Goal: Task Accomplishment & Management: Manage account settings

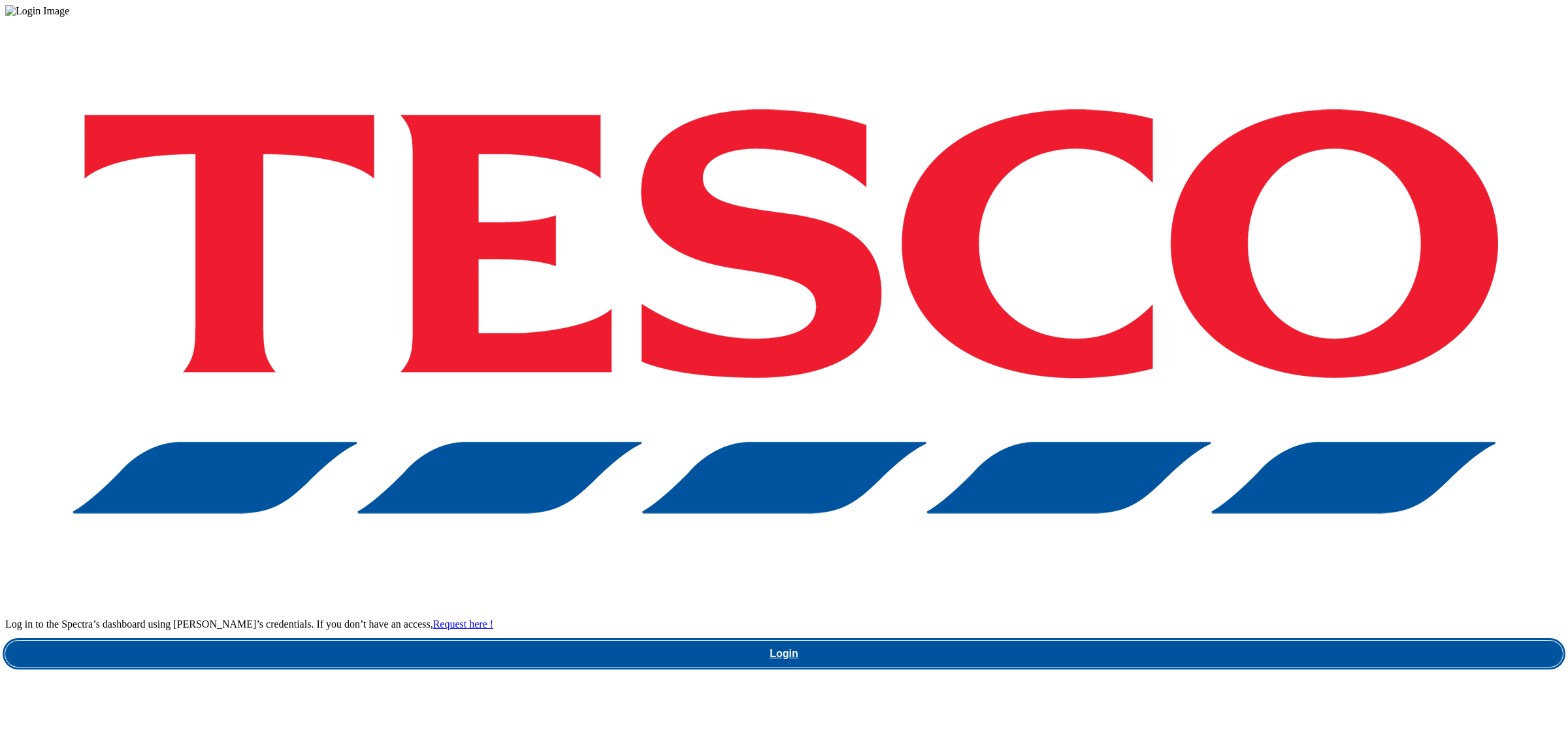
click at [1242, 641] on link "Login" at bounding box center [784, 653] width 1557 height 26
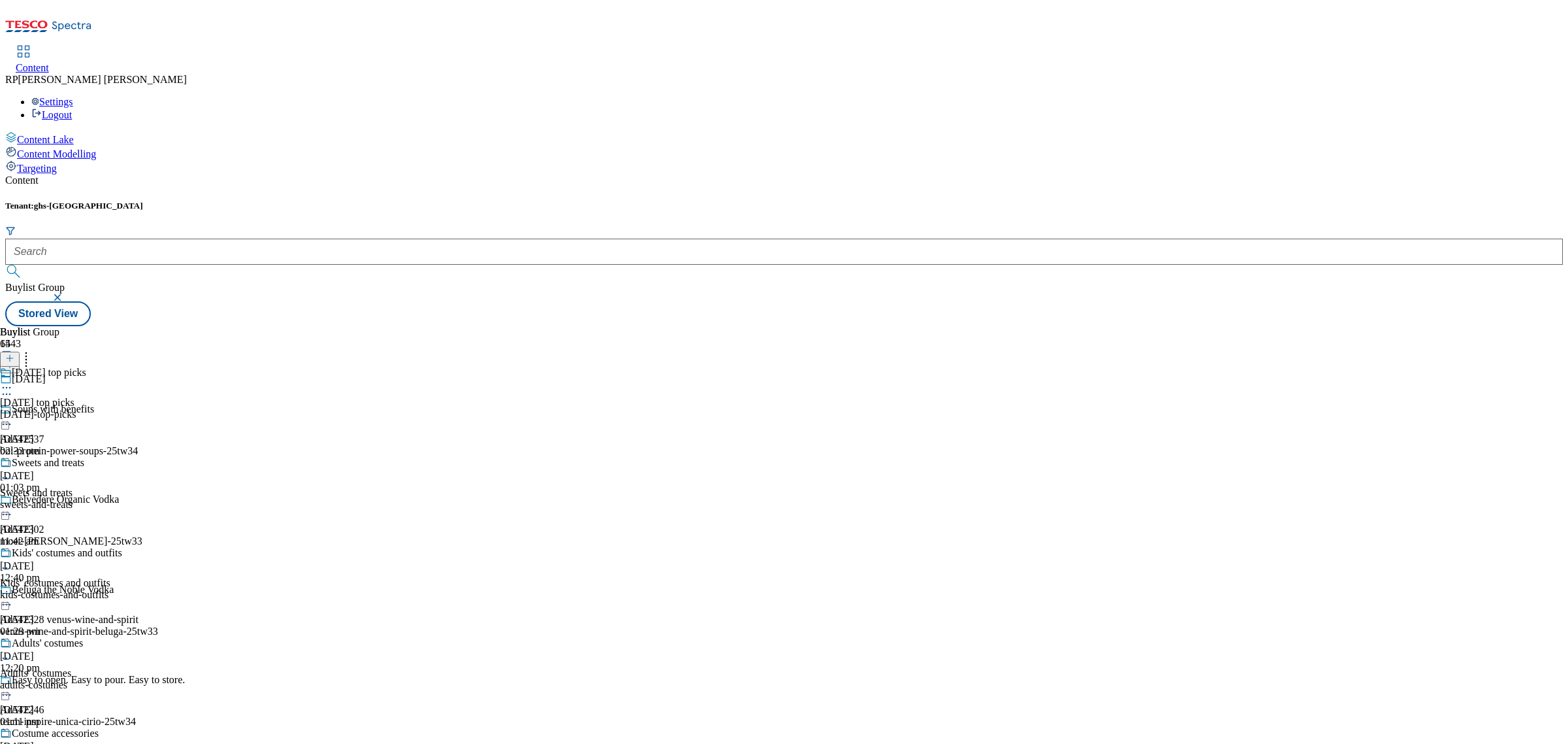
scroll to position [408, 0]
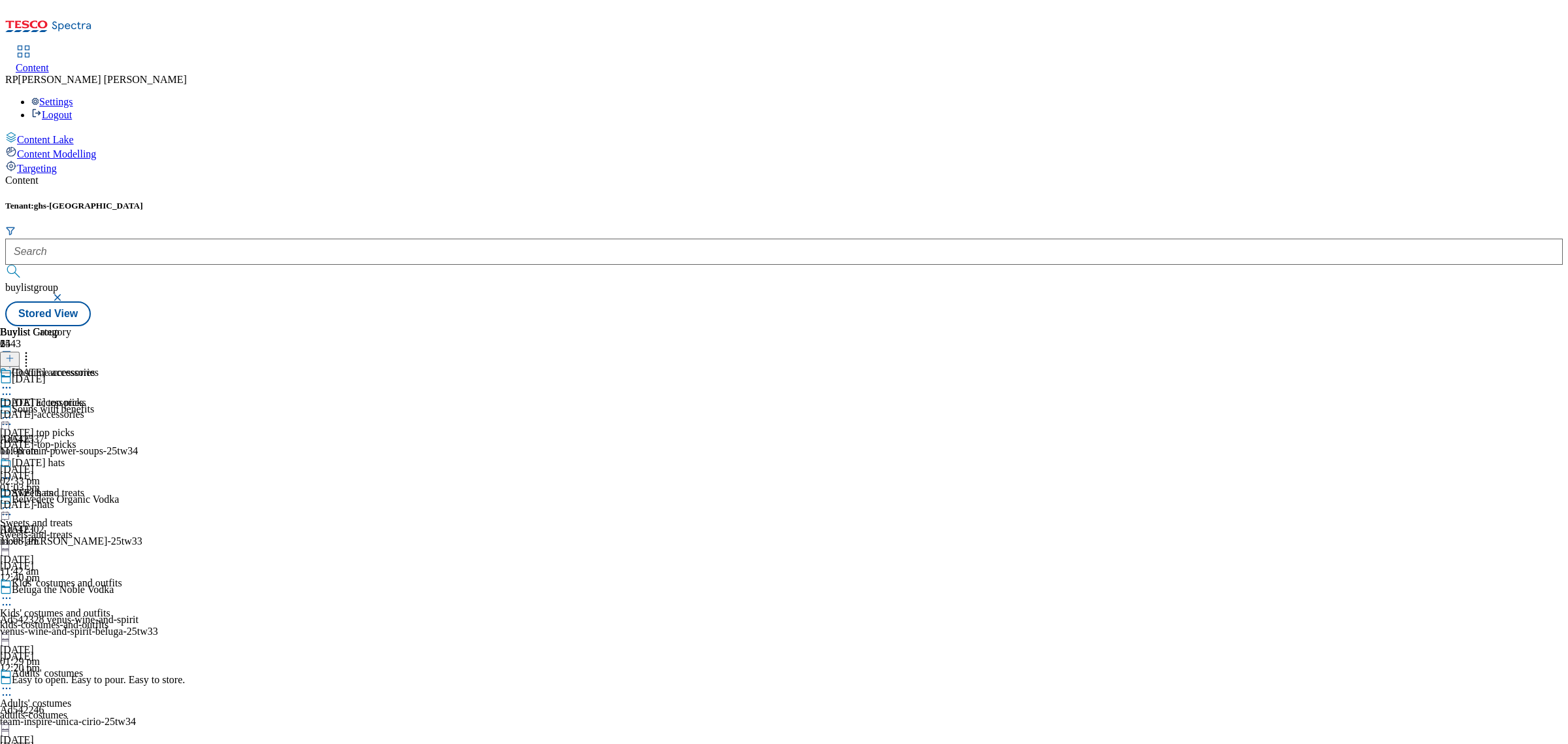
click at [95, 408] on div "[DATE]-accessories" at bounding box center [48, 414] width 95 height 12
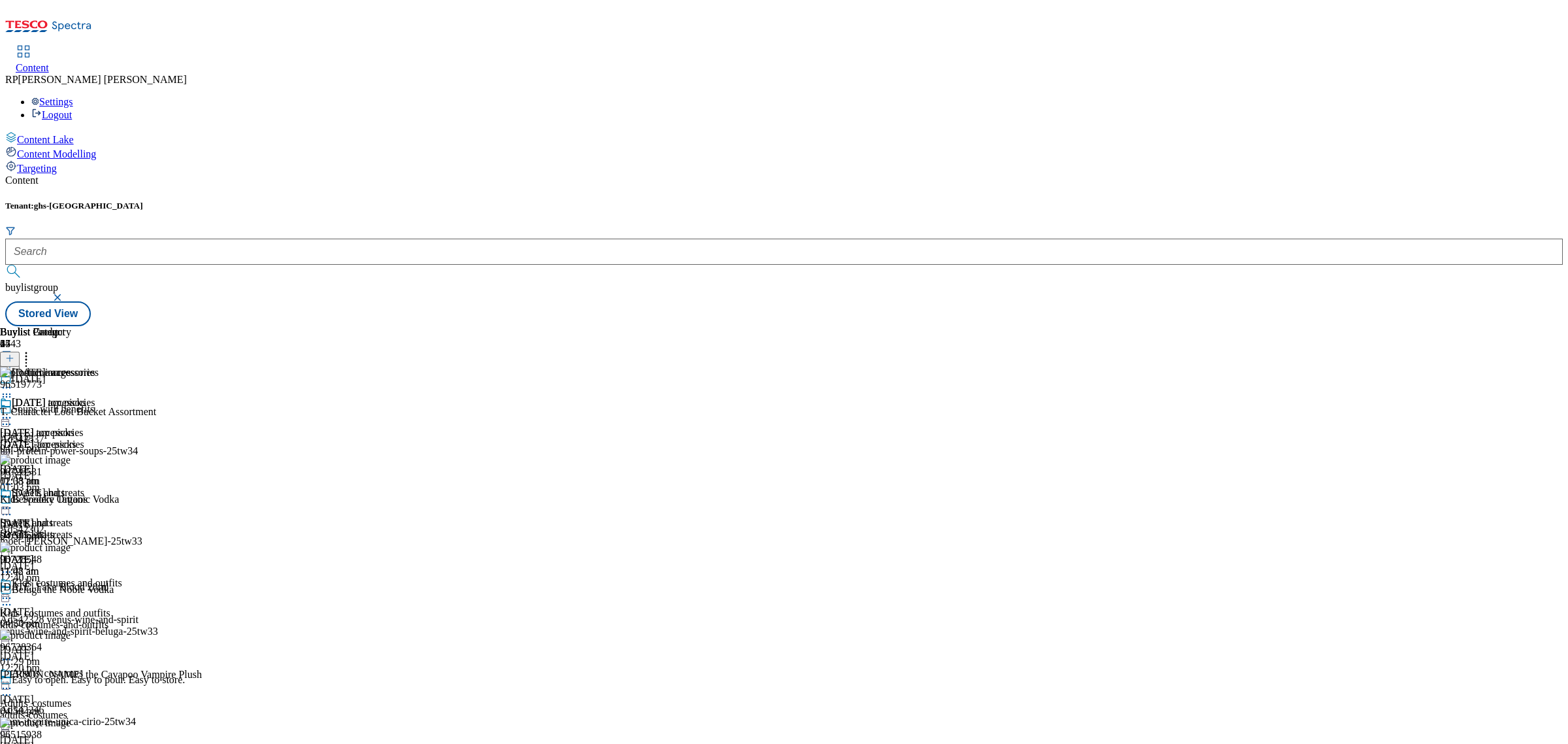
scroll to position [5067, 0]
click at [53, 517] on div "[DATE] hats" at bounding box center [26, 523] width 53 height 12
click at [95, 397] on div "[DATE] accessories [DATE] accessories [DATE]-accessories [DATE] 11:08 am" at bounding box center [48, 442] width 95 height 90
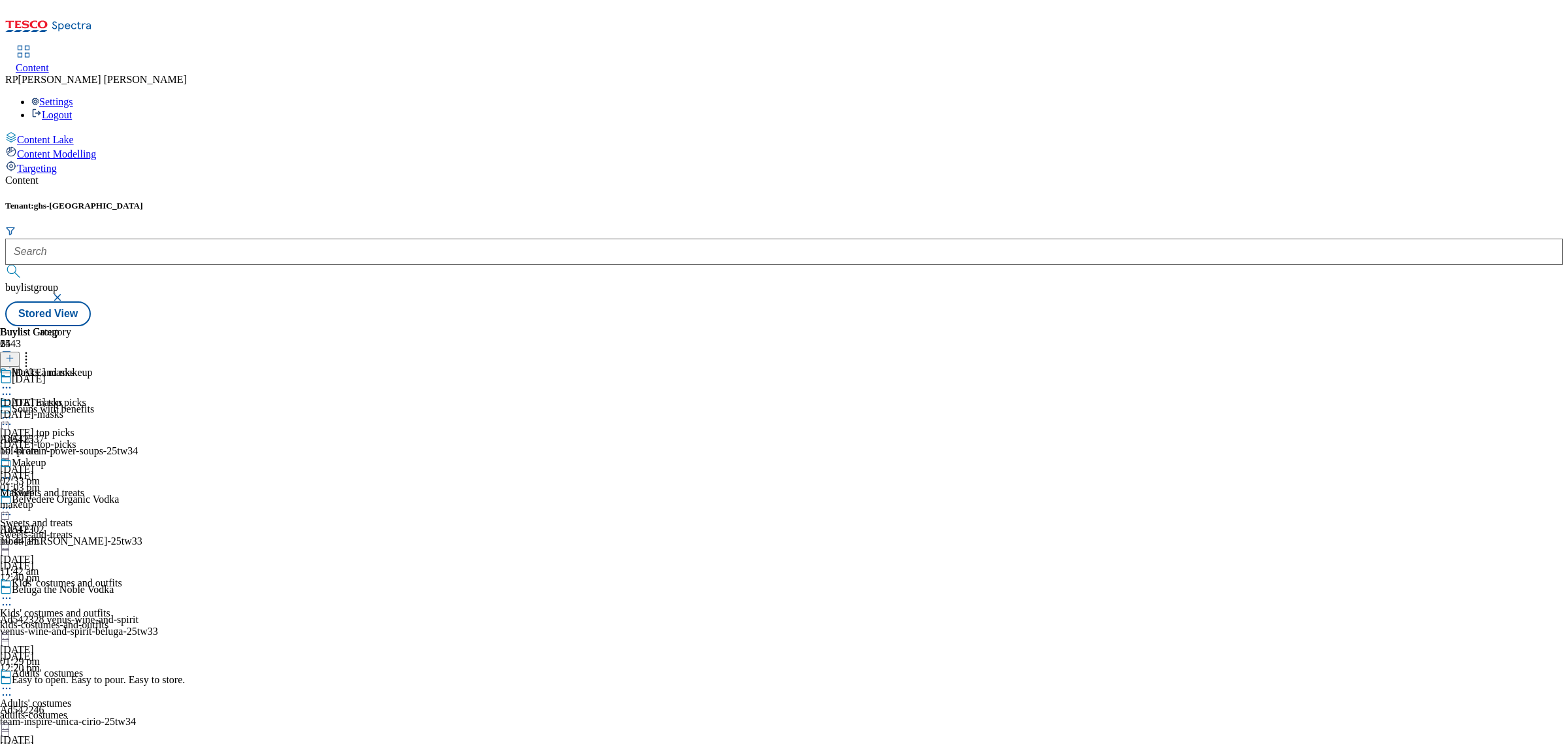
click at [75, 499] on div "makeup" at bounding box center [37, 505] width 75 height 12
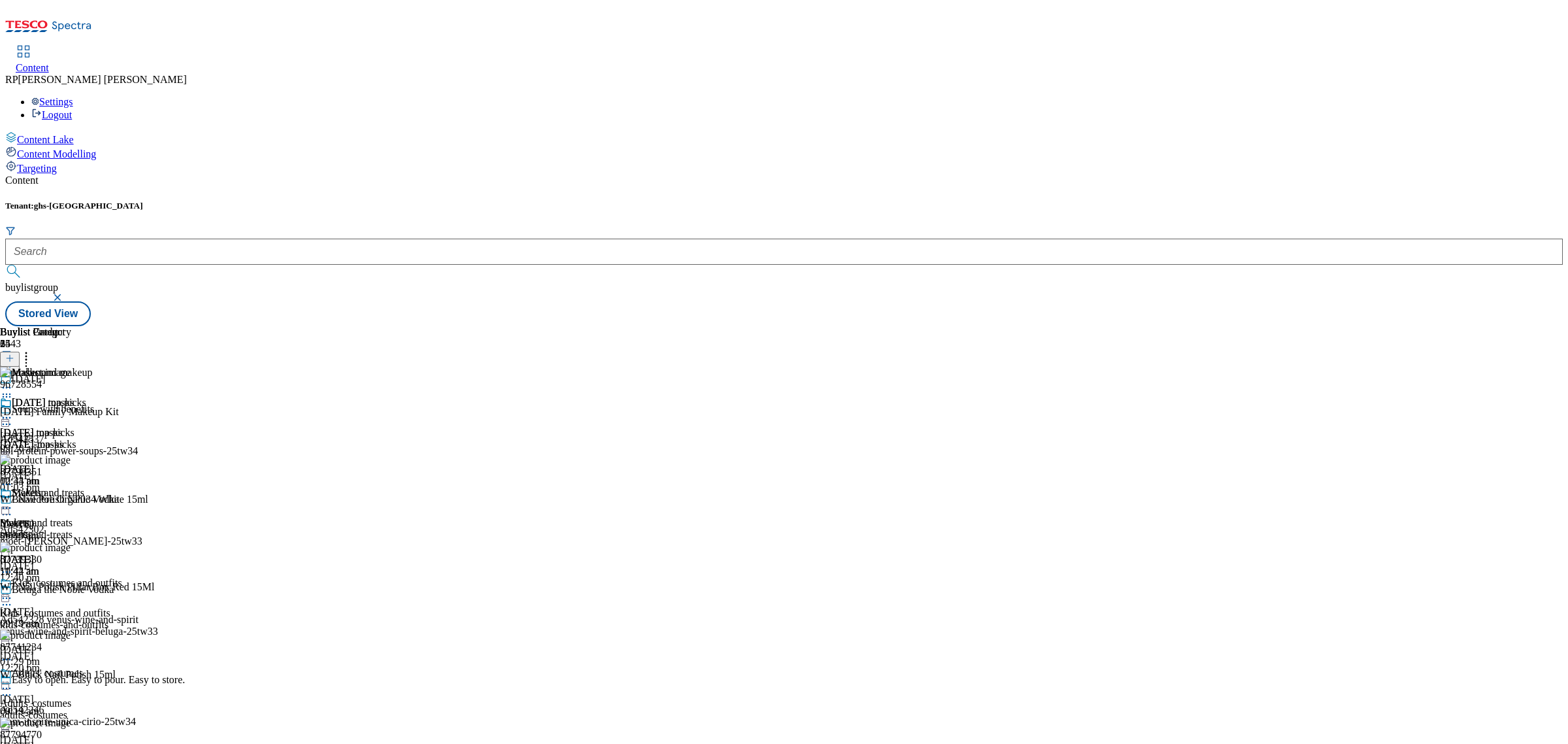
scroll to position [4344, 0]
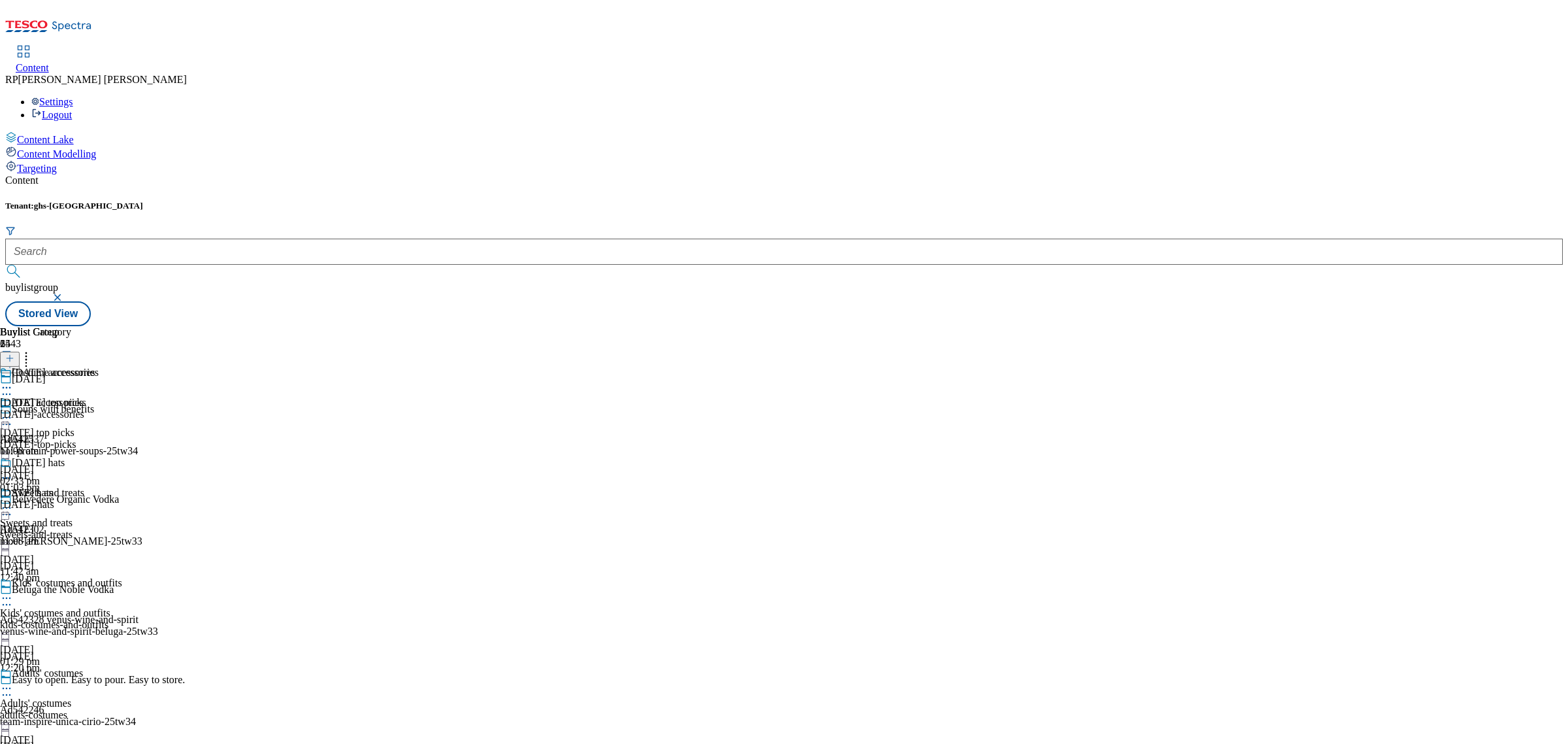
click at [95, 367] on div "[DATE] accessories [DATE] accessories [DATE]-accessories [DATE] 11:08 am" at bounding box center [48, 412] width 95 height 90
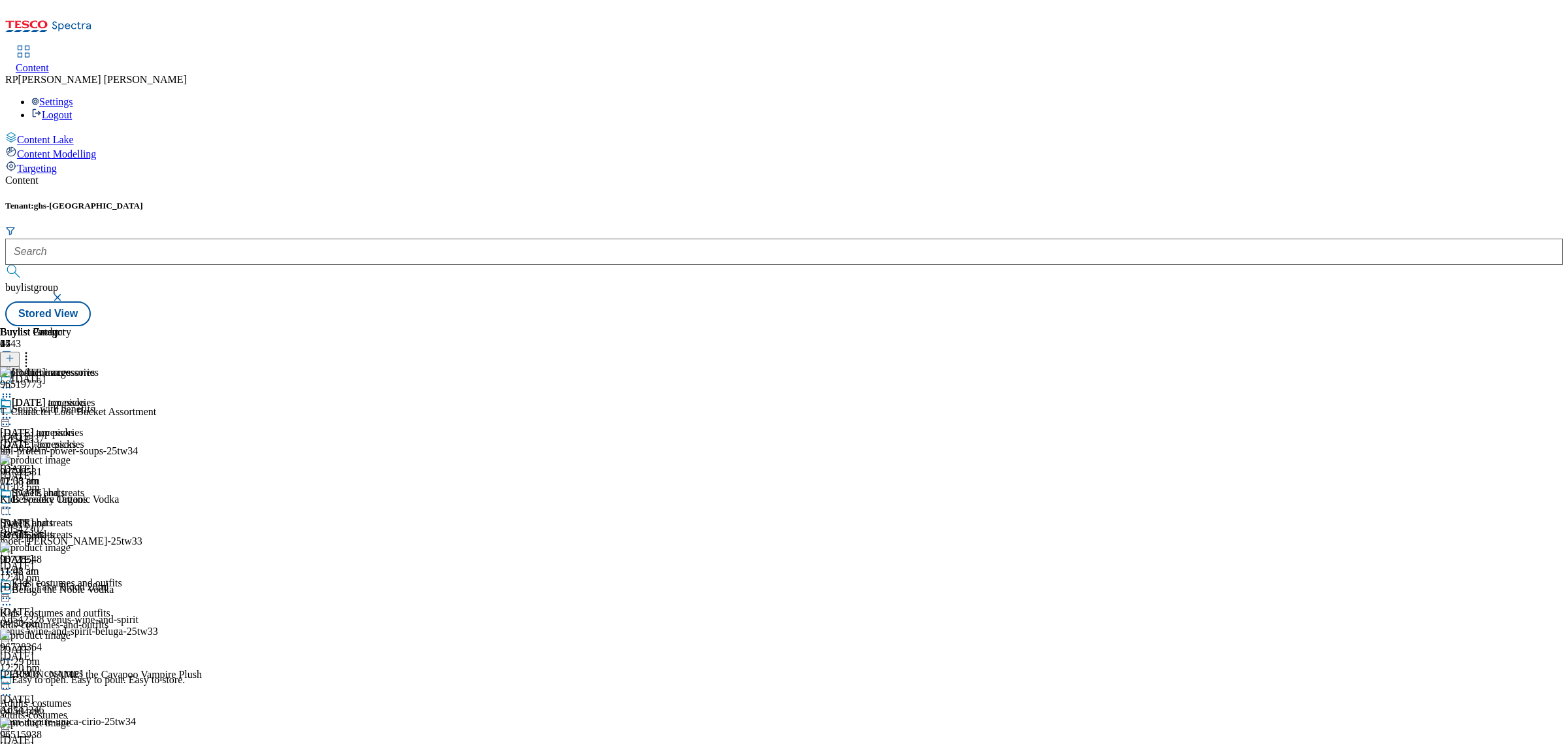
click at [8, 417] on circle at bounding box center [7, 418] width 2 height 2
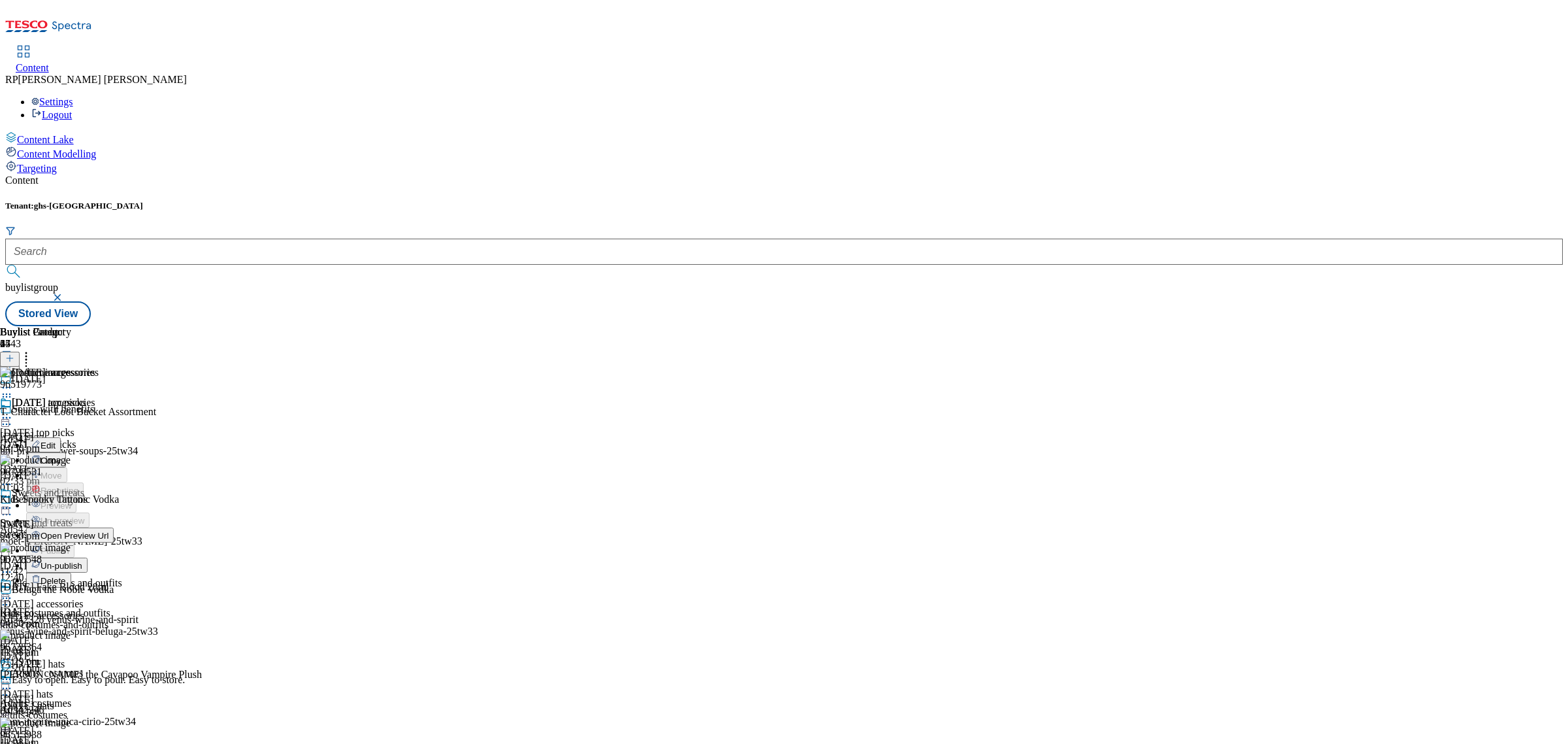
click at [61, 437] on button "Edit" at bounding box center [44, 445] width 35 height 15
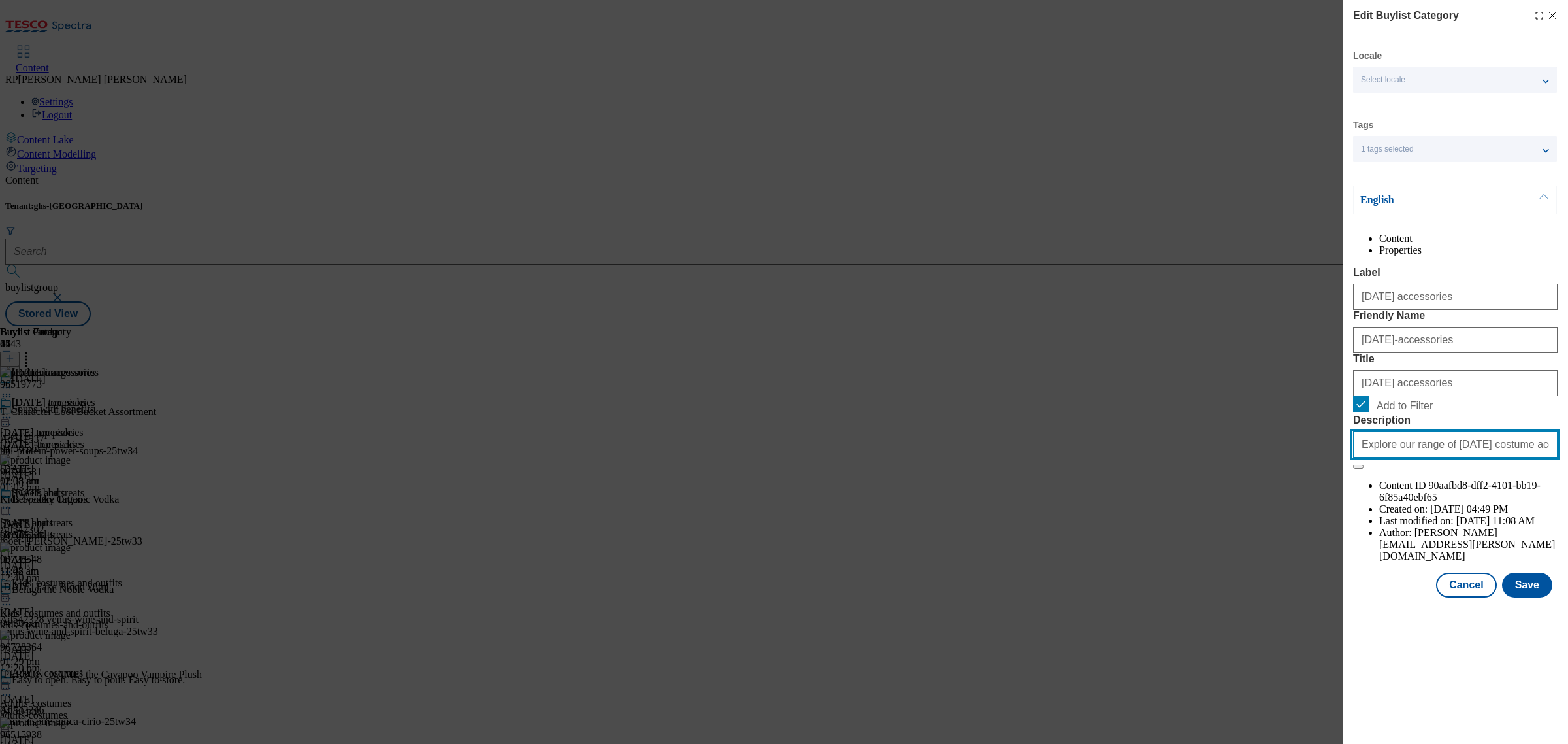
click at [1439, 457] on input "Explore our range of [DATE] costume accessories and get set to walk the wicked …" at bounding box center [1455, 444] width 205 height 26
click at [1438, 457] on input "Explore our range of [DATE] costume accessories and get set to walk the wicked …" at bounding box center [1455, 444] width 205 height 26
click at [1437, 457] on input "Explore our range of [DATE] costume accessories and get set to walk the wicked …" at bounding box center [1455, 444] width 205 height 26
click at [1489, 598] on button "Cancel" at bounding box center [1466, 585] width 60 height 25
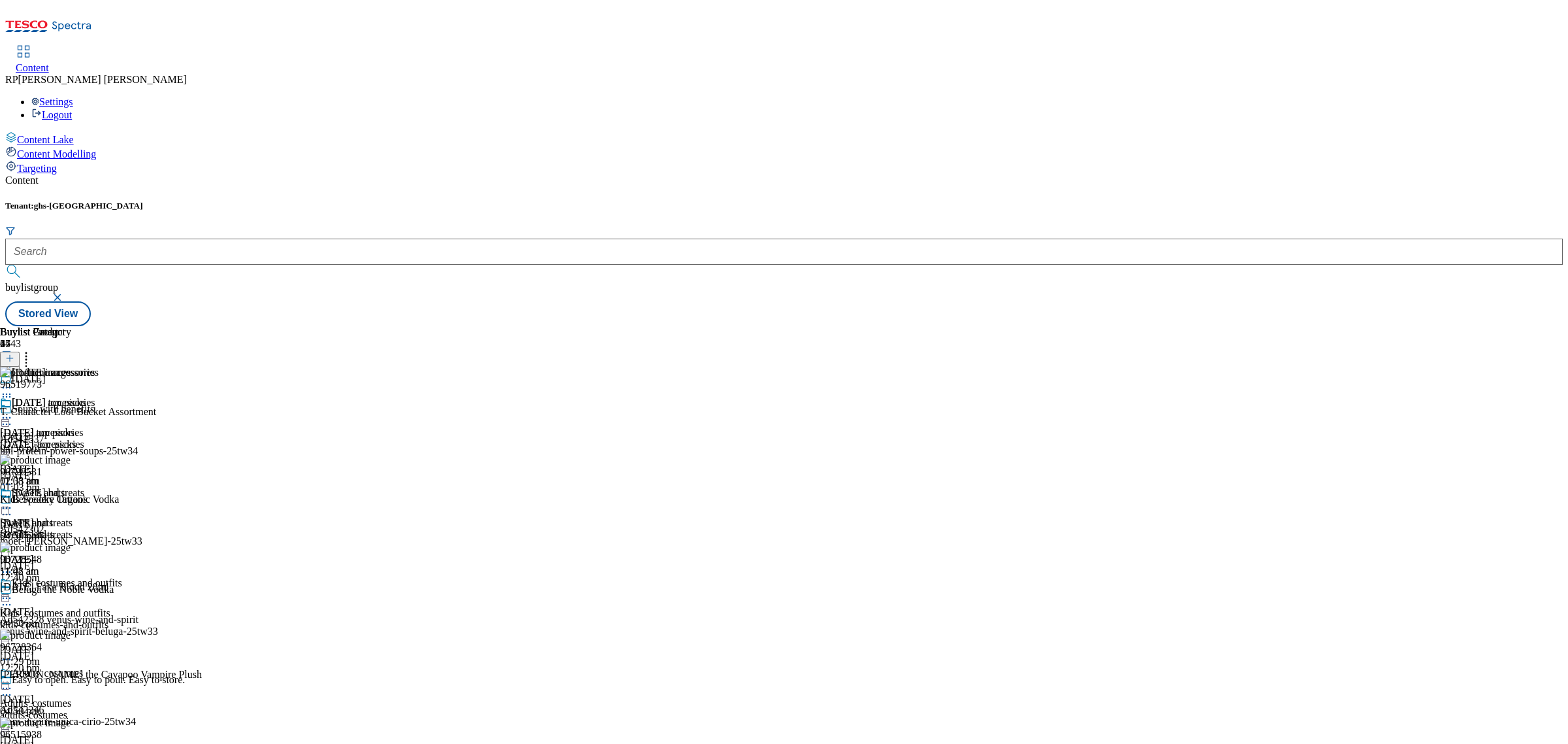
click at [14, 354] on icon at bounding box center [10, 359] width 9 height 9
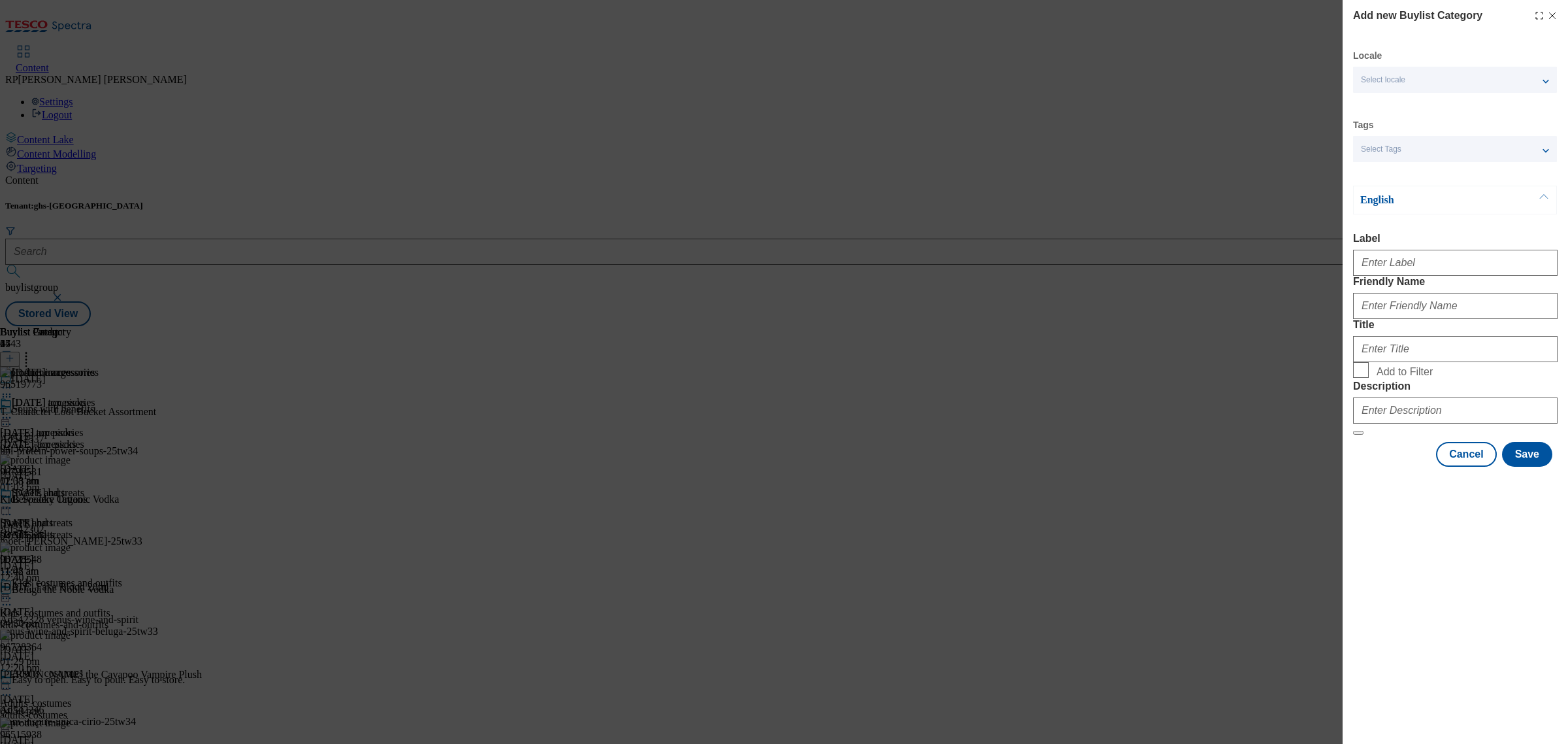
click at [1410, 82] on div "Select locale" at bounding box center [1455, 79] width 204 height 26
click at [1404, 102] on span "English" at bounding box center [1400, 104] width 30 height 7
click at [1419, 171] on div "Locale Select locale English Welsh Tags Select Tags fnf marketplace whoosh ghs …" at bounding box center [1455, 258] width 205 height 417
click at [1418, 146] on div "Select Tags" at bounding box center [1455, 148] width 204 height 26
click at [1418, 200] on span "marketplace" at bounding box center [1410, 202] width 50 height 7
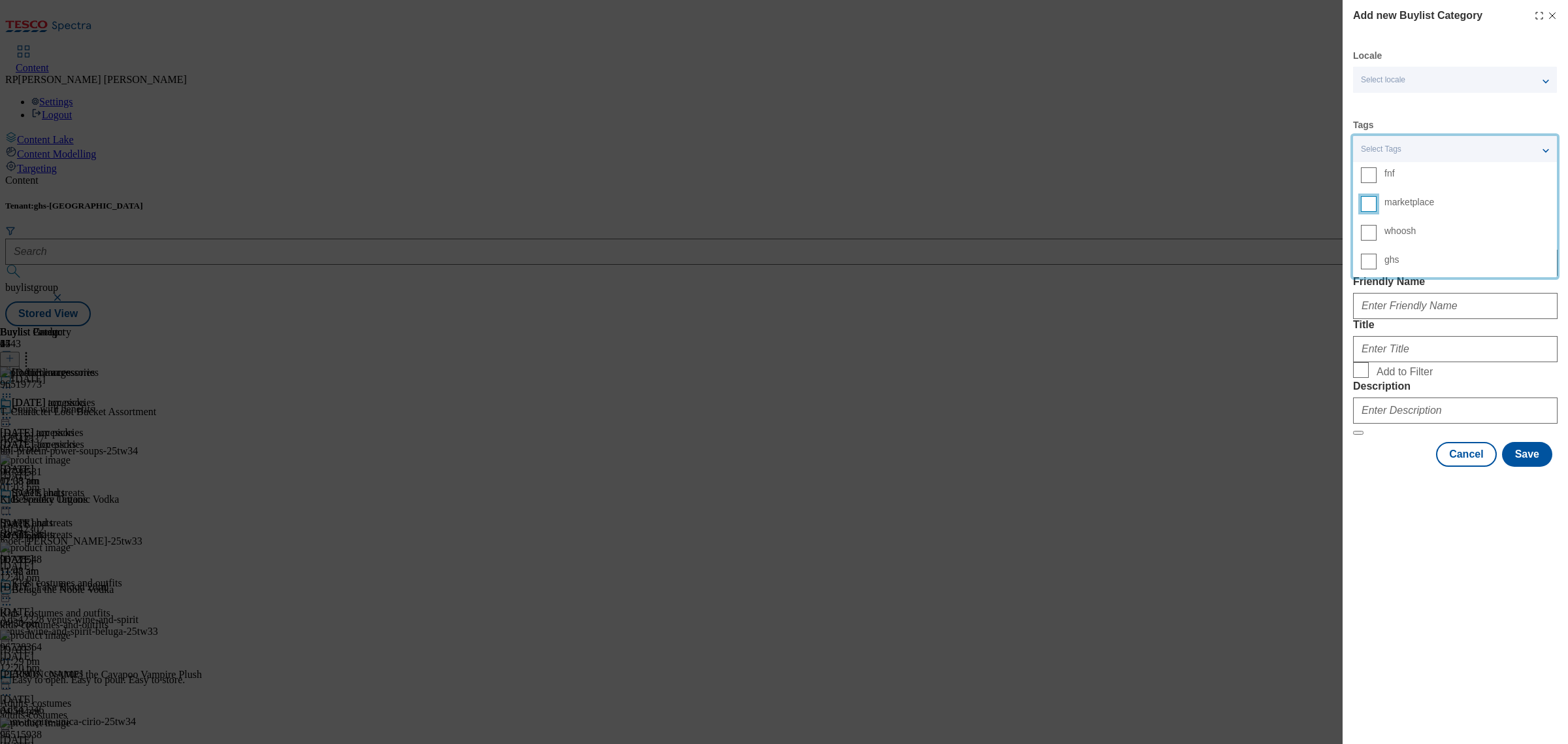
click at [1377, 200] on input "marketplace" at bounding box center [1368, 203] width 15 height 15
click at [1453, 287] on label "Friendly Name" at bounding box center [1455, 282] width 205 height 12
click at [1453, 306] on input "Friendly Name" at bounding box center [1455, 306] width 205 height 26
click at [1414, 424] on input "Description" at bounding box center [1455, 410] width 205 height 26
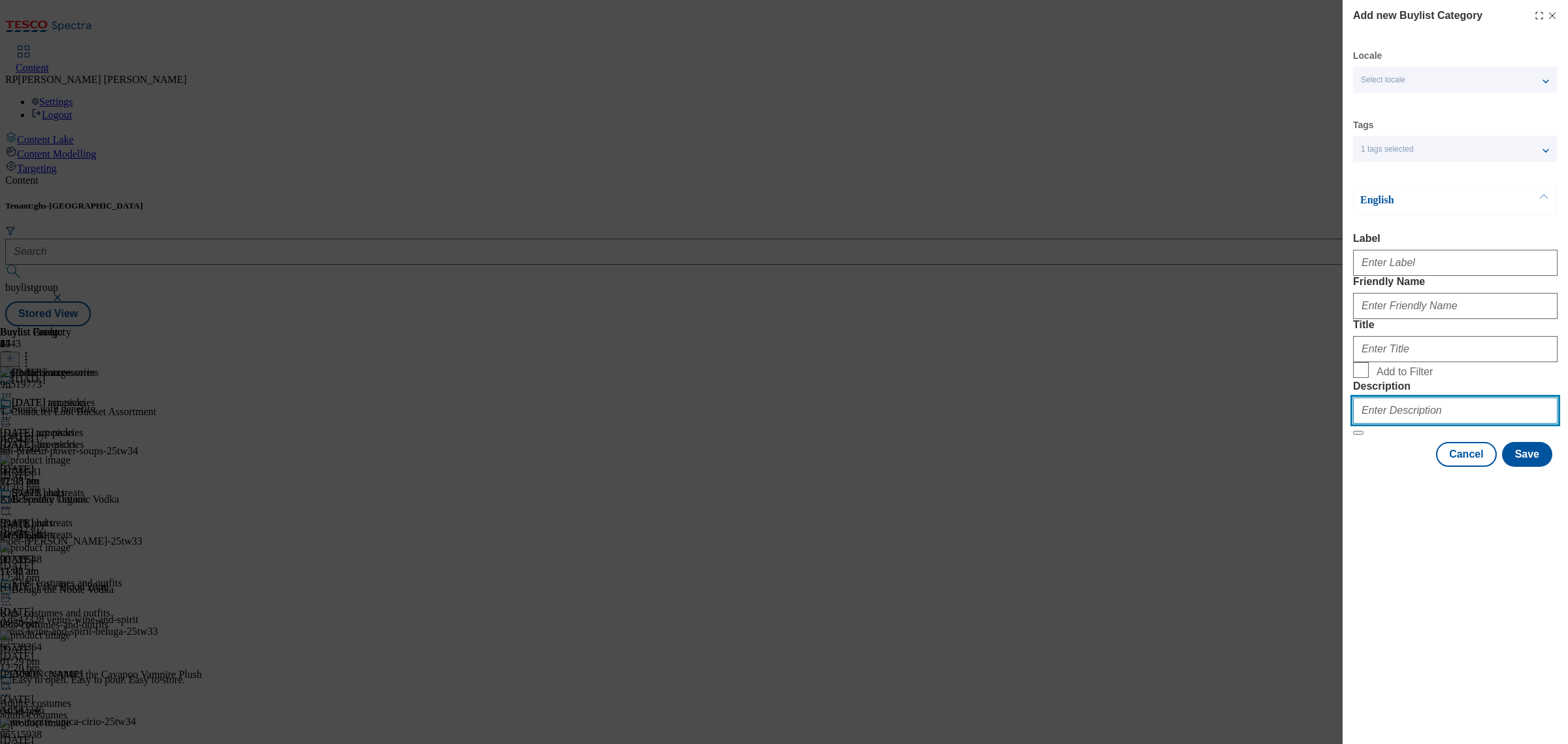
paste input "Explore our range of [DATE] costume accessories and get set to walk the wicked …"
type input "Explore our range of [DATE] costume accessories and get set to walk the wicked …"
click at [1407, 378] on span "Add to Filter" at bounding box center [1405, 372] width 56 height 12
click at [1369, 378] on input "Add to Filter" at bounding box center [1361, 369] width 15 height 15
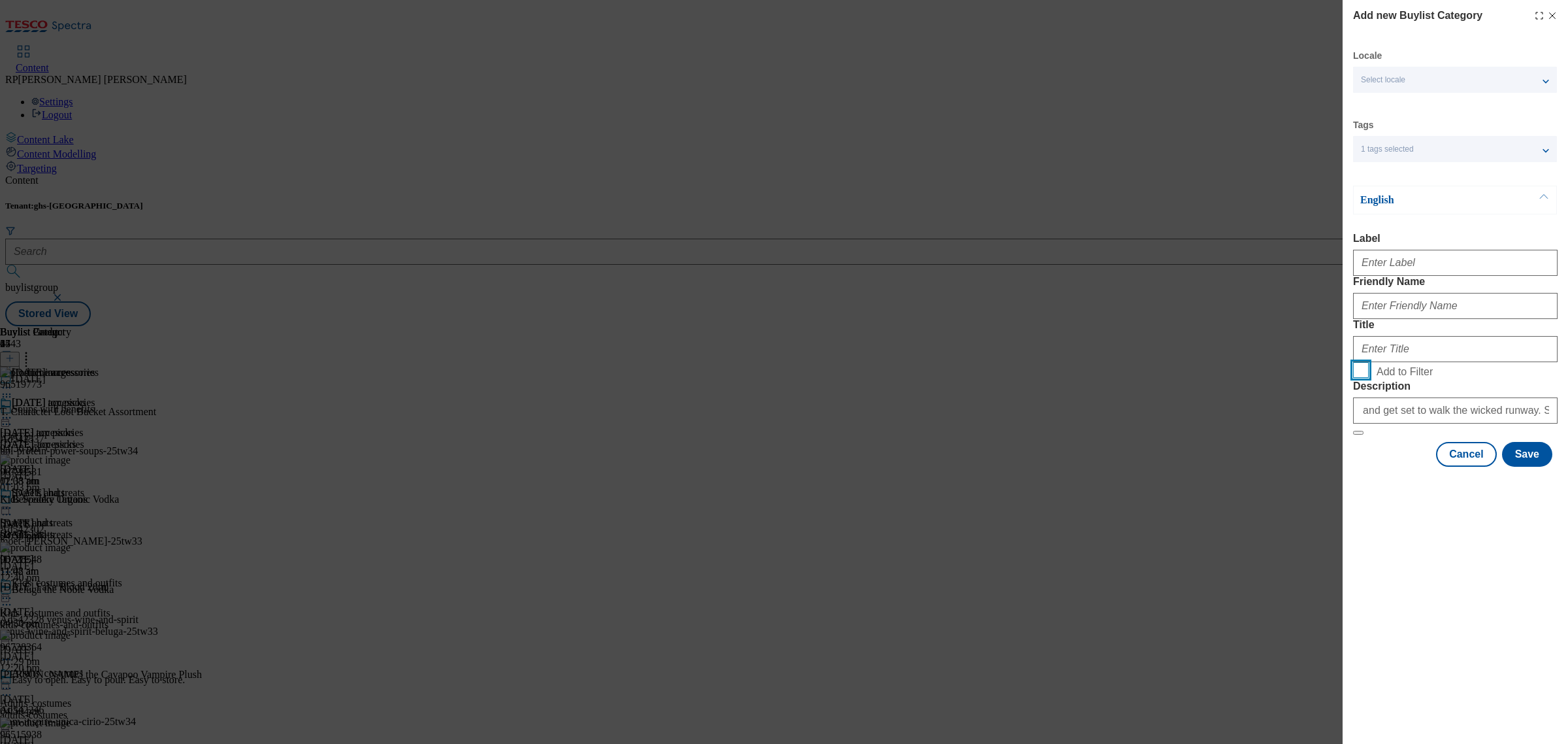
checkbox input "true"
click at [1425, 269] on input "Label" at bounding box center [1455, 263] width 205 height 26
type input "Face paints"
click at [1451, 319] on input "Friendly Name" at bounding box center [1455, 306] width 205 height 26
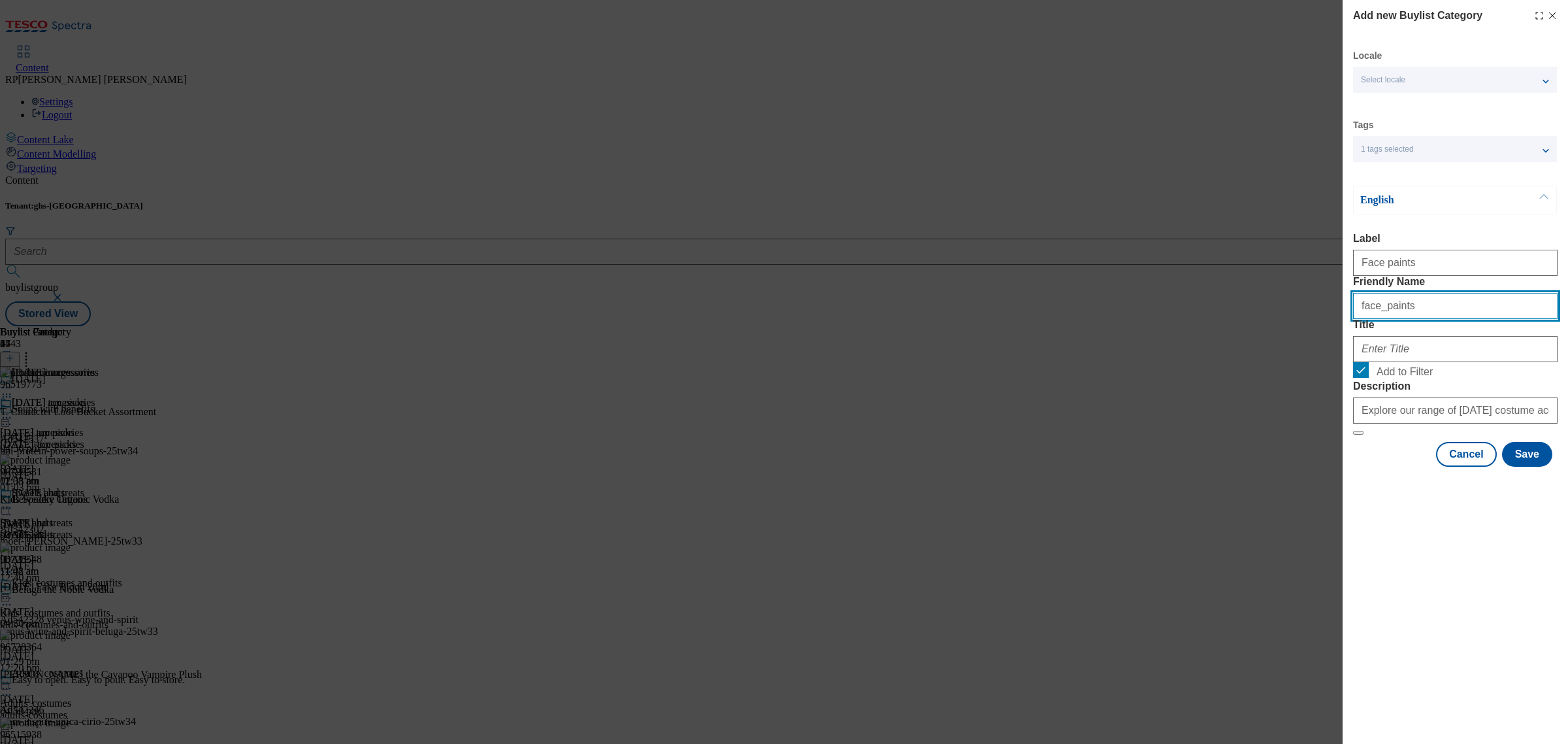
click at [1383, 319] on input "face_paints" at bounding box center [1455, 306] width 205 height 26
type input "face-paints"
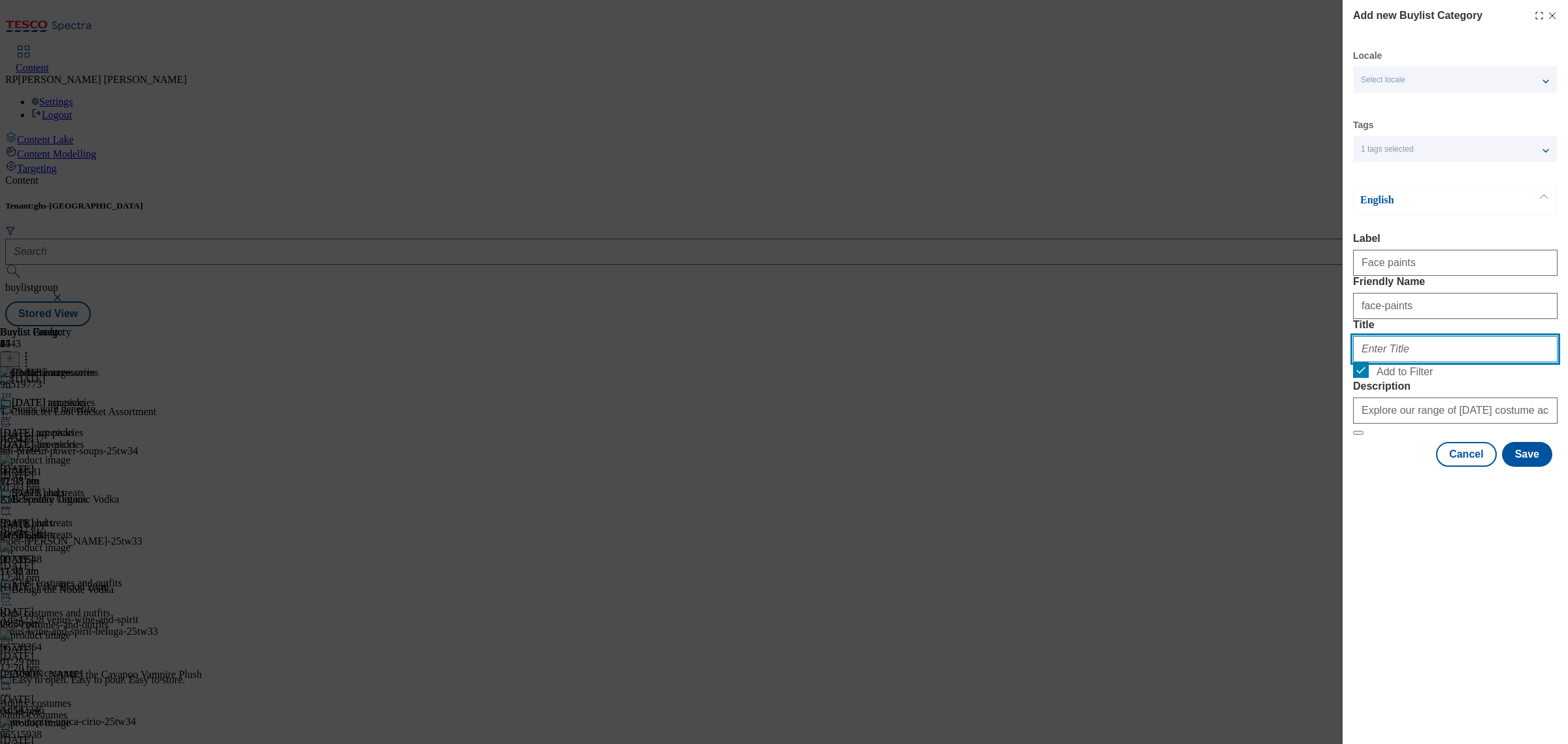
click at [1433, 362] on input "Title" at bounding box center [1455, 348] width 205 height 26
type input "Face Paints"
click at [1506, 80] on div "Select locale" at bounding box center [1455, 79] width 204 height 26
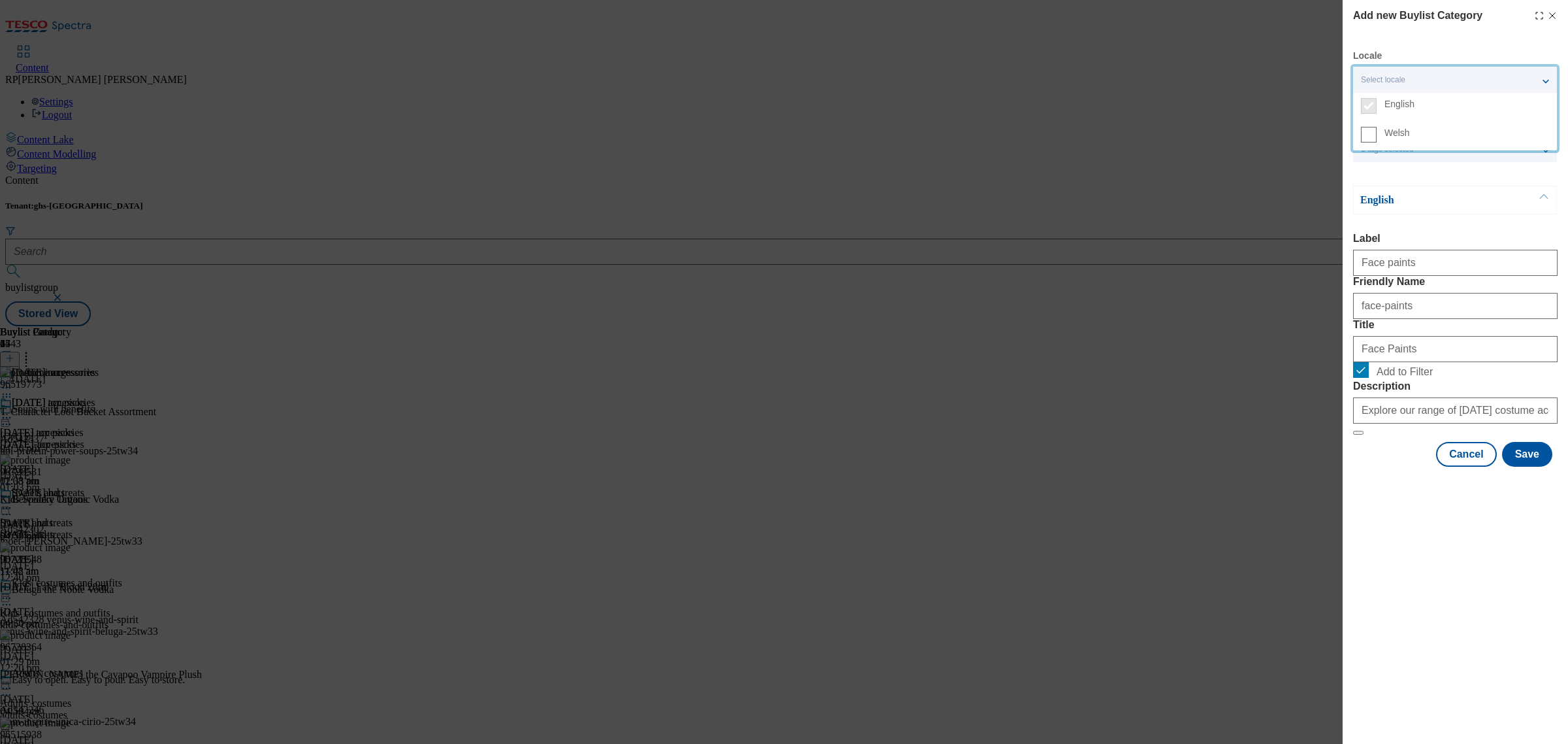
click at [1457, 99] on span "English" at bounding box center [1467, 104] width 164 height 12
click at [1399, 101] on span "English" at bounding box center [1400, 104] width 30 height 7
click at [1389, 102] on span "English" at bounding box center [1400, 104] width 30 height 7
click at [1496, 435] on form "Label Face paints Friendly Name face-paints Title Face Paints Add to Filter Des…" at bounding box center [1455, 334] width 205 height 203
click at [1542, 467] on button "Save" at bounding box center [1527, 454] width 50 height 25
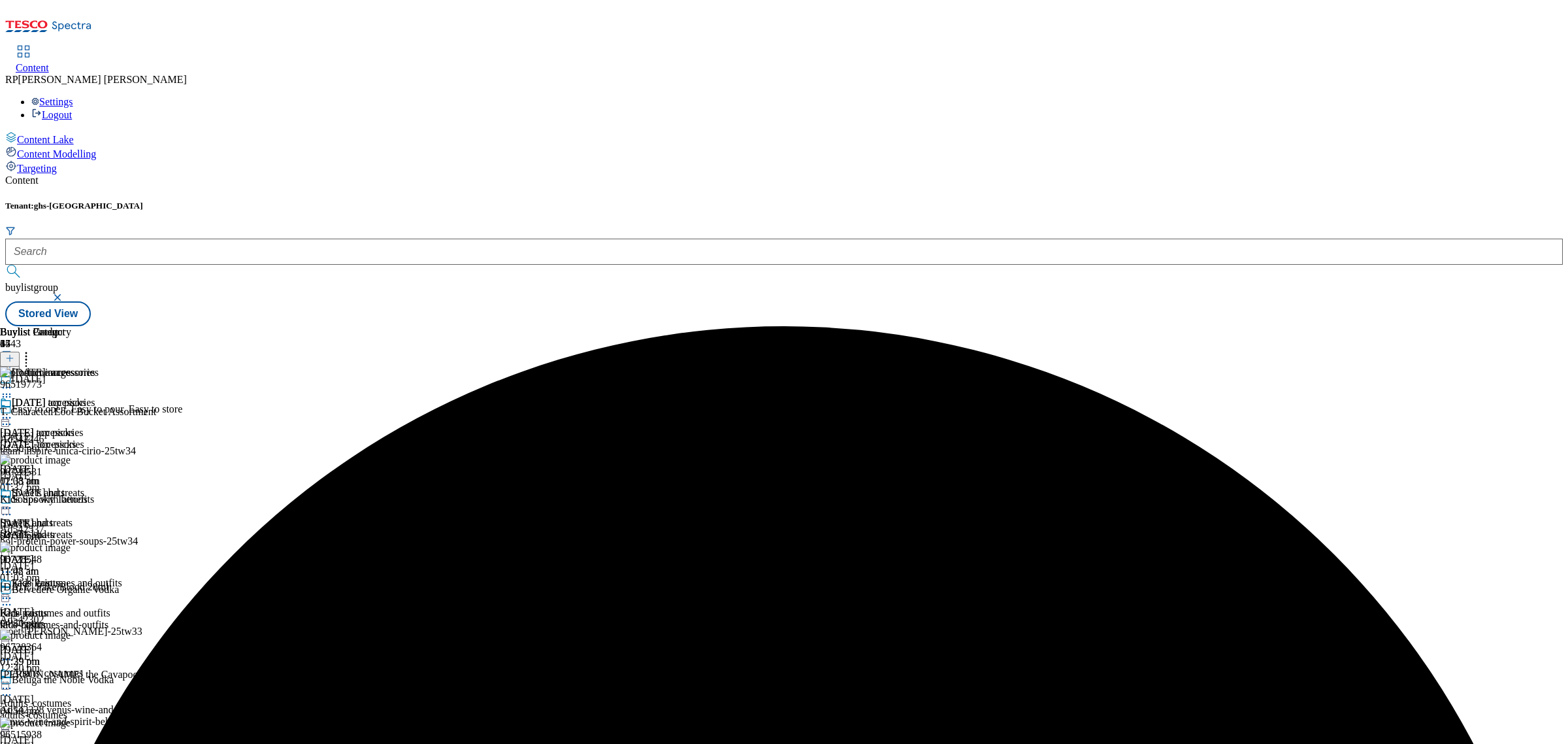
click at [95, 577] on div "Face Paints Face paints face-paints [DATE] 01:39 pm" at bounding box center [48, 622] width 95 height 90
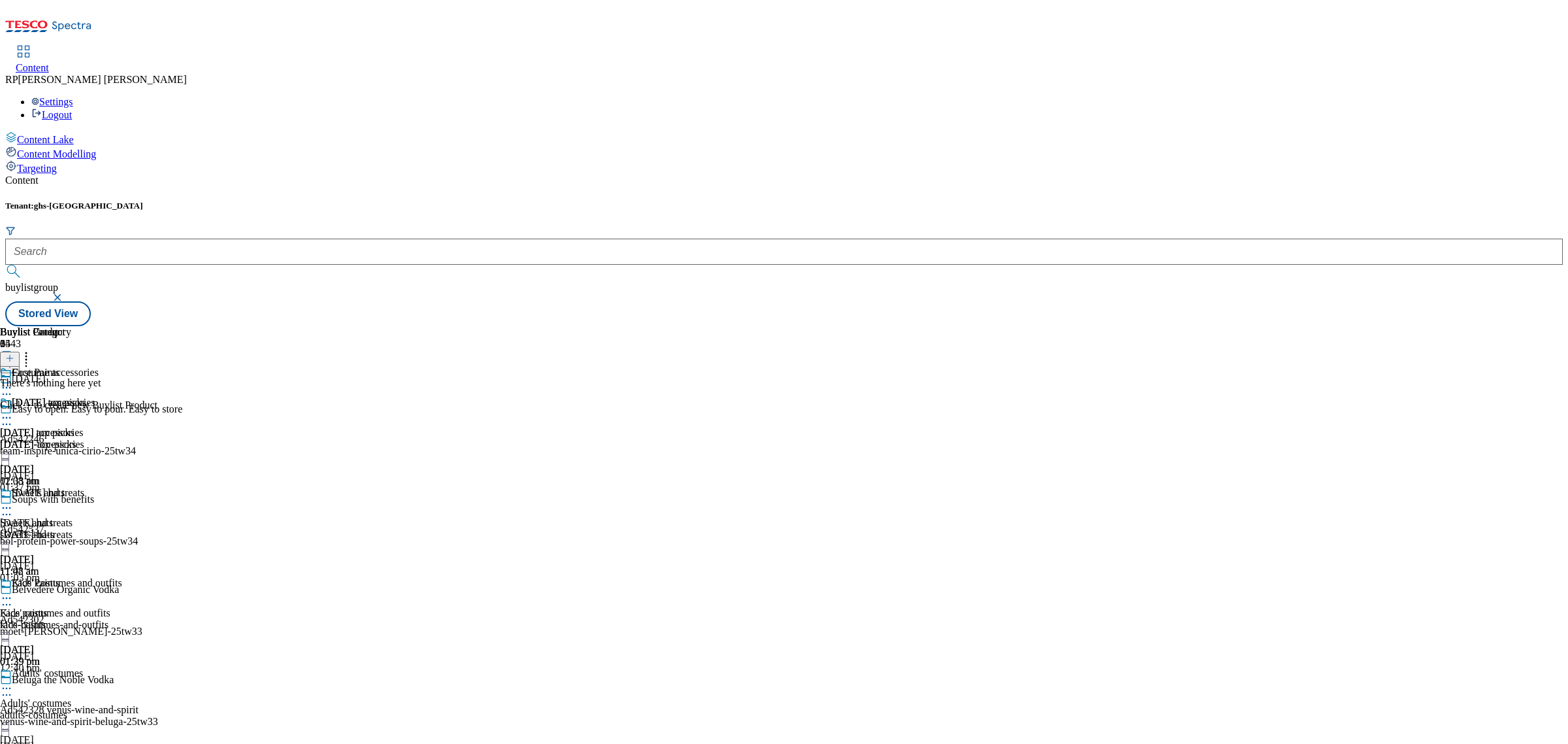
click at [19, 352] on button at bounding box center [9, 359] width 19 height 15
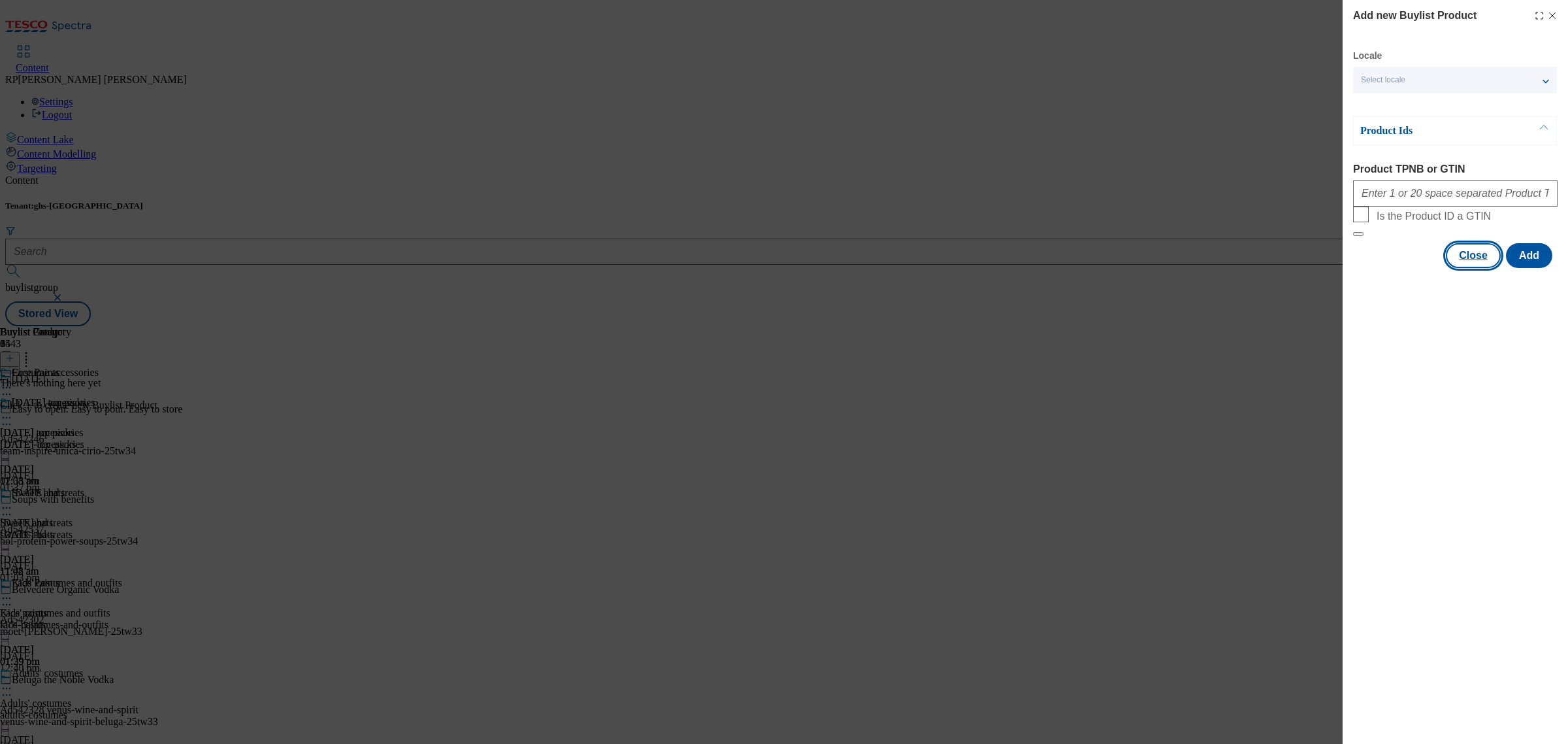
click at [1472, 268] on button "Close" at bounding box center [1473, 255] width 55 height 25
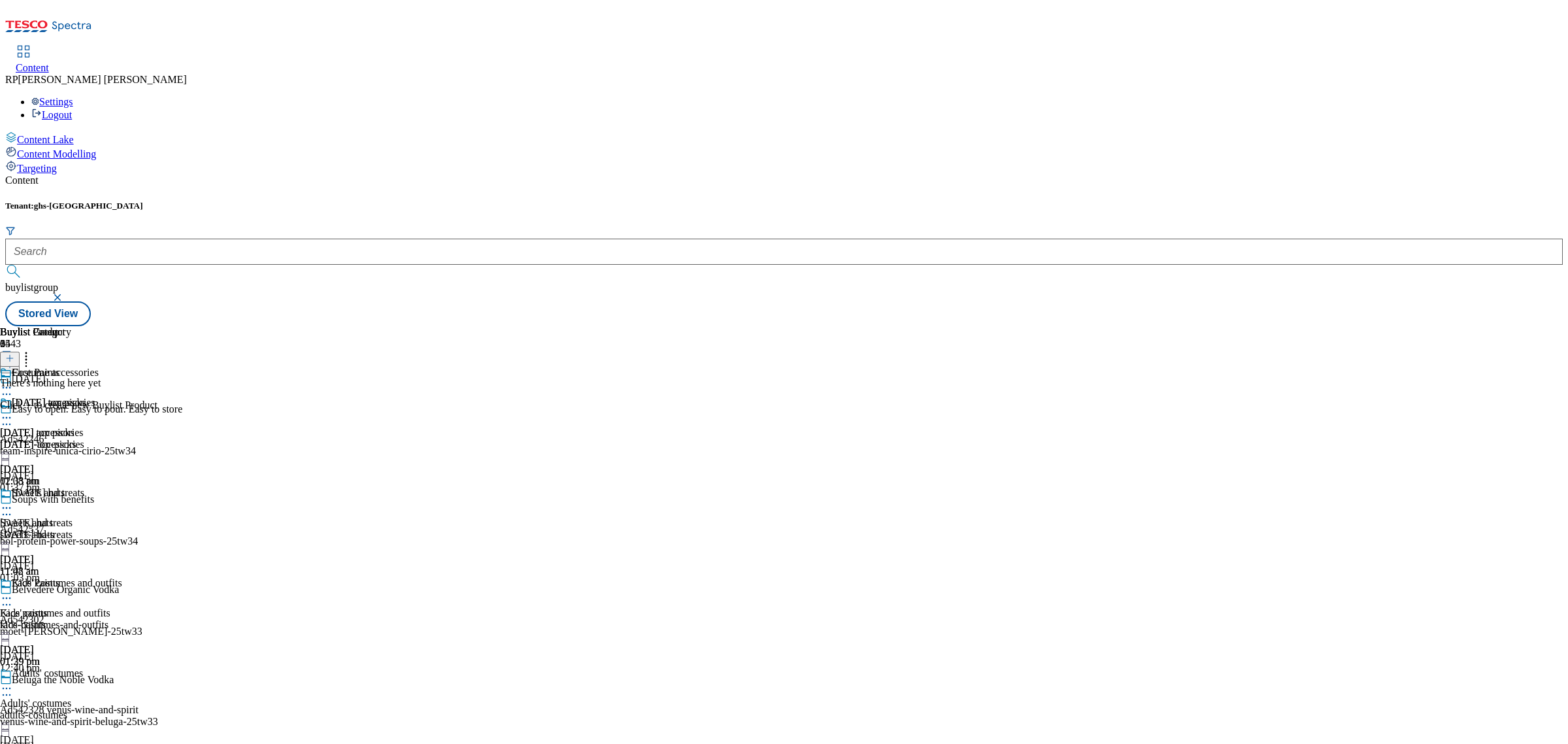
click at [19, 352] on button at bounding box center [9, 359] width 19 height 15
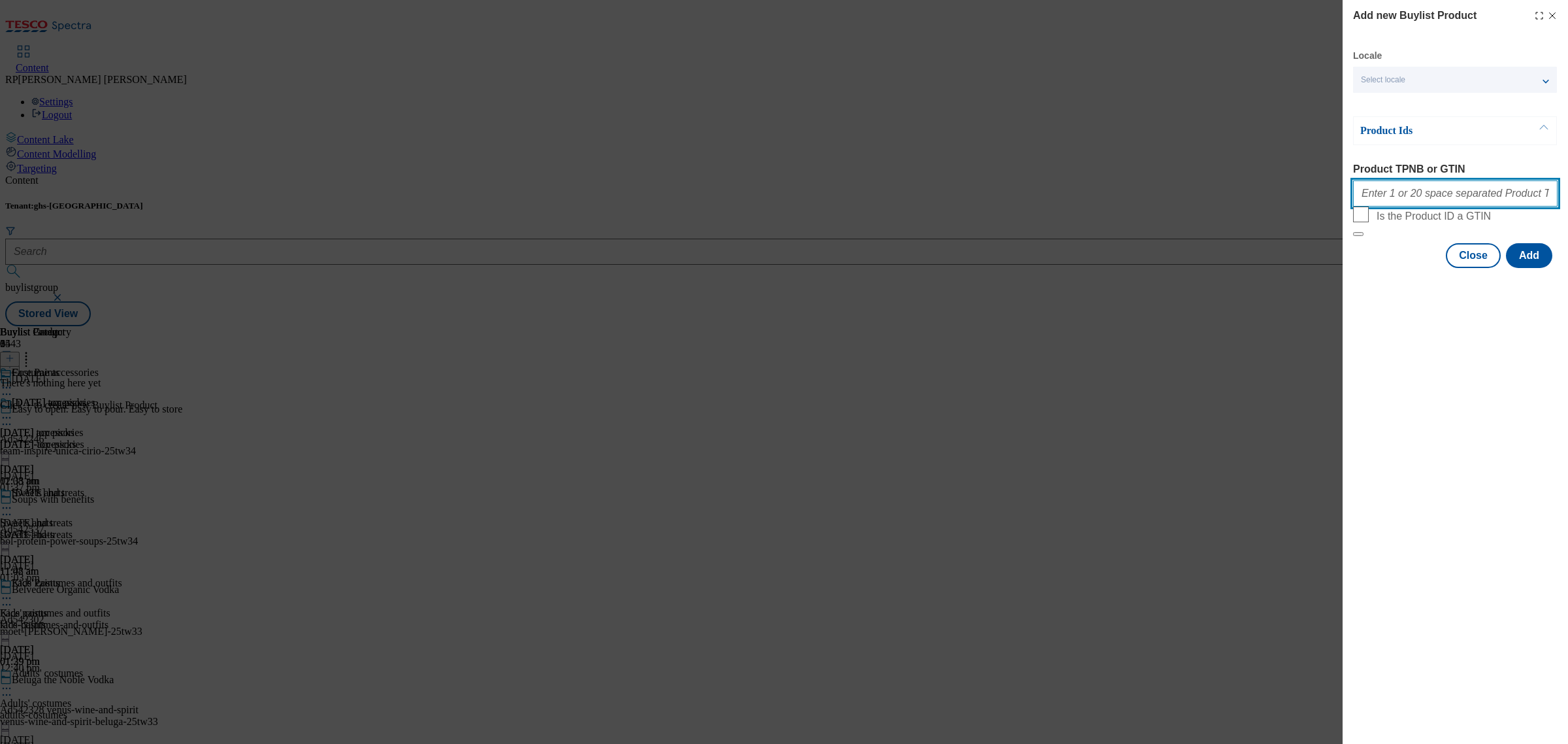
click at [1398, 207] on input "Product TPNB or GTIN" at bounding box center [1455, 193] width 205 height 26
paste input "Explore our range of [DATE] costume accessories and get set to walk the wicked …"
type input "Explore our range of [DATE] costume accessories and get set to walk the wicked …"
click at [1527, 268] on button "Add" at bounding box center [1529, 255] width 46 height 25
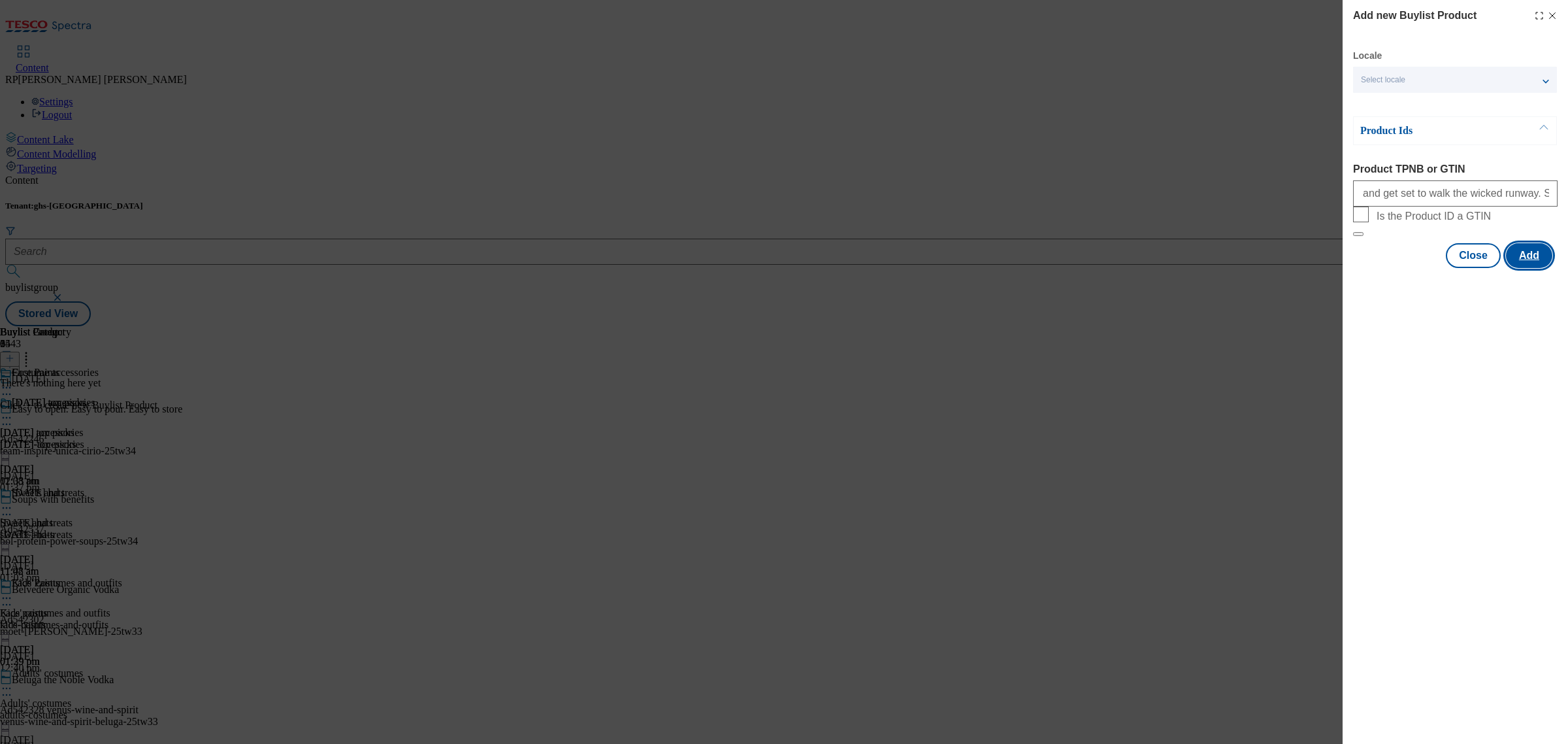
scroll to position [0, 0]
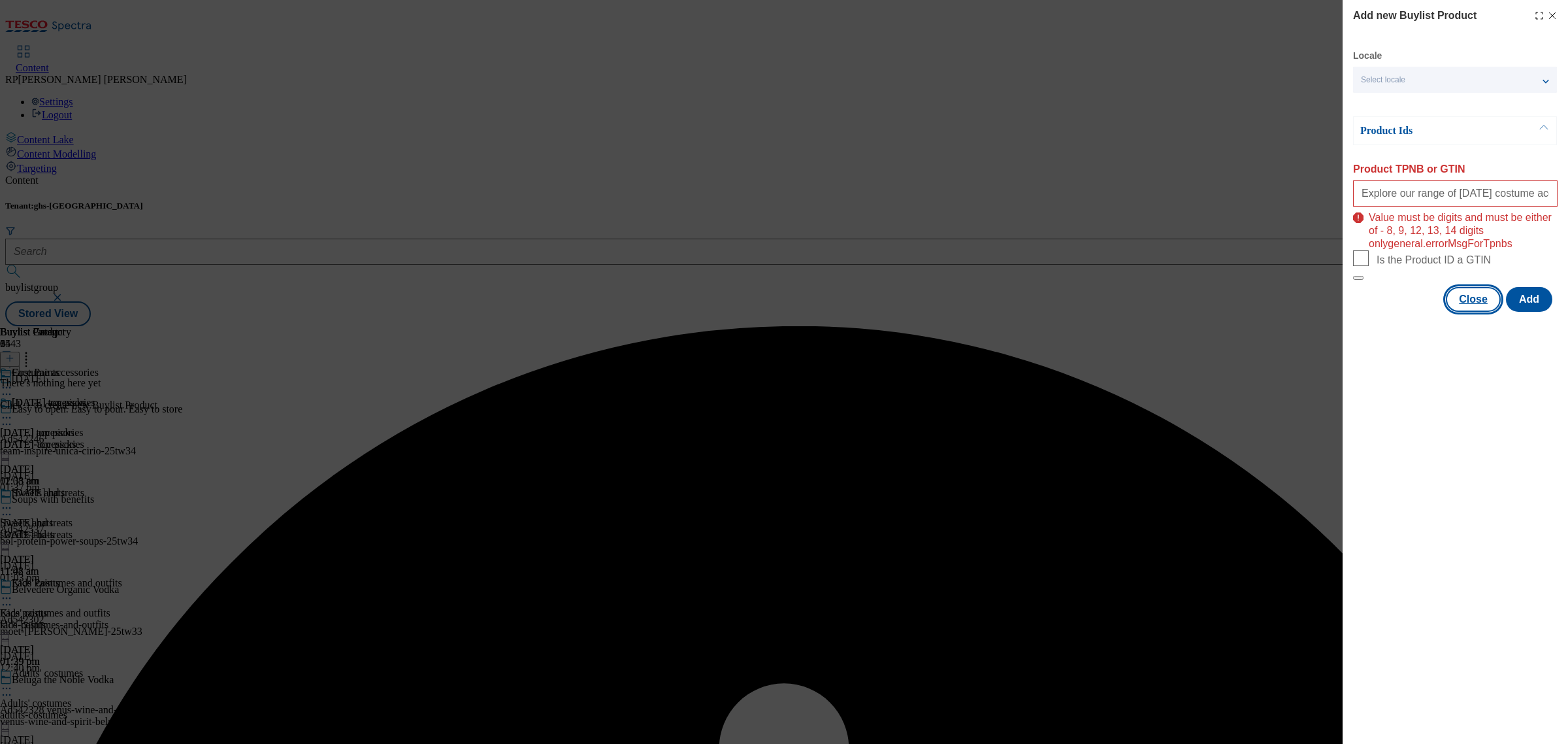
click at [1474, 312] on button "Close" at bounding box center [1473, 299] width 55 height 25
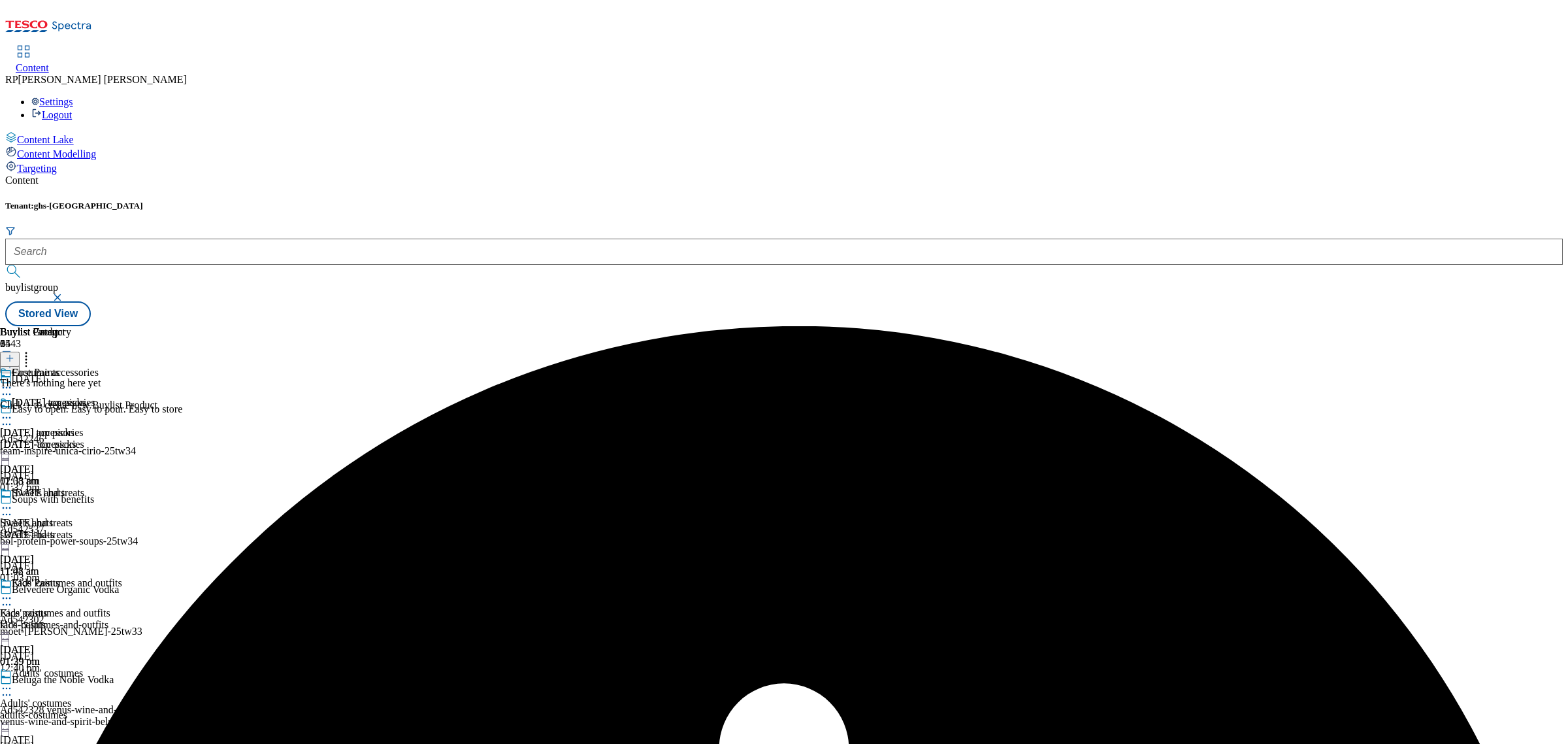
click at [19, 352] on button at bounding box center [9, 359] width 19 height 15
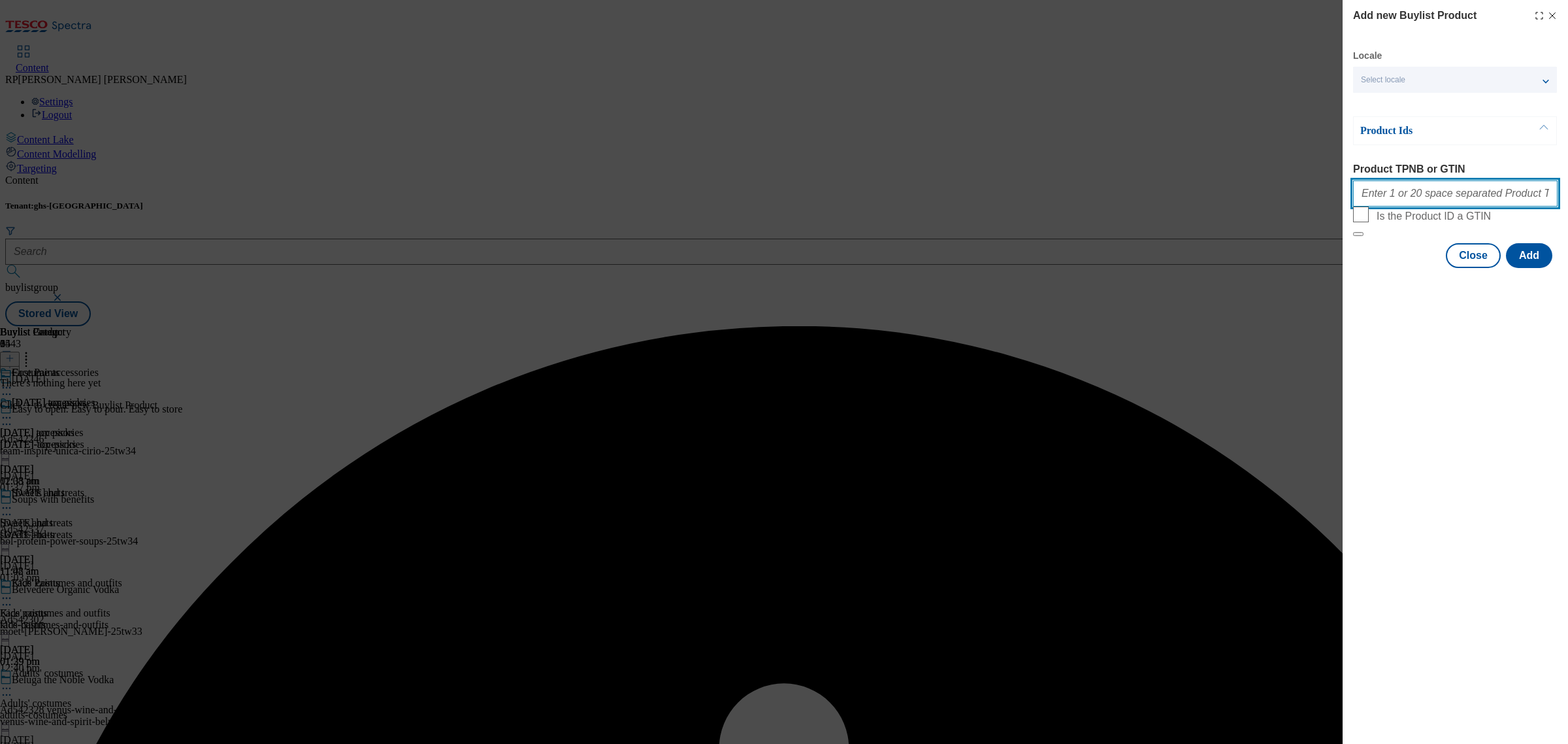
click at [1439, 191] on input "Product TPNB or GTIN" at bounding box center [1455, 193] width 205 height 26
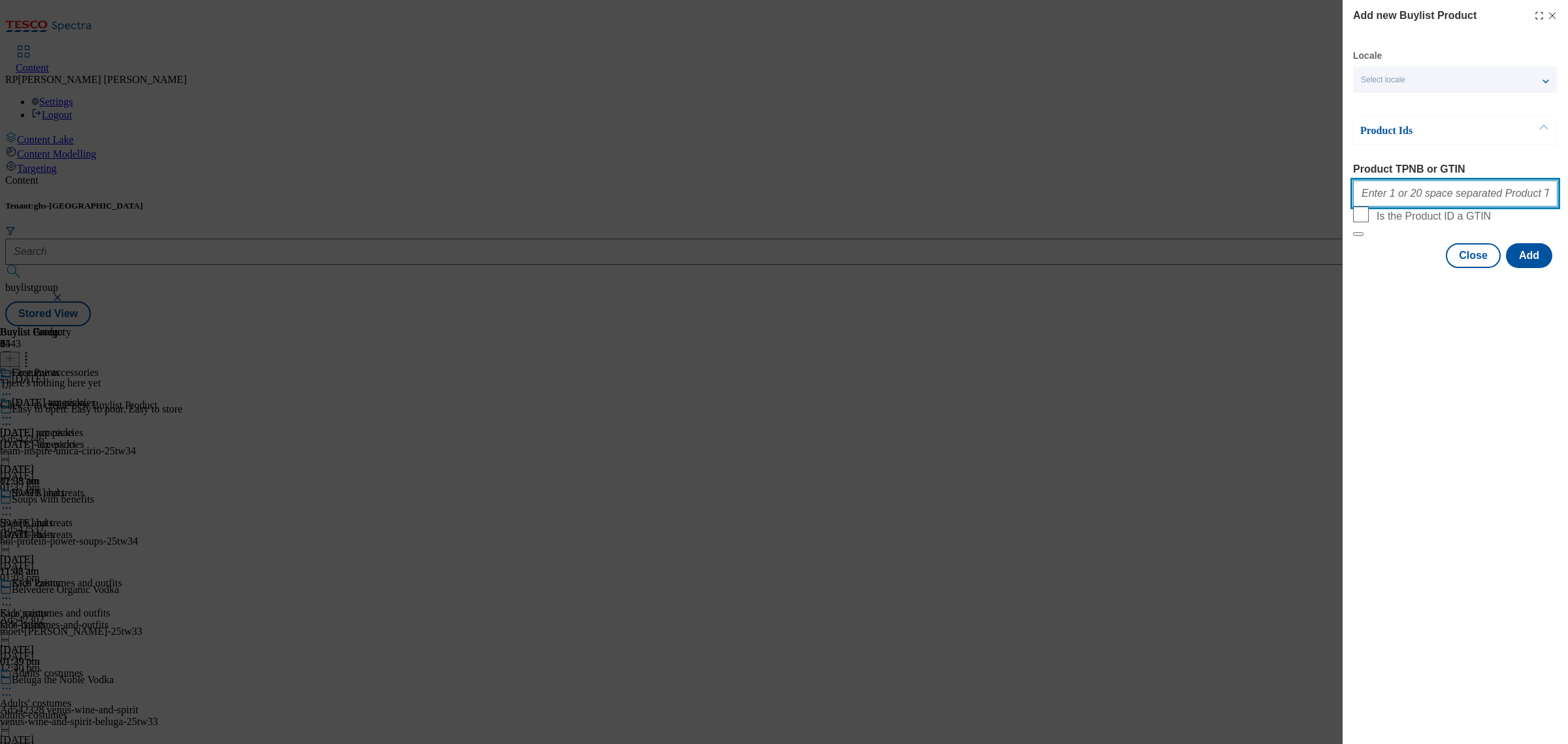
paste input "105353695 105263456 105360832 105263514 105230290 105441912 105556734 105354021…"
type input "105353695 105263456 105360832 105263514 105230290 105441912 105556734 105354021…"
click at [1536, 268] on button "Add" at bounding box center [1529, 255] width 46 height 25
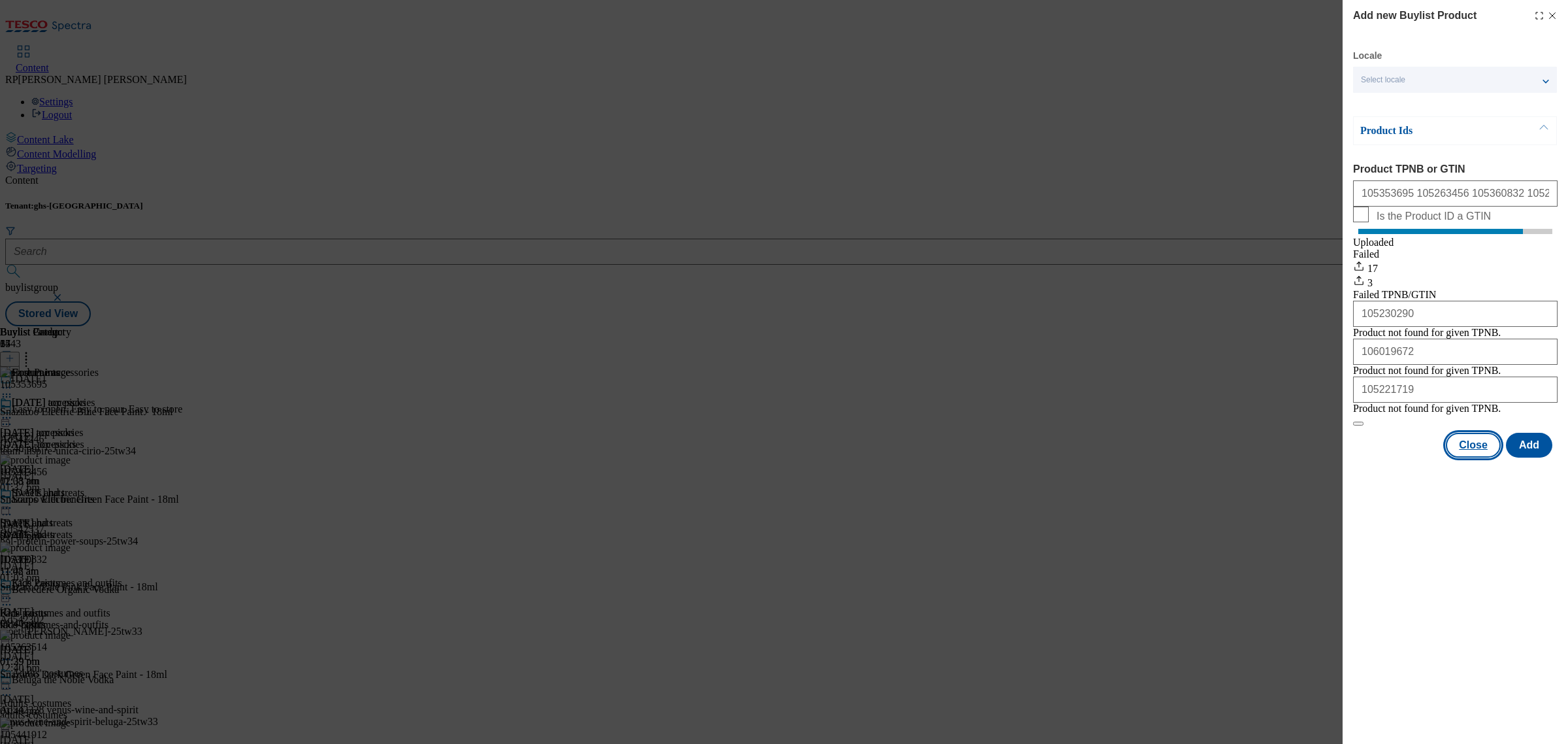
click at [1477, 457] on button "Close" at bounding box center [1473, 445] width 55 height 25
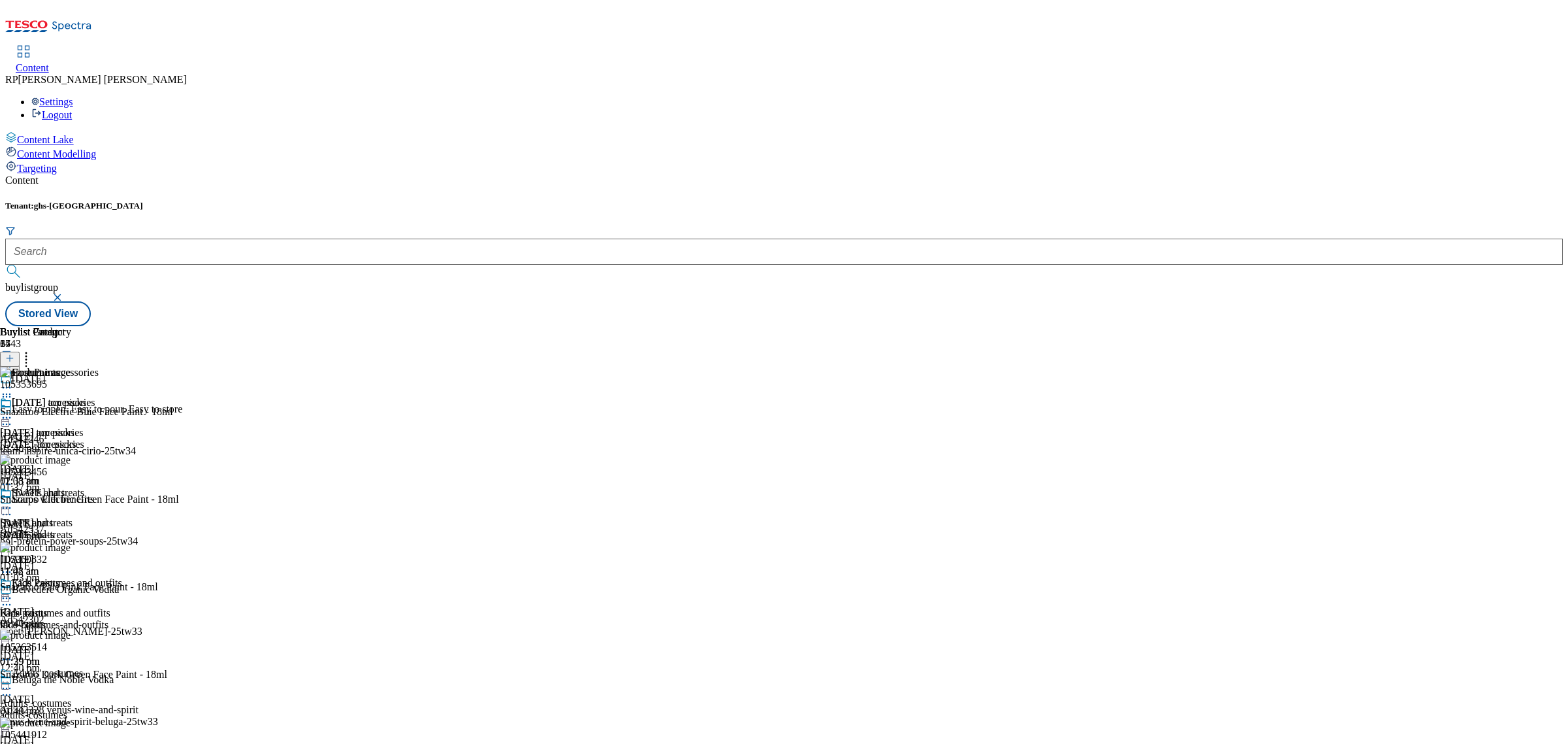
click at [14, 354] on icon at bounding box center [10, 359] width 9 height 9
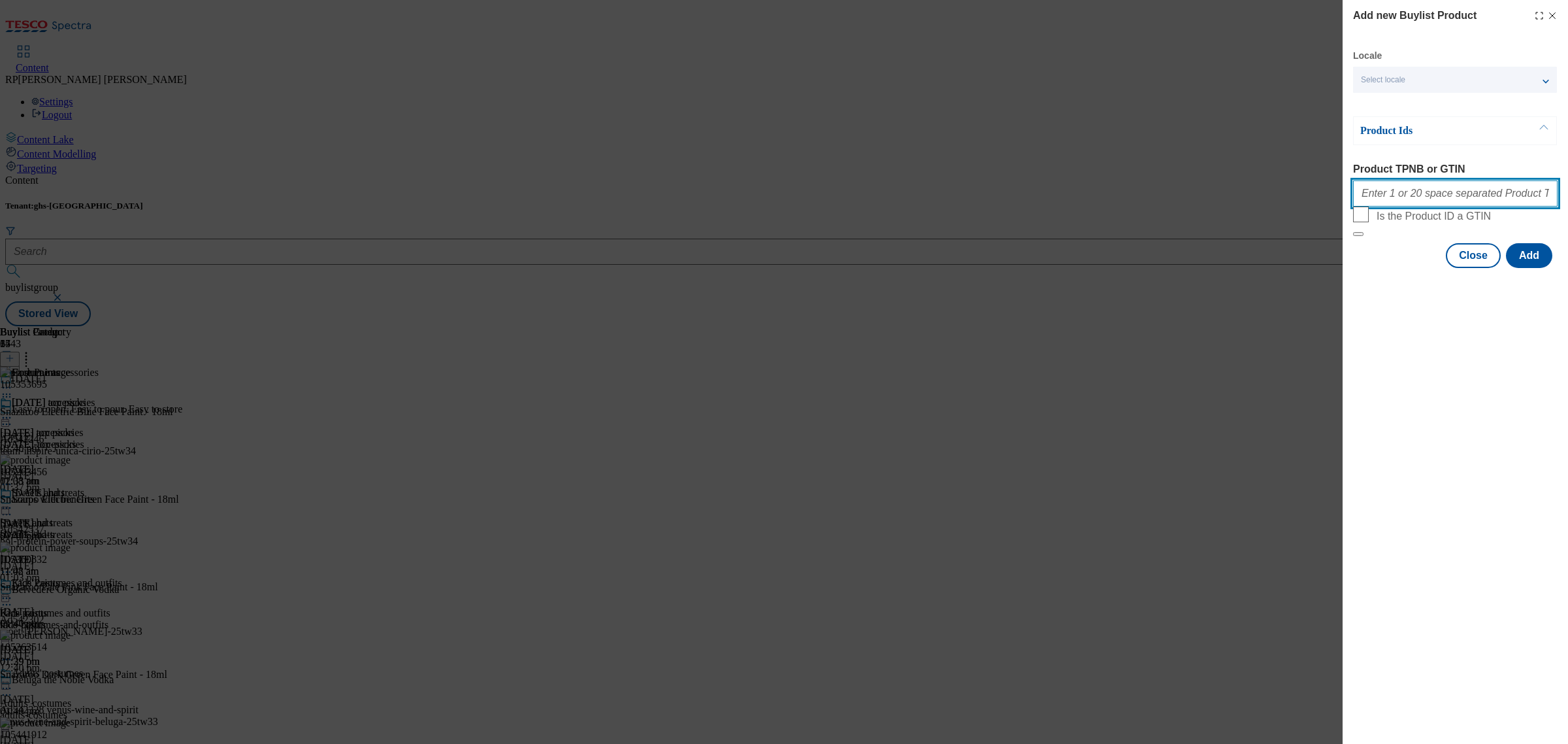
click at [1428, 199] on input "Product TPNB or GTIN" at bounding box center [1455, 193] width 205 height 26
paste input "105593626 105360853 105263490 105505820 105353892 105354061 105354088"
type input "105593626 105360853 105263490 105505820 105353892 105354061 105354088"
click at [1520, 268] on button "Add" at bounding box center [1529, 255] width 46 height 25
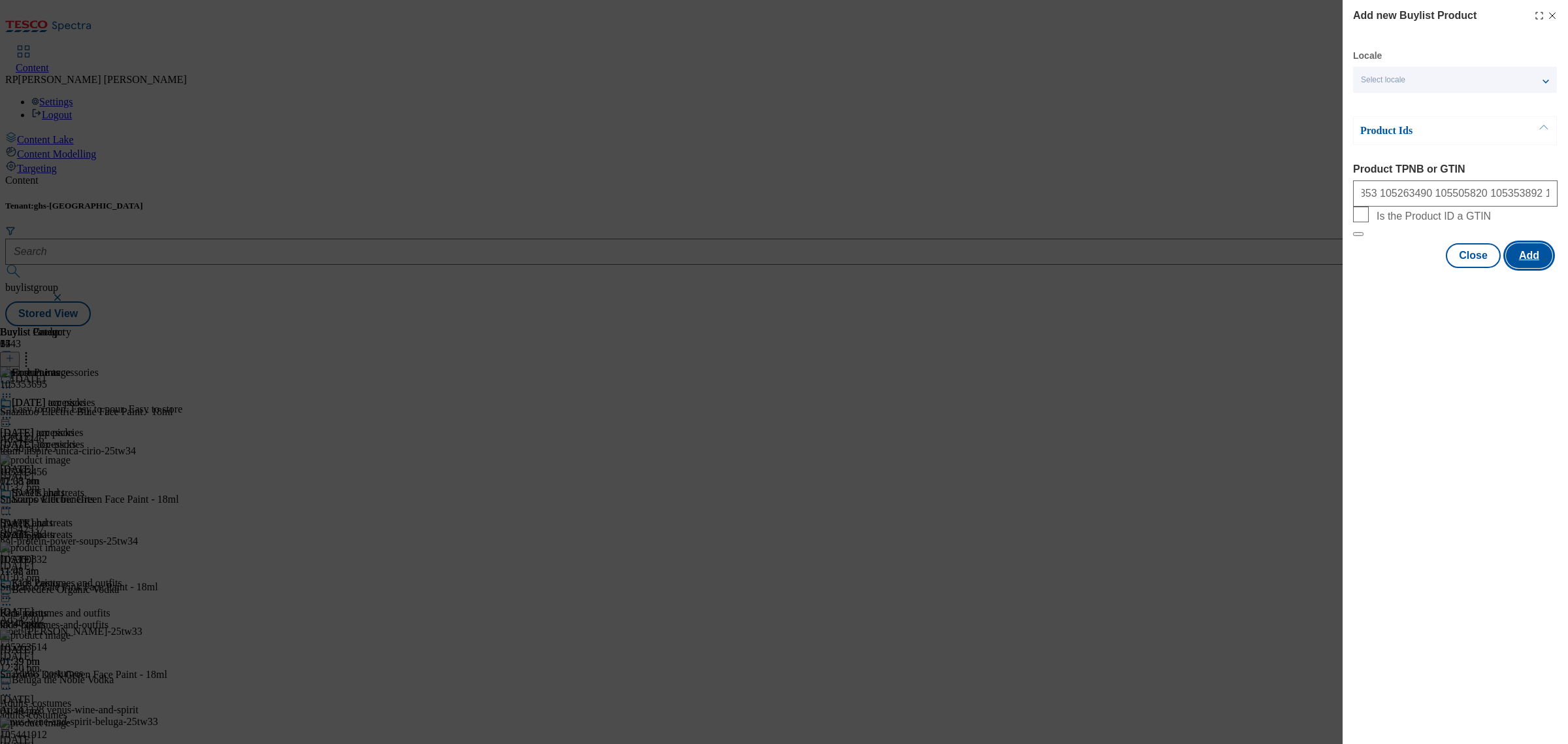
scroll to position [0, 0]
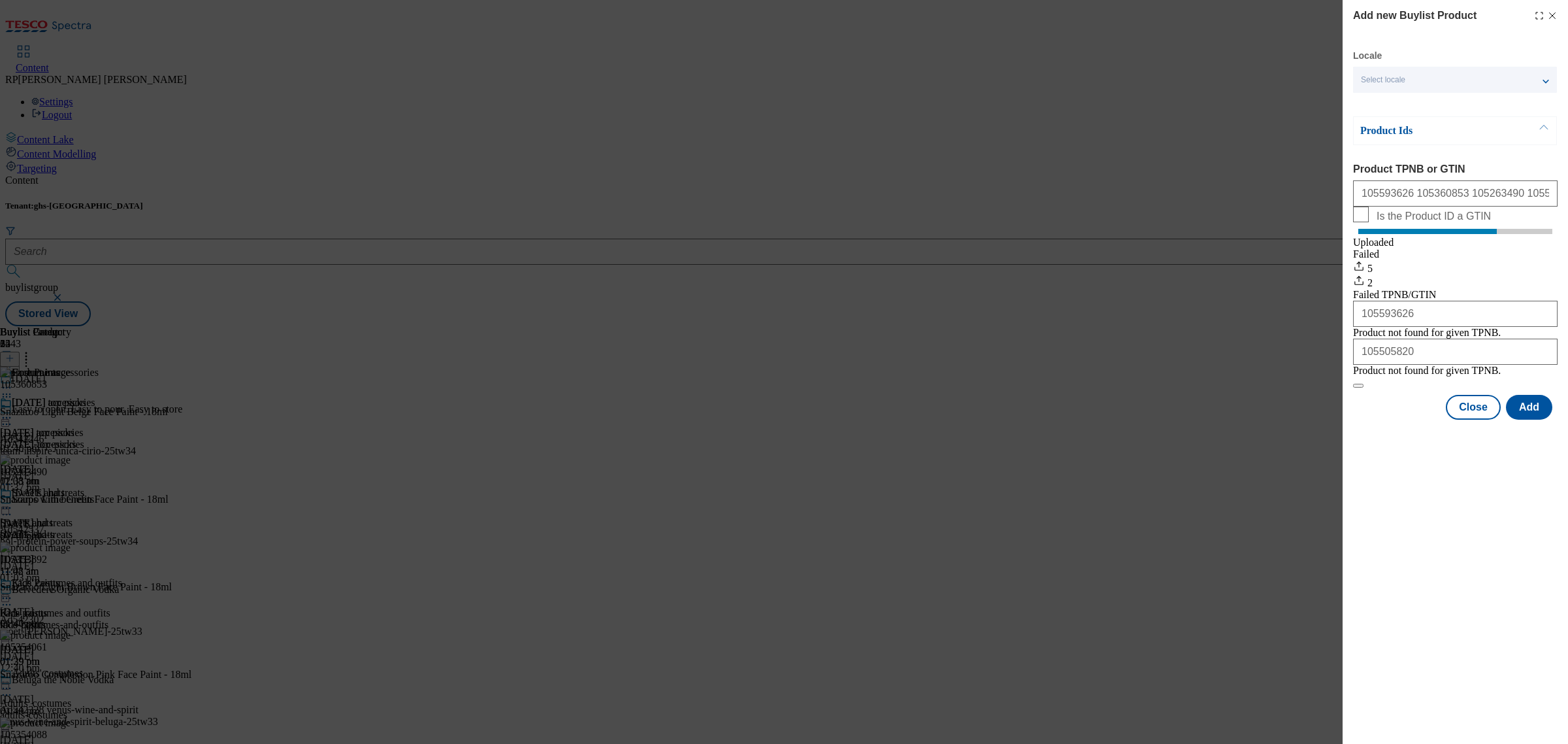
drag, startPoint x: 1173, startPoint y: 233, endPoint x: 1285, endPoint y: 297, distance: 129.0
click at [1173, 234] on div "Add new Buylist Product Locale Select locale English Welsh Product Ids Product …" at bounding box center [784, 372] width 1568 height 744
click at [1471, 420] on button "Close" at bounding box center [1473, 407] width 55 height 25
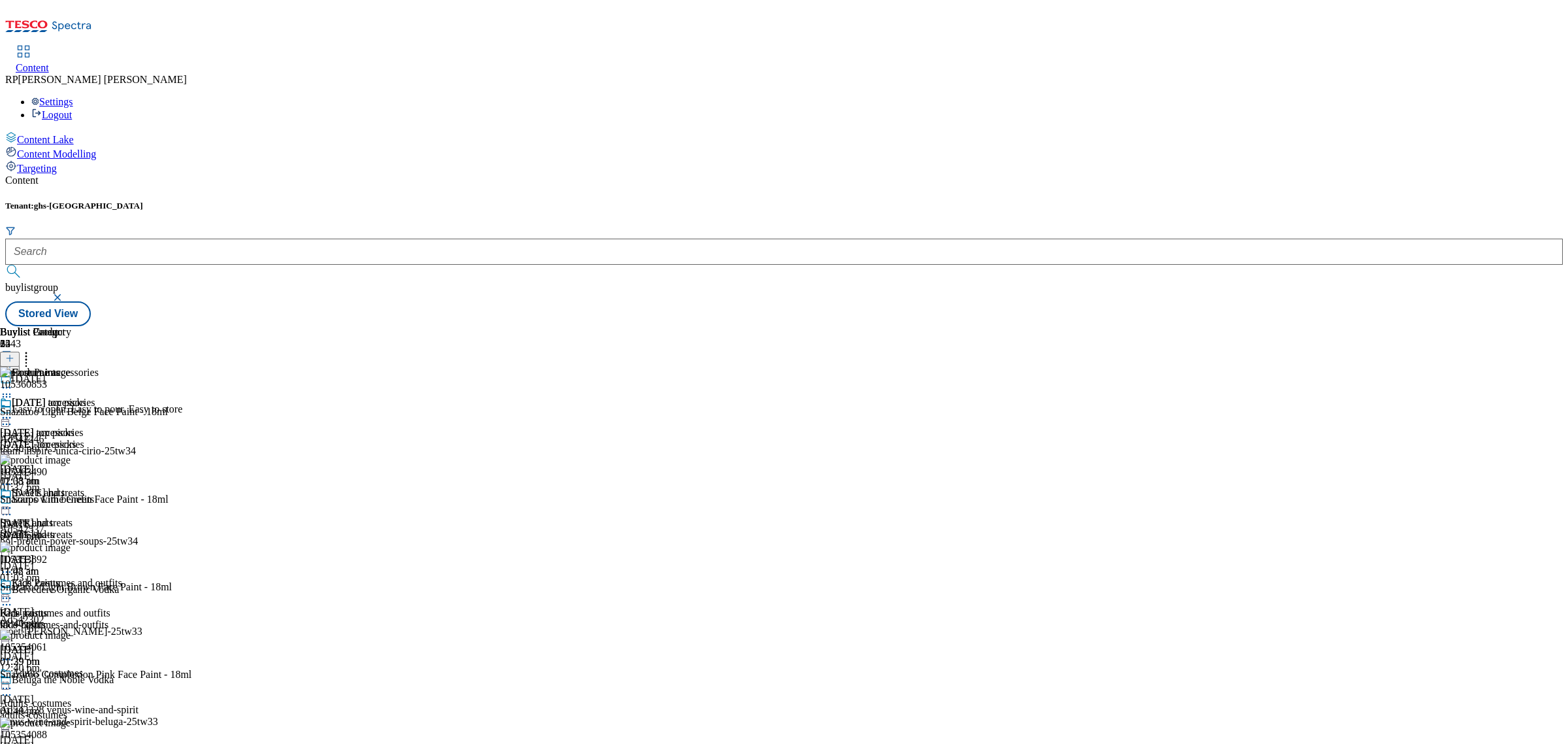
scroll to position [2372, 0]
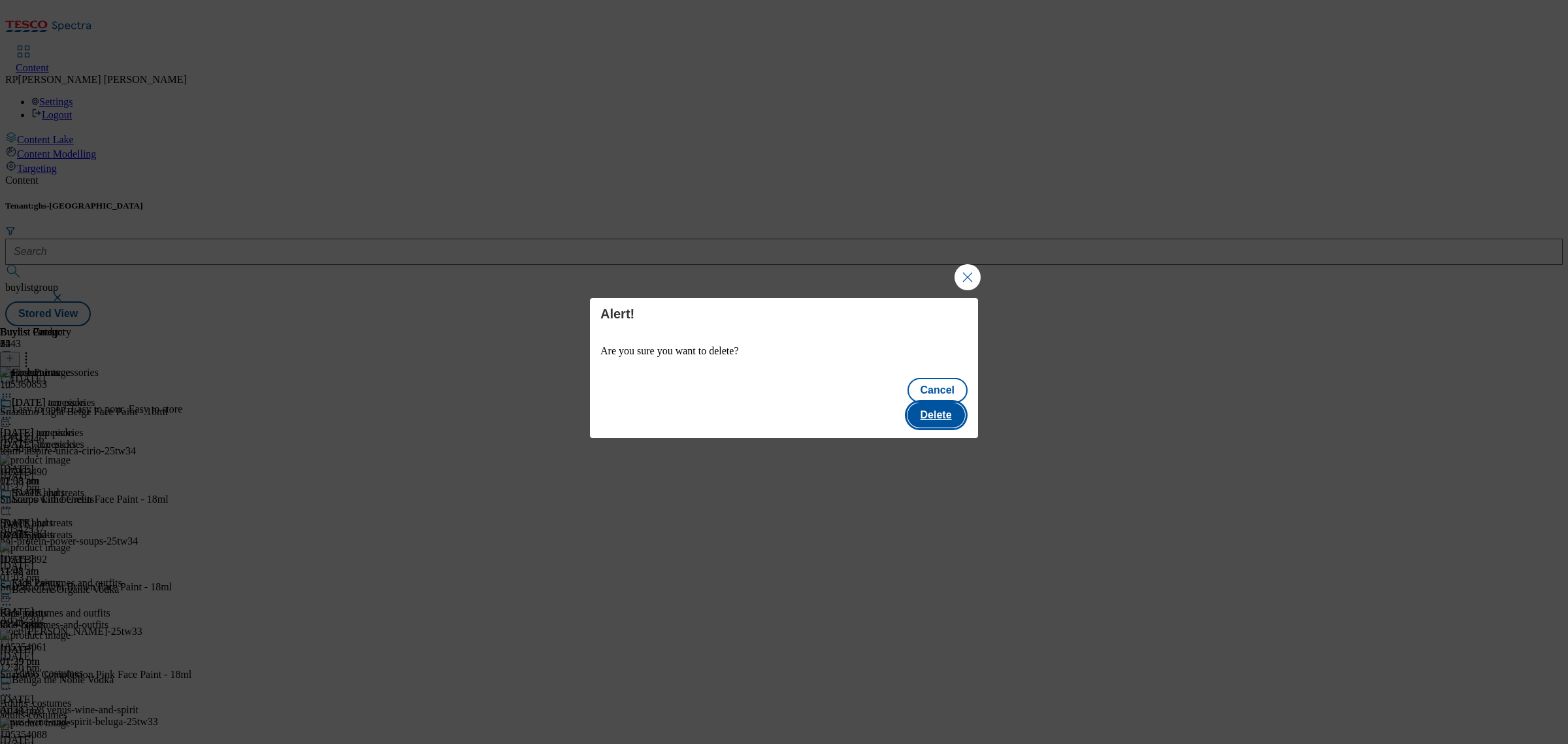
click at [932, 404] on button "Delete" at bounding box center [936, 415] width 58 height 25
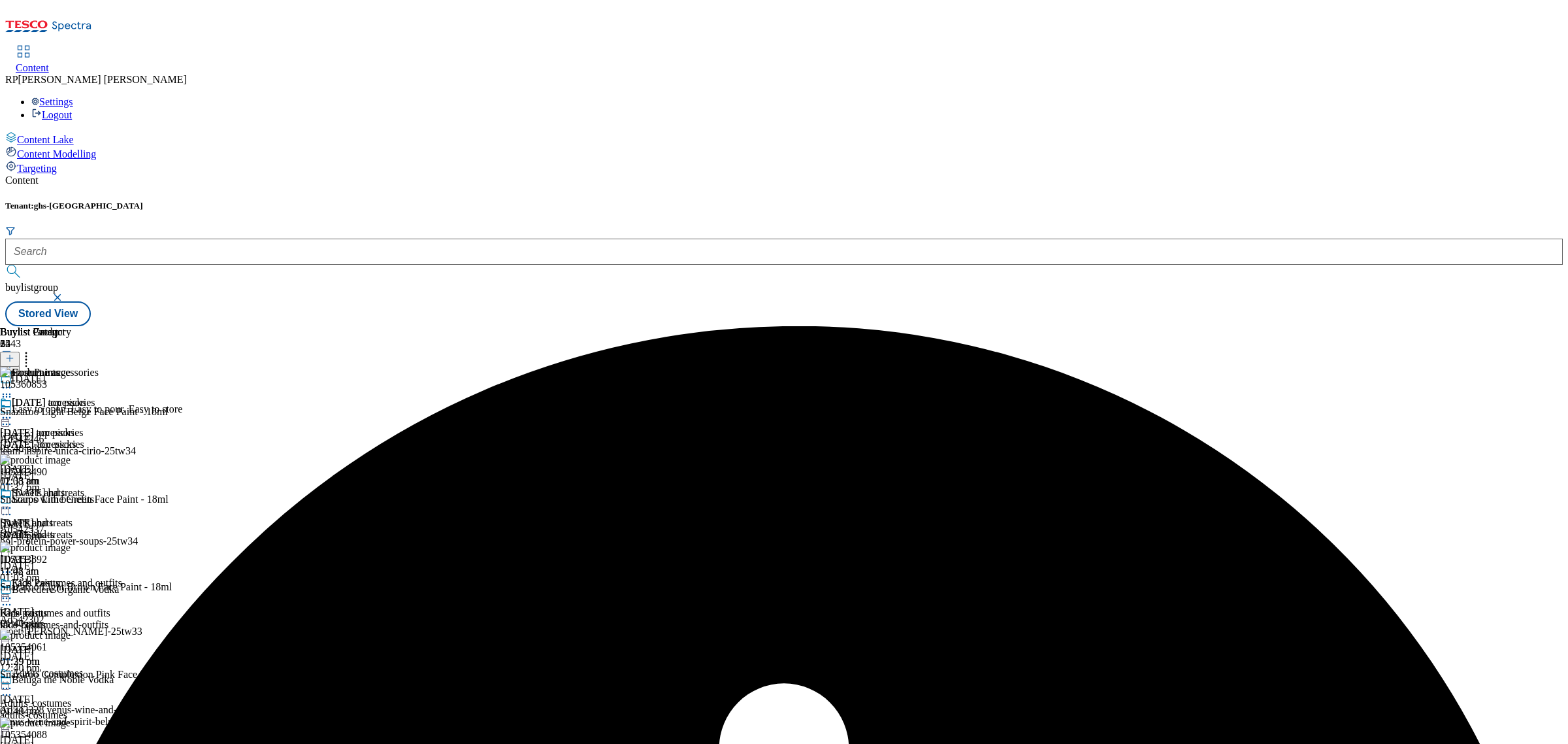
click at [13, 592] on icon at bounding box center [6, 598] width 13 height 13
click at [1239, 326] on div "Buylist Group 6443 [DATE] Easy to open. Easy to pour. Easy to store Ad542246 te…" at bounding box center [784, 326] width 1557 height 0
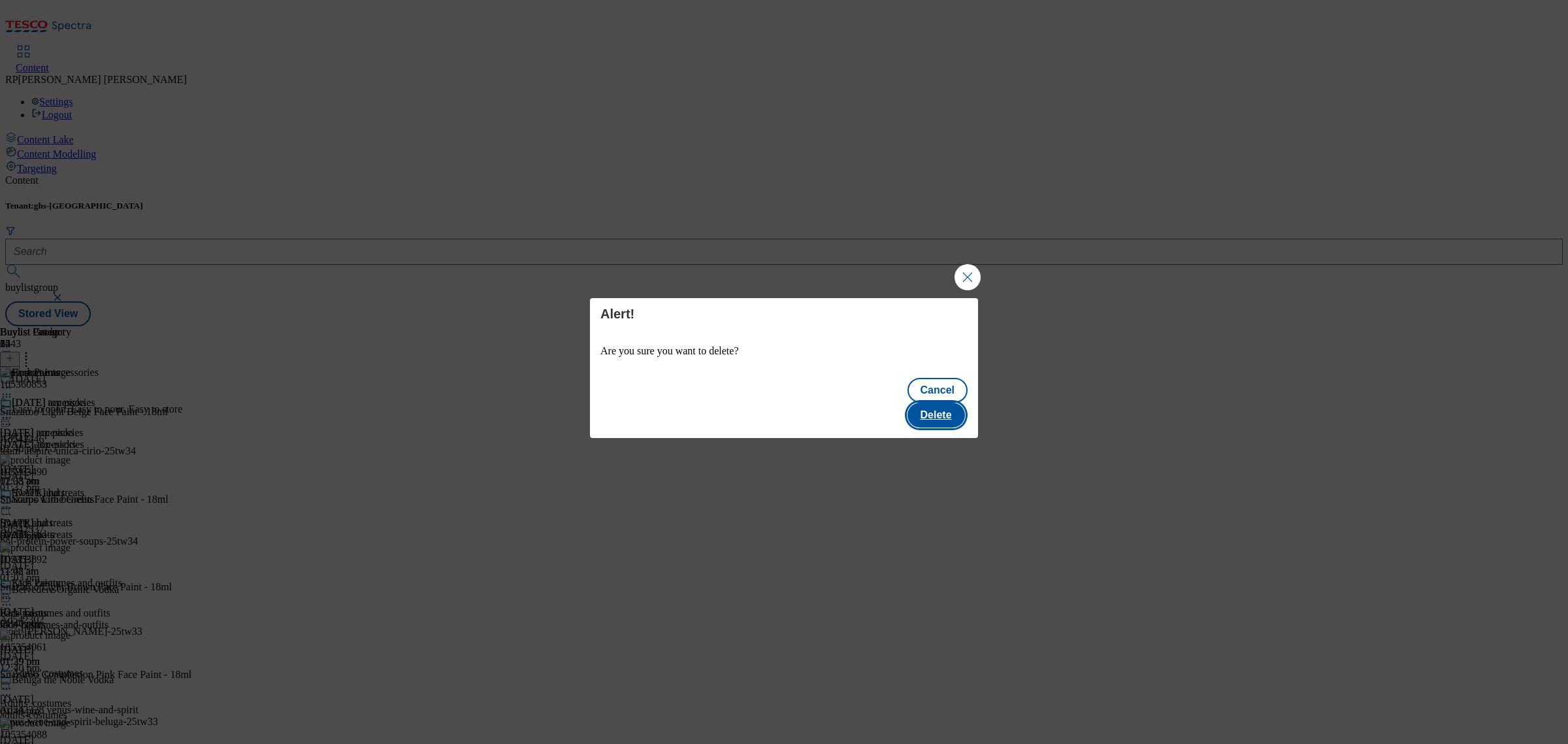
click at [952, 404] on button "Delete" at bounding box center [936, 415] width 58 height 25
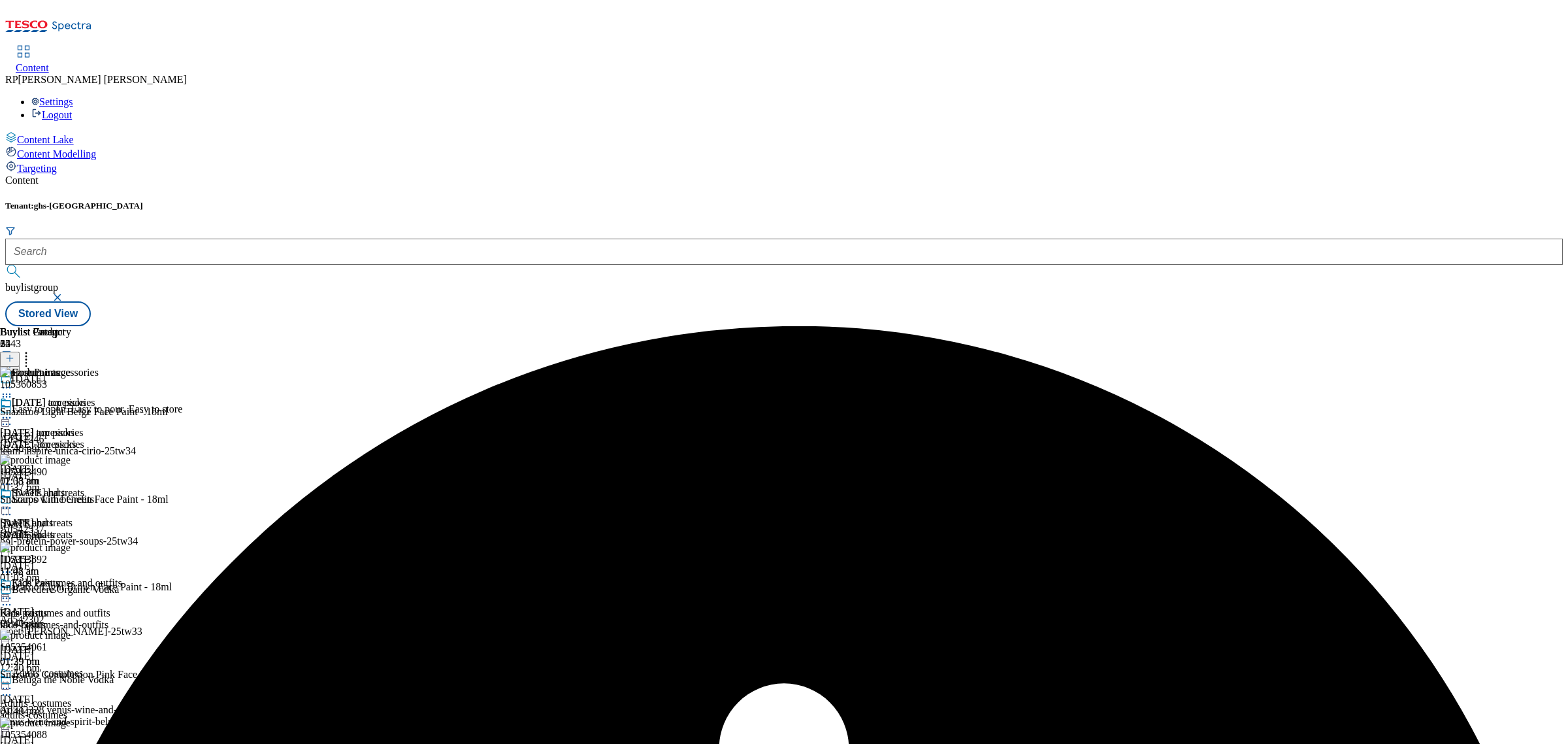
click at [13, 381] on icon at bounding box center [6, 387] width 13 height 13
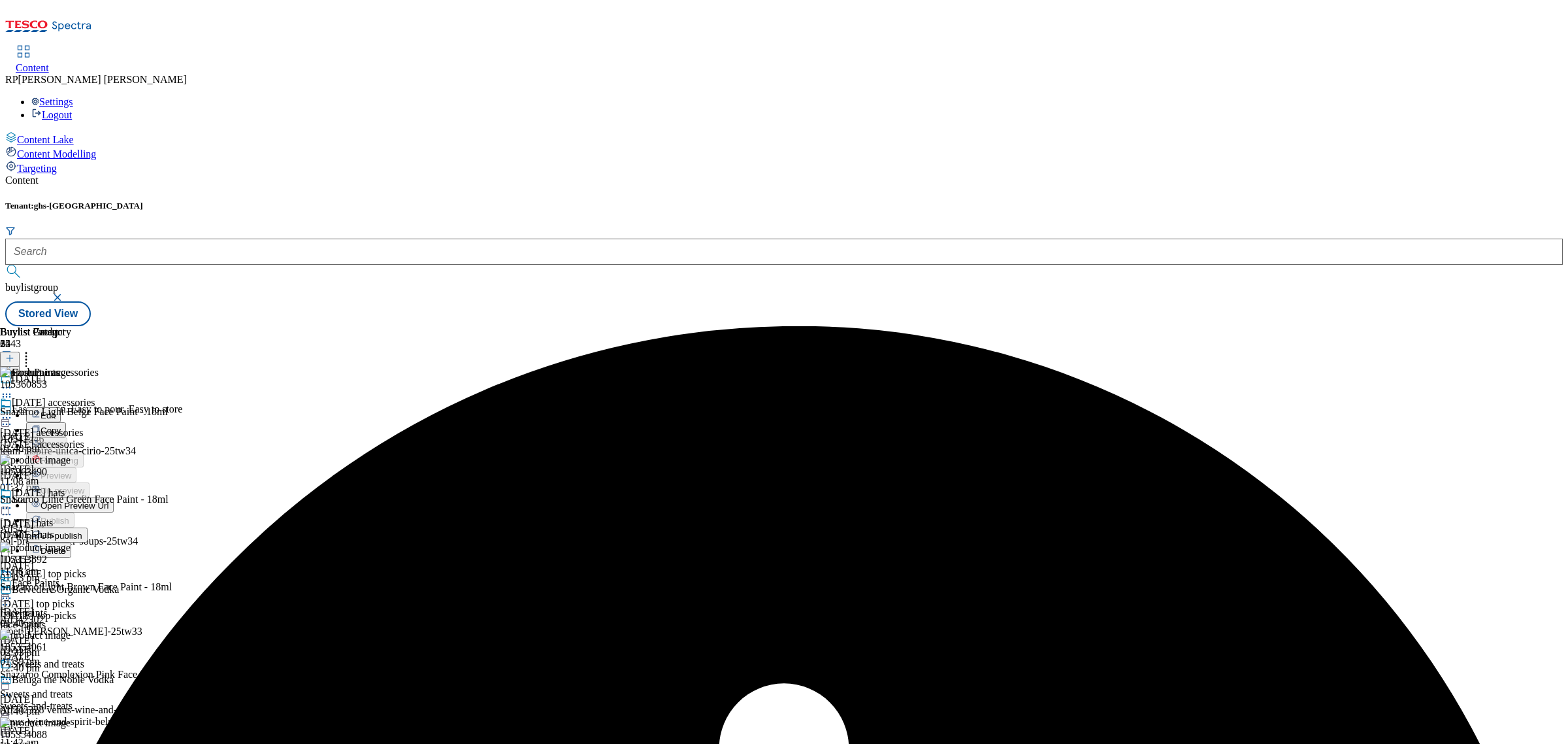
click at [83, 530] on span "Un-publish" at bounding box center [61, 535] width 42 height 10
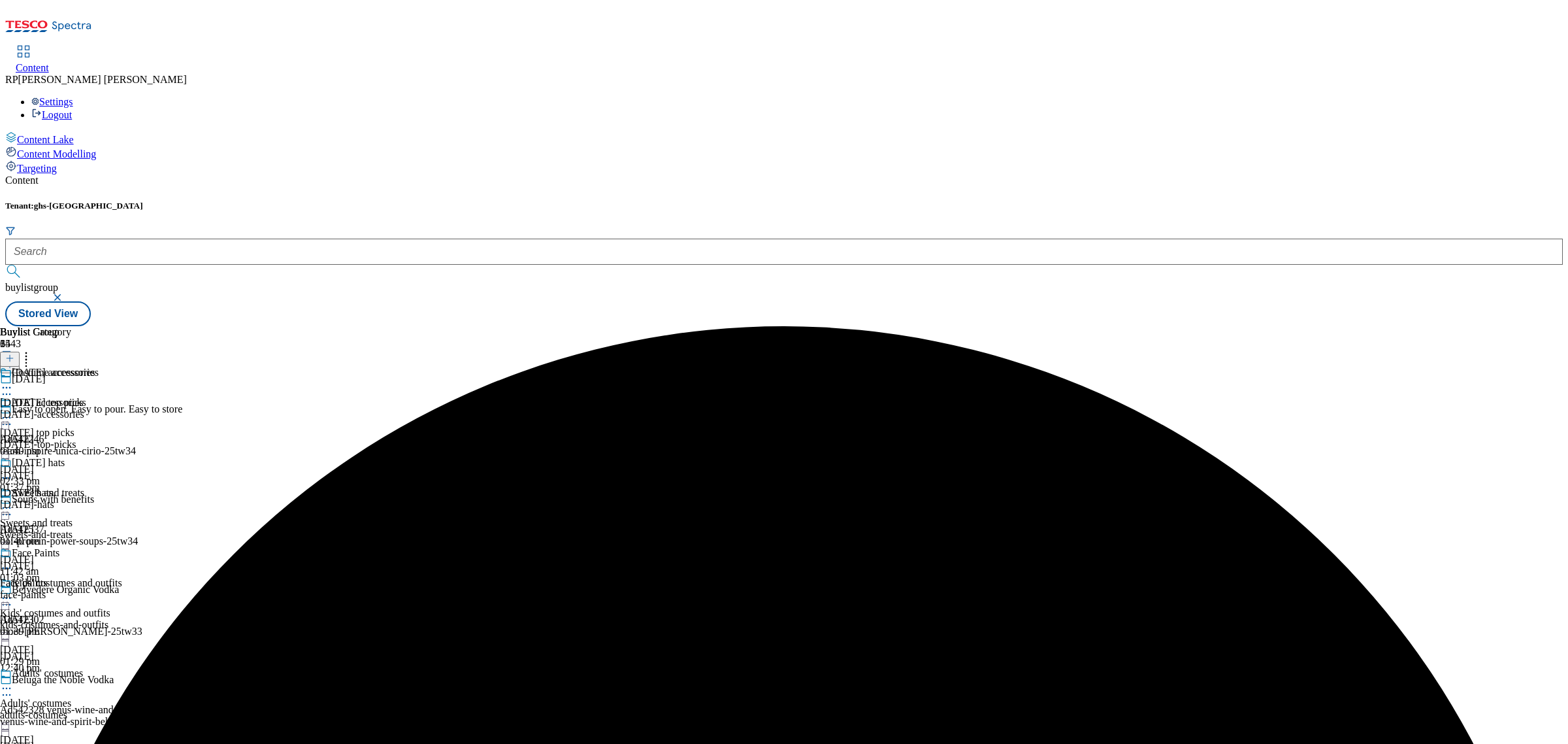
click at [13, 381] on icon at bounding box center [6, 387] width 13 height 13
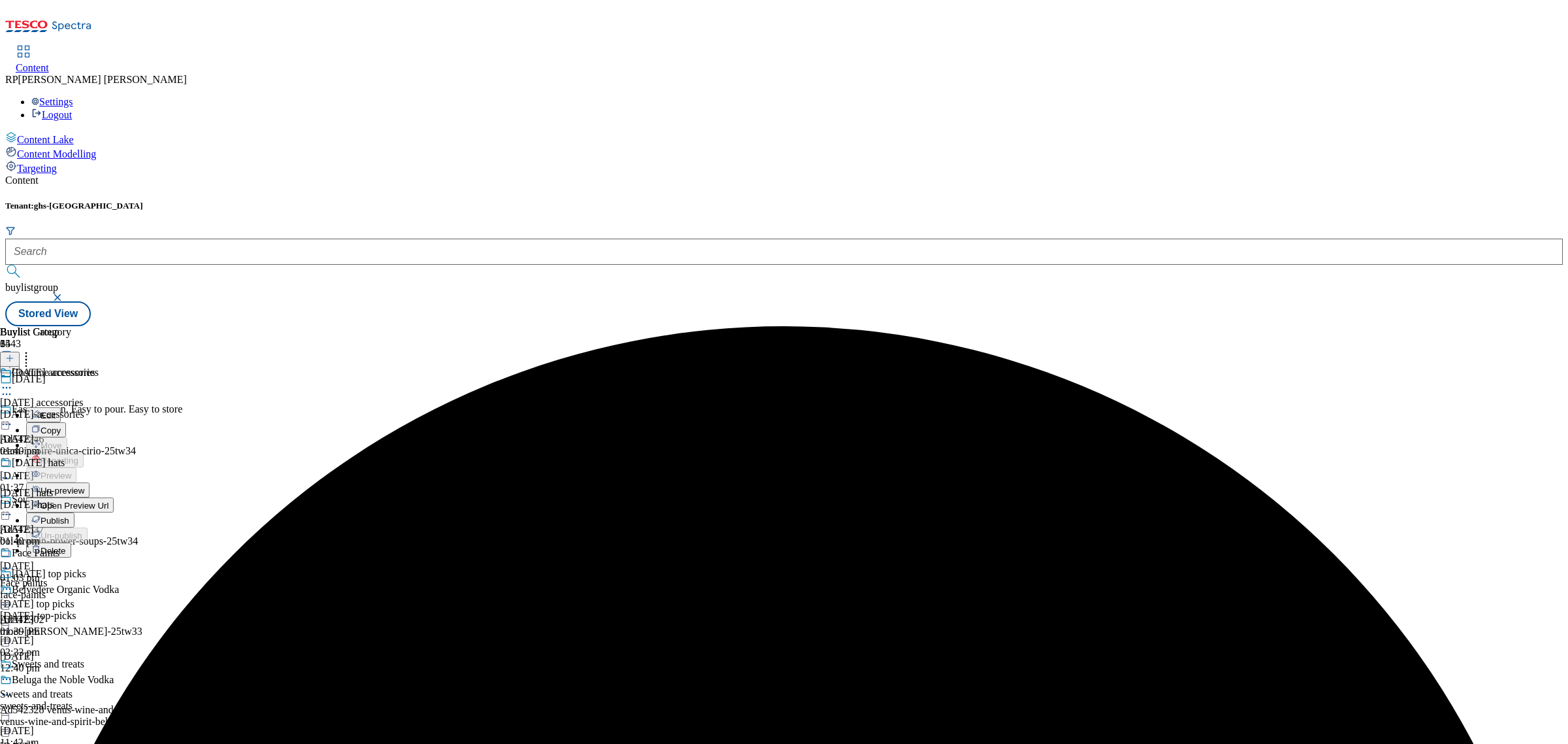
click at [85, 485] on span "Un-preview" at bounding box center [62, 490] width 44 height 10
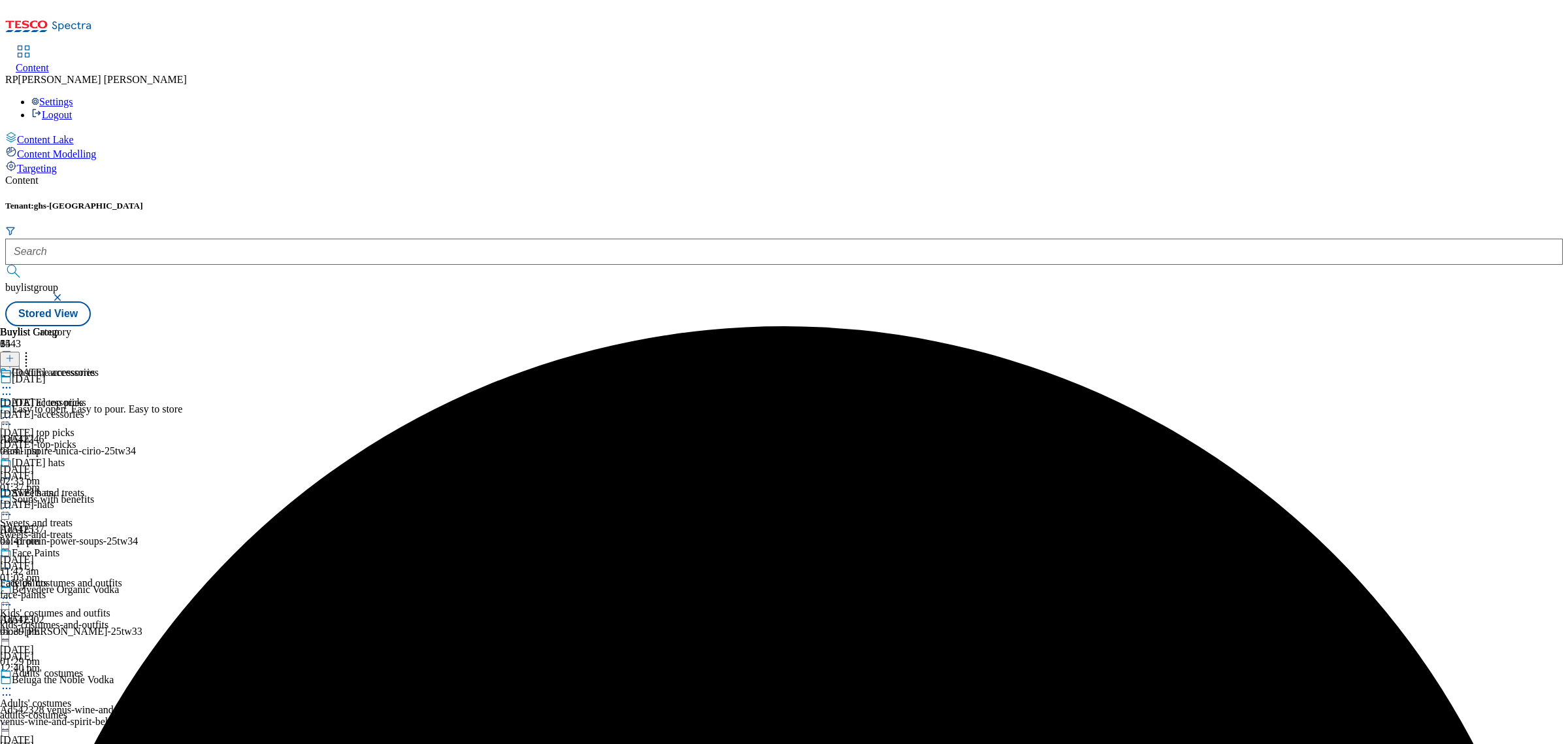
click at [95, 547] on div "Face Paints" at bounding box center [48, 562] width 95 height 30
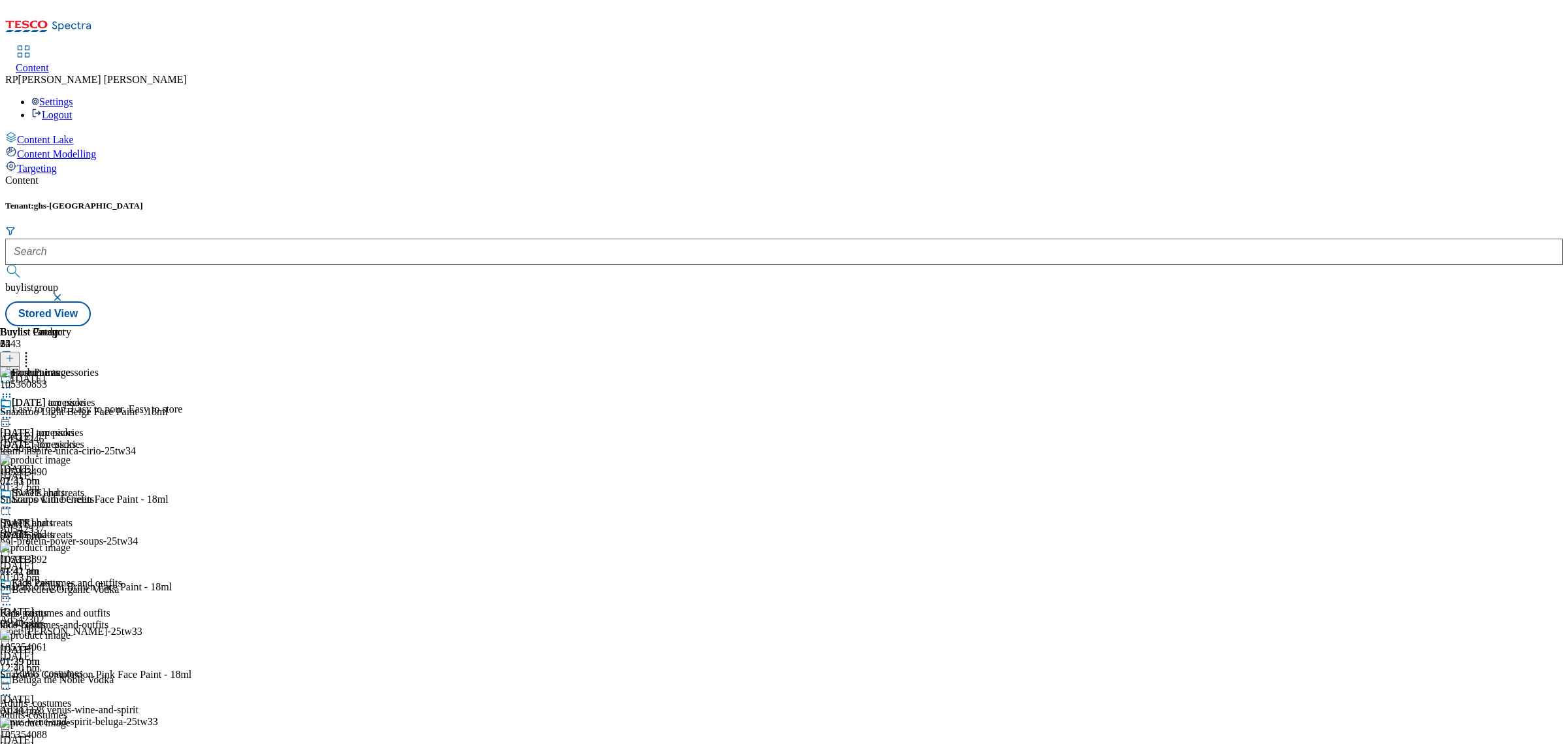
scroll to position [2327, 0]
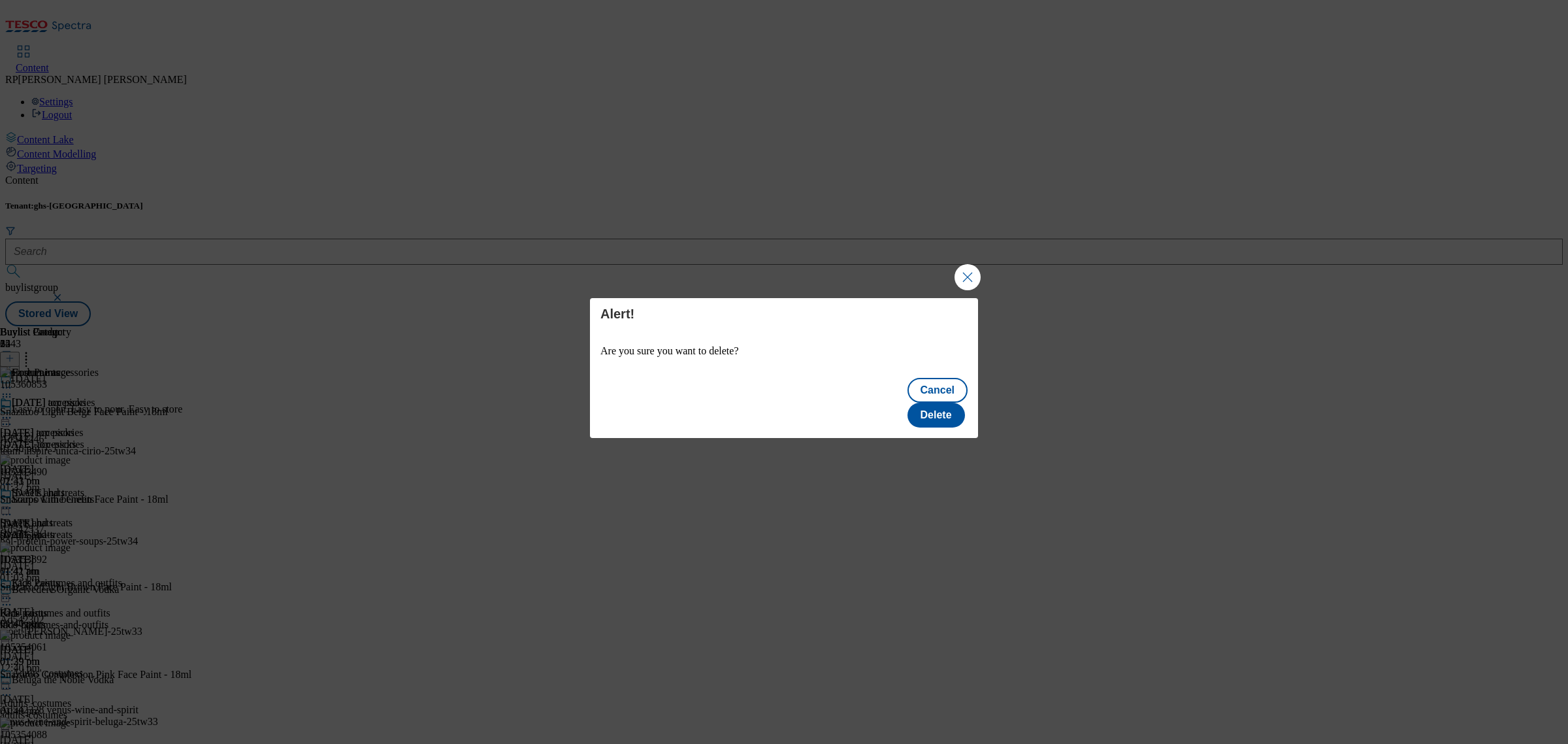
click at [969, 401] on div "Cancel Delete" at bounding box center [784, 404] width 388 height 68
click at [952, 403] on button "Delete" at bounding box center [936, 415] width 58 height 25
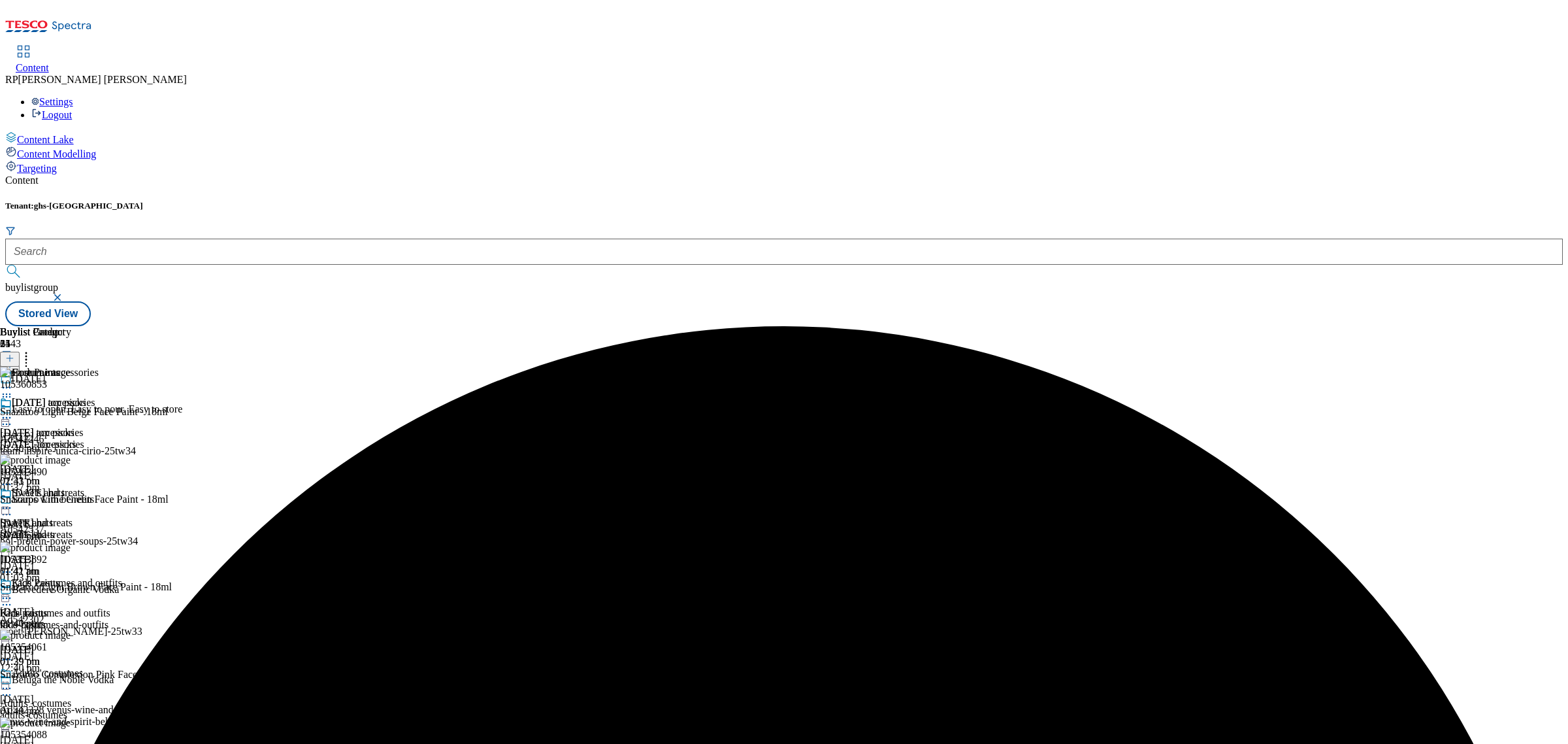
scroll to position [2452, 0]
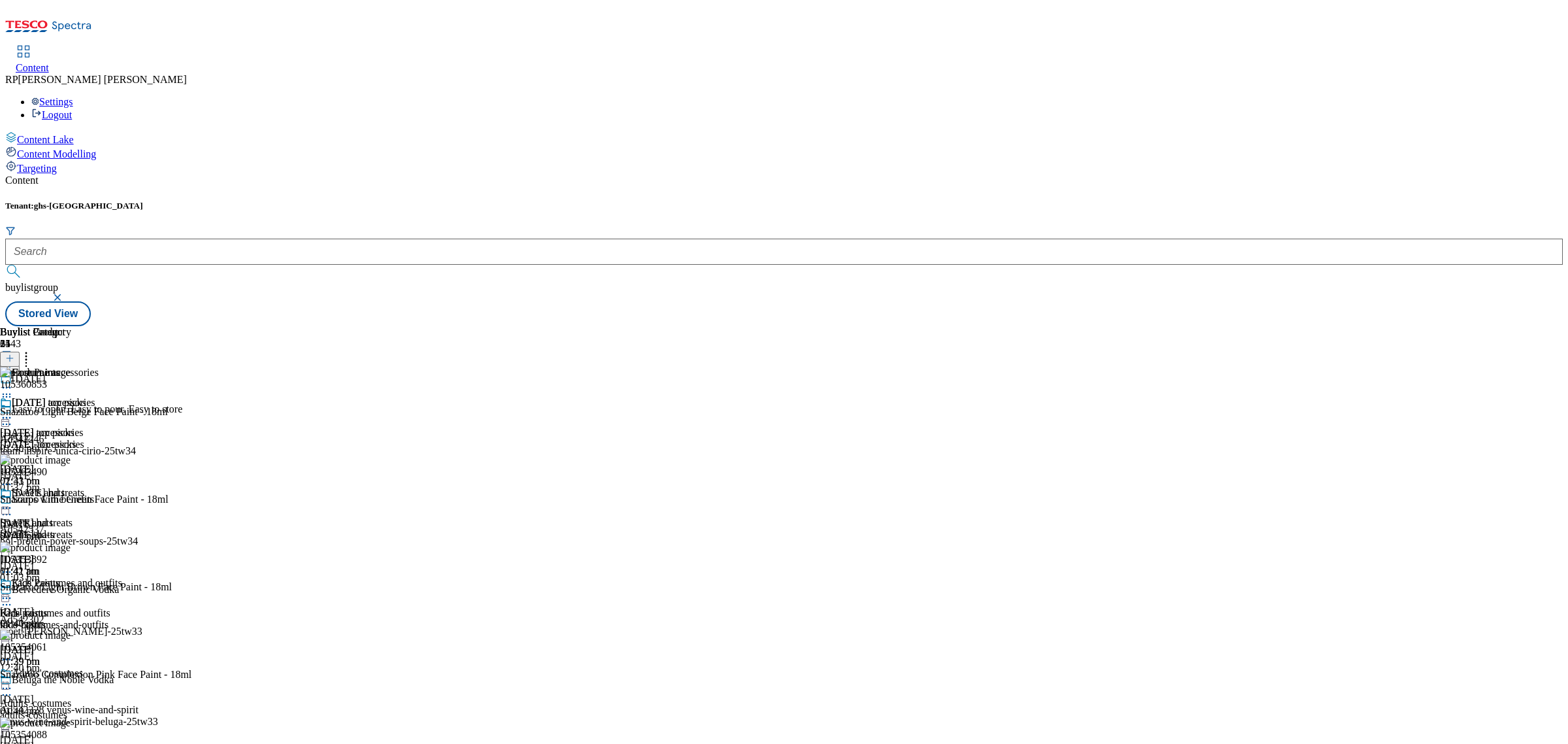
click at [95, 397] on div "[DATE] accessories [DATE] accessories [DATE]-accessories [DATE] 01:41 pm" at bounding box center [48, 442] width 95 height 90
click at [60, 577] on div "Face Paints" at bounding box center [36, 583] width 48 height 12
click at [14, 354] on icon at bounding box center [10, 359] width 9 height 9
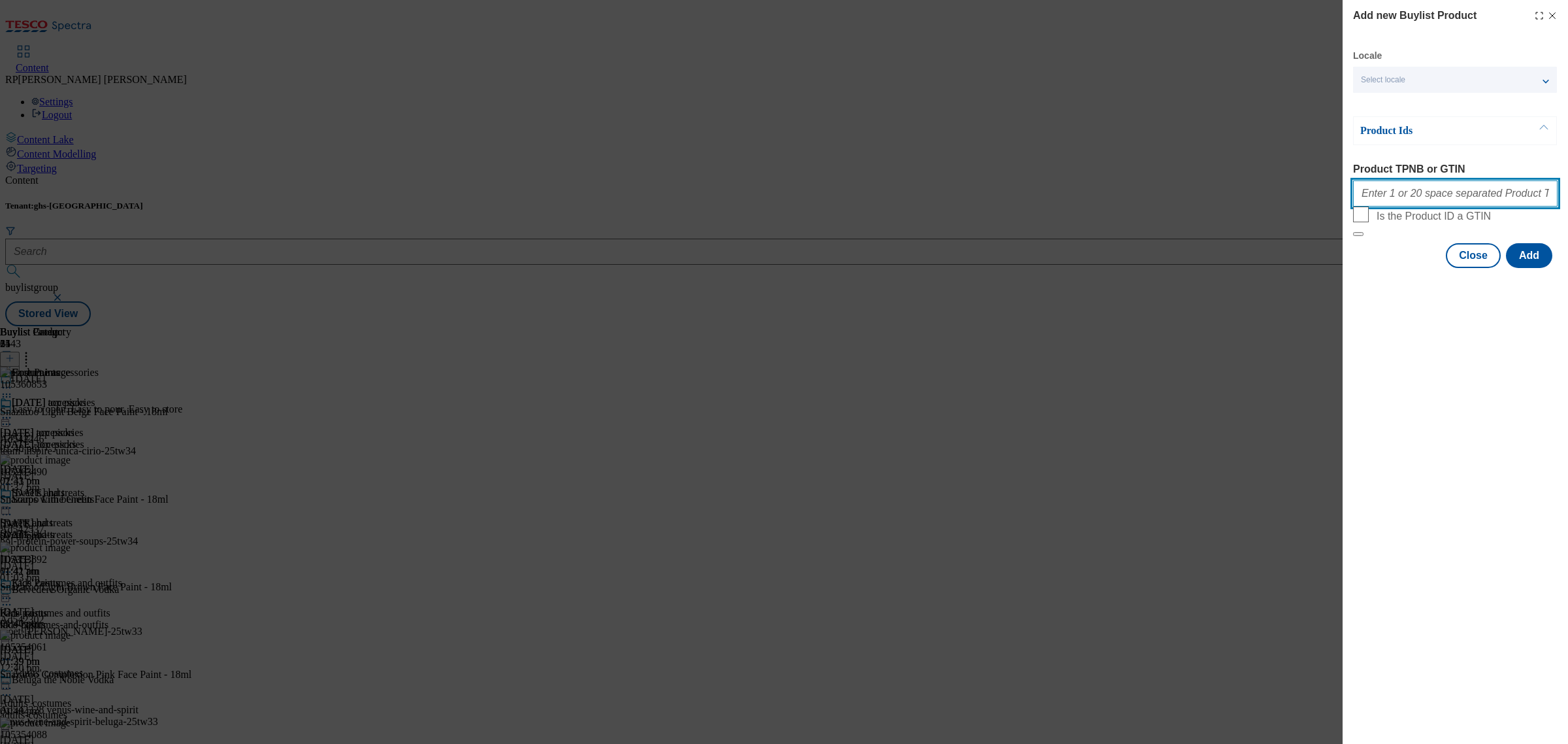
click at [1386, 203] on input "Product TPNB or GTIN" at bounding box center [1455, 193] width 205 height 26
paste input "106122876 105266149 106092427 105275123"
type input "106122876 105266149 106092427 105275123"
click at [1536, 268] on button "Add" at bounding box center [1529, 255] width 46 height 25
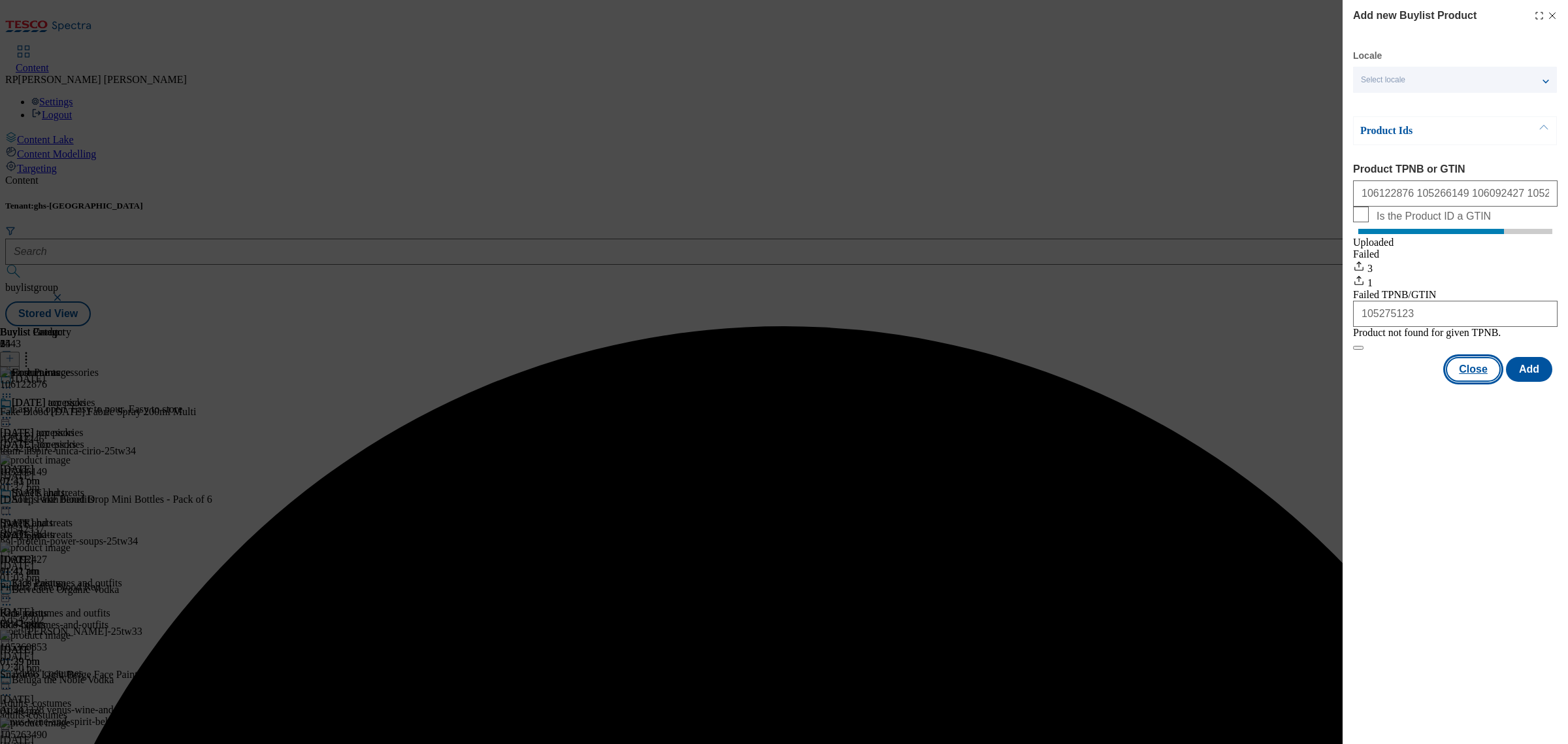
click at [1475, 381] on button "Close" at bounding box center [1473, 369] width 55 height 25
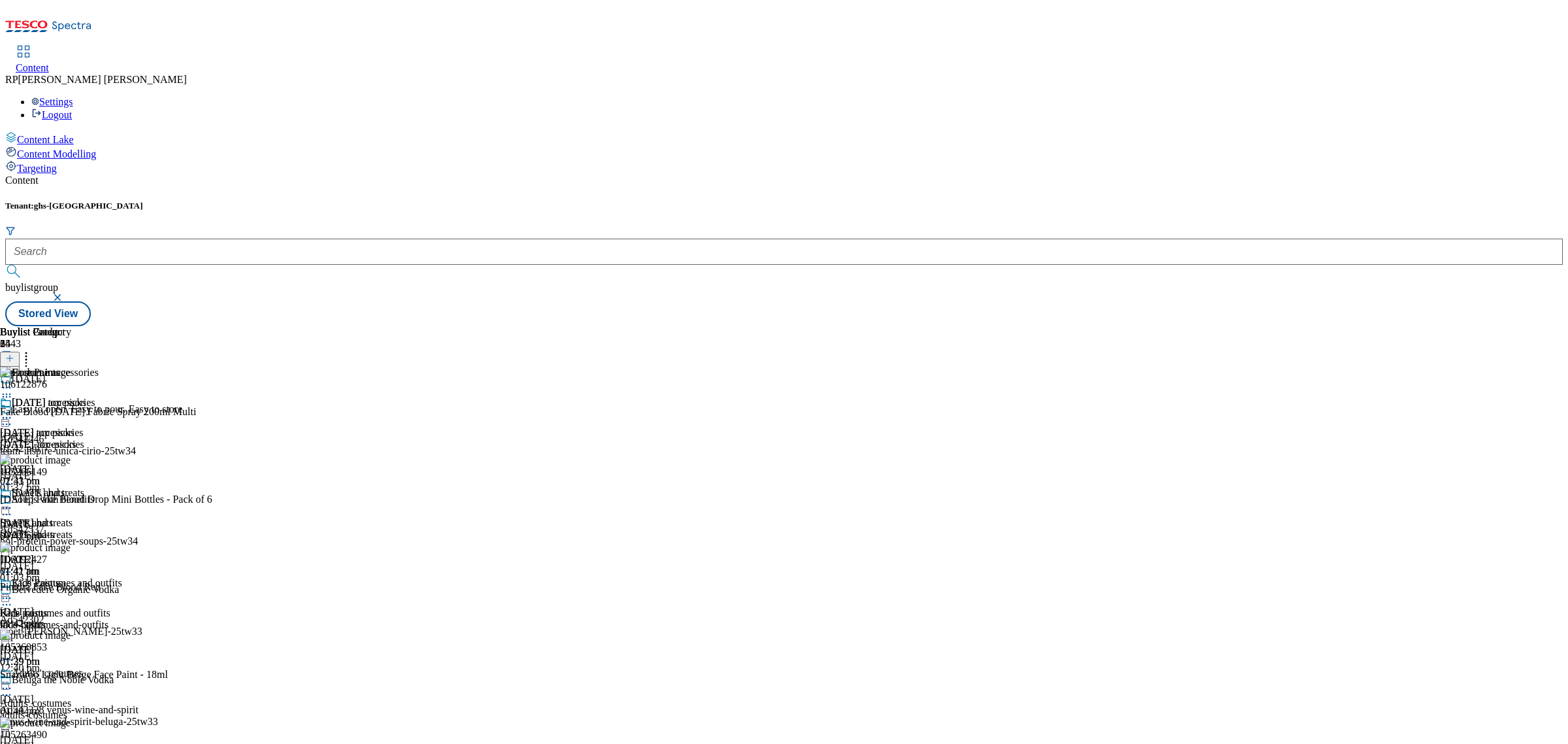
click at [95, 438] on div "[DATE]-accessories" at bounding box center [48, 445] width 95 height 12
click at [42, 553] on div "96728548" at bounding box center [21, 559] width 42 height 12
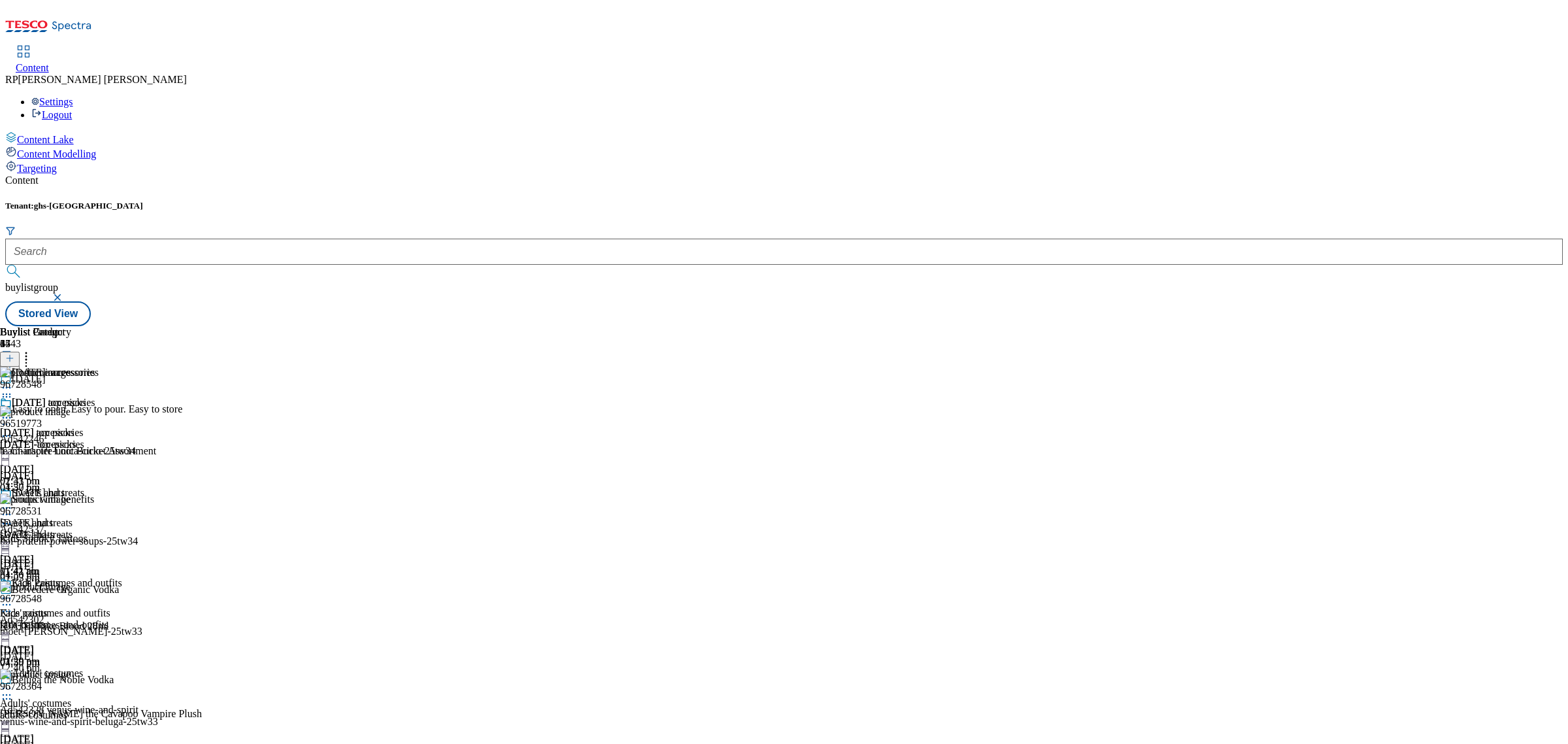
click at [13, 604] on icon at bounding box center [6, 610] width 13 height 13
click at [66, 694] on span "Delete" at bounding box center [53, 699] width 26 height 10
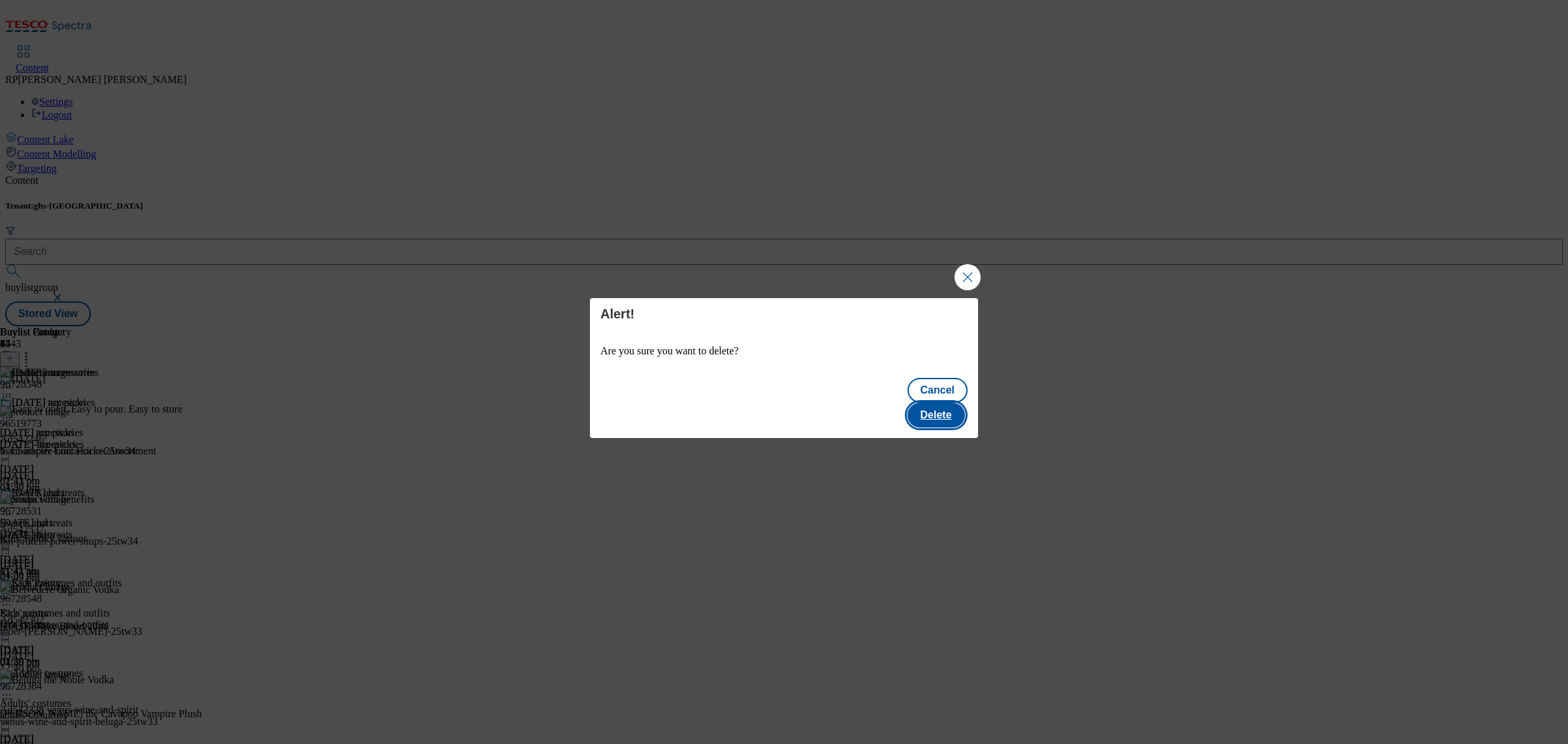
click at [938, 407] on button "Delete" at bounding box center [936, 415] width 58 height 25
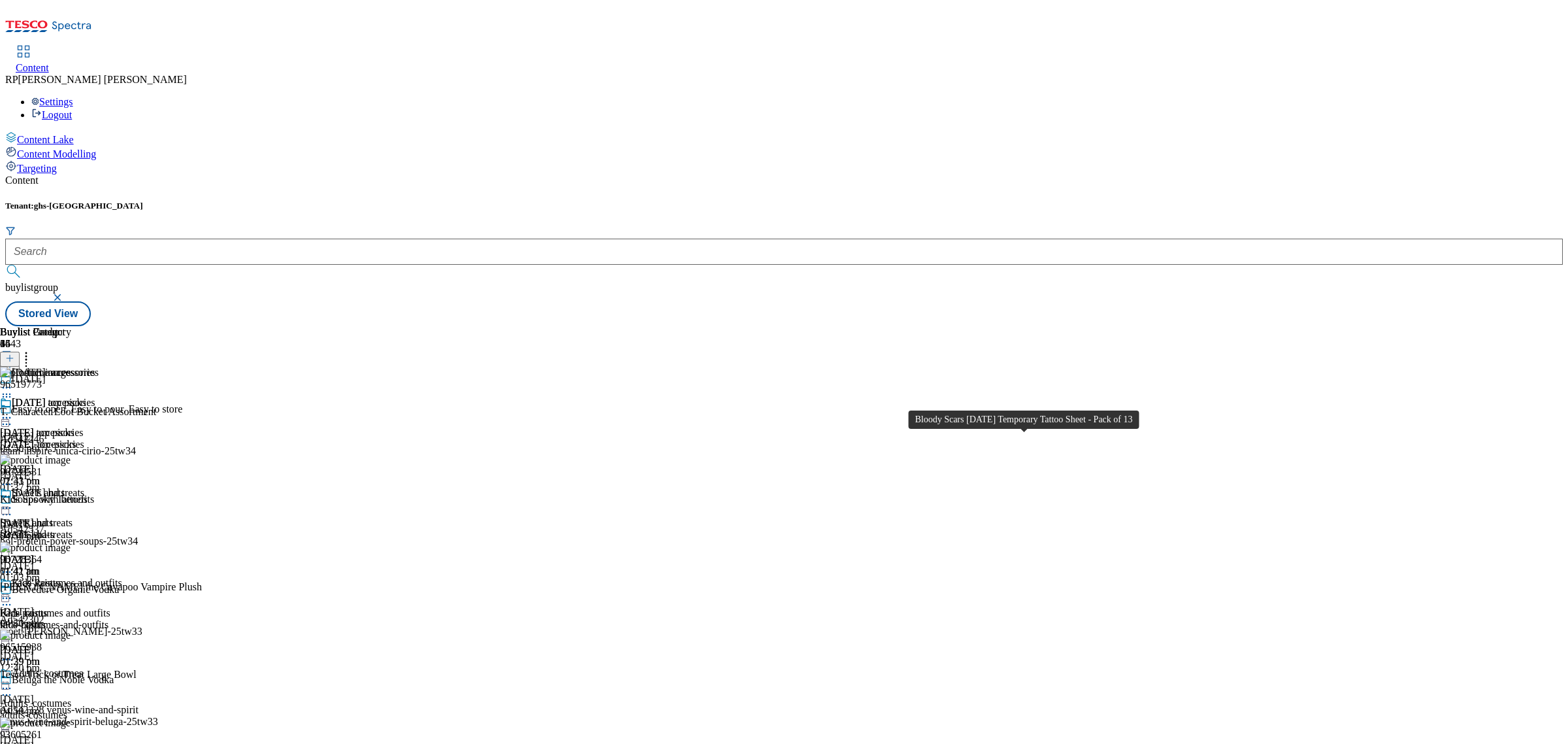
scroll to position [3821, 0]
click at [47, 607] on div "Face paints" at bounding box center [23, 613] width 47 height 12
click at [95, 438] on div "[DATE]-accessories" at bounding box center [48, 445] width 95 height 12
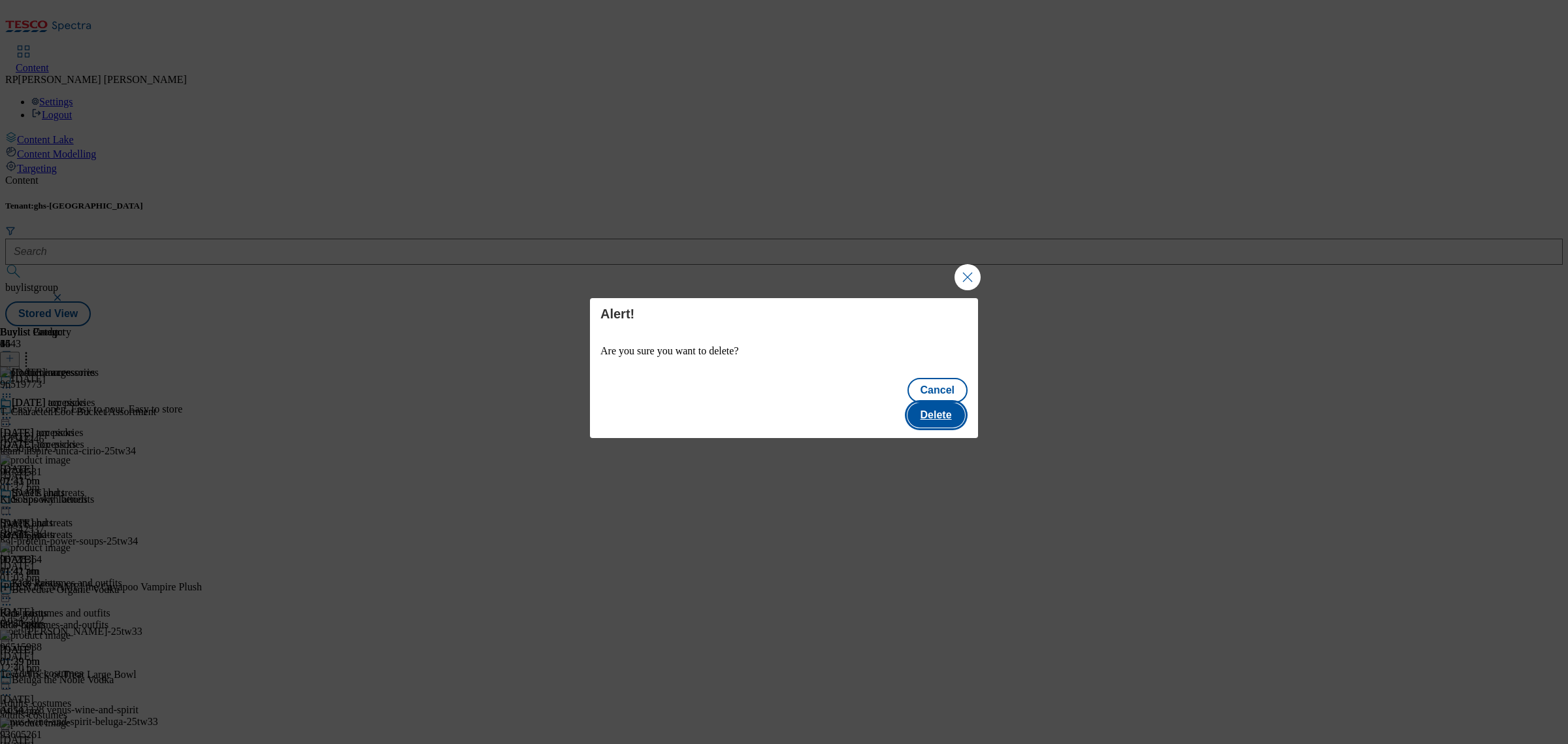
click at [948, 405] on button "Delete" at bounding box center [936, 415] width 58 height 25
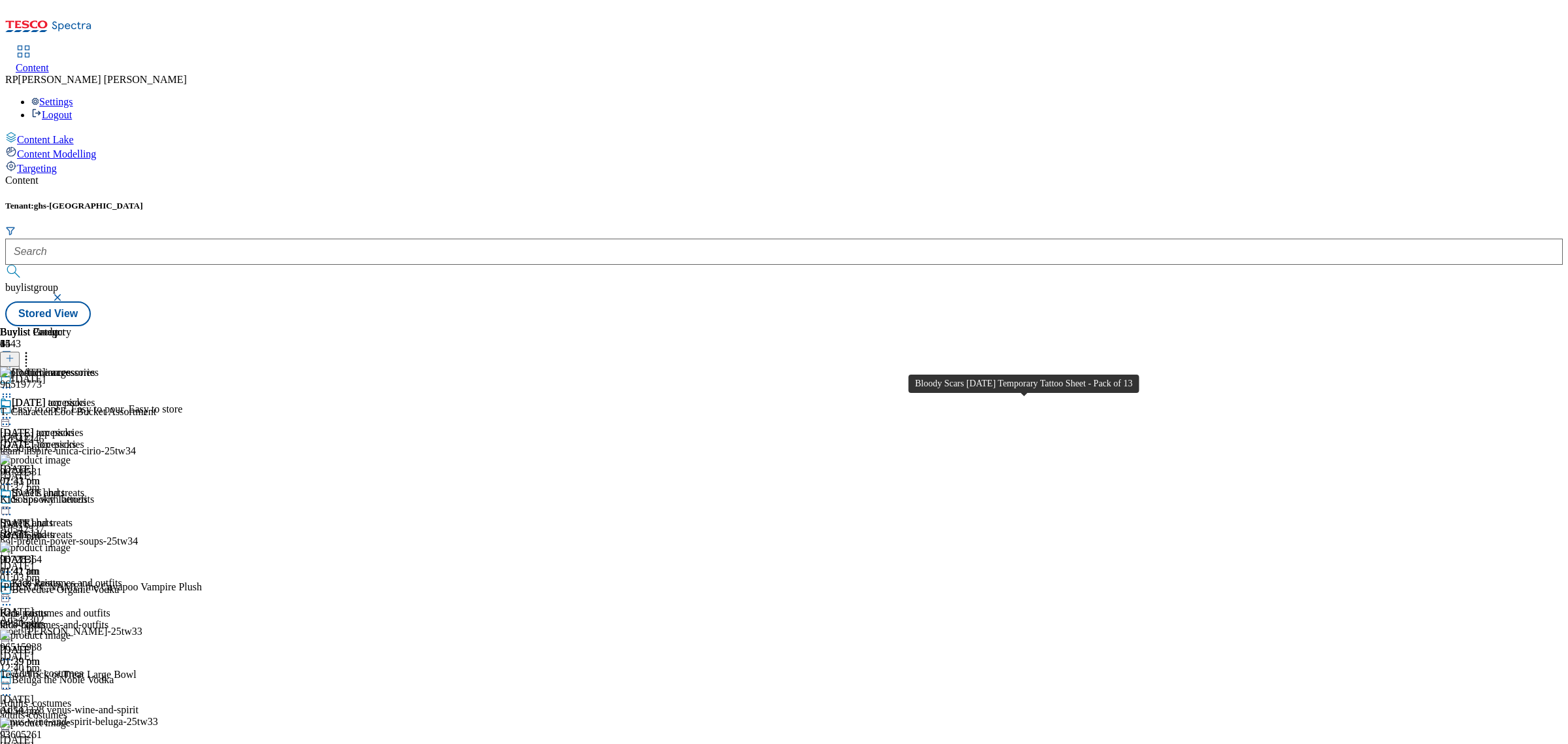
scroll to position [3572, 0]
click at [95, 577] on div "Face Paints Face paints face-paints [DATE] 01:39 pm" at bounding box center [48, 622] width 95 height 90
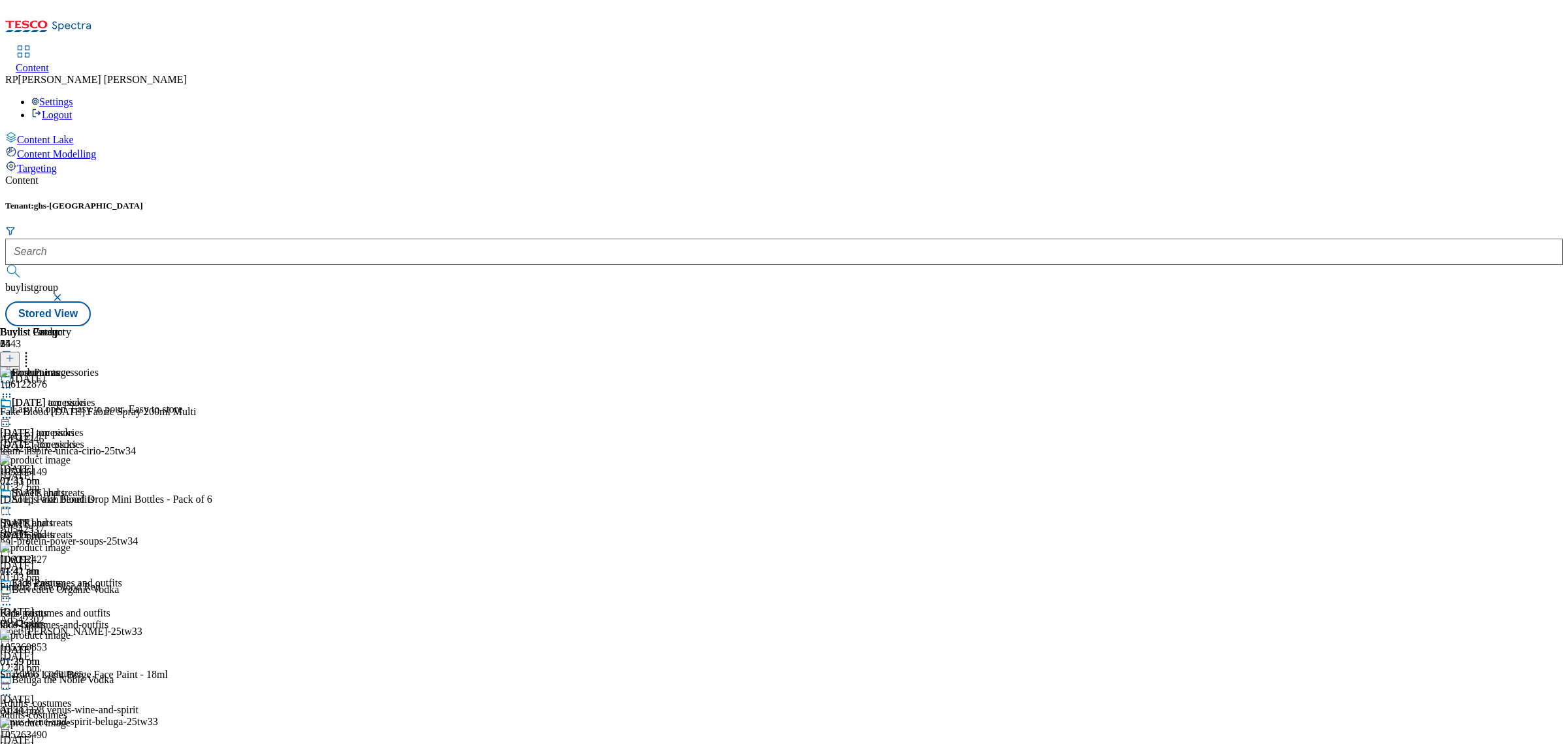
click at [13, 358] on line at bounding box center [10, 358] width 7 height 0
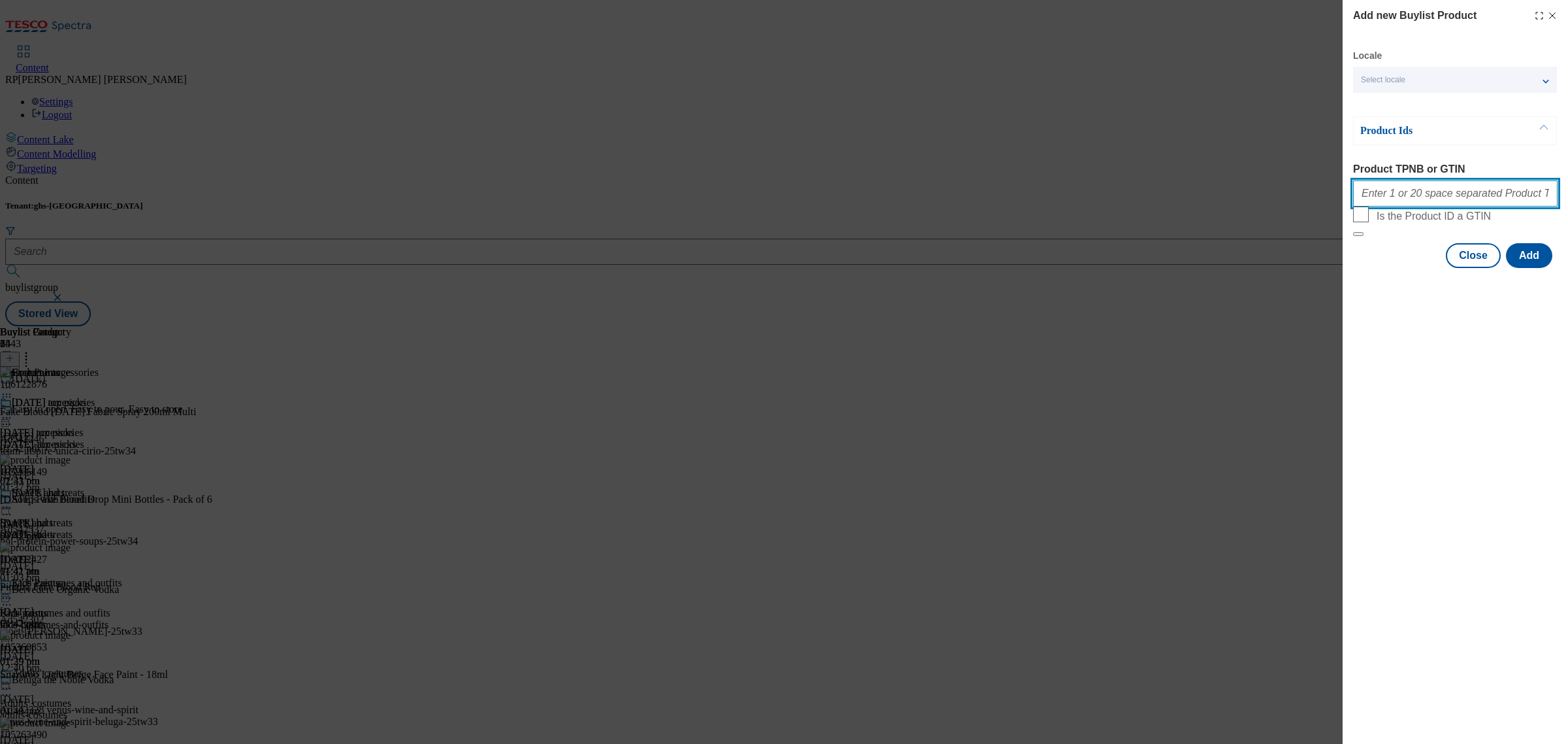
click at [1444, 188] on input "Product TPNB or GTIN" at bounding box center [1455, 193] width 205 height 26
paste input "106122801 105266254 105266602 105266770 105266620 105266629 105266776 105882159…"
type input "106122801 105266254 105266602 105266770 105266620 105266629 105266776 105882159…"
click at [1535, 268] on button "Add" at bounding box center [1529, 255] width 46 height 25
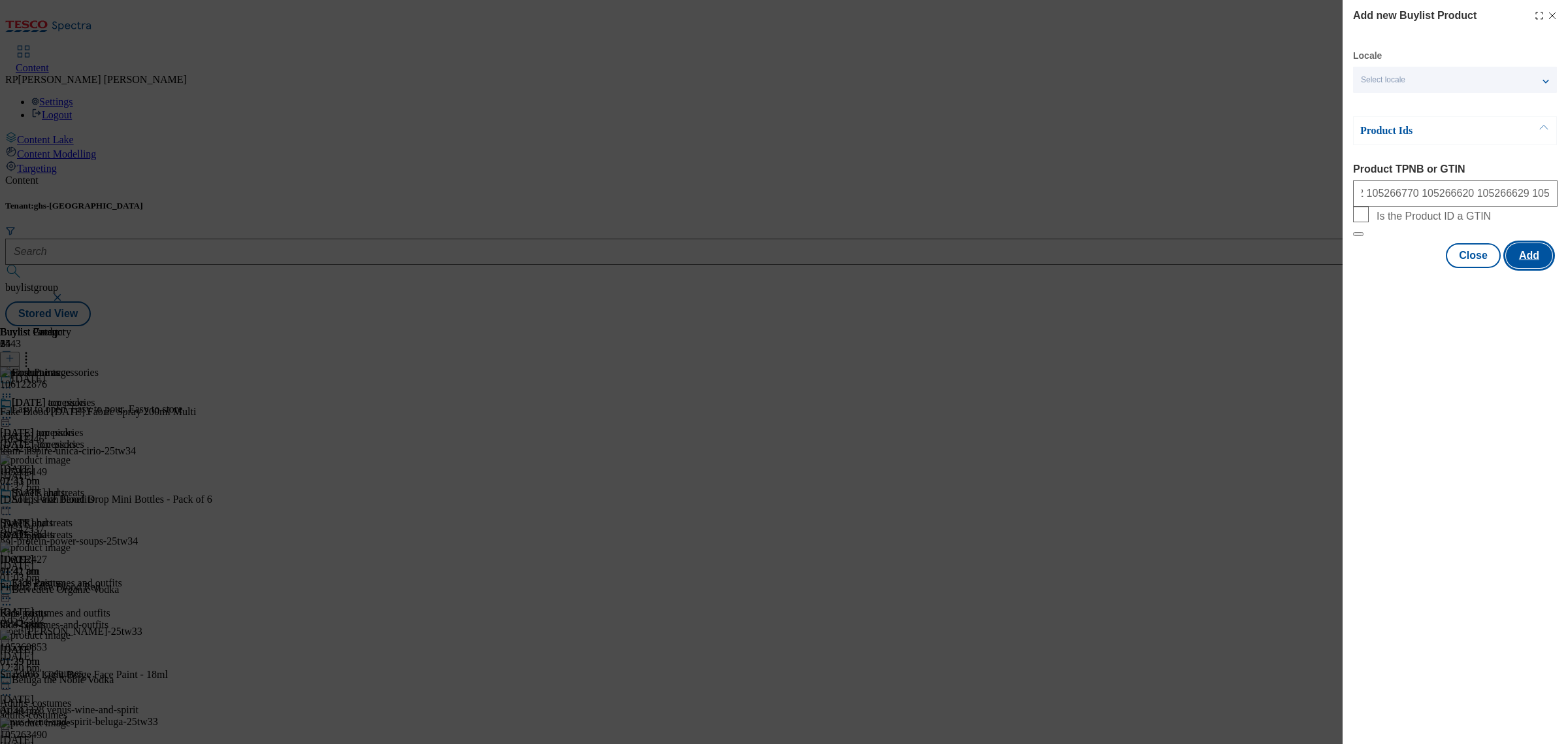
scroll to position [0, 0]
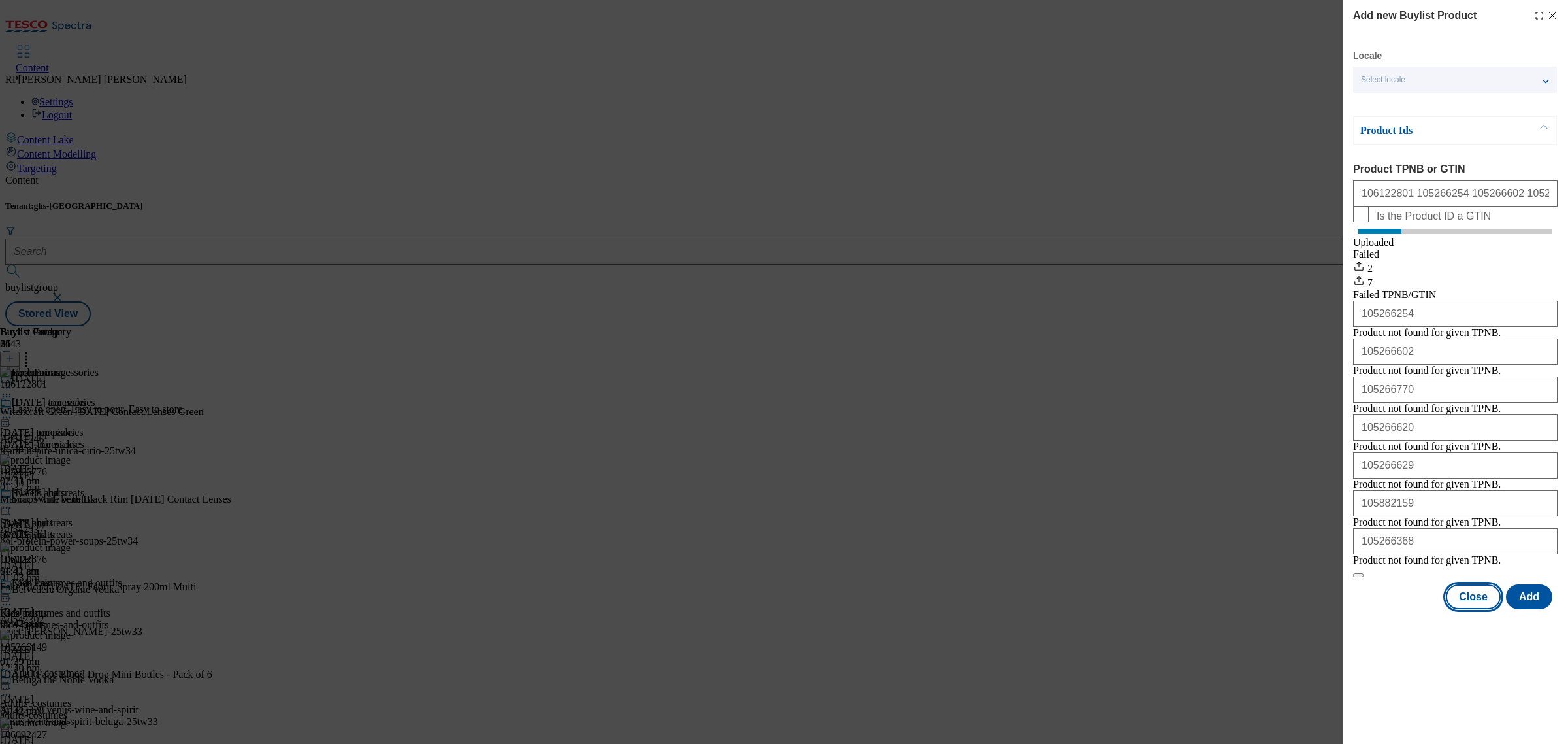
click at [1483, 609] on button "Close" at bounding box center [1473, 596] width 55 height 25
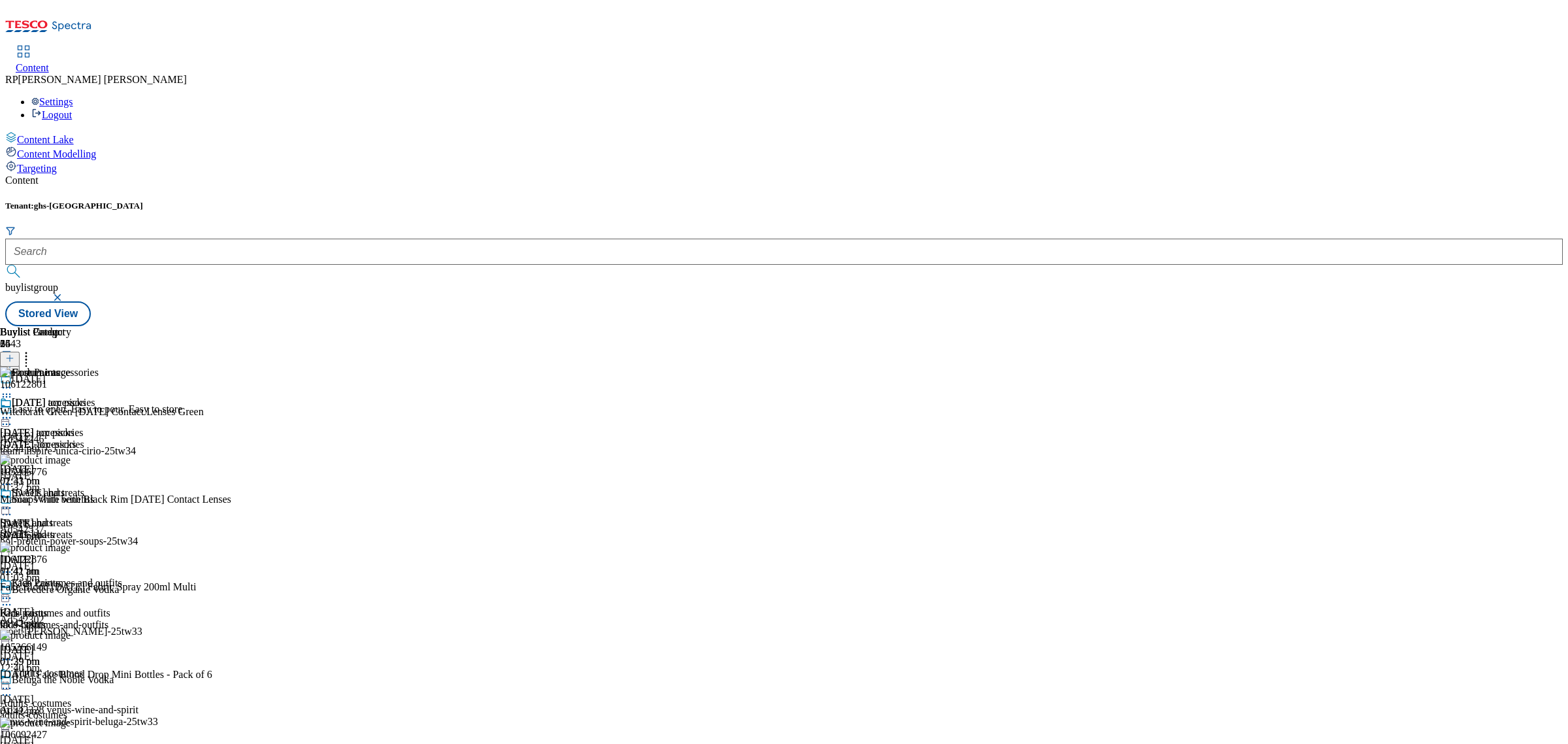
click at [19, 352] on button at bounding box center [9, 359] width 19 height 15
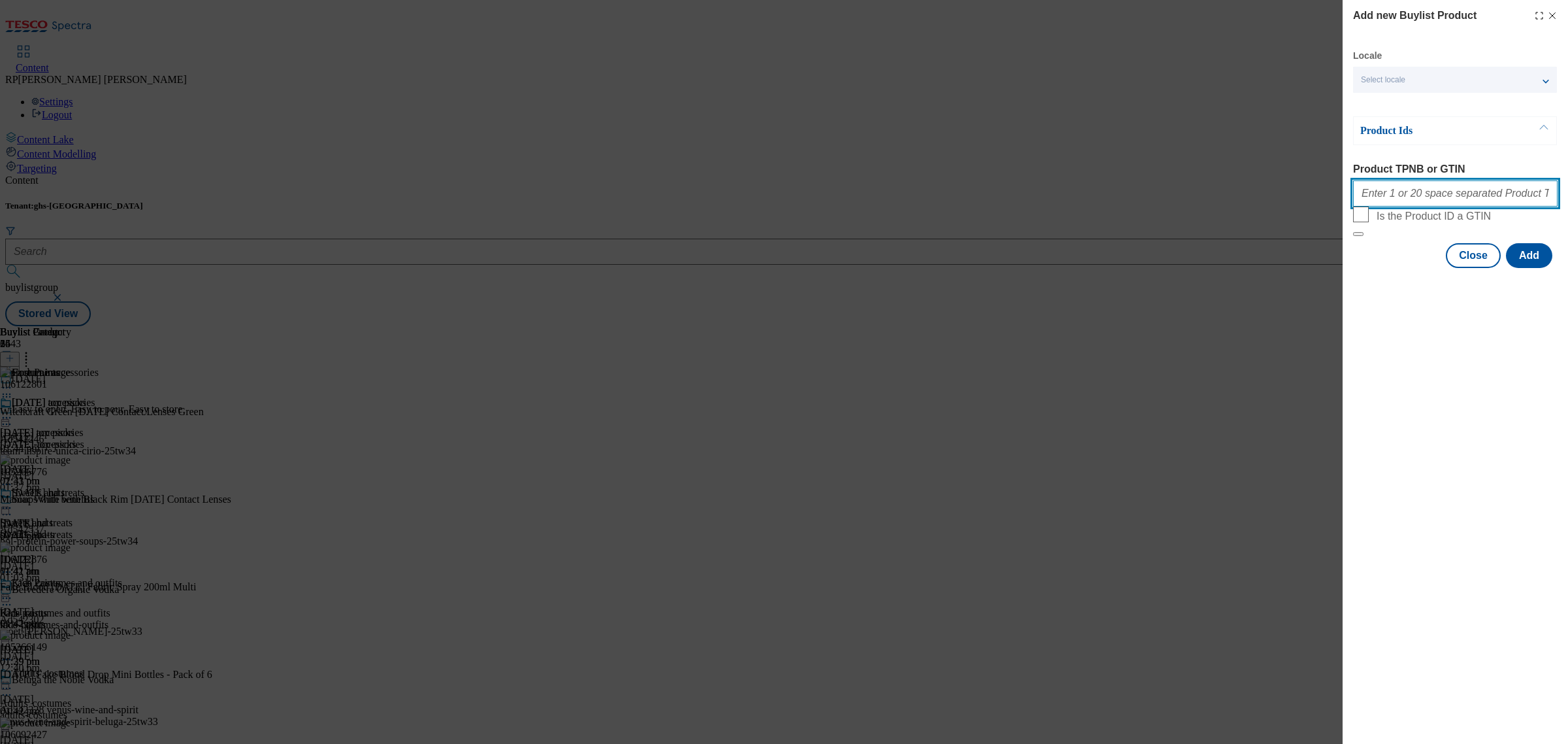
click at [1438, 206] on input "Product TPNB or GTIN" at bounding box center [1455, 193] width 205 height 26
paste input "106098074 106087500 106089052 106087450"
type input "106098074 106087500 106089052 106087450"
click at [1535, 268] on button "Add" at bounding box center [1529, 255] width 46 height 25
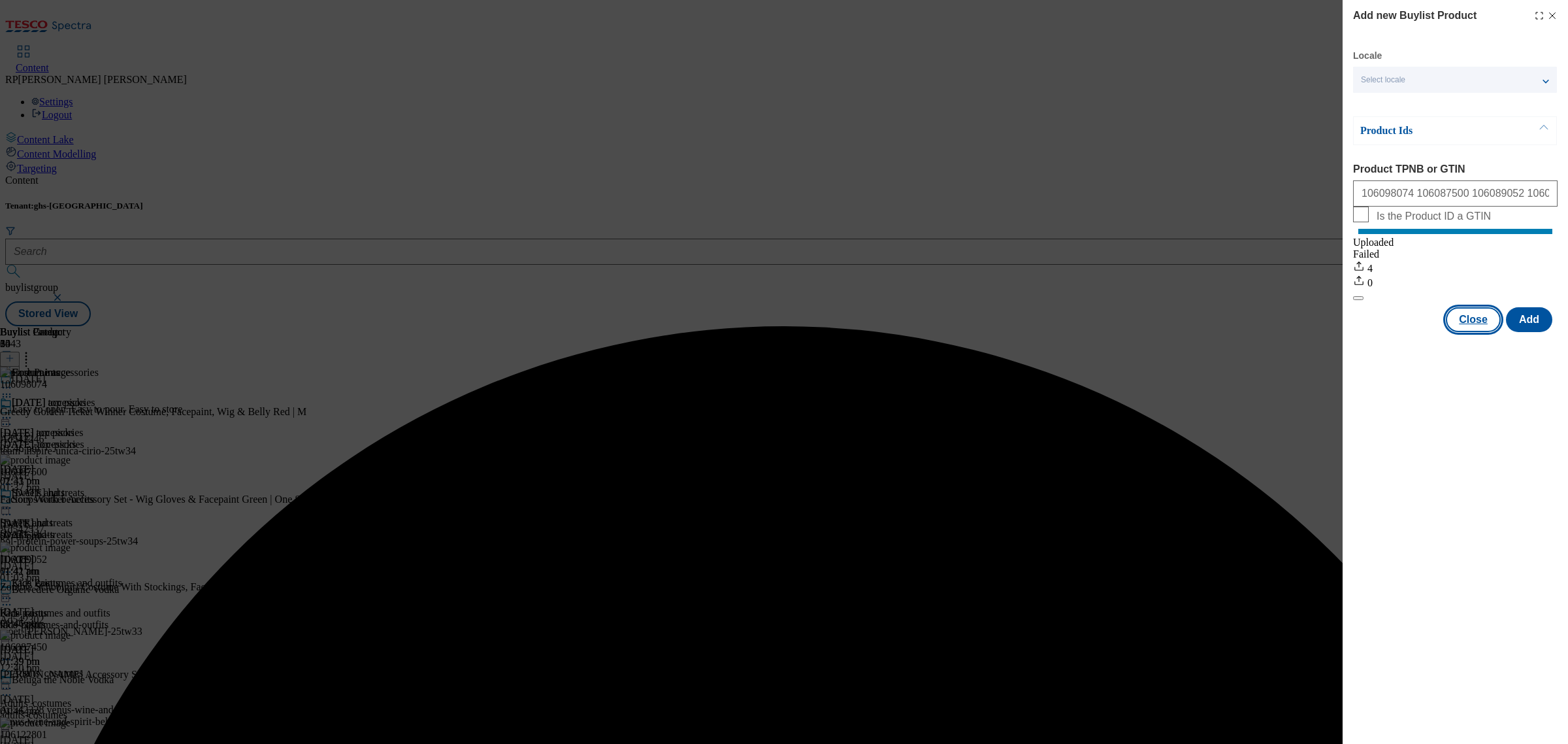
click at [1471, 329] on button "Close" at bounding box center [1473, 319] width 55 height 25
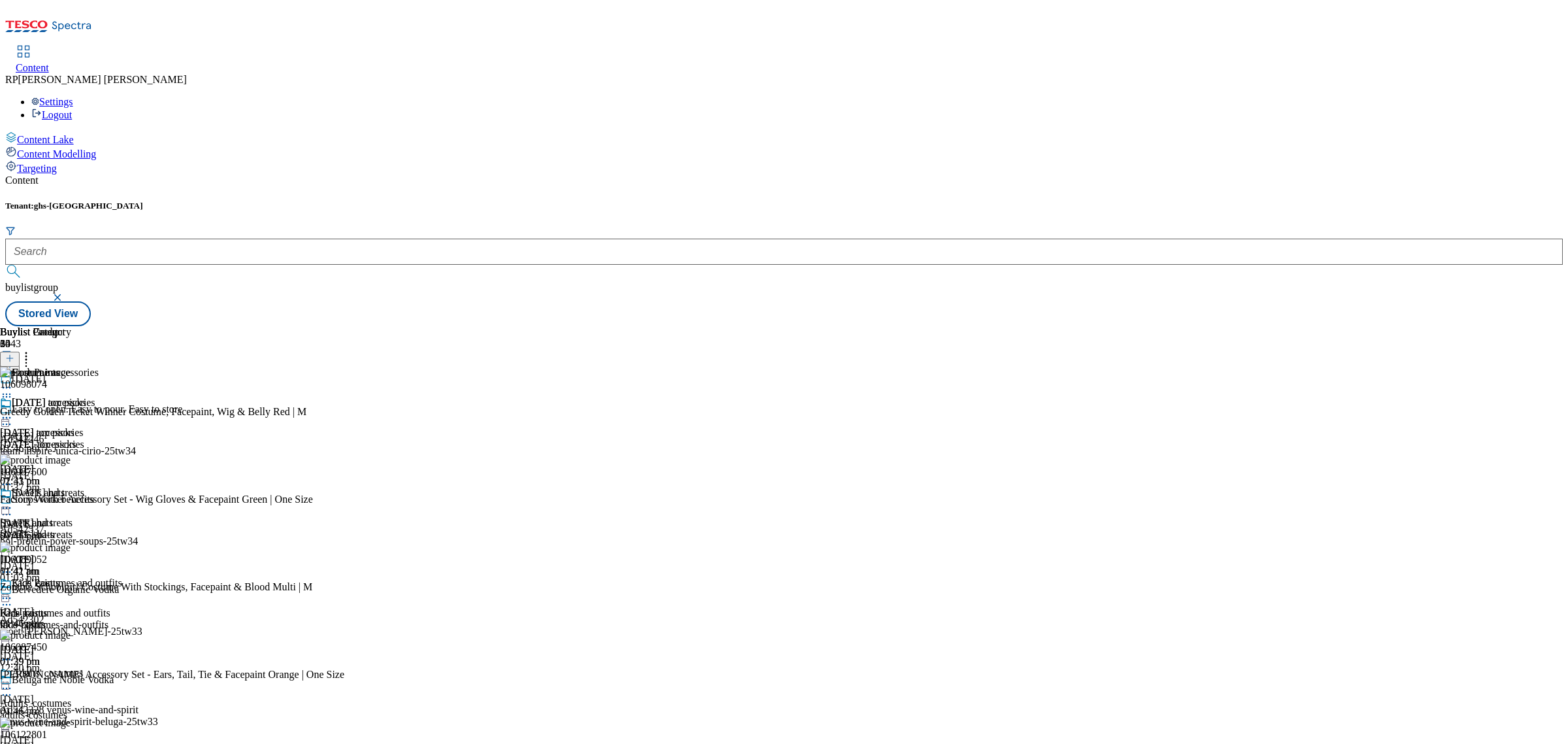
scroll to position [163, 0]
click at [13, 358] on line at bounding box center [10, 358] width 7 height 0
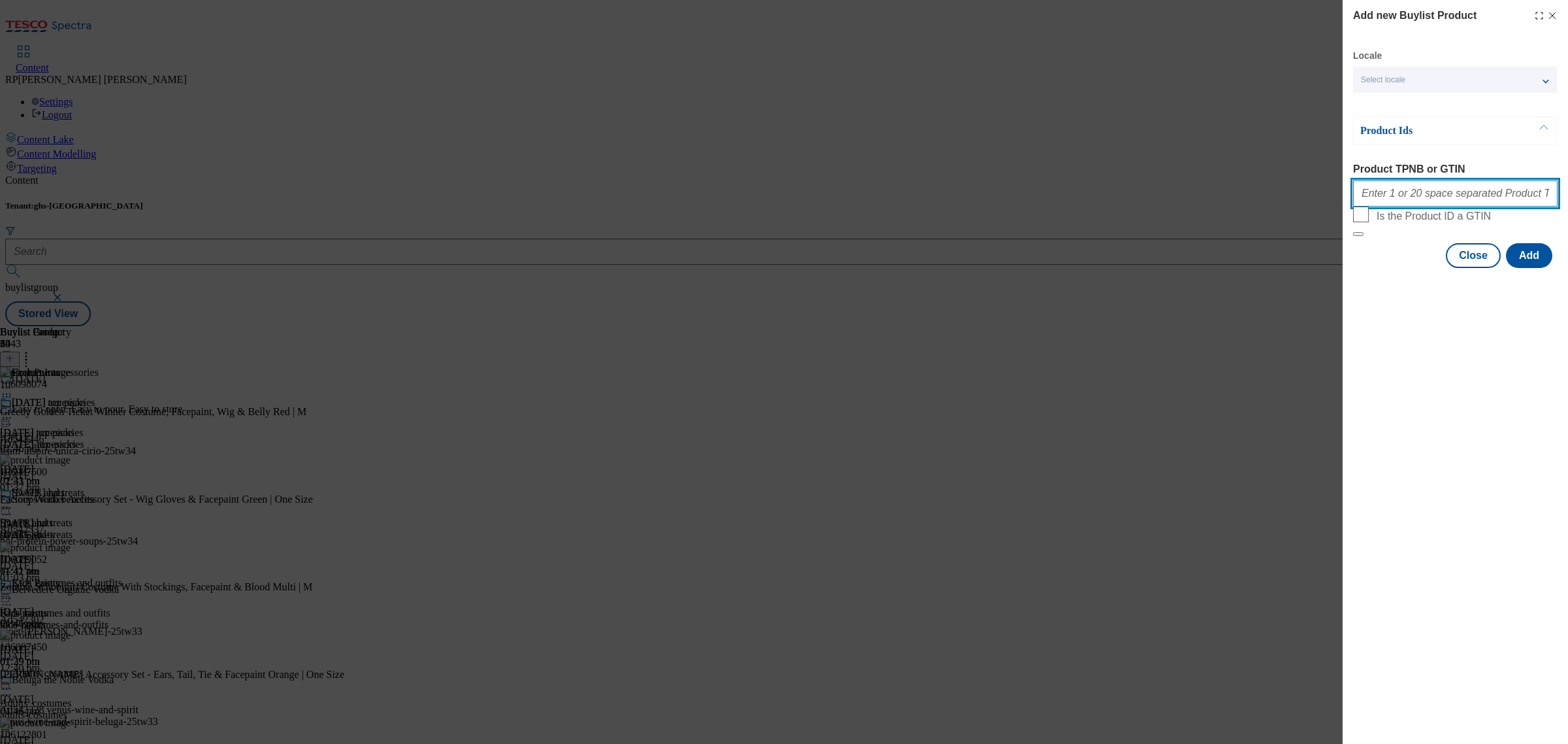
click at [1433, 195] on input "Product TPNB or GTIN" at bounding box center [1455, 193] width 205 height 26
paste input "105353695 105263456 105360832 105263514 105441912 105556734 105354021 105263526…"
type input "105353695 105263456 105360832 105263514 105441912 105556734 105354021 105263526…"
click at [1531, 268] on button "Add" at bounding box center [1529, 255] width 46 height 25
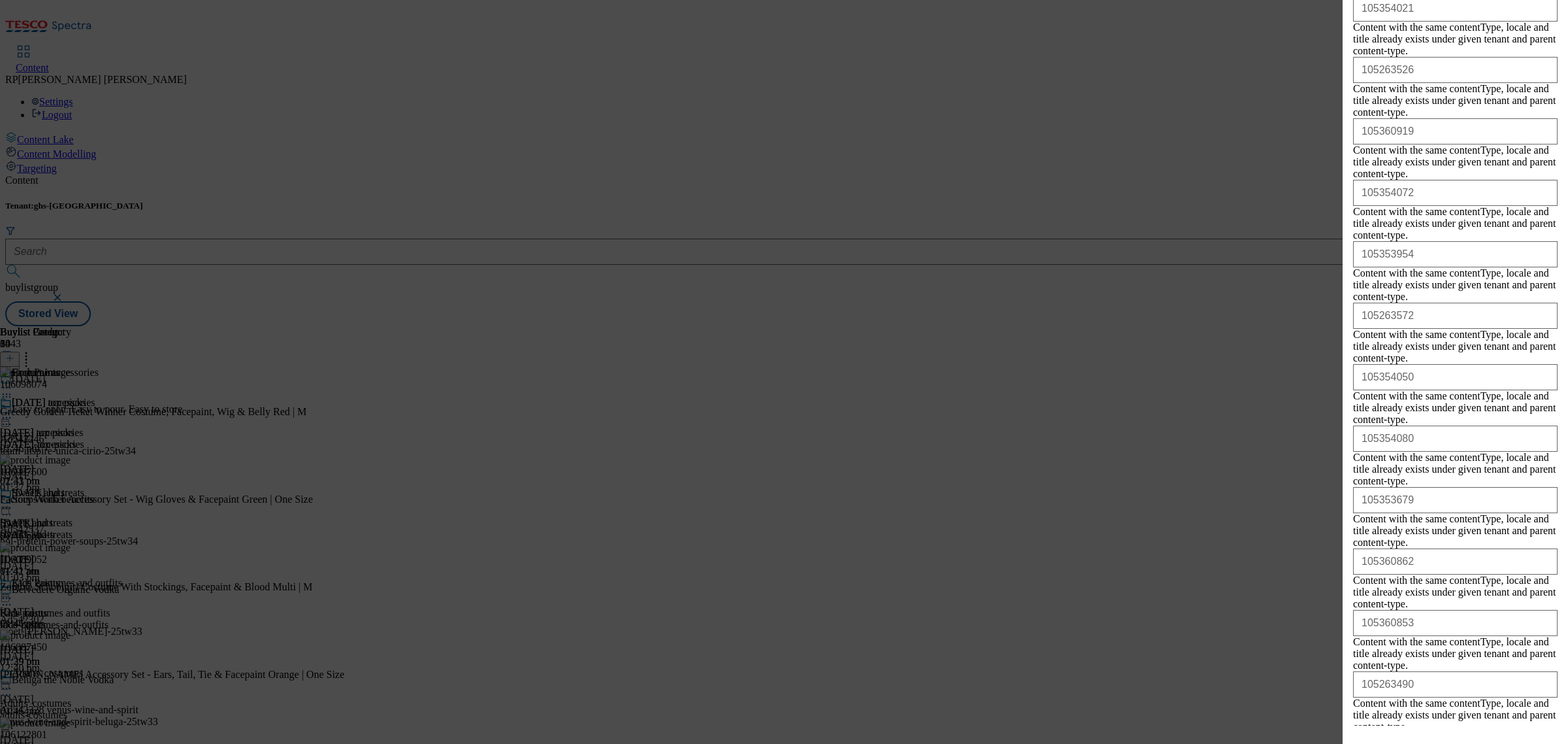
scroll to position [734, 0]
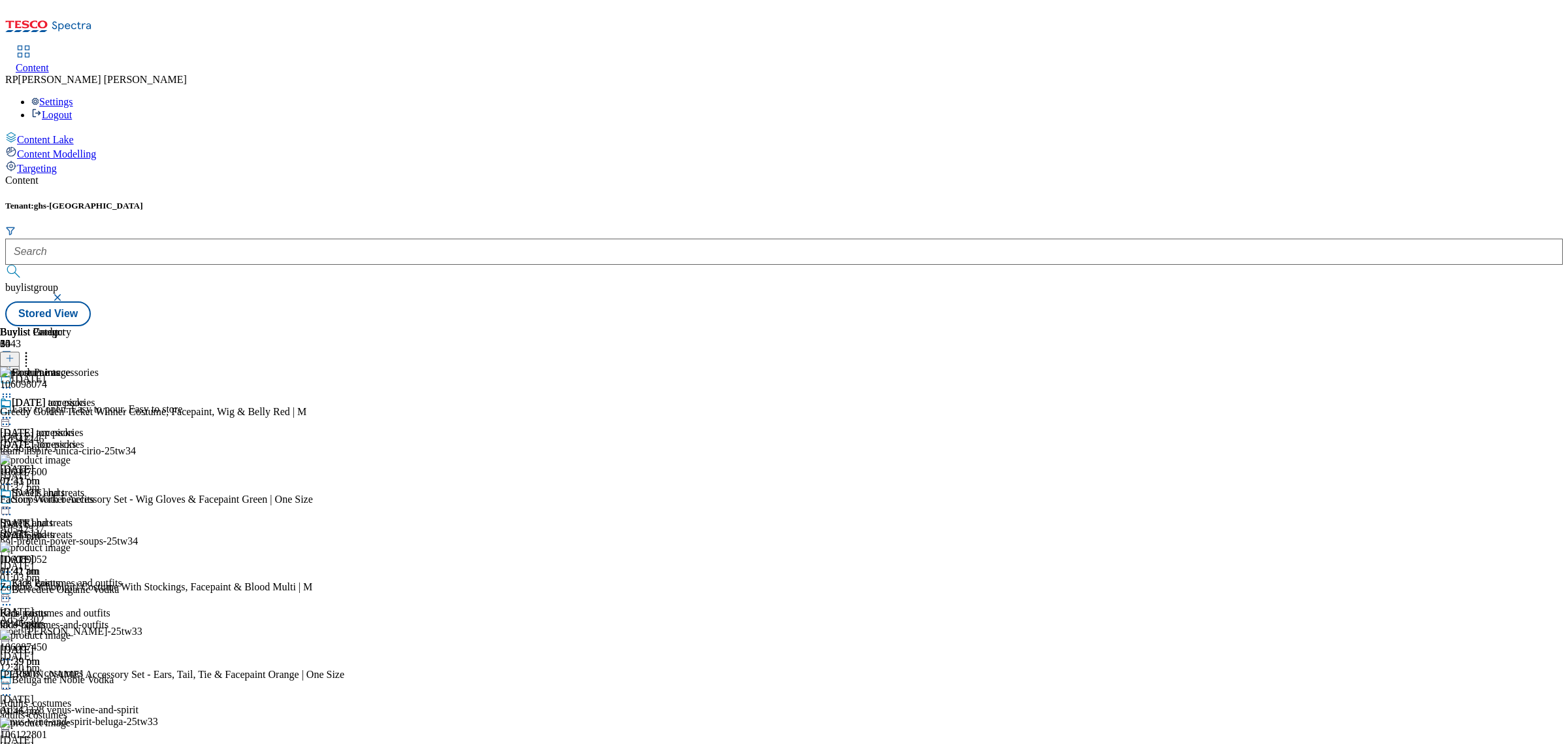
click at [14, 354] on icon at bounding box center [10, 359] width 9 height 9
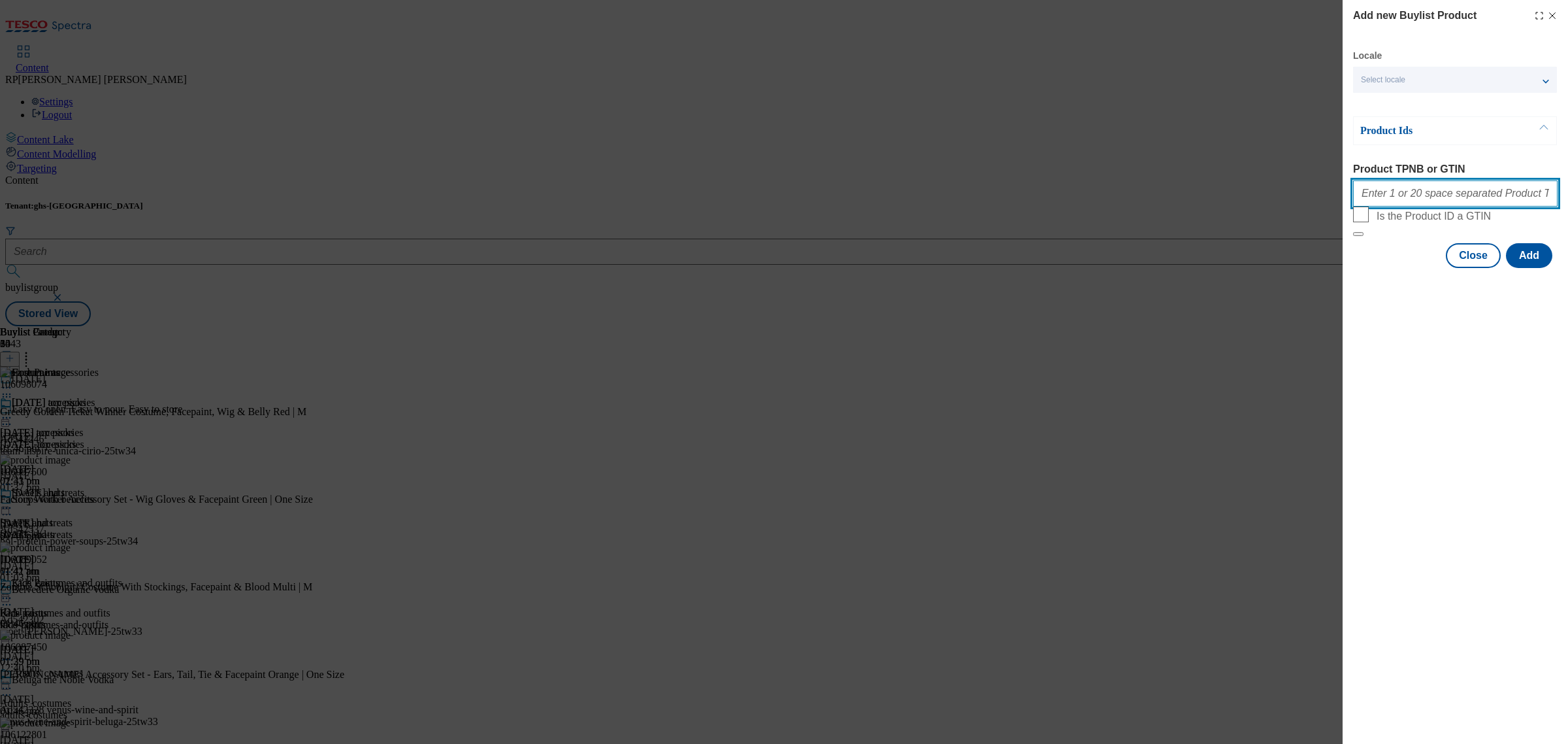
click at [1402, 203] on input "Product TPNB or GTIN" at bounding box center [1455, 193] width 205 height 26
paste input "106088117 105356390 105203573 105658630 106015551 106088123 106087938 106088015…"
type input "106088117 105356390 105203573 105658630 106015551 106088123 106087938 106088015…"
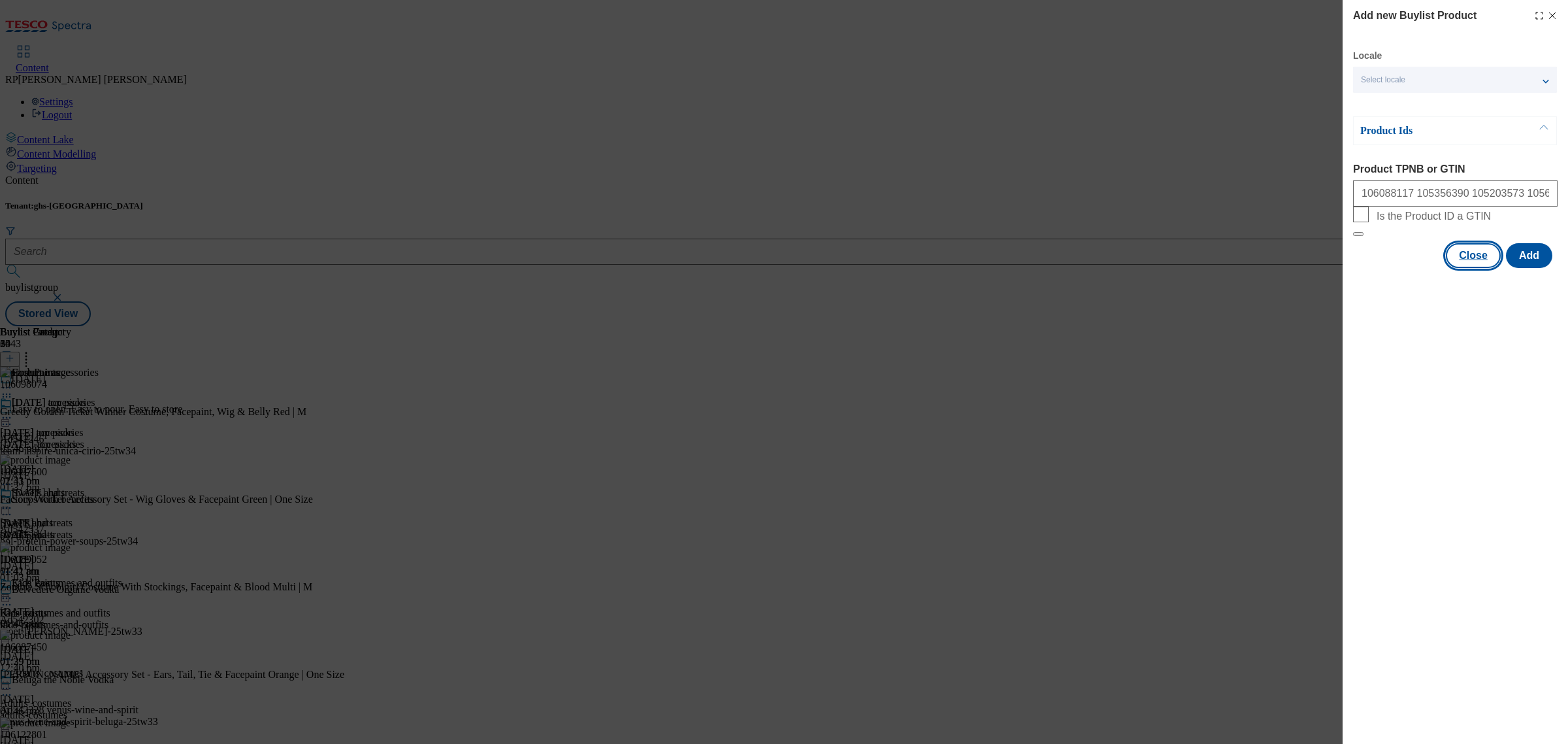
click at [1459, 268] on button "Close" at bounding box center [1473, 255] width 55 height 25
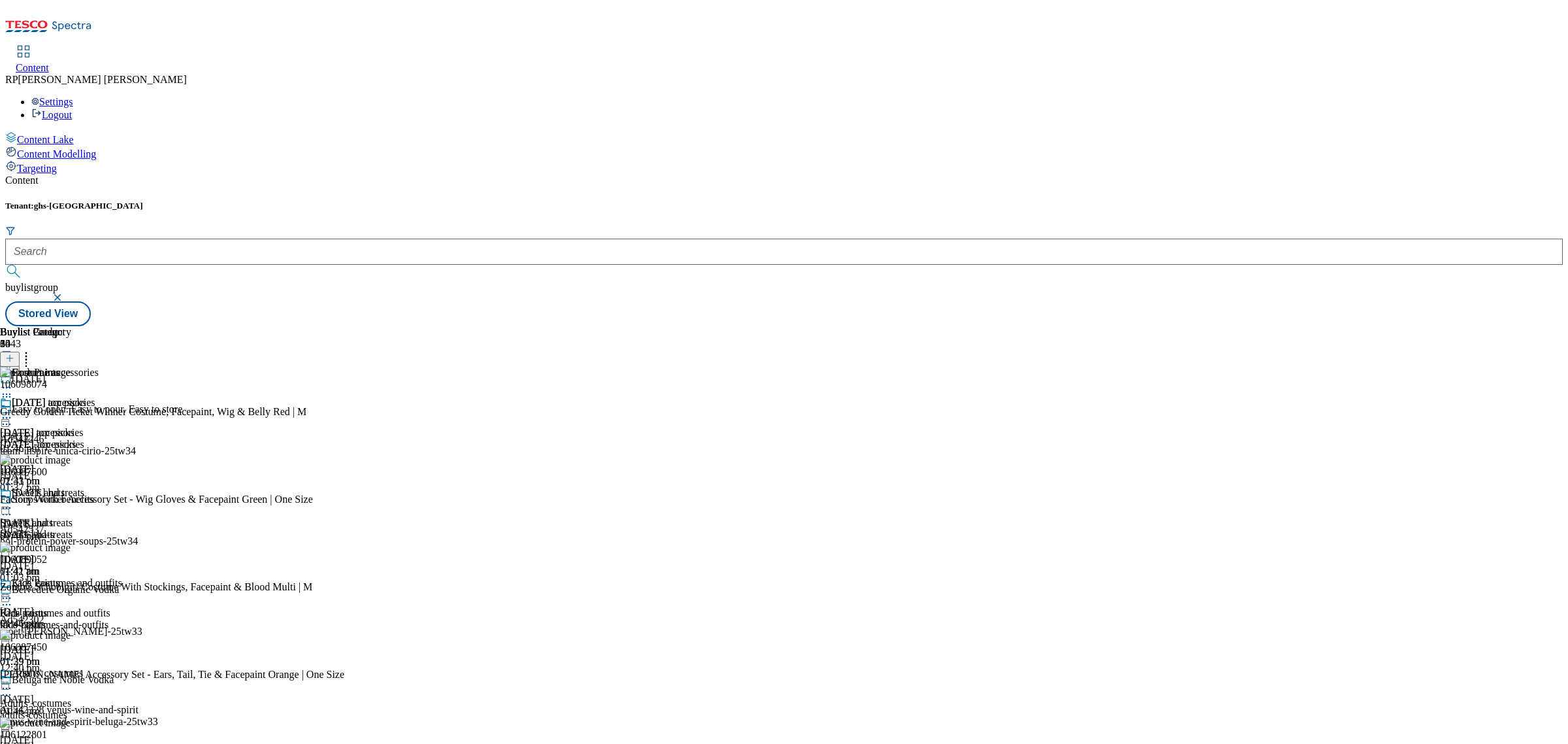
click at [14, 354] on icon at bounding box center [10, 359] width 9 height 9
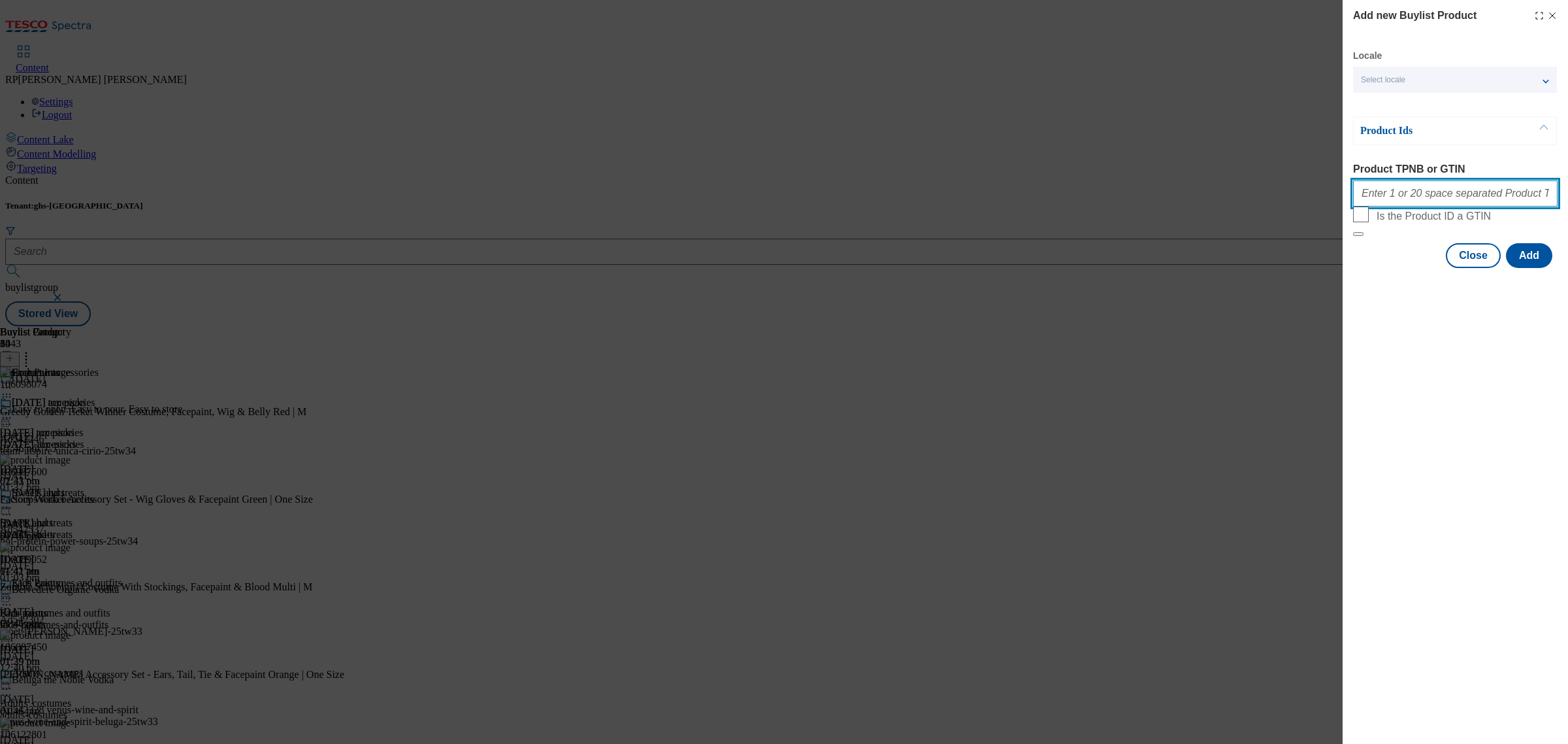
click at [1400, 186] on input "Product TPNB or GTIN" at bounding box center [1455, 193] width 205 height 26
paste input "106088117 105356390 105203573 105658630 106015551 106088123 106087938 106088015…"
type input "106088117 105356390 105203573 105658630 106015551 106088123 106087938 106088015…"
click at [1531, 268] on button "Add" at bounding box center [1529, 255] width 46 height 25
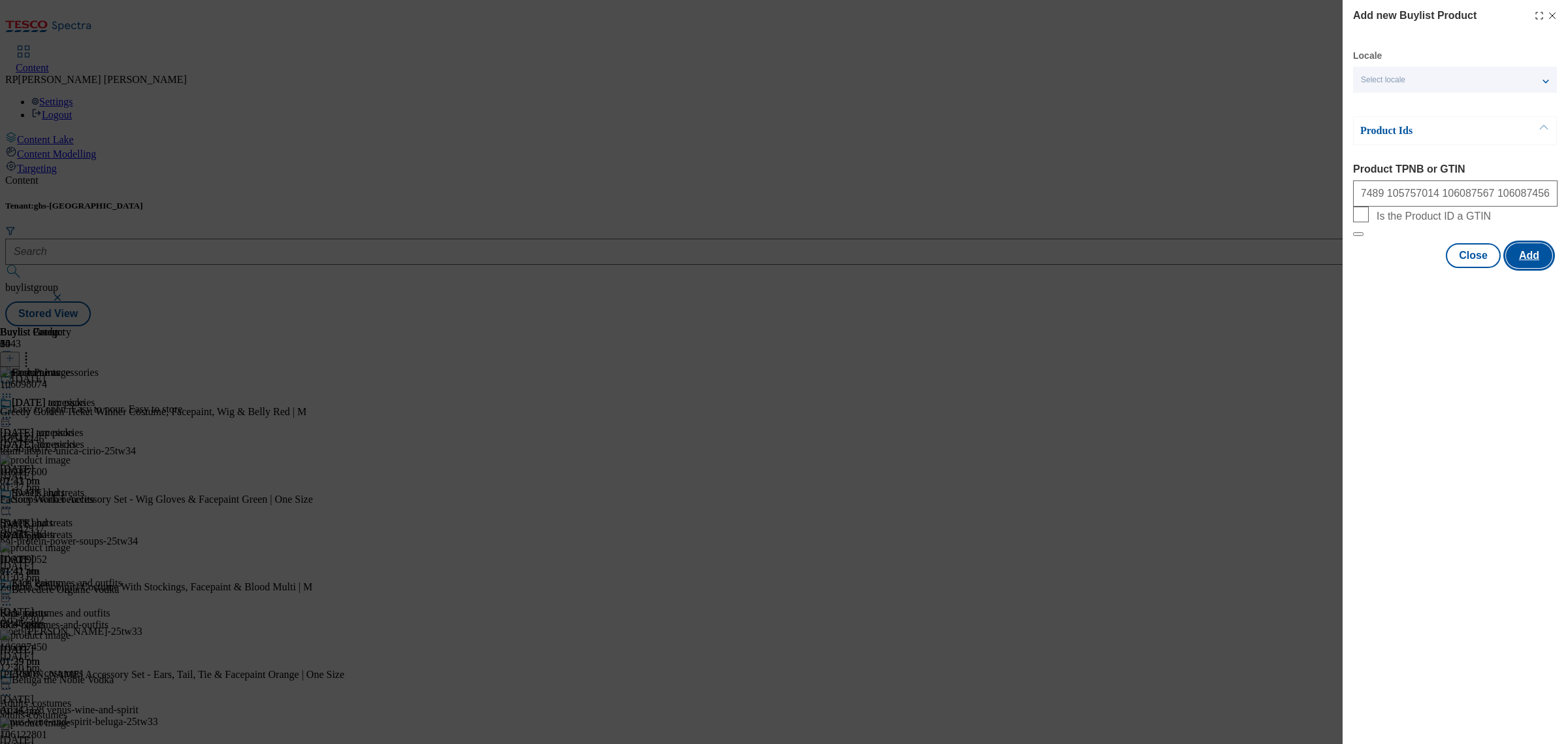
scroll to position [0, 0]
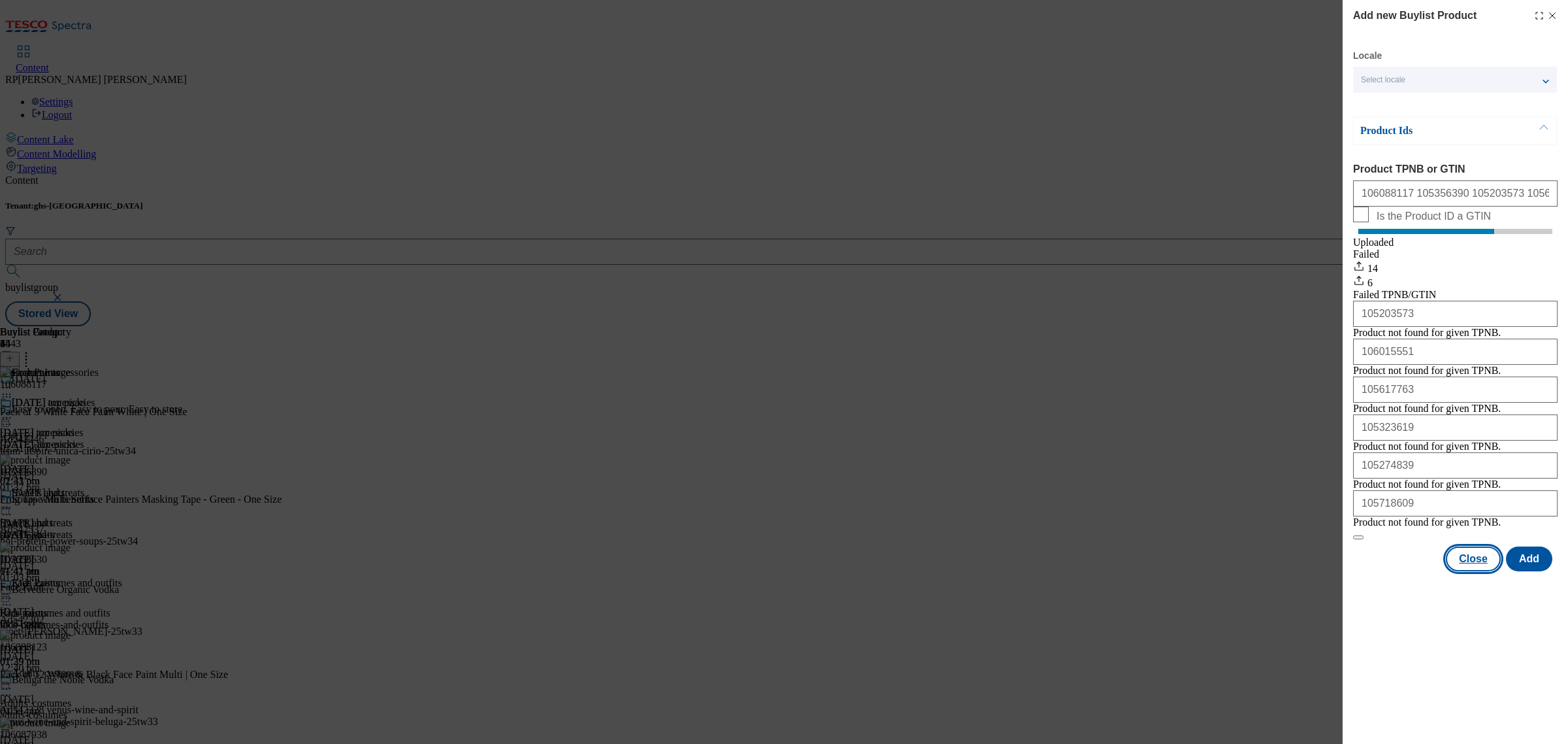
click at [1488, 571] on button "Close" at bounding box center [1473, 559] width 55 height 25
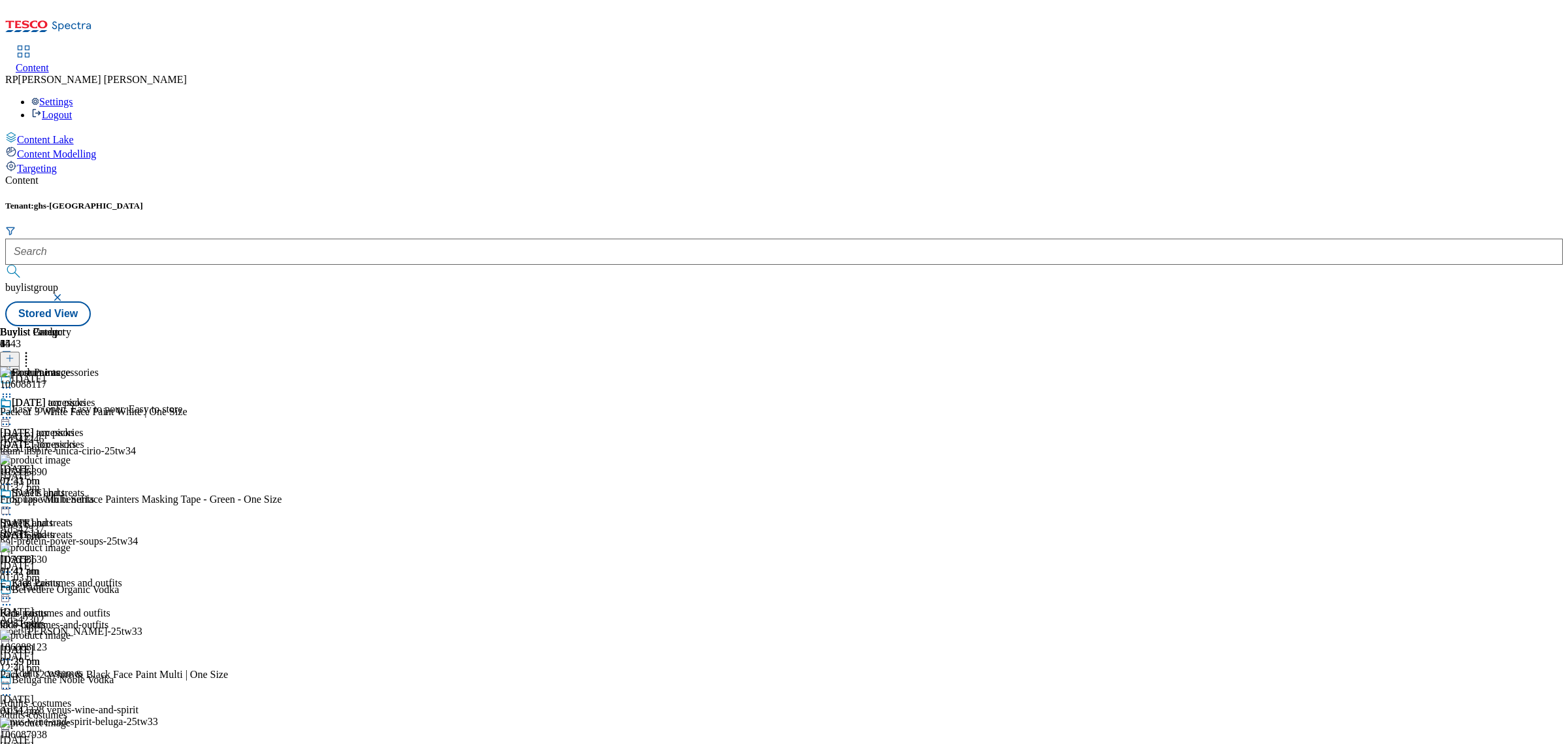
click at [14, 354] on icon at bounding box center [10, 359] width 9 height 9
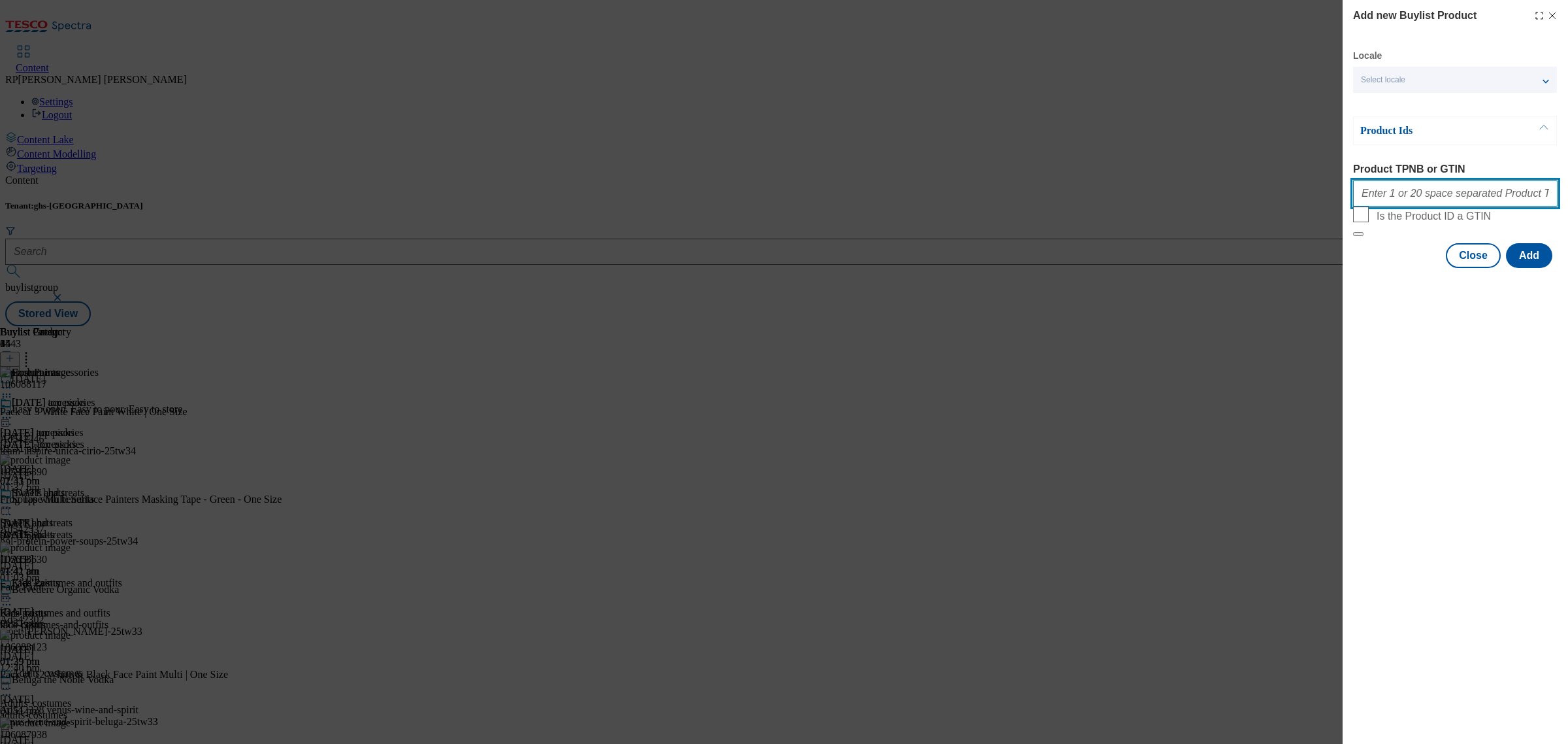
click at [1434, 193] on input "Product TPNB or GTIN" at bounding box center [1455, 193] width 205 height 26
paste input "106087635 106088461 105266158 105757017 106087555 105278104 105757012 106018007…"
type input "106087635 106088461 105266158 105757017 106087555 105278104 105757012 106018007…"
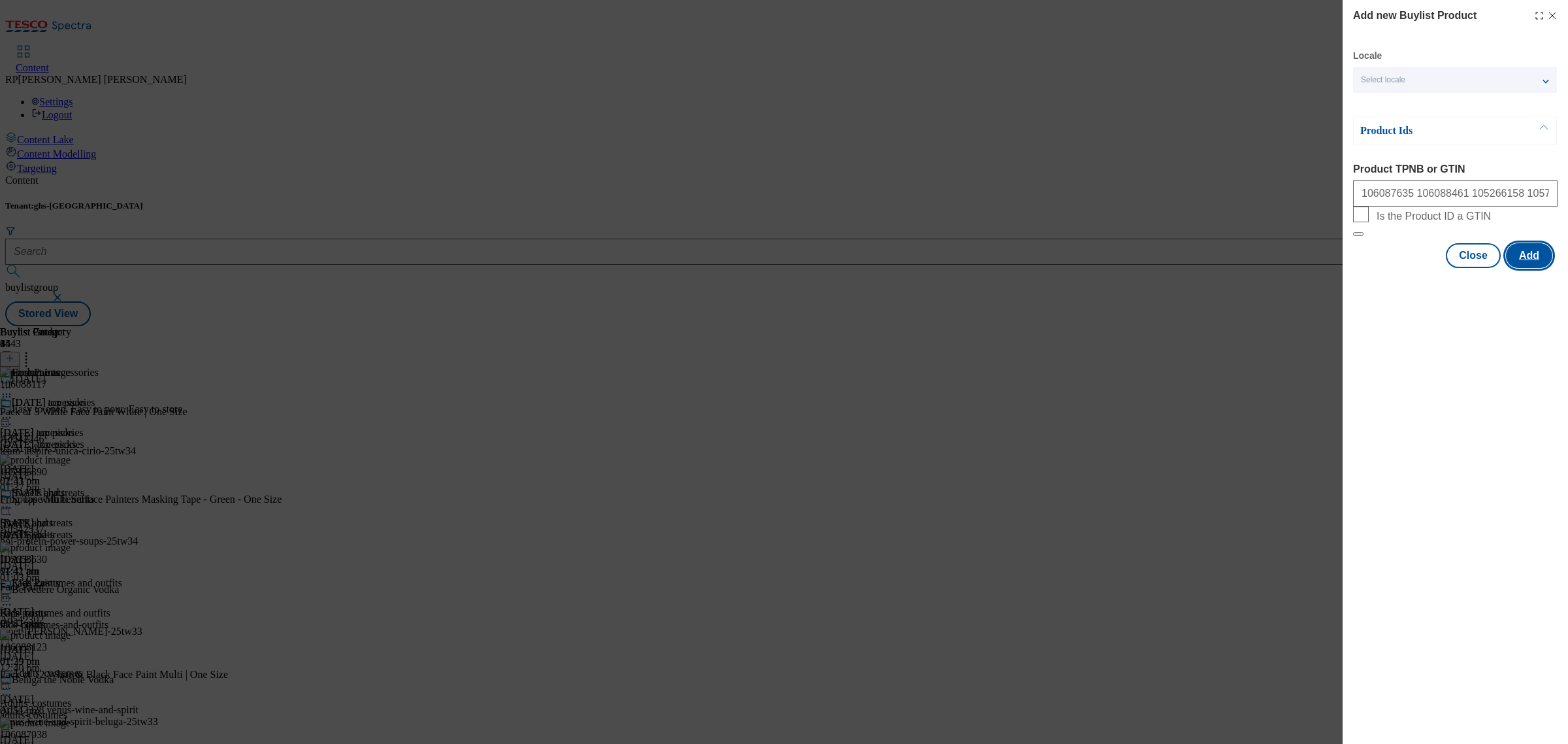
click at [1533, 268] on button "Add" at bounding box center [1529, 255] width 46 height 25
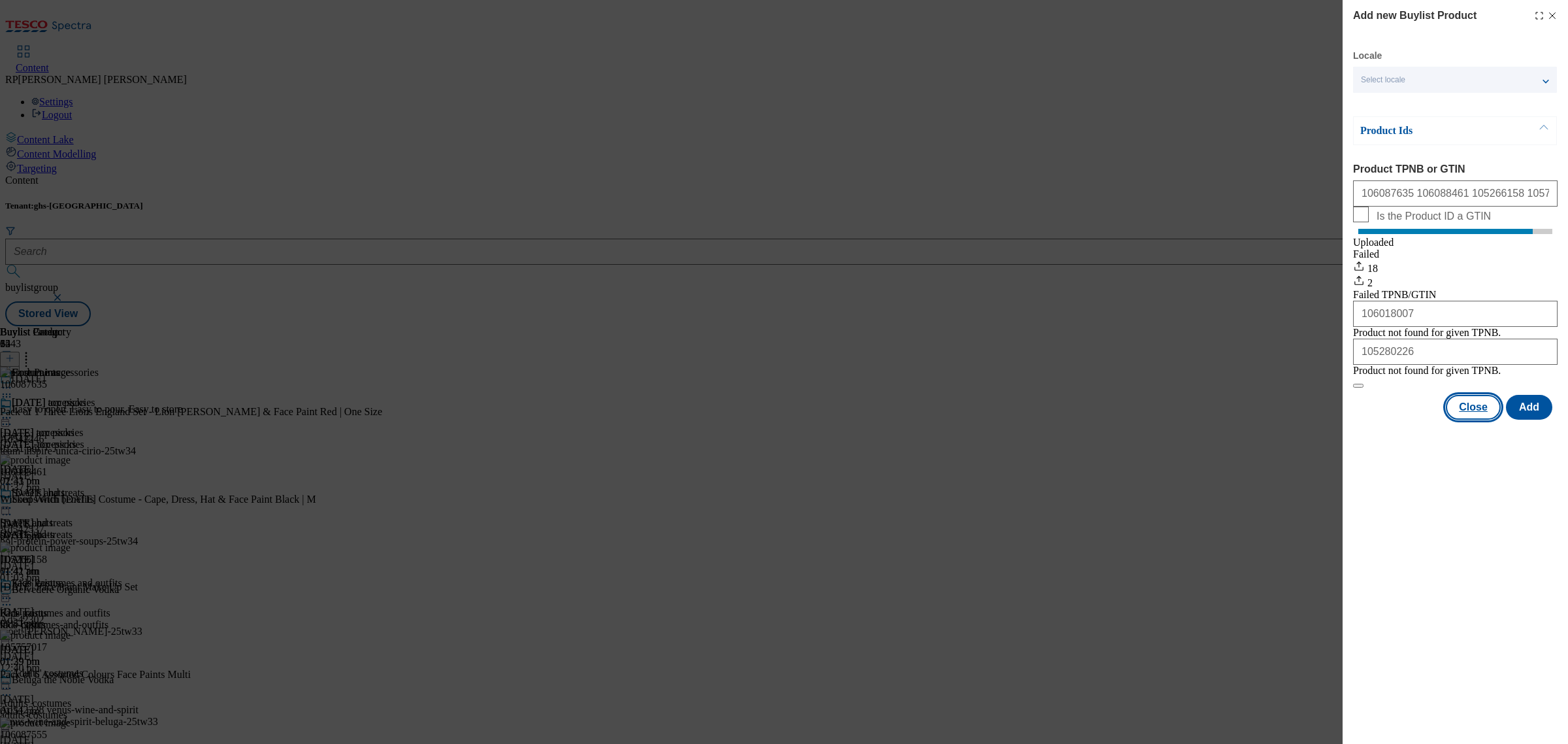
click at [1486, 420] on button "Close" at bounding box center [1473, 407] width 55 height 25
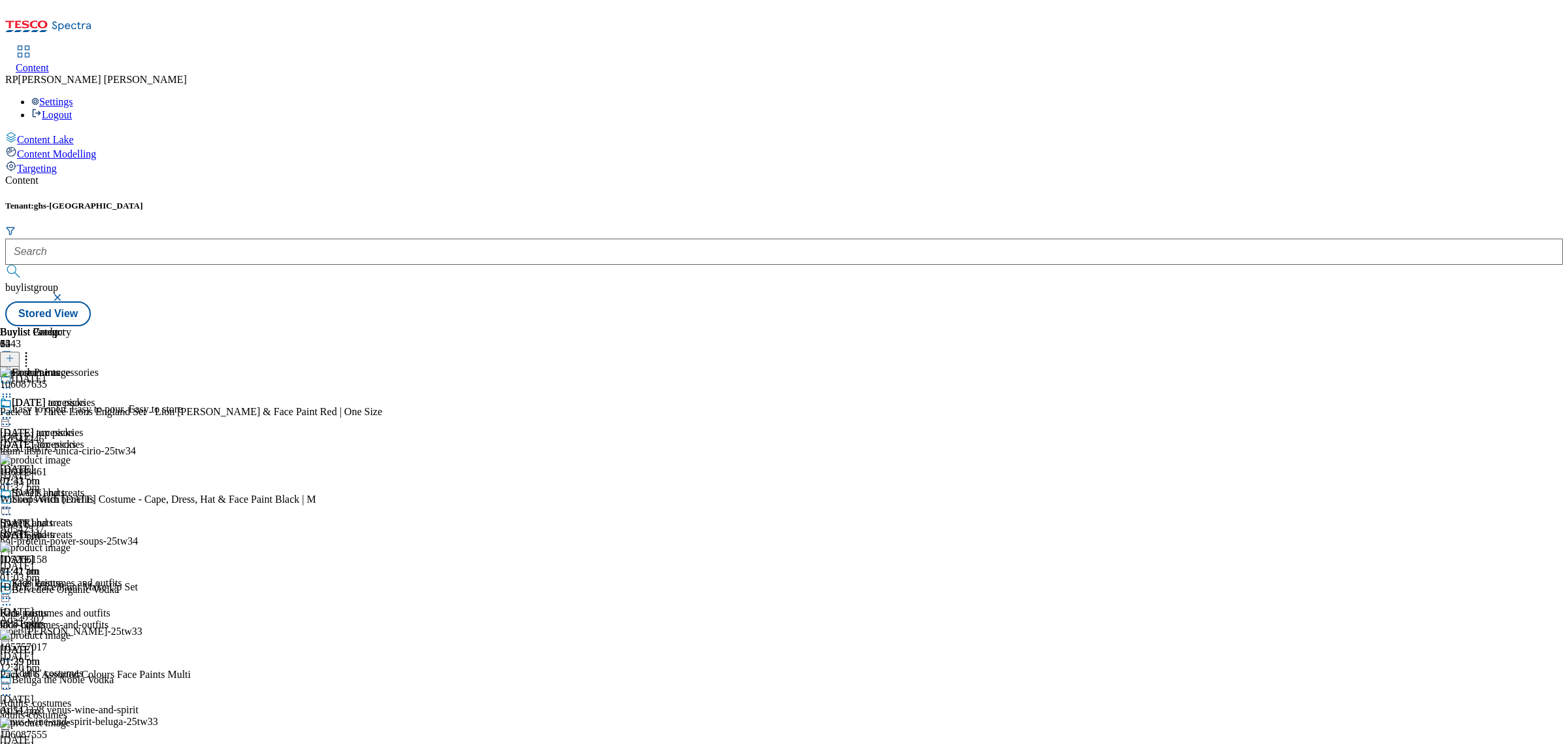
click at [14, 354] on icon at bounding box center [10, 359] width 9 height 9
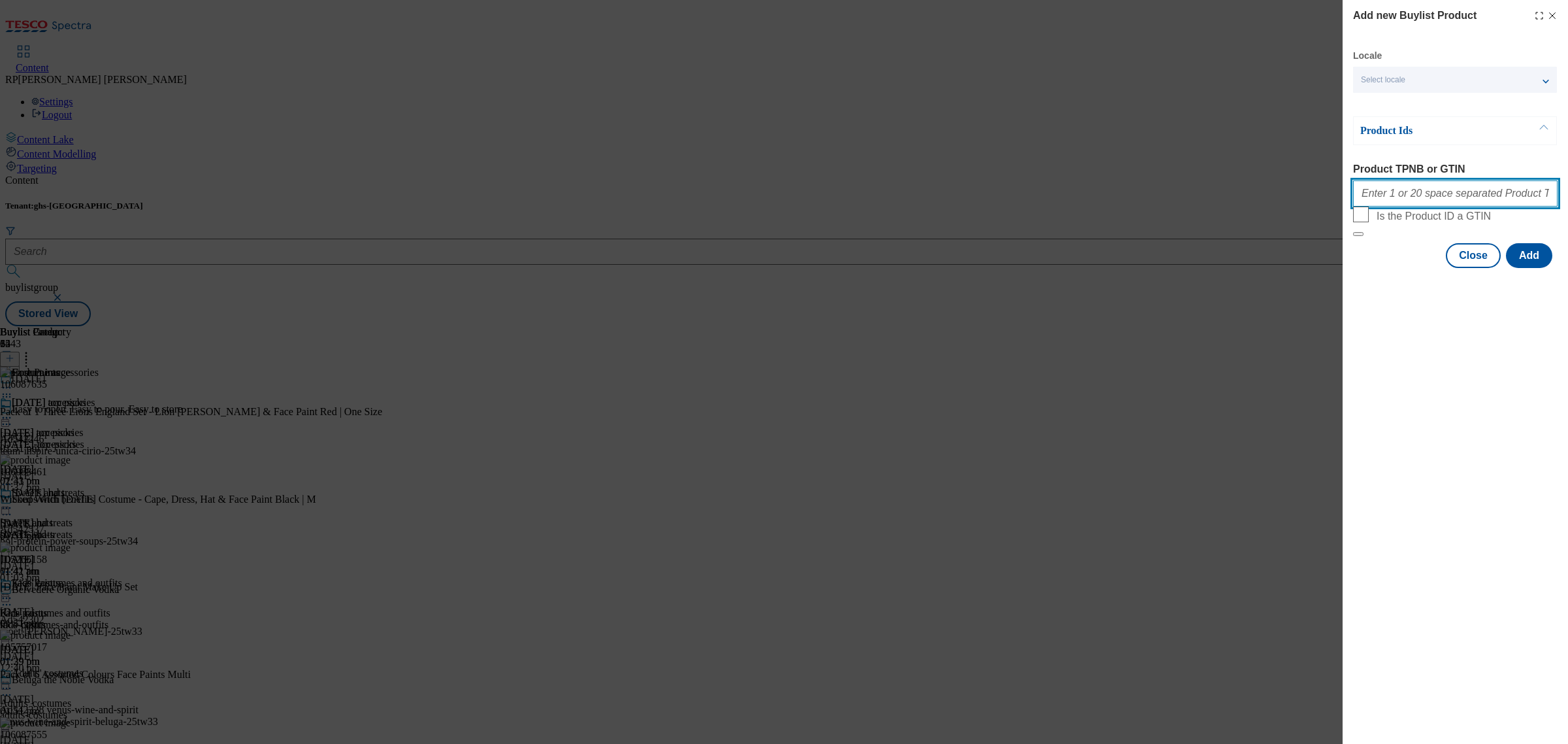
click at [1481, 187] on input "Product TPNB or GTIN" at bounding box center [1455, 193] width 205 height 26
paste input "106087490 111242846 106087579 106087487 105757016 105356573"
type input "106087490 111242846 106087579 106087487 105757016 105356573"
click at [1539, 268] on button "Add" at bounding box center [1529, 255] width 46 height 25
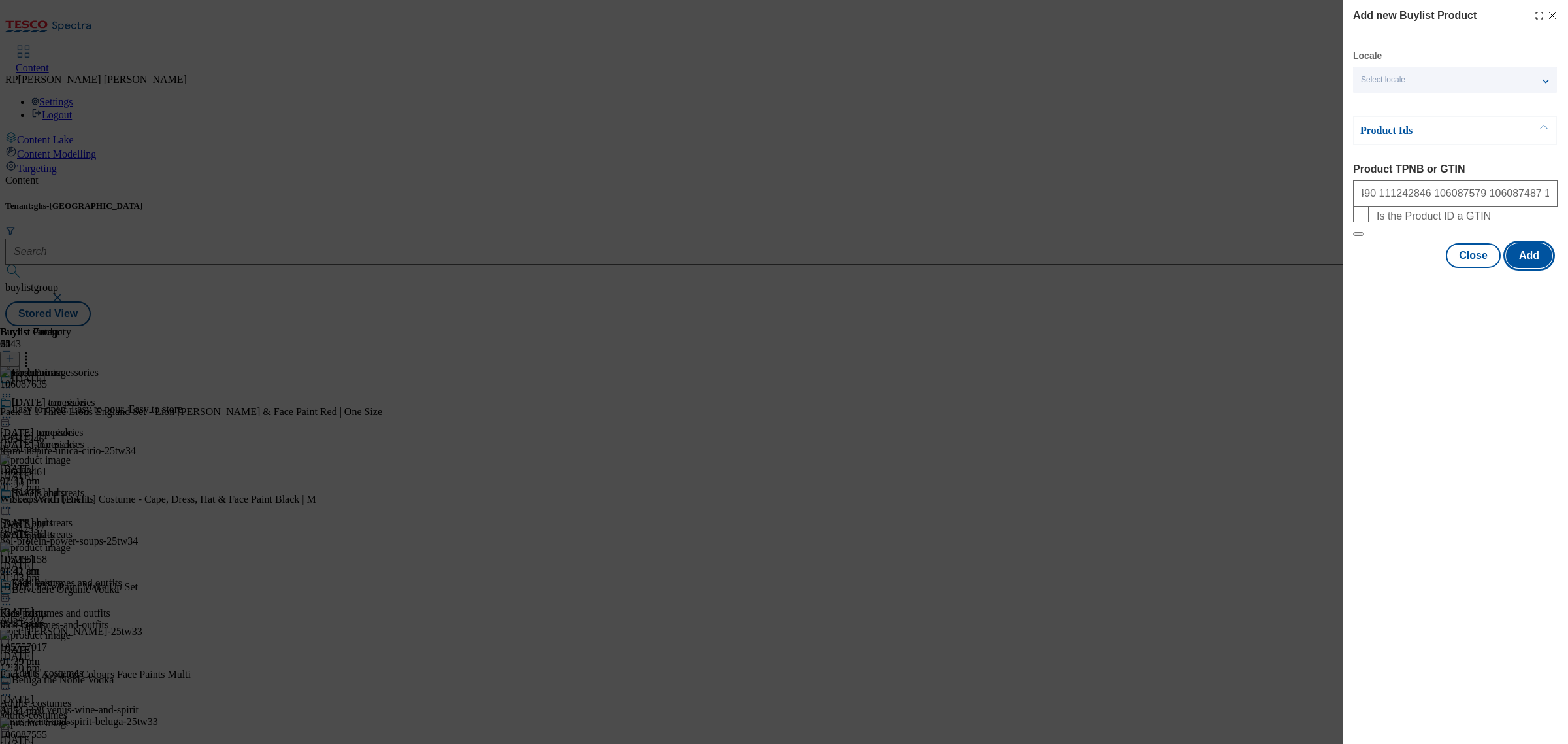
scroll to position [0, 0]
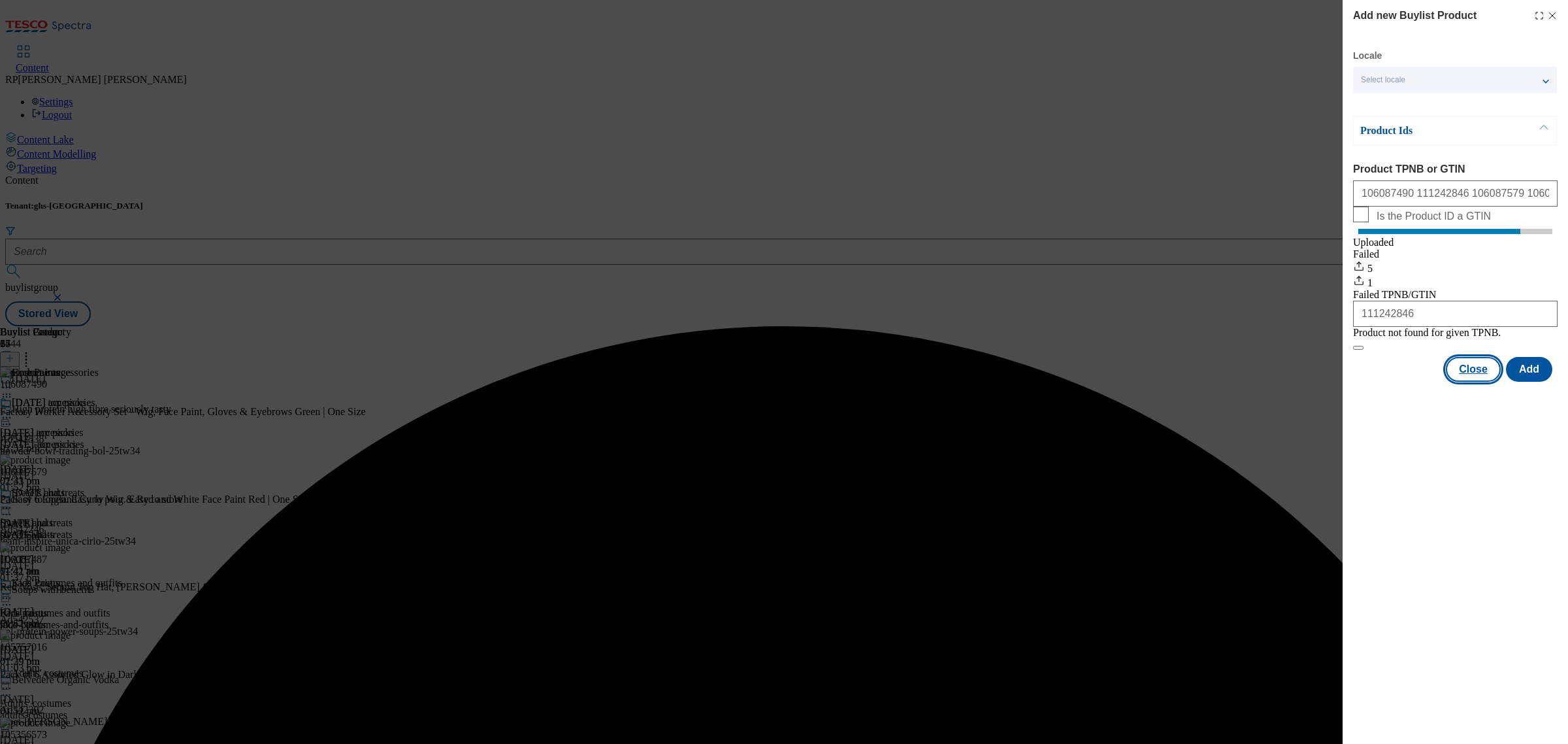
click at [1477, 381] on button "Close" at bounding box center [1473, 369] width 55 height 25
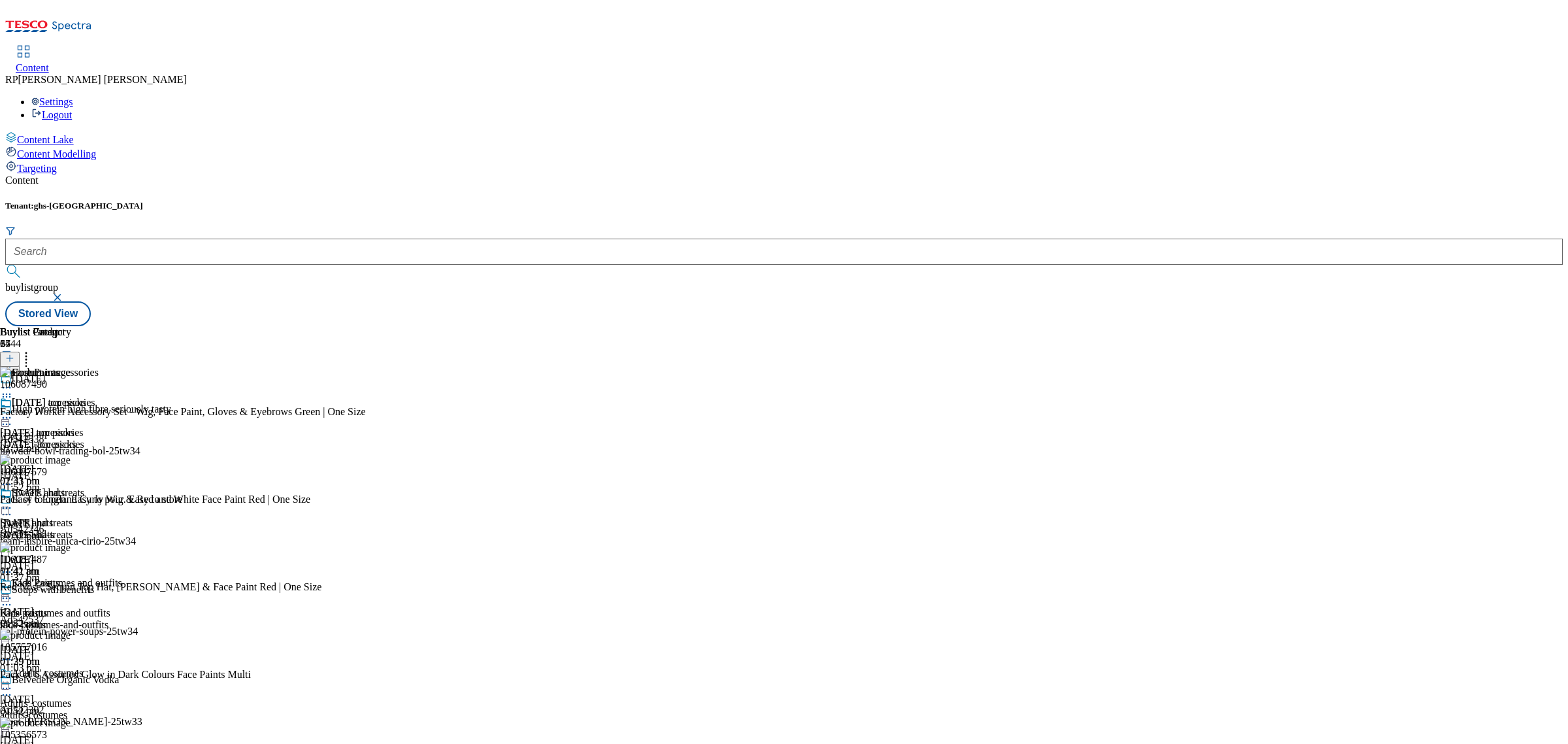
click at [33, 350] on icon at bounding box center [26, 356] width 13 height 13
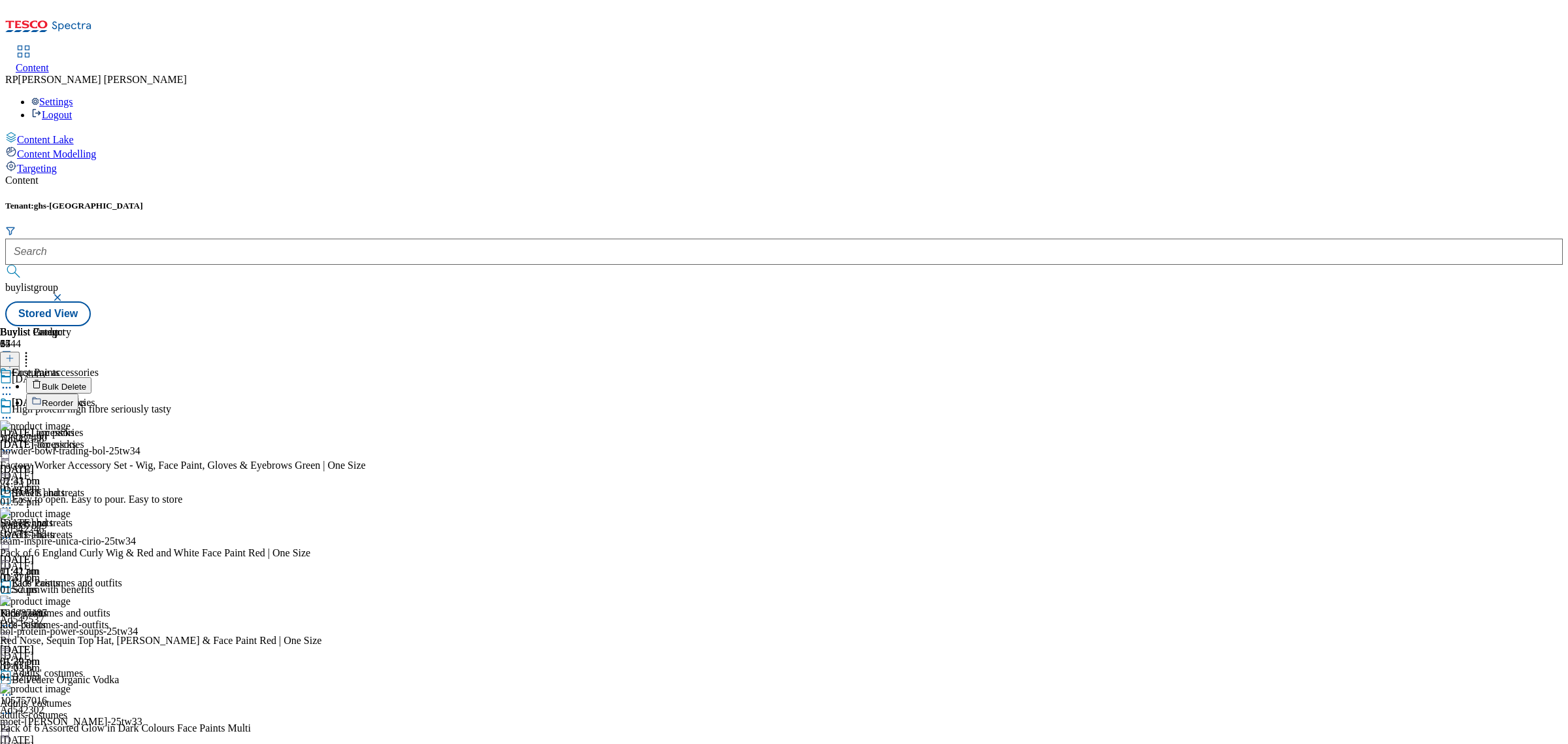
click at [73, 398] on span "Reorder" at bounding box center [57, 403] width 32 height 10
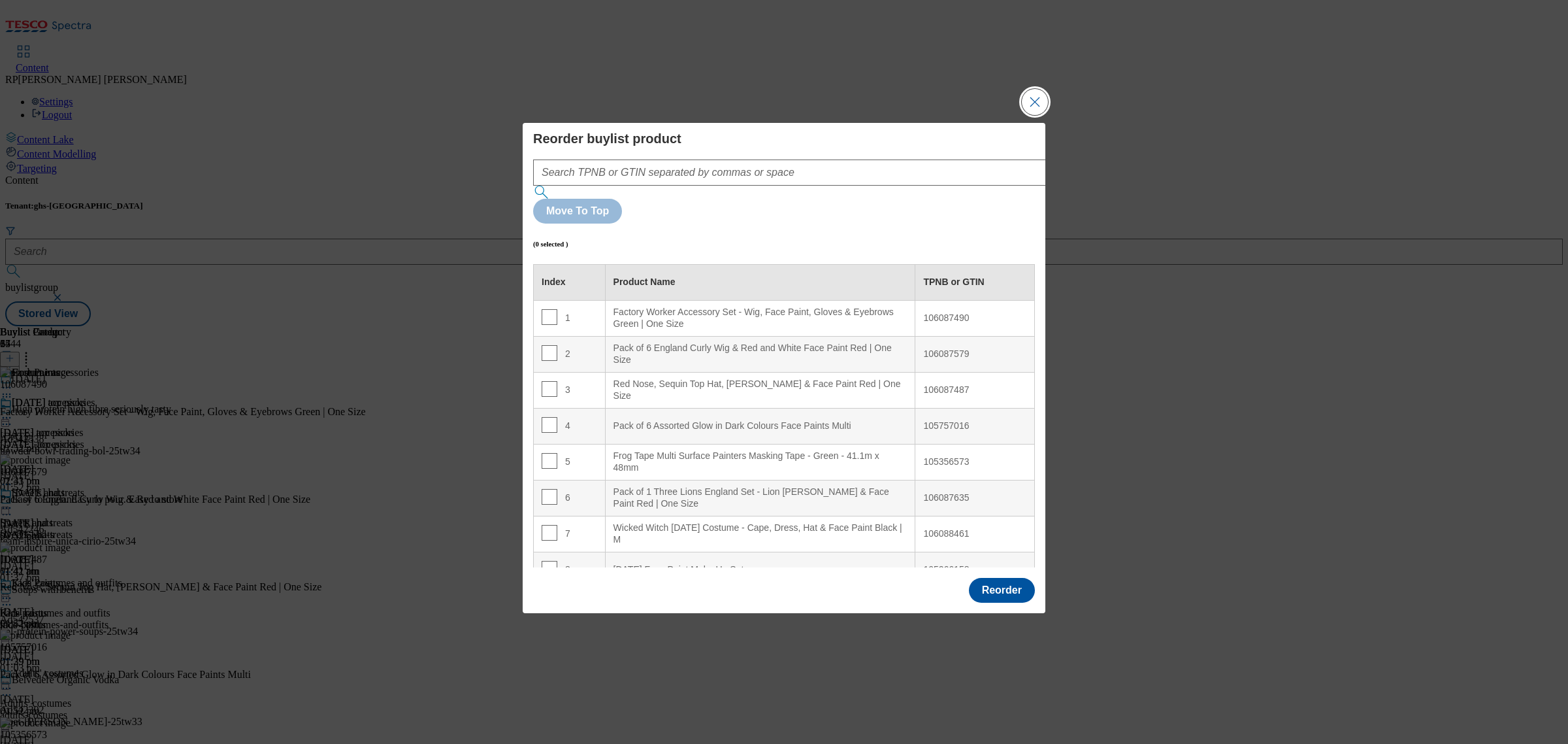
click at [1041, 115] on button "Close Modal" at bounding box center [1034, 101] width 26 height 26
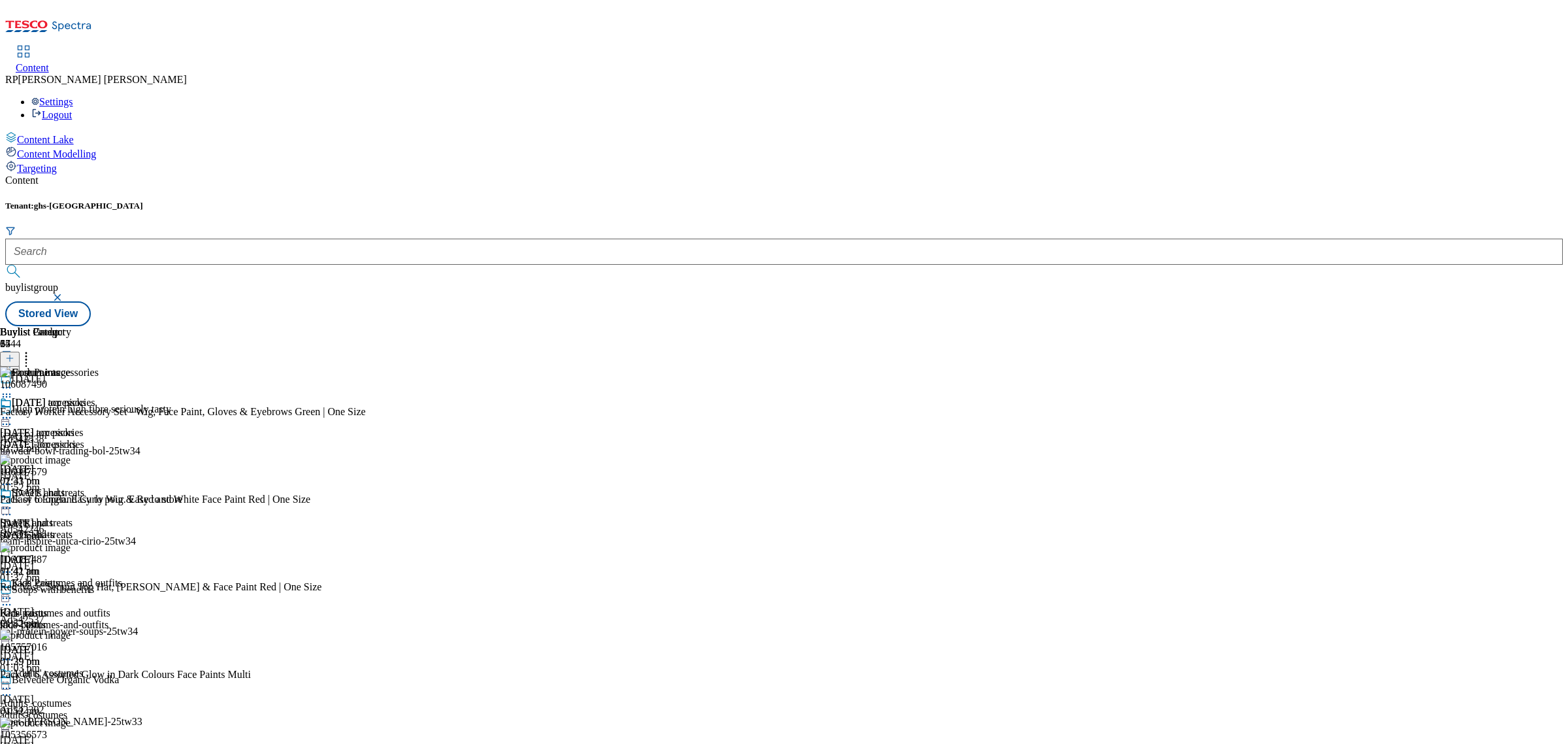
click at [13, 390] on icon at bounding box center [6, 396] width 13 height 13
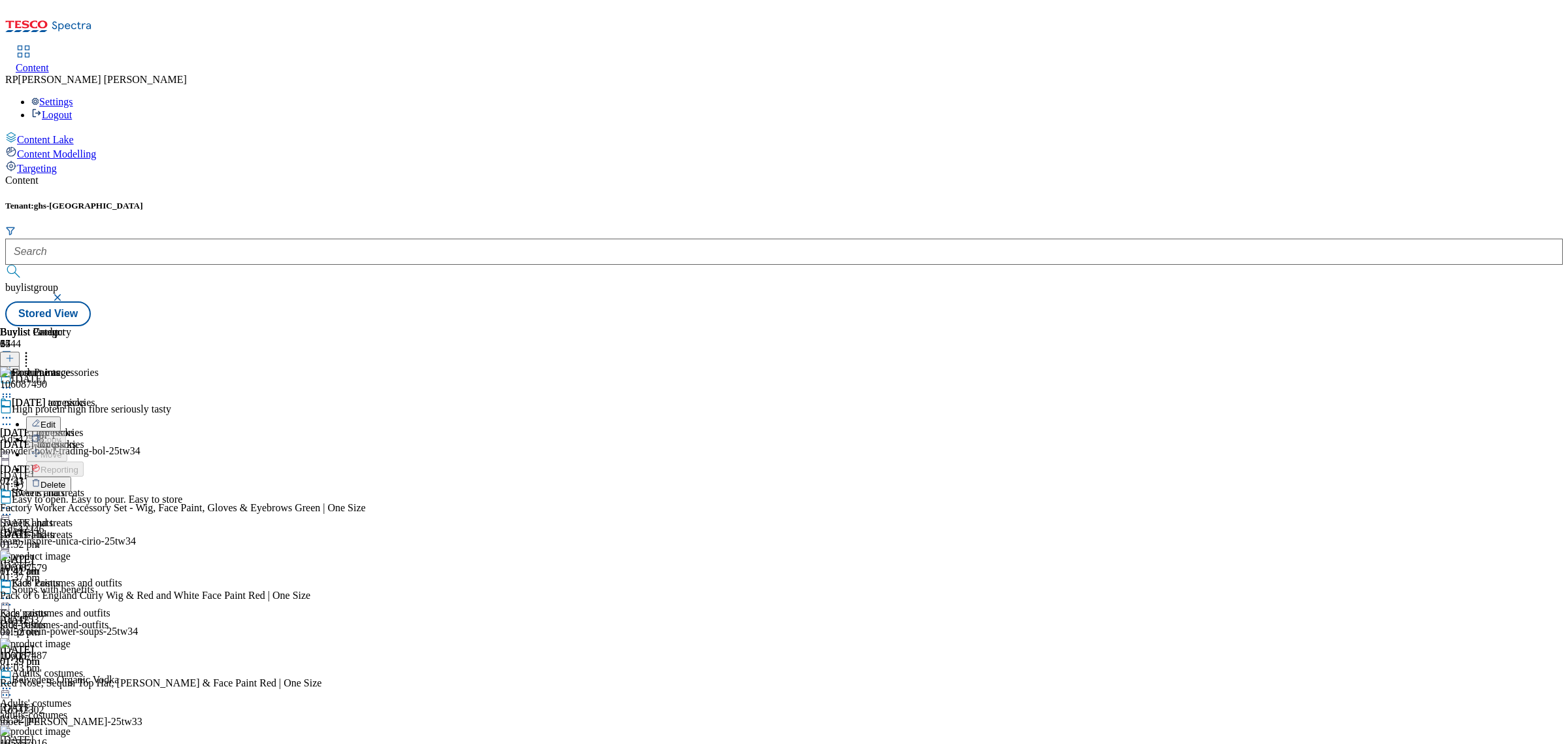
click at [66, 479] on span "Delete" at bounding box center [53, 484] width 26 height 10
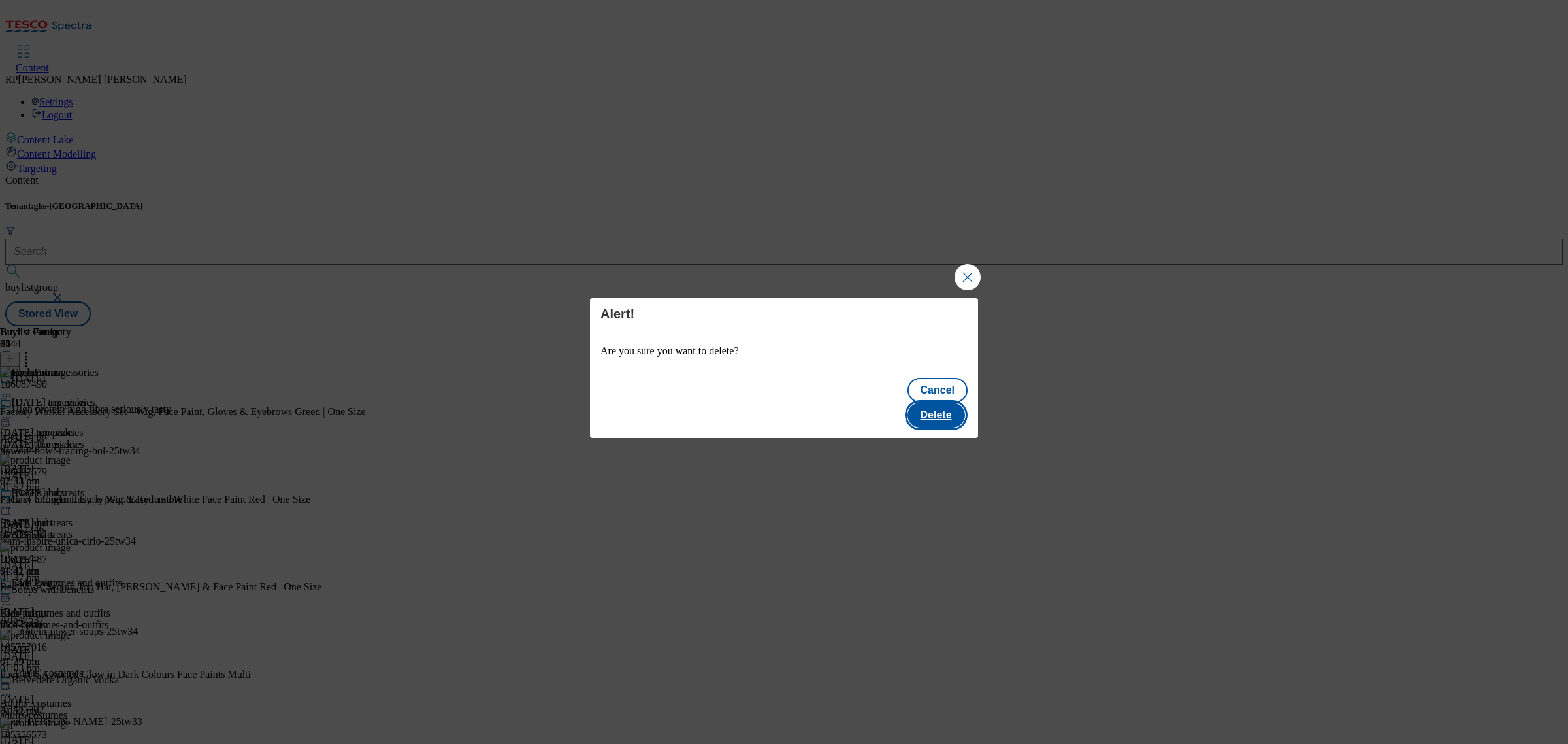
click at [938, 403] on button "Delete" at bounding box center [936, 415] width 58 height 25
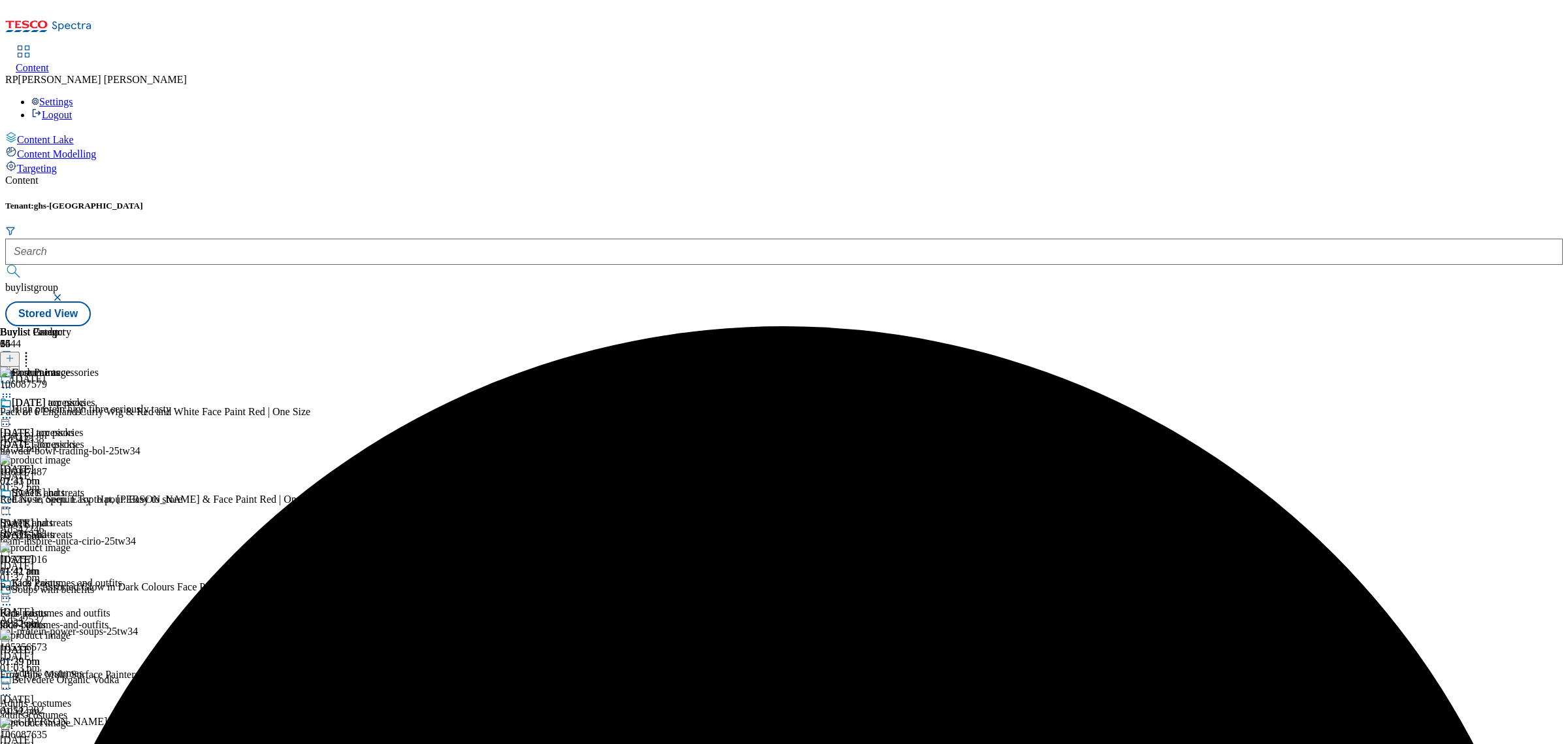
click at [382, 367] on div "106087579 Pack of 6 England Curly Wig & Red and White Face Paint Red | One Size…" at bounding box center [191, 410] width 382 height 87
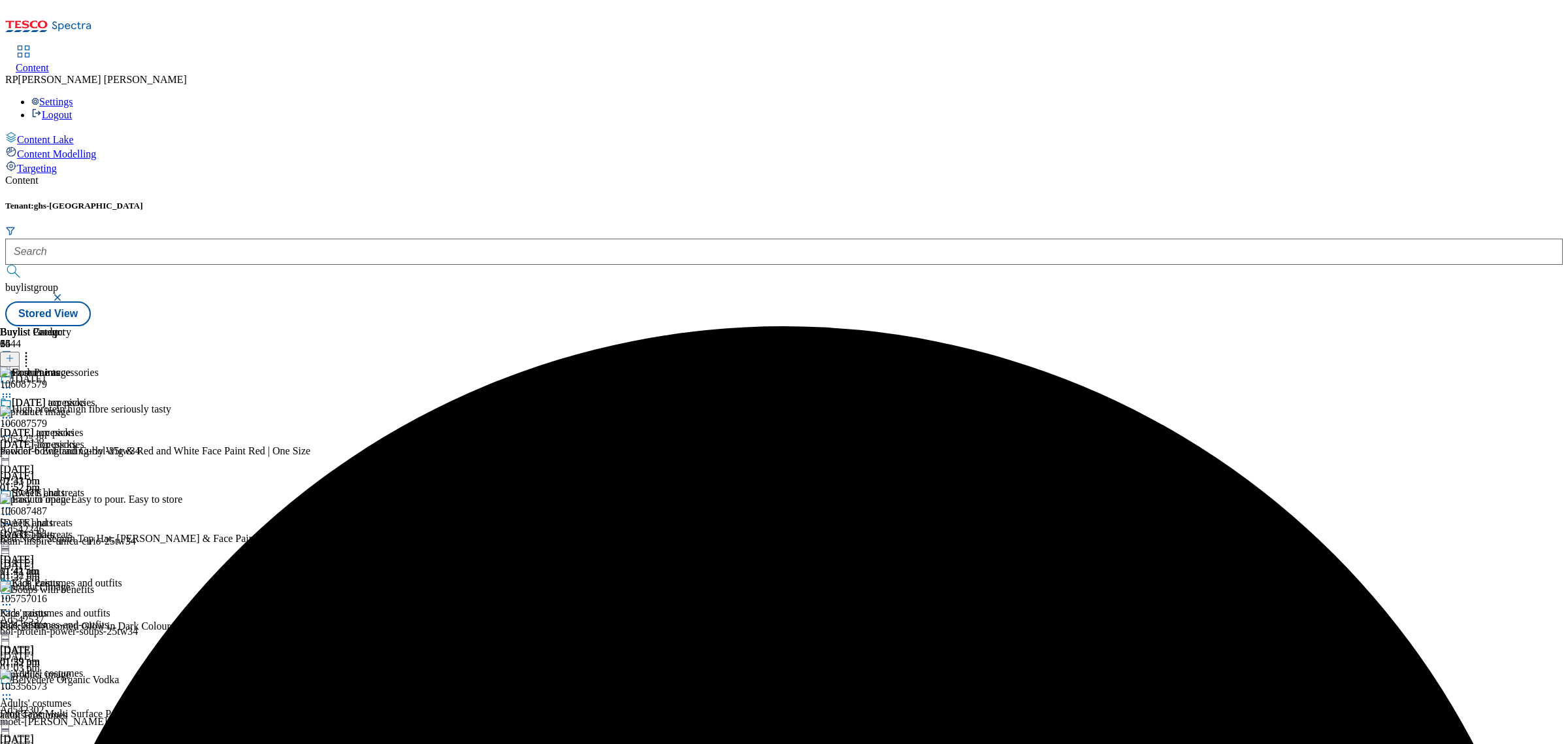
click at [13, 429] on icon at bounding box center [6, 435] width 13 height 13
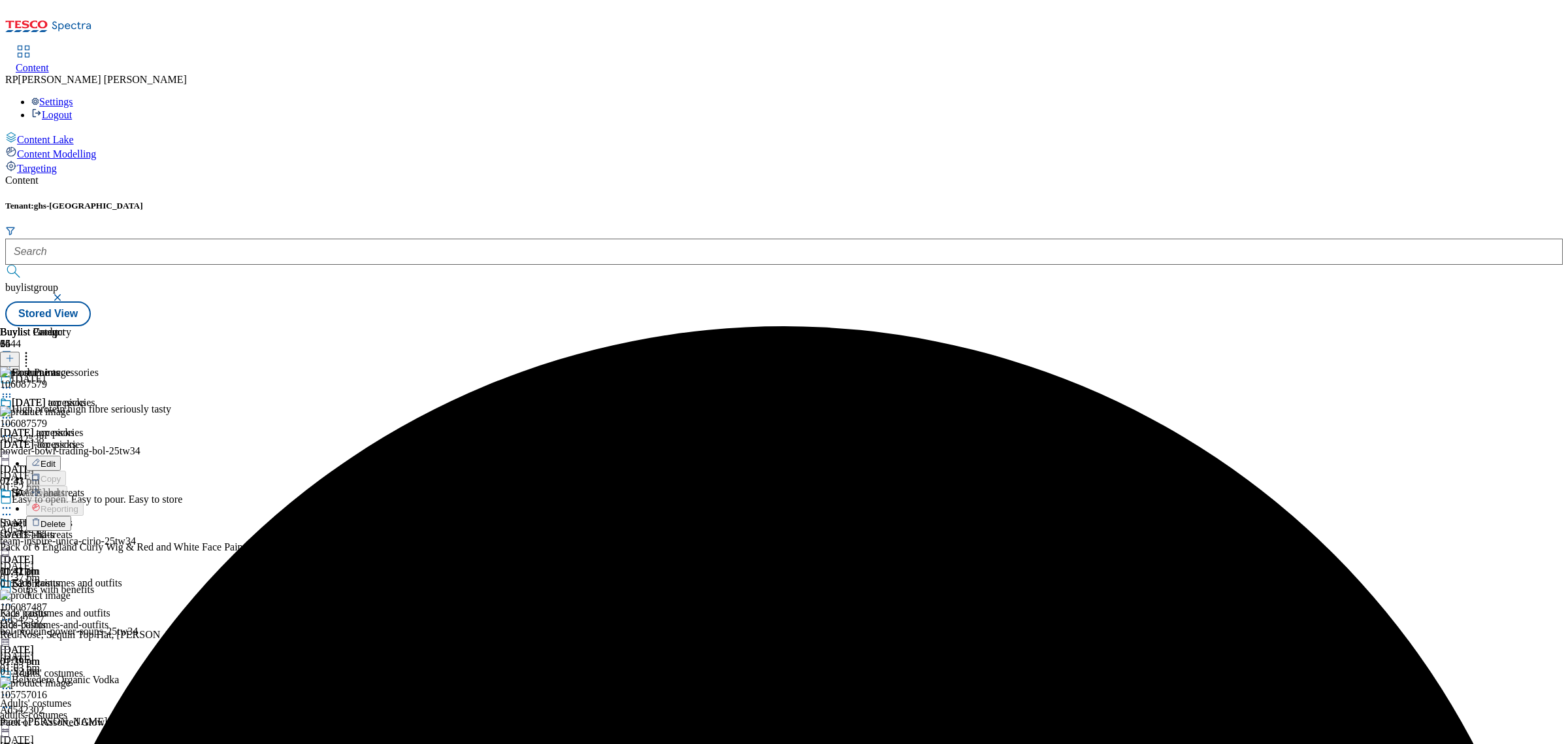
click at [66, 519] on span "Delete" at bounding box center [53, 524] width 26 height 10
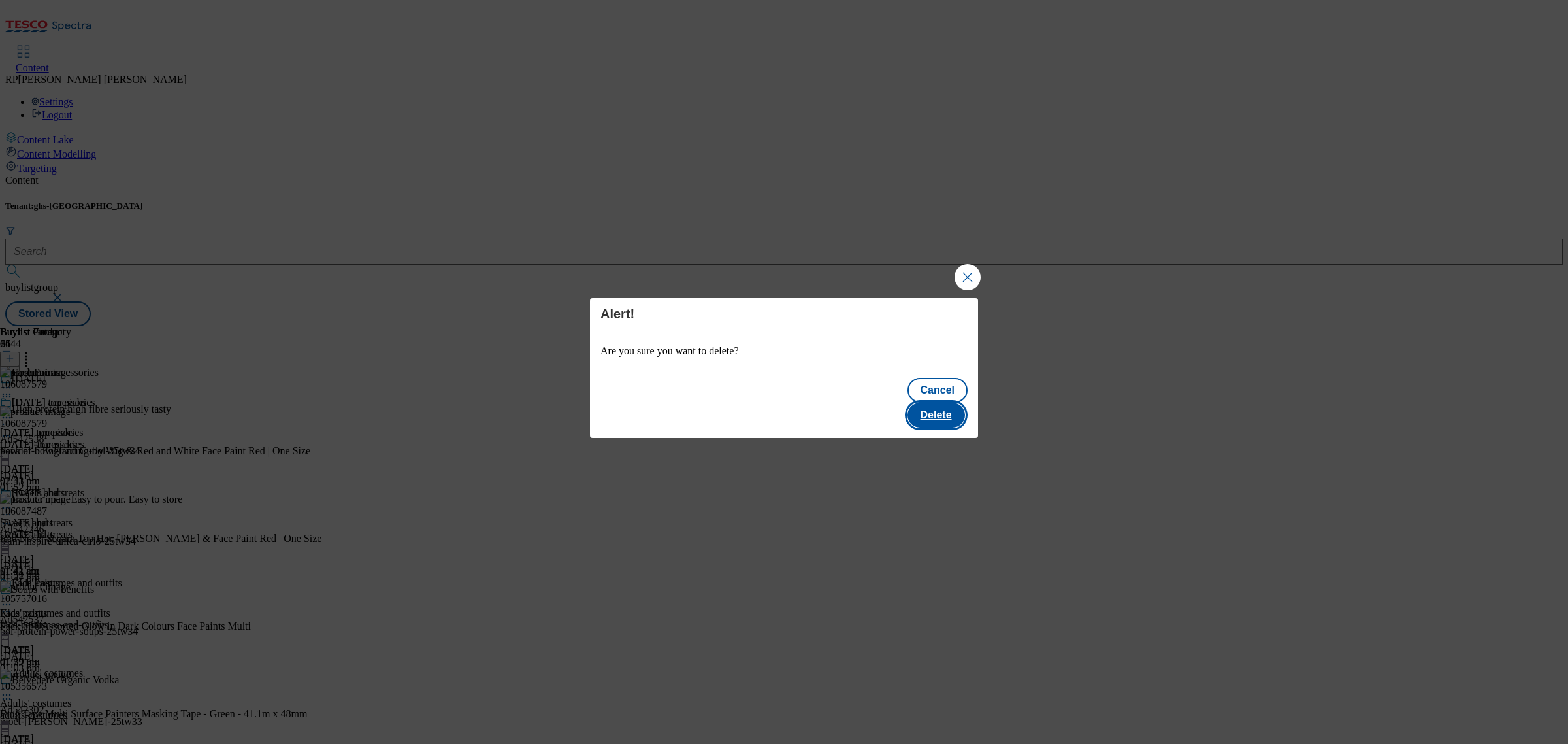
click at [951, 403] on button "Delete" at bounding box center [936, 415] width 58 height 25
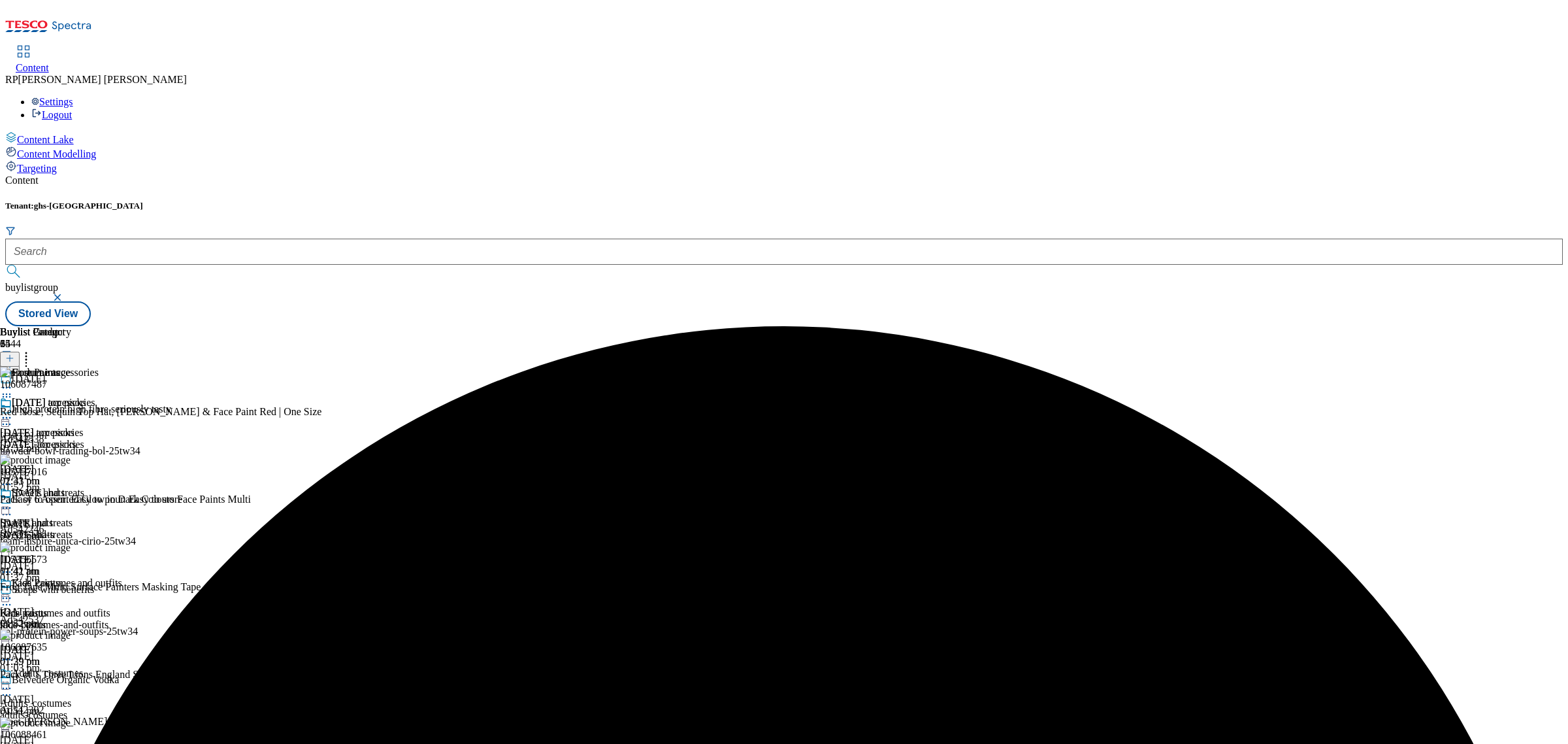
scroll to position [327, 0]
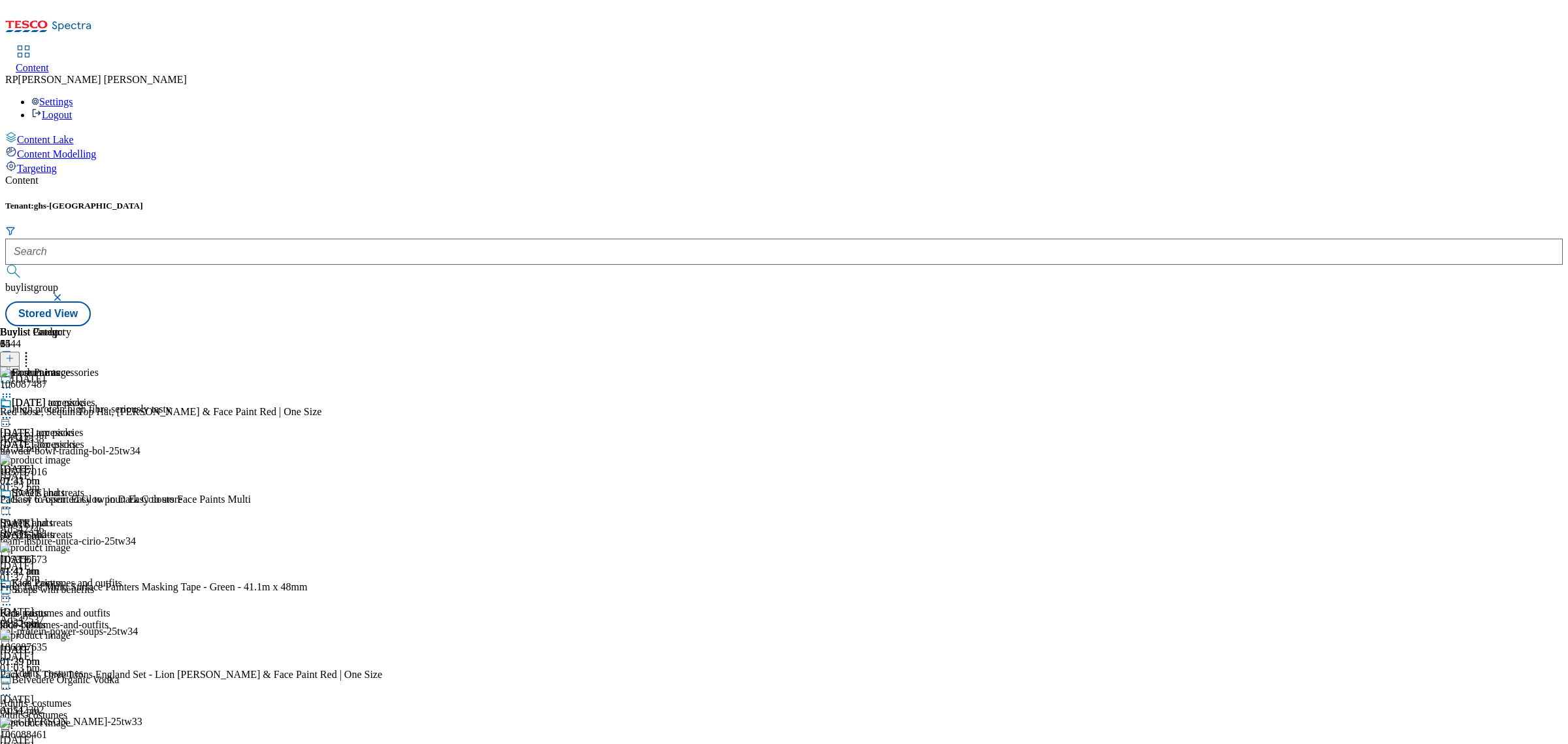
click at [13, 653] on icon at bounding box center [6, 659] width 13 height 13
click at [66, 743] on span "Delete" at bounding box center [53, 747] width 26 height 10
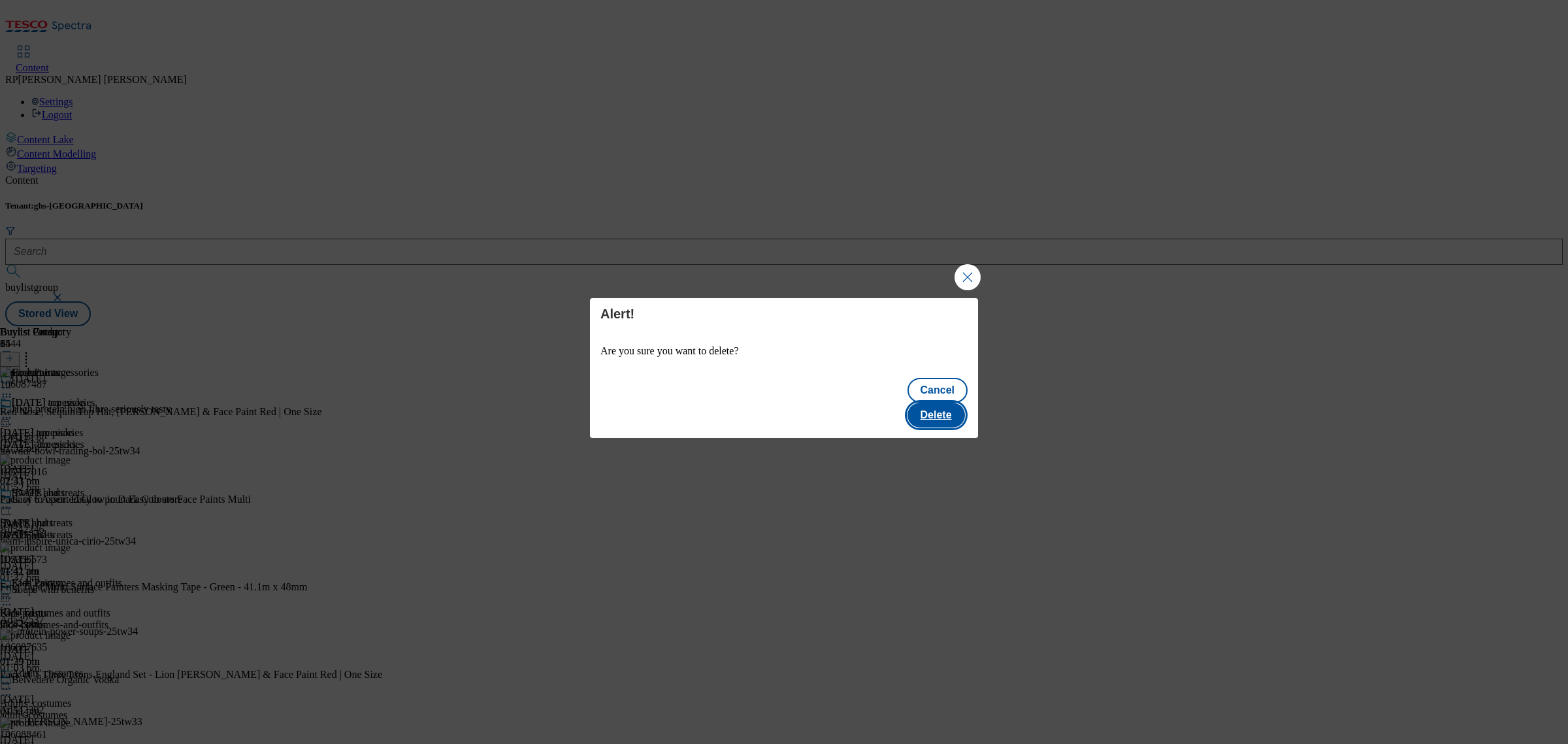
click at [961, 403] on button "Delete" at bounding box center [936, 415] width 58 height 25
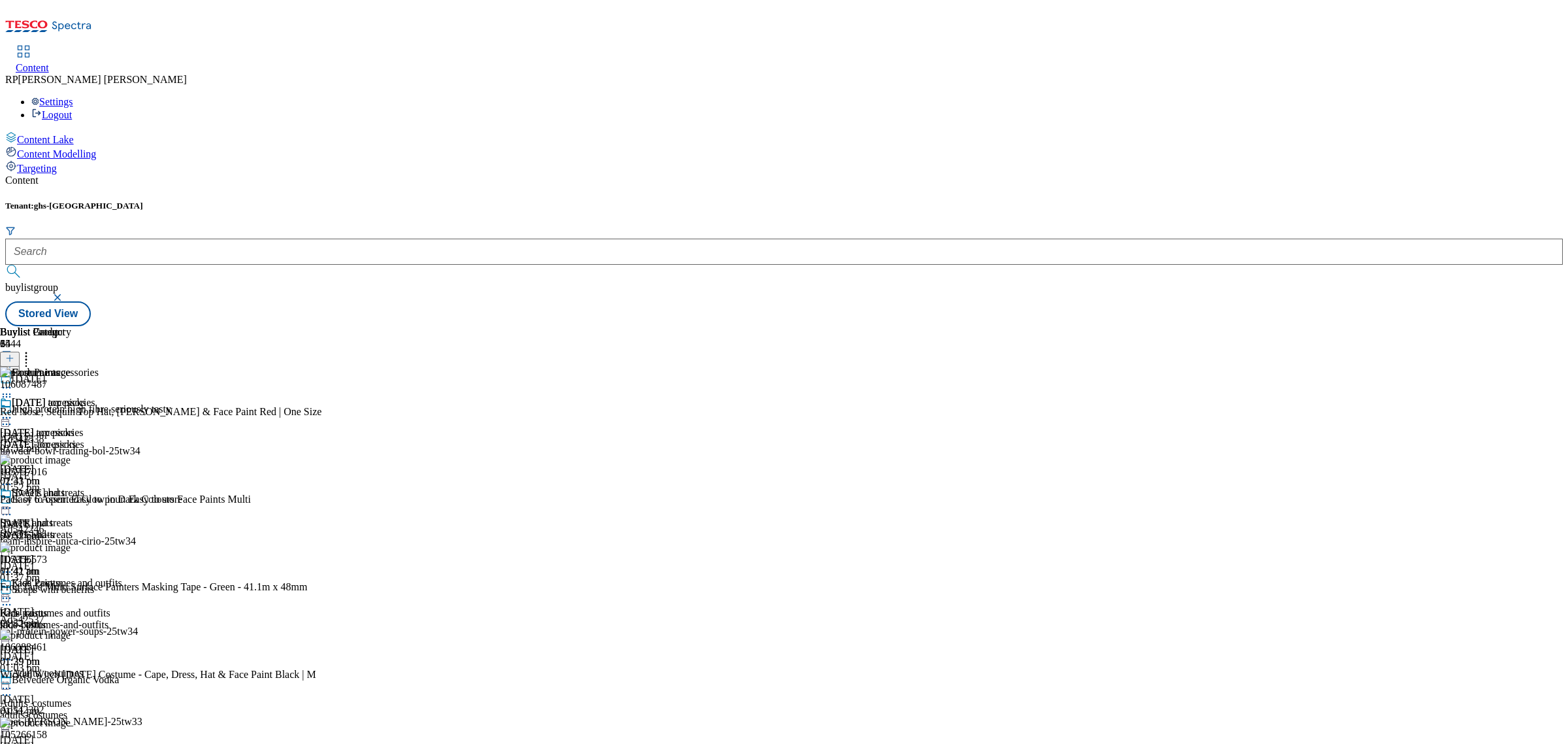
scroll to position [1062, 0]
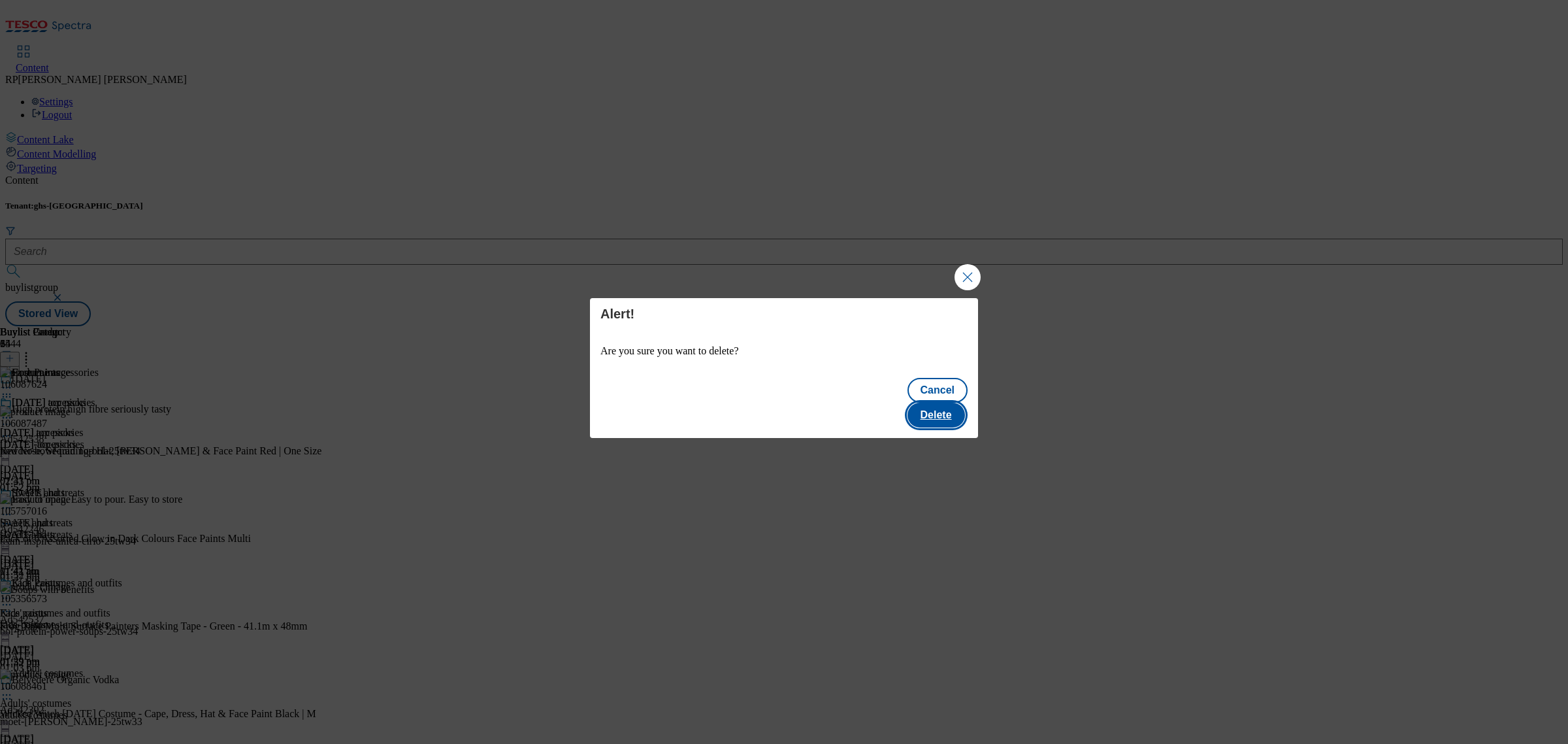
click at [957, 404] on button "Delete" at bounding box center [936, 415] width 58 height 25
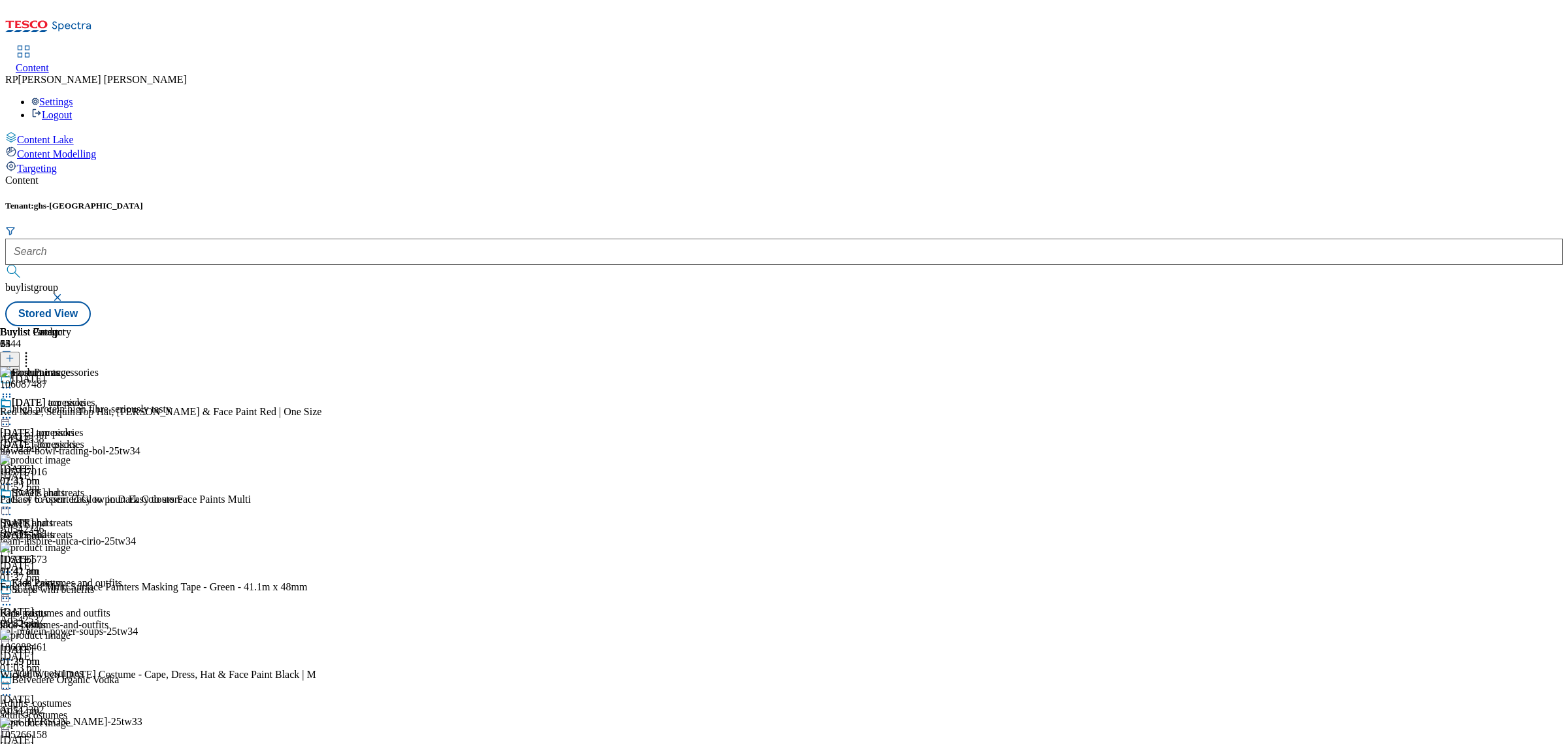
scroll to position [2269, 0]
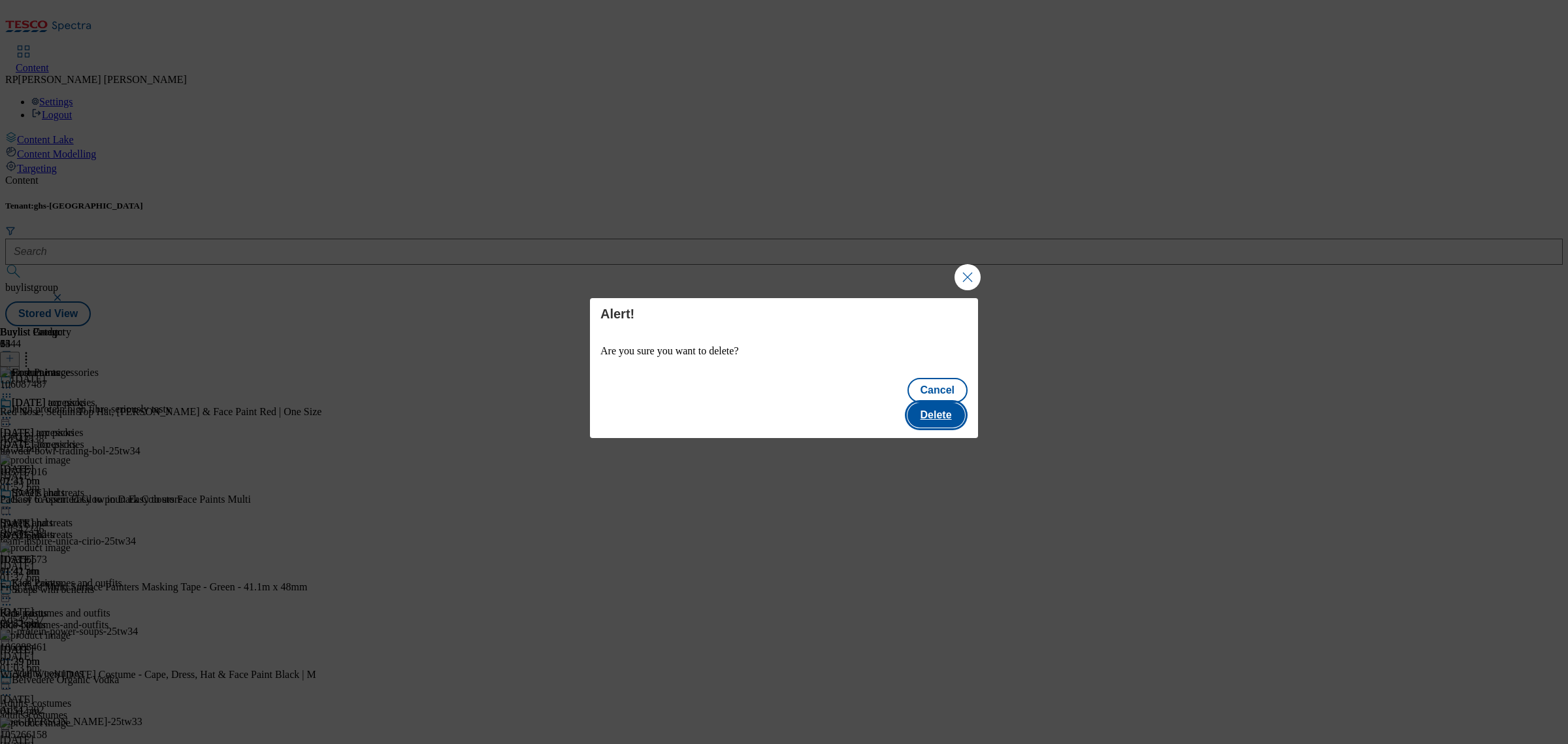
click at [957, 403] on button "Delete" at bounding box center [936, 415] width 58 height 25
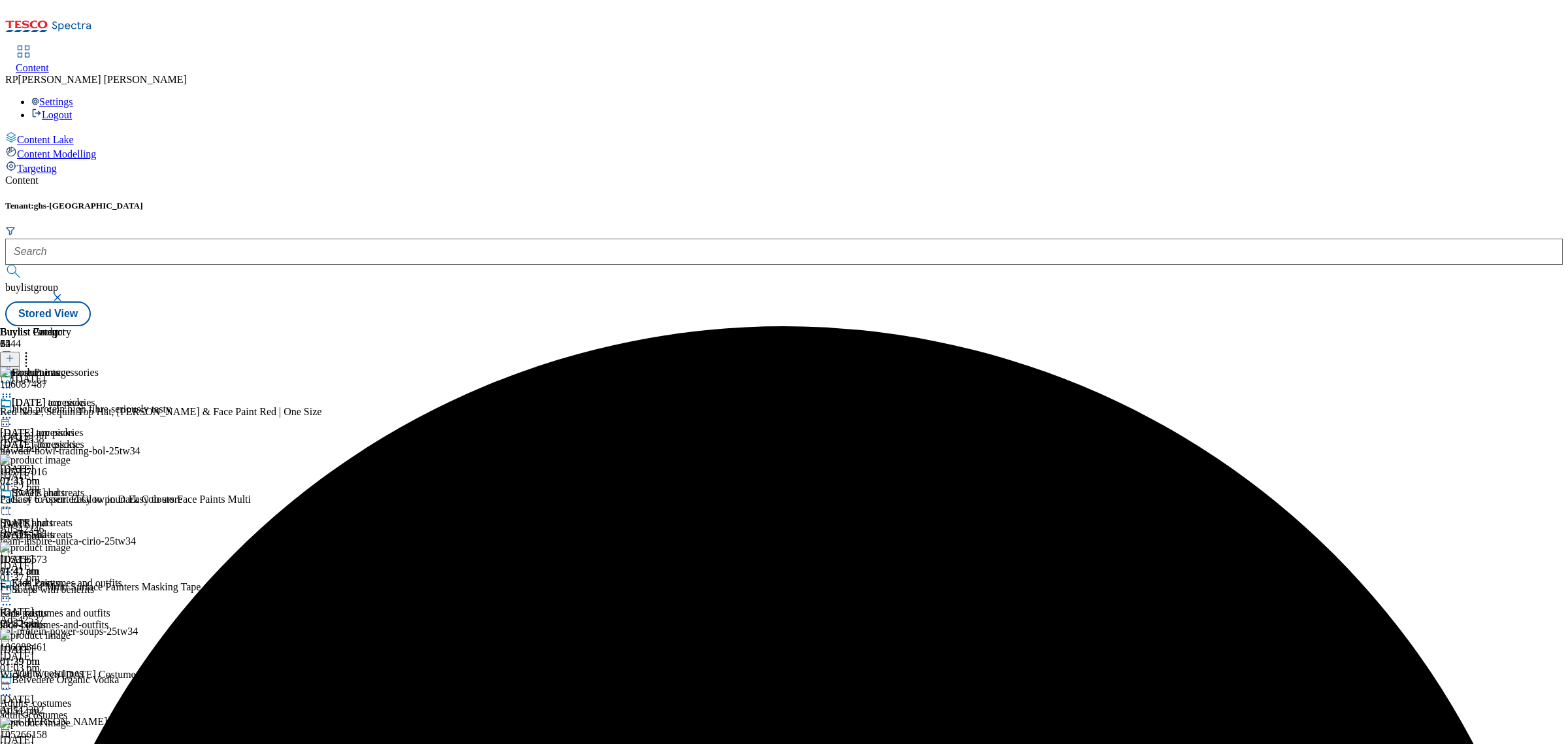
scroll to position [2245, 0]
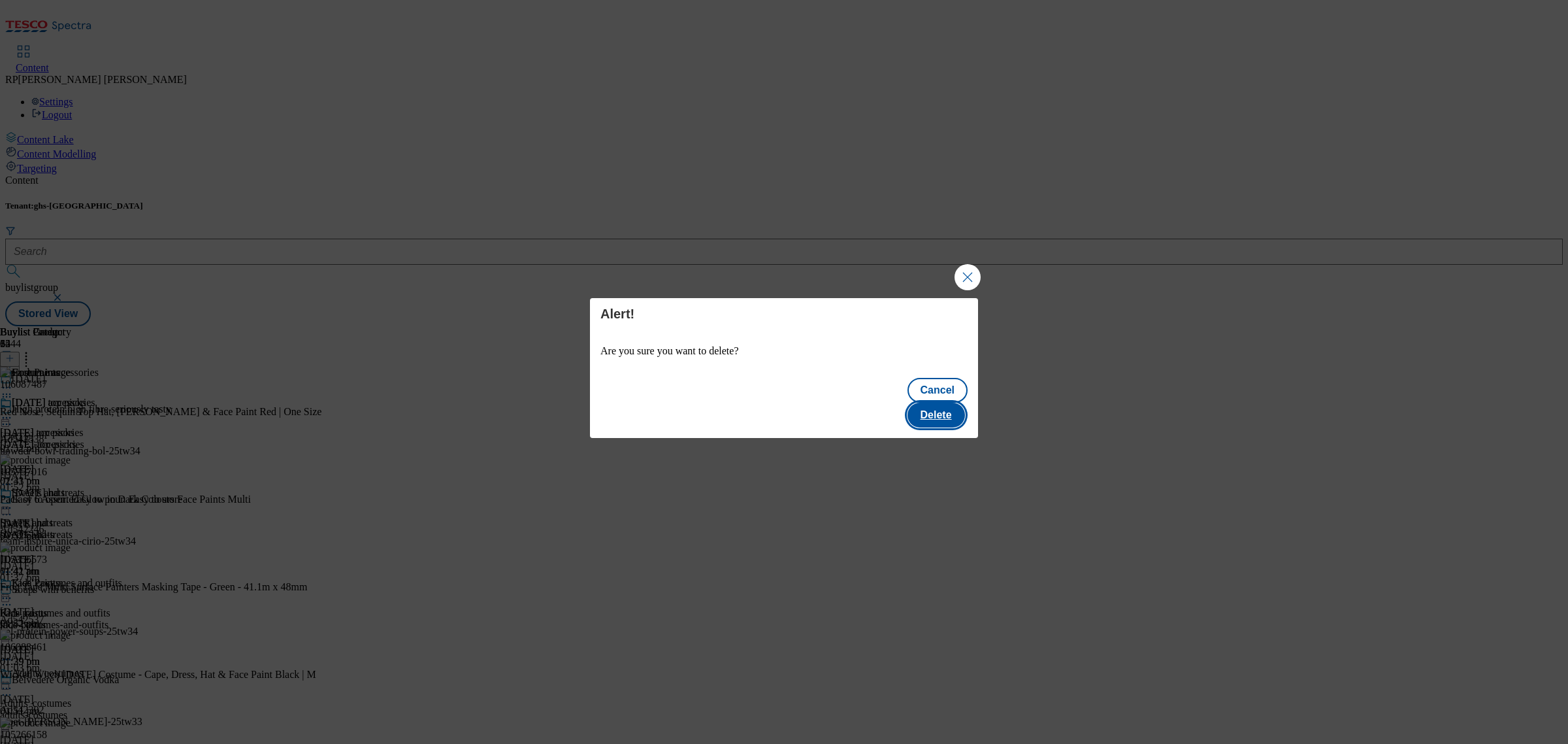
click at [930, 403] on button "Delete" at bounding box center [936, 415] width 58 height 25
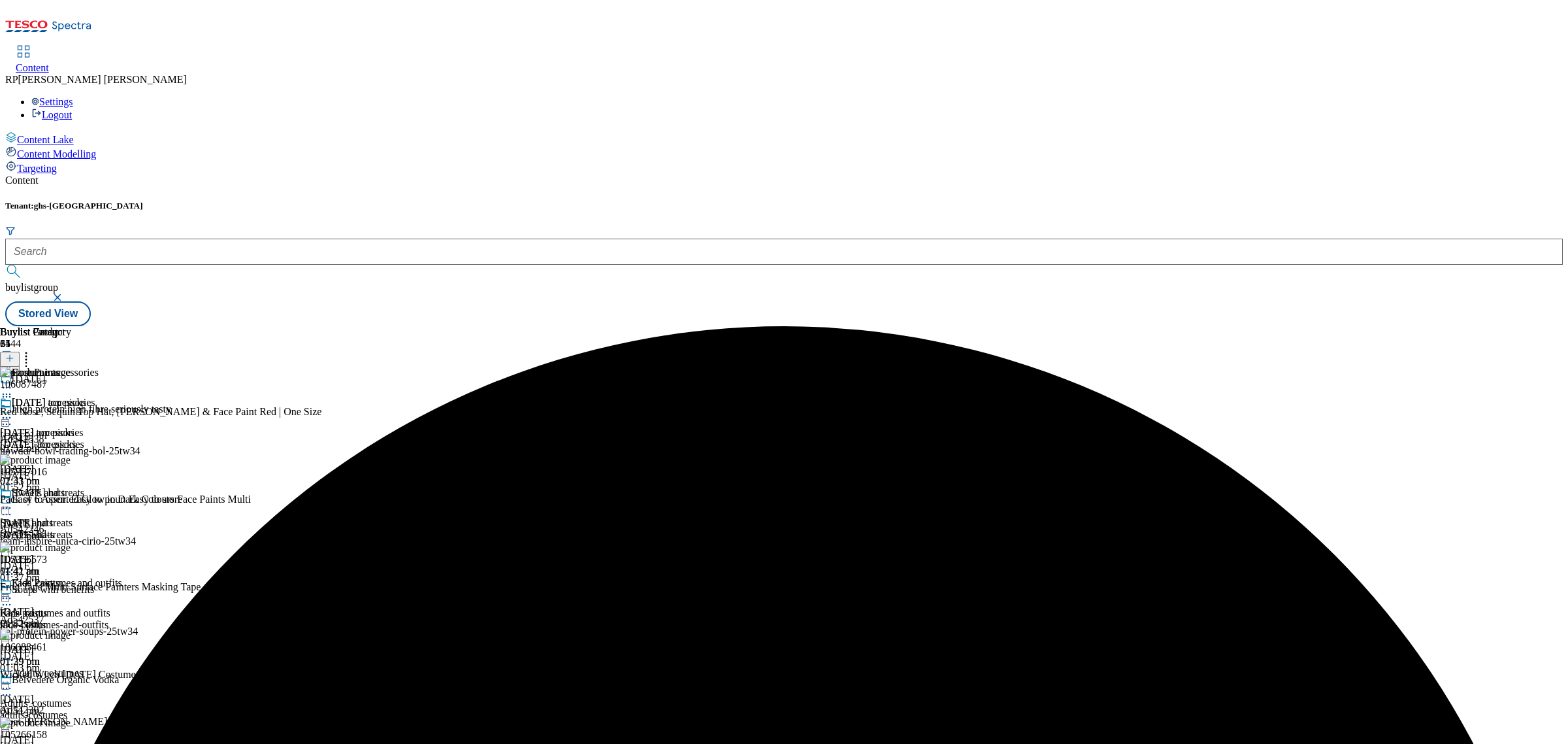
scroll to position [2290, 0]
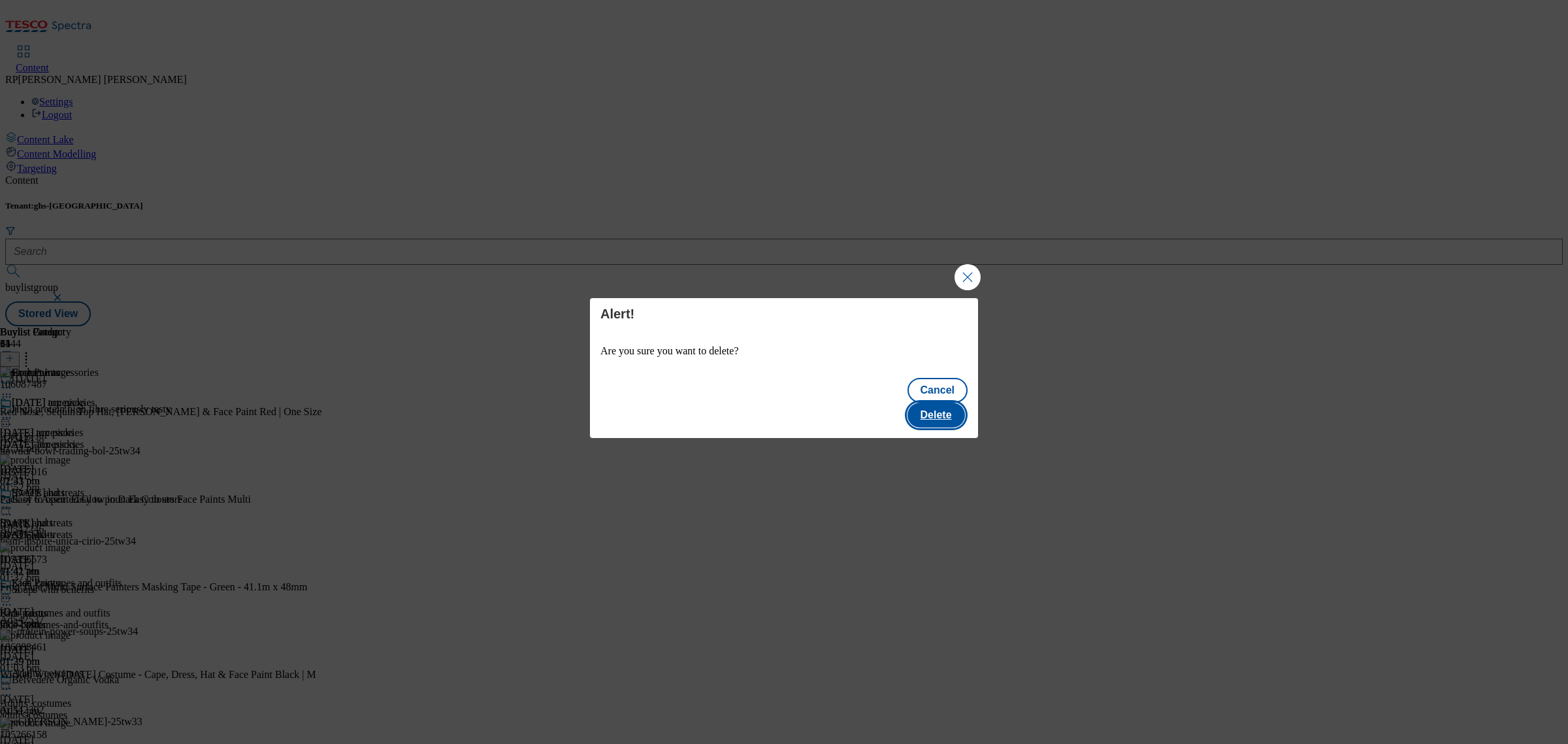
click at [936, 403] on button "Delete" at bounding box center [936, 415] width 58 height 25
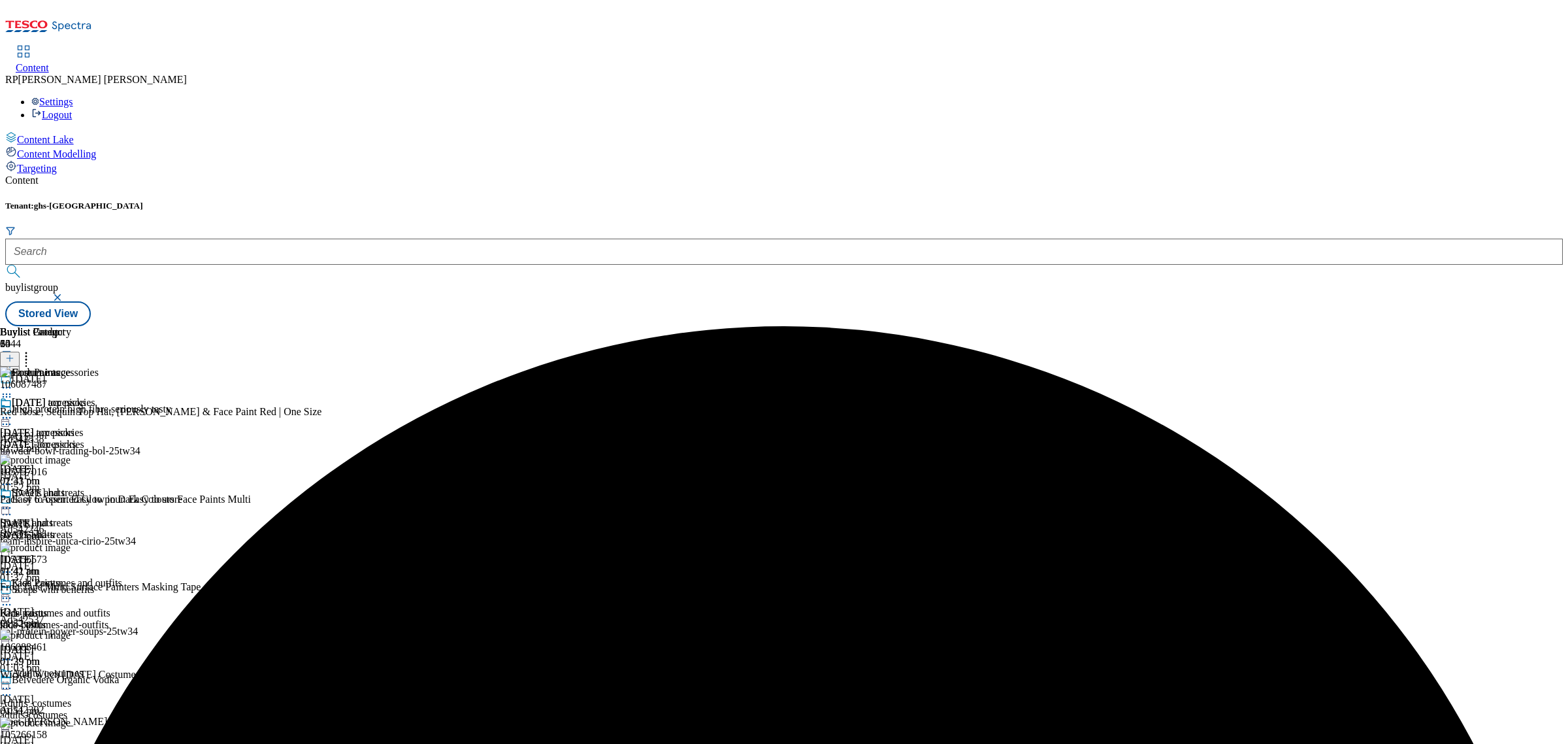
scroll to position [82, 0]
click at [13, 565] on icon at bounding box center [6, 571] width 13 height 13
click at [66, 655] on span "Delete" at bounding box center [53, 659] width 26 height 10
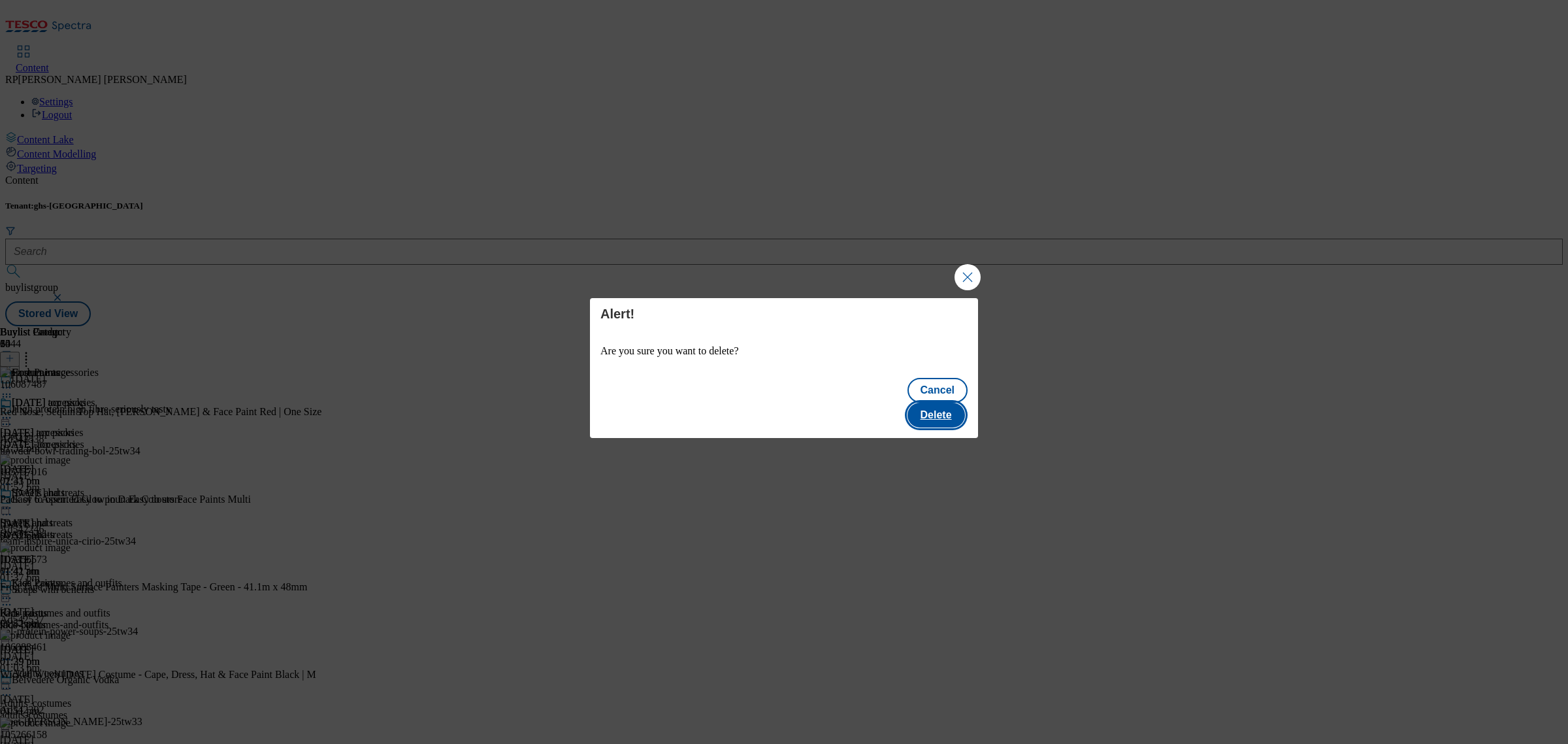
click at [952, 403] on button "Delete" at bounding box center [936, 415] width 58 height 25
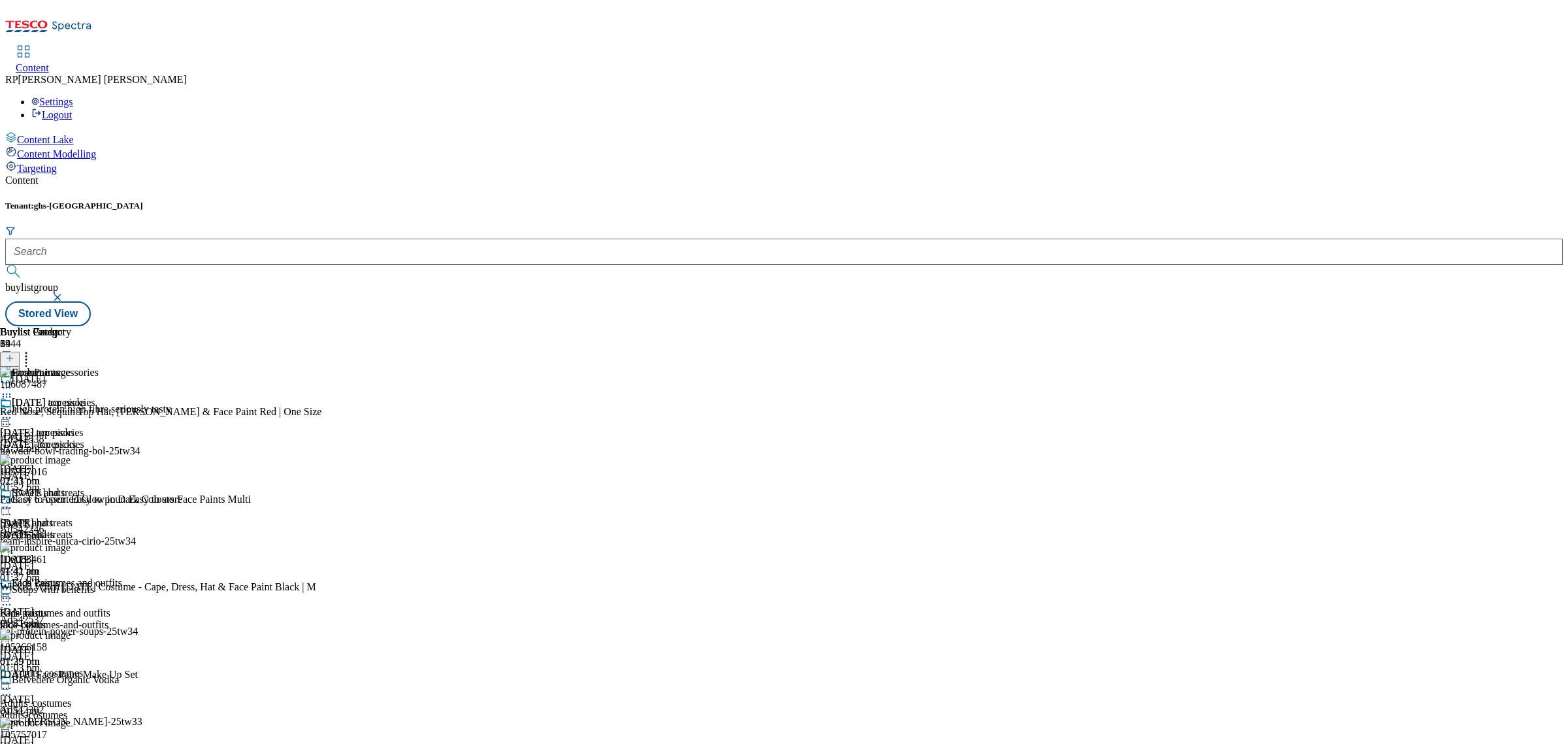
scroll to position [1552, 0]
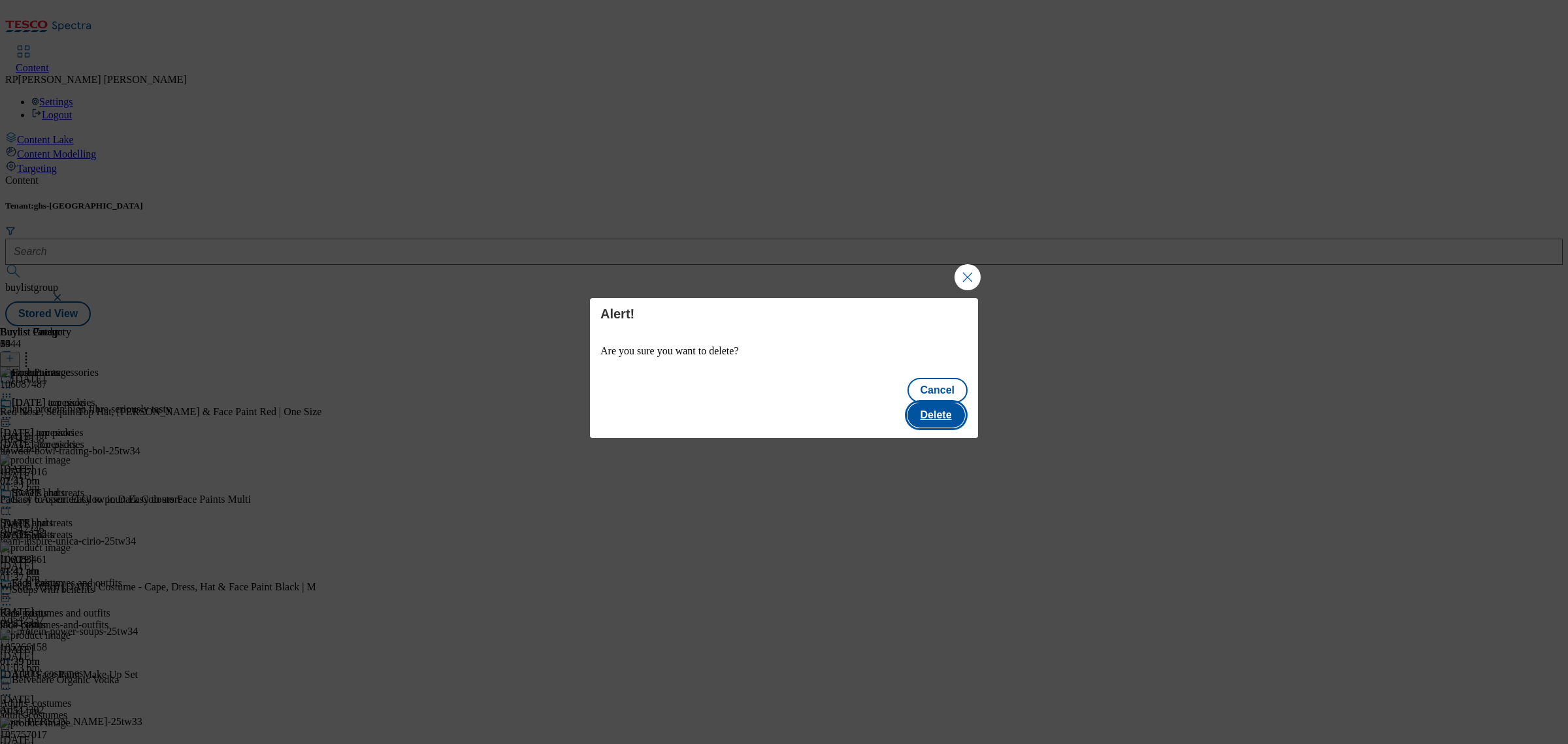
click at [962, 403] on button "Delete" at bounding box center [936, 415] width 58 height 25
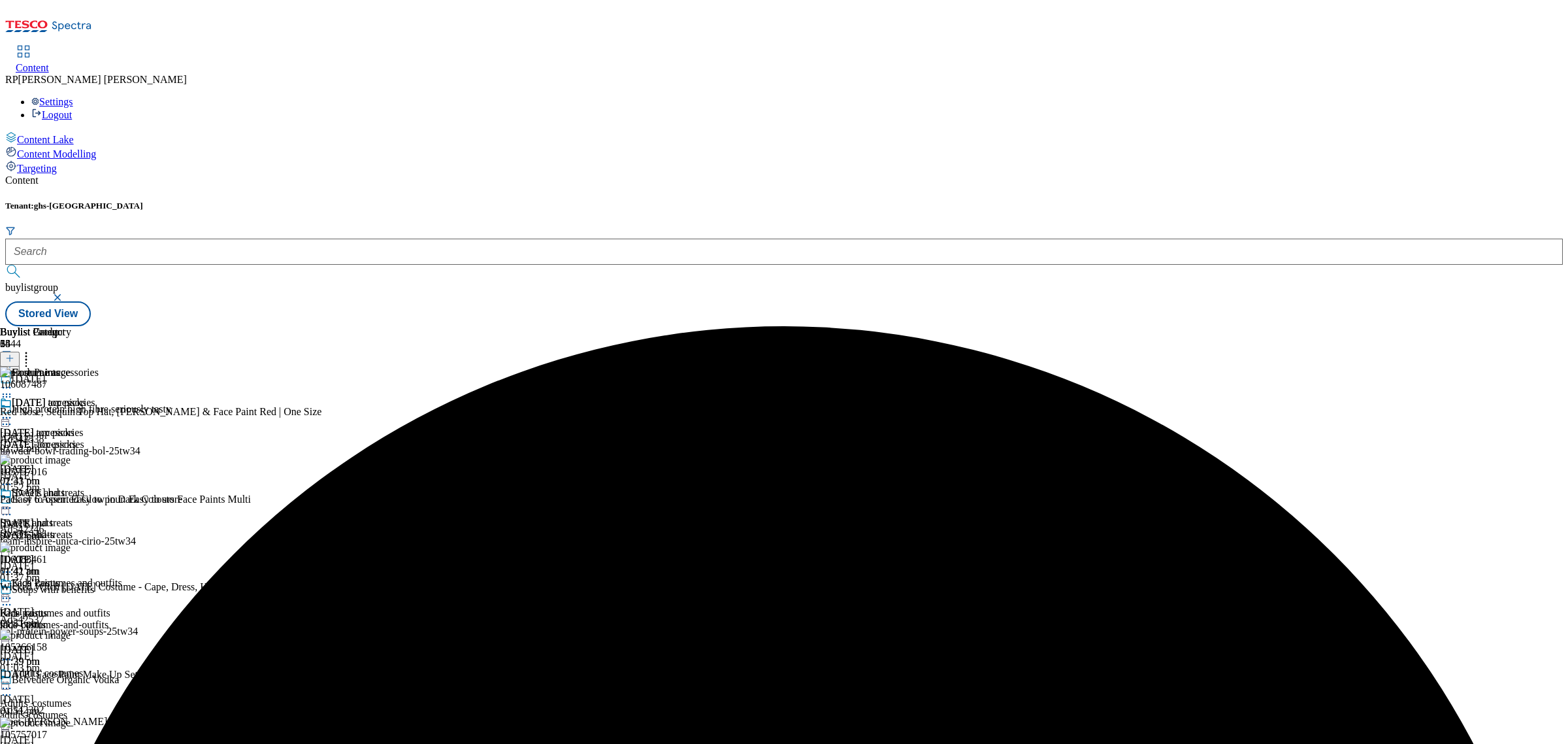
scroll to position [1698, 0]
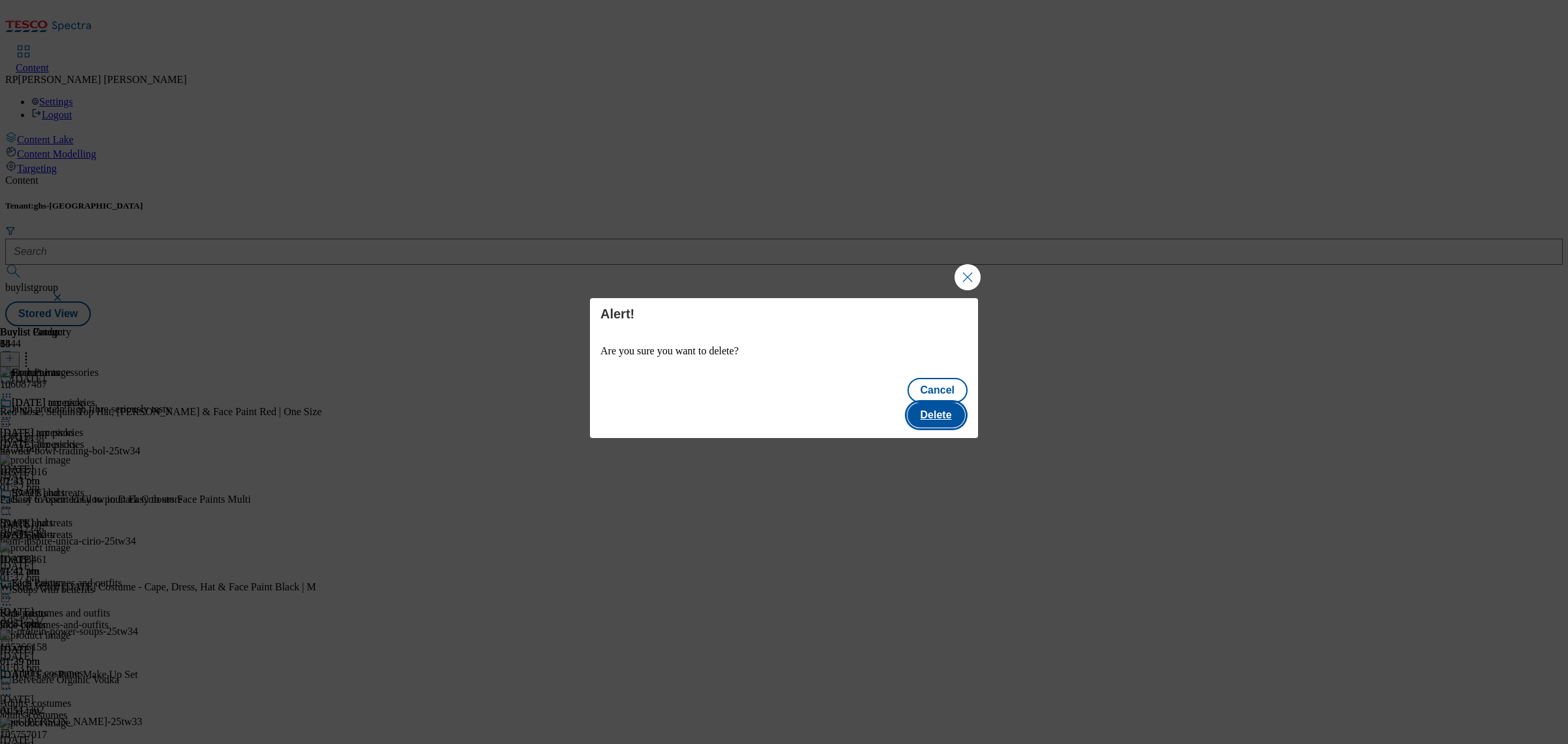
click at [948, 404] on button "Delete" at bounding box center [936, 415] width 58 height 25
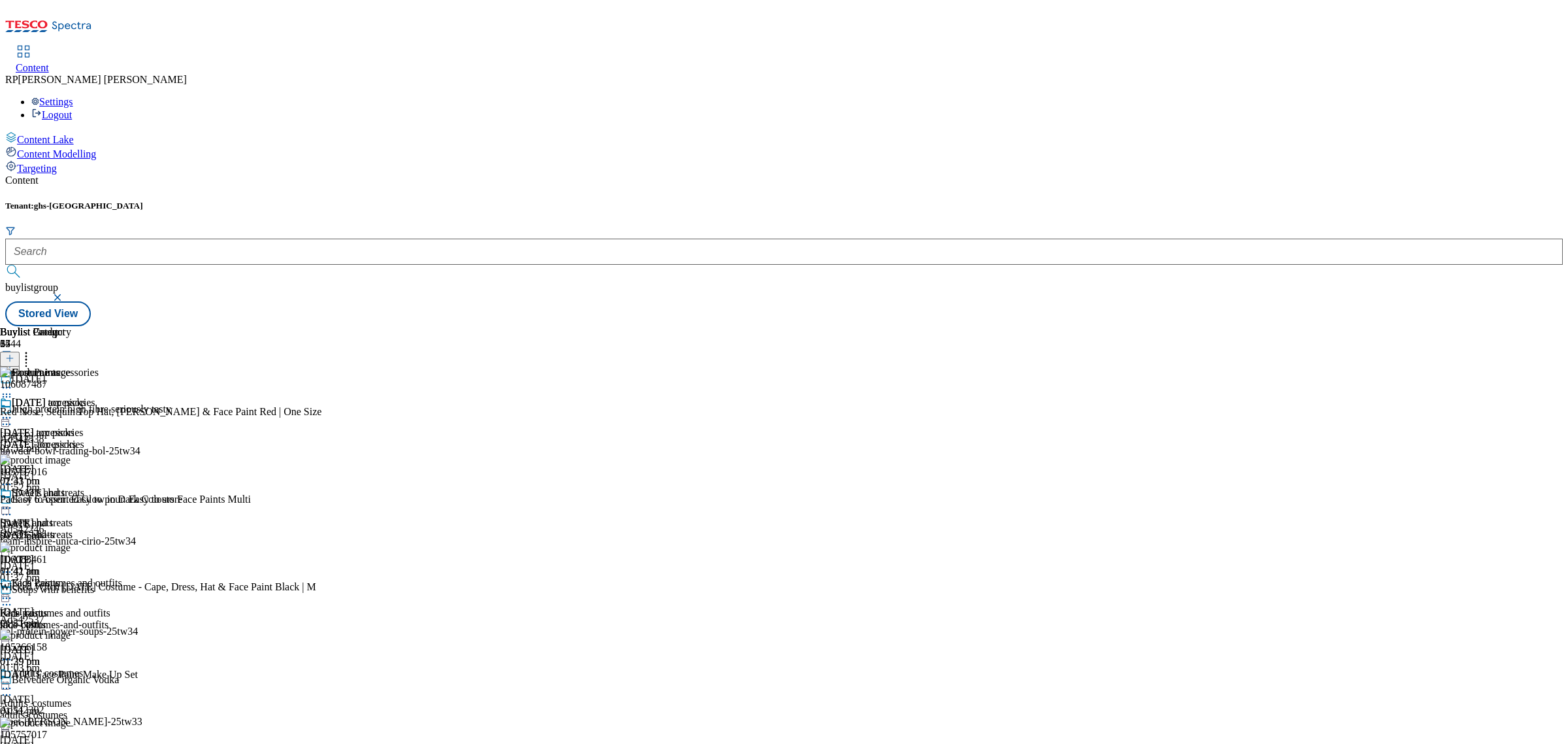
scroll to position [1919, 0]
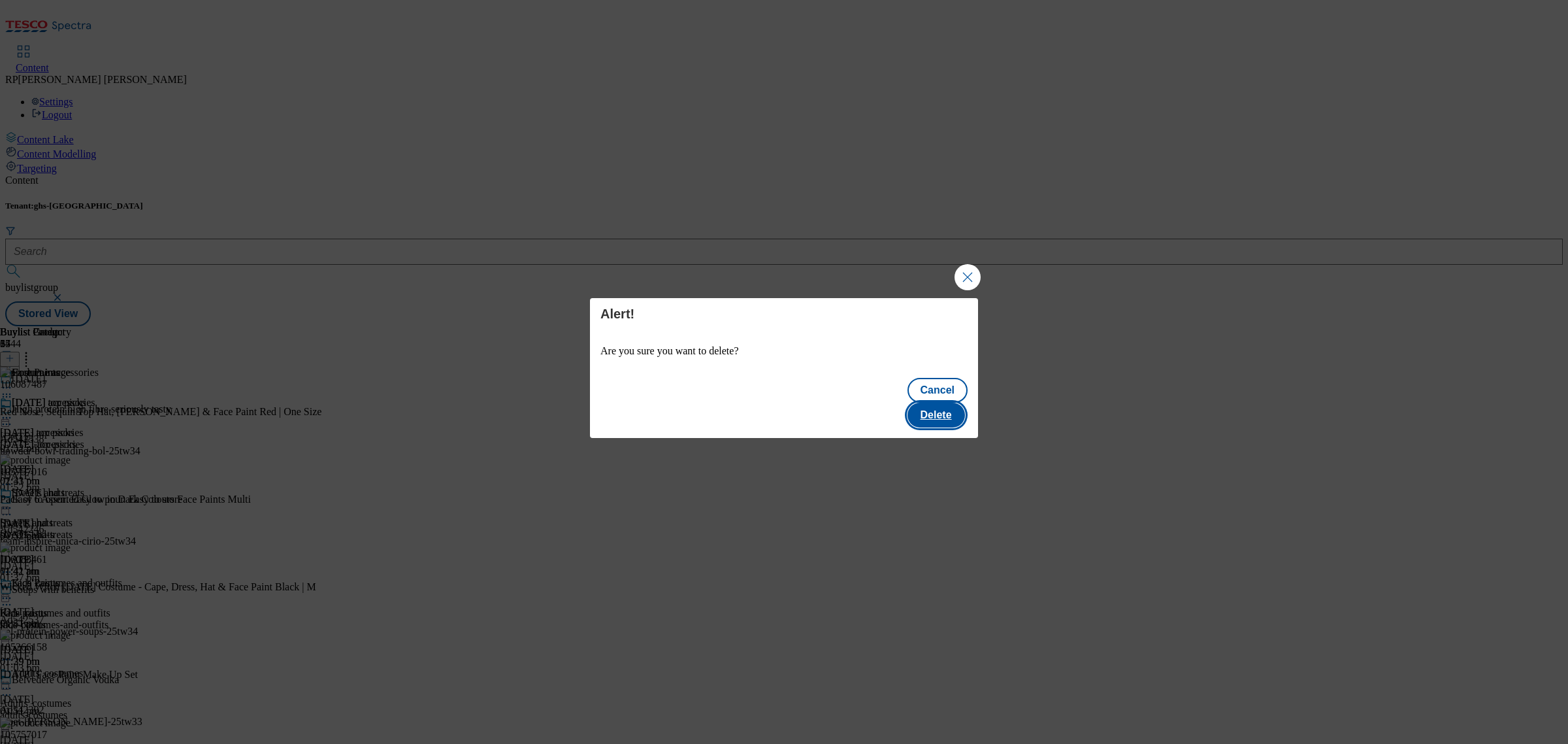
click at [933, 403] on button "Delete" at bounding box center [936, 415] width 58 height 25
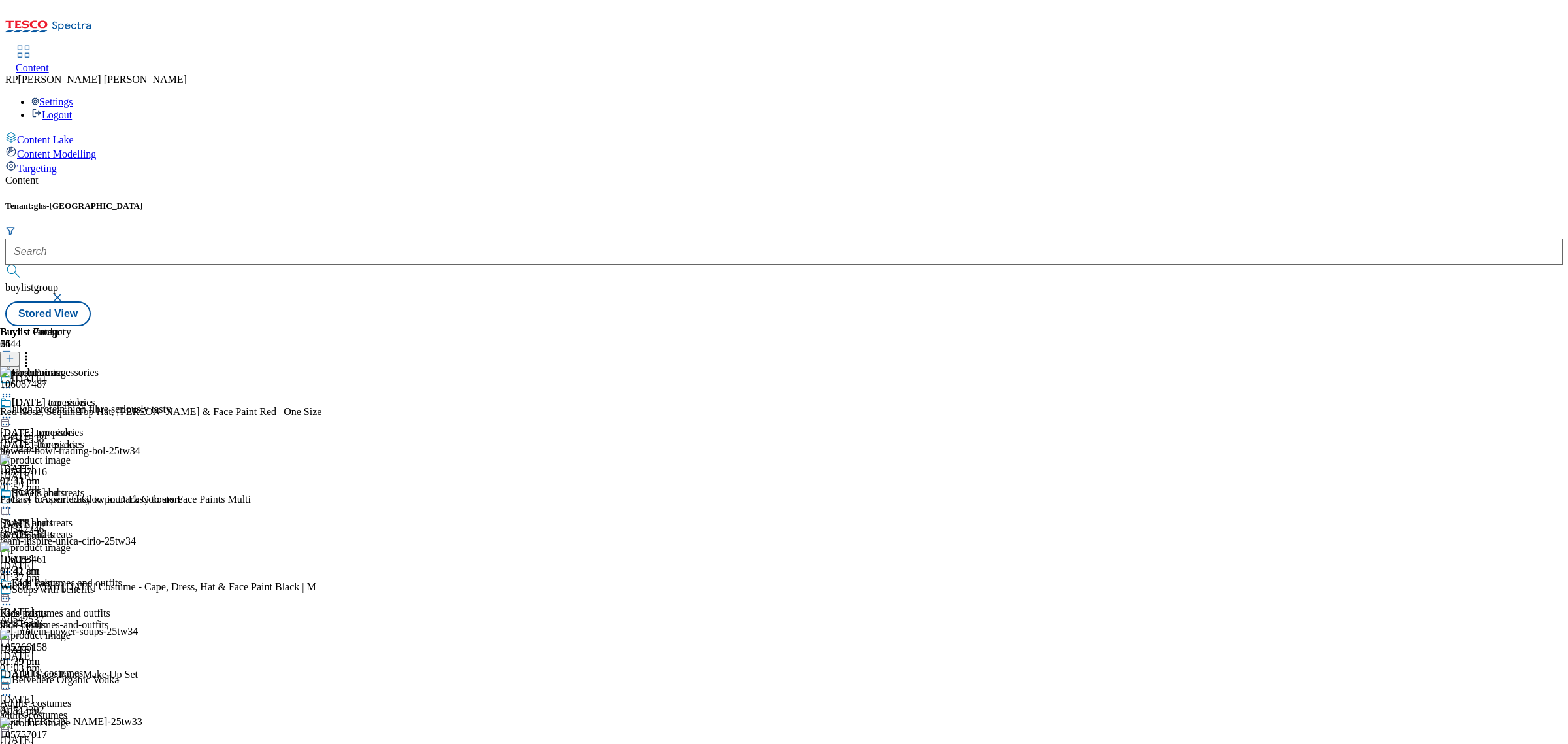
scroll to position [0, 0]
click at [13, 390] on icon at bounding box center [6, 396] width 13 height 13
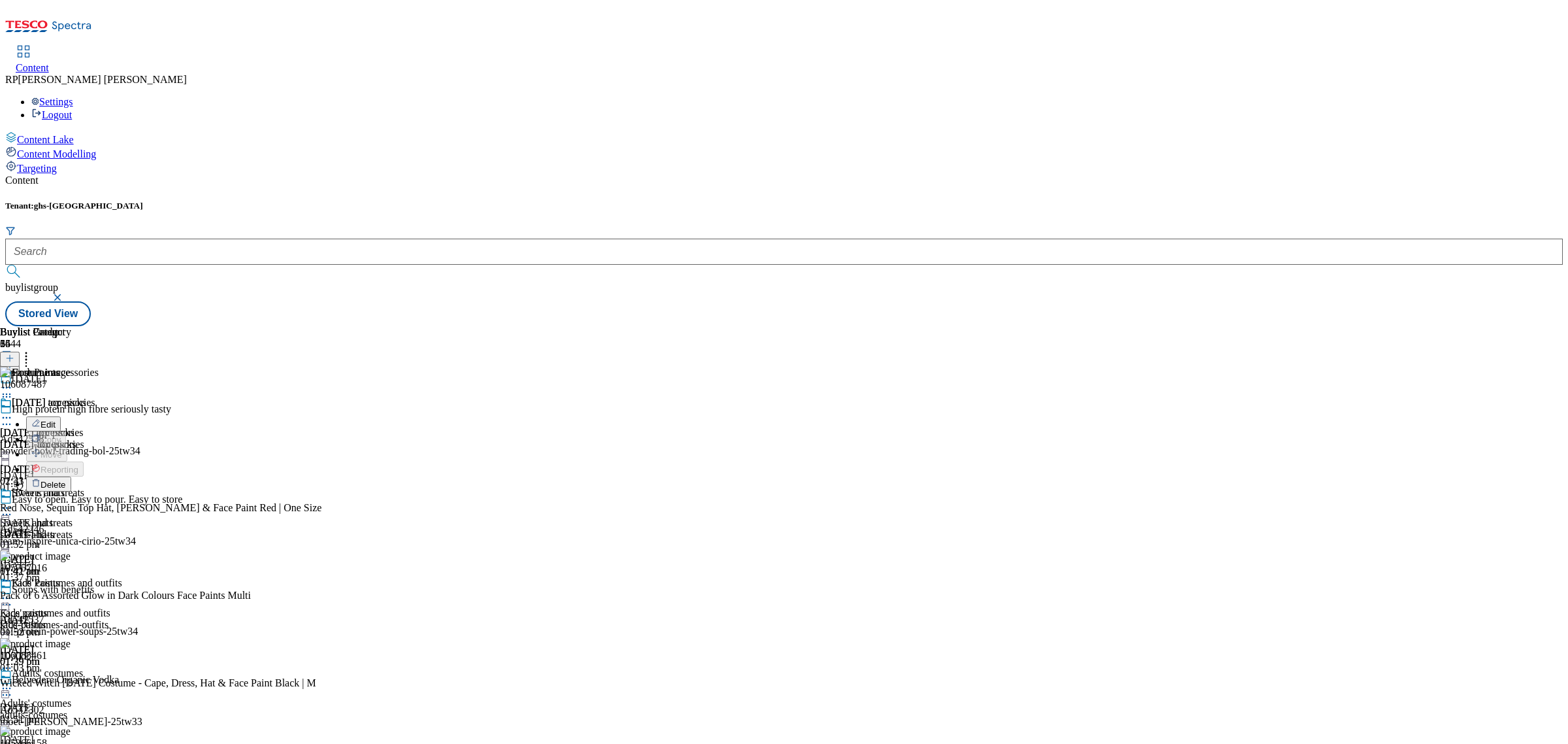
click at [66, 479] on span "Delete" at bounding box center [53, 484] width 26 height 10
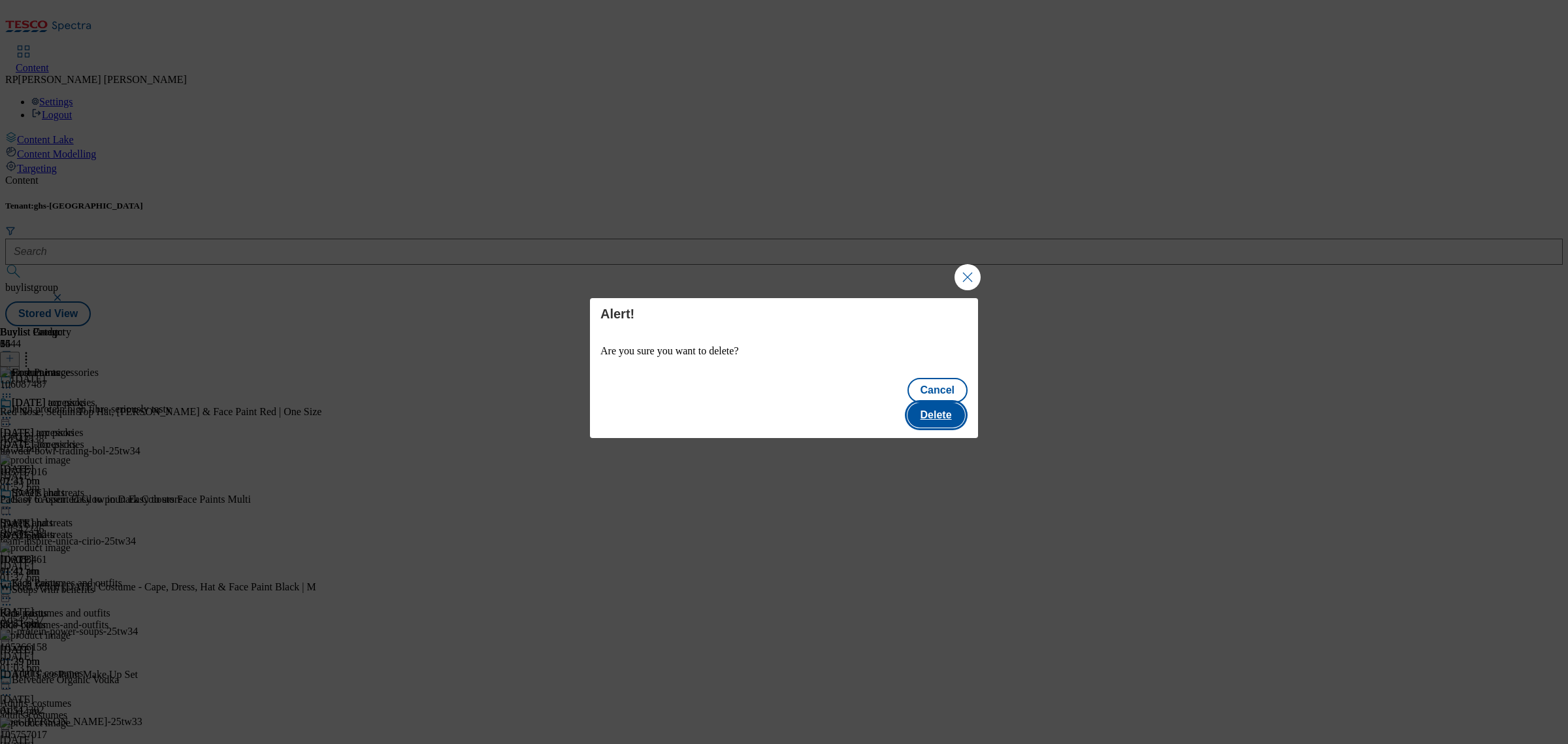
click at [961, 412] on button "Delete" at bounding box center [936, 415] width 58 height 25
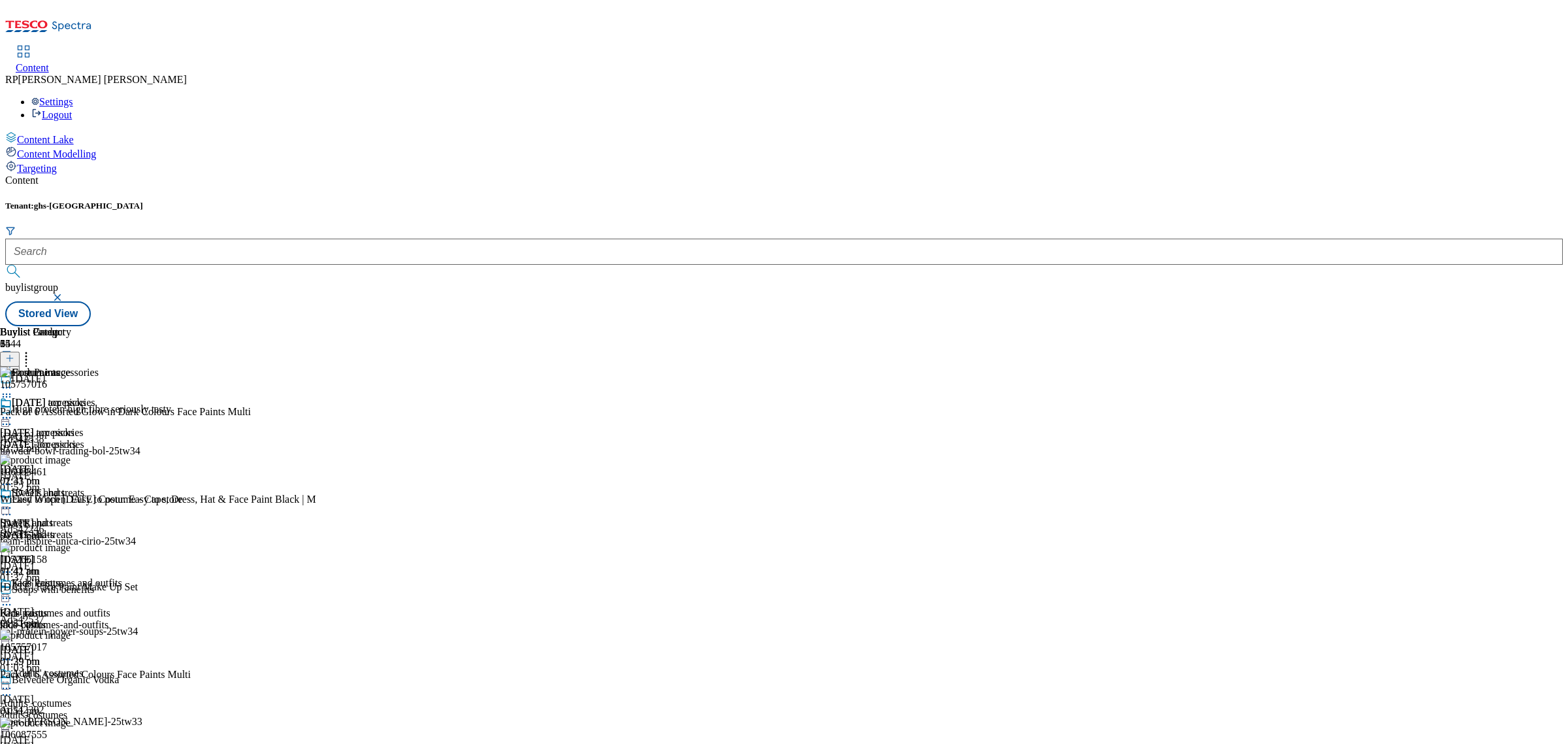
scroll to position [2592, 0]
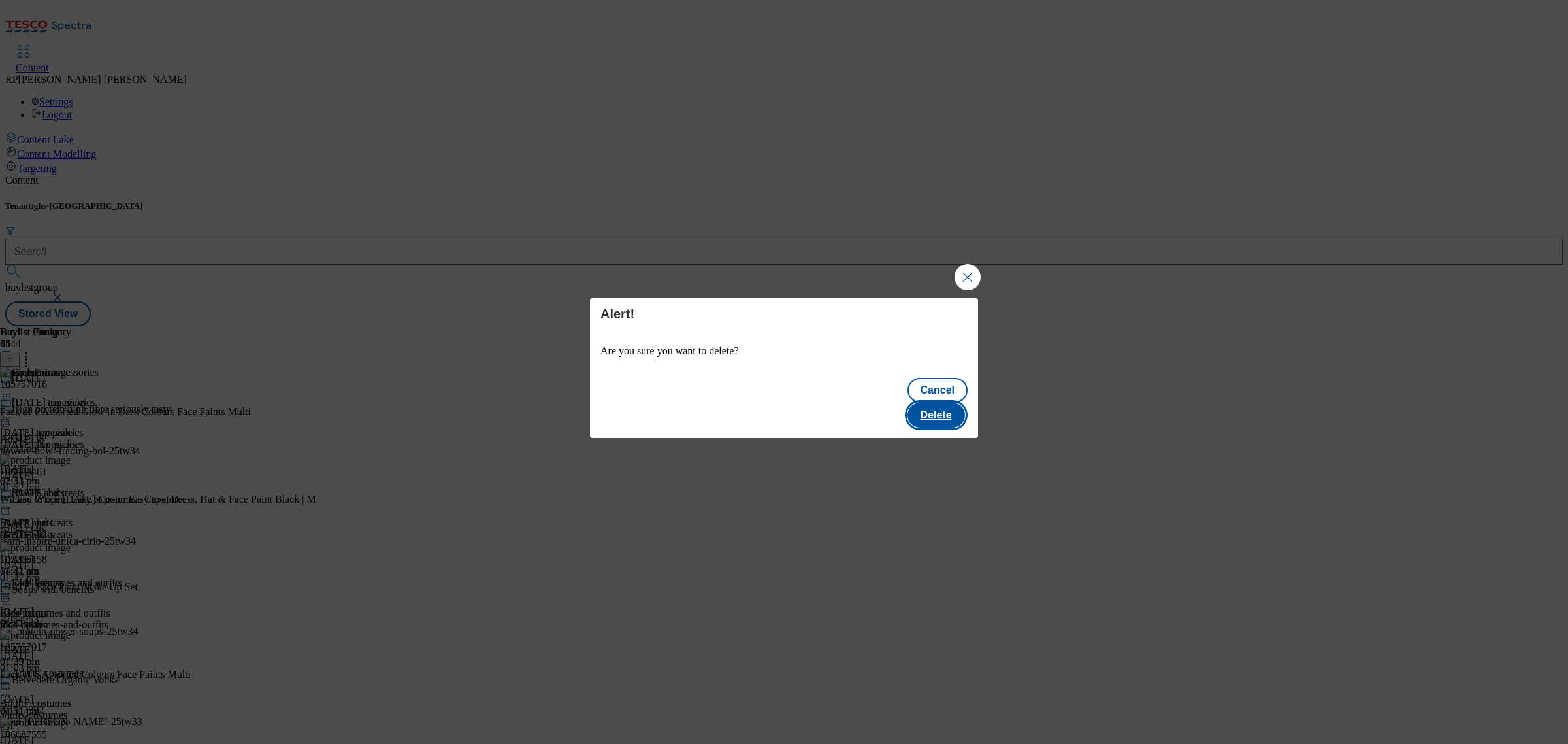
click at [954, 403] on button "Delete" at bounding box center [936, 415] width 58 height 25
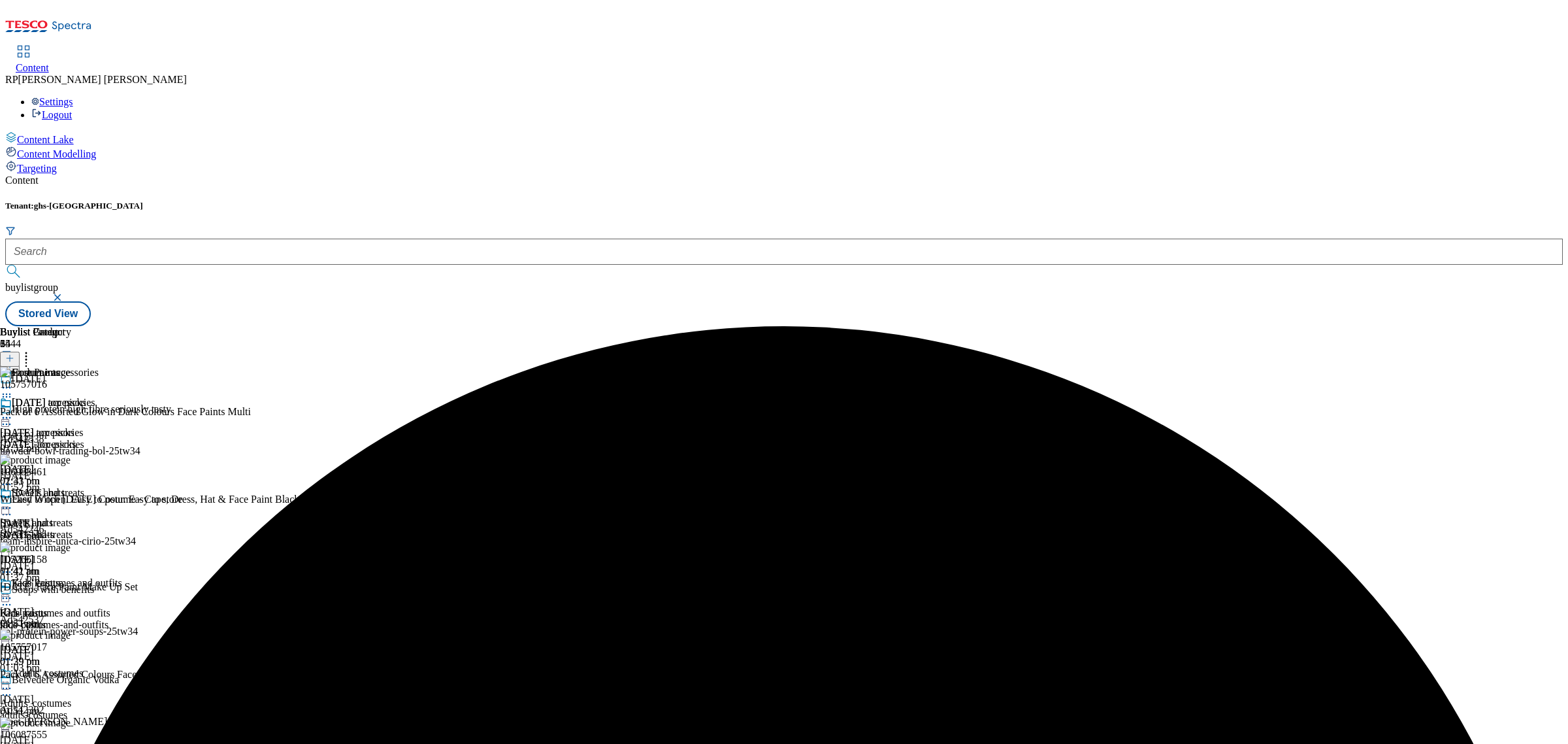
click at [33, 350] on icon at bounding box center [26, 356] width 13 height 13
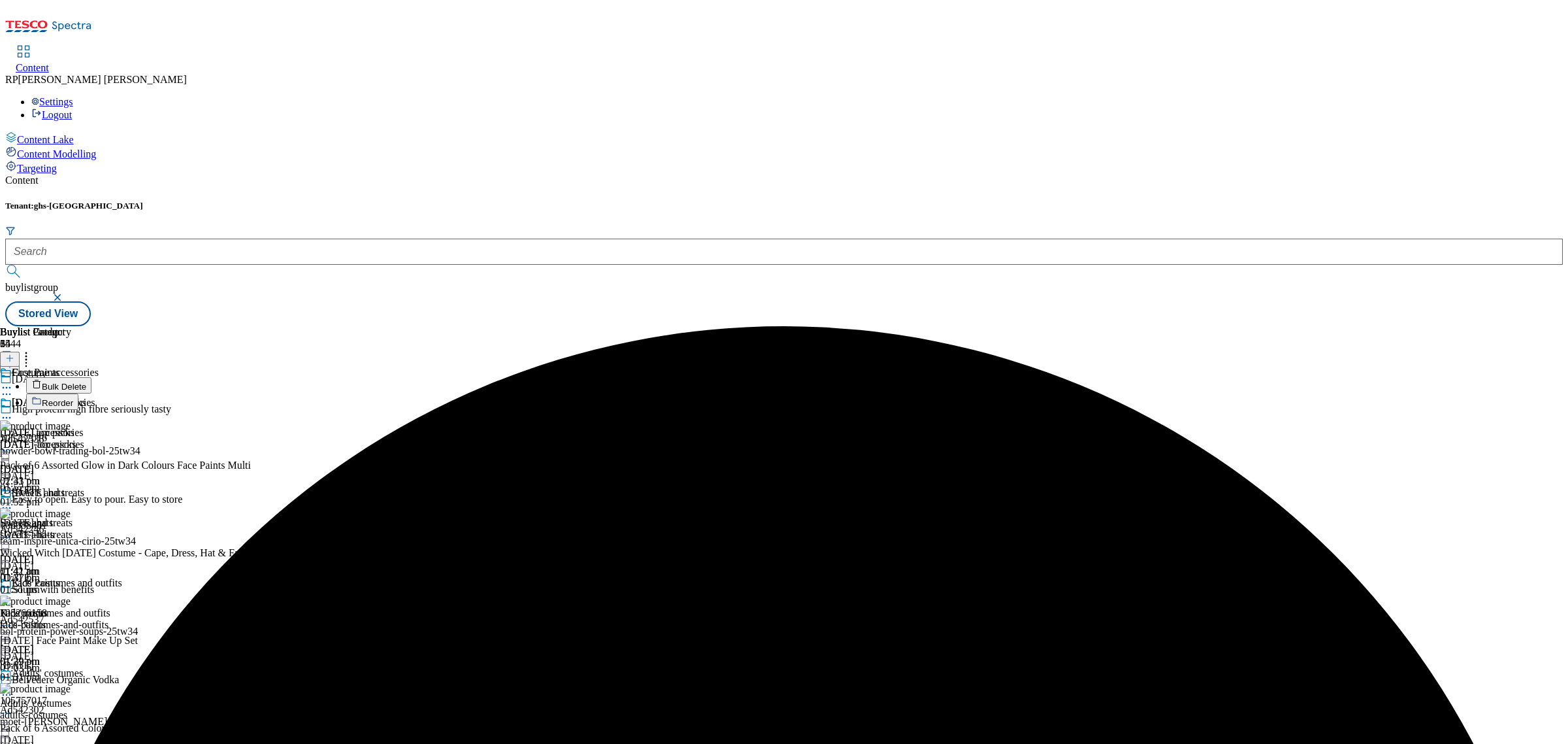
click at [73, 398] on span "Reorder" at bounding box center [57, 403] width 32 height 10
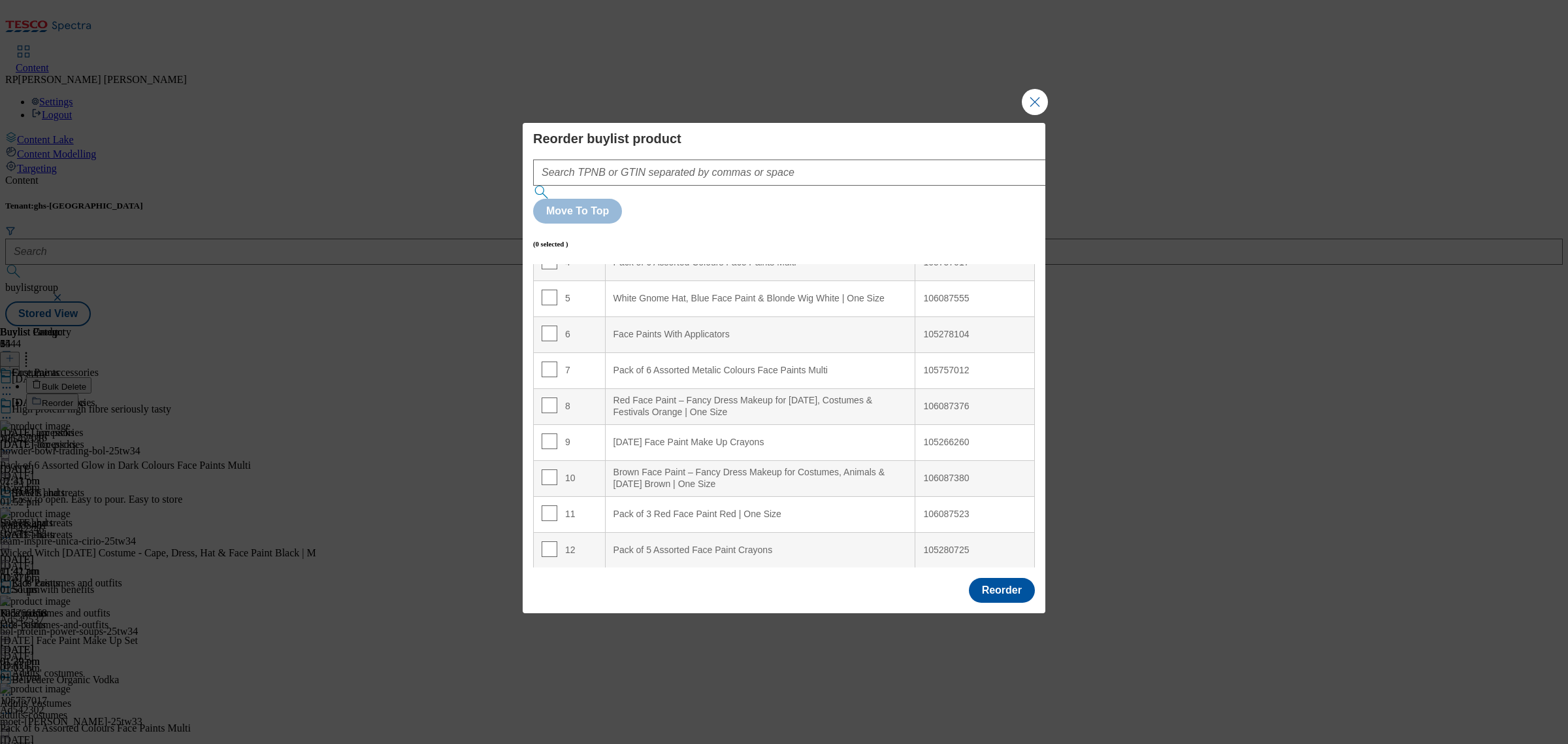
scroll to position [245, 0]
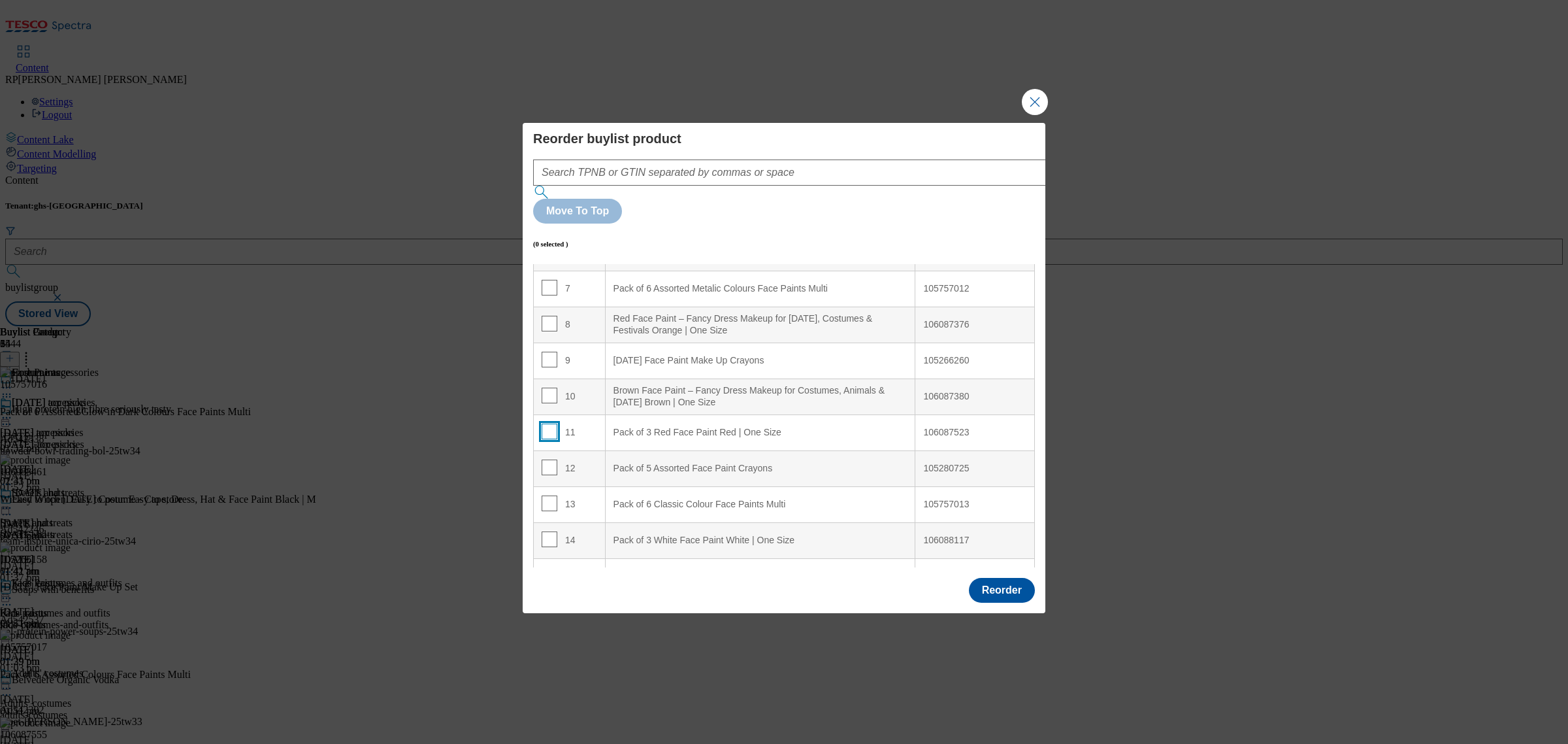
click at [544, 424] on input "Modal" at bounding box center [549, 431] width 15 height 15
checkbox input "true"
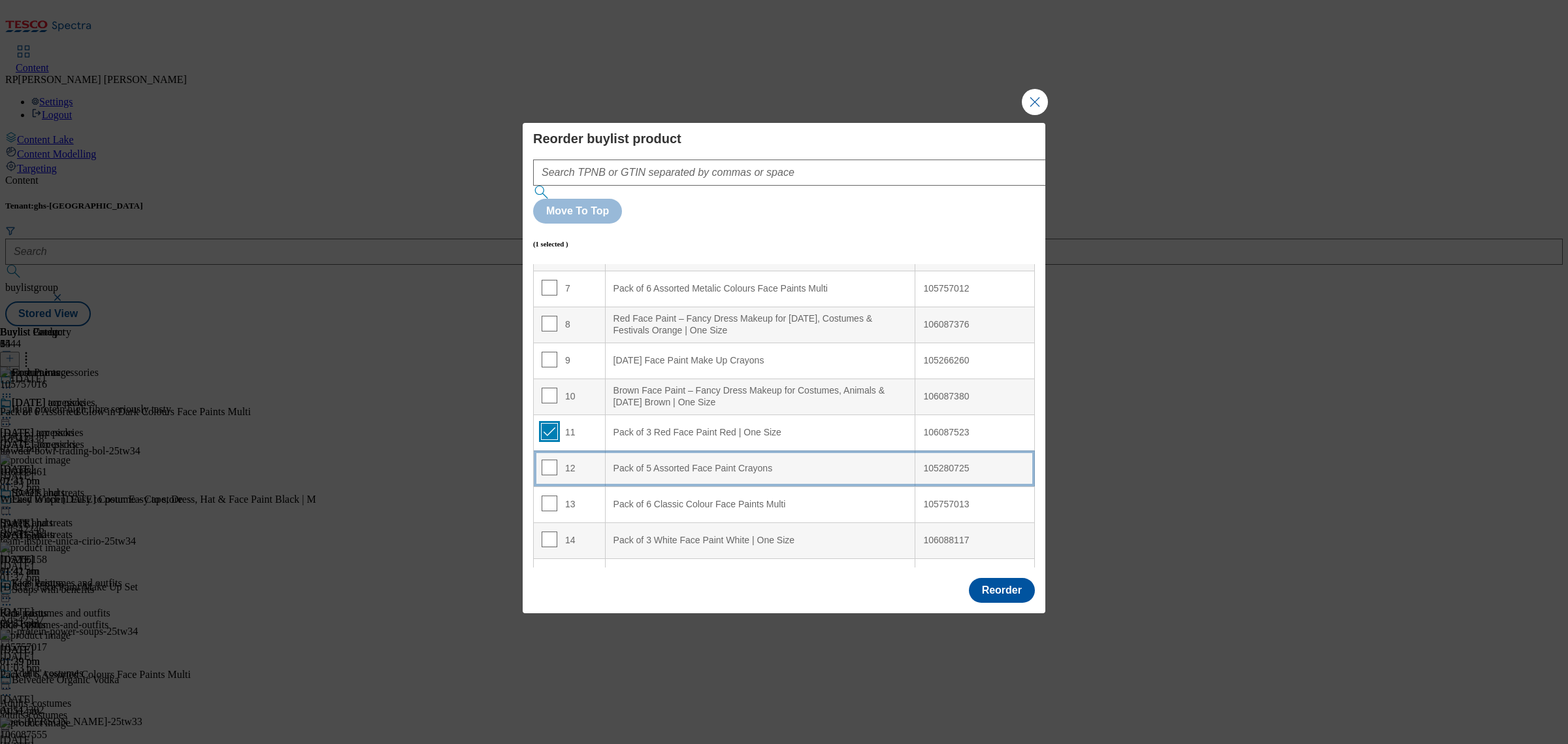
scroll to position [327, 0]
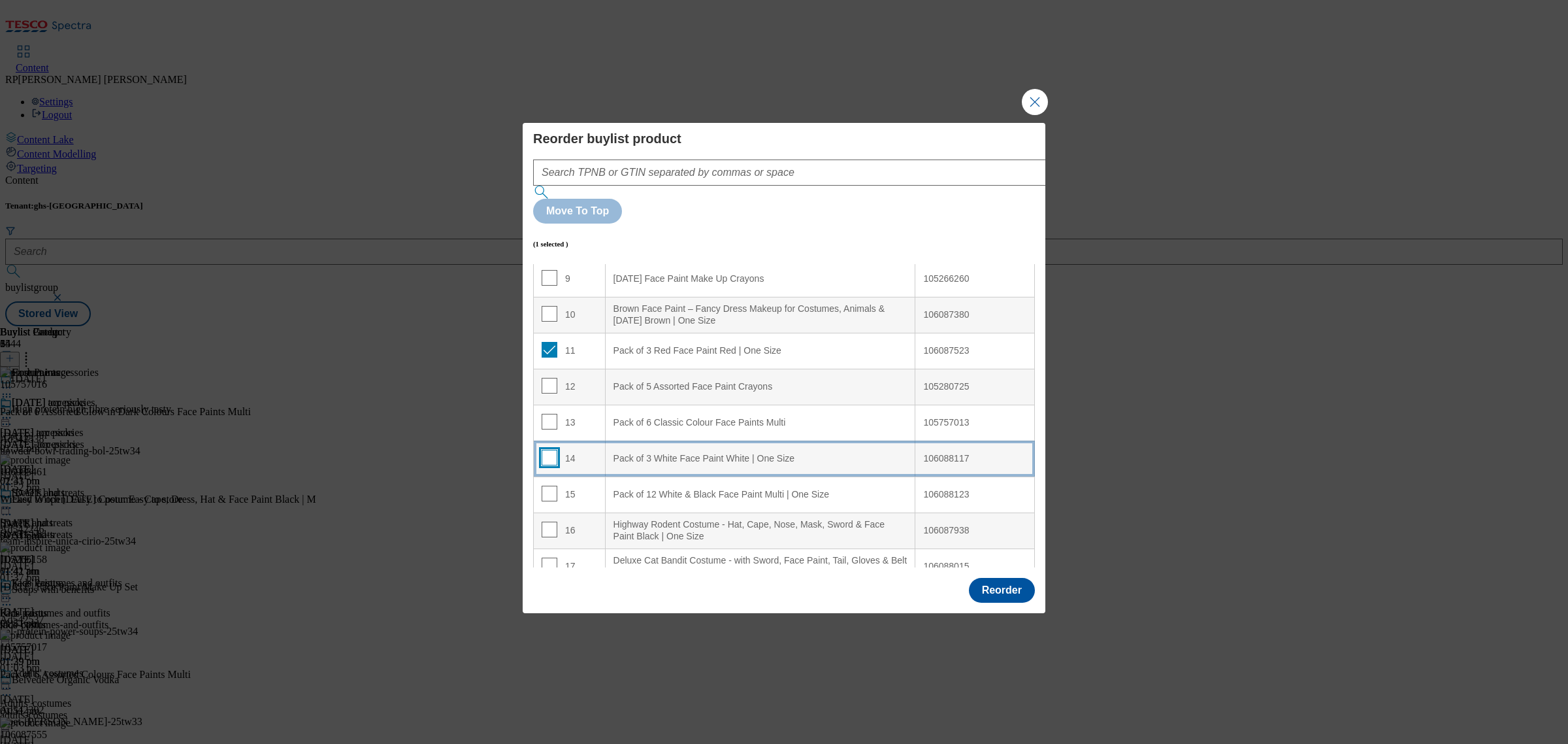
click at [546, 450] on input "Modal" at bounding box center [549, 457] width 15 height 15
checkbox input "true"
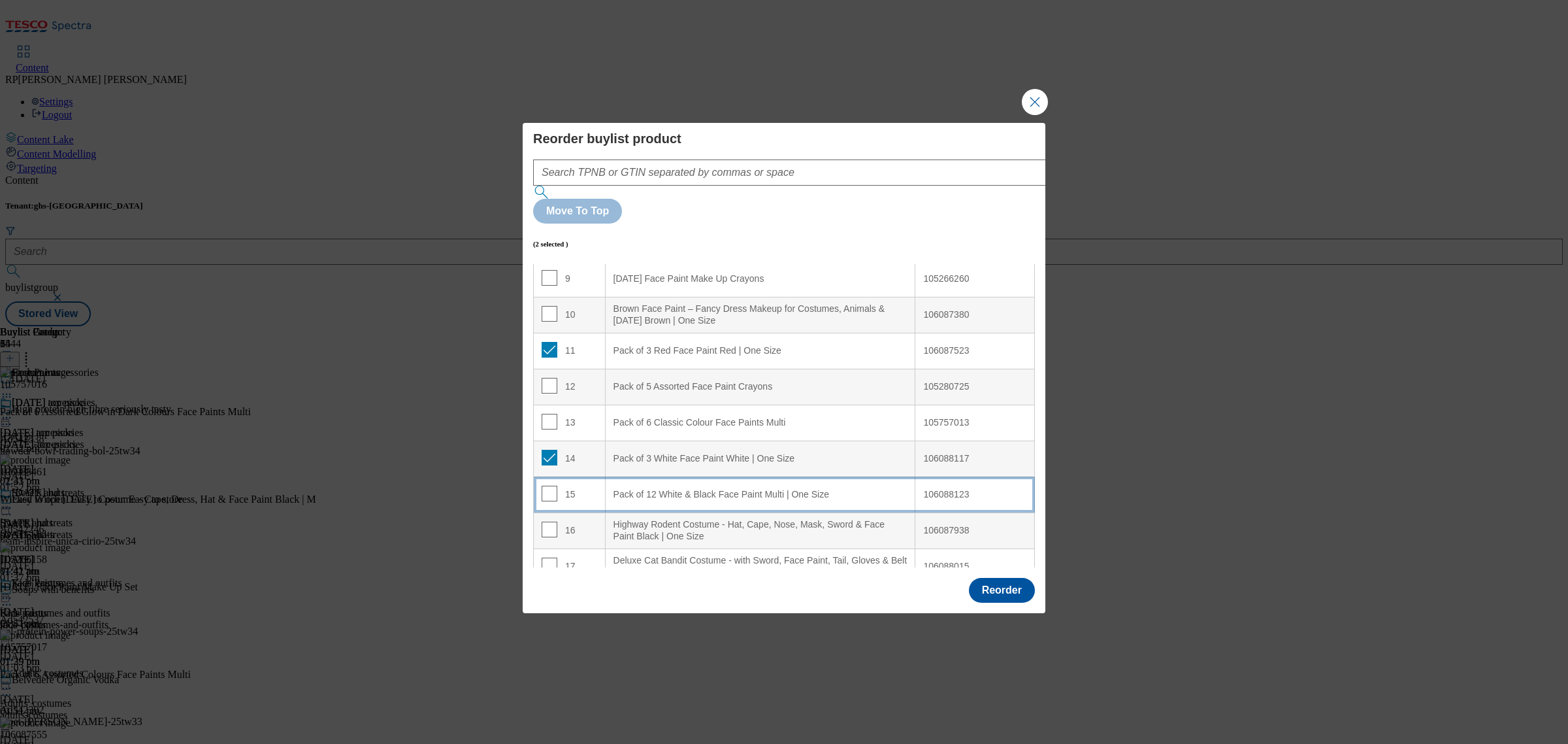
click at [546, 477] on td "15" at bounding box center [569, 495] width 72 height 36
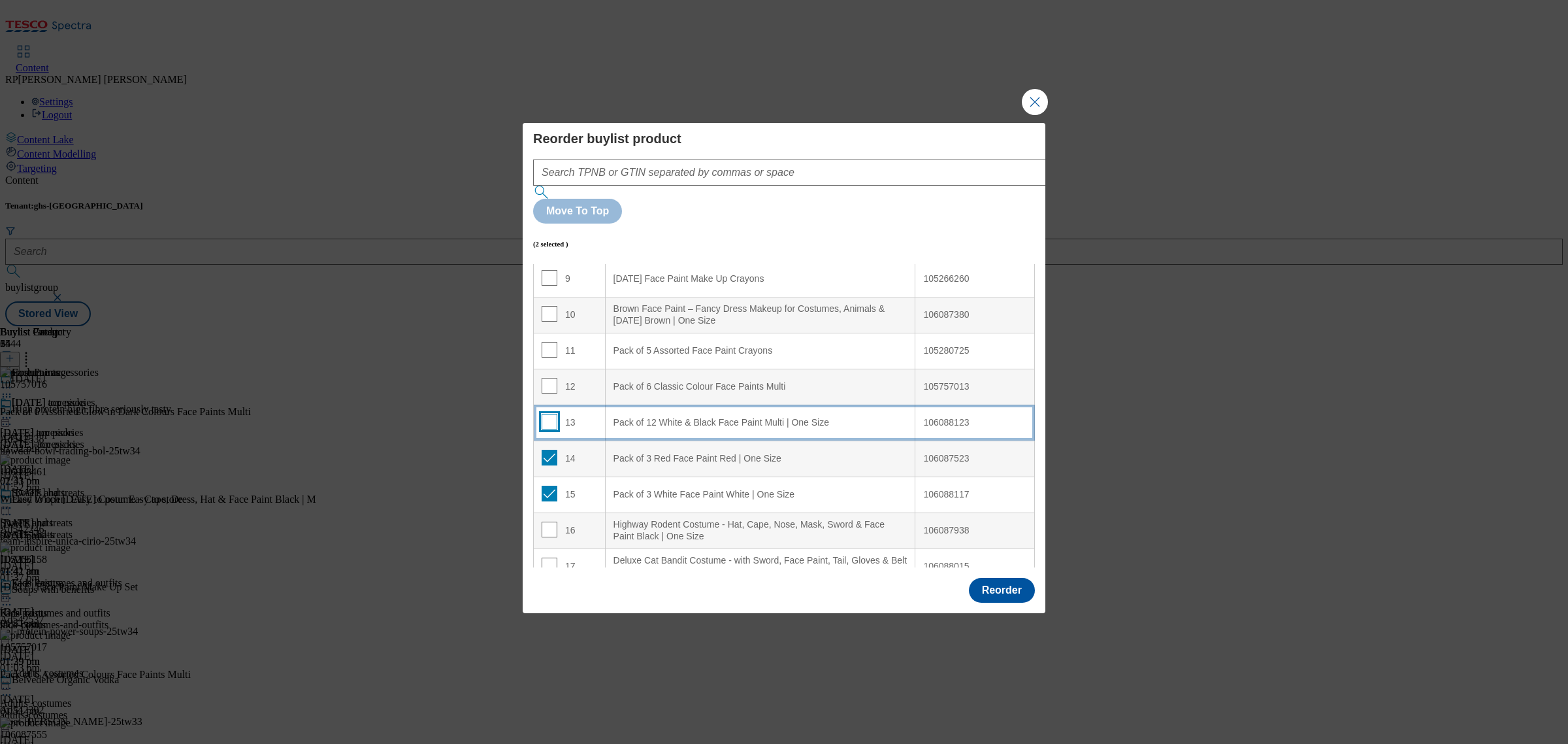
click at [546, 414] on input "Modal" at bounding box center [549, 421] width 15 height 15
checkbox input "true"
click at [547, 378] on input "Modal" at bounding box center [549, 385] width 15 height 15
checkbox input "true"
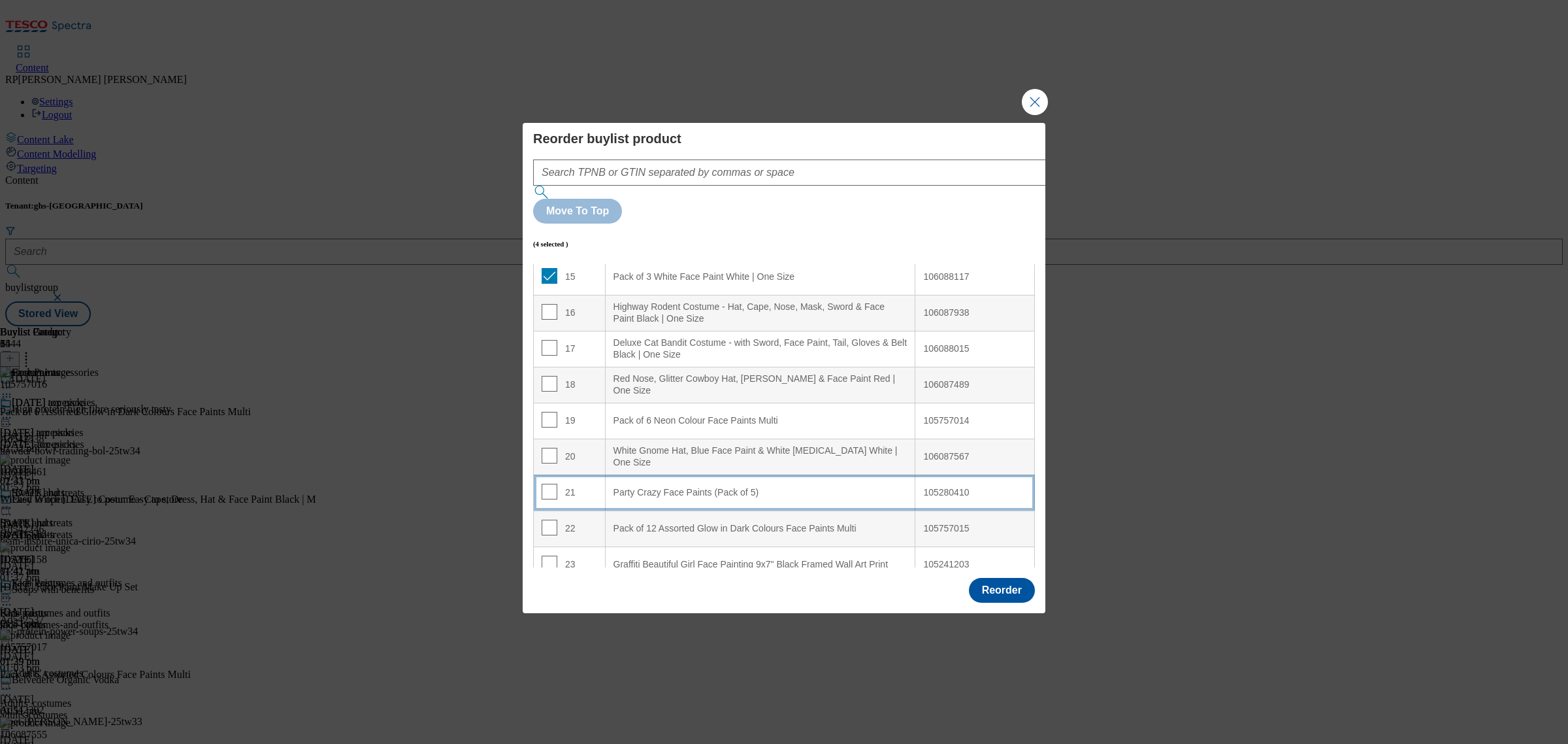
scroll to position [572, 0]
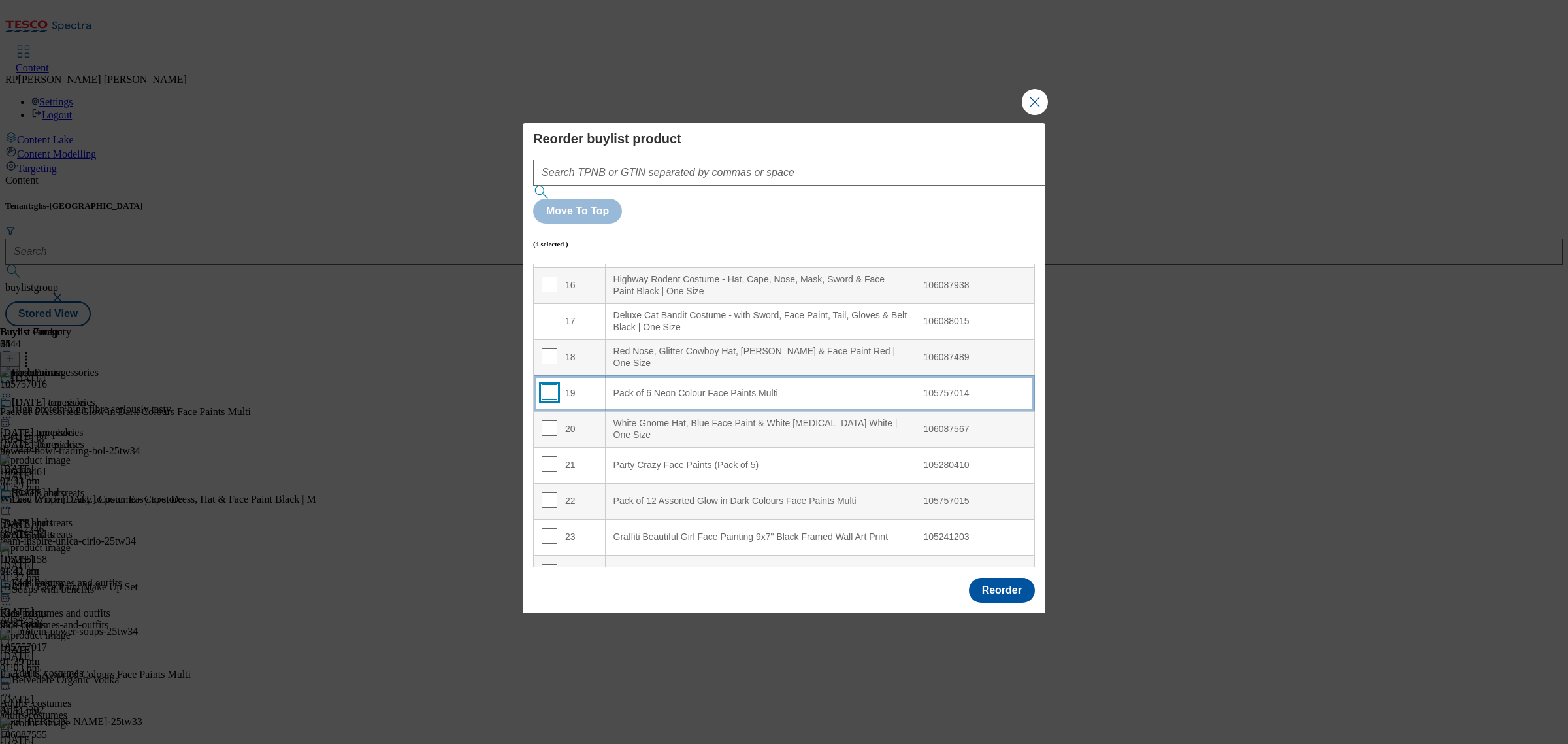
click at [542, 384] on input "Modal" at bounding box center [549, 391] width 15 height 15
checkbox input "true"
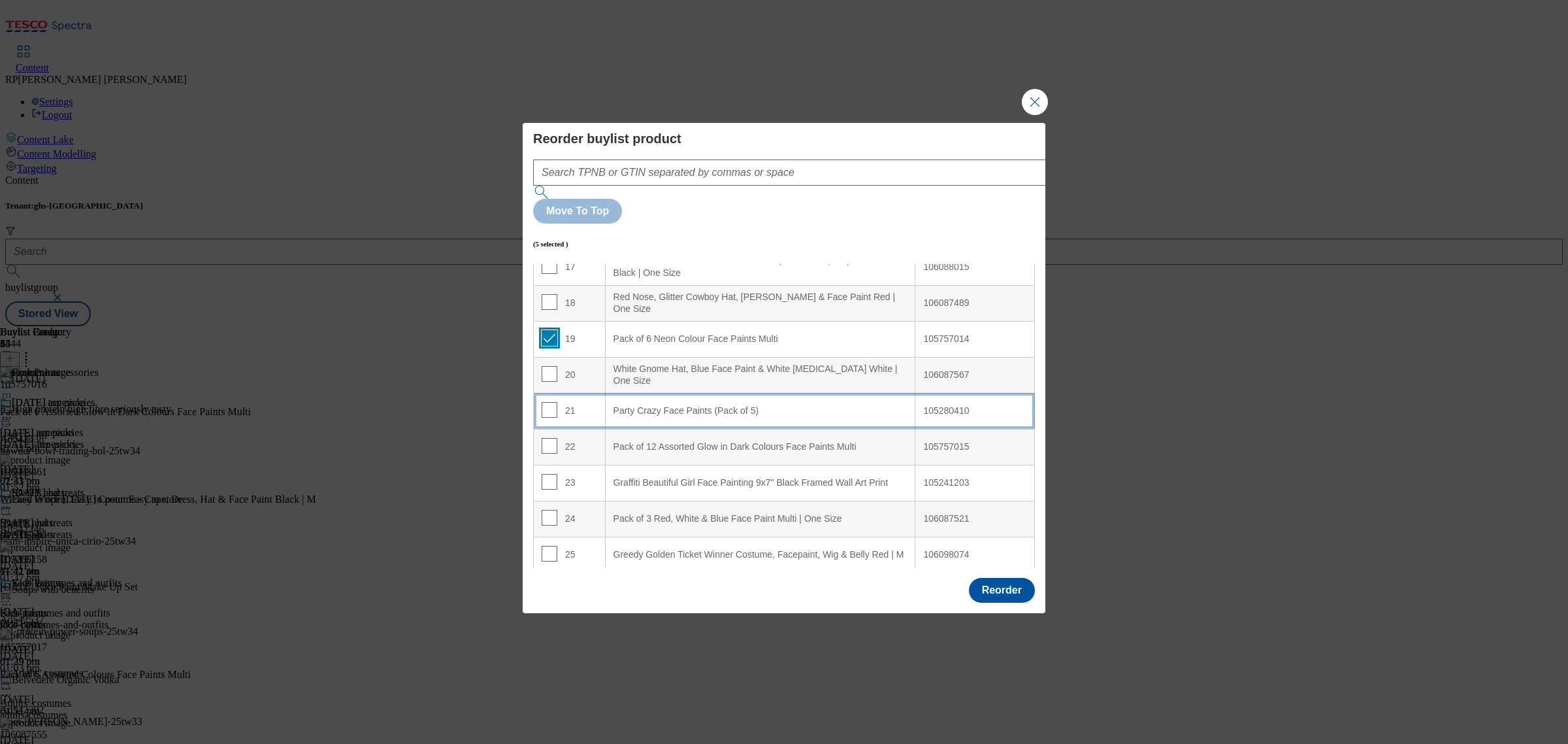
scroll to position [653, 0]
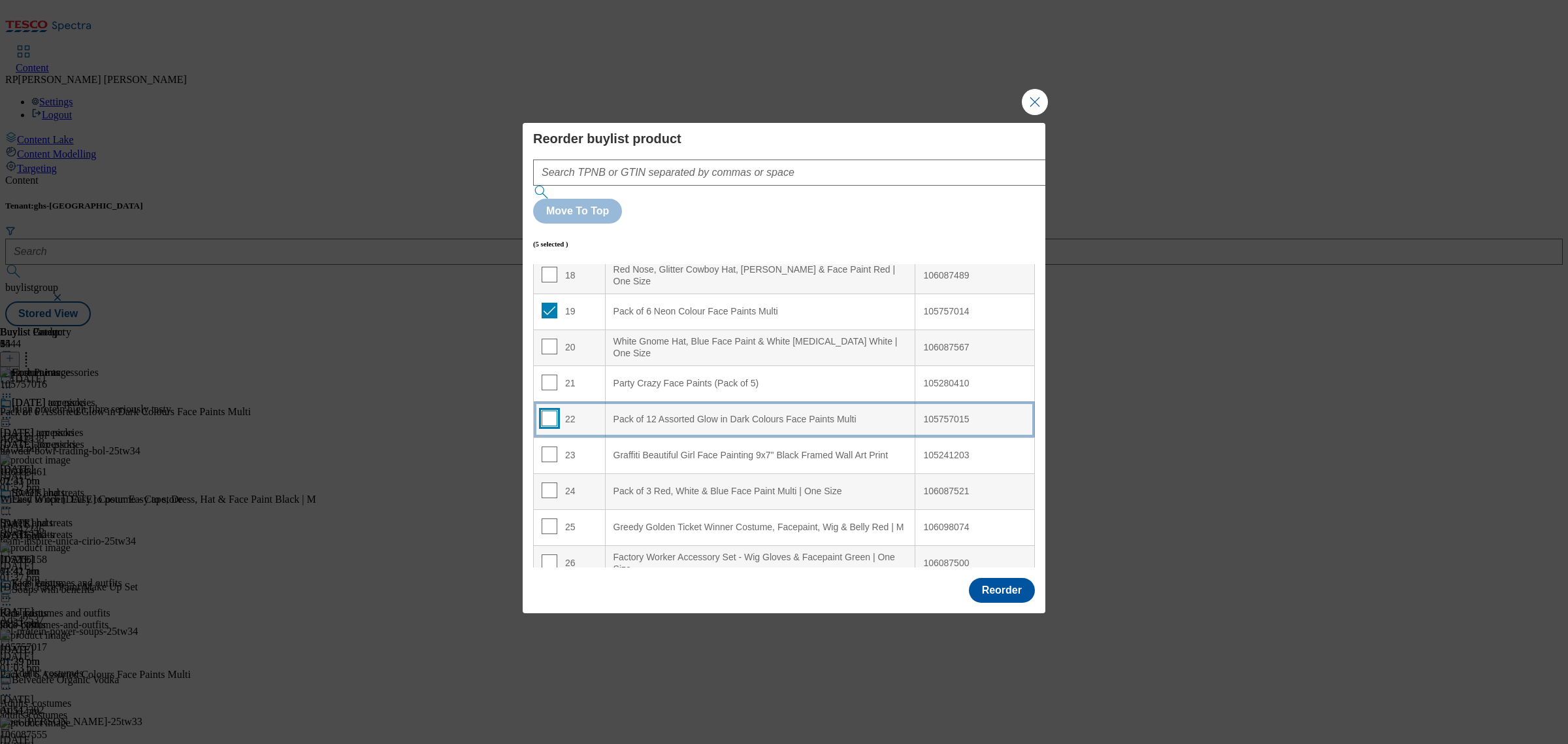
click at [548, 410] on input "Modal" at bounding box center [549, 418] width 15 height 15
checkbox input "true"
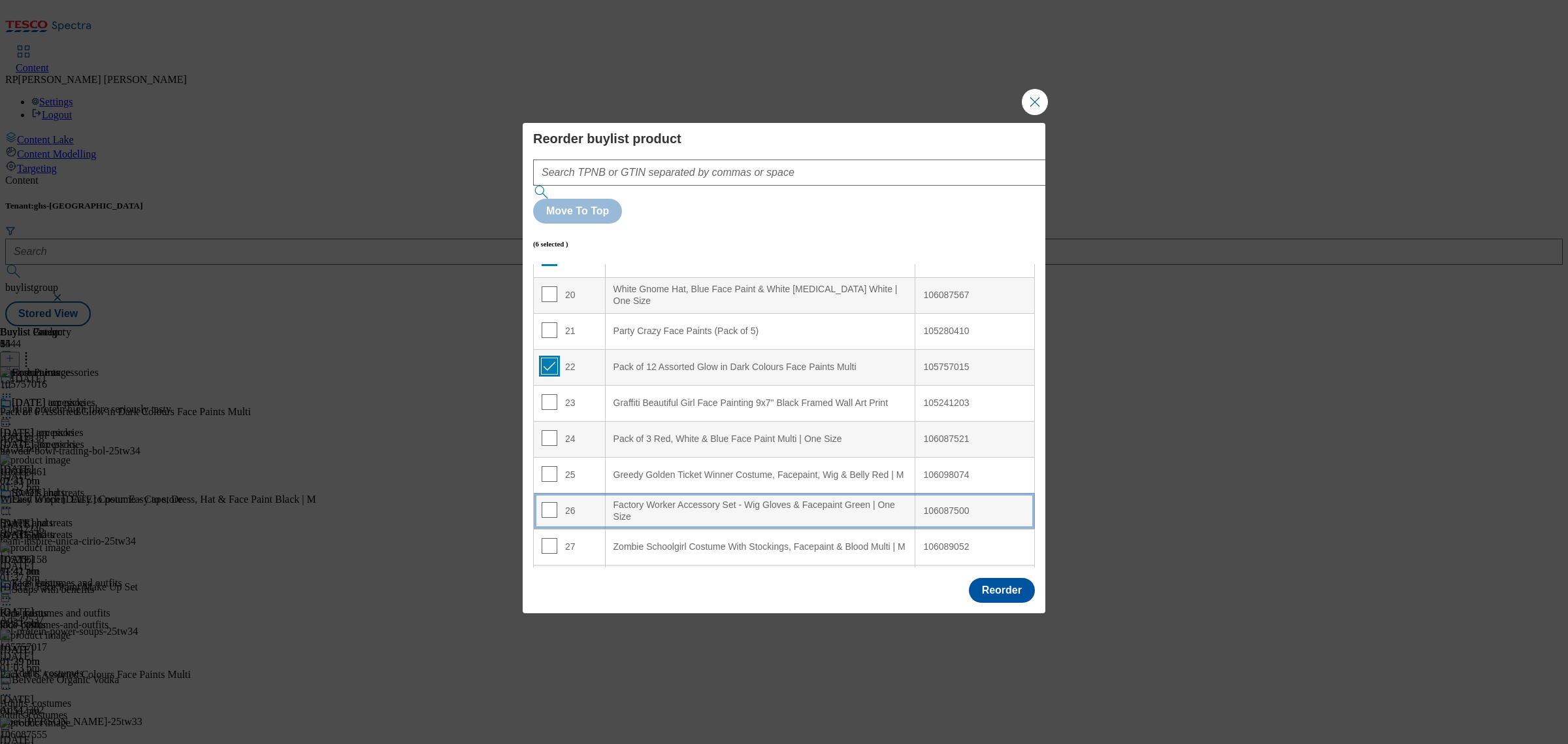
scroll to position [735, 0]
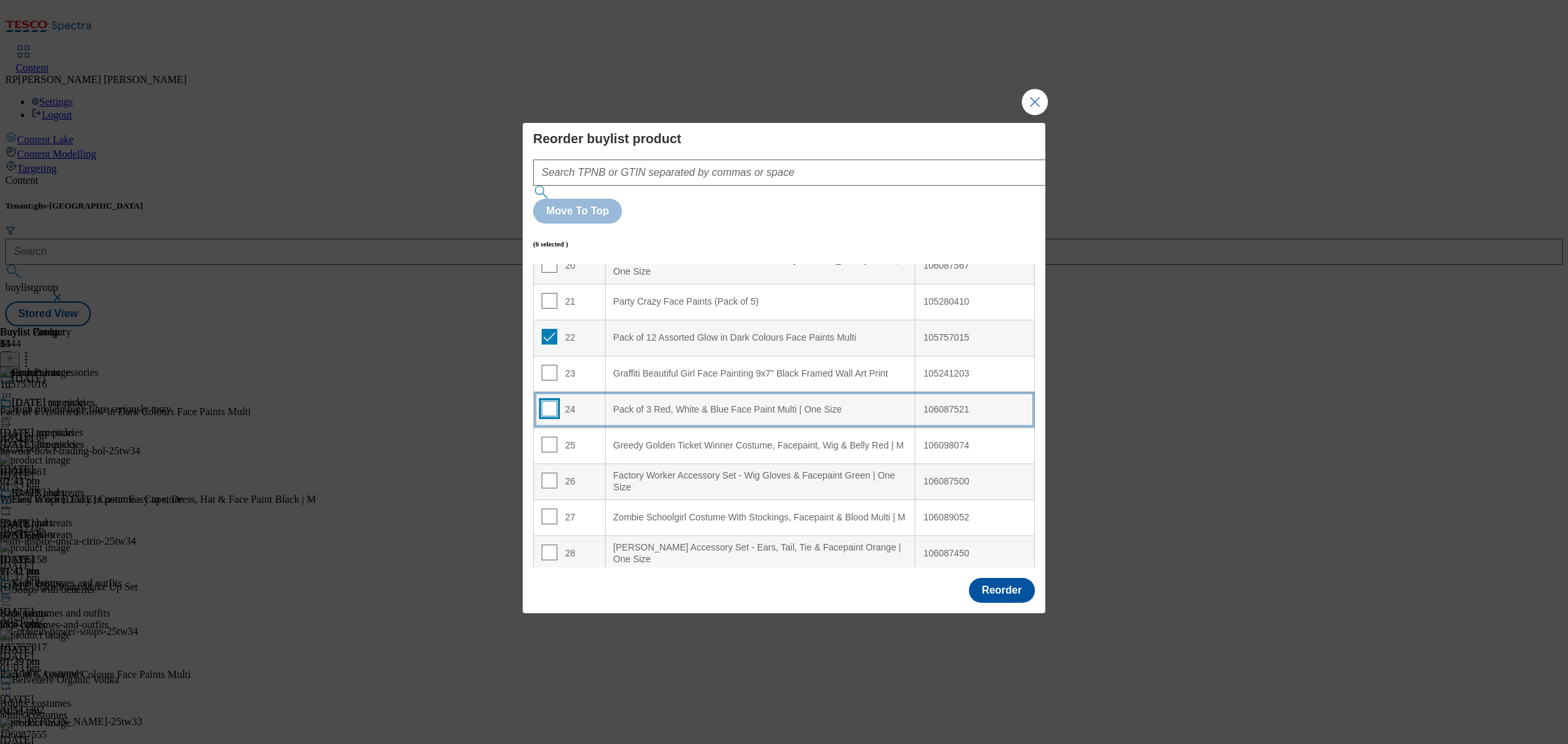
click at [546, 401] on input "Modal" at bounding box center [549, 408] width 15 height 15
checkbox input "true"
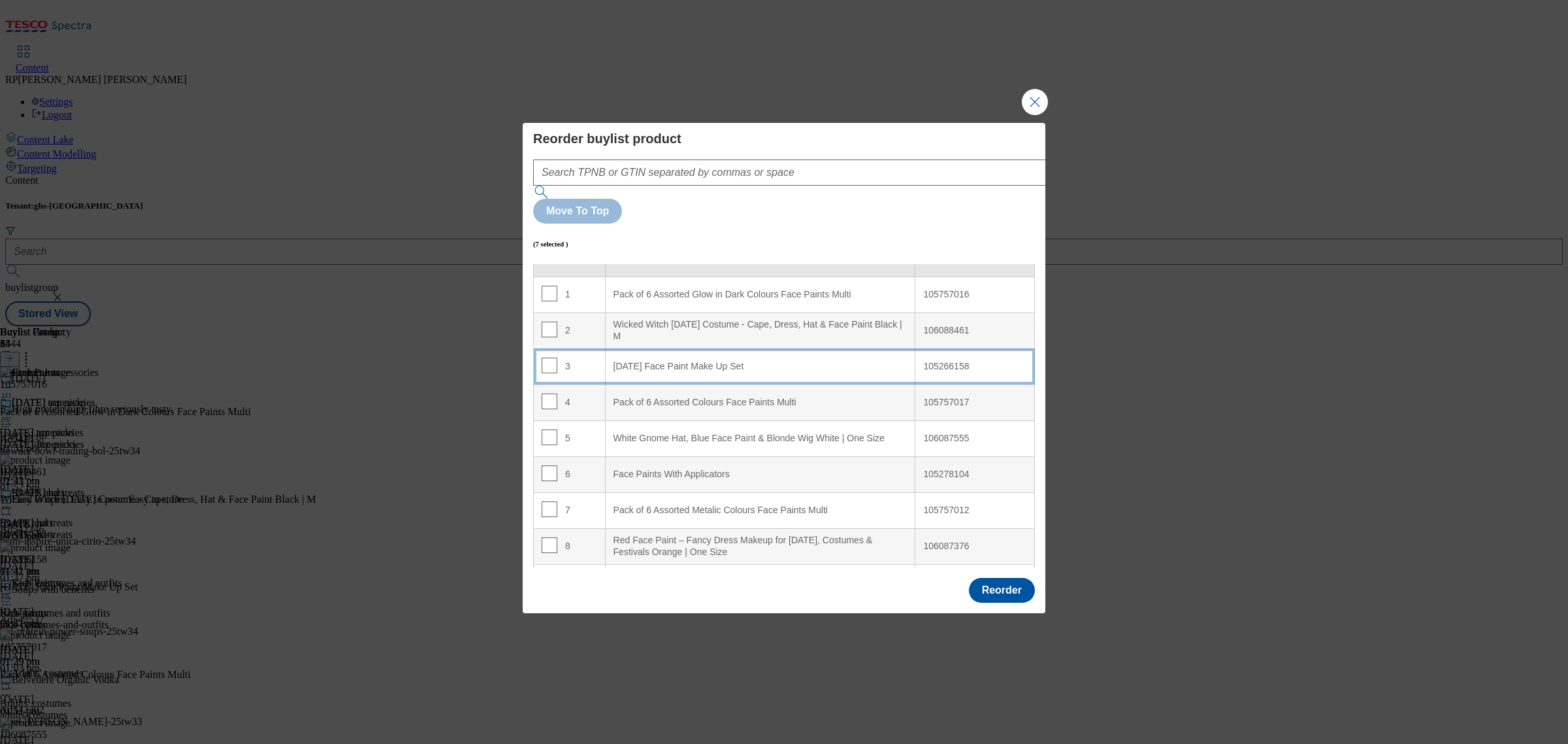
scroll to position [0, 0]
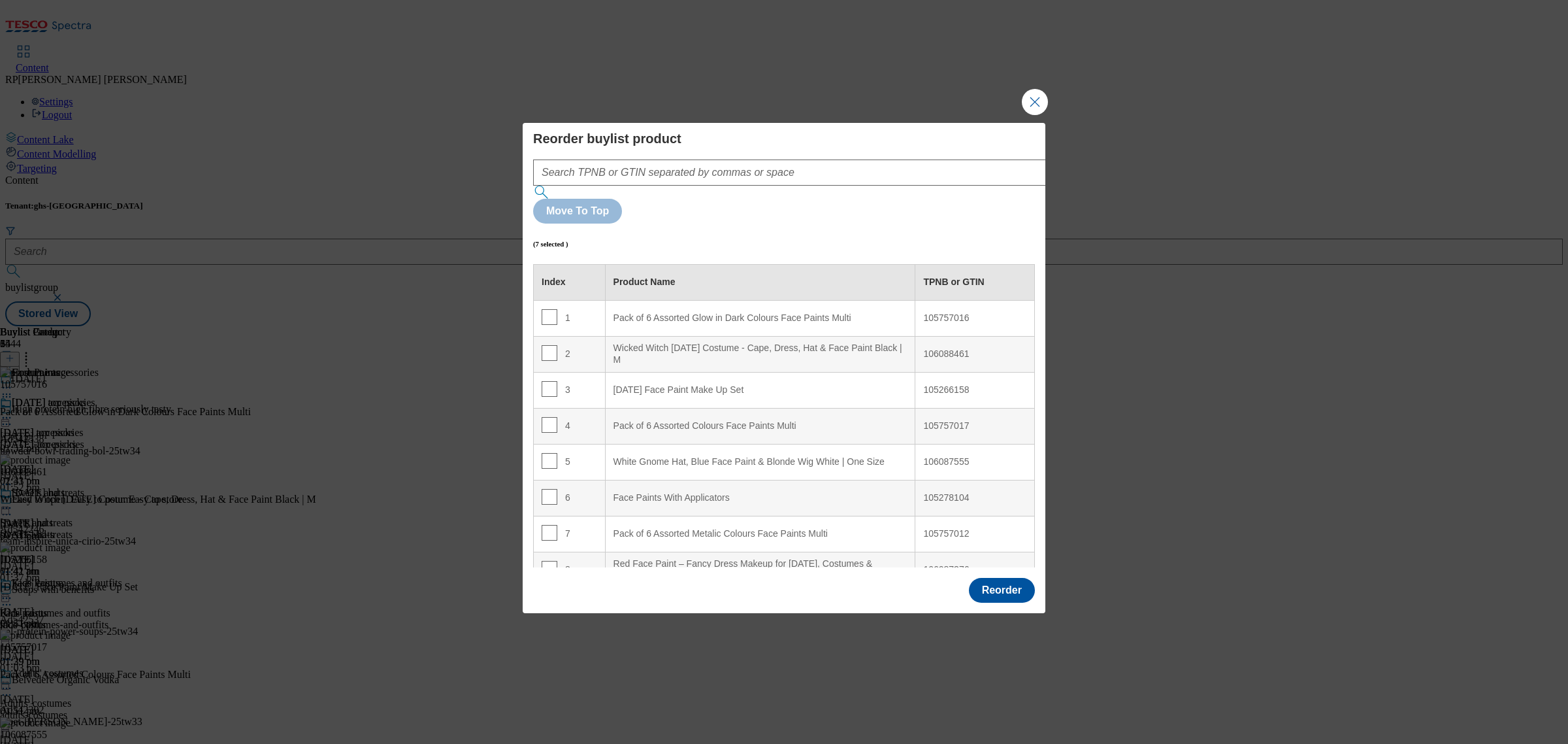
click at [642, 264] on th "Product Name" at bounding box center [760, 282] width 310 height 36
click at [642, 300] on Multi "Pack of 6 Assorted Glow in Dark Colours Face Paints Multi" at bounding box center [760, 318] width 310 height 36
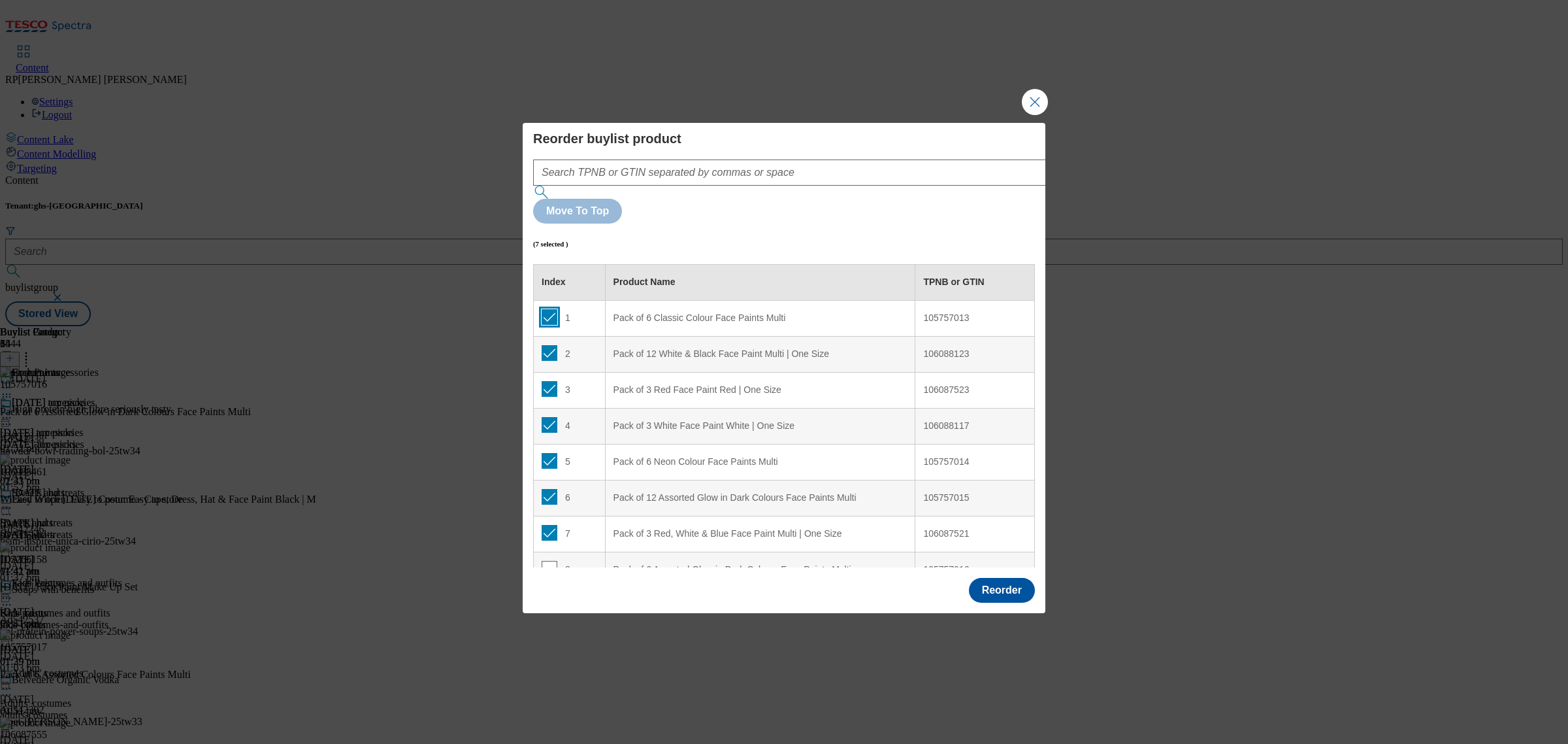
click at [550, 309] on input "Modal" at bounding box center [549, 316] width 15 height 15
checkbox input "false"
click at [551, 345] on input "Modal" at bounding box center [549, 353] width 15 height 15
checkbox input "false"
click at [551, 381] on input "Modal" at bounding box center [549, 388] width 15 height 15
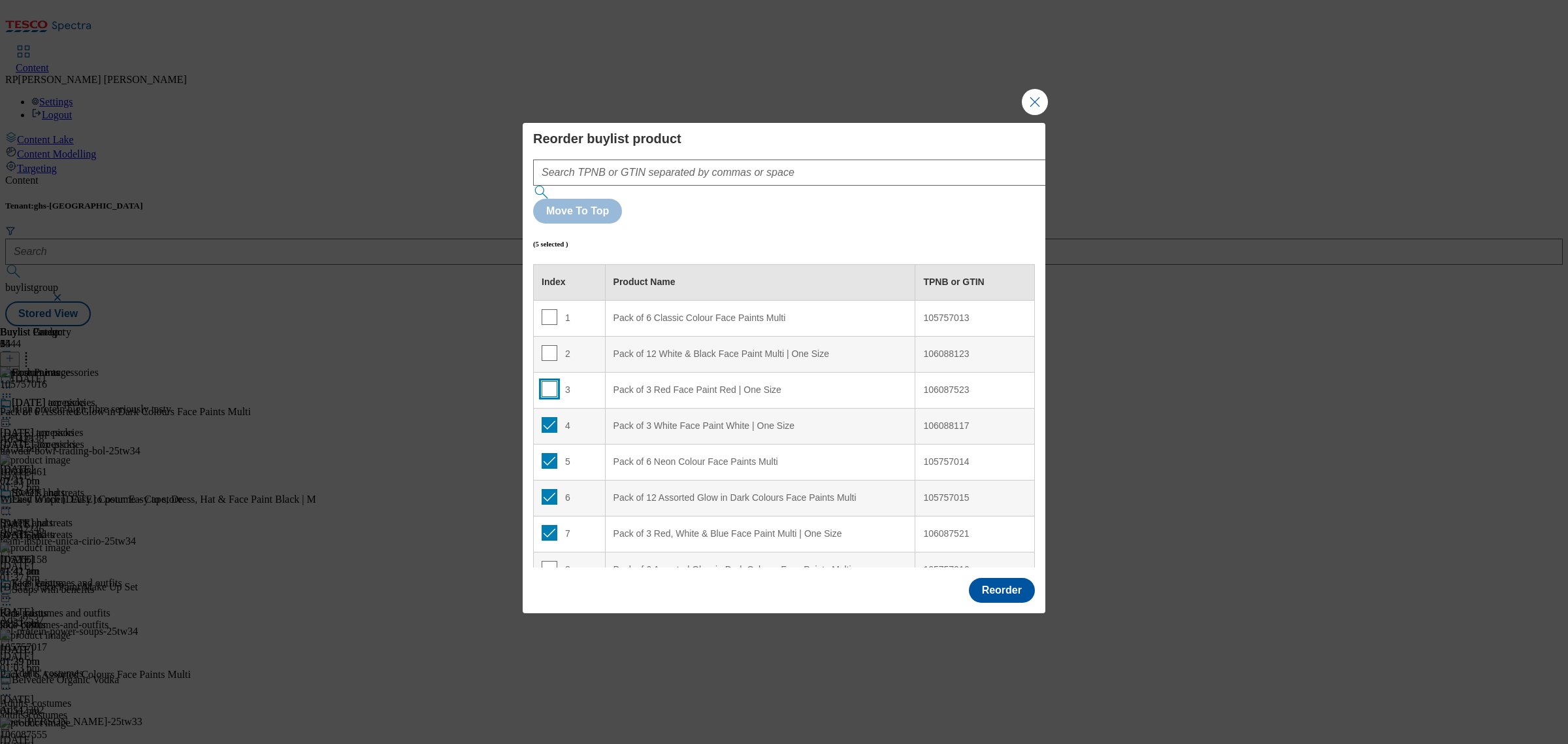
checkbox input "false"
click at [546, 417] on input "Modal" at bounding box center [549, 424] width 15 height 15
checkbox input "false"
click at [550, 453] on input "Modal" at bounding box center [549, 461] width 15 height 15
checkbox input "false"
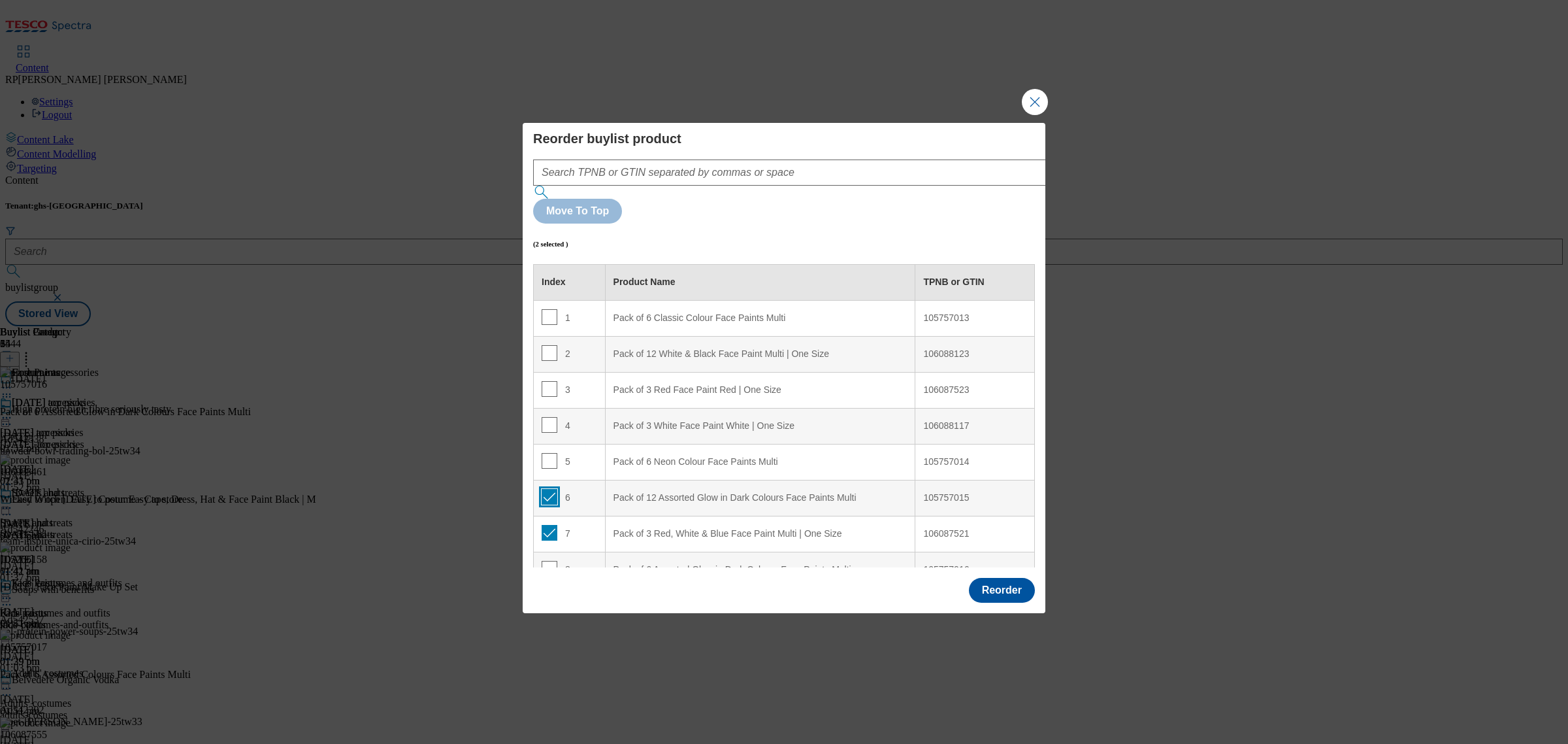
click at [550, 489] on input "Modal" at bounding box center [549, 496] width 15 height 15
checkbox input "false"
click at [551, 525] on input "Modal" at bounding box center [549, 532] width 15 height 15
checkbox input "false"
click at [1018, 577] on button "Reorder" at bounding box center [1001, 590] width 66 height 25
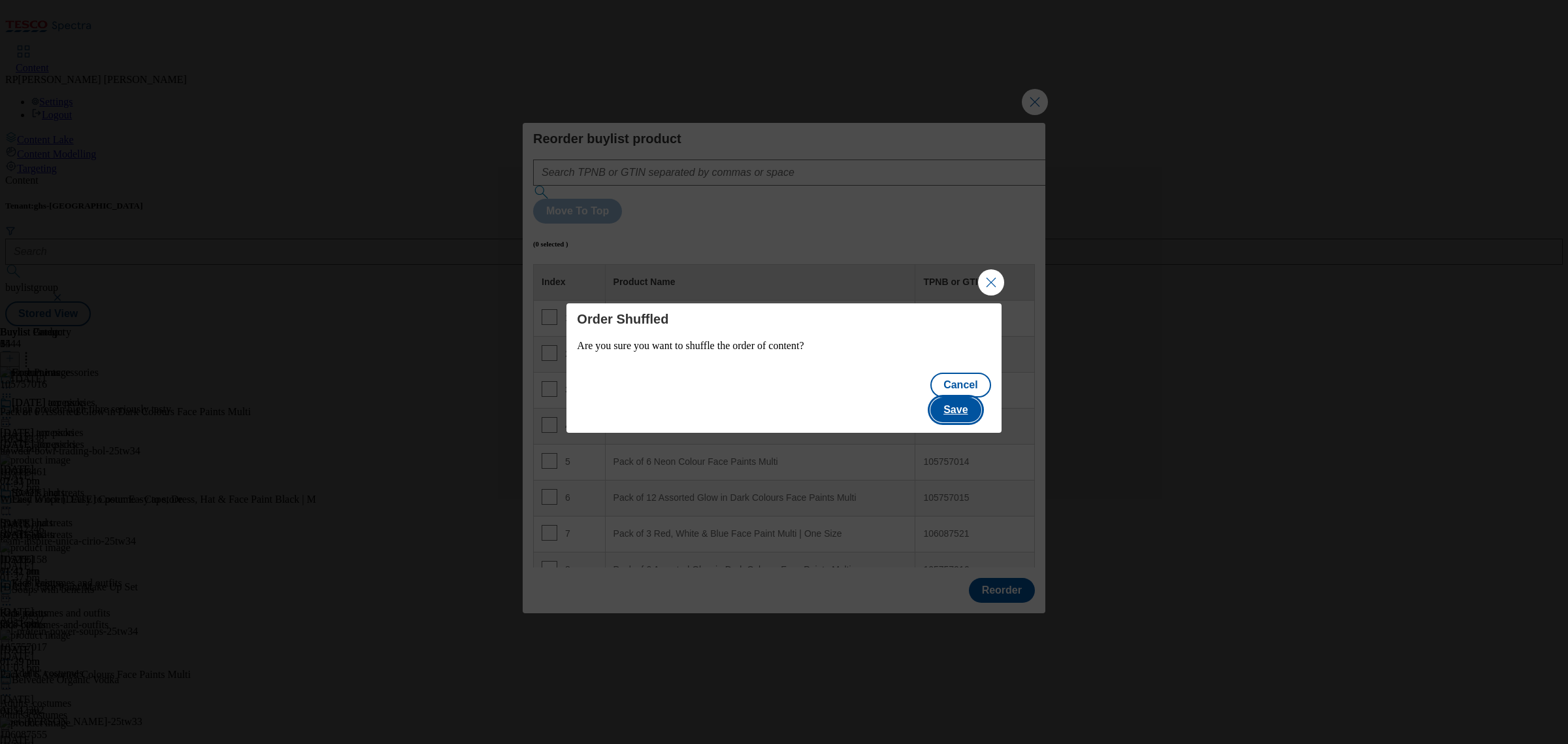
click at [961, 399] on button "Save" at bounding box center [955, 410] width 50 height 25
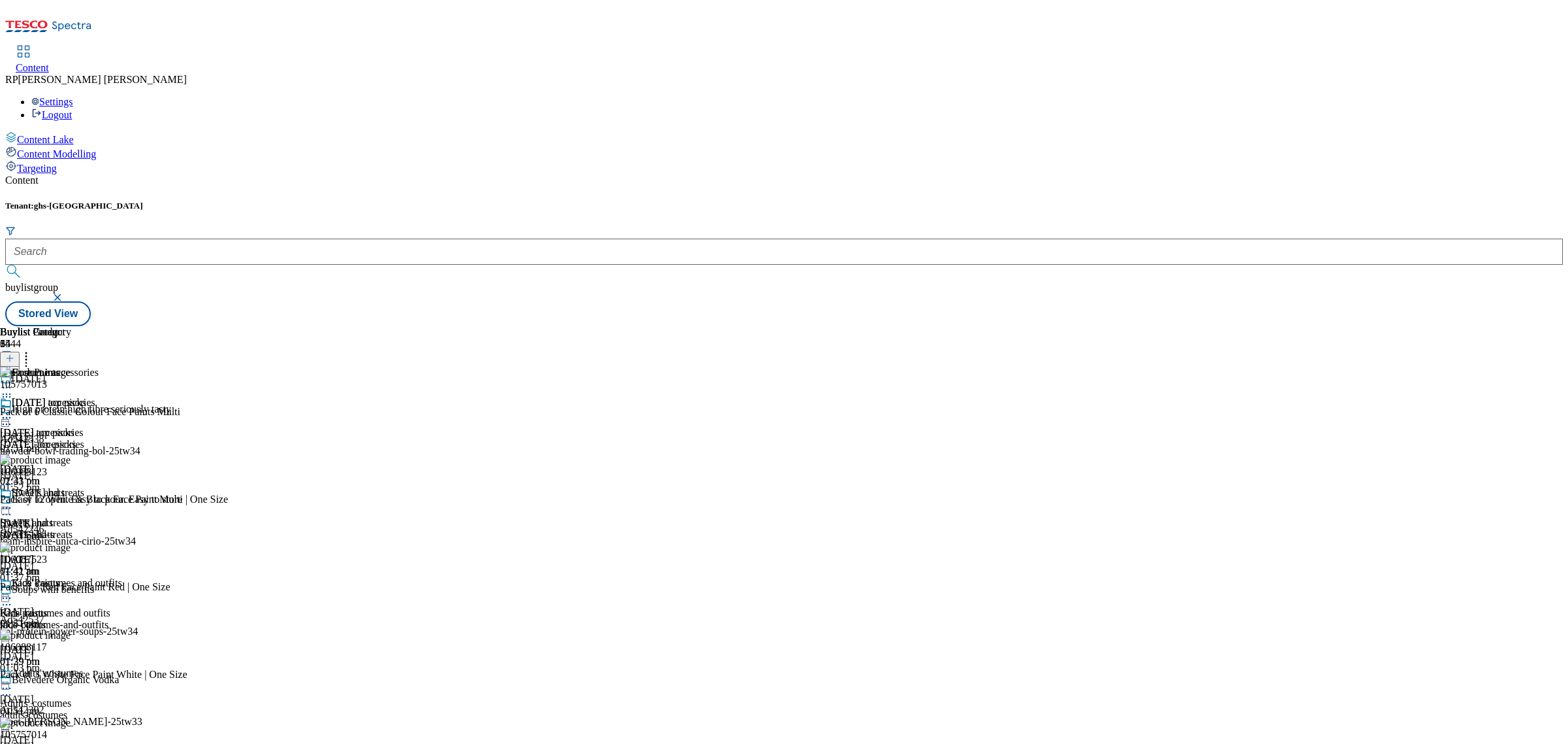
scroll to position [5010, 0]
click at [33, 350] on icon at bounding box center [26, 356] width 13 height 13
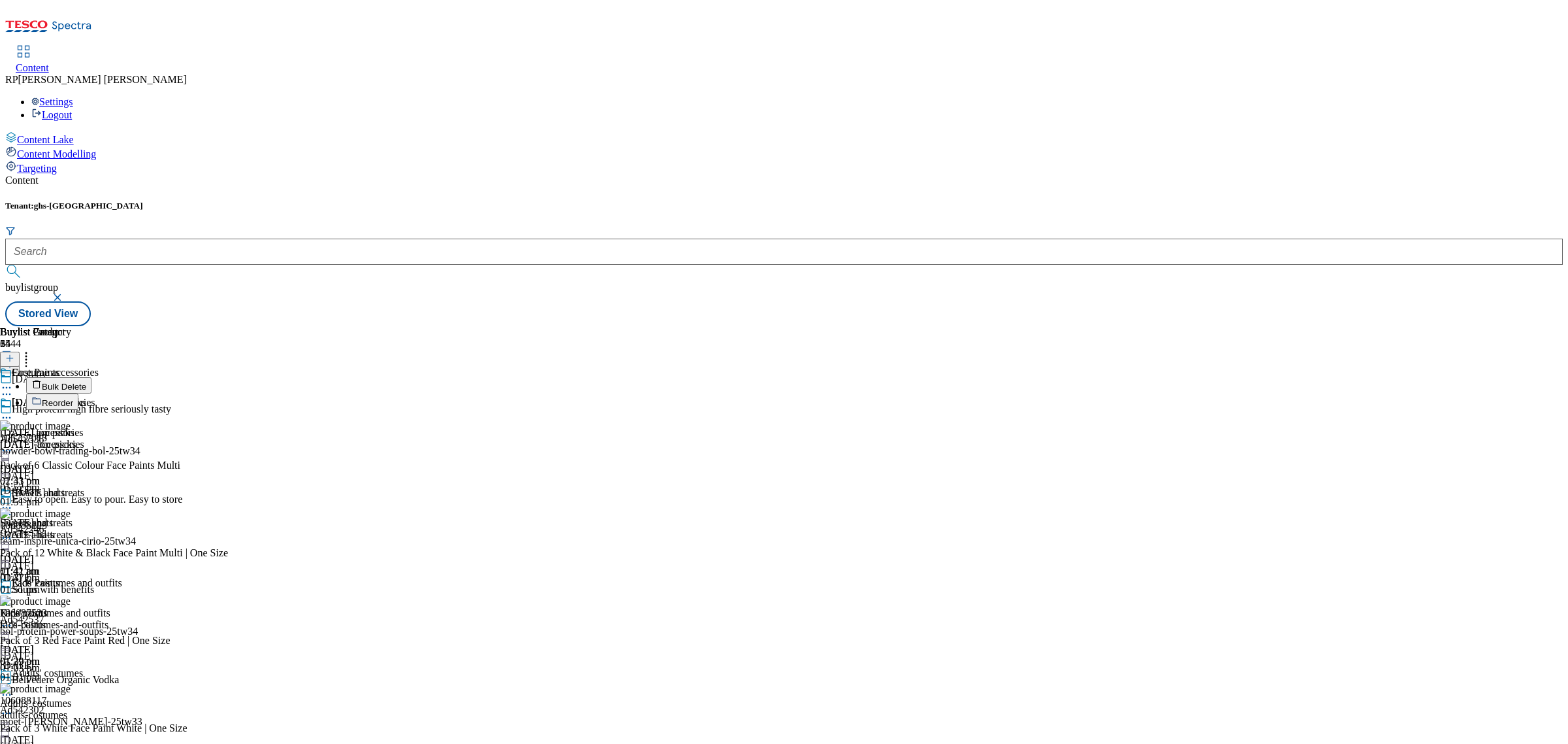
click at [79, 393] on button "Reorder" at bounding box center [52, 402] width 52 height 16
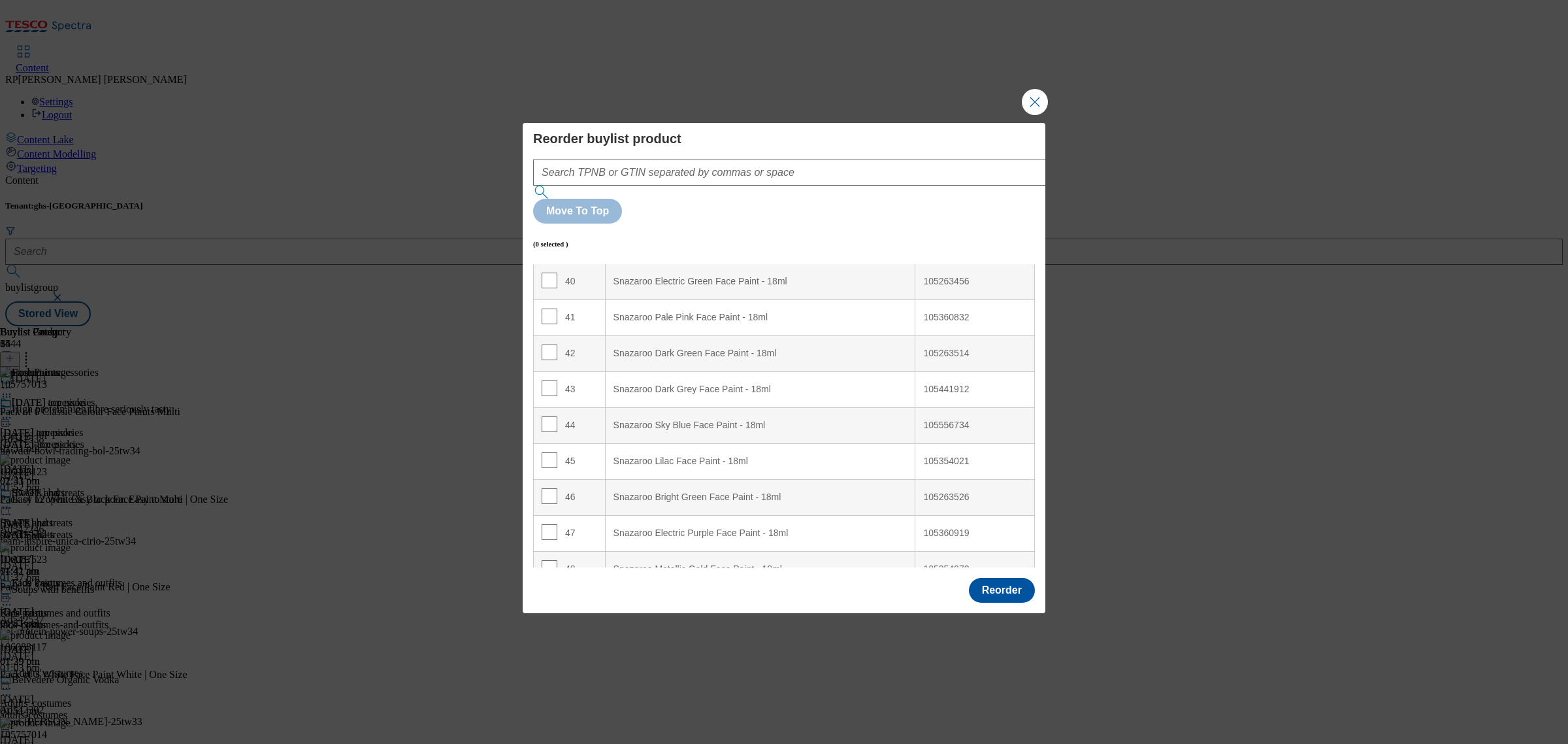
scroll to position [1675, 0]
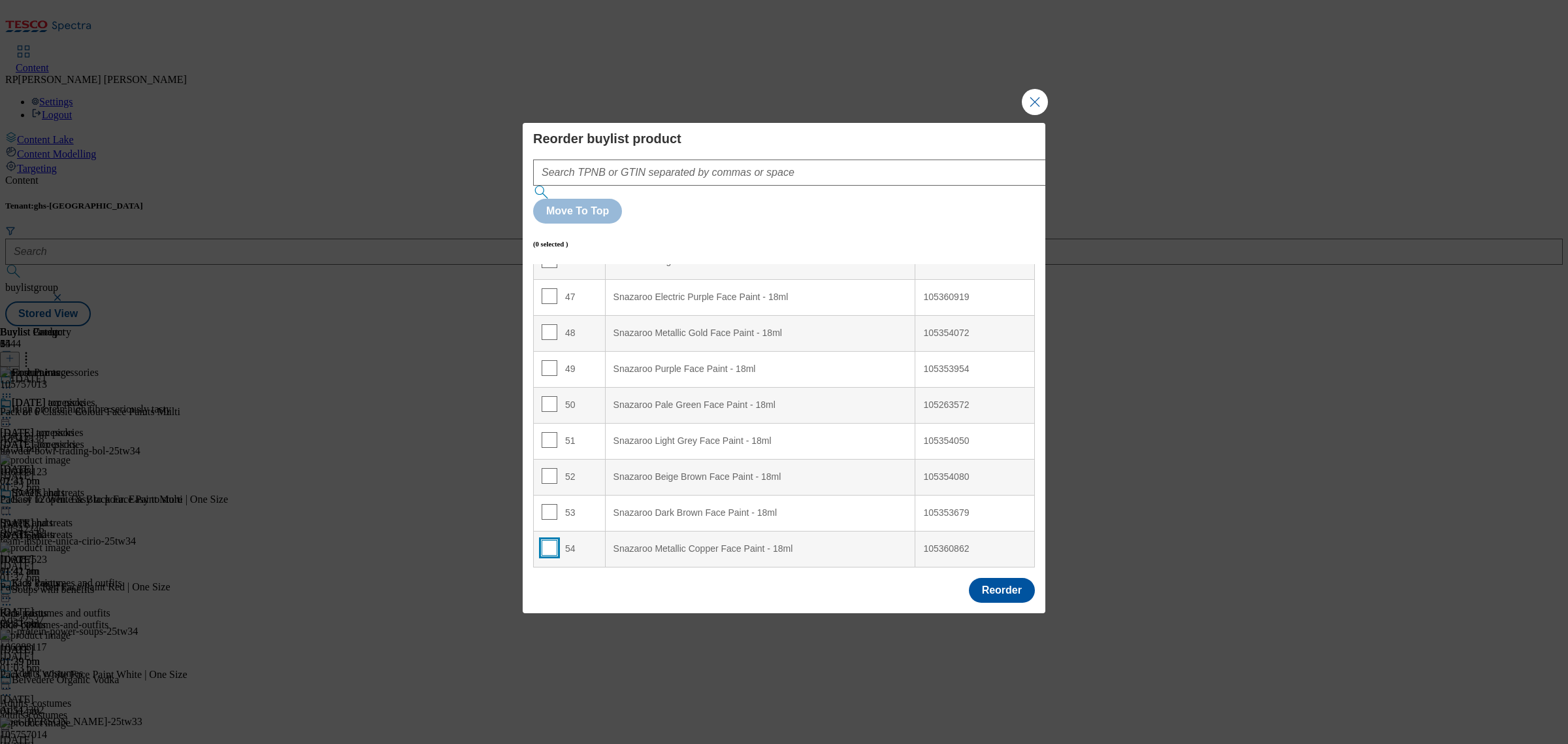
click at [550, 540] on input "Modal" at bounding box center [549, 547] width 15 height 15
checkbox input "true"
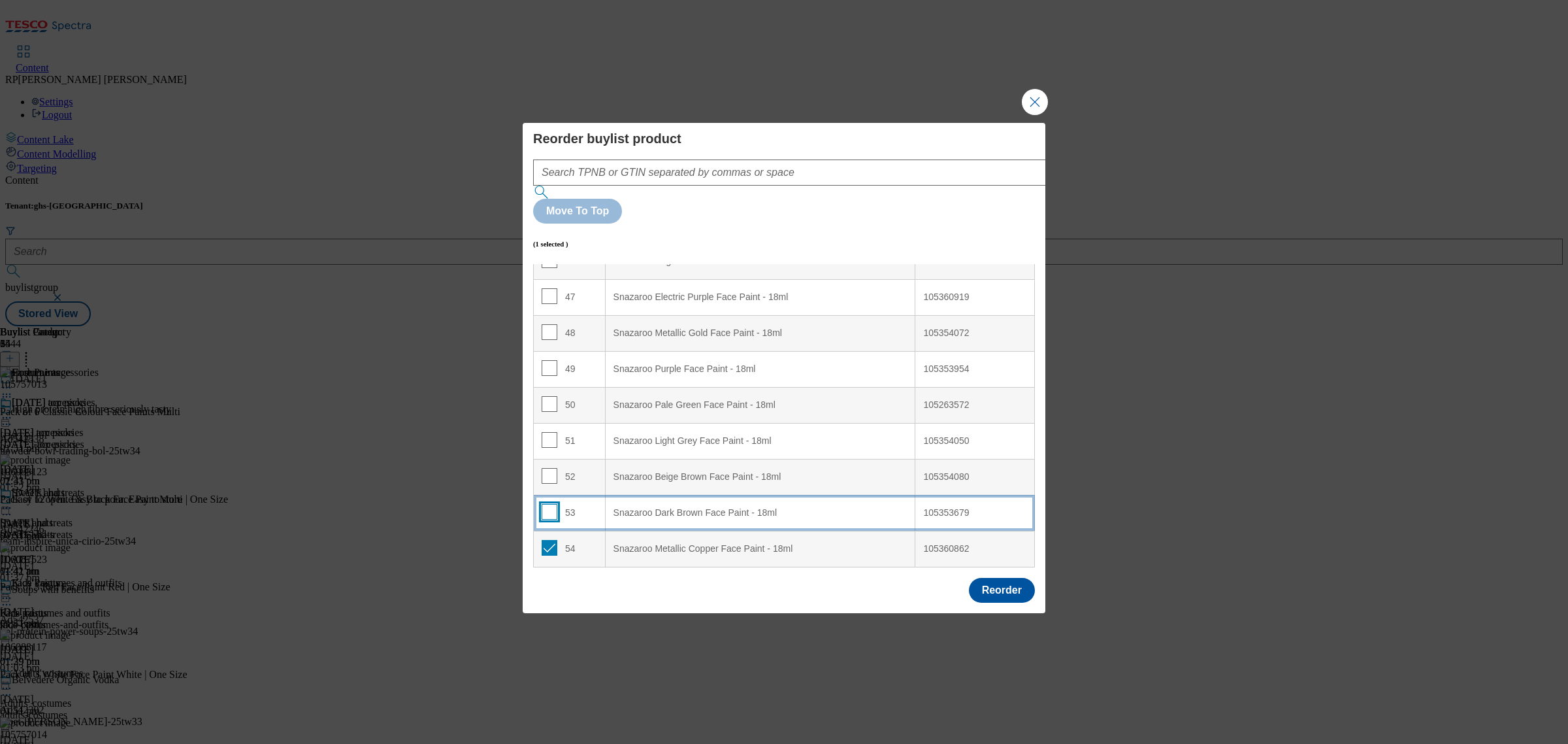
click at [546, 504] on input "Modal" at bounding box center [549, 511] width 15 height 15
checkbox input "true"
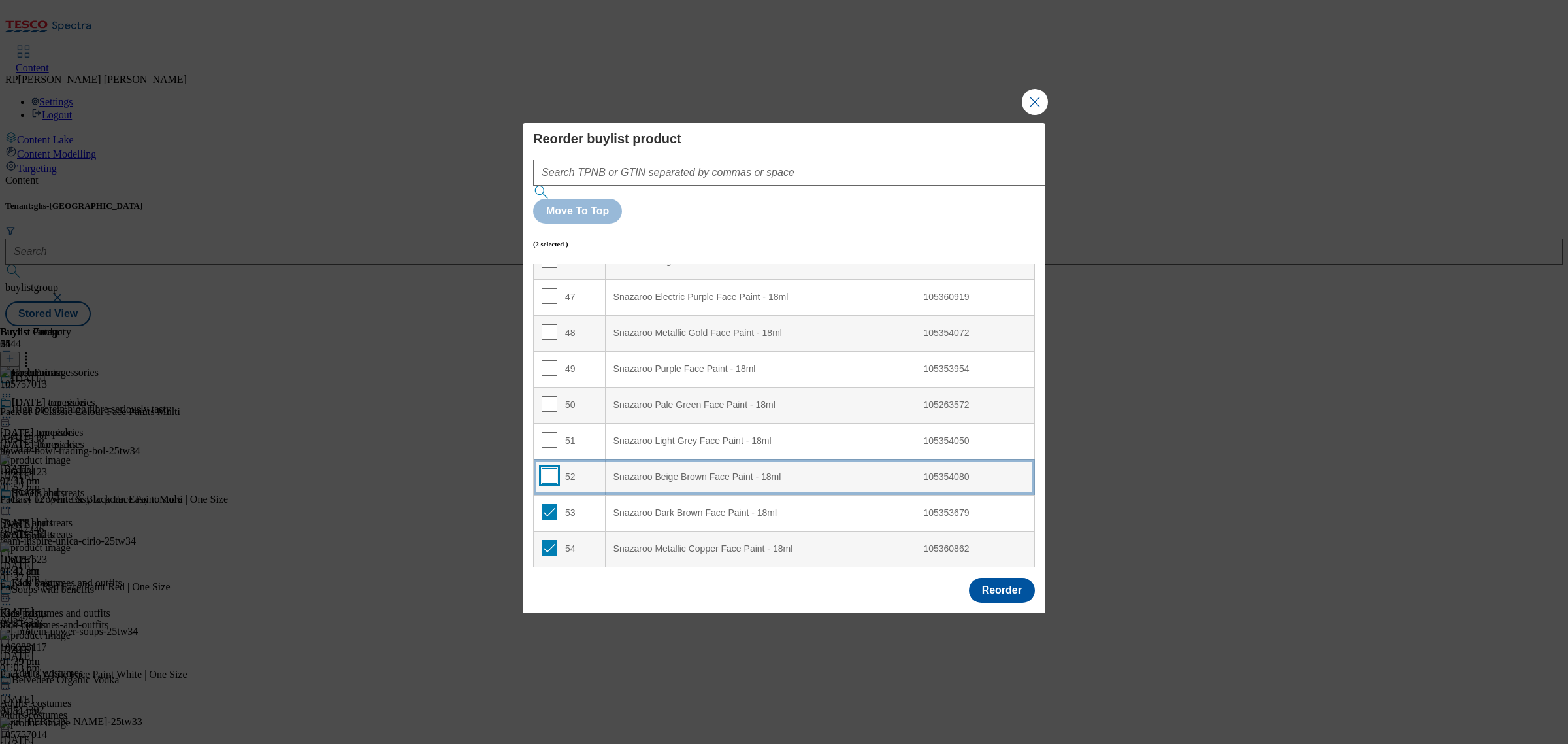
click at [544, 468] on input "Modal" at bounding box center [549, 475] width 15 height 15
checkbox input "true"
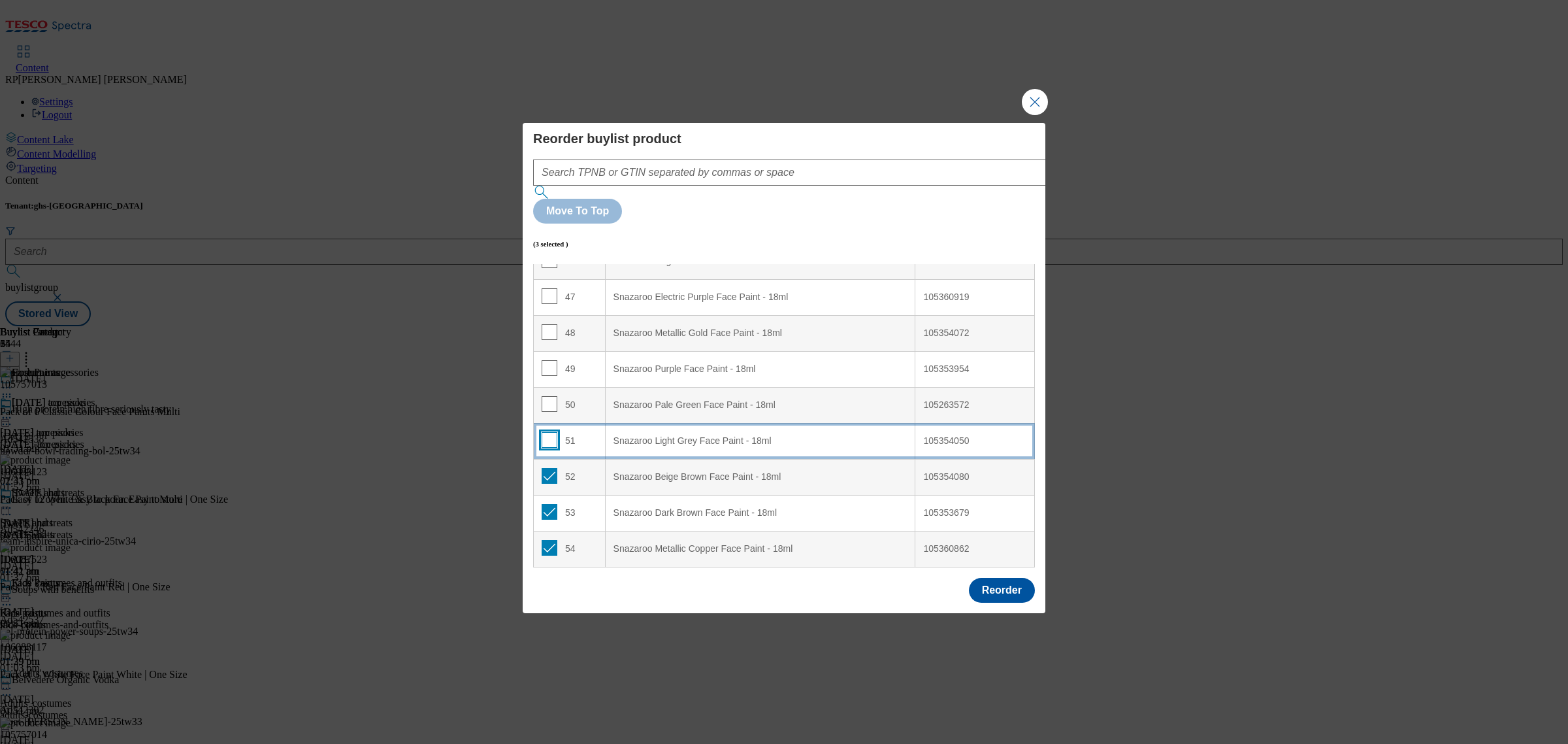
click at [551, 432] on input "Modal" at bounding box center [549, 439] width 15 height 15
checkbox input "true"
click at [547, 396] on input "Modal" at bounding box center [549, 404] width 15 height 15
checkbox input "true"
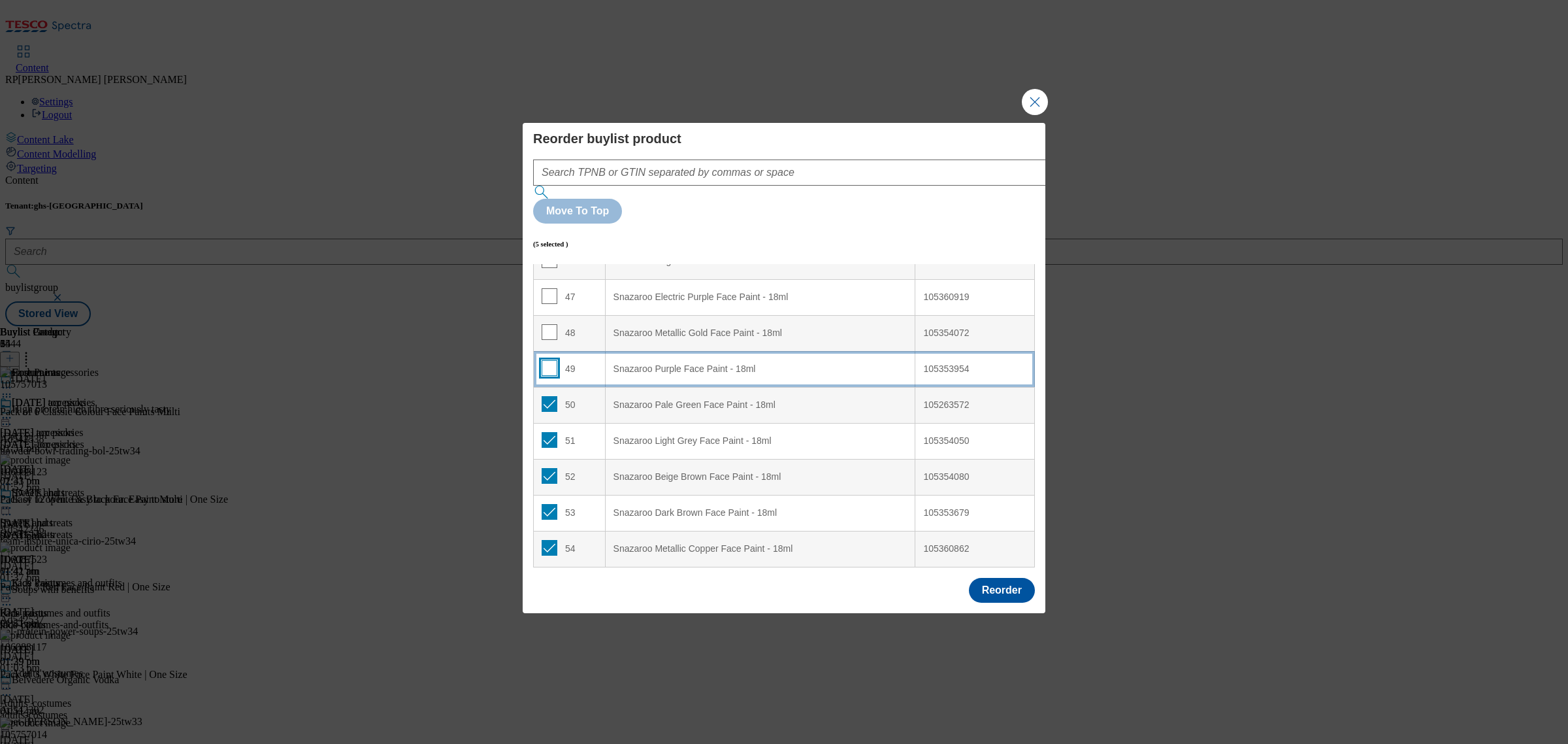
click at [544, 360] on input "Modal" at bounding box center [549, 367] width 15 height 15
checkbox input "true"
click at [550, 324] on input "Modal" at bounding box center [549, 332] width 15 height 15
checkbox input "true"
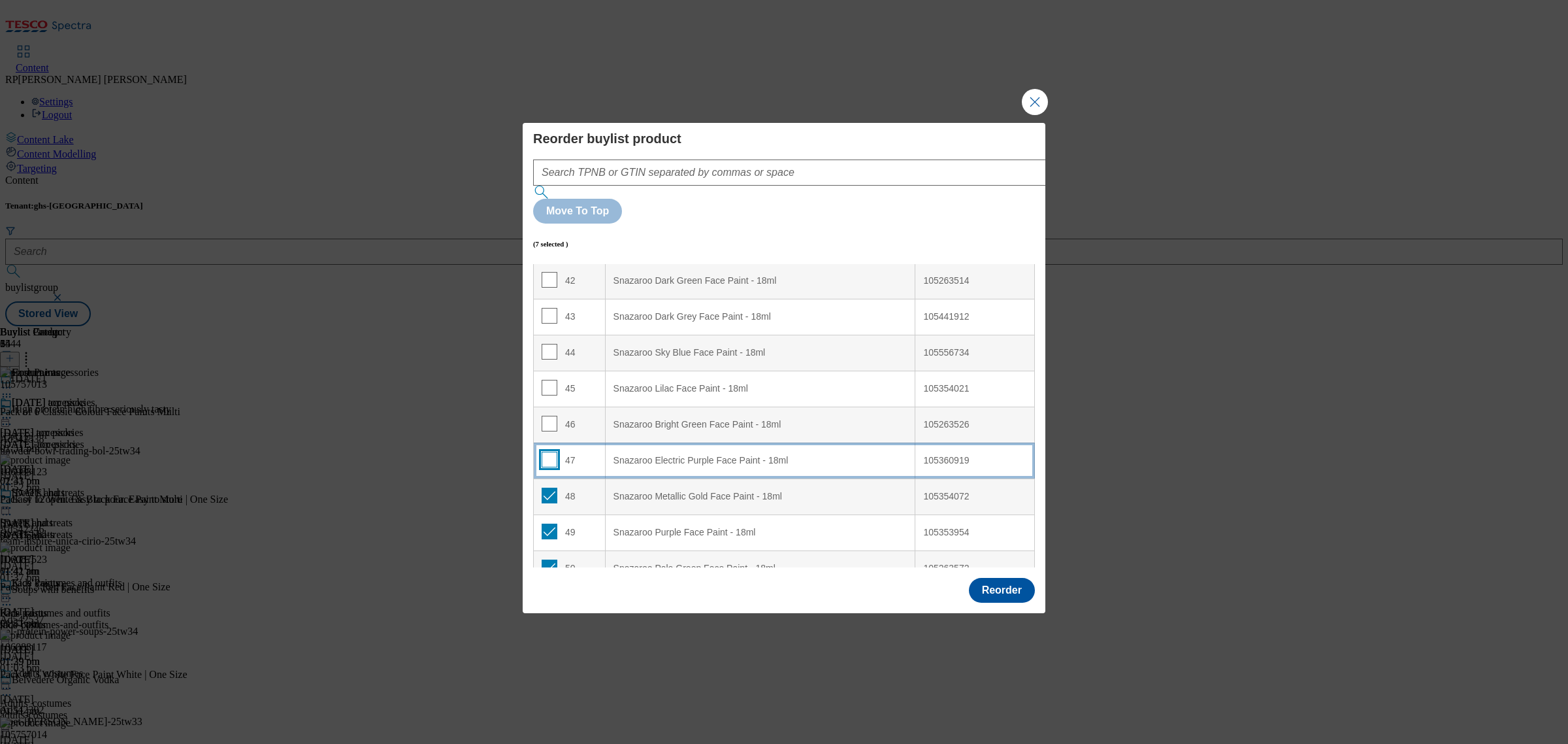
click at [547, 452] on input "Modal" at bounding box center [549, 459] width 15 height 15
checkbox input "true"
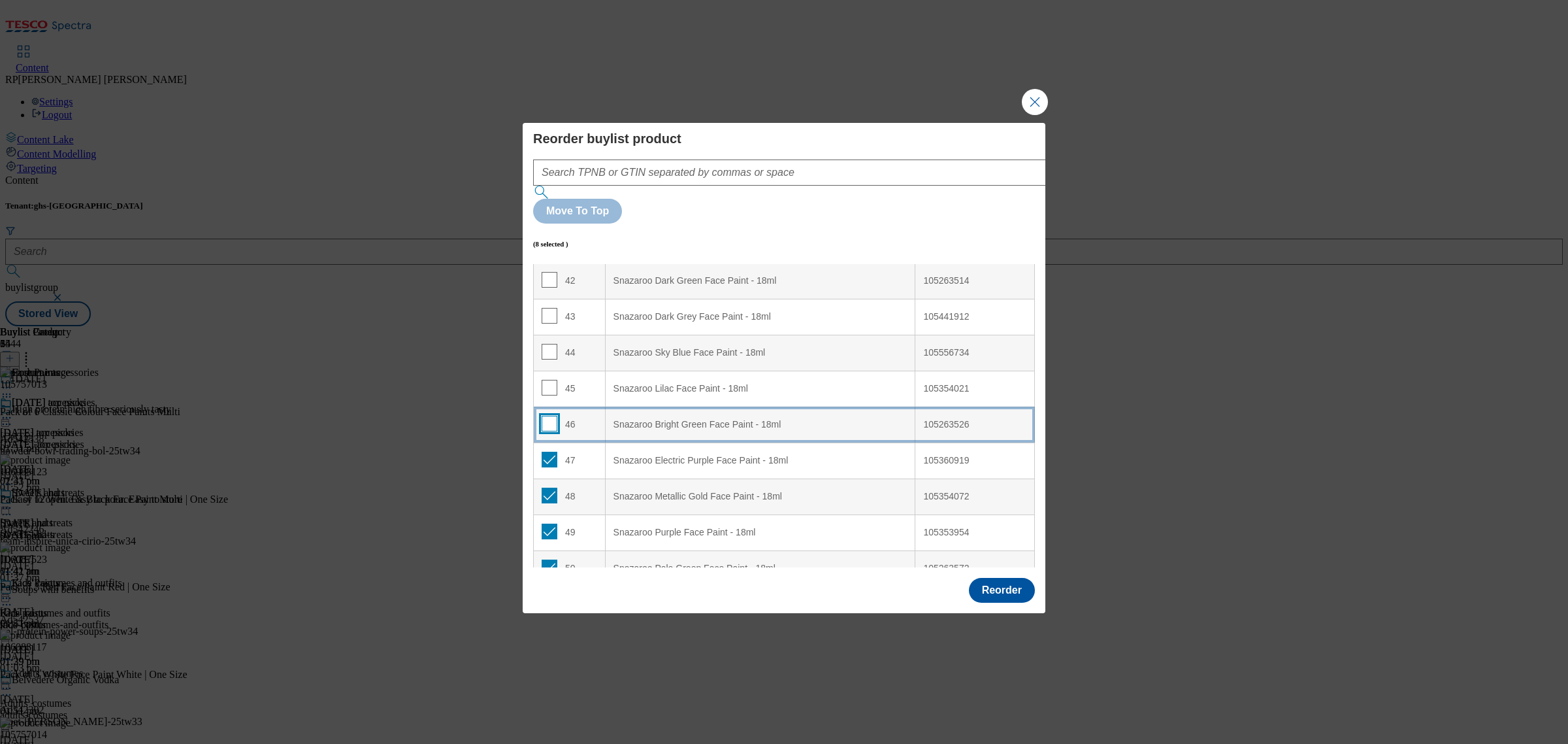
click at [548, 416] on input "Modal" at bounding box center [549, 423] width 15 height 15
checkbox input "true"
click at [546, 380] on input "Modal" at bounding box center [549, 387] width 15 height 15
checkbox input "true"
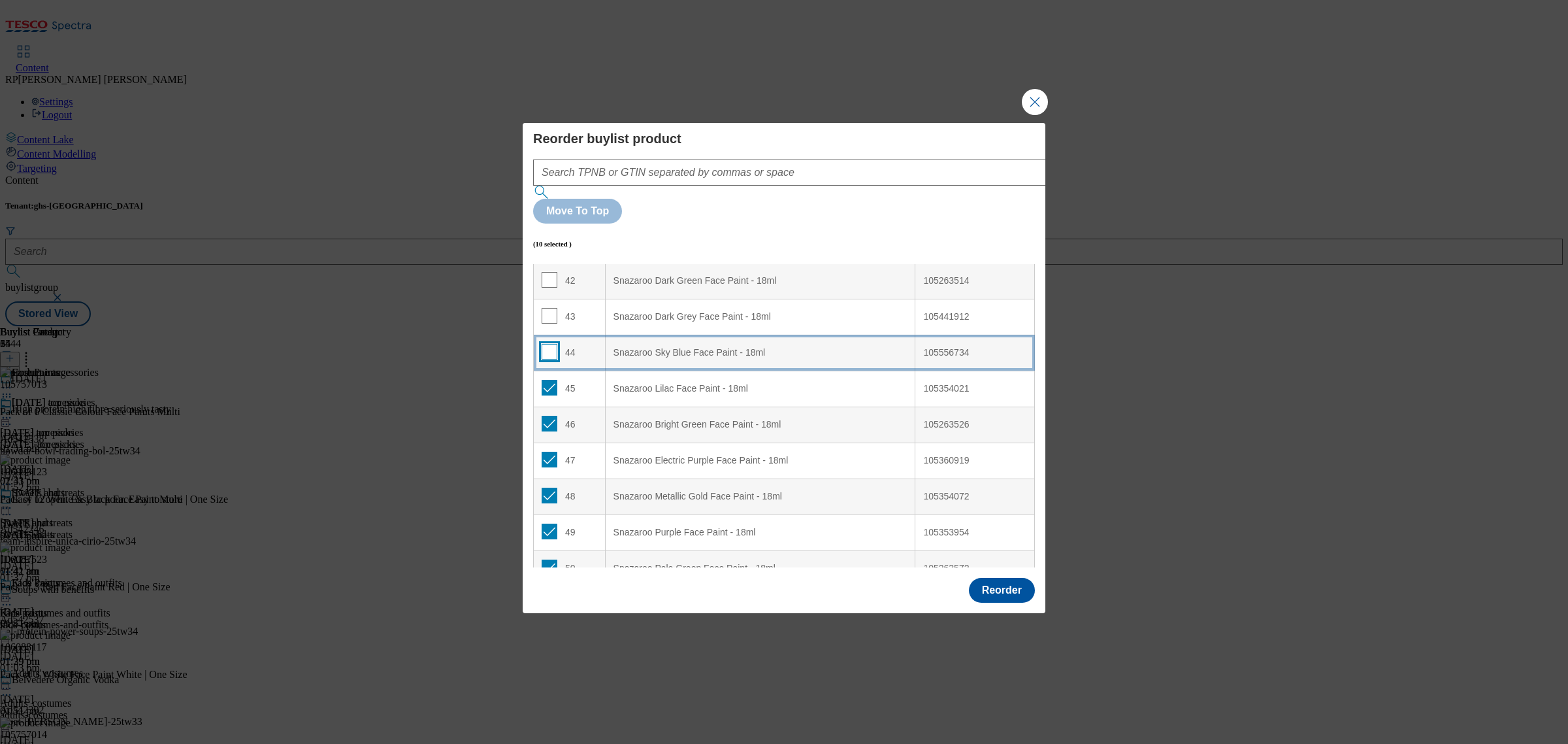
click at [544, 344] on input "Modal" at bounding box center [549, 351] width 15 height 15
checkbox input "true"
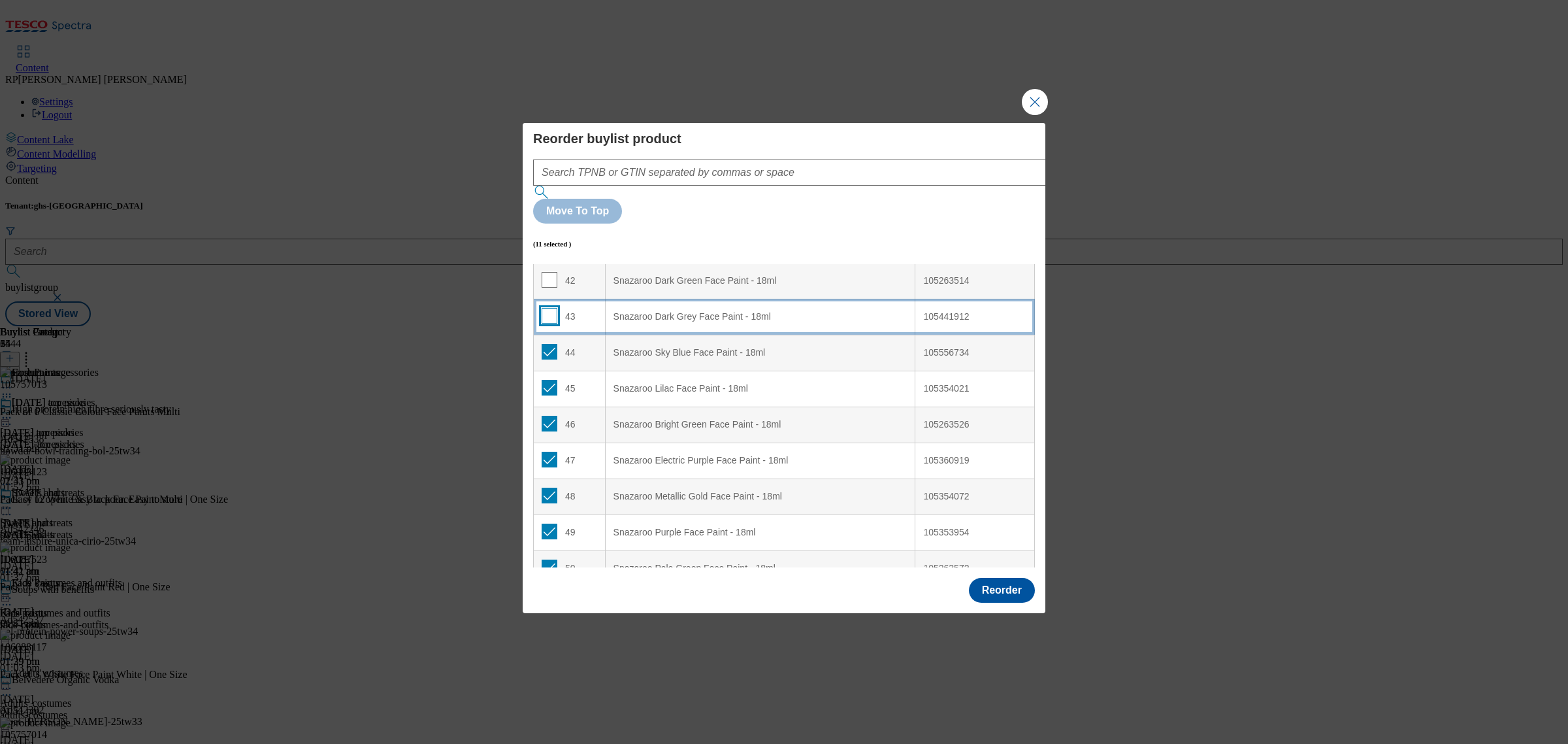
click at [542, 308] on input "Modal" at bounding box center [549, 315] width 15 height 15
checkbox input "true"
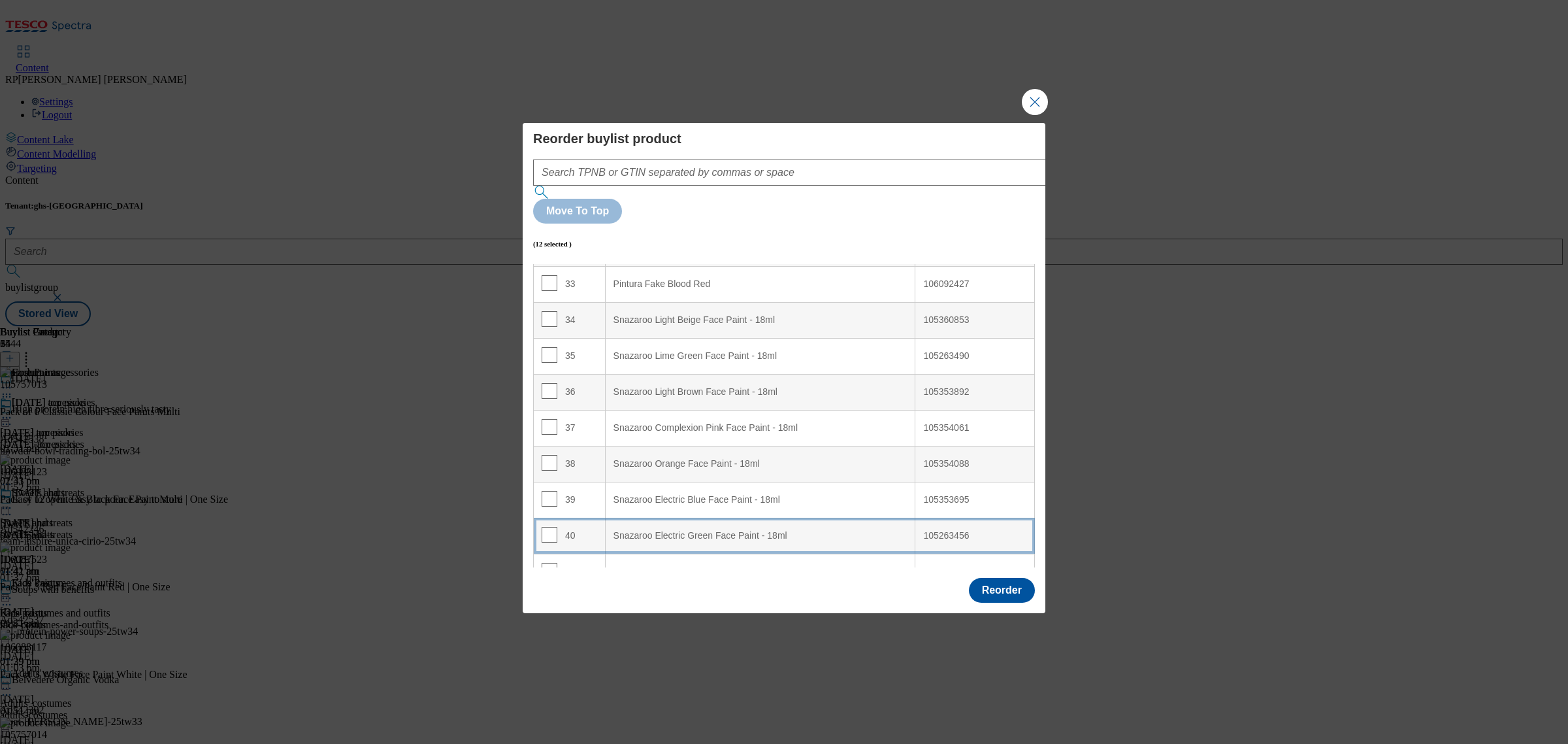
scroll to position [1266, 0]
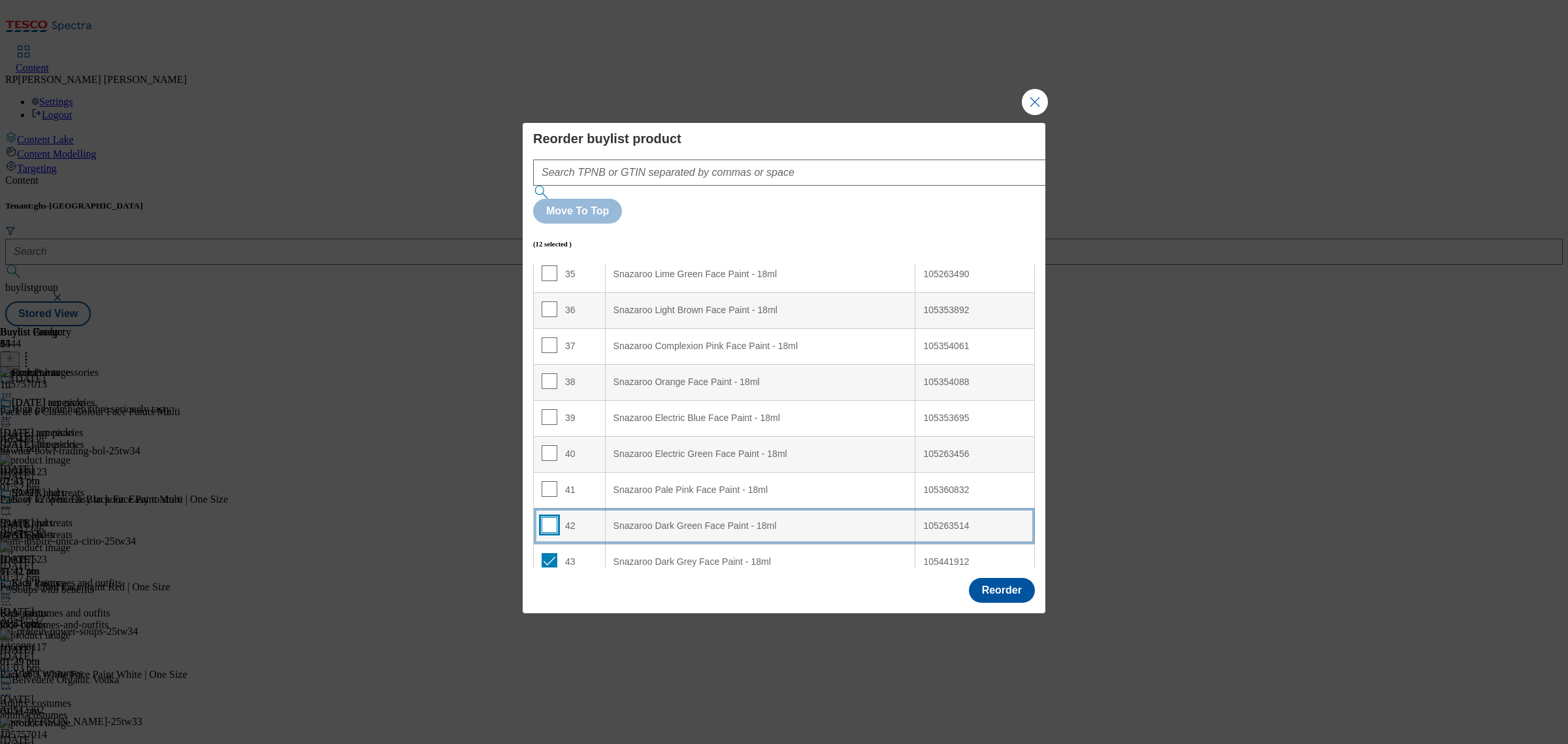
click at [550, 517] on input "Modal" at bounding box center [549, 524] width 15 height 15
checkbox input "true"
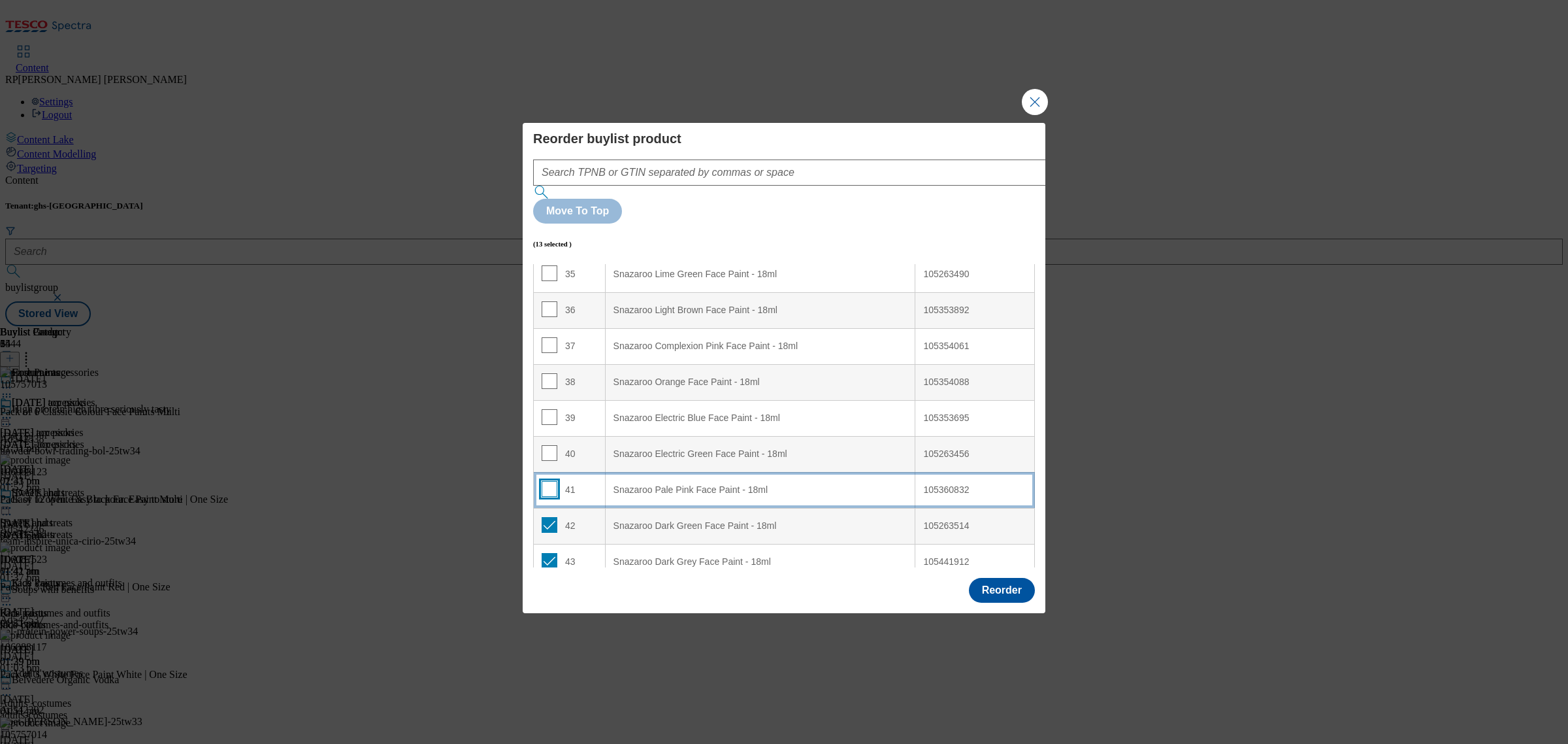
click at [550, 481] on input "Modal" at bounding box center [549, 488] width 15 height 15
checkbox input "true"
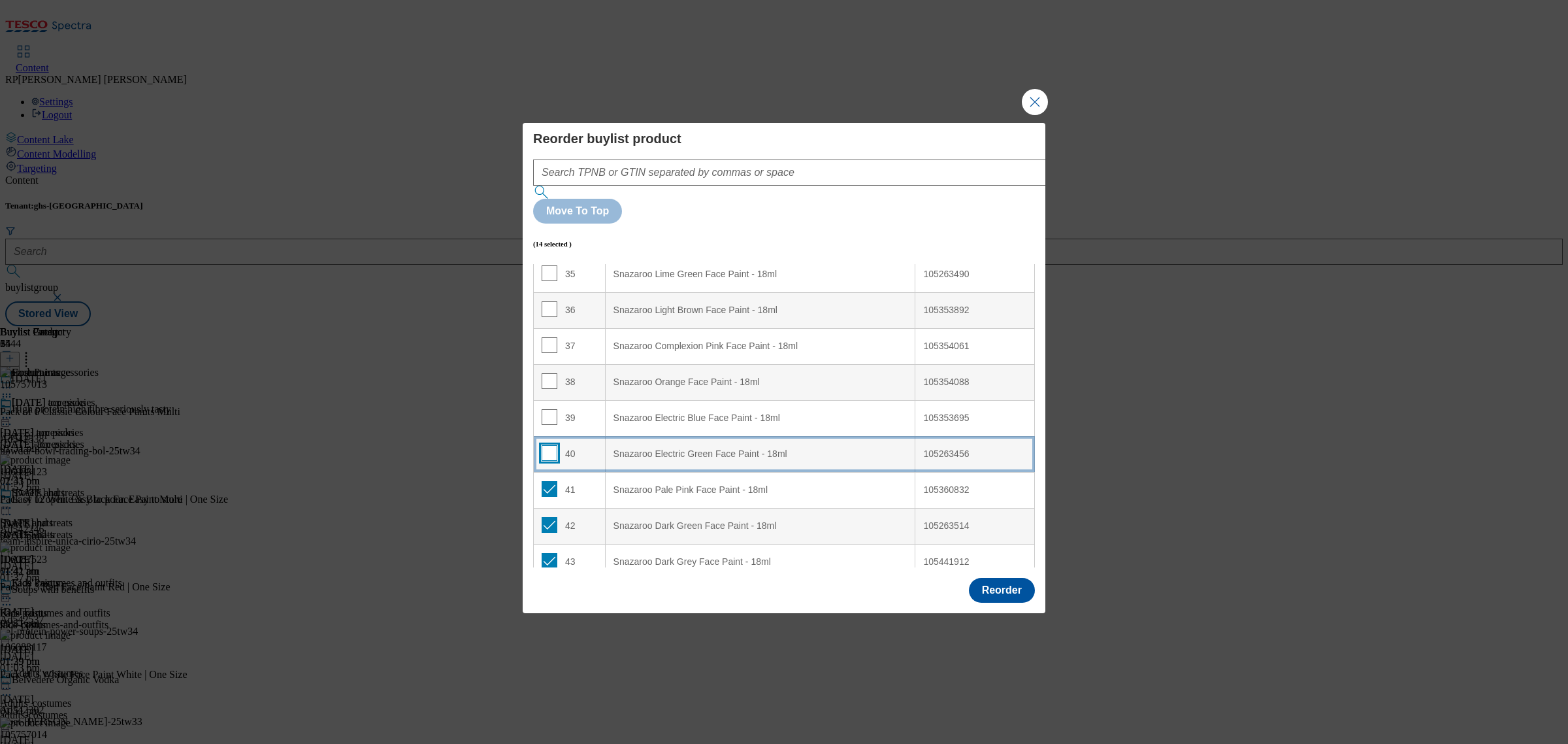
click at [550, 445] on input "Modal" at bounding box center [549, 453] width 15 height 15
checkbox input "true"
click at [547, 409] on input "Modal" at bounding box center [549, 416] width 15 height 15
checkbox input "true"
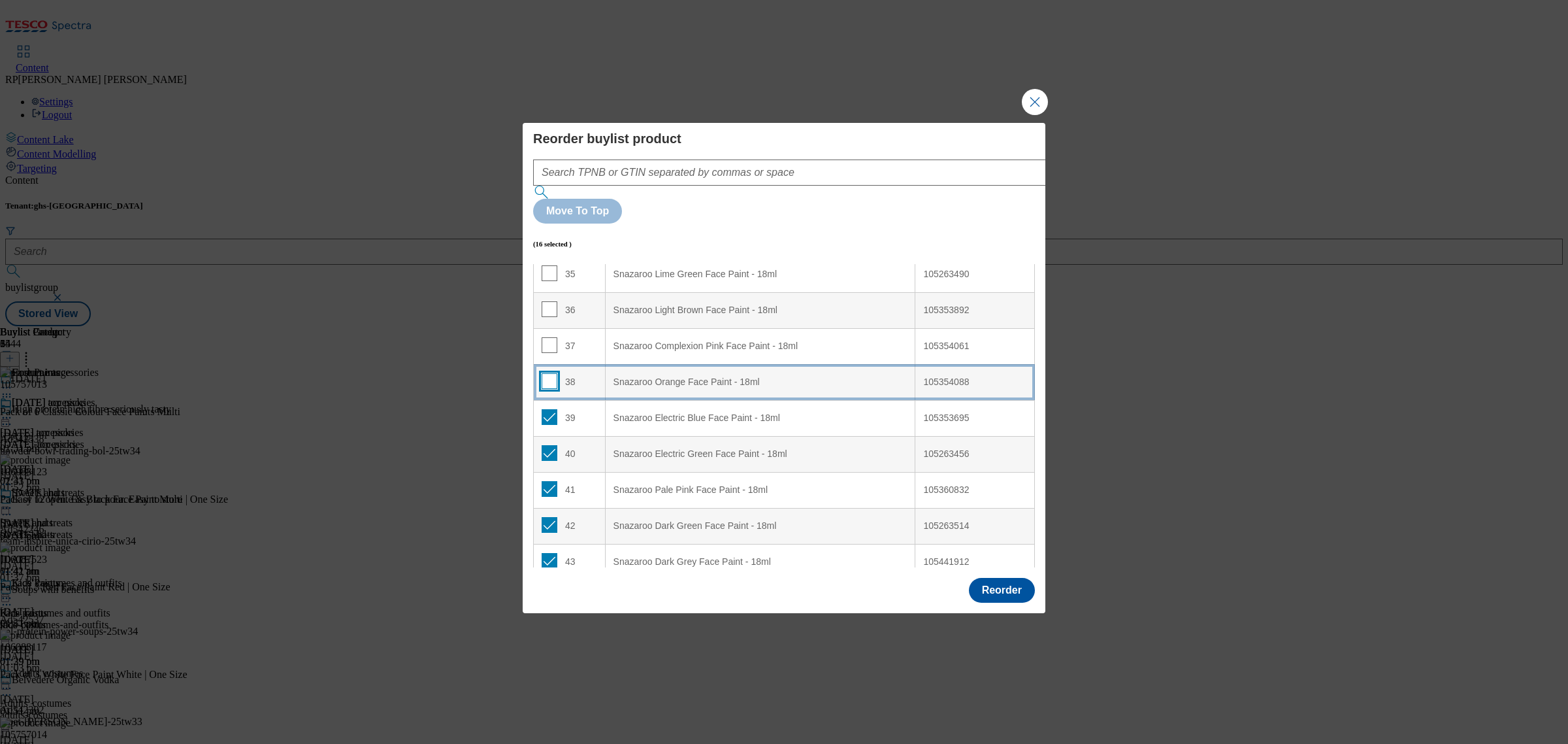
click at [546, 373] on input "Modal" at bounding box center [549, 381] width 15 height 15
checkbox input "true"
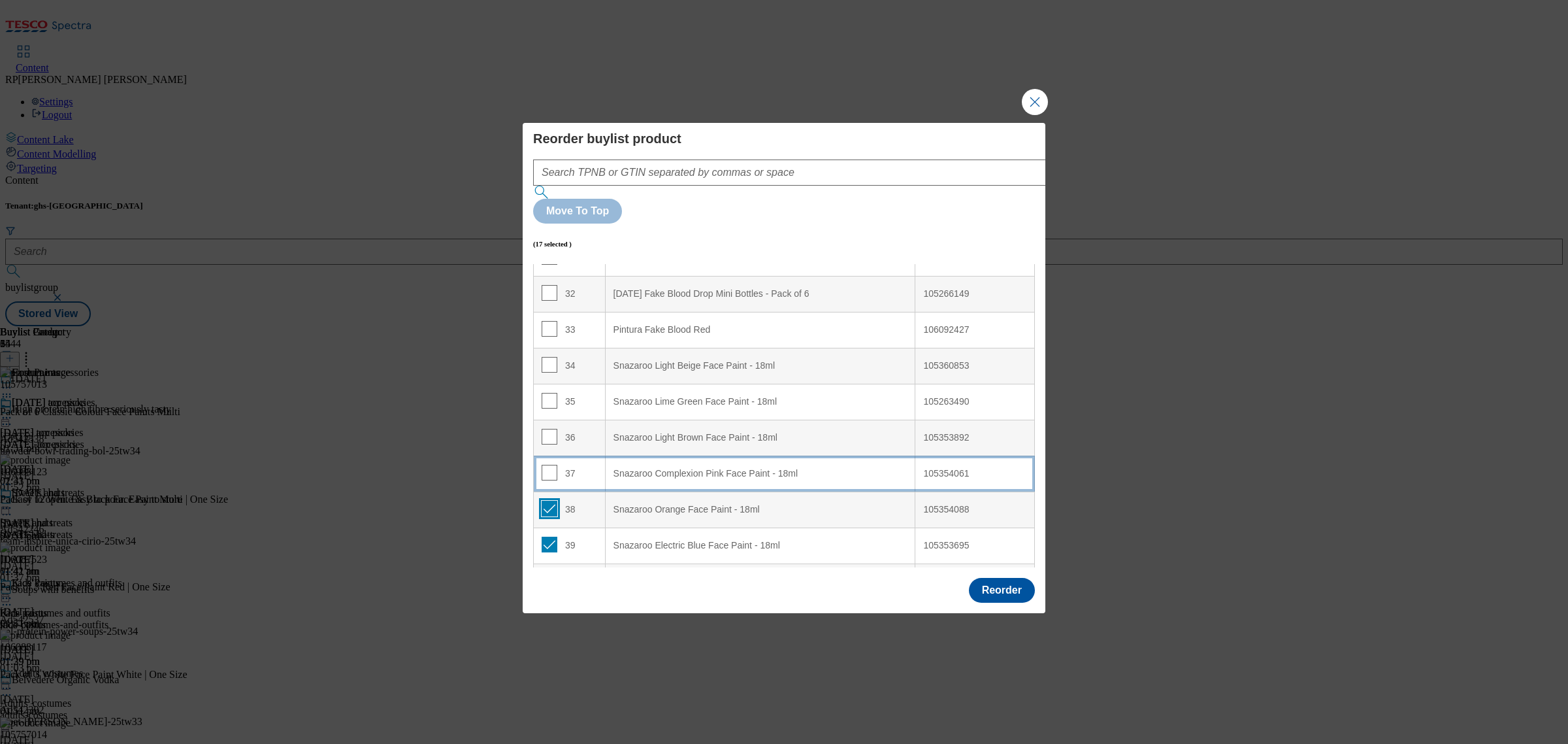
scroll to position [1103, 0]
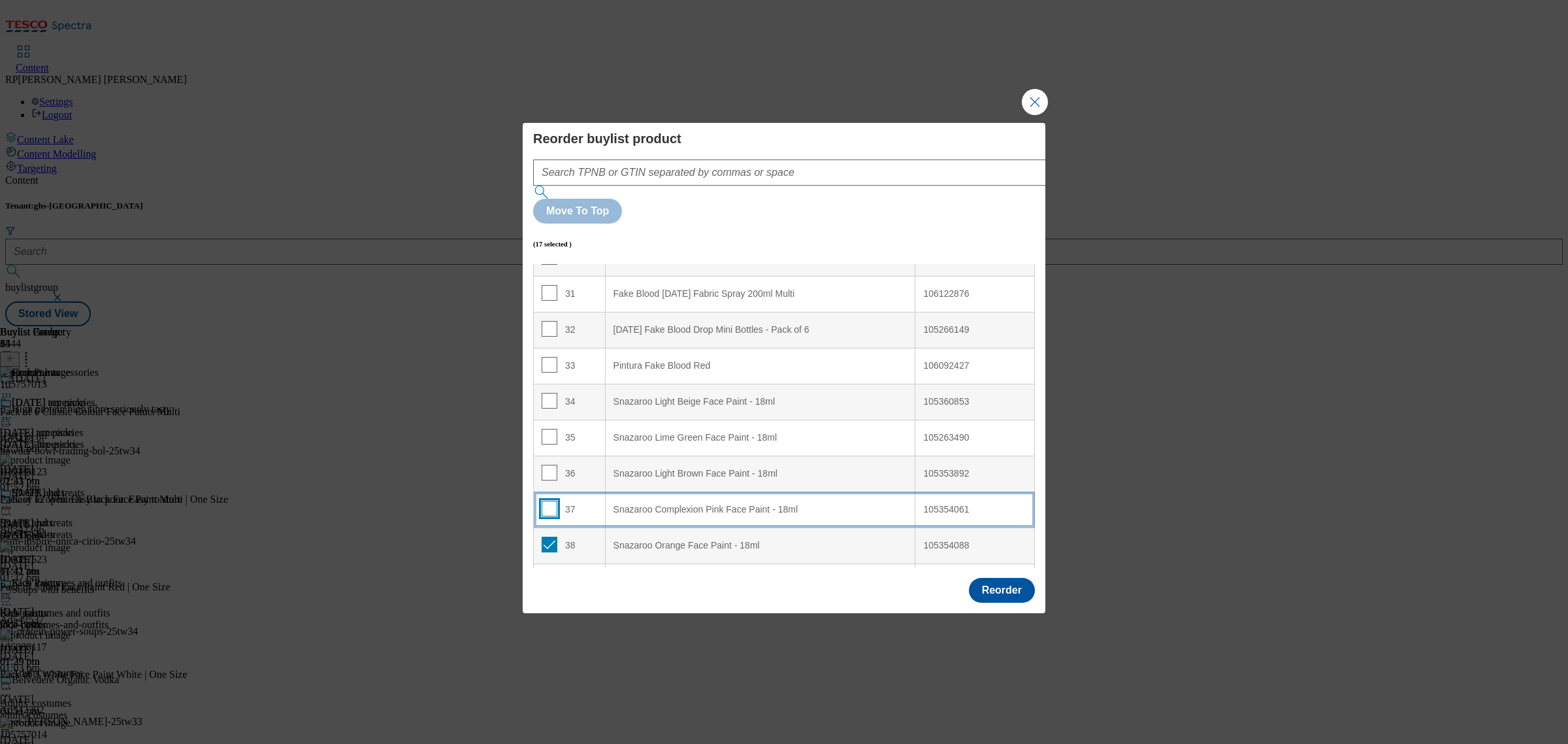
click at [549, 501] on input "Modal" at bounding box center [549, 508] width 15 height 15
checkbox input "true"
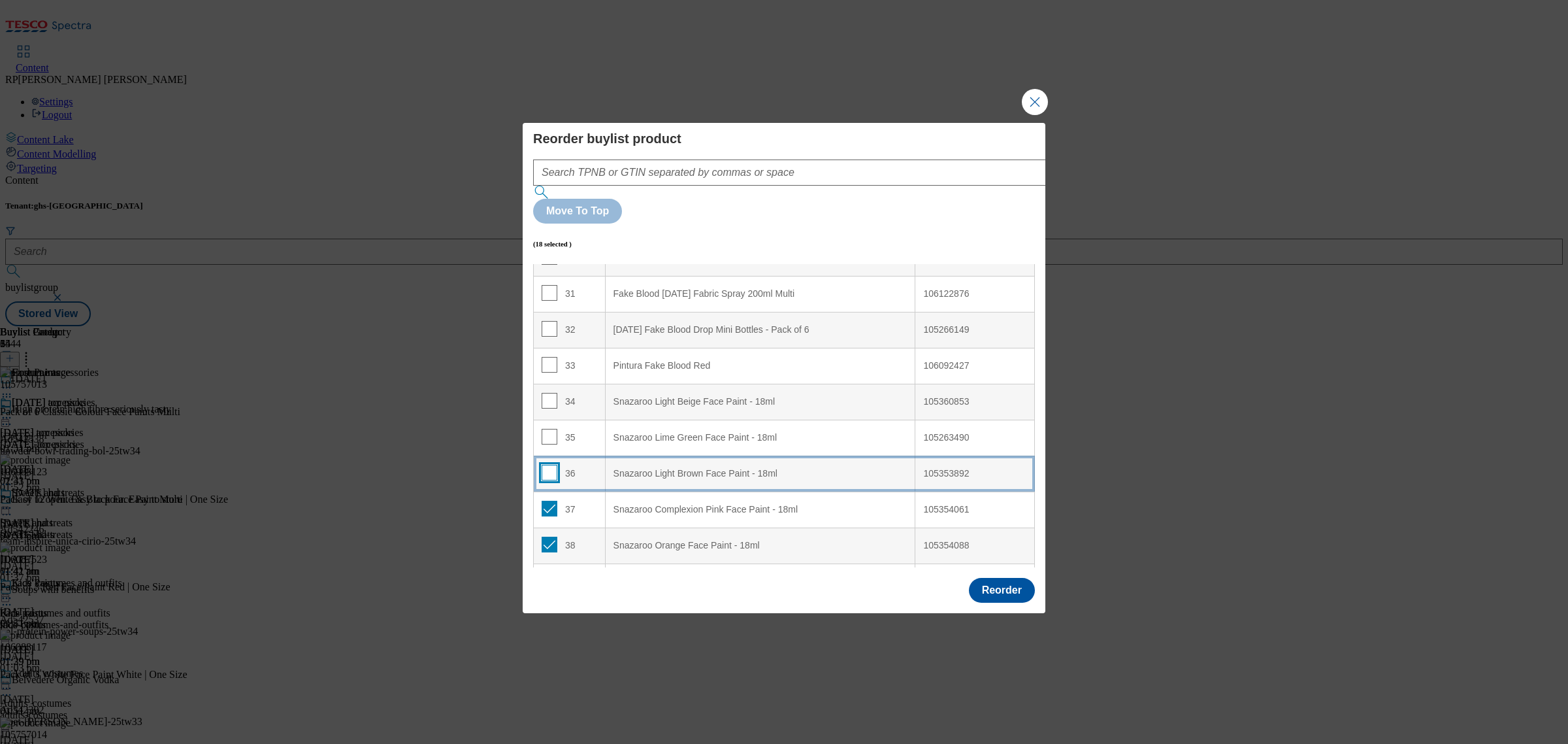
click at [546, 465] on input "Modal" at bounding box center [549, 472] width 15 height 15
checkbox input "true"
click at [549, 429] on input "Modal" at bounding box center [549, 436] width 15 height 15
checkbox input "true"
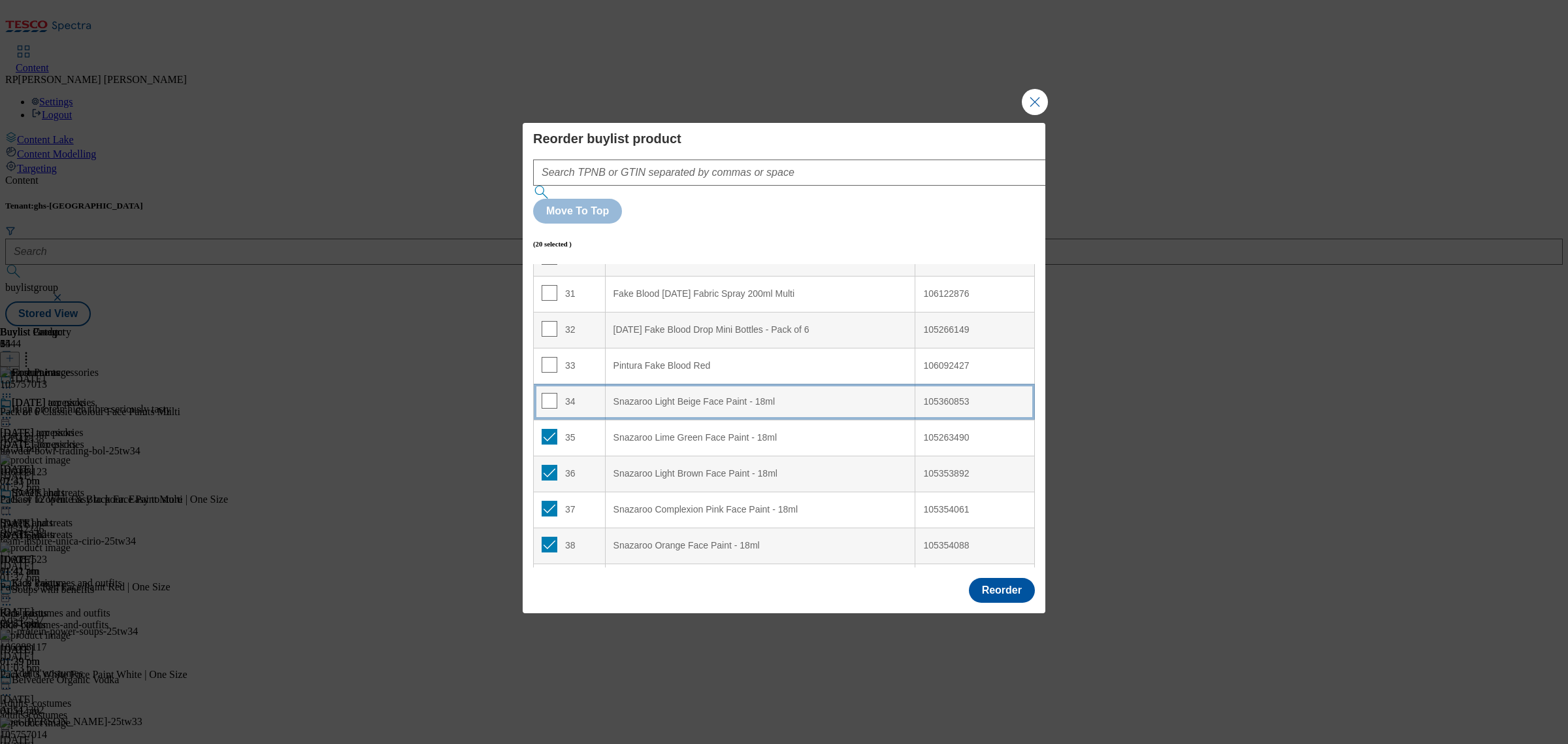
click at [546, 383] on td "34" at bounding box center [569, 402] width 72 height 36
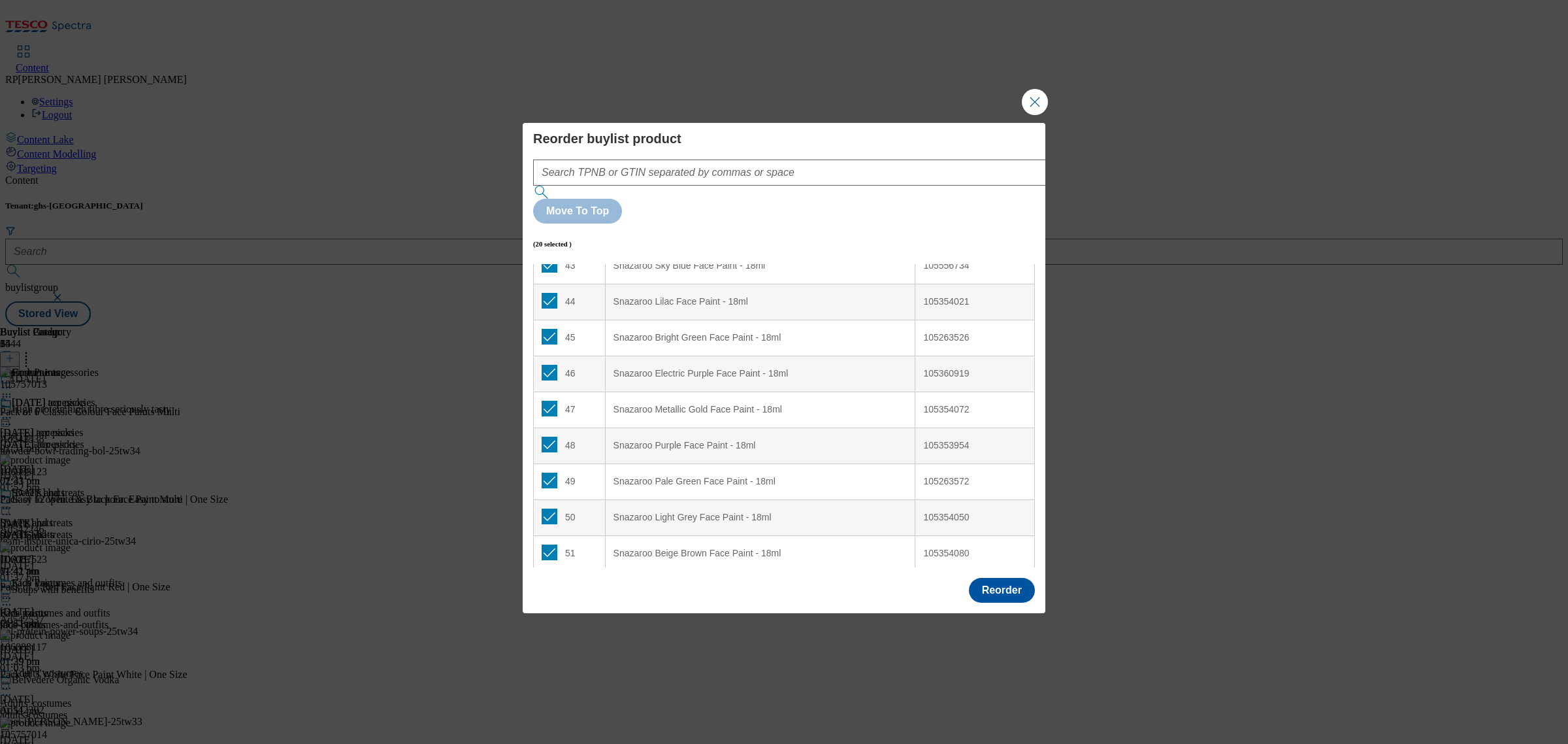
scroll to position [1675, 0]
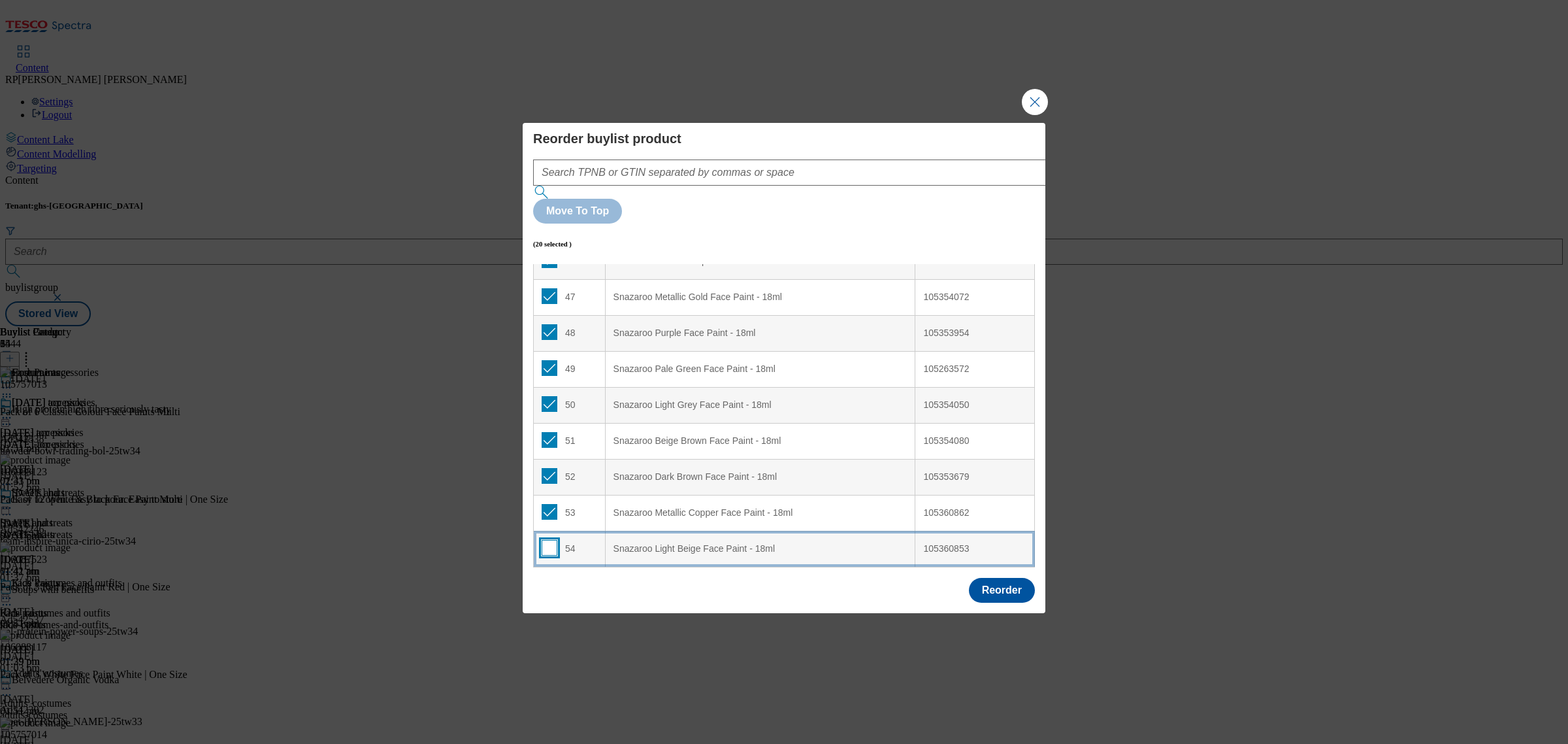
click at [546, 540] on input "Modal" at bounding box center [549, 547] width 15 height 15
checkbox input "true"
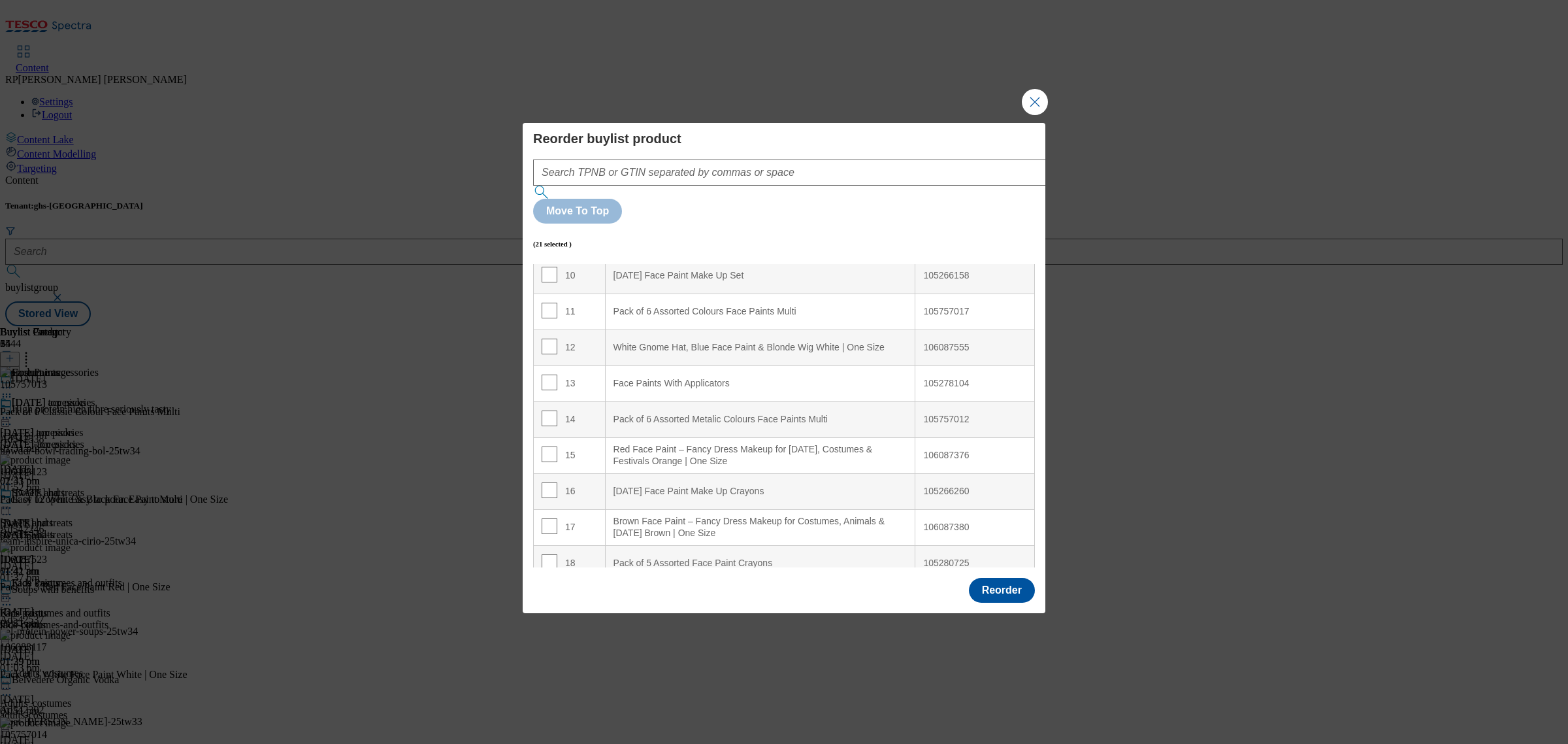
scroll to position [0, 0]
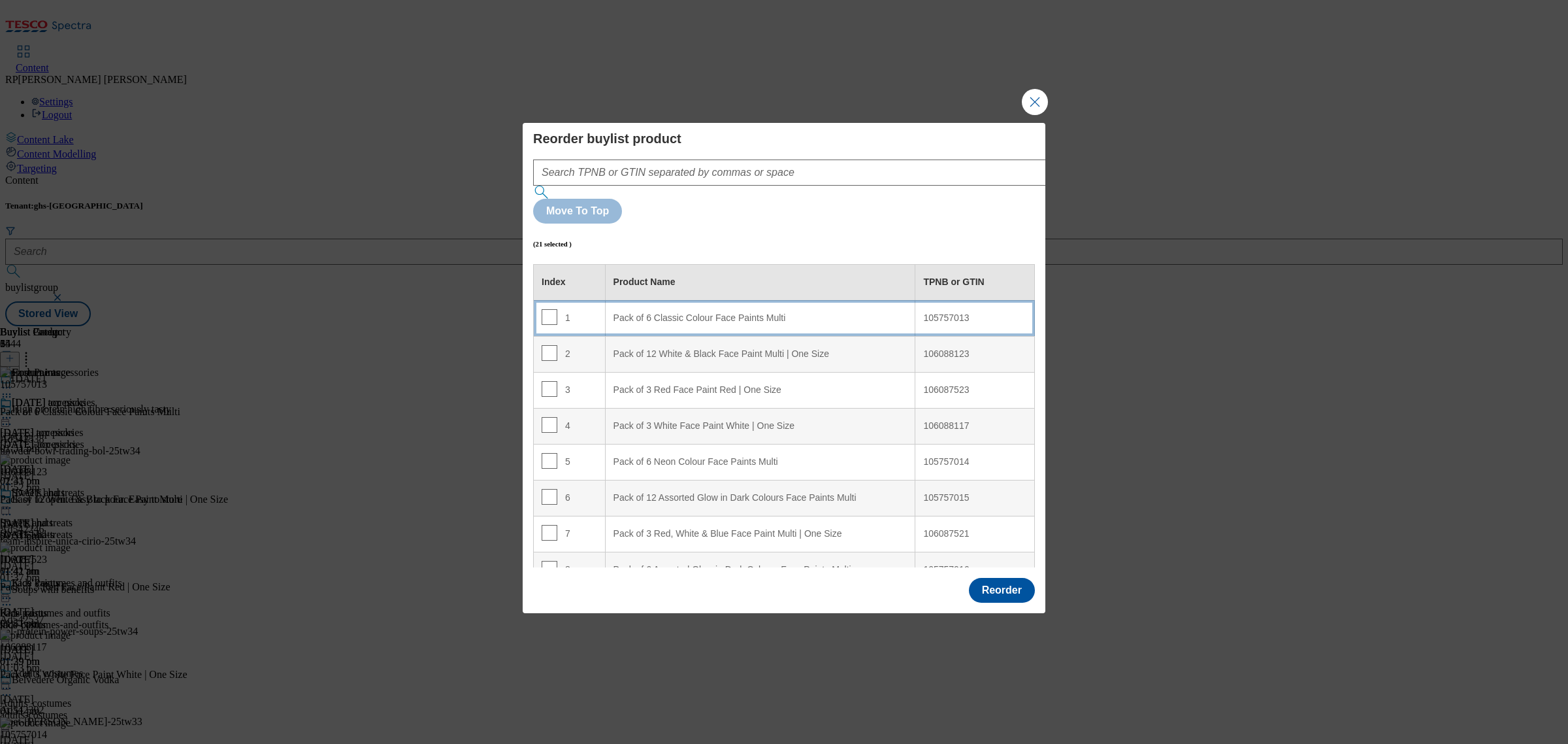
click at [689, 300] on Multi "Pack of 6 Classic Colour Face Paints Multi" at bounding box center [760, 318] width 310 height 36
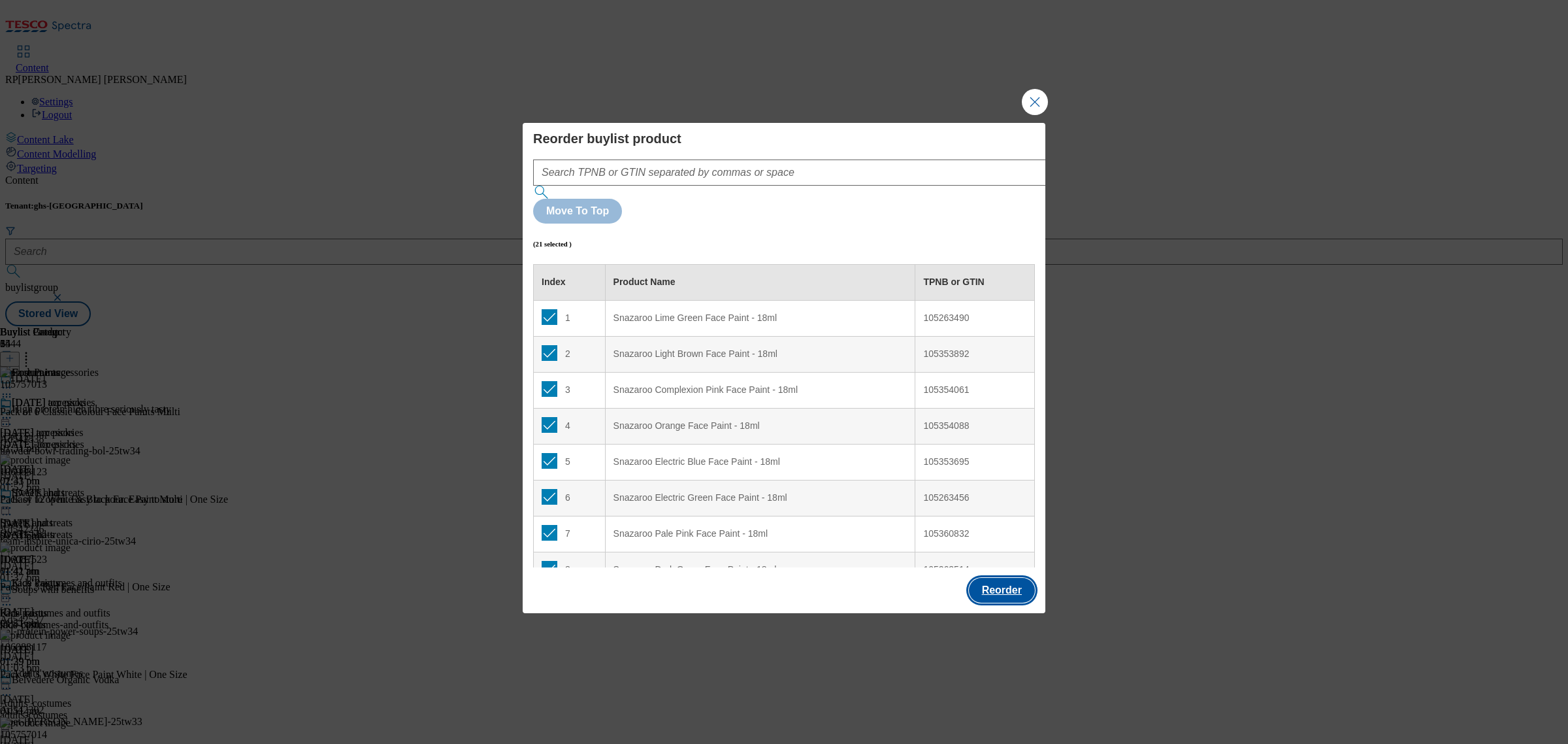
click at [1007, 577] on button "Reorder" at bounding box center [1001, 590] width 66 height 25
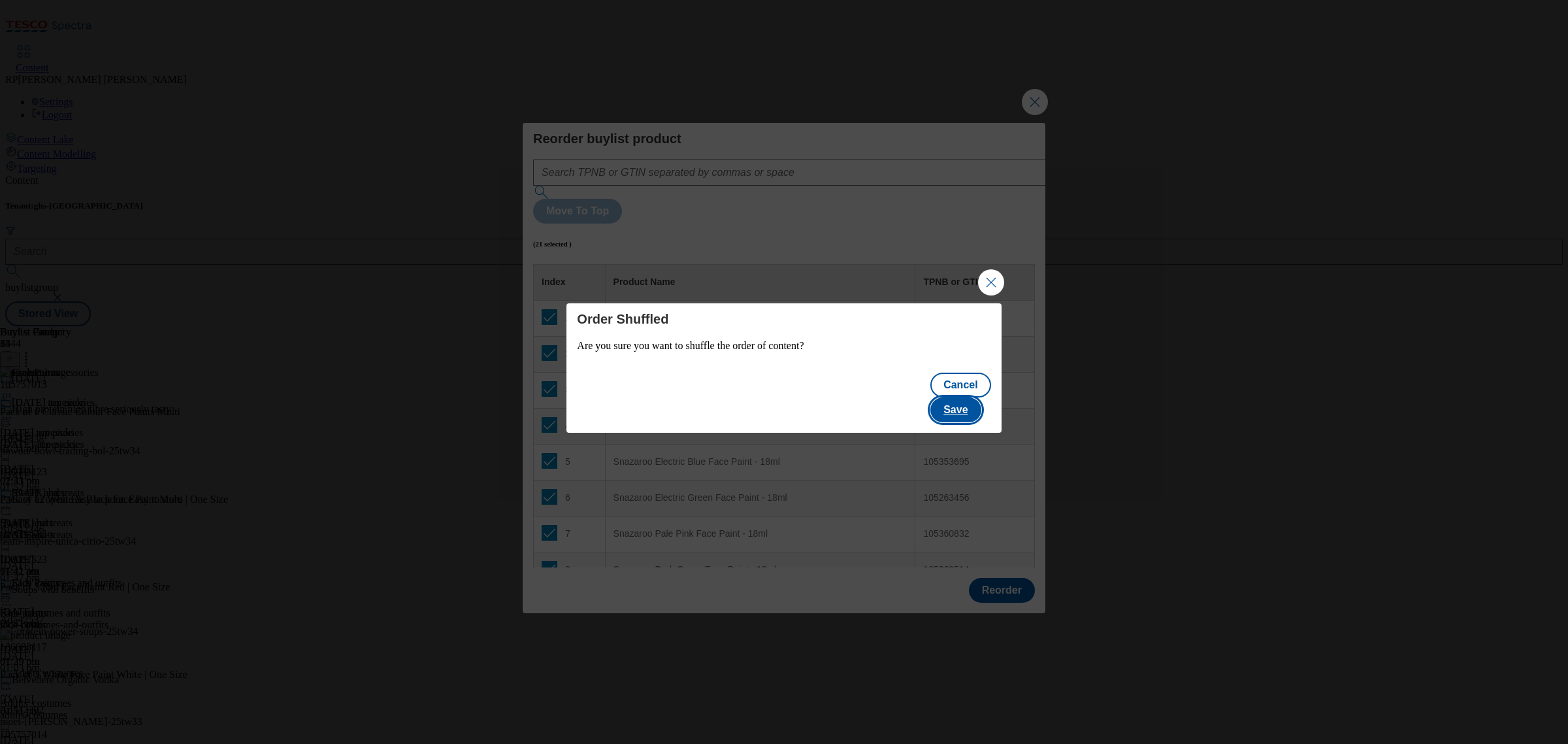
click at [952, 398] on button "Save" at bounding box center [955, 410] width 50 height 25
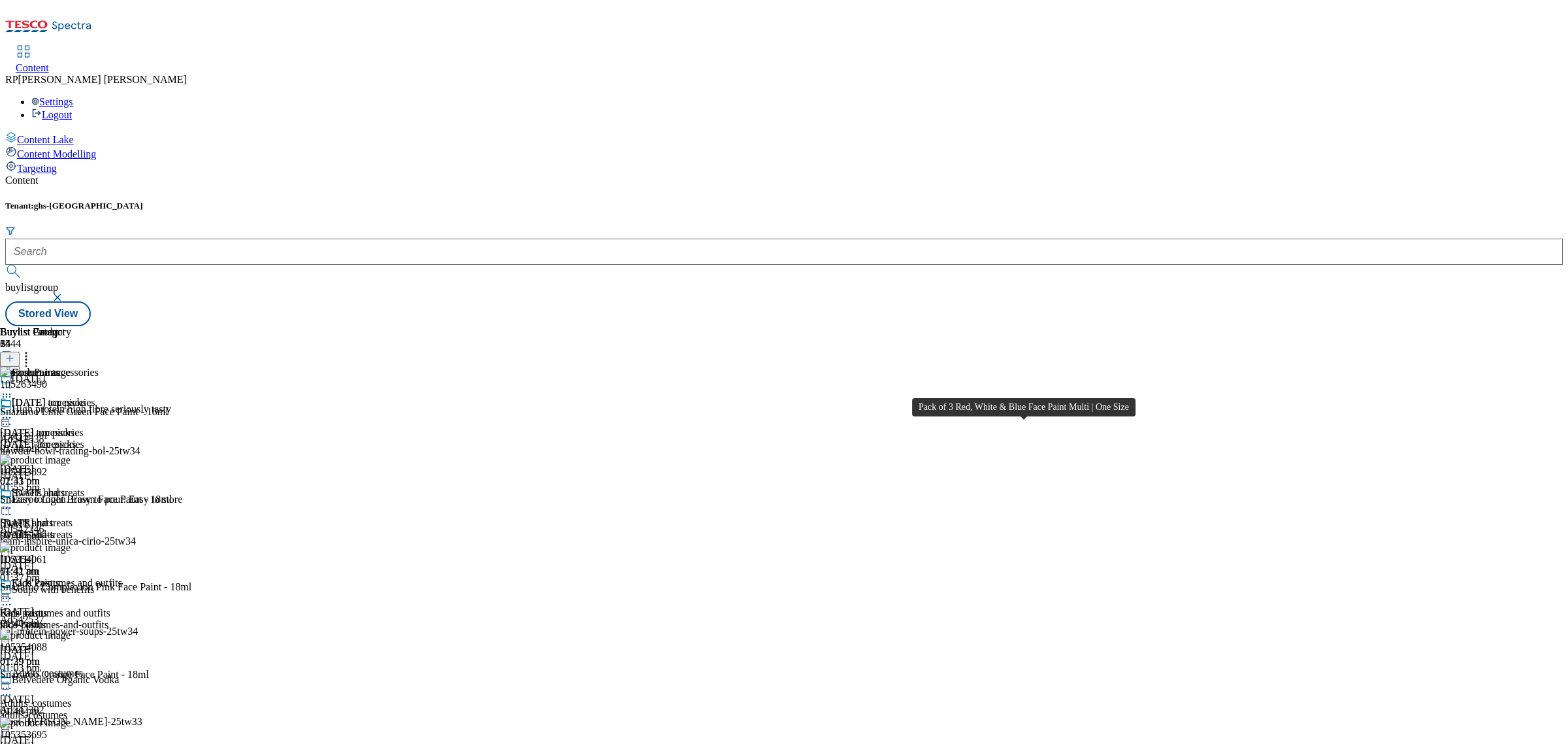
scroll to position [3457, 0]
click at [33, 350] on icon at bounding box center [26, 356] width 13 height 13
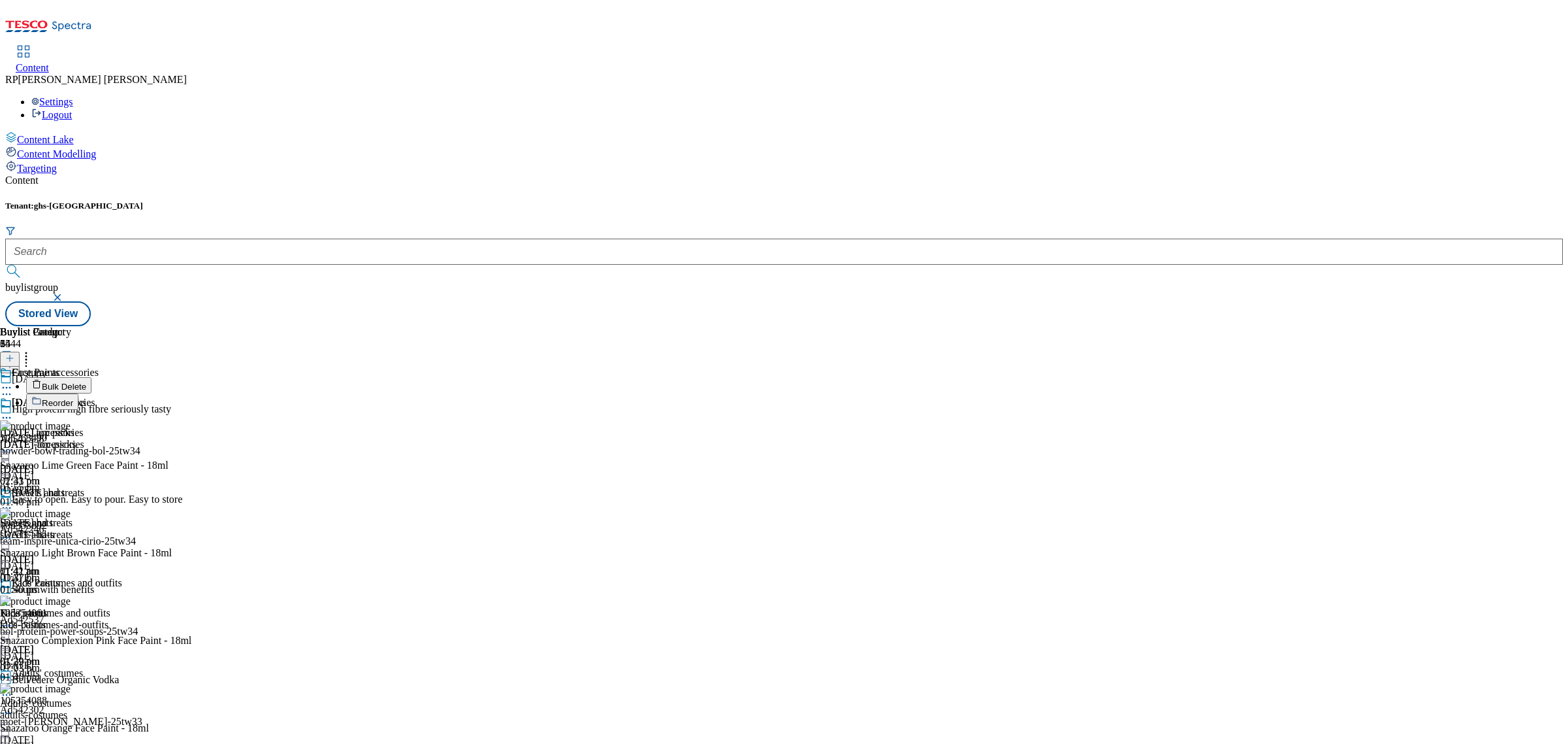
click at [397, 393] on li "Reorder" at bounding box center [211, 402] width 371 height 16
click at [73, 398] on span "Reorder" at bounding box center [57, 403] width 32 height 10
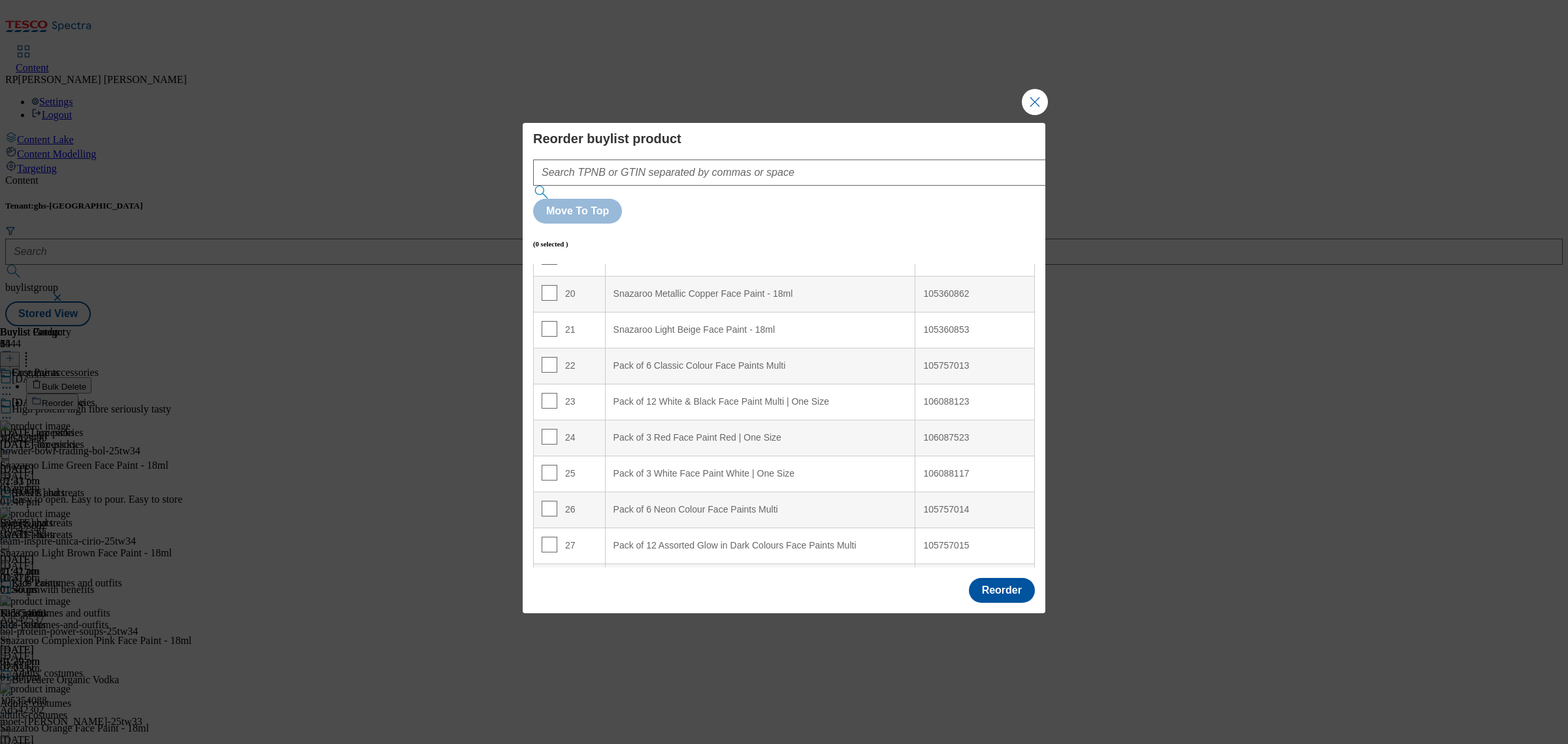
scroll to position [735, 0]
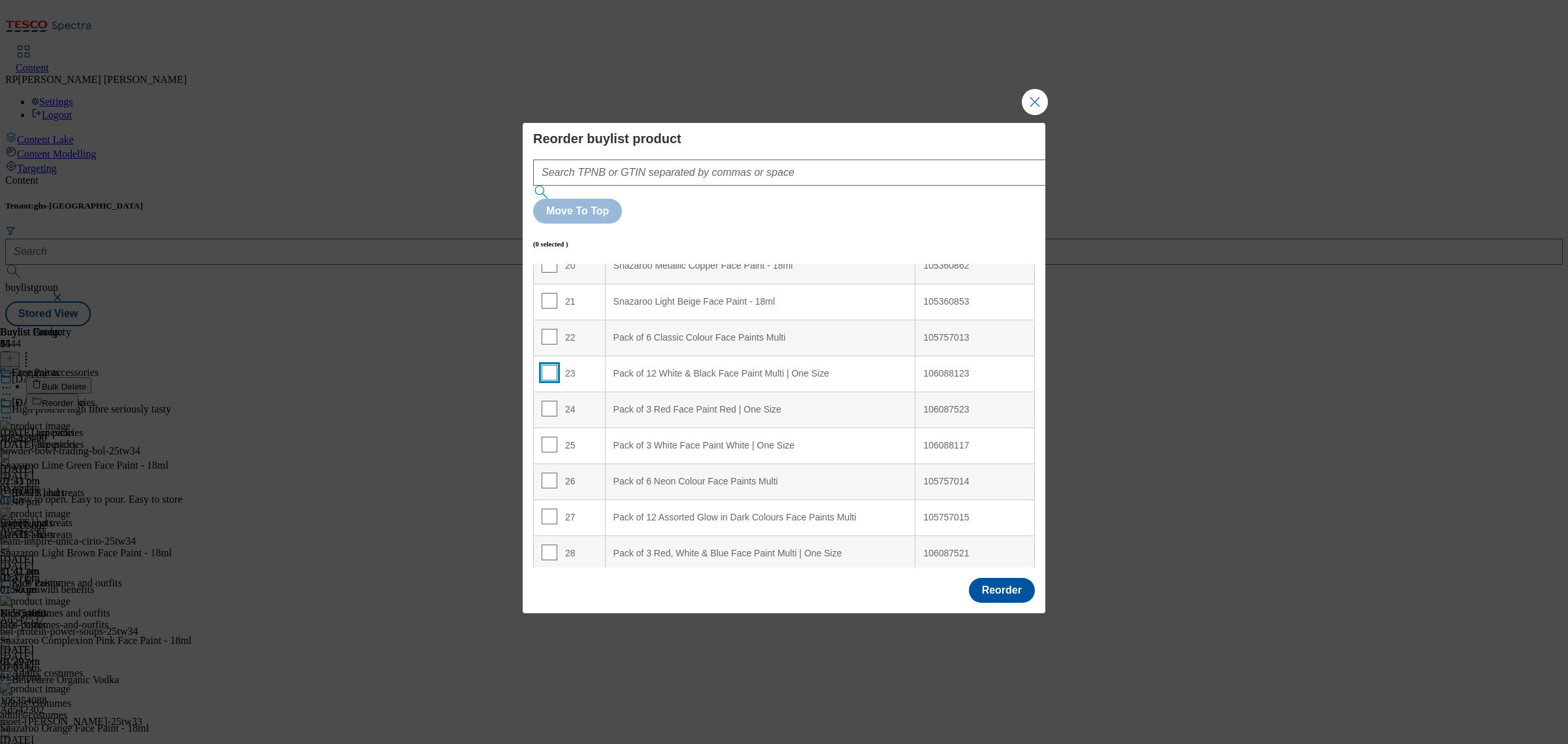
click at [550, 365] on input "Modal" at bounding box center [549, 372] width 15 height 15
checkbox input "true"
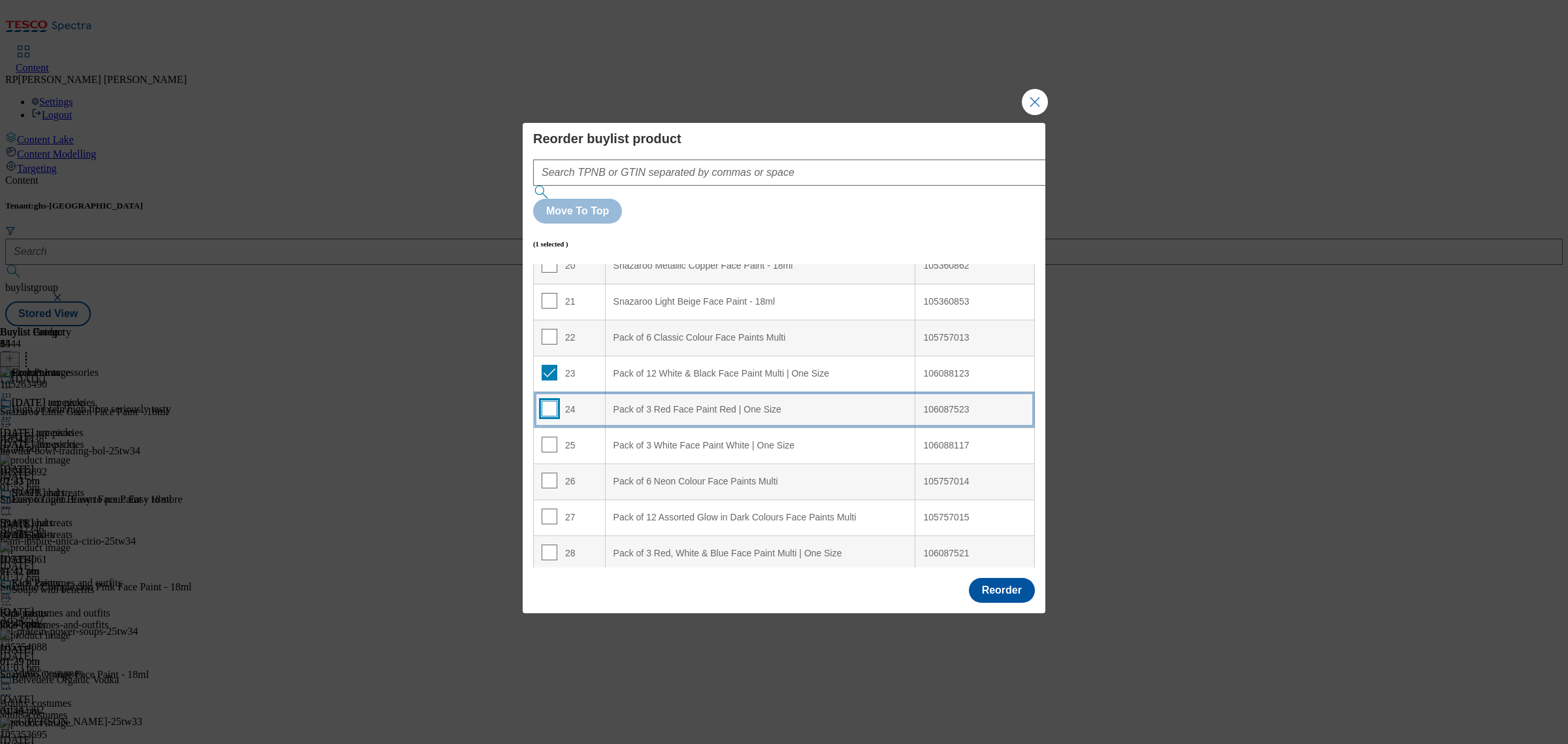
click at [546, 401] on input "Modal" at bounding box center [549, 408] width 15 height 15
checkbox input "true"
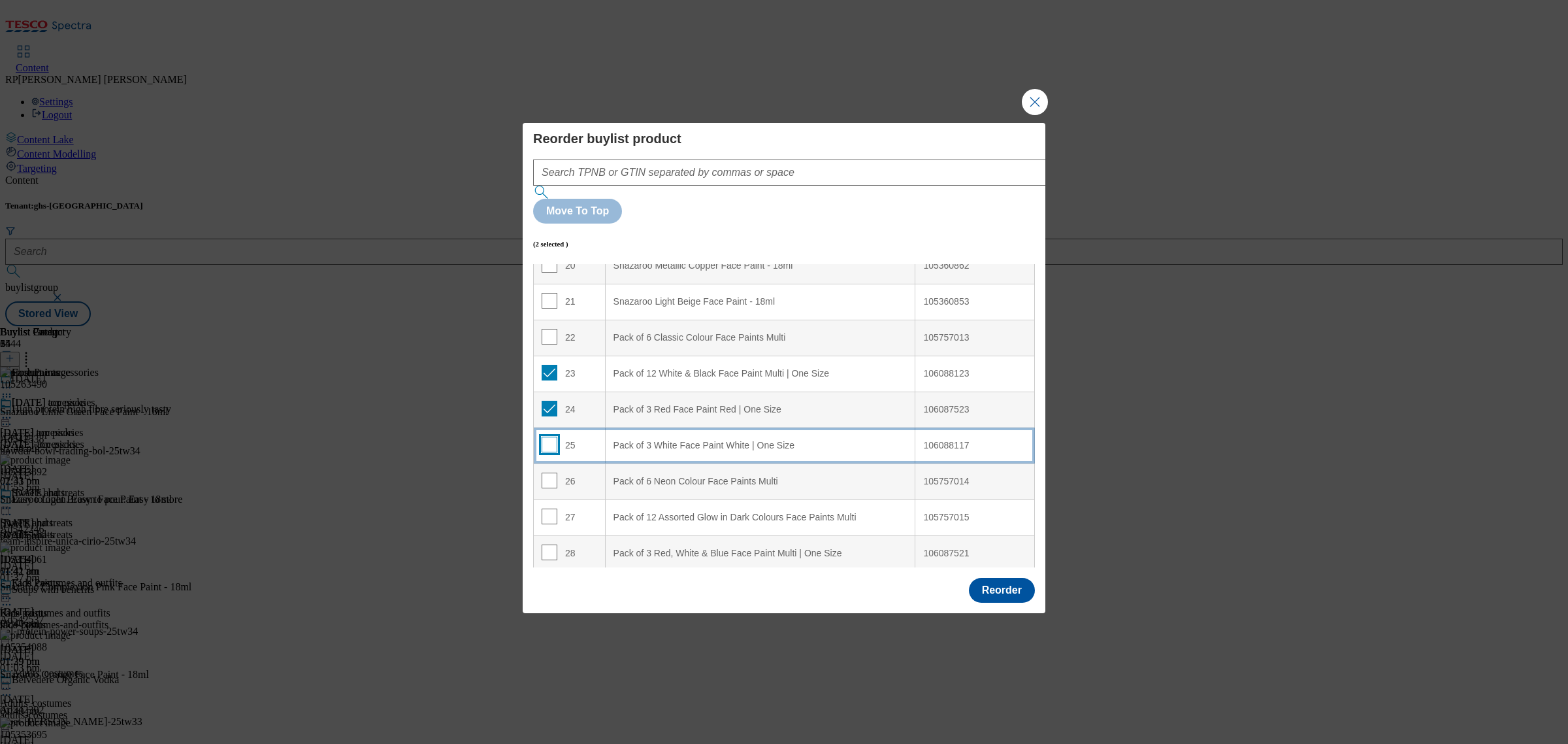
click at [547, 436] on input "Modal" at bounding box center [549, 444] width 15 height 15
checkbox input "true"
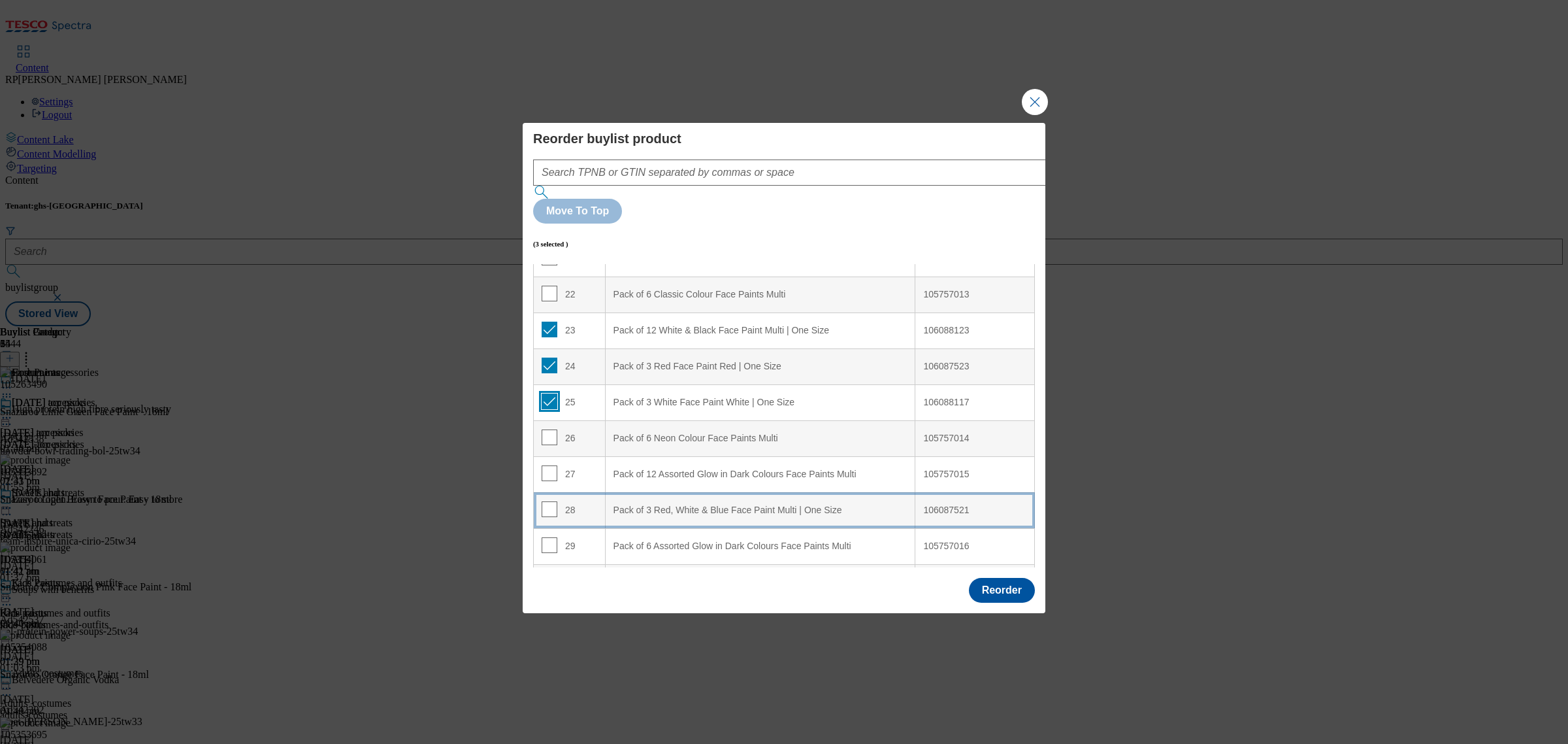
scroll to position [817, 0]
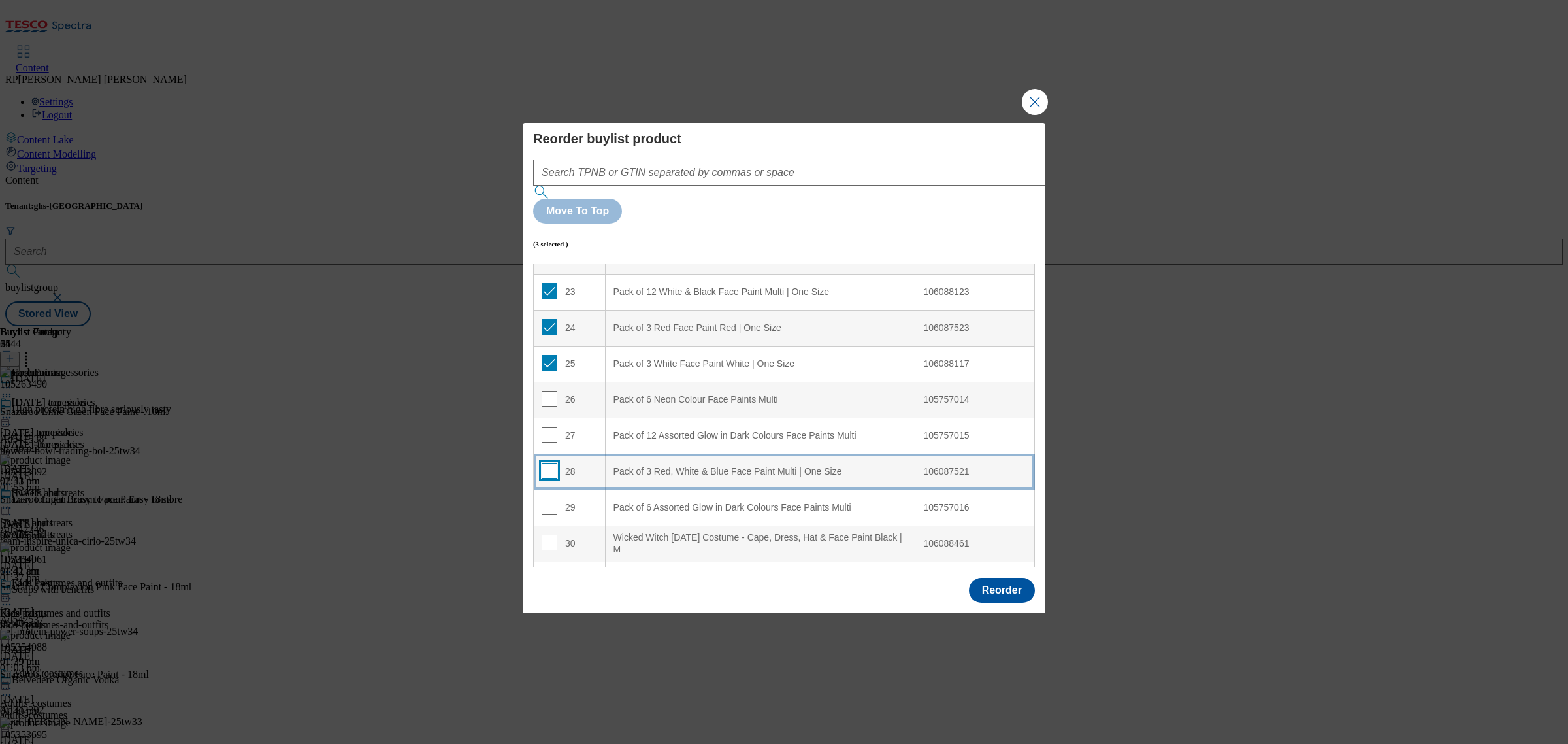
click at [544, 463] on input "Modal" at bounding box center [549, 470] width 15 height 15
checkbox input "true"
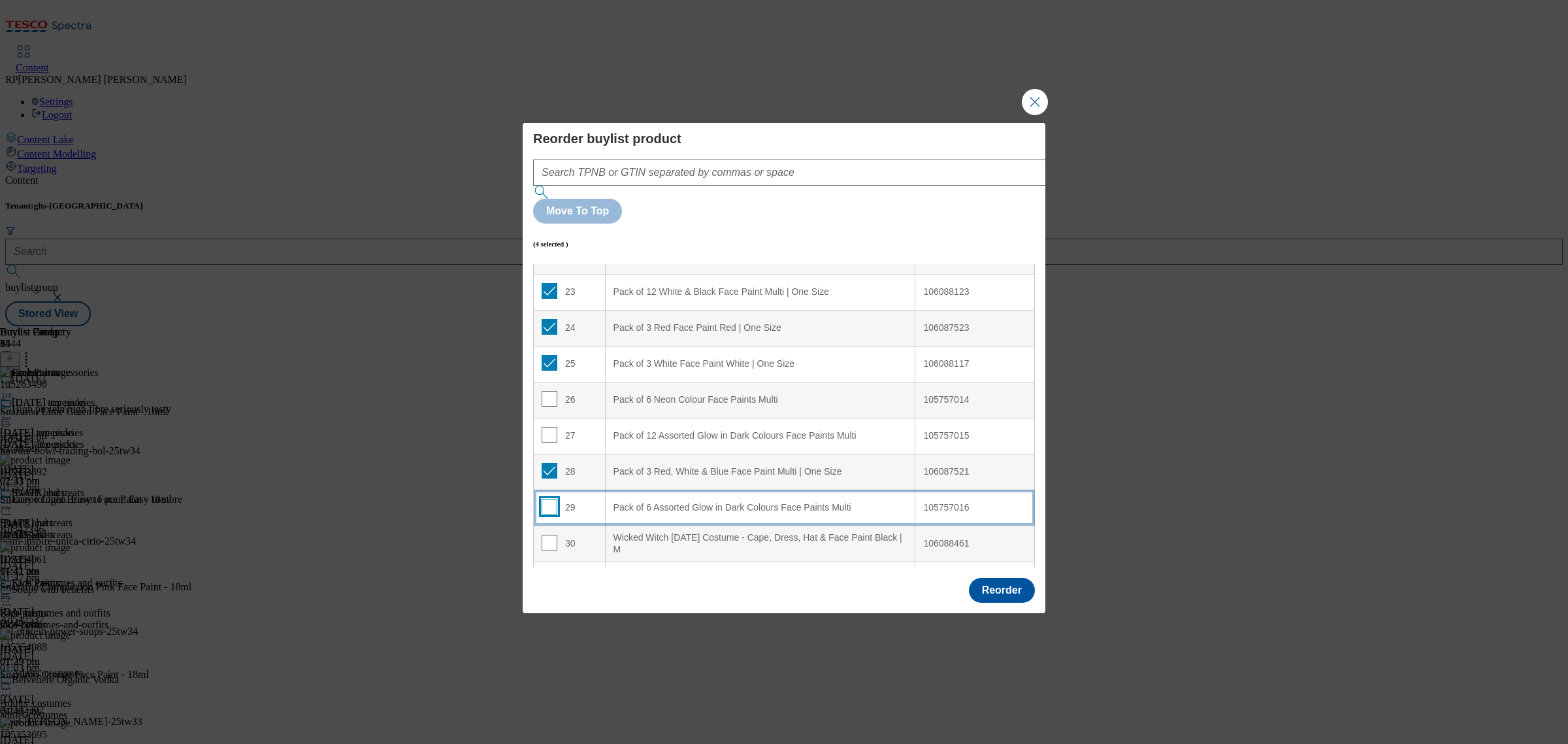
click at [550, 499] on input "Modal" at bounding box center [549, 506] width 15 height 15
checkbox input "true"
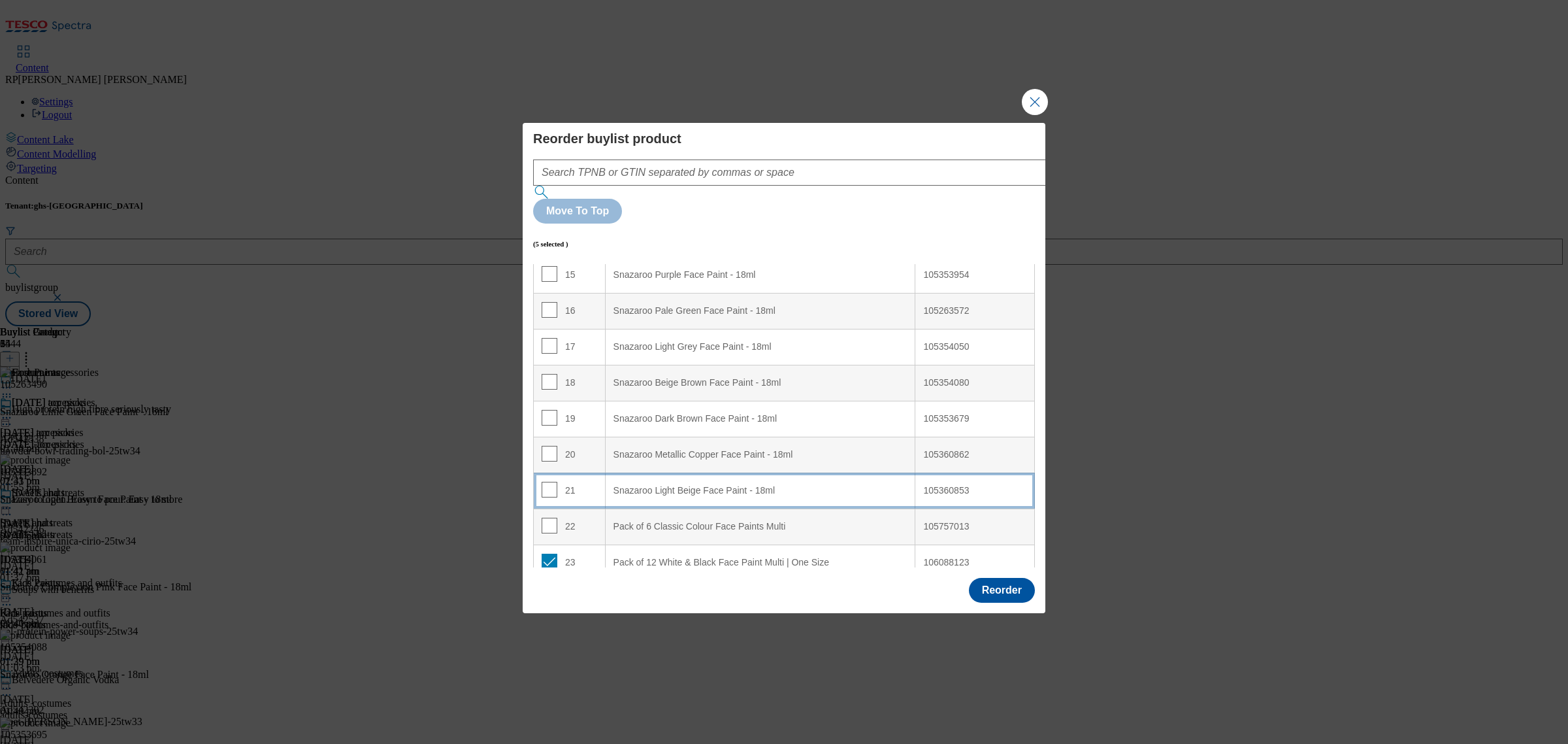
scroll to position [572, 0]
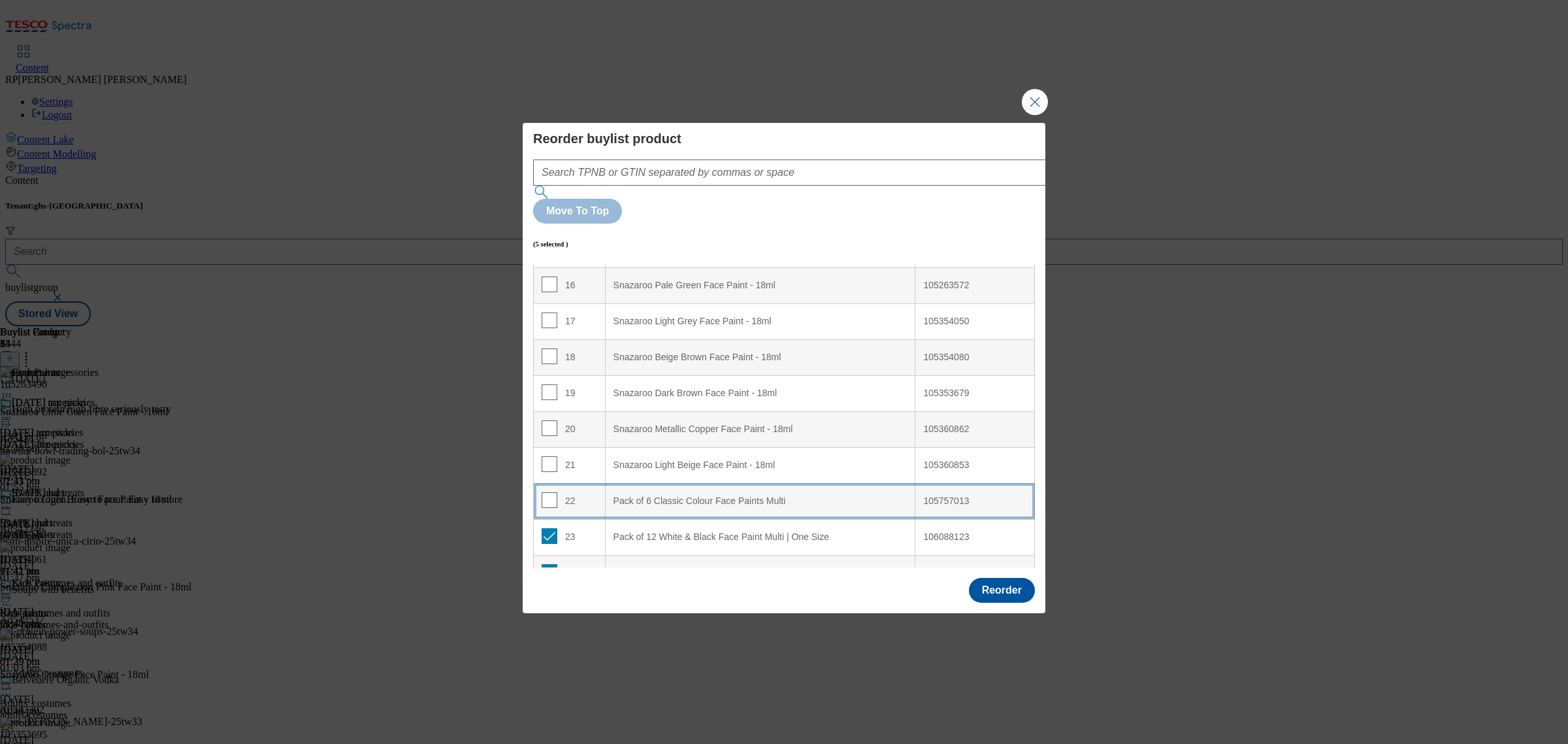
click at [685, 483] on Multi "Pack of 6 Classic Colour Face Paints Multi" at bounding box center [760, 501] width 310 height 36
click at [1017, 577] on button "Reorder" at bounding box center [1001, 590] width 66 height 25
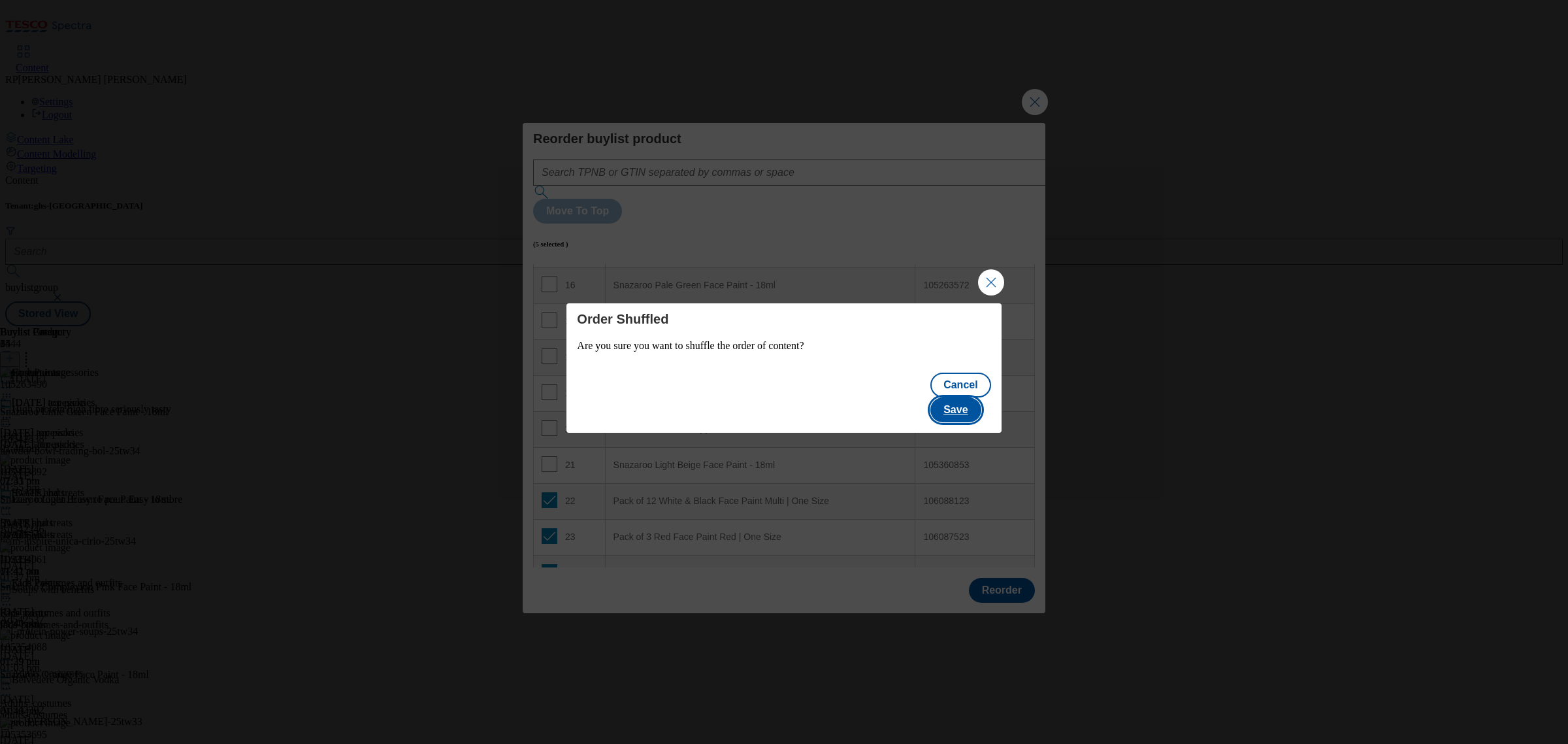
click at [981, 402] on button "Save" at bounding box center [955, 410] width 50 height 25
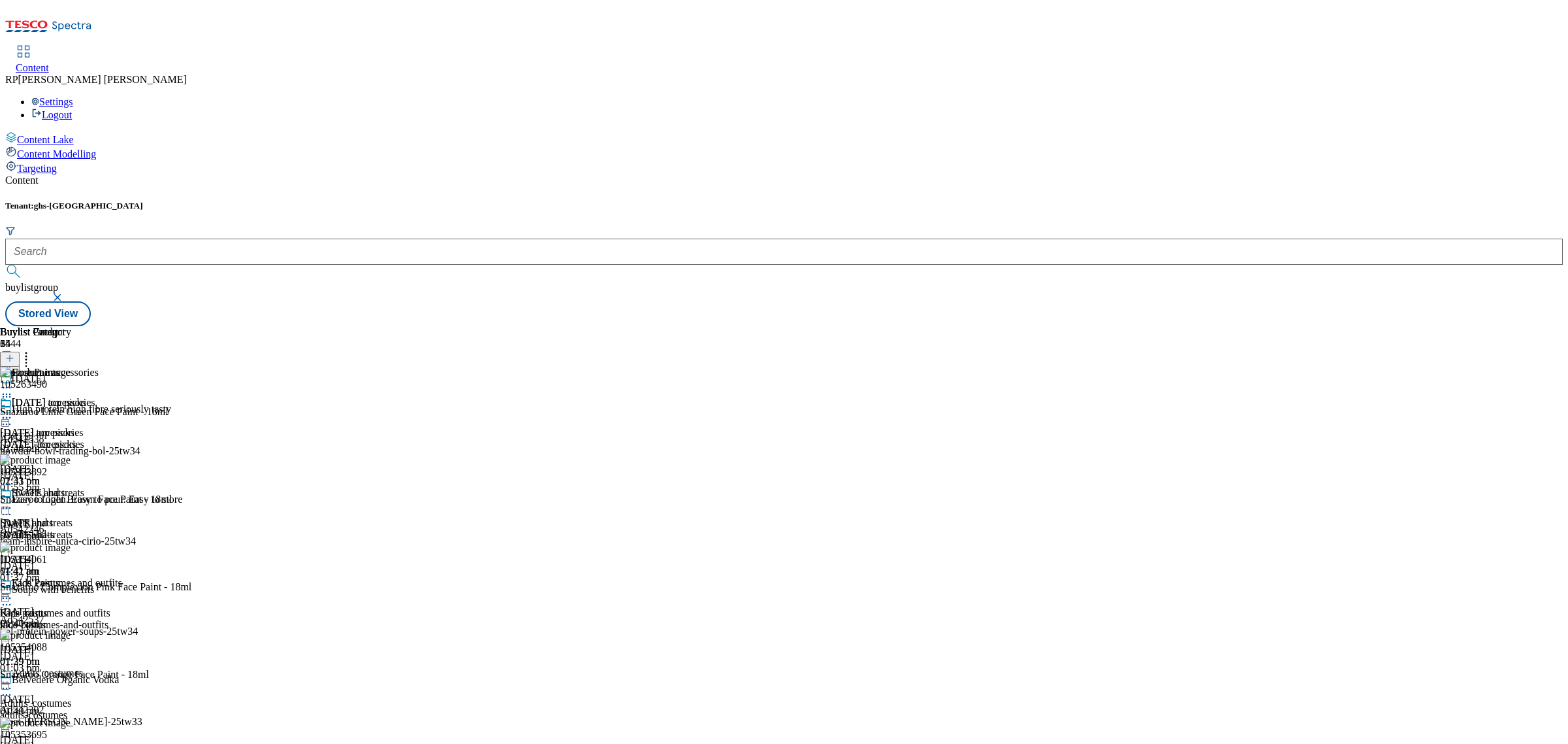
scroll to position [3985, 0]
click at [33, 350] on icon at bounding box center [26, 356] width 13 height 13
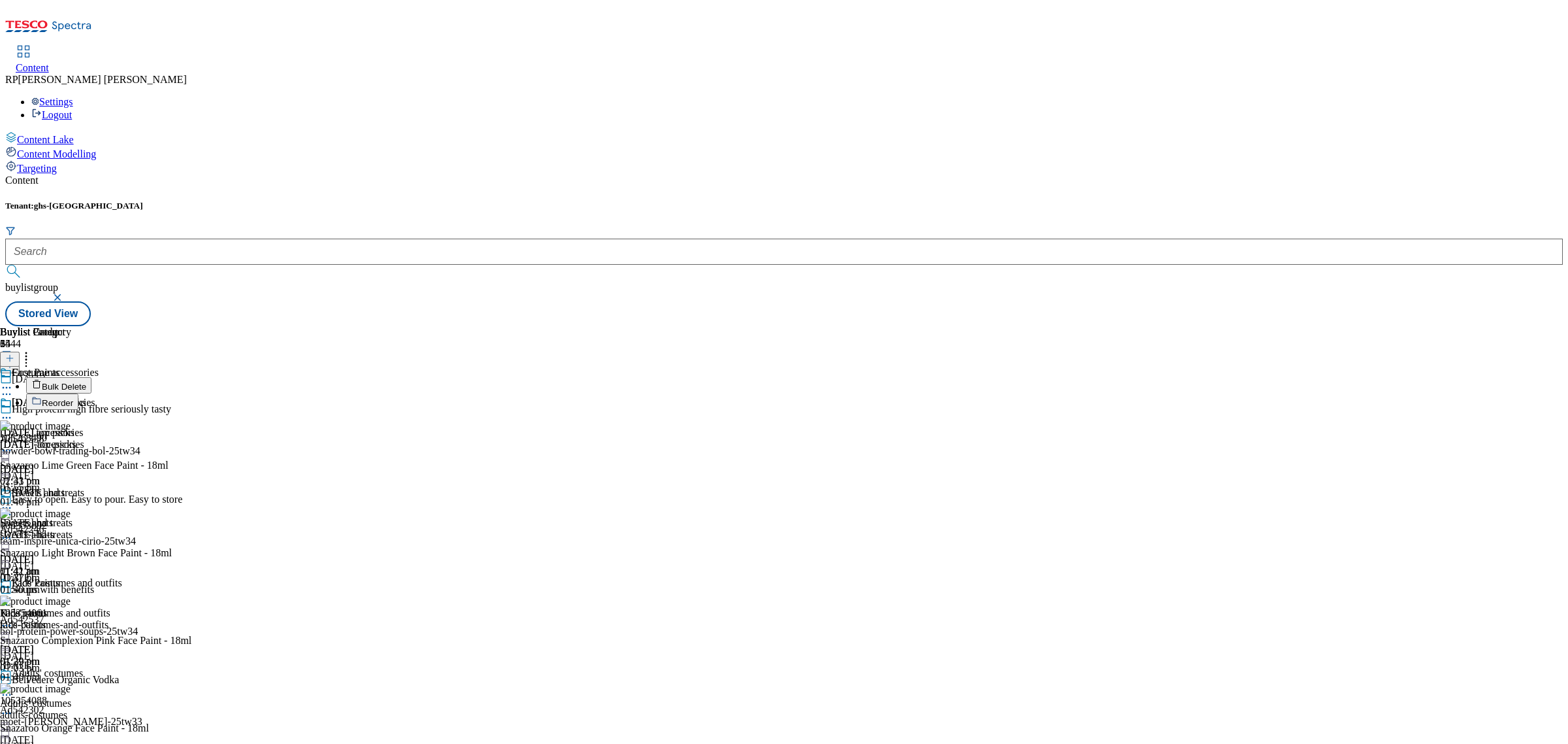
click at [73, 398] on span "Reorder" at bounding box center [57, 403] width 32 height 10
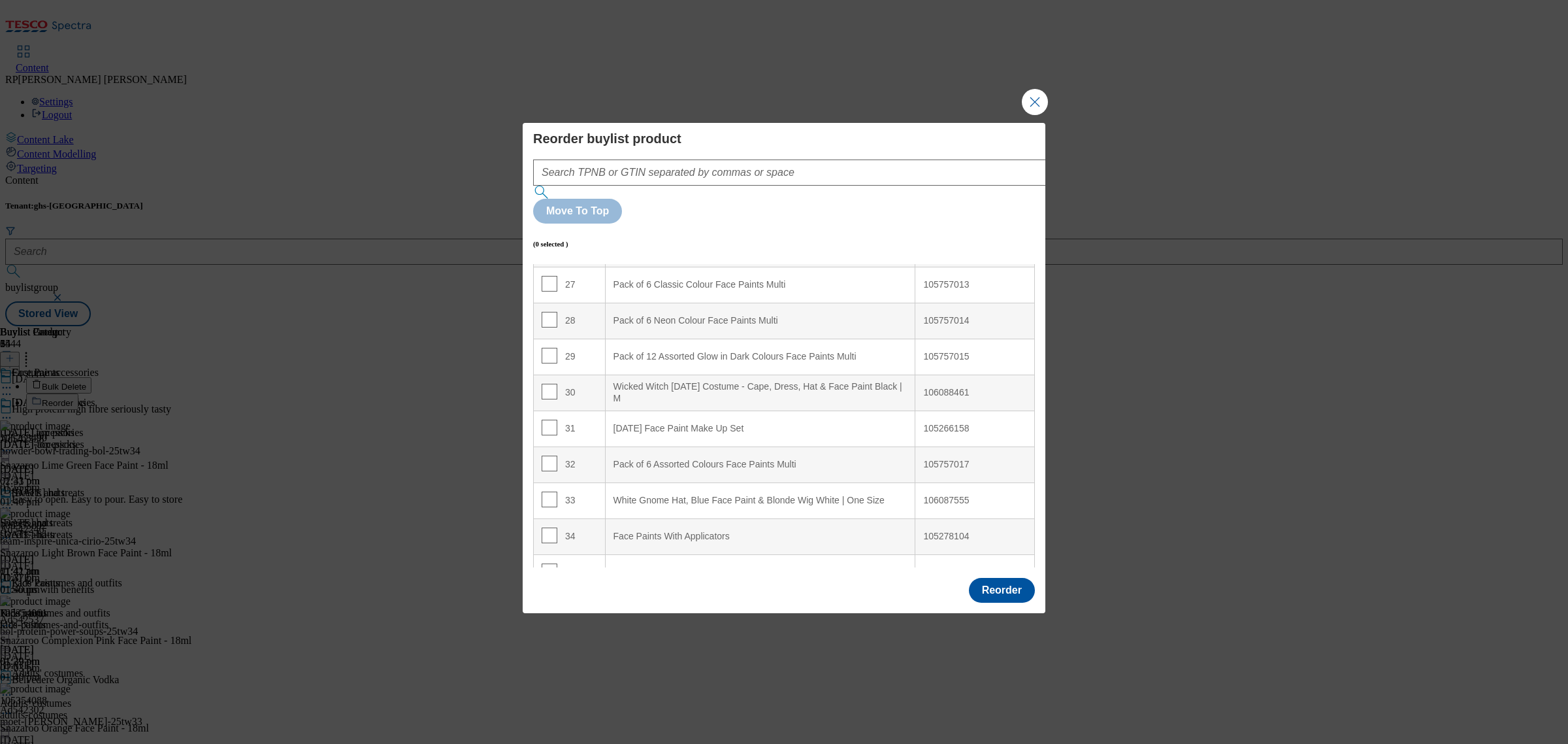
scroll to position [980, 0]
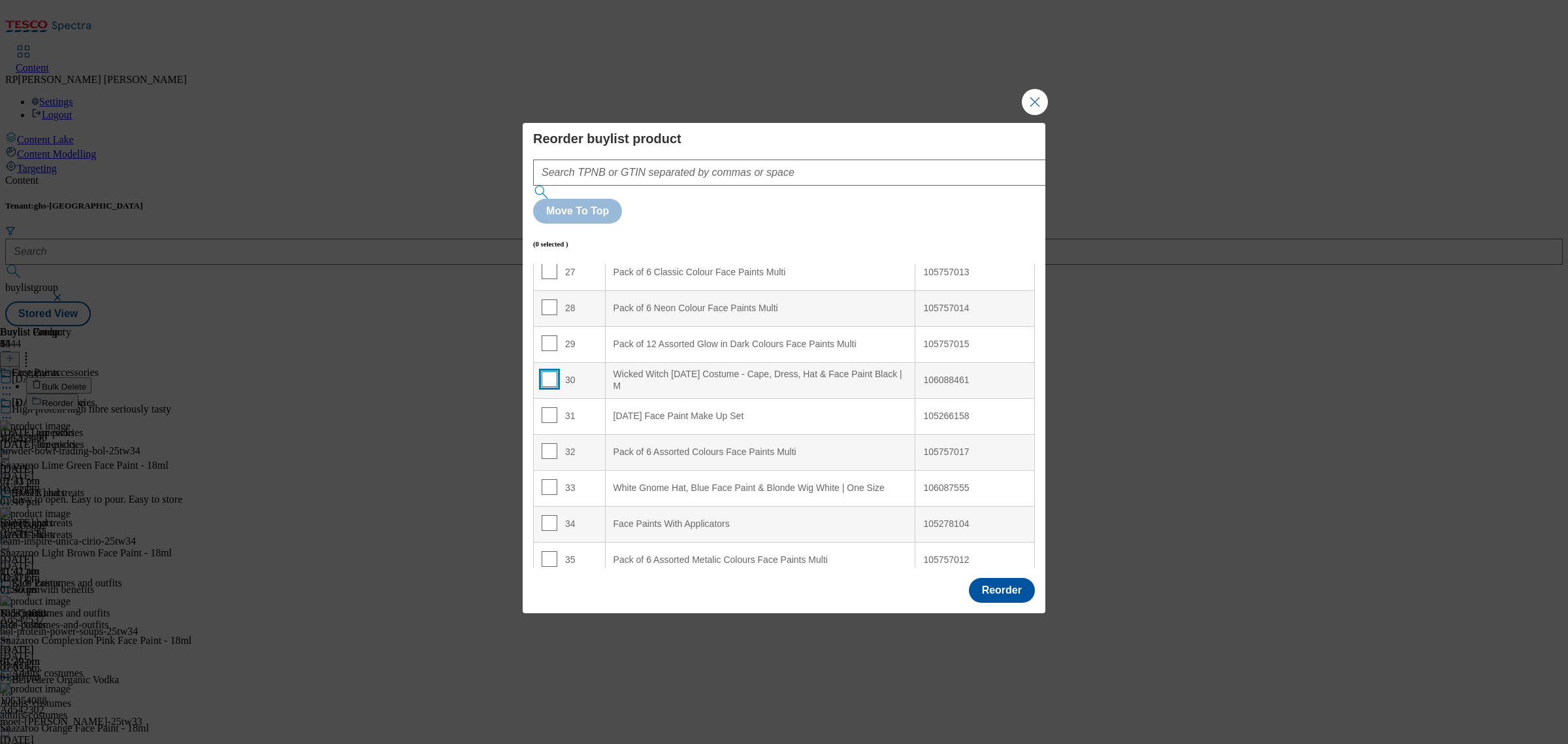
click at [546, 371] on input "Modal" at bounding box center [549, 379] width 15 height 15
checkbox input "true"
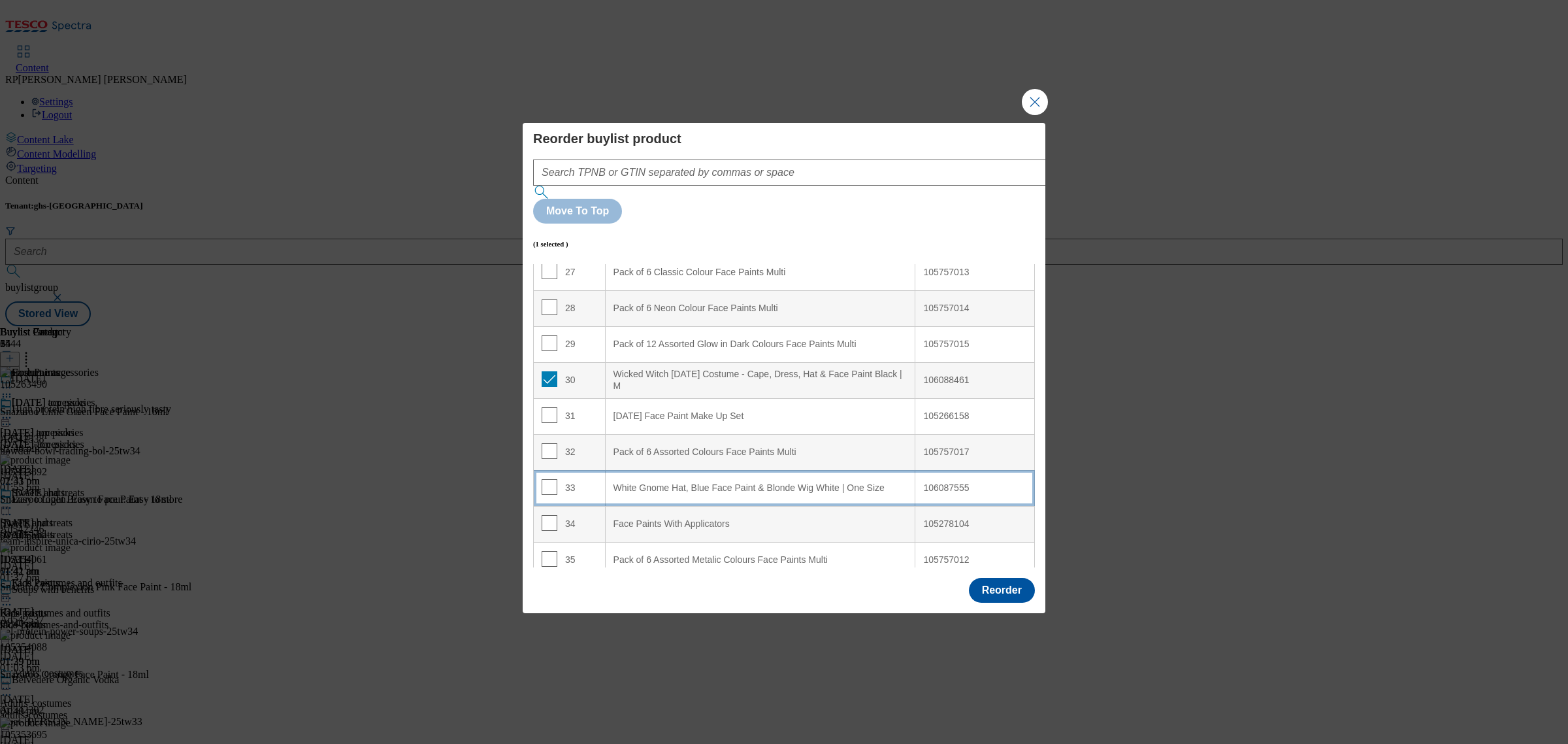
click at [576, 470] on td "33" at bounding box center [569, 488] width 72 height 36
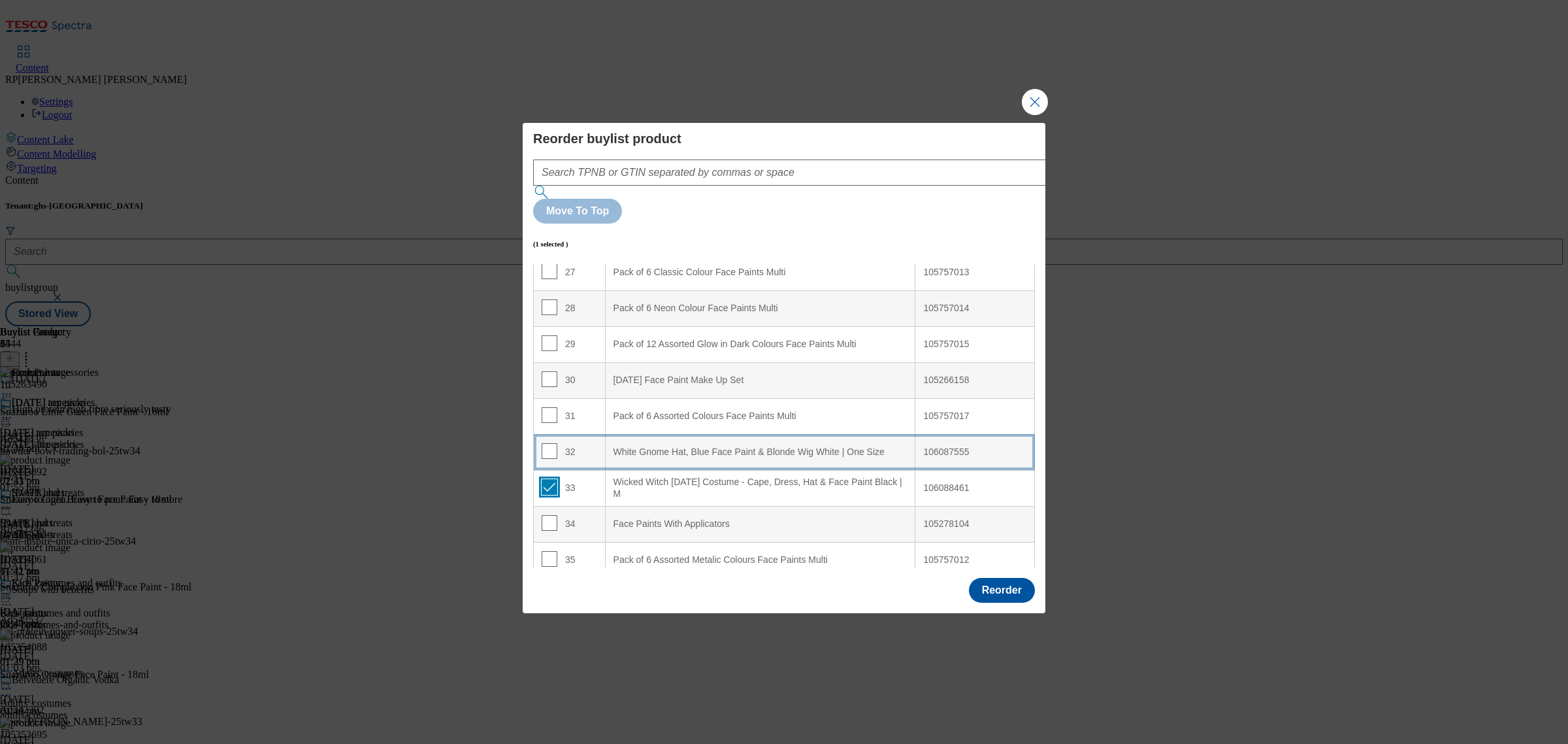
click at [548, 479] on input "Modal" at bounding box center [549, 486] width 15 height 15
checkbox input "false"
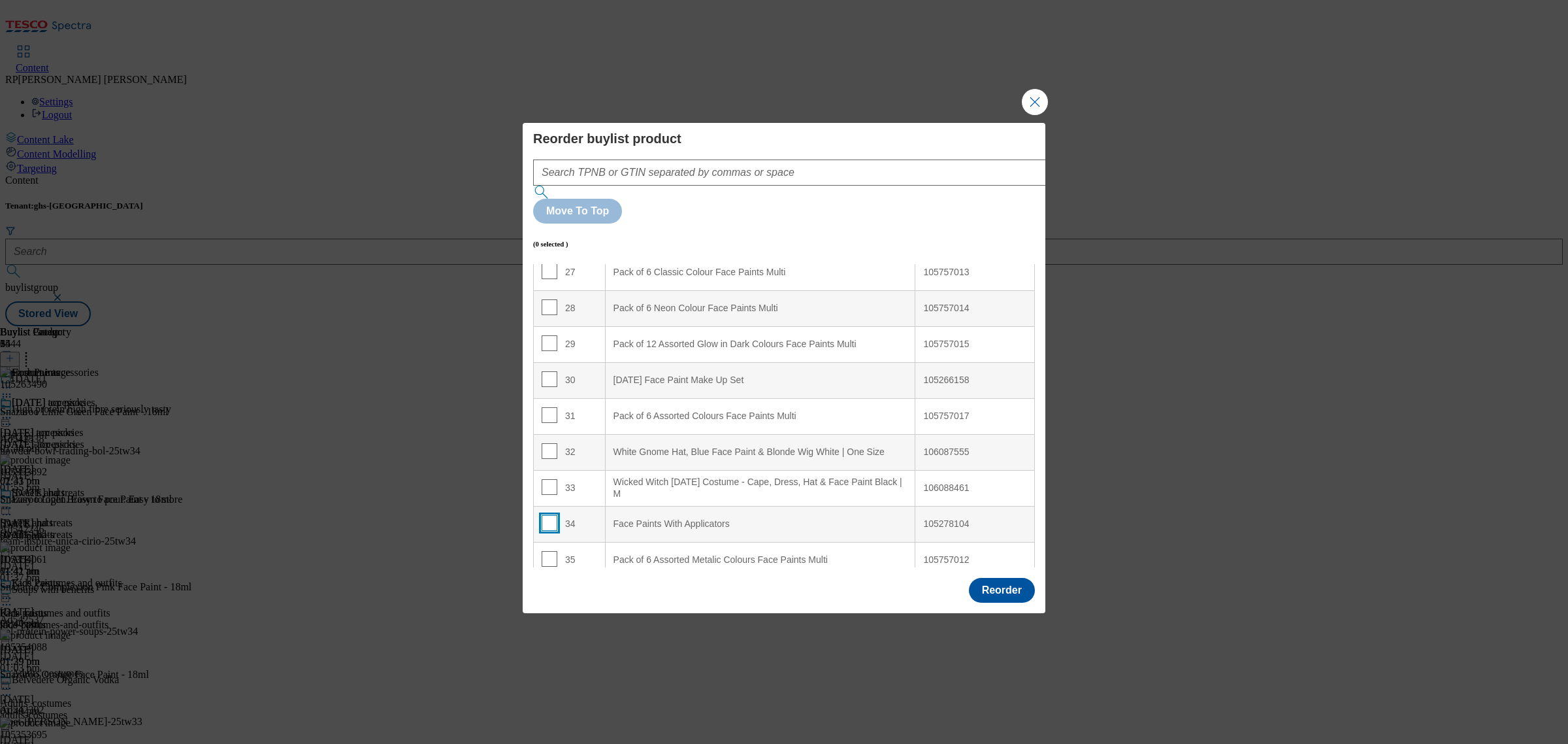
click at [547, 515] on input "Modal" at bounding box center [549, 522] width 15 height 15
checkbox input "true"
click at [593, 434] on td "32" at bounding box center [569, 452] width 72 height 36
click at [552, 443] on input "Modal" at bounding box center [549, 451] width 15 height 15
checkbox input "false"
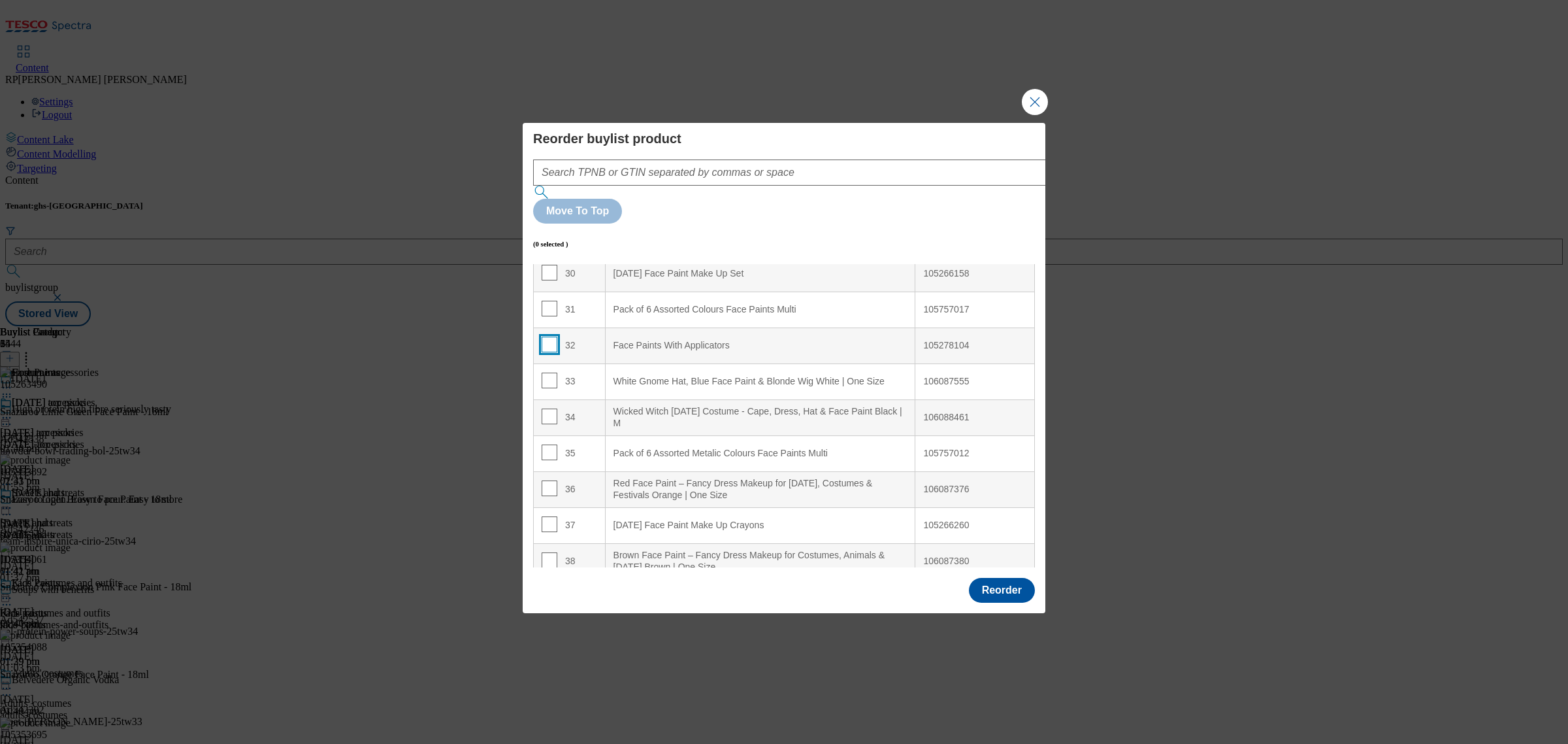
scroll to position [1062, 0]
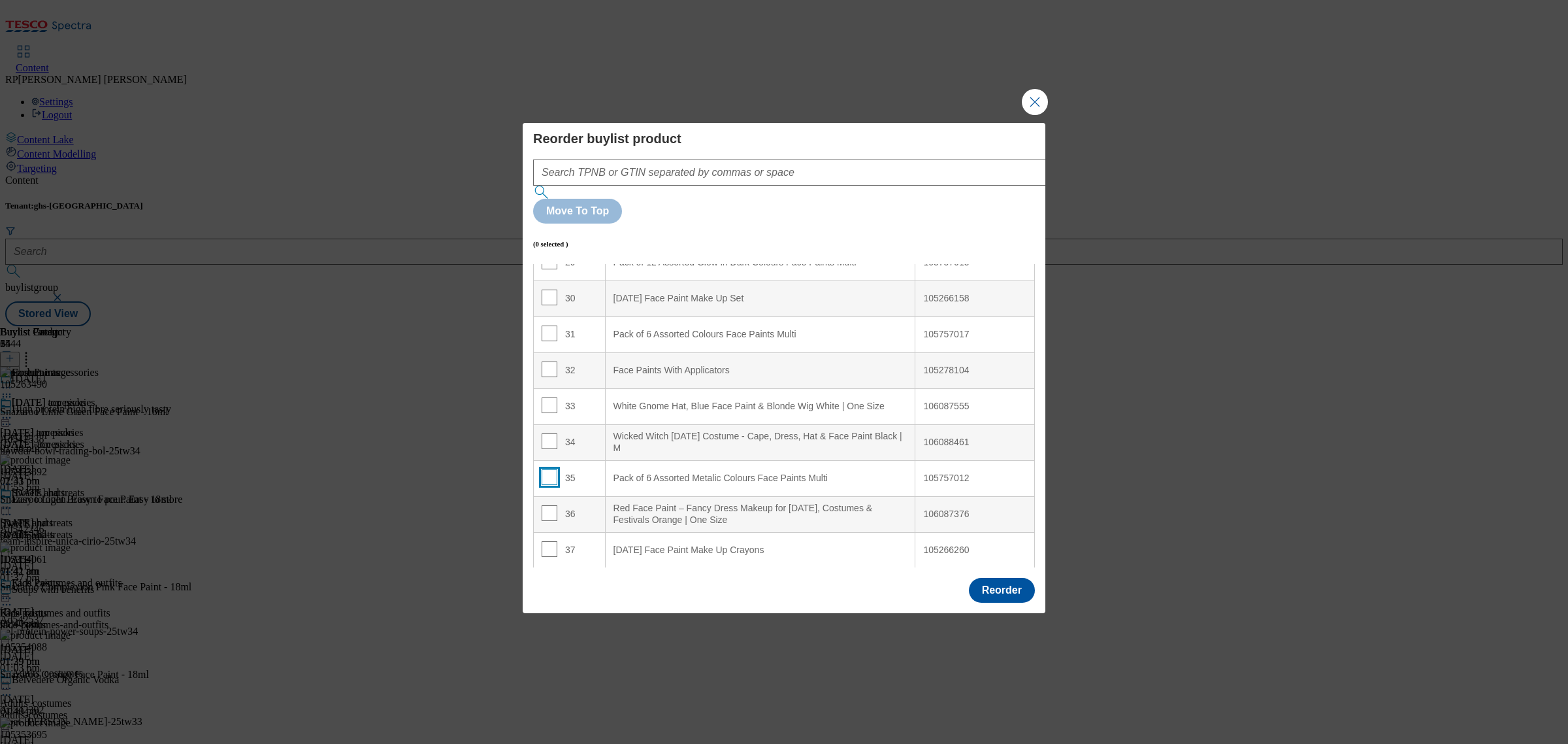
click at [550, 469] on input "Modal" at bounding box center [549, 477] width 15 height 15
checkbox input "true"
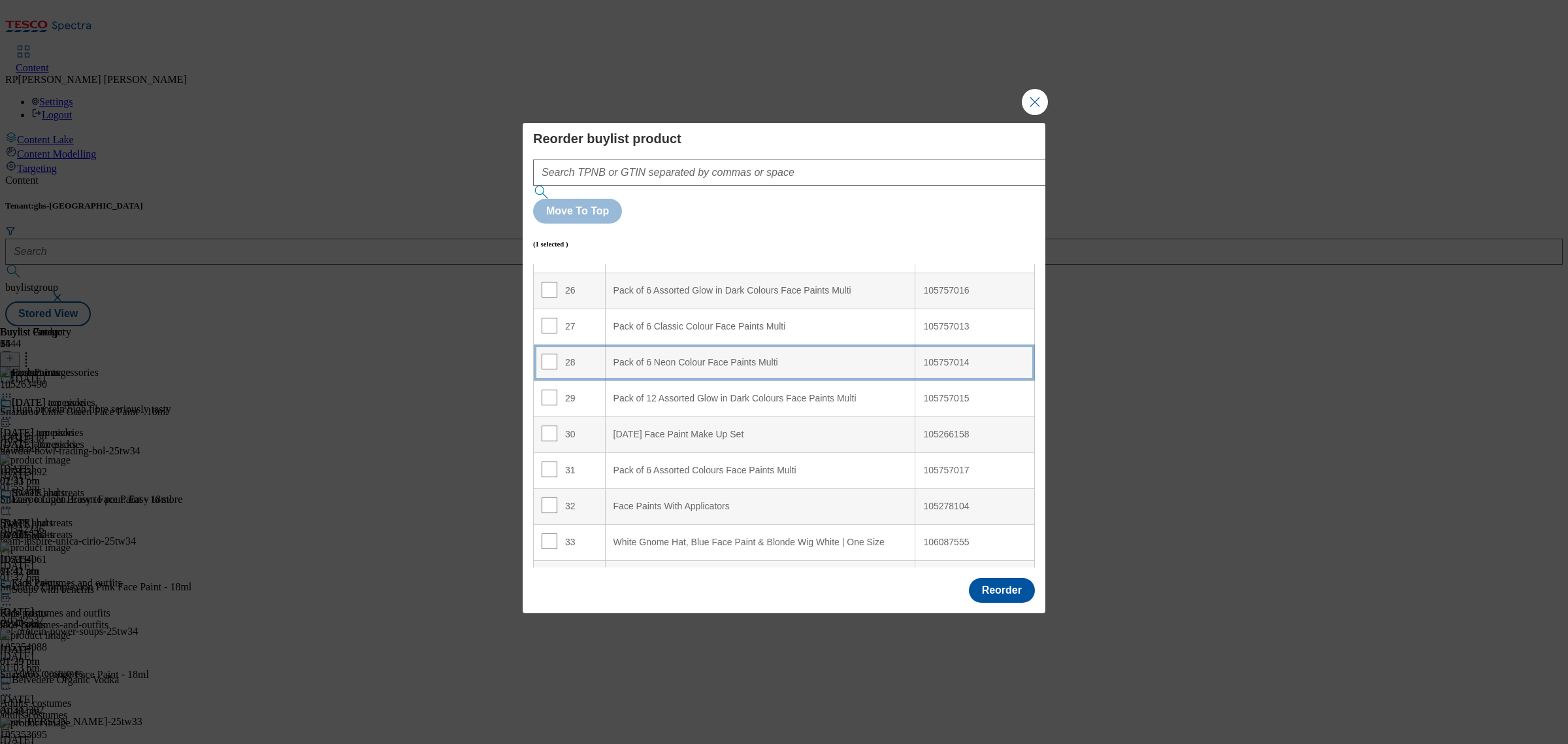
scroll to position [898, 0]
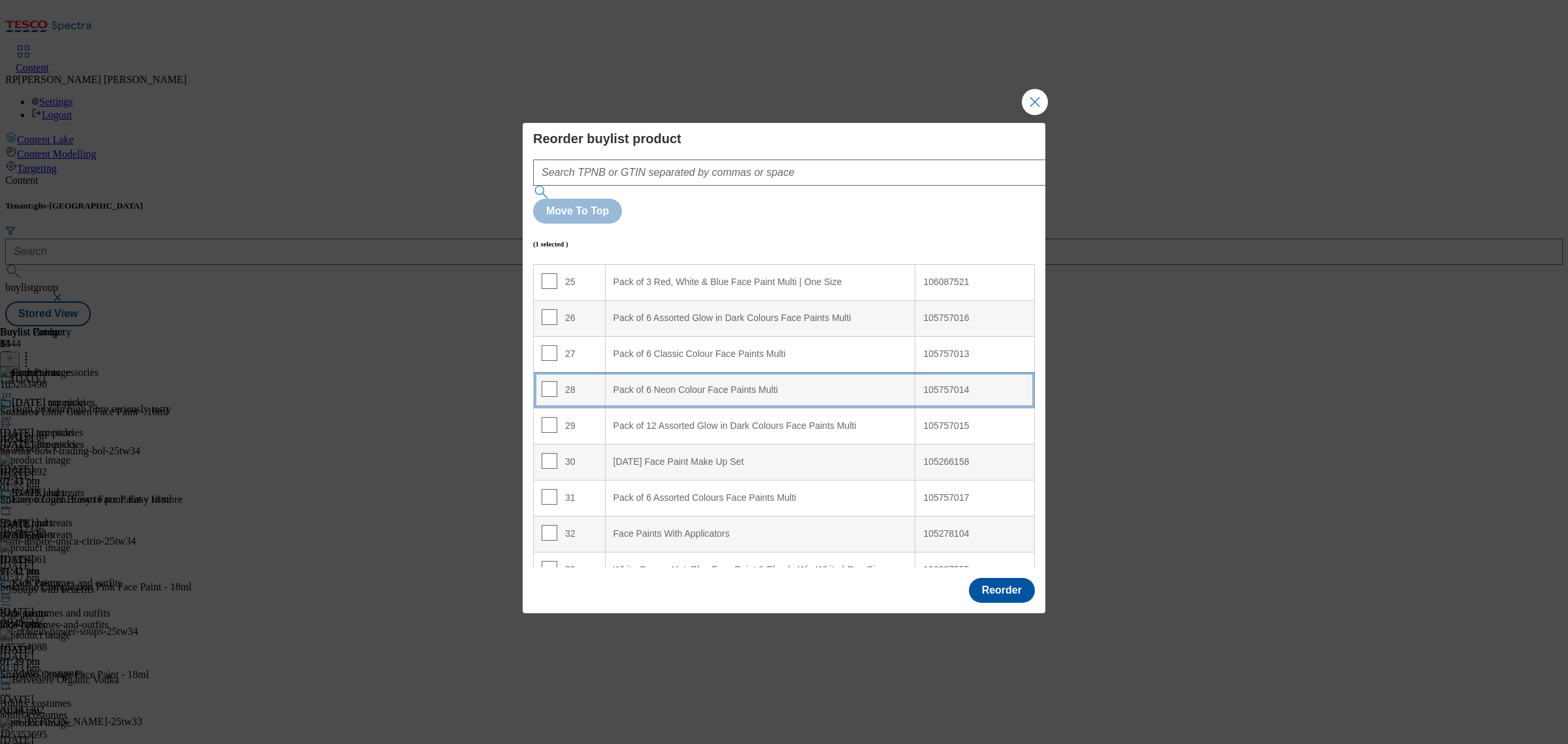
click at [583, 372] on td "28" at bounding box center [569, 390] width 72 height 36
click at [549, 381] on input "Modal" at bounding box center [549, 388] width 15 height 15
checkbox input "false"
click at [550, 525] on input "Modal" at bounding box center [549, 532] width 15 height 15
checkbox input "true"
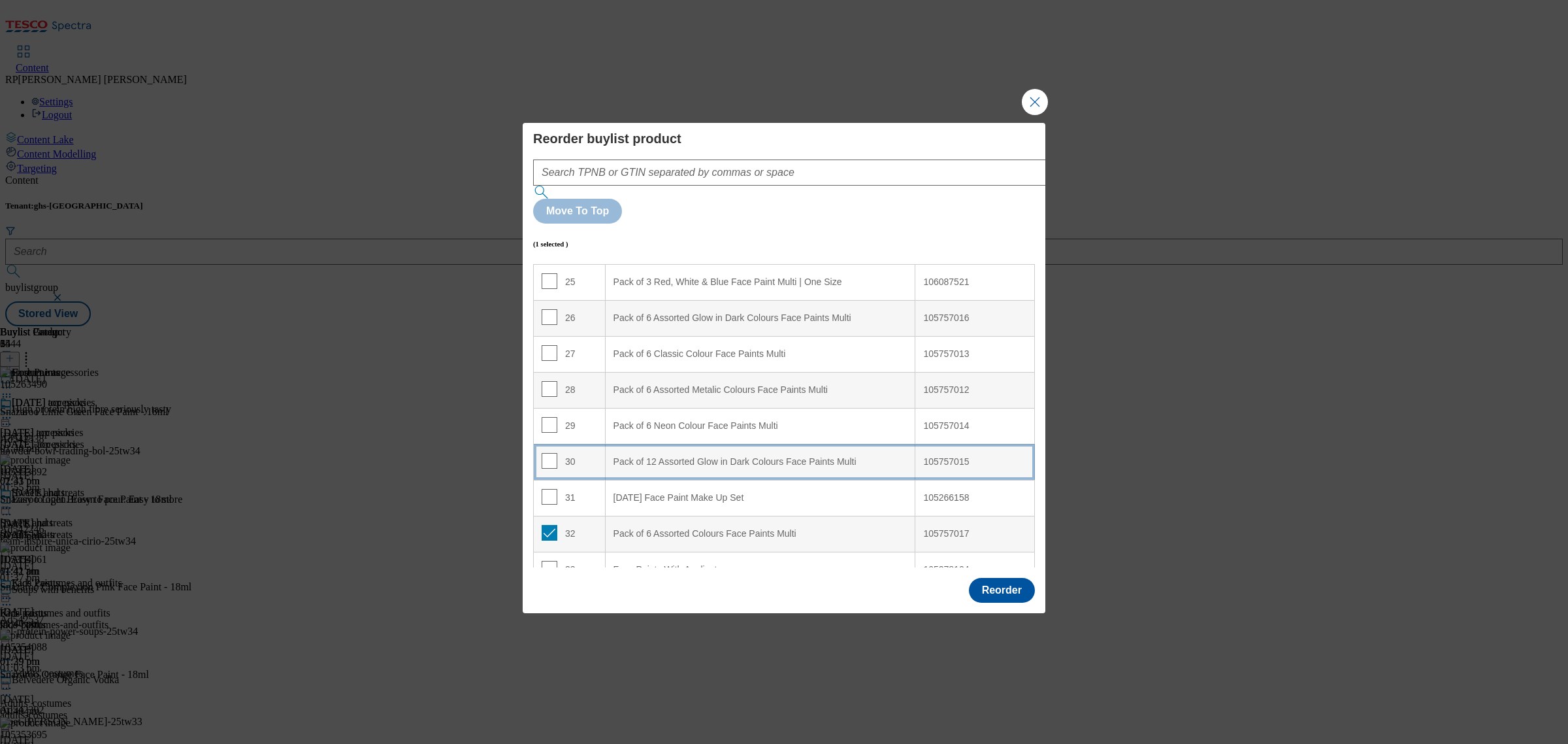
click at [586, 444] on td "30" at bounding box center [569, 462] width 72 height 36
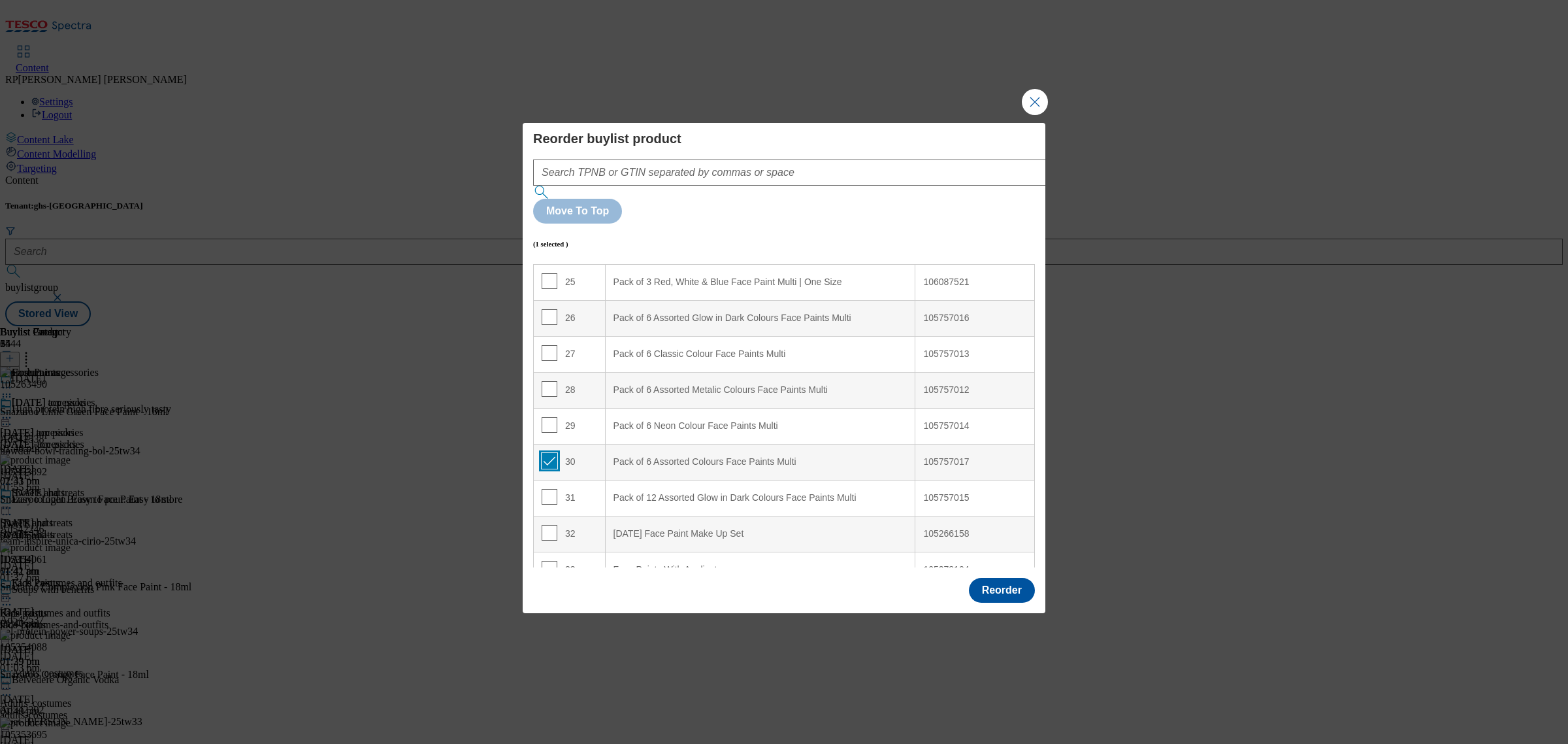
click at [552, 453] on input "Modal" at bounding box center [549, 461] width 15 height 15
checkbox input "false"
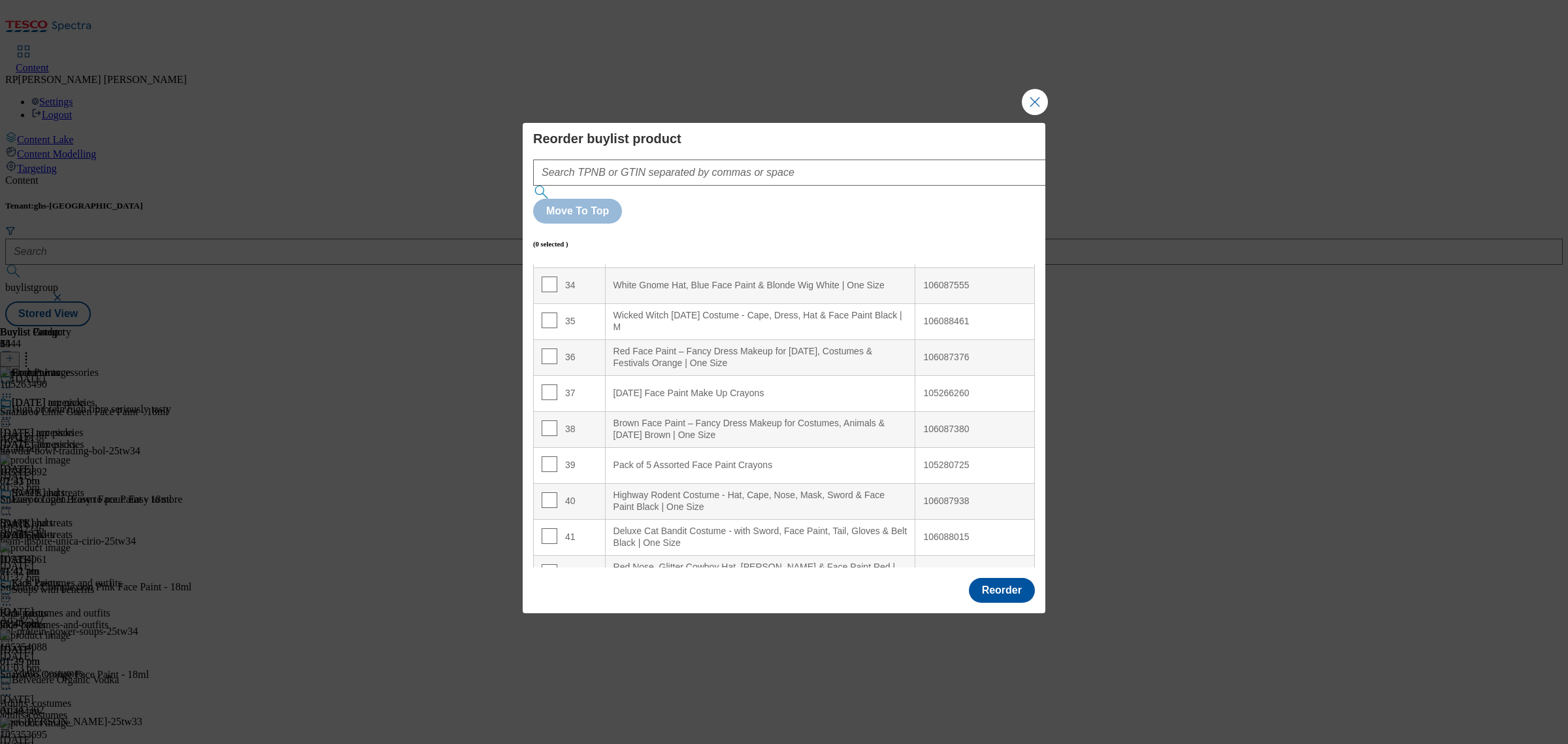
scroll to position [1225, 0]
click at [985, 577] on button "Reorder" at bounding box center [1001, 590] width 66 height 25
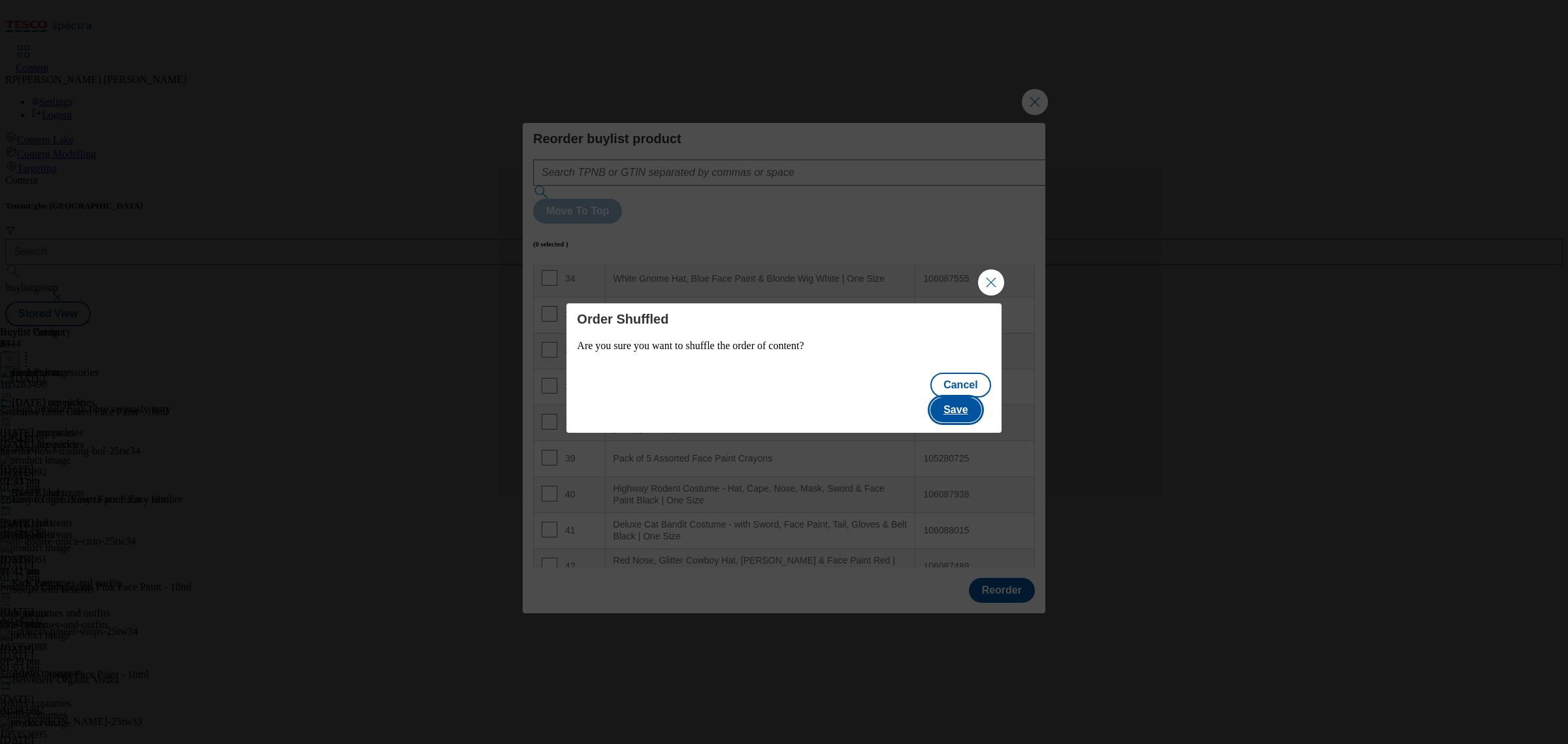
click at [968, 398] on button "Save" at bounding box center [955, 410] width 50 height 25
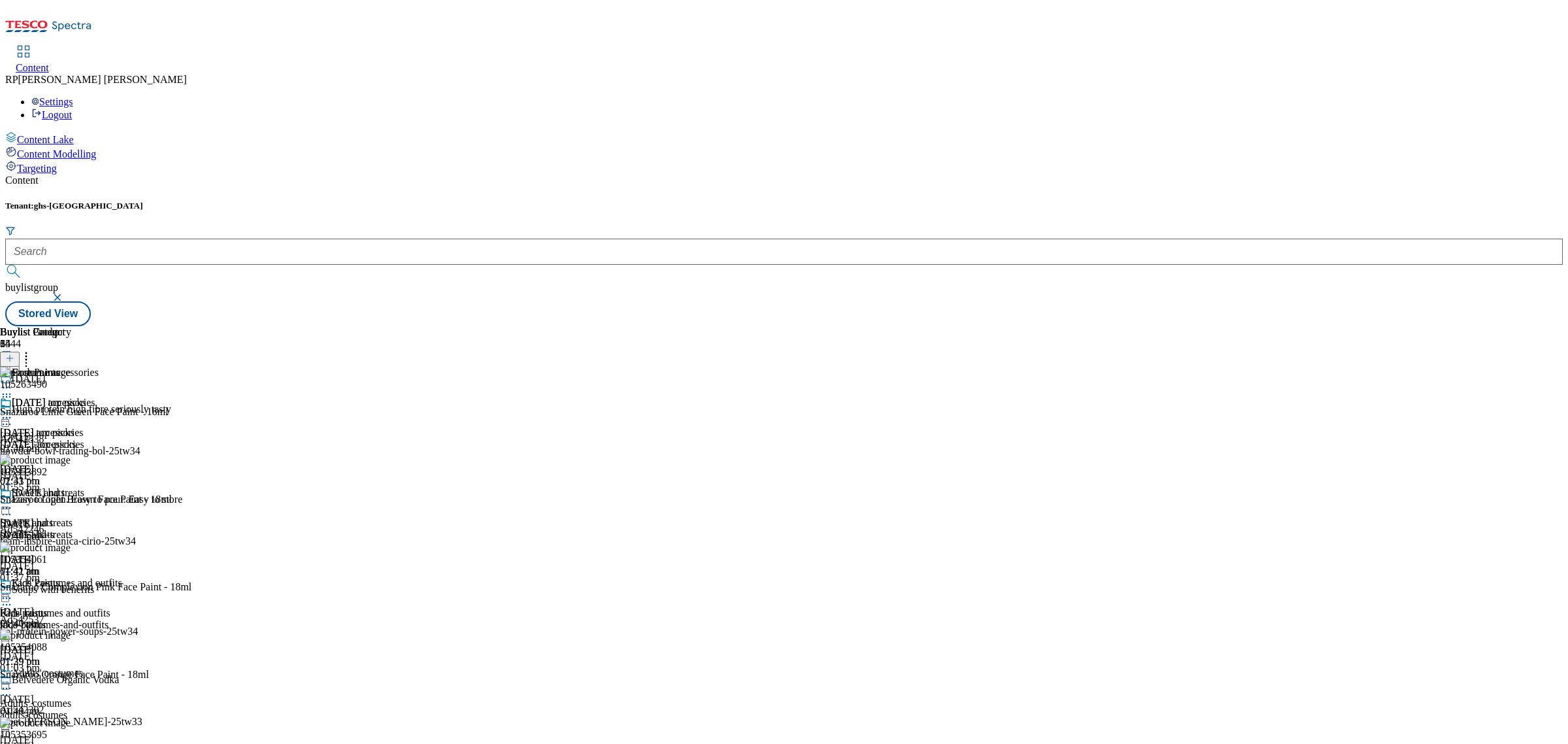
scroll to position [5187, 0]
click at [33, 350] on icon at bounding box center [26, 356] width 13 height 13
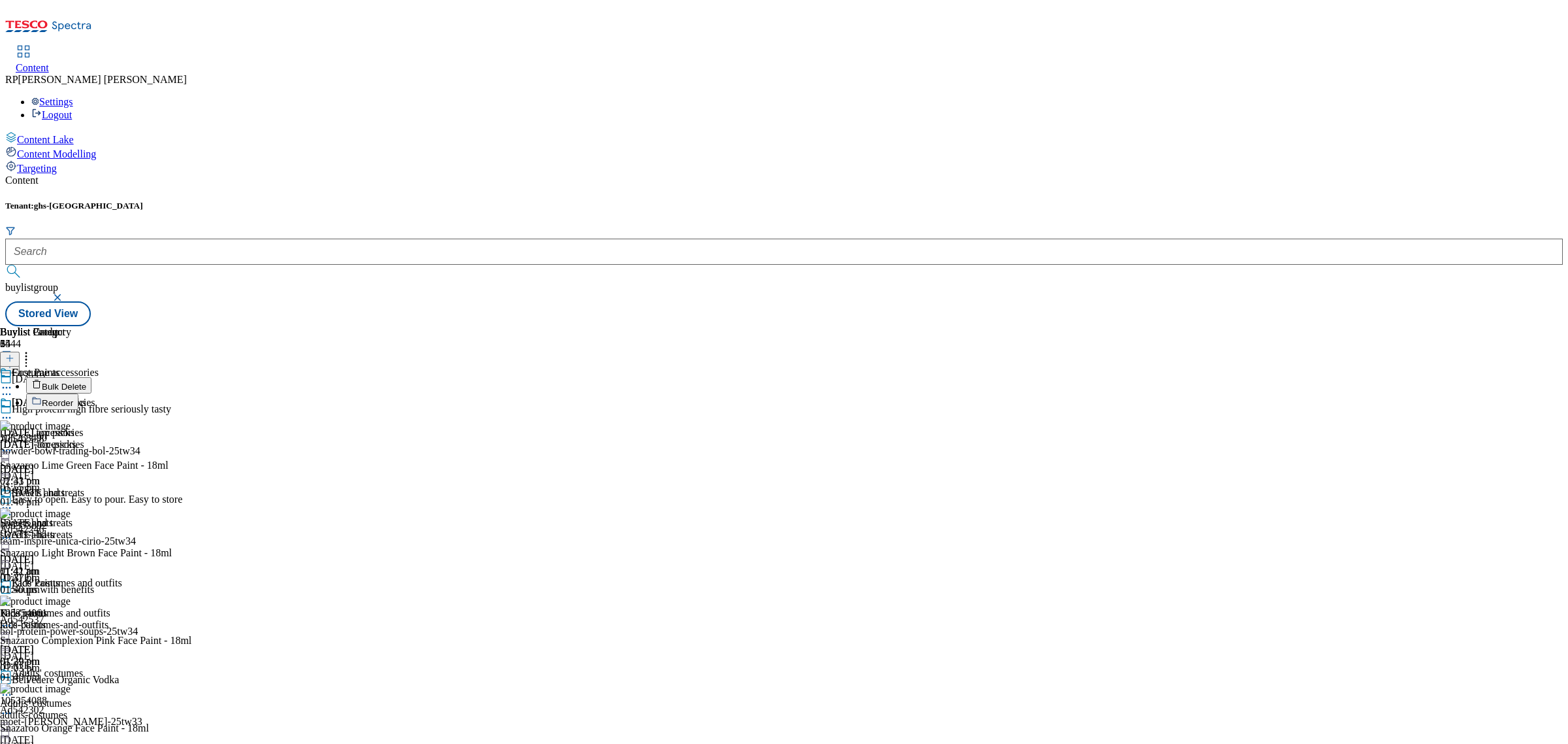
click at [73, 398] on span "Reorder" at bounding box center [57, 403] width 32 height 10
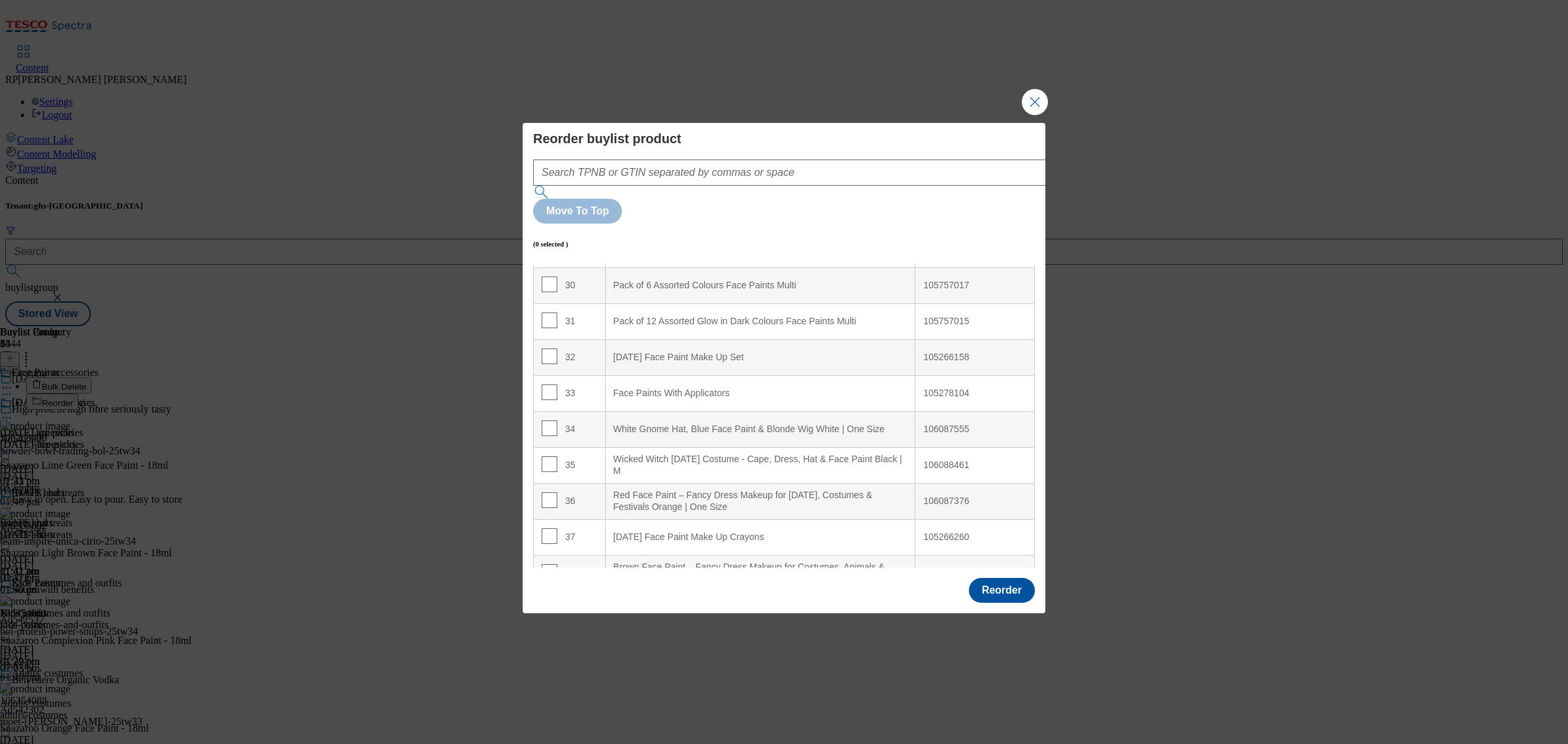
scroll to position [1103, 0]
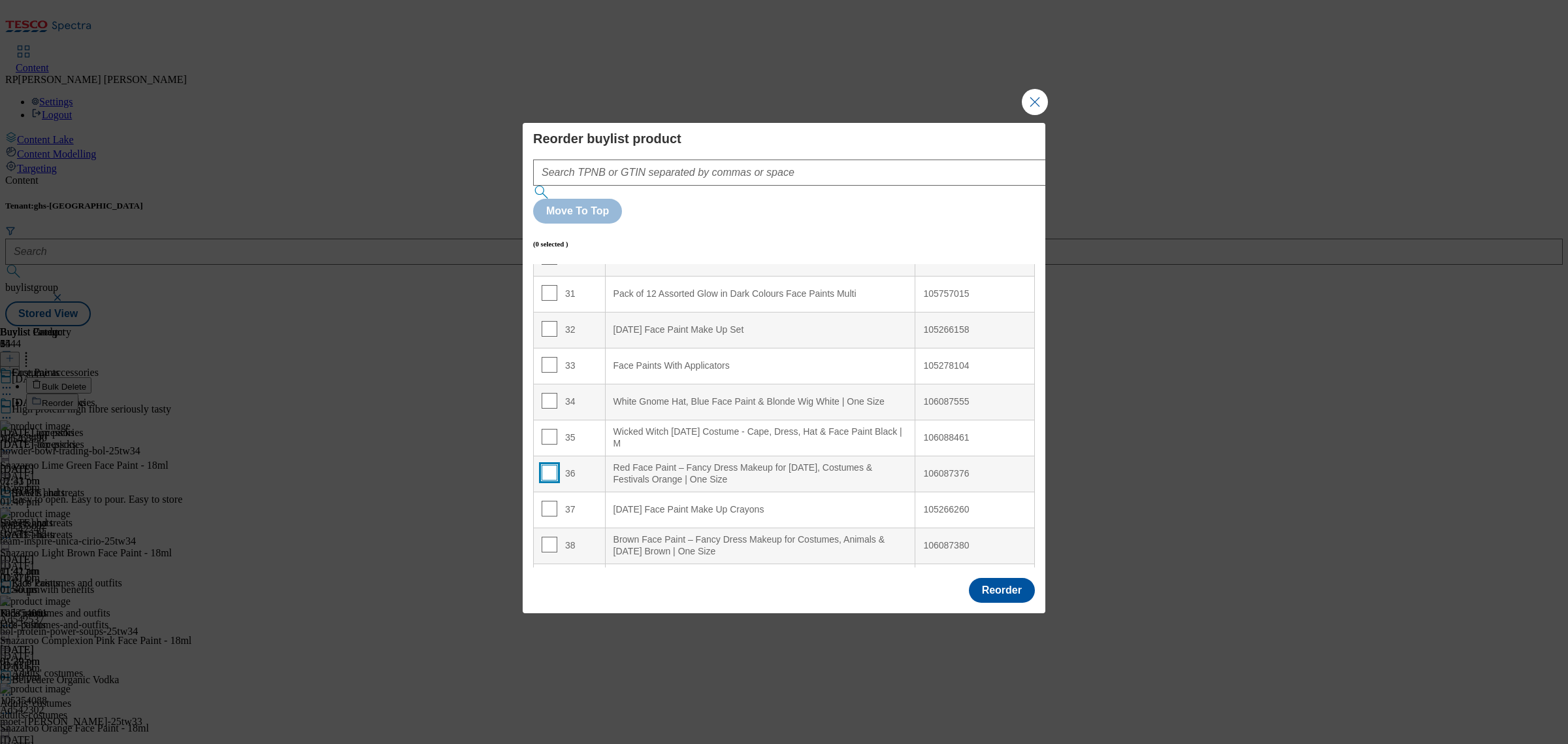
click at [542, 465] on input "Modal" at bounding box center [549, 472] width 15 height 15
checkbox input "true"
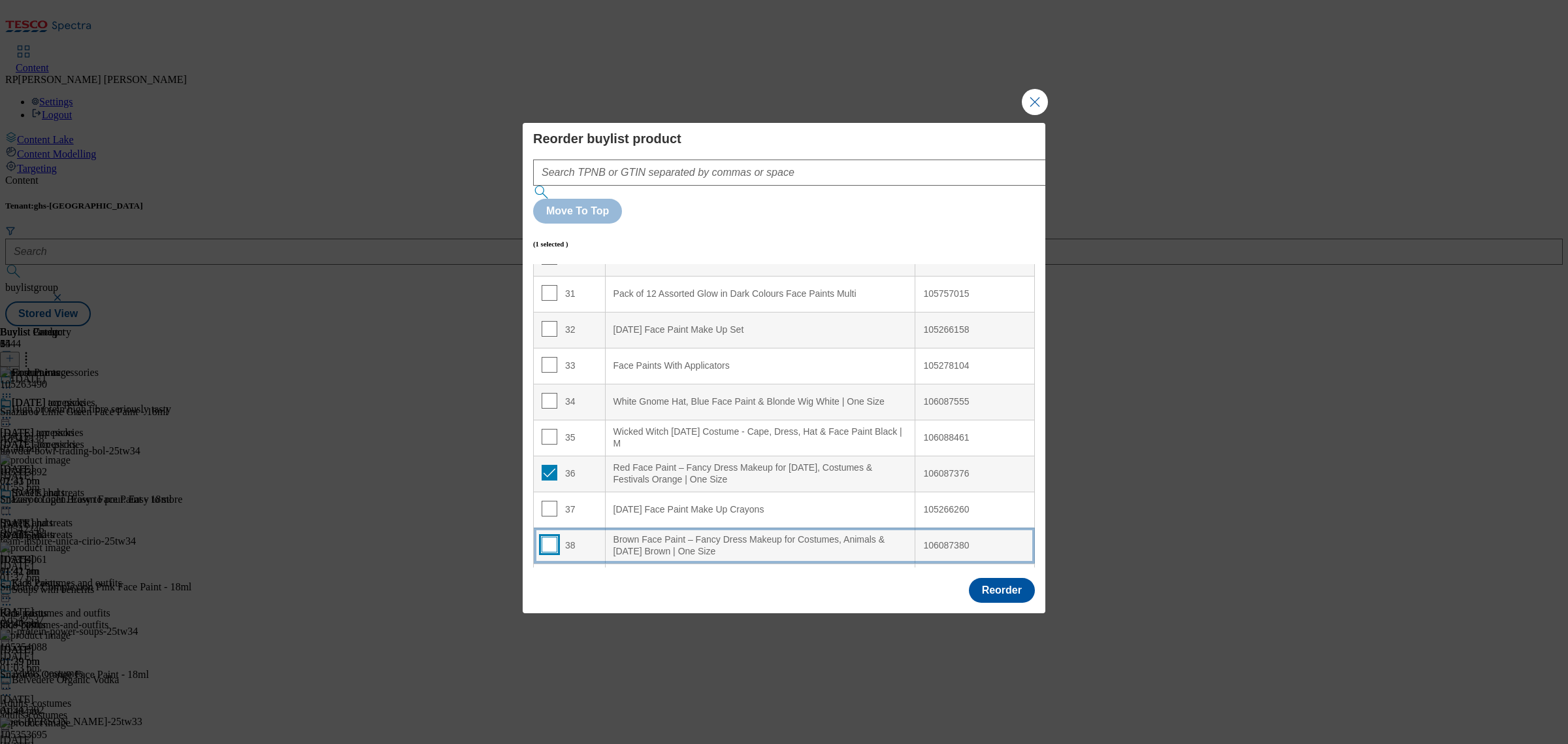
click at [548, 537] on input "Modal" at bounding box center [549, 544] width 15 height 15
checkbox input "true"
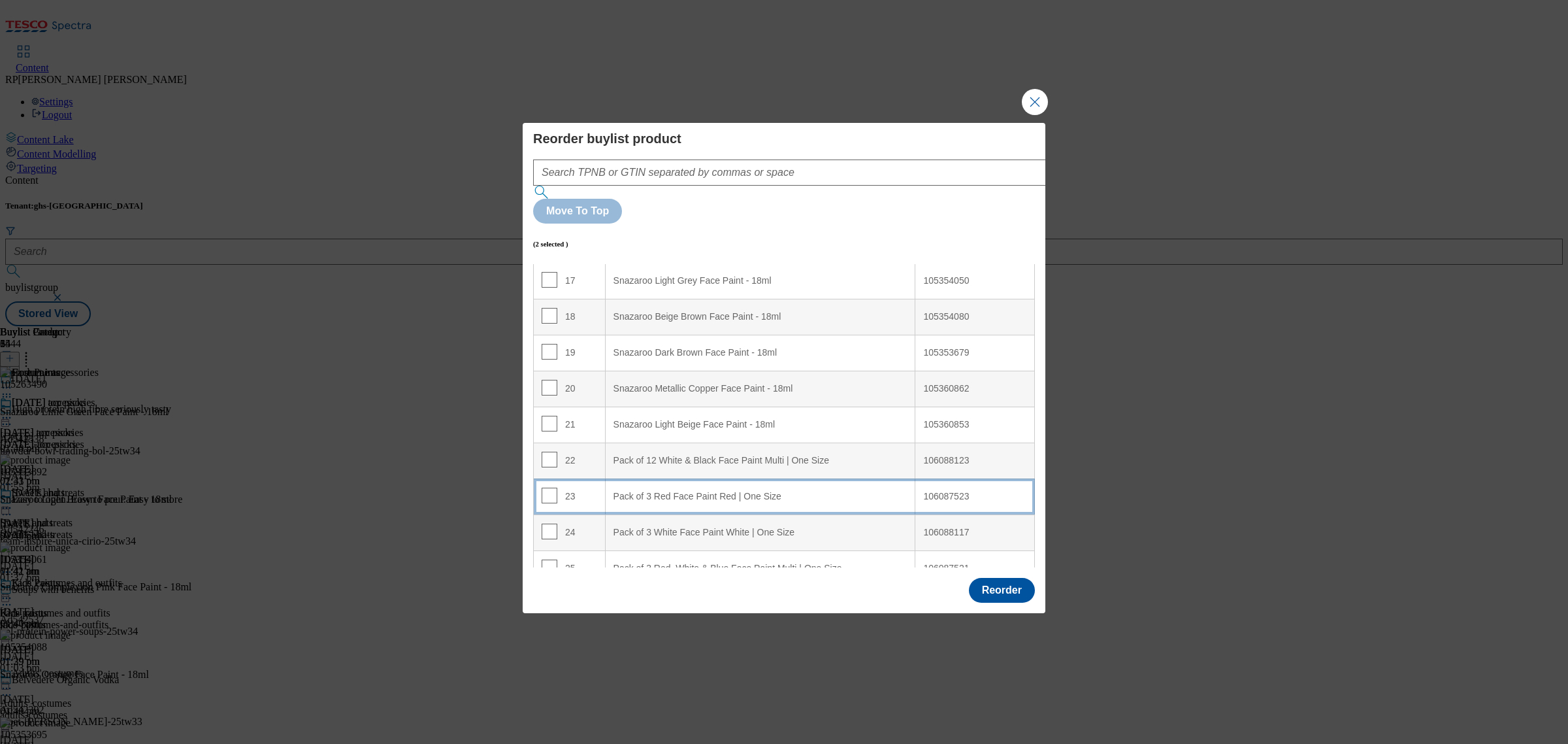
scroll to position [694, 0]
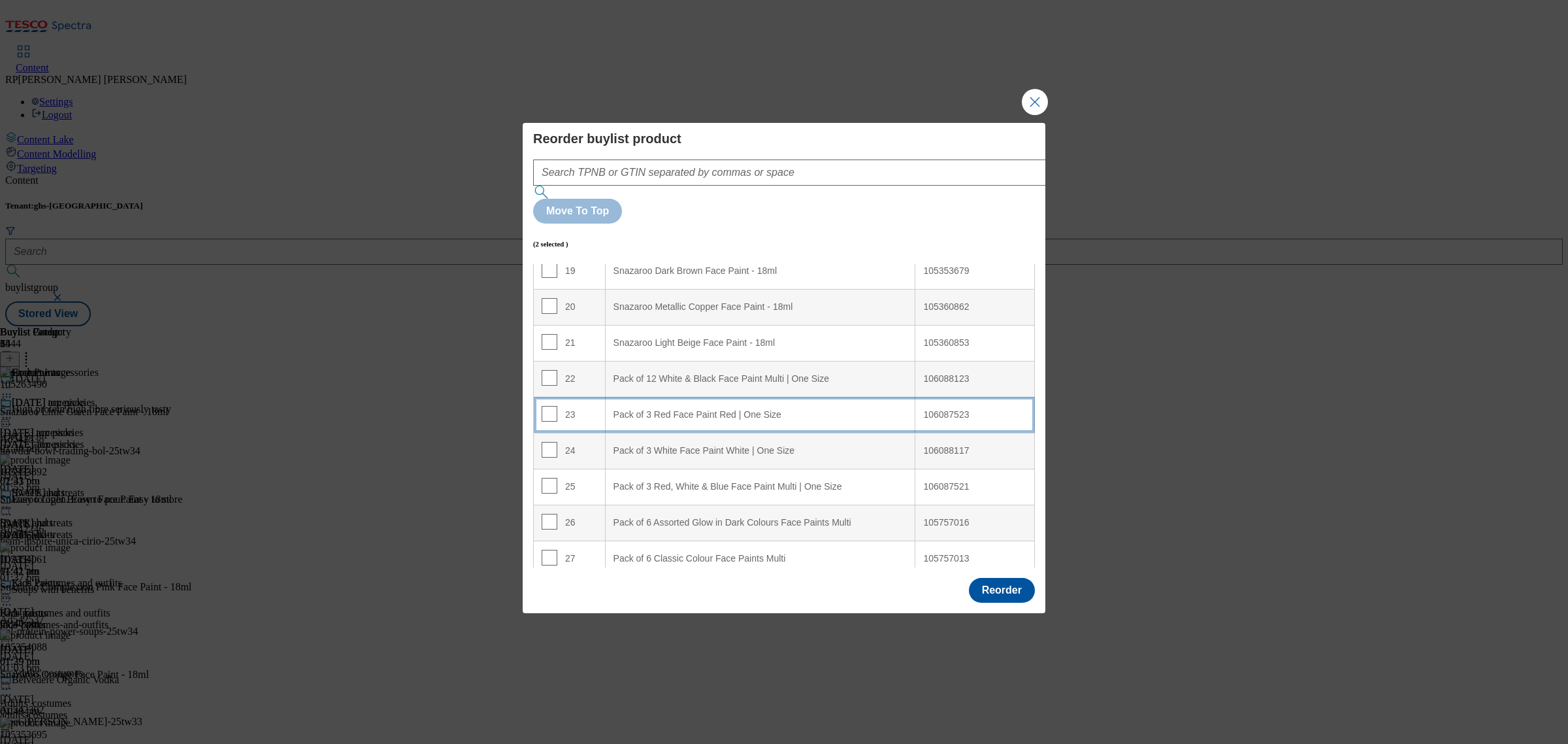
click at [706, 409] on div "Pack of 3 Red Face Paint Red | One Size" at bounding box center [761, 415] width 294 height 12
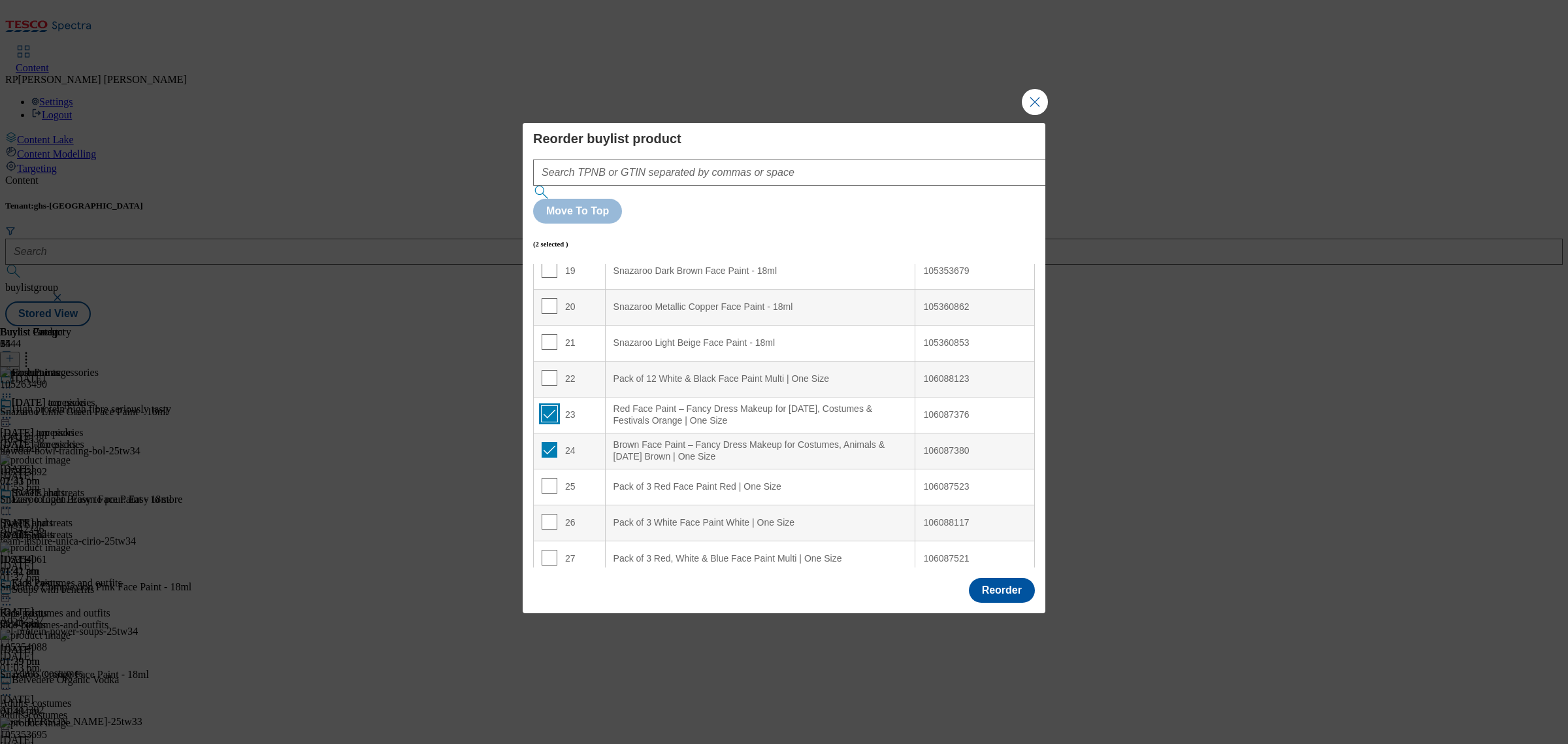
click at [550, 406] on input "Modal" at bounding box center [549, 413] width 15 height 15
checkbox input "false"
click at [551, 442] on input "Modal" at bounding box center [549, 449] width 15 height 15
checkbox input "false"
click at [548, 478] on input "Modal" at bounding box center [549, 485] width 15 height 15
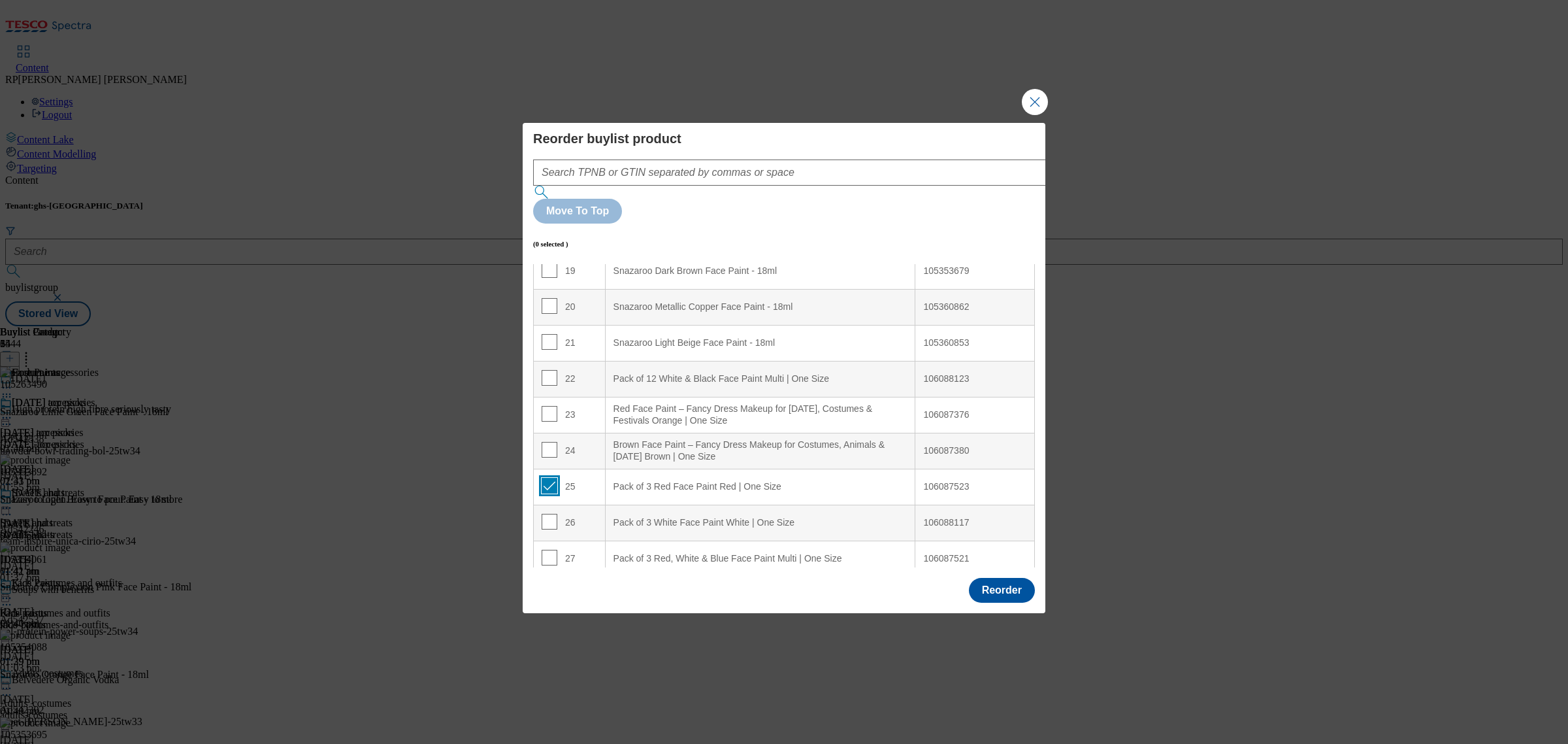
checkbox input "true"
click at [669, 432] on Size "Brown Face Paint – Fancy Dress Makeup for Costumes, Animals & [DATE] Brown | On…" at bounding box center [760, 451] width 310 height 36
click at [551, 442] on input "Modal" at bounding box center [549, 449] width 15 height 15
checkbox input "false"
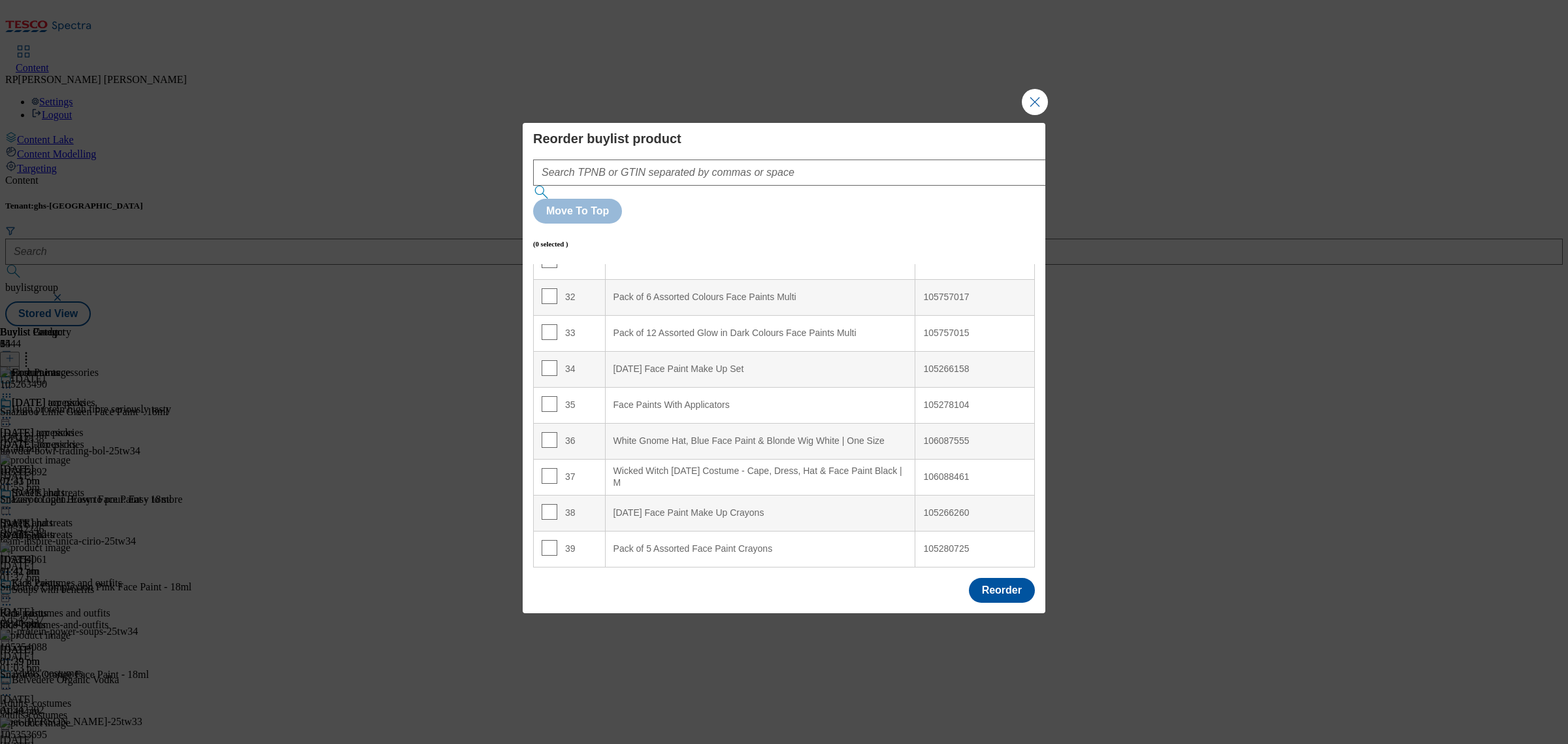
scroll to position [1184, 0]
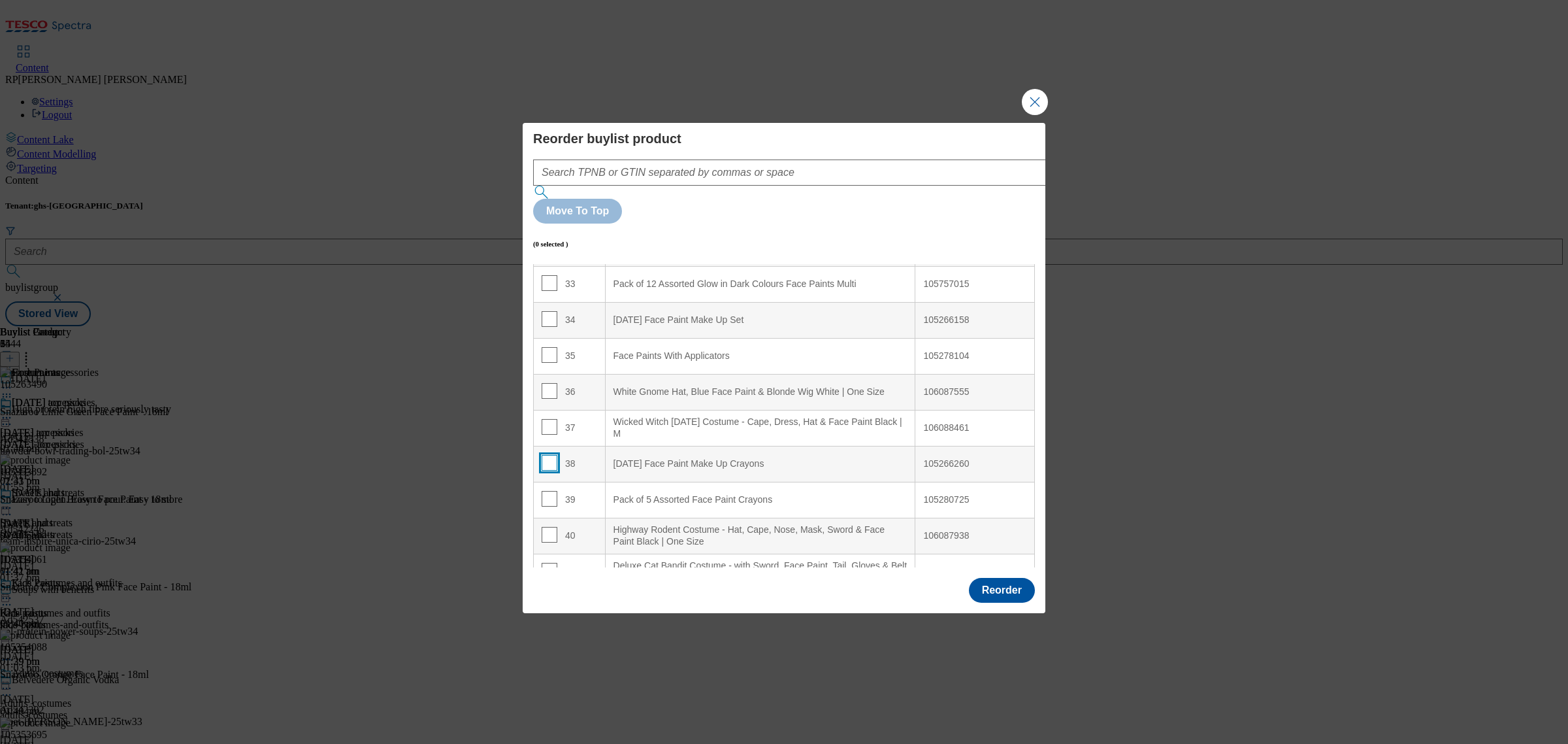
click at [553, 455] on input "Modal" at bounding box center [549, 462] width 15 height 15
checkbox input "true"
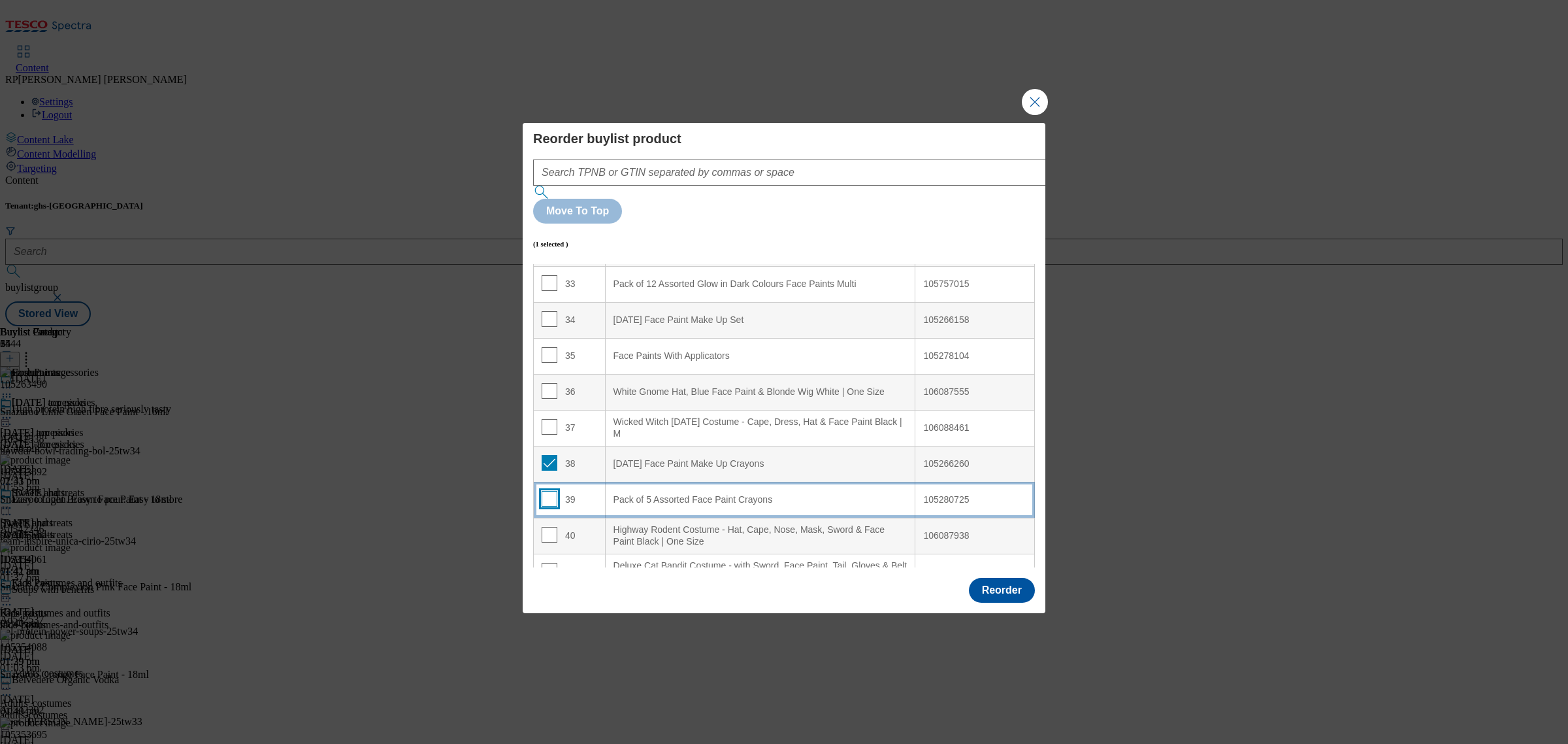
click at [547, 491] on input "Modal" at bounding box center [549, 498] width 15 height 15
checkbox input "true"
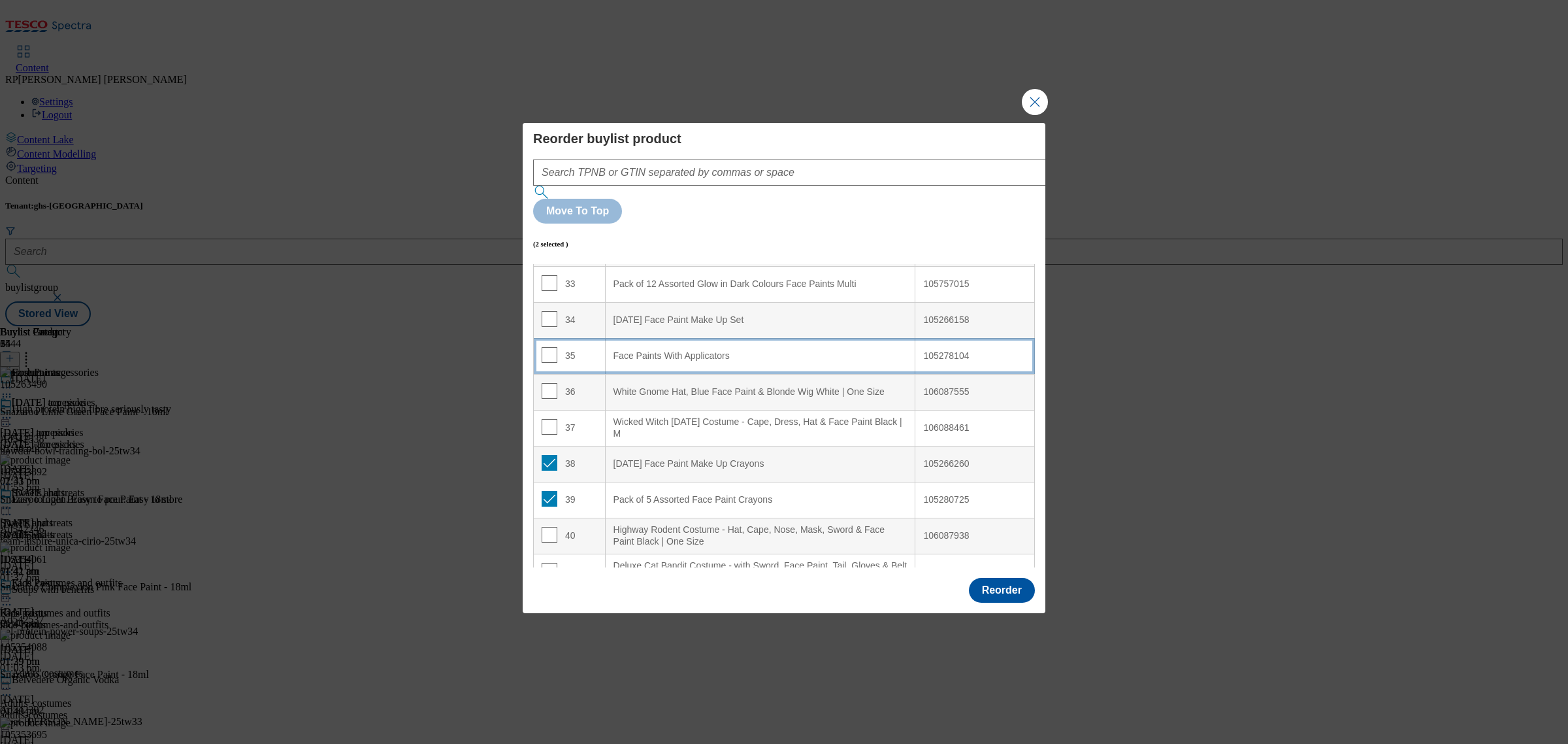
click at [684, 338] on Applicators "Face Paints With Applicators" at bounding box center [760, 356] width 310 height 36
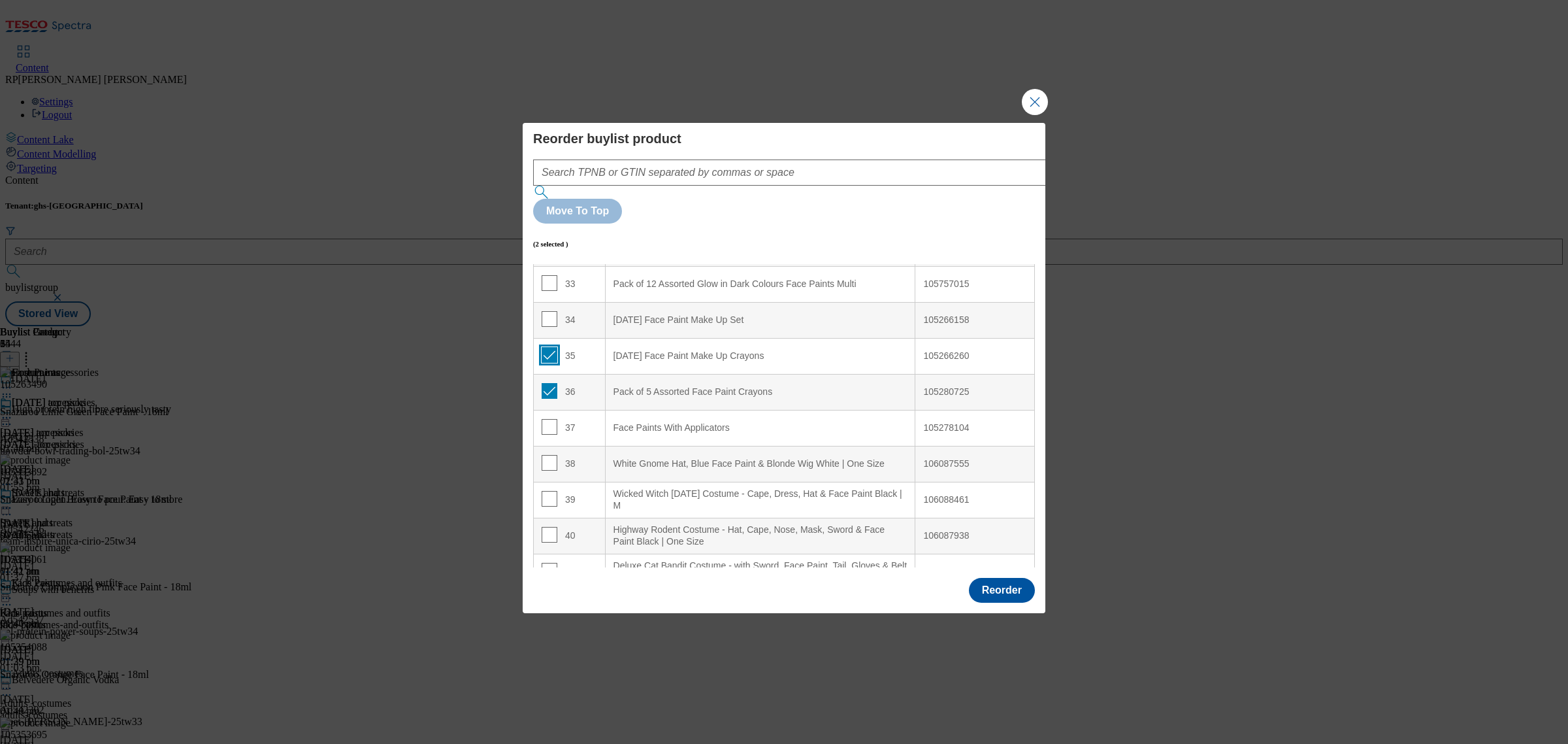
click at [548, 347] on input "Modal" at bounding box center [549, 355] width 15 height 15
checkbox input "false"
click at [548, 383] on input "Modal" at bounding box center [549, 390] width 15 height 15
checkbox input "false"
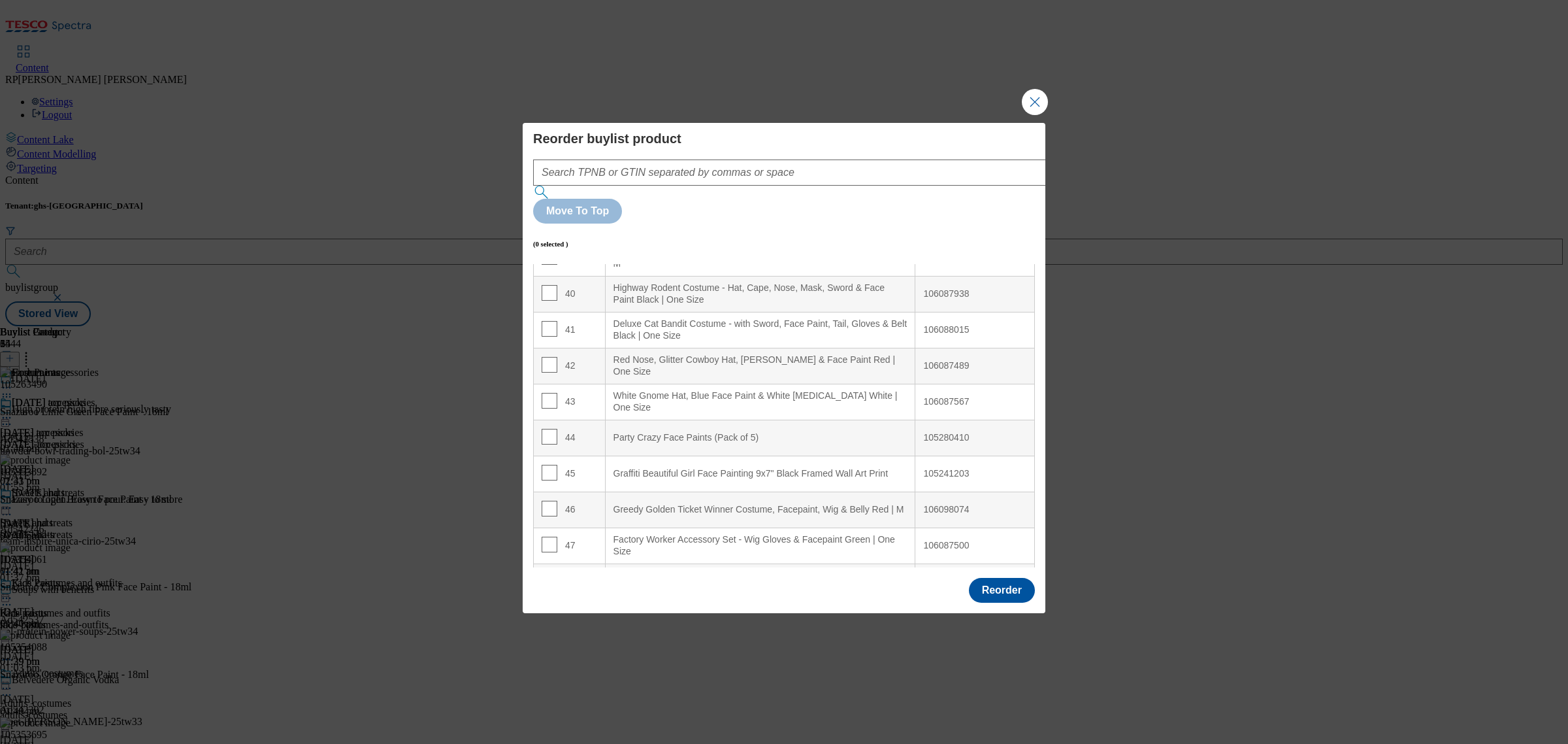
scroll to position [1430, 0]
click at [547, 426] on input "Modal" at bounding box center [549, 433] width 15 height 15
checkbox input "true"
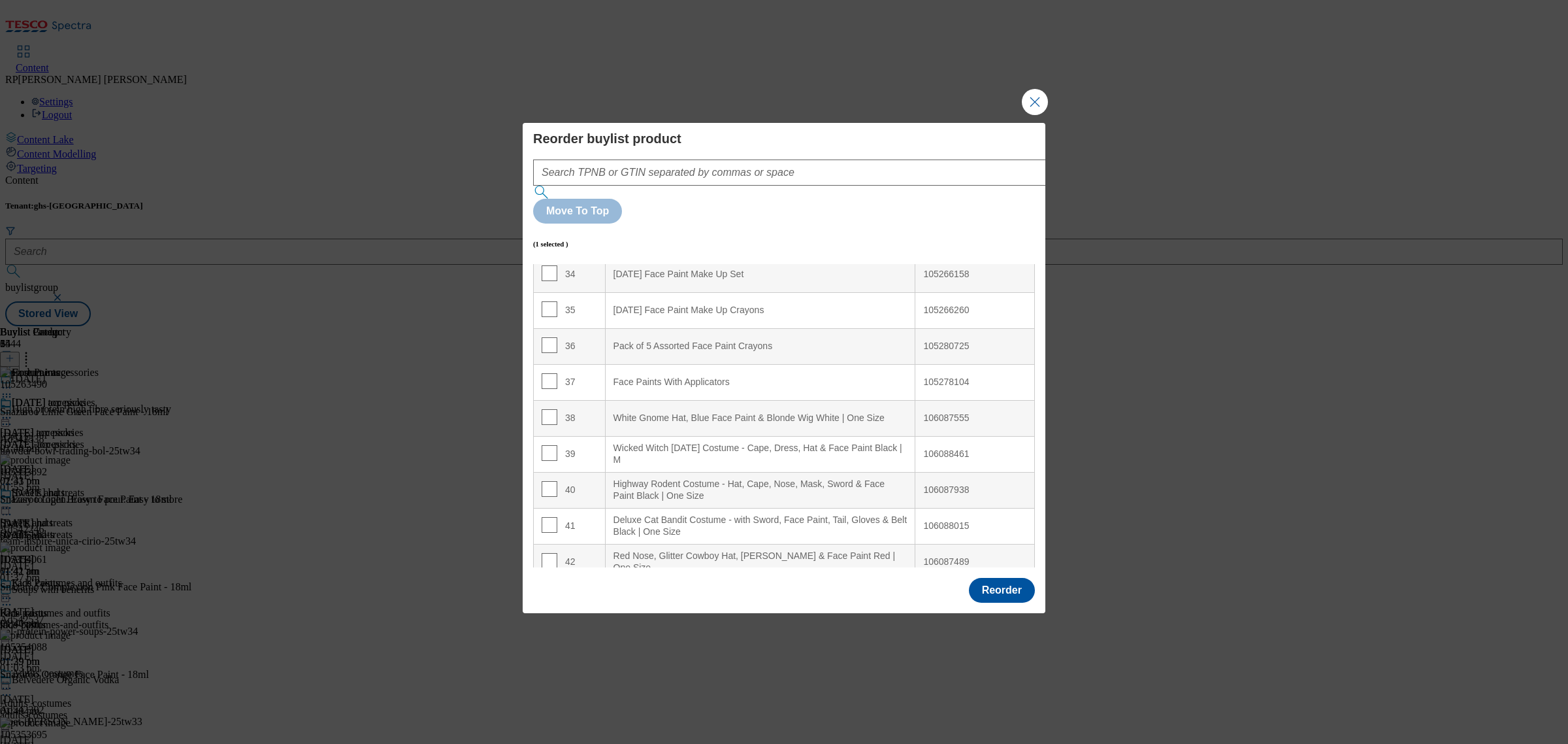
scroll to position [1184, 0]
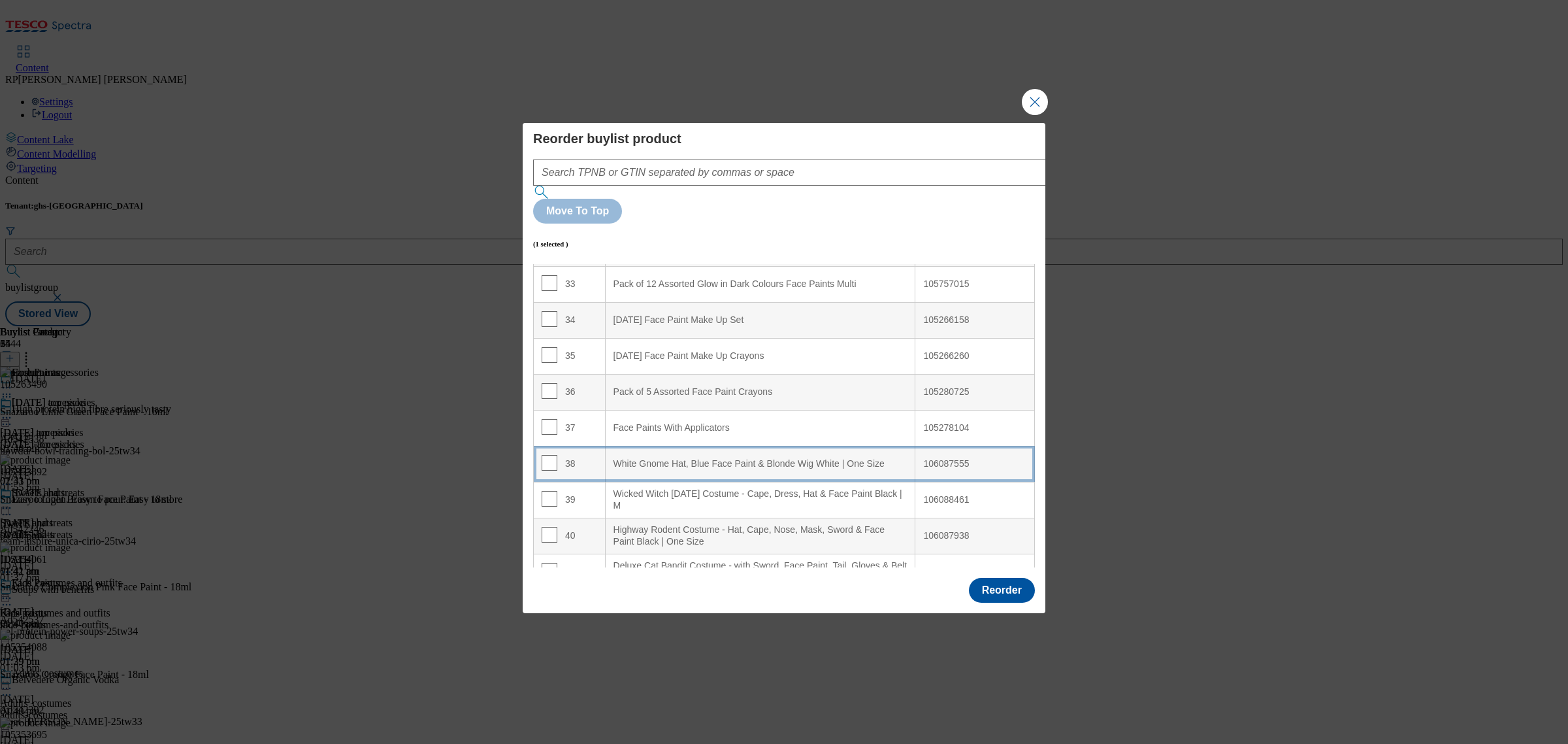
click at [681, 446] on Size "White Gnome Hat, Blue Face Paint & Blonde Wig White | One Size" at bounding box center [760, 464] width 310 height 36
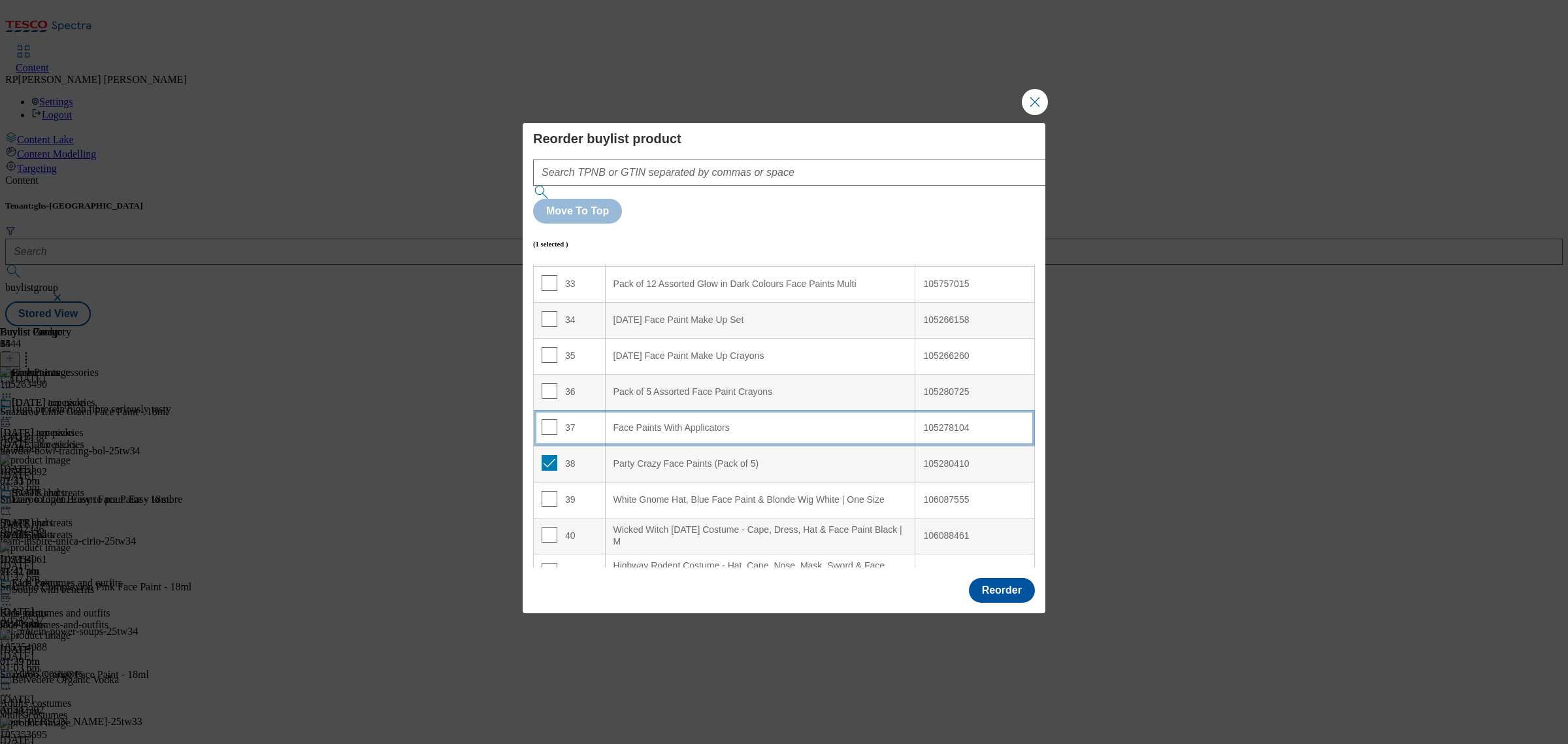
click at [605, 410] on Applicators "Face Paints With Applicators" at bounding box center [760, 428] width 310 height 36
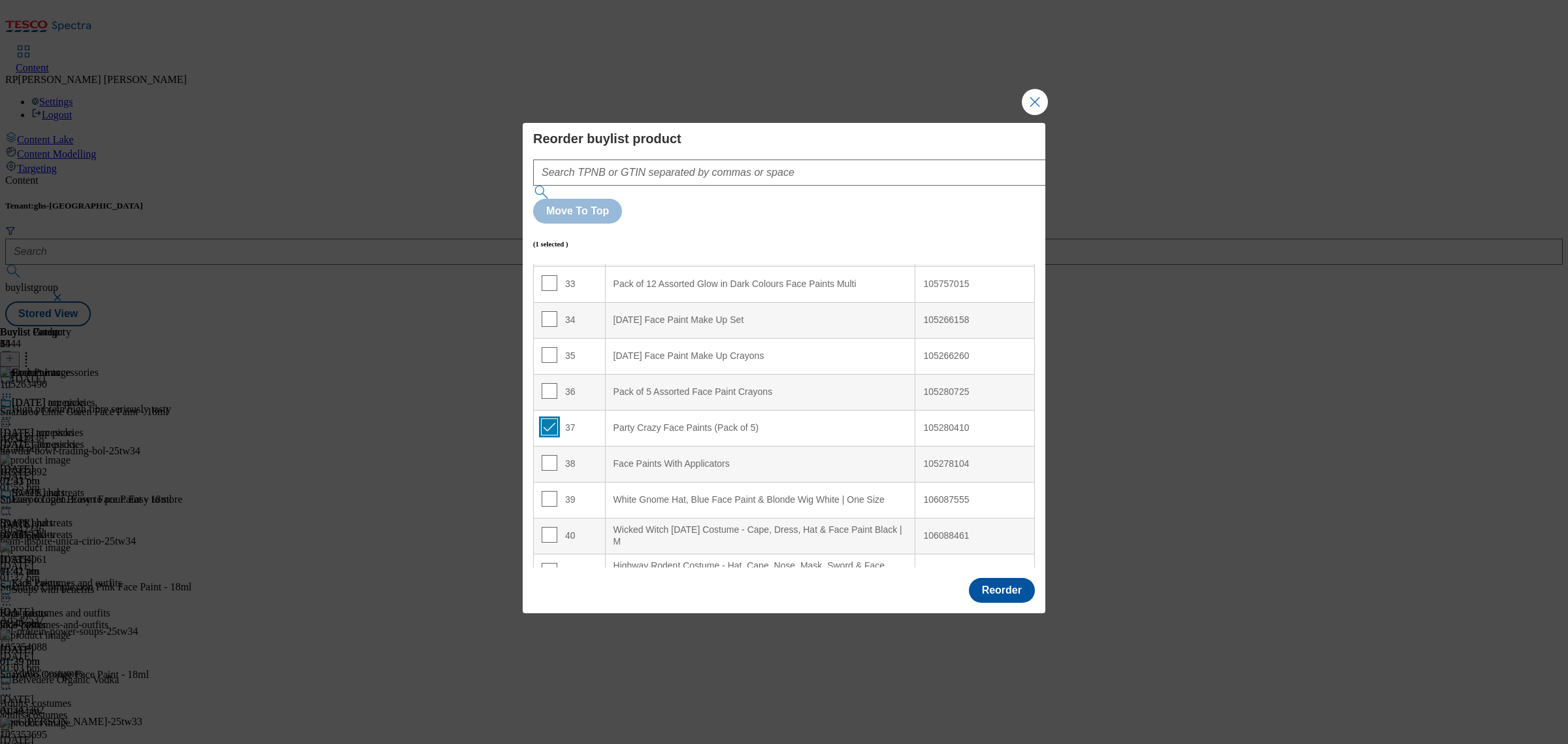
click at [546, 419] on input "Modal" at bounding box center [549, 426] width 15 height 15
checkbox input "false"
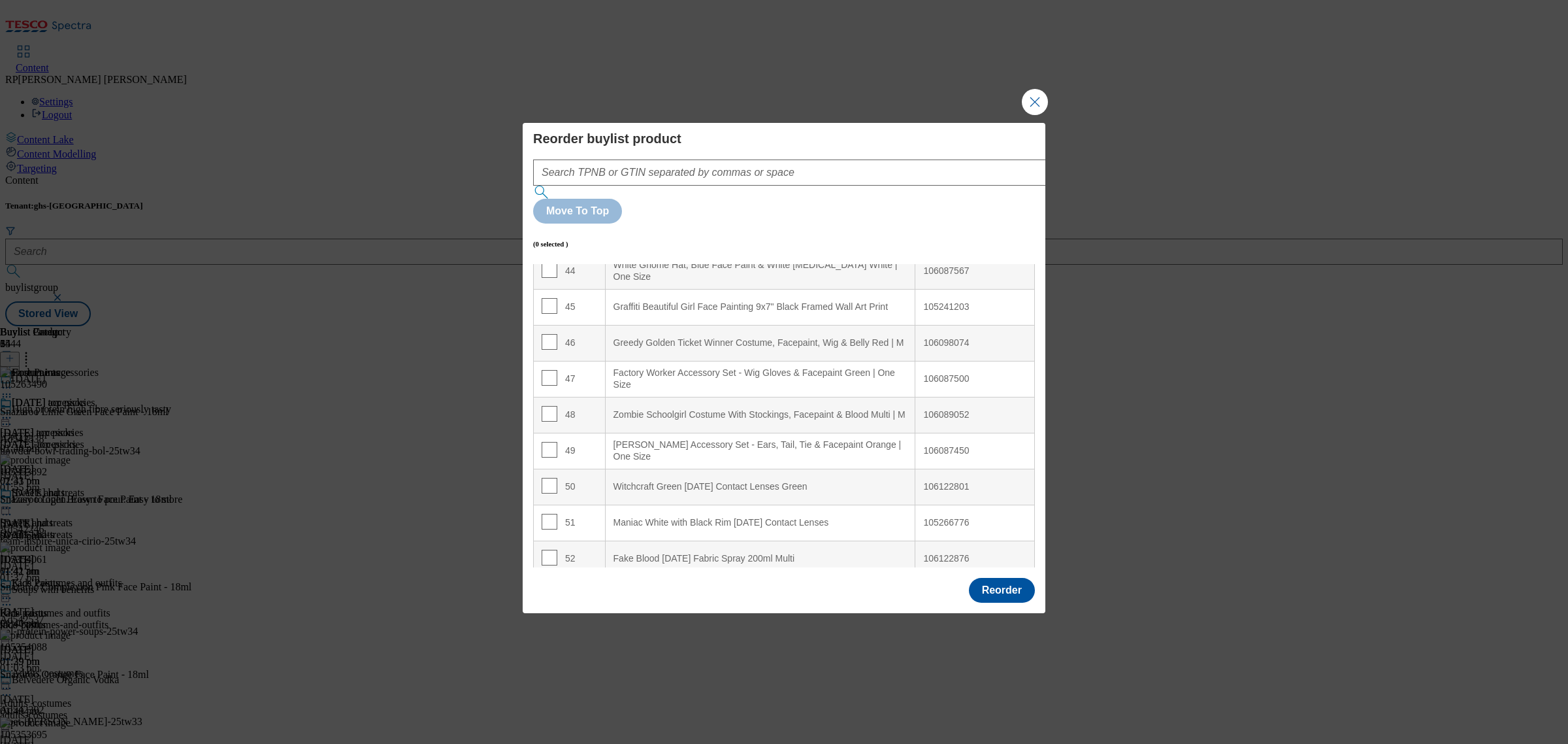
scroll to position [1675, 0]
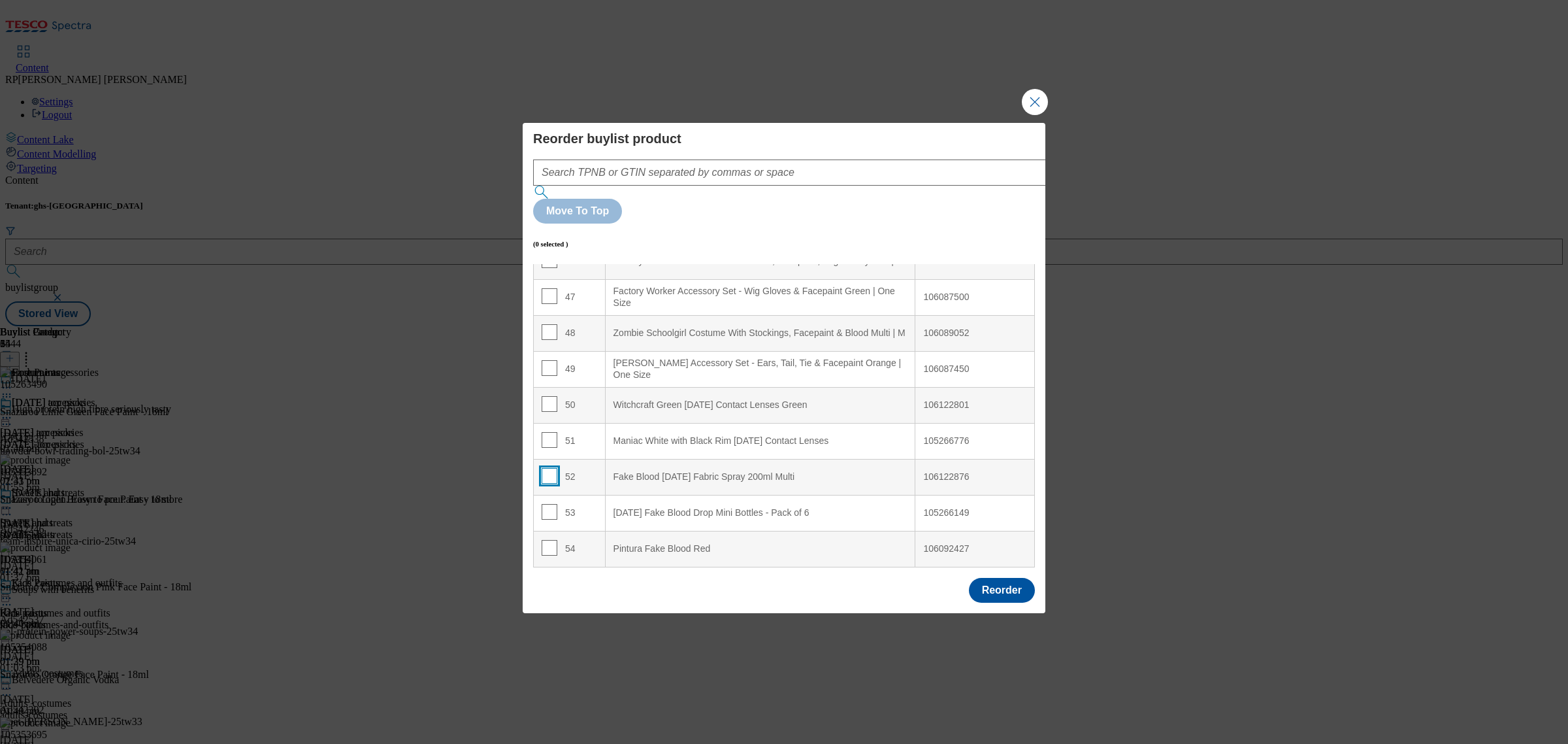
click at [547, 468] on input "Modal" at bounding box center [549, 475] width 15 height 15
checkbox input "true"
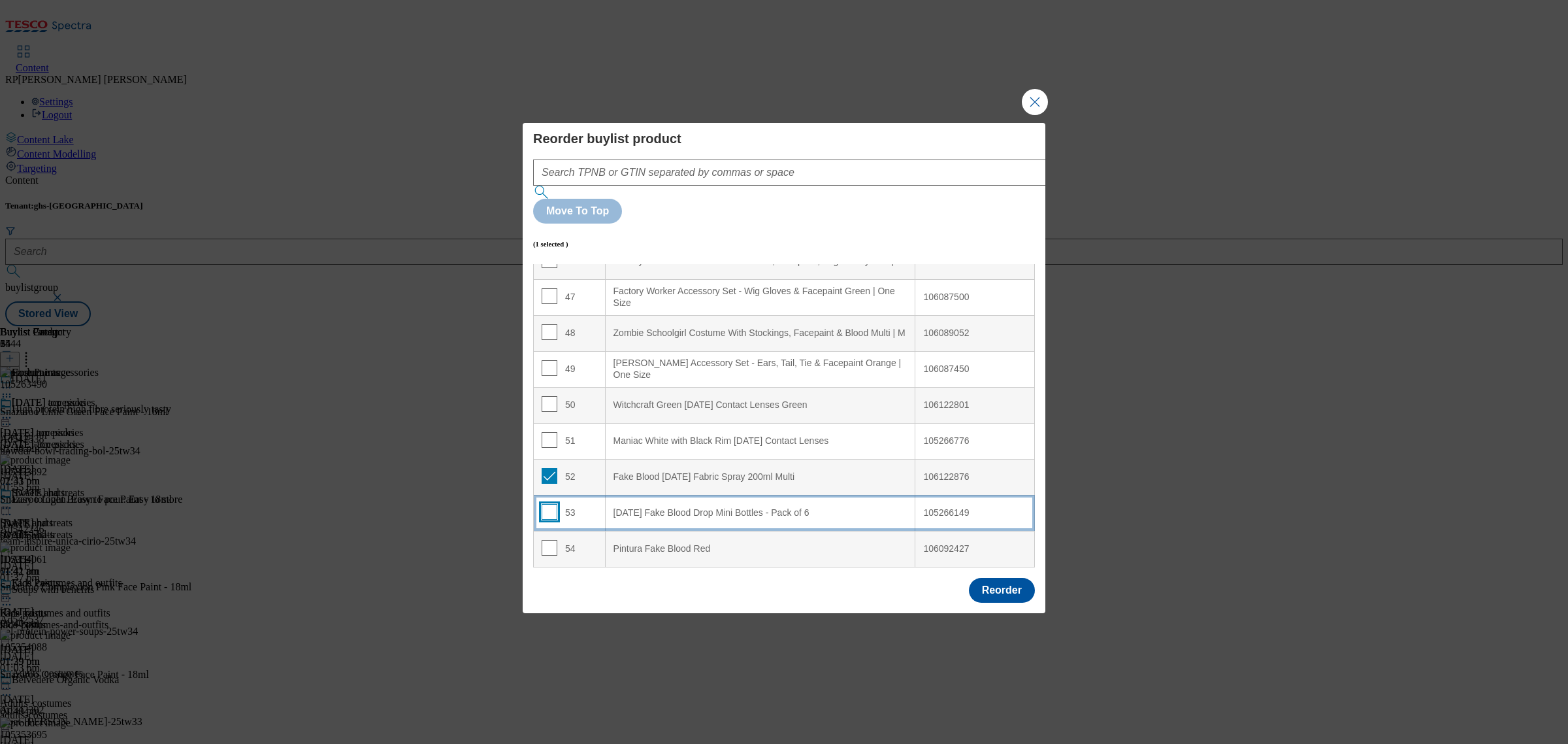
click at [551, 504] on input "Modal" at bounding box center [549, 511] width 15 height 15
checkbox input "true"
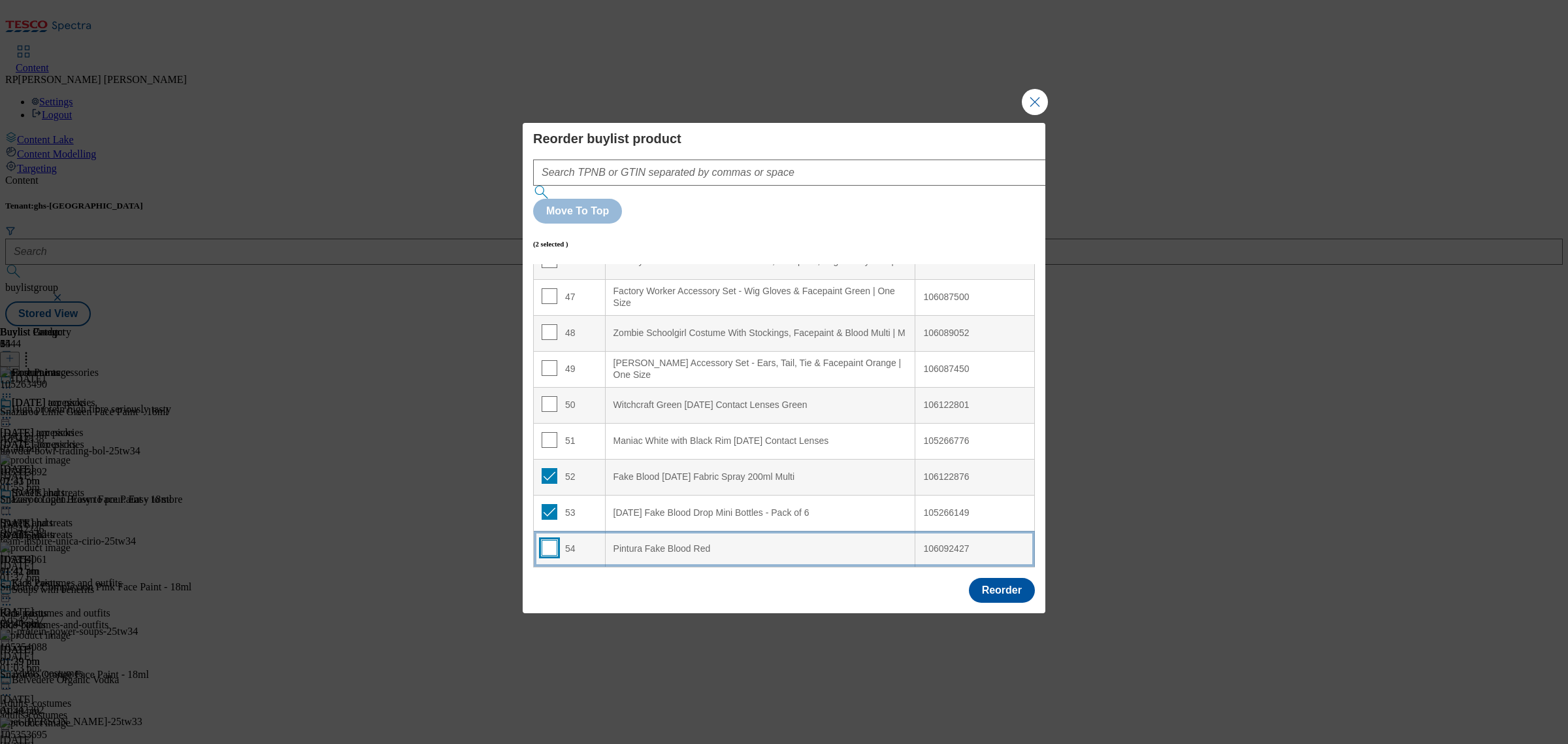
click at [550, 540] on input "Modal" at bounding box center [549, 547] width 15 height 15
checkbox input "true"
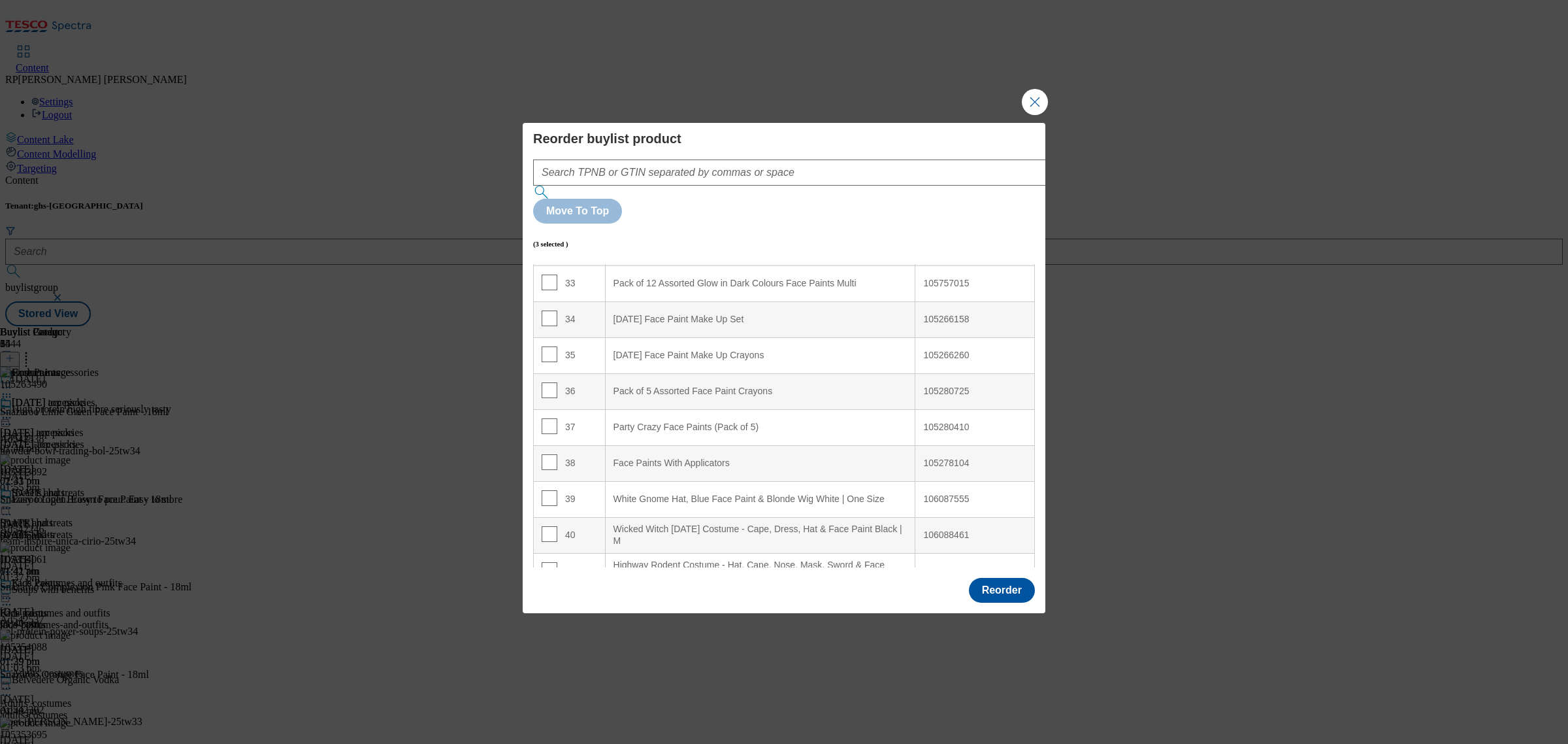
scroll to position [1184, 0]
click at [691, 481] on Size "White Gnome Hat, Blue Face Paint & Blonde Wig White | One Size" at bounding box center [760, 500] width 310 height 36
click at [553, 491] on input "Modal" at bounding box center [549, 498] width 15 height 15
checkbox input "false"
click at [555, 527] on div "40" at bounding box center [569, 537] width 56 height 19
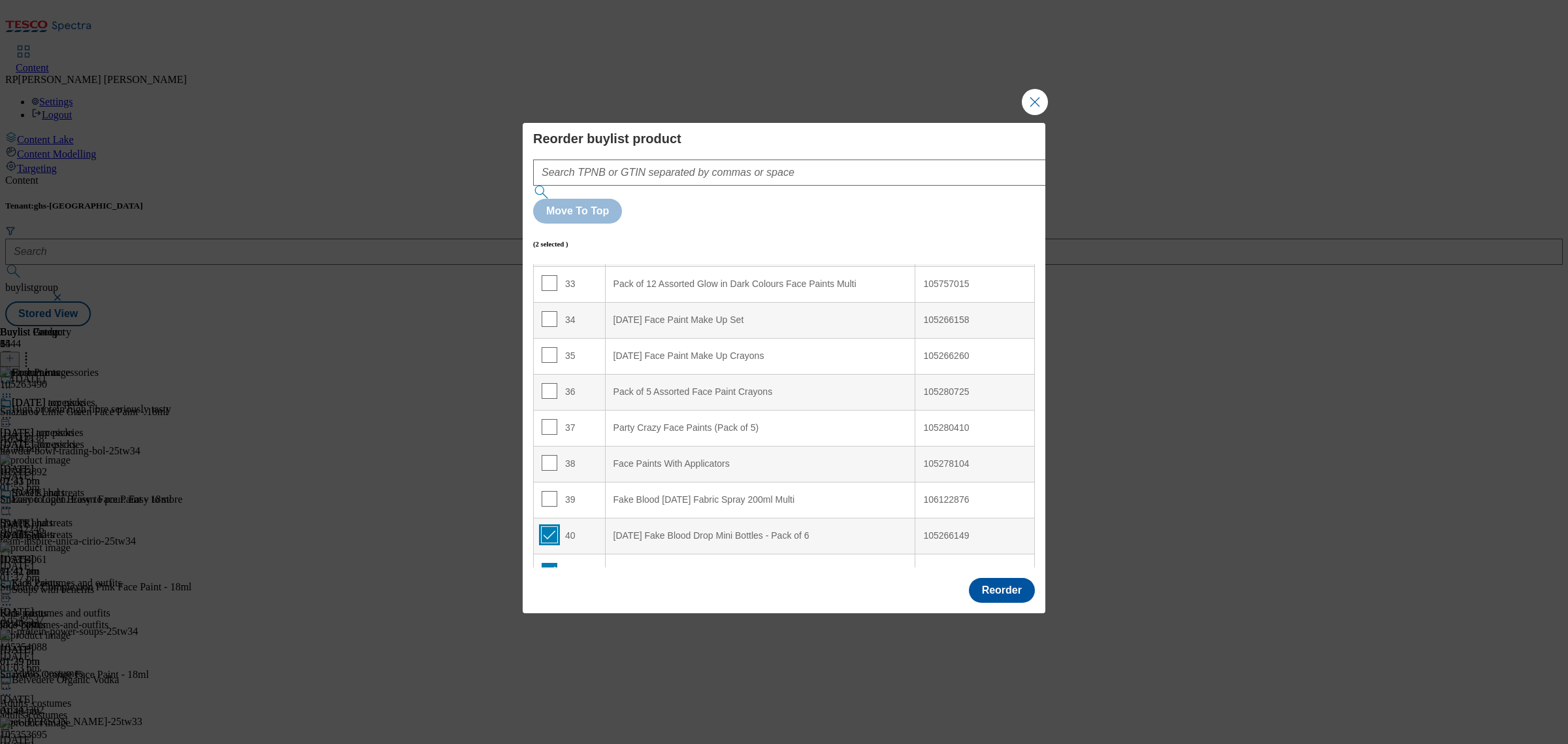
click at [551, 527] on input "Modal" at bounding box center [549, 534] width 15 height 15
checkbox input "false"
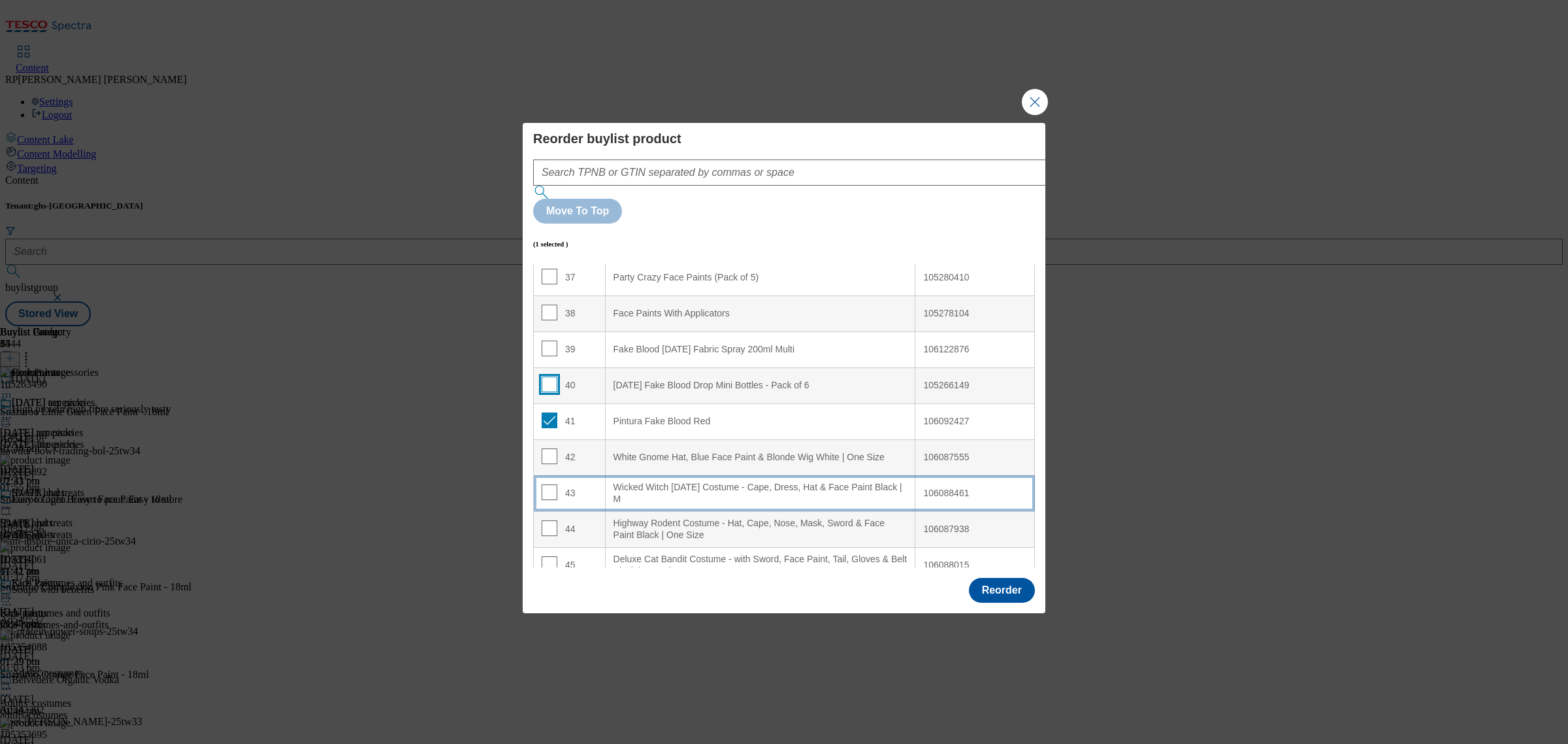
scroll to position [1348, 0]
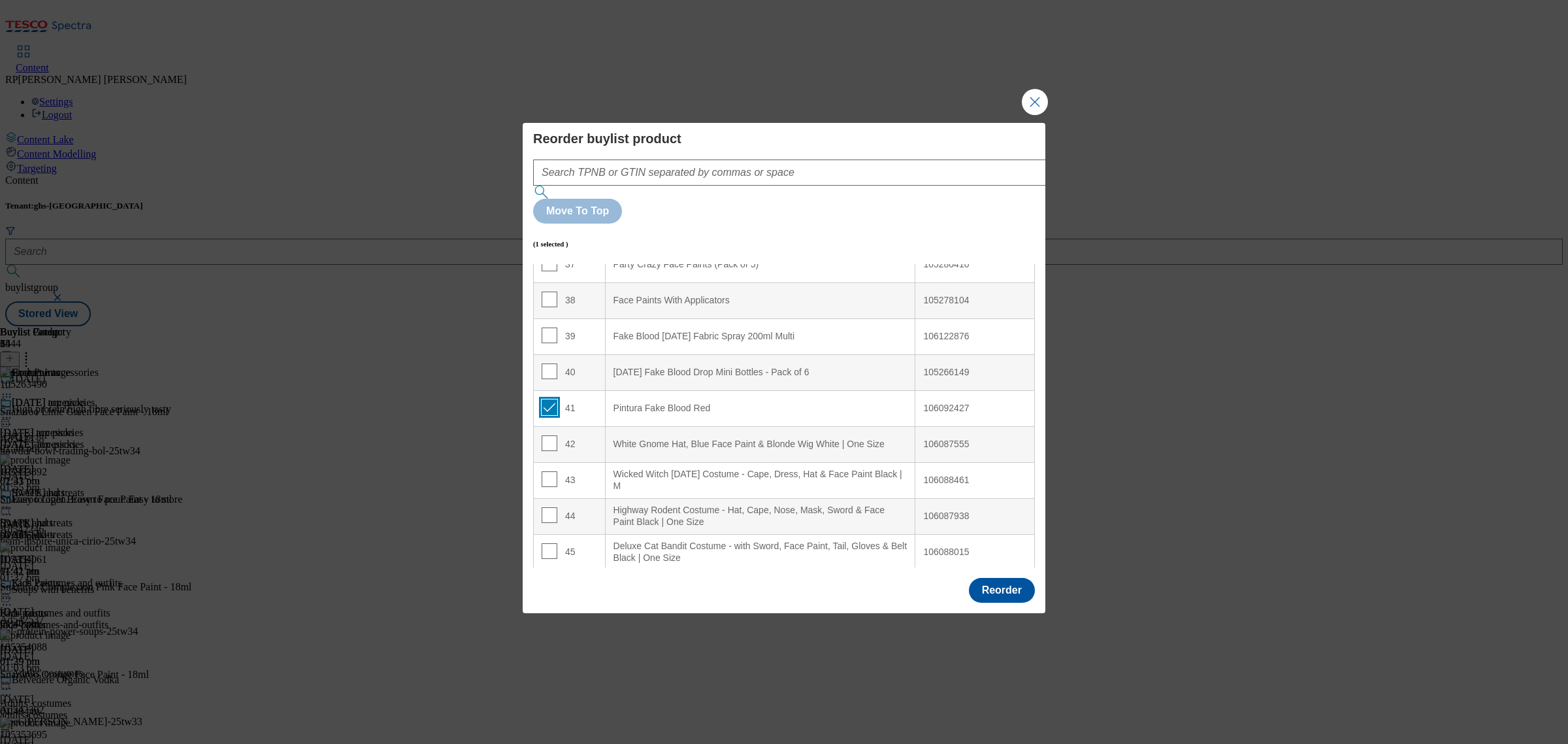
click at [549, 400] on input "Modal" at bounding box center [549, 407] width 15 height 15
checkbox input "false"
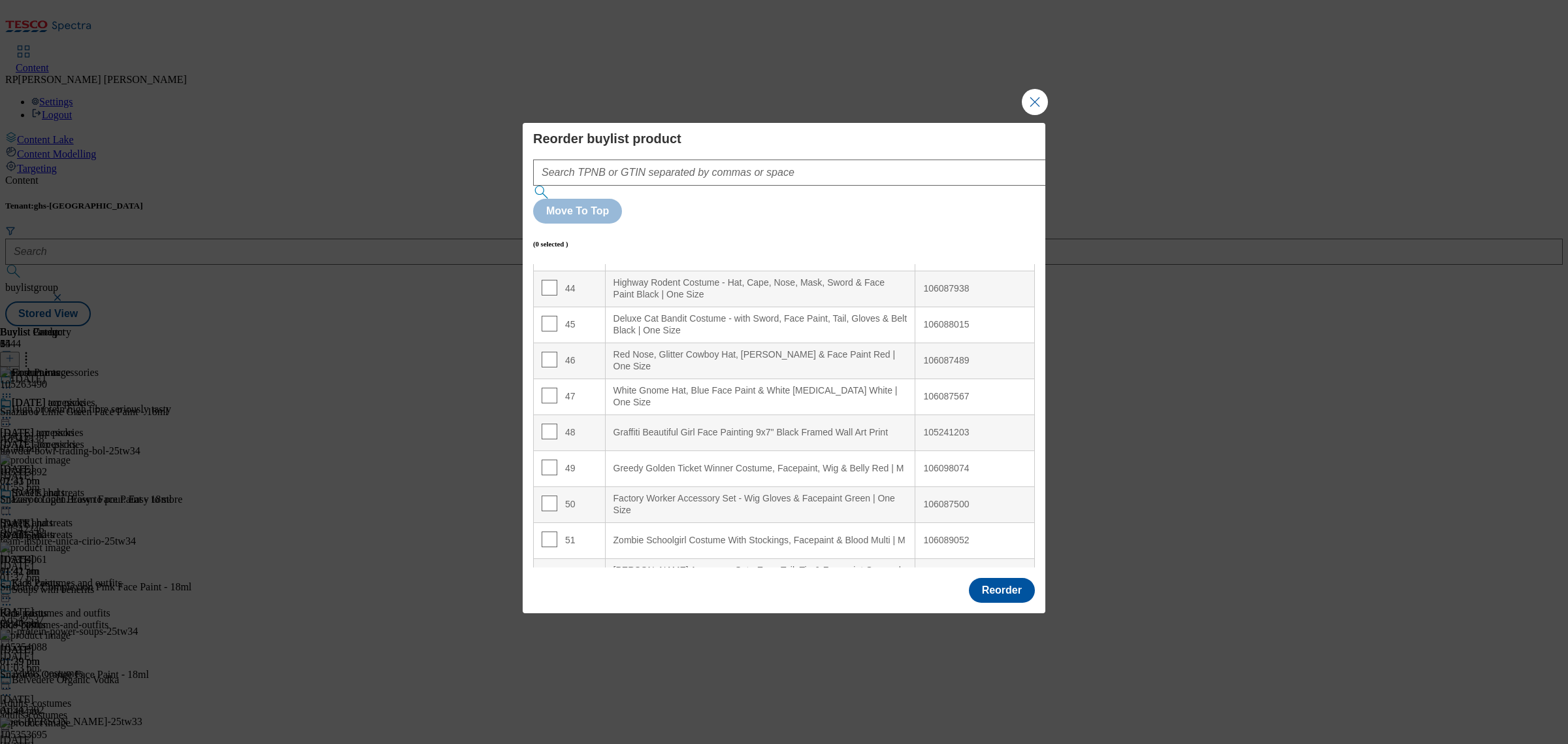
scroll to position [1675, 0]
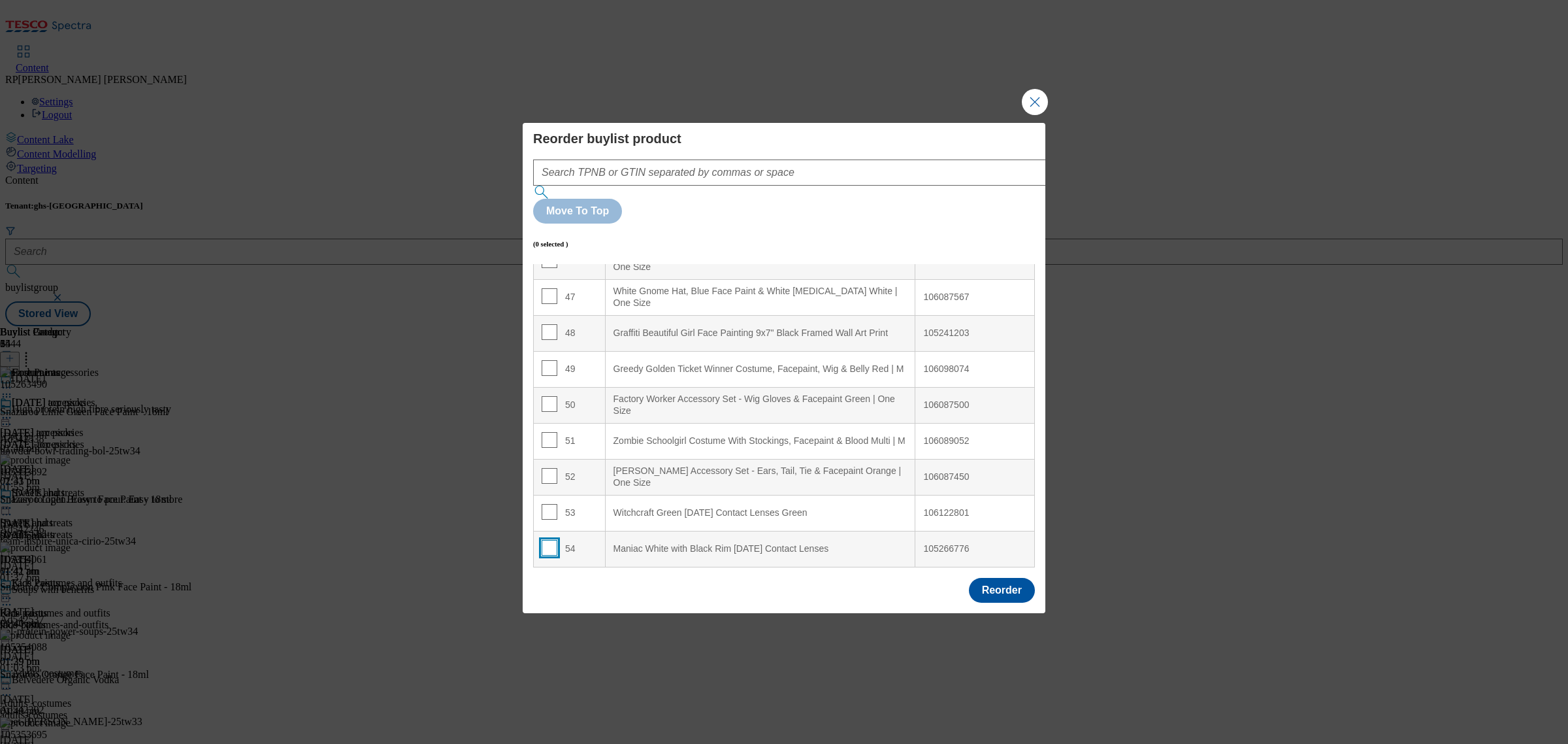
click at [544, 540] on input "Modal" at bounding box center [549, 547] width 15 height 15
checkbox input "true"
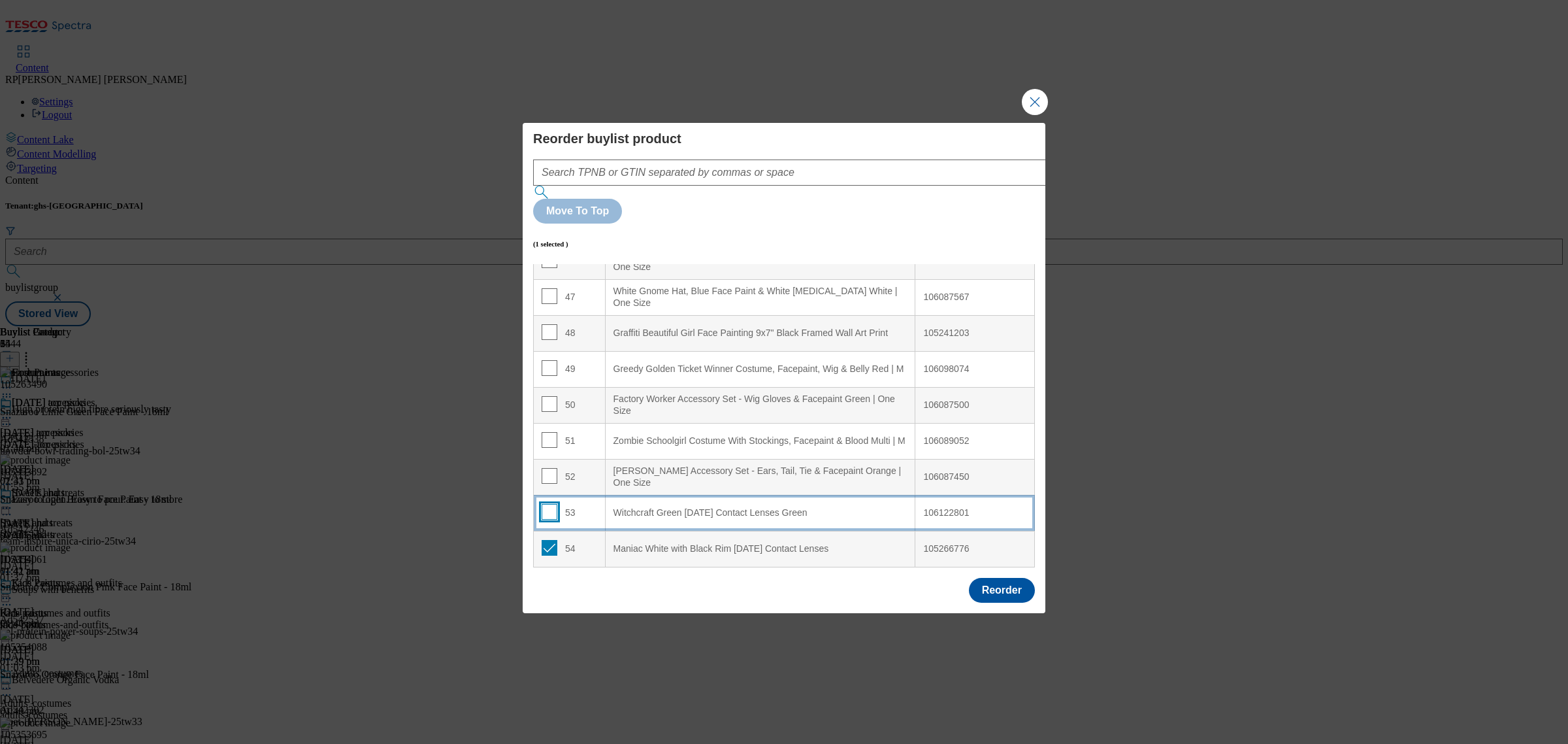
click at [544, 504] on input "Modal" at bounding box center [549, 511] width 15 height 15
checkbox input "true"
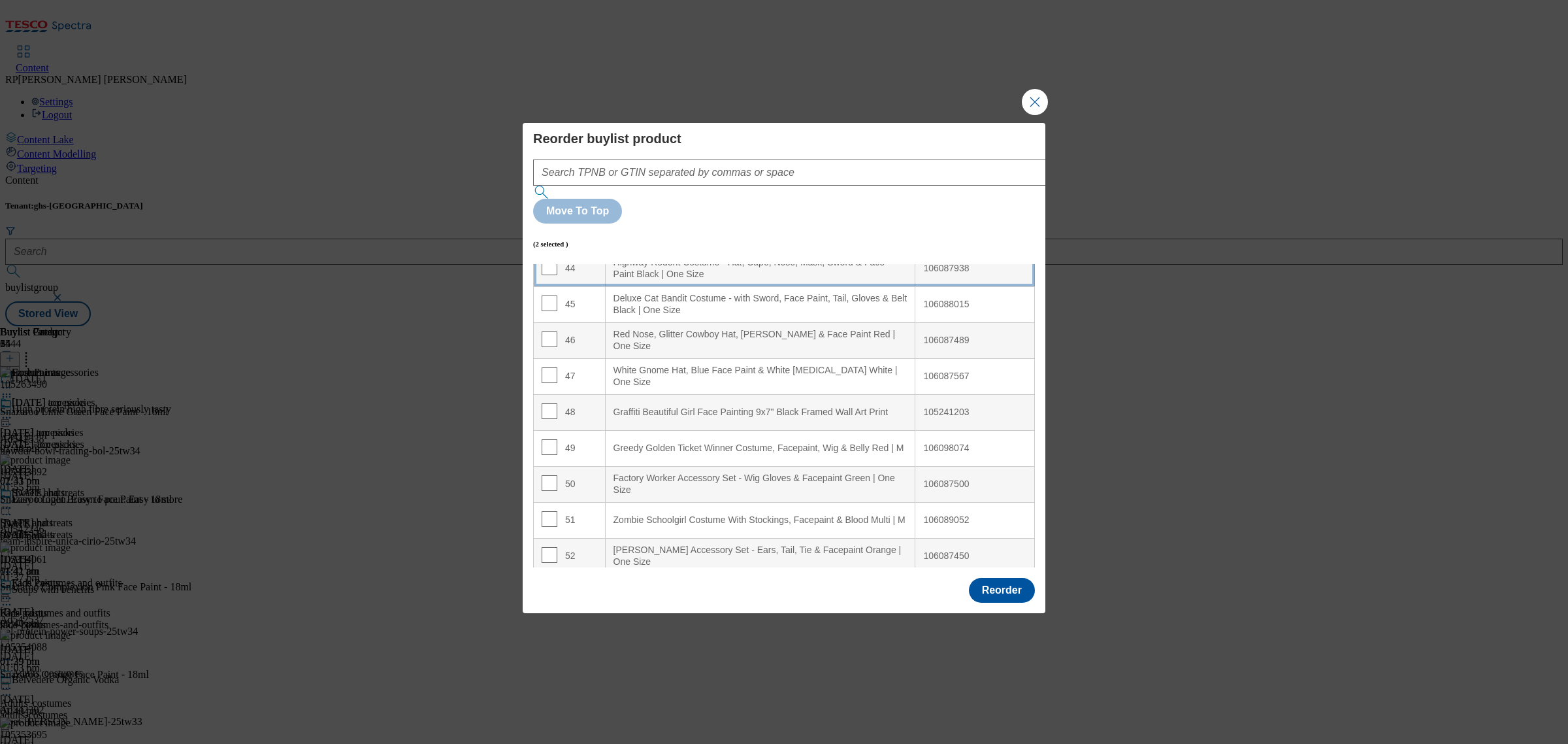
scroll to position [1348, 0]
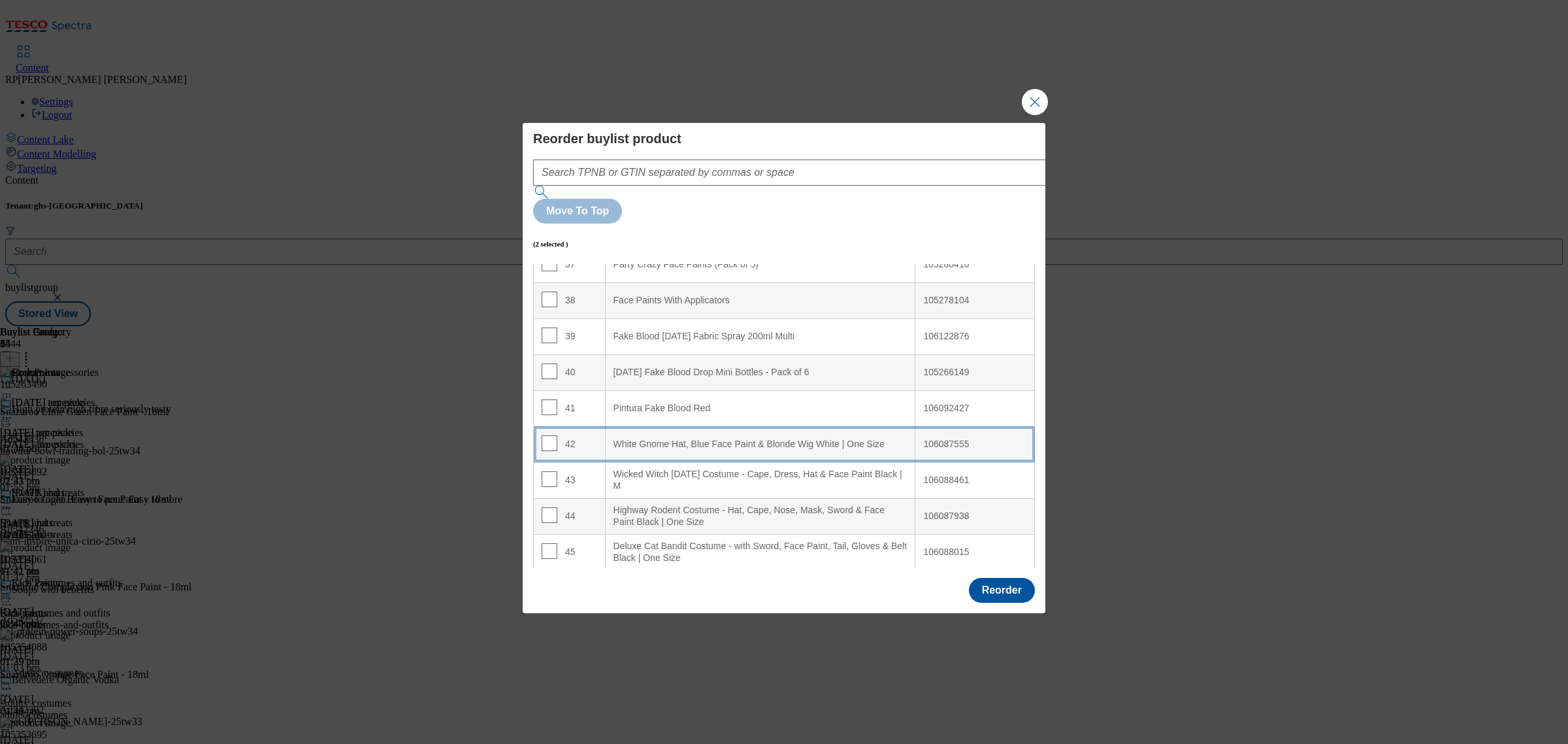
click at [699, 426] on Size "White Gnome Hat, Blue Face Paint & Blonde Wig White | One Size" at bounding box center [760, 445] width 310 height 36
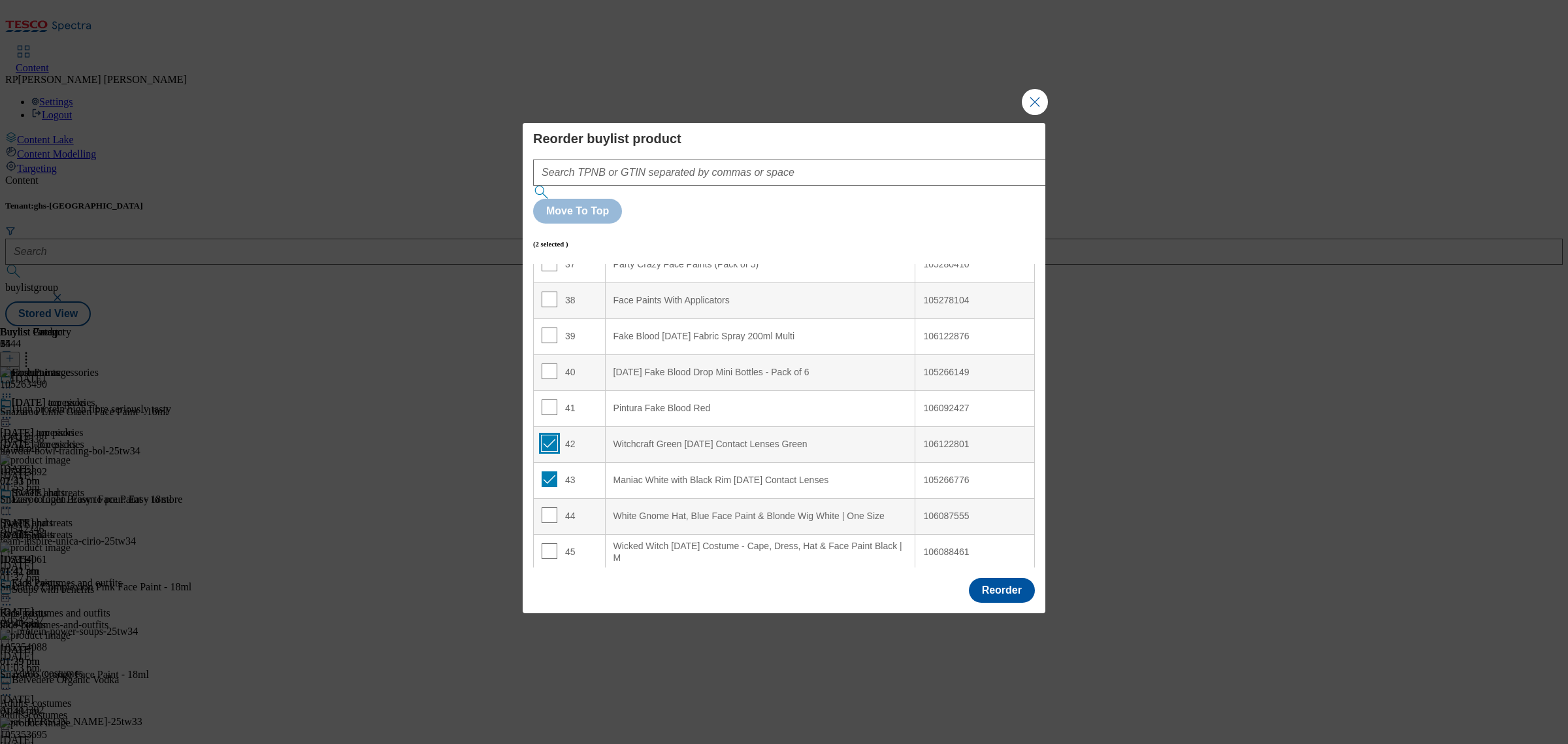
click at [543, 435] on input "Modal" at bounding box center [549, 443] width 15 height 15
checkbox input "false"
click at [550, 471] on input "Modal" at bounding box center [549, 479] width 15 height 15
checkbox input "false"
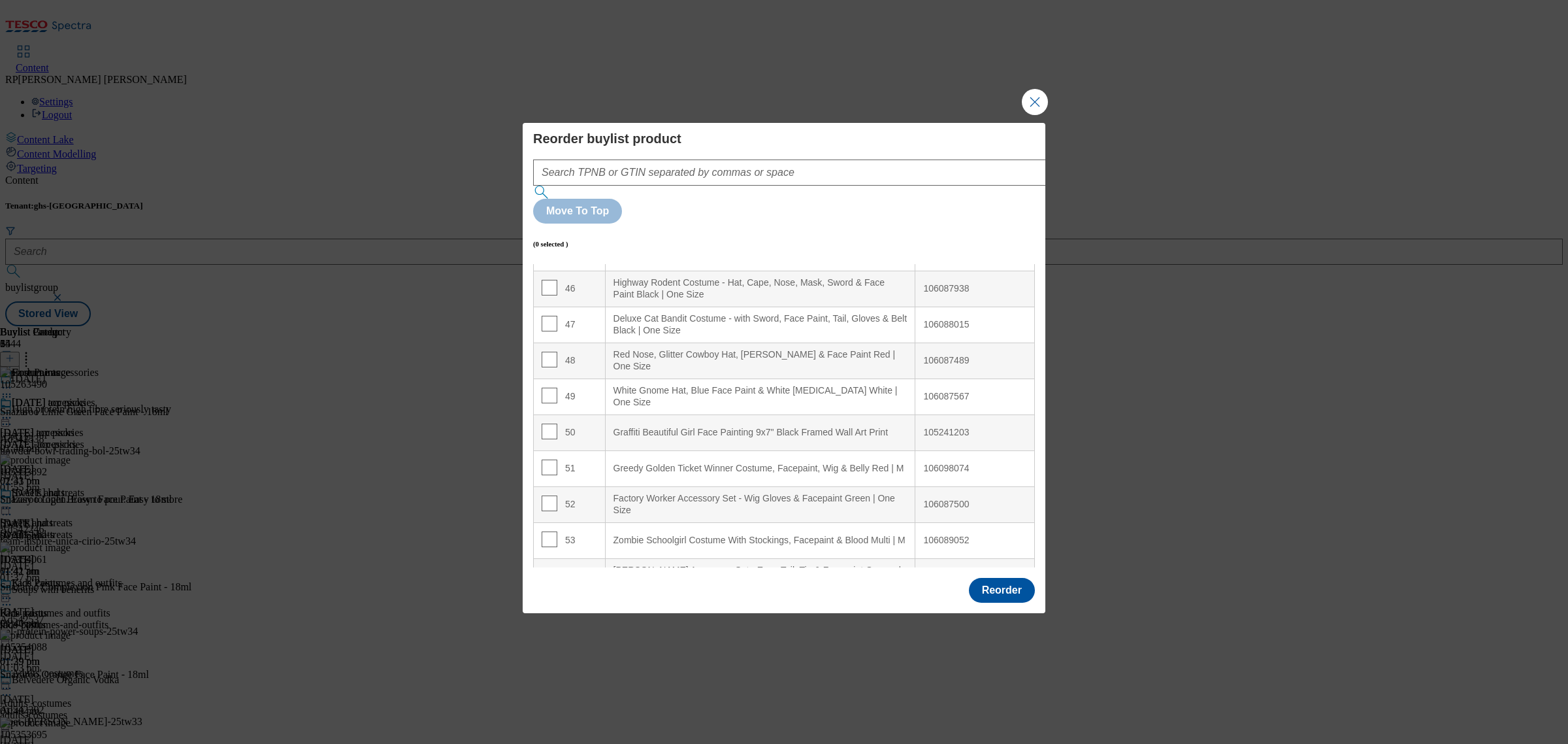
scroll to position [1675, 0]
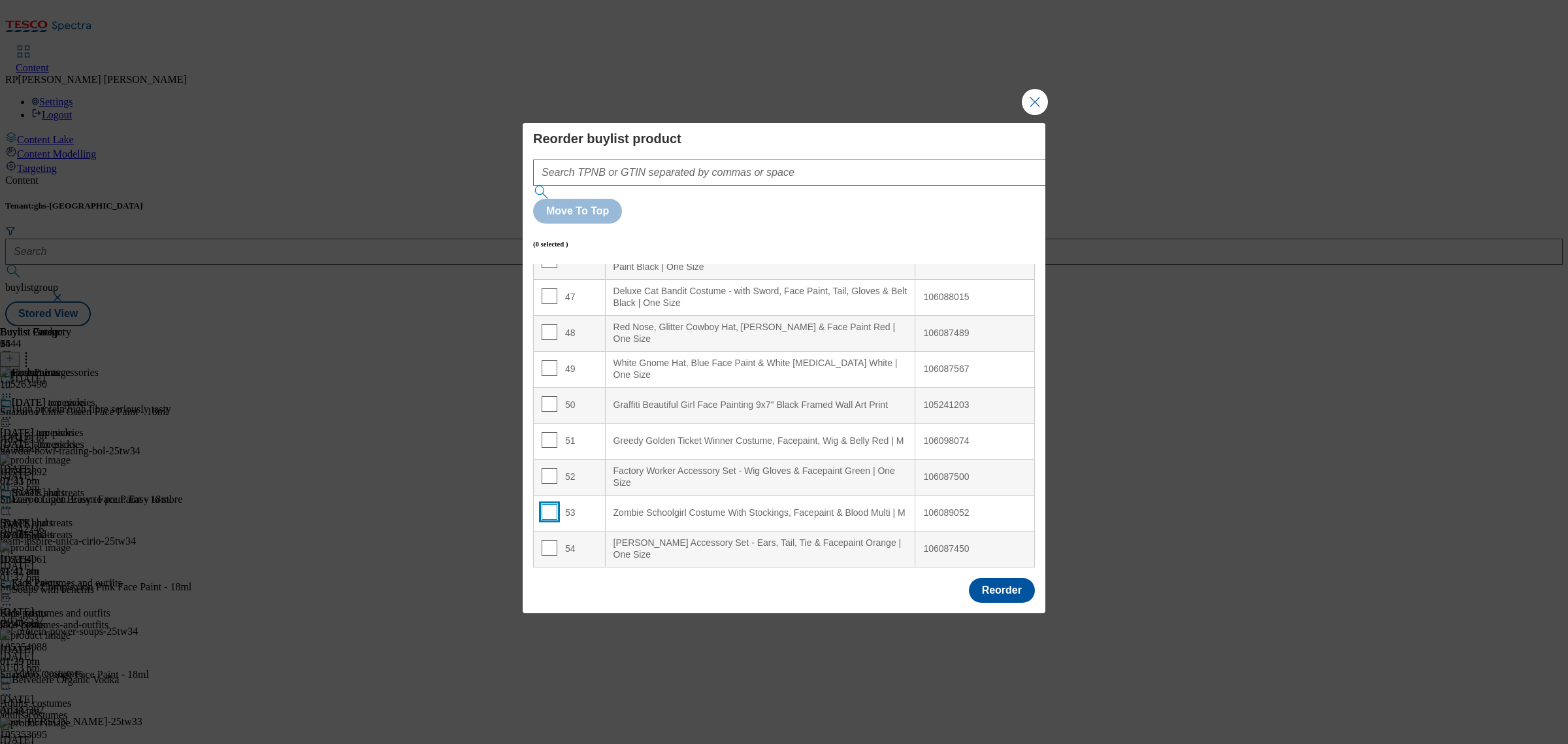
click at [543, 504] on input "Modal" at bounding box center [549, 511] width 15 height 15
checkbox input "true"
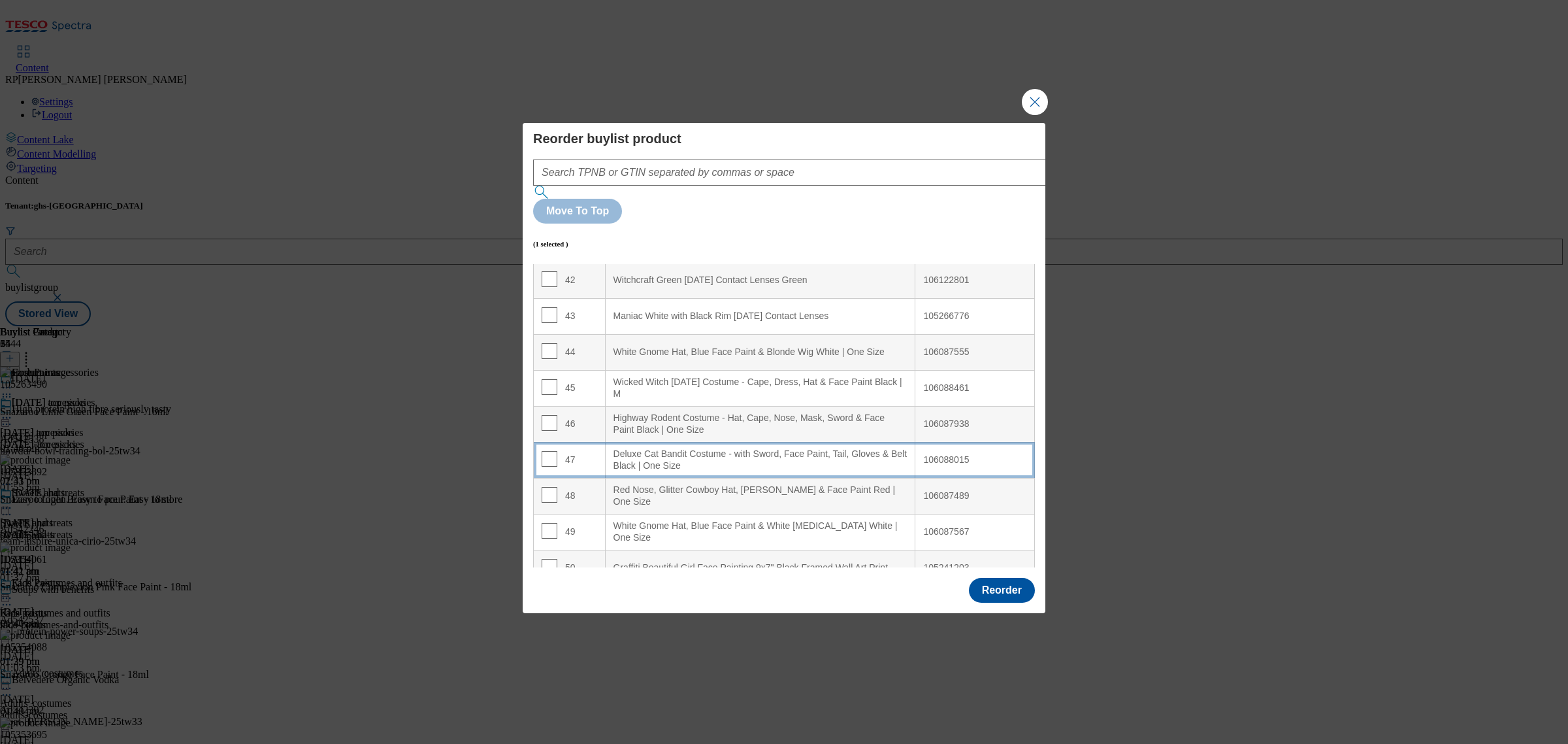
scroll to position [1511, 0]
click at [543, 452] on input "Modal" at bounding box center [549, 459] width 15 height 15
checkbox input "true"
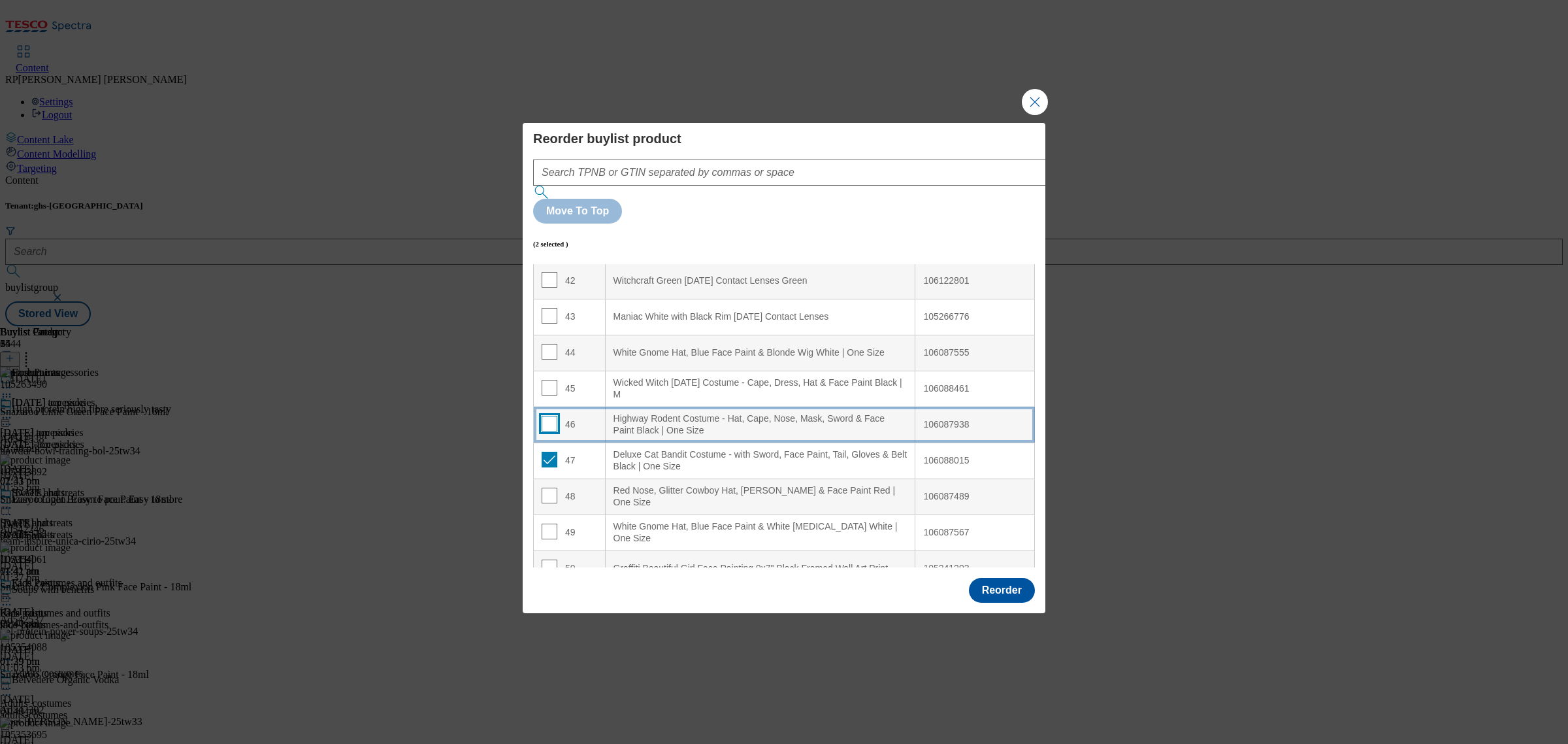
click at [543, 416] on input "Modal" at bounding box center [549, 423] width 15 height 15
checkbox input "true"
click at [551, 380] on input "Modal" at bounding box center [549, 387] width 15 height 15
checkbox input "true"
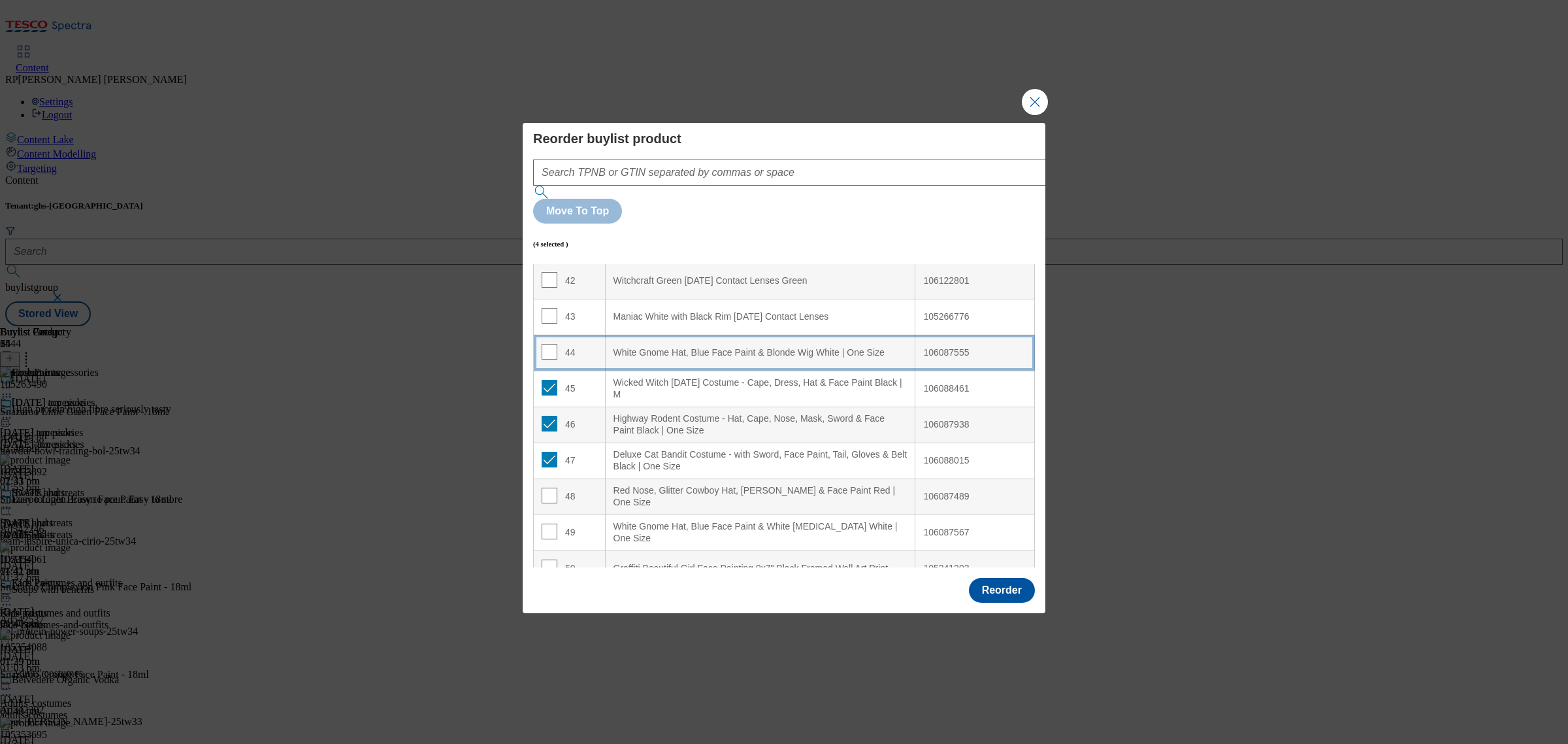
click at [580, 334] on td "44" at bounding box center [569, 353] width 72 height 36
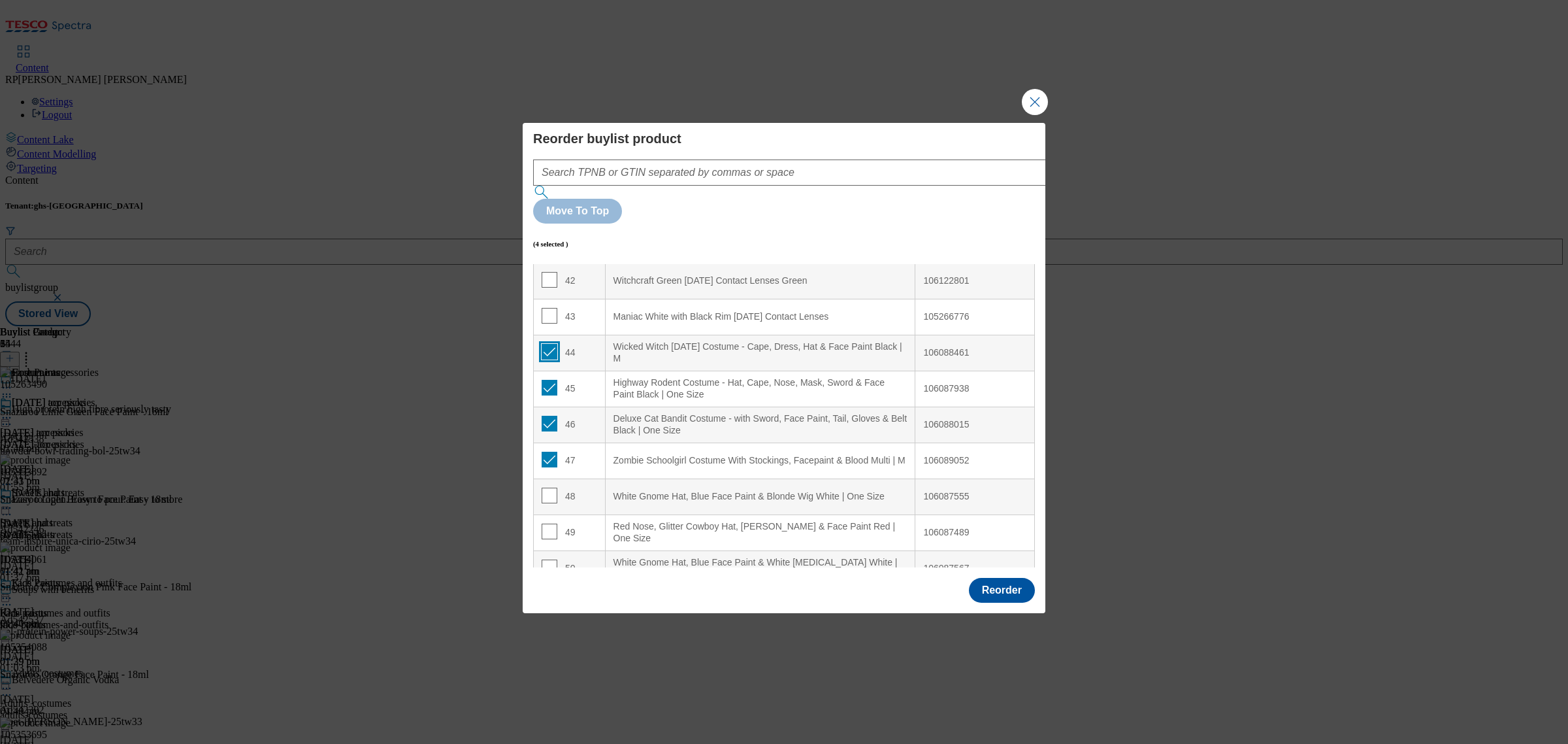
click at [546, 344] on input "Modal" at bounding box center [549, 351] width 15 height 15
checkbox input "false"
click at [547, 380] on input "Modal" at bounding box center [549, 387] width 15 height 15
checkbox input "false"
click at [548, 416] on input "Modal" at bounding box center [549, 423] width 15 height 15
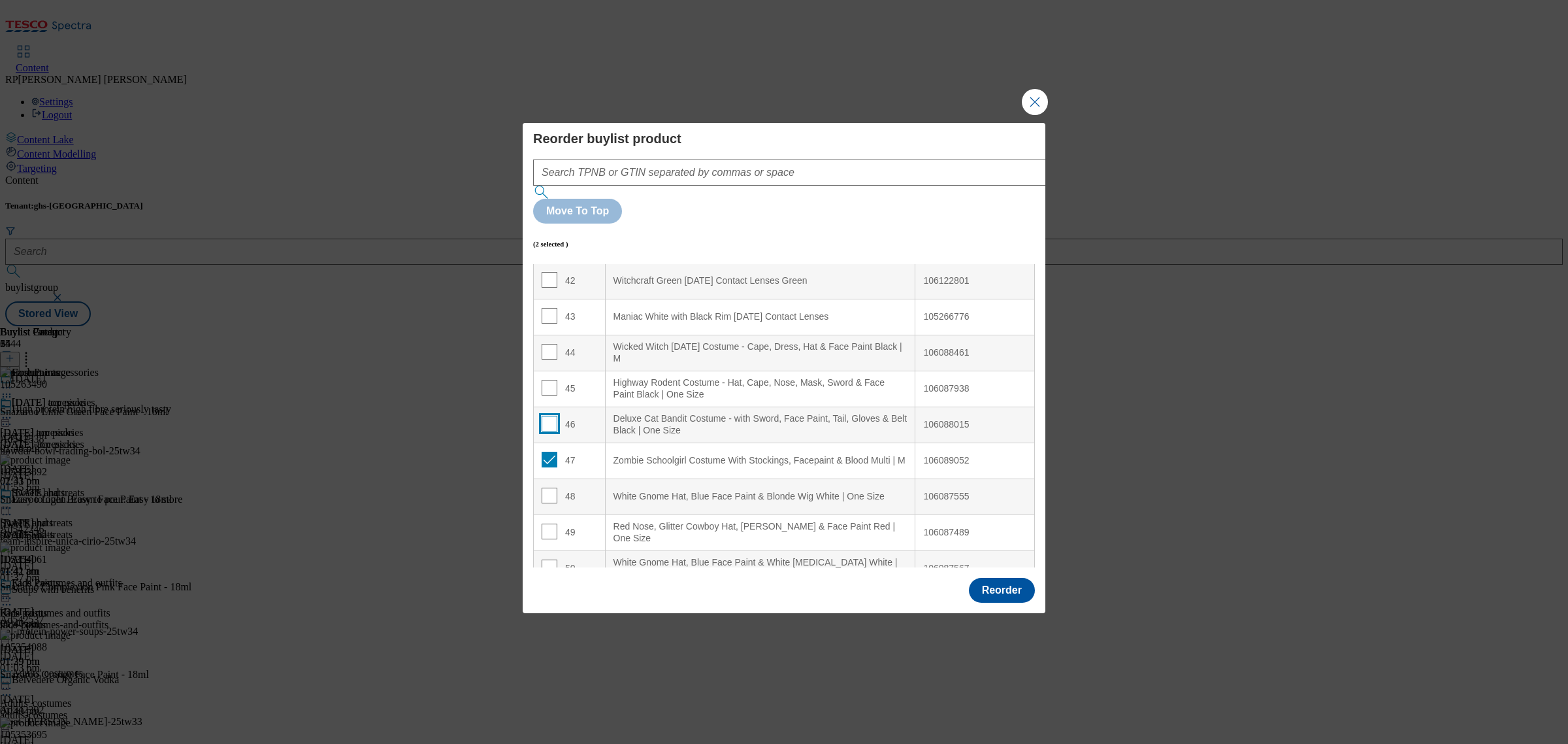
checkbox input "false"
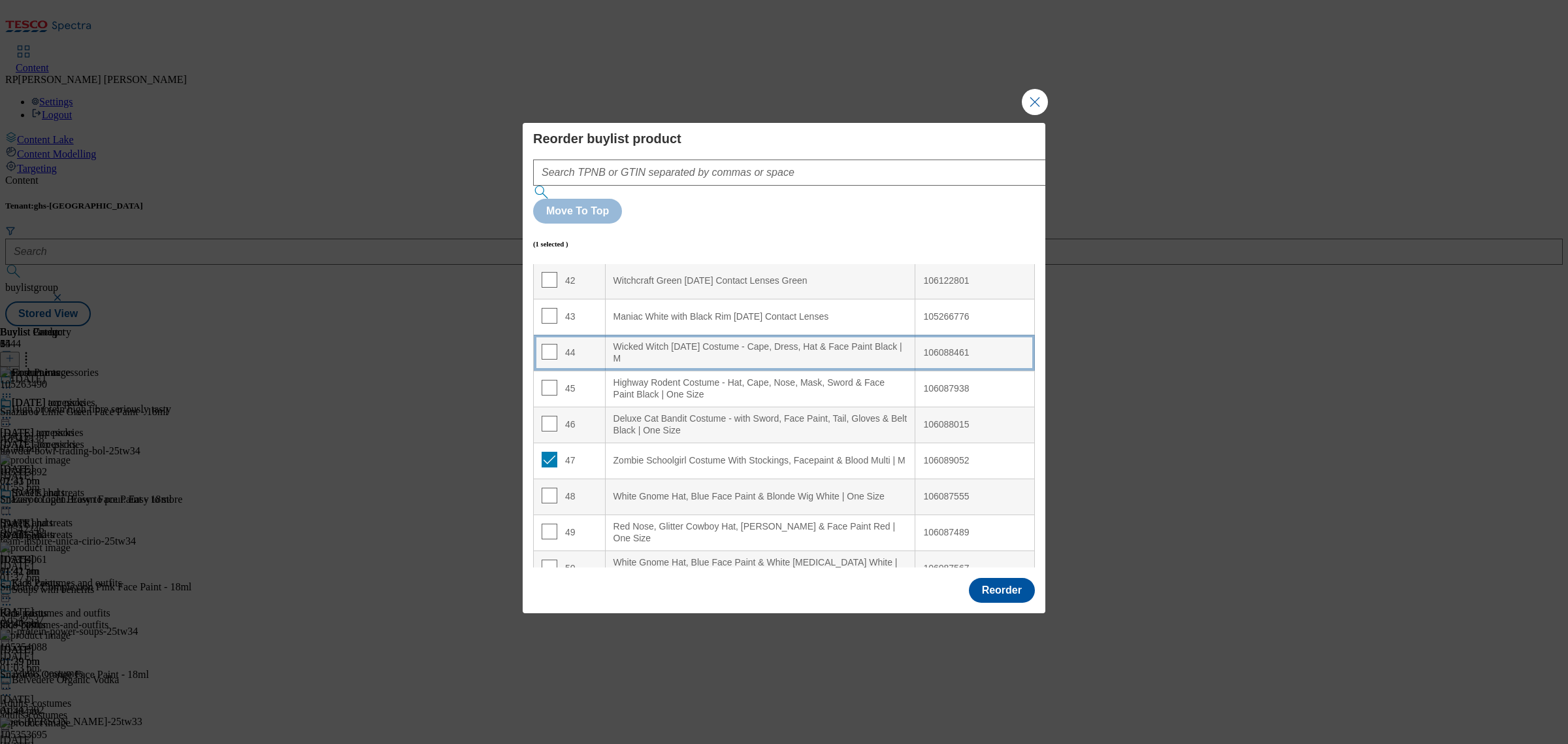
click at [591, 334] on td "44" at bounding box center [569, 353] width 72 height 36
click at [549, 344] on input "Modal" at bounding box center [549, 351] width 15 height 15
checkbox input "false"
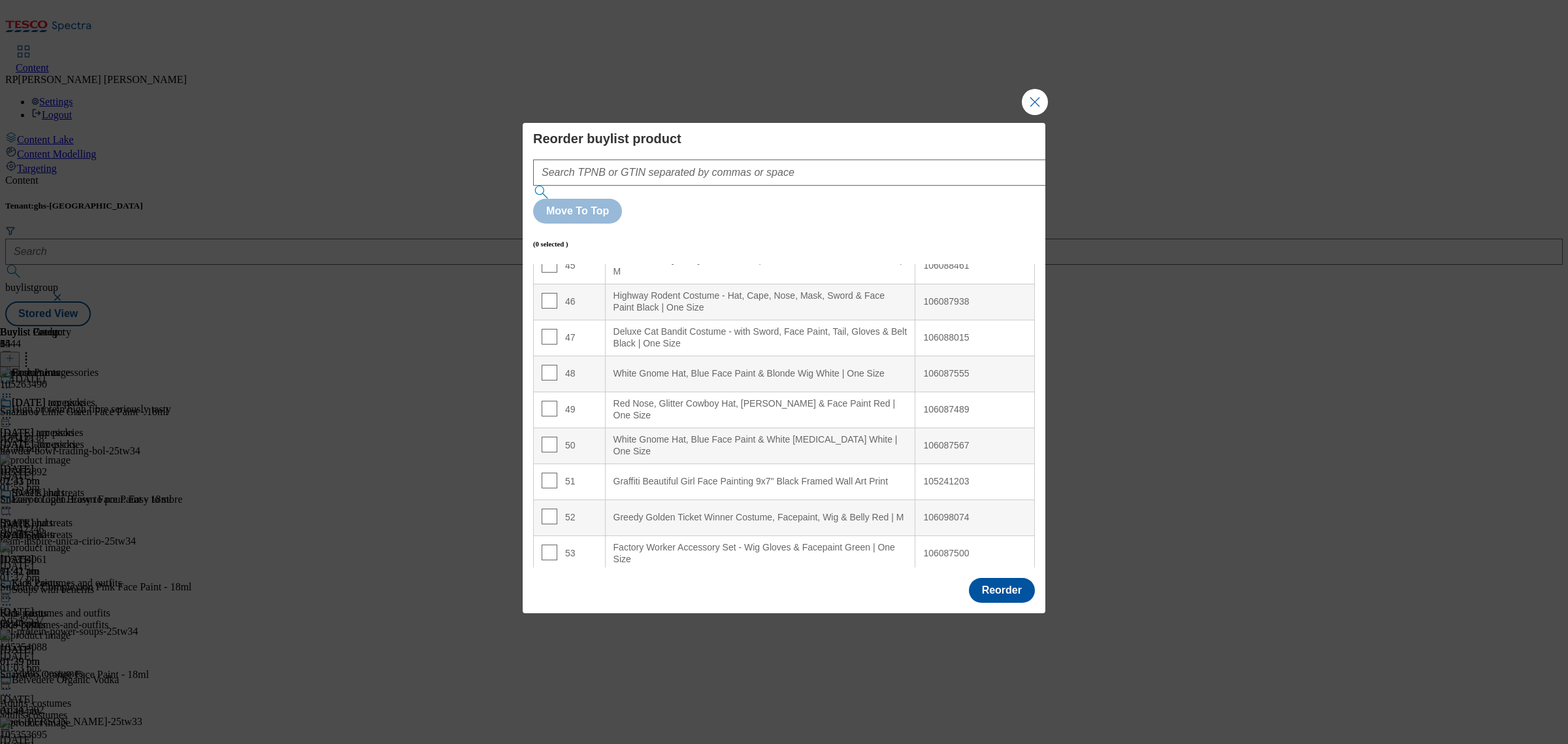
scroll to position [1675, 0]
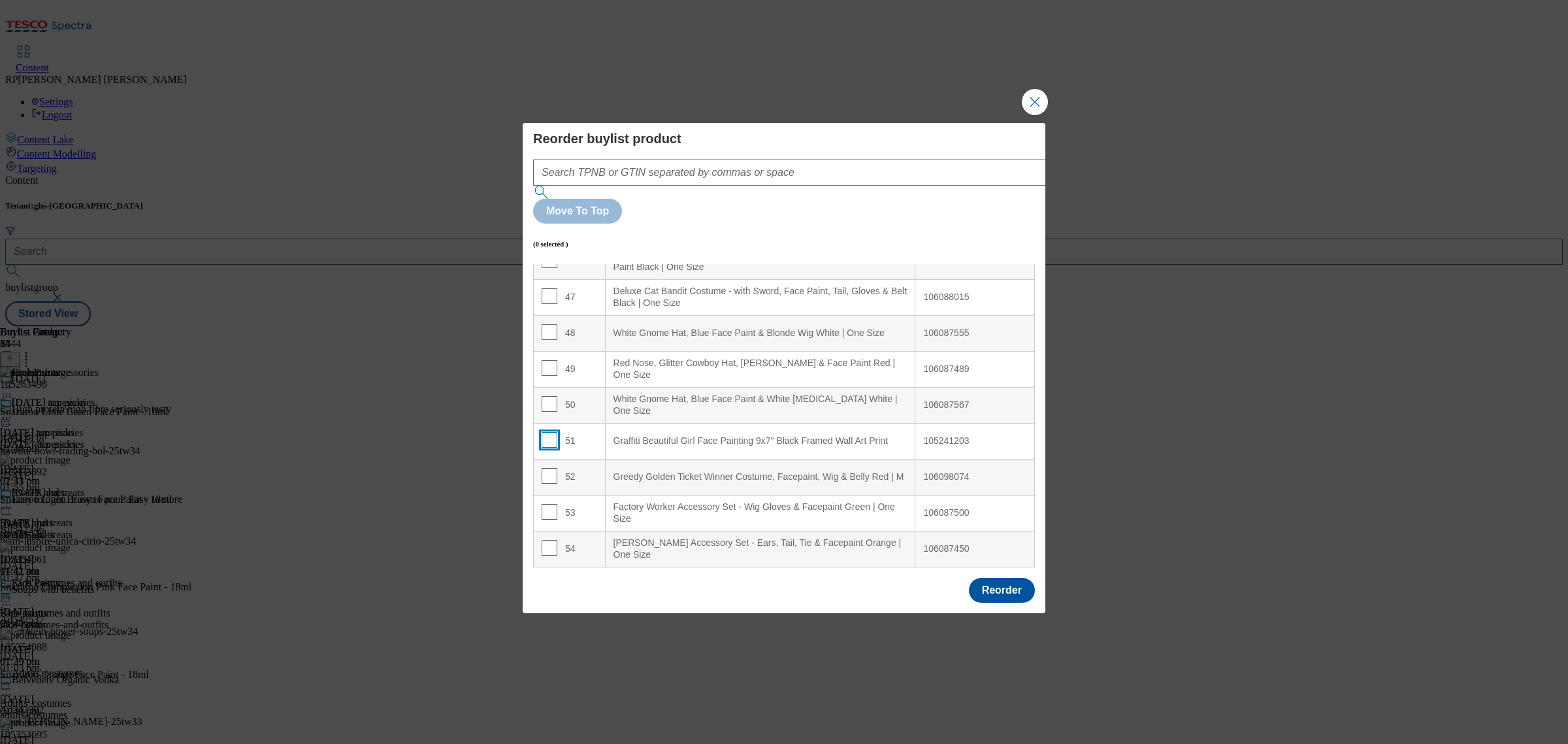
click at [552, 432] on input "Modal" at bounding box center [549, 439] width 15 height 15
checkbox input "true"
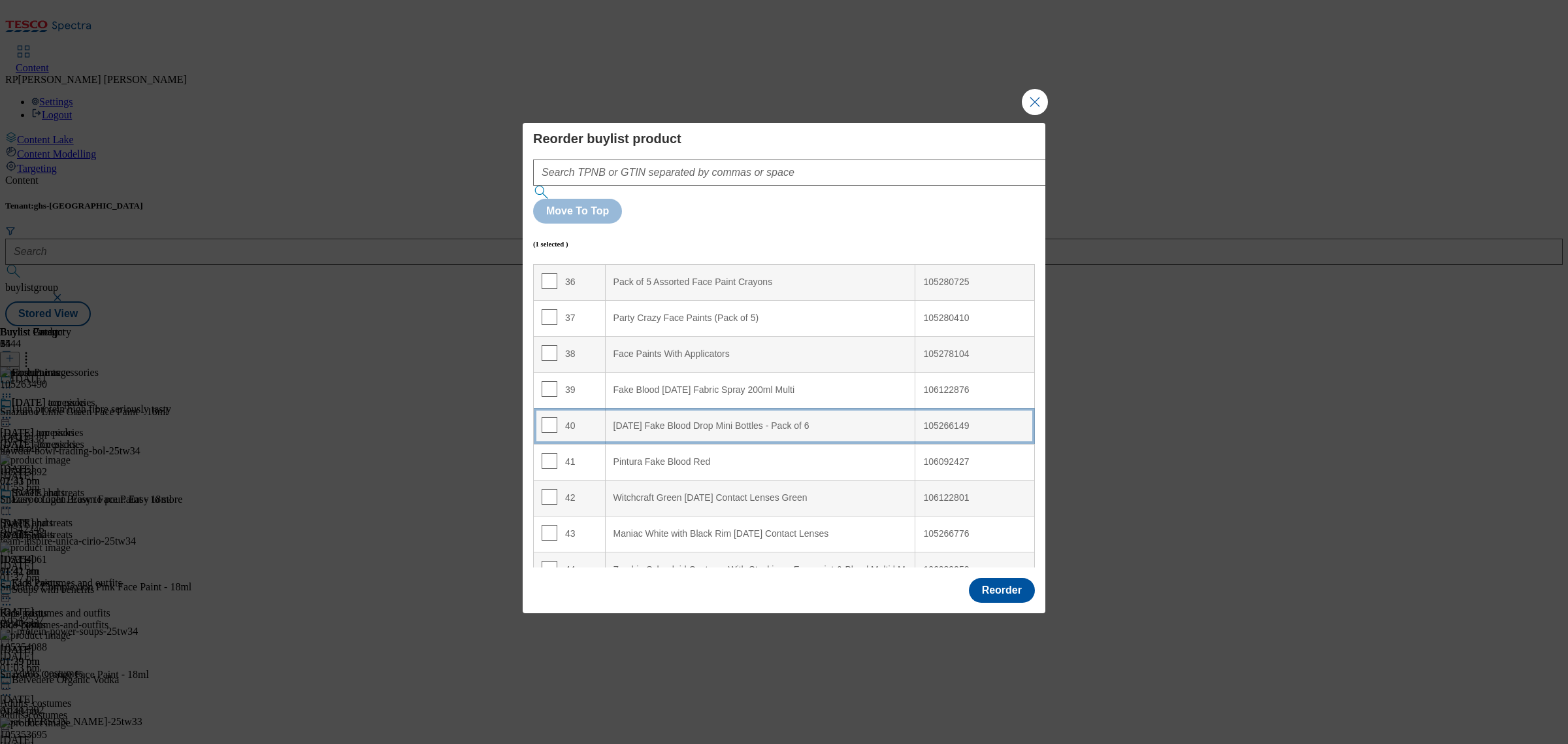
scroll to position [1266, 0]
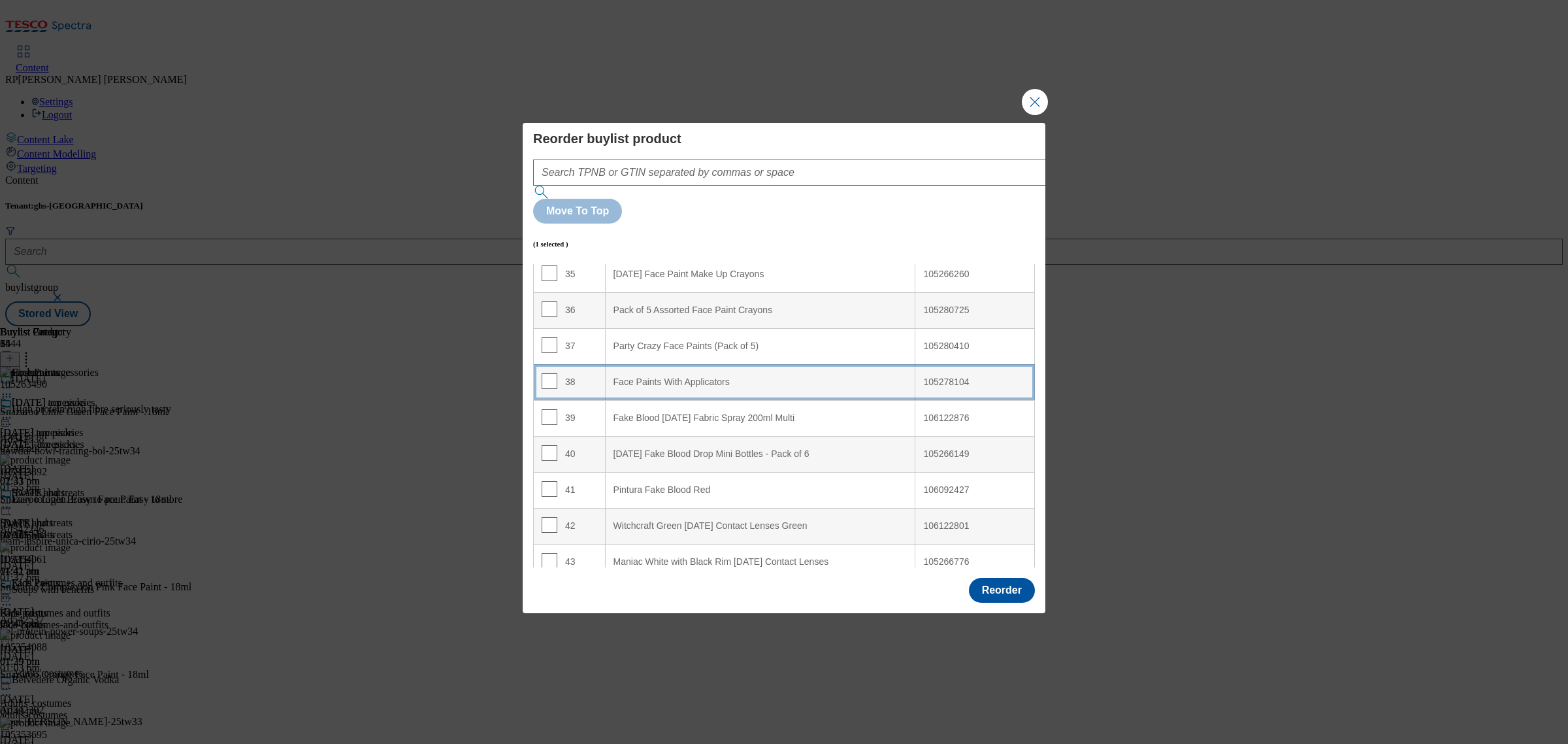
click at [697, 364] on Applicators "Face Paints With Applicators" at bounding box center [760, 382] width 310 height 36
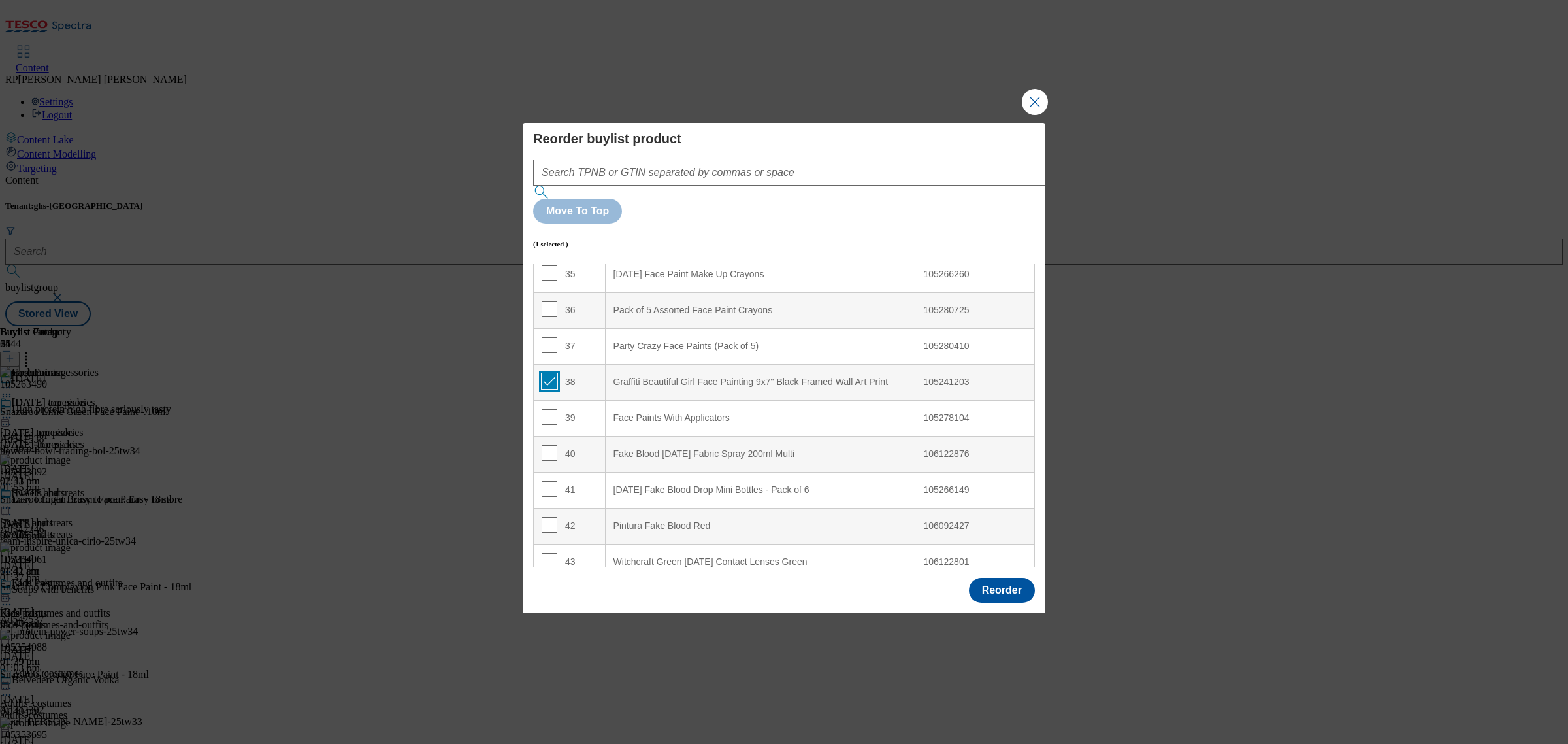
drag, startPoint x: 550, startPoint y: 344, endPoint x: 675, endPoint y: 389, distance: 132.9
click at [551, 373] on input "Modal" at bounding box center [549, 381] width 15 height 15
checkbox input "false"
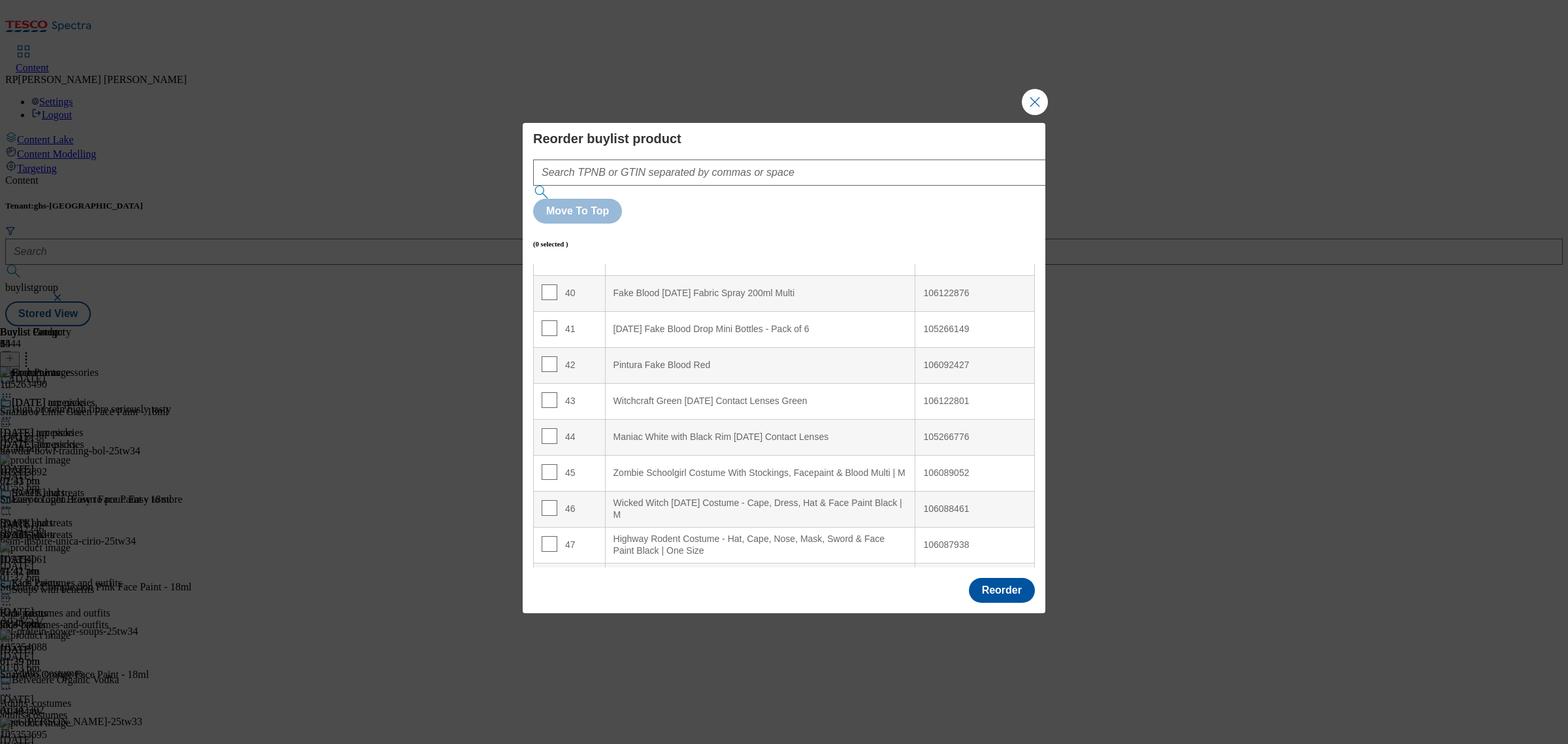
scroll to position [1675, 0]
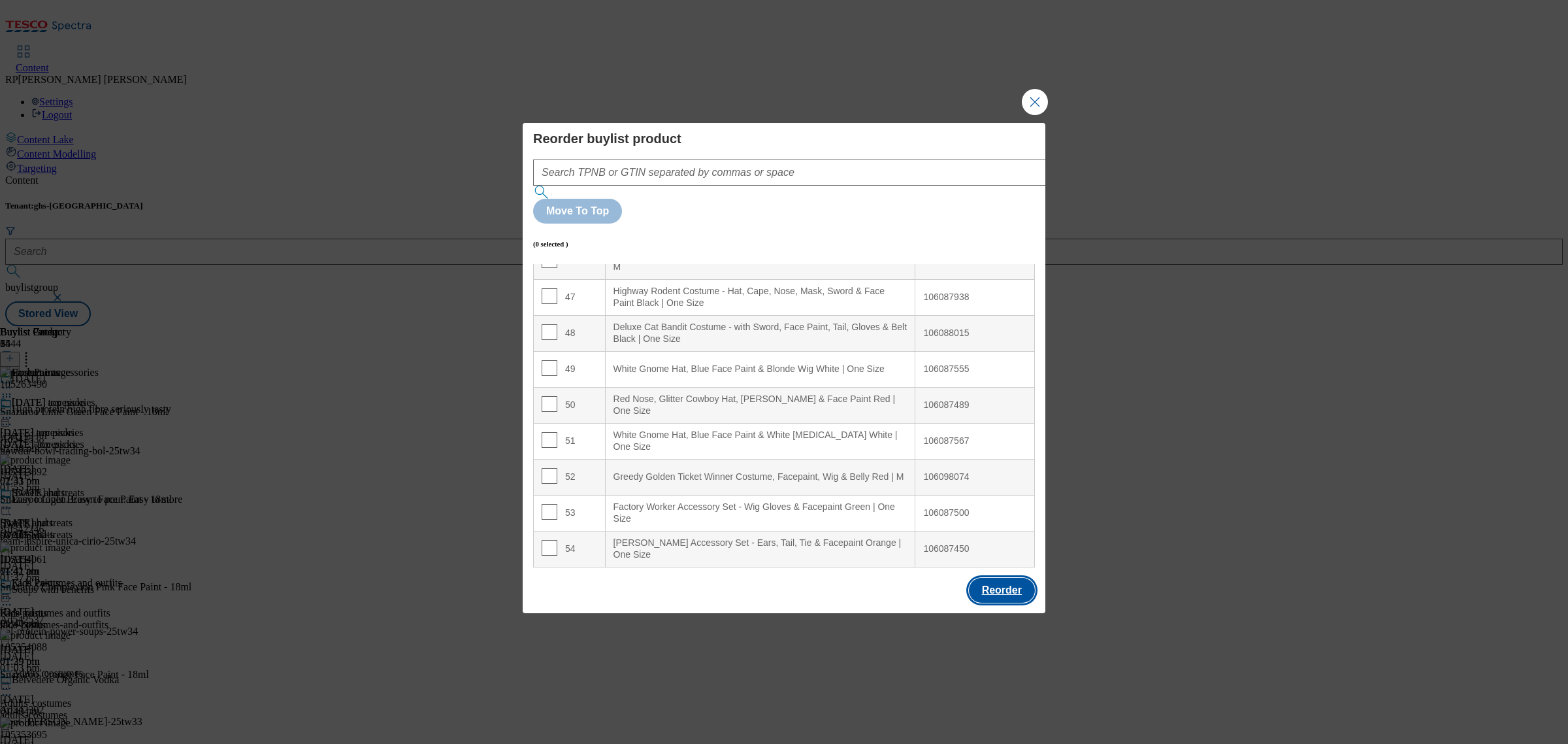
click at [1024, 577] on button "Reorder" at bounding box center [1001, 590] width 66 height 25
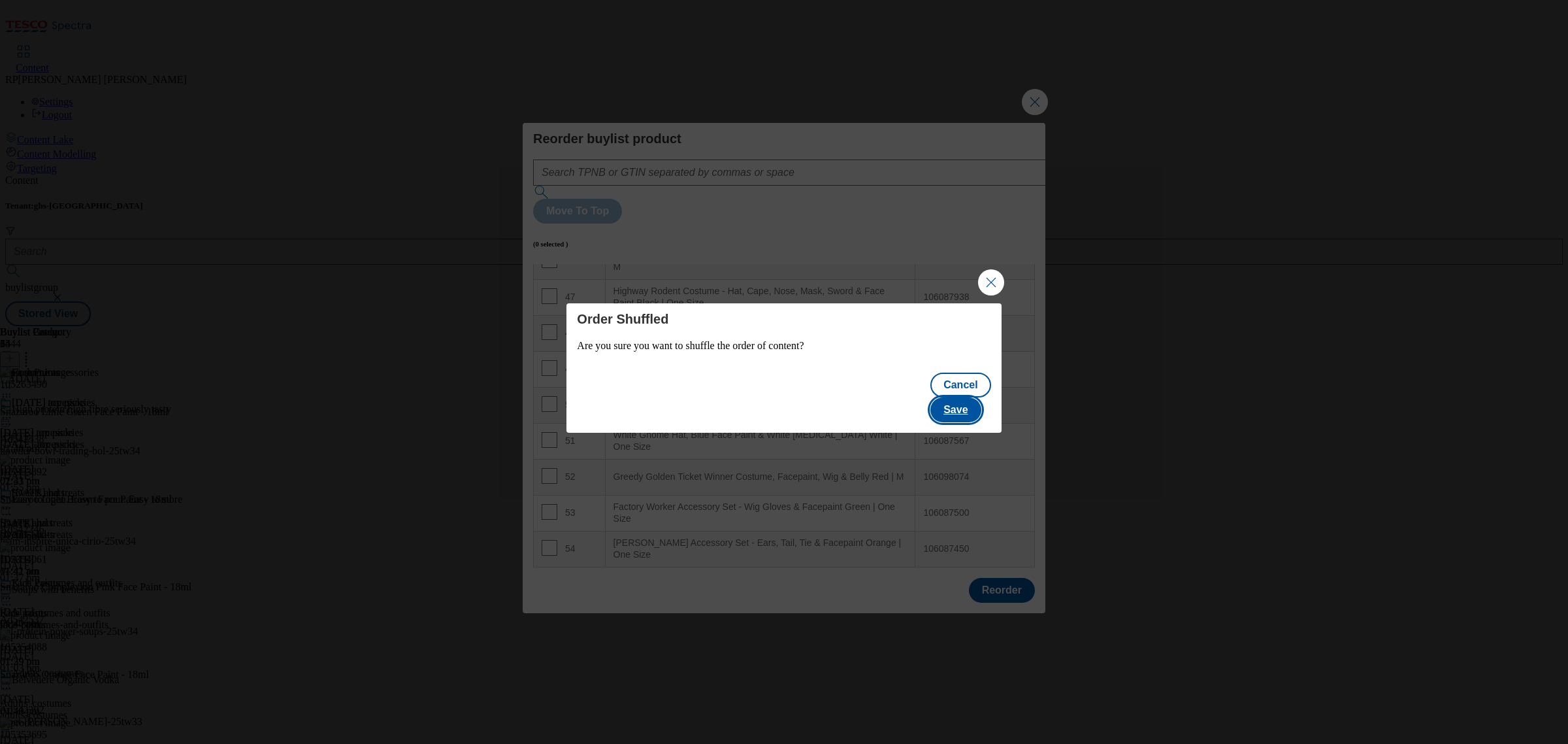
click at [961, 400] on button "Save" at bounding box center [955, 410] width 50 height 25
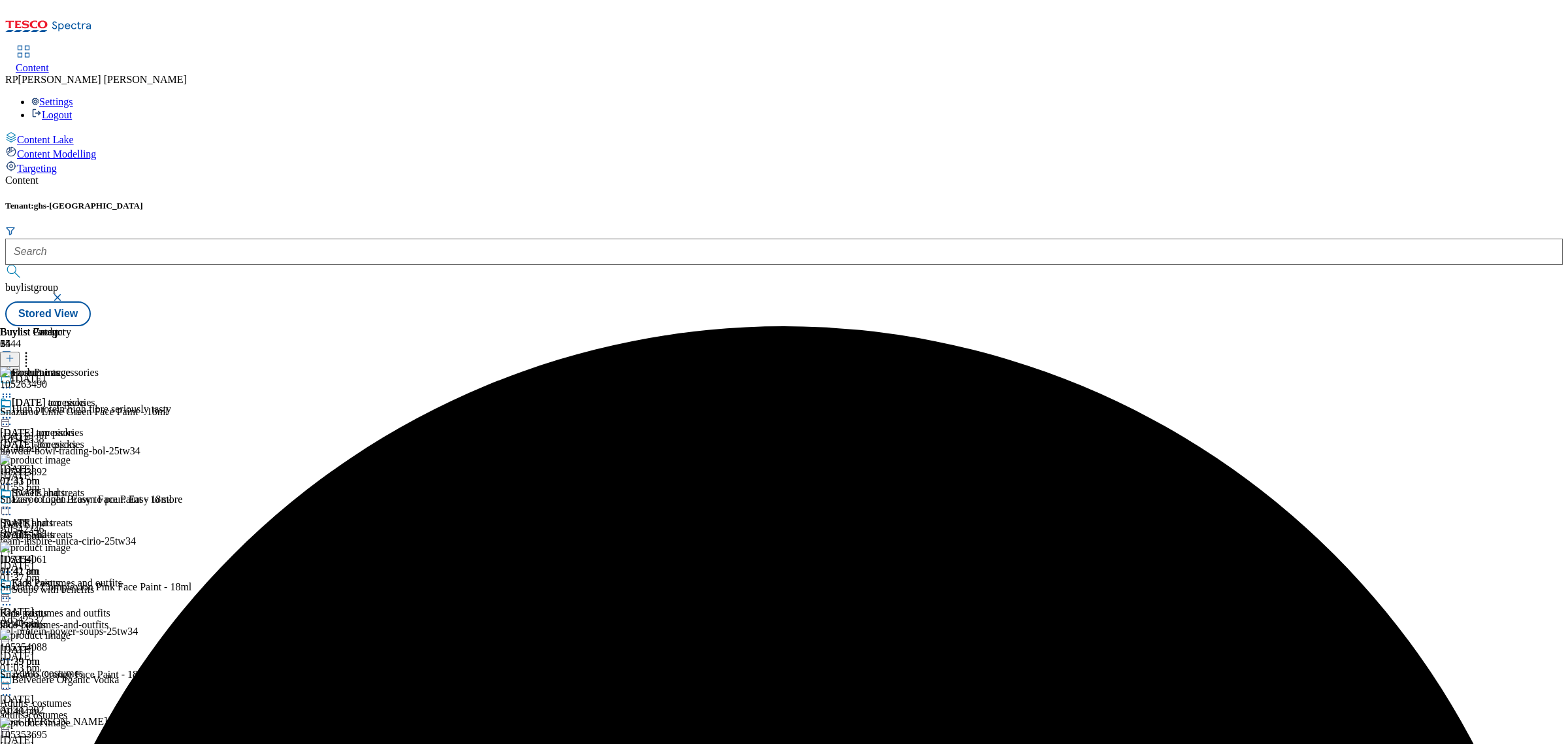
click at [95, 592] on div at bounding box center [48, 599] width 95 height 15
click at [71, 681] on span "Preview" at bounding box center [56, 686] width 31 height 10
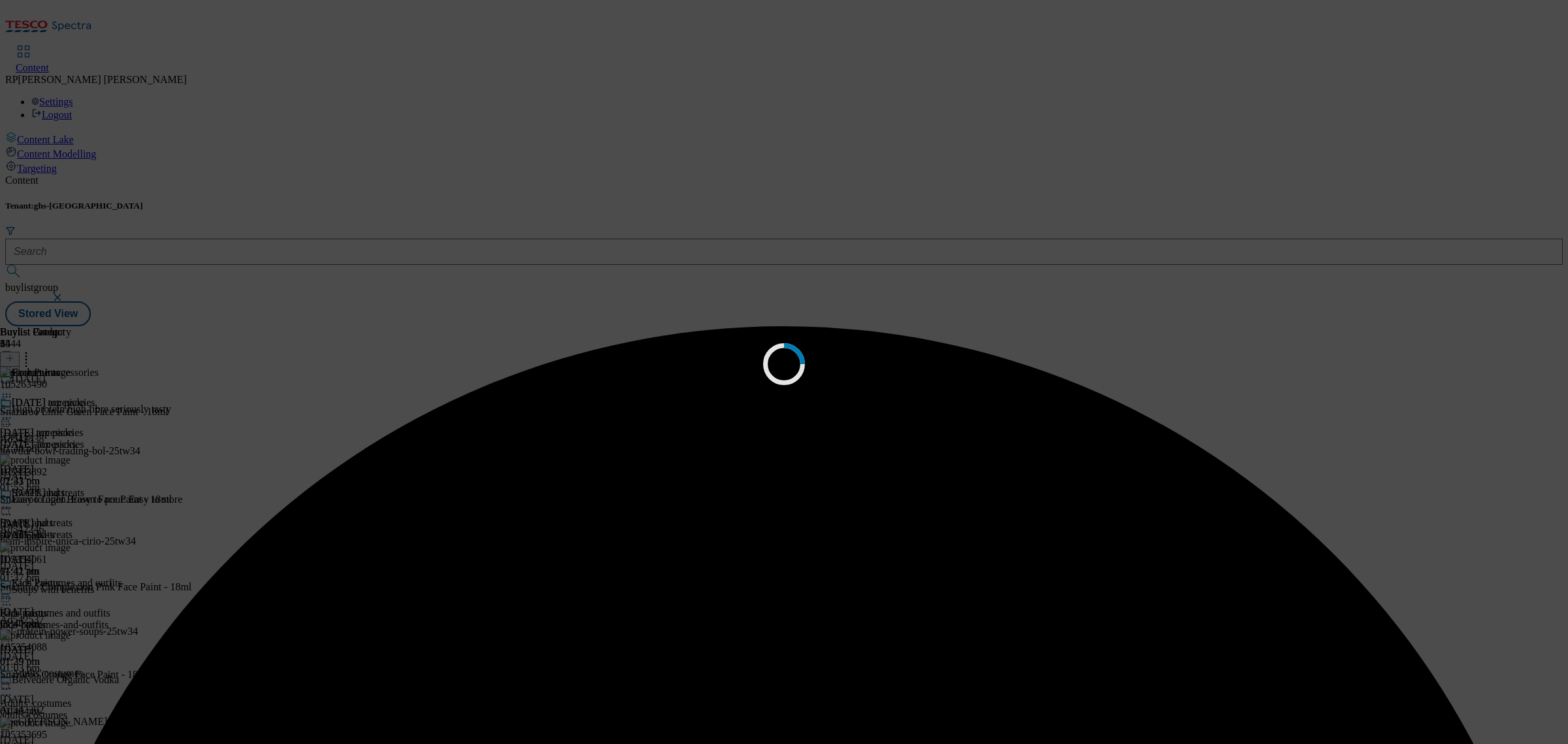
scroll to position [0, 0]
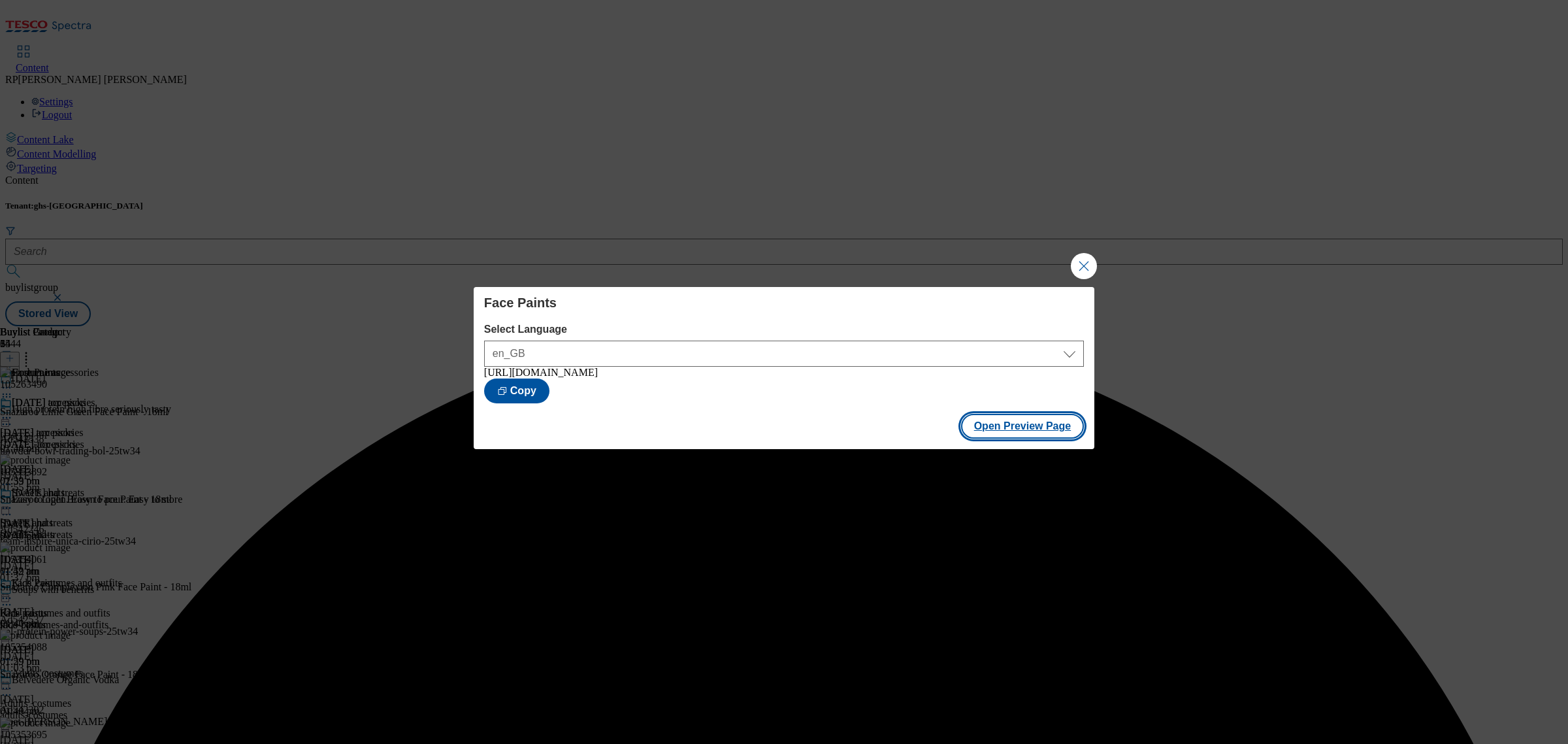
click at [1040, 426] on button "Open Preview Page" at bounding box center [1023, 426] width 124 height 25
click at [1085, 259] on button "Close Modal" at bounding box center [1083, 266] width 26 height 26
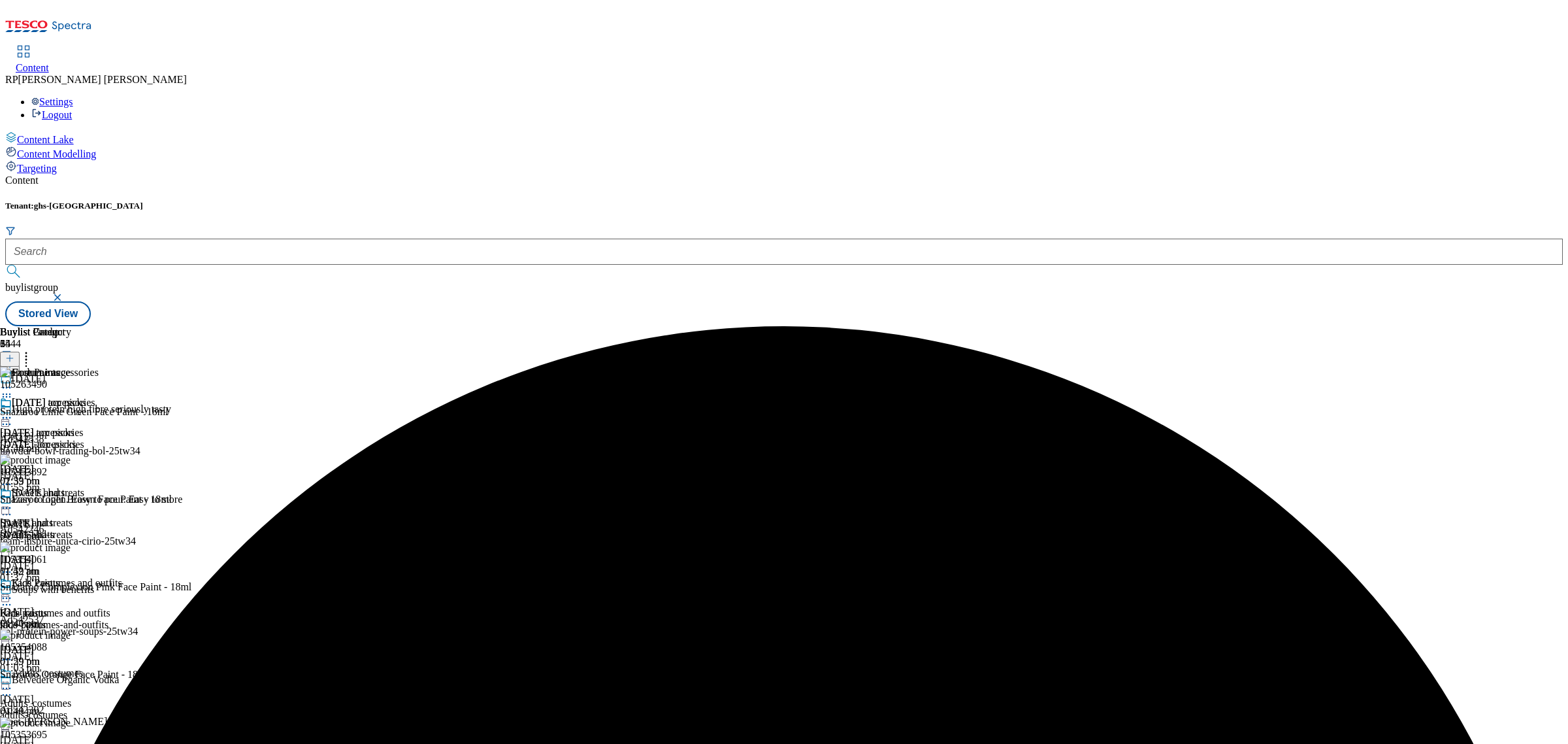
click at [13, 592] on icon at bounding box center [6, 598] width 13 height 13
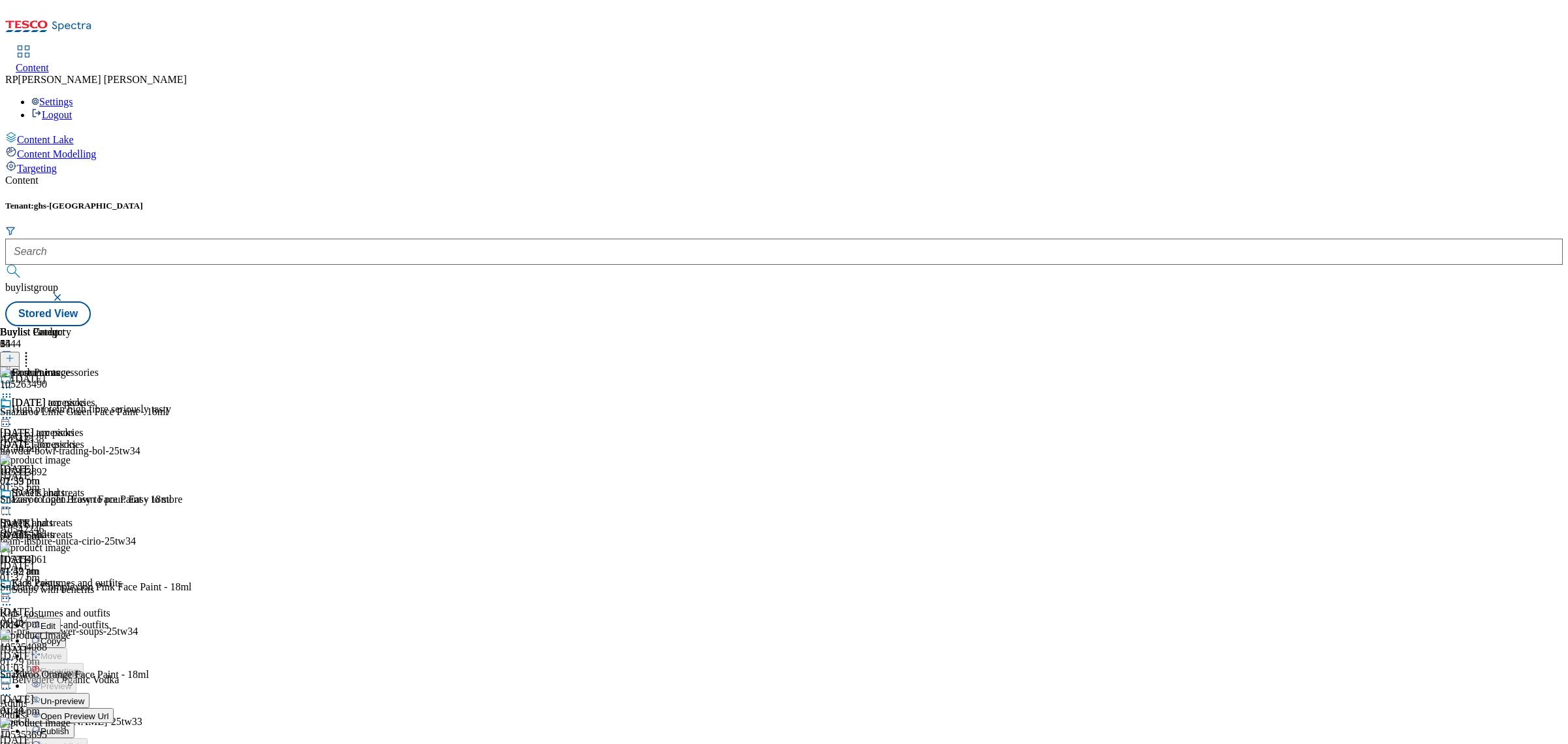
click at [85, 696] on span "Un-preview" at bounding box center [62, 701] width 44 height 10
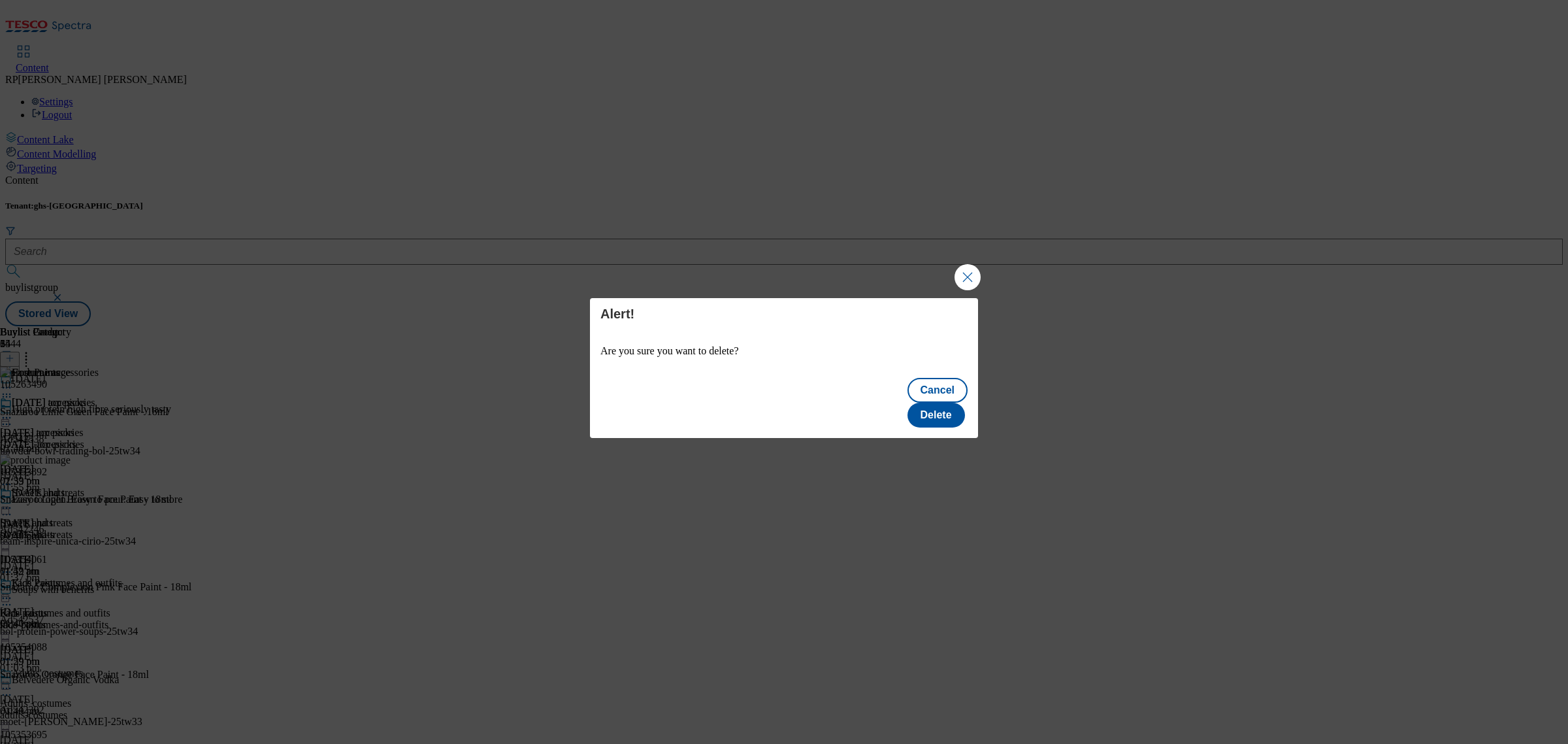
scroll to position [0, 0]
click at [934, 403] on button "Delete" at bounding box center [936, 415] width 58 height 25
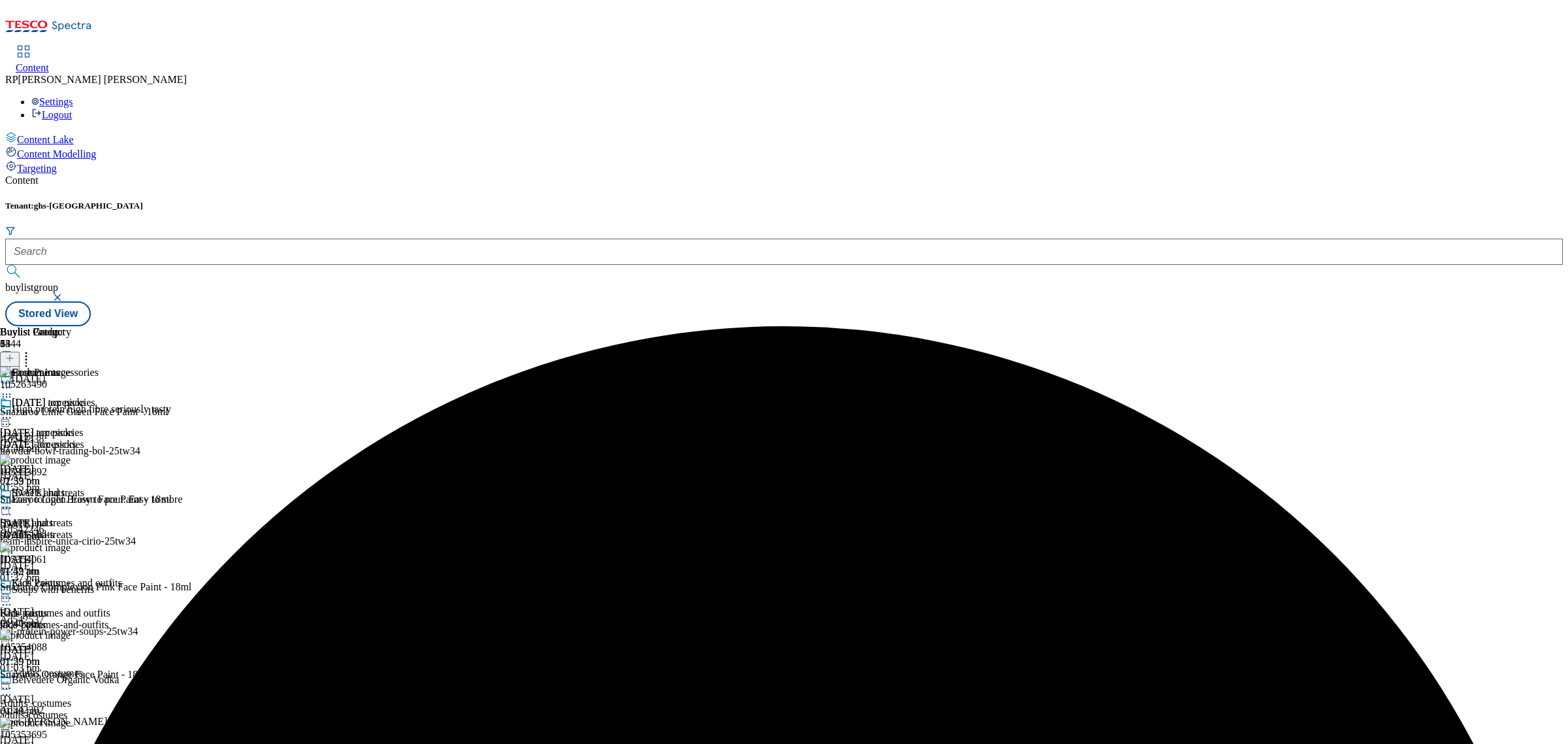
click at [33, 350] on icon at bounding box center [26, 356] width 13 height 13
click at [73, 398] on span "Reorder" at bounding box center [57, 403] width 32 height 10
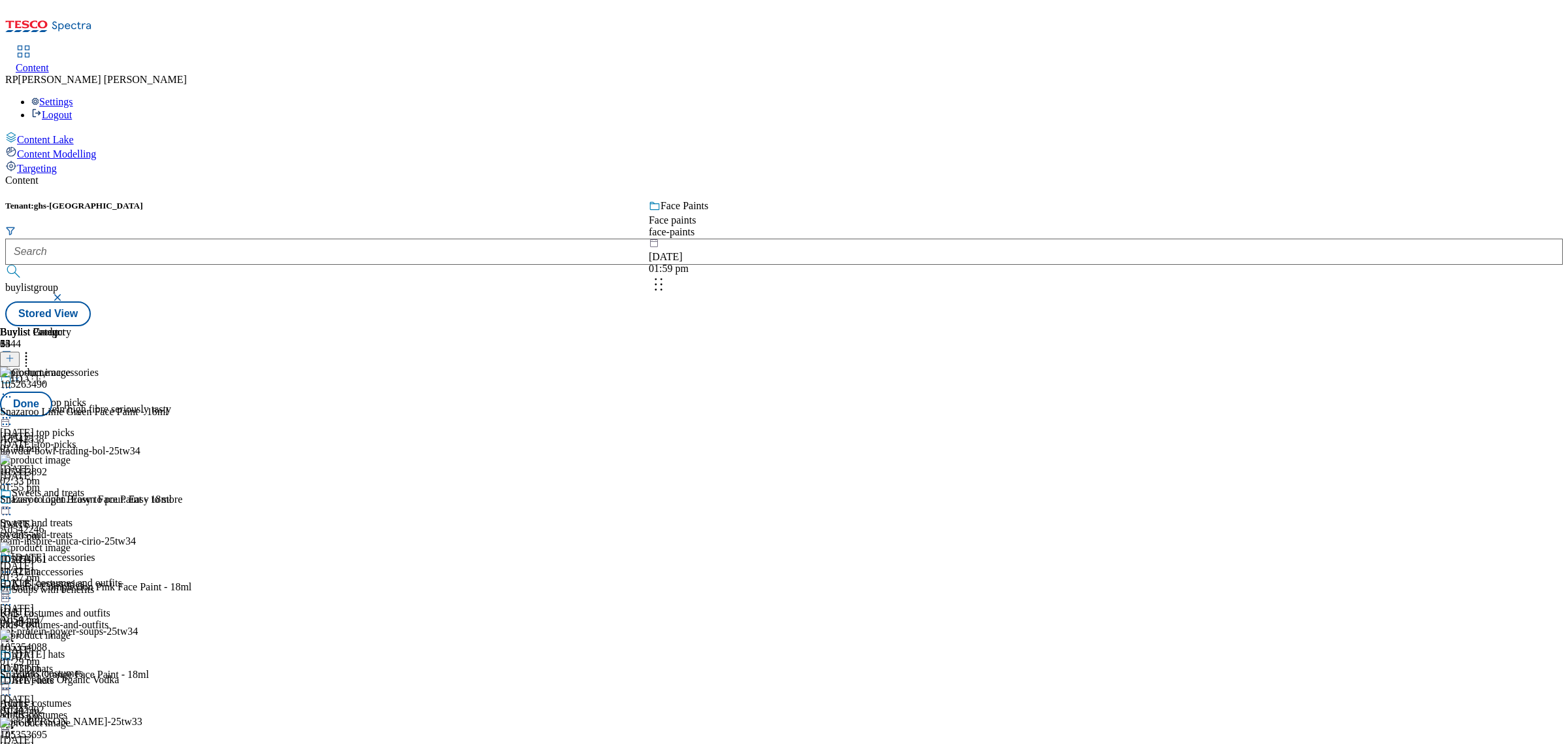
drag, startPoint x: 858, startPoint y: 537, endPoint x: 838, endPoint y: 256, distance: 281.7
click at [838, 256] on body "Icons icon_account icon_add icon_backward_link icon_basket icon_benefits icon_c…" at bounding box center [784, 166] width 1557 height 321
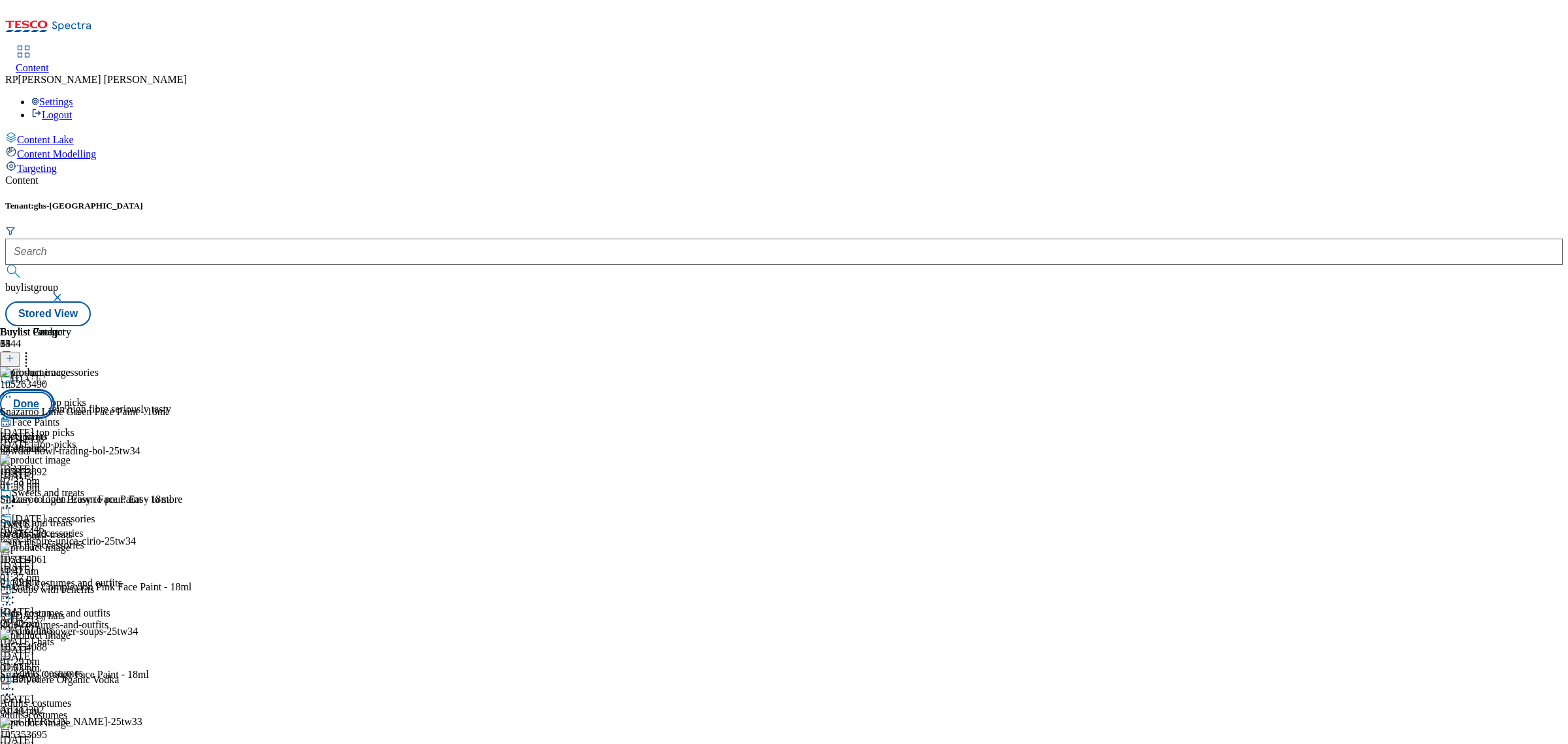
click at [52, 391] on button "Done" at bounding box center [26, 404] width 52 height 25
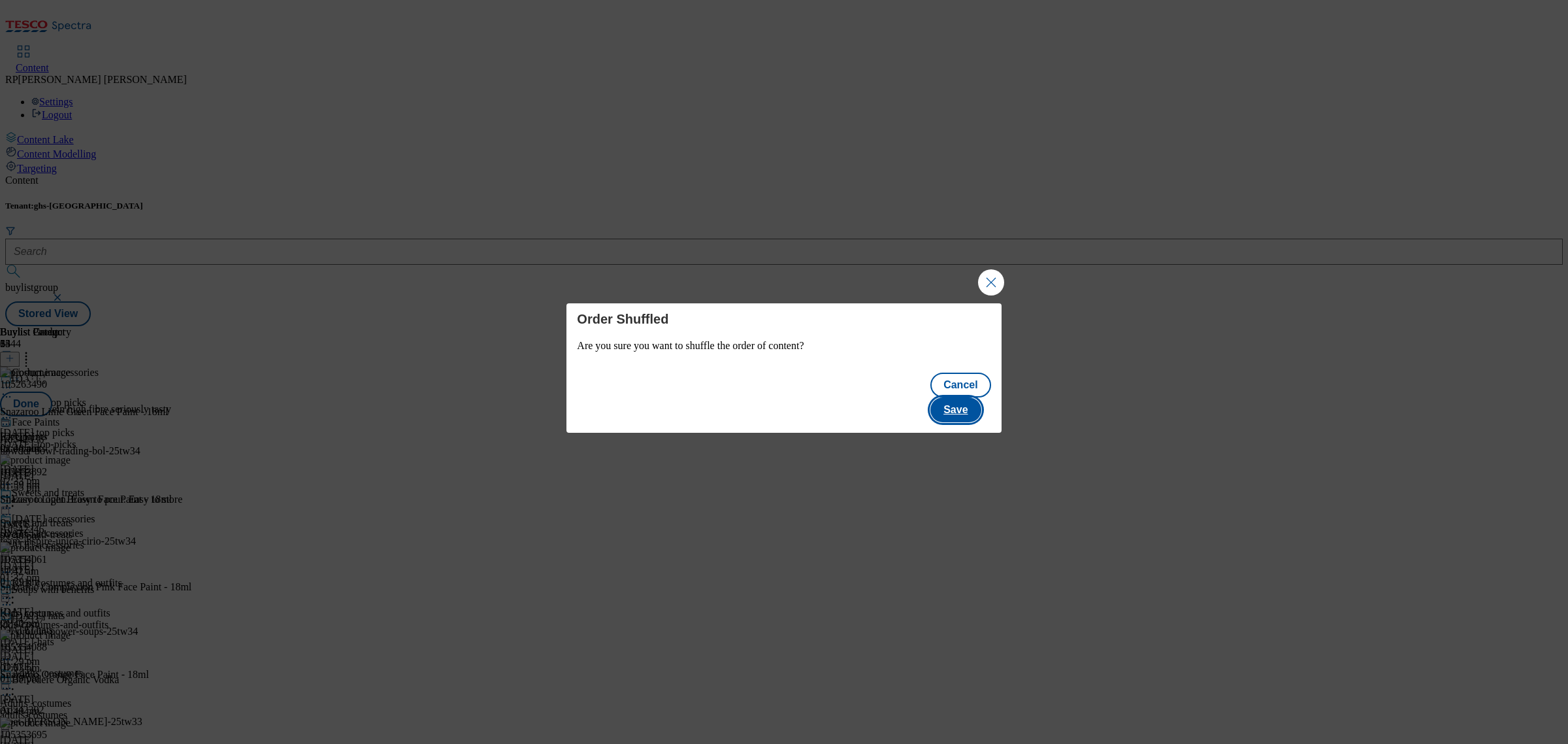
click at [971, 399] on button "Save" at bounding box center [955, 410] width 50 height 25
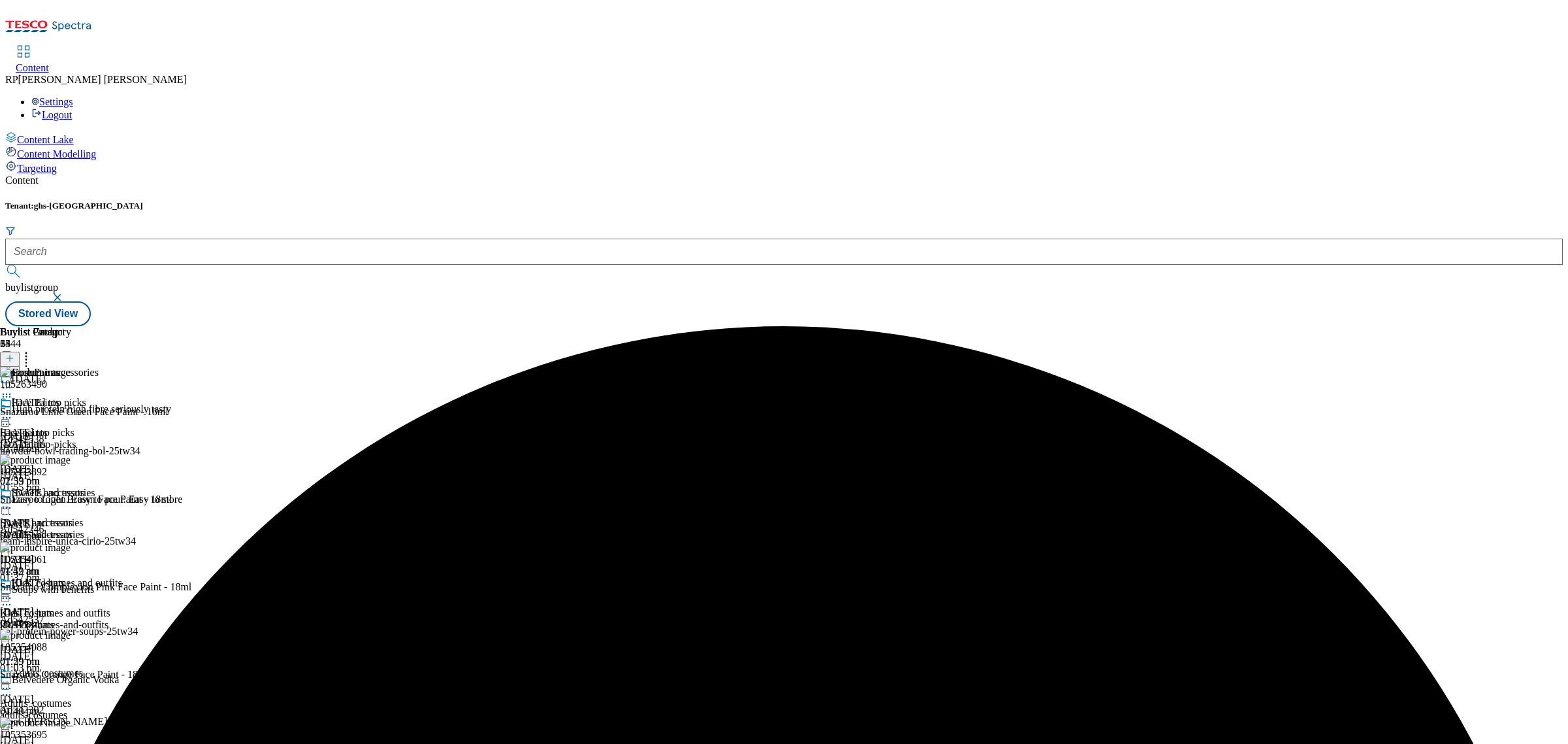
click at [13, 411] on icon at bounding box center [6, 417] width 13 height 13
click at [71, 501] on span "Preview" at bounding box center [56, 506] width 31 height 10
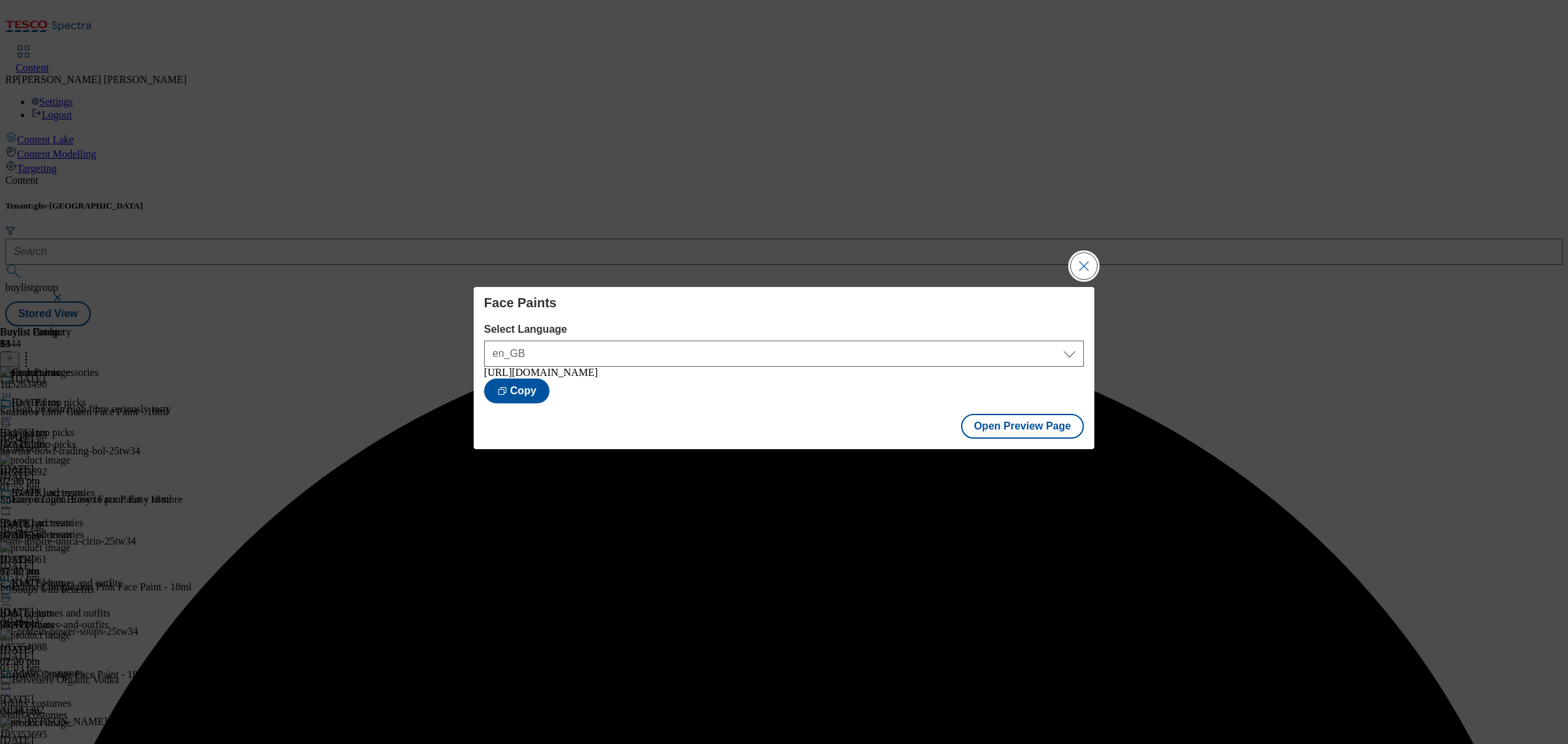
click at [1077, 259] on button "Close Modal" at bounding box center [1083, 266] width 26 height 26
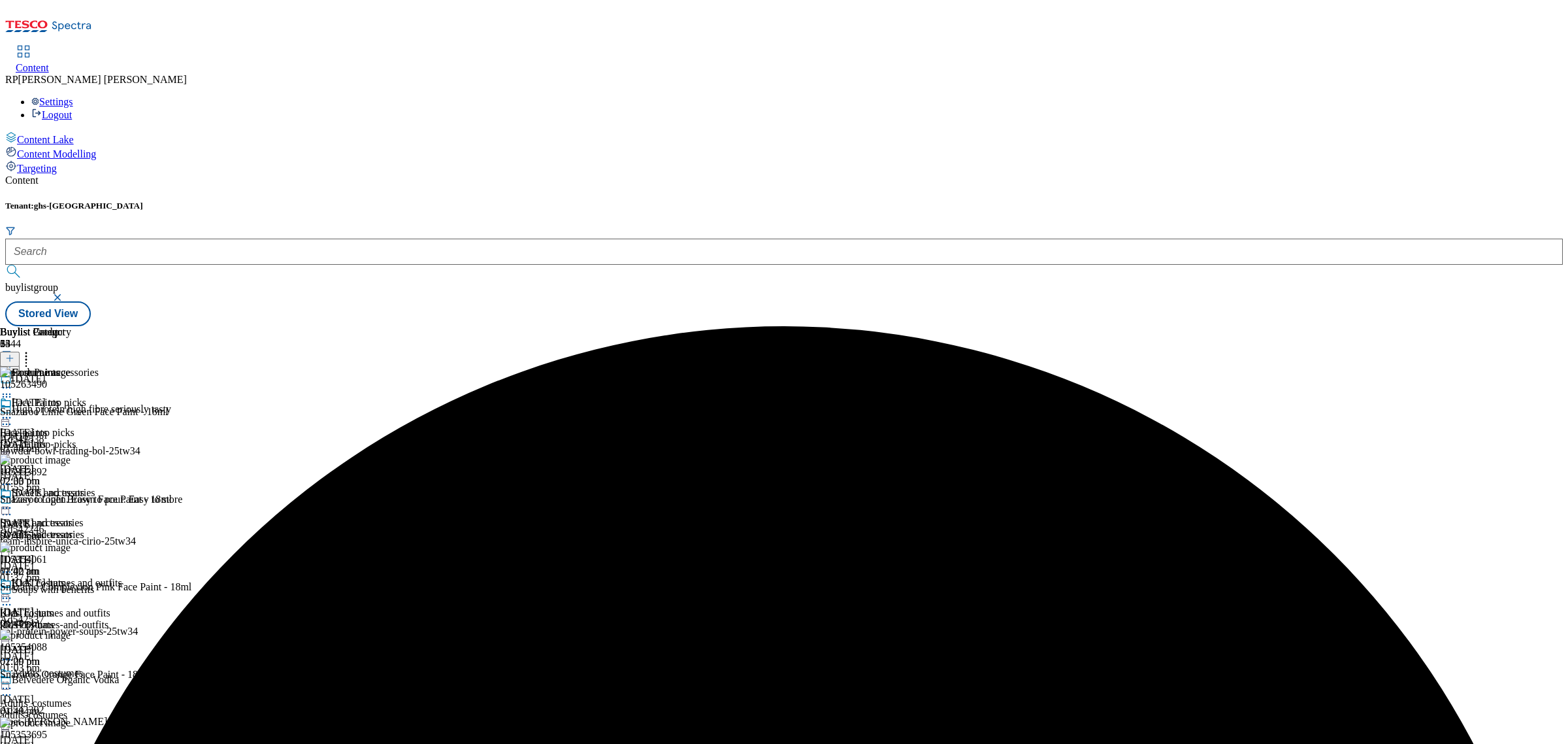
click at [13, 411] on icon at bounding box center [6, 417] width 13 height 13
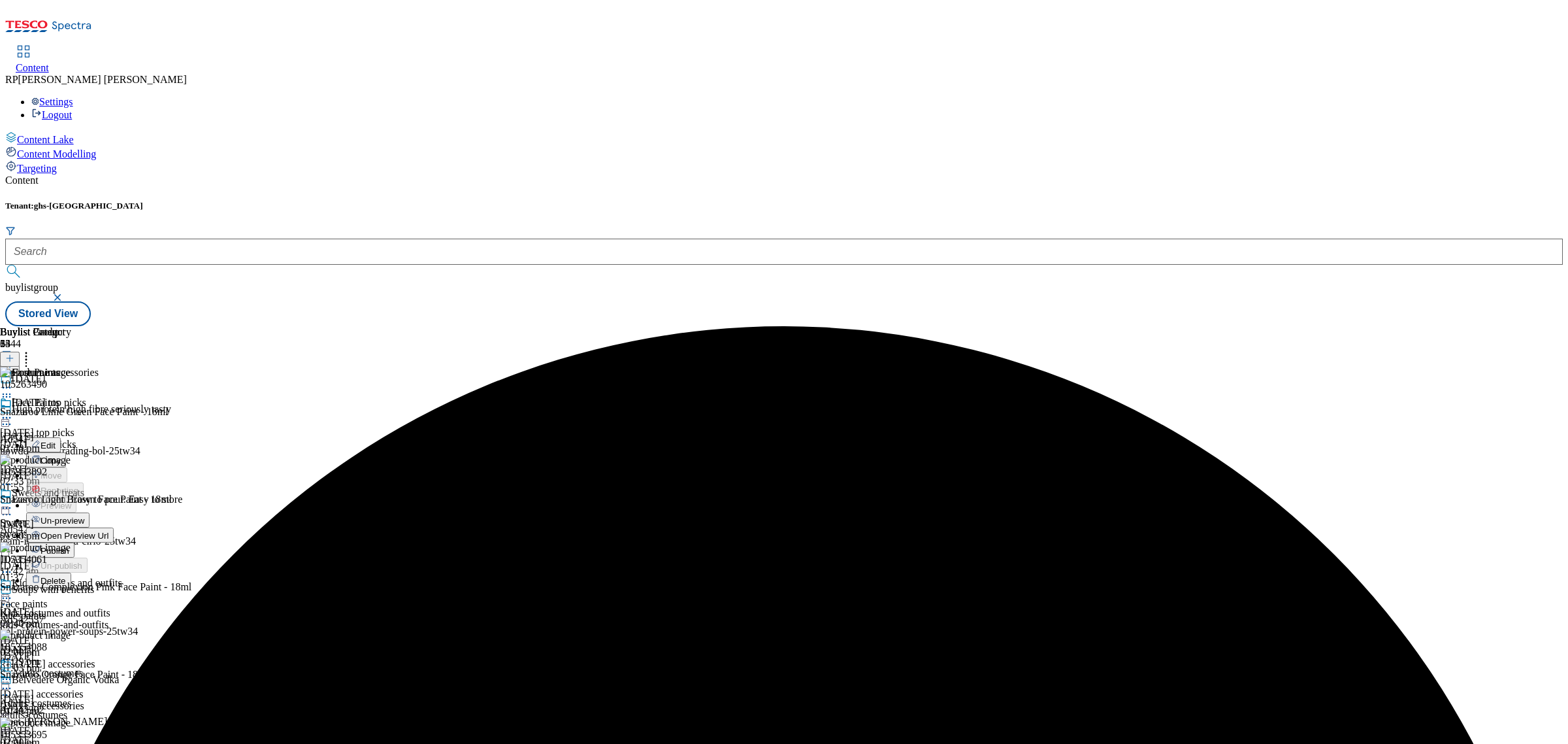
click at [69, 546] on span "Publish" at bounding box center [54, 551] width 29 height 10
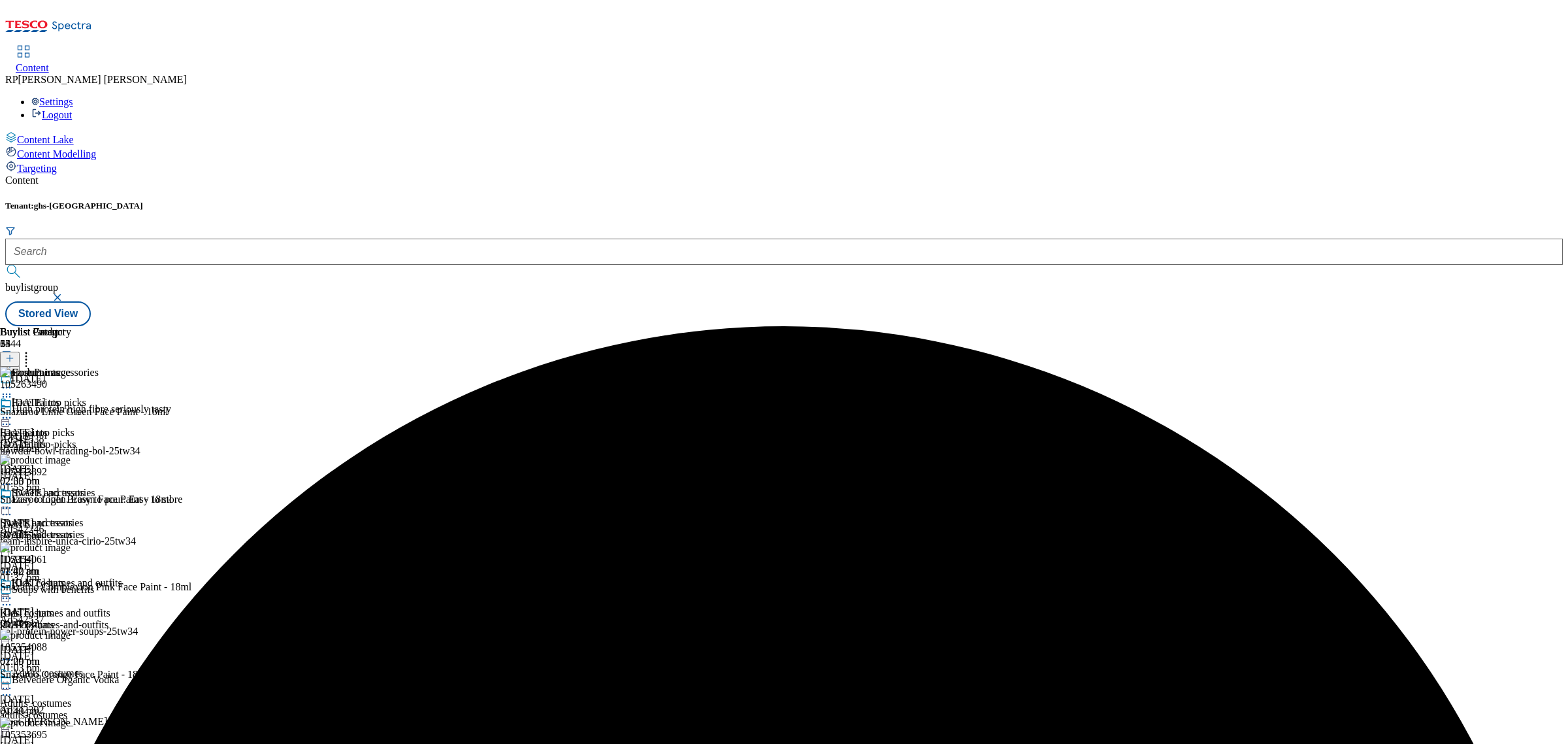
click at [95, 487] on div "[DATE] accessories [DATE] accessories [DATE]-accessories [DATE] 02:00 pm" at bounding box center [48, 532] width 95 height 90
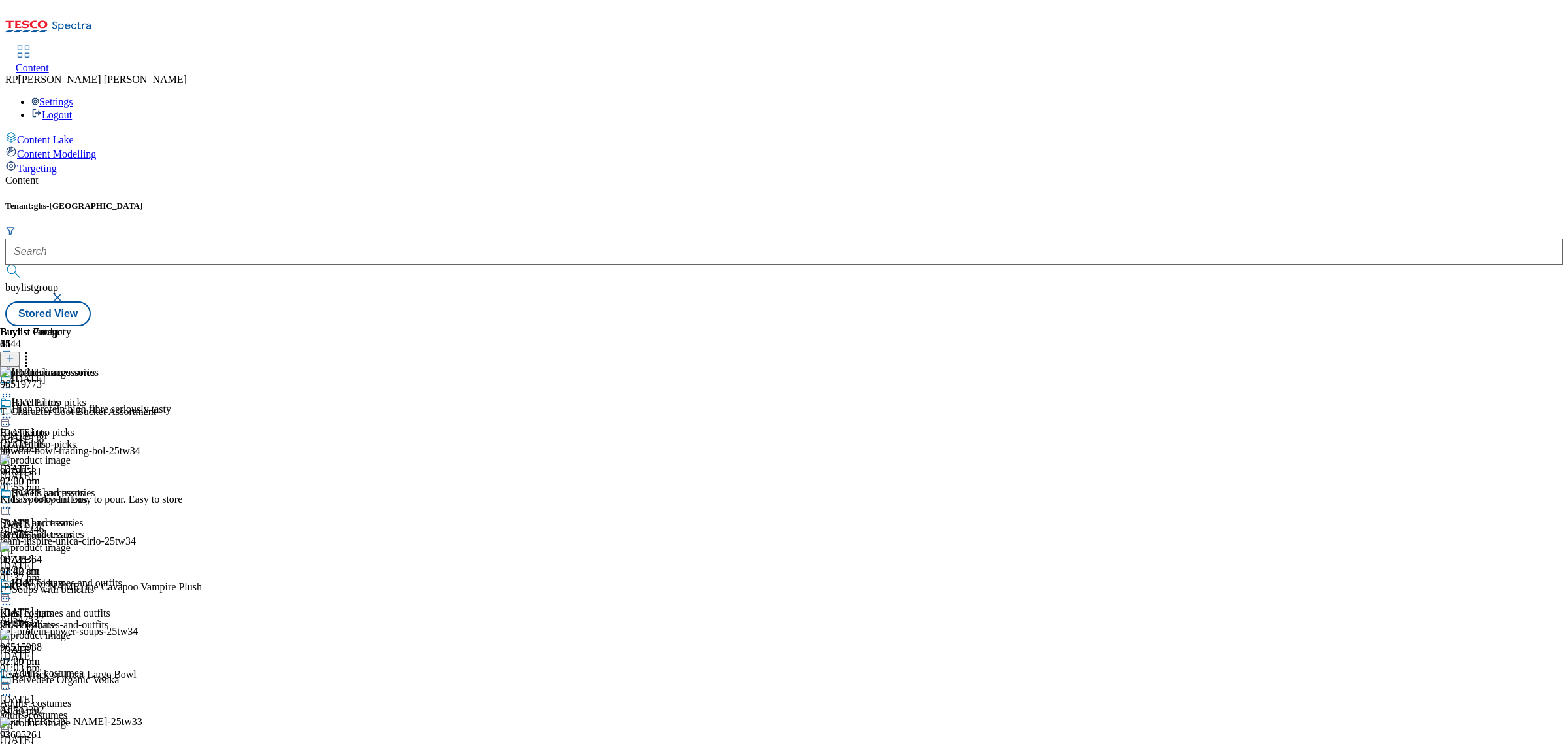
click at [95, 577] on div "[DATE] hats [DATE] hats [DATE]-hats [DATE] 02:00 pm" at bounding box center [48, 622] width 95 height 90
click at [13, 592] on icon at bounding box center [6, 598] width 13 height 13
click at [83, 741] on span "Un-publish" at bounding box center [61, 746] width 42 height 10
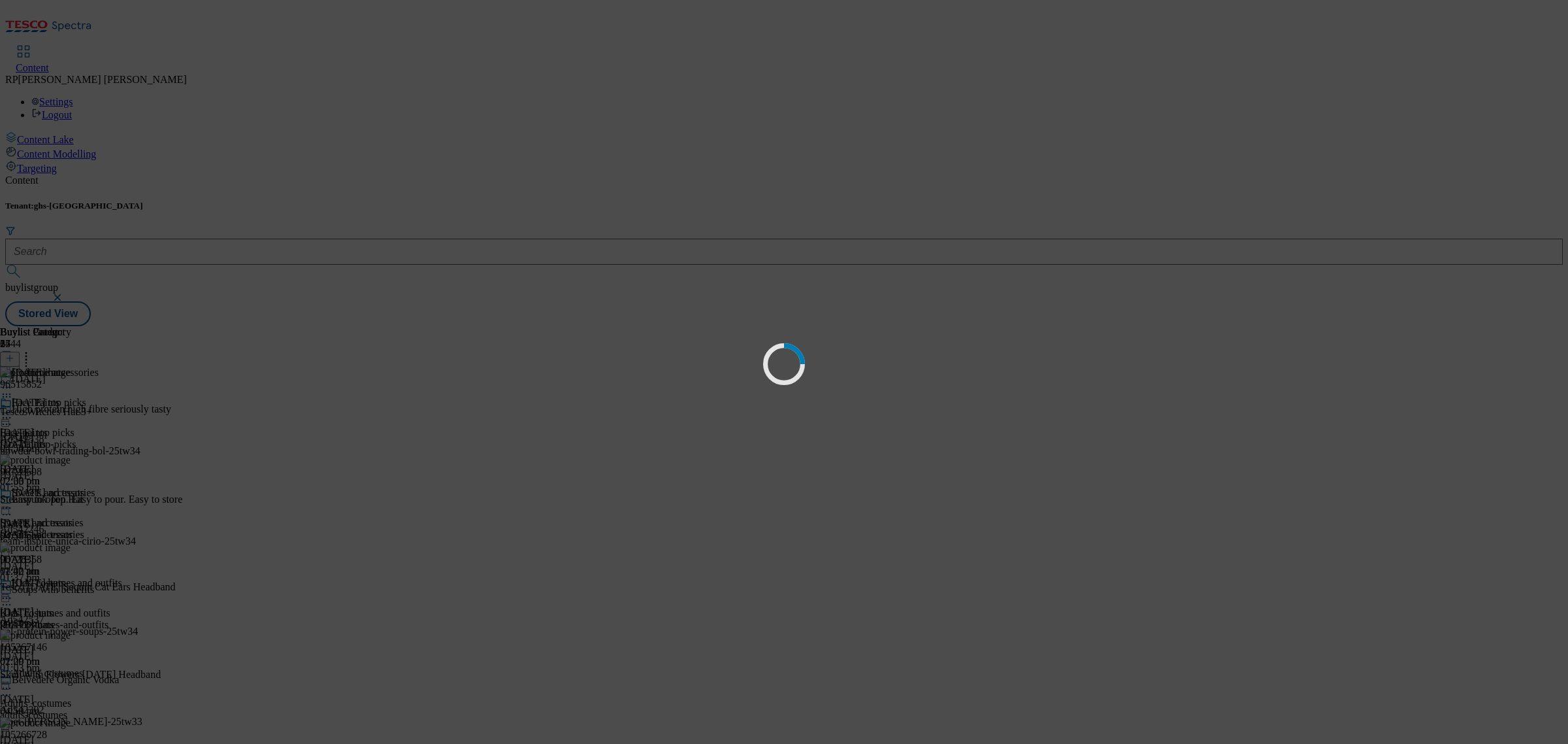
scroll to position [0, 0]
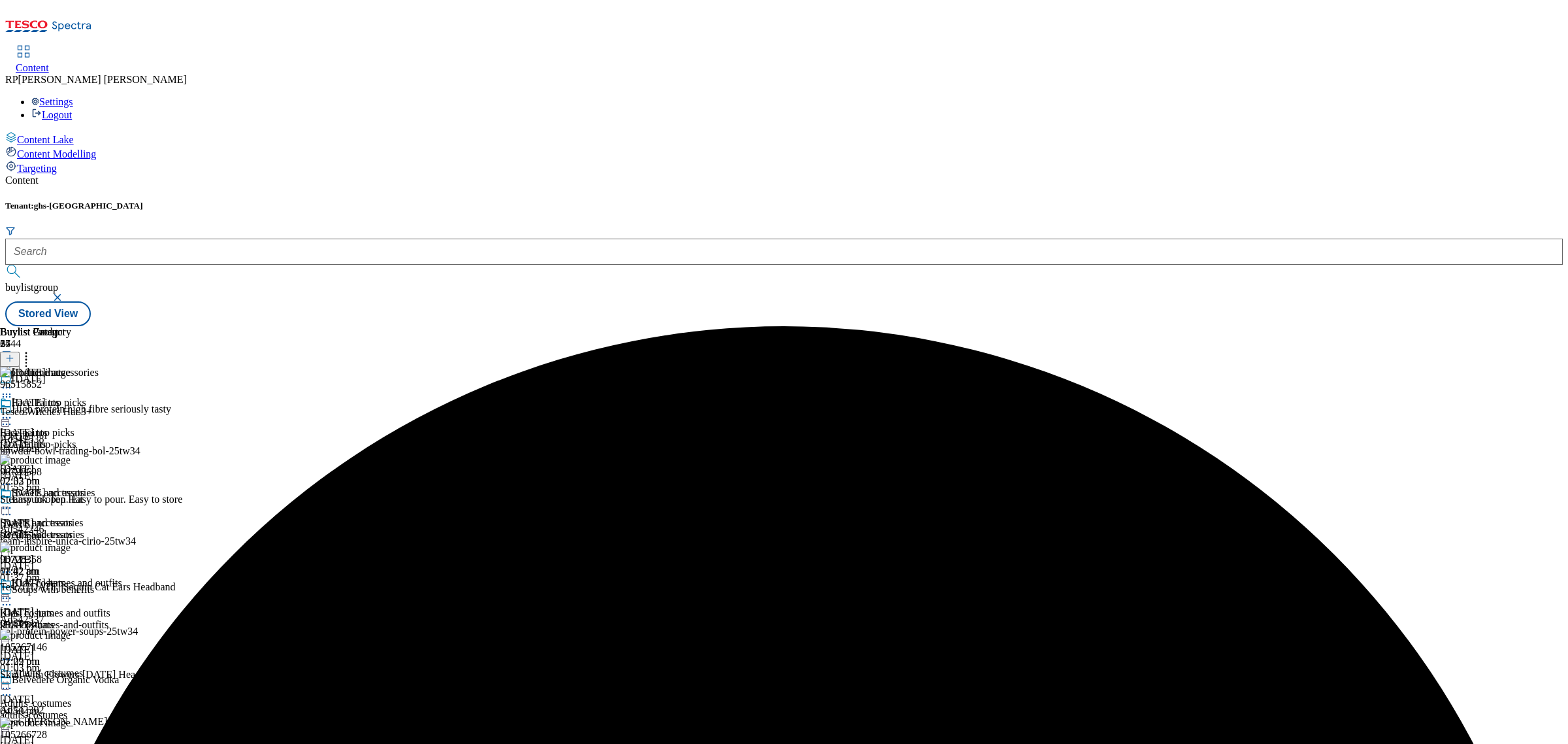
click at [13, 592] on icon at bounding box center [6, 598] width 13 height 13
click at [85, 696] on span "Un-preview" at bounding box center [62, 701] width 44 height 10
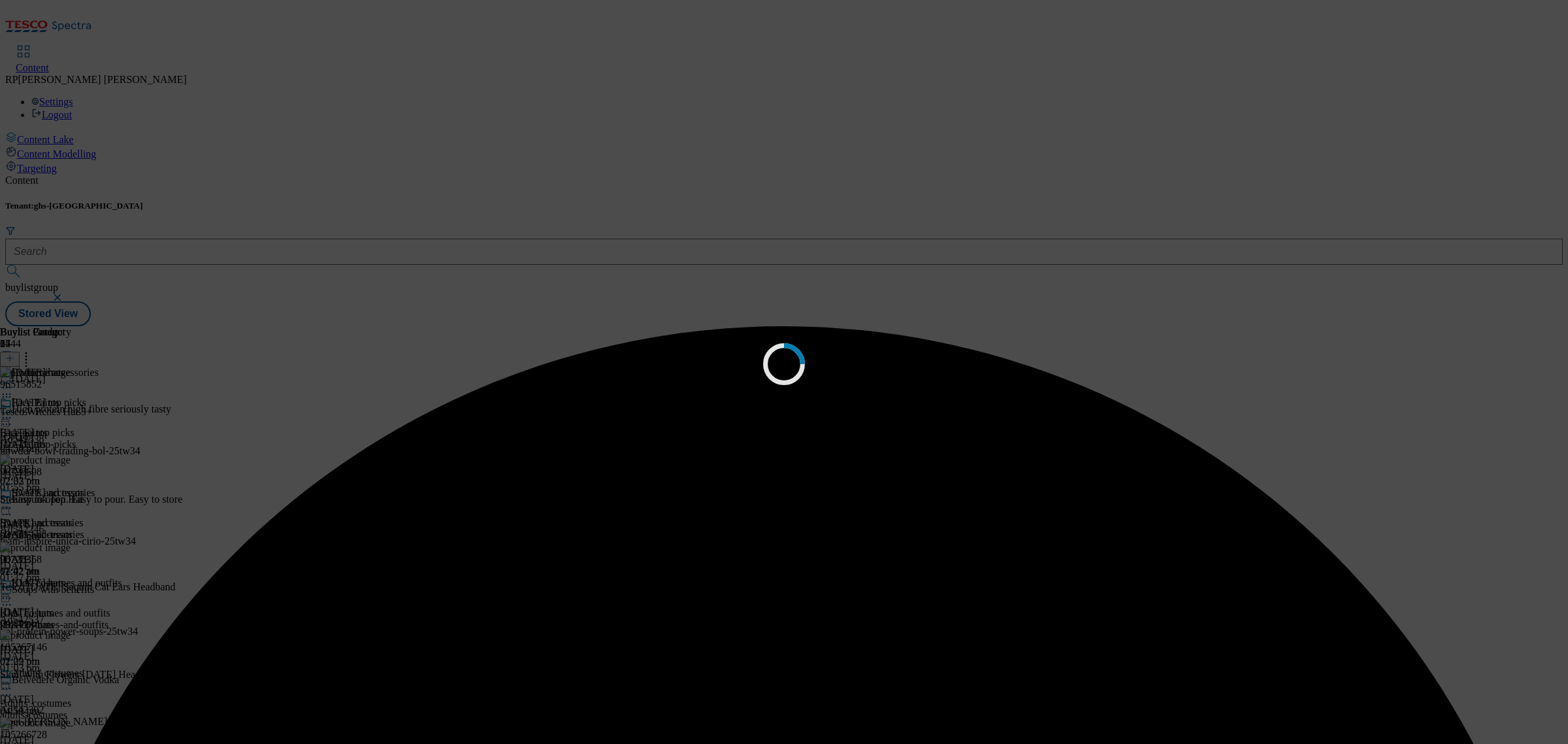
scroll to position [0, 0]
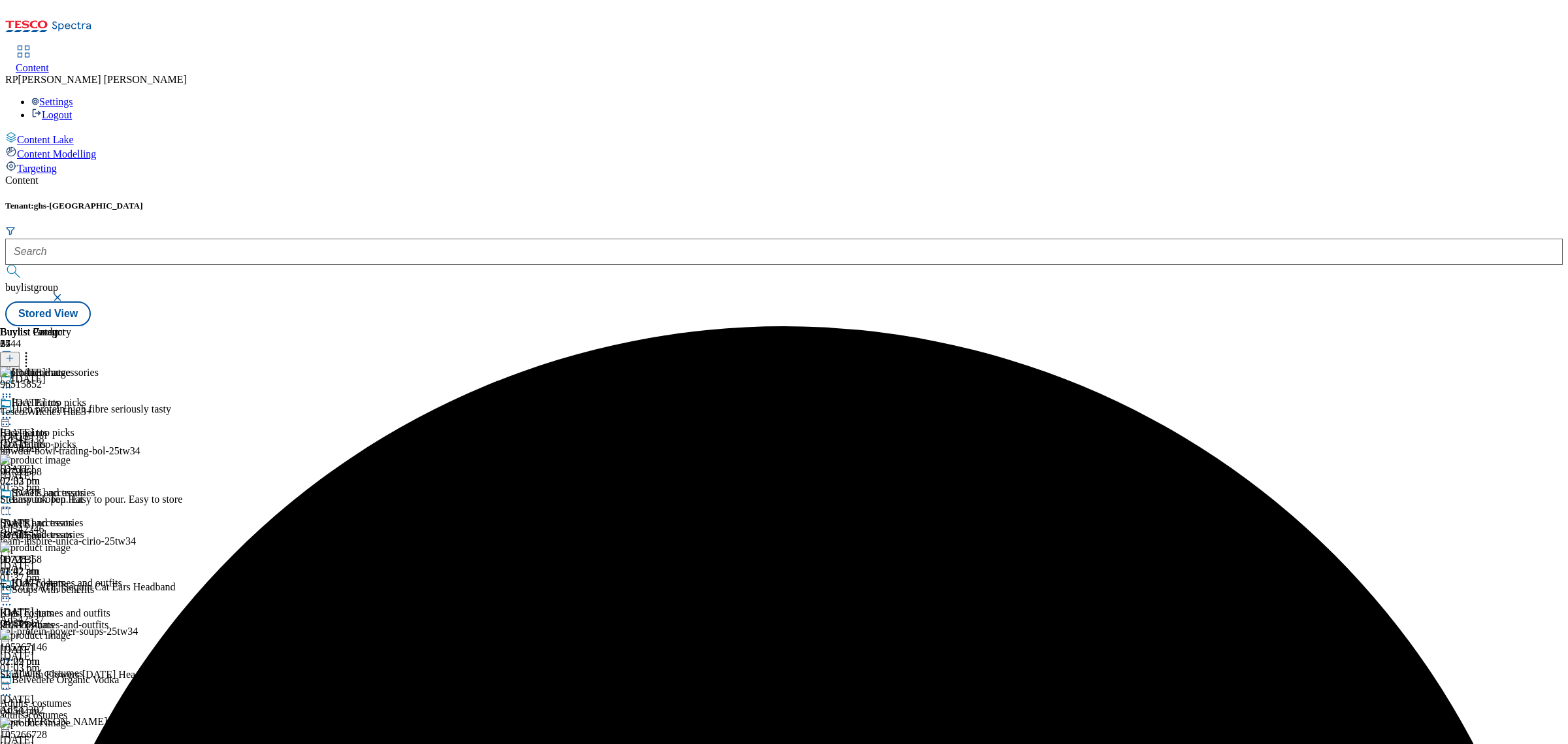
click at [14, 354] on icon at bounding box center [10, 359] width 9 height 9
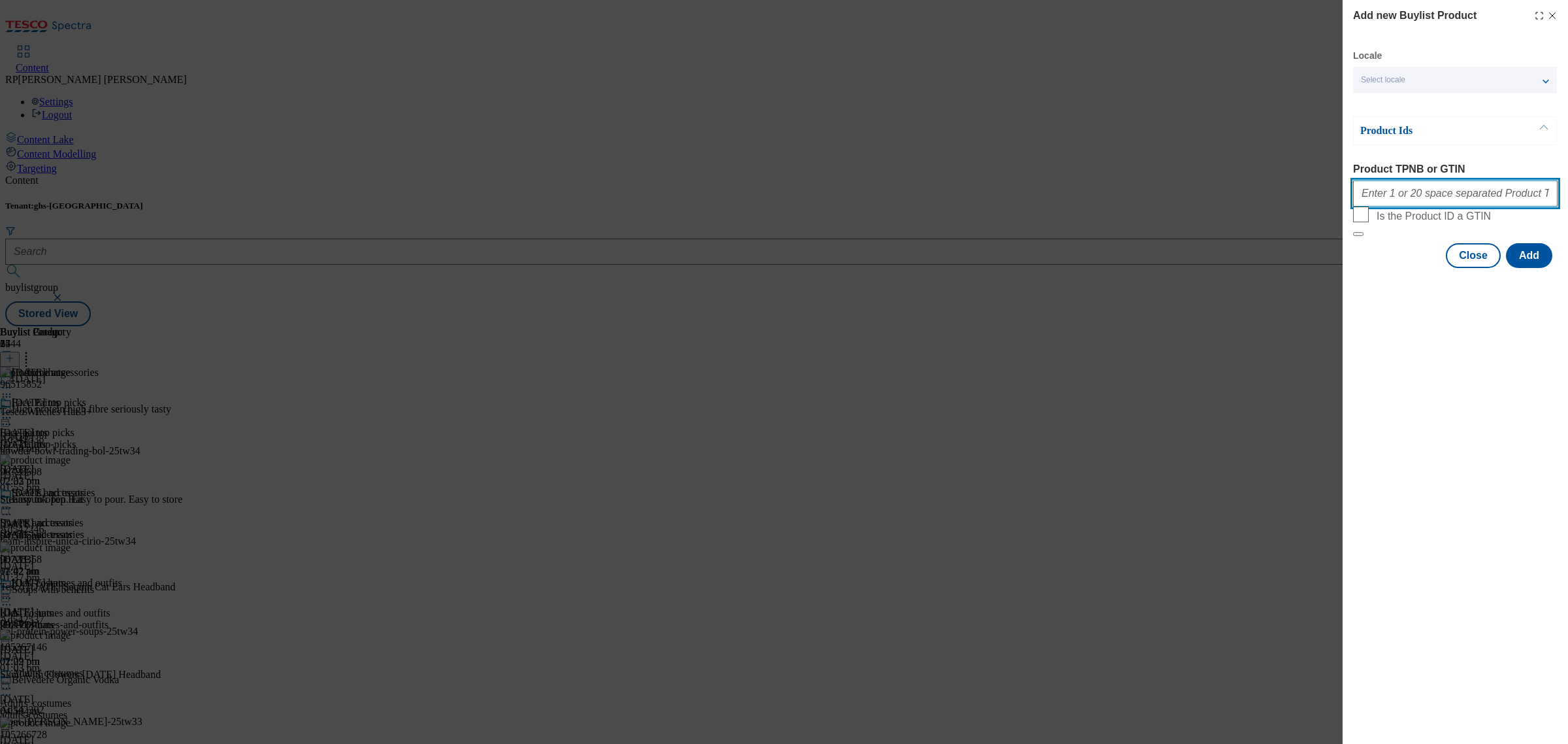
click at [1423, 188] on input "Product TPNB or GTIN" at bounding box center [1455, 193] width 205 height 26
paste input "106120763 106120762 105266468 105679236 105850345 106120759 105719256 105980807…"
type input "106120763 106120762 105266468 105679236 105850345 106120759 105719256 105980807…"
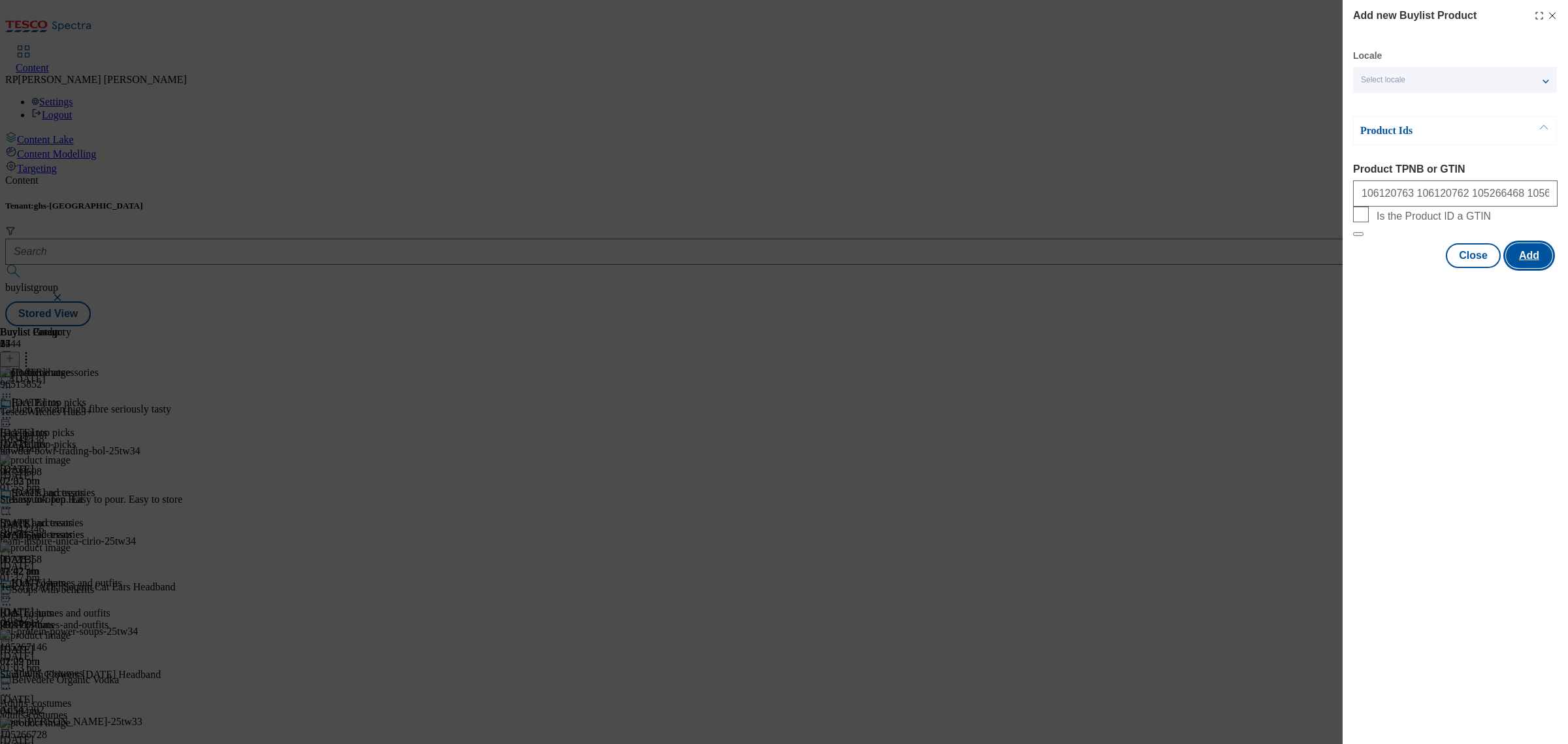
click at [1536, 268] on button "Add" at bounding box center [1529, 255] width 46 height 25
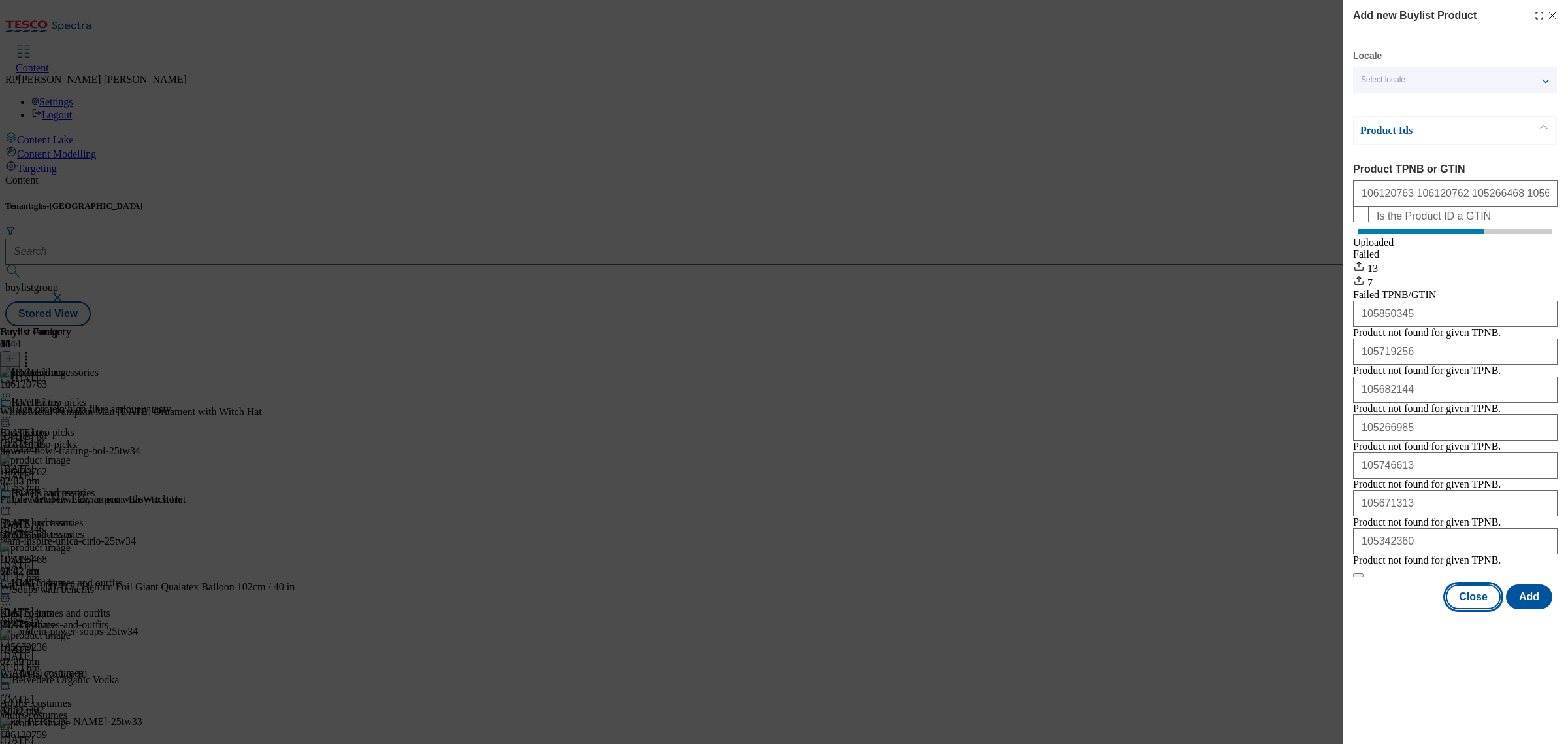
click at [1470, 609] on button "Close" at bounding box center [1473, 596] width 55 height 25
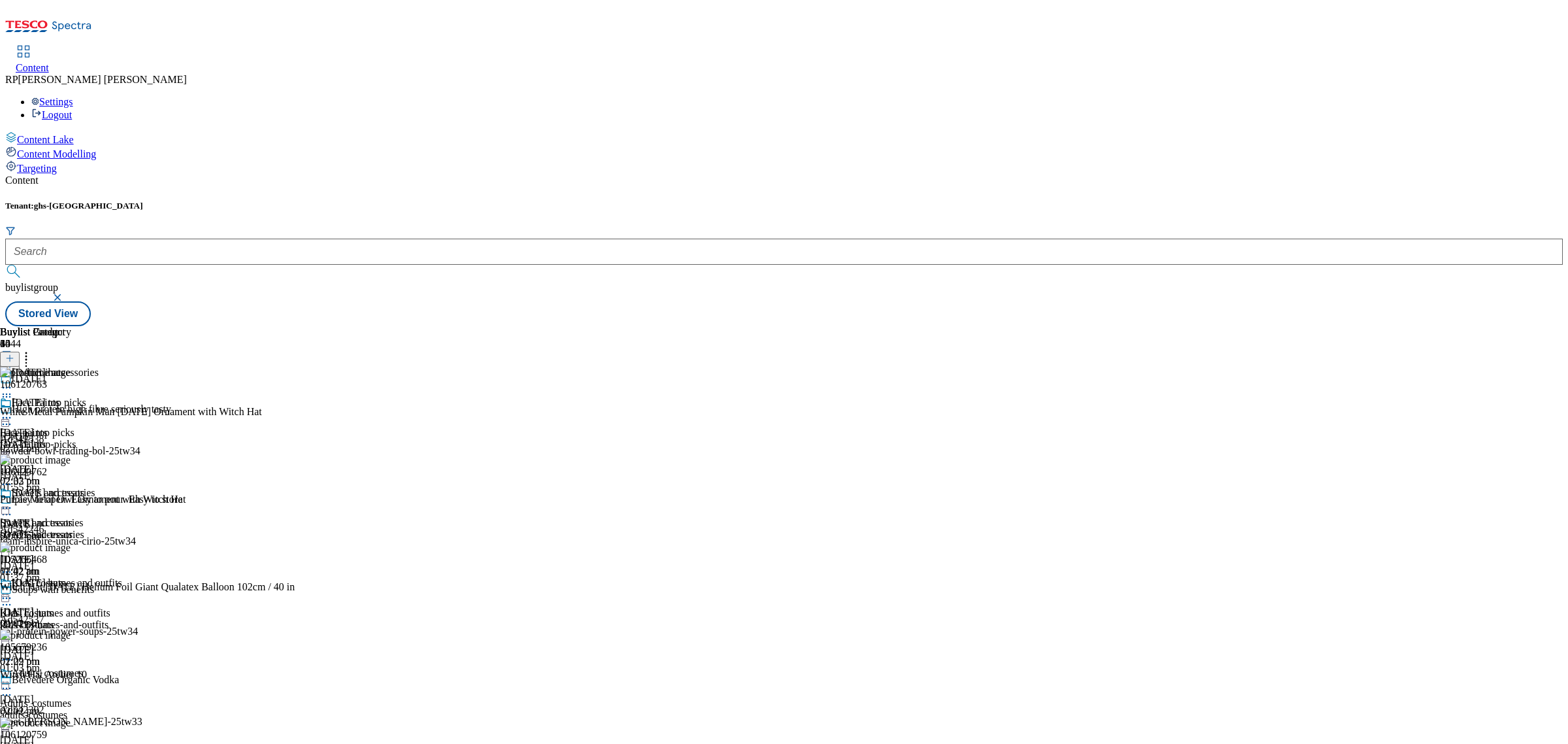
click at [14, 354] on icon at bounding box center [10, 359] width 9 height 9
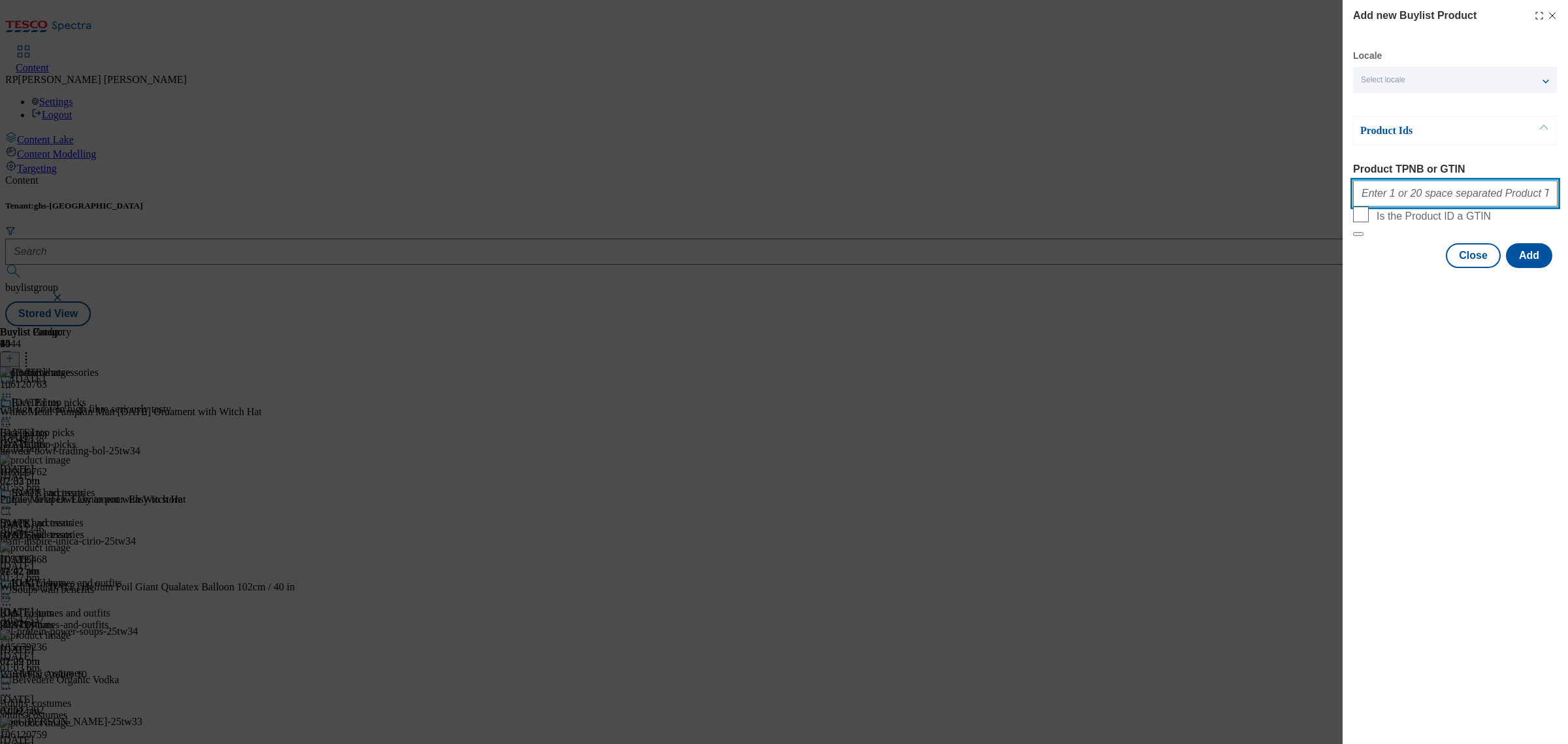
click at [1416, 201] on input "Product TPNB or GTIN" at bounding box center [1455, 193] width 205 height 26
paste input "105682978 105698968 105266242 105267157 105681422 105718914 105446163 105409556…"
type input "105682978 105698968 105266242 105267157 105681422 105718914 105446163 105409556…"
click at [1536, 268] on button "Add" at bounding box center [1529, 255] width 46 height 25
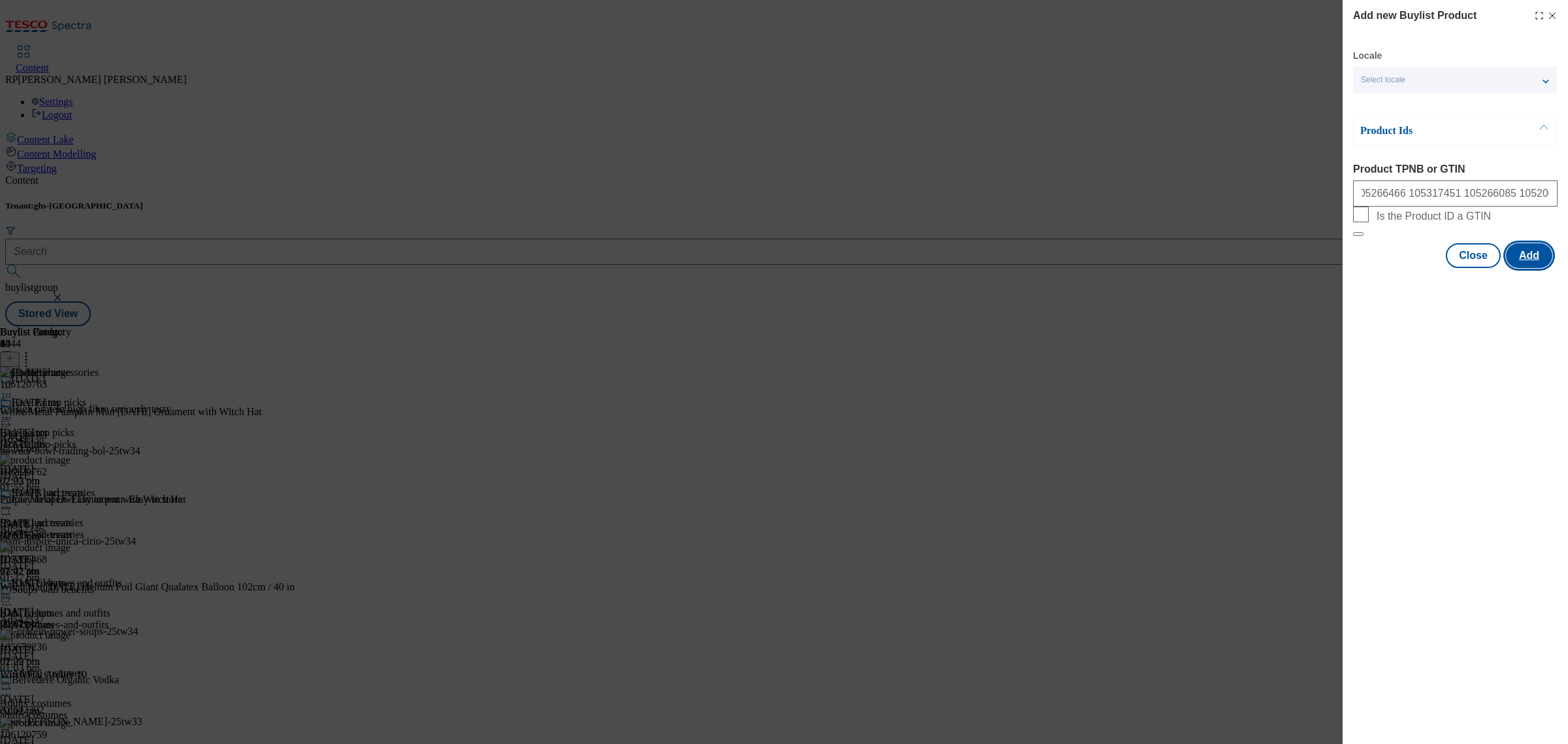
scroll to position [0, 0]
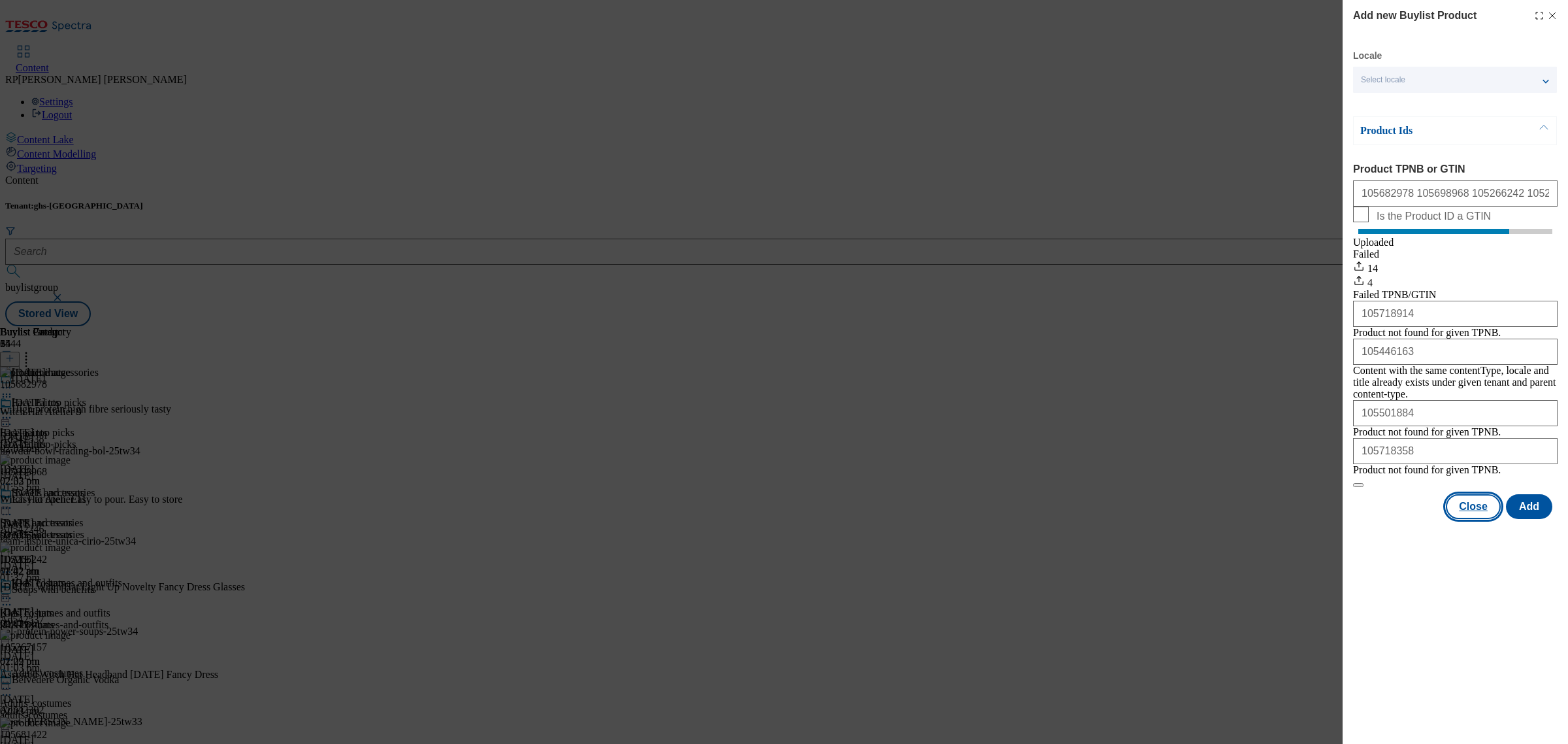
click at [1470, 519] on button "Close" at bounding box center [1473, 506] width 55 height 25
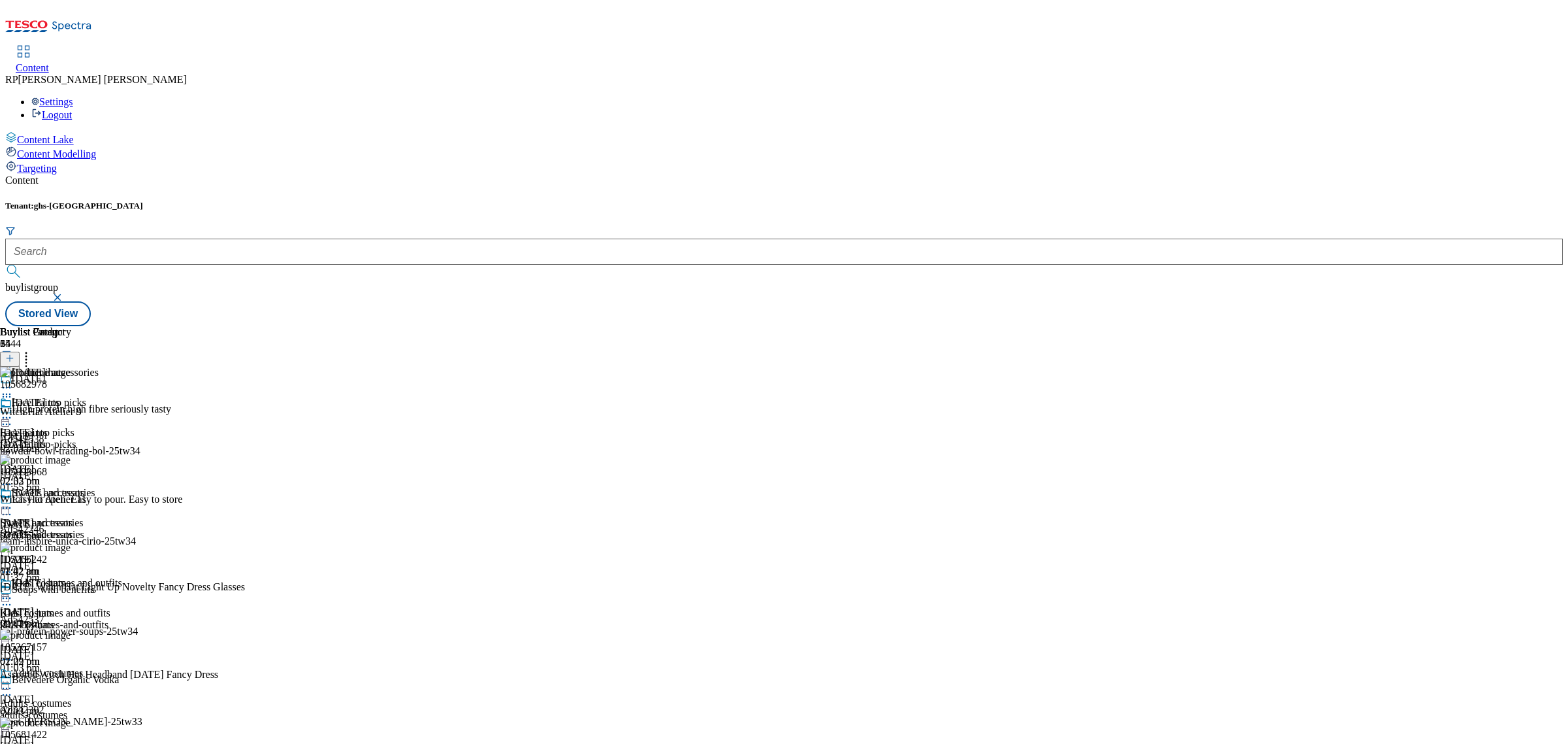
click at [13, 592] on icon at bounding box center [6, 598] width 13 height 13
click at [71, 681] on span "Preview" at bounding box center [56, 686] width 31 height 10
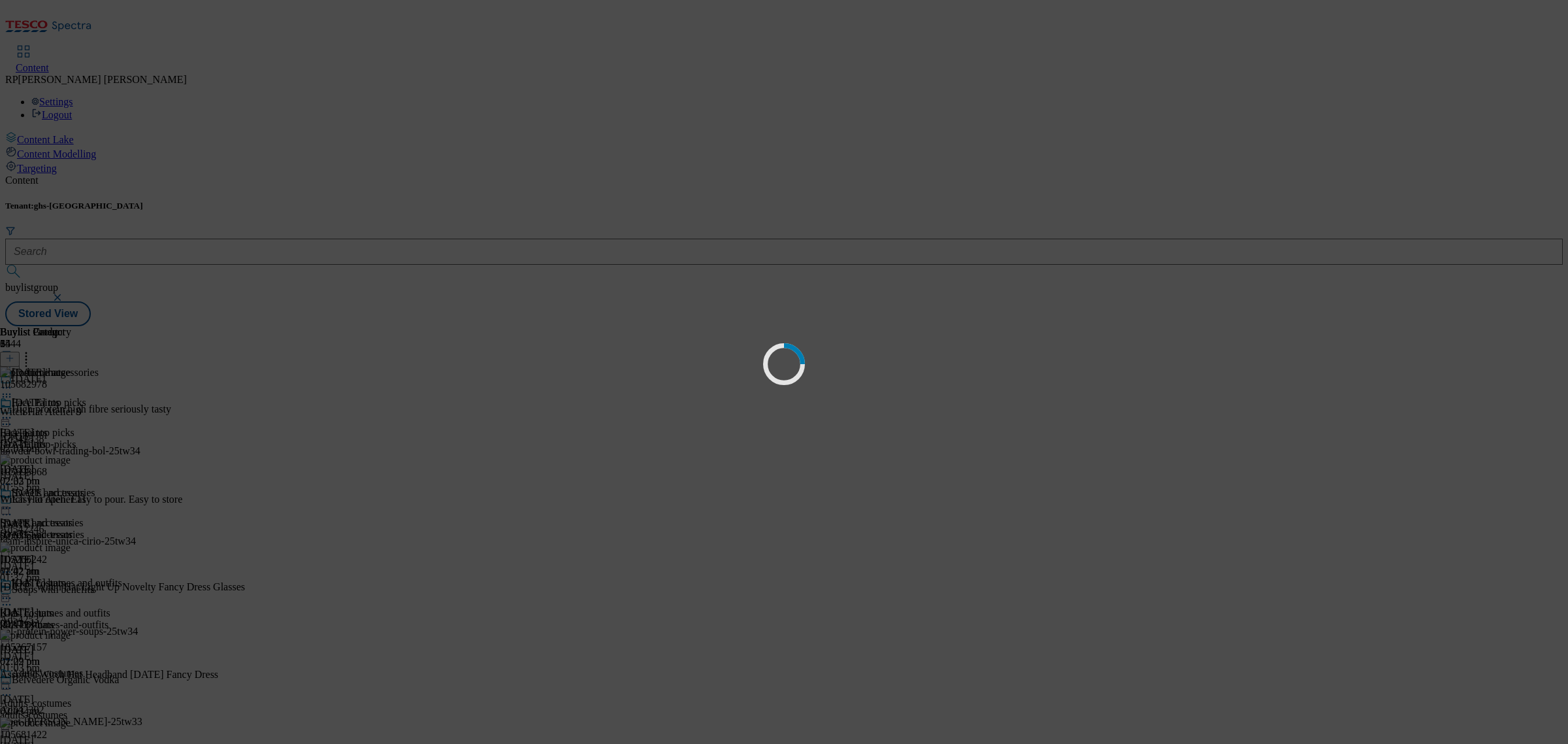
scroll to position [0, 0]
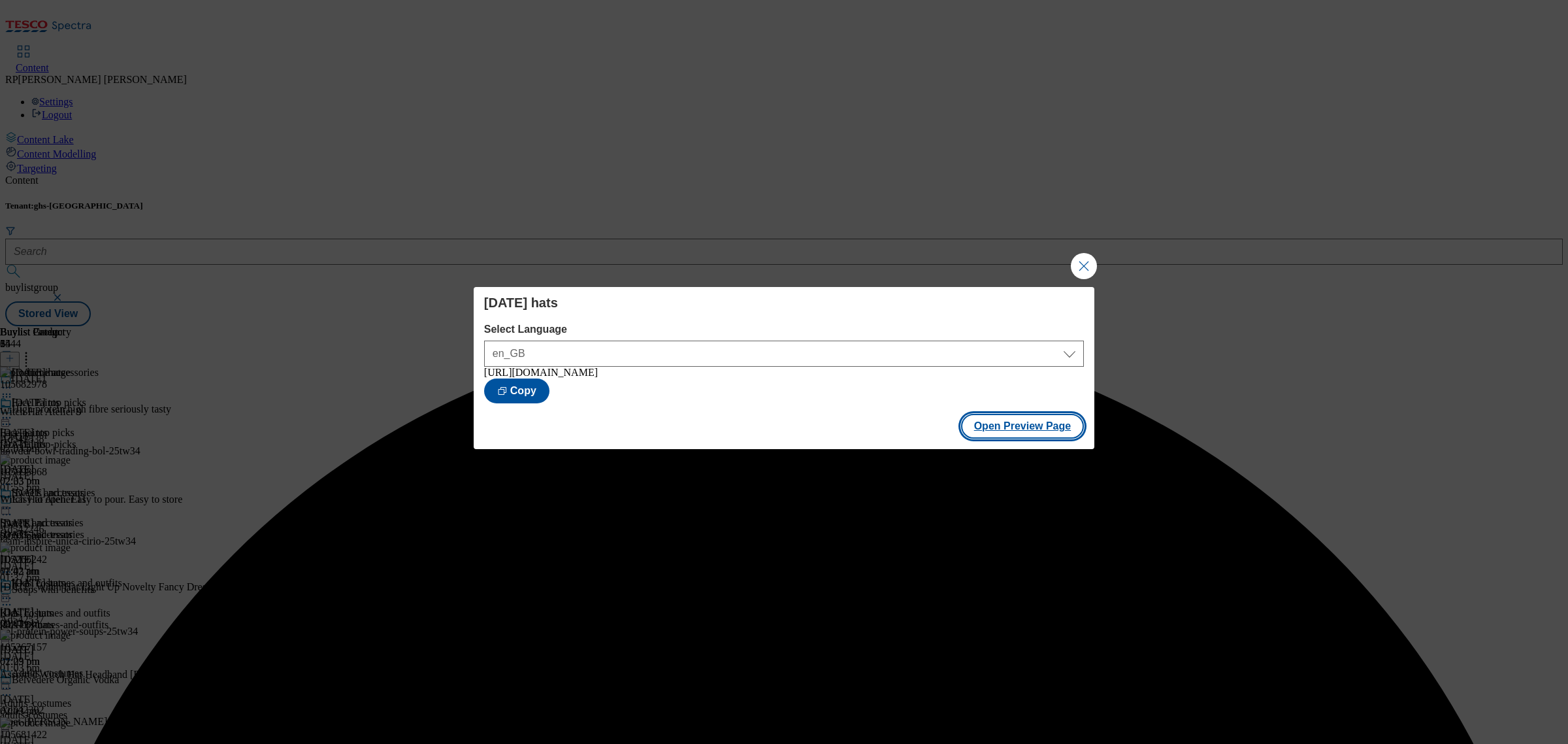
click at [1021, 425] on button "Open Preview Page" at bounding box center [1023, 426] width 124 height 25
click at [1083, 261] on button "Close Modal" at bounding box center [1083, 266] width 26 height 26
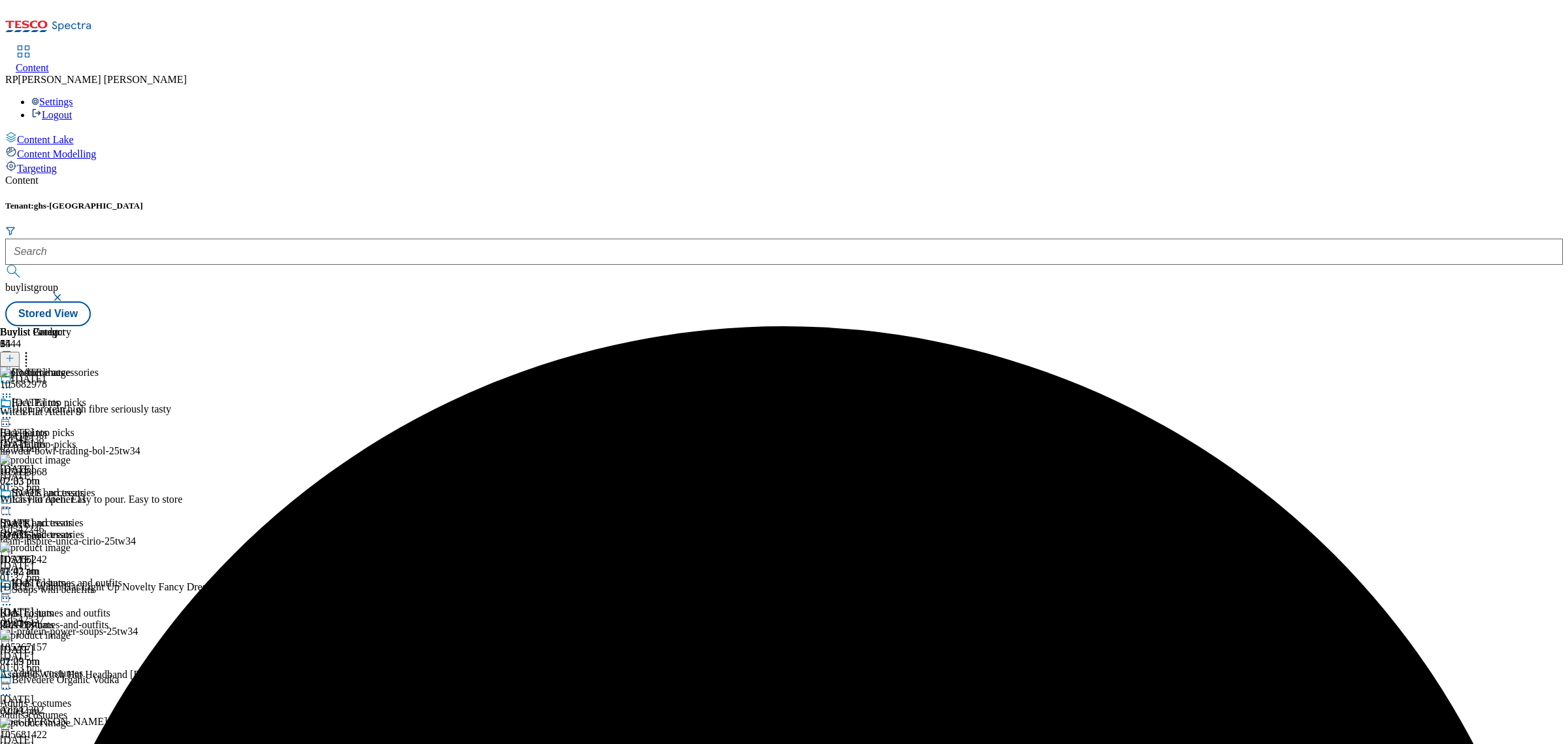
click at [13, 592] on icon at bounding box center [6, 598] width 13 height 13
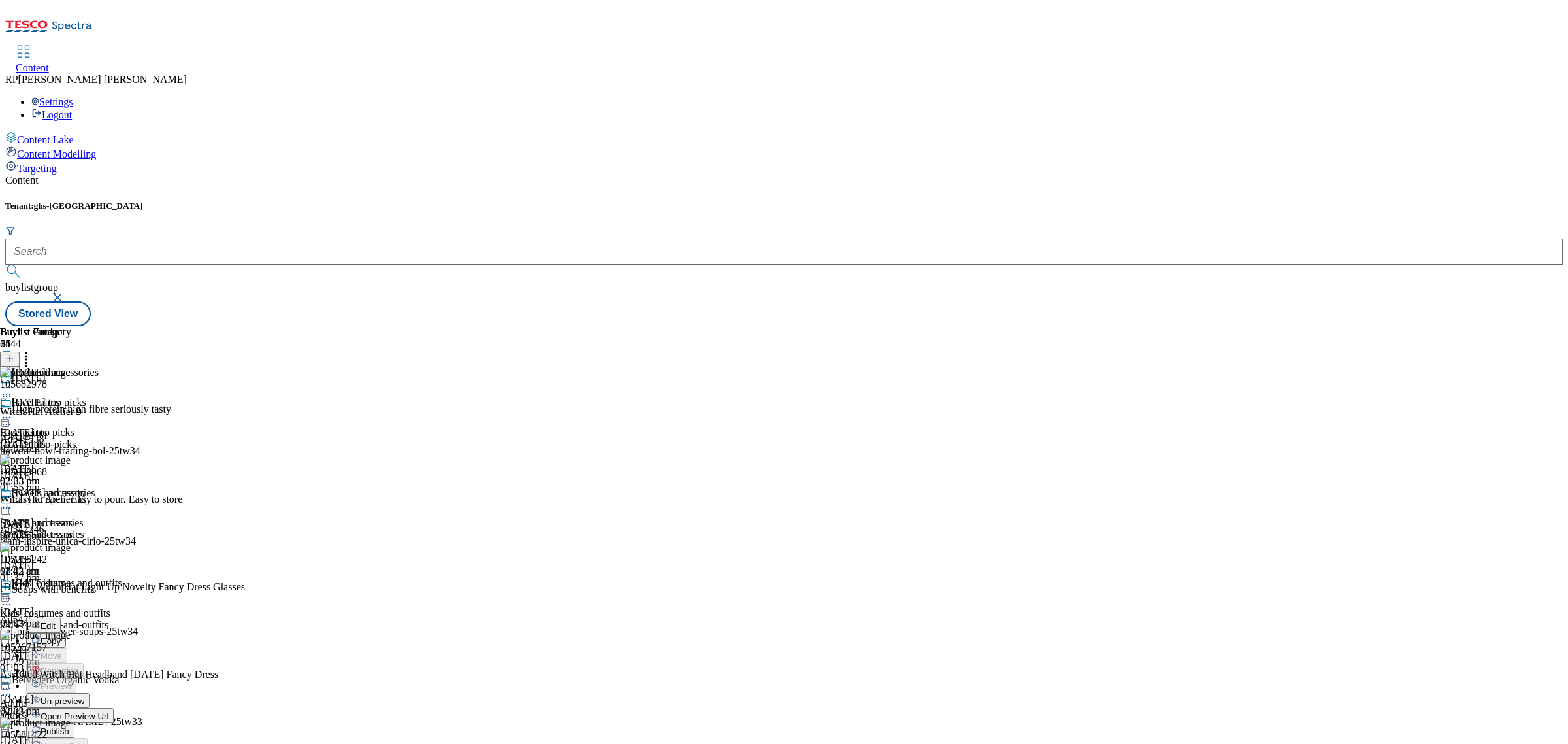
click at [85, 696] on span "Un-preview" at bounding box center [62, 701] width 44 height 10
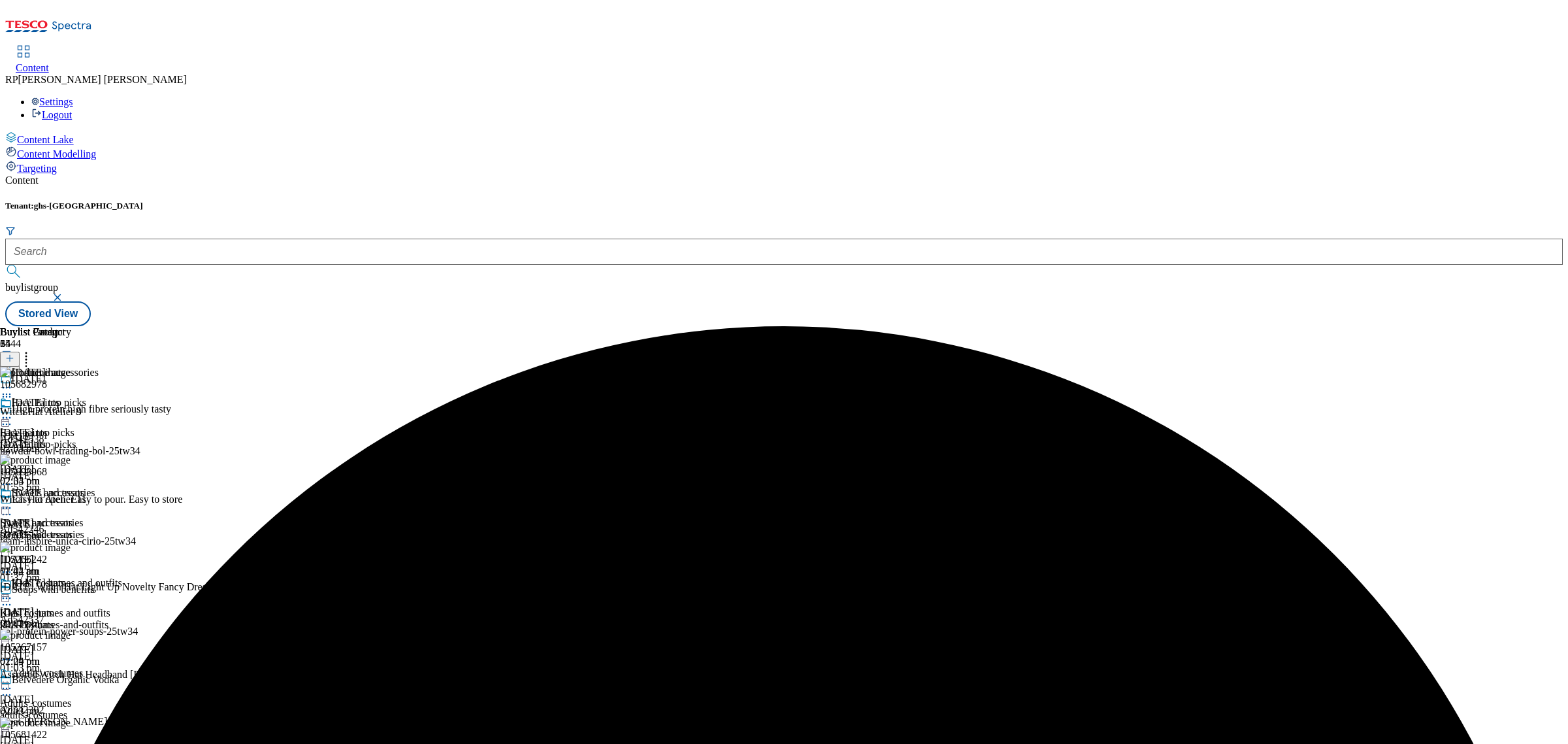
click at [33, 350] on icon at bounding box center [26, 356] width 13 height 13
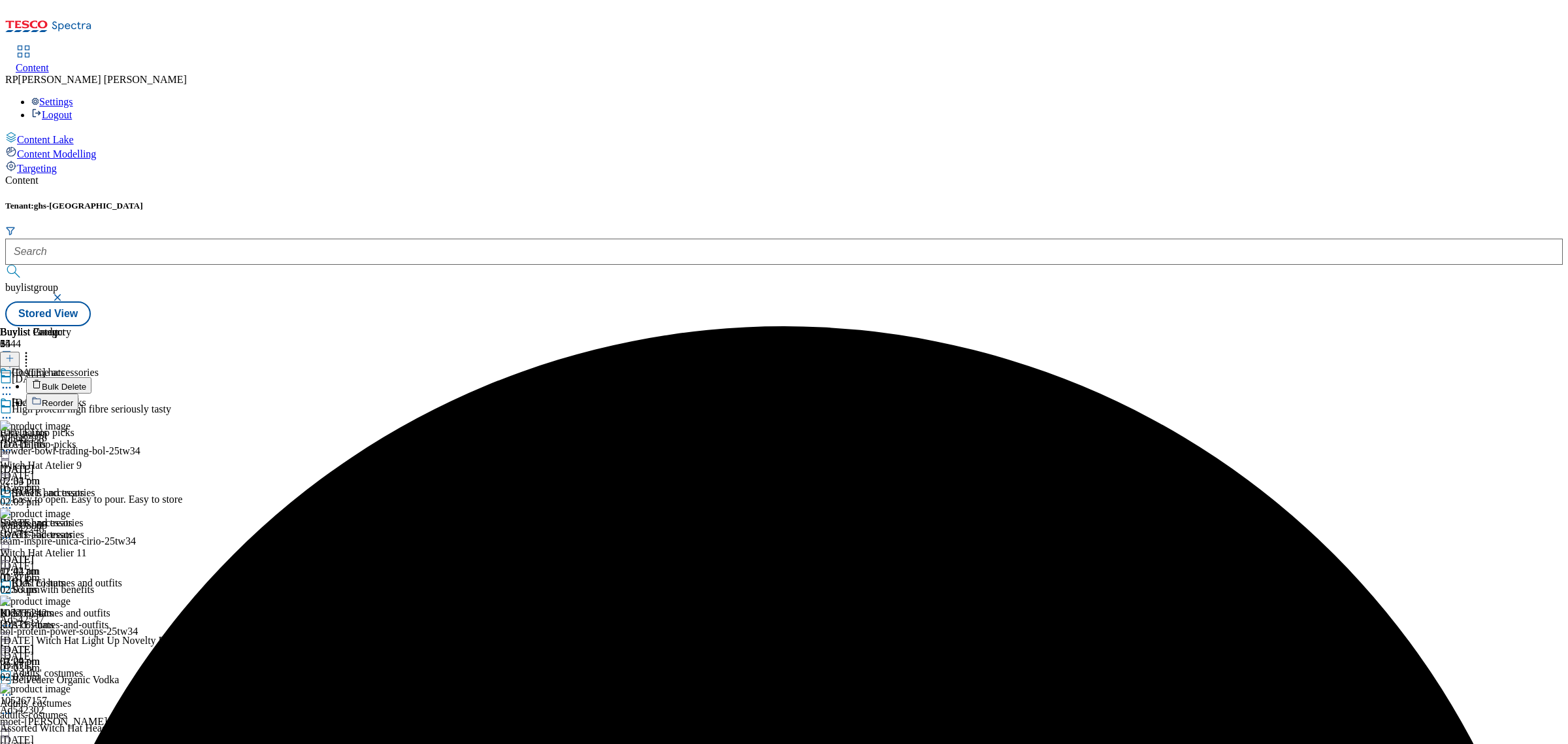
click at [86, 381] on span "Bulk Delete" at bounding box center [64, 386] width 44 height 10
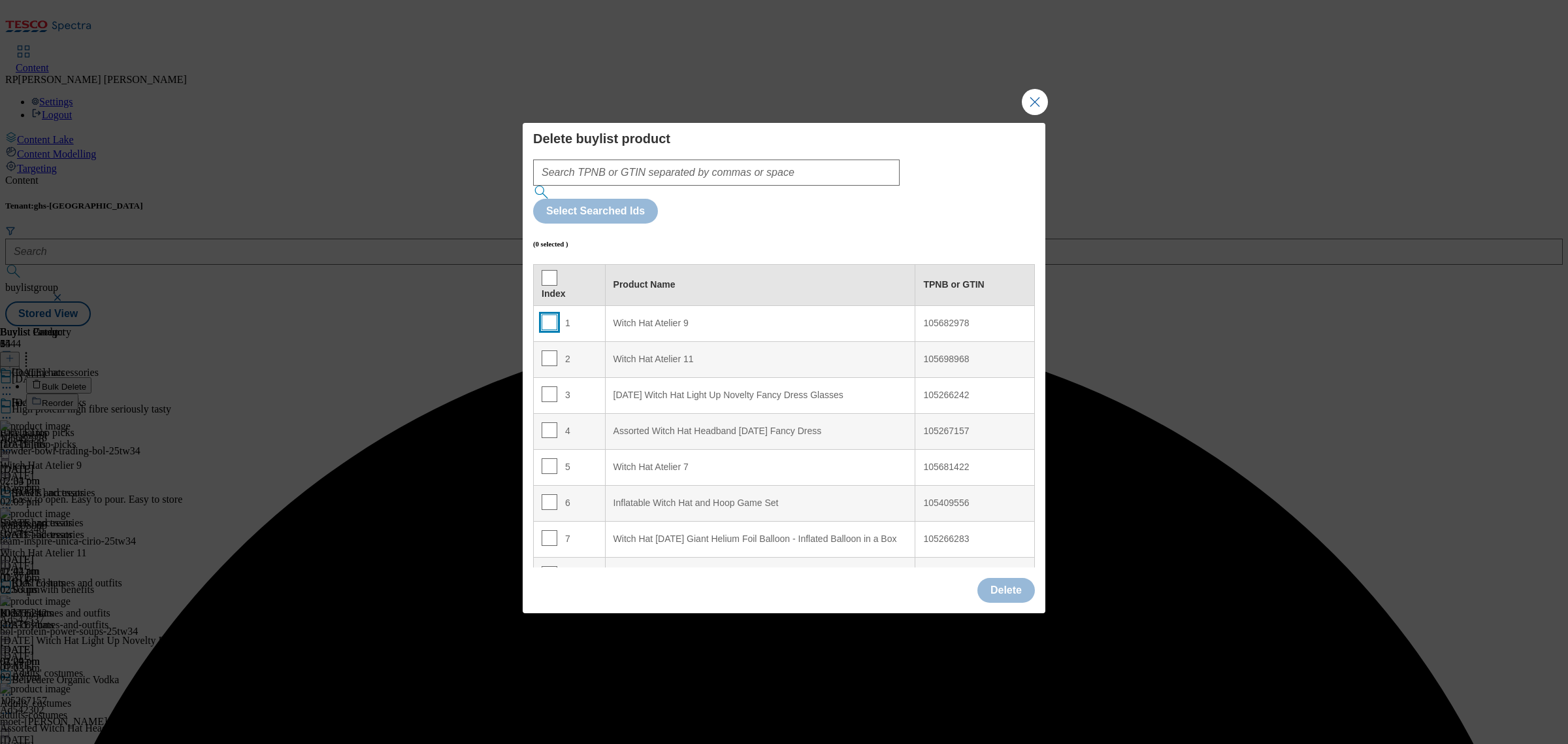
drag, startPoint x: 548, startPoint y: 282, endPoint x: 548, endPoint y: 303, distance: 21.0
click at [548, 314] on input "Modal" at bounding box center [549, 322] width 15 height 15
checkbox input "true"
click at [548, 351] on input "Modal" at bounding box center [549, 358] width 15 height 15
checkbox input "true"
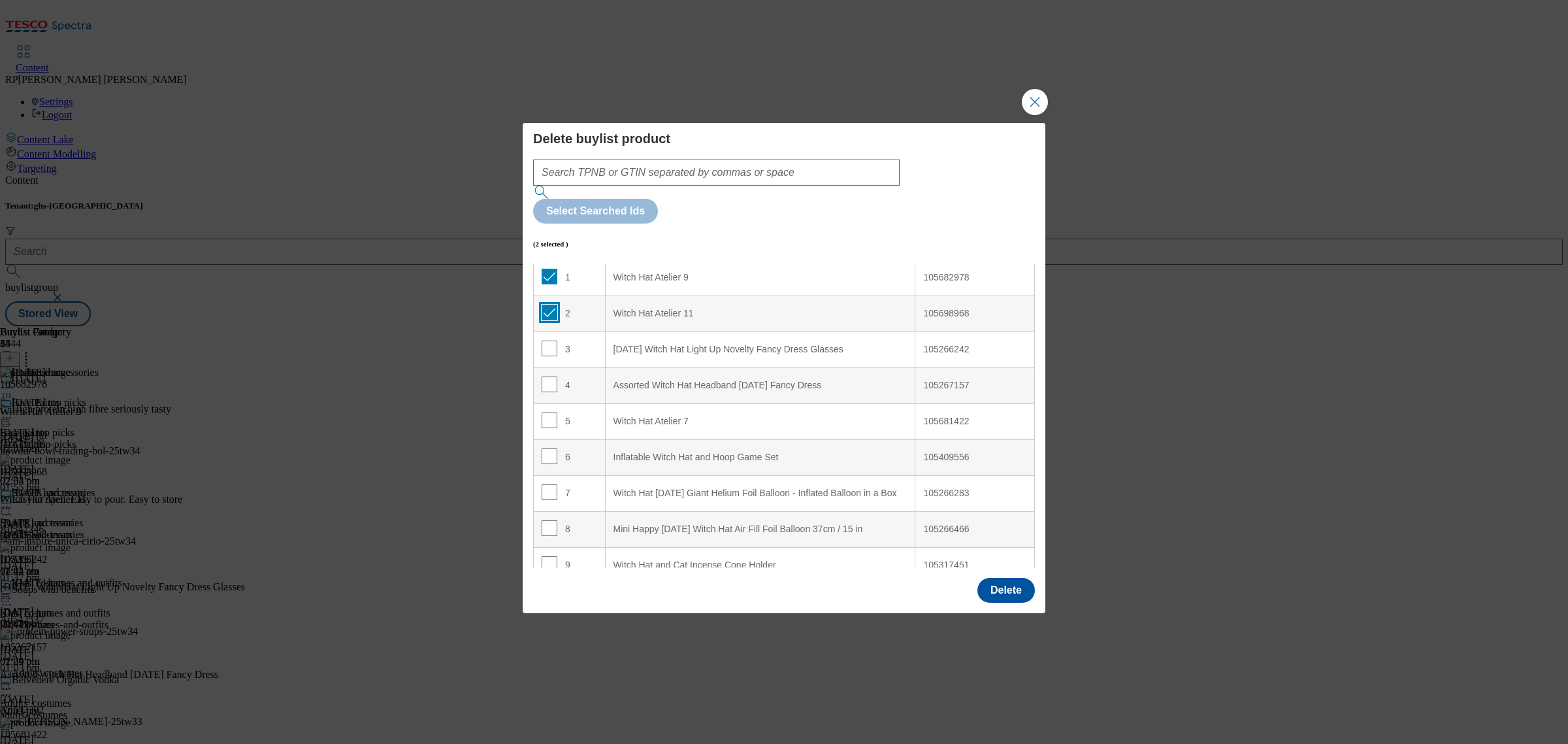
scroll to position [245, 0]
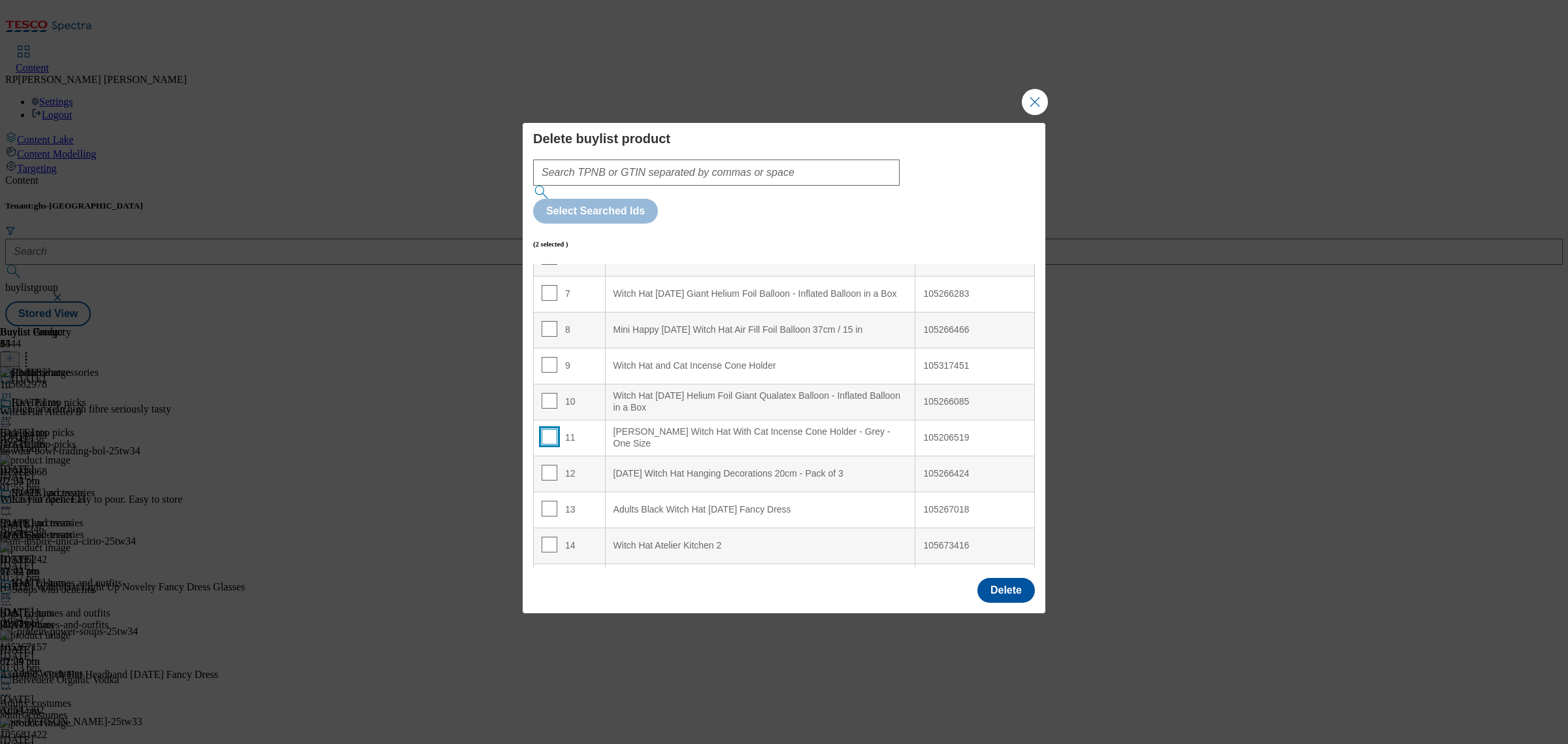
click at [549, 429] on input "Modal" at bounding box center [549, 436] width 15 height 15
checkbox input "true"
click at [542, 357] on input "Modal" at bounding box center [549, 364] width 15 height 15
checkbox input "true"
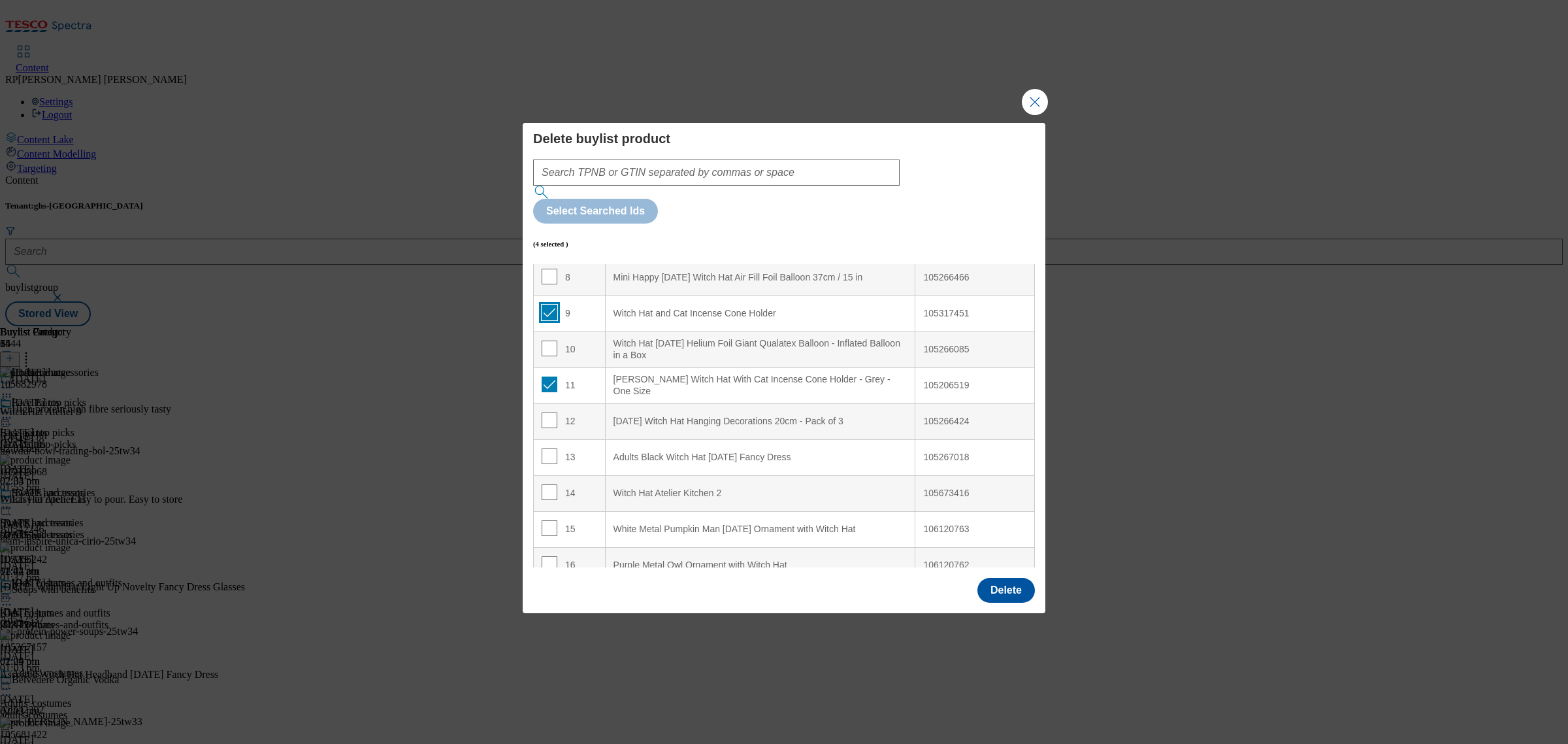
scroll to position [327, 0]
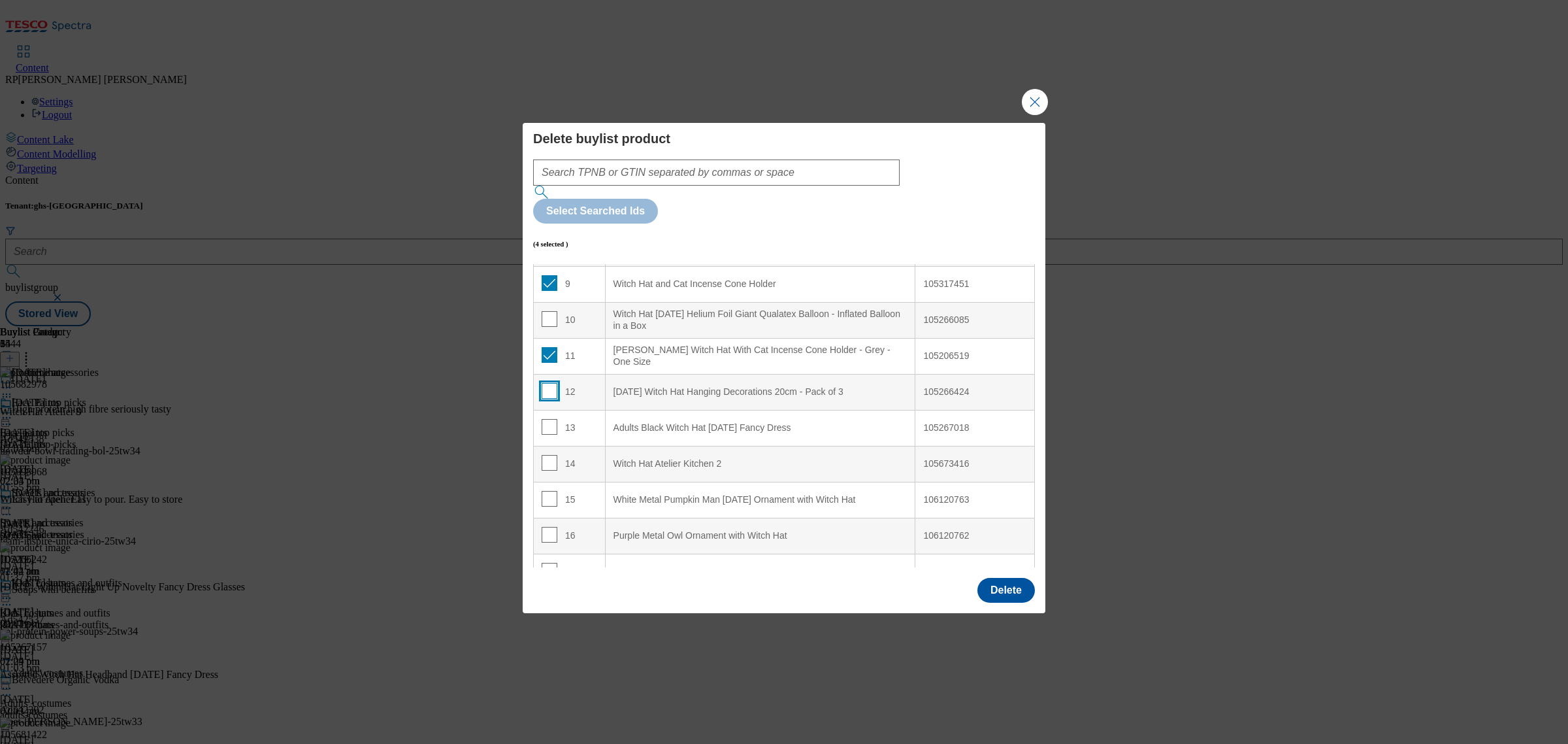
click at [551, 383] on input "Modal" at bounding box center [549, 390] width 15 height 15
checkbox input "true"
click at [552, 455] on input "Modal" at bounding box center [549, 462] width 15 height 15
checkbox input "true"
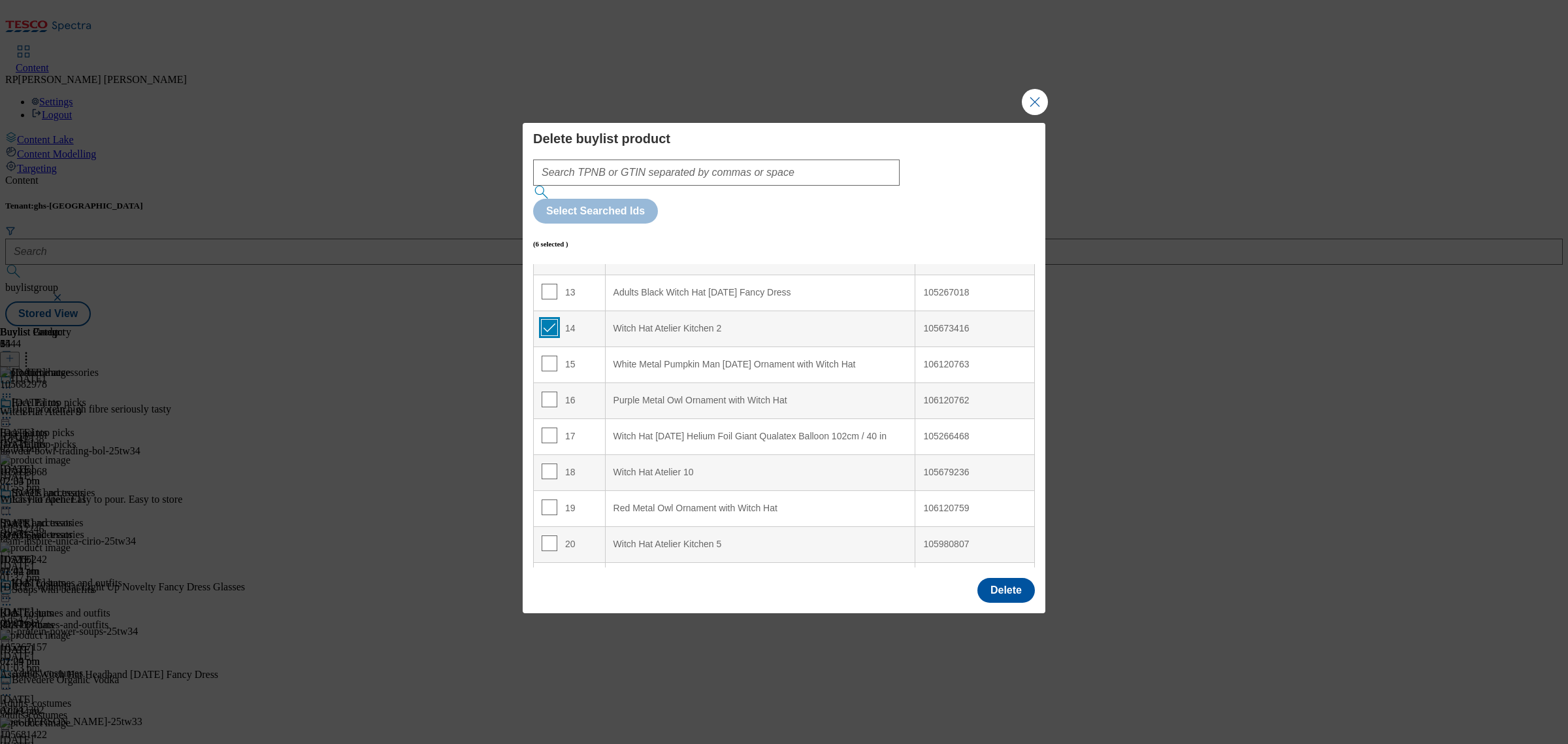
scroll to position [490, 0]
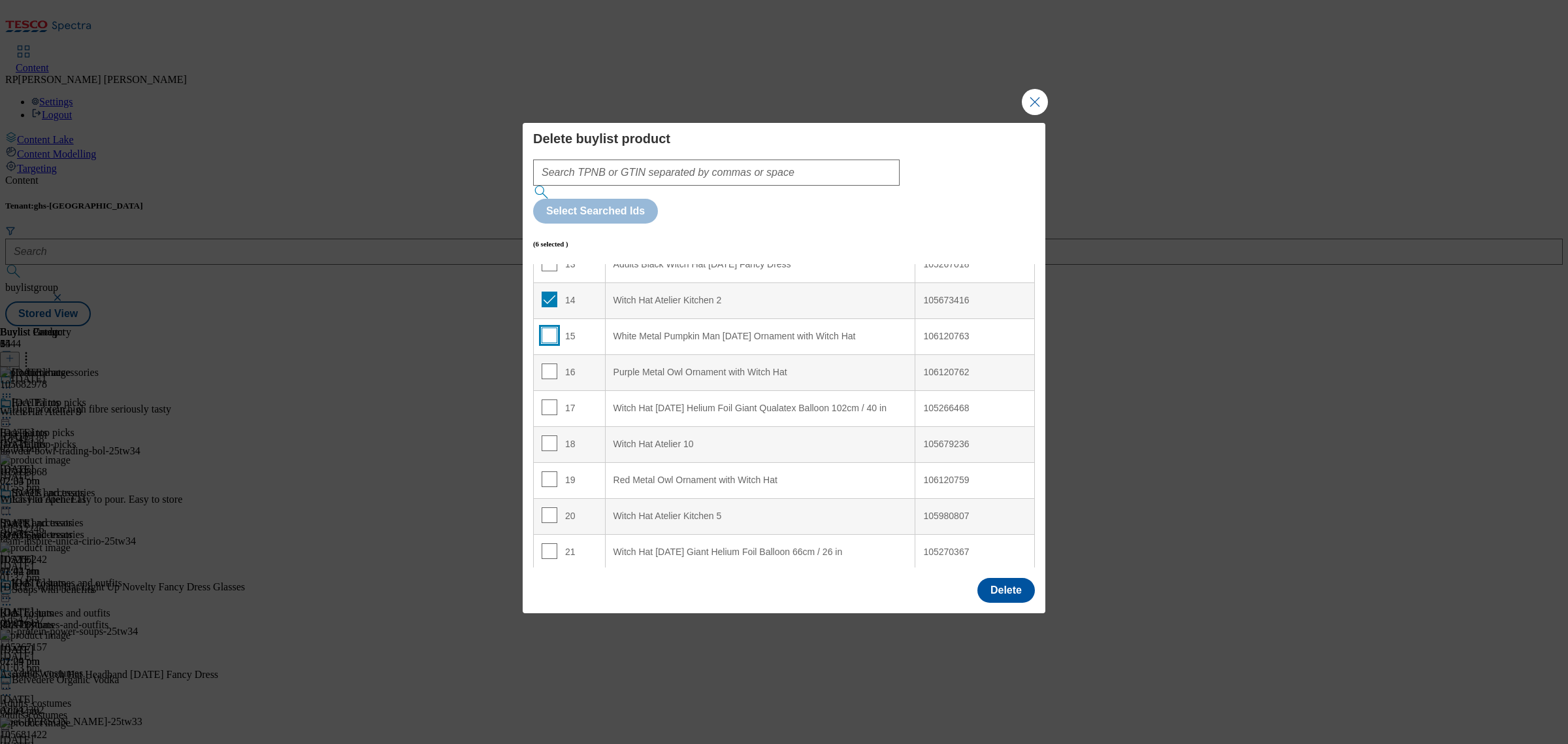
click at [548, 328] on input "Modal" at bounding box center [549, 335] width 15 height 15
checkbox input "true"
click at [544, 363] on input "Modal" at bounding box center [549, 371] width 15 height 15
checkbox input "true"
click at [542, 435] on input "Modal" at bounding box center [549, 443] width 15 height 15
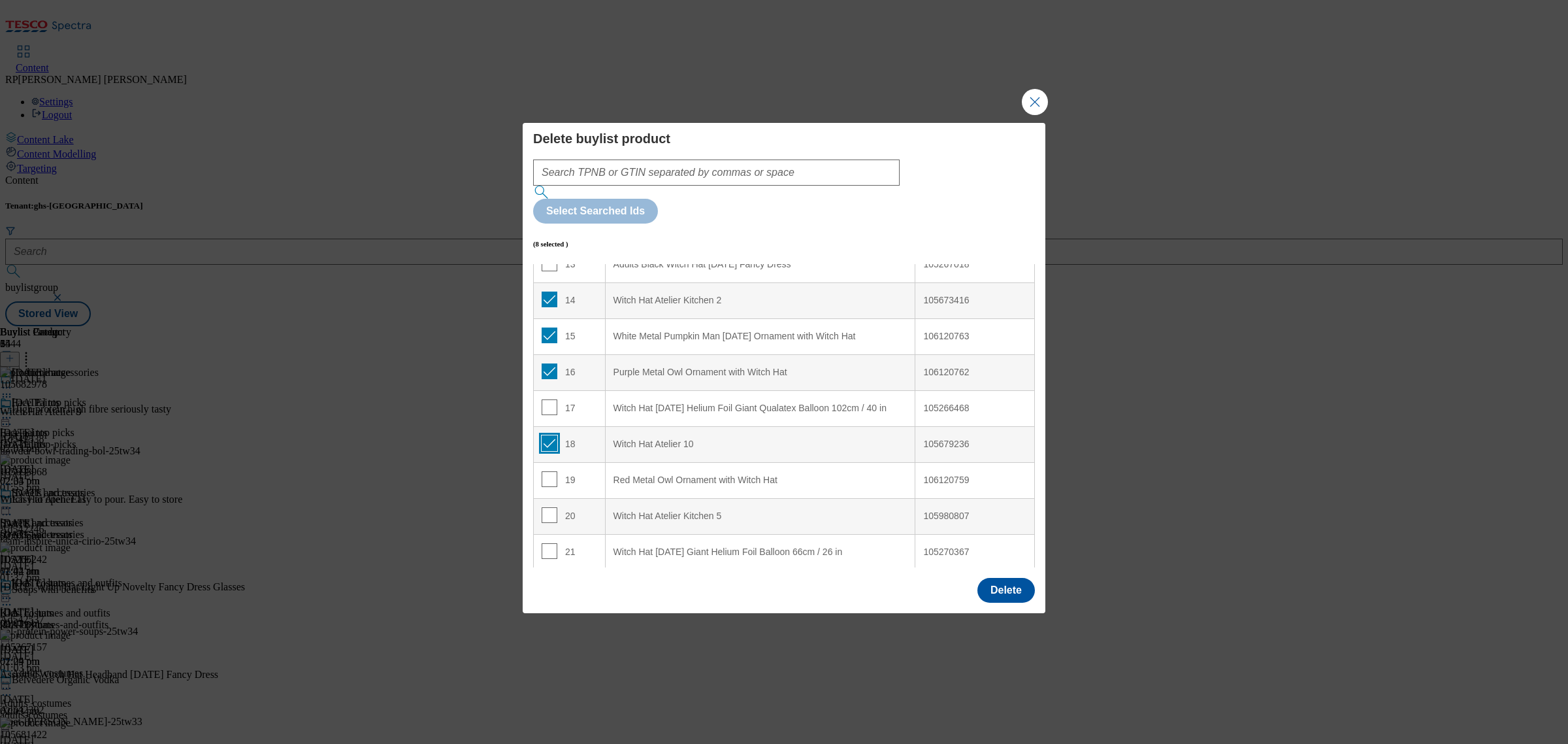
checkbox input "true"
click at [542, 507] on input "Modal" at bounding box center [549, 514] width 15 height 15
checkbox input "true"
drag, startPoint x: 544, startPoint y: 433, endPoint x: 567, endPoint y: 433, distance: 23.0
click at [546, 471] on input "Modal" at bounding box center [549, 479] width 15 height 15
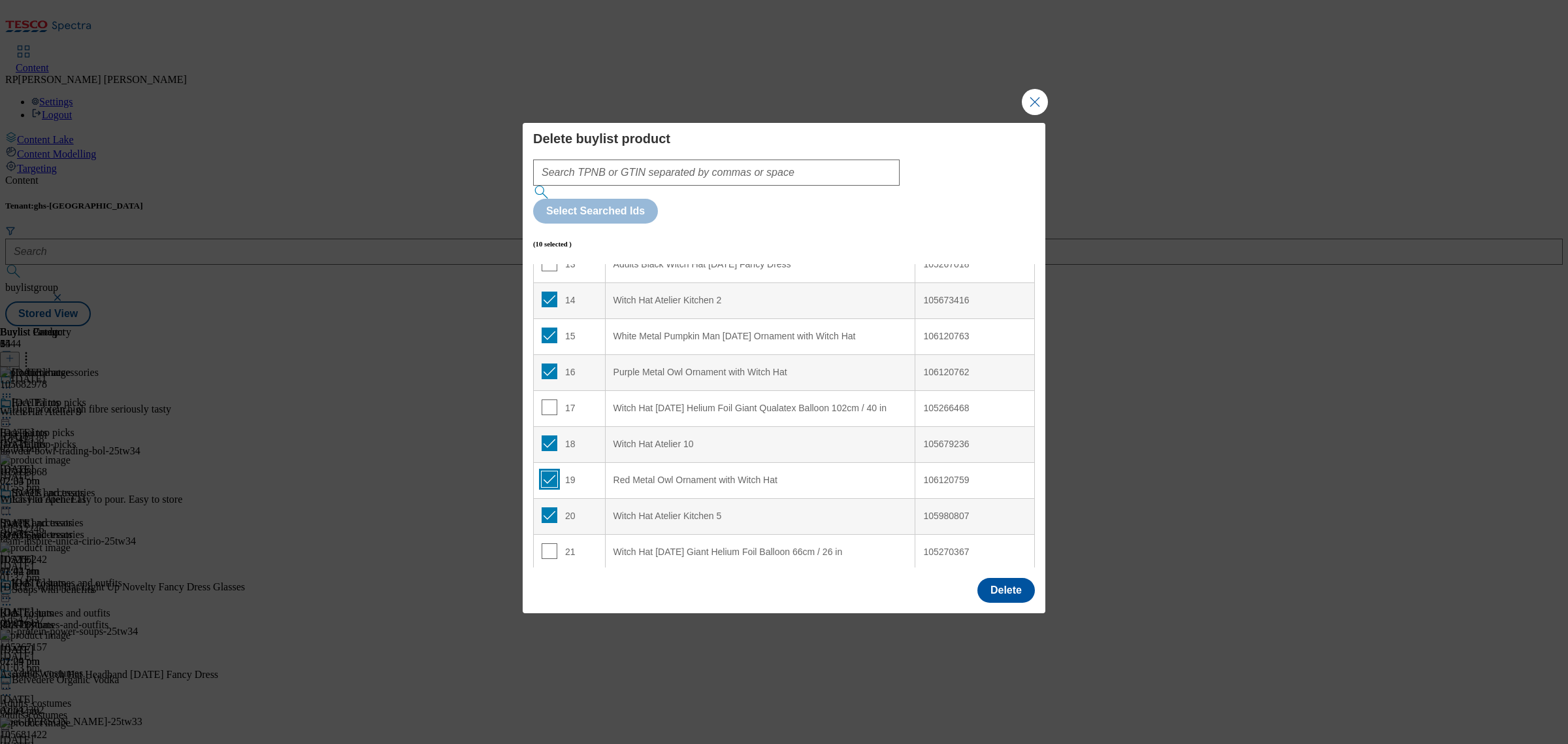
checkbox input "true"
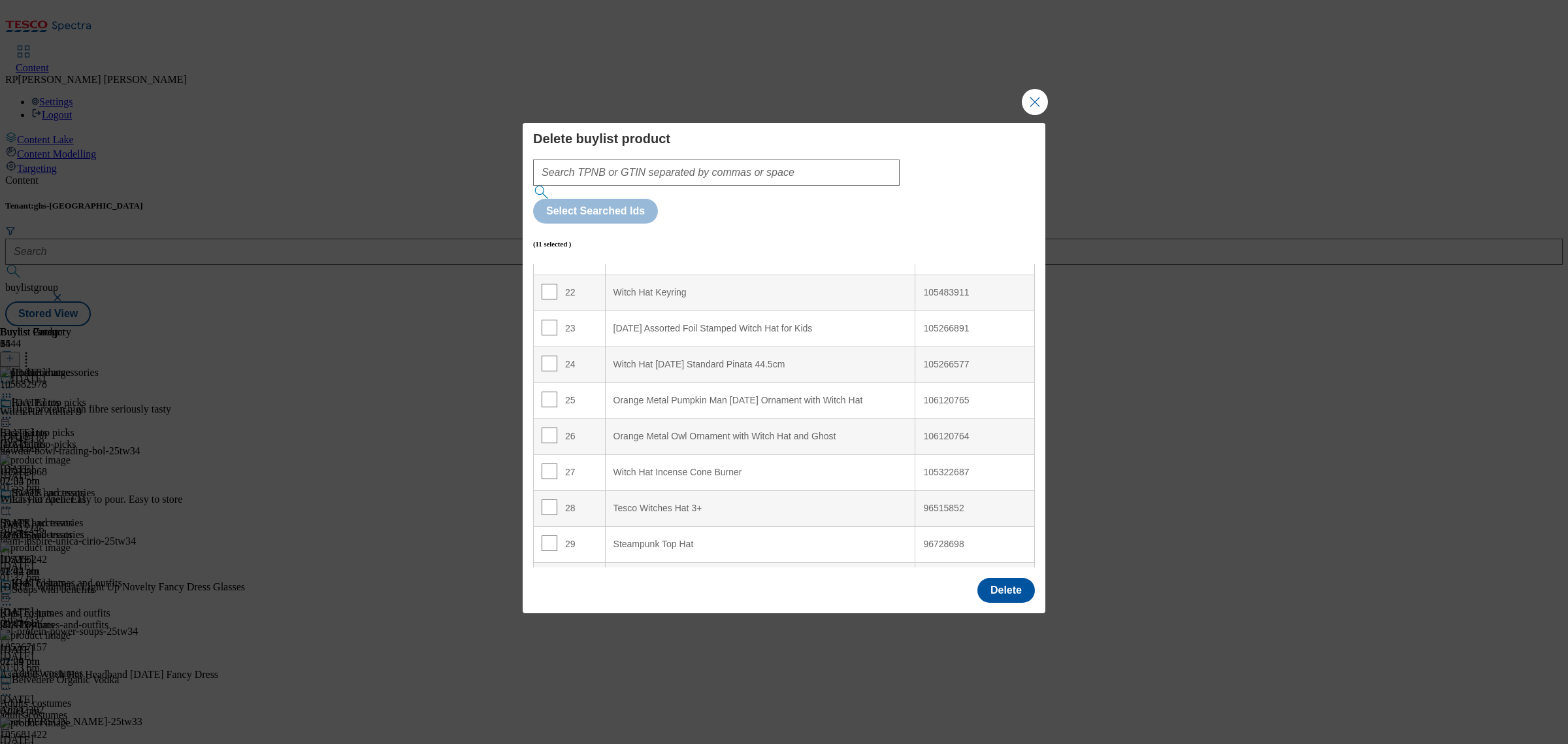
scroll to position [735, 0]
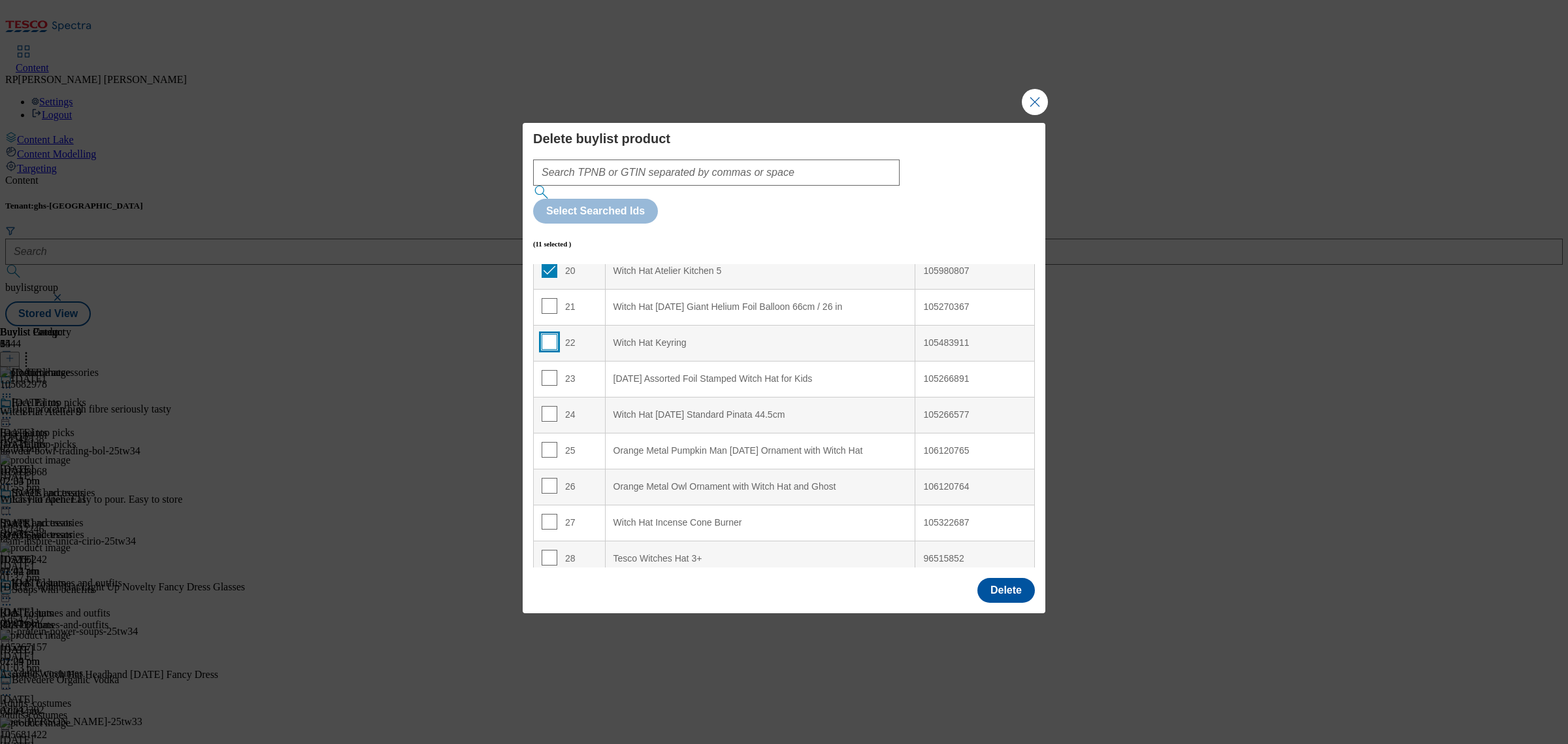
click at [549, 334] on input "Modal" at bounding box center [549, 341] width 15 height 15
checkbox input "true"
click at [551, 406] on input "Modal" at bounding box center [549, 413] width 15 height 15
checkbox input "true"
click at [553, 442] on input "Modal" at bounding box center [549, 449] width 15 height 15
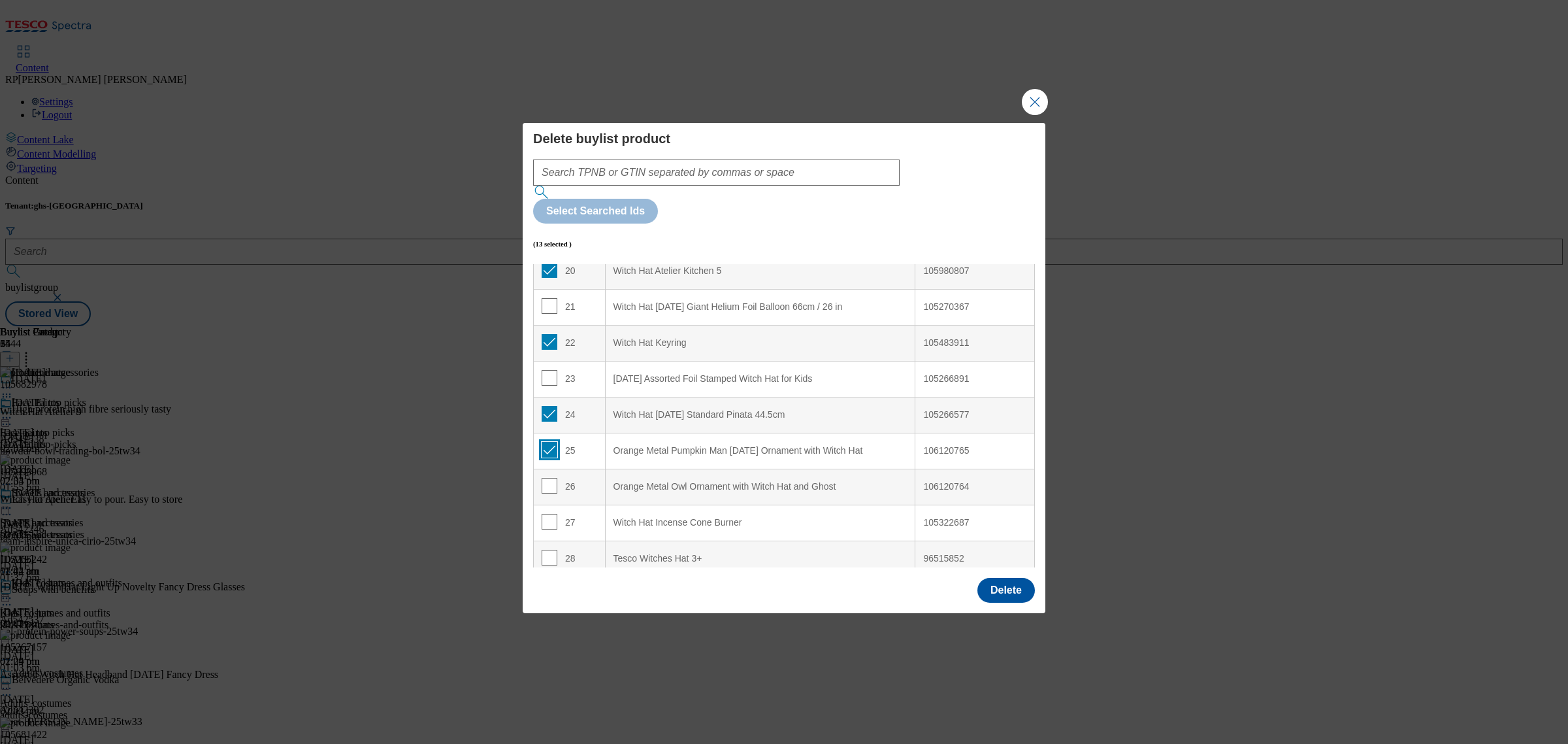
checkbox input "true"
click at [549, 478] on input "Modal" at bounding box center [549, 485] width 15 height 15
checkbox input "true"
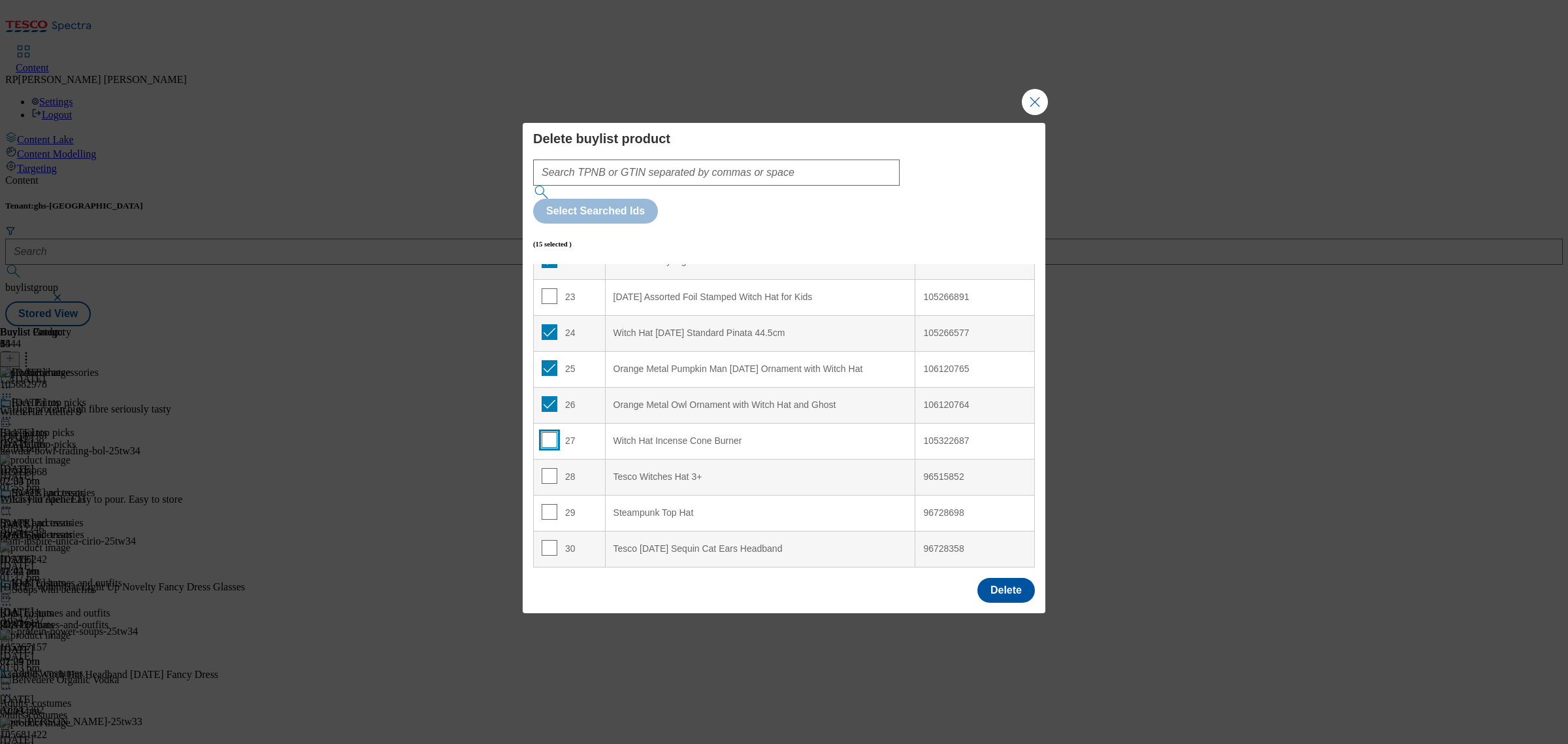
click at [542, 432] on input "Modal" at bounding box center [549, 439] width 15 height 15
checkbox input "true"
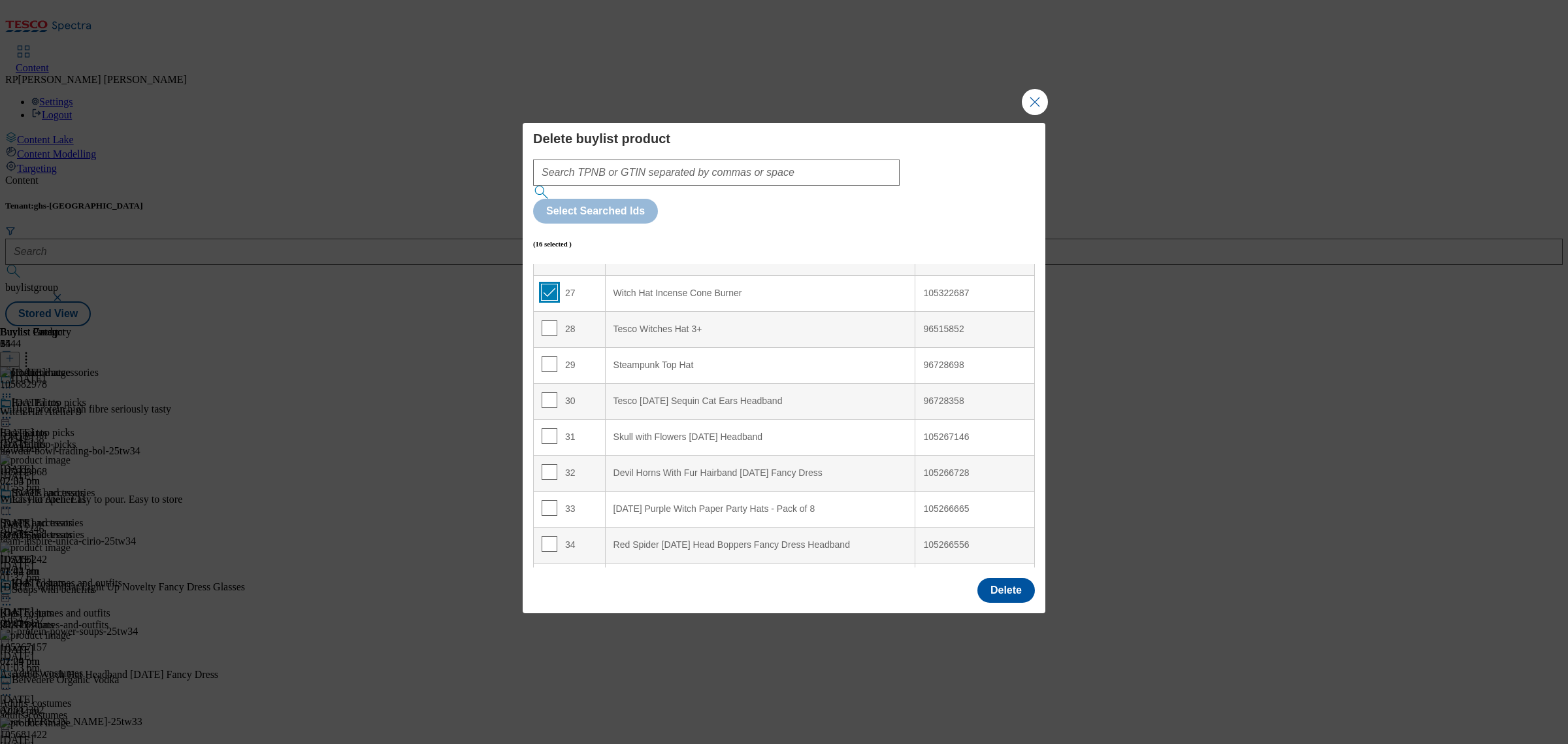
scroll to position [980, 0]
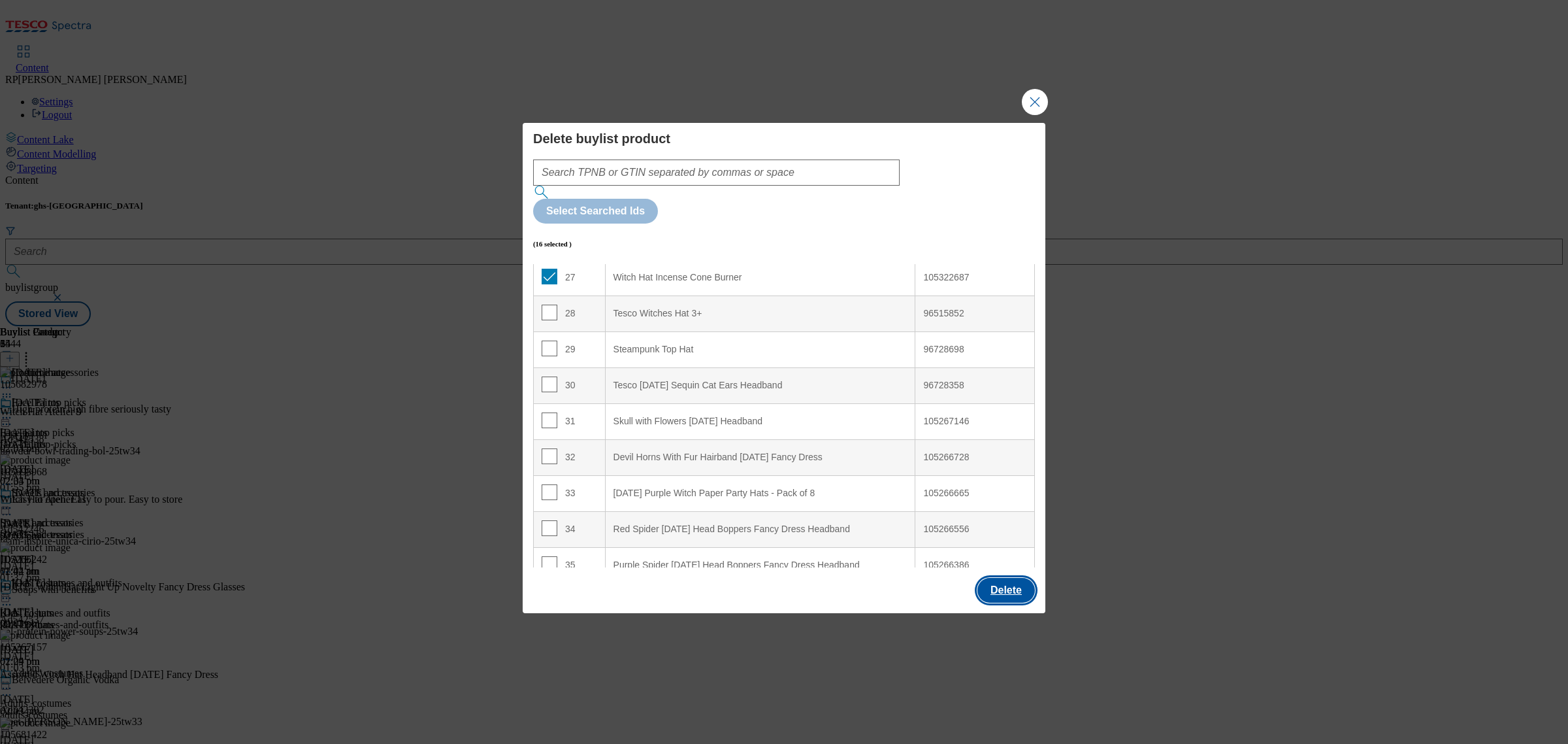
click at [1010, 577] on button "Delete" at bounding box center [1006, 590] width 58 height 25
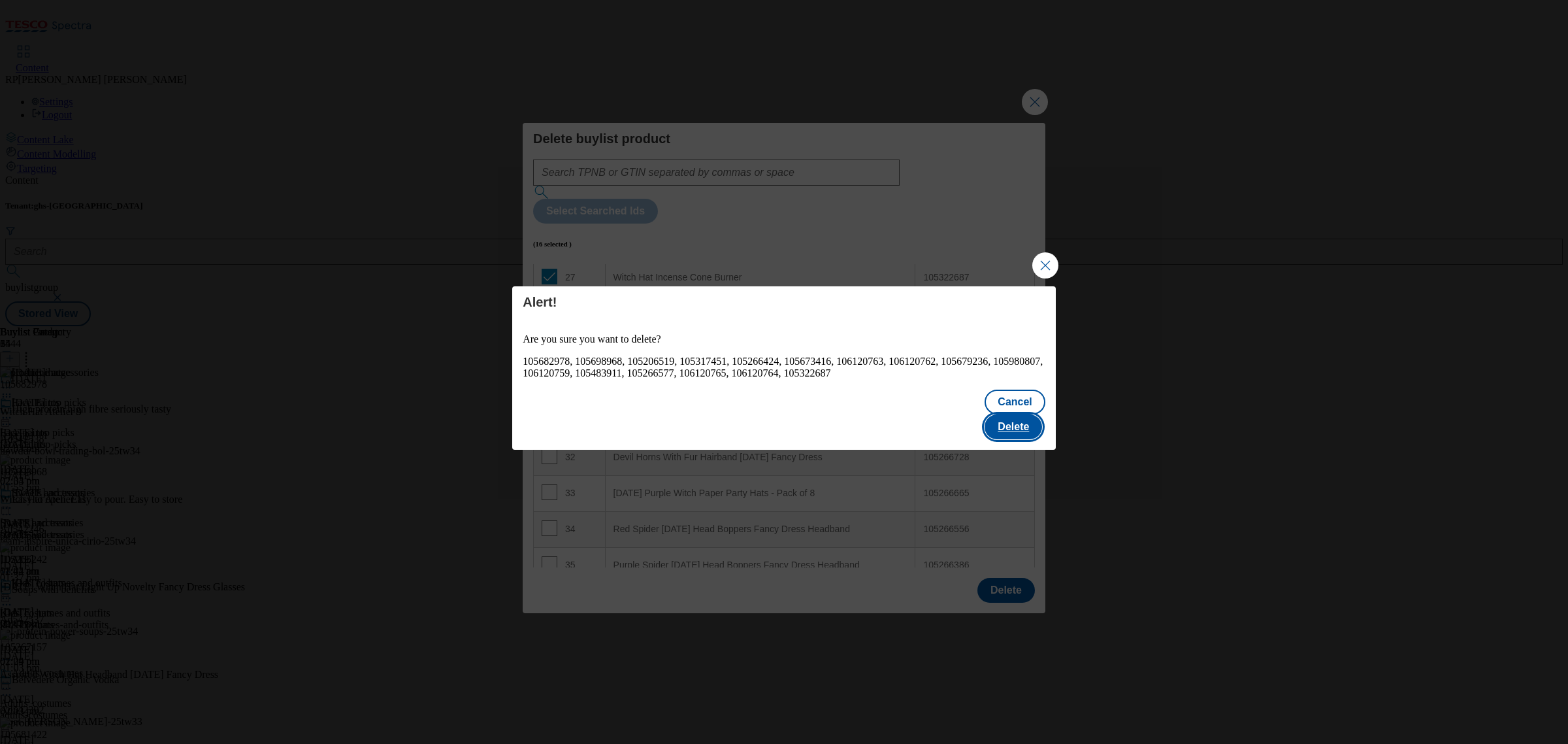
click at [998, 416] on button "Delete" at bounding box center [1014, 426] width 58 height 25
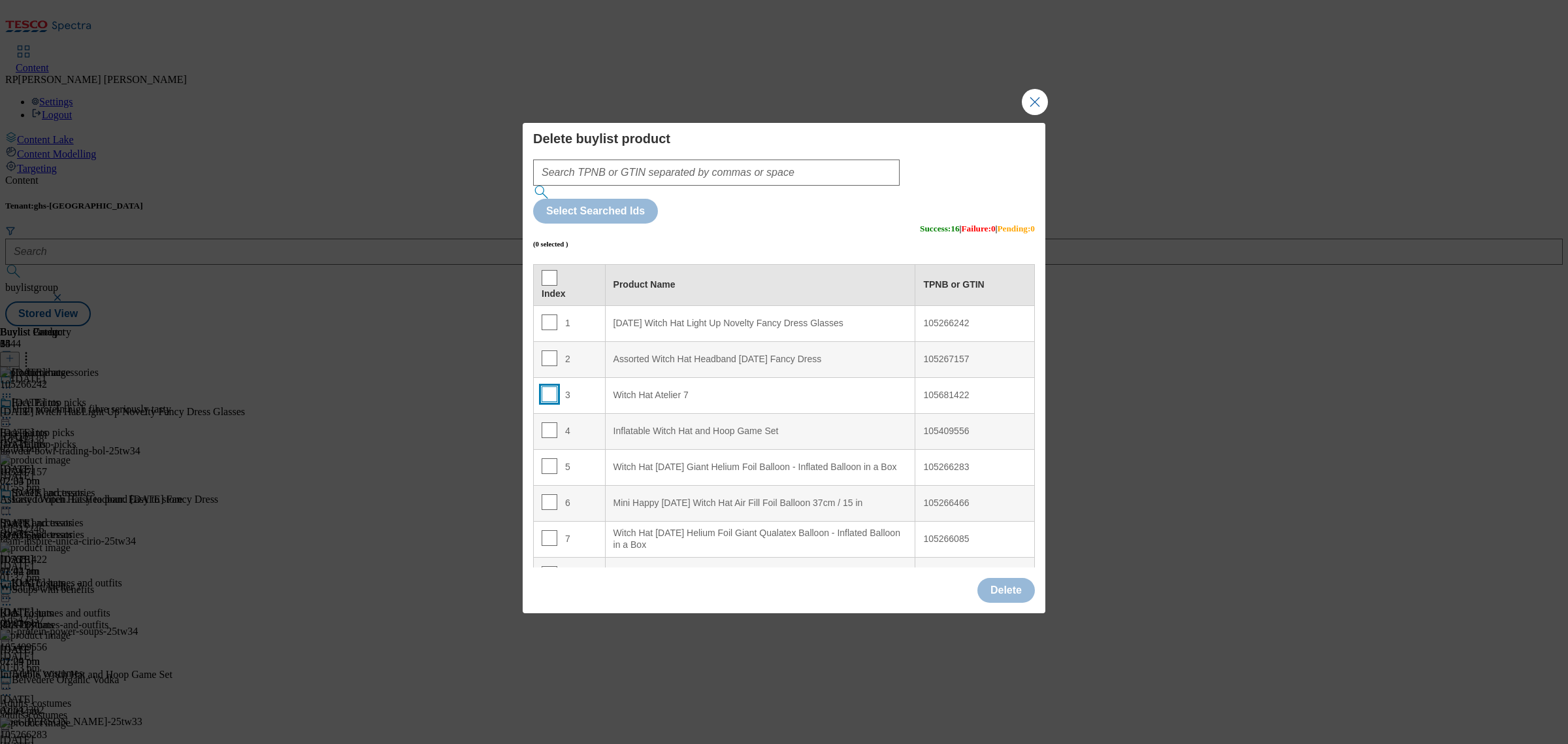
click at [548, 386] on input "Modal" at bounding box center [549, 393] width 15 height 15
checkbox input "true"
click at [999, 577] on button "Delete" at bounding box center [1006, 590] width 58 height 25
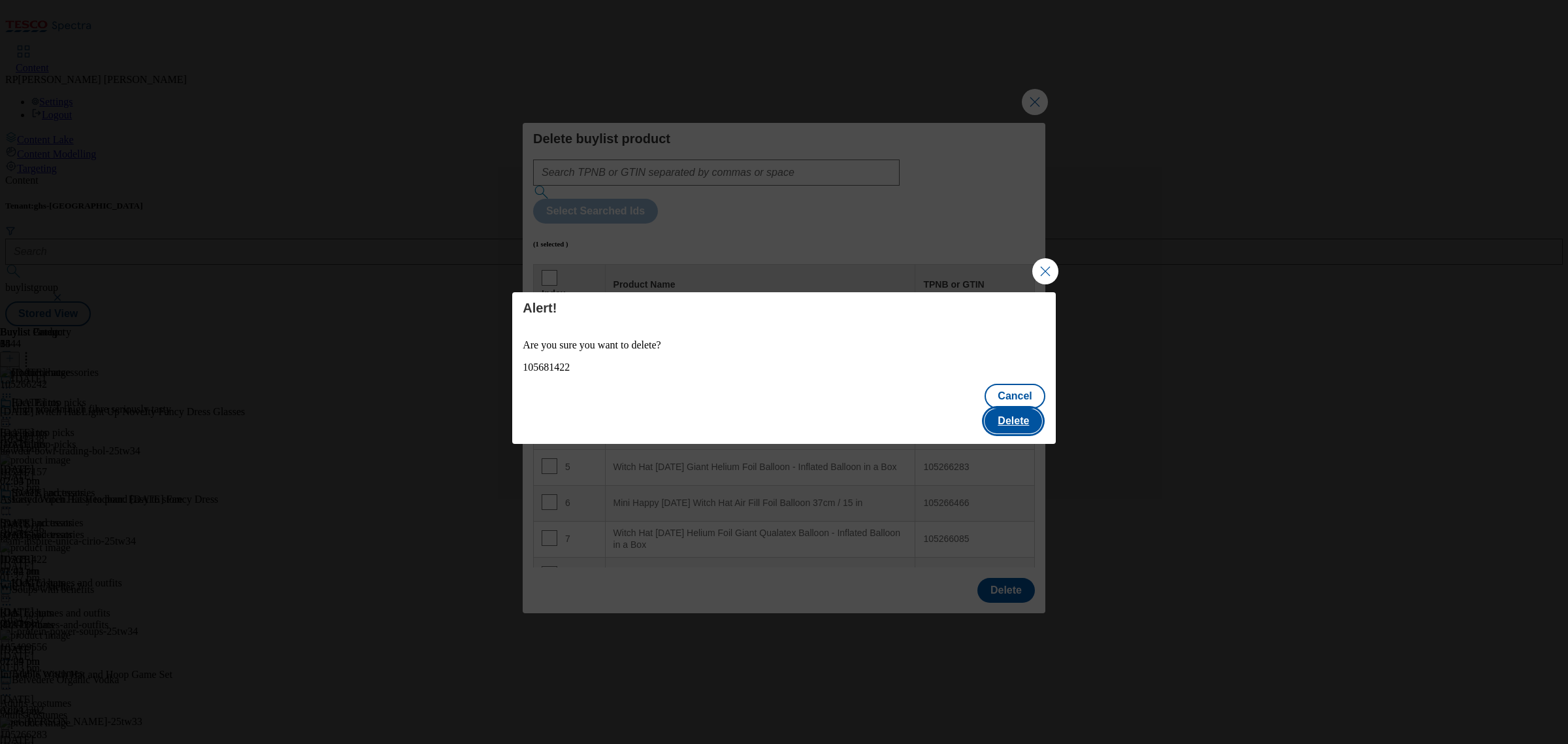
click at [1024, 408] on button "Delete" at bounding box center [1014, 420] width 58 height 25
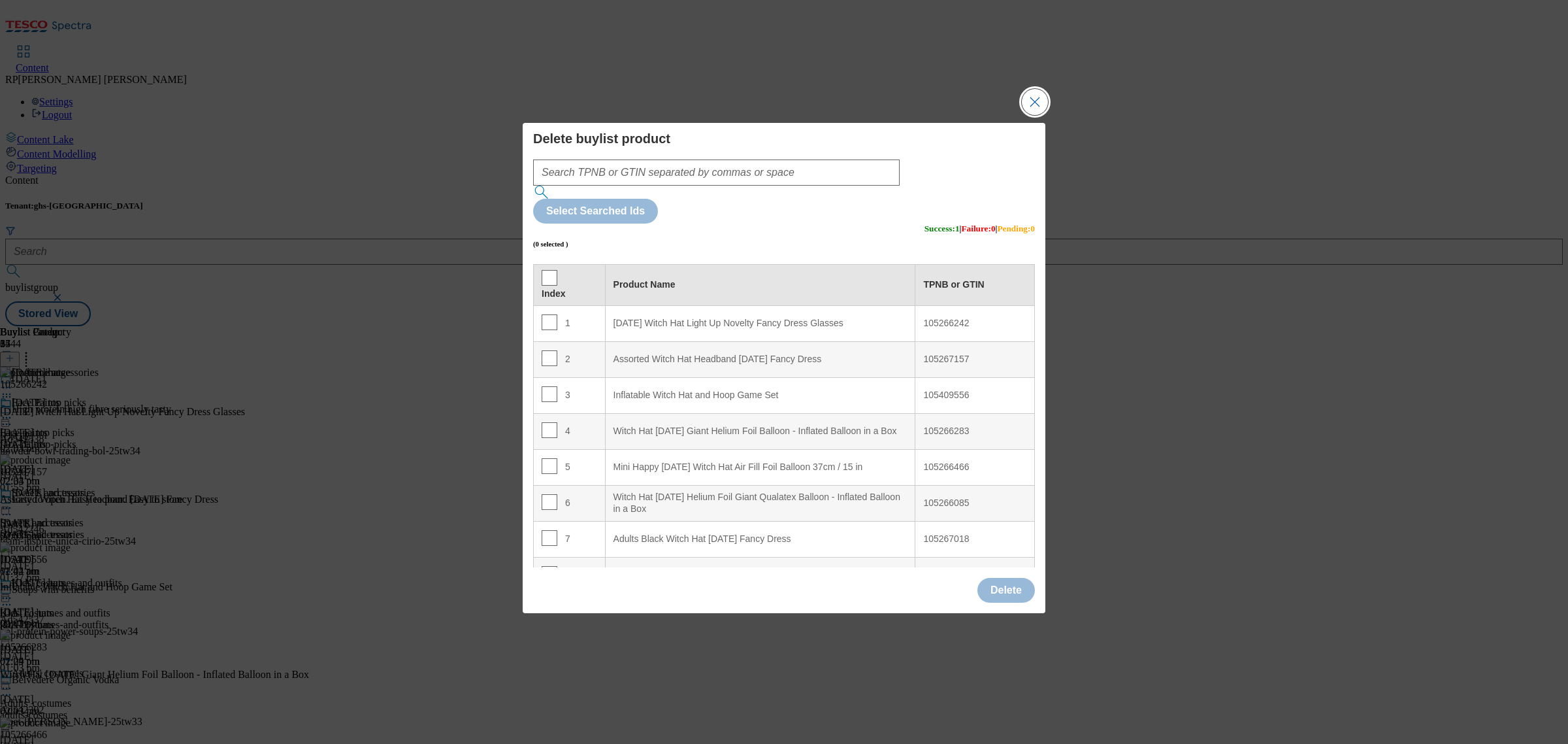
click at [1037, 115] on button "Close Modal" at bounding box center [1034, 101] width 26 height 26
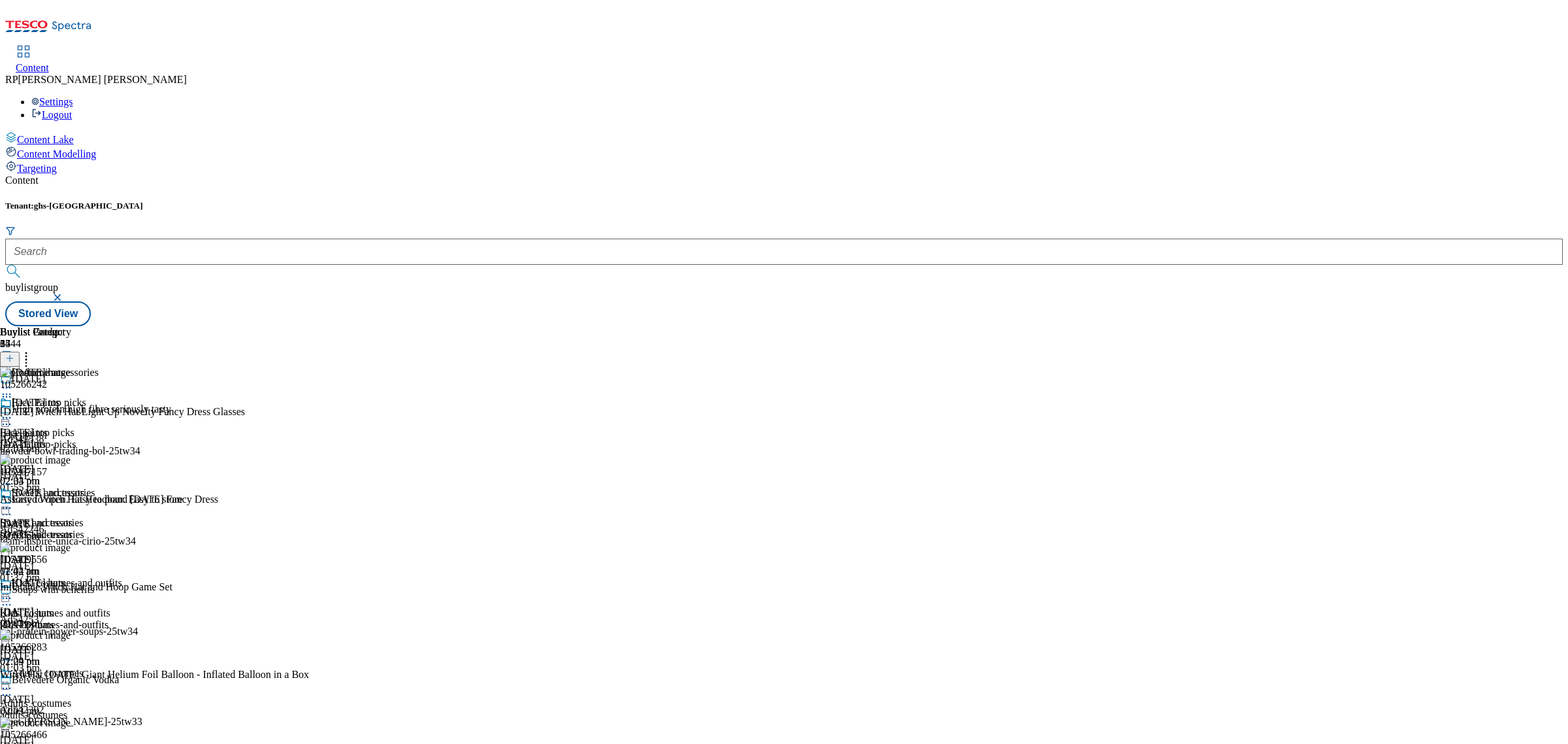
click at [33, 350] on icon at bounding box center [26, 356] width 13 height 13
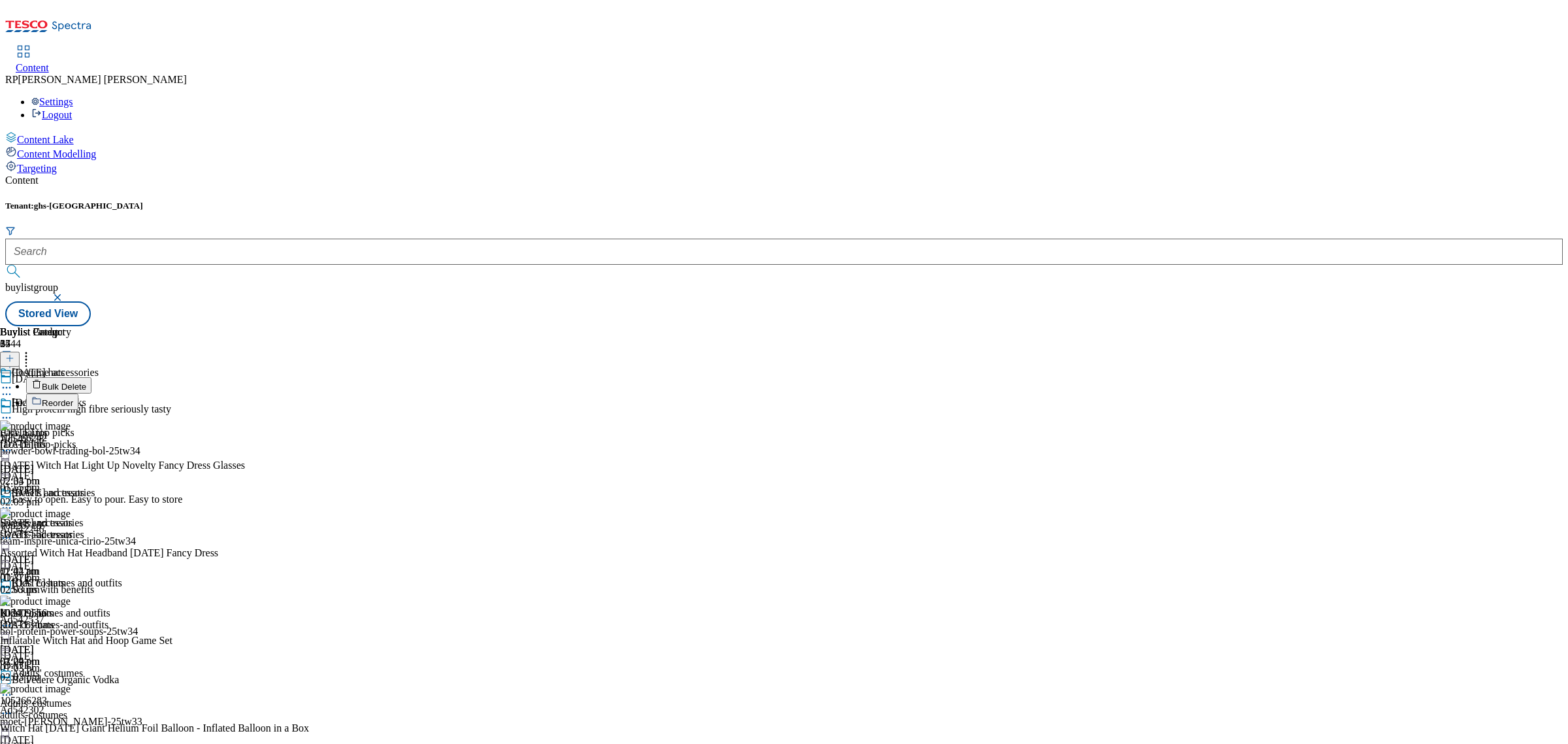
click at [79, 393] on button "Reorder" at bounding box center [52, 402] width 52 height 16
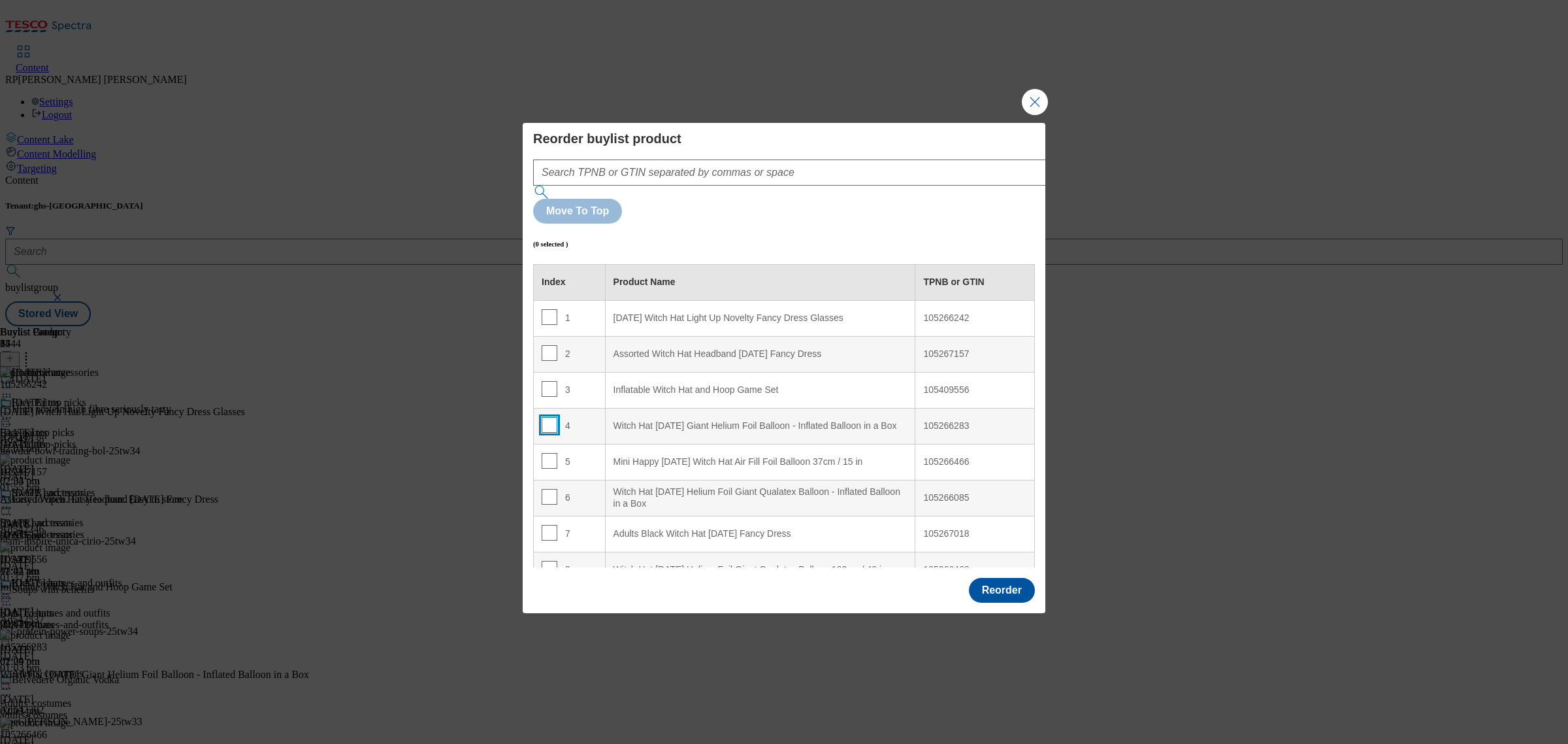
click at [547, 417] on input "Modal" at bounding box center [549, 424] width 15 height 15
checkbox input "true"
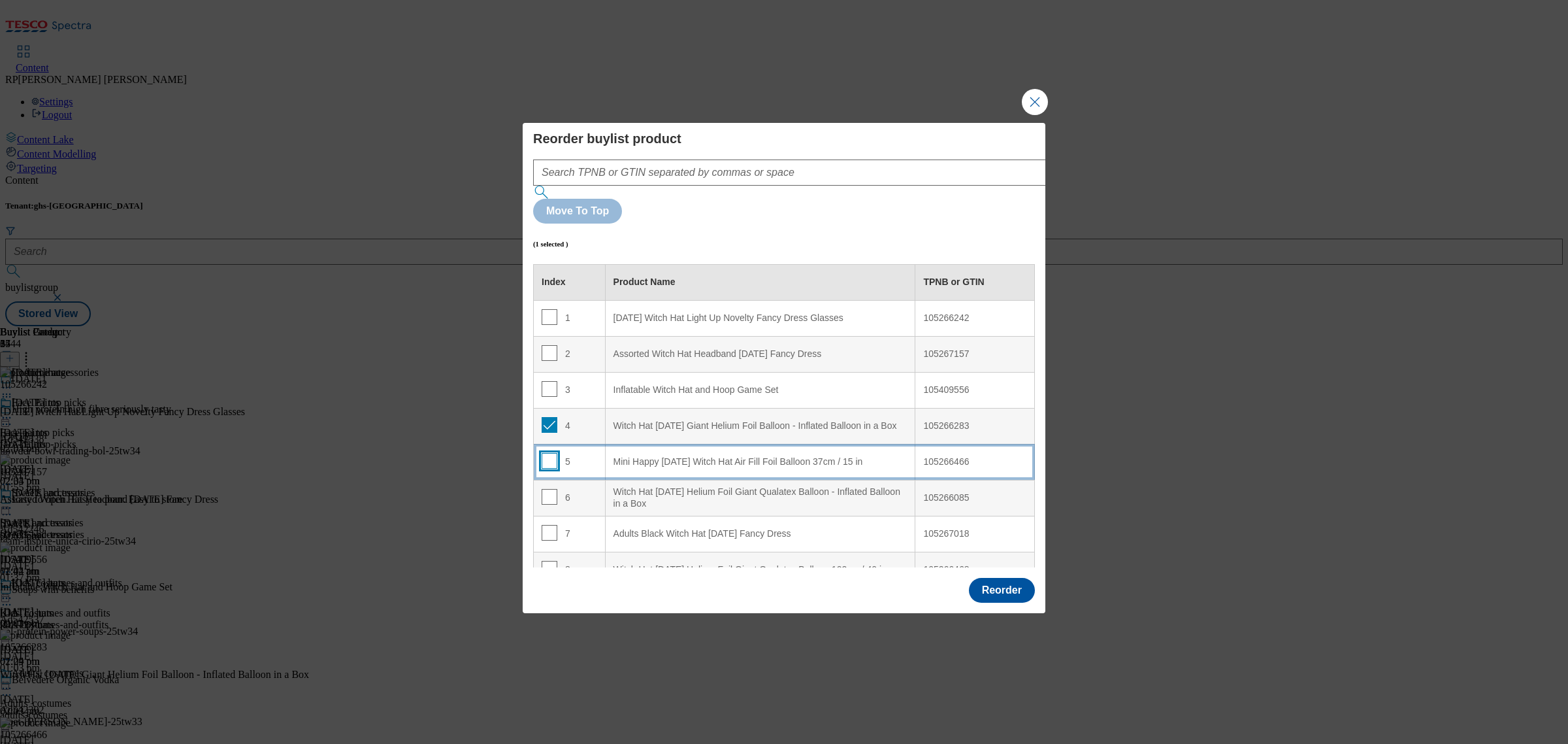
click at [549, 453] on input "Modal" at bounding box center [549, 461] width 15 height 15
checkbox input "true"
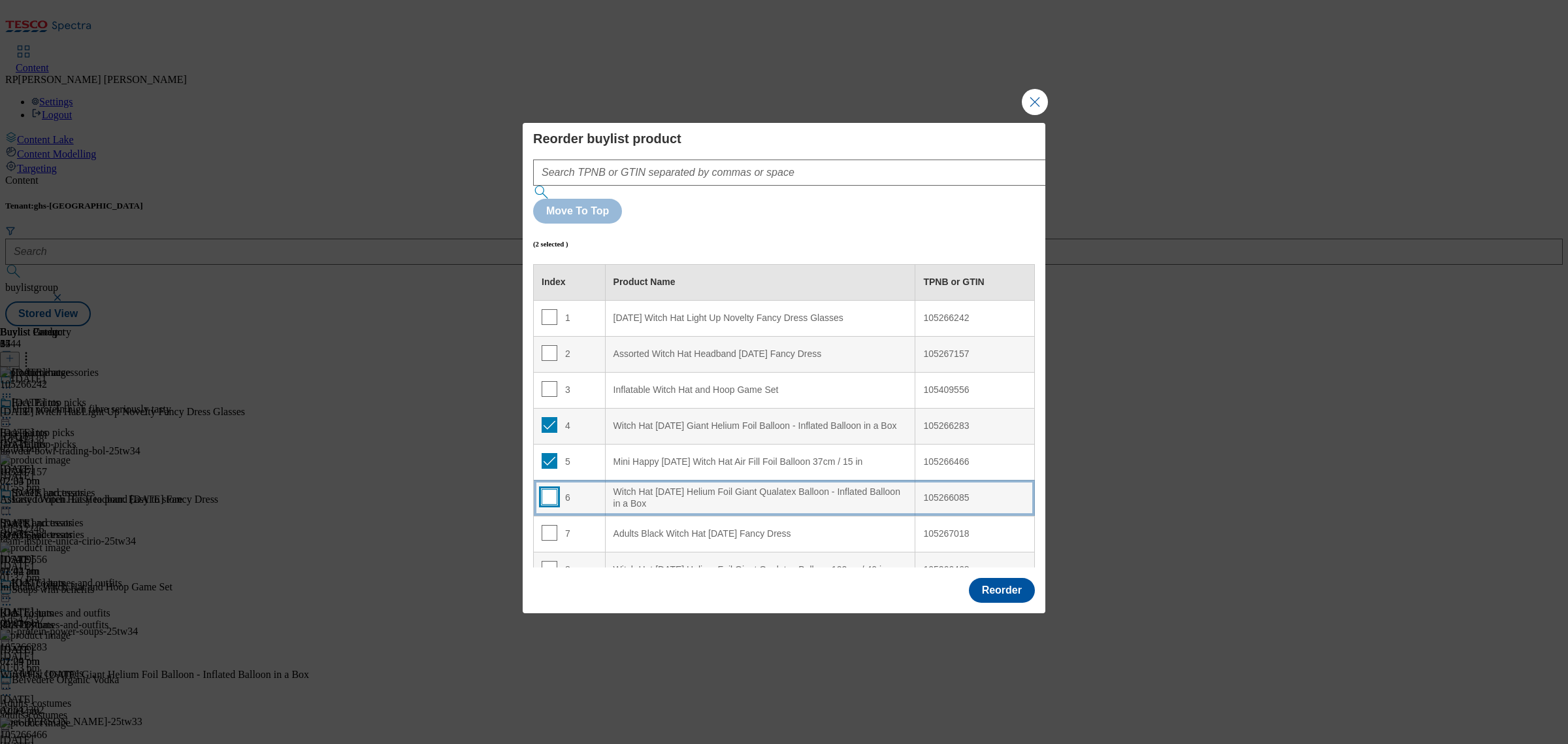
click at [547, 489] on input "Modal" at bounding box center [549, 496] width 15 height 15
checkbox input "true"
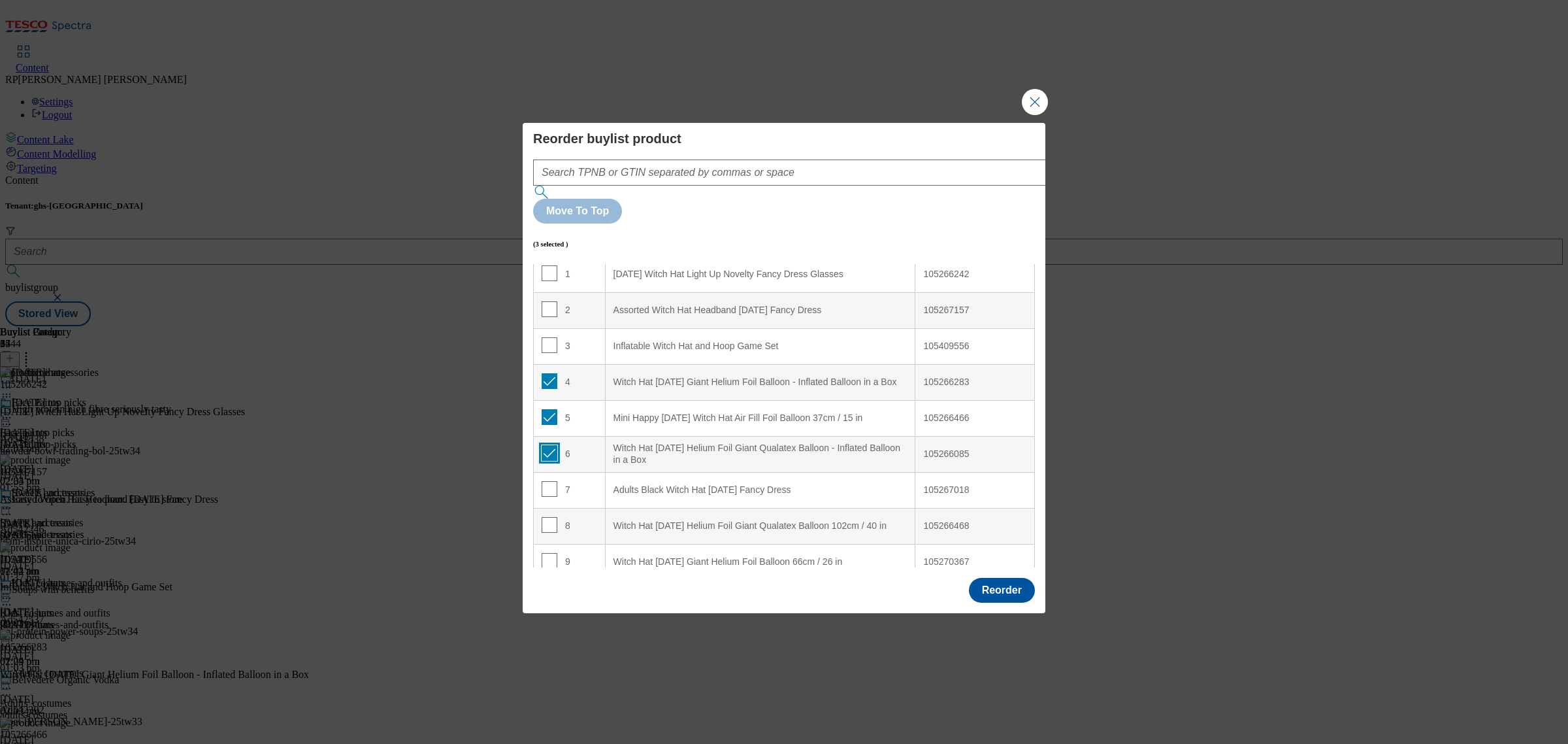
scroll to position [82, 0]
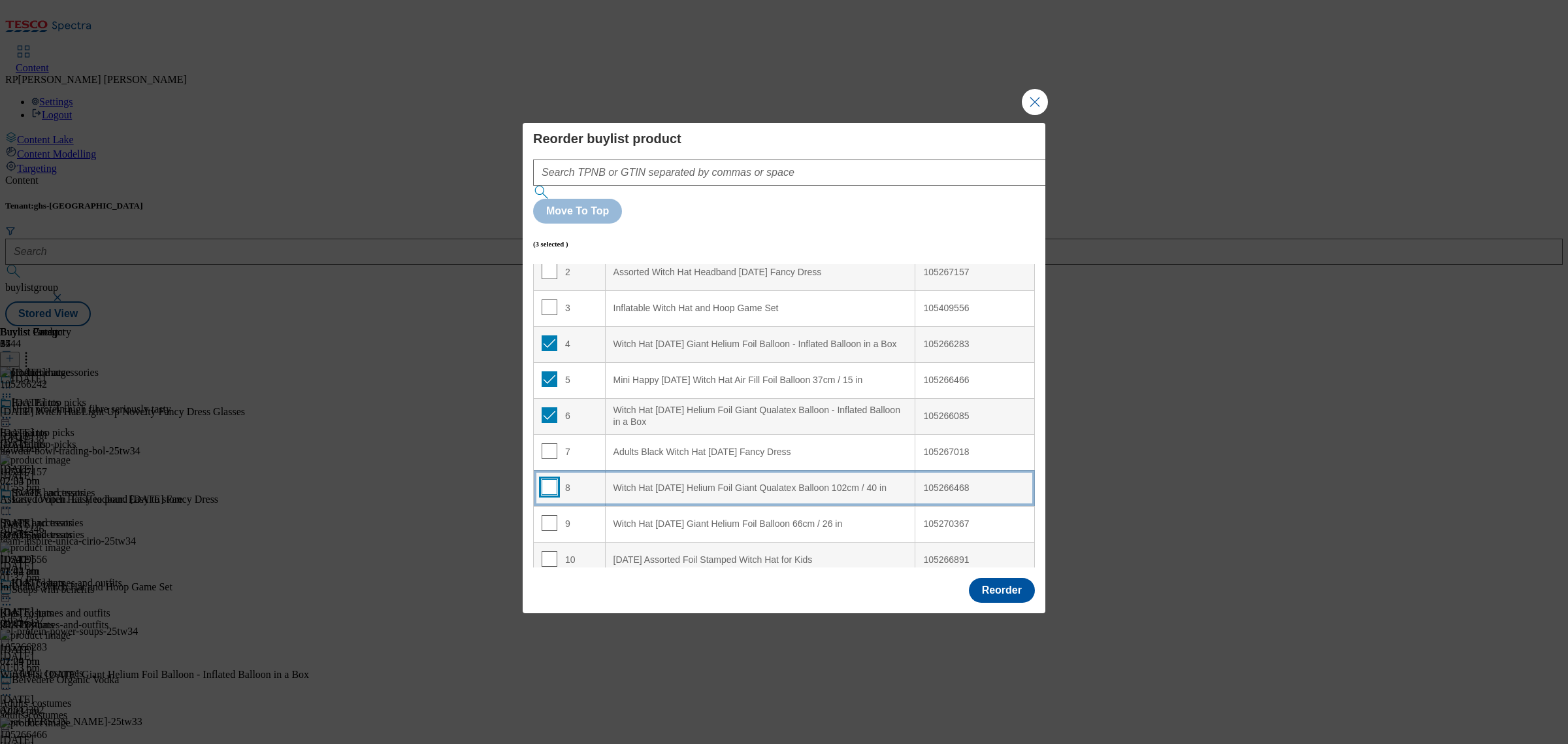
click at [546, 479] on input "Modal" at bounding box center [549, 486] width 15 height 15
checkbox input "true"
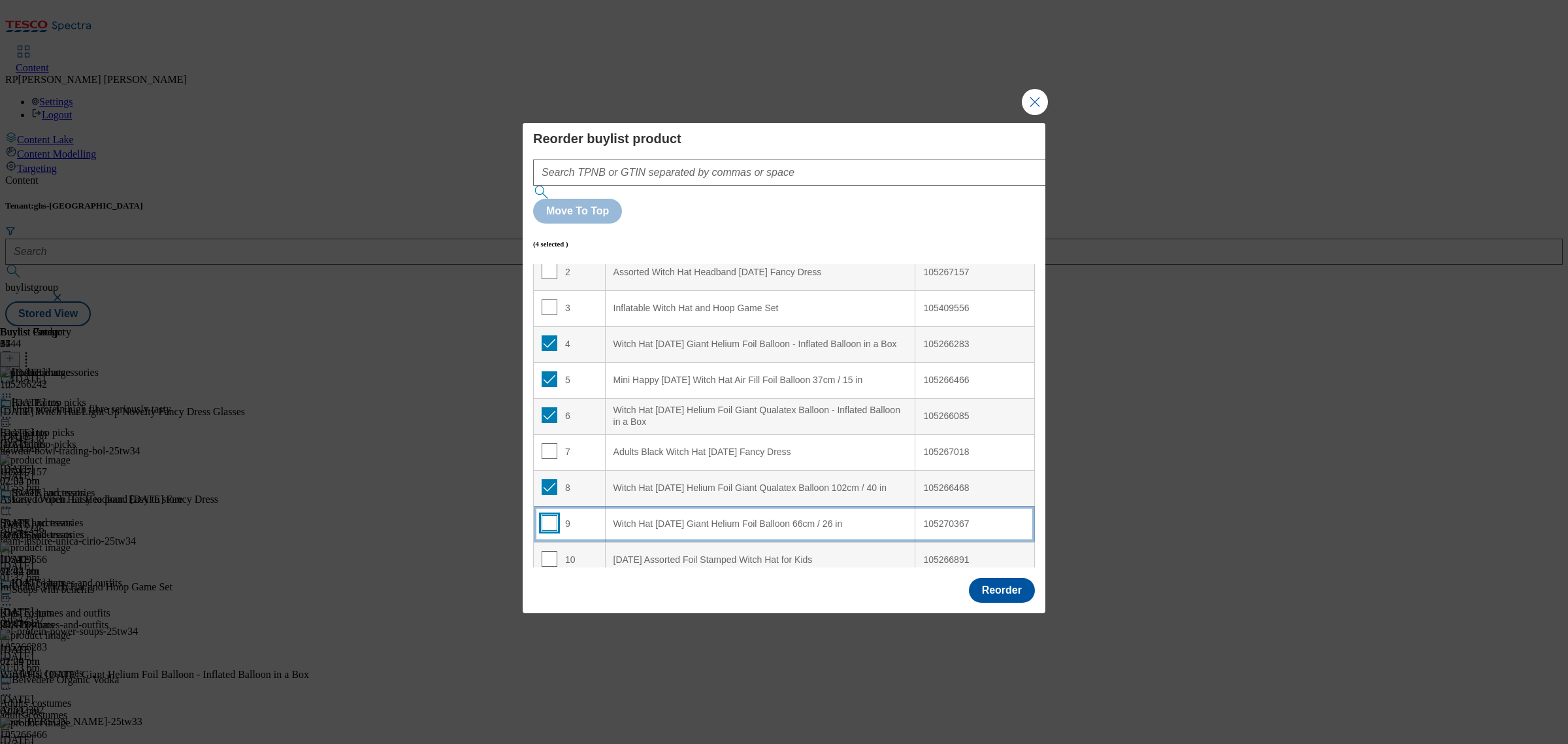
click at [546, 515] on input "Modal" at bounding box center [549, 522] width 15 height 15
checkbox input "true"
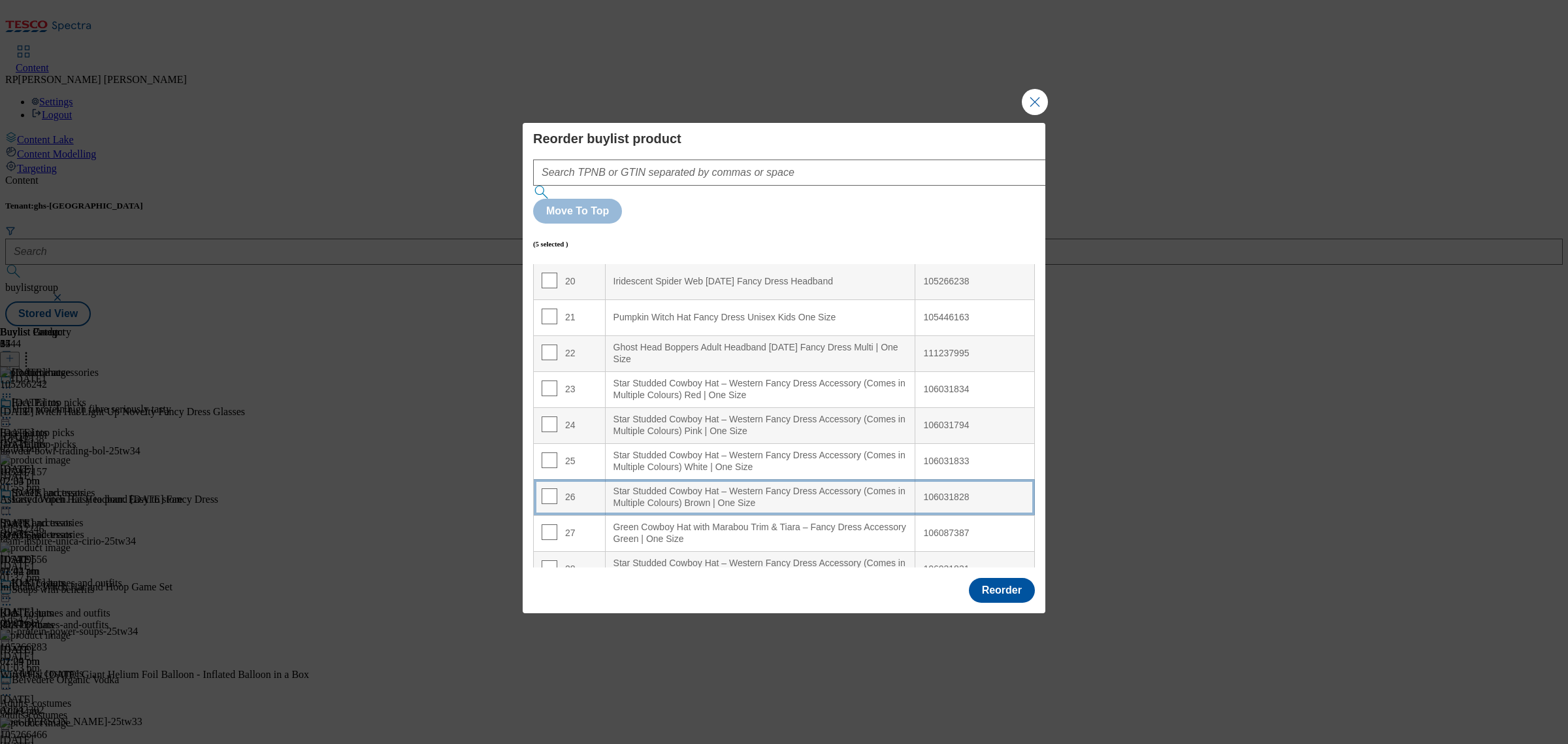
scroll to position [1064, 0]
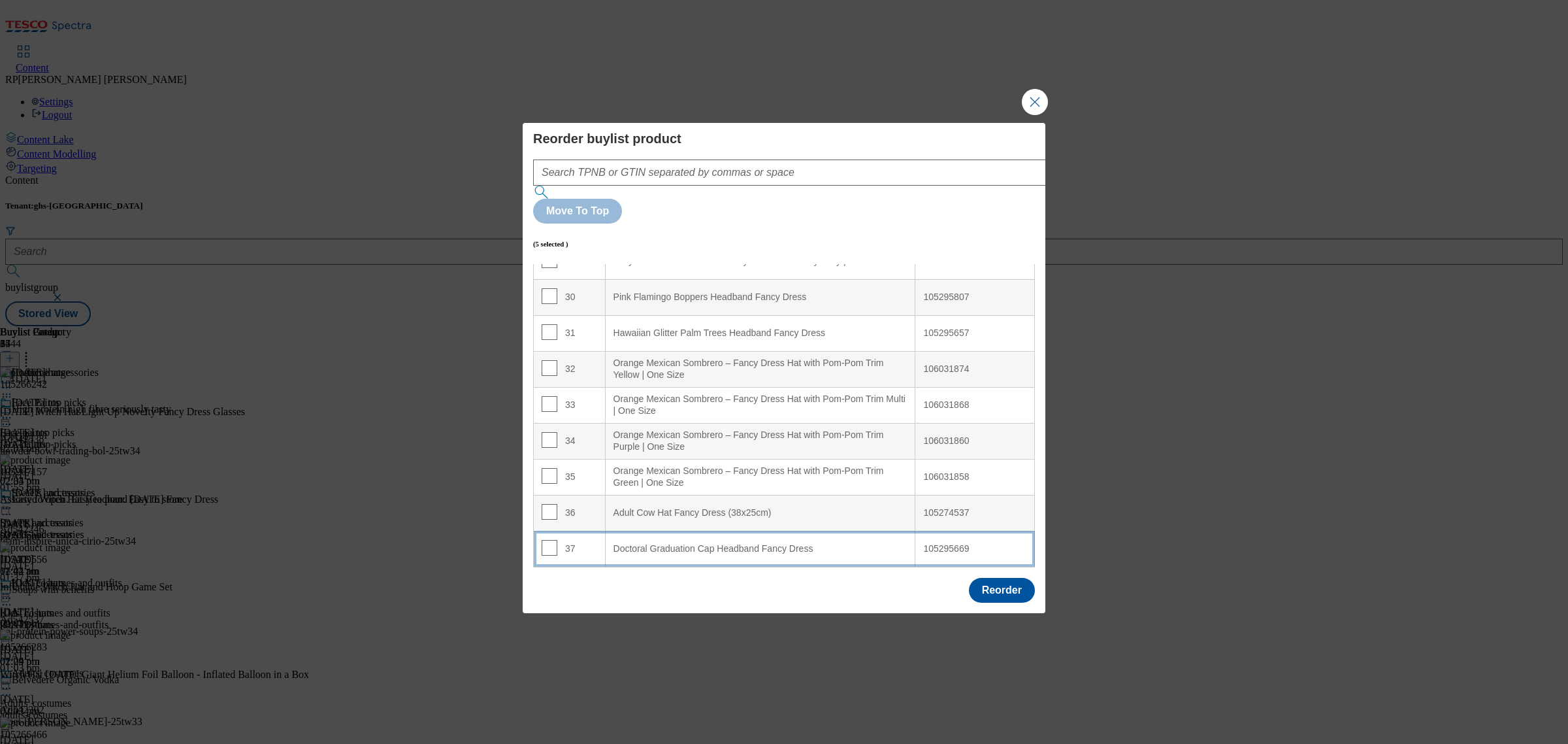
click at [784, 530] on Dress "Doctoral Graduation Cap Headband Fancy Dress" at bounding box center [760, 549] width 310 height 36
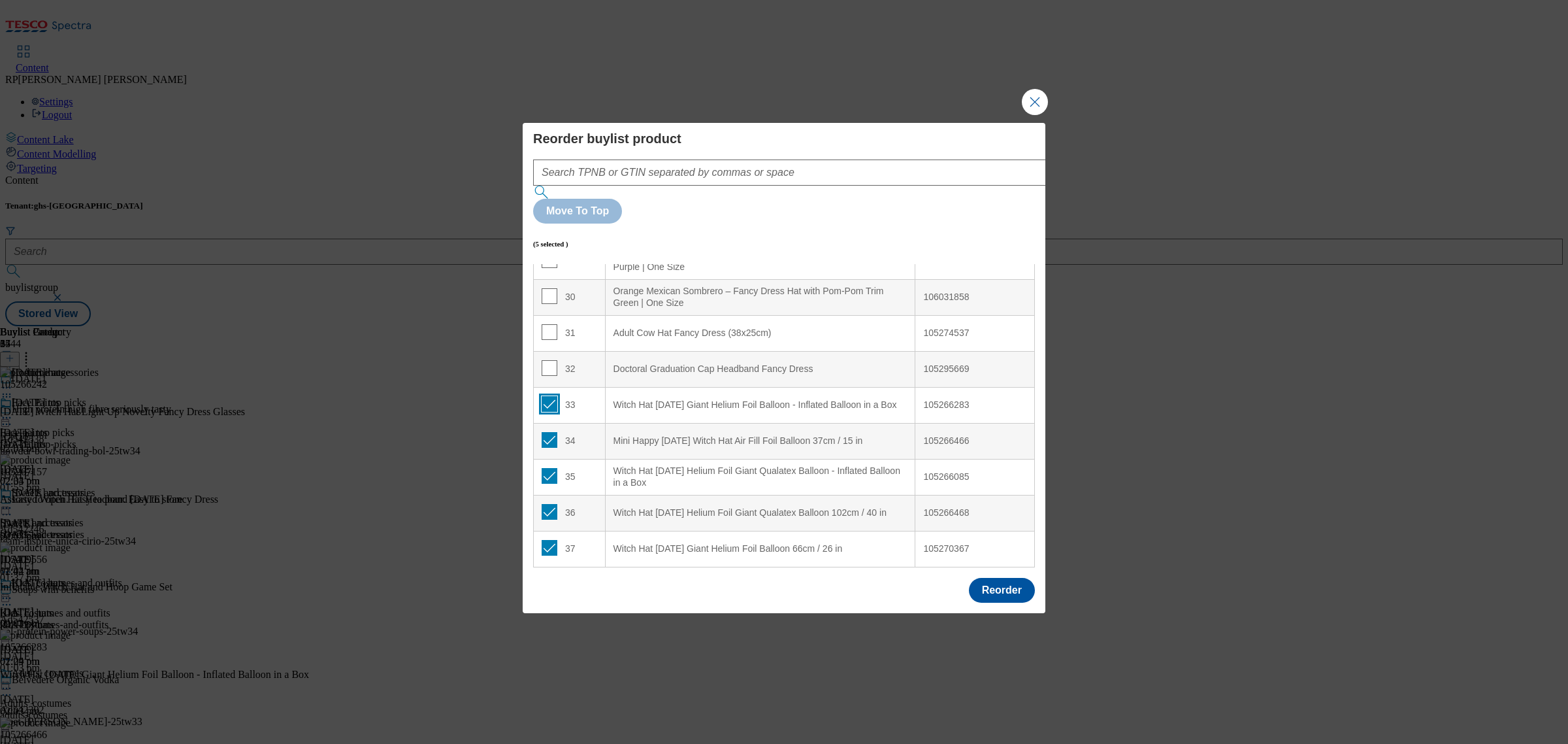
click at [549, 396] on input "Modal" at bounding box center [549, 404] width 15 height 15
checkbox input "false"
click at [550, 432] on input "Modal" at bounding box center [549, 439] width 15 height 15
checkbox input "false"
click at [546, 468] on input "Modal" at bounding box center [549, 475] width 15 height 15
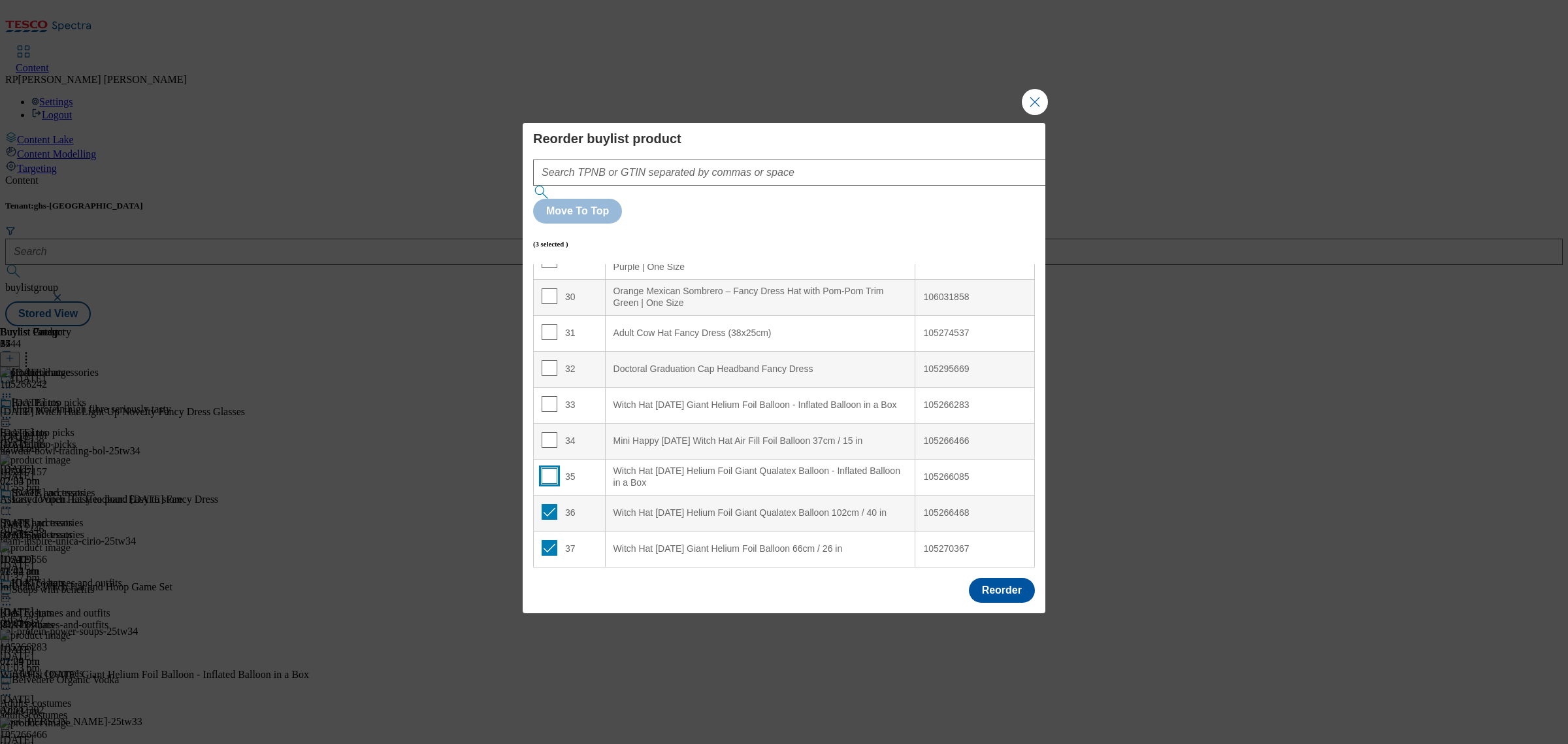
checkbox input "false"
click at [550, 504] on input "Modal" at bounding box center [549, 511] width 15 height 15
checkbox input "false"
click at [547, 540] on input "Modal" at bounding box center [549, 547] width 15 height 15
checkbox input "false"
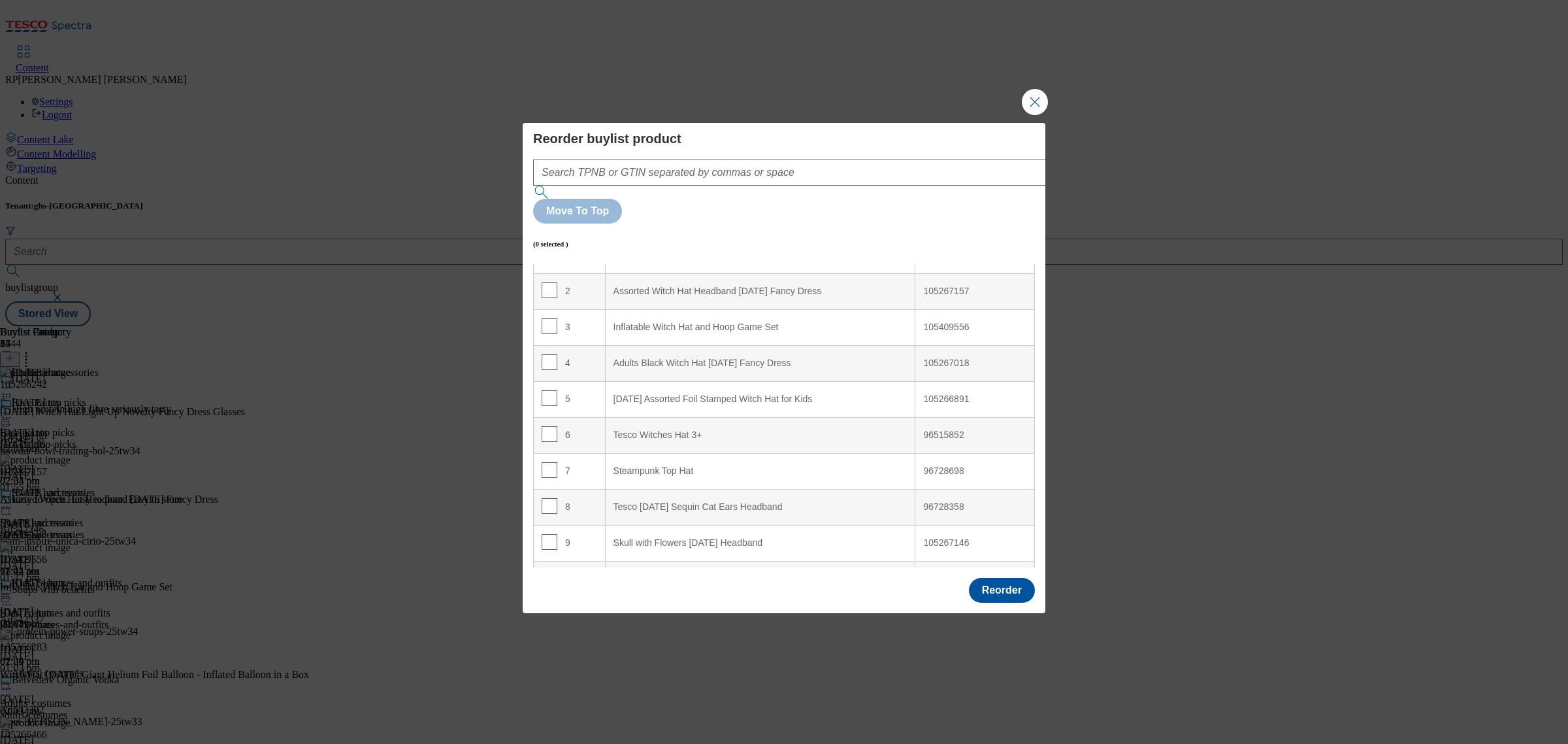
scroll to position [0, 0]
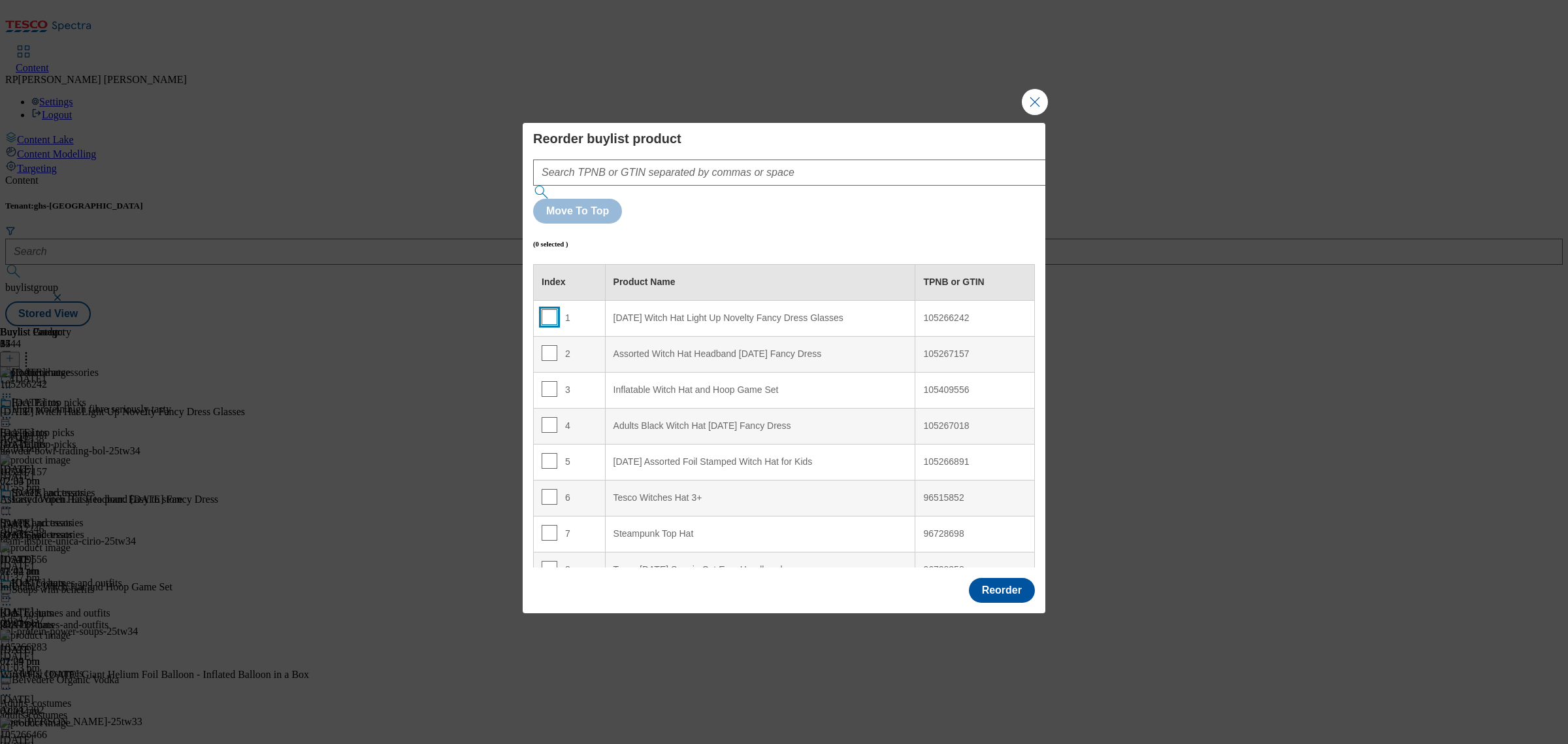
click at [546, 309] on input "Modal" at bounding box center [549, 316] width 15 height 15
checkbox input "true"
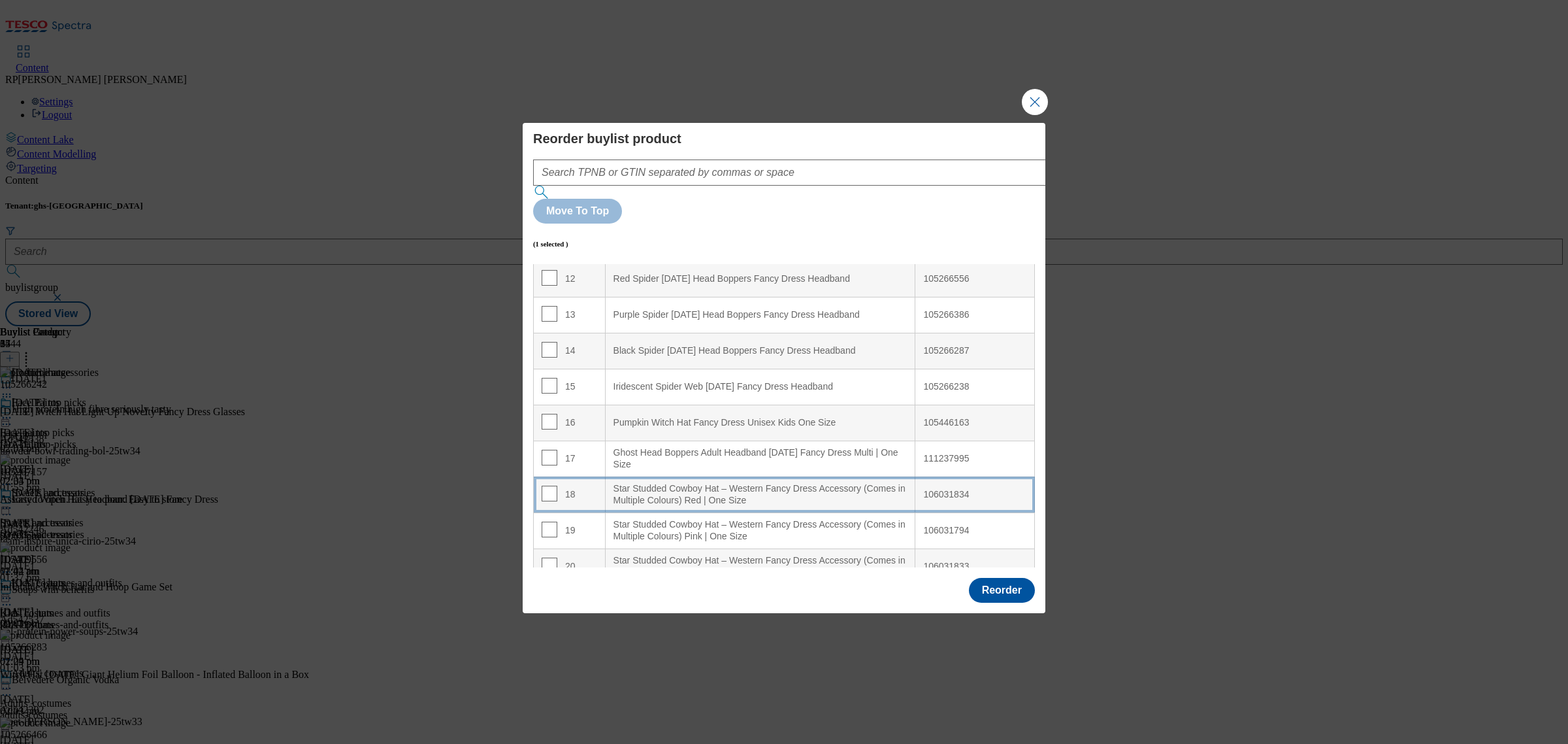
scroll to position [408, 0]
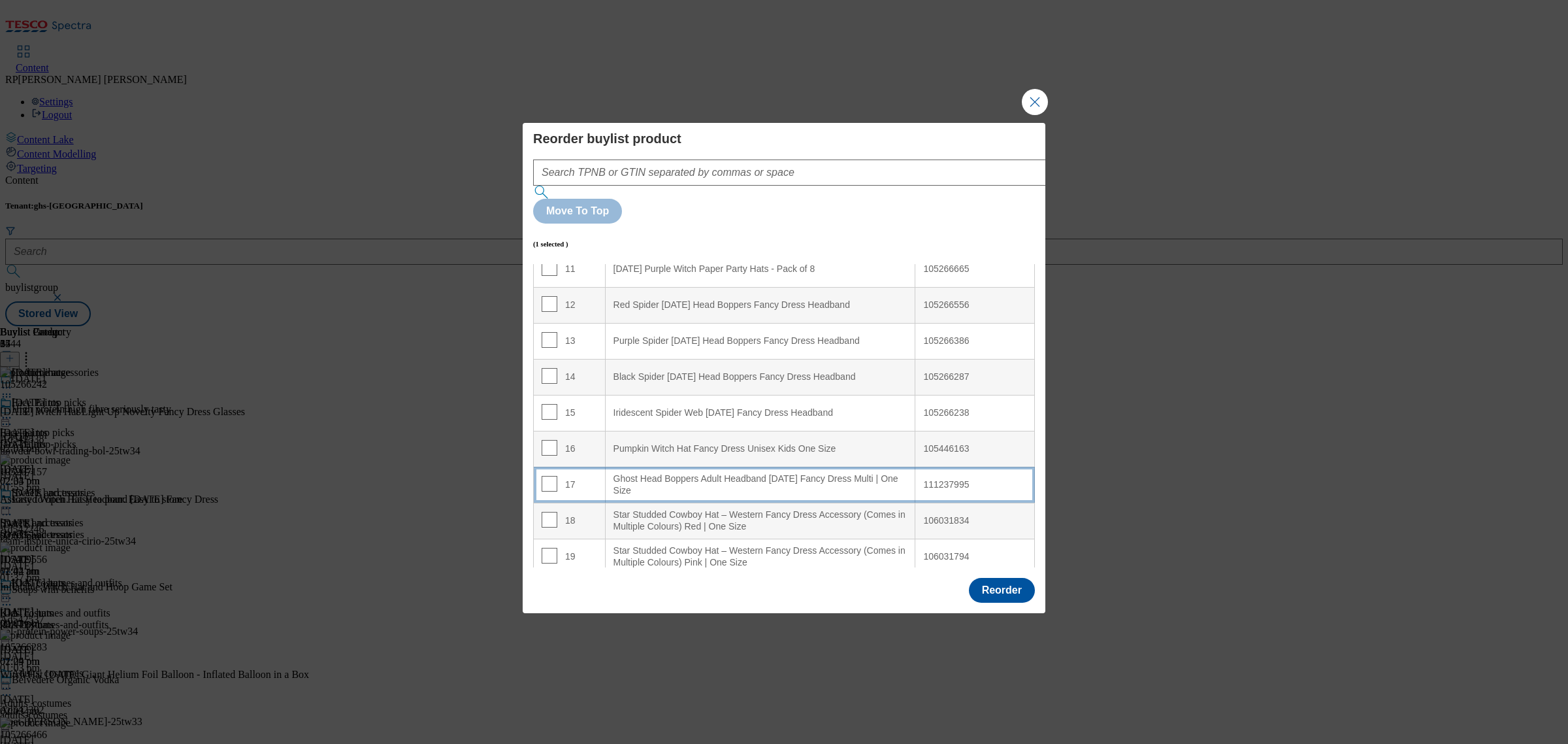
click at [709, 467] on Size "Ghost Head Boppers Adult Headband [DATE] Fancy Dress Multi | One Size" at bounding box center [760, 485] width 310 height 36
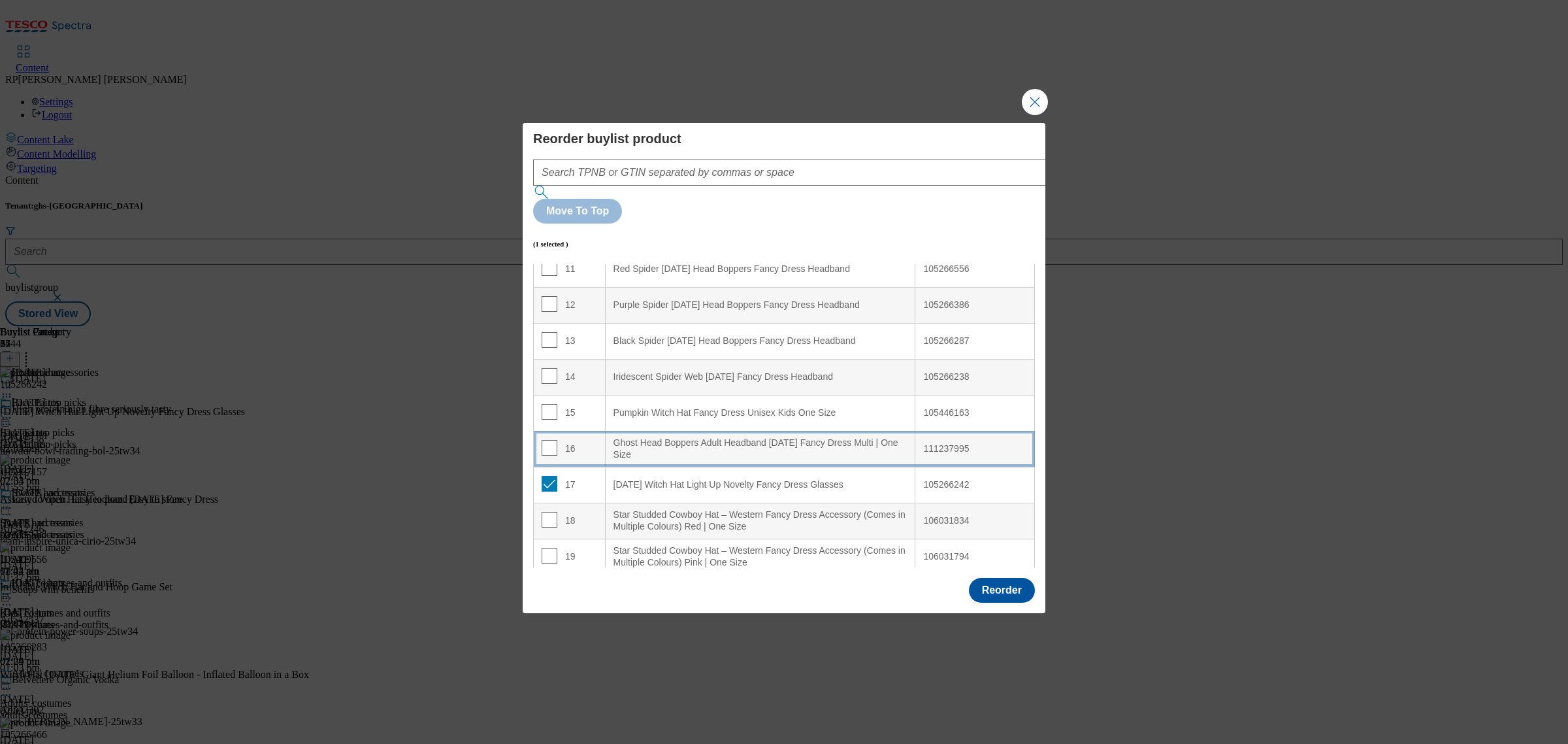
scroll to position [373, 0]
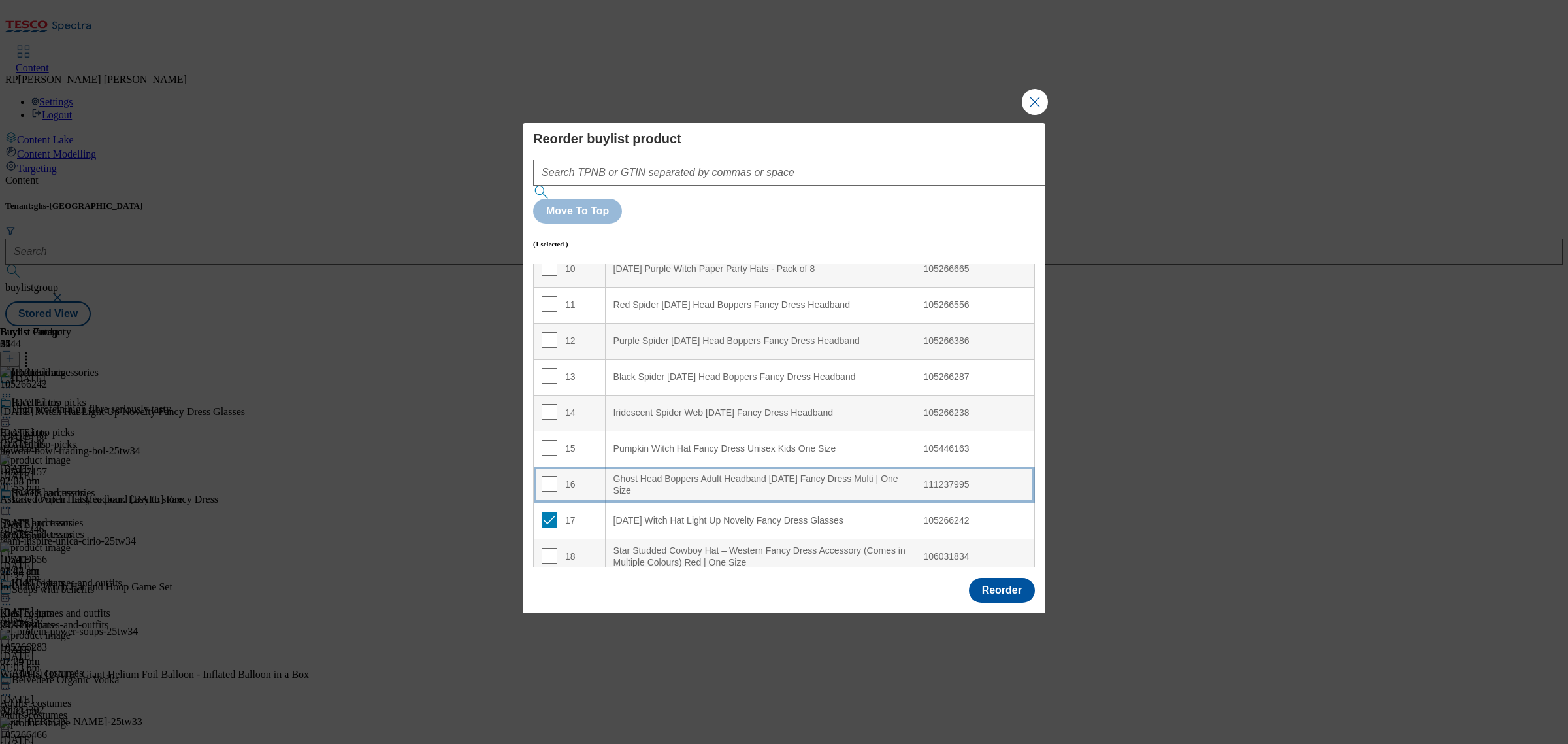
click at [579, 476] on div "16" at bounding box center [569, 485] width 56 height 19
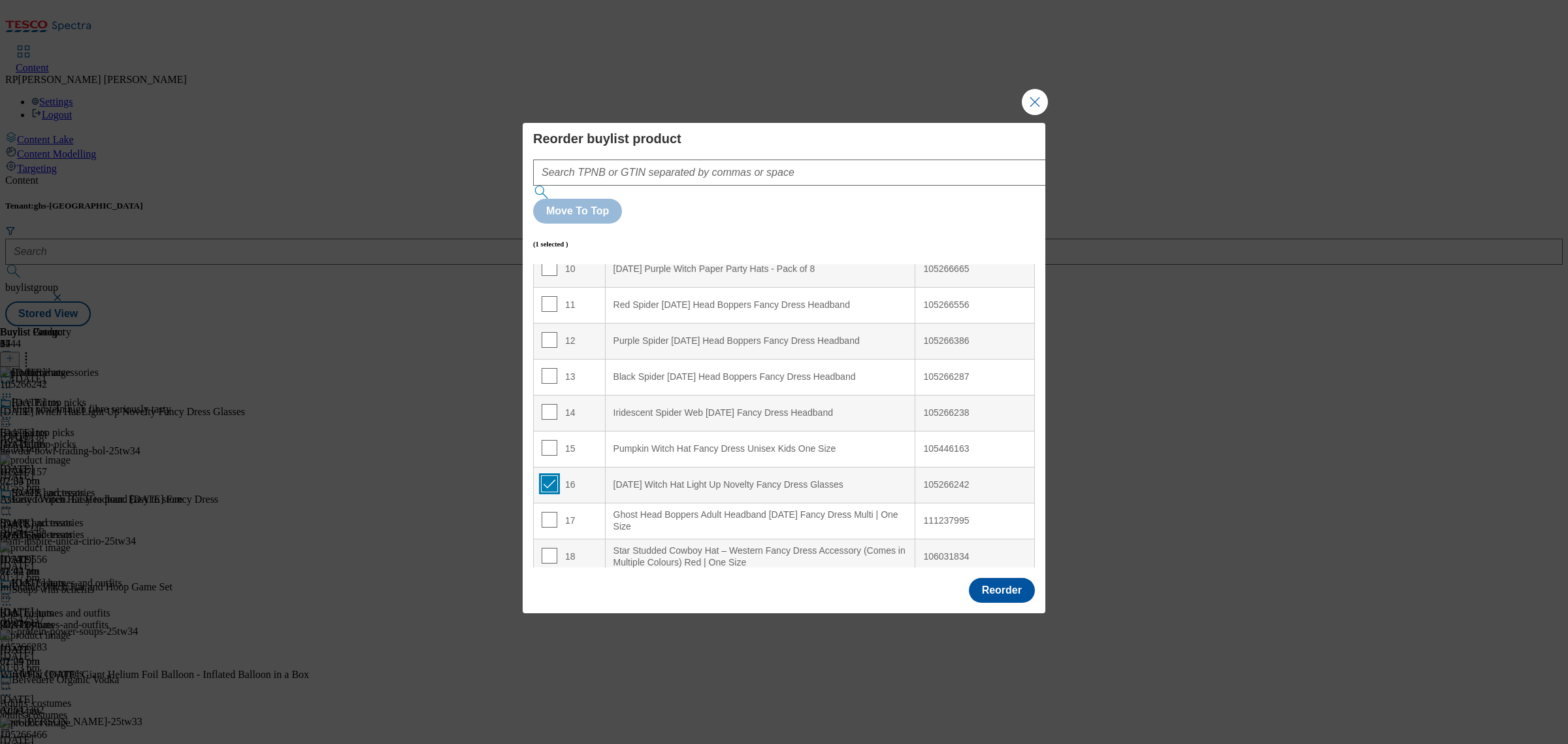
click at [546, 476] on input "Modal" at bounding box center [549, 483] width 15 height 15
checkbox input "false"
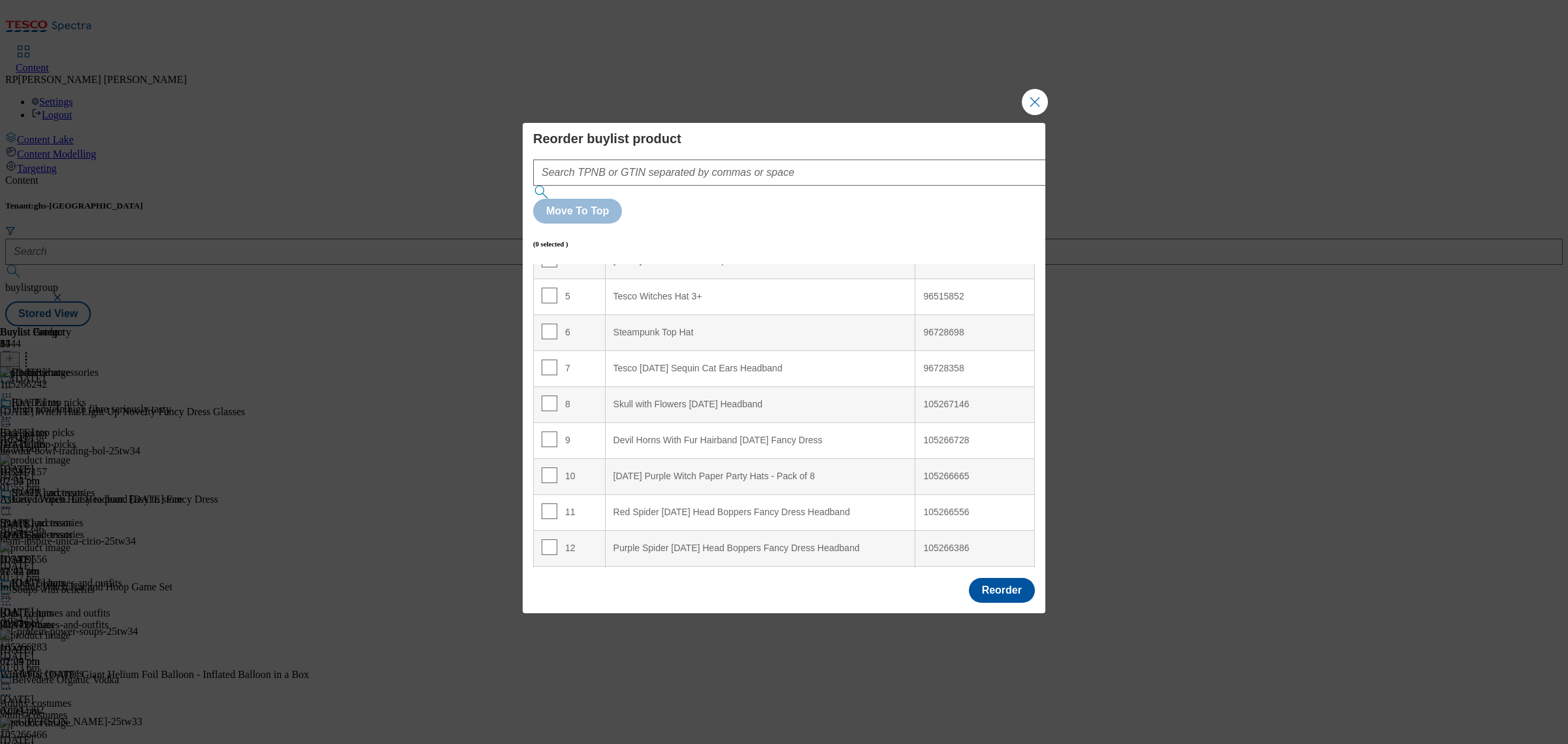
scroll to position [0, 0]
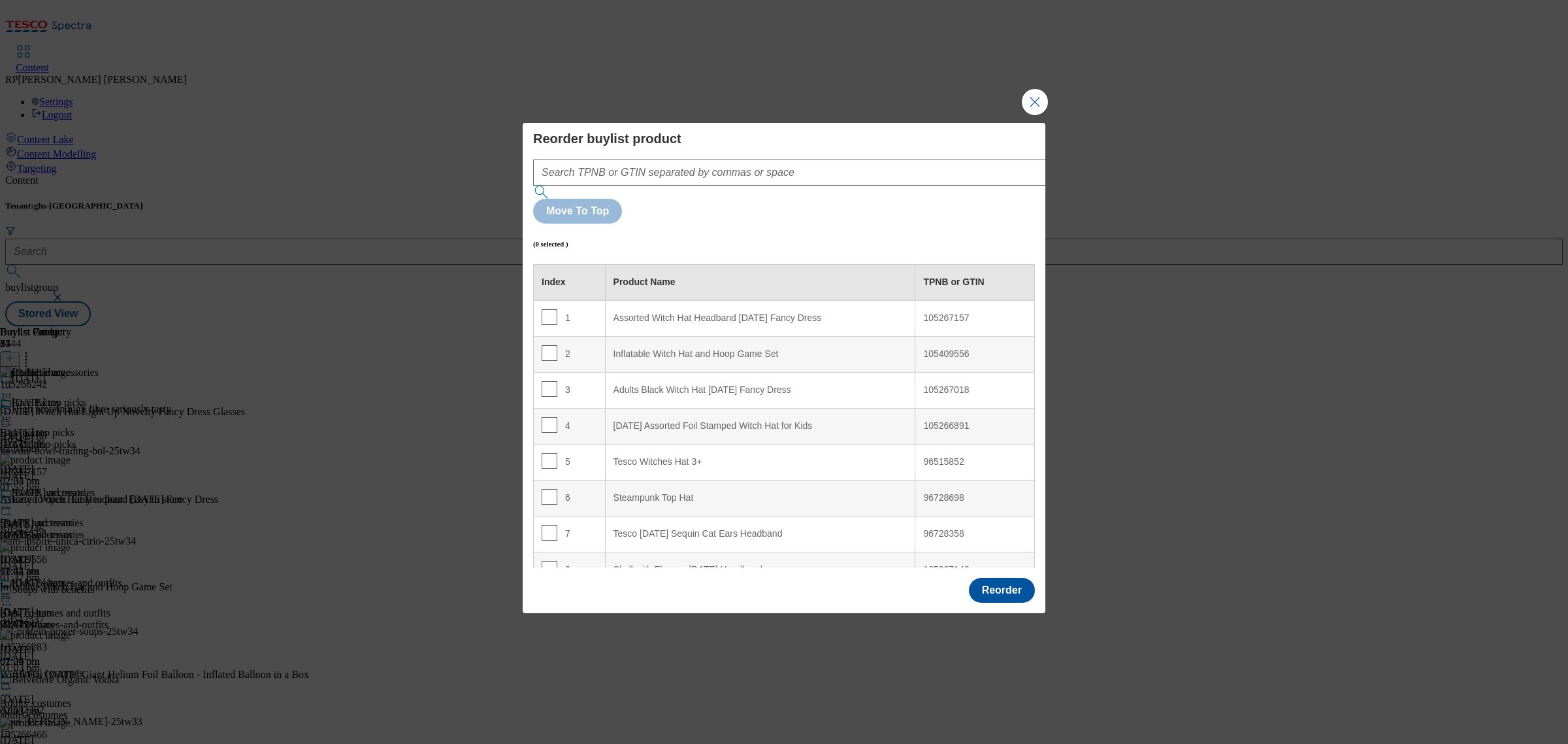
click at [540, 336] on td "2" at bounding box center [569, 354] width 72 height 36
click at [549, 345] on input "Modal" at bounding box center [549, 353] width 15 height 15
checkbox input "true"
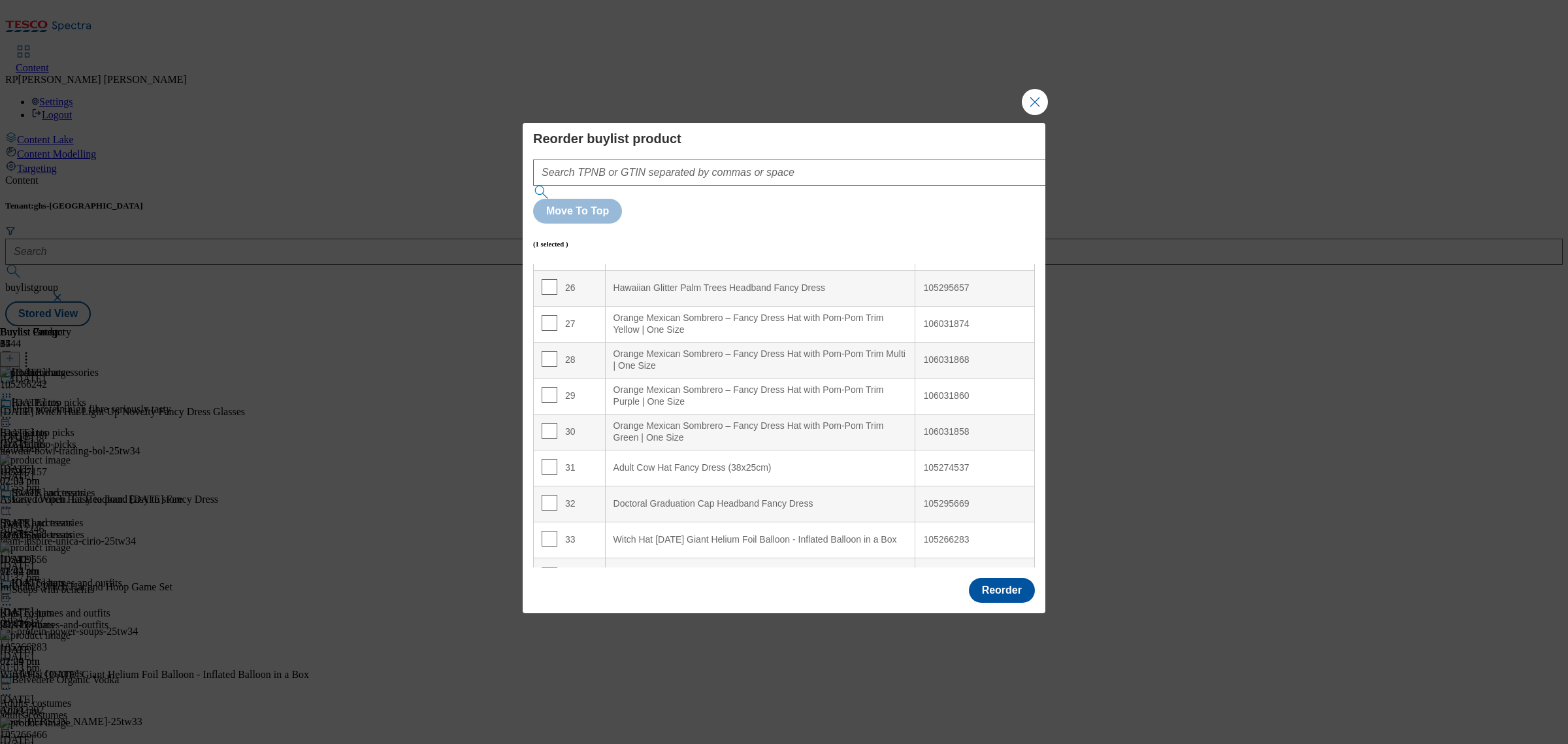
scroll to position [1064, 0]
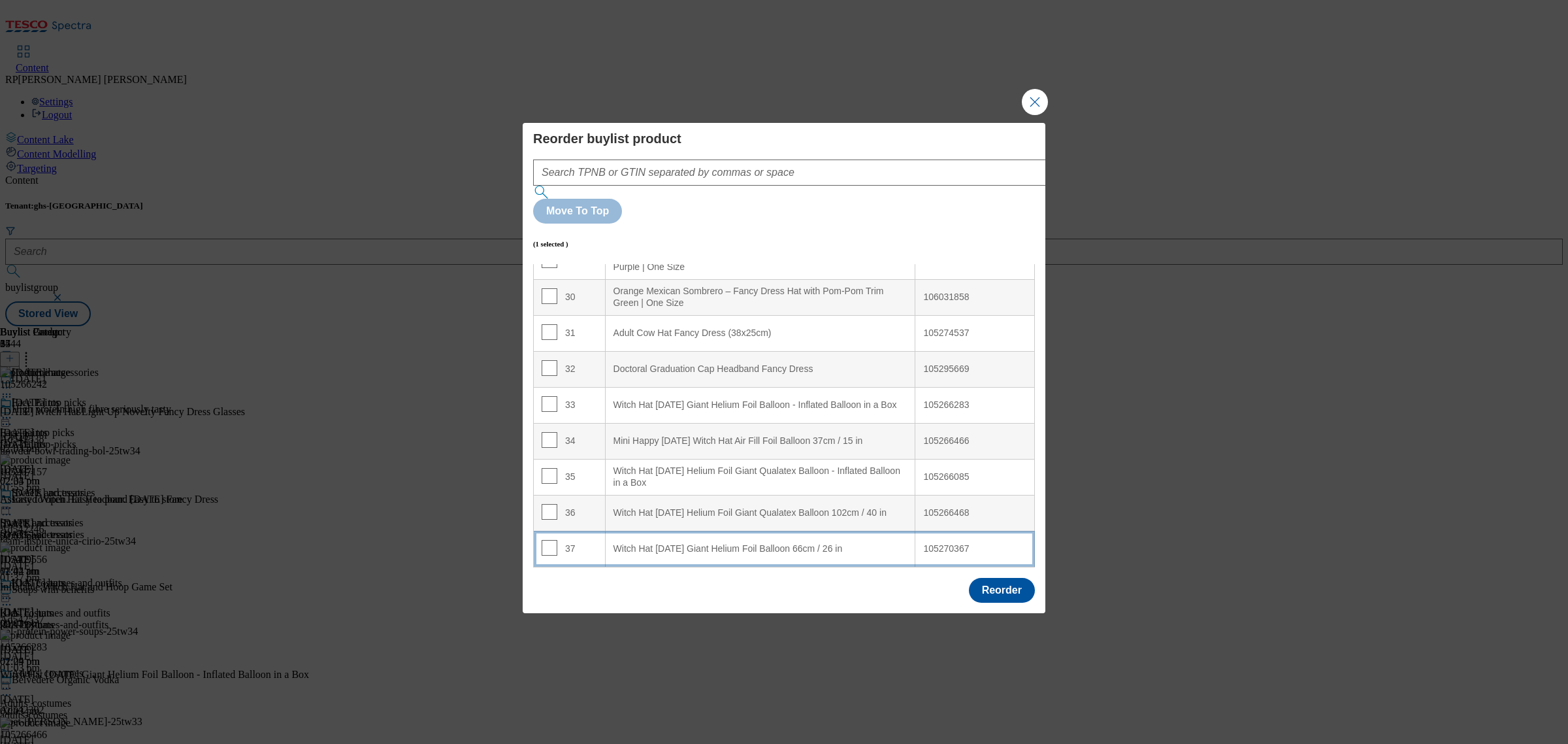
click at [668, 530] on in "Witch Hat [DATE] Giant Helium Foil Balloon 66cm / 26 in" at bounding box center [760, 549] width 310 height 36
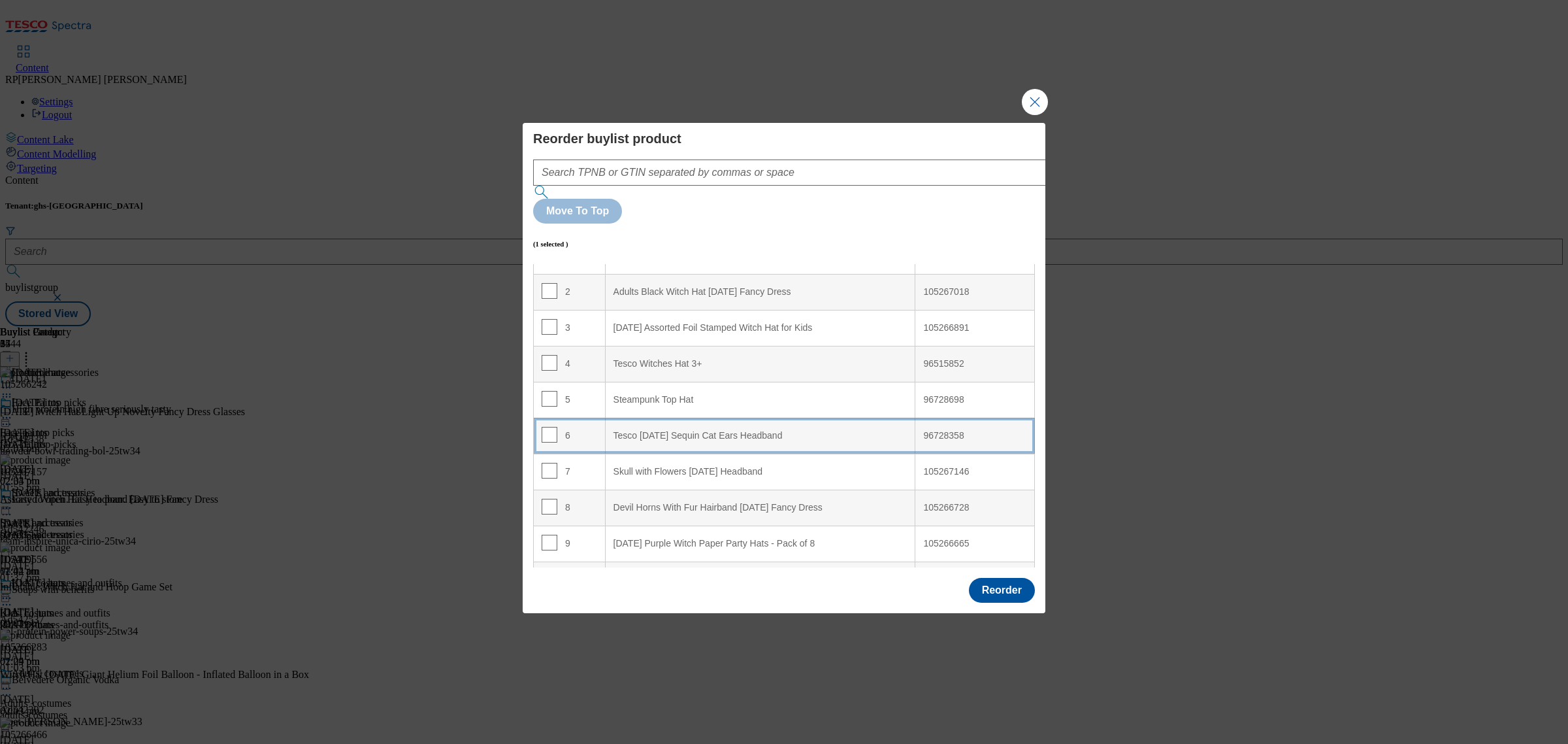
scroll to position [82, 0]
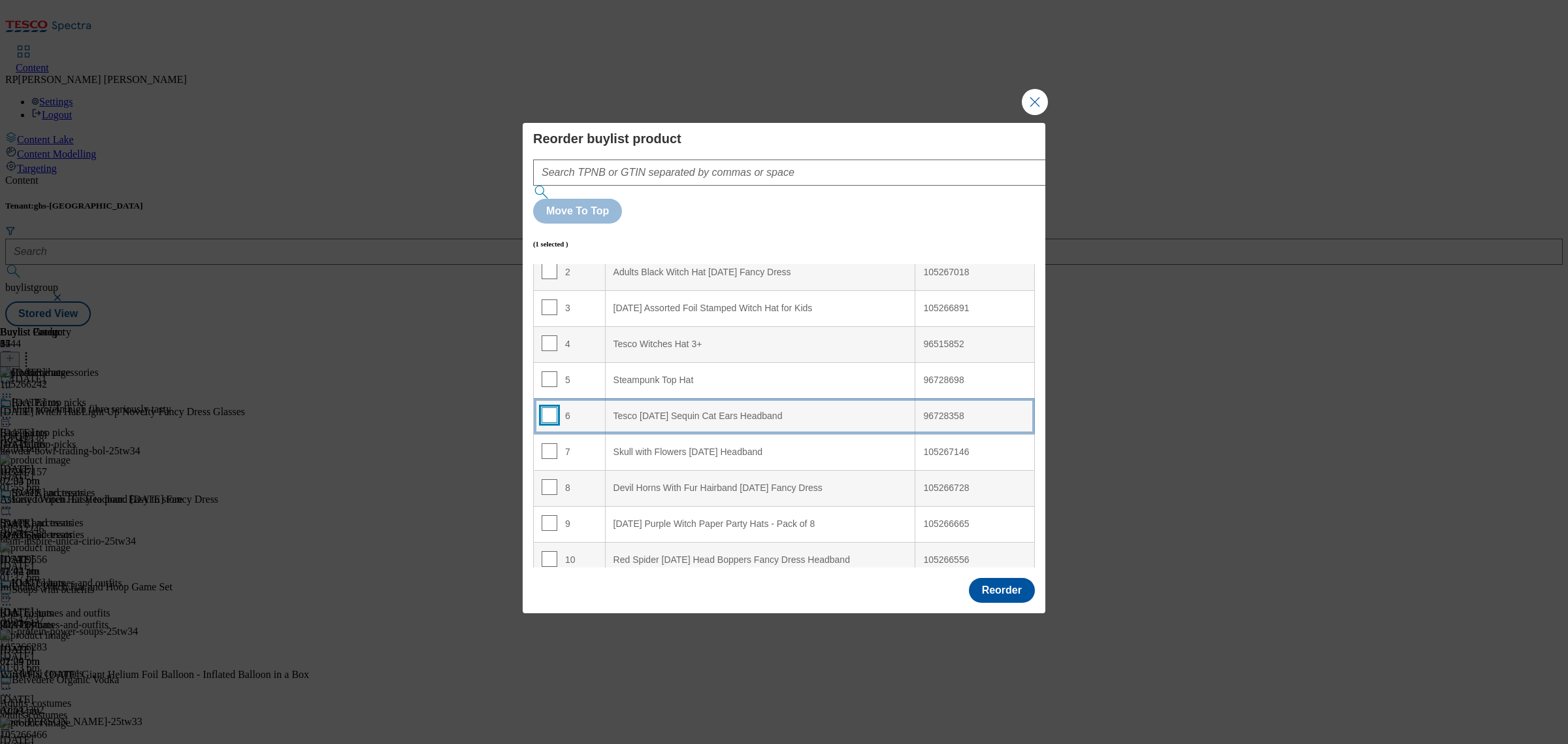
click at [542, 407] on input "Modal" at bounding box center [549, 414] width 15 height 15
checkbox input "true"
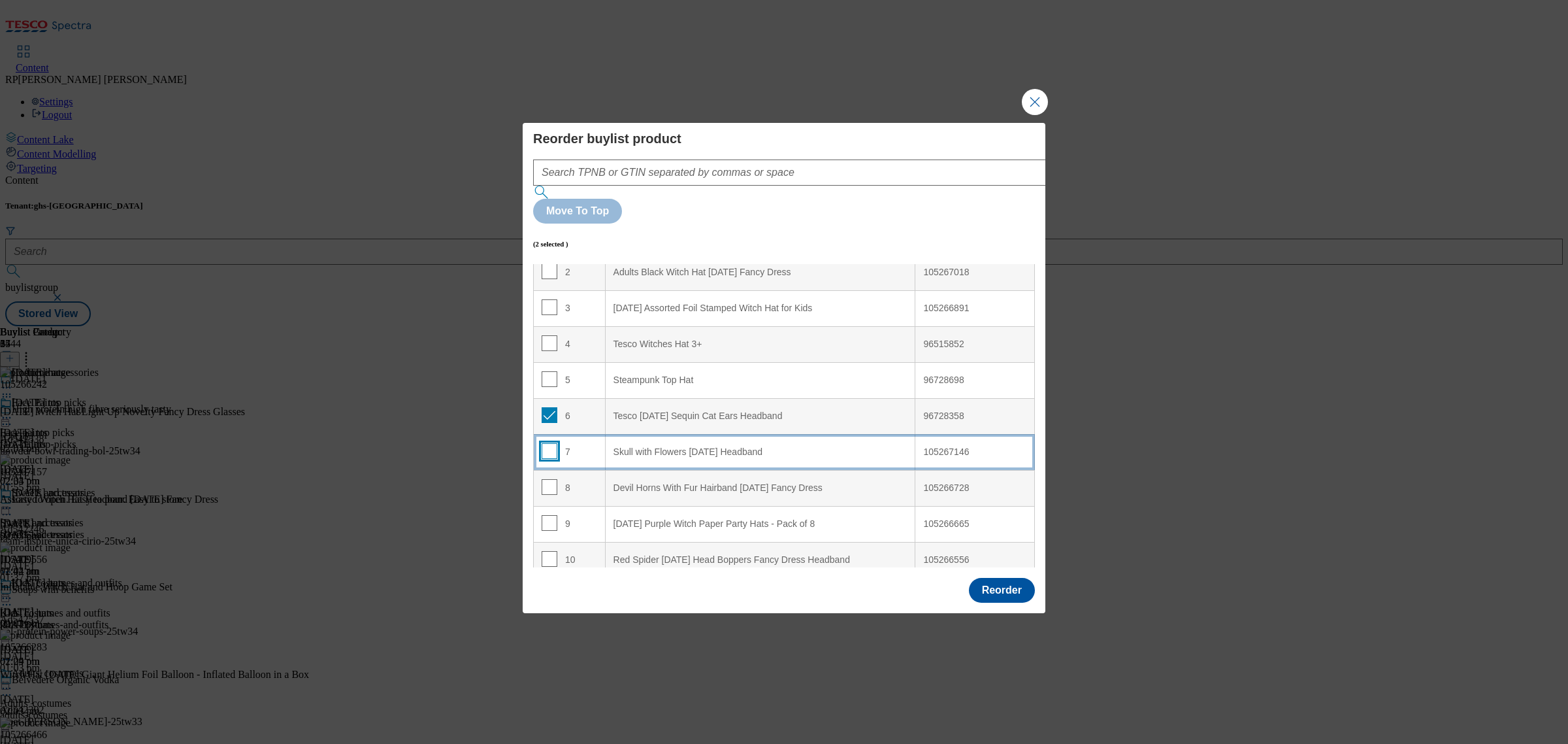
click at [546, 443] on input "Modal" at bounding box center [549, 451] width 15 height 15
checkbox input "true"
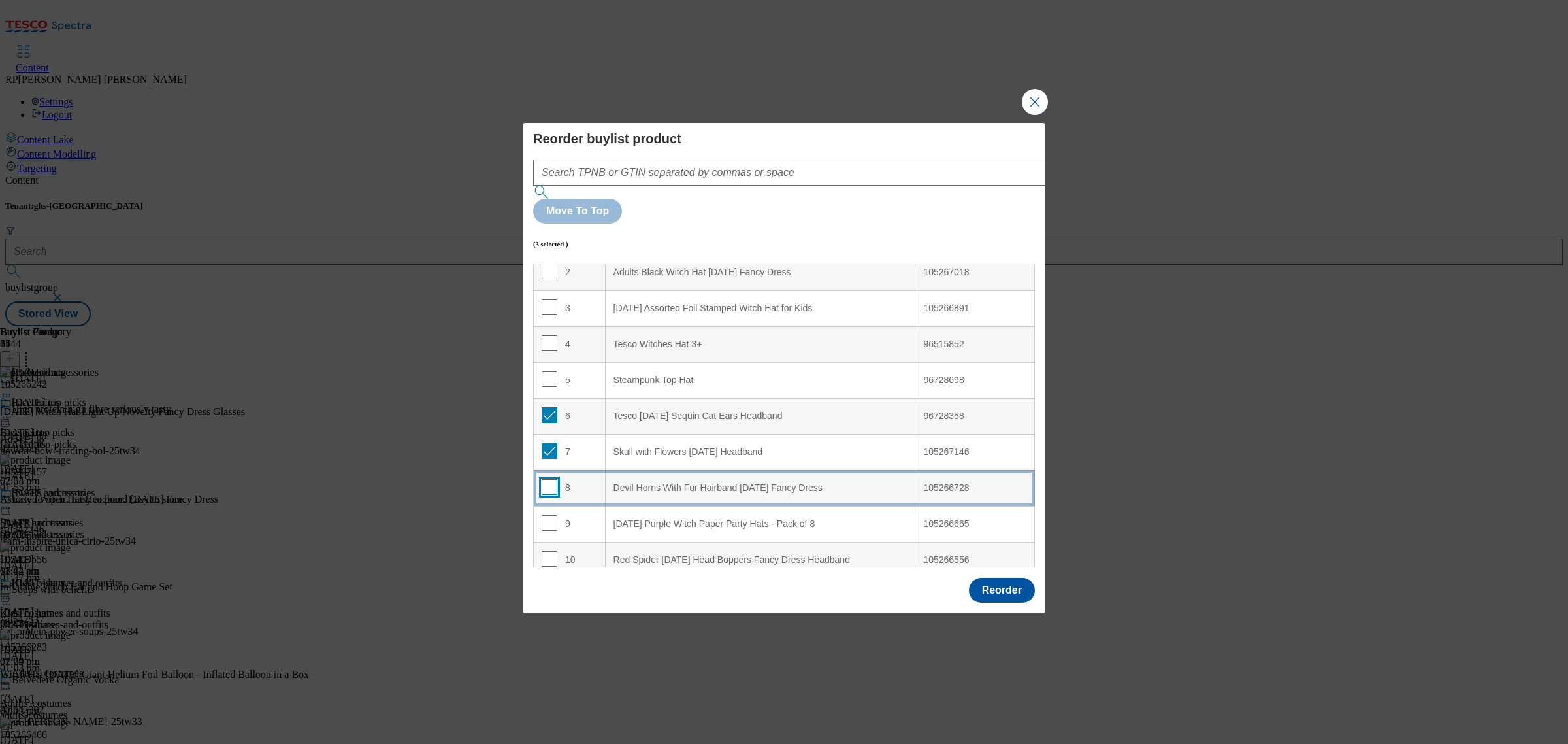
click at [552, 479] on input "Modal" at bounding box center [549, 486] width 15 height 15
checkbox input "true"
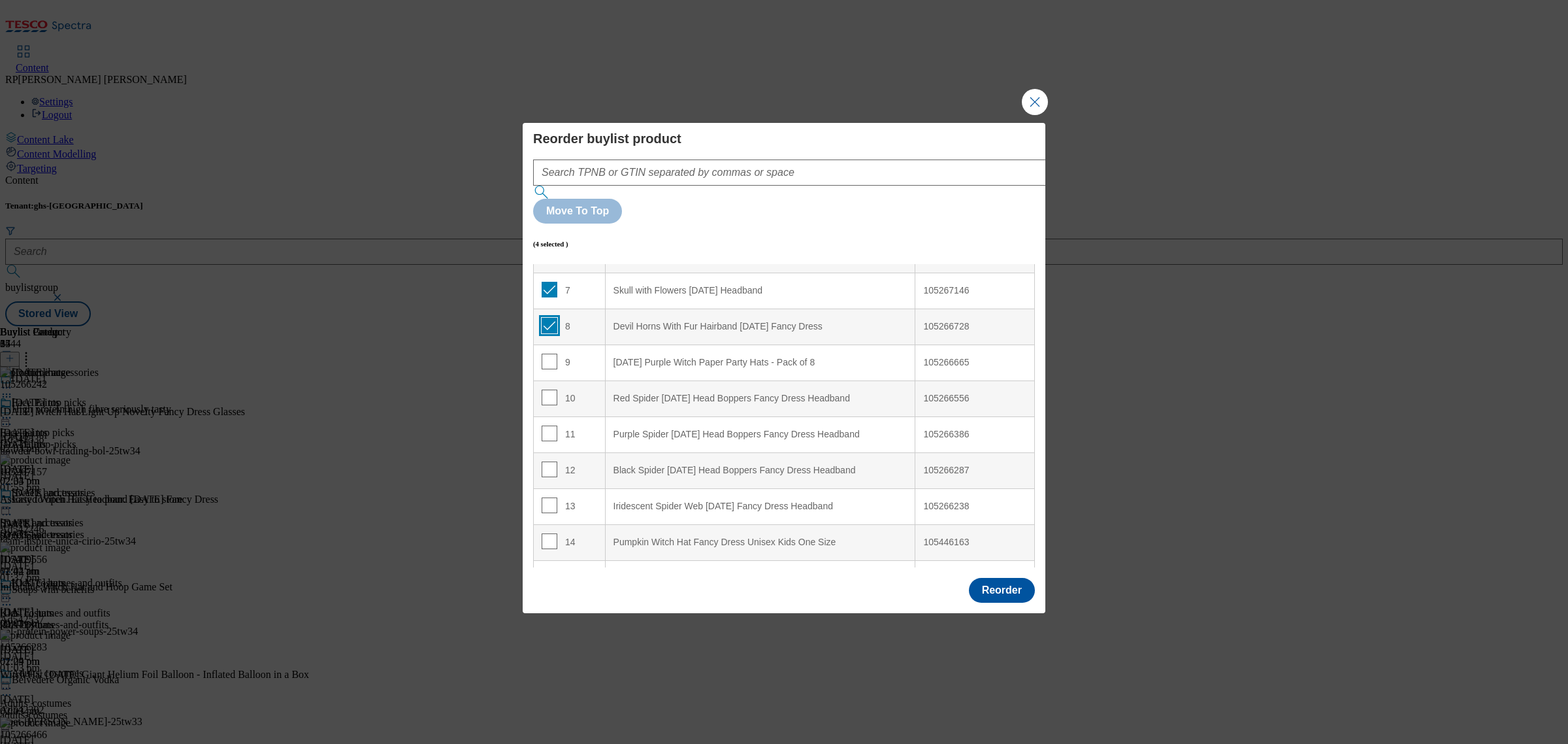
scroll to position [245, 0]
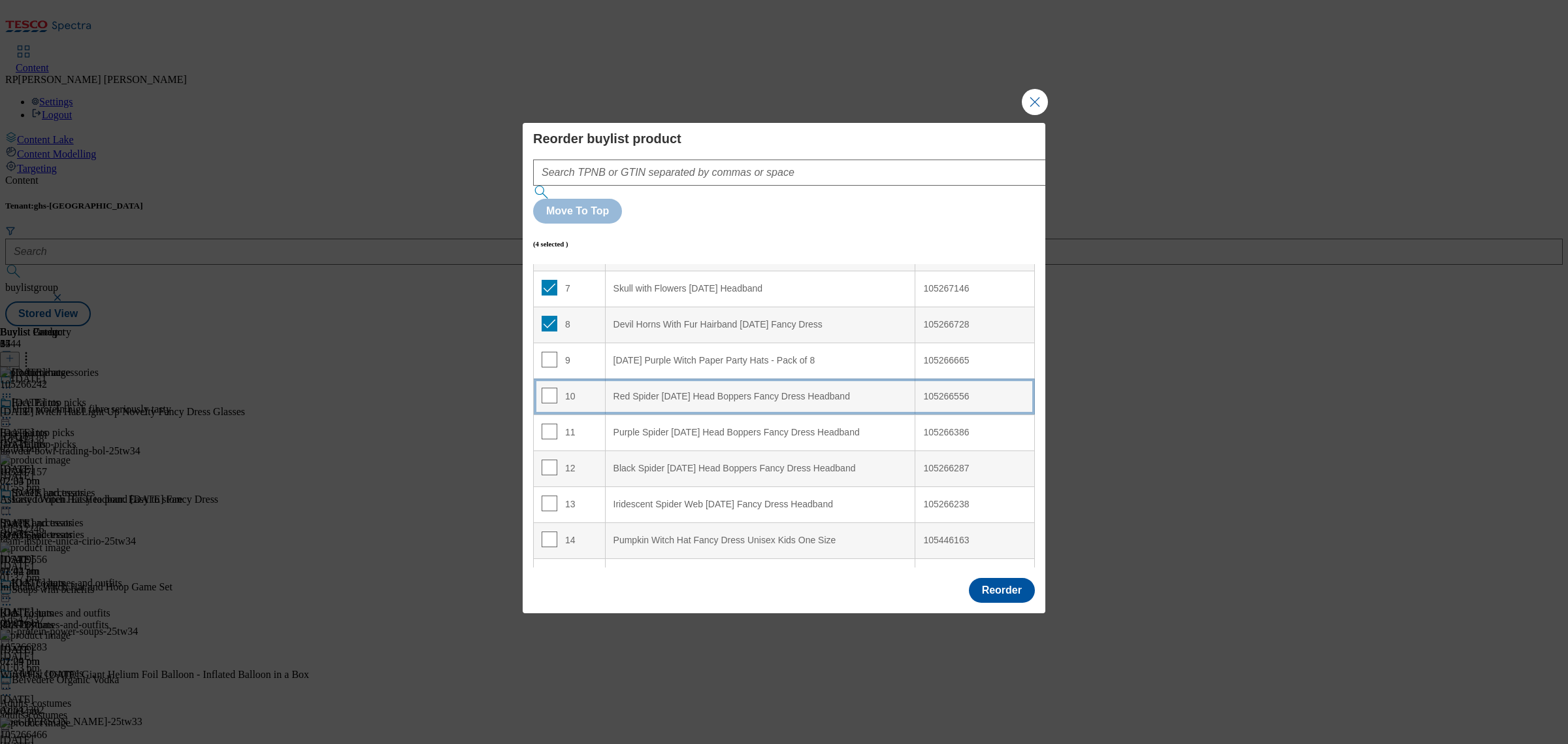
click at [585, 379] on td "10" at bounding box center [569, 397] width 72 height 36
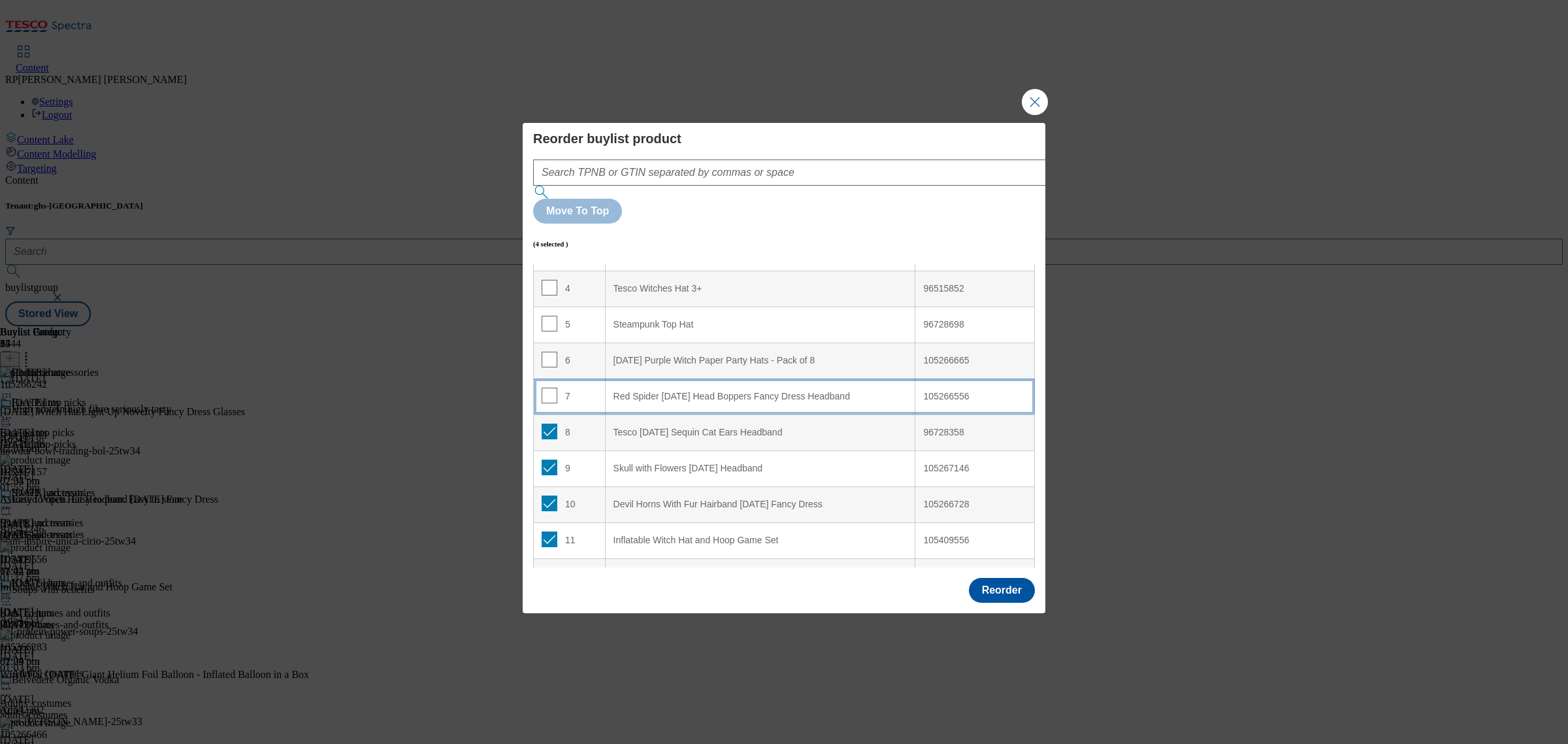
click at [595, 379] on td "7" at bounding box center [569, 397] width 72 height 36
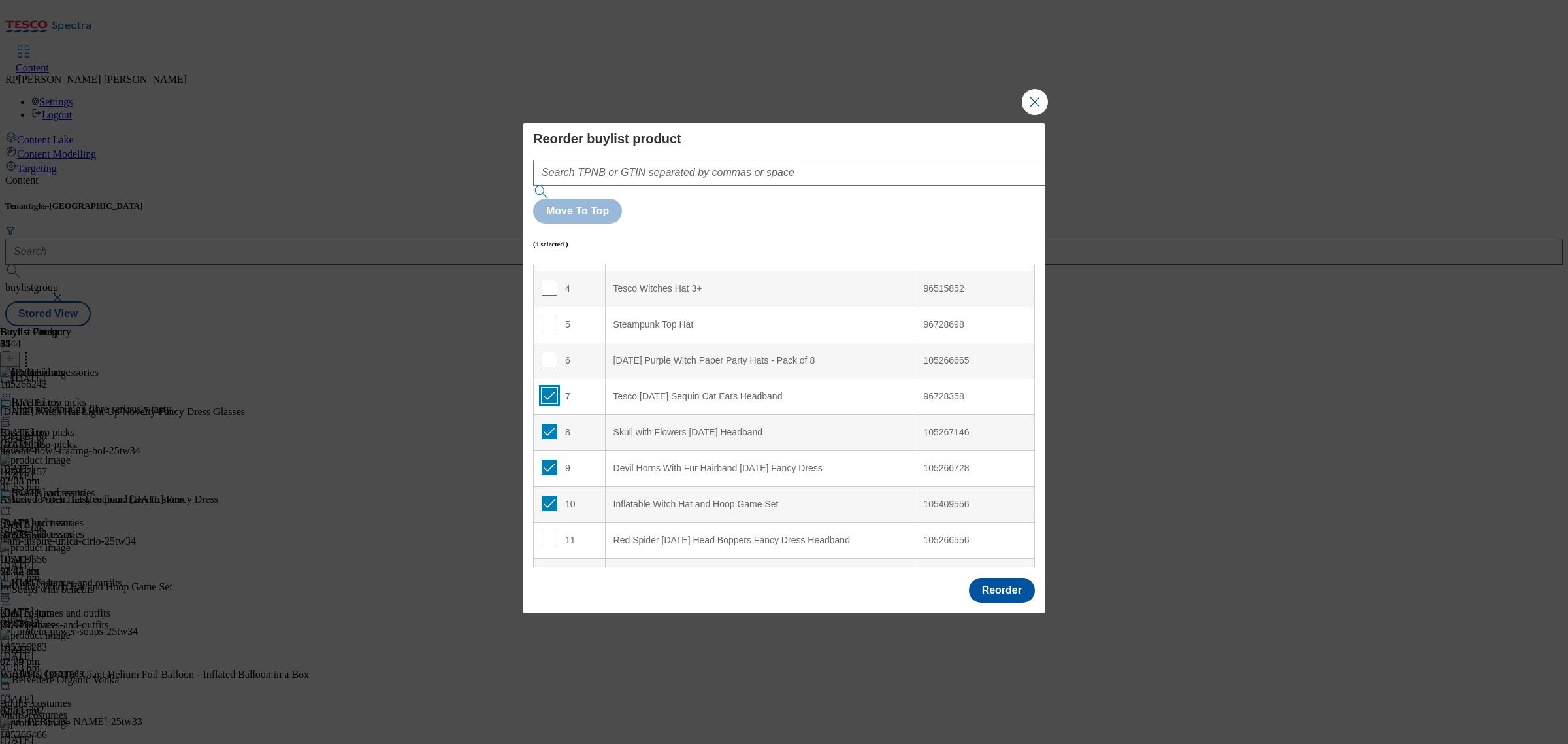
click at [549, 387] on input "Modal" at bounding box center [549, 395] width 15 height 15
checkbox input "false"
click at [549, 424] on input "Modal" at bounding box center [549, 431] width 15 height 15
checkbox input "false"
click at [548, 459] on input "Modal" at bounding box center [549, 467] width 15 height 15
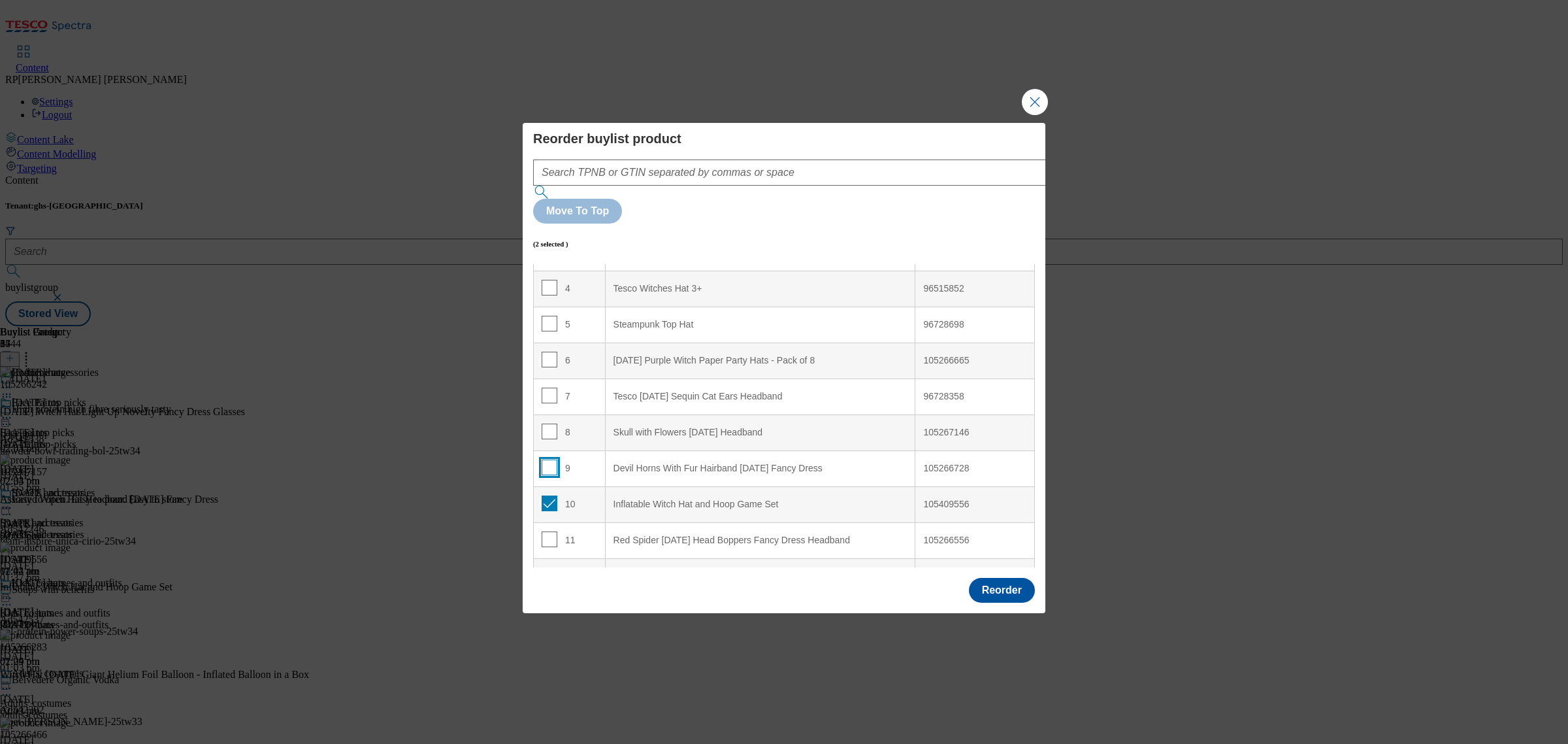
checkbox input "false"
click at [550, 496] on input "Modal" at bounding box center [549, 503] width 15 height 15
checkbox input "false"
click at [997, 577] on button "Reorder" at bounding box center [1001, 590] width 66 height 25
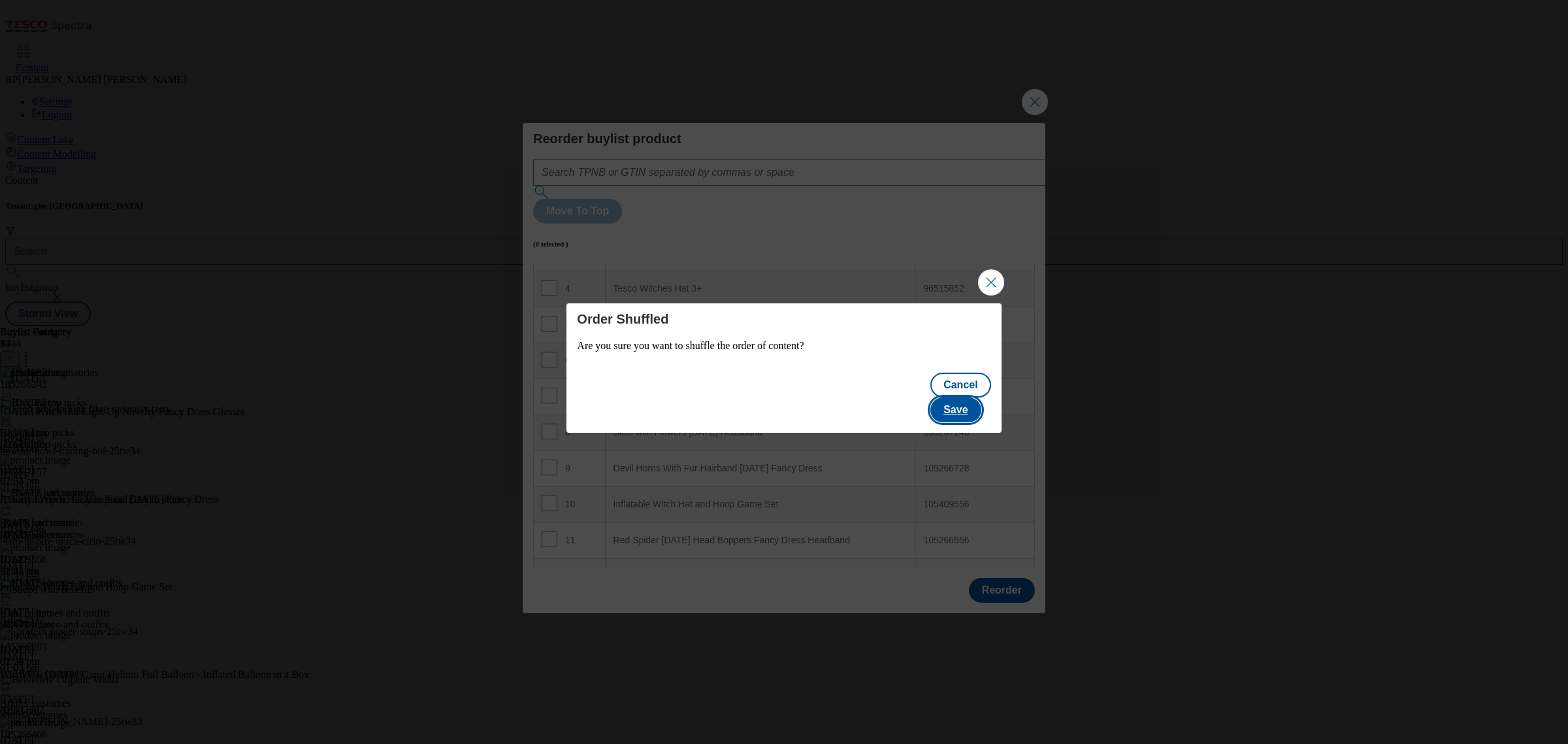
click at [965, 400] on button "Save" at bounding box center [955, 410] width 50 height 25
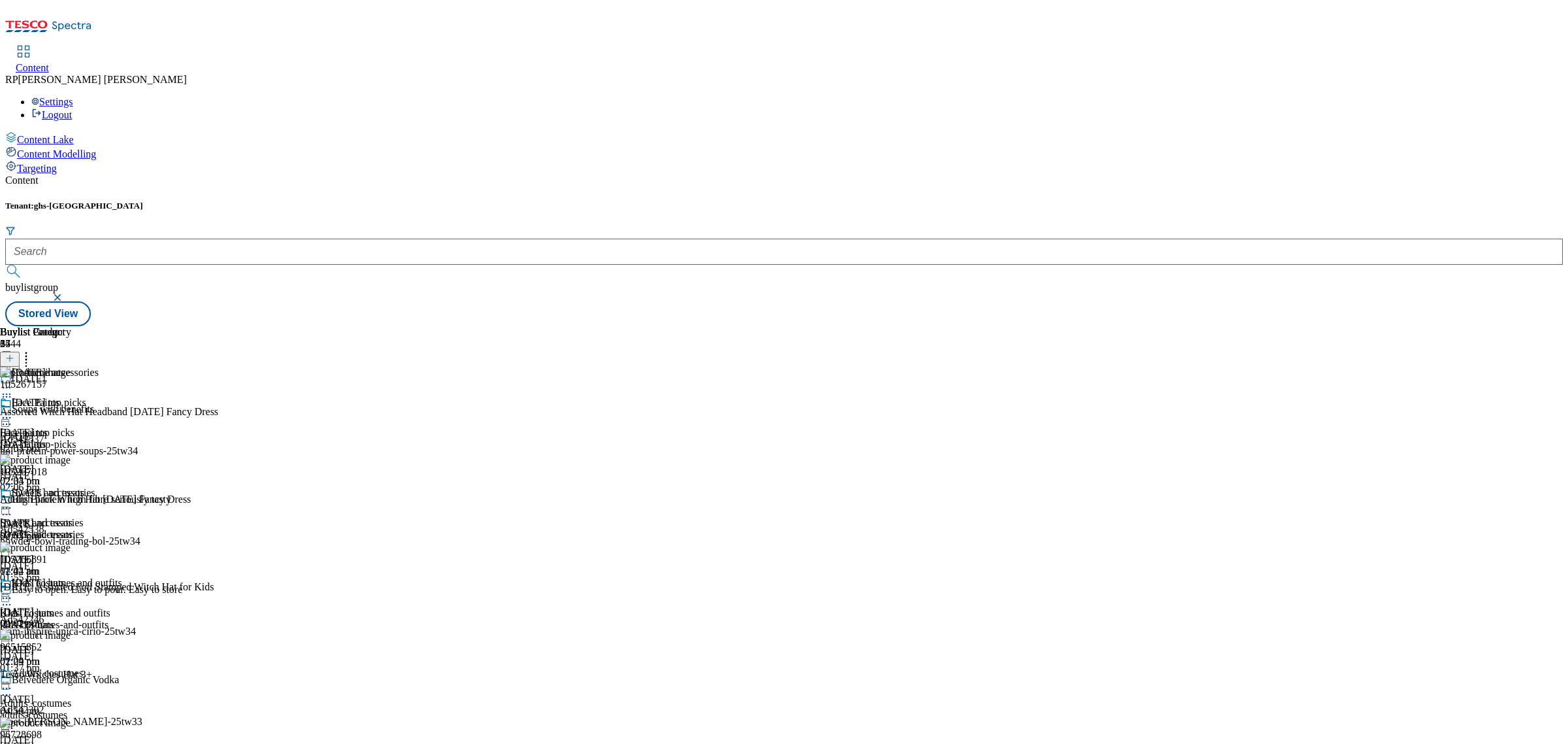
scroll to position [4614, 0]
click at [13, 592] on icon at bounding box center [6, 598] width 13 height 13
click at [71, 681] on span "Preview" at bounding box center [56, 686] width 31 height 10
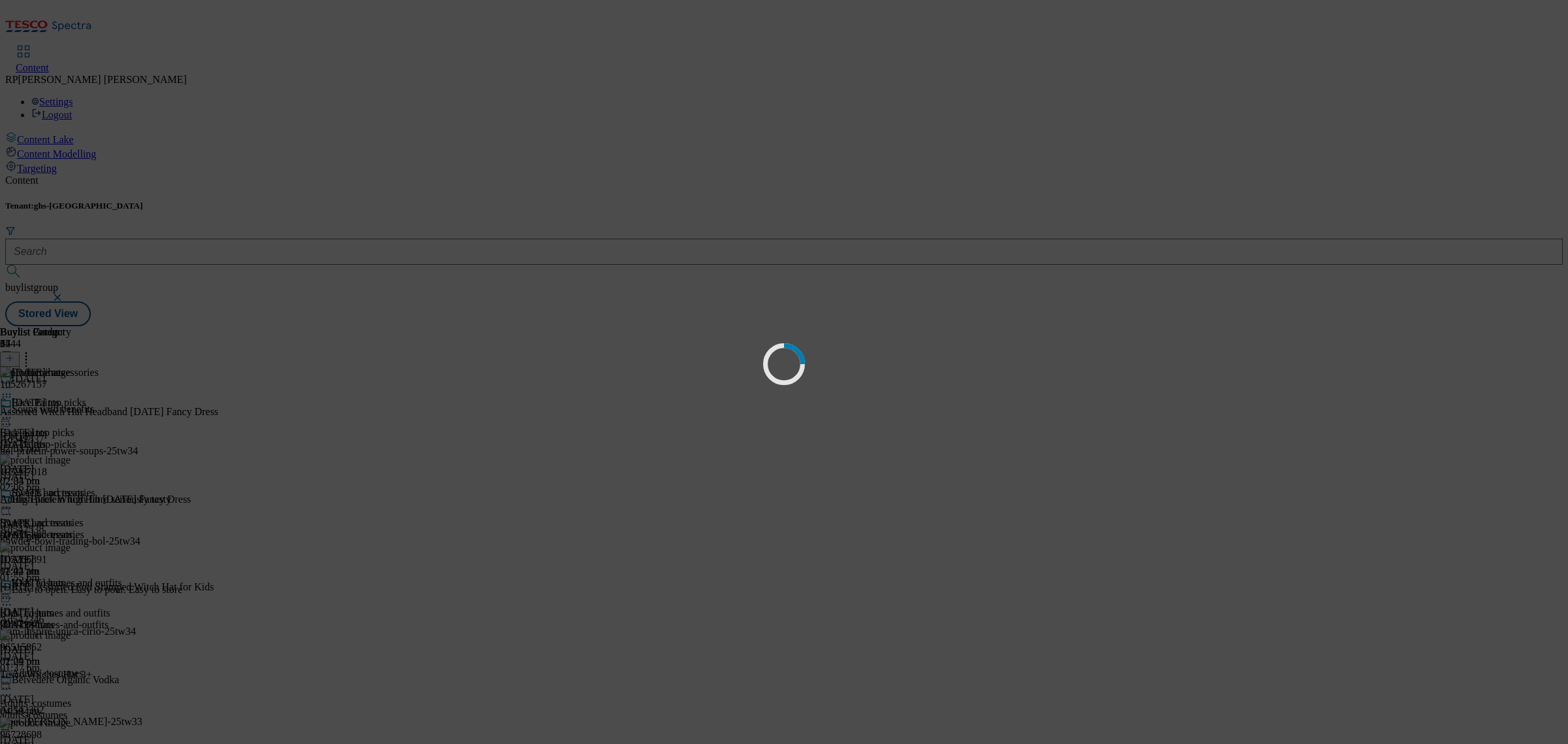
scroll to position [0, 0]
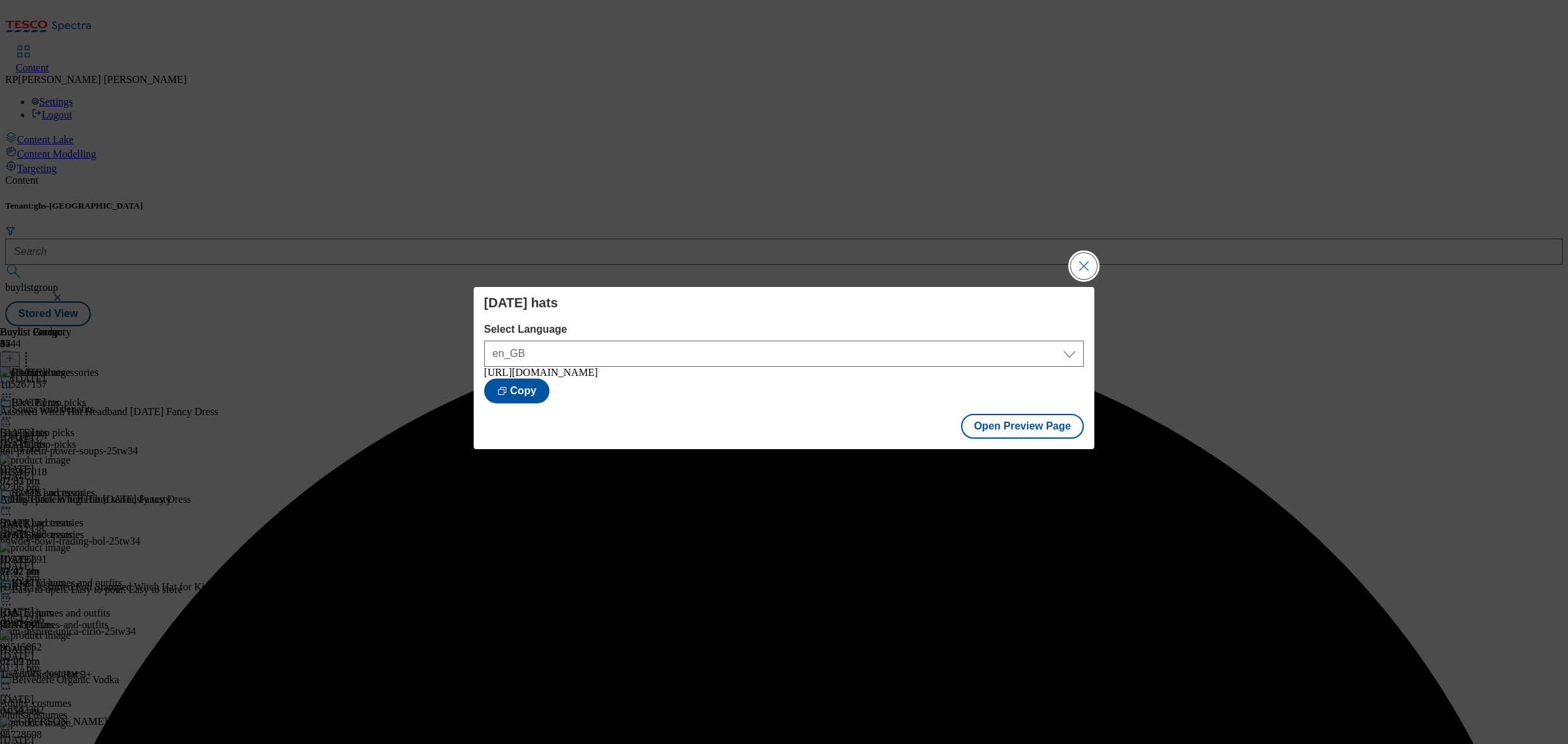
click at [1092, 259] on button "Close Modal" at bounding box center [1083, 266] width 26 height 26
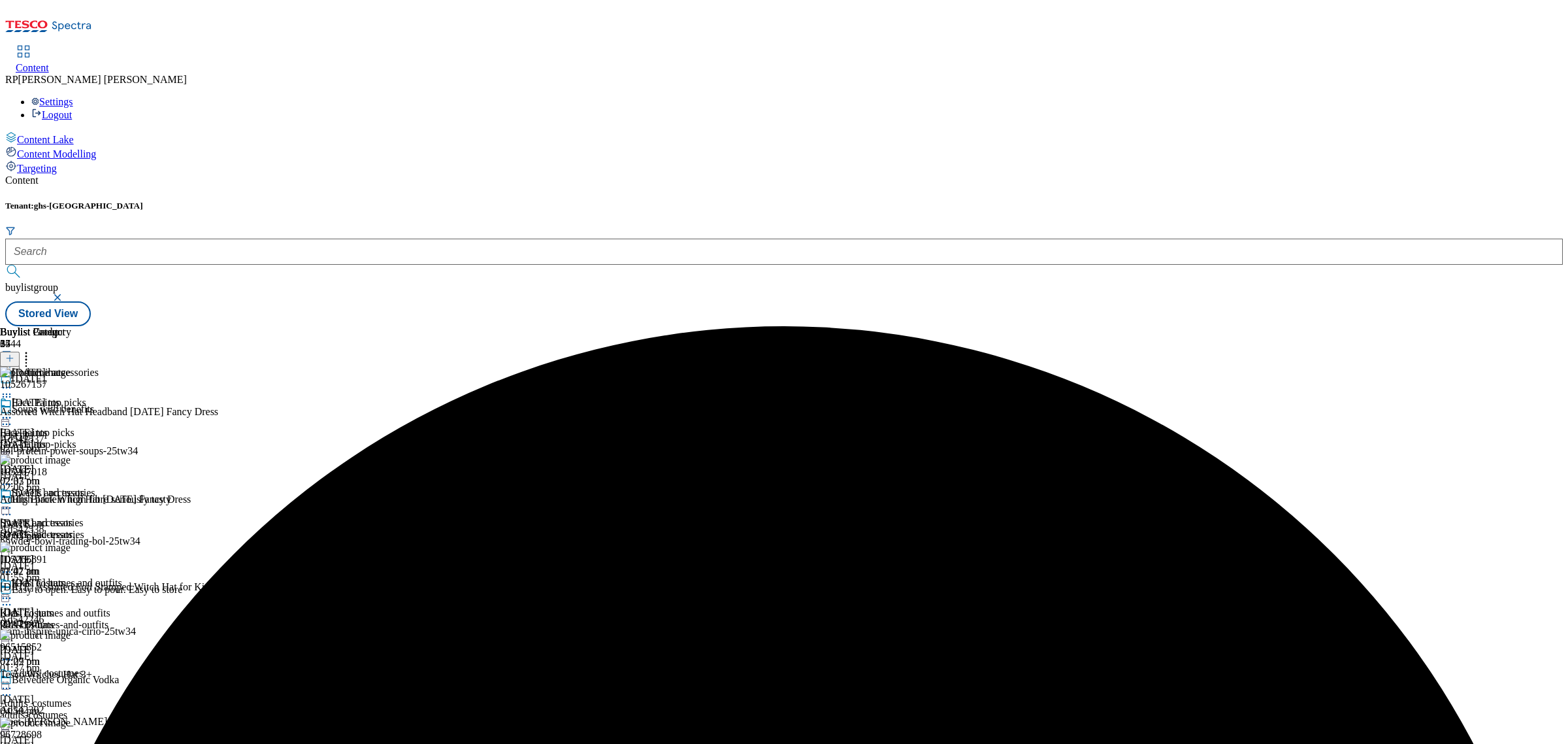
click at [13, 592] on icon at bounding box center [6, 598] width 13 height 13
click at [69, 726] on span "Publish" at bounding box center [54, 731] width 29 height 10
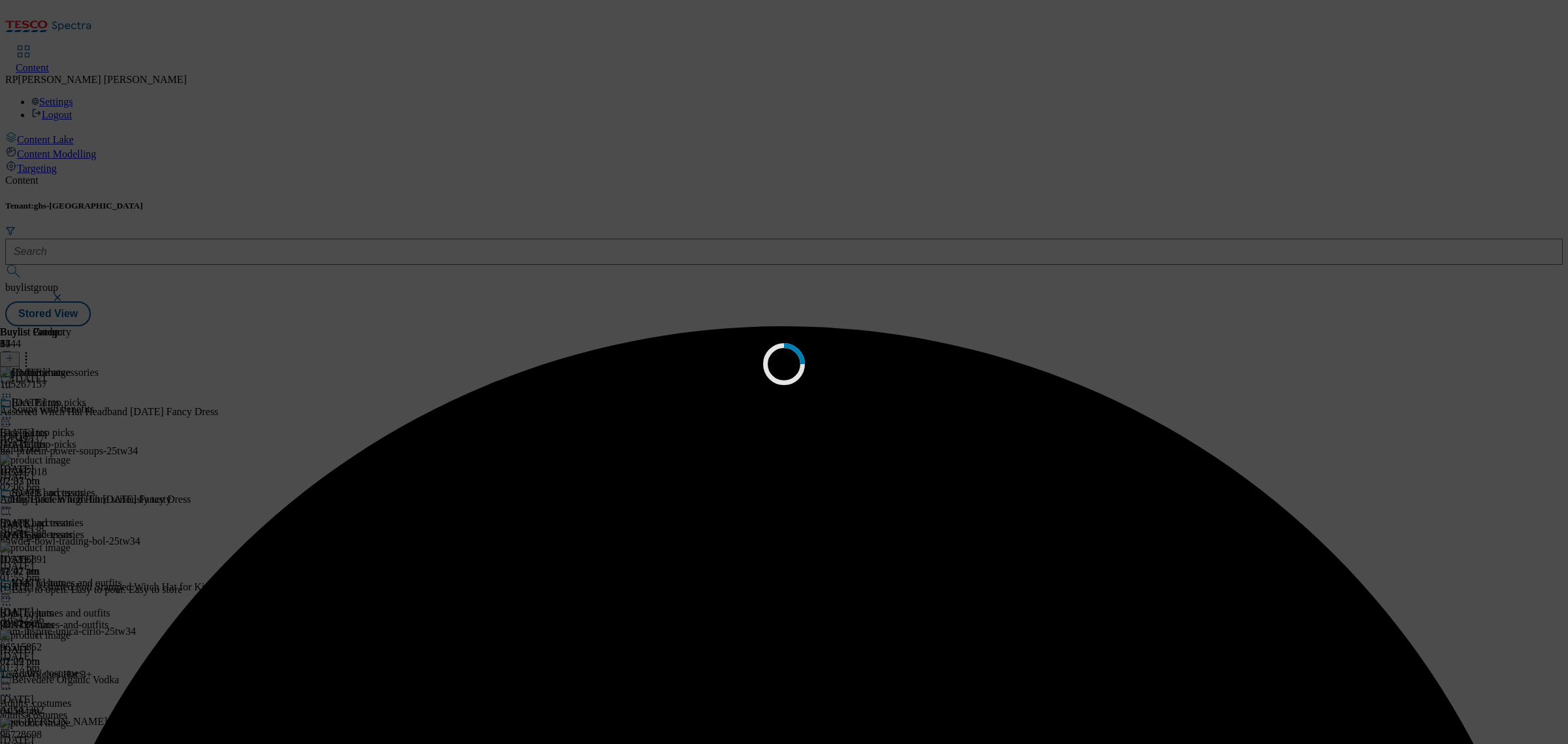
scroll to position [0, 0]
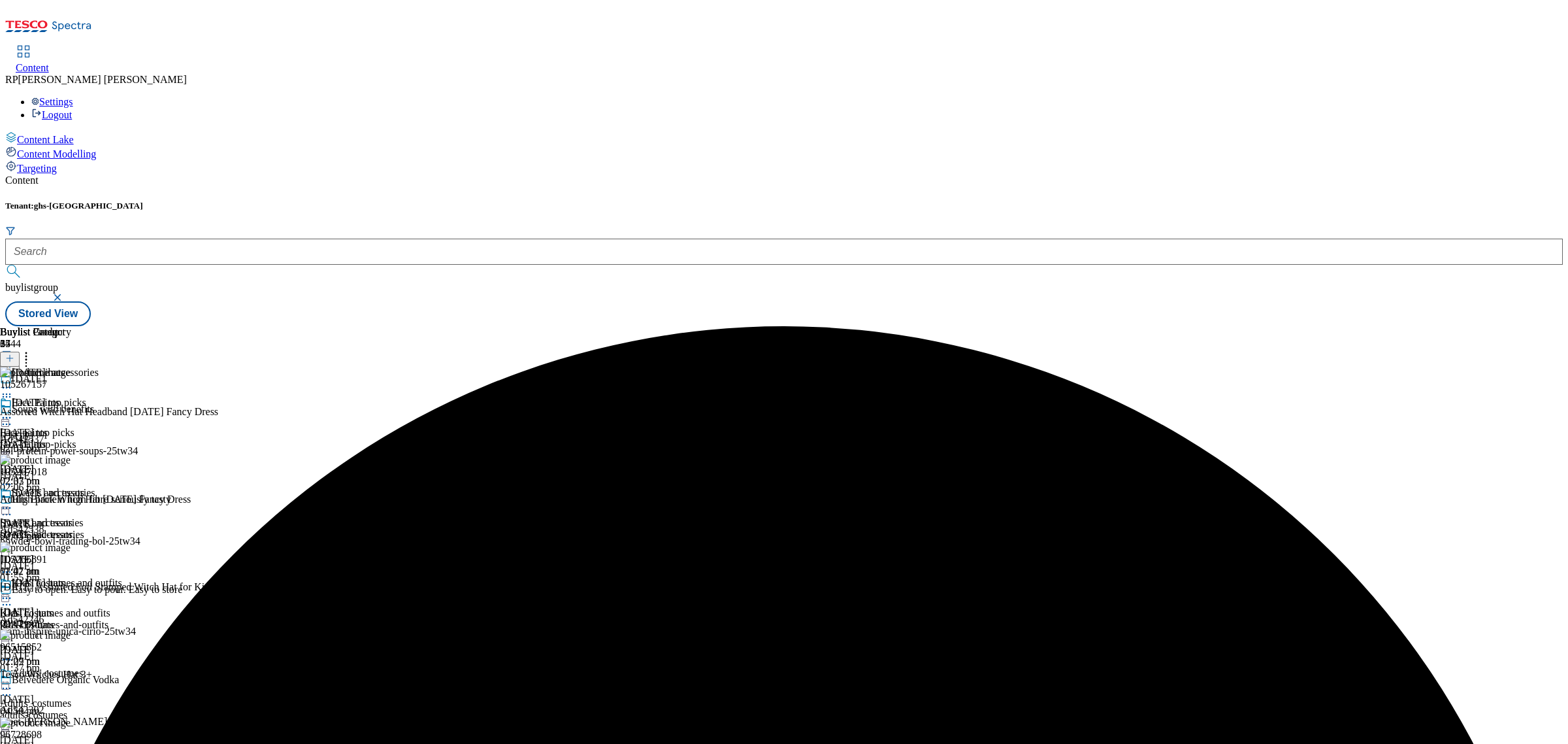
click at [95, 487] on div "[DATE] accessories [DATE] accessories [DATE]-accessories [DATE] 02:07 pm" at bounding box center [48, 532] width 95 height 90
click at [13, 502] on icon at bounding box center [6, 508] width 13 height 13
click at [83, 651] on span "Un-publish" at bounding box center [61, 655] width 42 height 10
click at [13, 502] on icon at bounding box center [6, 508] width 13 height 13
click at [85, 606] on span "Un-preview" at bounding box center [62, 610] width 44 height 10
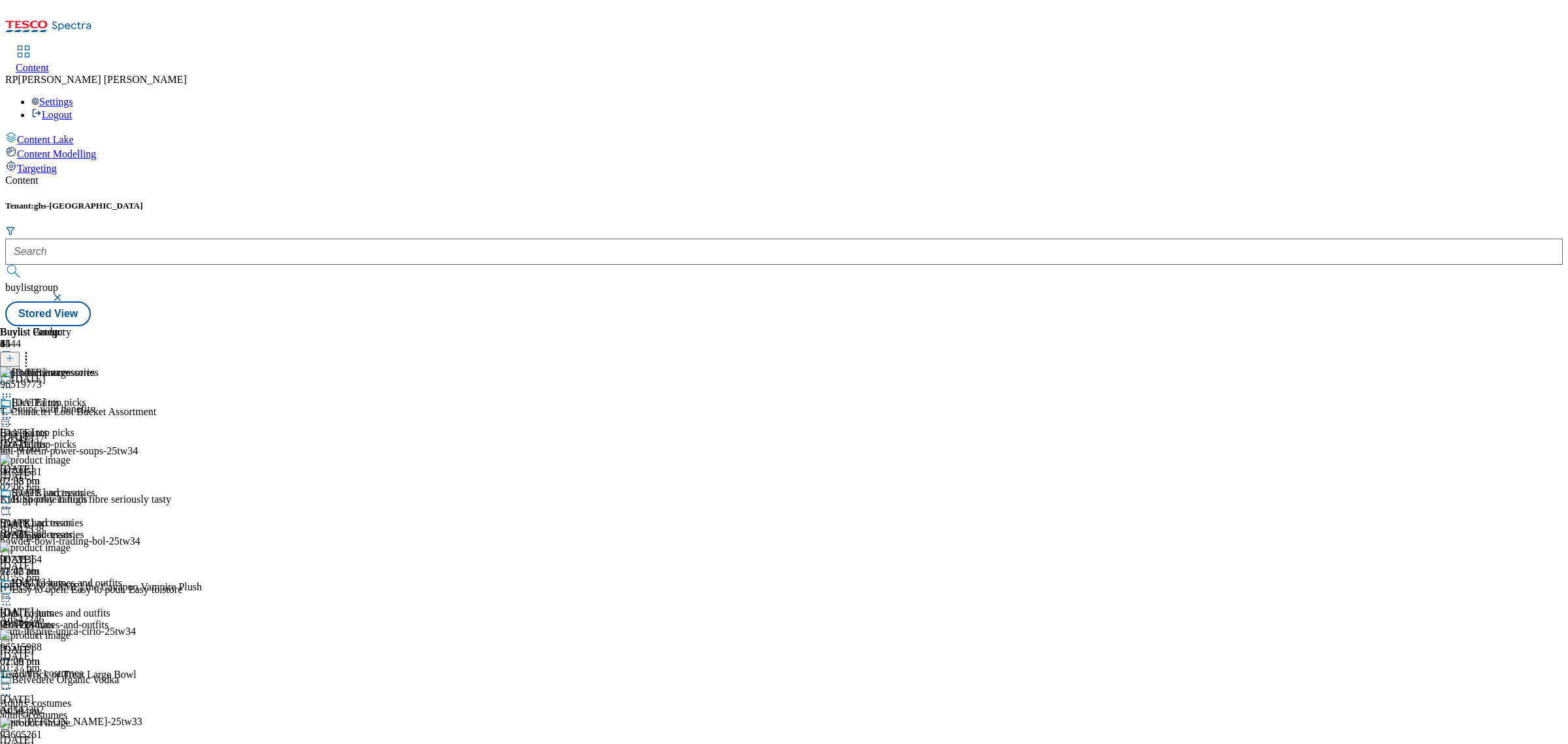
scroll to position [2696, 0]
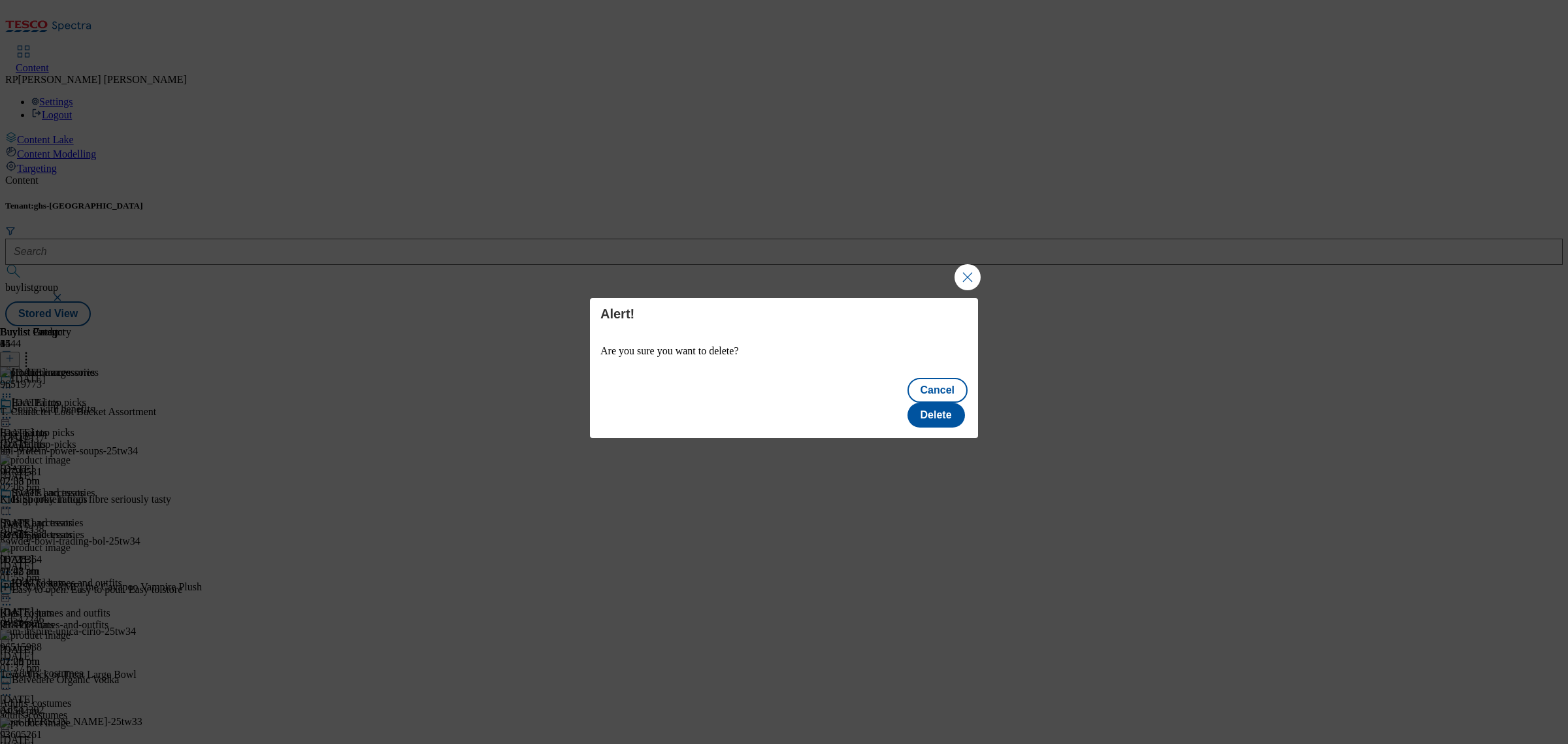
scroll to position [0, 0]
click at [939, 403] on button "Delete" at bounding box center [936, 415] width 58 height 25
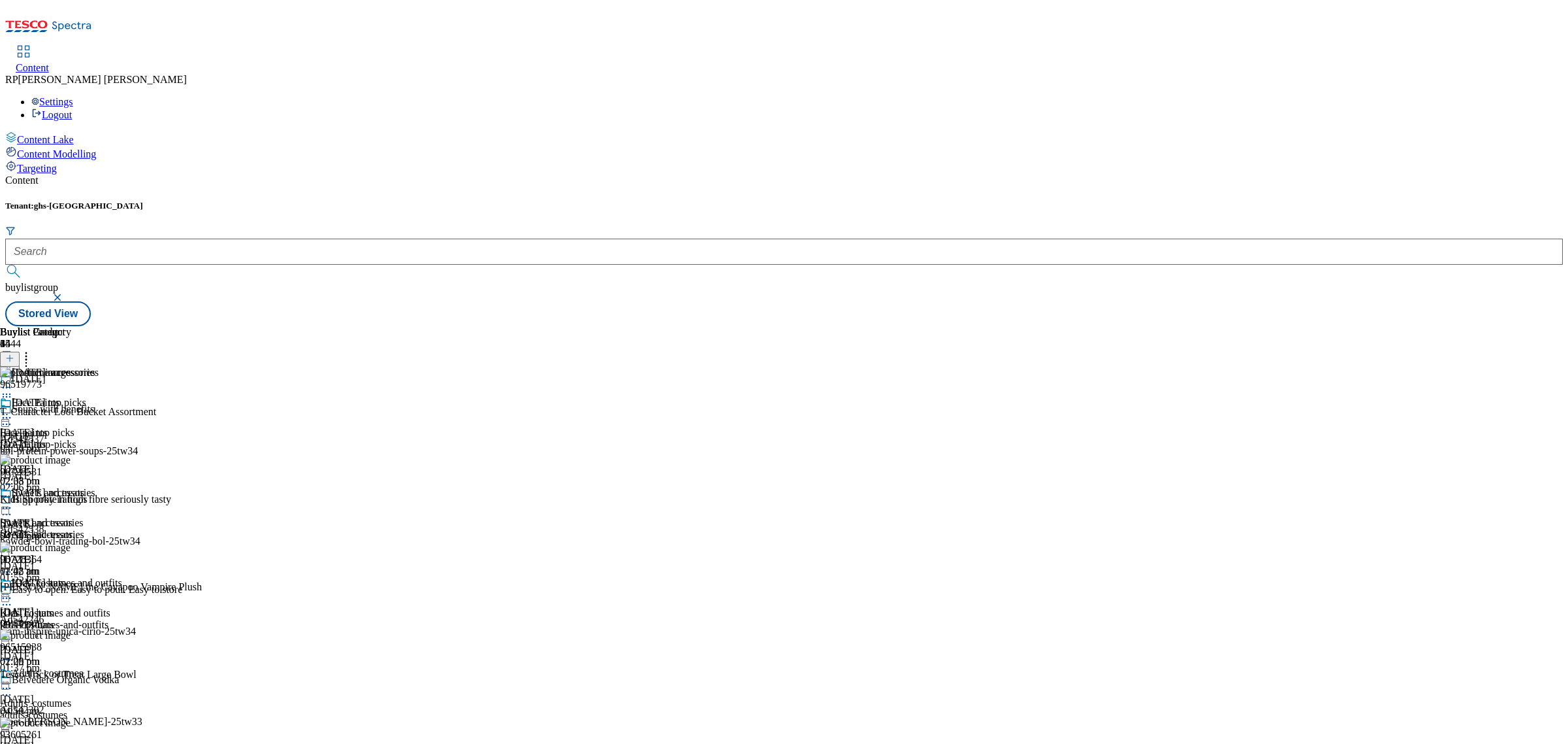
scroll to position [4988, 0]
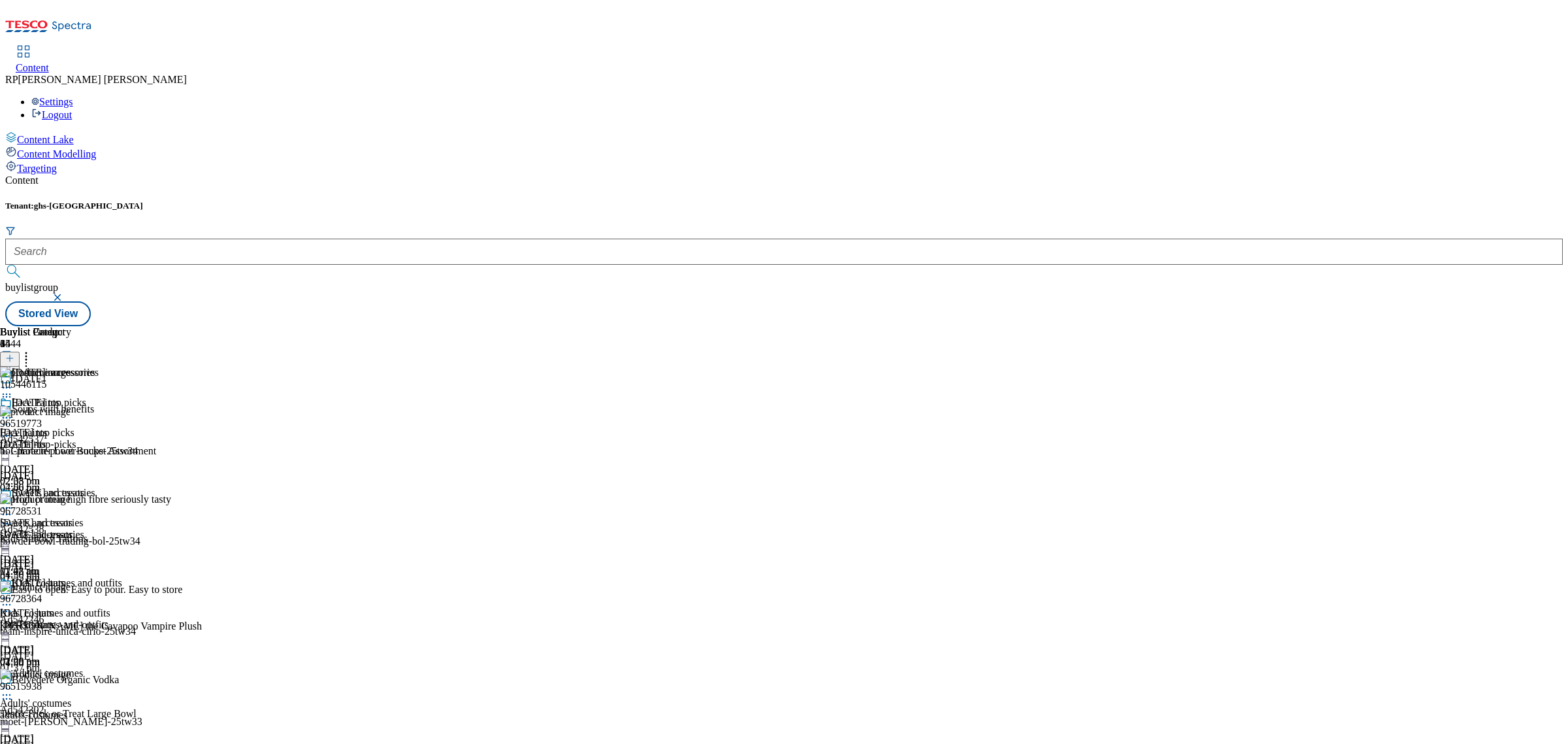
click at [14, 354] on icon at bounding box center [10, 359] width 9 height 9
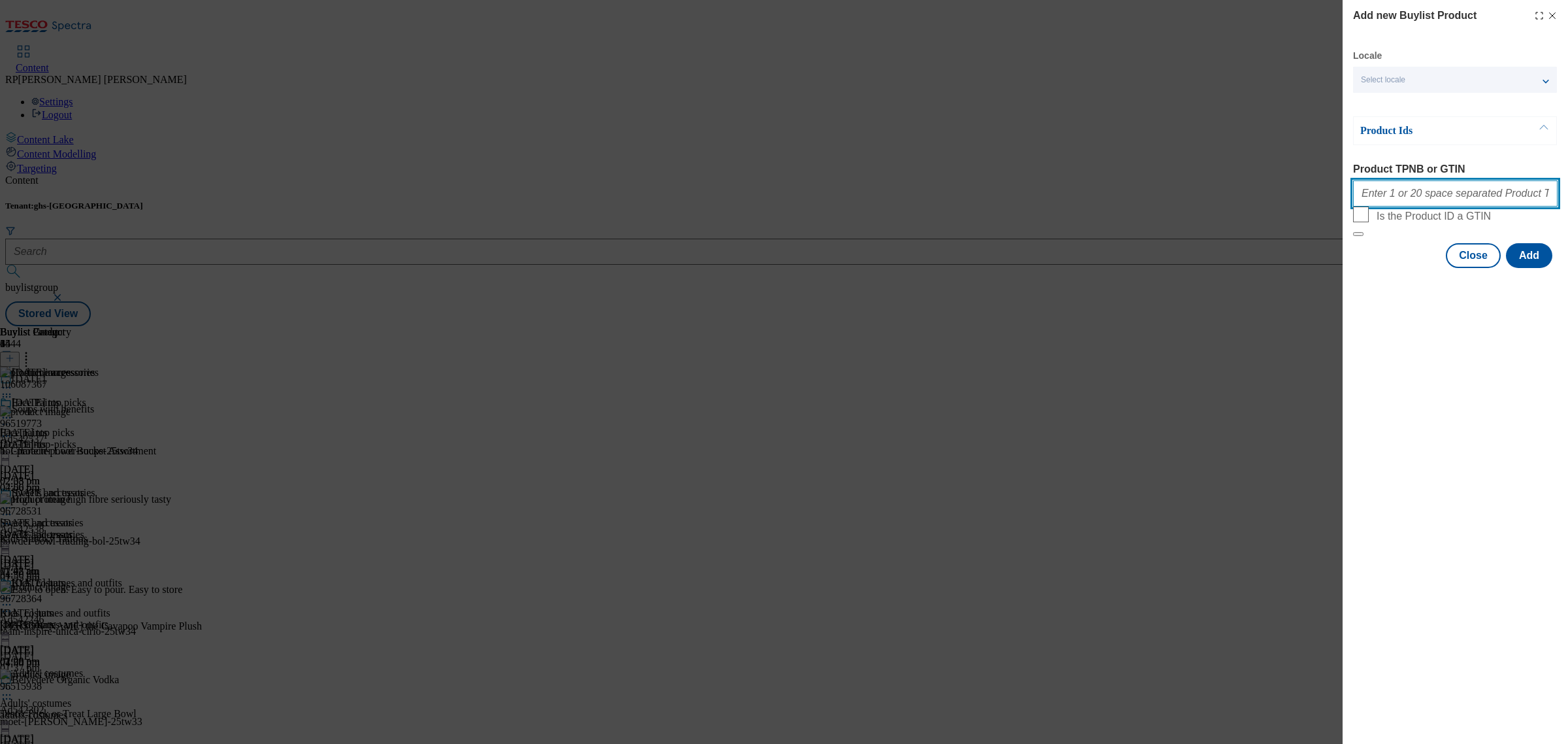
click at [1407, 205] on input "Product TPNB or GTIN" at bounding box center [1455, 193] width 205 height 26
paste input "105525257 105523294 105525148 105523043 105588960 105588946 105523475 105523329…"
type input "105525257 105523294 105525148 105523043 105588960 105588946 105523475 105523329…"
click at [1542, 73] on div "Select locale" at bounding box center [1455, 79] width 204 height 26
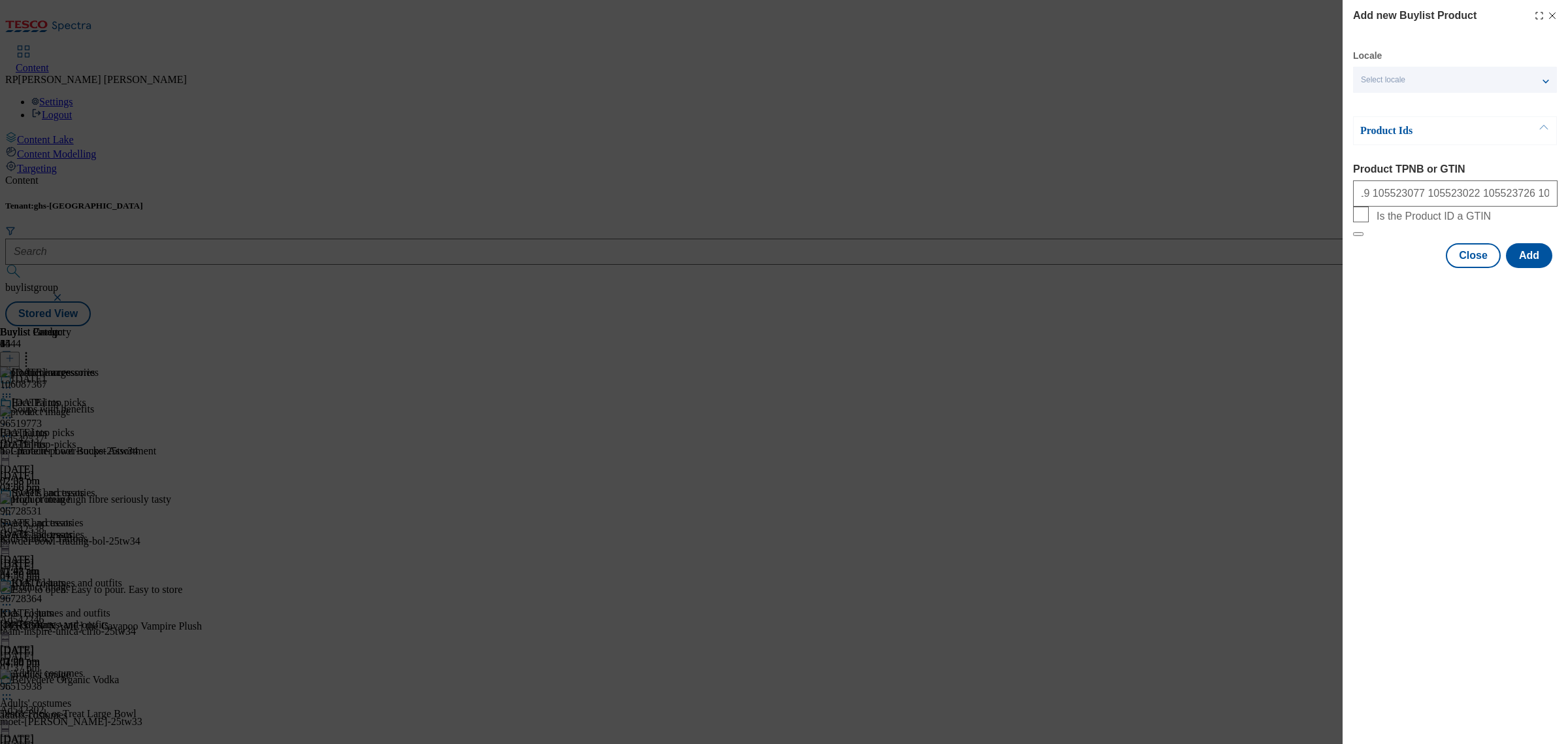
scroll to position [0, 0]
click at [1542, 73] on div "Select locale" at bounding box center [1455, 79] width 204 height 26
click at [1524, 268] on button "Add" at bounding box center [1529, 255] width 46 height 25
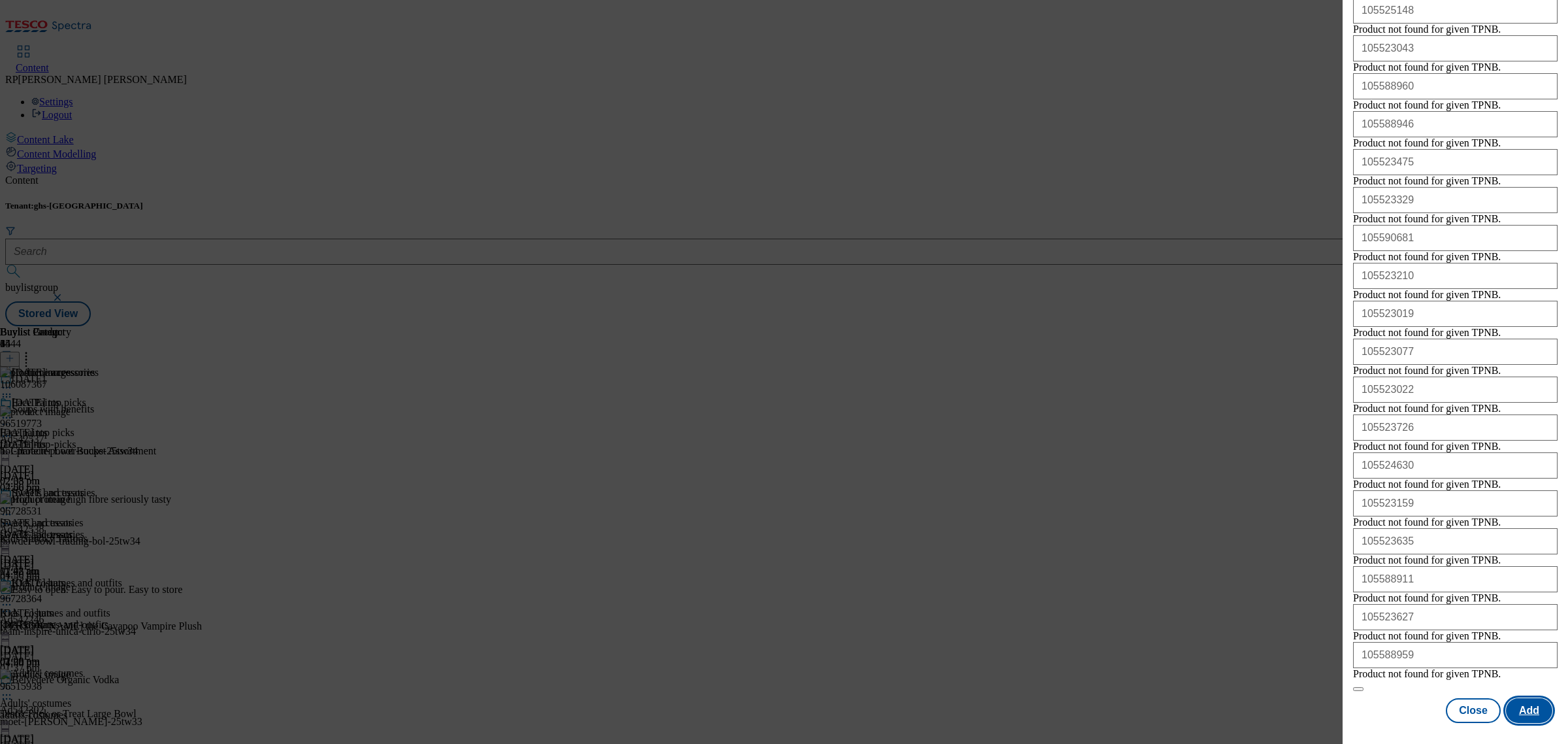
scroll to position [683, 0]
click at [1461, 698] on button "Close" at bounding box center [1473, 710] width 55 height 25
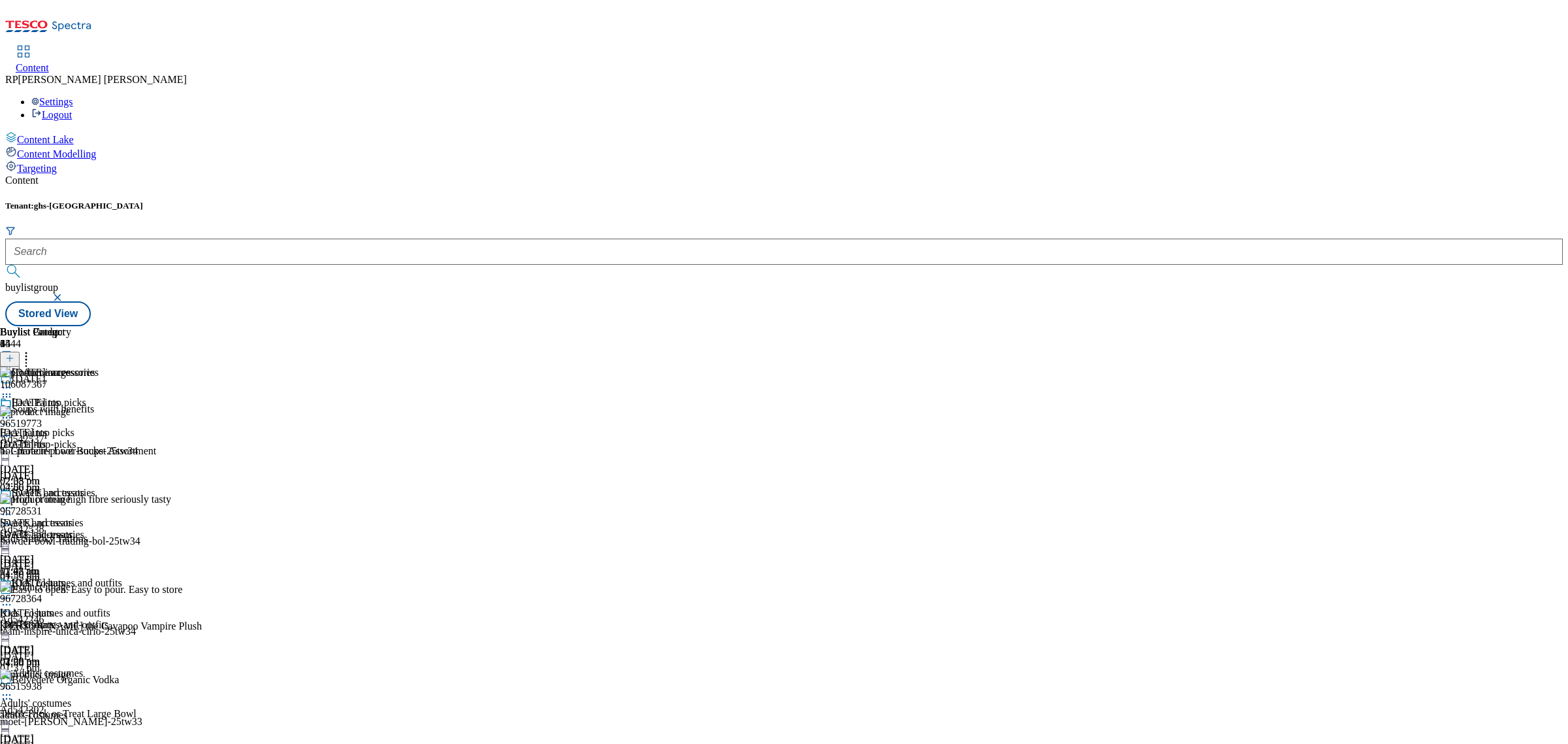
scroll to position [0, 0]
click at [14, 354] on icon at bounding box center [10, 359] width 9 height 9
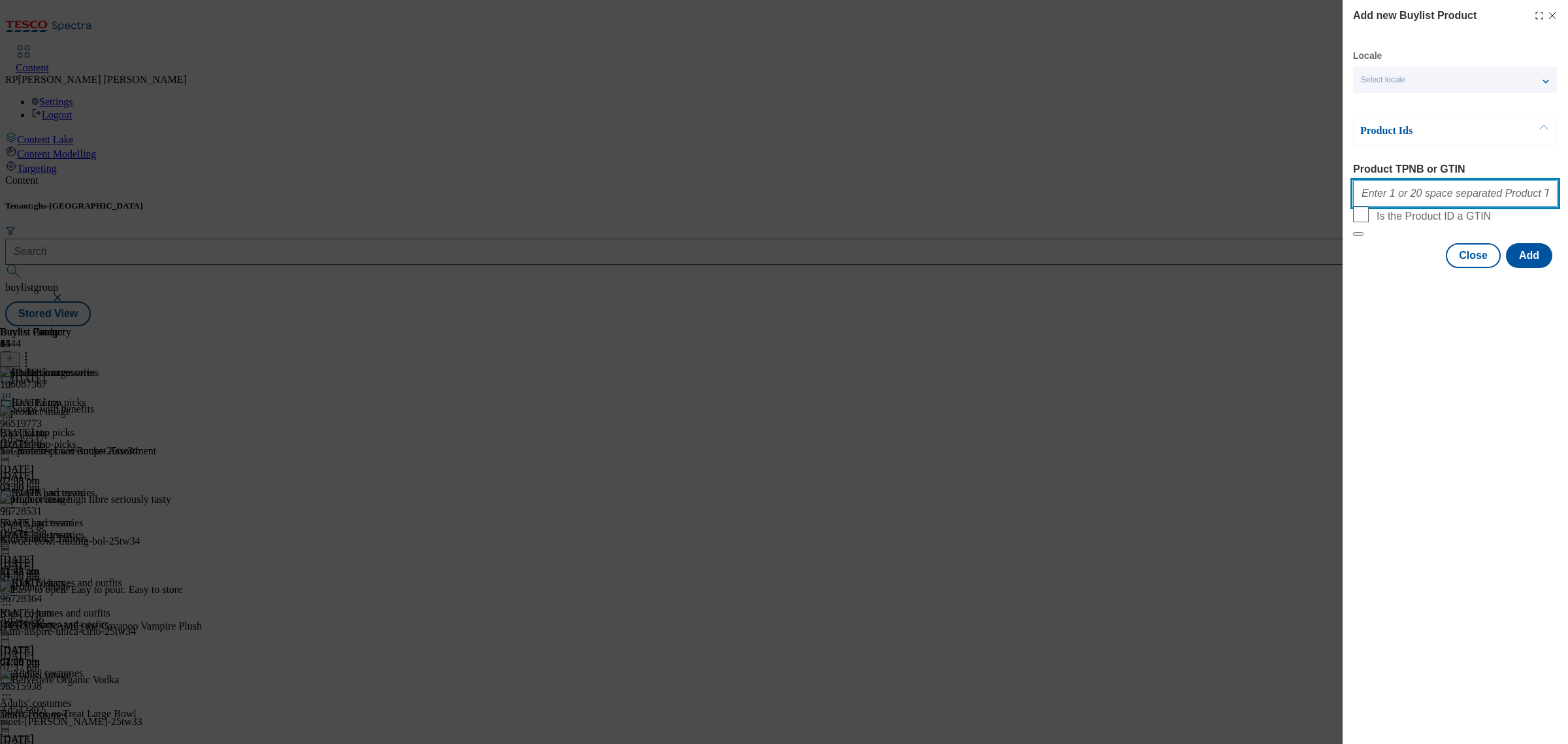
click at [1400, 207] on input "Product TPNB or GTIN" at bounding box center [1455, 193] width 205 height 26
paste input "105536507 105537033 105536334 106027896 105536502 105521200 105303065 105534765…"
click at [1533, 268] on button "Add" at bounding box center [1529, 255] width 46 height 25
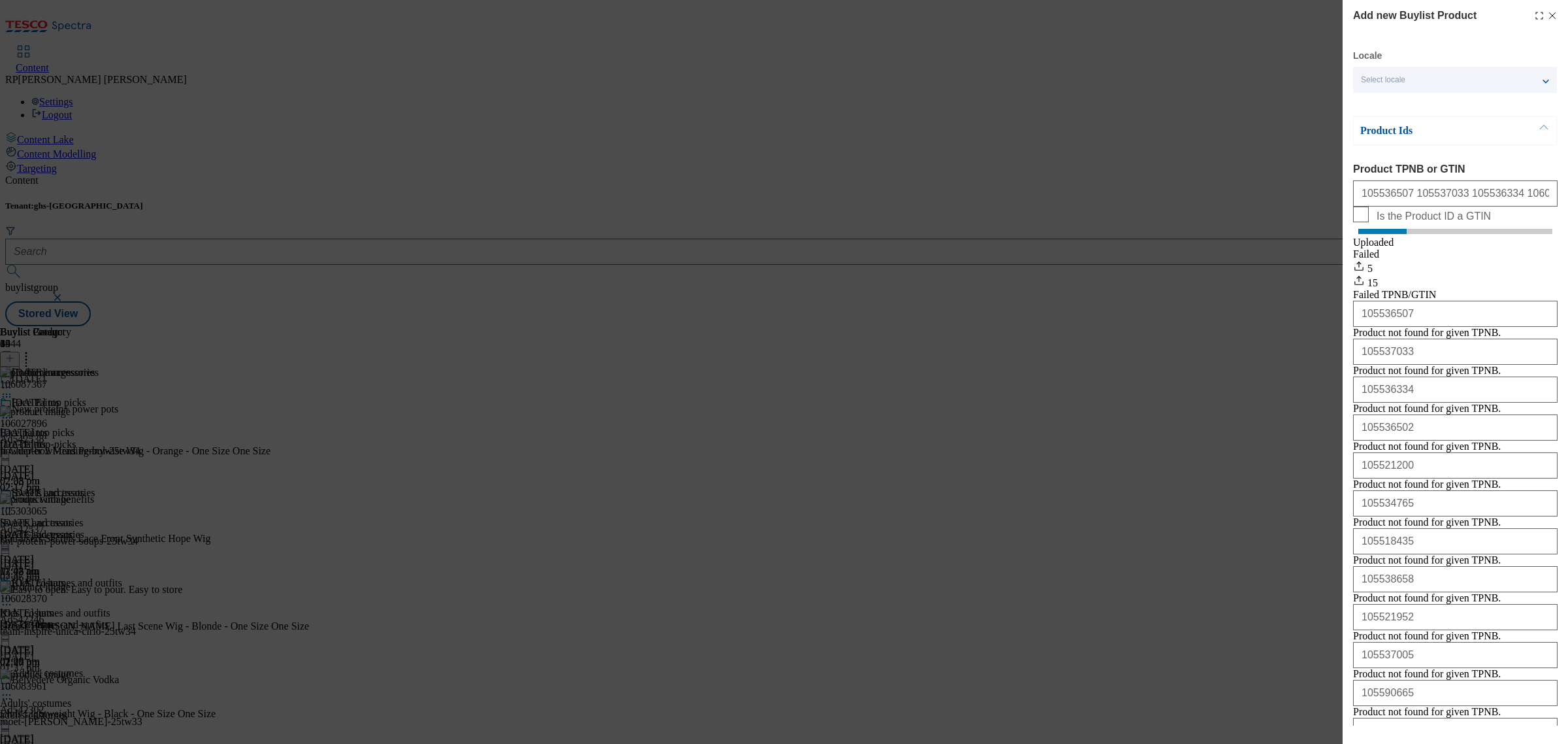
click at [1295, 592] on div "Add new Buylist Product Locale Select locale English Welsh Product Ids Product …" at bounding box center [784, 372] width 1568 height 744
click at [1416, 201] on input "105536507 105537033 105536334 106027896 105536502 105521200 105303065 105534765…" at bounding box center [1455, 193] width 205 height 26
paste input "21188 105536033 106028549 105565017 105564913 105521961 105565528 105536183 106…"
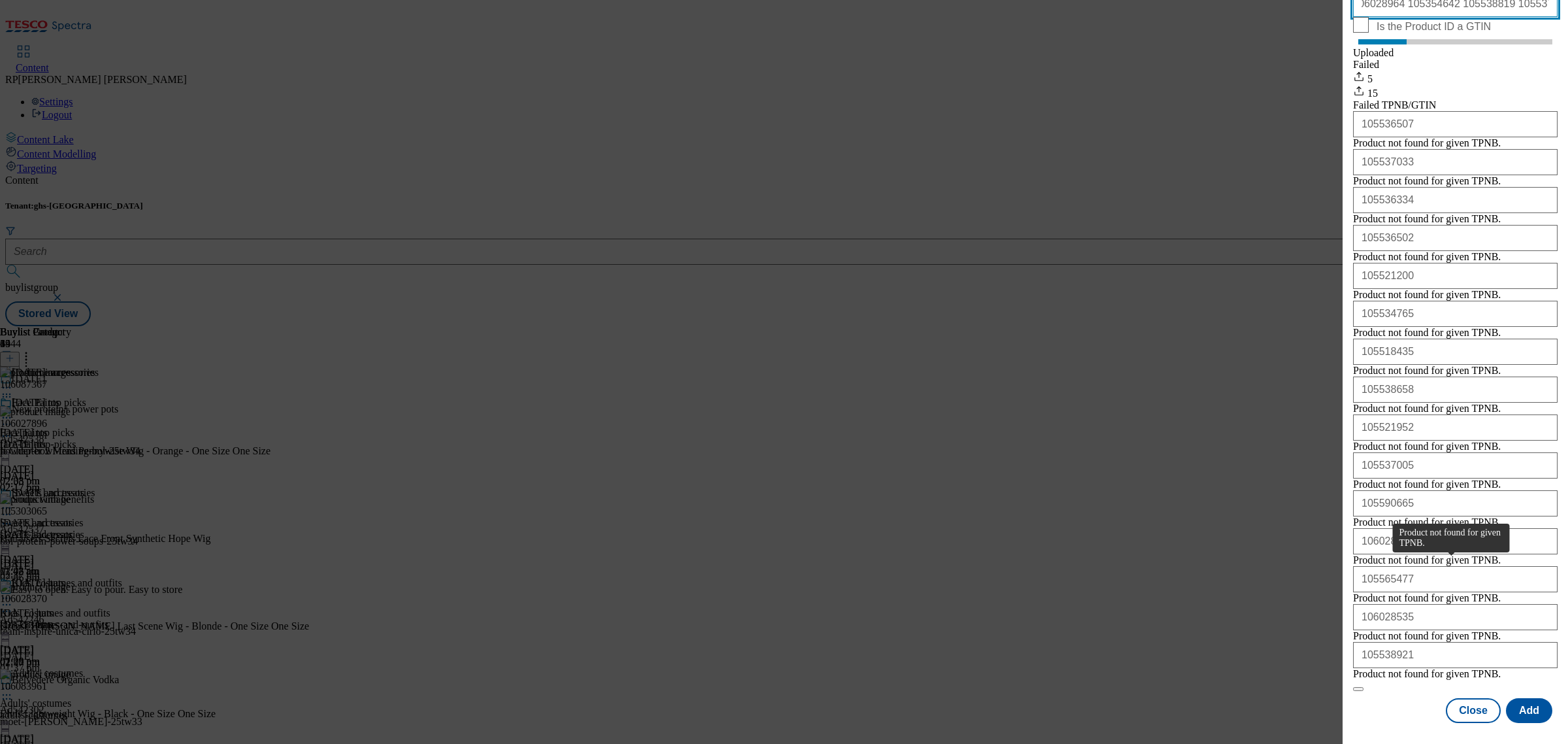
scroll to position [423, 0]
type input "105521188 105536033 106028549 105565017 105564913 105521961 105565528 105536183…"
click at [1472, 698] on button "Close" at bounding box center [1473, 710] width 55 height 25
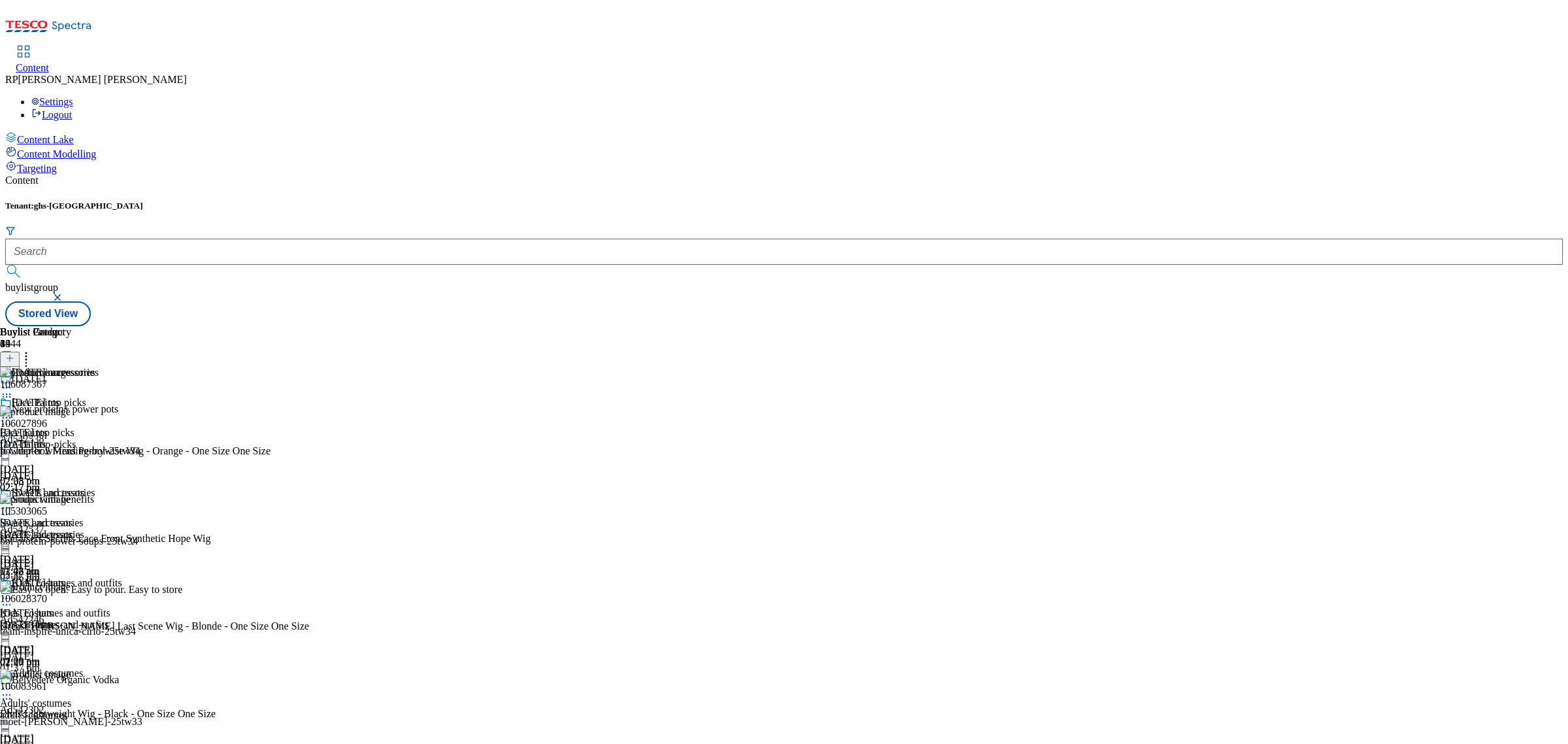
click at [14, 354] on icon at bounding box center [10, 359] width 9 height 9
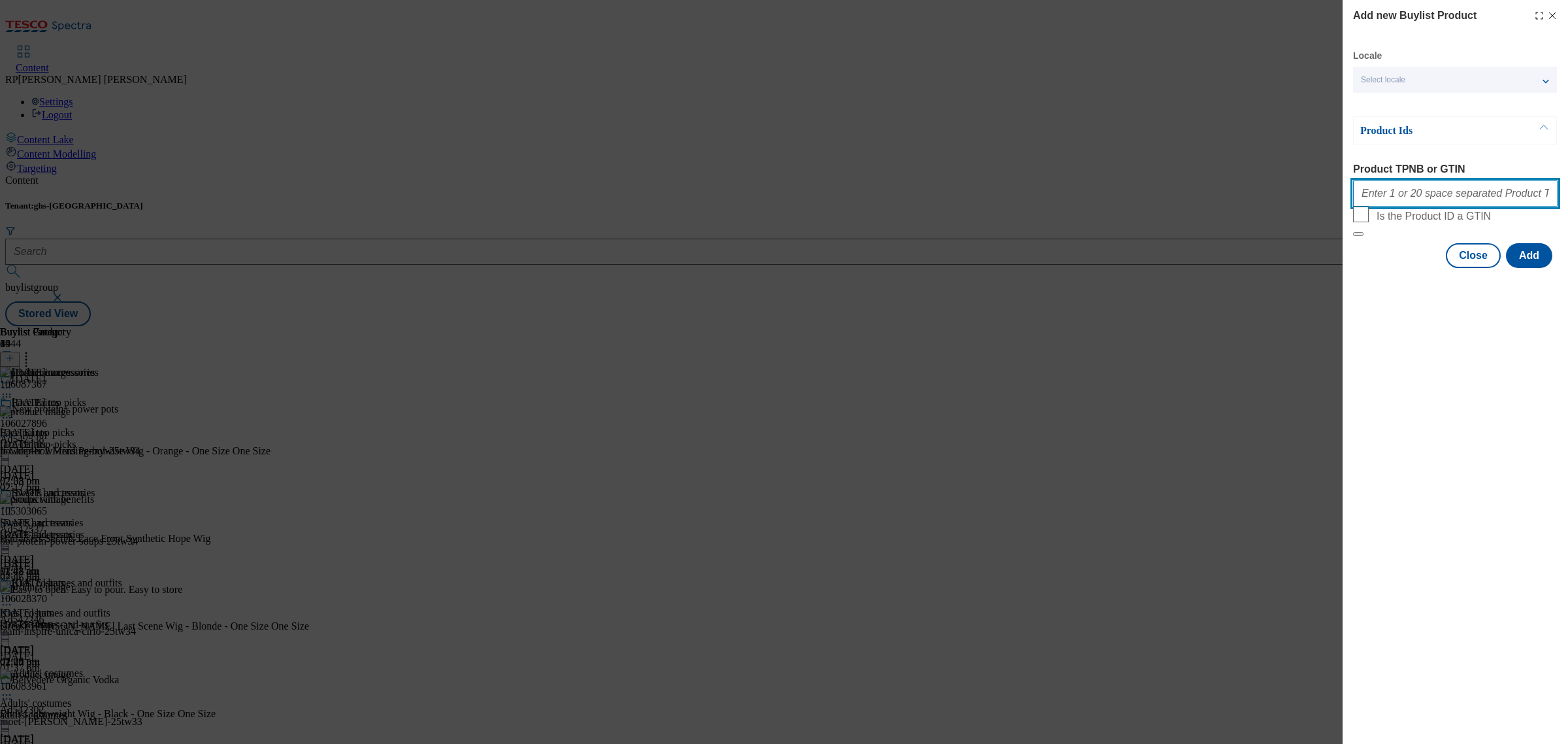
click at [1377, 197] on input "Product TPNB or GTIN" at bounding box center [1455, 193] width 205 height 26
paste input "105521188 105536033 106028549 105565017 105564913 105521961 105565528 105536183…"
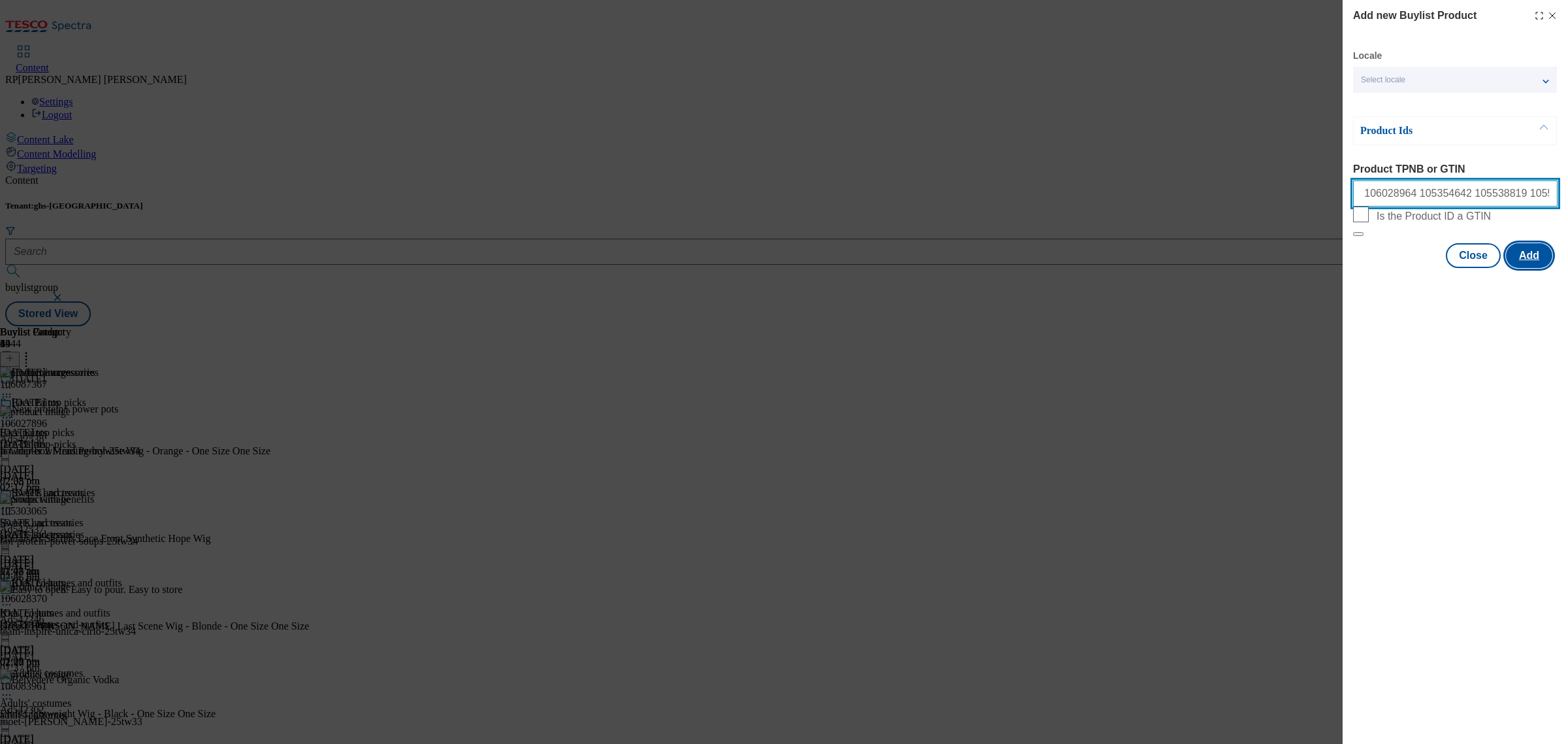
type input "105521188 105536033 106028549 105565017 105564913 105521961 105565528 105536183…"
click at [1520, 268] on button "Add" at bounding box center [1529, 255] width 46 height 25
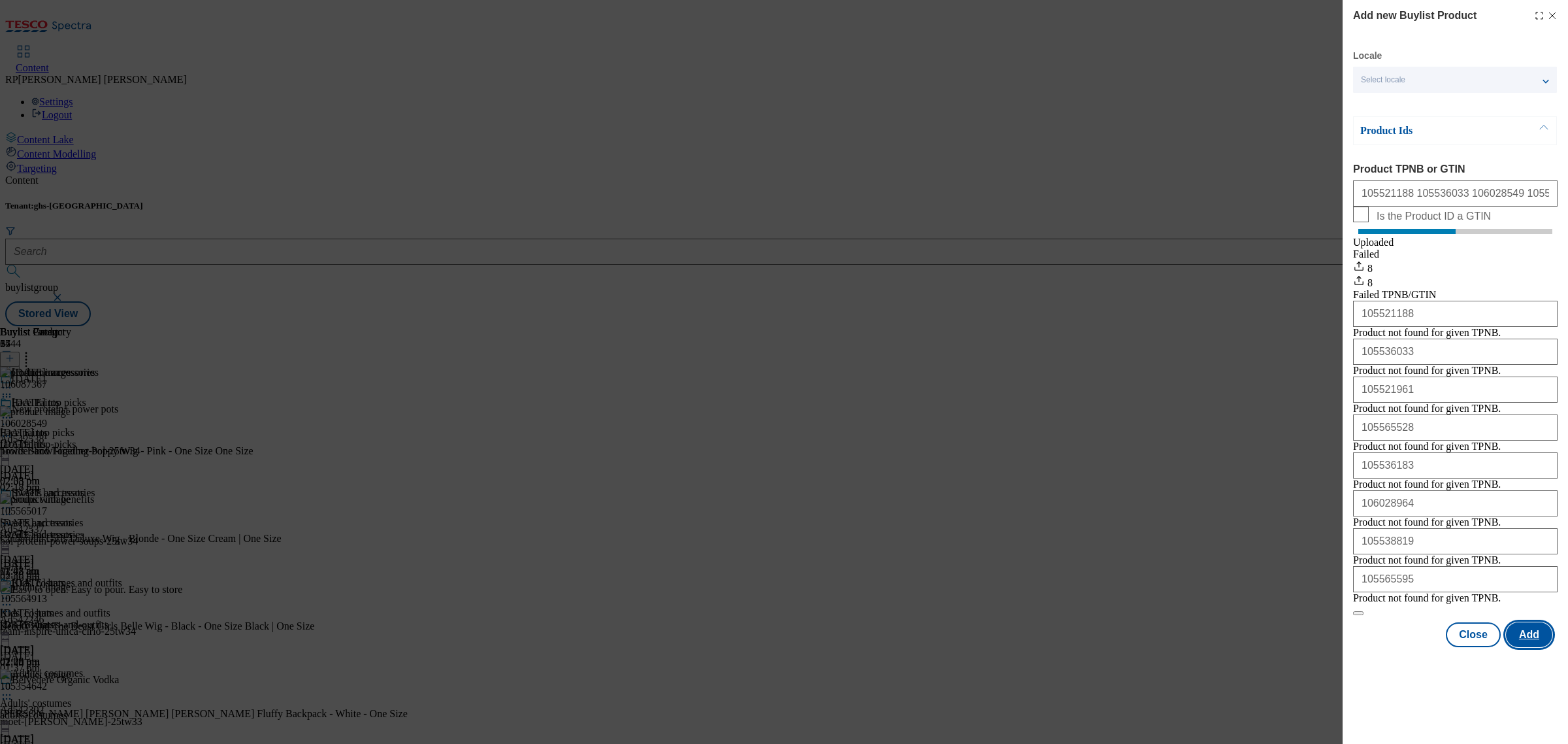
scroll to position [60, 0]
click at [1461, 647] on button "Close" at bounding box center [1473, 635] width 55 height 25
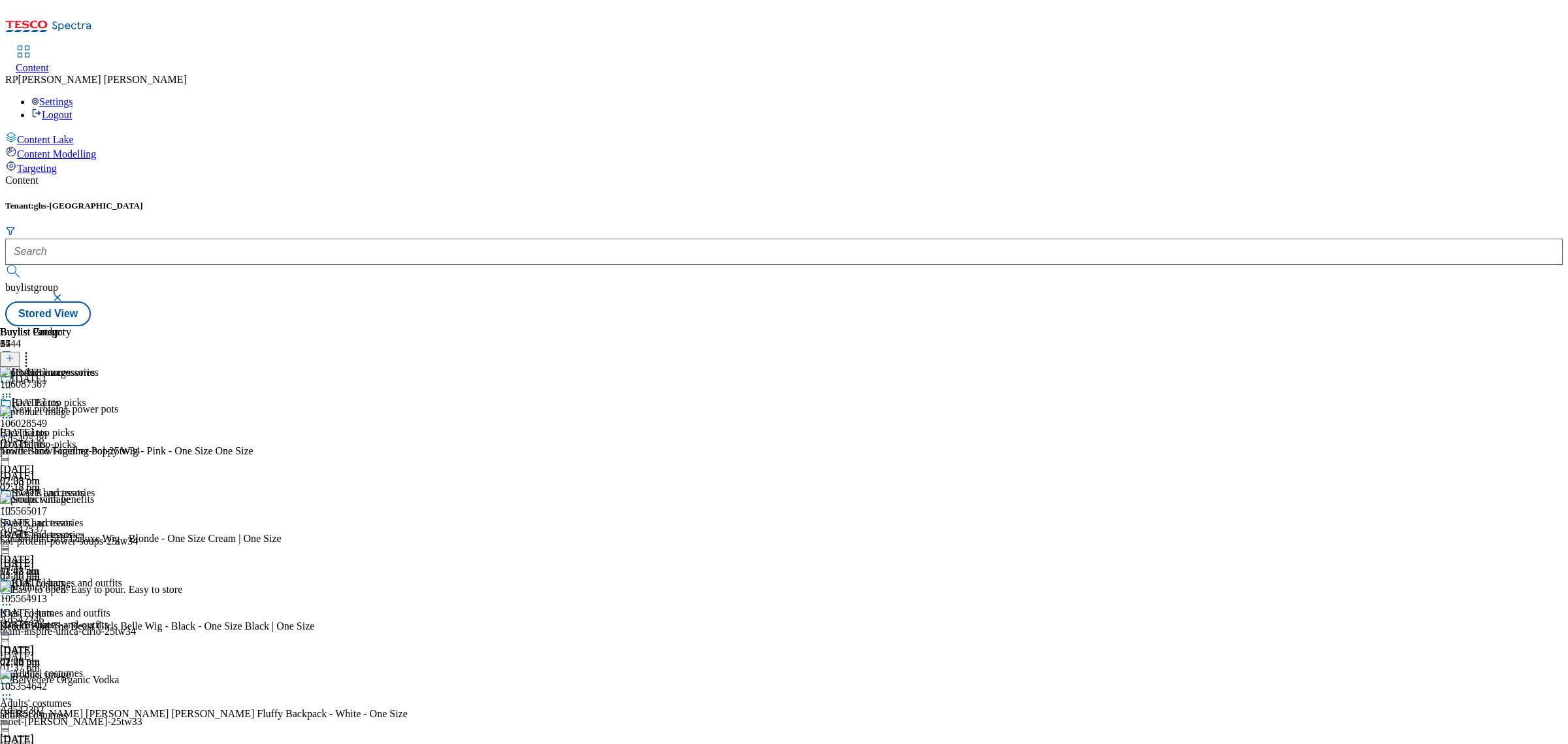
scroll to position [0, 0]
click at [13, 390] on icon at bounding box center [6, 396] width 13 height 13
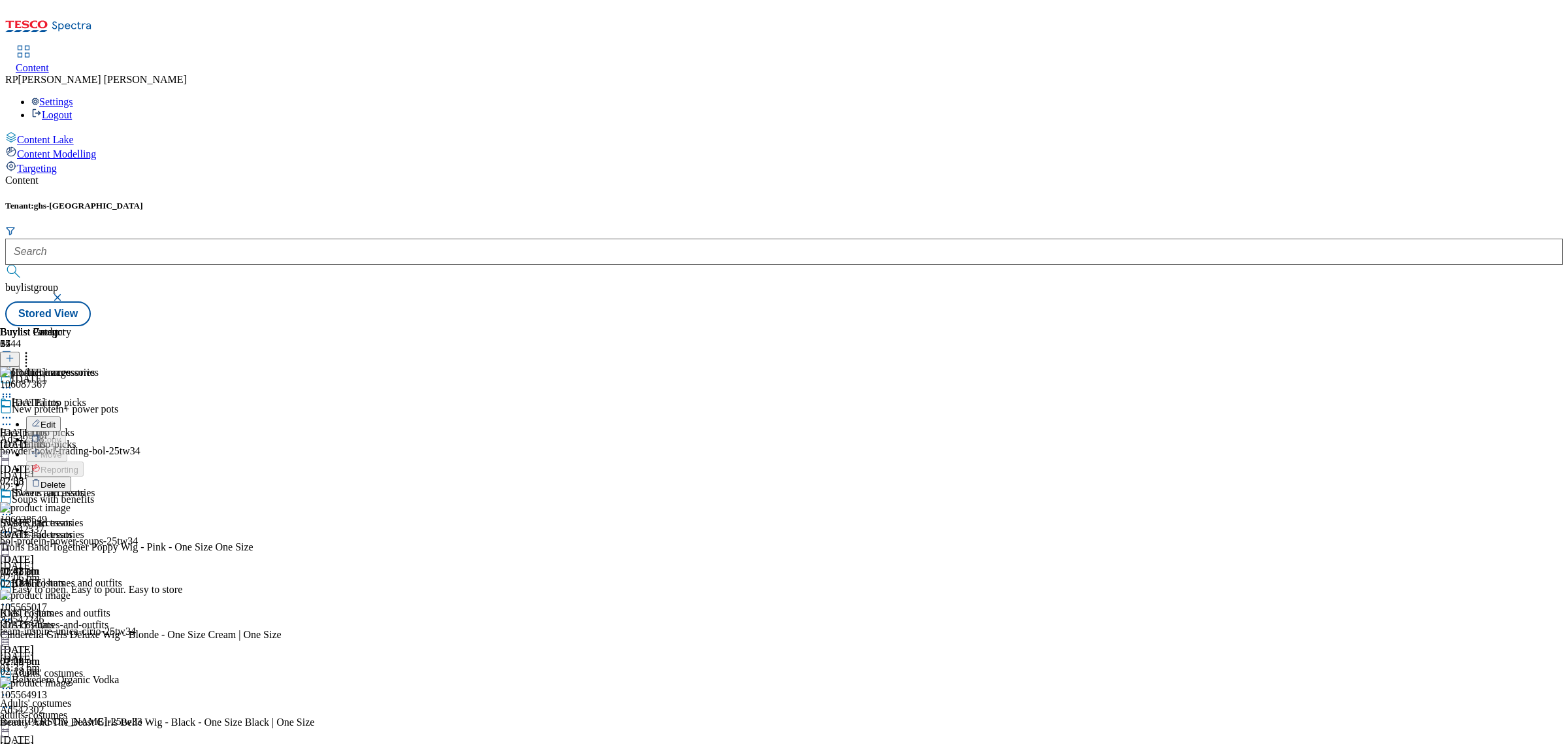
click at [66, 479] on span "Delete" at bounding box center [53, 484] width 26 height 10
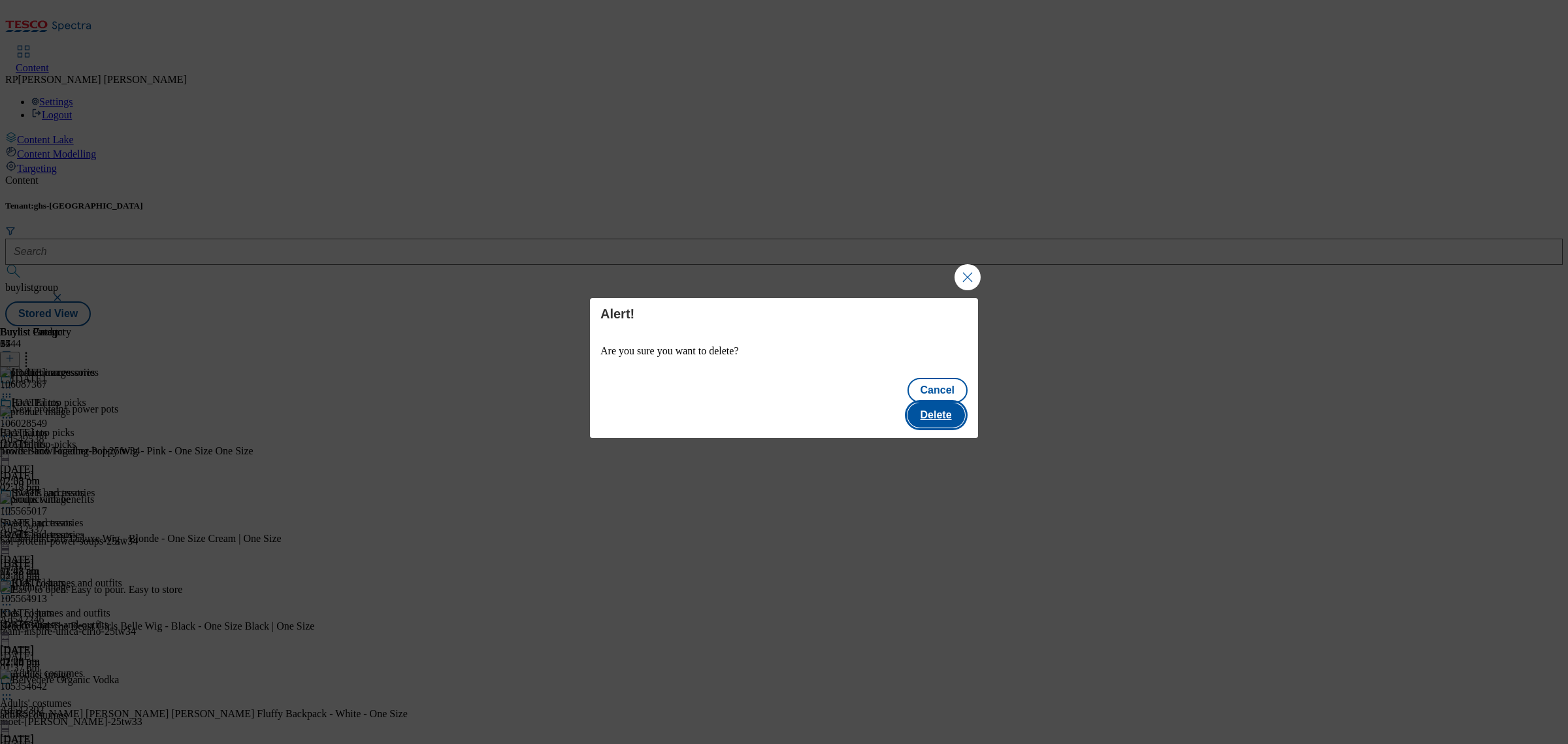
click at [942, 403] on button "Delete" at bounding box center [936, 415] width 58 height 25
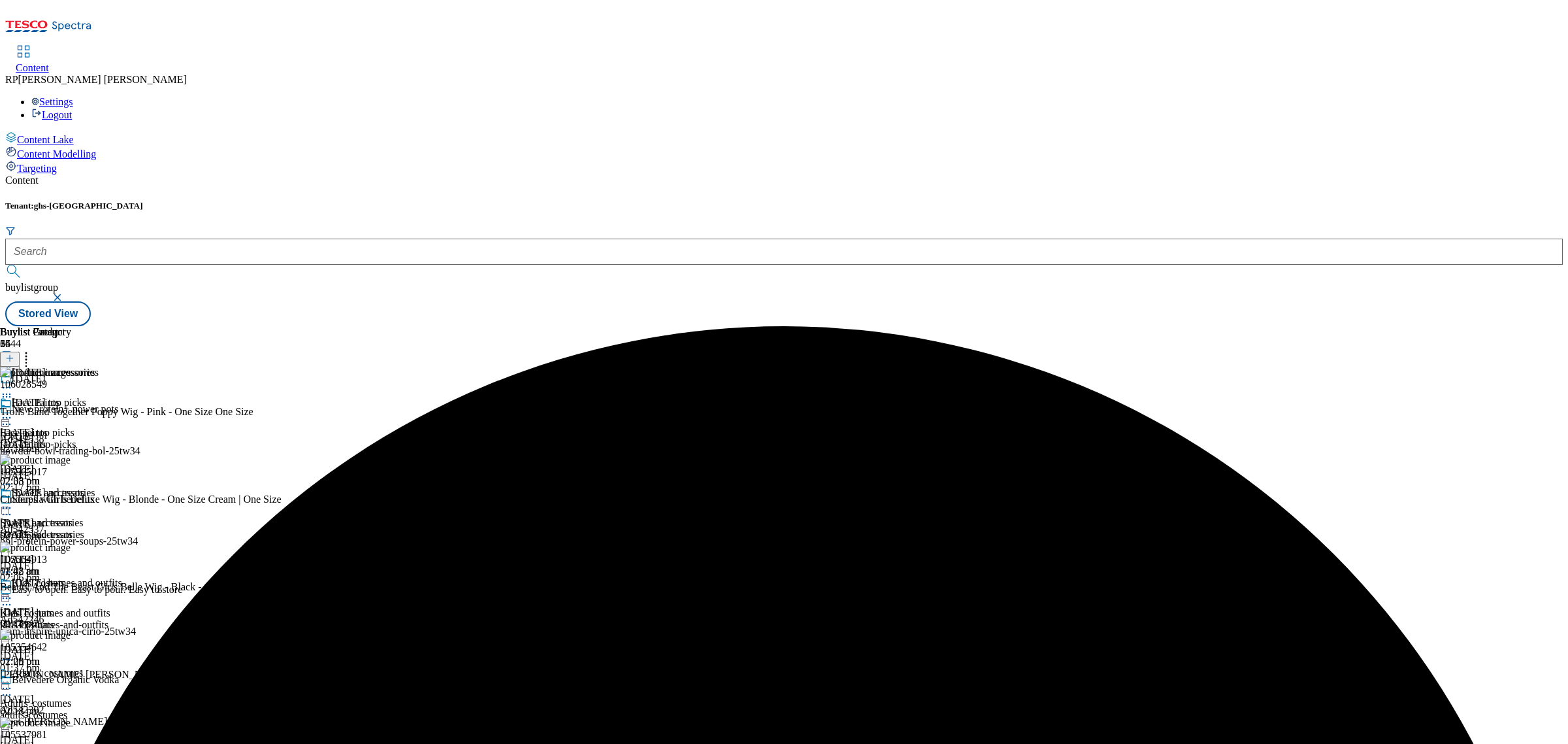
click at [13, 502] on icon at bounding box center [6, 508] width 13 height 13
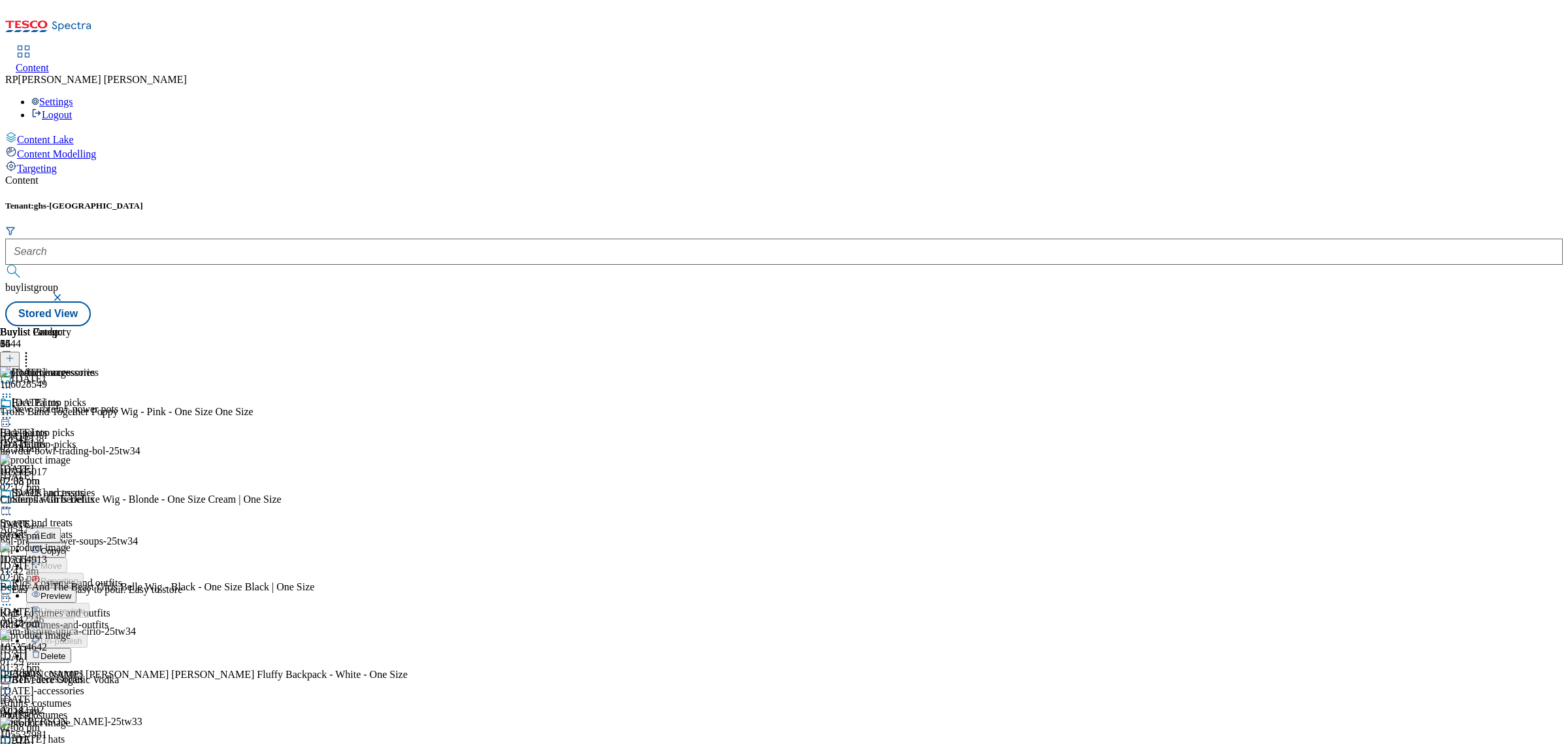
click at [71, 591] on span "Preview" at bounding box center [56, 596] width 31 height 10
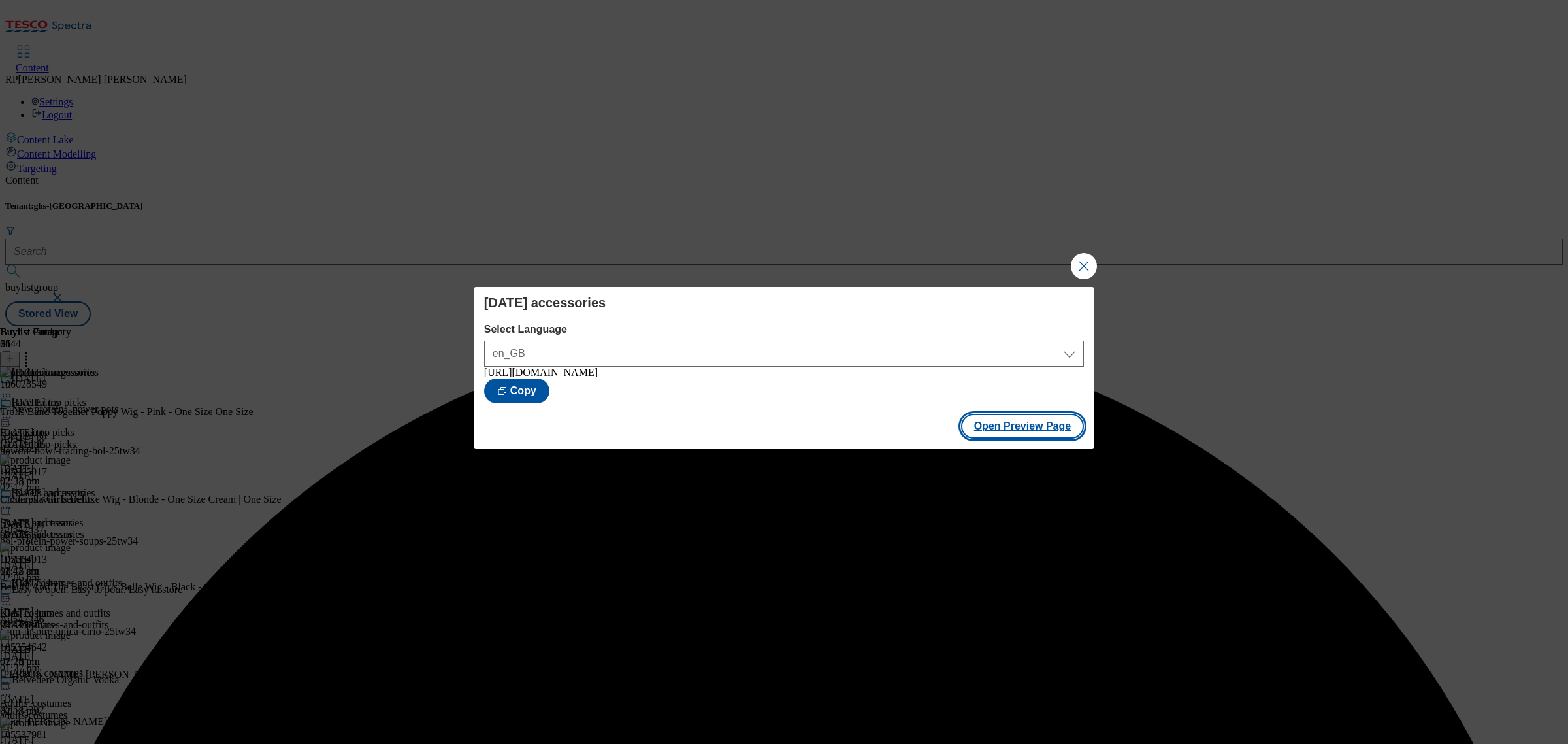
click at [1004, 431] on button "Open Preview Page" at bounding box center [1023, 426] width 124 height 25
click at [1075, 260] on button "Close Modal" at bounding box center [1083, 266] width 26 height 26
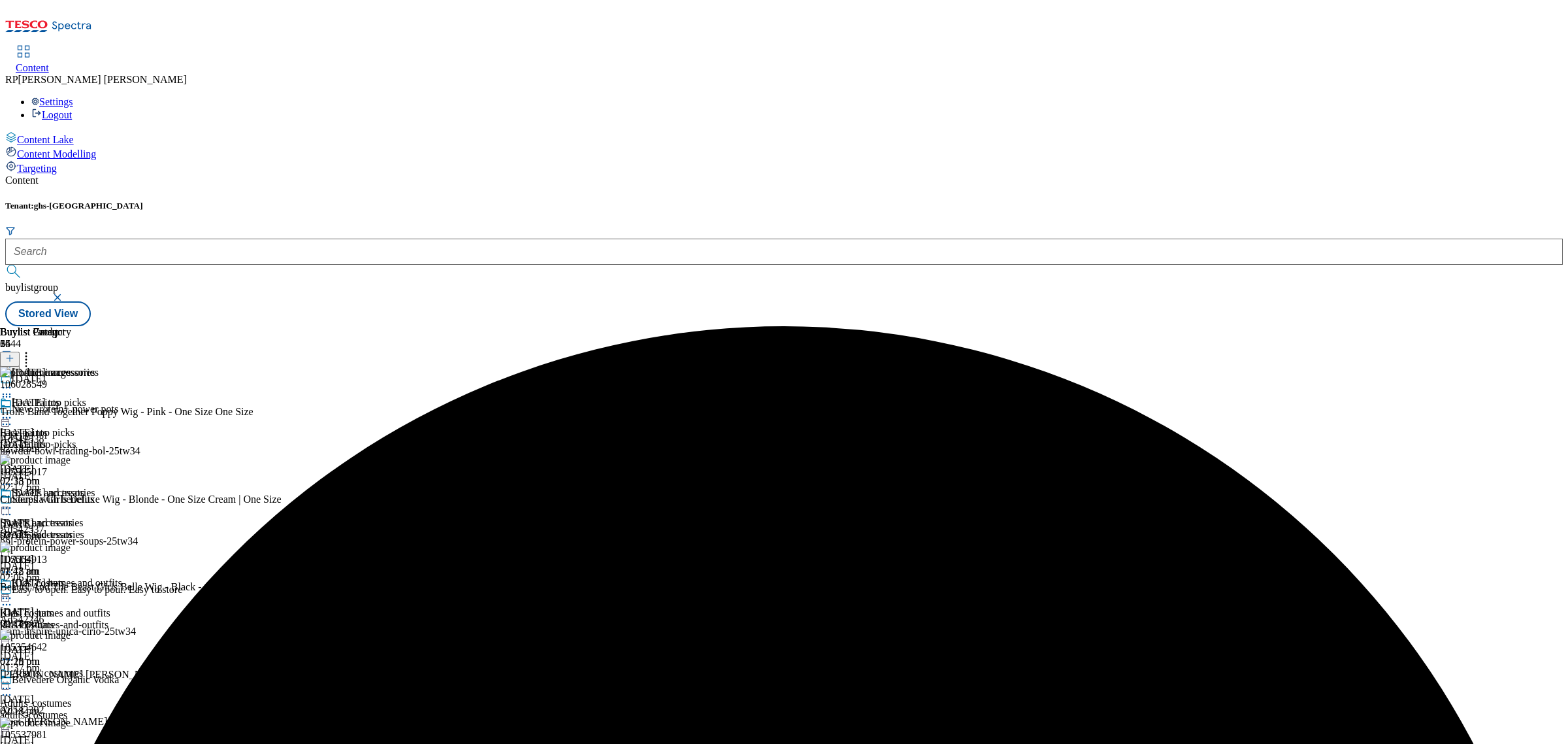
scroll to position [327, 0]
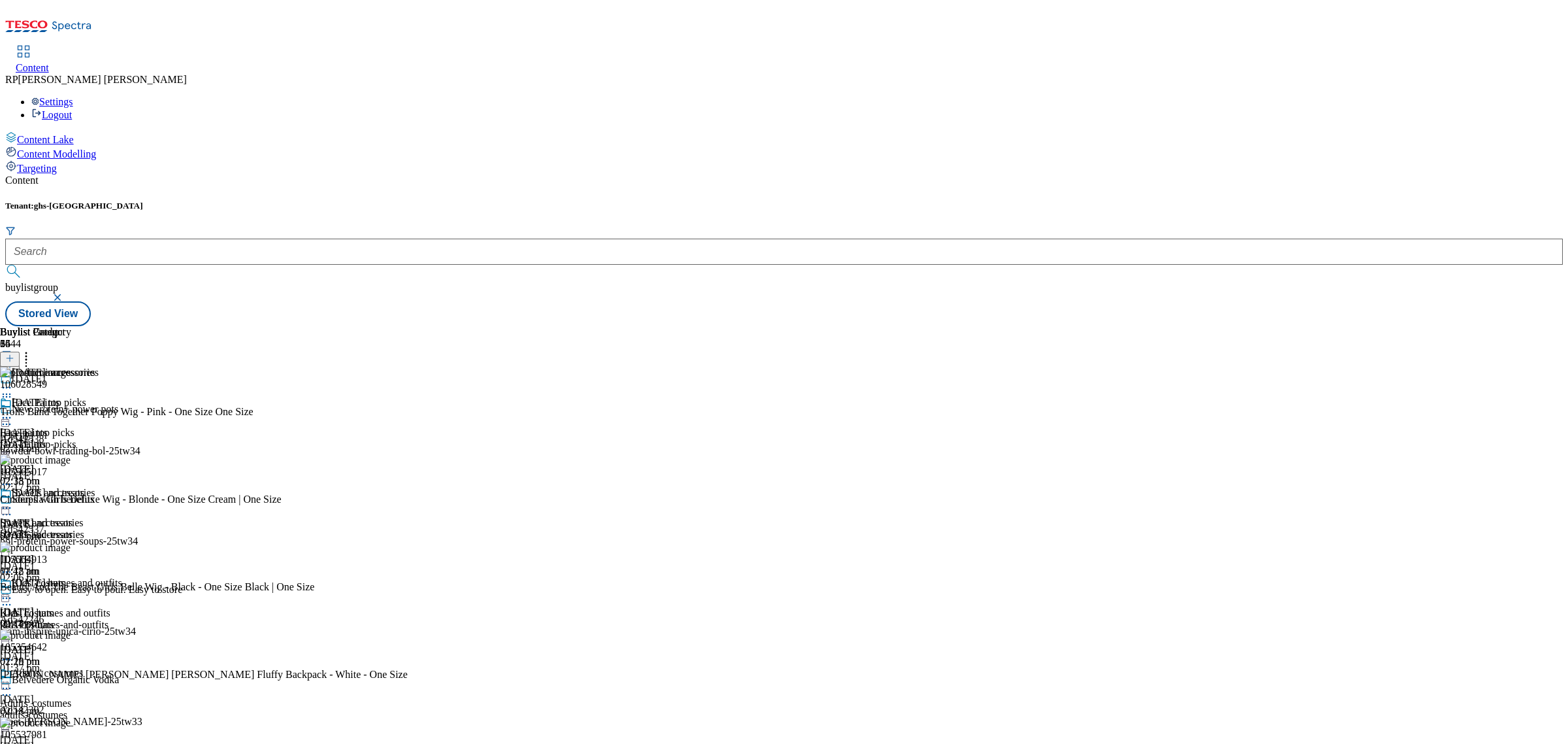
click at [453, 653] on div at bounding box center [226, 660] width 453 height 15
click at [66, 743] on span "Delete" at bounding box center [53, 747] width 26 height 10
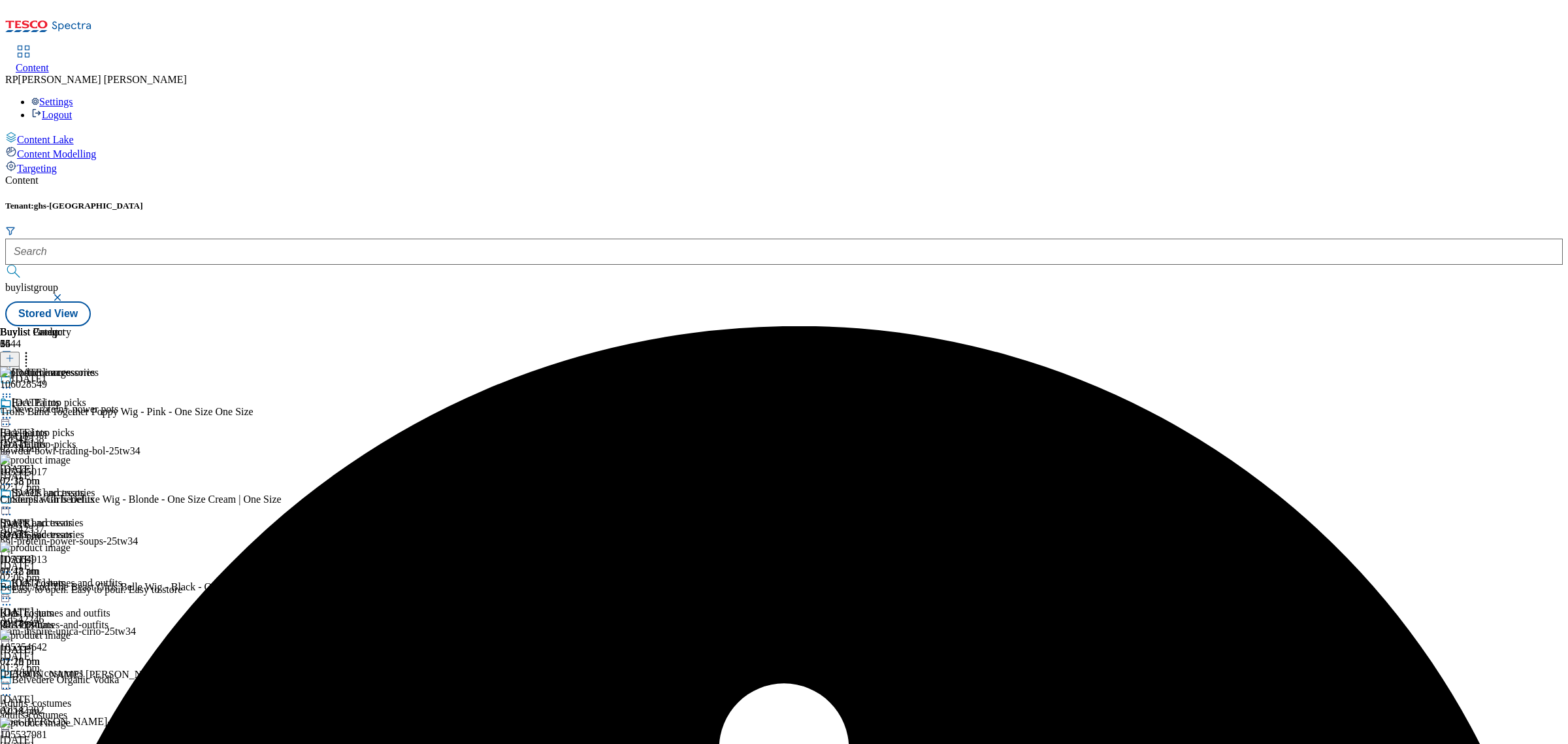
click at [13, 502] on icon at bounding box center [6, 508] width 13 height 13
click at [85, 606] on span "Un-preview" at bounding box center [62, 610] width 44 height 10
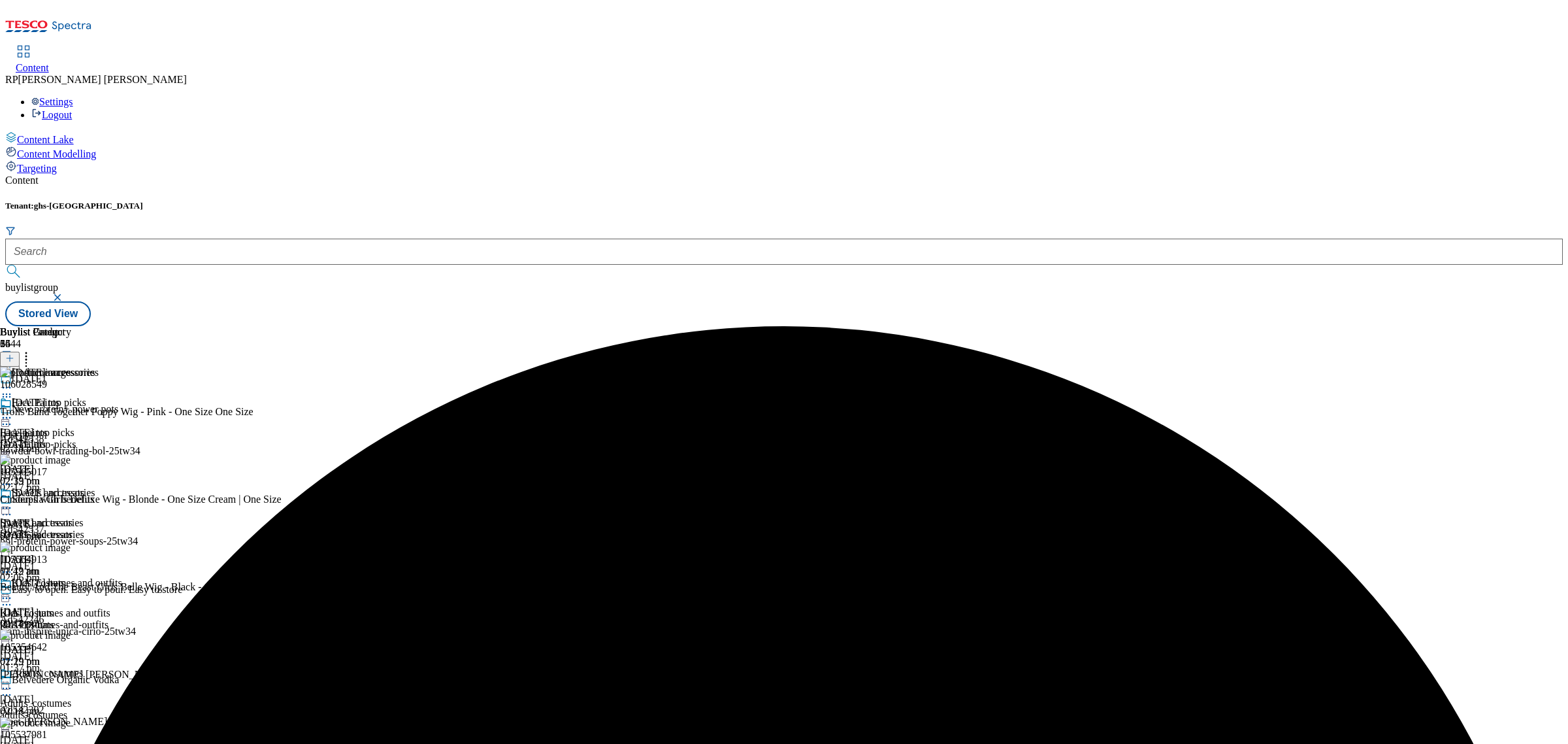
scroll to position [245, 0]
click at [13, 653] on icon at bounding box center [6, 659] width 13 height 13
click at [66, 743] on span "Delete" at bounding box center [53, 747] width 26 height 10
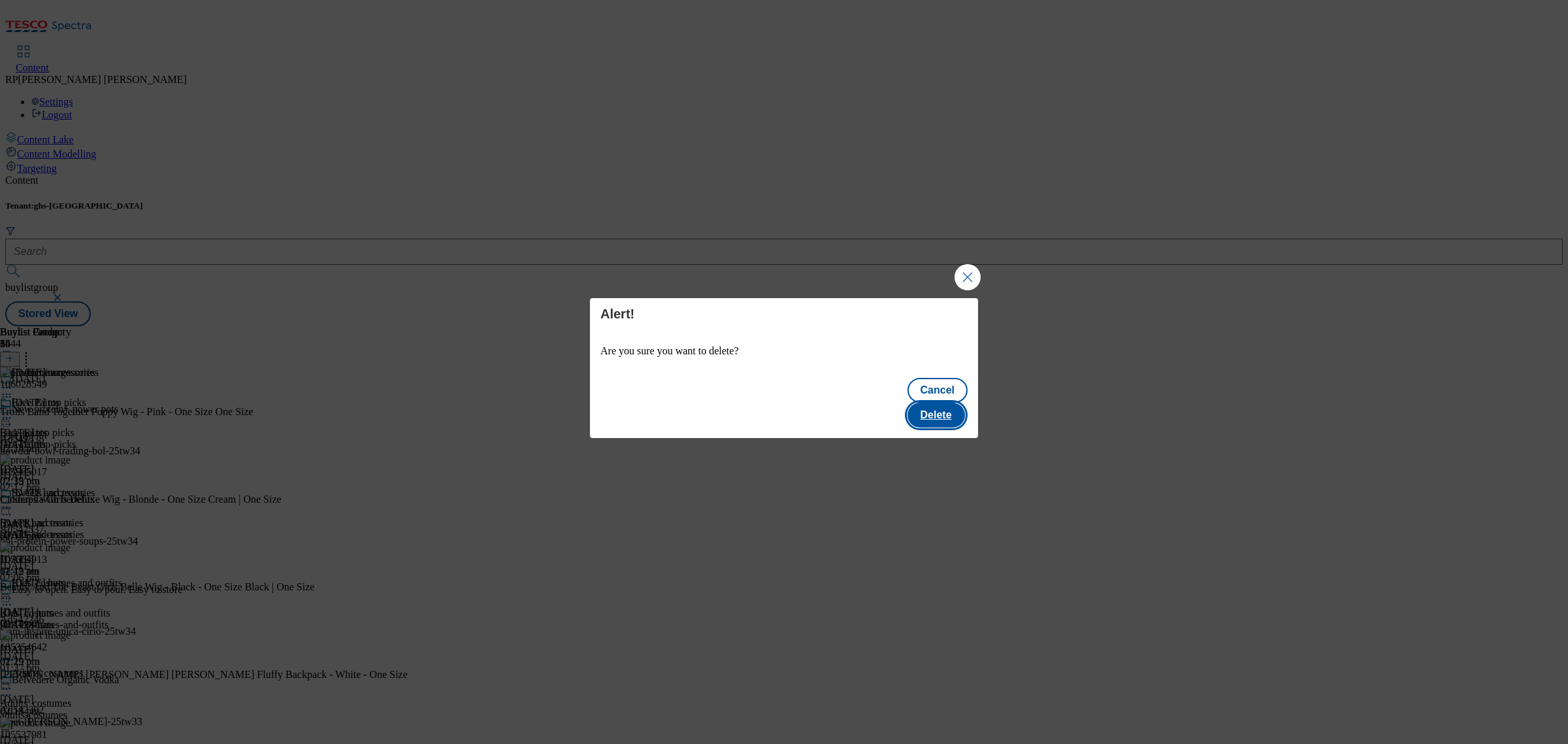
click at [932, 403] on button "Delete" at bounding box center [936, 415] width 58 height 25
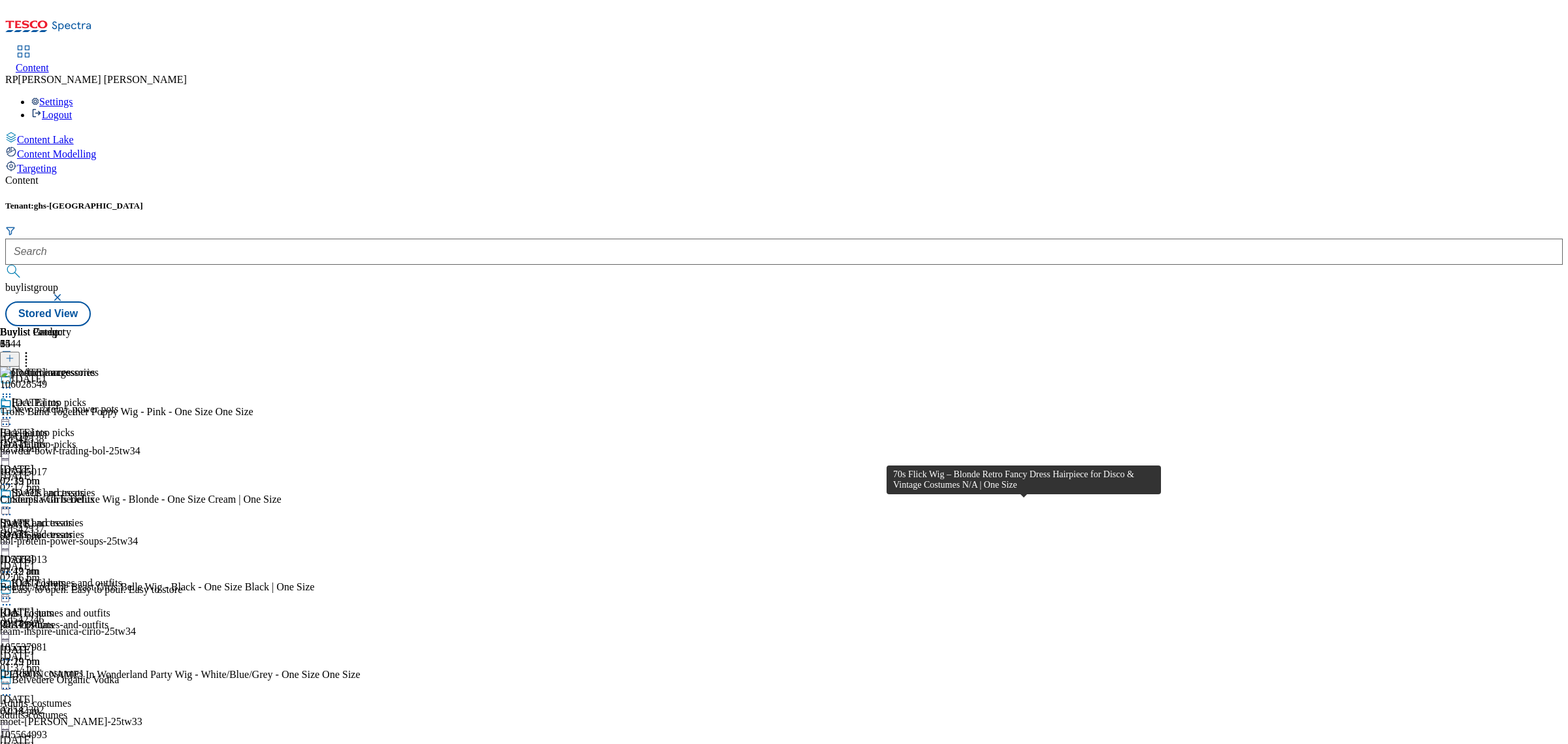
scroll to position [7047, 0]
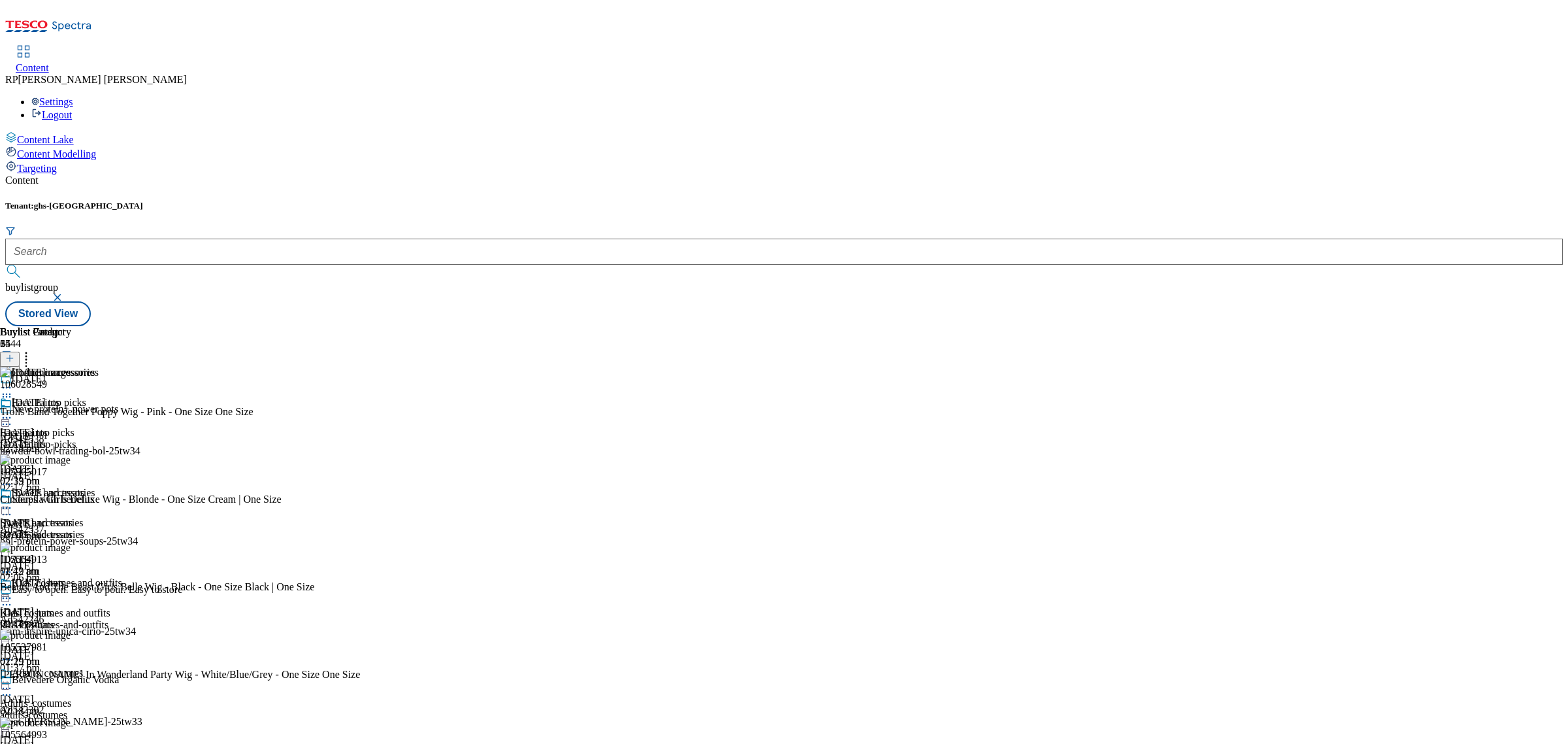
click at [33, 350] on icon at bounding box center [26, 356] width 13 height 13
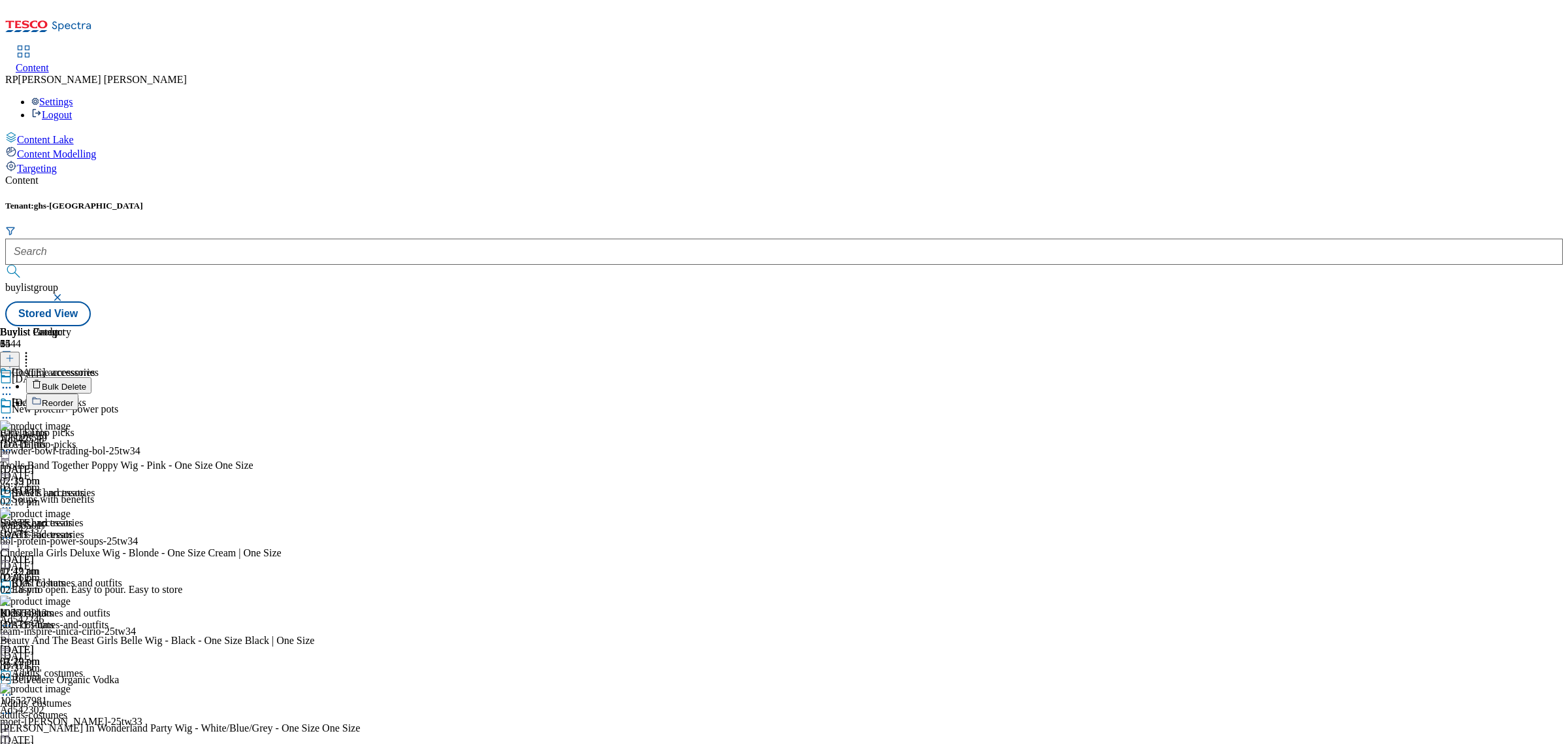
click at [73, 398] on span "Reorder" at bounding box center [57, 403] width 32 height 10
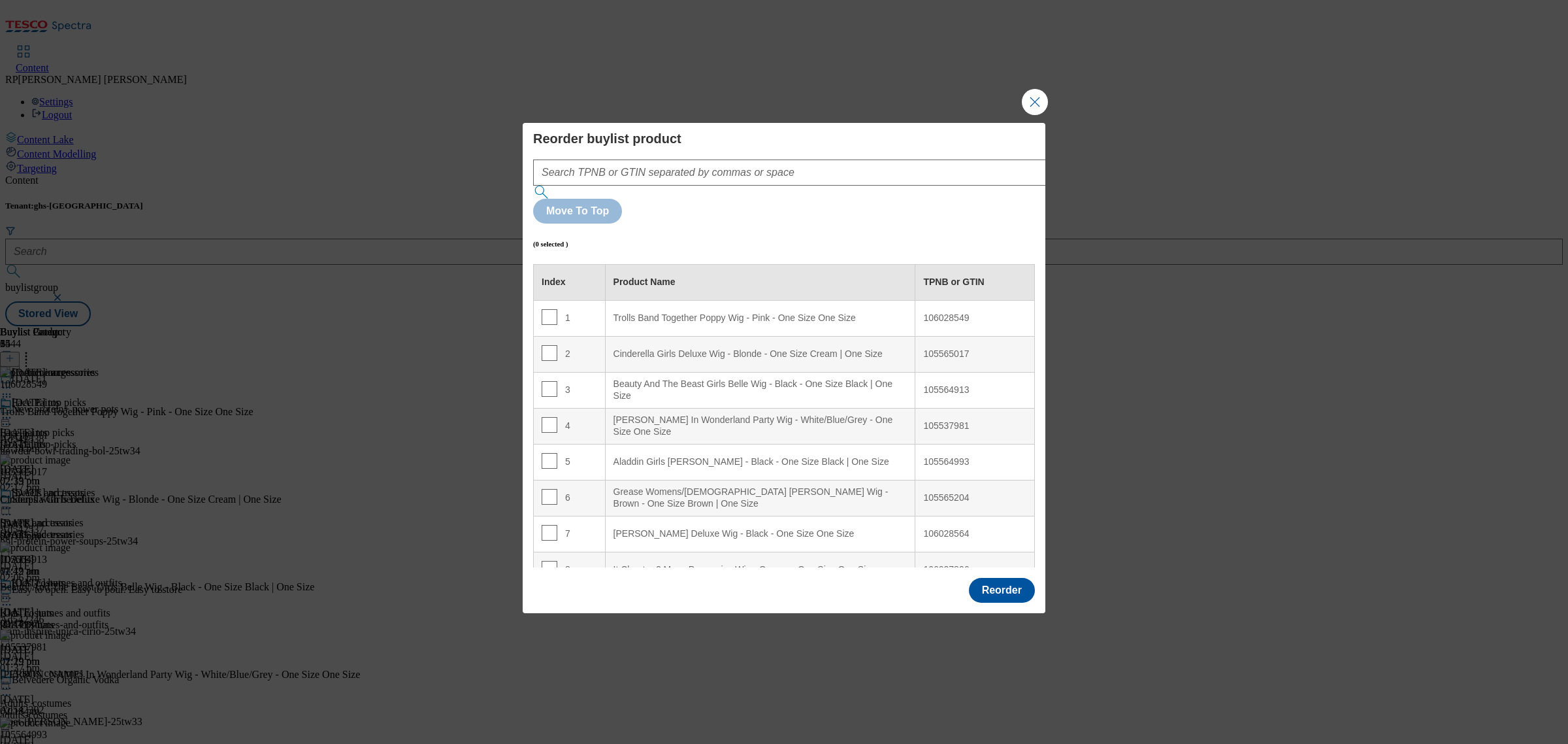
scroll to position [1248, 0]
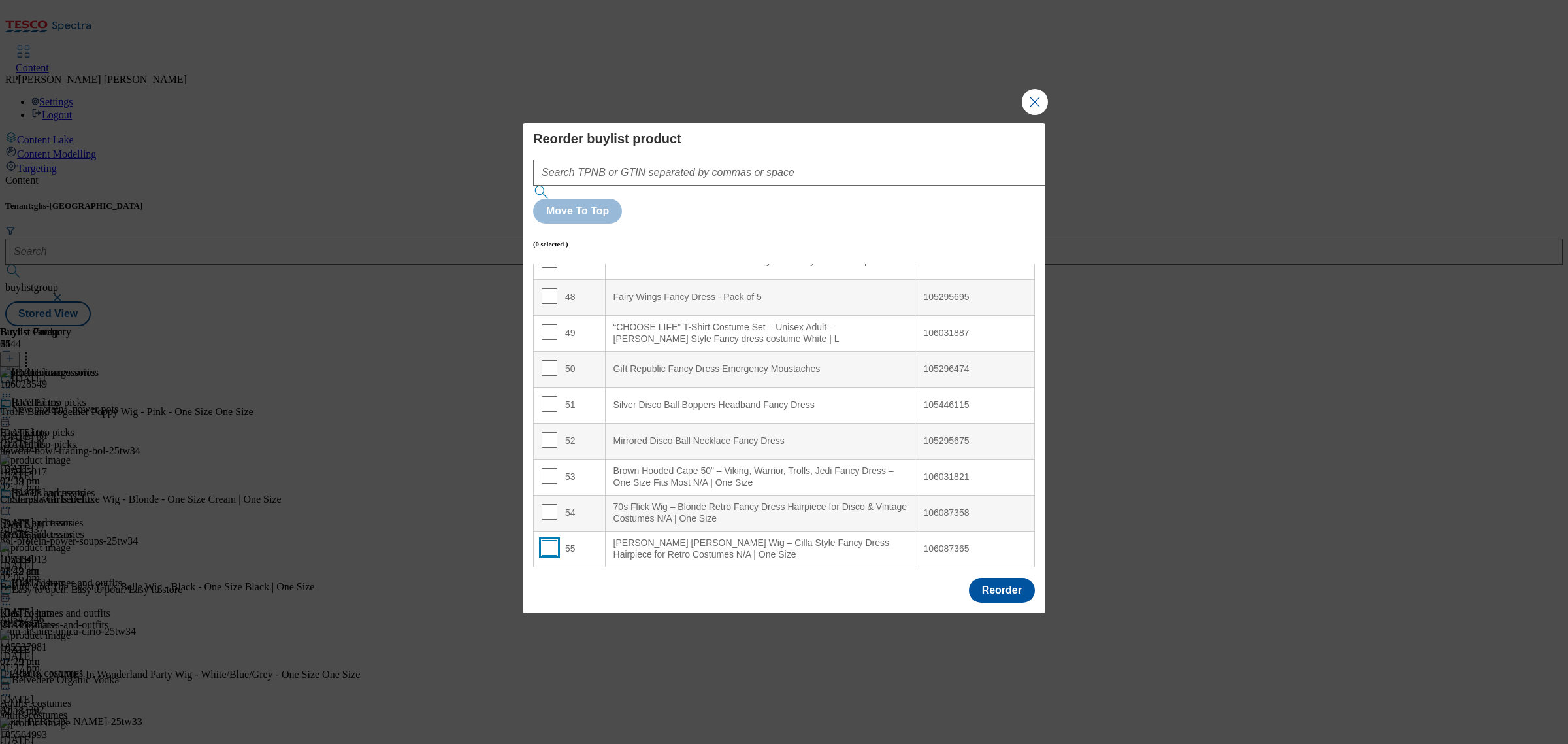
click at [548, 540] on input "Modal" at bounding box center [549, 547] width 15 height 15
checkbox input "true"
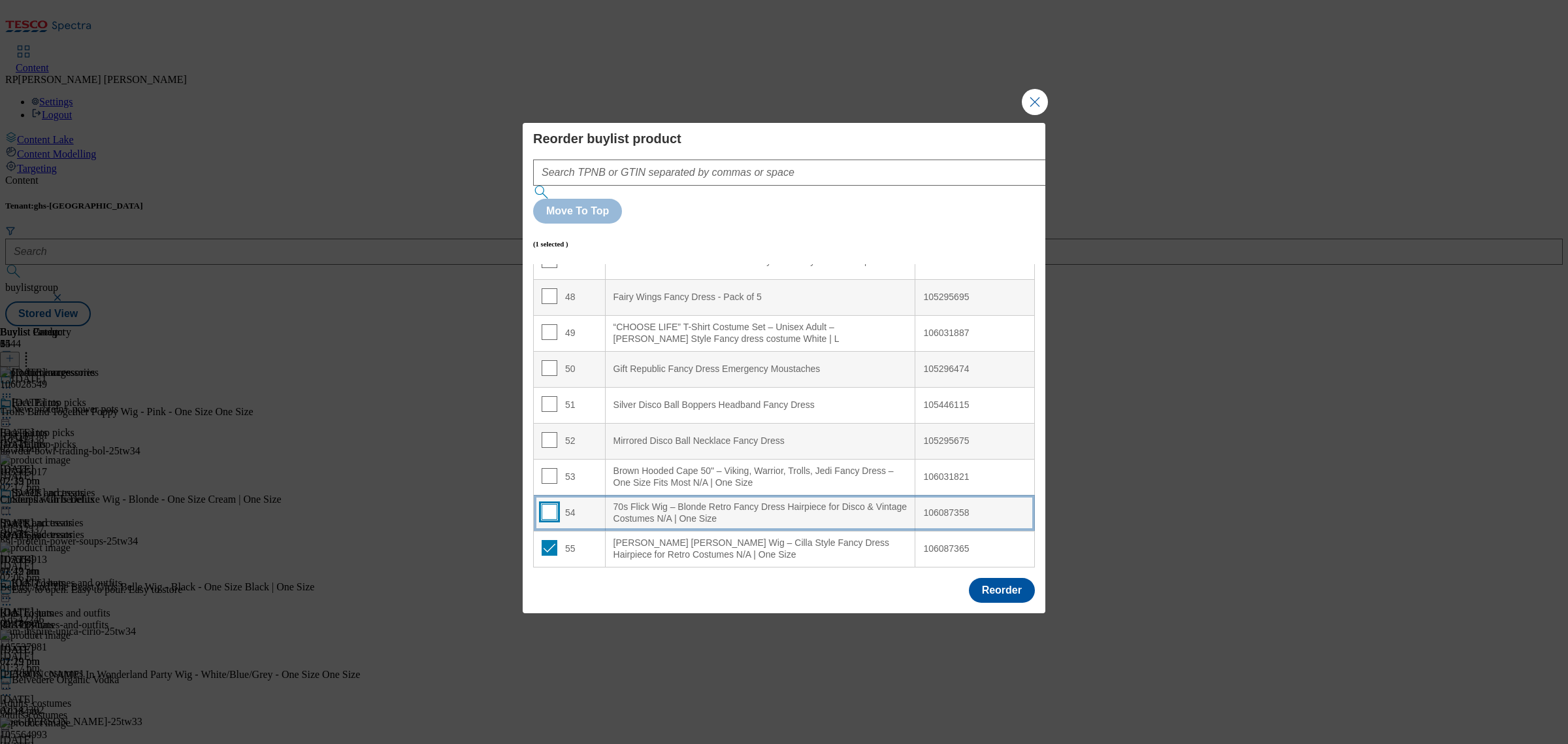
click at [547, 504] on input "Modal" at bounding box center [549, 511] width 15 height 15
checkbox input "true"
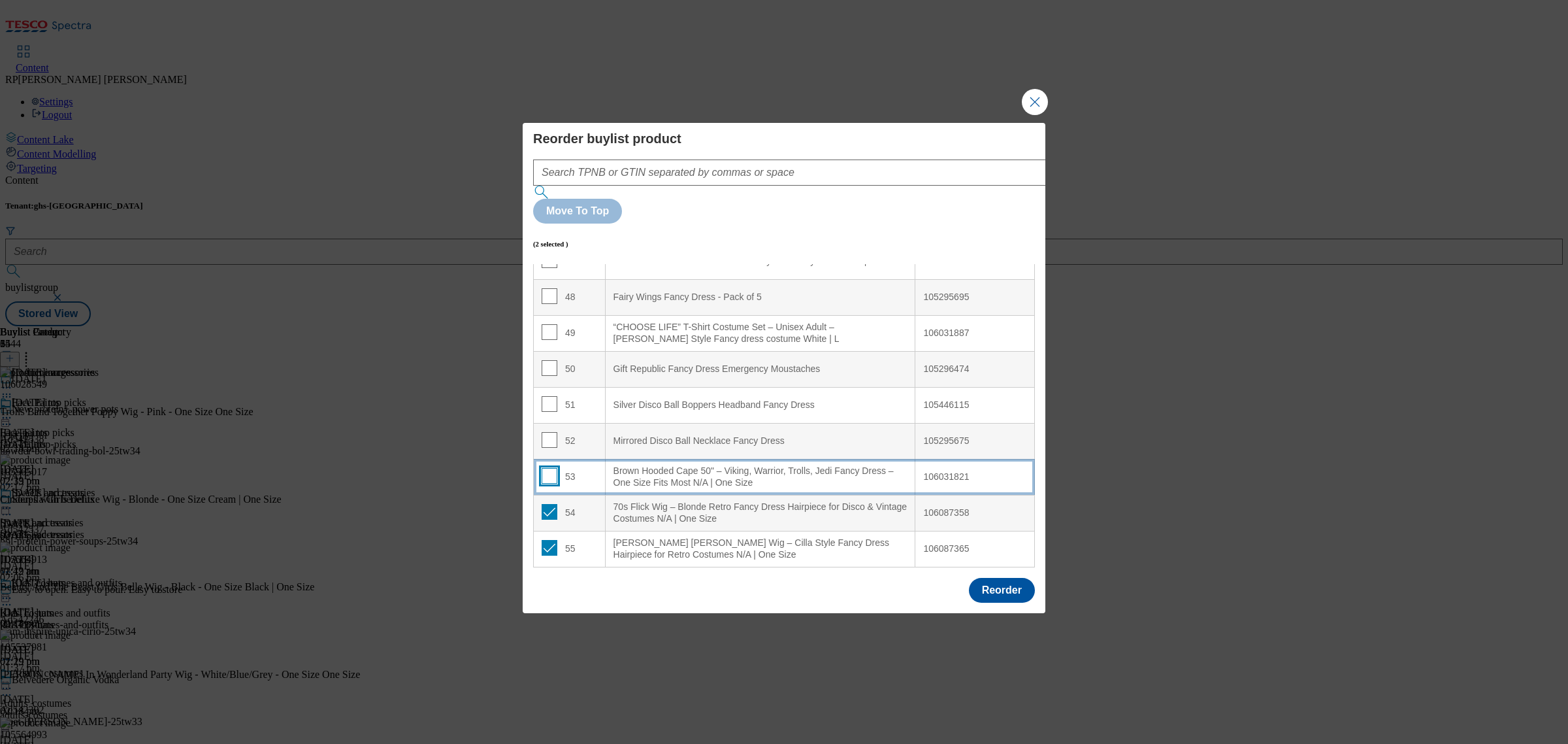
click at [544, 468] on input "Modal" at bounding box center [549, 475] width 15 height 15
checkbox input "true"
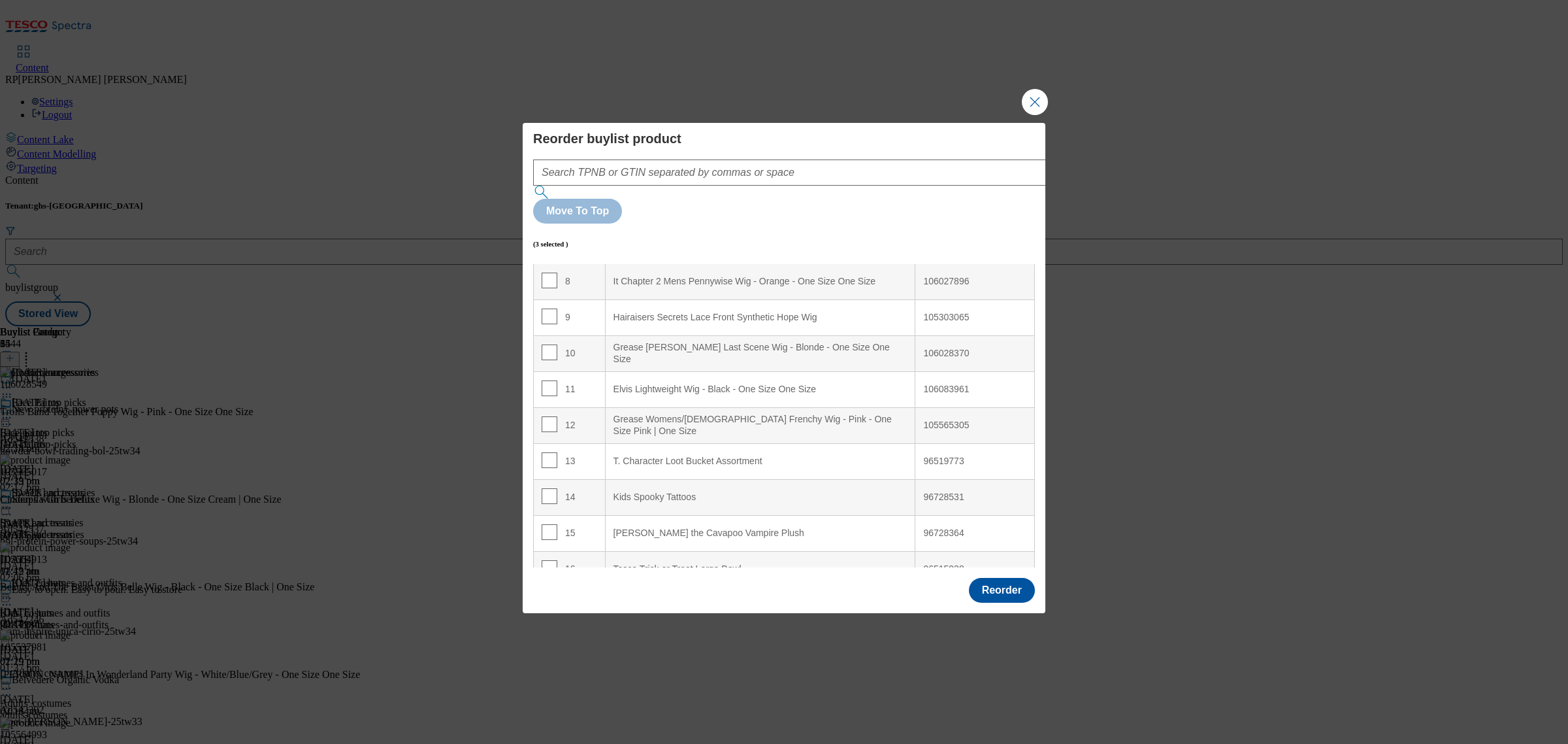
scroll to position [327, 0]
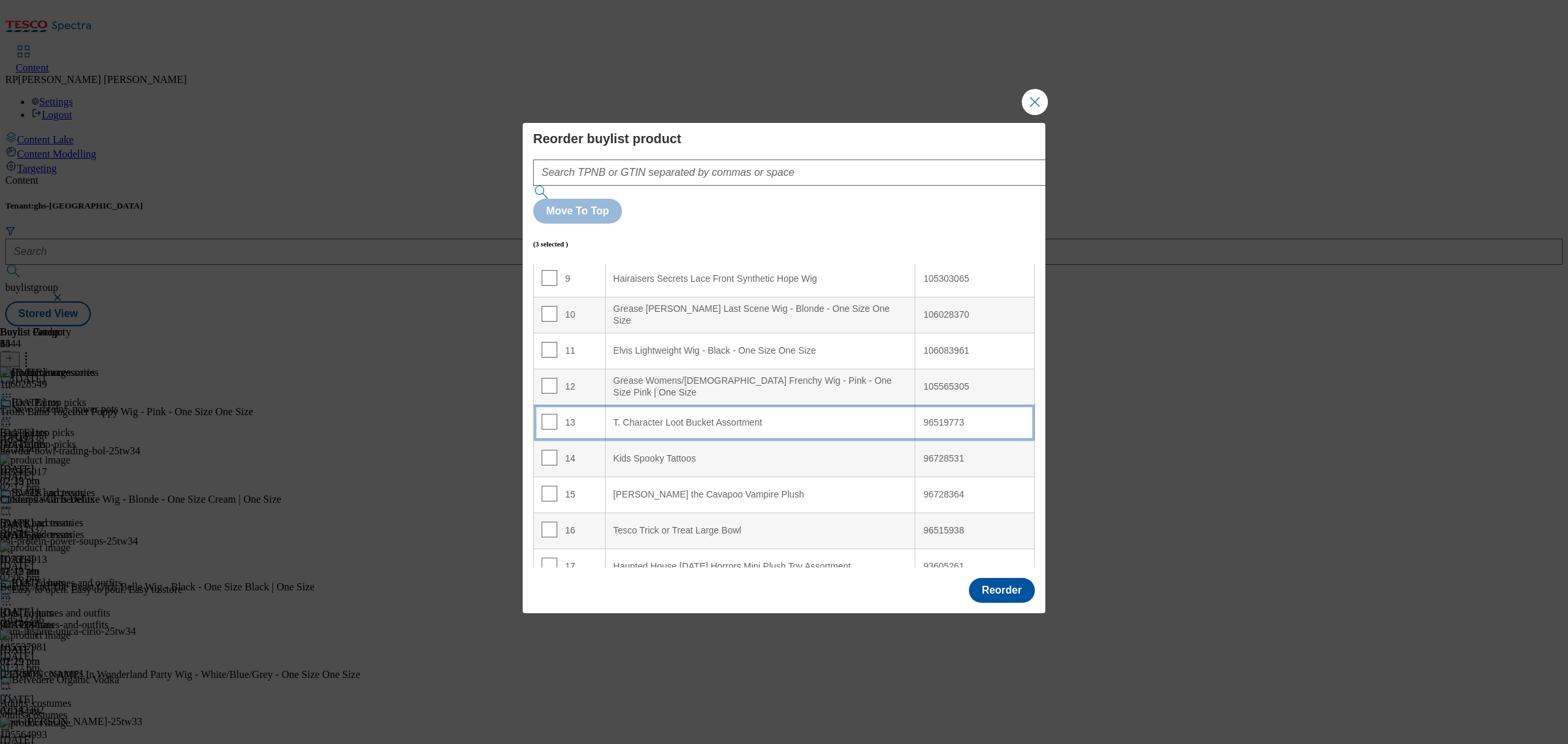
click at [789, 405] on Assortment "T. Character Loot Bucket Assortment" at bounding box center [760, 423] width 310 height 36
click at [546, 414] on input "Modal" at bounding box center [549, 421] width 15 height 15
checkbox input "false"
click at [547, 450] on input "Modal" at bounding box center [549, 457] width 15 height 15
checkbox input "false"
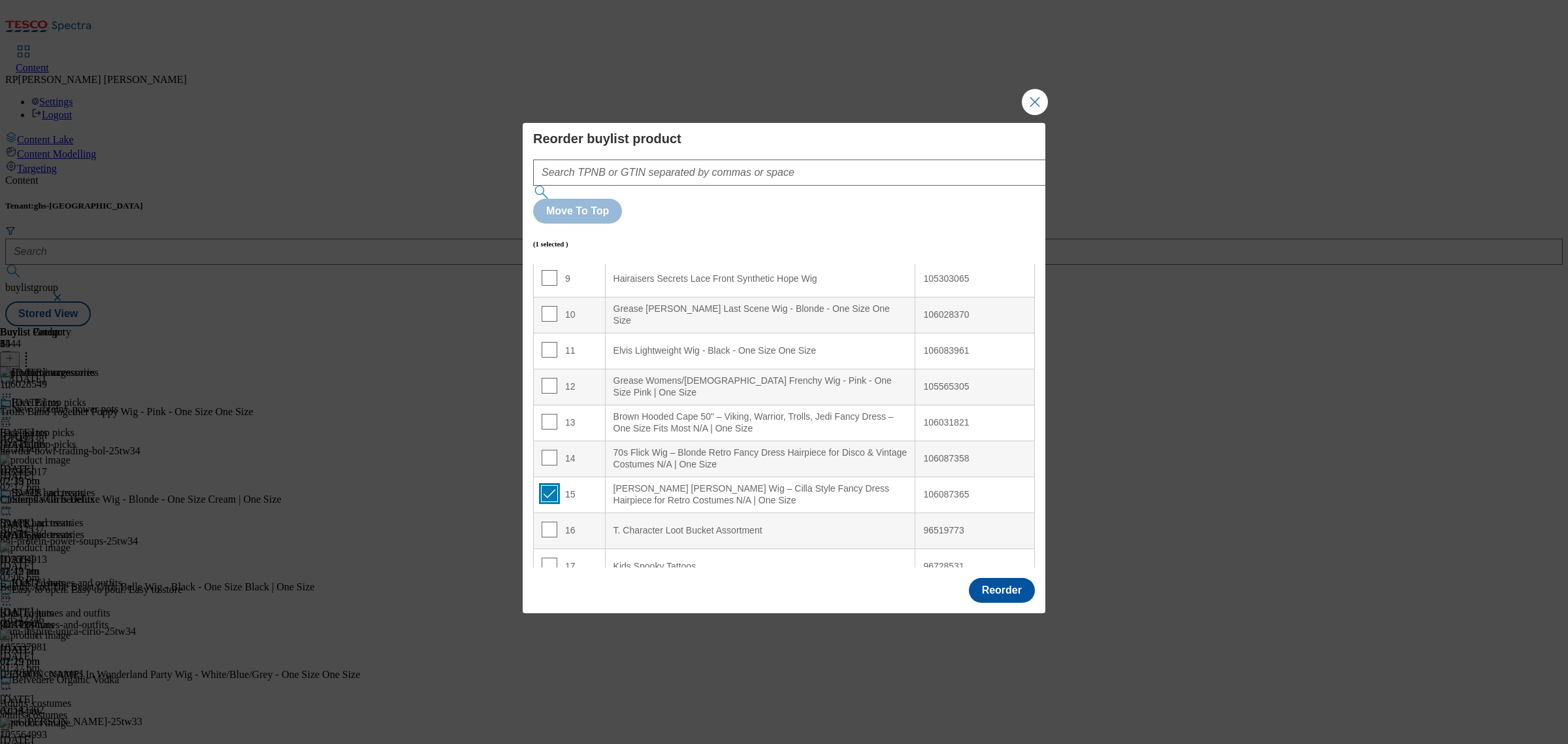
click at [548, 485] on input "Modal" at bounding box center [549, 493] width 15 height 15
checkbox input "false"
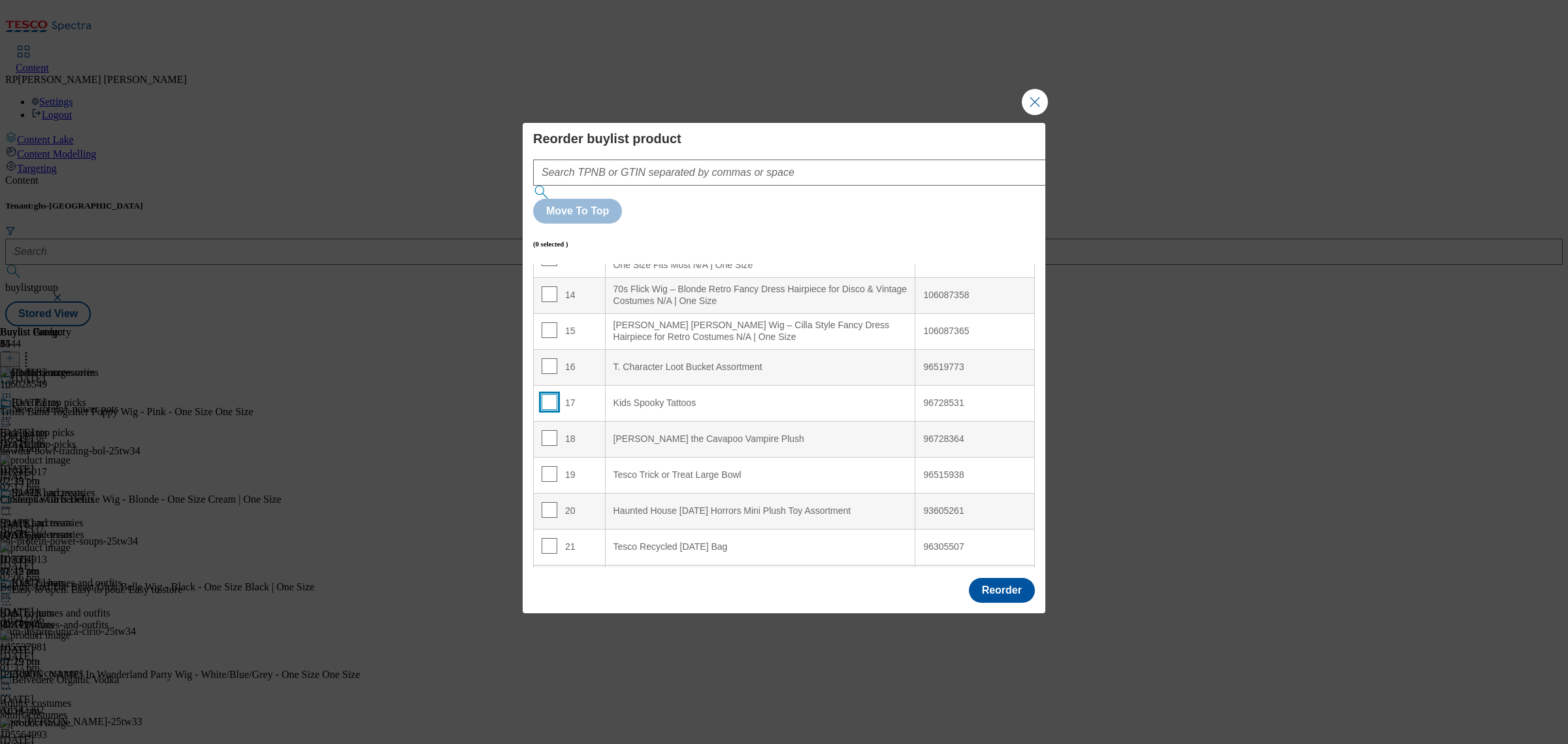
click at [549, 394] on input "Modal" at bounding box center [549, 402] width 15 height 15
checkbox input "true"
click at [587, 349] on td "16" at bounding box center [569, 367] width 72 height 36
click at [550, 358] on input "Modal" at bounding box center [549, 365] width 15 height 15
checkbox input "false"
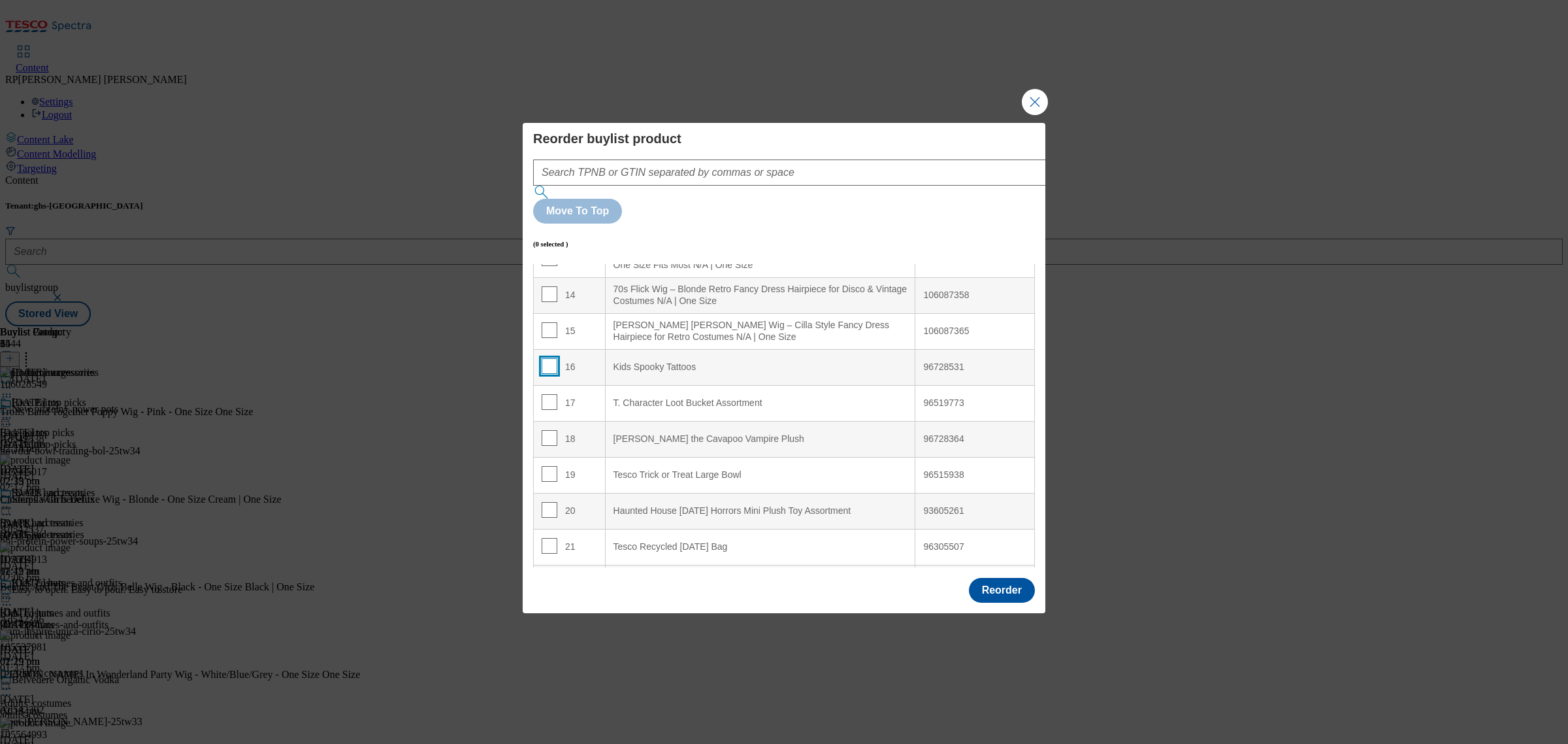
scroll to position [572, 0]
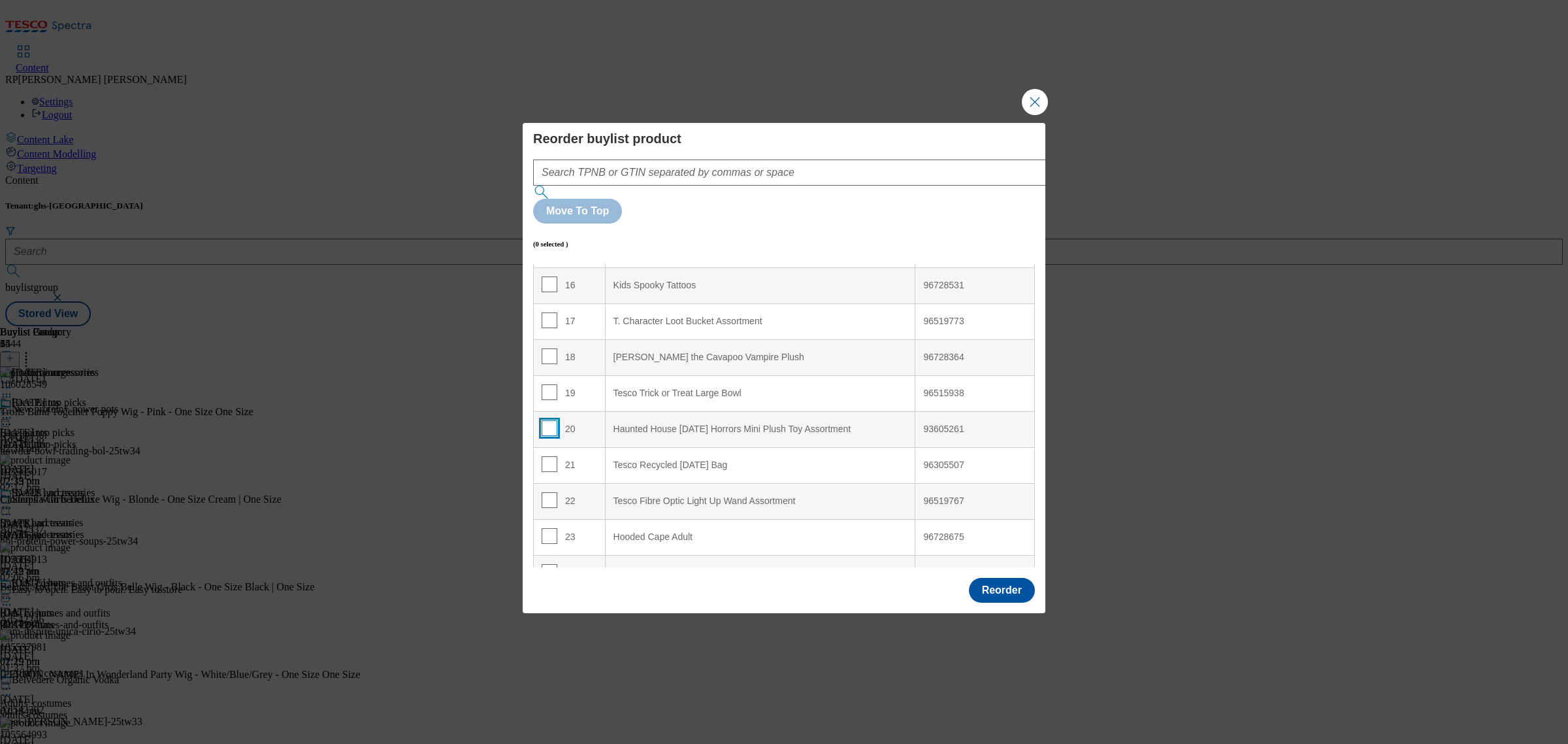
click at [544, 420] on input "Modal" at bounding box center [549, 428] width 15 height 15
checkbox input "true"
click at [589, 339] on td "18" at bounding box center [569, 357] width 72 height 36
click at [547, 348] on input "Modal" at bounding box center [549, 356] width 15 height 15
checkbox input "false"
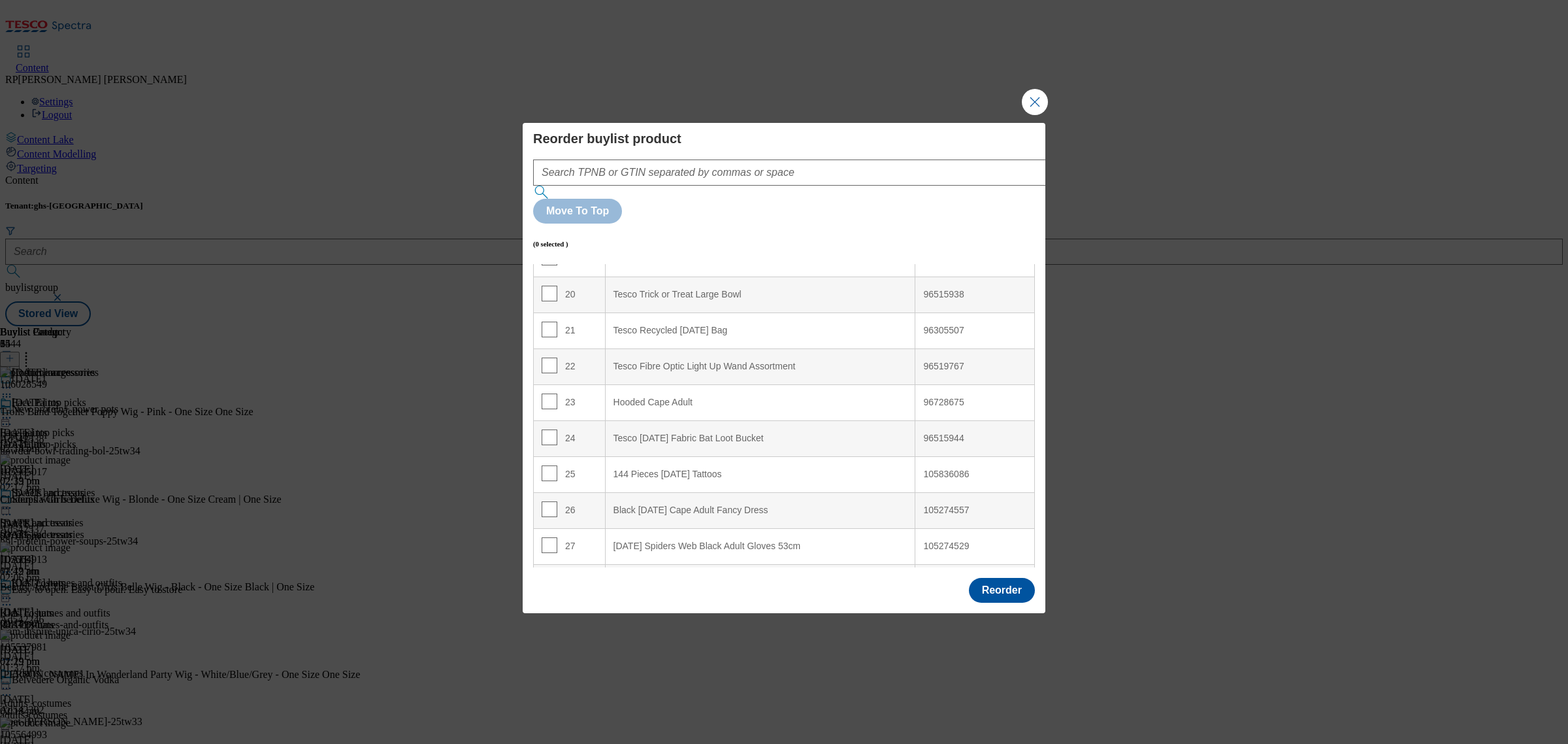
scroll to position [735, 0]
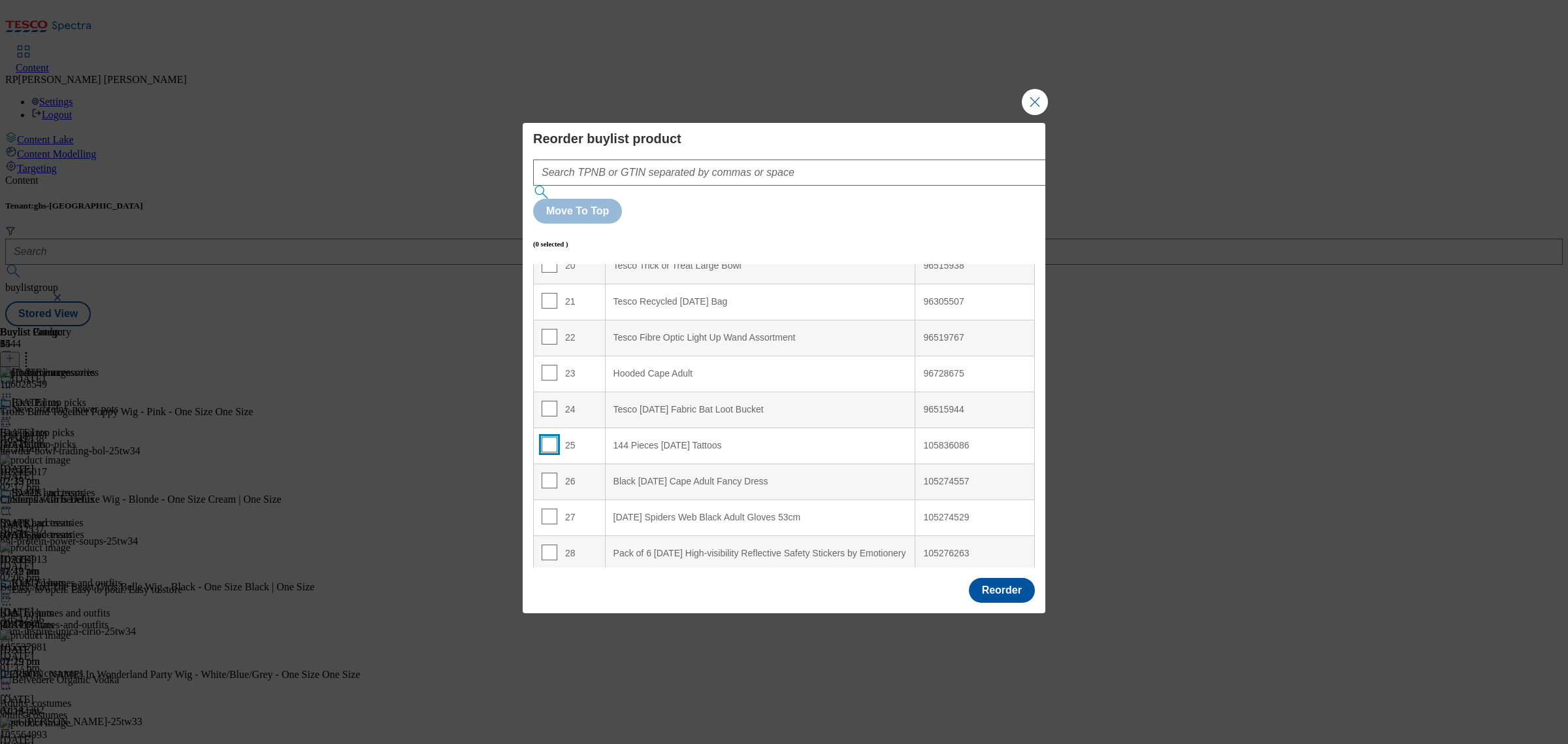
click at [544, 436] on input "Modal" at bounding box center [549, 444] width 15 height 15
checkbox input "true"
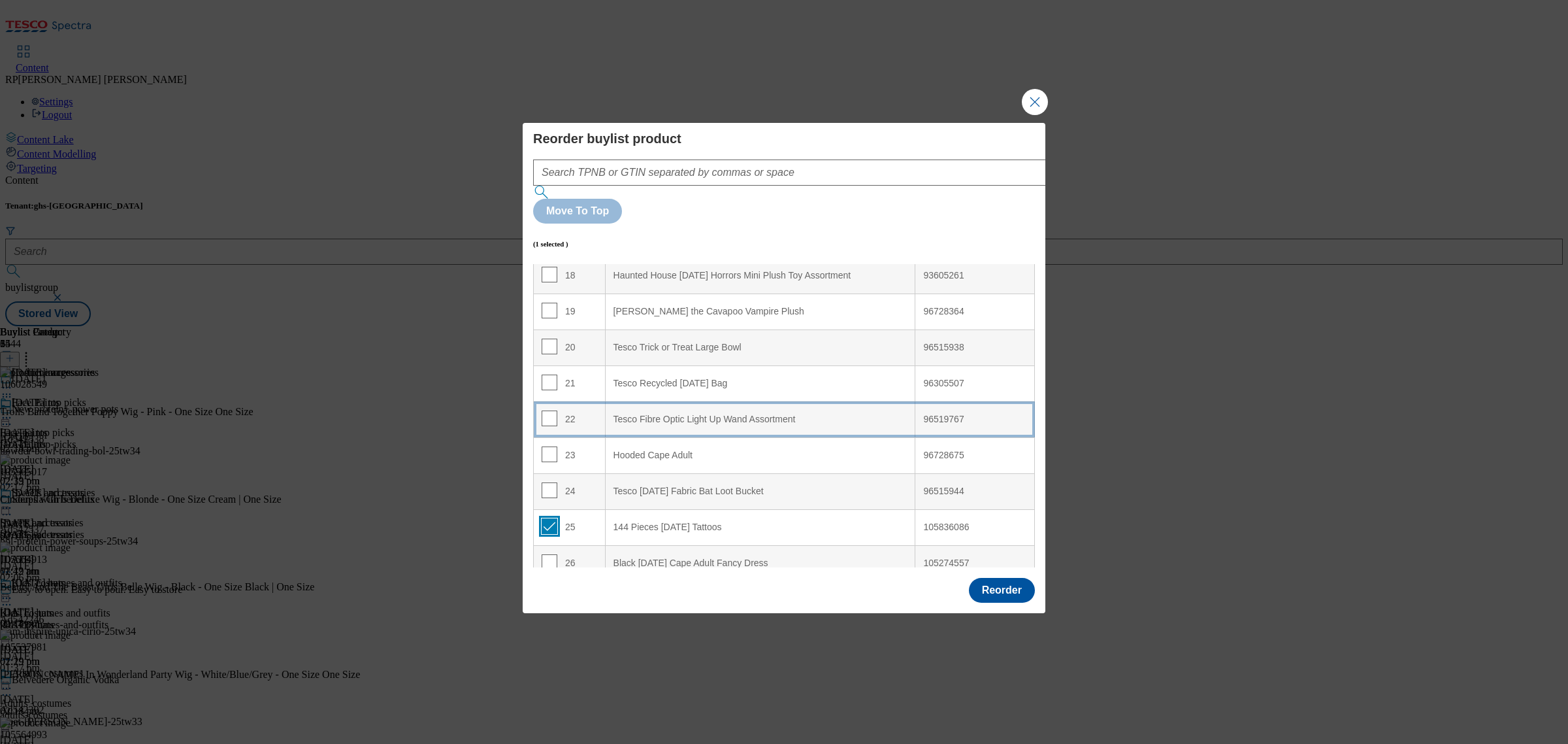
scroll to position [572, 0]
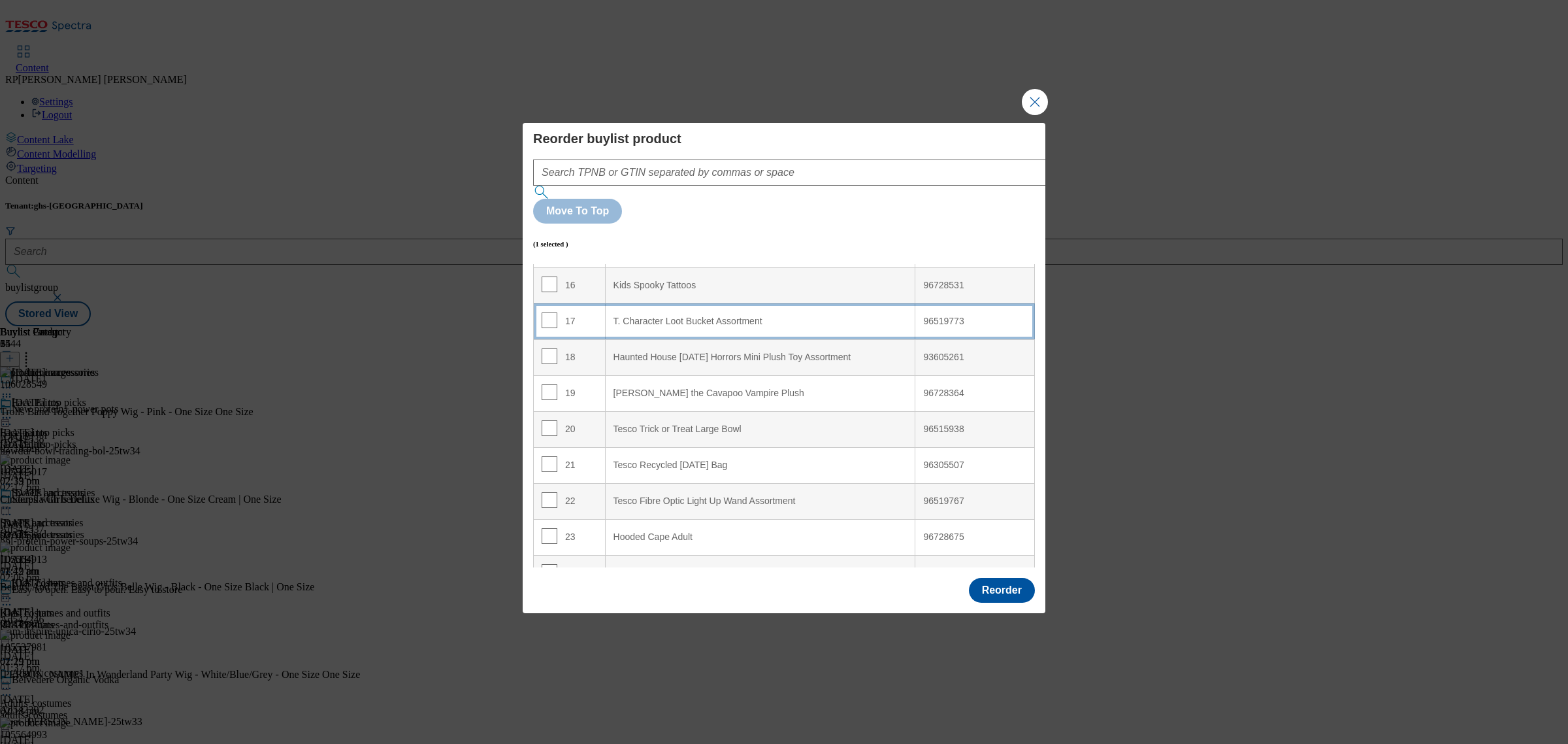
click at [589, 304] on td "17" at bounding box center [569, 322] width 72 height 36
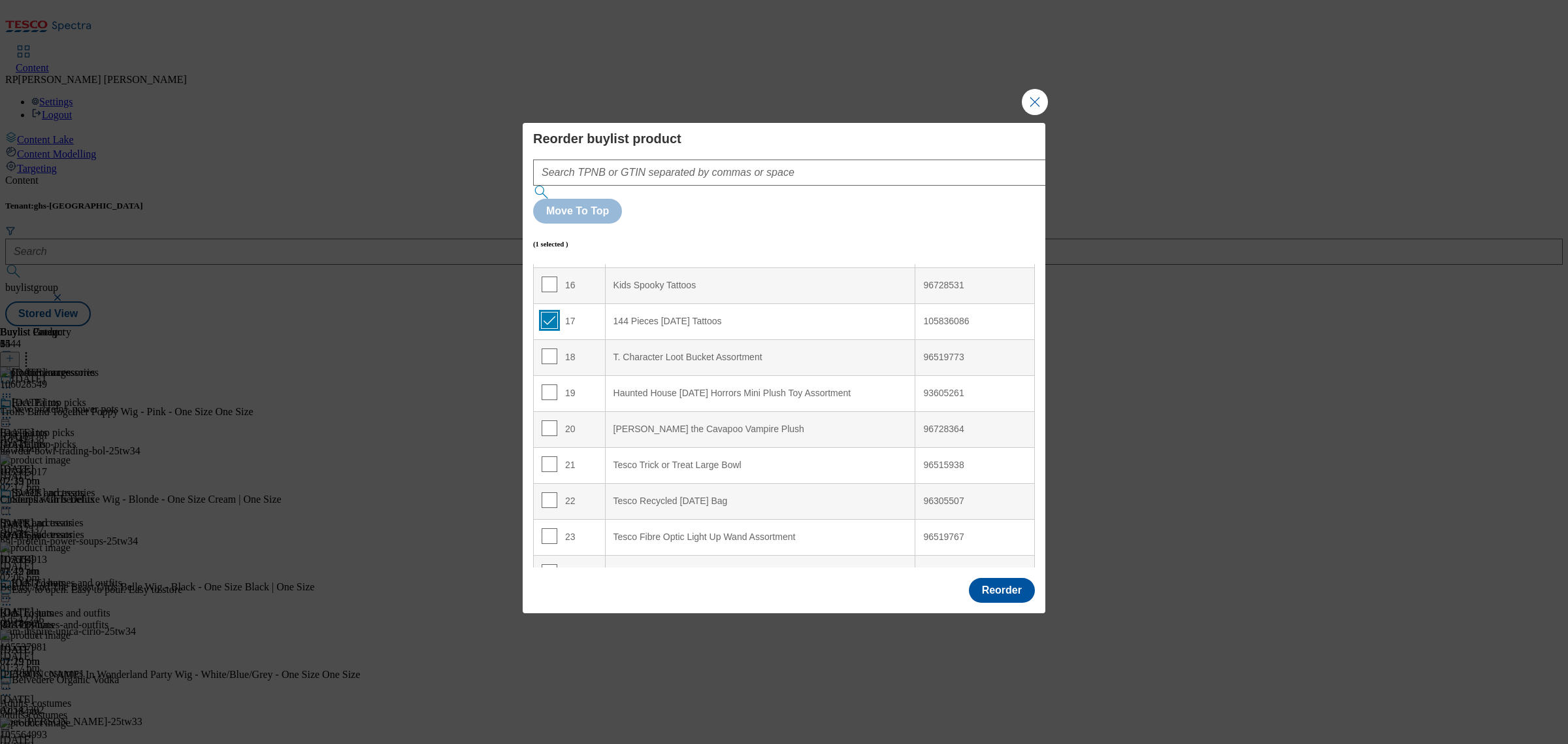
click at [550, 312] on input "Modal" at bounding box center [549, 320] width 15 height 15
checkbox input "false"
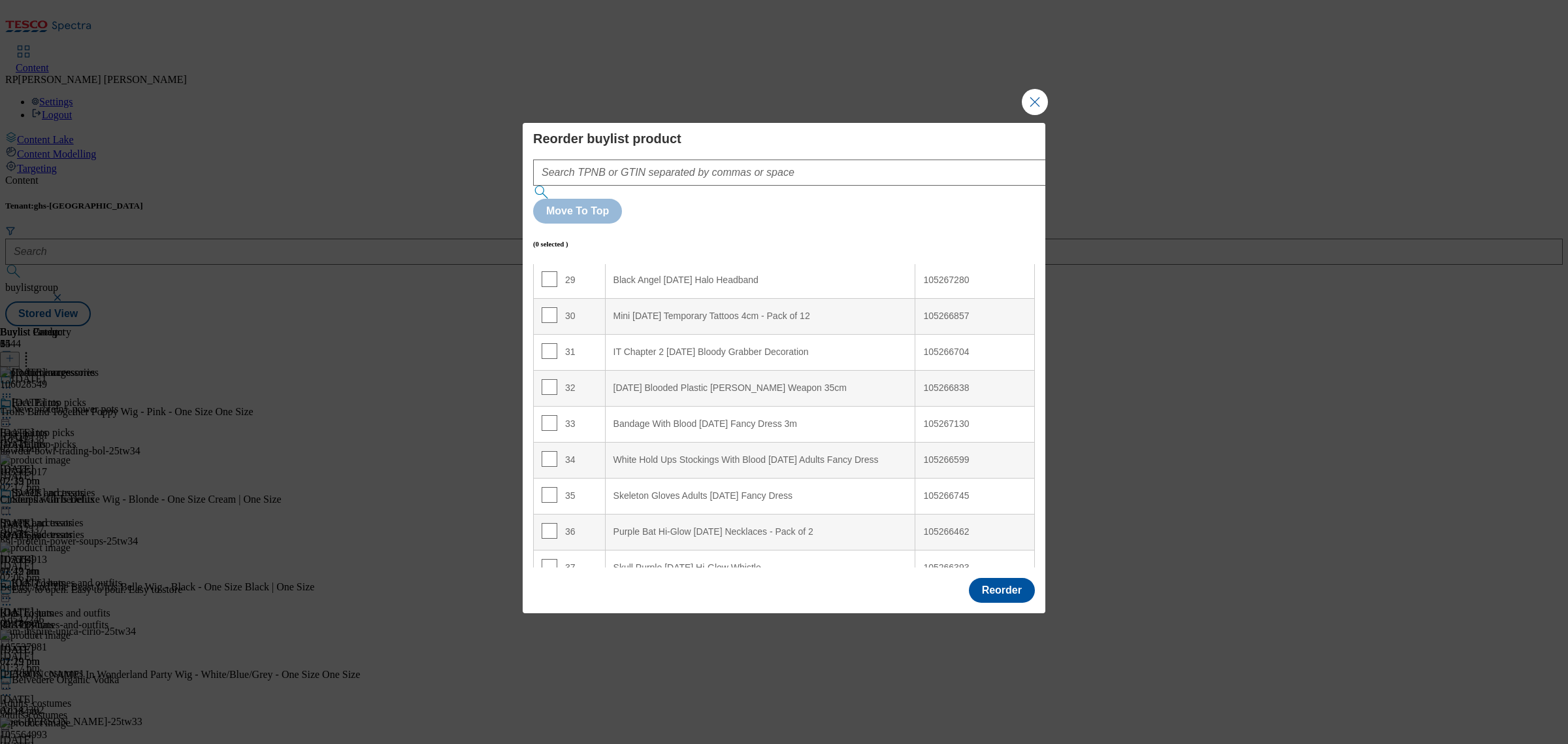
scroll to position [1062, 0]
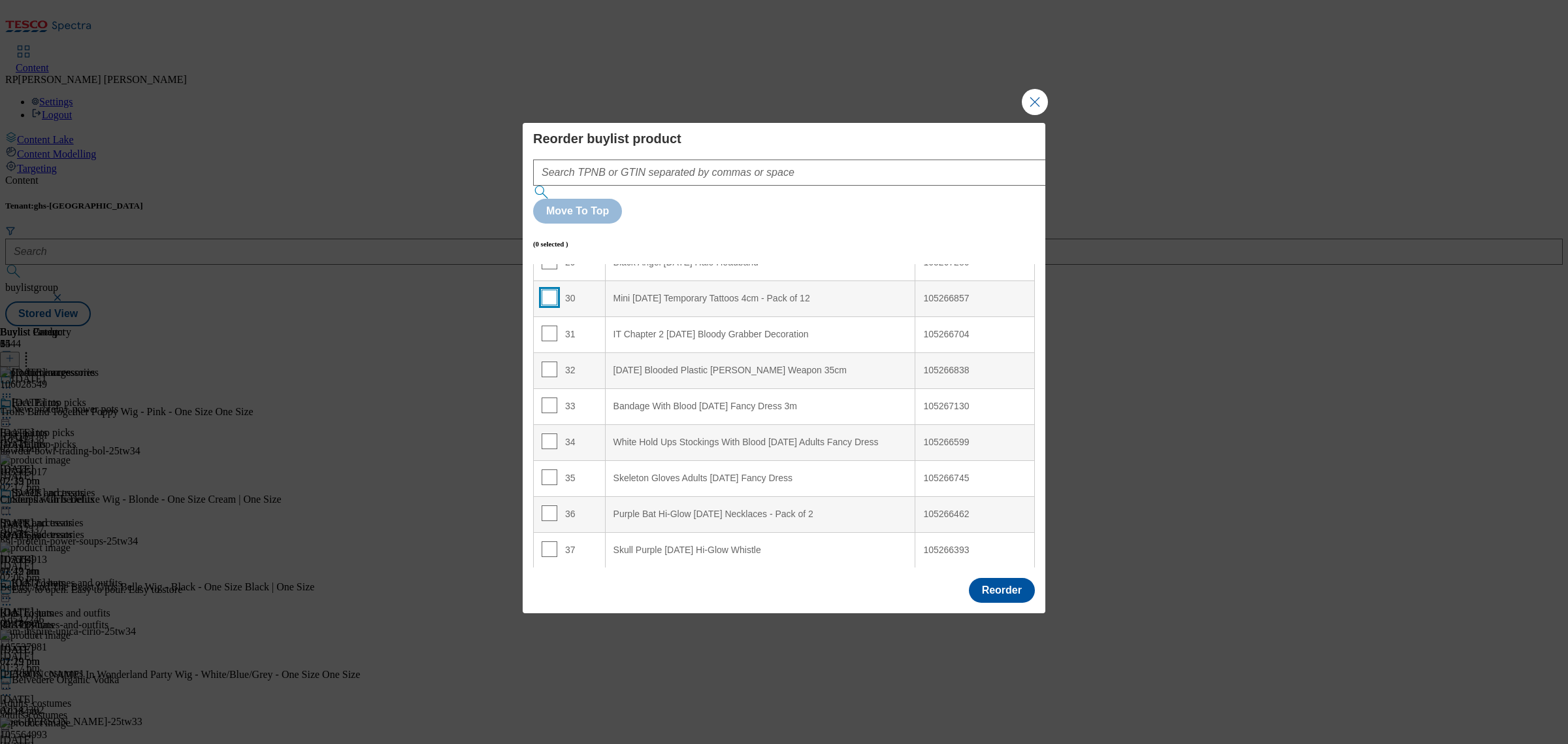
click at [548, 289] on input "Modal" at bounding box center [549, 297] width 15 height 15
checkbox input "true"
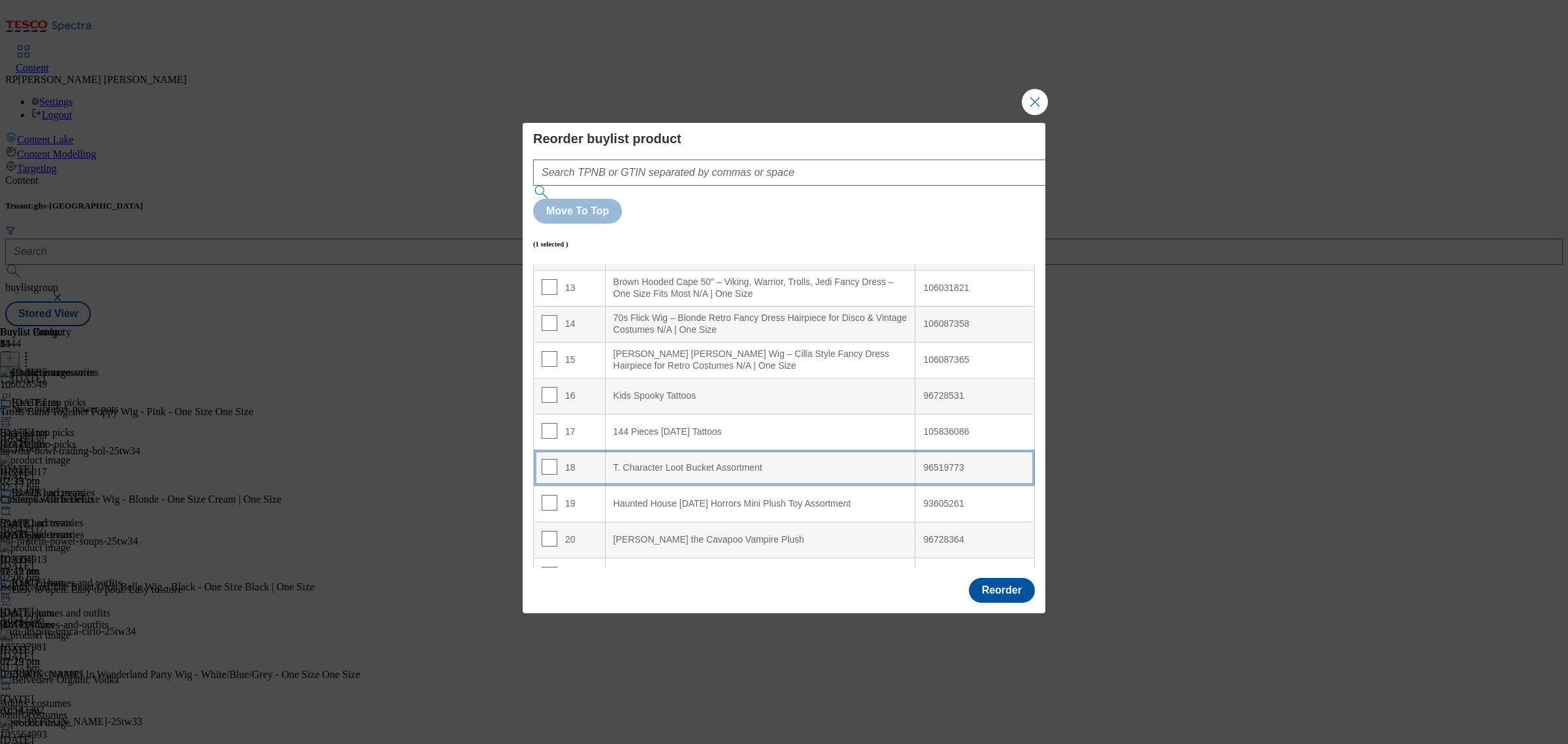
scroll to position [490, 0]
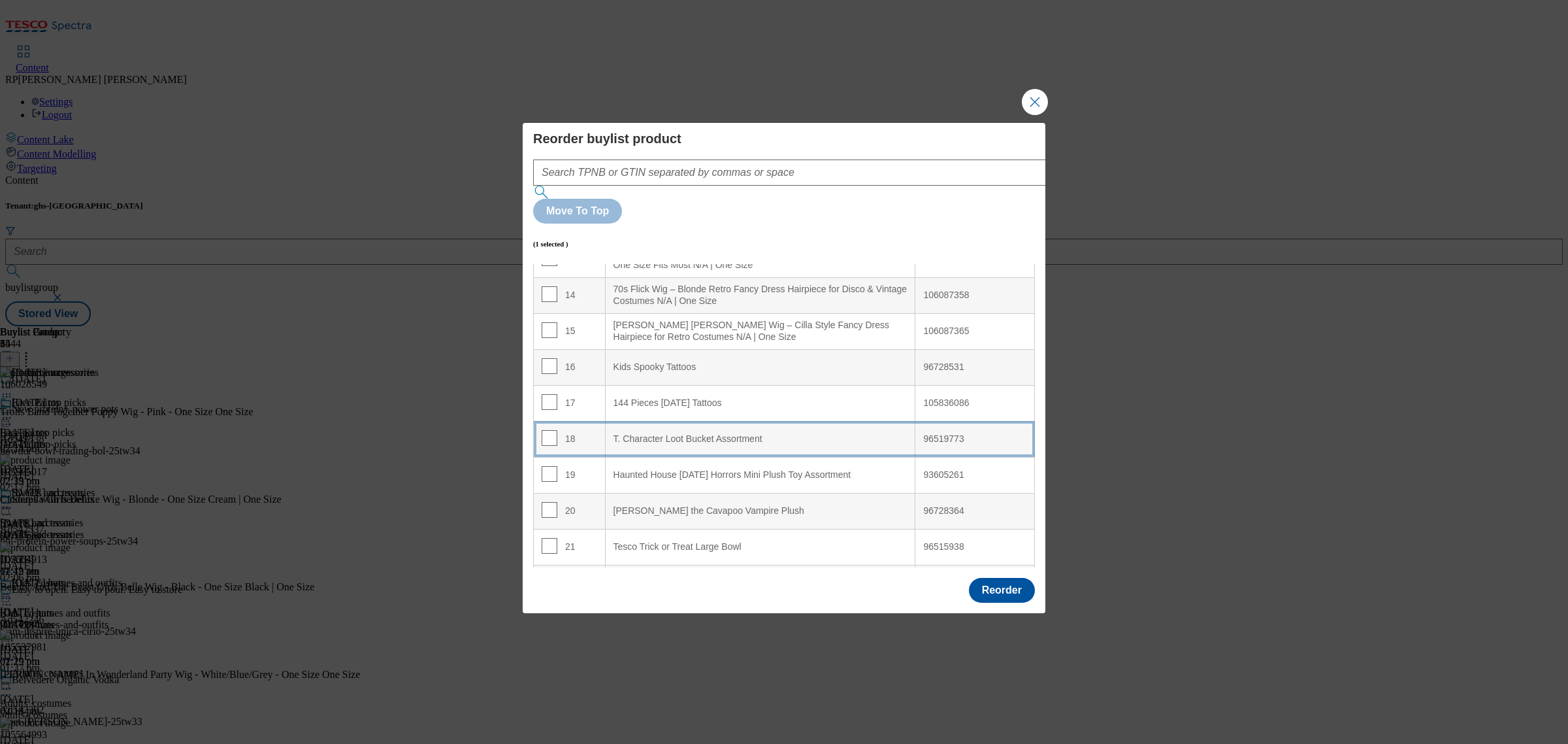
click at [573, 421] on td "18" at bounding box center [569, 439] width 72 height 36
click at [544, 430] on input "Modal" at bounding box center [549, 437] width 15 height 15
checkbox input "false"
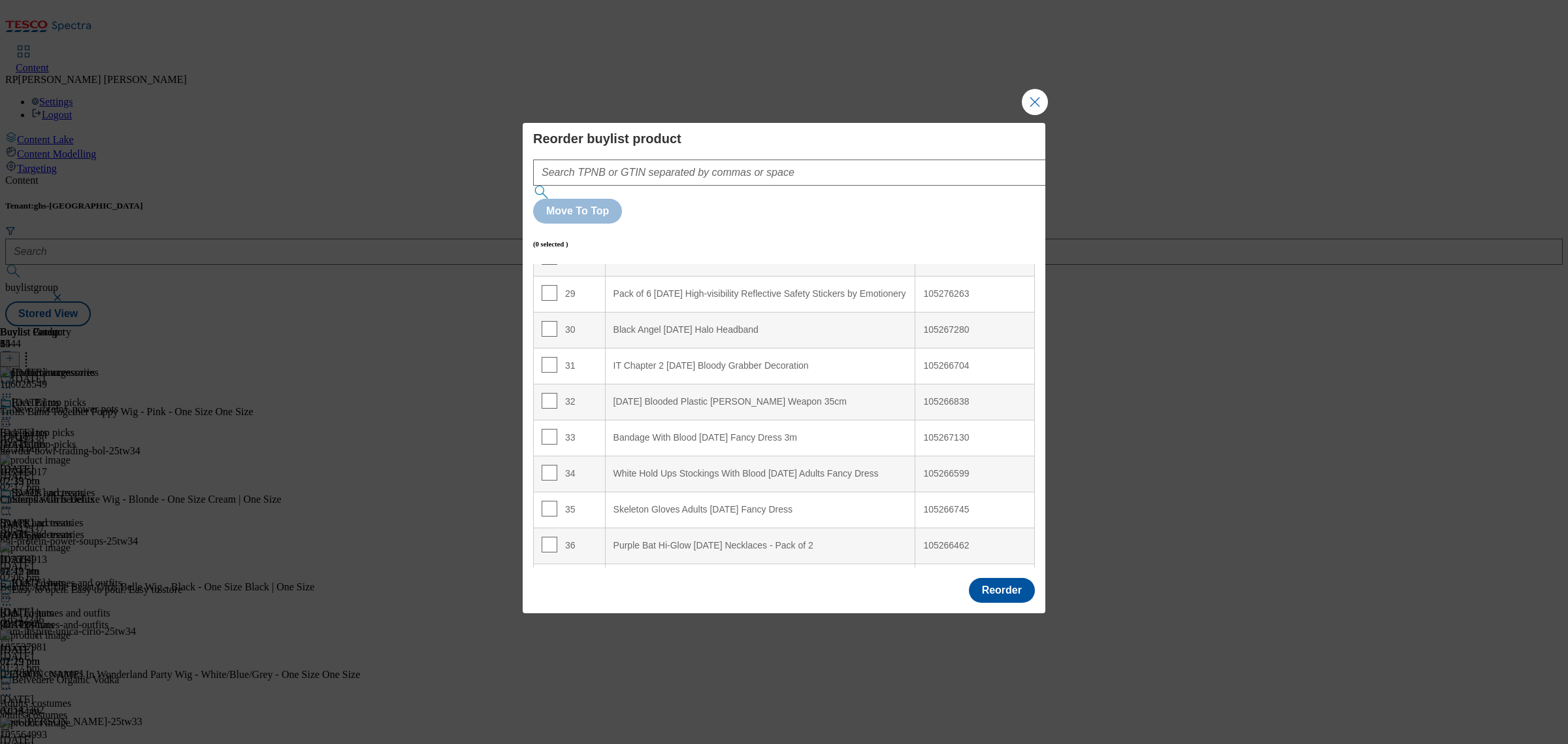
scroll to position [975, 0]
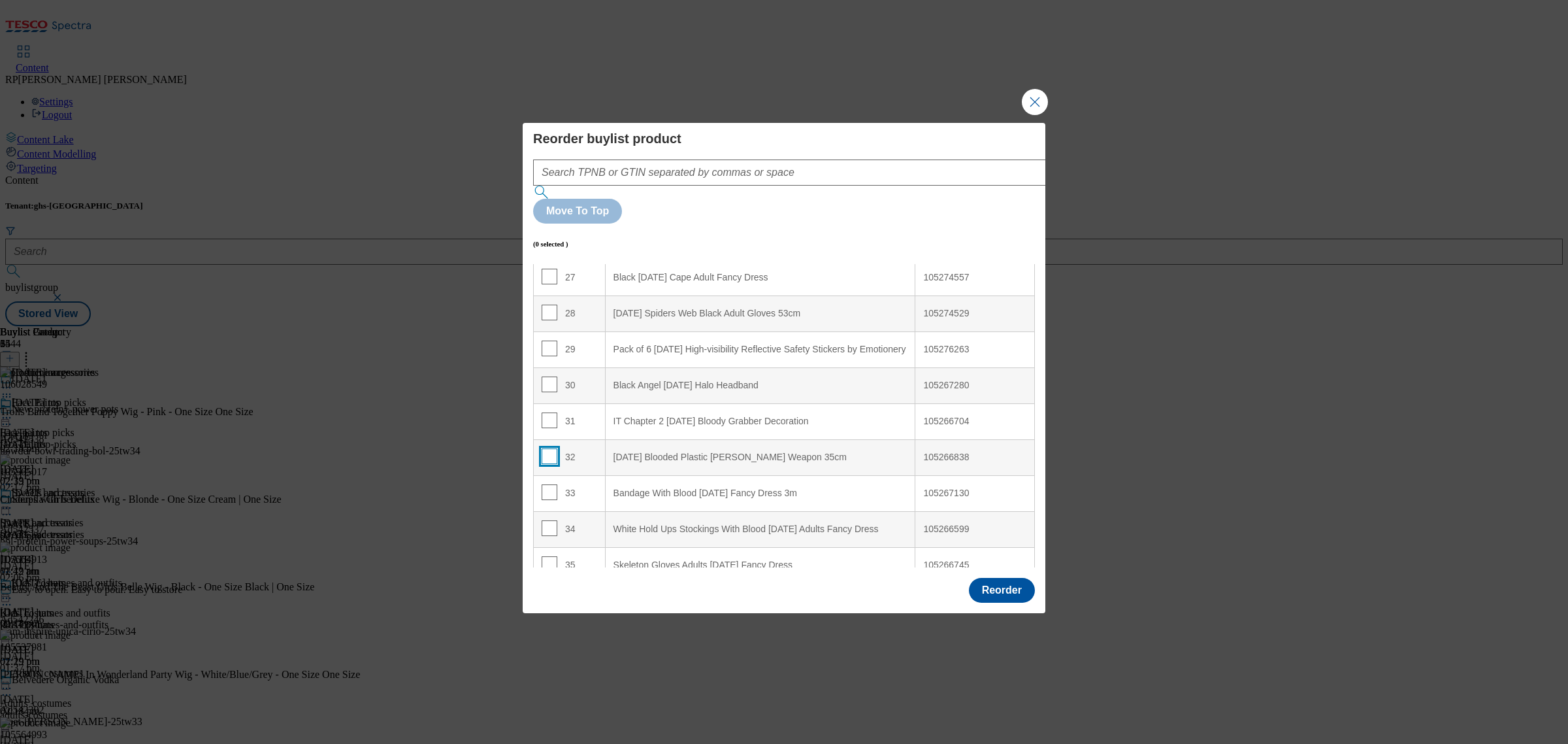
click at [550, 449] on input "Modal" at bounding box center [549, 456] width 15 height 15
checkbox input "true"
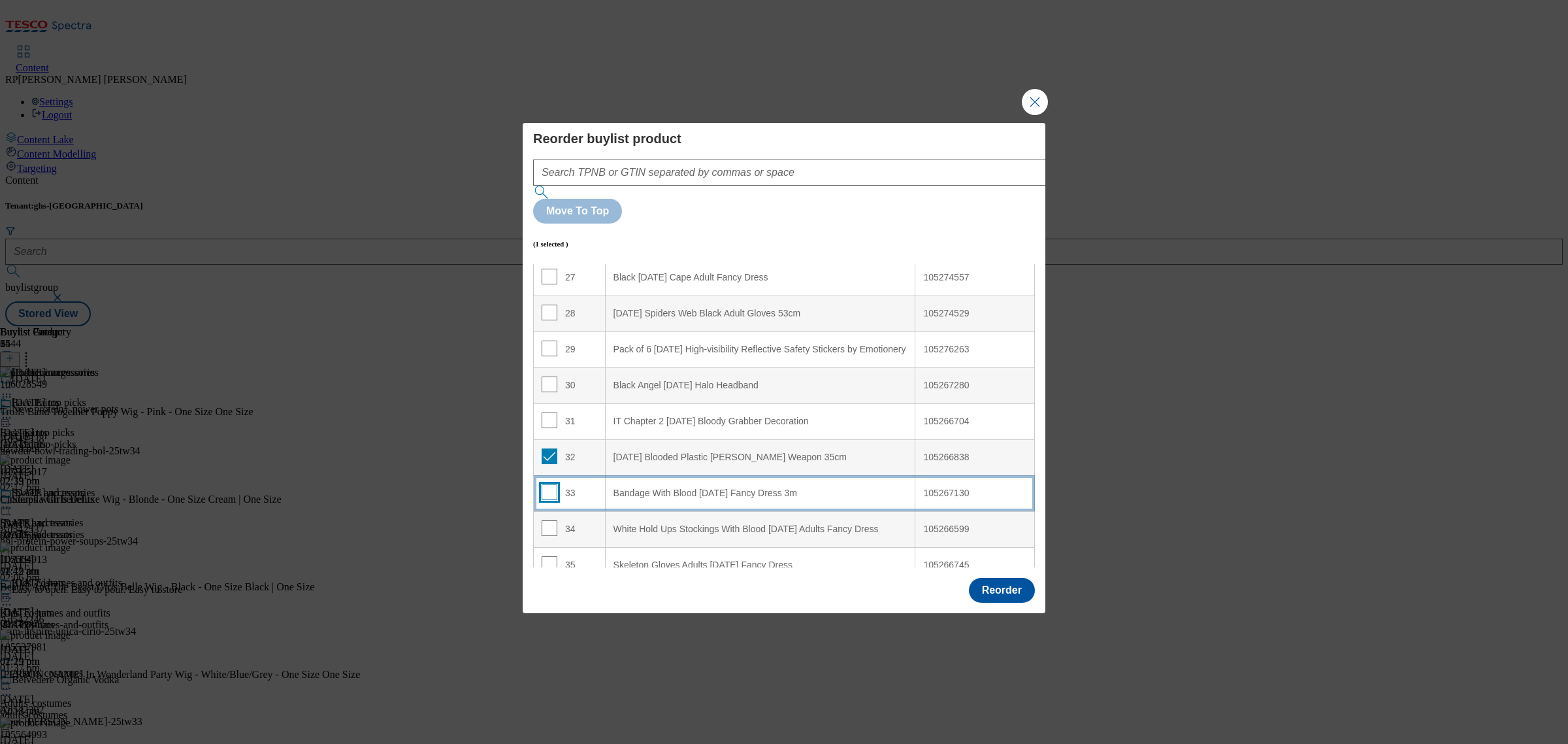
click at [543, 484] on input "Modal" at bounding box center [549, 492] width 15 height 15
checkbox input "true"
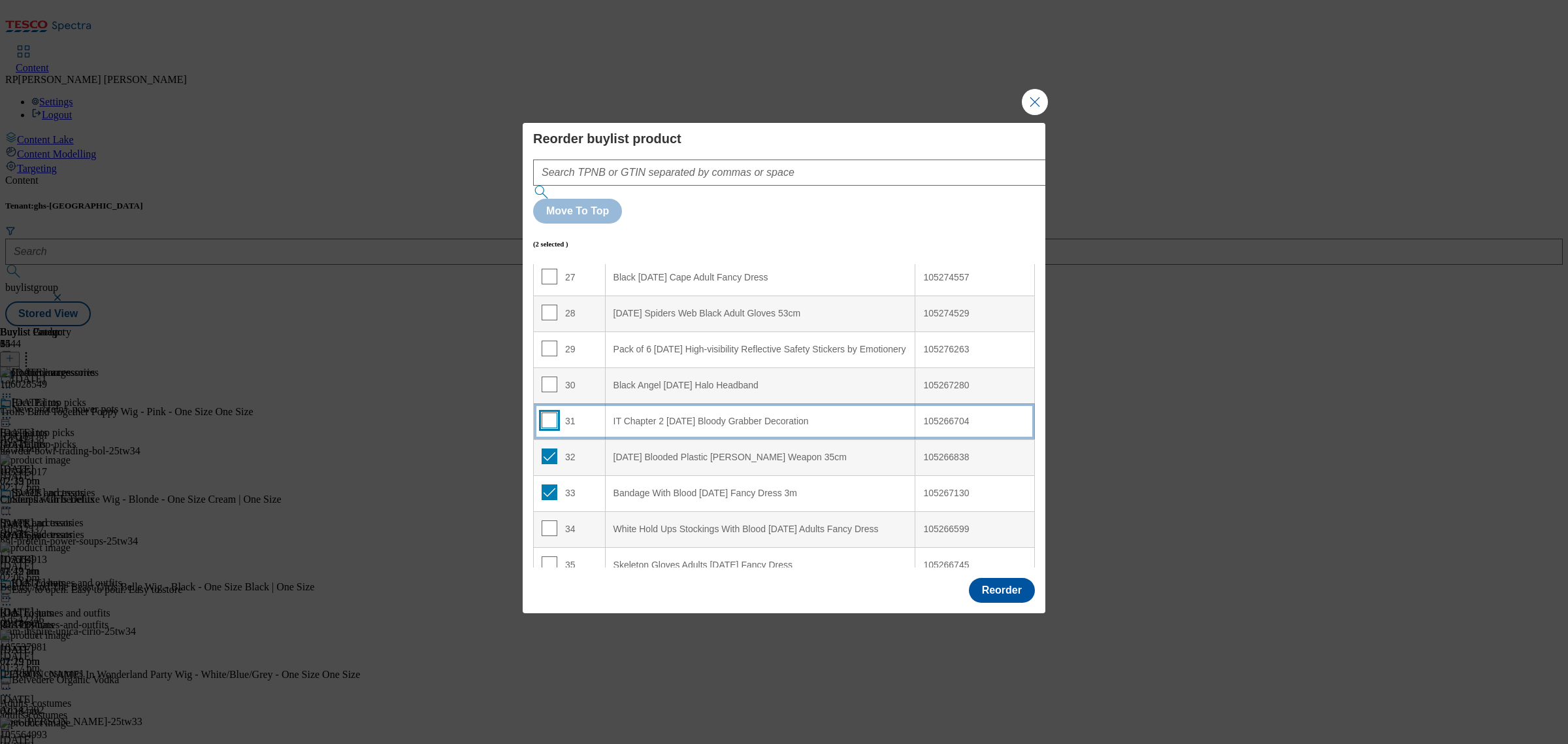
click at [543, 412] on input "Modal" at bounding box center [549, 420] width 15 height 15
checkbox input "true"
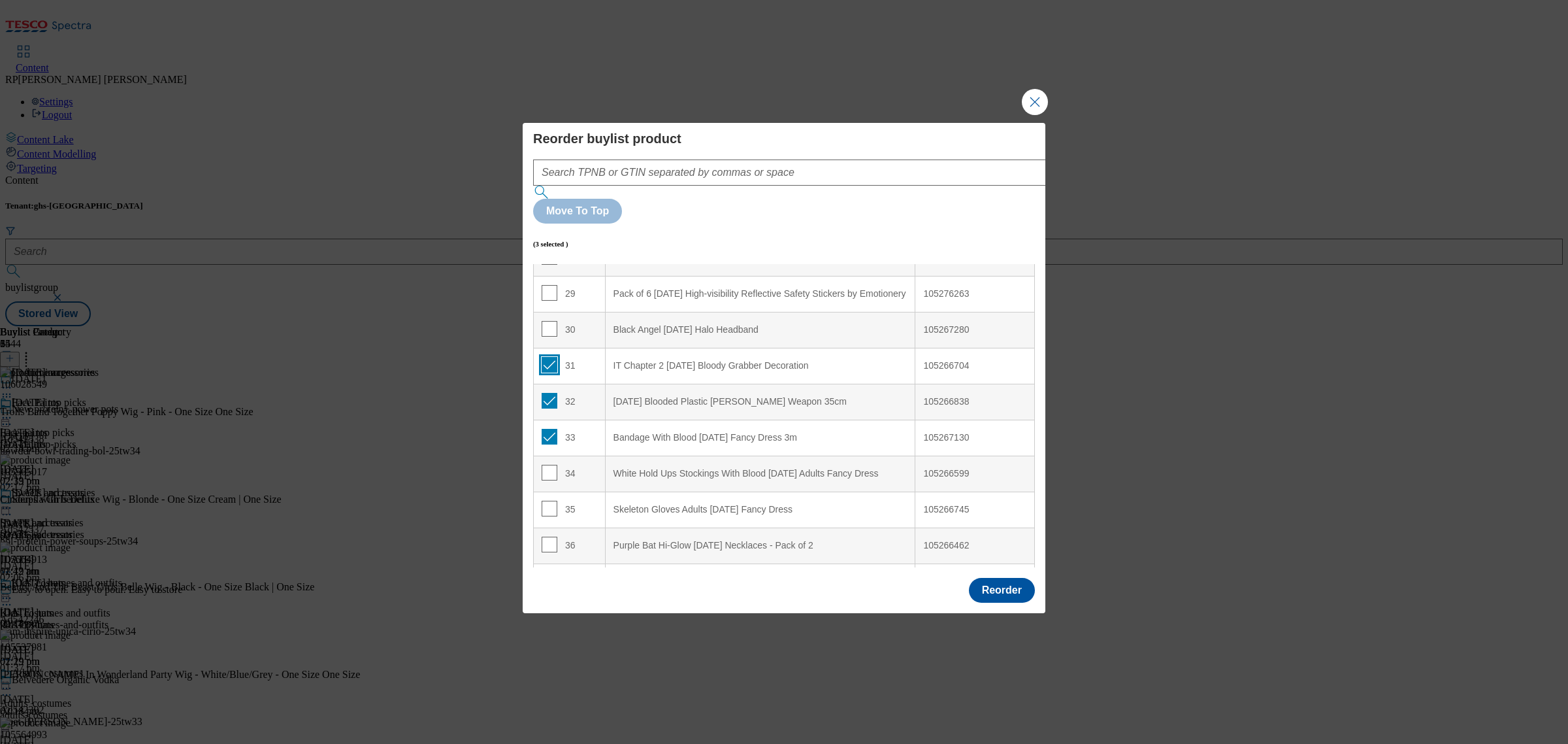
scroll to position [1057, 0]
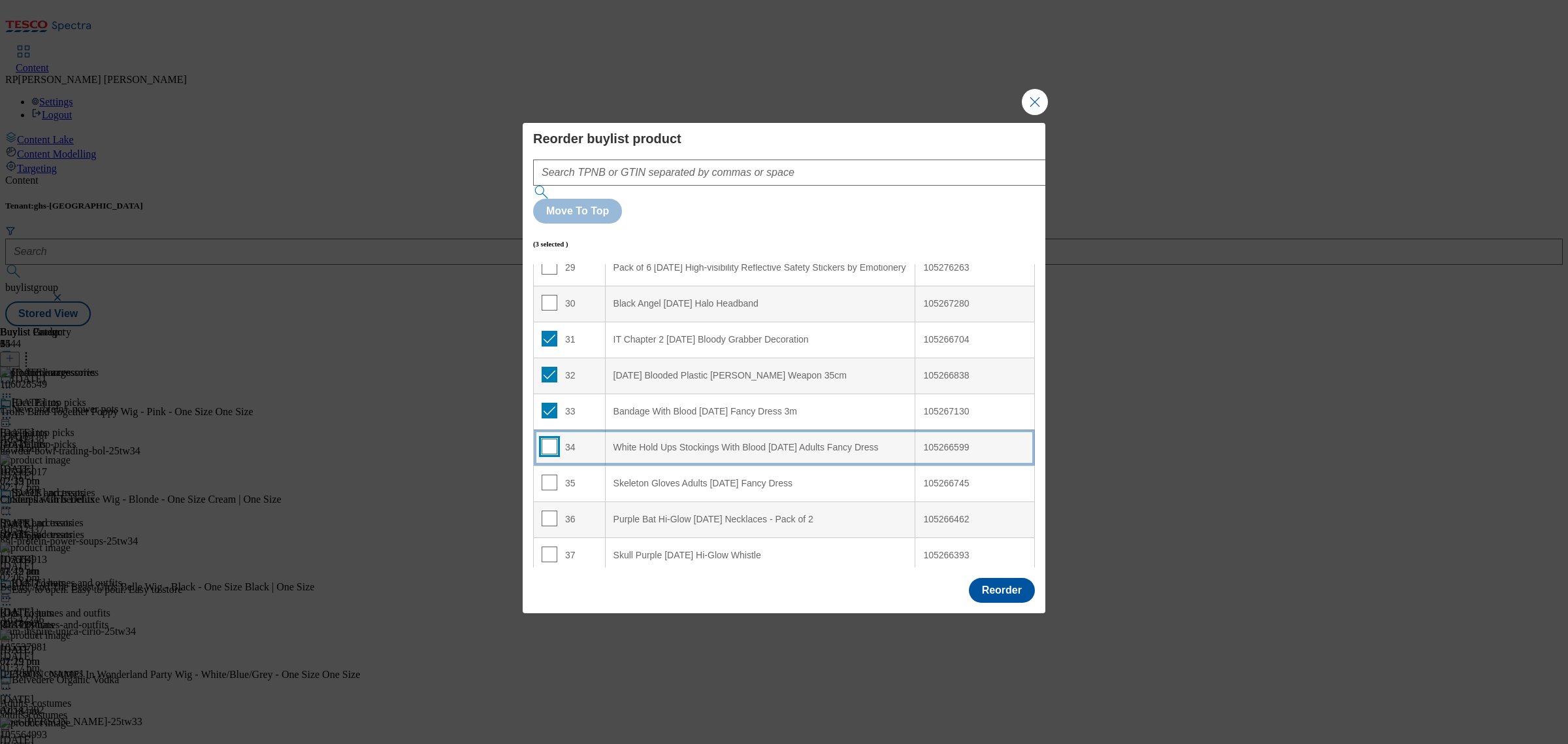
click at [543, 438] on input "Modal" at bounding box center [549, 446] width 15 height 15
checkbox input "true"
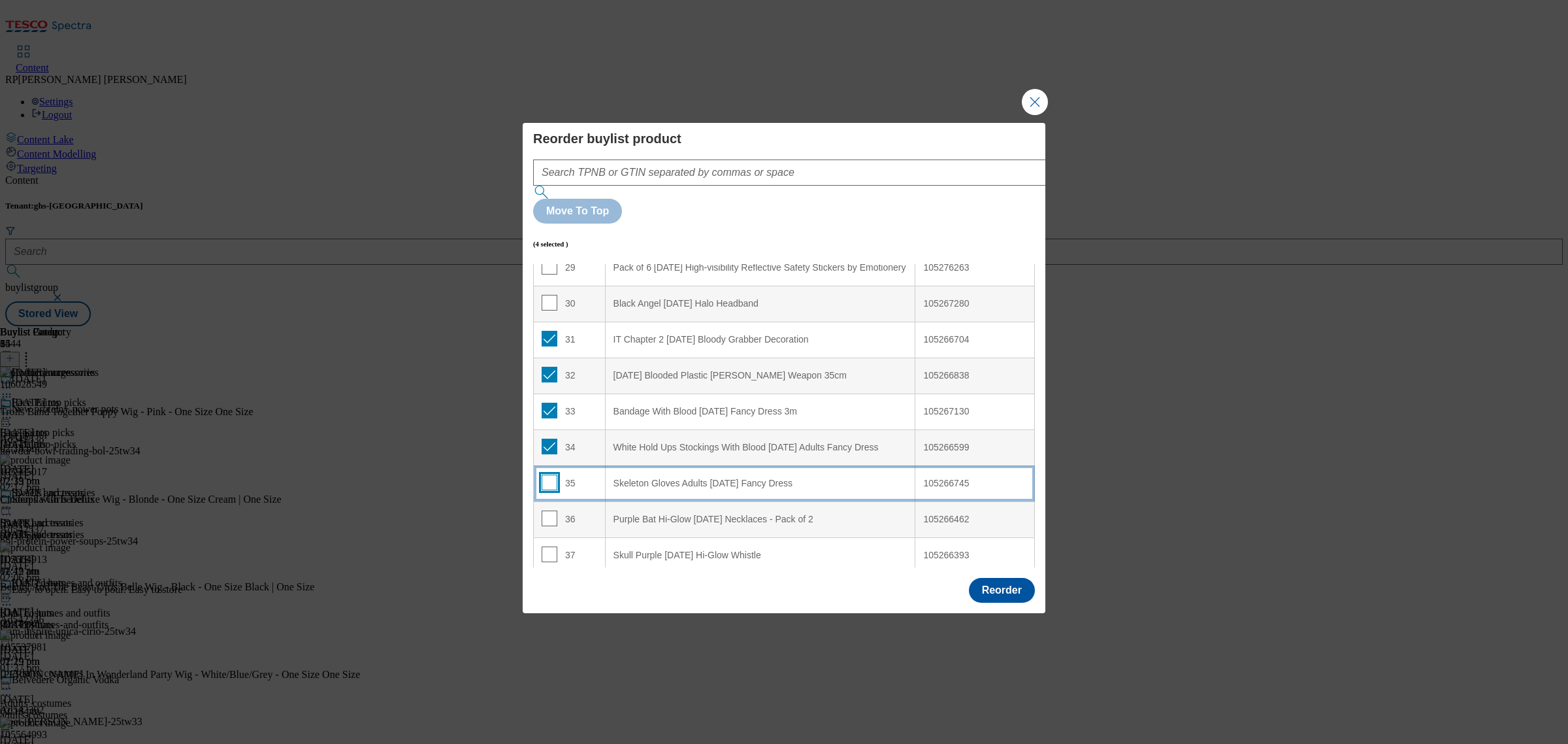
click at [549, 475] on input "Modal" at bounding box center [549, 482] width 15 height 15
checkbox input "true"
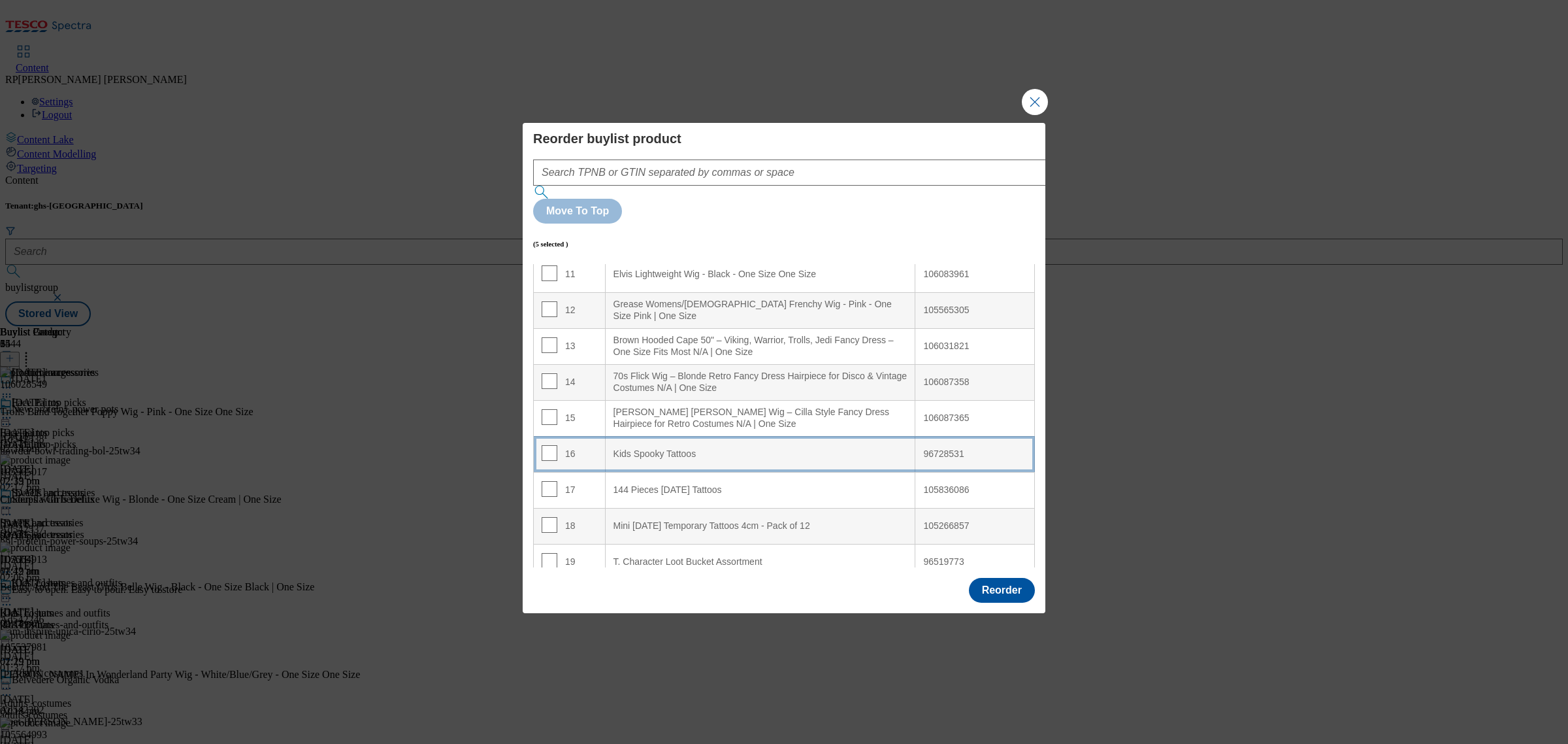
click at [580, 436] on td "16" at bounding box center [569, 454] width 72 height 36
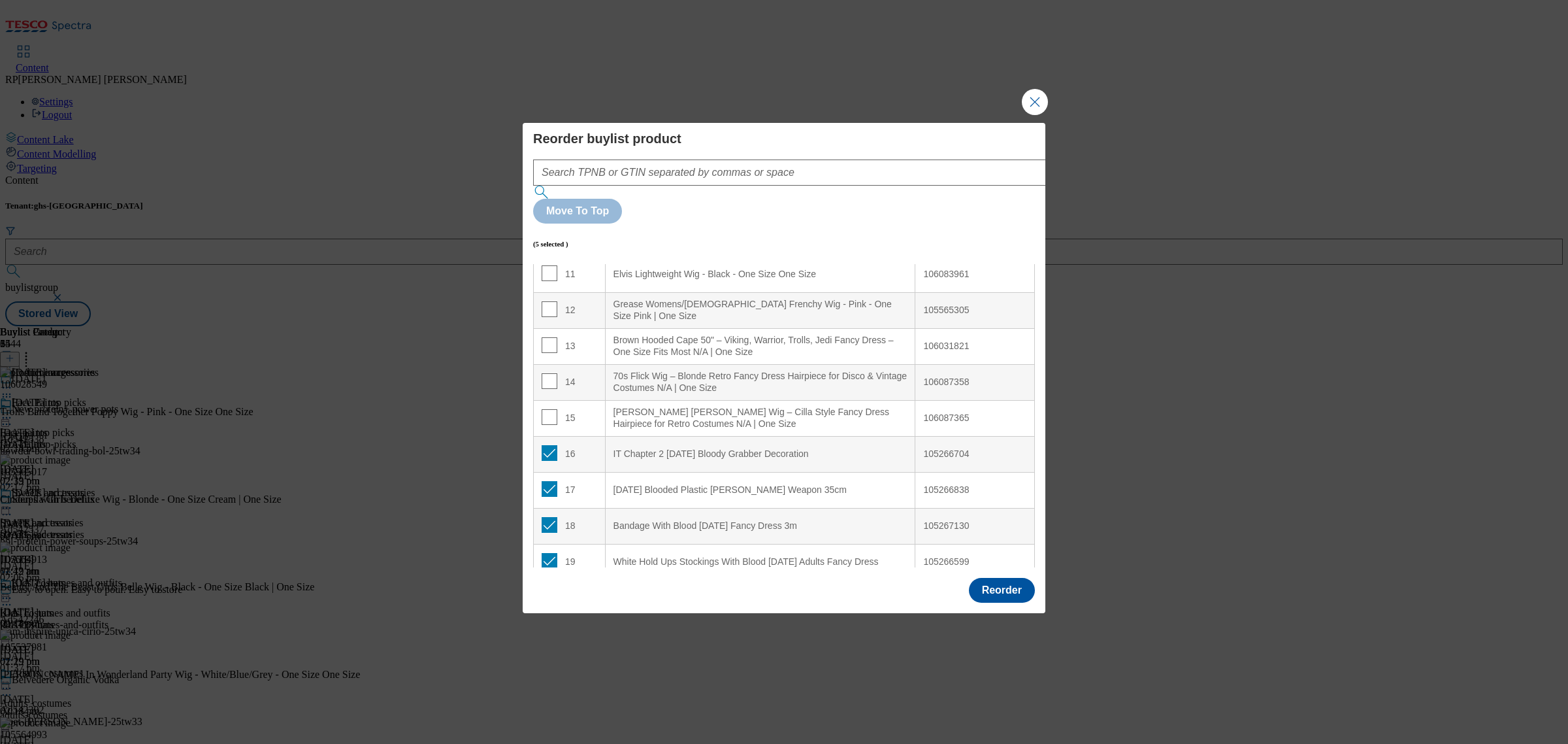
scroll to position [404, 0]
click at [550, 445] on input "Modal" at bounding box center [549, 453] width 15 height 15
checkbox input "false"
click at [550, 481] on input "Modal" at bounding box center [549, 488] width 15 height 15
checkbox input "false"
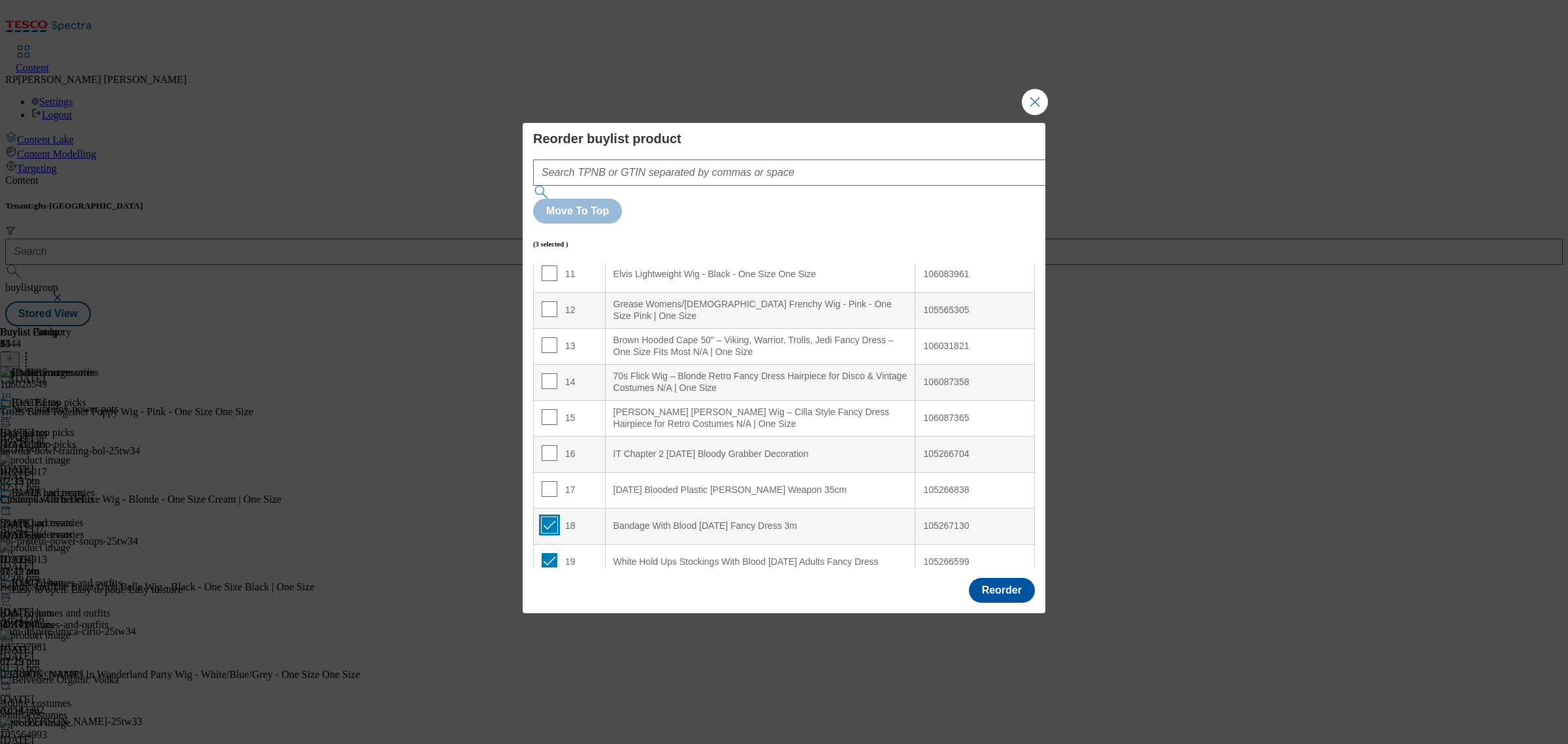
click at [549, 517] on input "Modal" at bounding box center [549, 524] width 15 height 15
checkbox input "false"
click at [548, 553] on input "Modal" at bounding box center [549, 560] width 15 height 15
checkbox input "false"
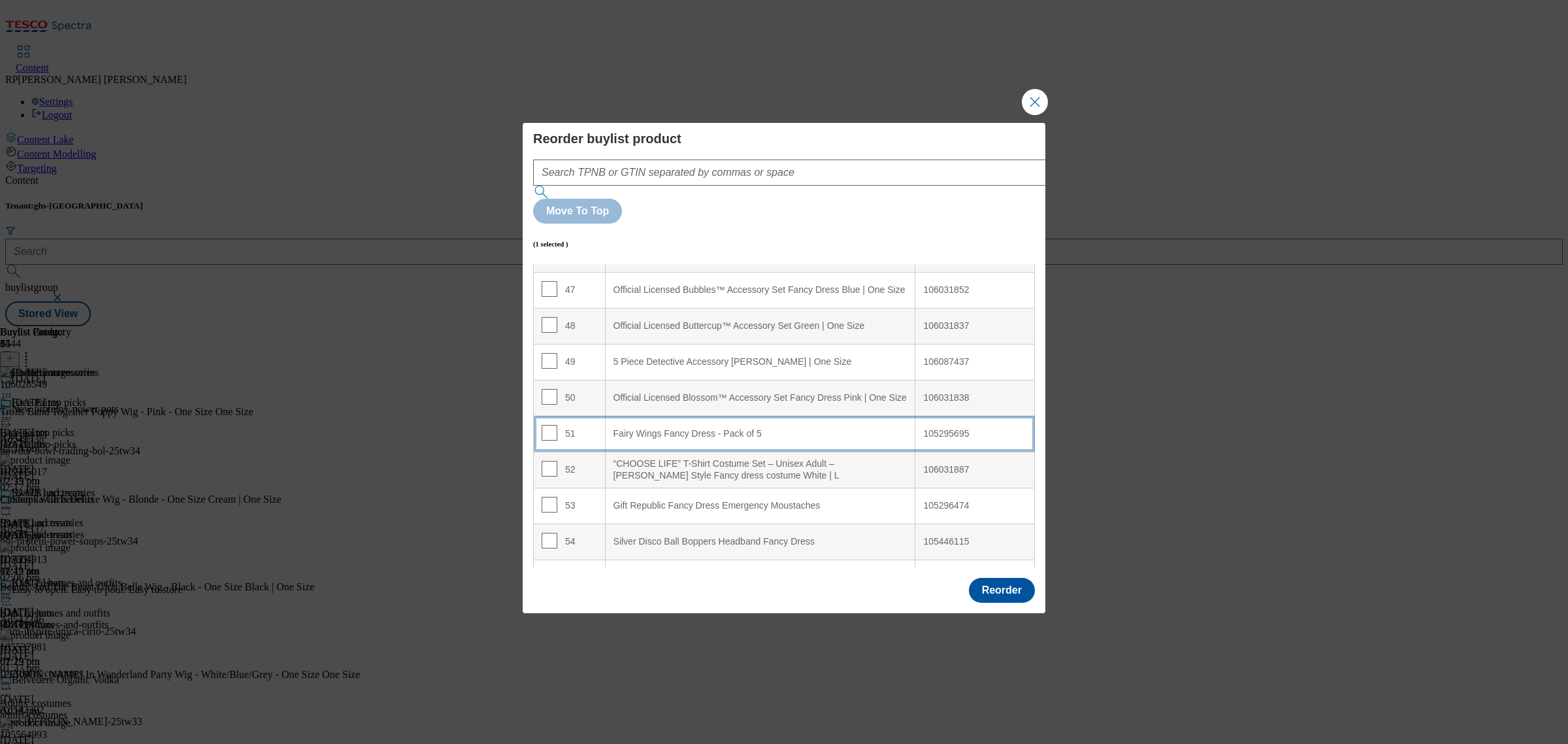
scroll to position [1710, 0]
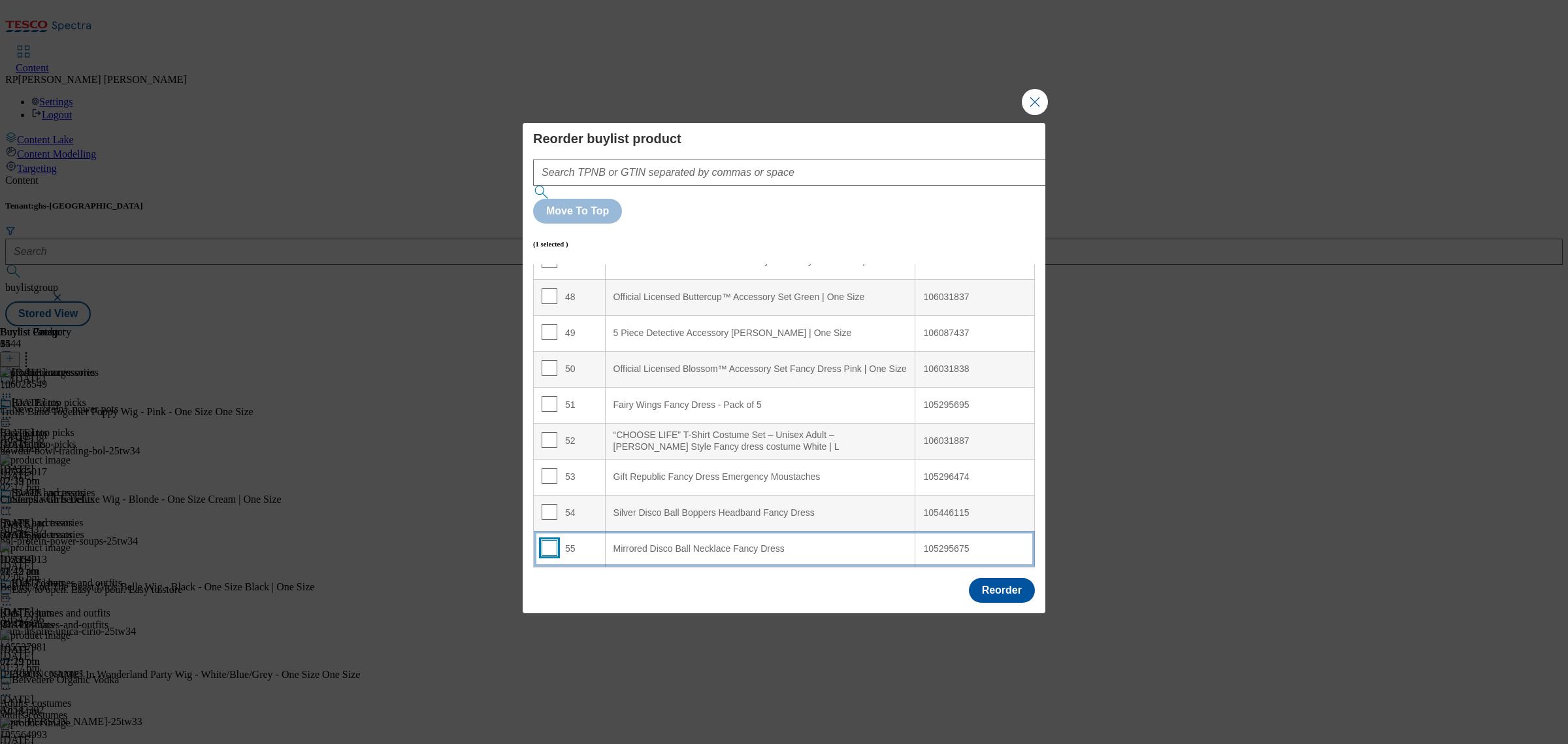
click at [553, 540] on input "Modal" at bounding box center [549, 547] width 15 height 15
checkbox input "true"
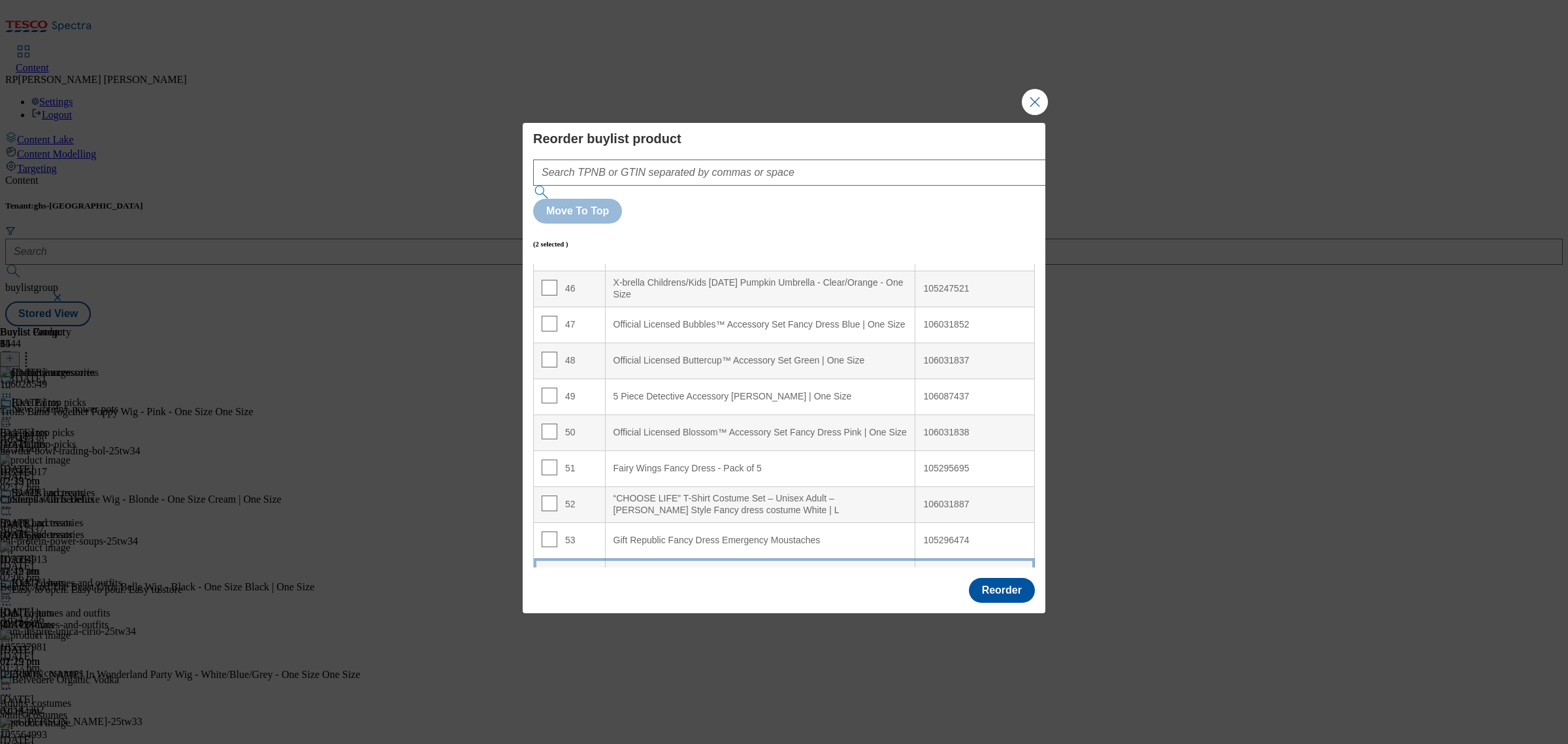
scroll to position [1547, 0]
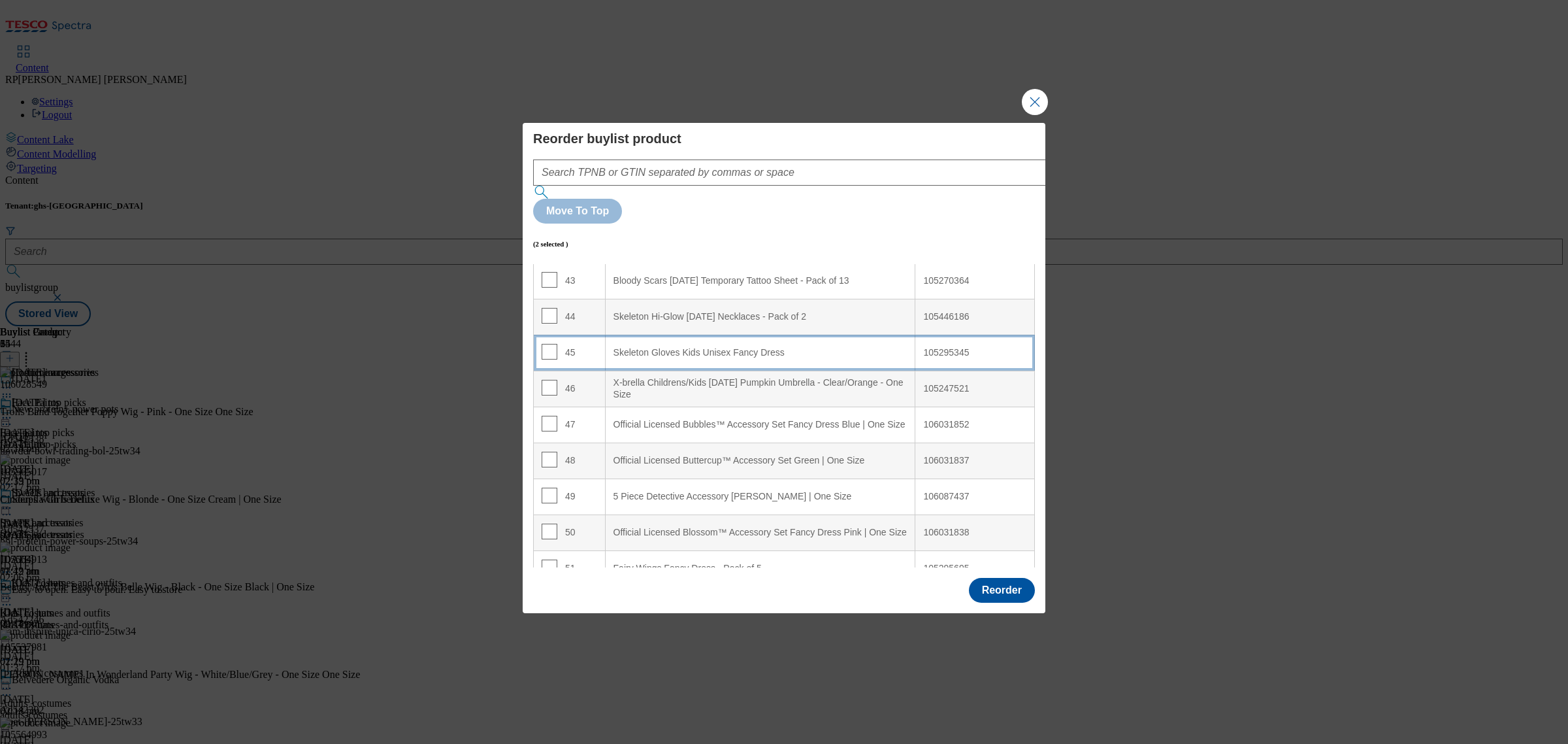
click at [576, 334] on td "45" at bounding box center [569, 353] width 72 height 36
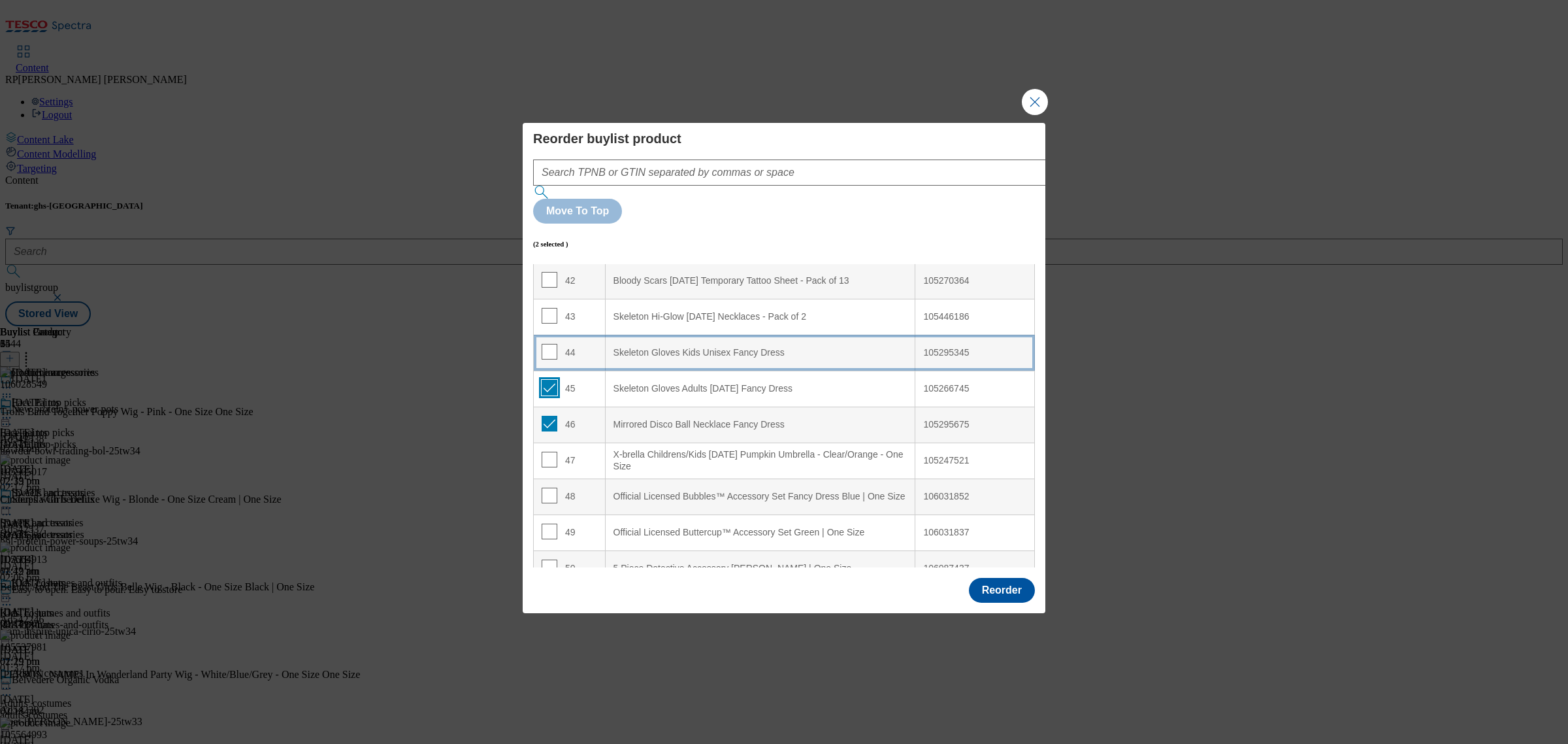
click at [544, 380] on input "Modal" at bounding box center [549, 387] width 15 height 15
checkbox input "false"
click at [546, 416] on input "Modal" at bounding box center [549, 423] width 15 height 15
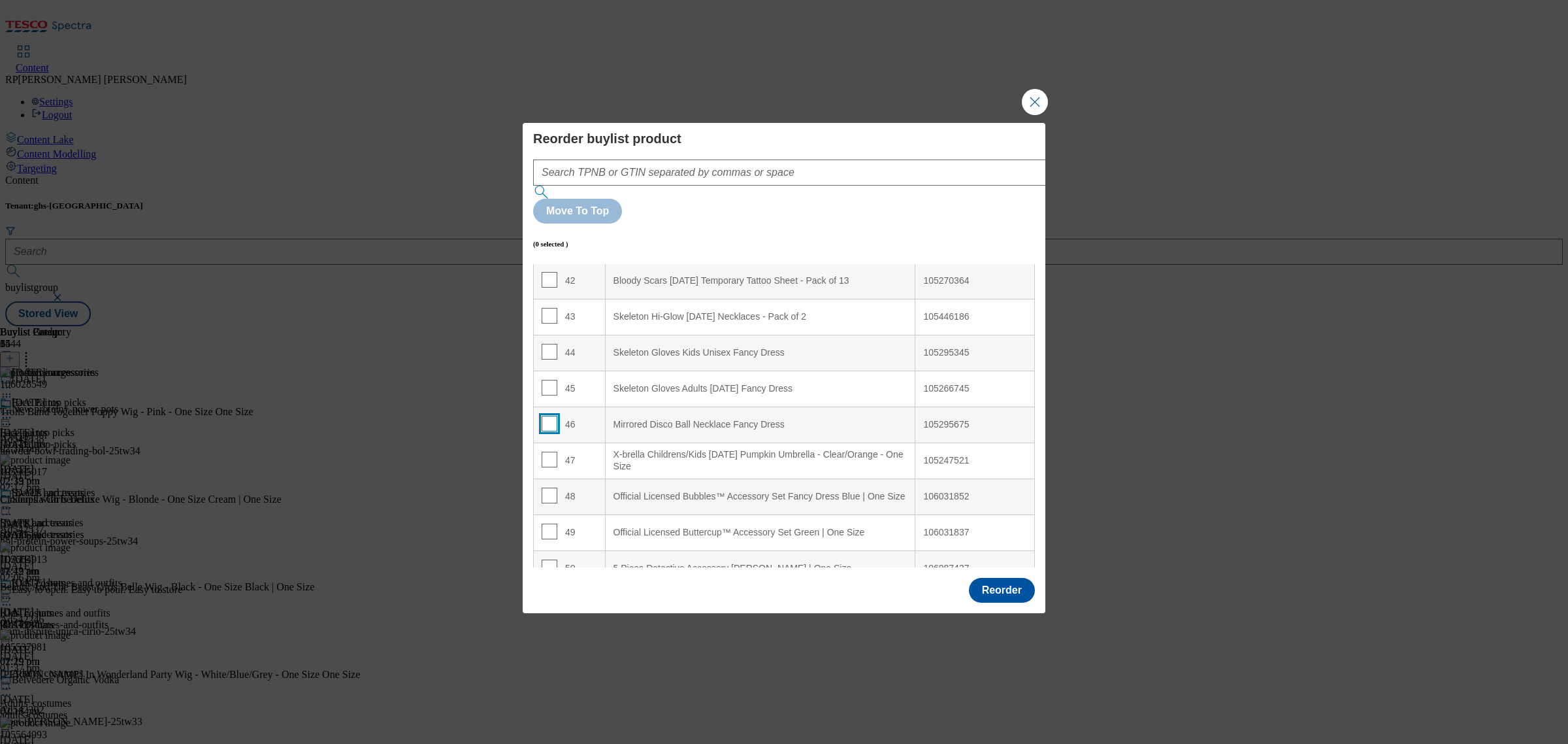
click at [546, 416] on input "Modal" at bounding box center [549, 423] width 15 height 15
checkbox input "true"
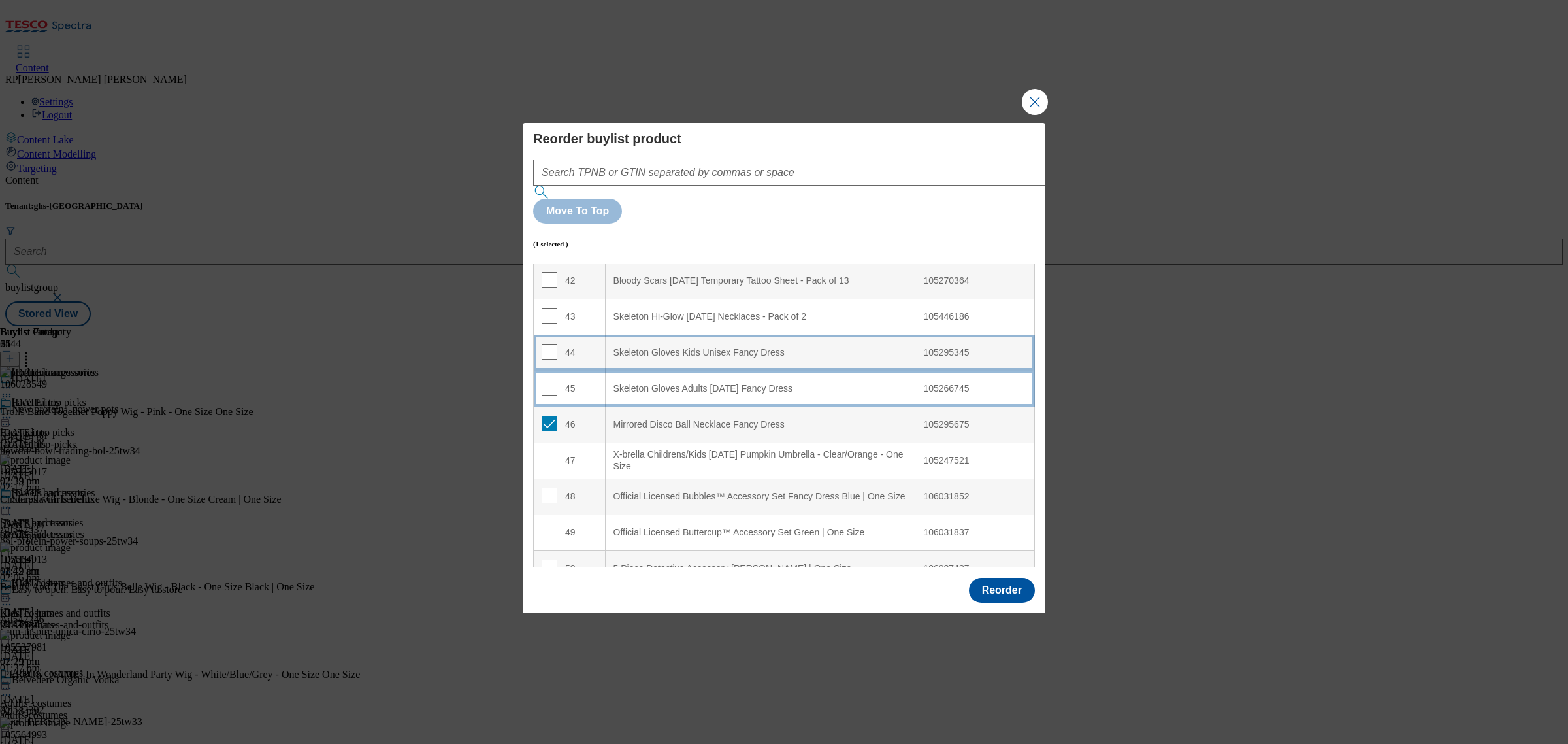
click at [567, 371] on td "45" at bounding box center [569, 389] width 72 height 36
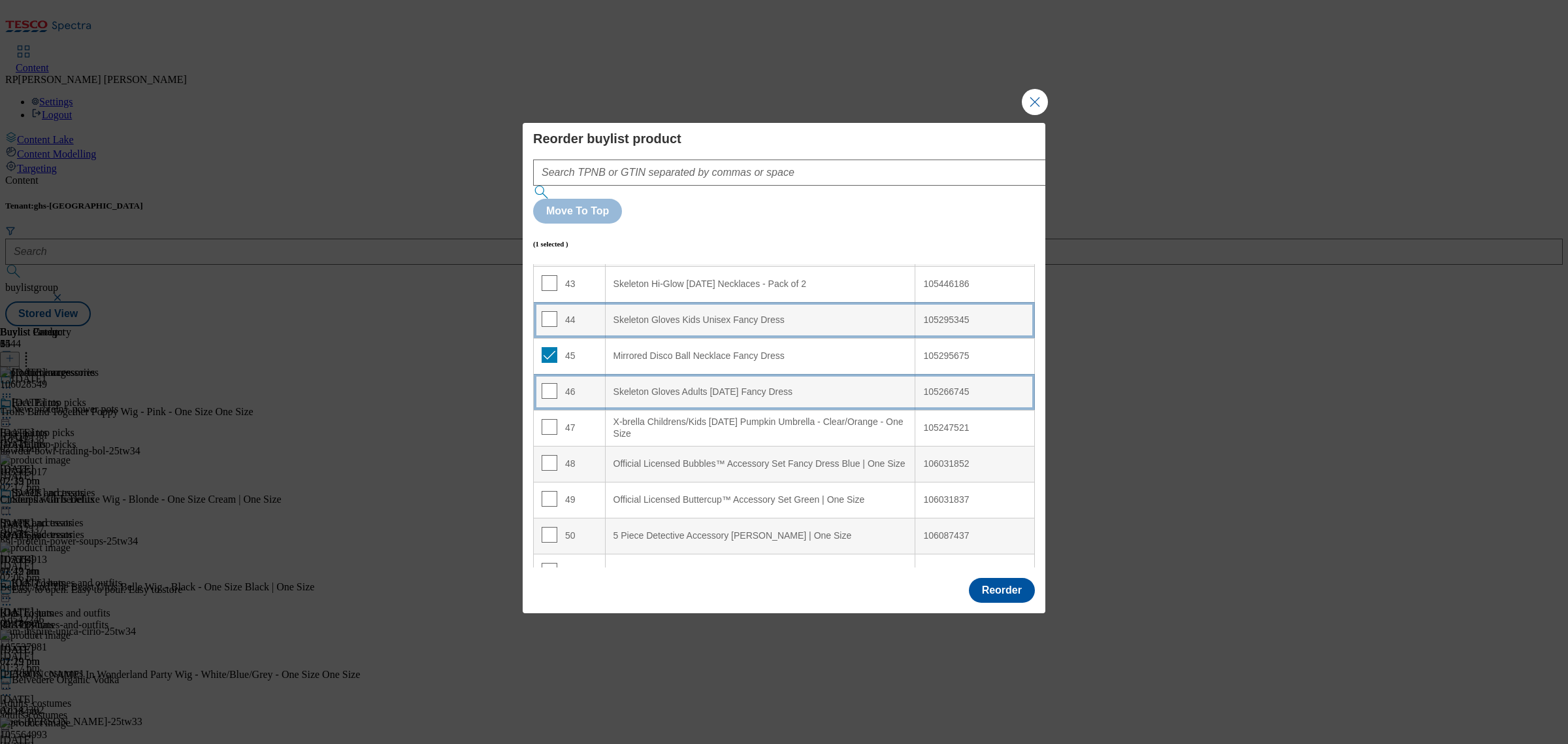
scroll to position [1462, 0]
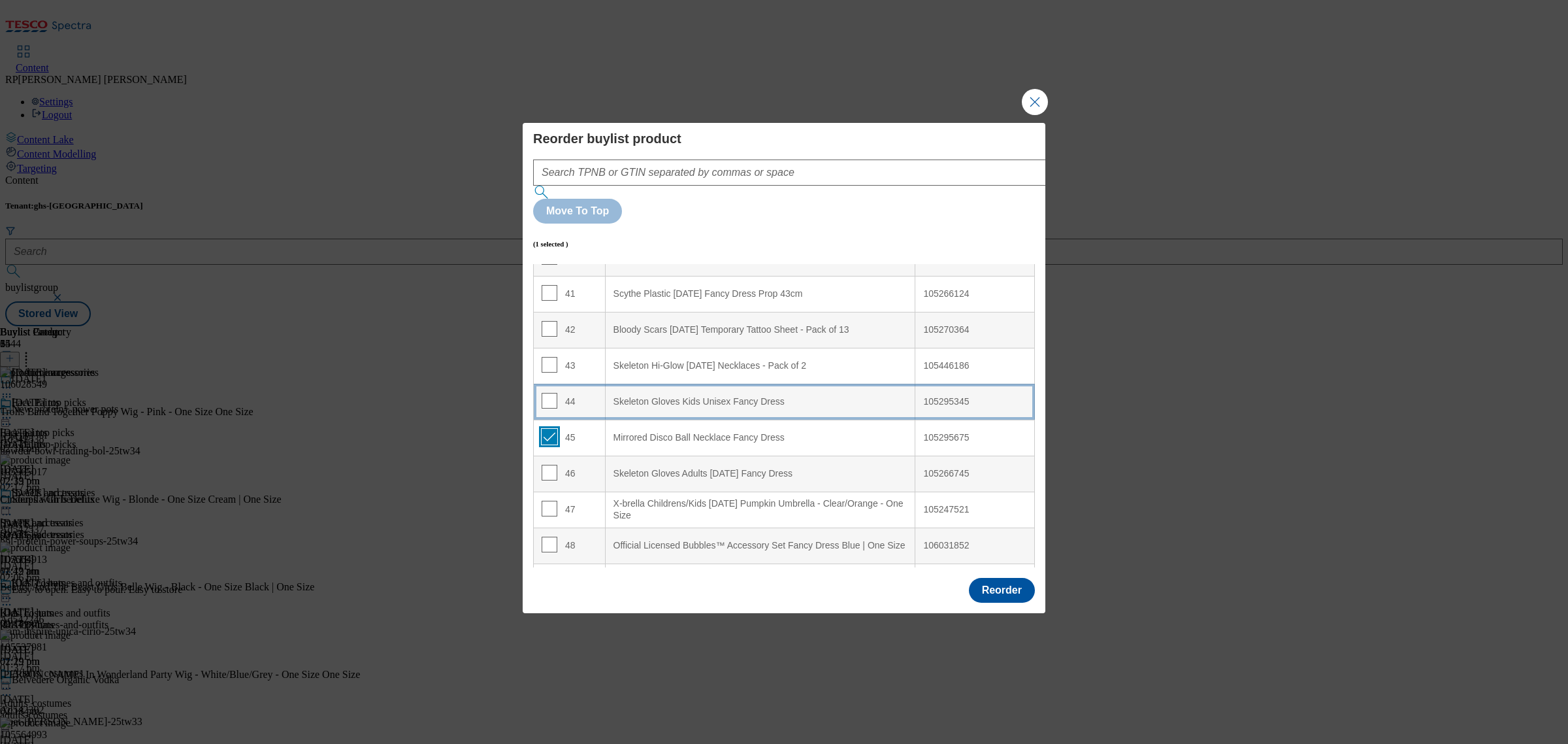
click at [550, 429] on input "Modal" at bounding box center [549, 436] width 15 height 15
checkbox input "false"
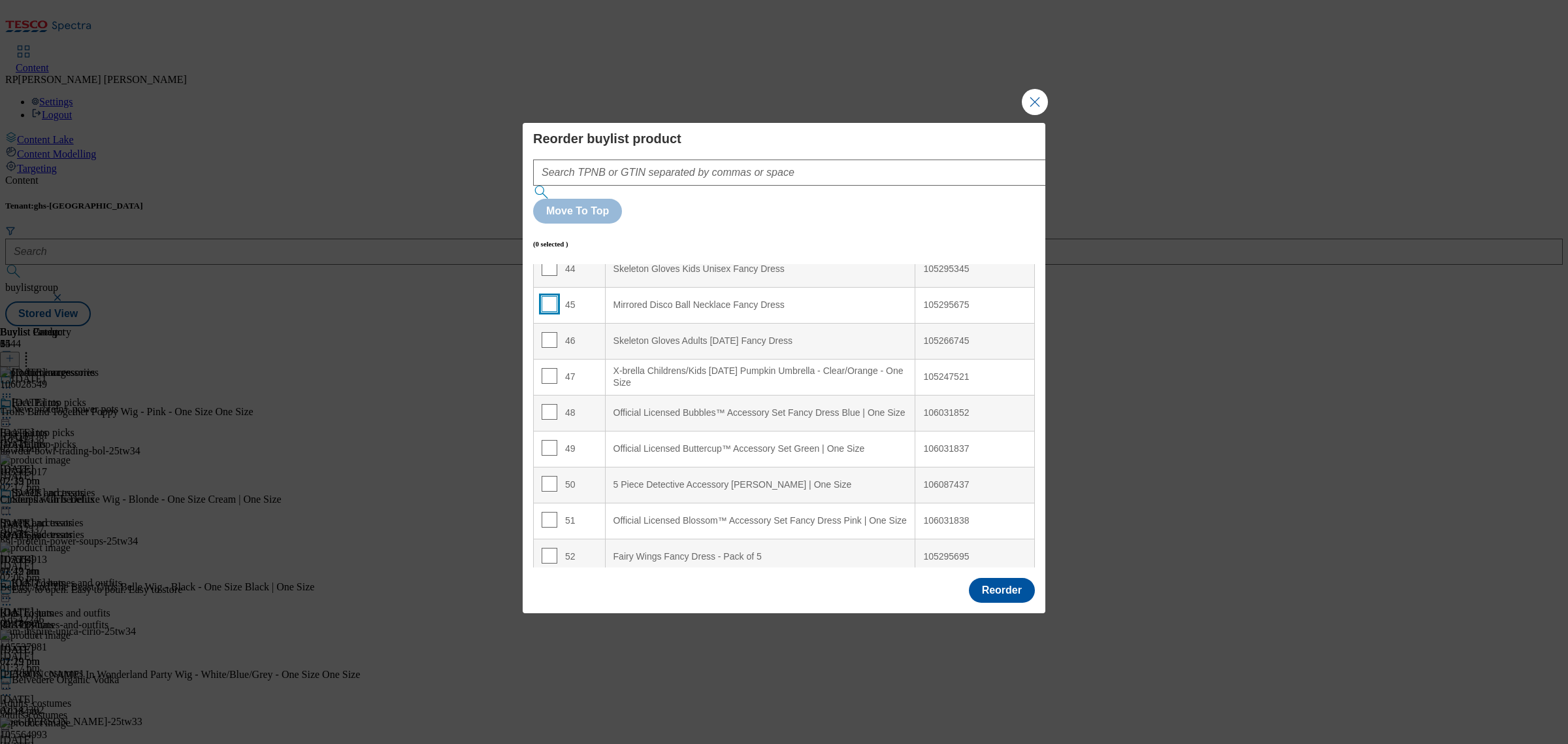
scroll to position [1710, 0]
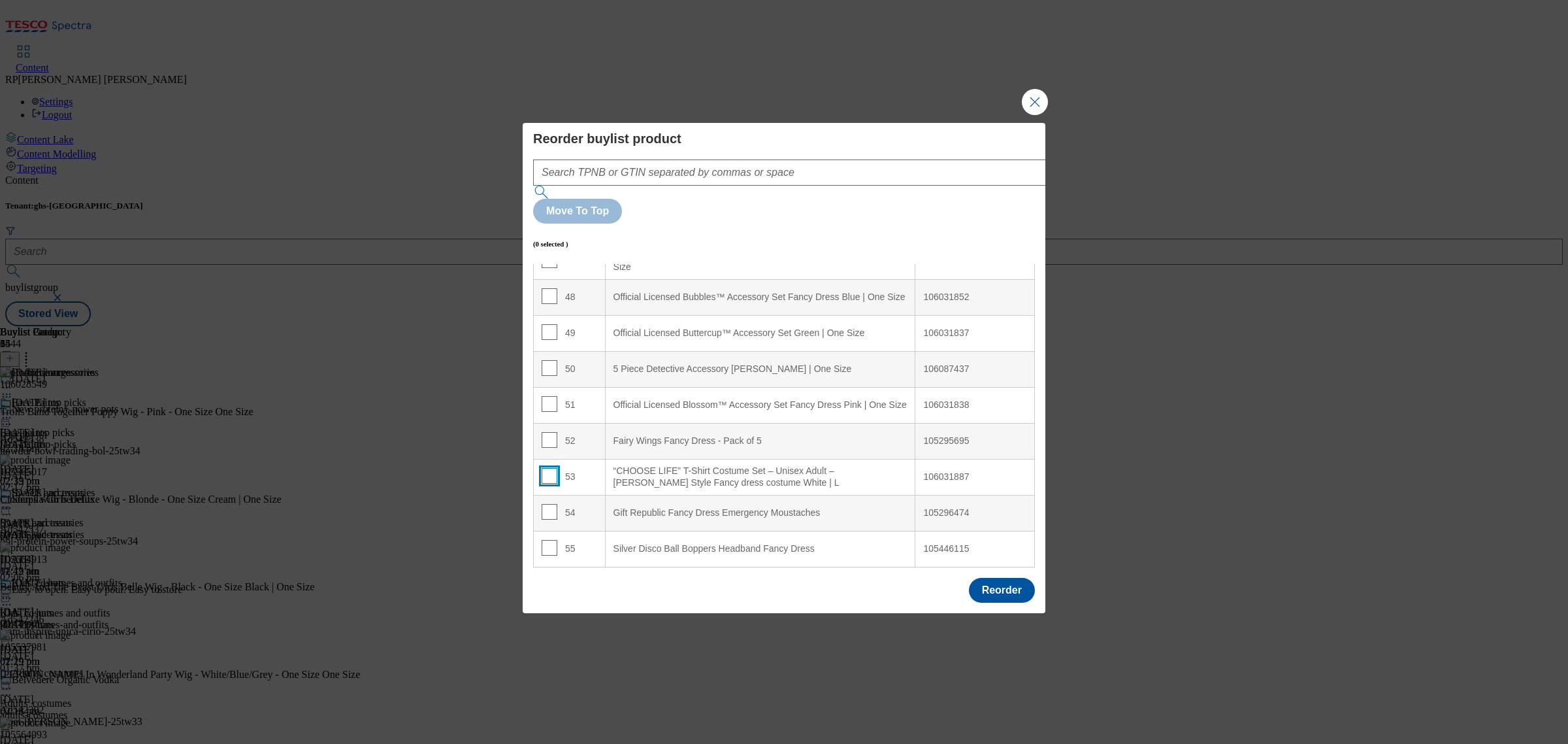
click at [547, 468] on input "Modal" at bounding box center [549, 475] width 15 height 15
checkbox input "true"
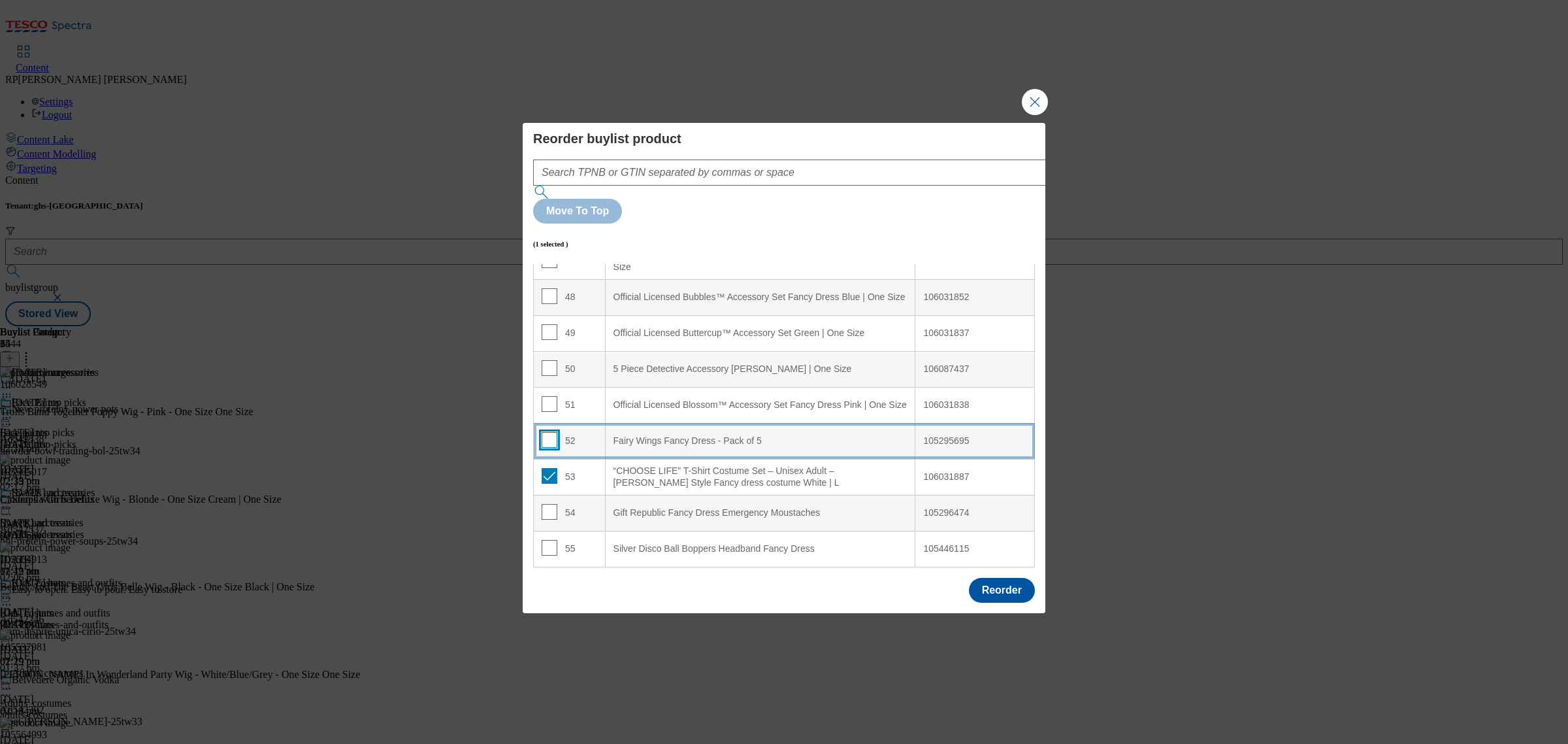
click at [546, 432] on input "Modal" at bounding box center [549, 439] width 15 height 15
checkbox input "true"
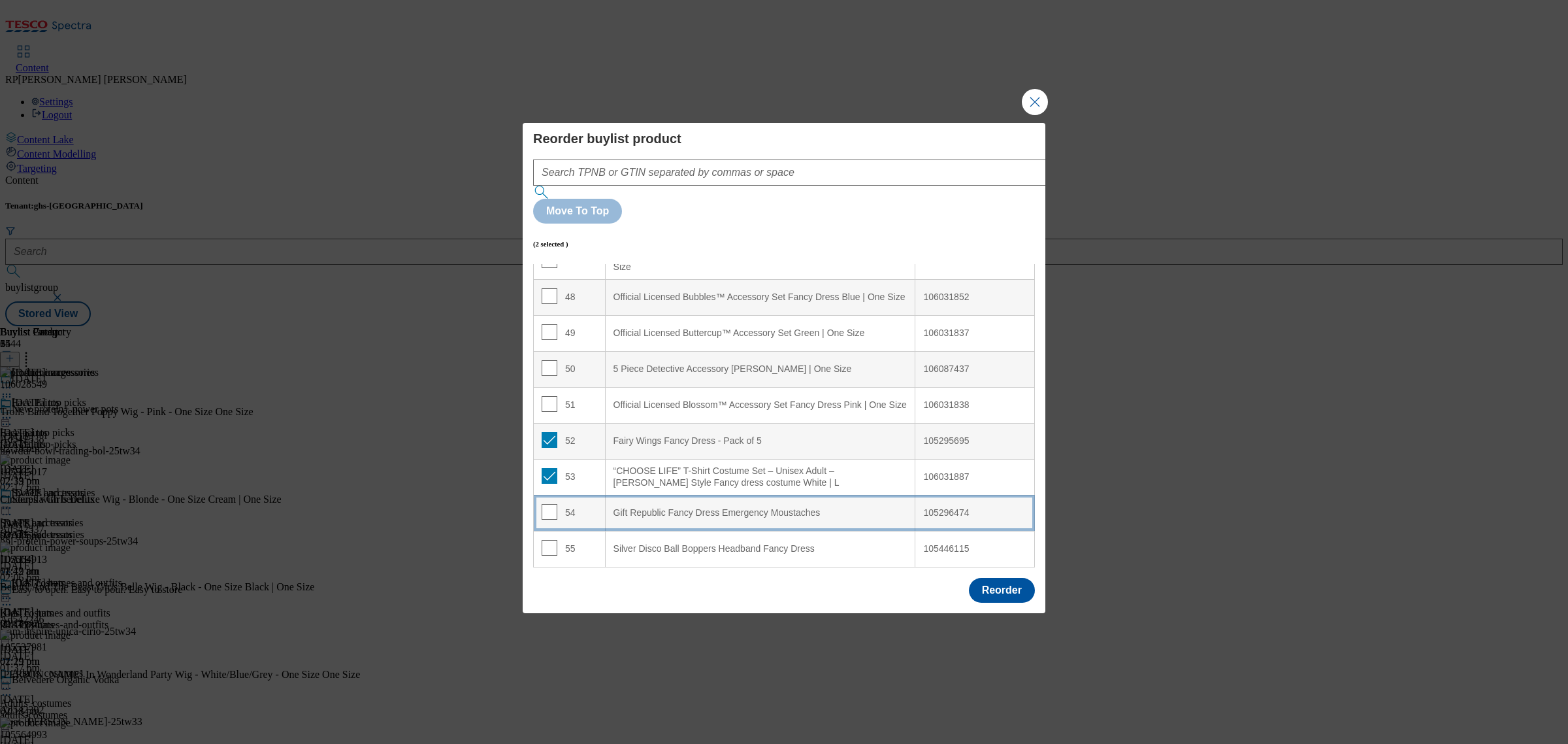
click at [555, 504] on div "54" at bounding box center [569, 513] width 56 height 19
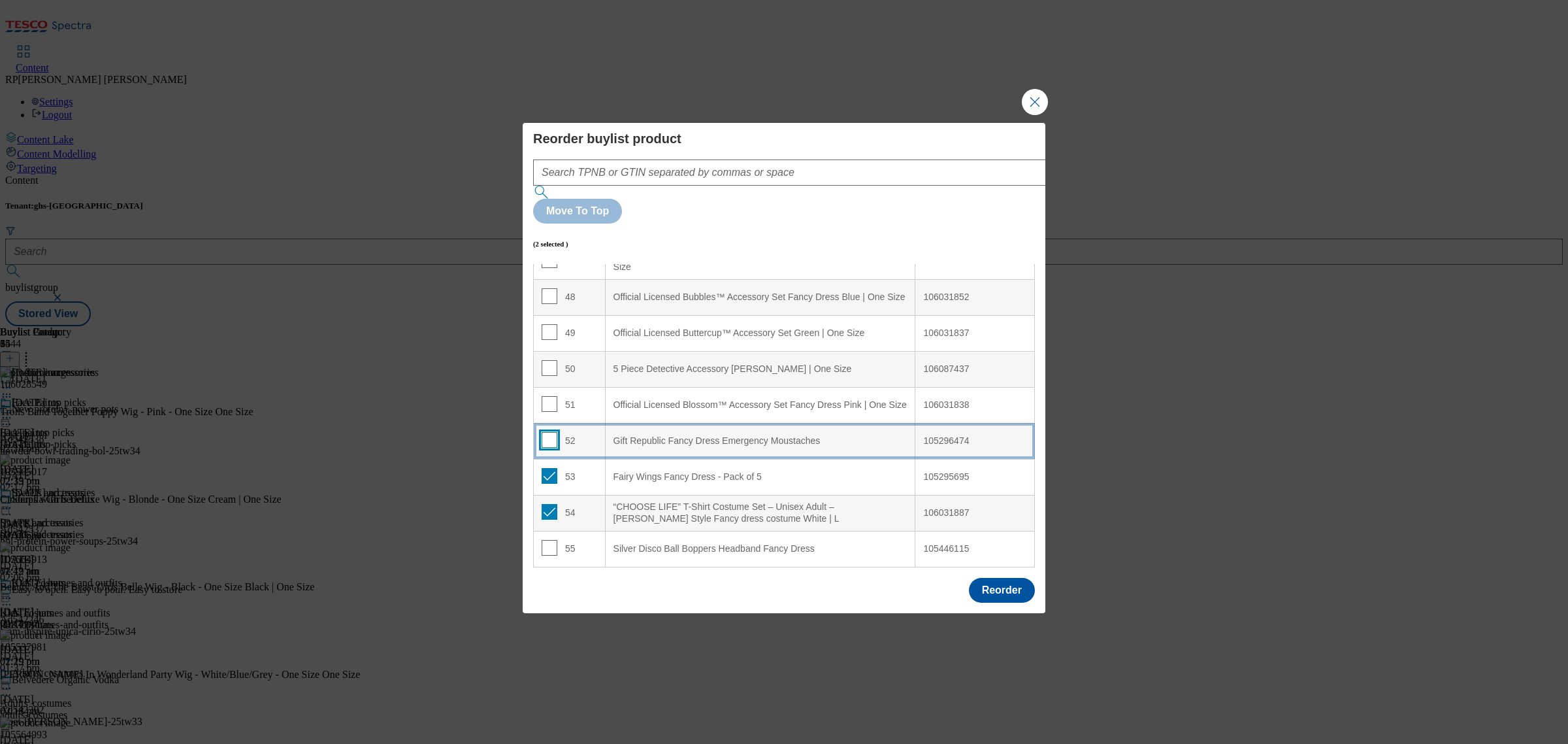
click at [544, 432] on input "Modal" at bounding box center [549, 439] width 15 height 15
checkbox input "true"
click at [544, 396] on input "Modal" at bounding box center [549, 404] width 15 height 15
checkbox input "true"
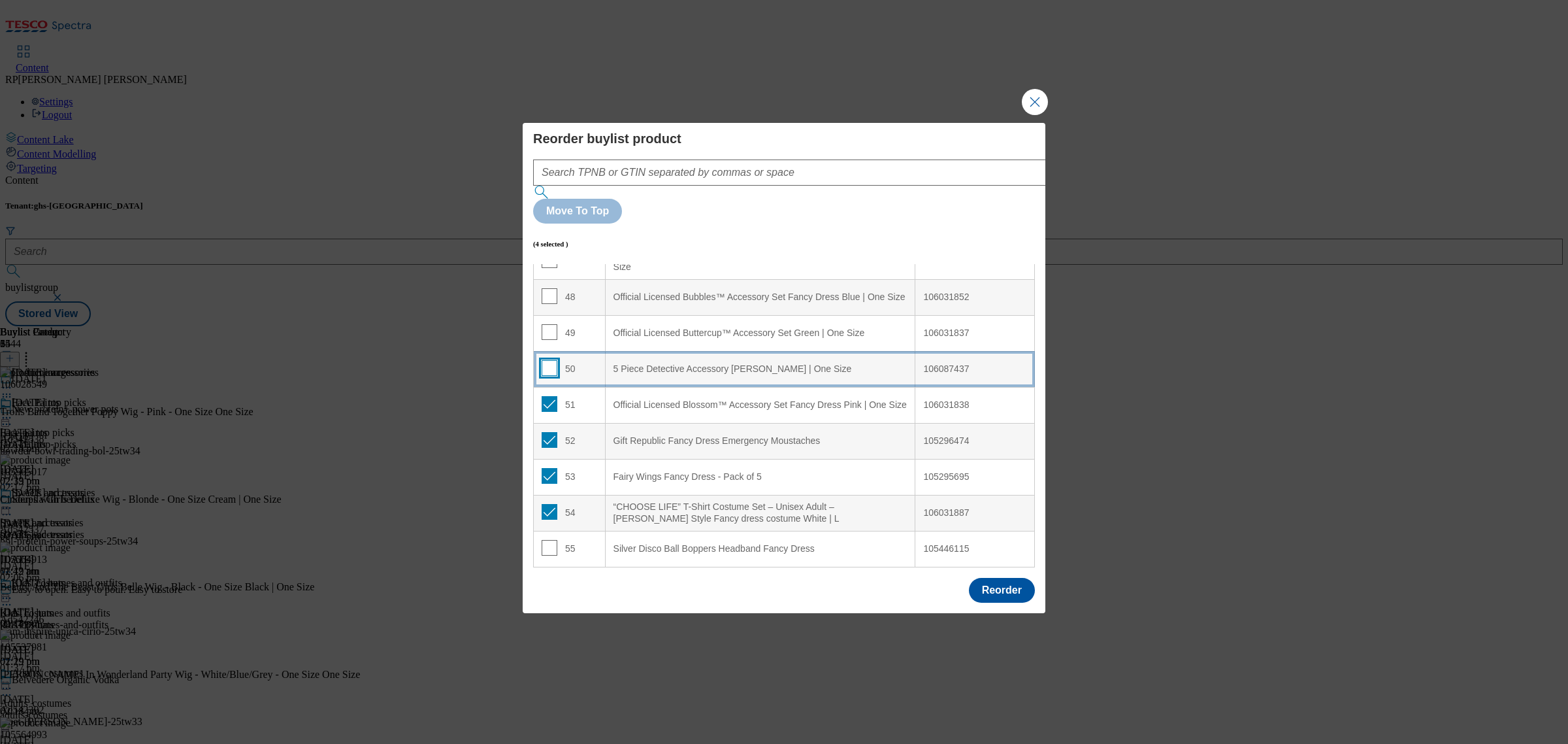
click at [543, 360] on input "Modal" at bounding box center [549, 367] width 15 height 15
checkbox input "true"
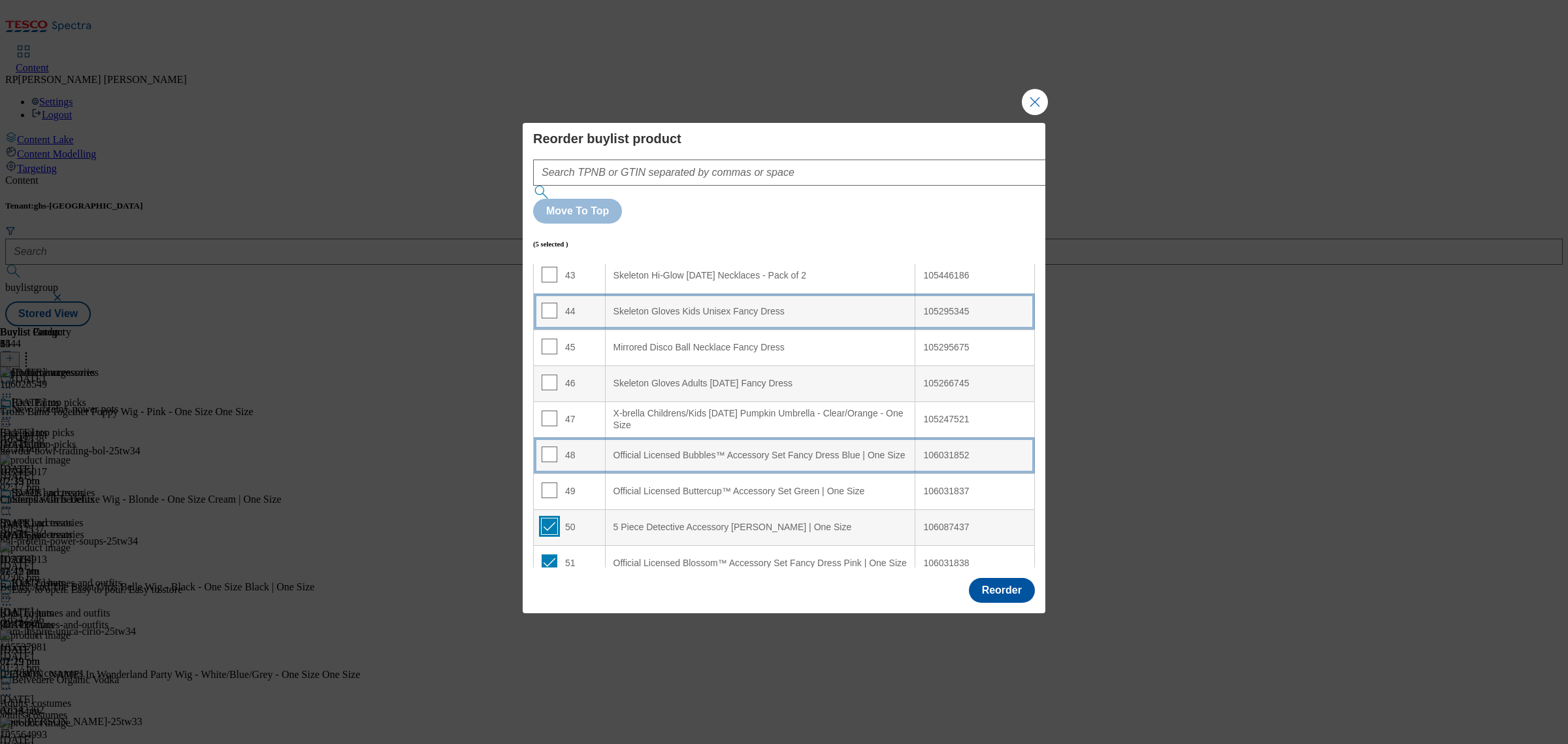
scroll to position [1547, 0]
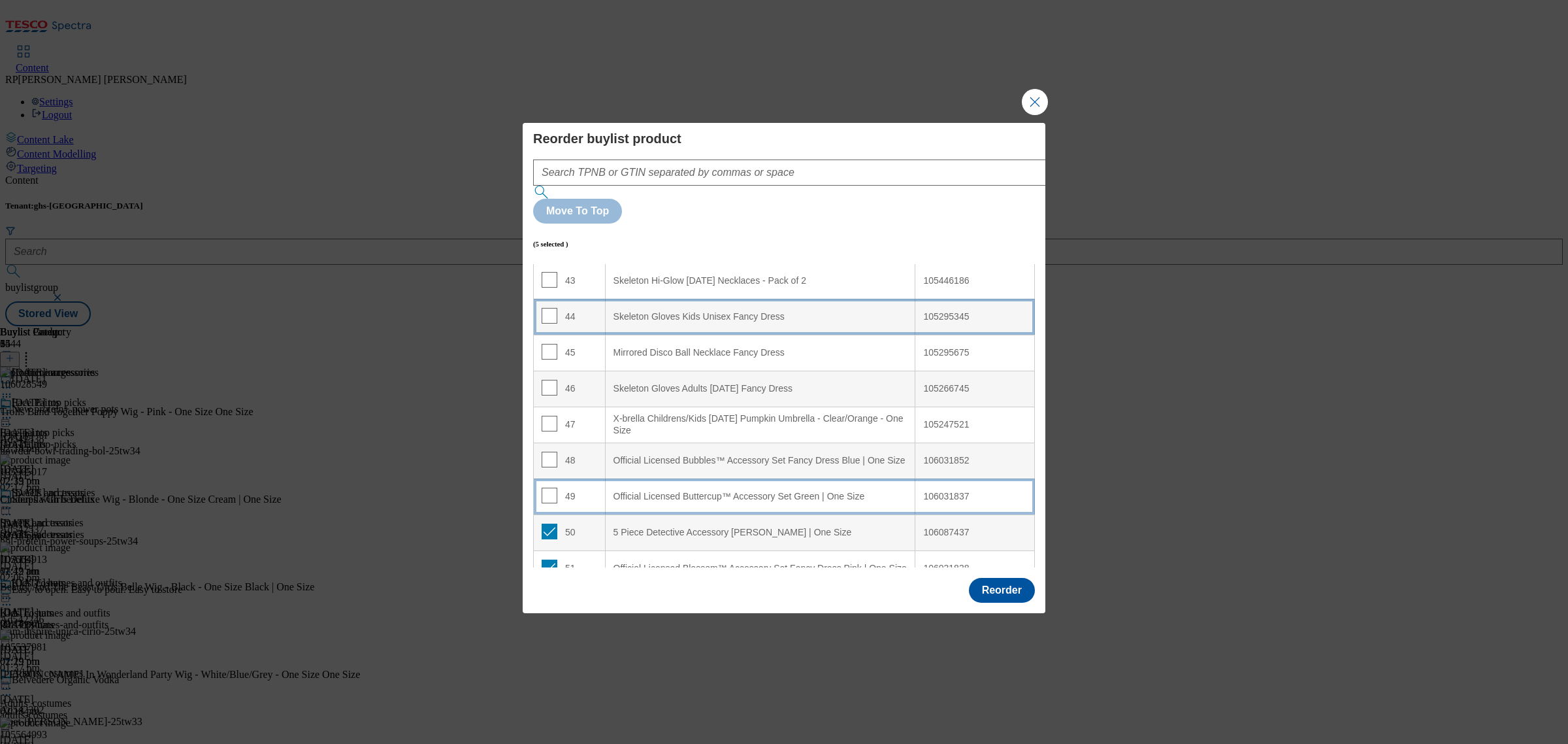
click at [547, 478] on td "49" at bounding box center [569, 496] width 72 height 36
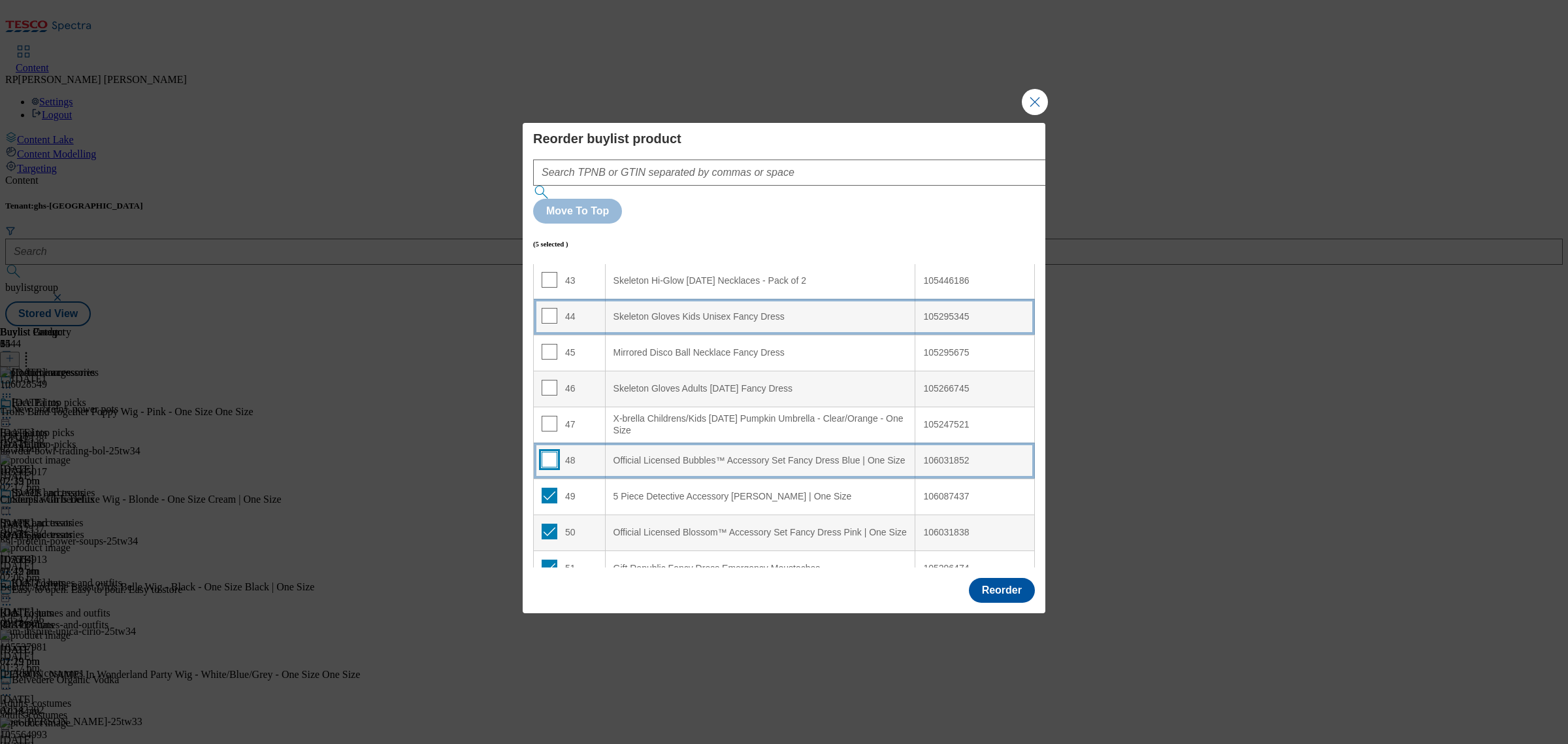
click at [546, 452] on input "Modal" at bounding box center [549, 459] width 15 height 15
checkbox input "true"
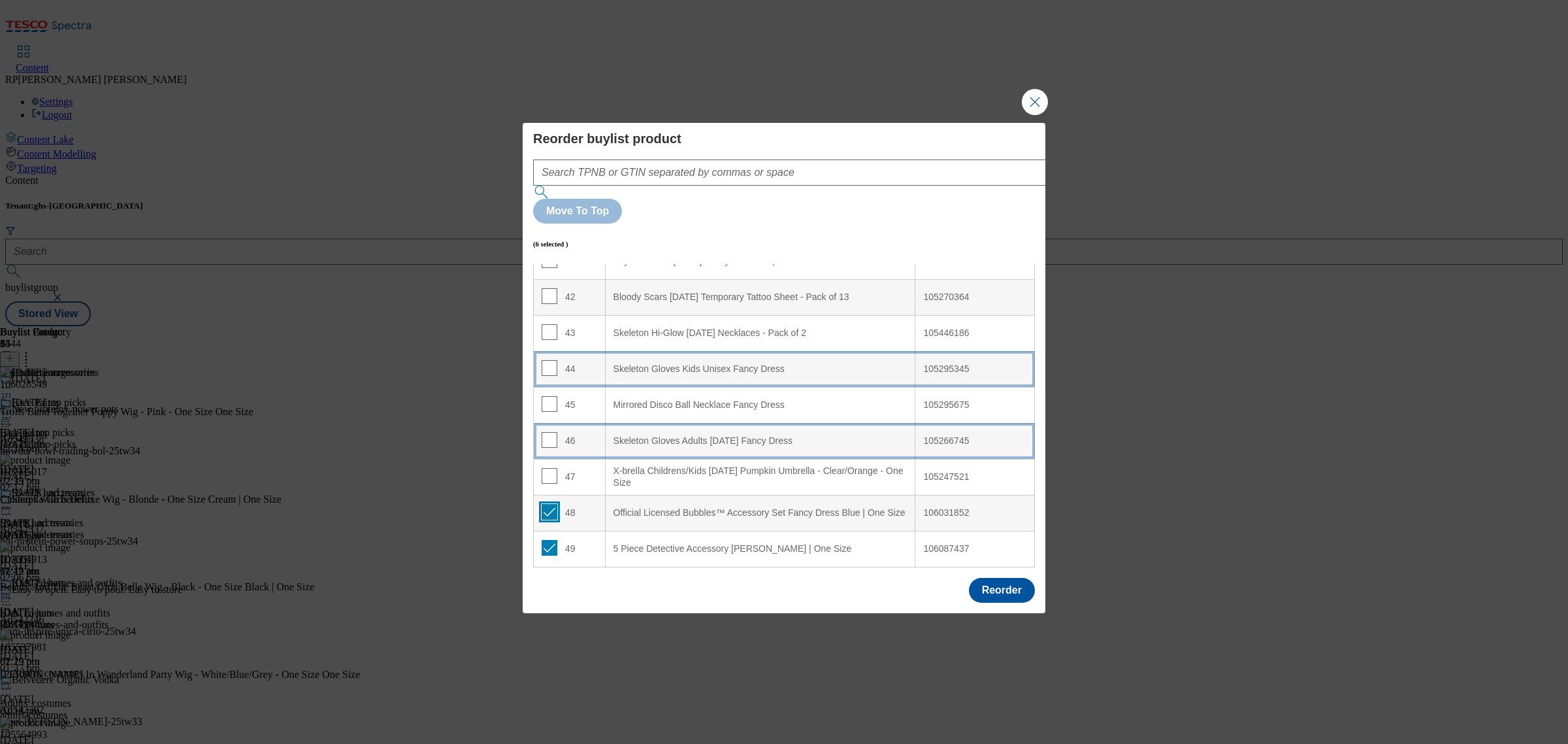
scroll to position [1465, 0]
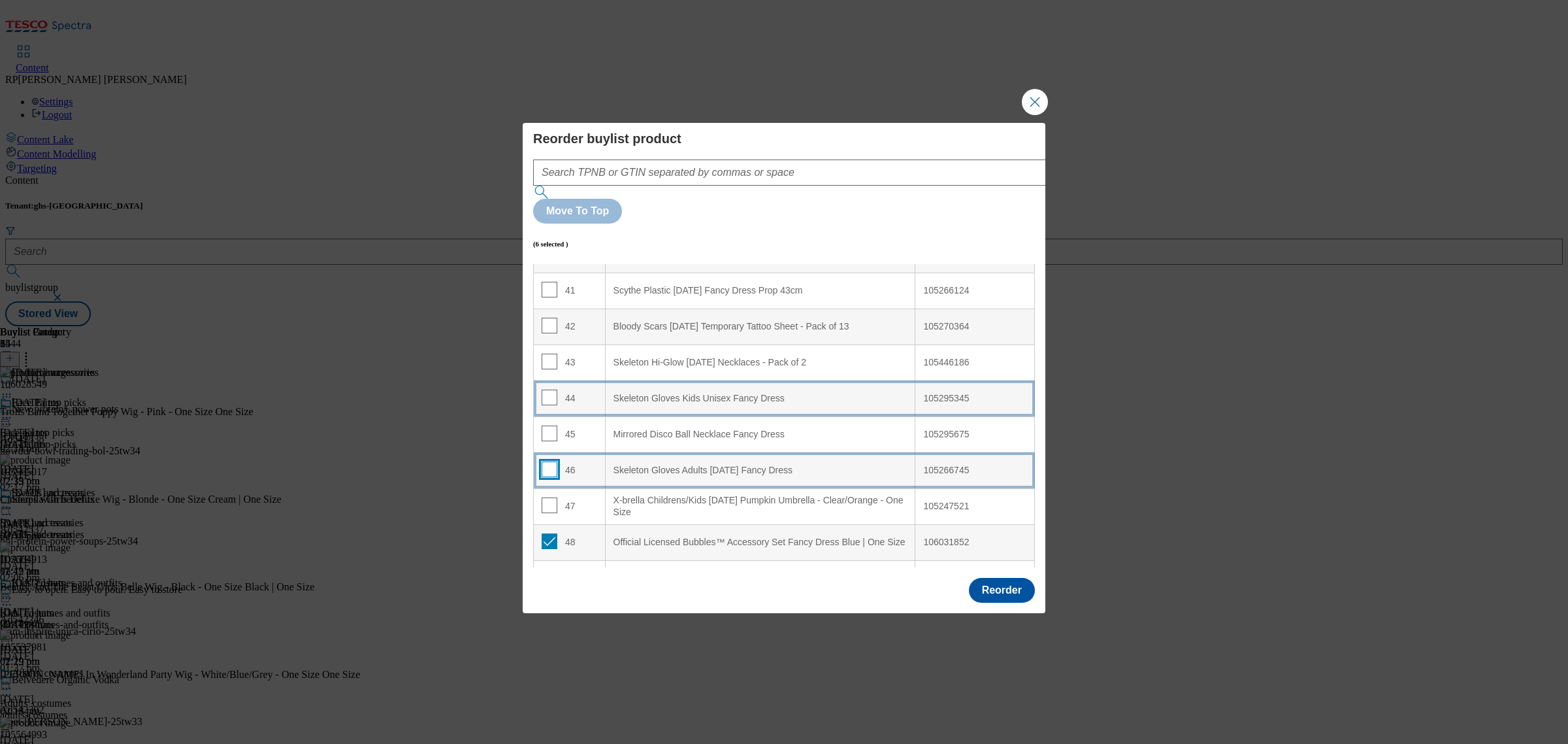
click at [552, 461] on input "Modal" at bounding box center [549, 469] width 15 height 15
checkbox input "true"
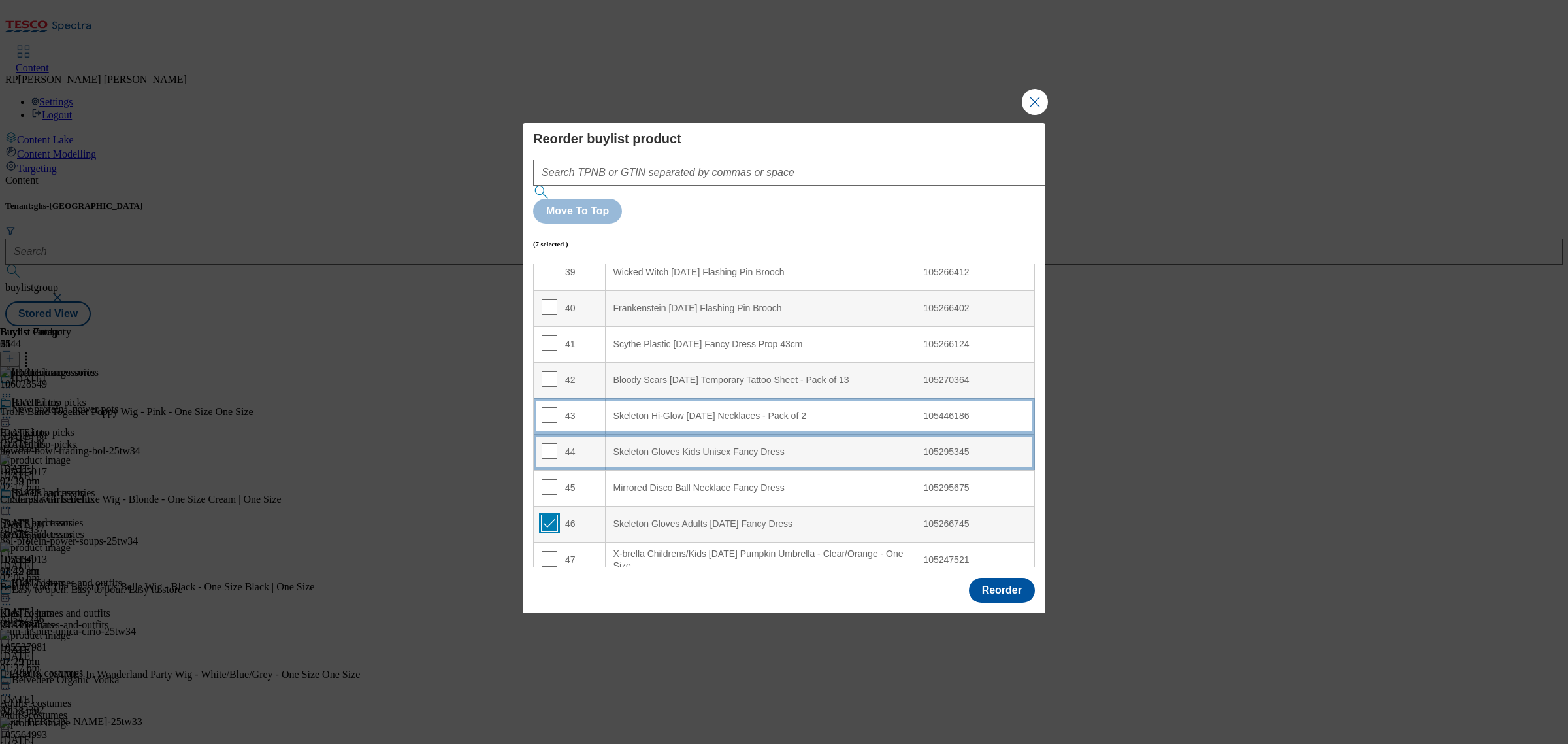
scroll to position [1384, 0]
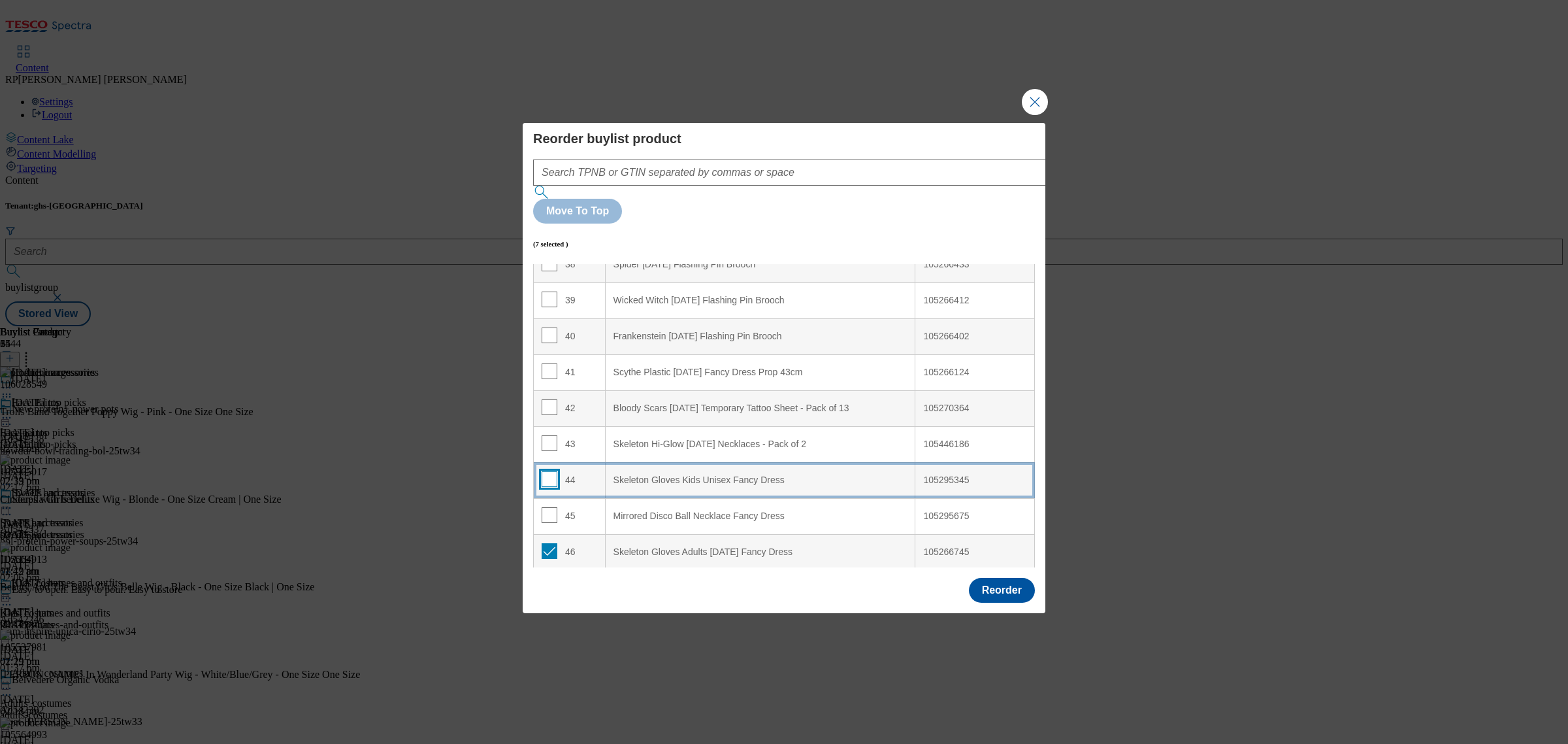
click at [546, 471] on input "Modal" at bounding box center [549, 479] width 15 height 15
checkbox input "true"
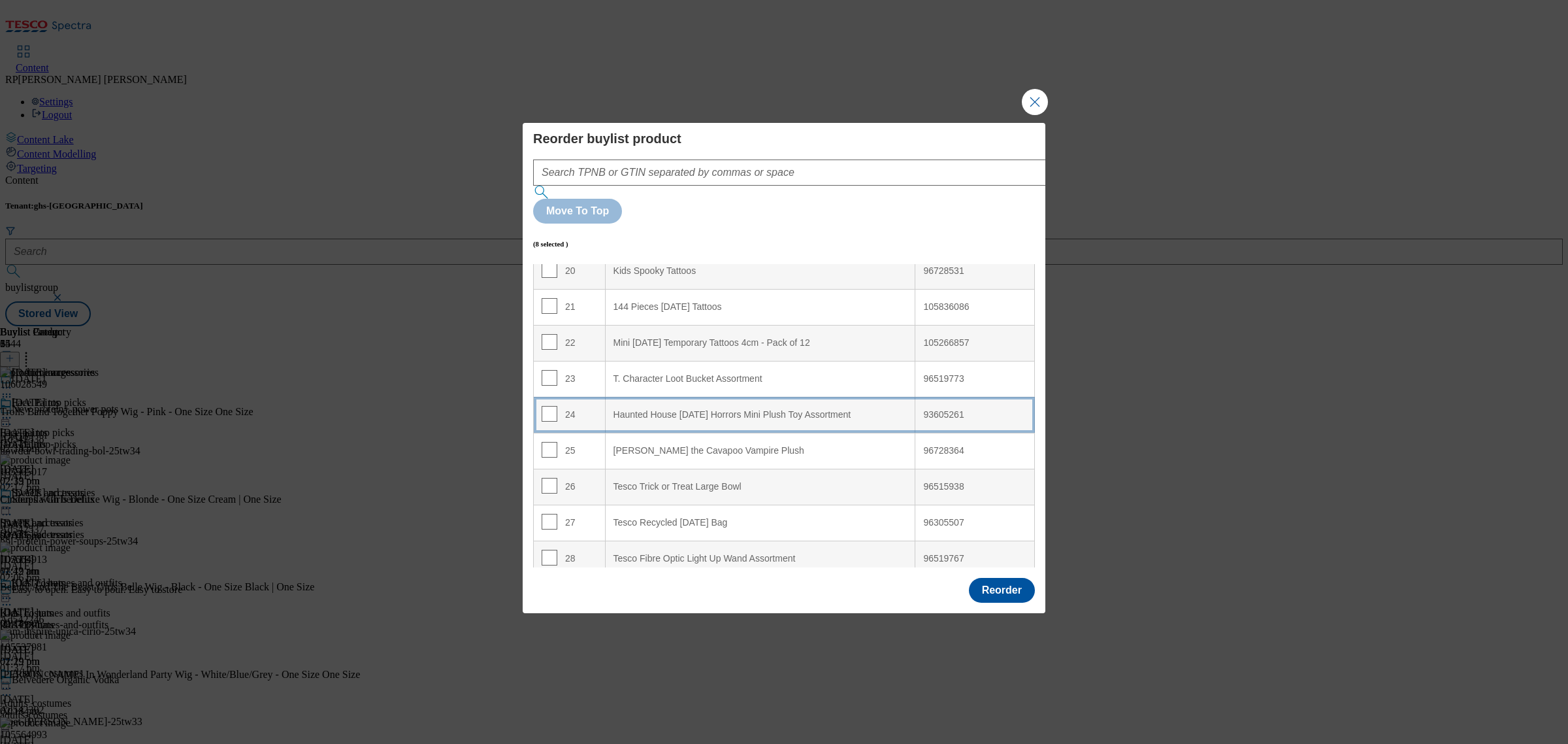
scroll to position [649, 0]
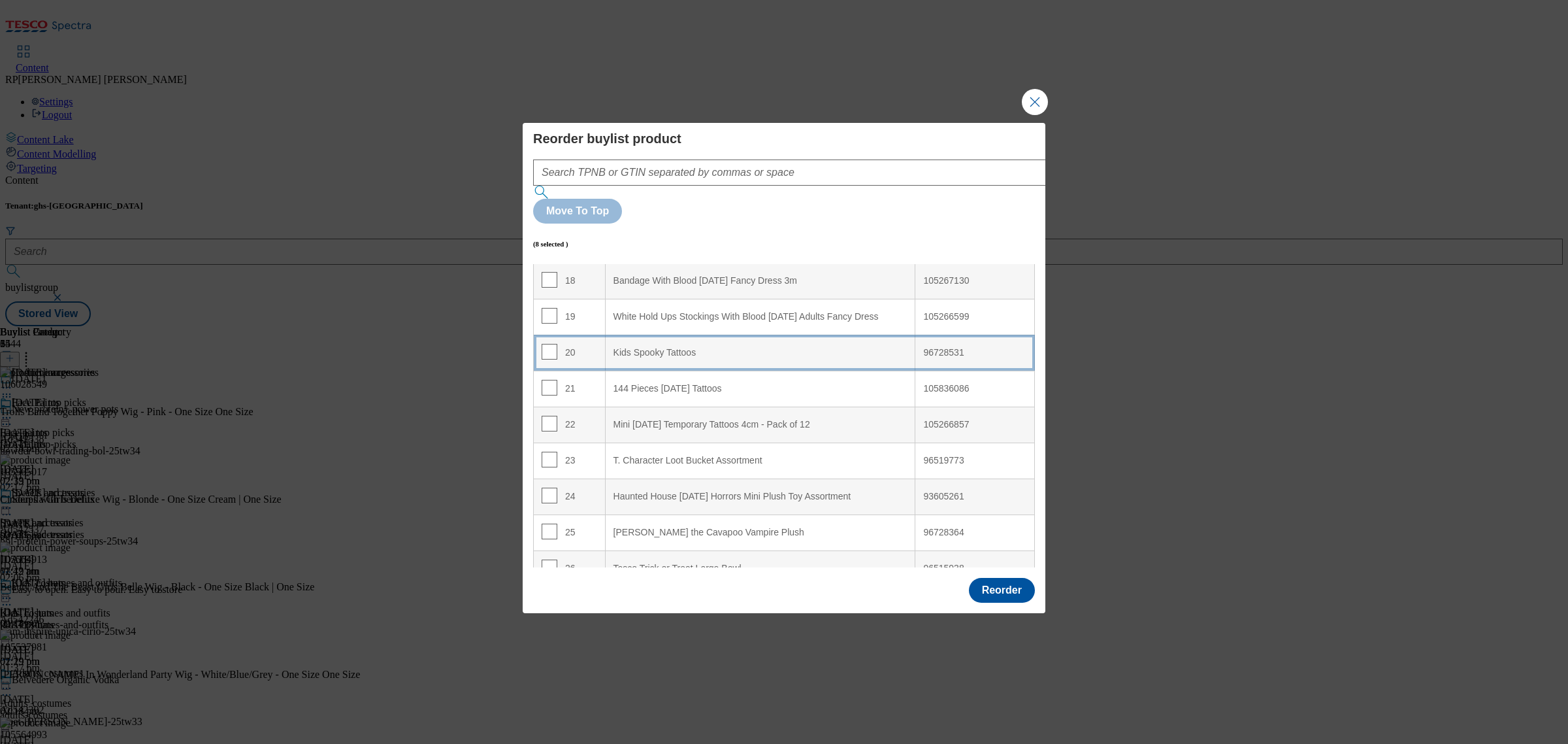
click at [730, 334] on Tattoos "Kids Spooky Tattoos" at bounding box center [760, 353] width 310 height 36
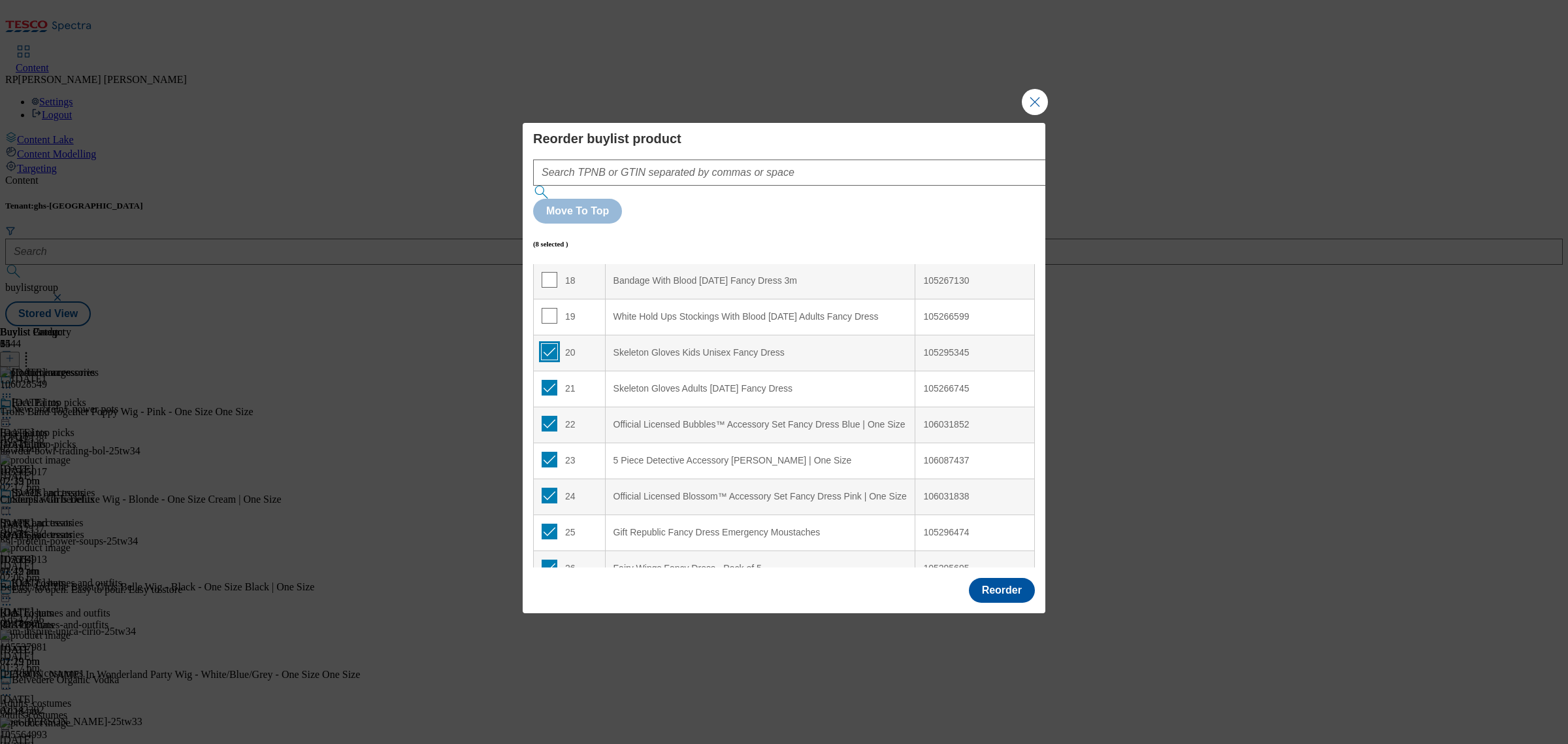
click at [546, 344] on input "Modal" at bounding box center [549, 351] width 15 height 15
checkbox input "false"
click at [546, 380] on input "Modal" at bounding box center [549, 387] width 15 height 15
checkbox input "false"
click at [544, 416] on input "Modal" at bounding box center [549, 423] width 15 height 15
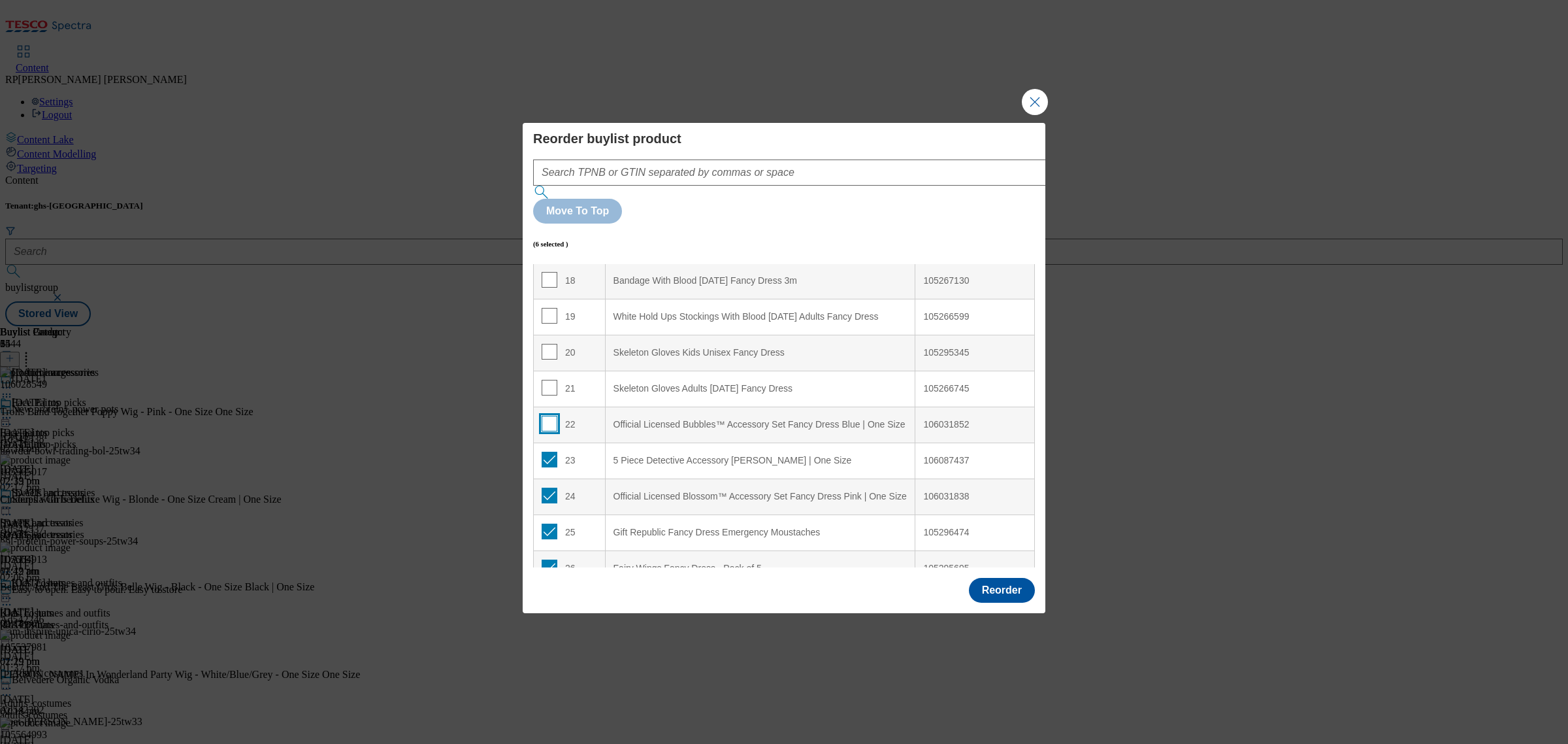
checkbox input "false"
click at [544, 452] on input "Modal" at bounding box center [549, 459] width 15 height 15
checkbox input "false"
click at [550, 487] on input "Modal" at bounding box center [549, 495] width 15 height 15
checkbox input "false"
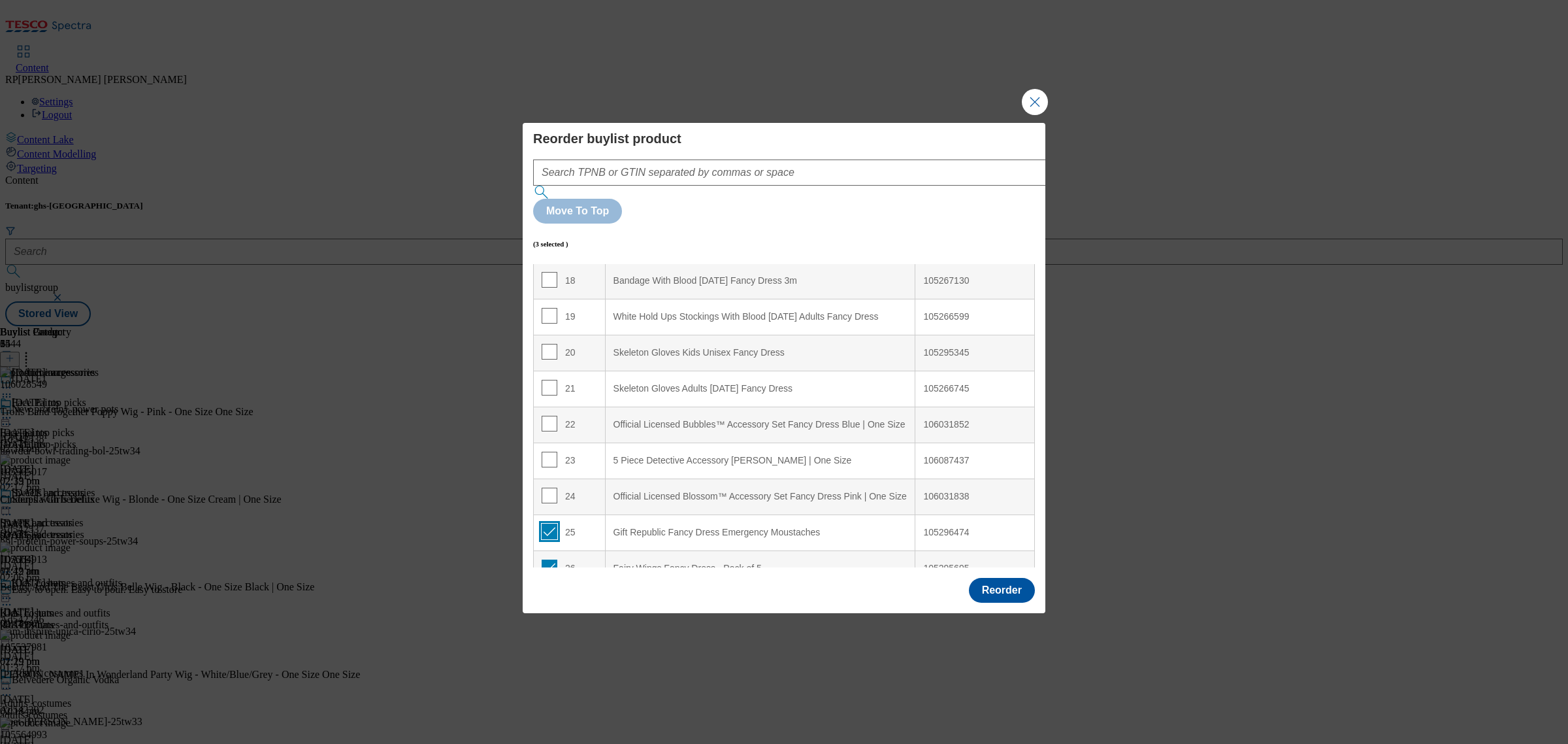
click at [548, 524] on input "Modal" at bounding box center [549, 531] width 15 height 15
checkbox input "false"
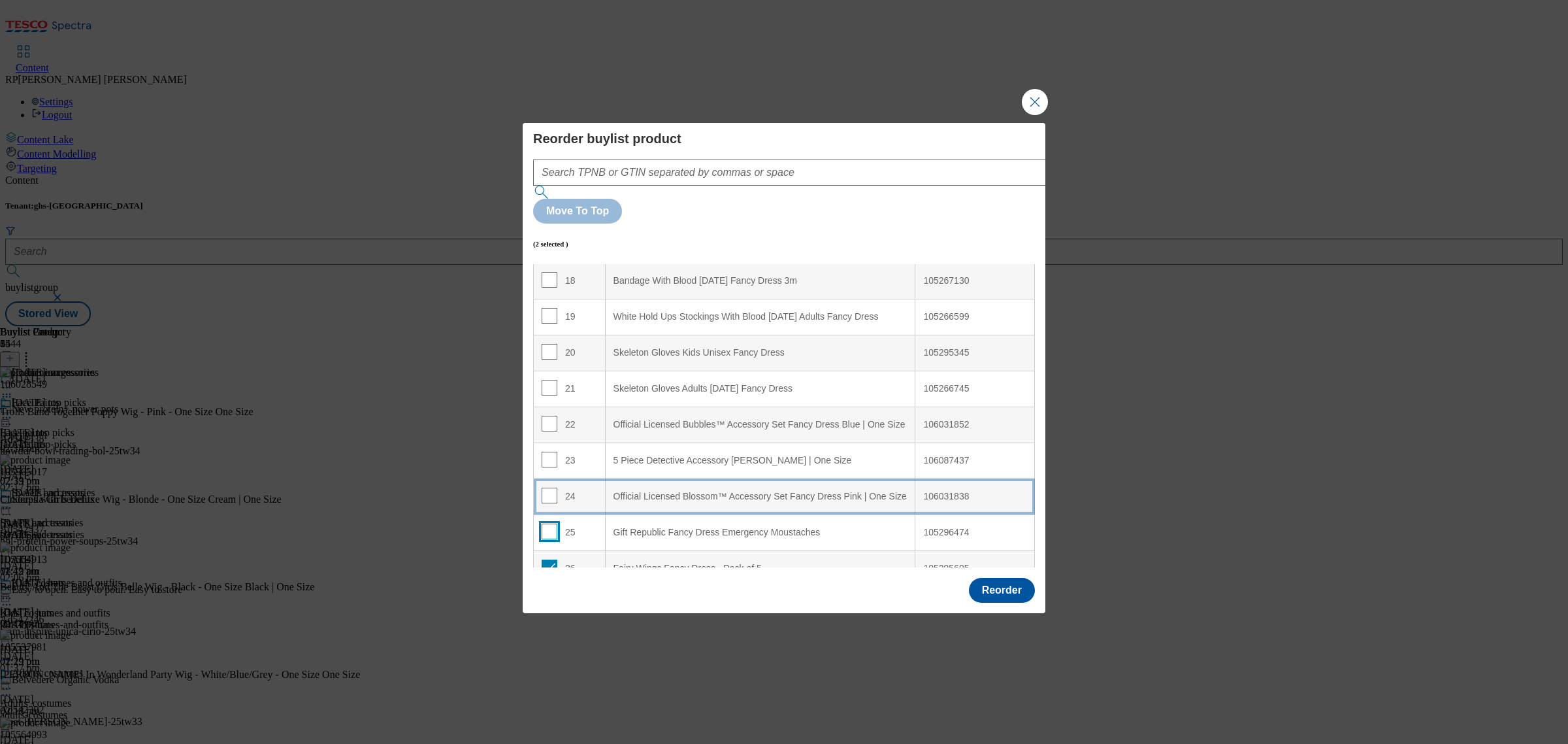
scroll to position [730, 0]
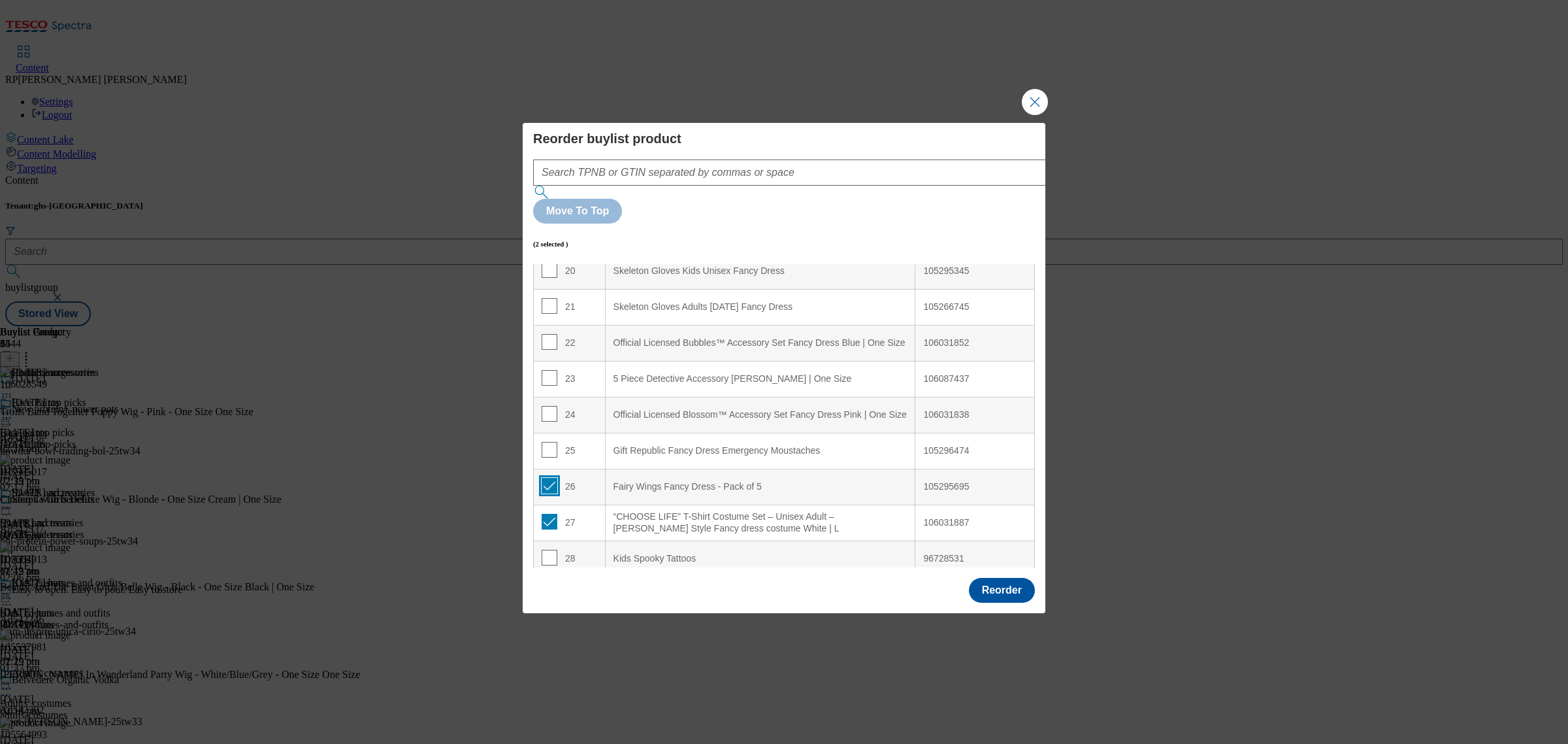
click at [550, 478] on input "Modal" at bounding box center [549, 485] width 15 height 15
checkbox input "false"
click at [547, 514] on input "Modal" at bounding box center [549, 521] width 15 height 15
checkbox input "false"
click at [548, 442] on input "Modal" at bounding box center [549, 449] width 15 height 15
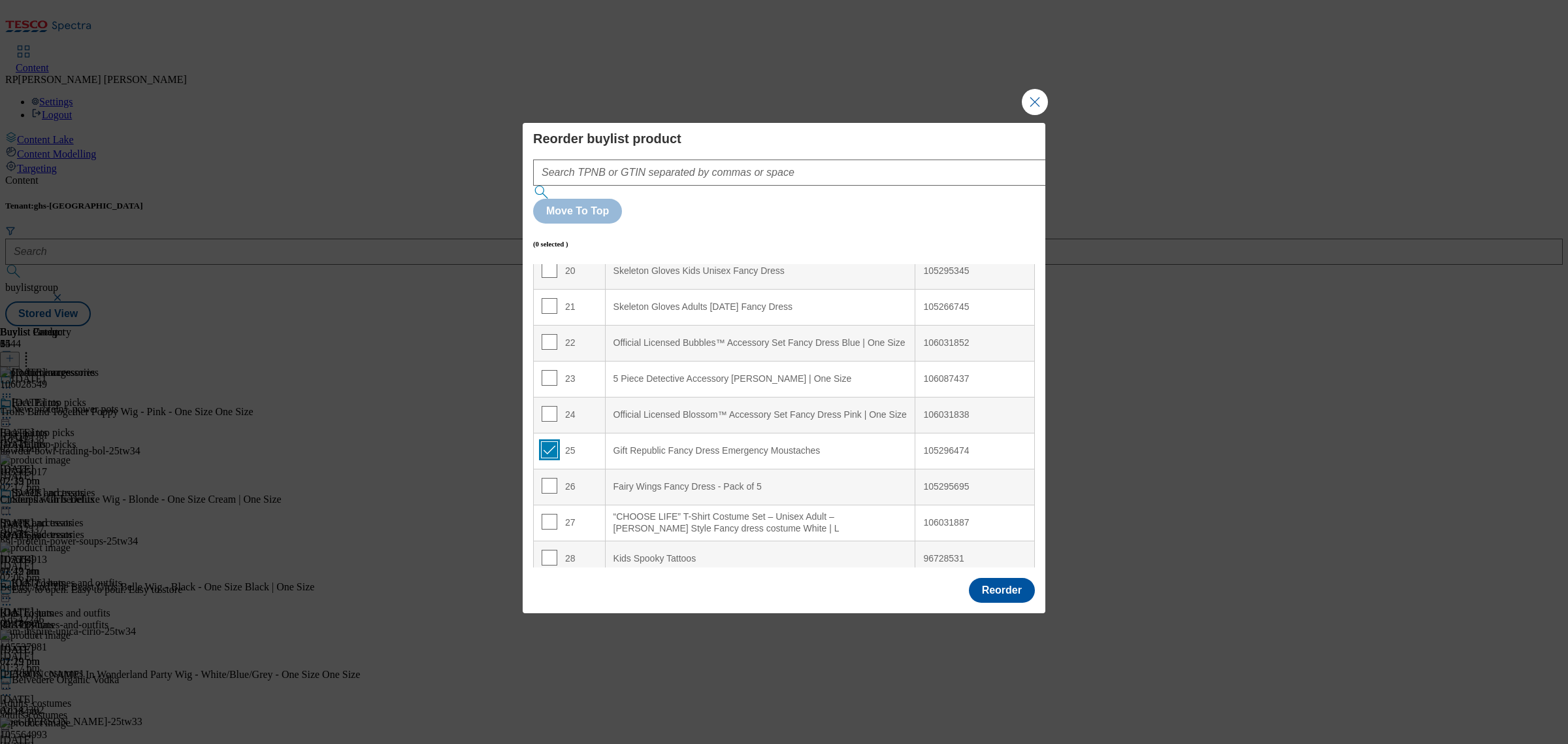
checkbox input "true"
click at [567, 541] on td "28" at bounding box center [569, 559] width 72 height 36
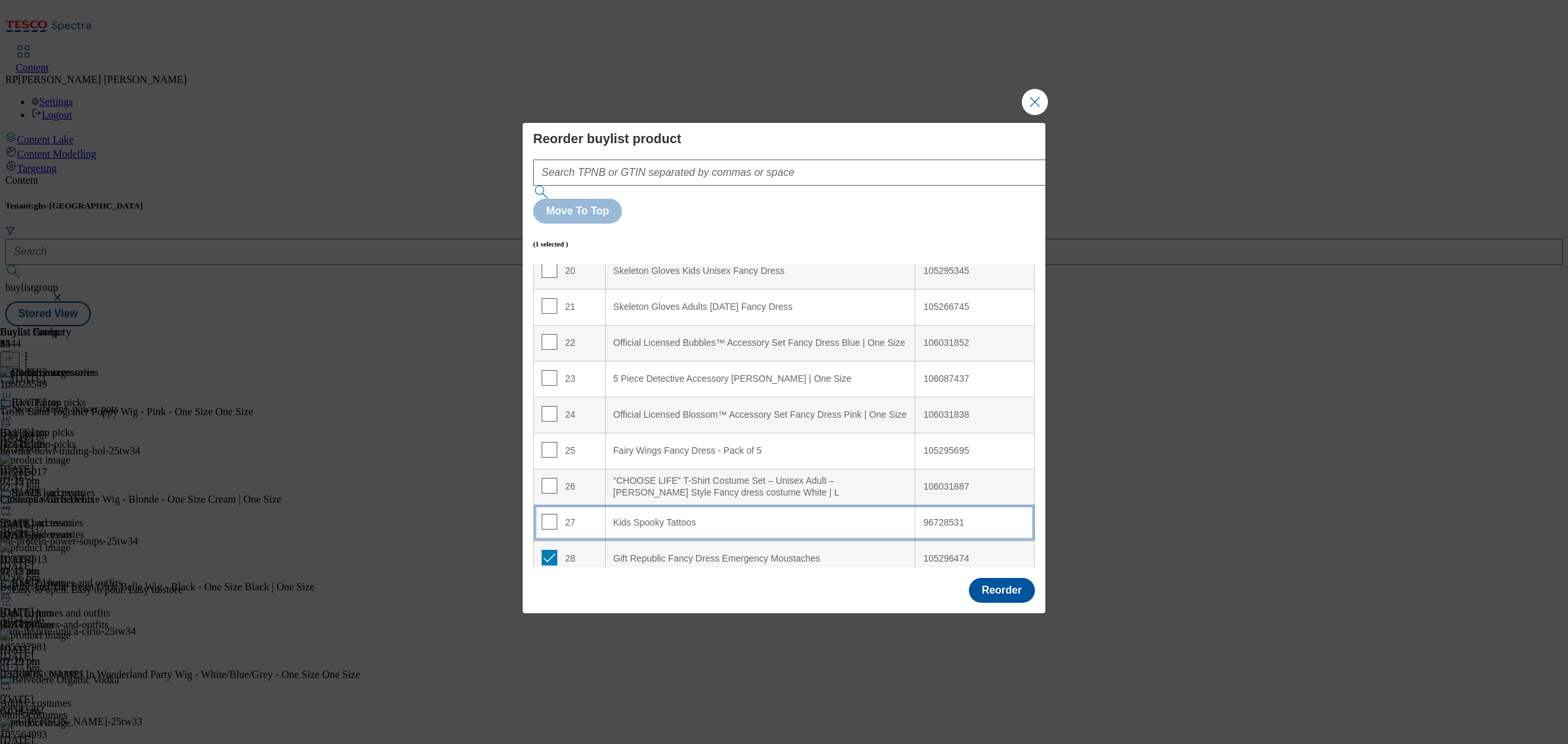
click at [572, 514] on div "27" at bounding box center [569, 523] width 56 height 19
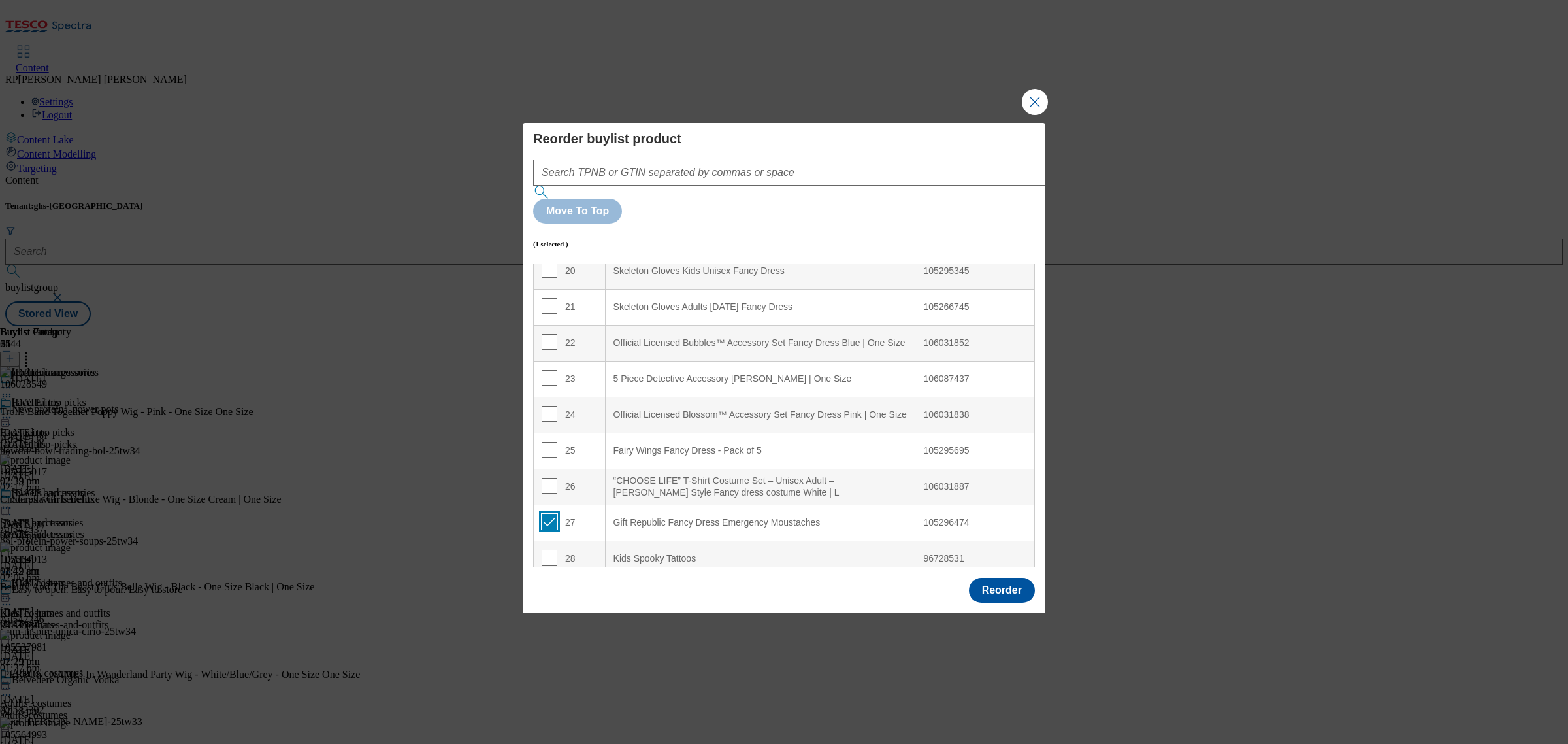
click at [550, 514] on input "Modal" at bounding box center [549, 521] width 15 height 15
checkbox input "false"
click at [547, 370] on input "Modal" at bounding box center [549, 377] width 15 height 15
checkbox input "true"
click at [589, 469] on td "26" at bounding box center [569, 487] width 72 height 36
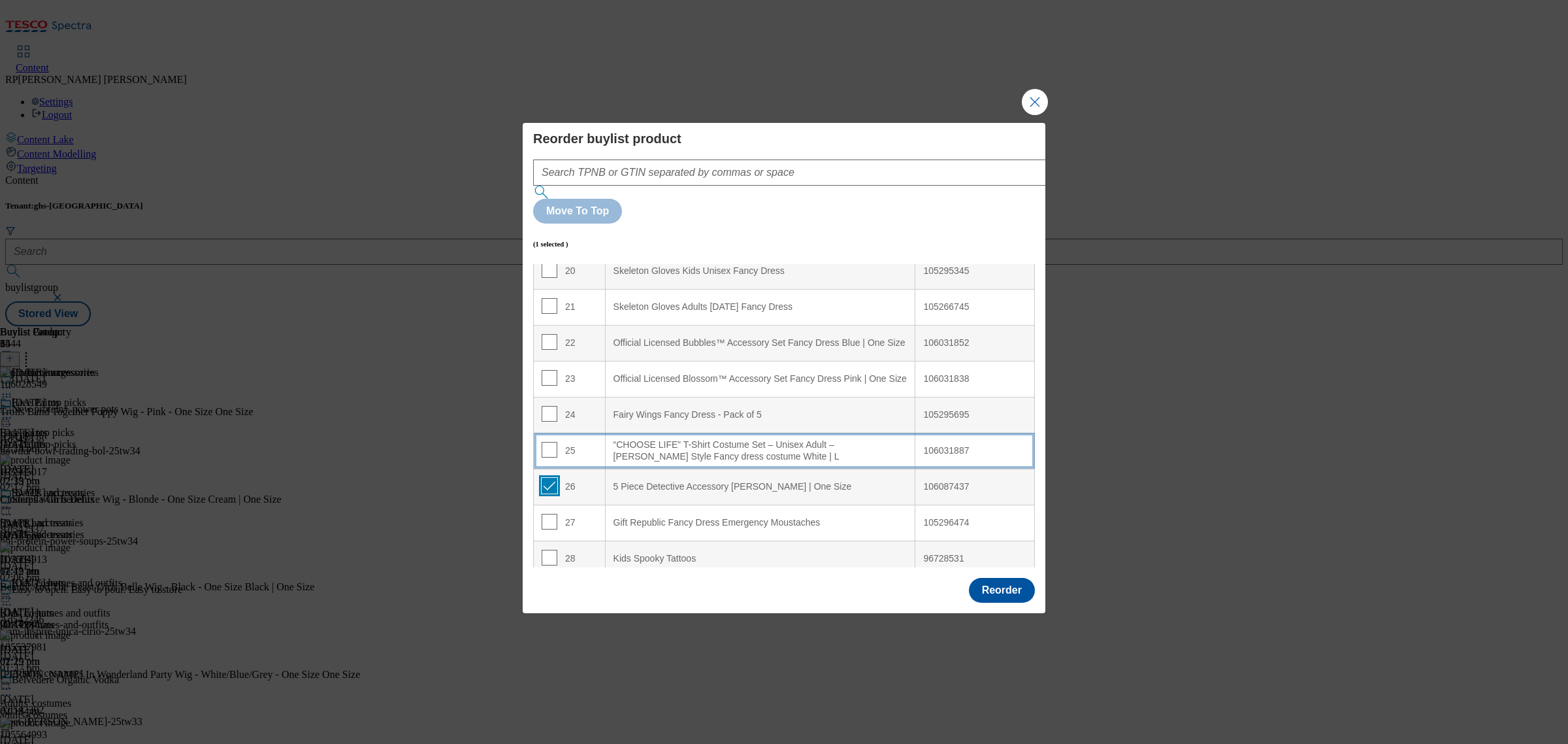
click at [551, 478] on input "Modal" at bounding box center [549, 485] width 15 height 15
checkbox input "false"
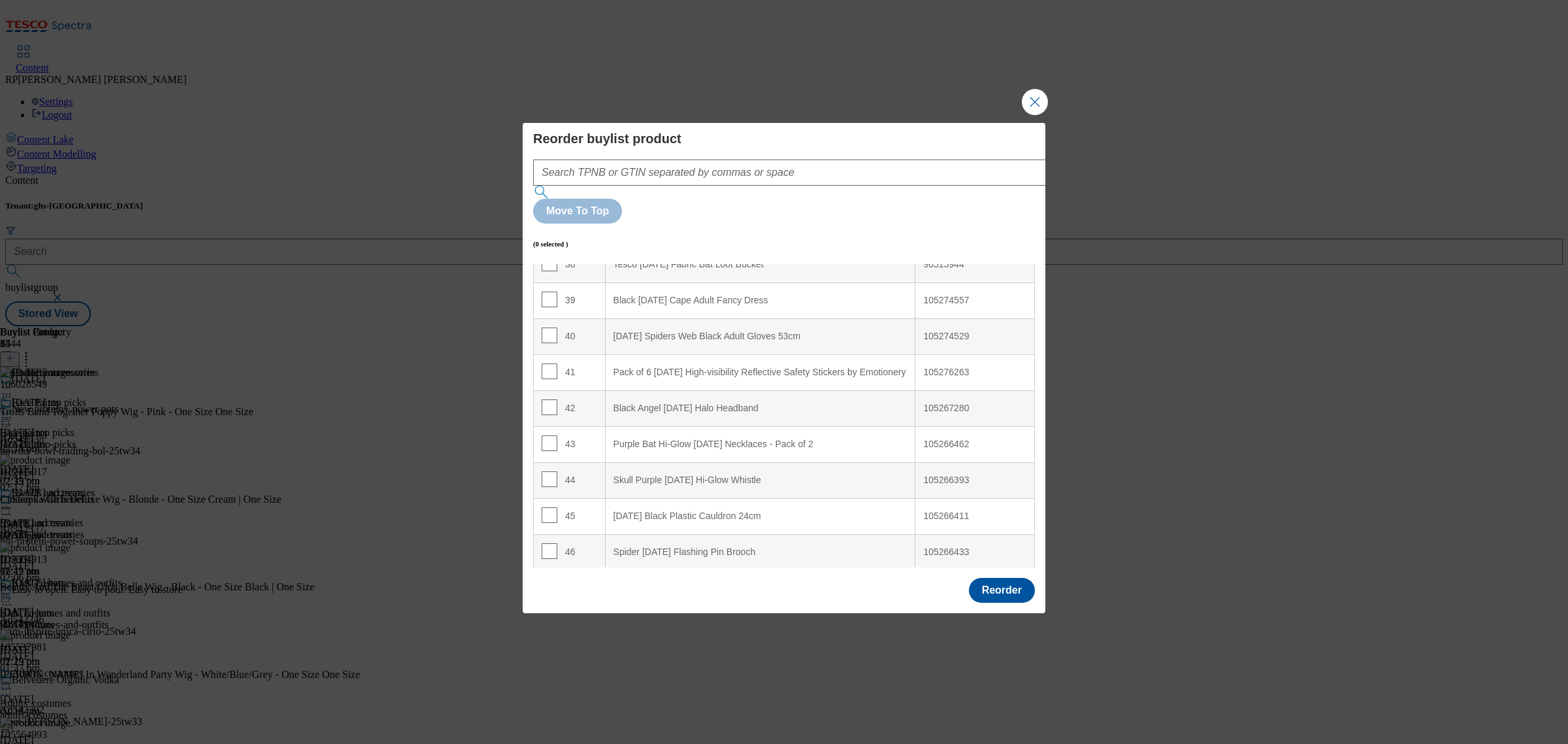
scroll to position [1710, 0]
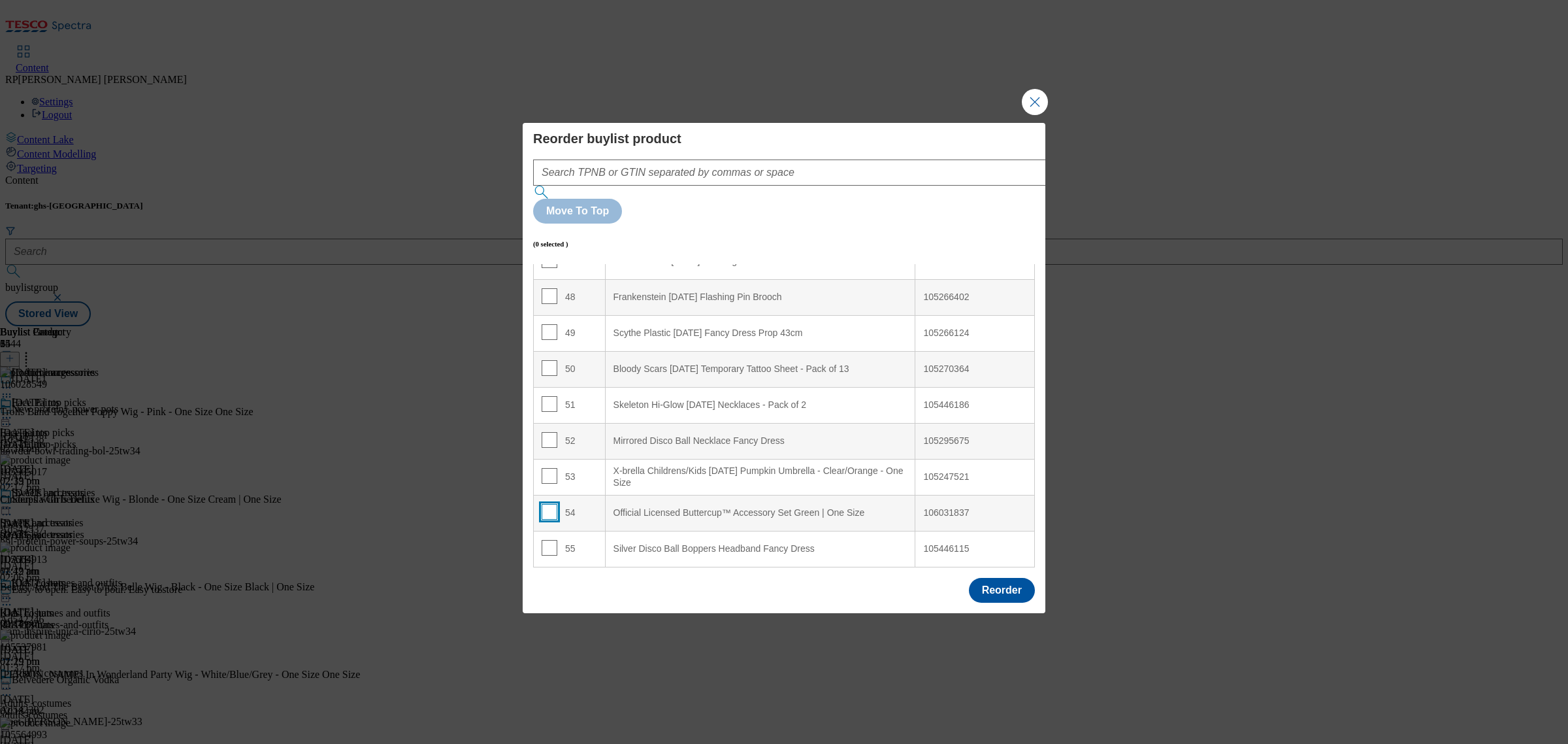
click at [546, 504] on input "Modal" at bounding box center [549, 511] width 15 height 15
checkbox input "true"
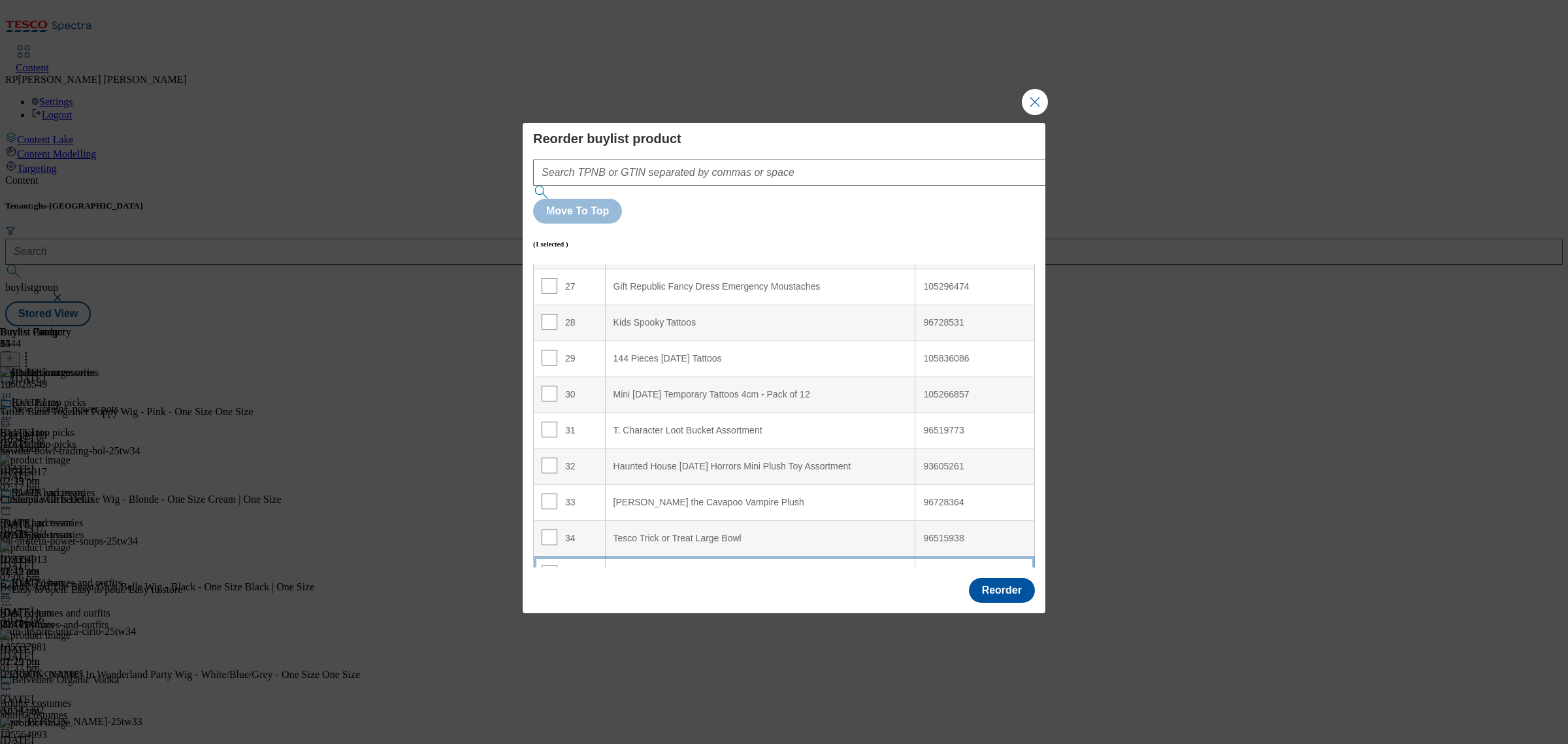
scroll to position [894, 0]
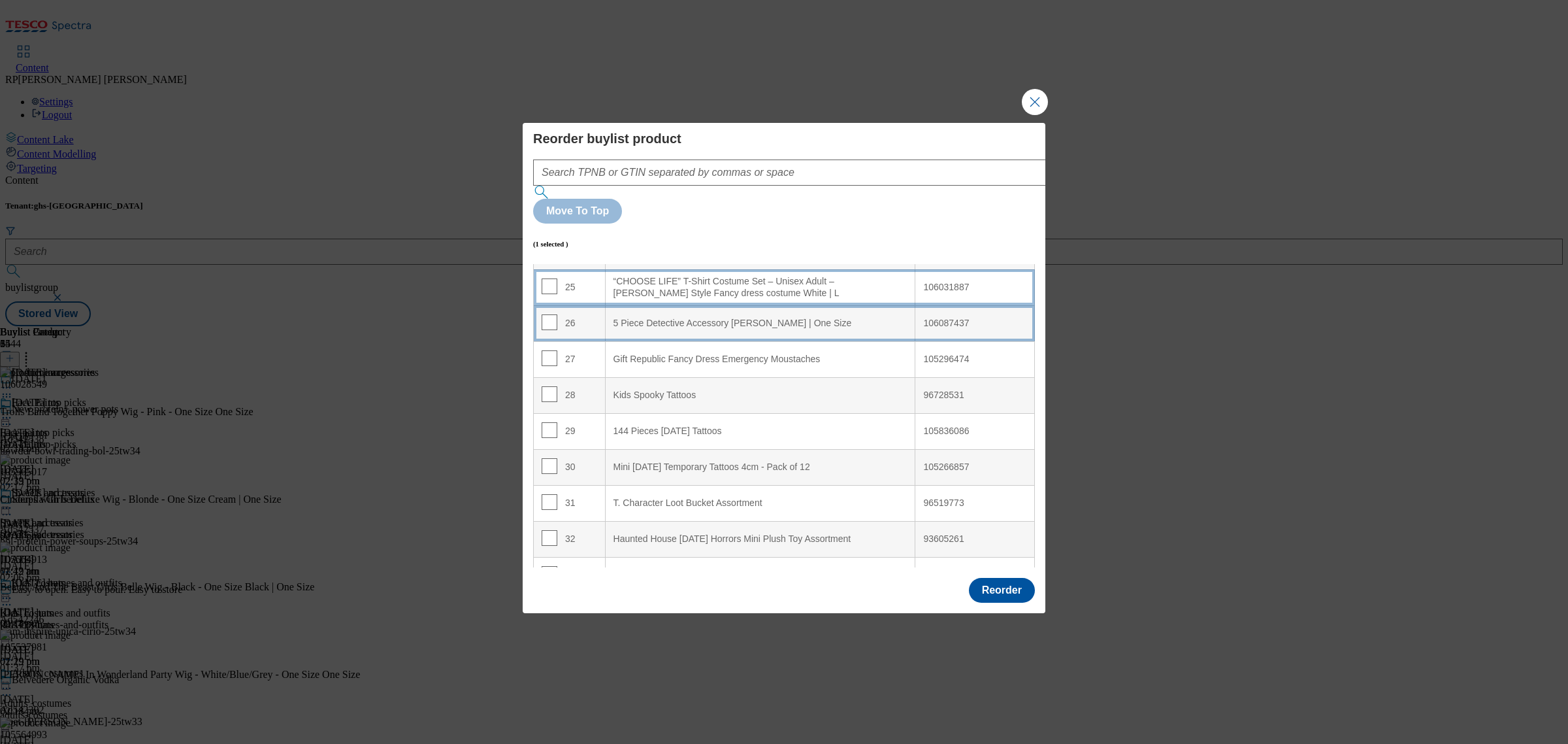
click at [675, 306] on Size "5 Piece Detective Accessory [PERSON_NAME] | One Size" at bounding box center [760, 324] width 310 height 36
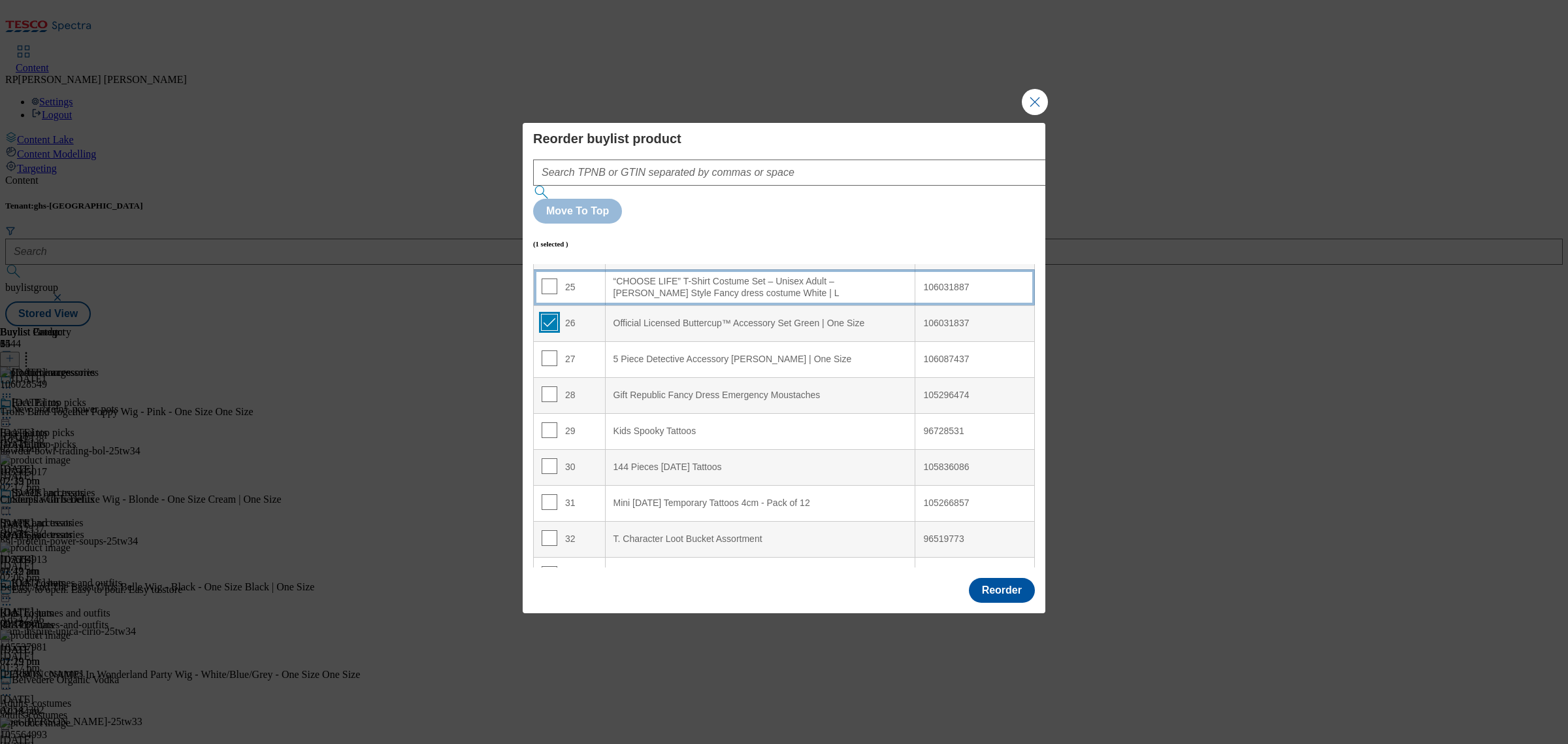
click at [547, 314] on input "Modal" at bounding box center [549, 322] width 15 height 15
checkbox input "false"
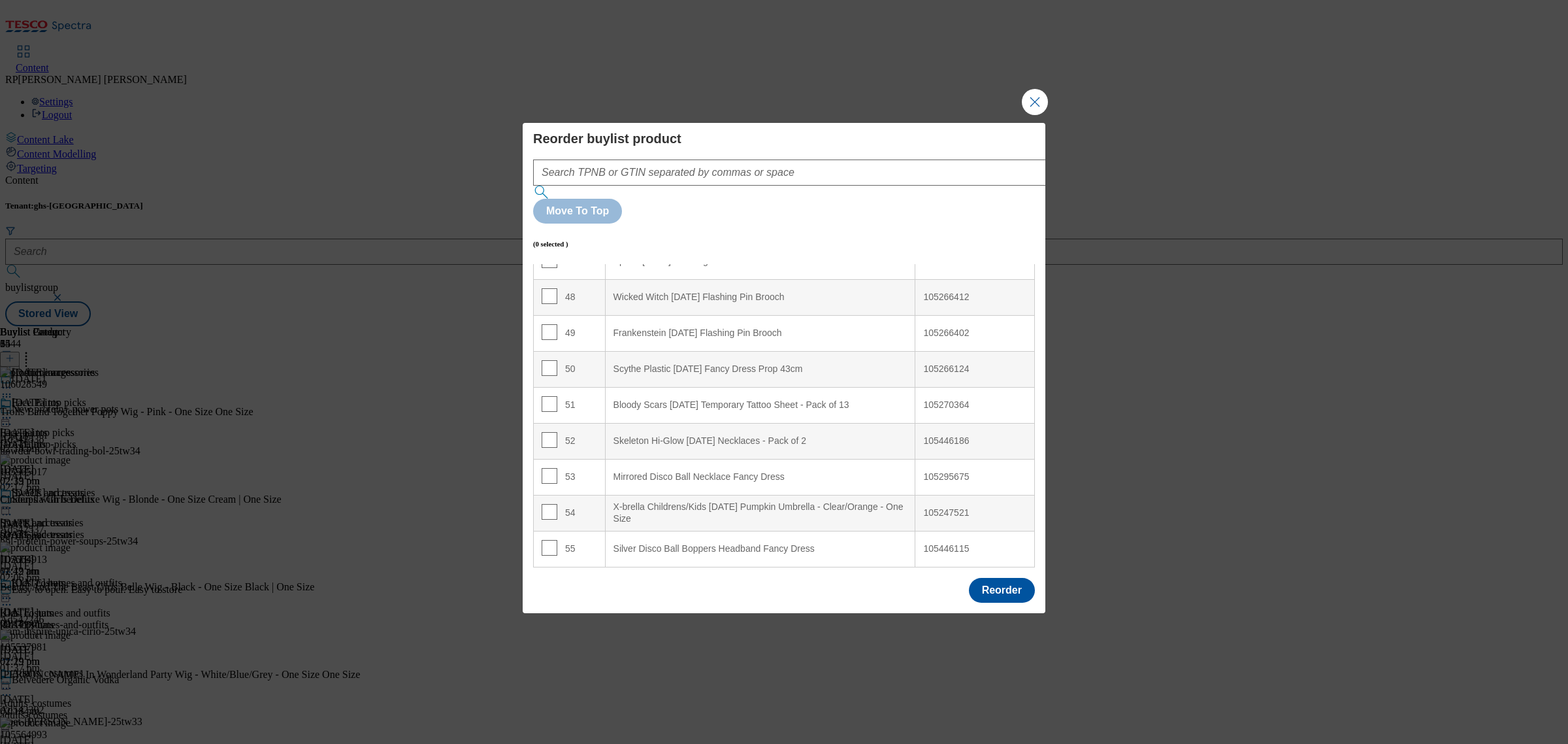
scroll to position [1629, 0]
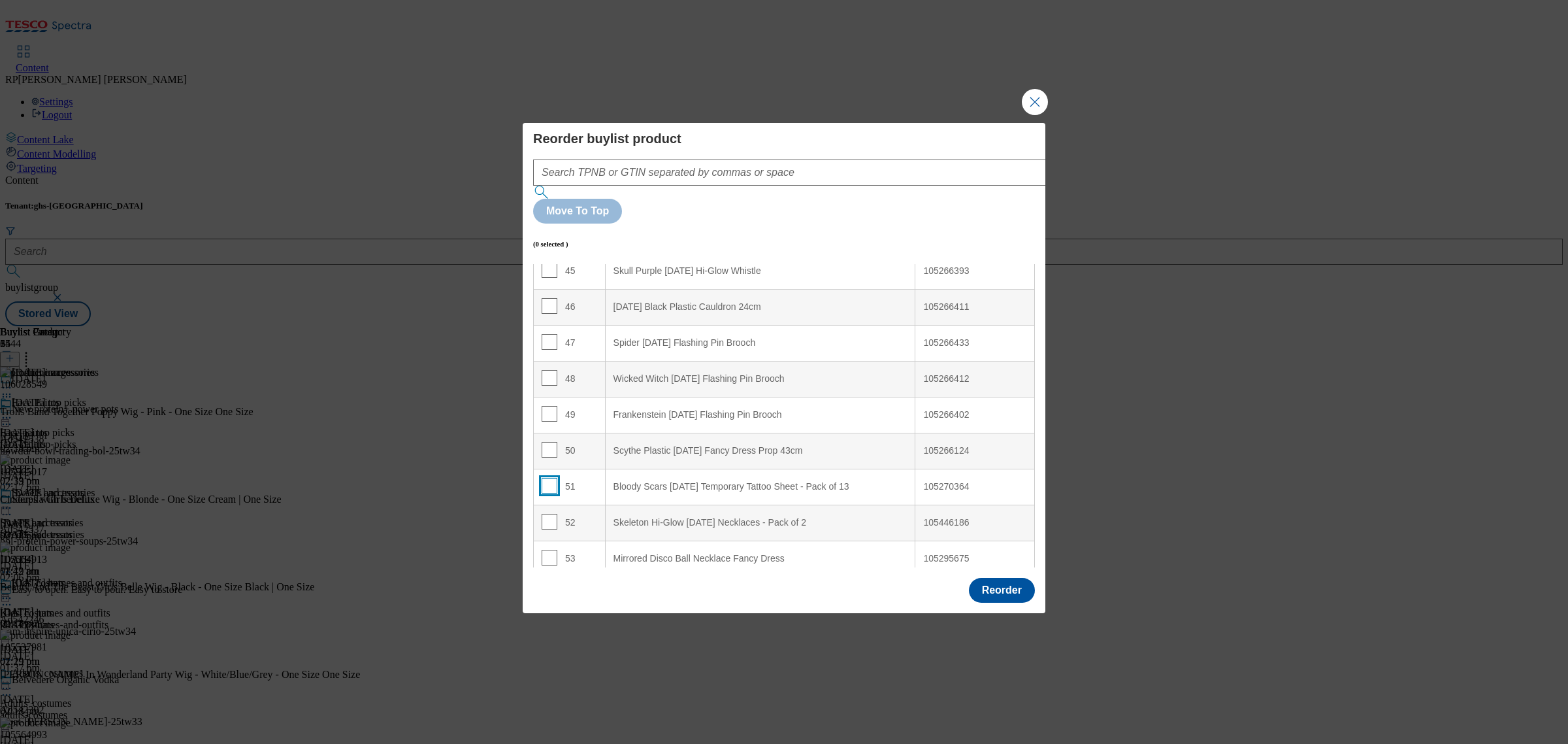
click at [552, 478] on input "Modal" at bounding box center [549, 485] width 15 height 15
checkbox input "true"
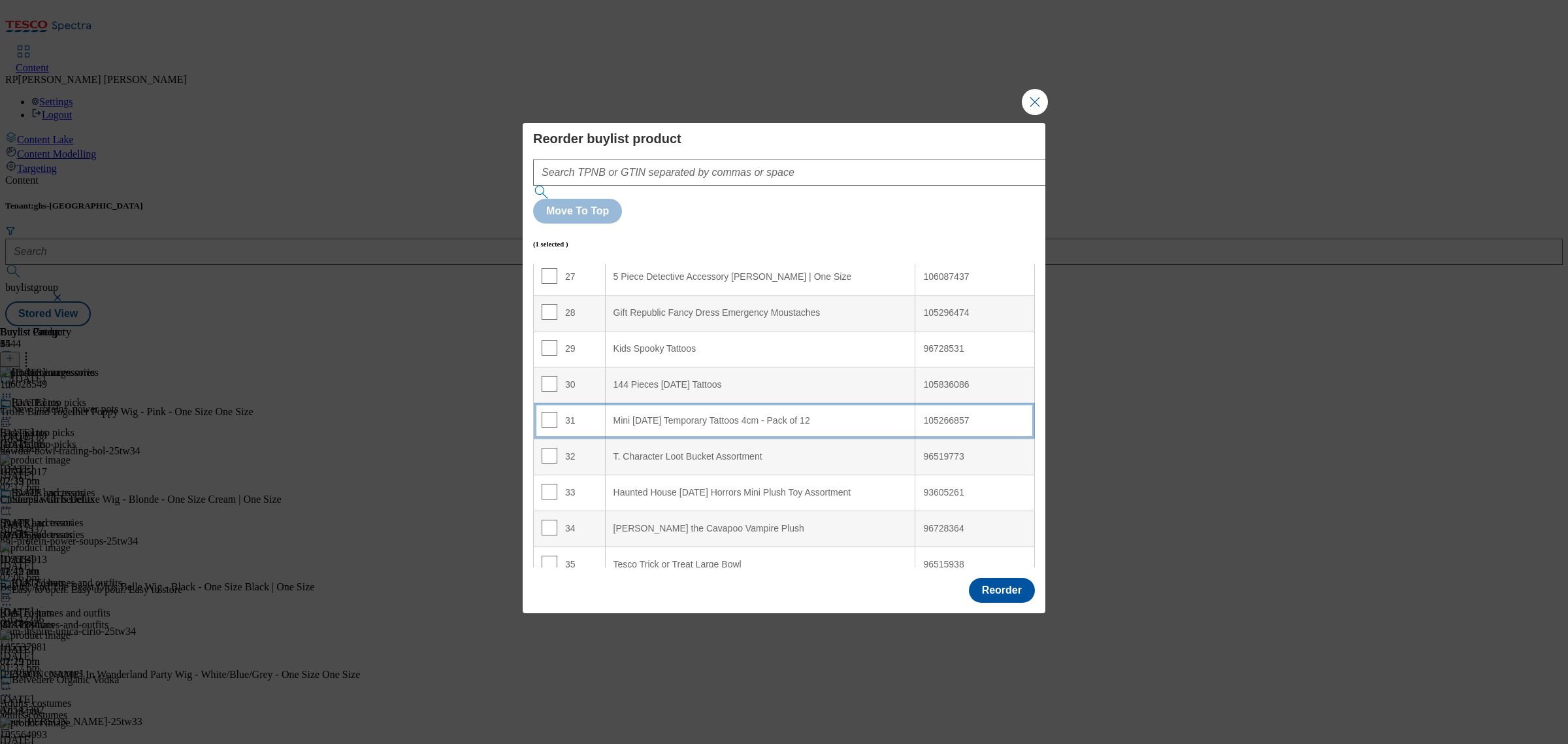
scroll to position [975, 0]
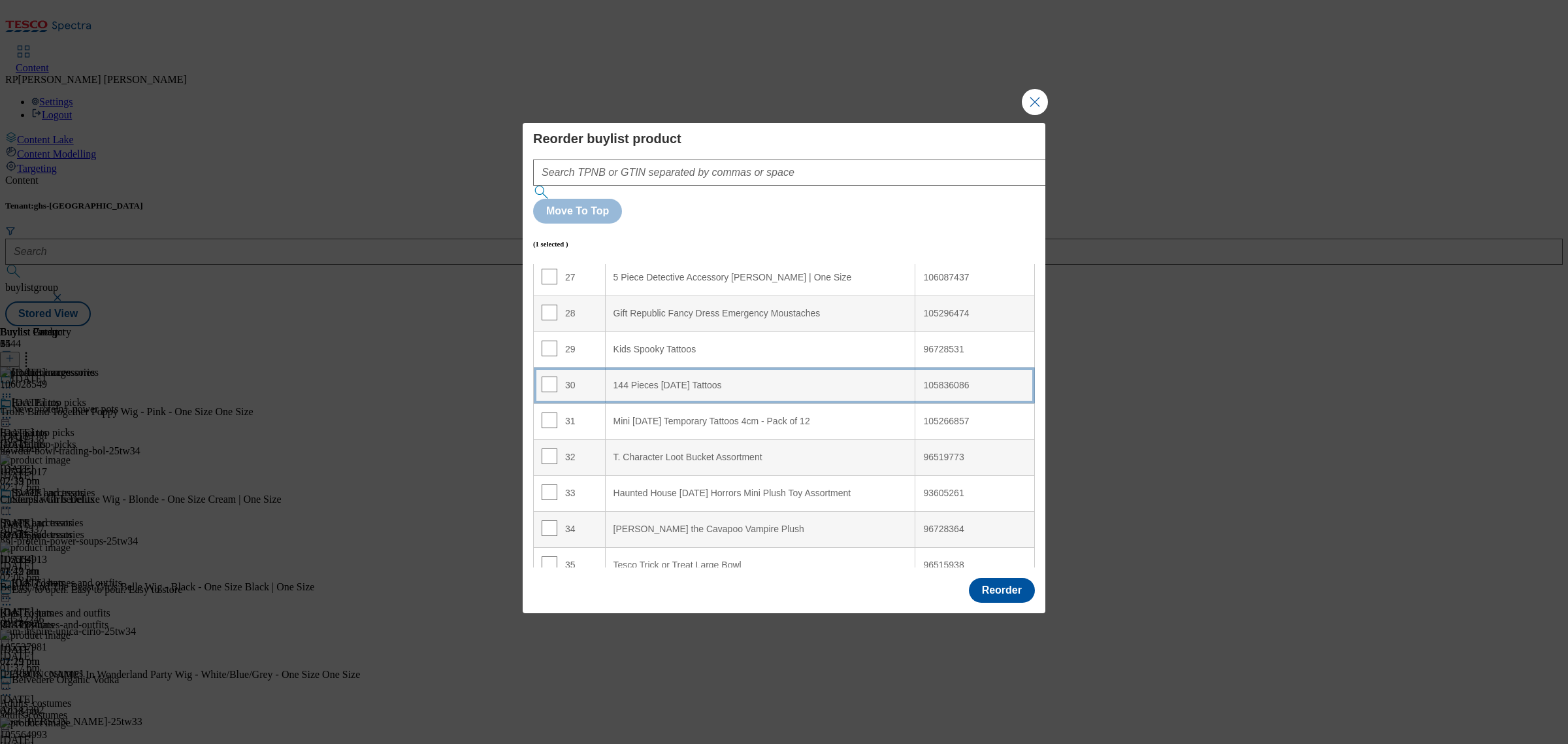
click at [703, 380] on div "144 Pieces [DATE] Tattoos" at bounding box center [761, 386] width 294 height 12
click at [547, 377] on input "Modal" at bounding box center [549, 384] width 15 height 15
click at [546, 377] on input "Modal" at bounding box center [549, 384] width 15 height 15
checkbox input "true"
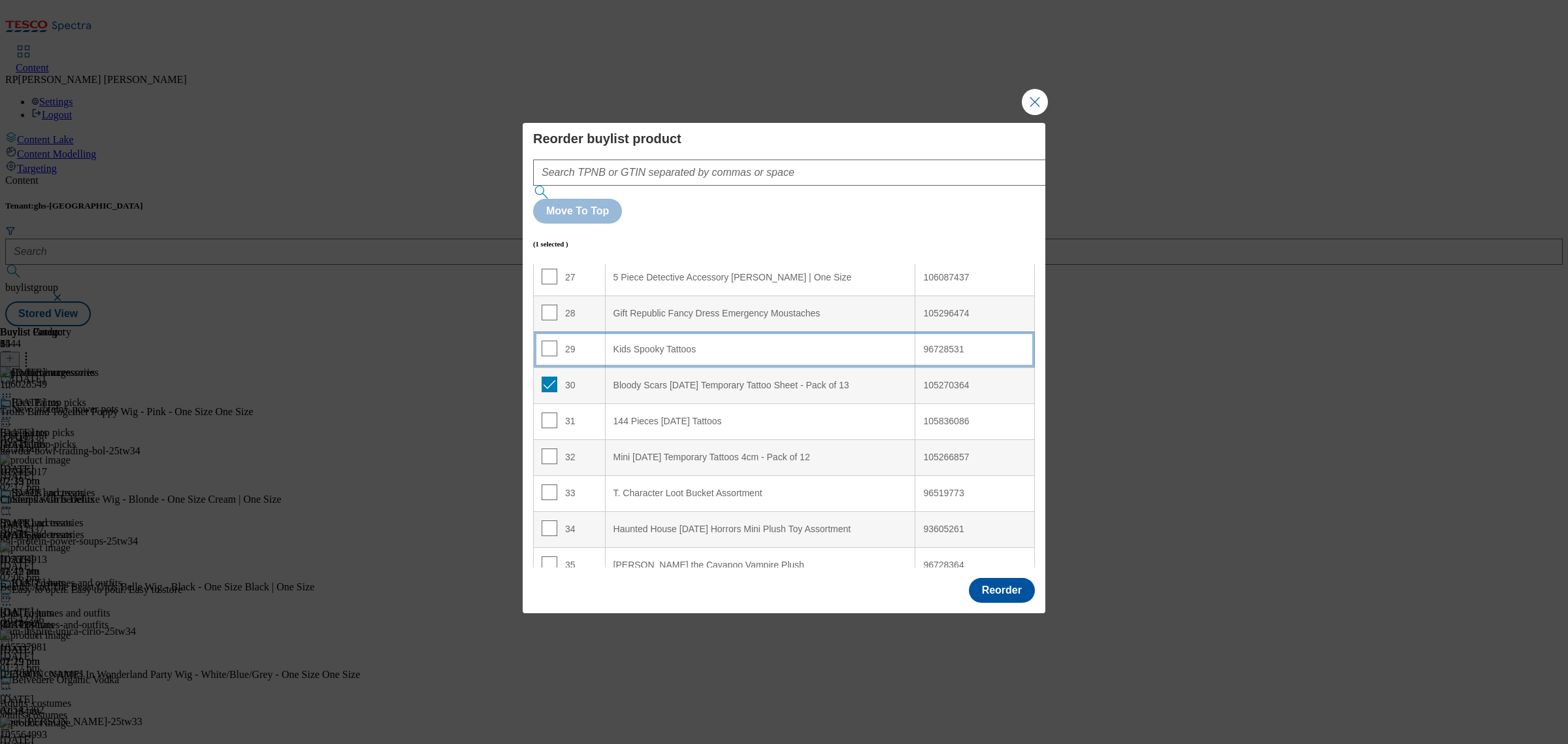
click at [620, 331] on Tattoos "Kids Spooky Tattoos" at bounding box center [760, 349] width 310 height 36
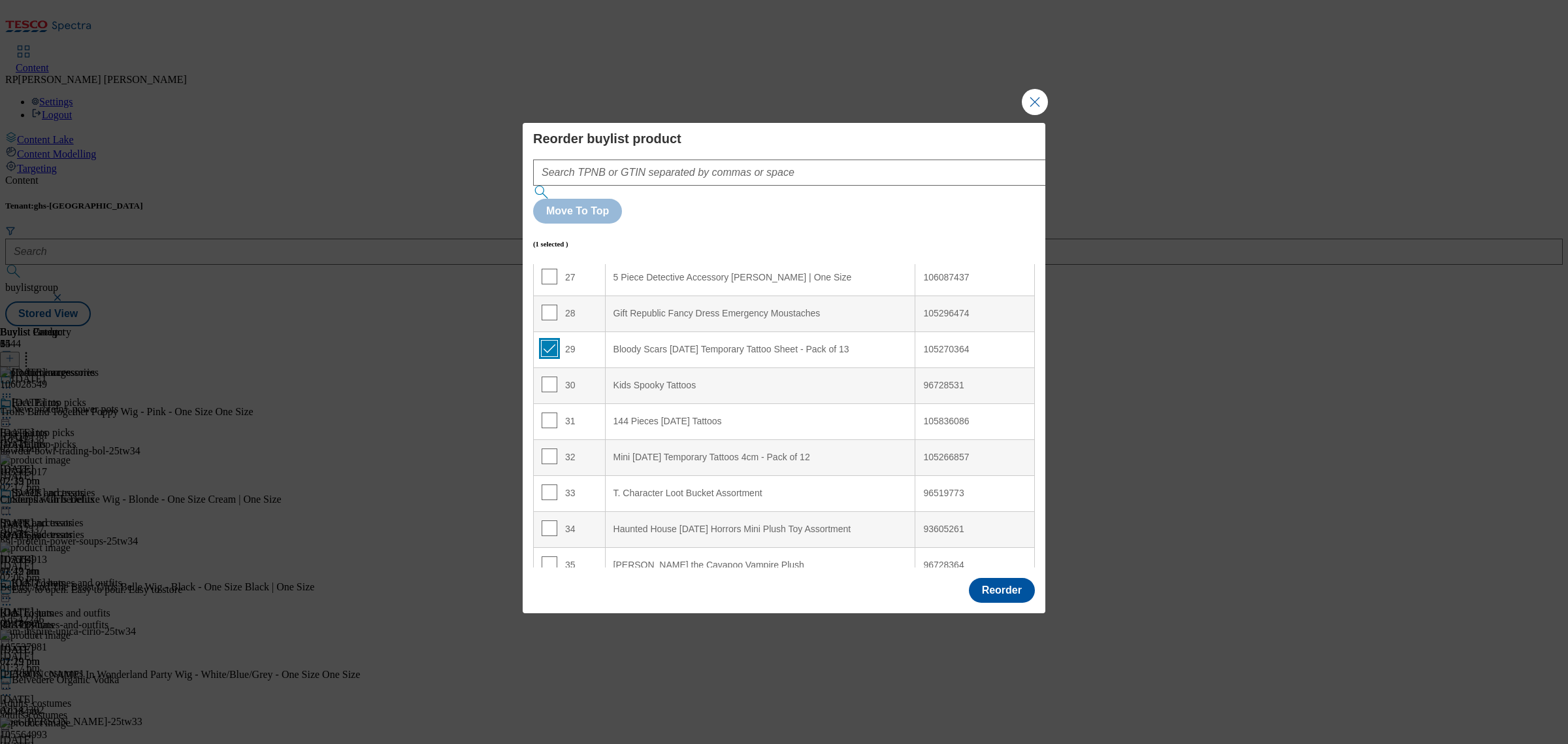
click at [548, 340] on input "Modal" at bounding box center [549, 348] width 15 height 15
checkbox input "false"
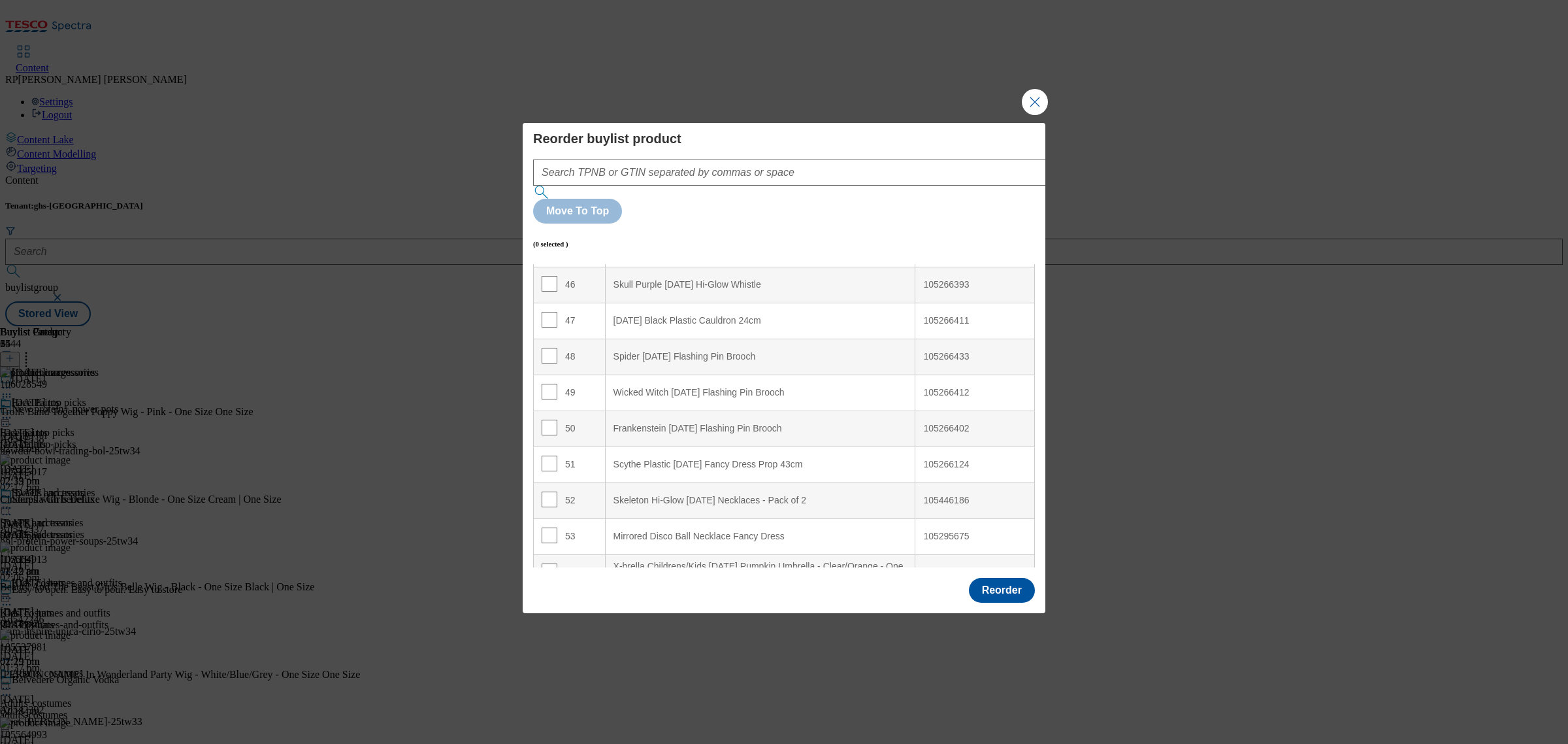
scroll to position [1710, 0]
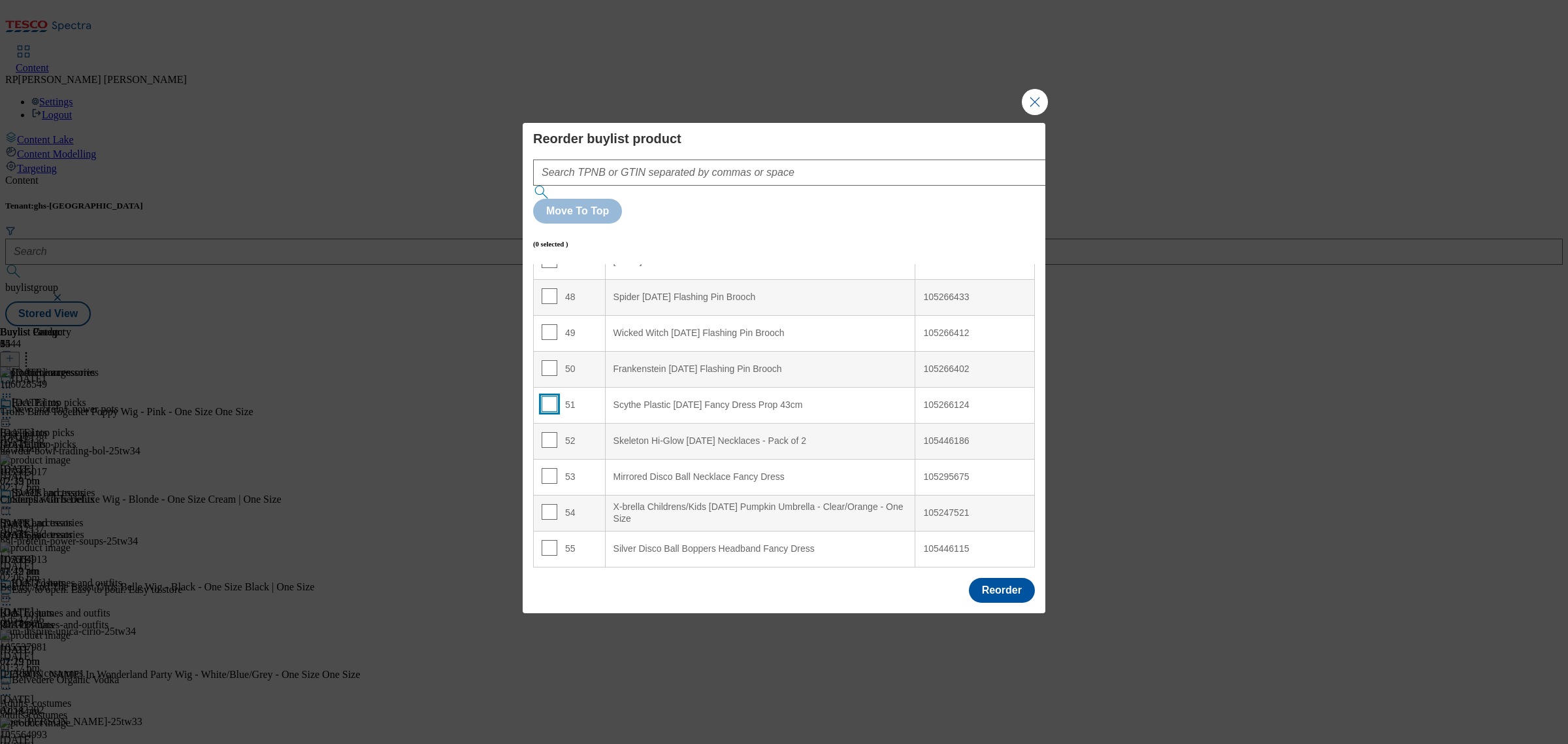
click at [547, 396] on input "Modal" at bounding box center [549, 404] width 15 height 15
checkbox input "true"
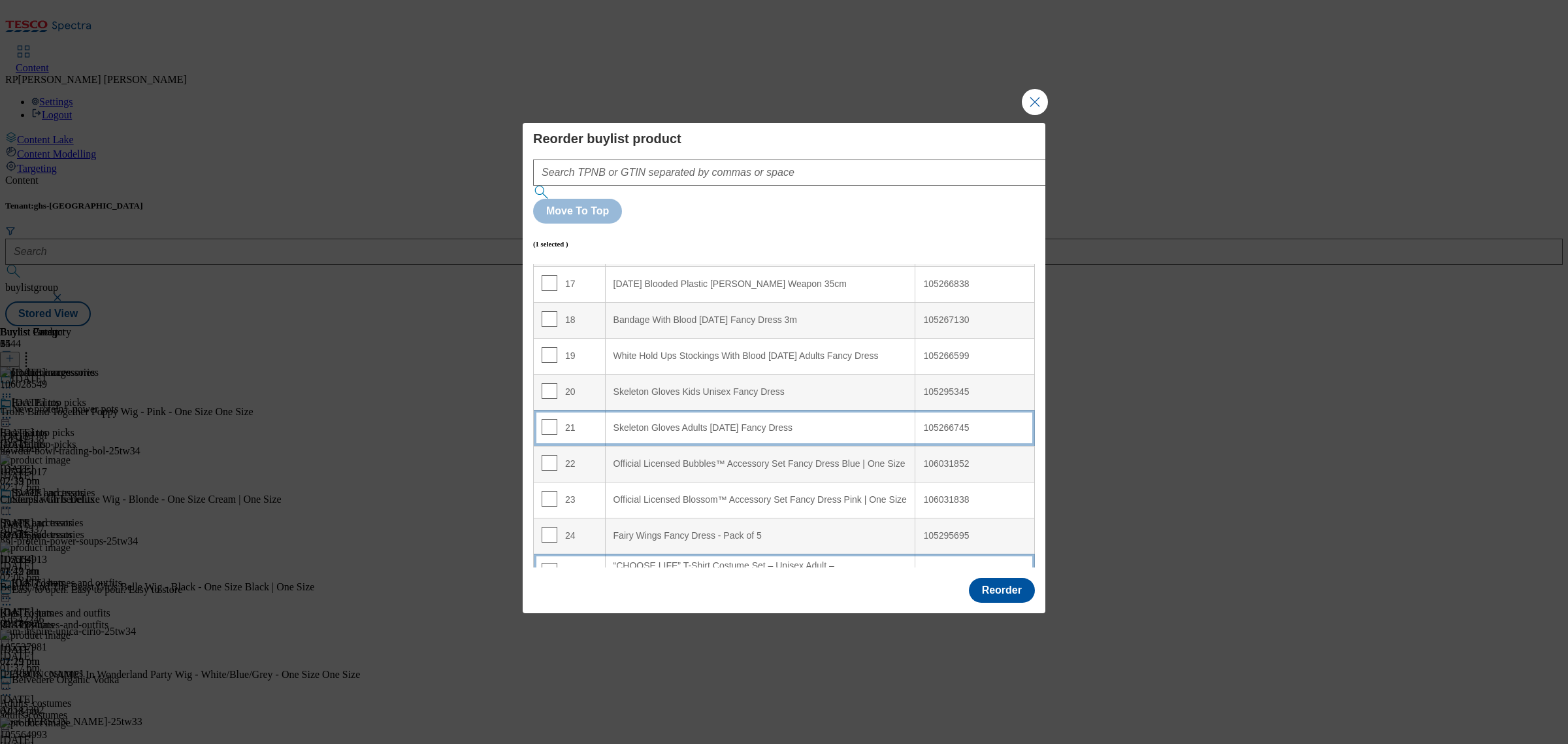
scroll to position [567, 0]
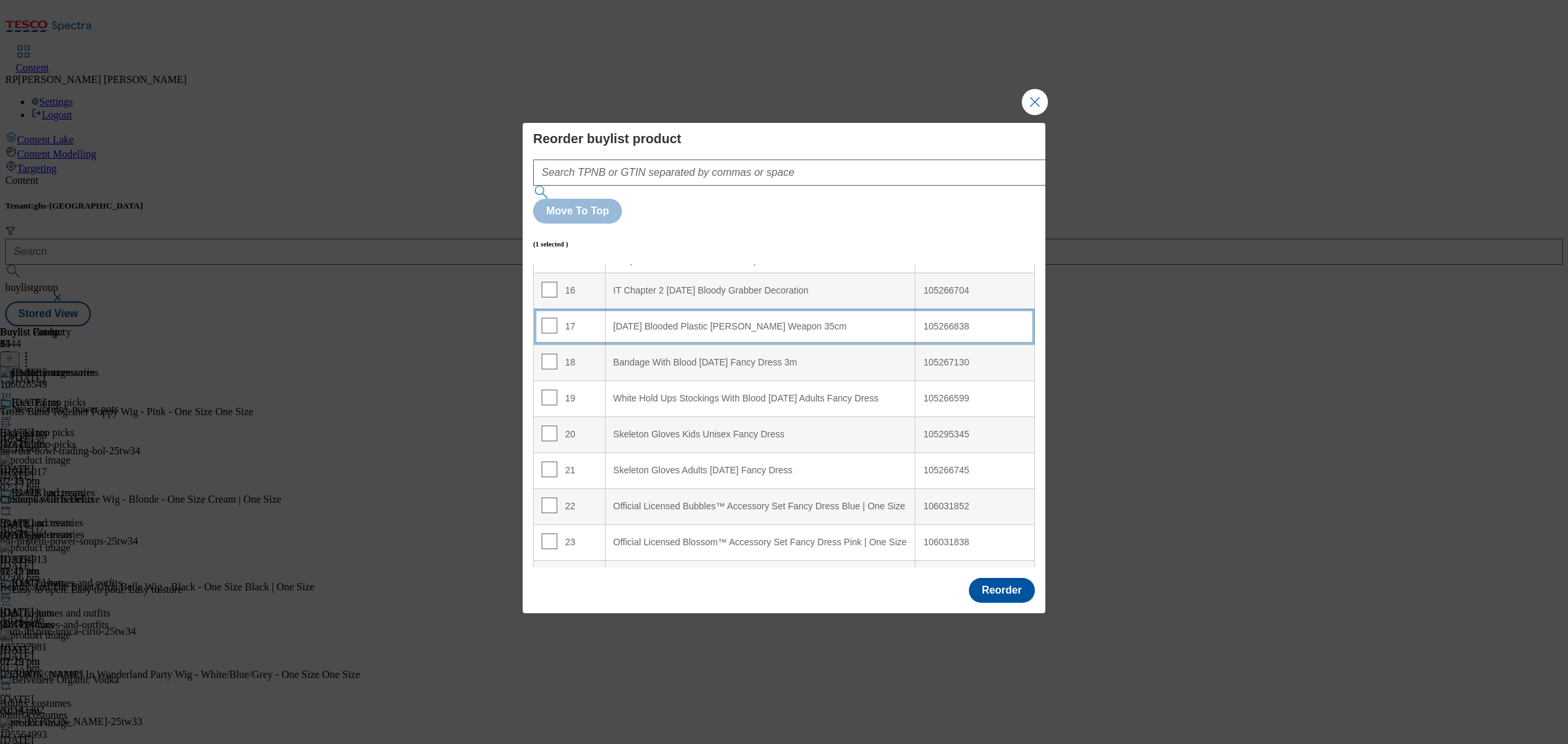
click at [714, 321] on div "[DATE] Blooded Plastic [PERSON_NAME] Weapon 35cm" at bounding box center [761, 327] width 294 height 12
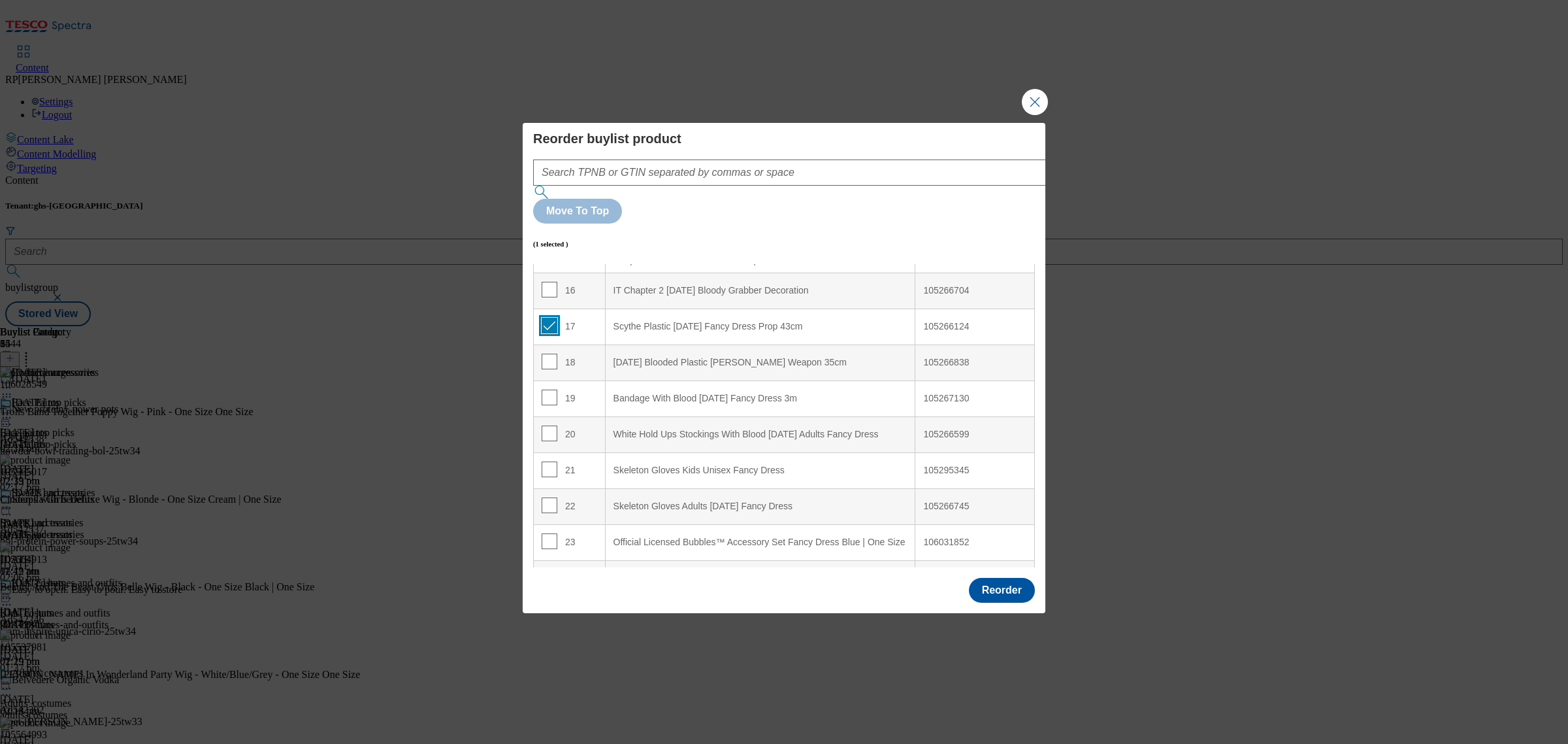
click at [542, 318] on input "Modal" at bounding box center [549, 325] width 15 height 15
checkbox input "false"
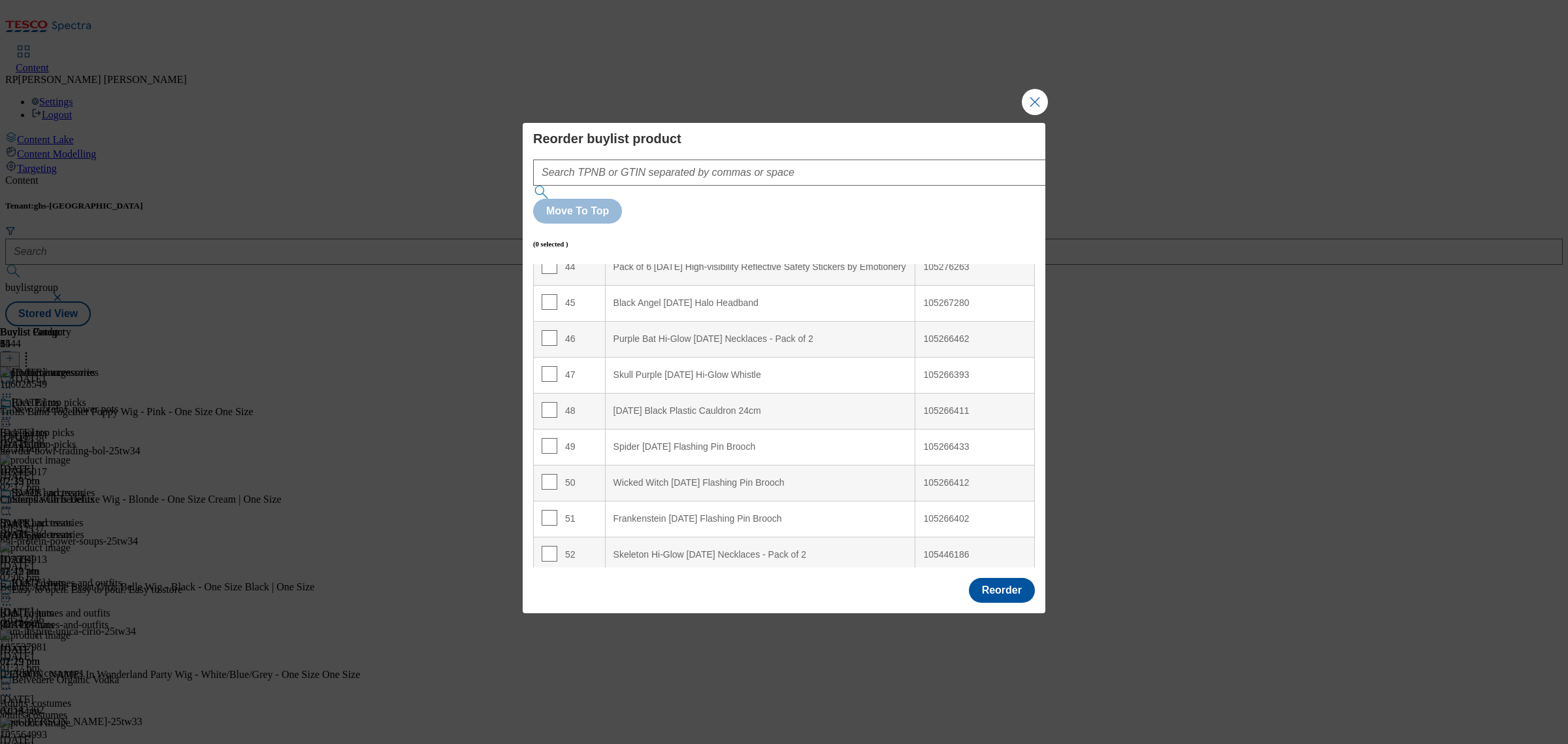
scroll to position [1710, 0]
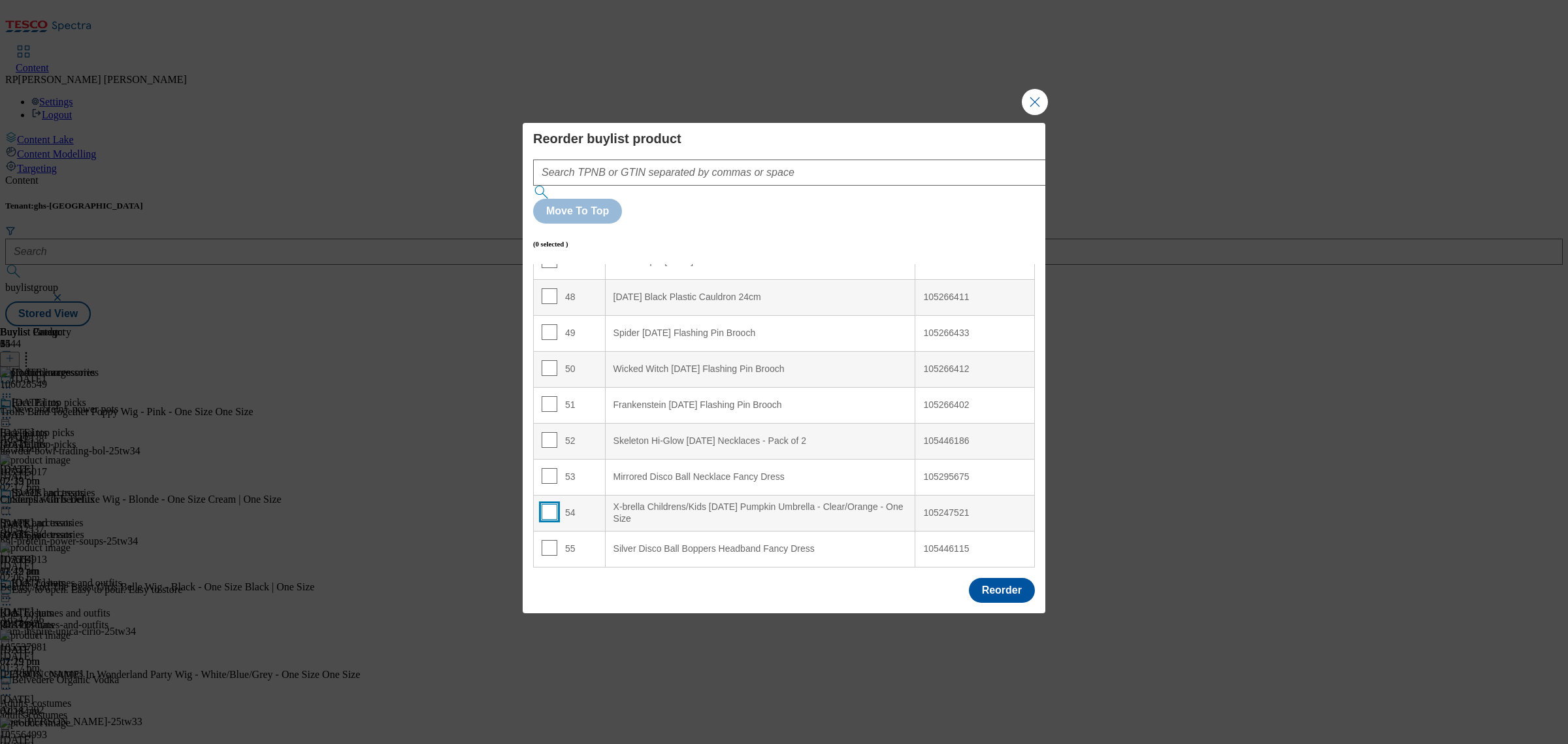
click at [548, 504] on input "Modal" at bounding box center [549, 511] width 15 height 15
checkbox input "true"
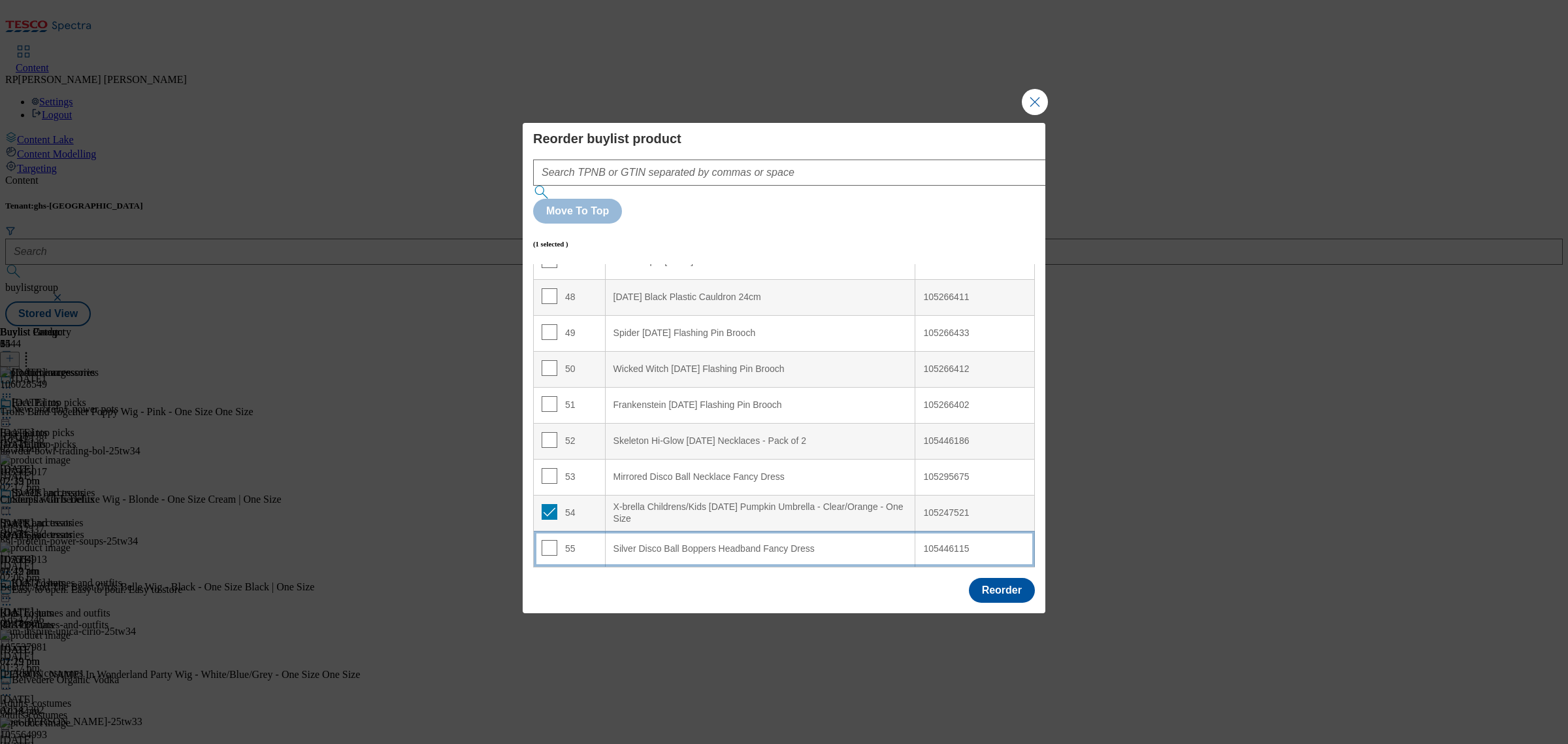
click at [585, 530] on td "55" at bounding box center [569, 549] width 72 height 36
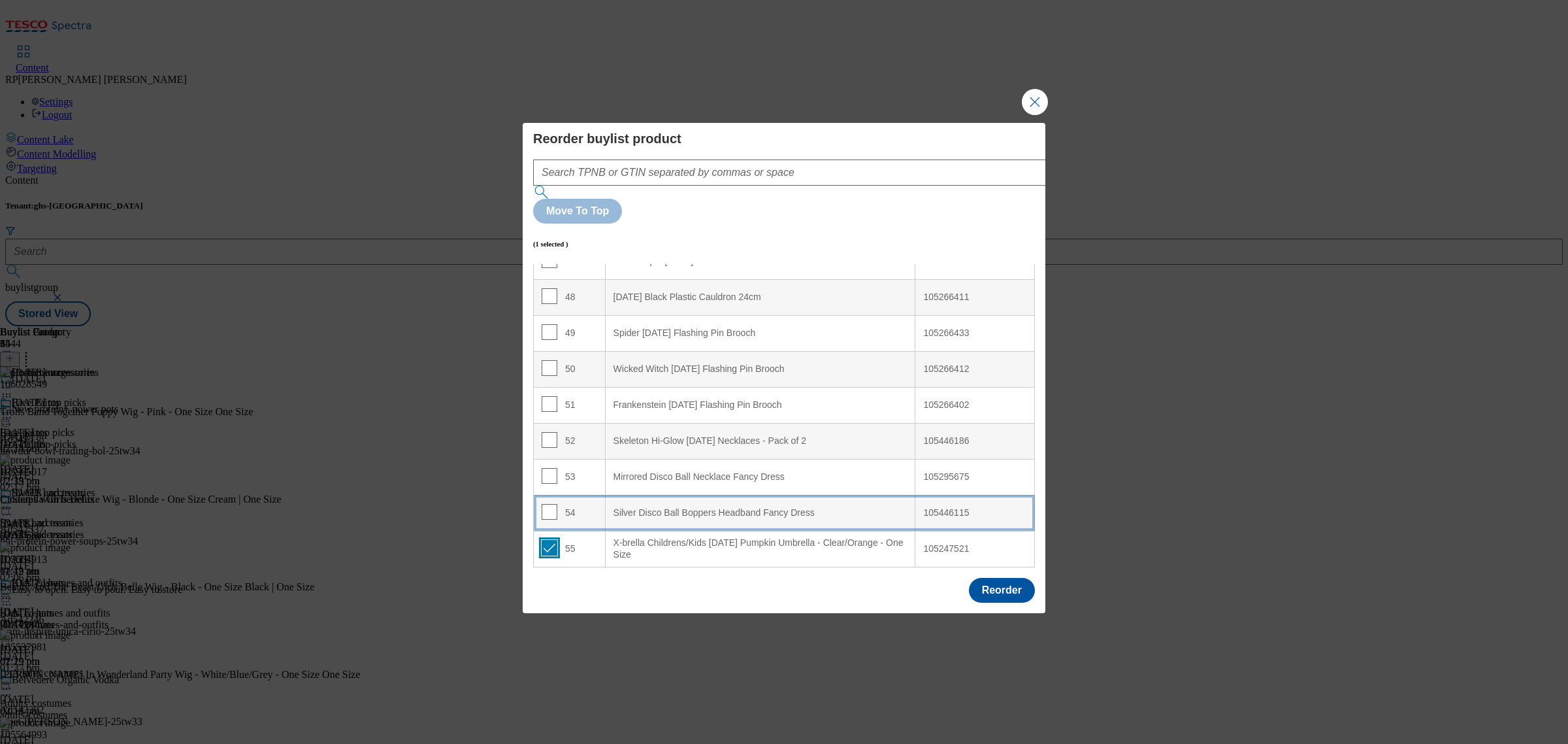
click at [550, 540] on input "Modal" at bounding box center [549, 547] width 15 height 15
checkbox input "false"
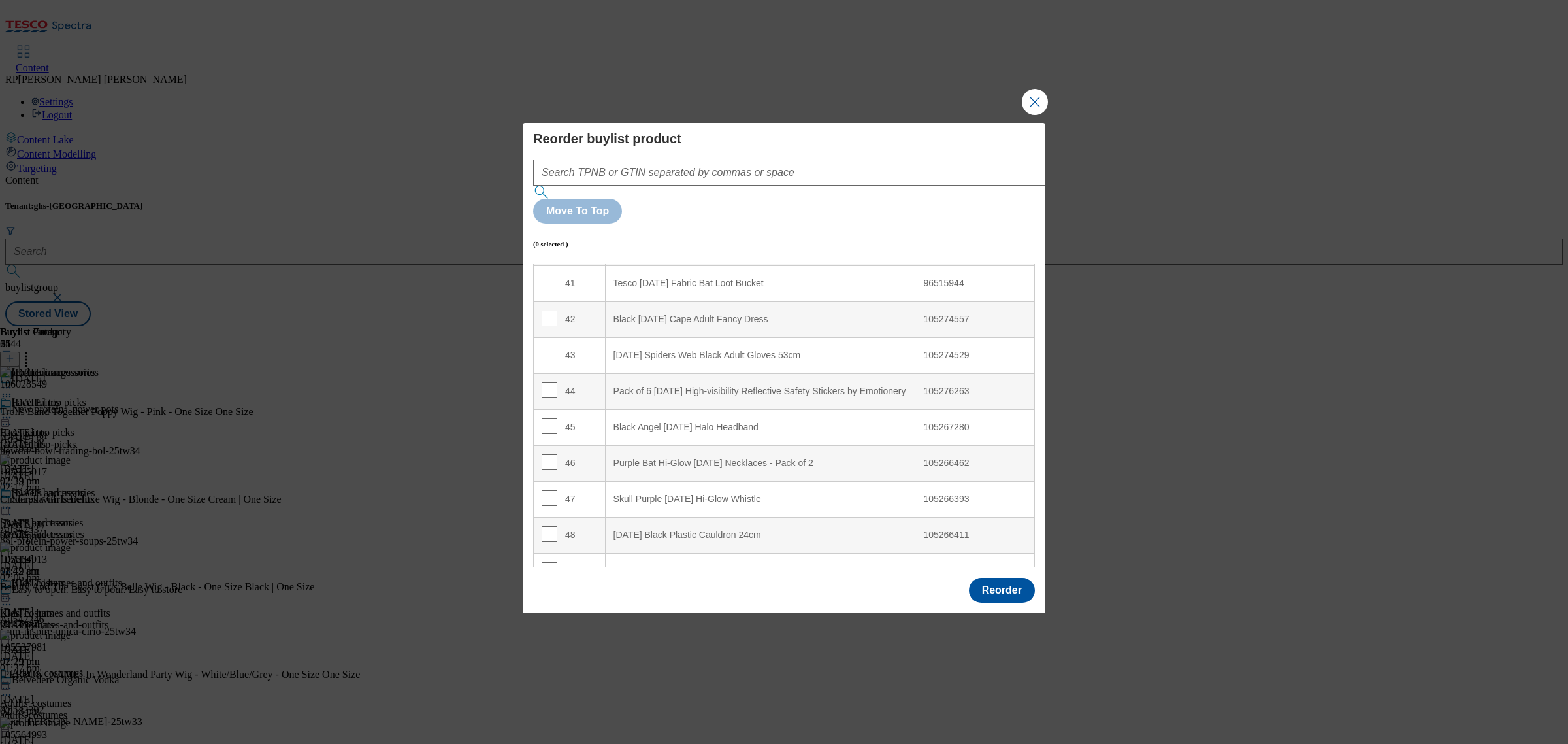
scroll to position [1465, 0]
click at [550, 533] on input "Modal" at bounding box center [549, 541] width 15 height 15
checkbox input "true"
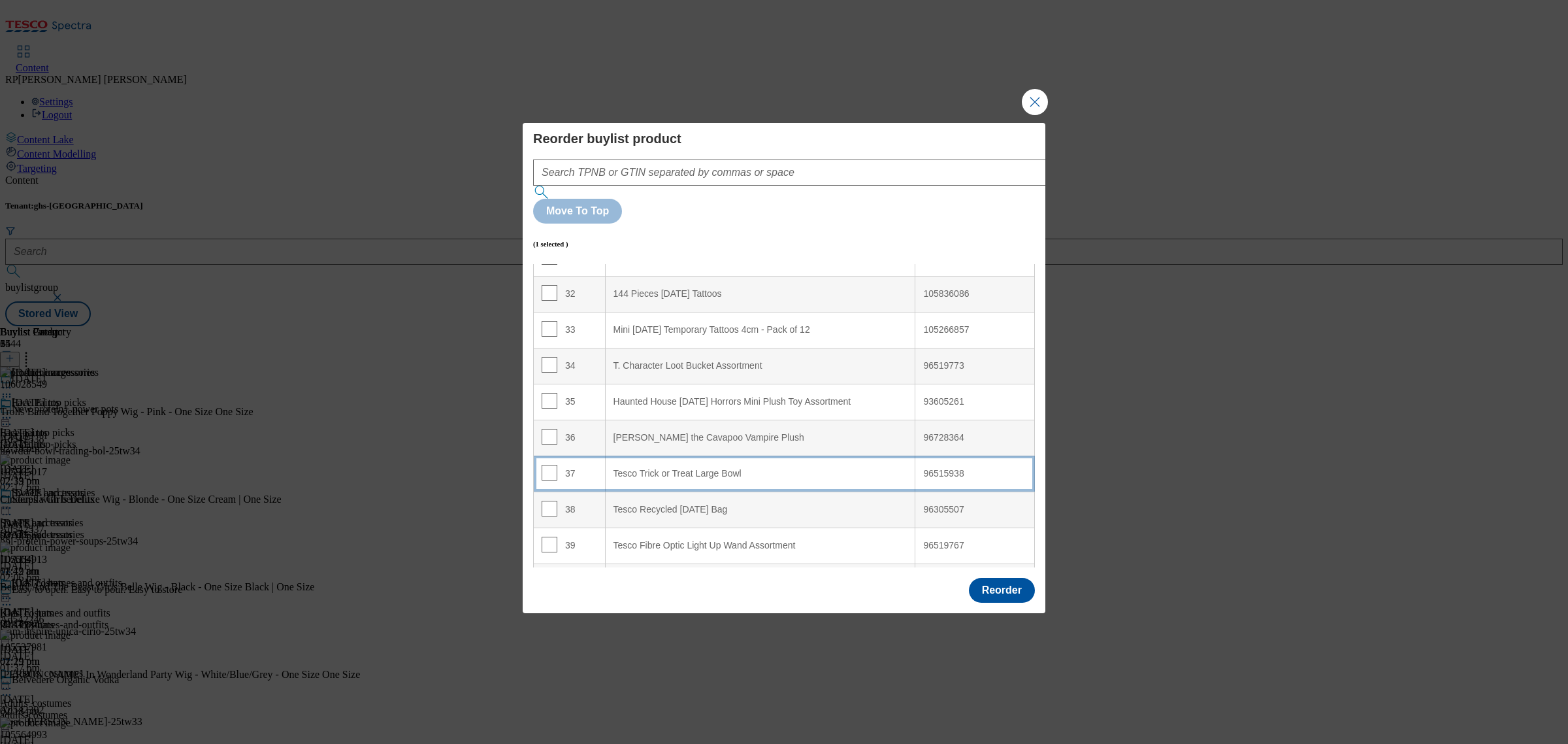
click at [716, 455] on Bowl "Tesco Trick or Treat Large Bowl" at bounding box center [760, 473] width 310 height 36
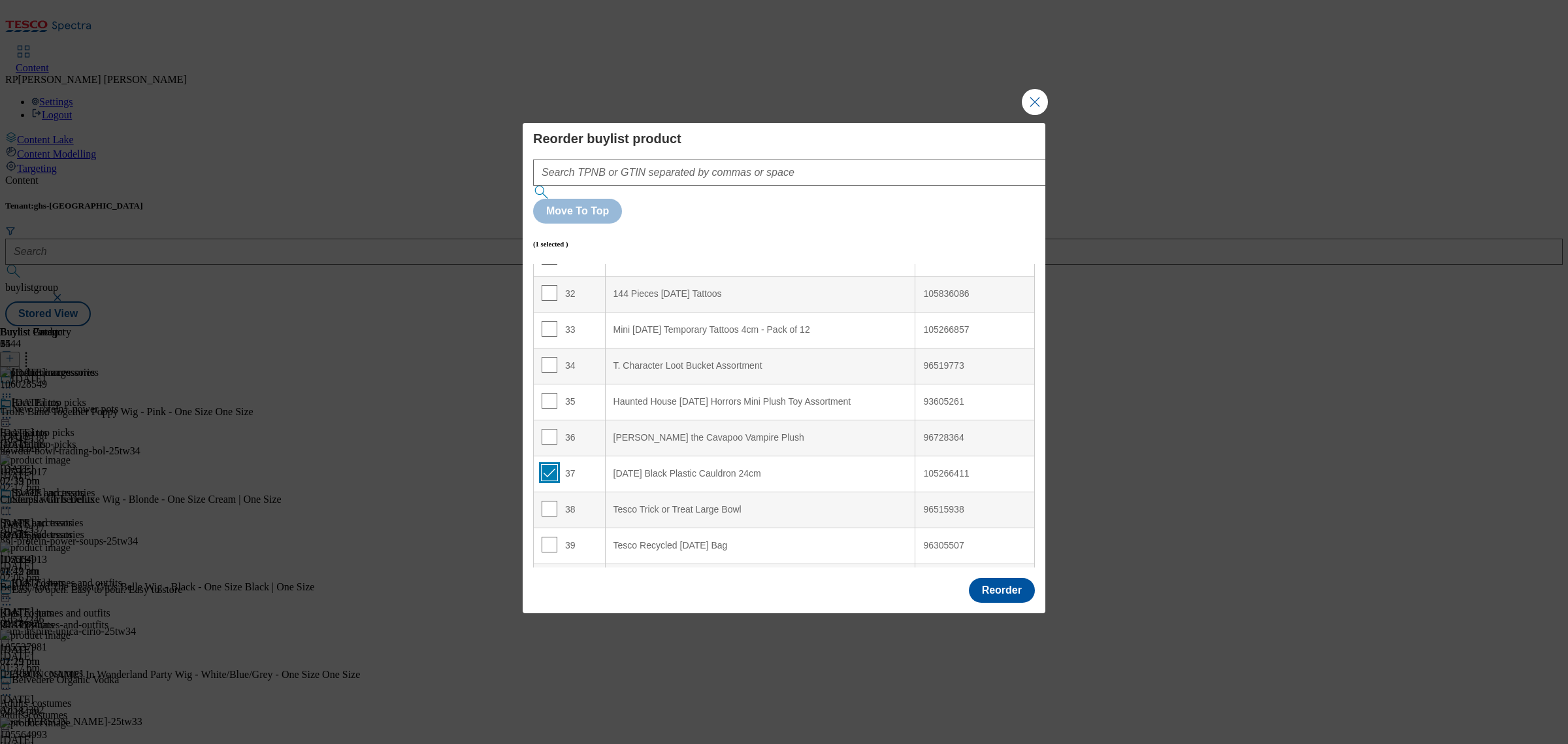
click at [546, 465] on input "Modal" at bounding box center [549, 472] width 15 height 15
checkbox input "false"
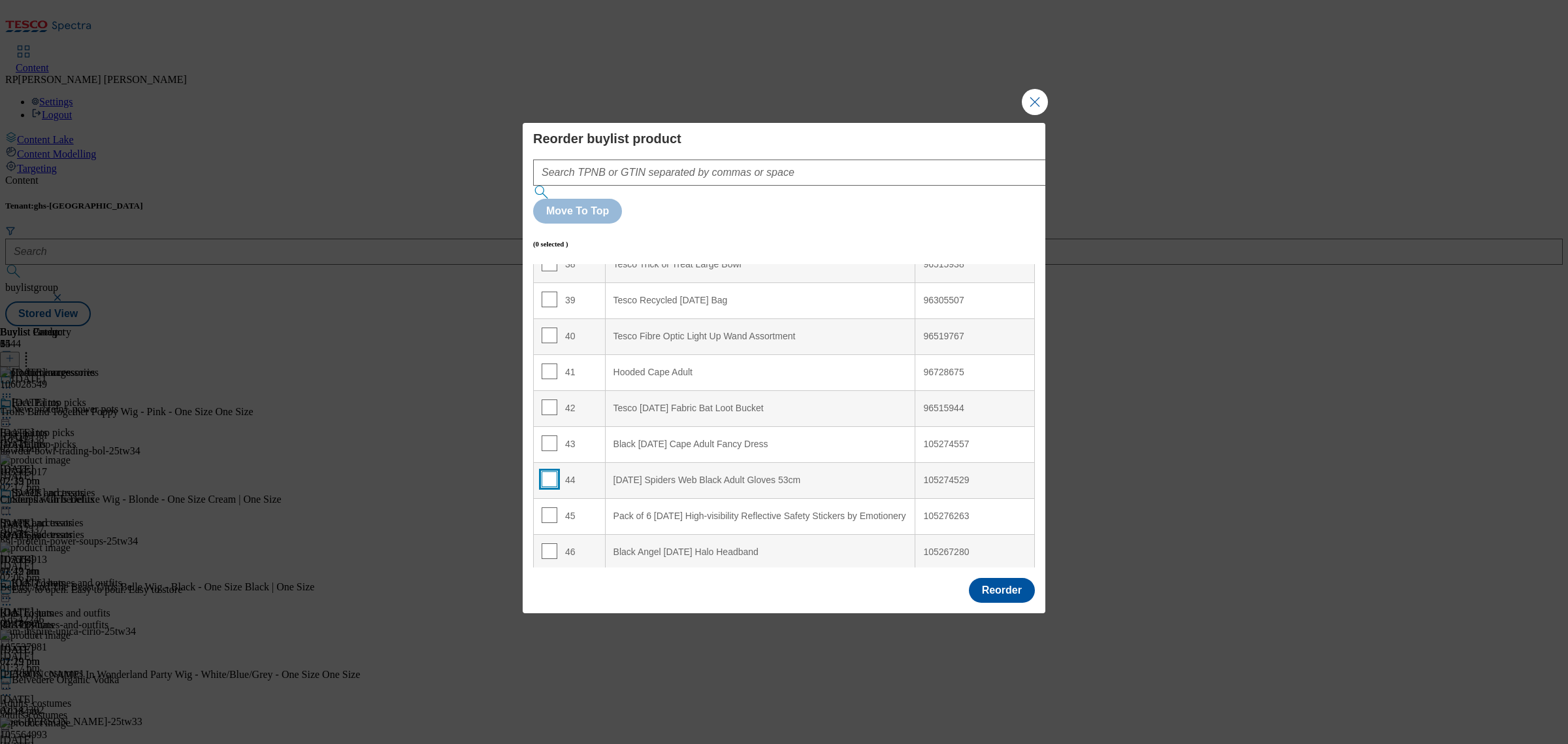
click at [547, 471] on input "Modal" at bounding box center [549, 479] width 15 height 15
checkbox input "true"
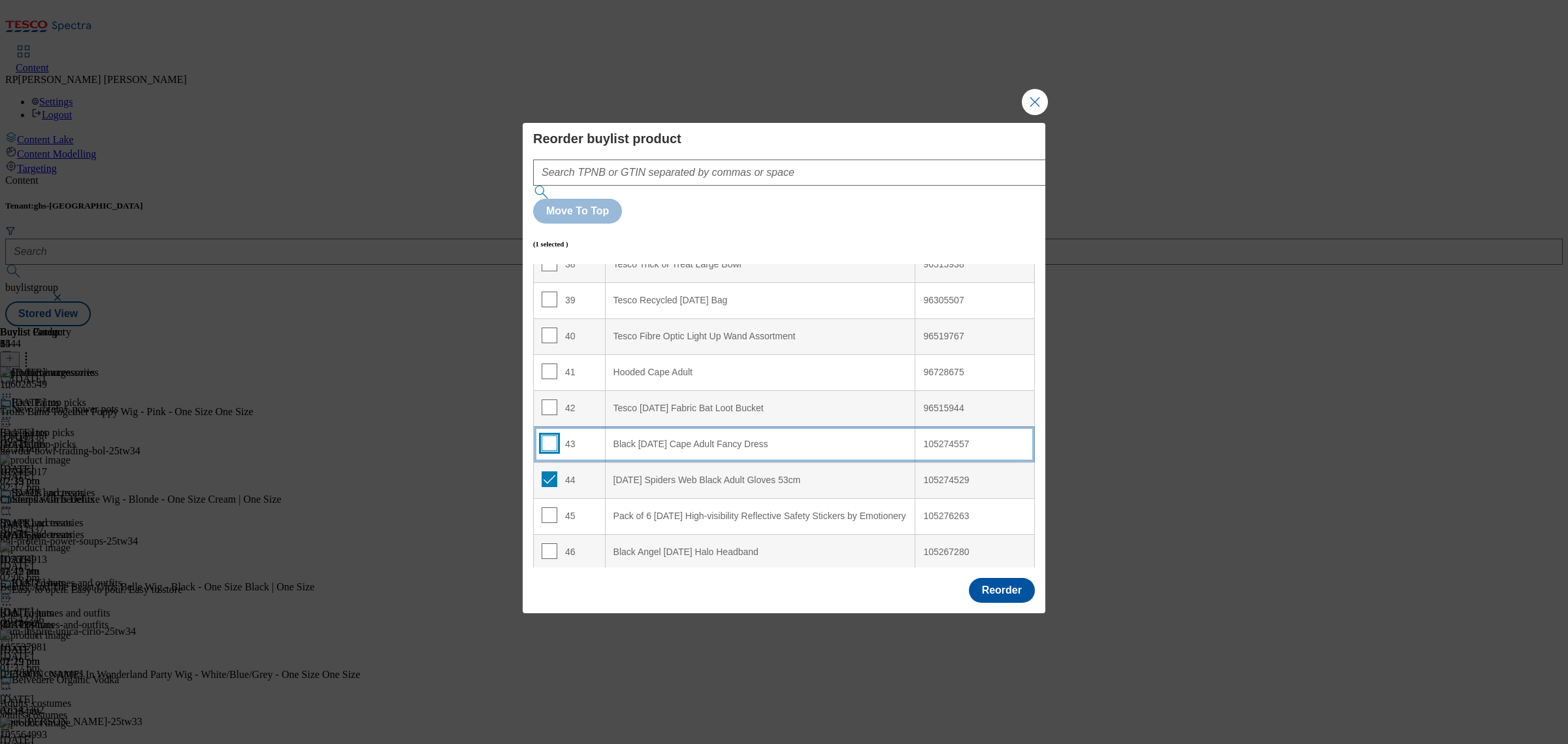
click at [547, 435] on input "Modal" at bounding box center [549, 443] width 15 height 15
checkbox input "true"
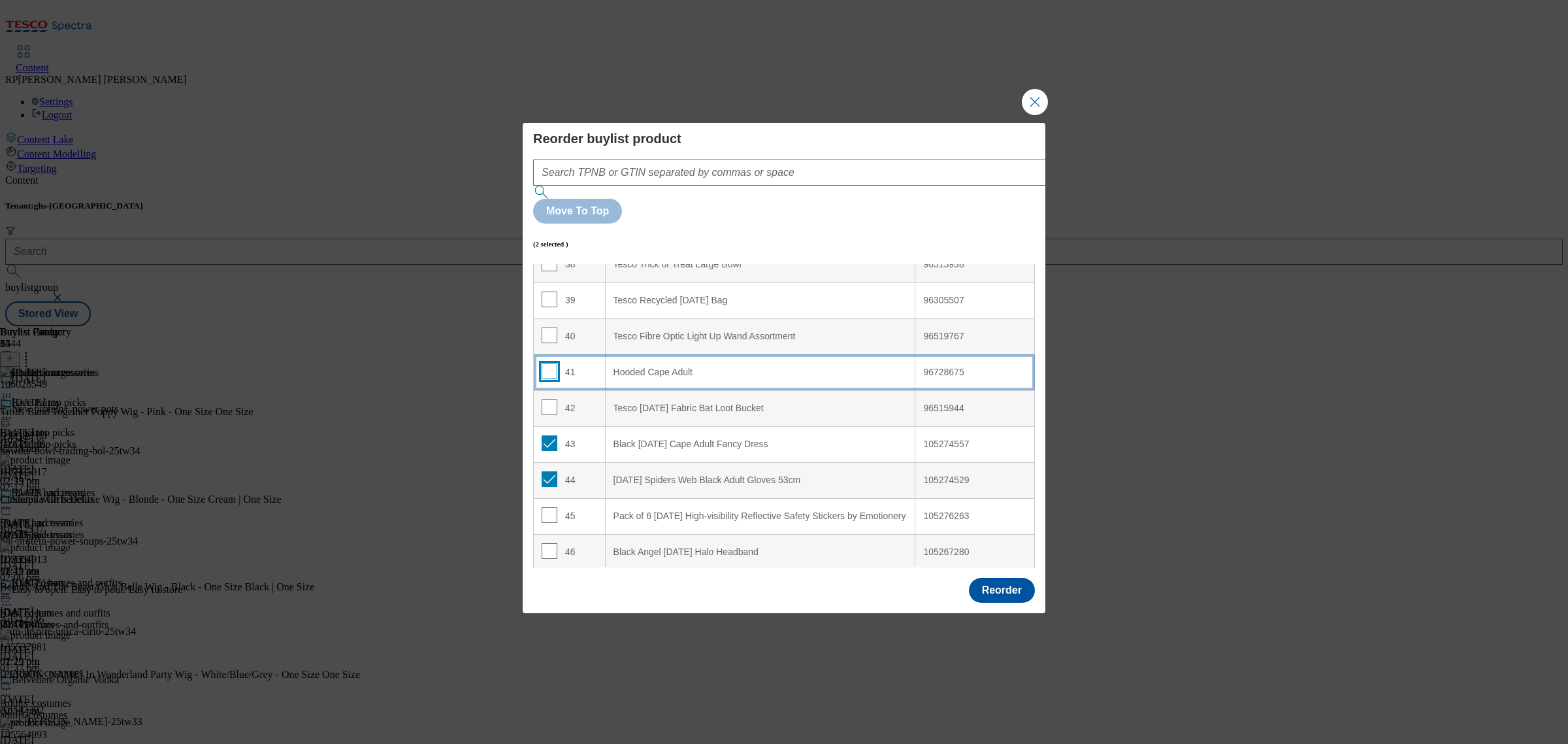
click at [546, 363] on input "Modal" at bounding box center [549, 371] width 15 height 15
checkbox input "true"
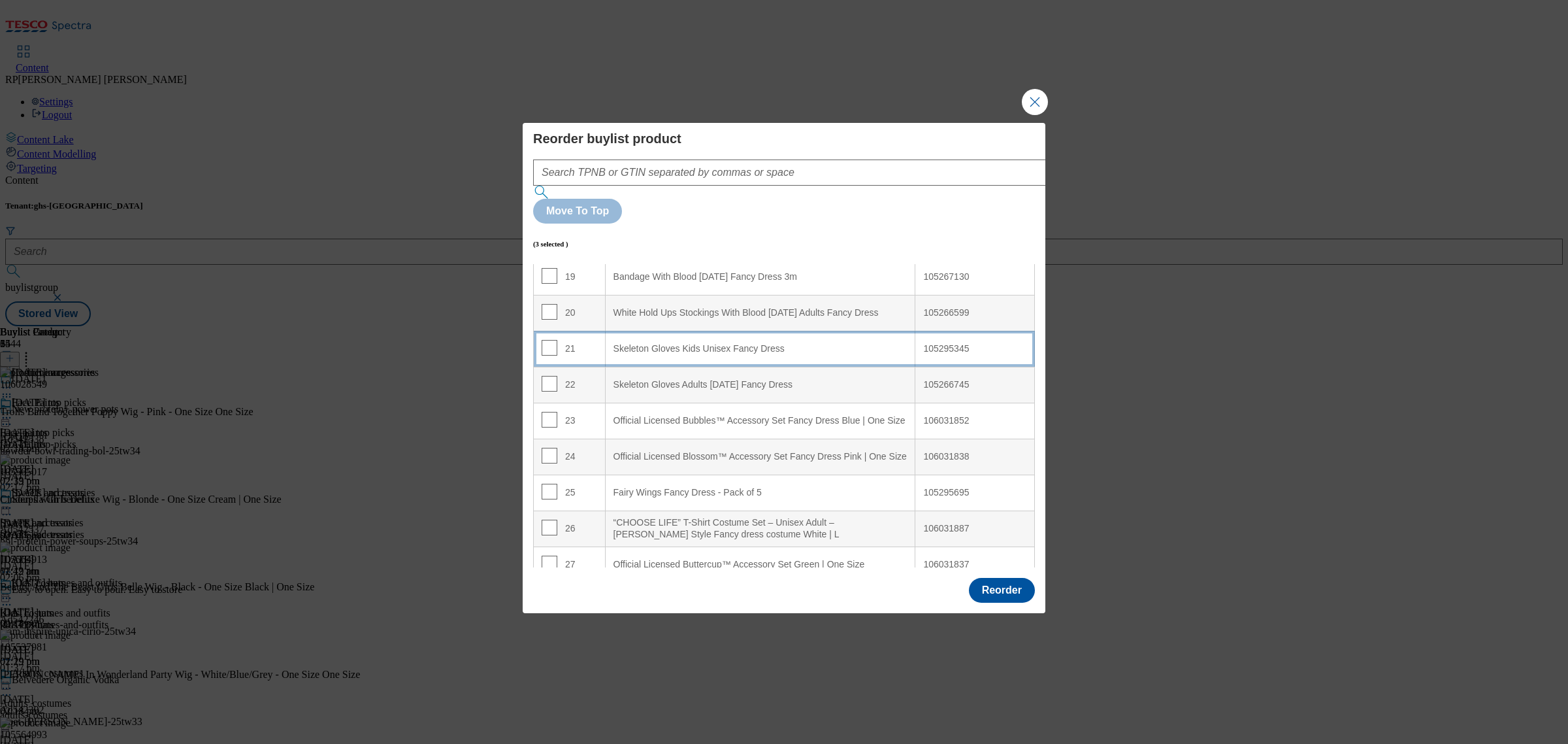
scroll to position [649, 0]
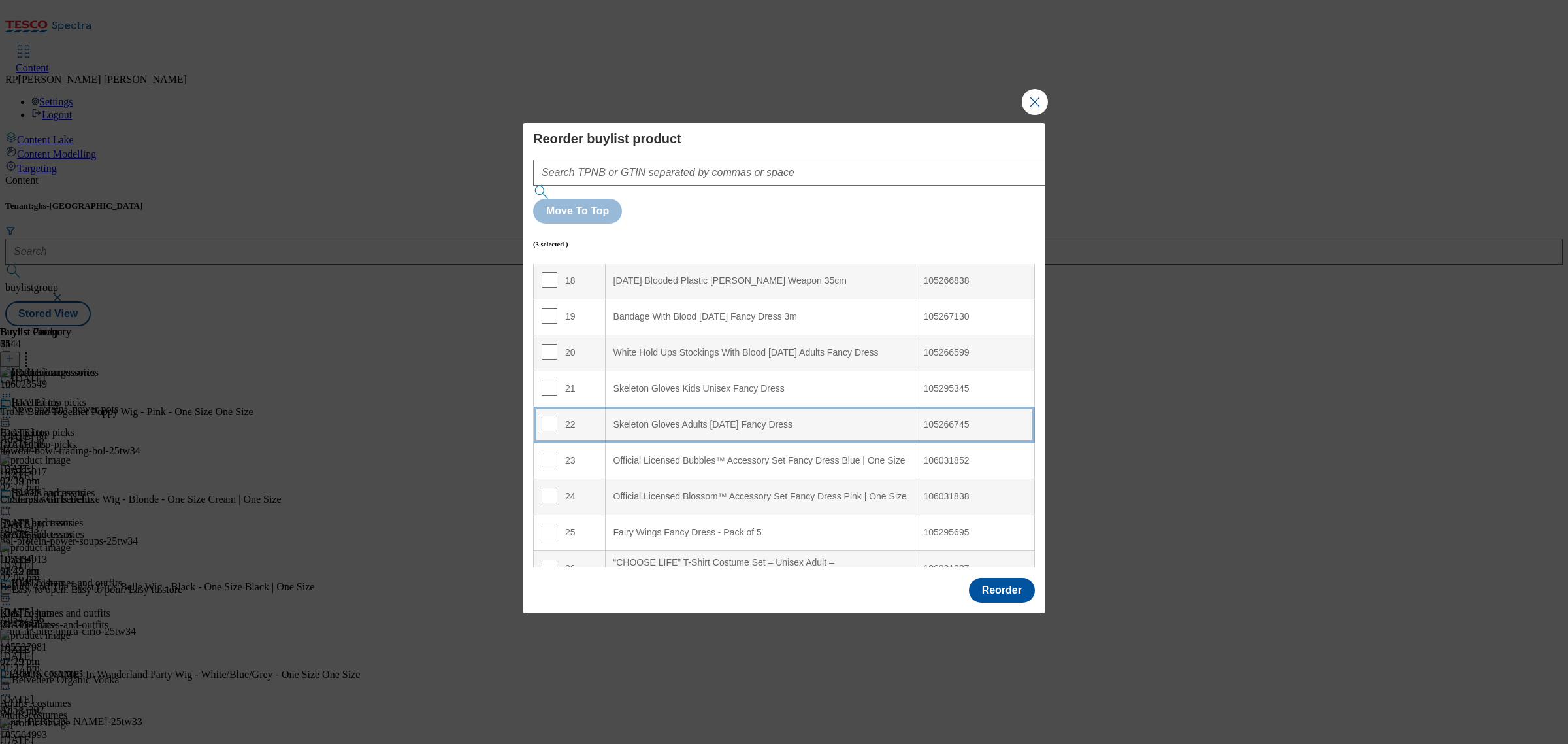
click at [746, 406] on Dress "Skeleton Gloves Adults [DATE] Fancy Dress" at bounding box center [760, 424] width 310 height 36
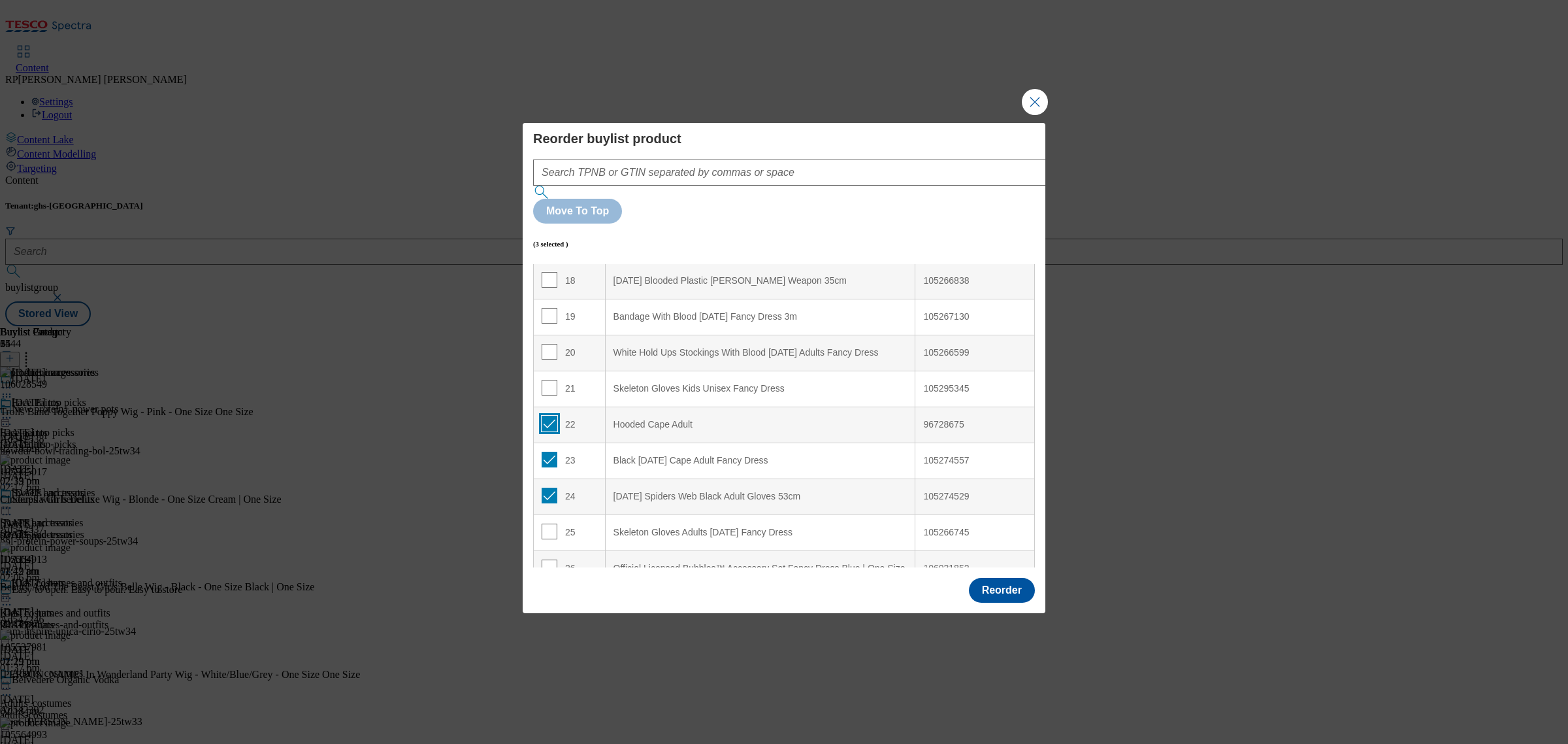
click at [548, 416] on input "Modal" at bounding box center [549, 423] width 15 height 15
checkbox input "false"
click at [546, 452] on input "Modal" at bounding box center [549, 459] width 15 height 15
checkbox input "false"
click at [546, 487] on input "Modal" at bounding box center [549, 495] width 15 height 15
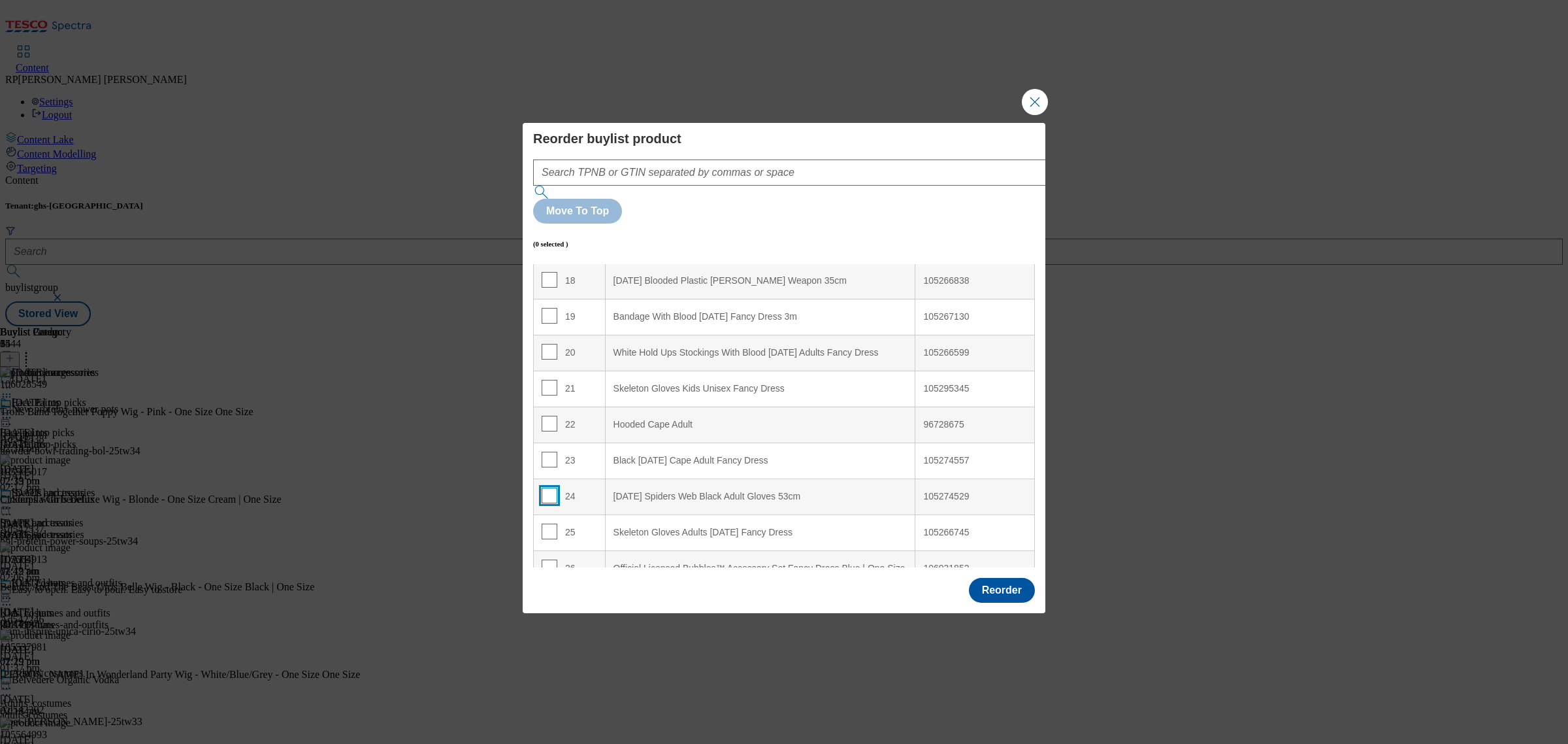
click at [550, 487] on input "Modal" at bounding box center [549, 495] width 15 height 15
checkbox input "true"
click at [654, 406] on Adult "Hooded Cape Adult" at bounding box center [760, 424] width 310 height 36
click at [544, 416] on input "Modal" at bounding box center [549, 423] width 15 height 15
checkbox input "false"
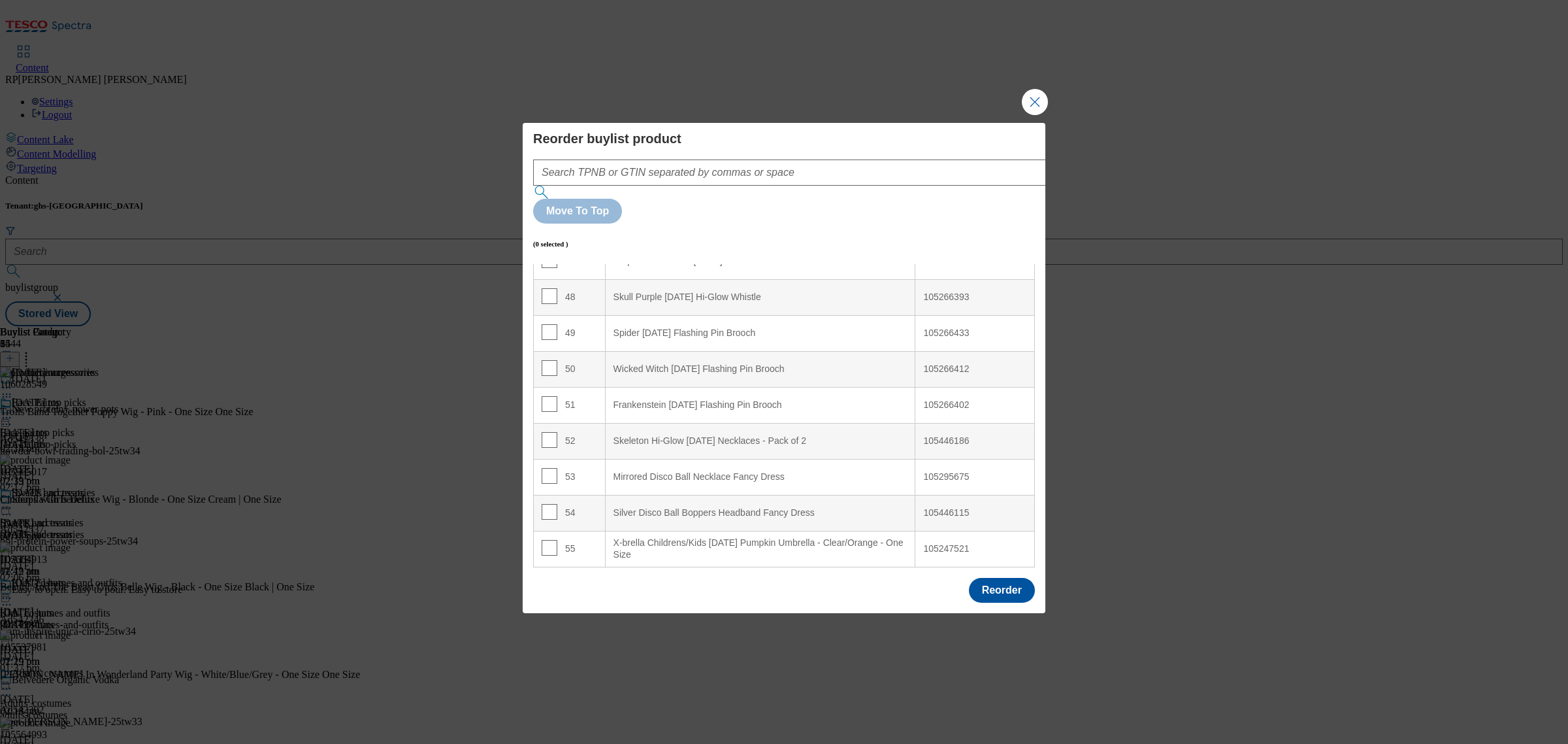
scroll to position [1547, 0]
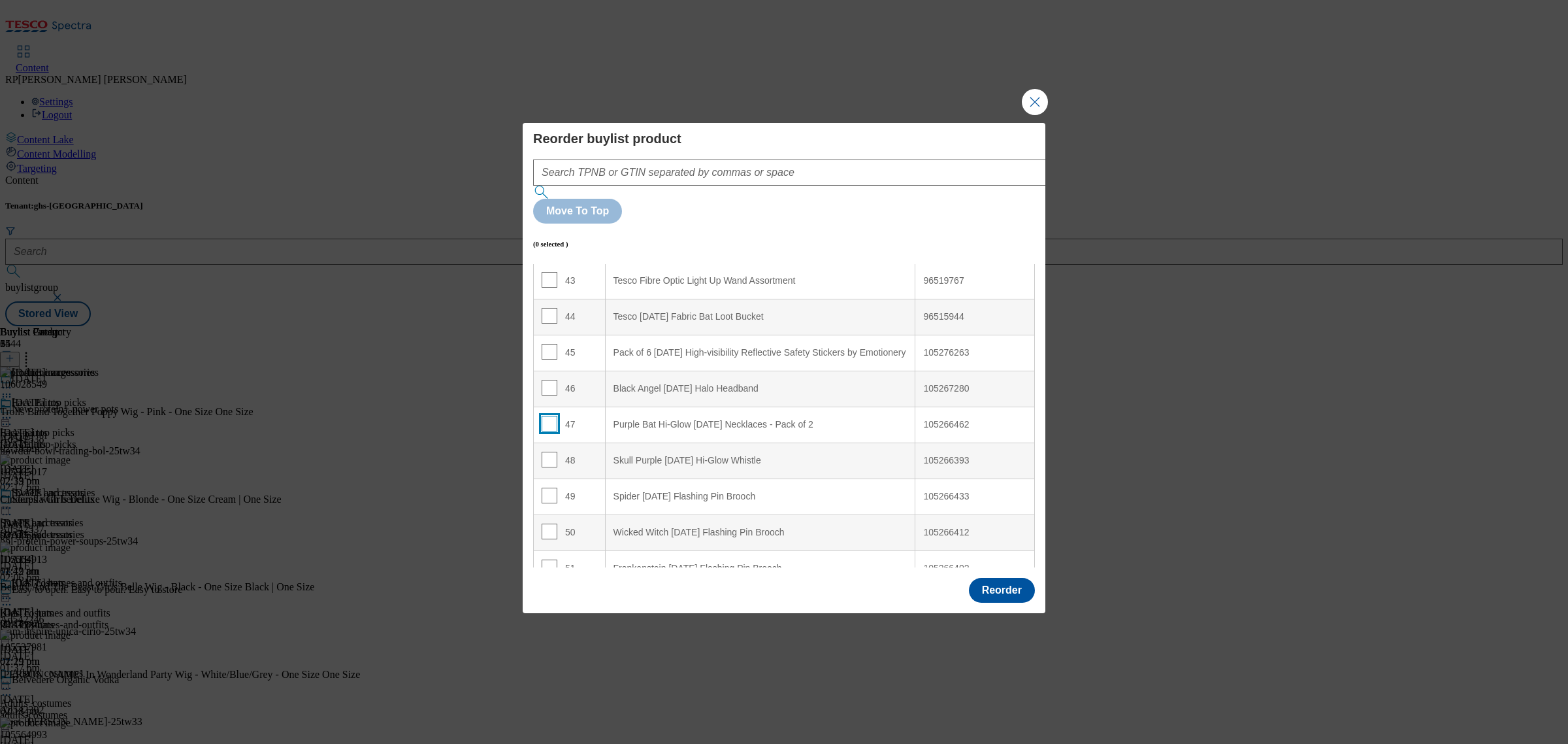
click at [549, 416] on input "Modal" at bounding box center [549, 423] width 15 height 15
checkbox input "true"
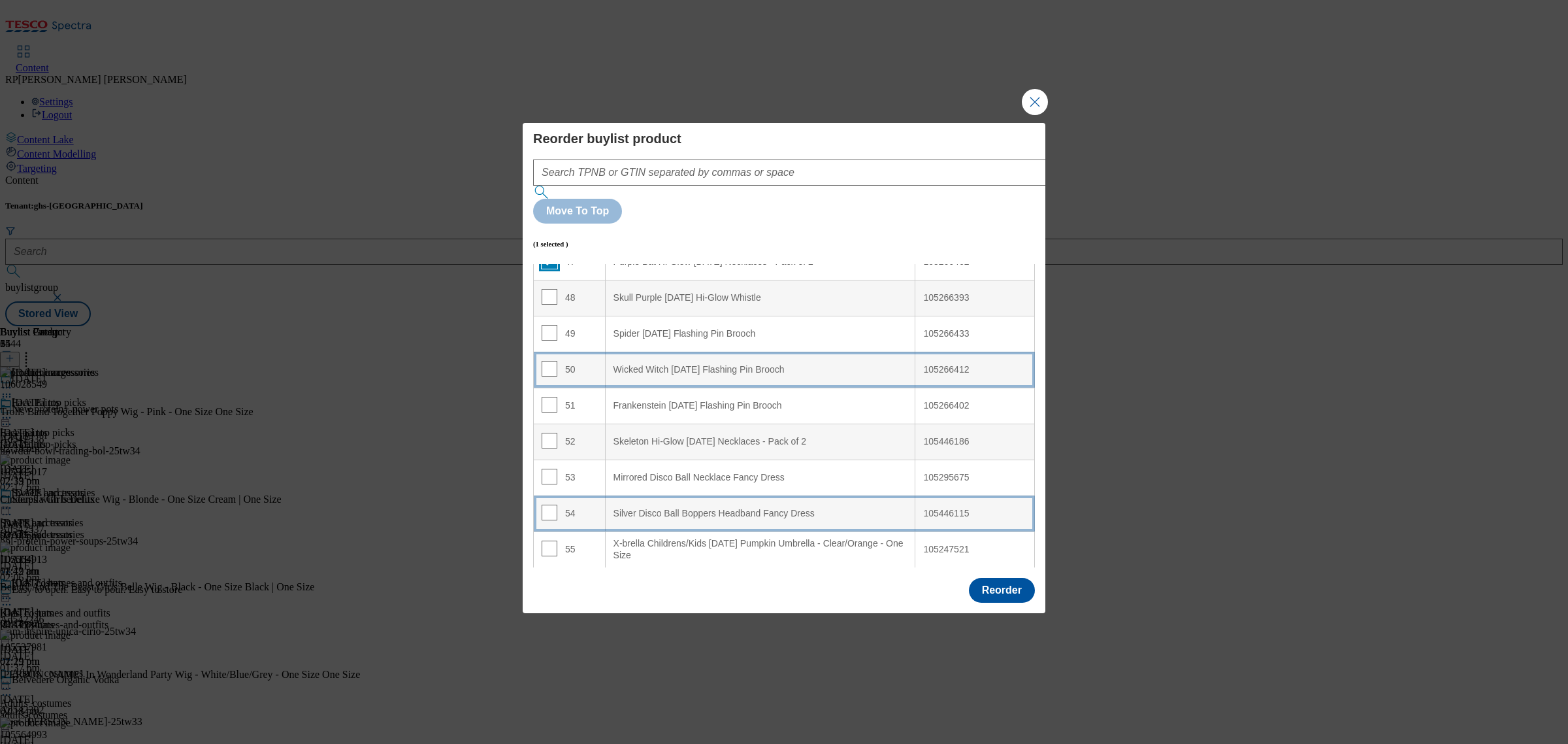
scroll to position [1710, 0]
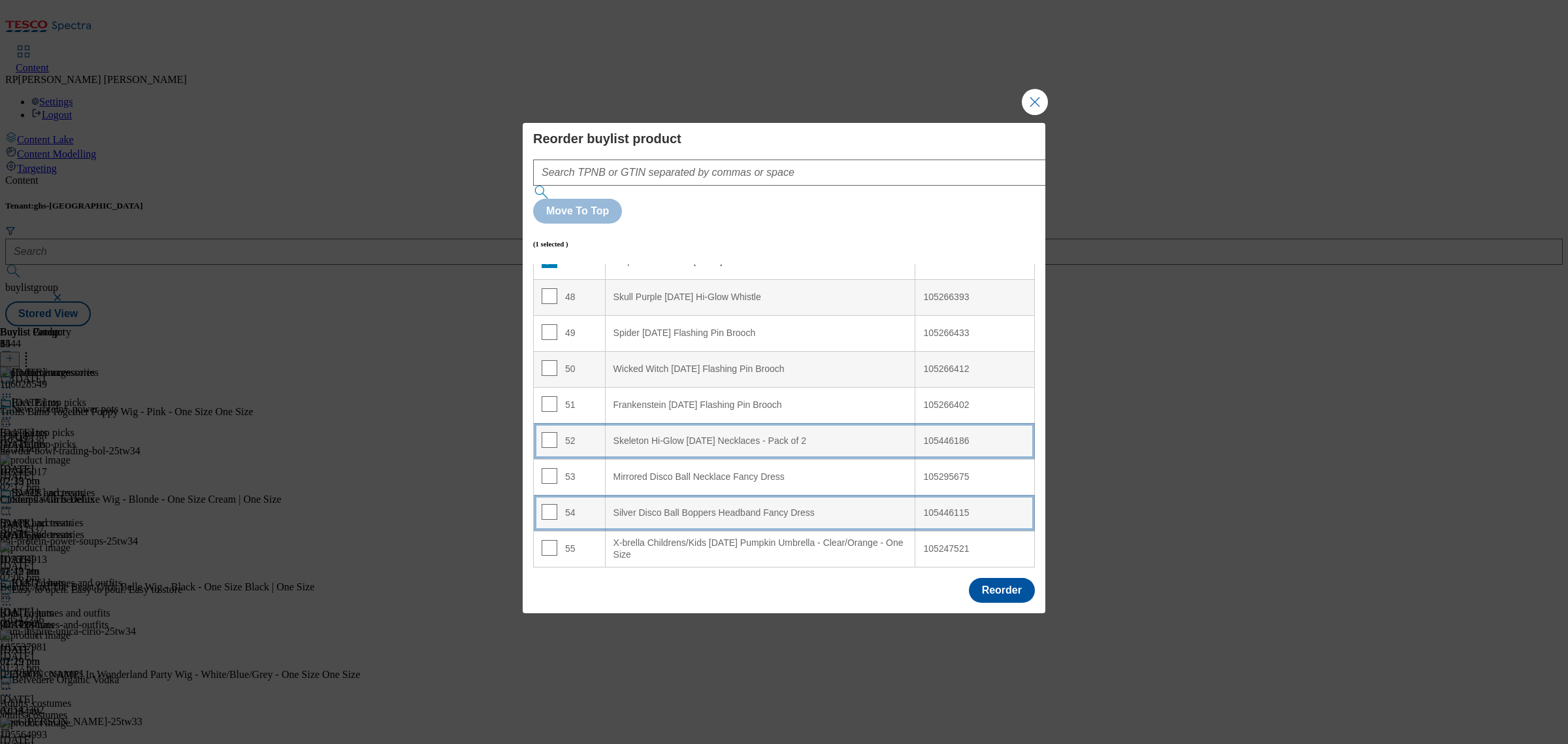
click at [742, 435] on div "Skeleton Hi-Glow [DATE] Necklaces - Pack of 2" at bounding box center [761, 441] width 294 height 12
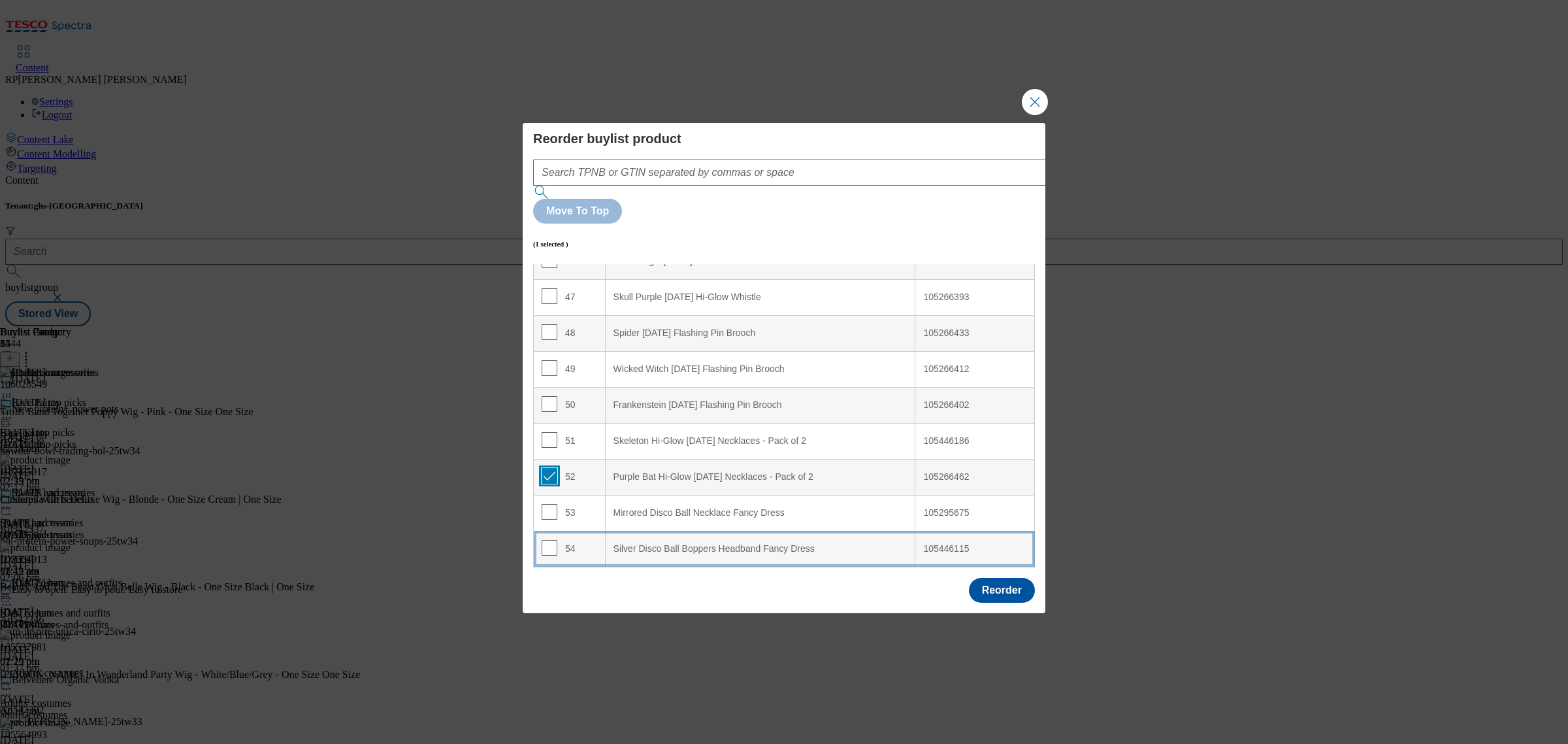
click at [552, 468] on input "Modal" at bounding box center [549, 475] width 15 height 15
checkbox input "false"
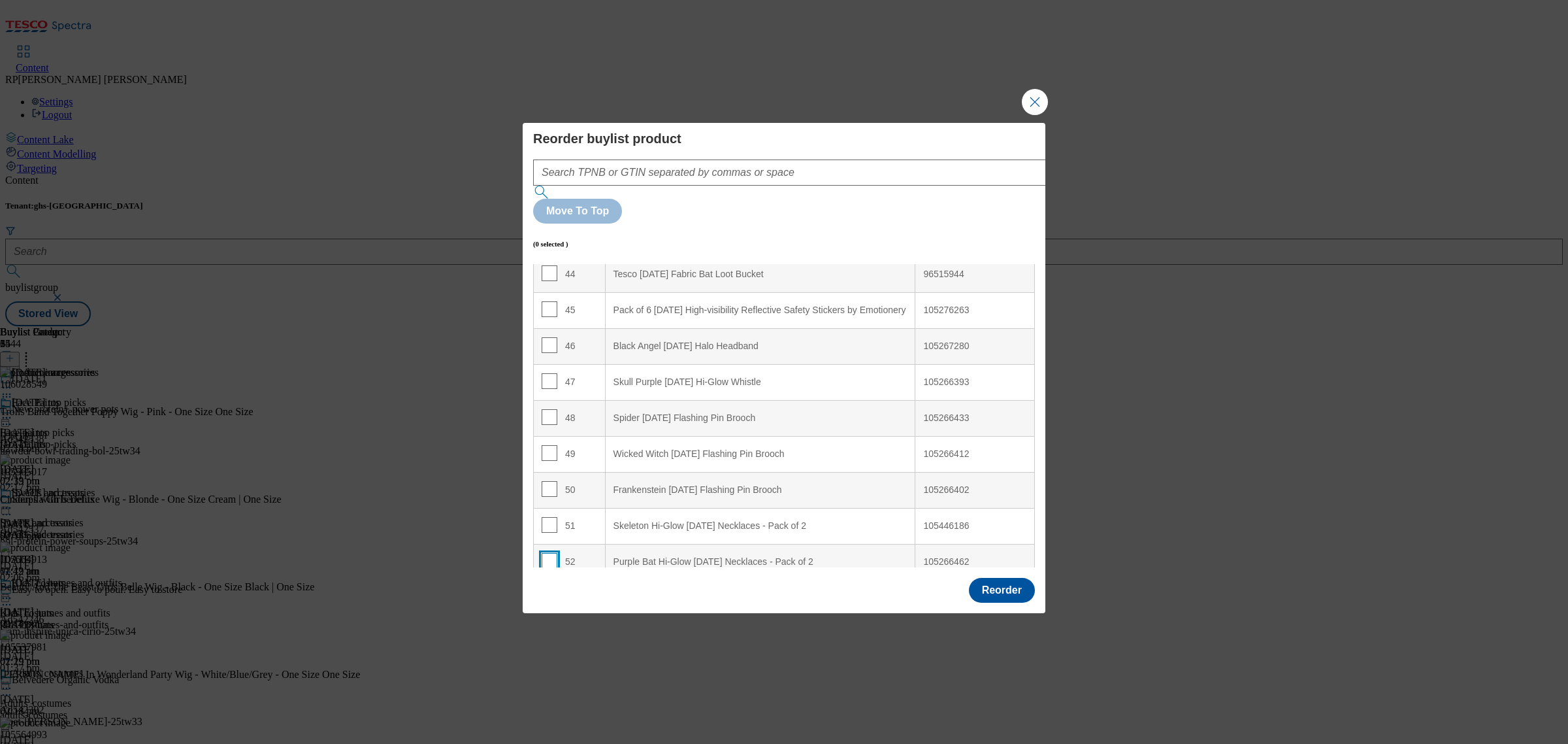
scroll to position [1547, 0]
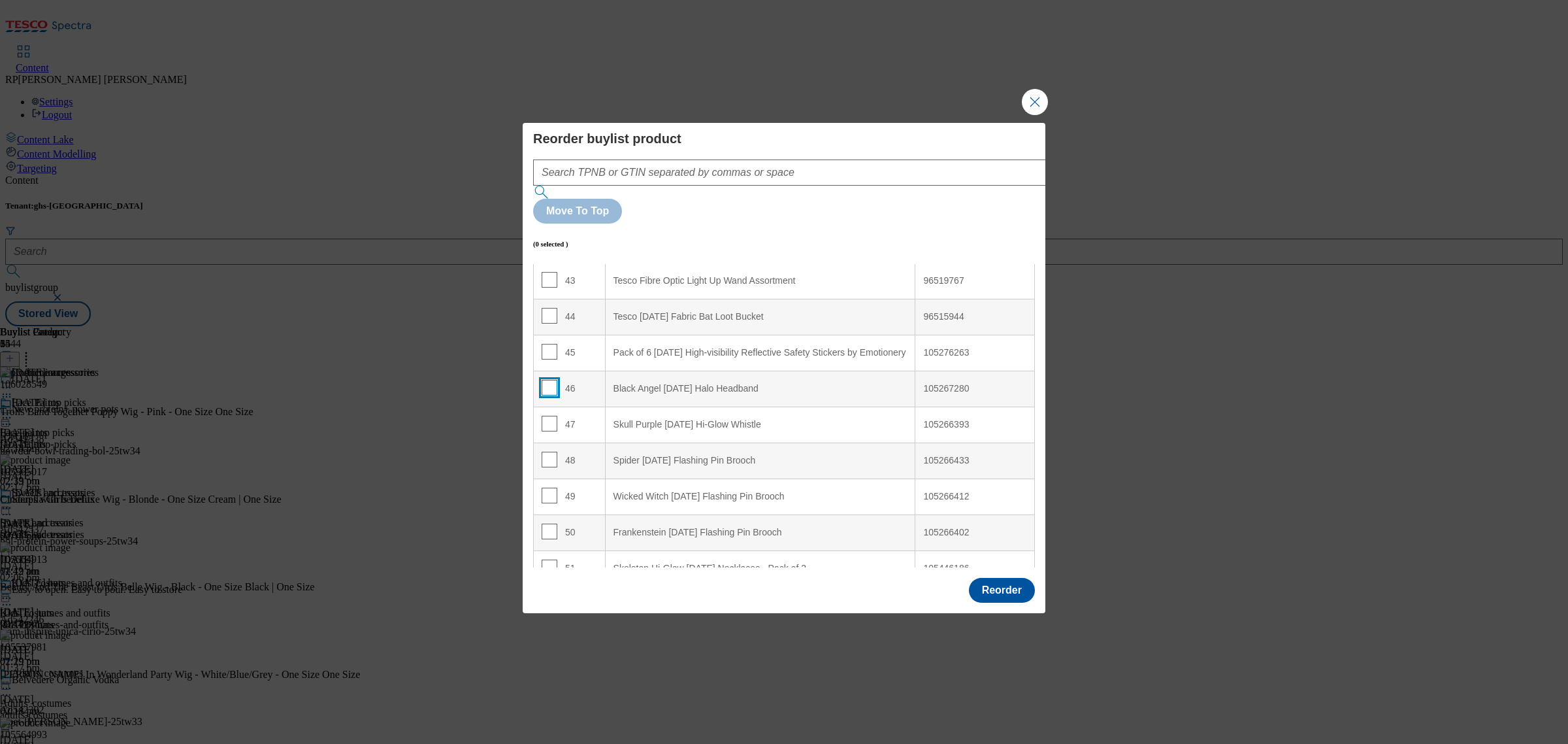
click at [553, 380] on input "Modal" at bounding box center [549, 387] width 15 height 15
checkbox input "true"
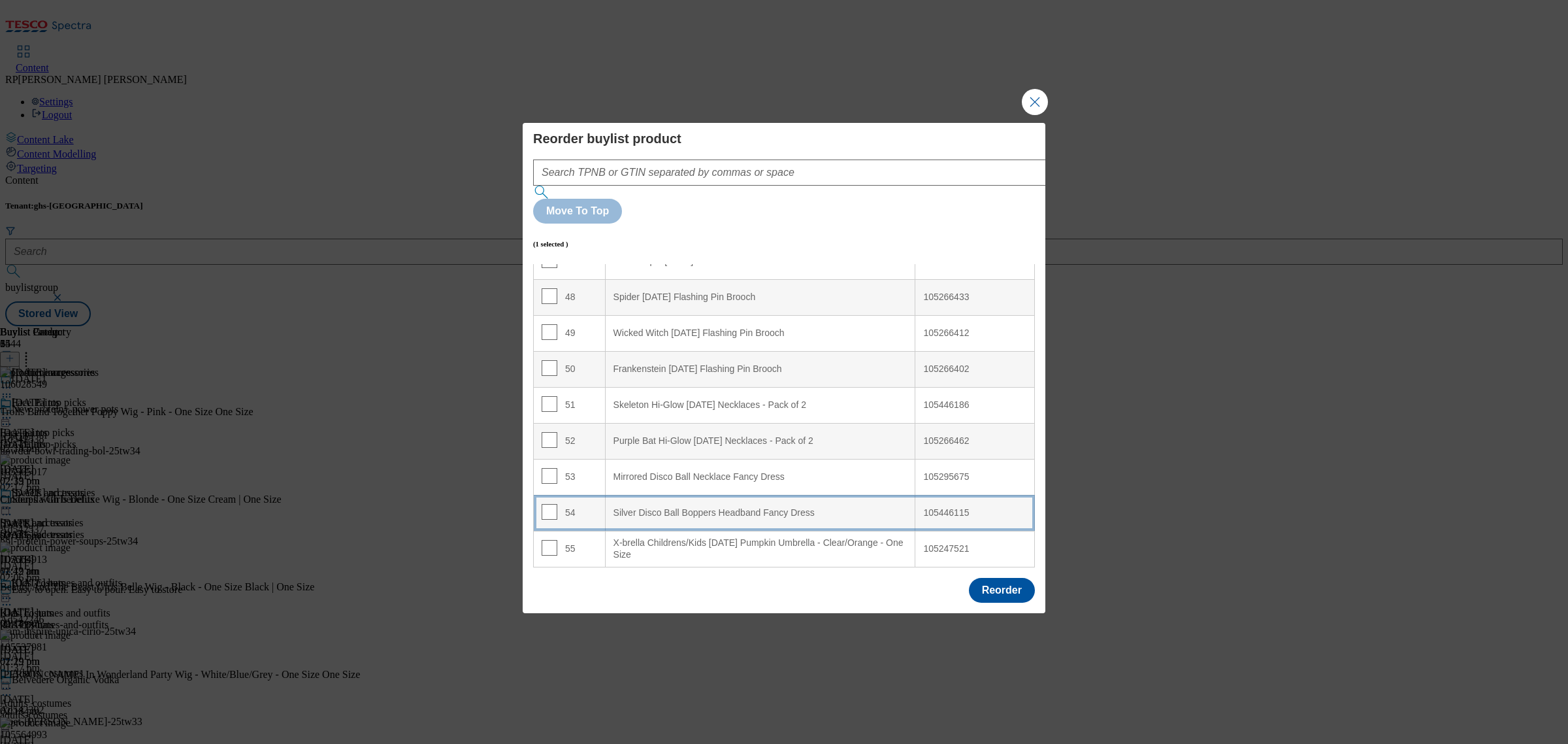
click at [732, 507] on div "Silver Disco Ball Boppers Headband Fancy Dress" at bounding box center [761, 513] width 294 height 12
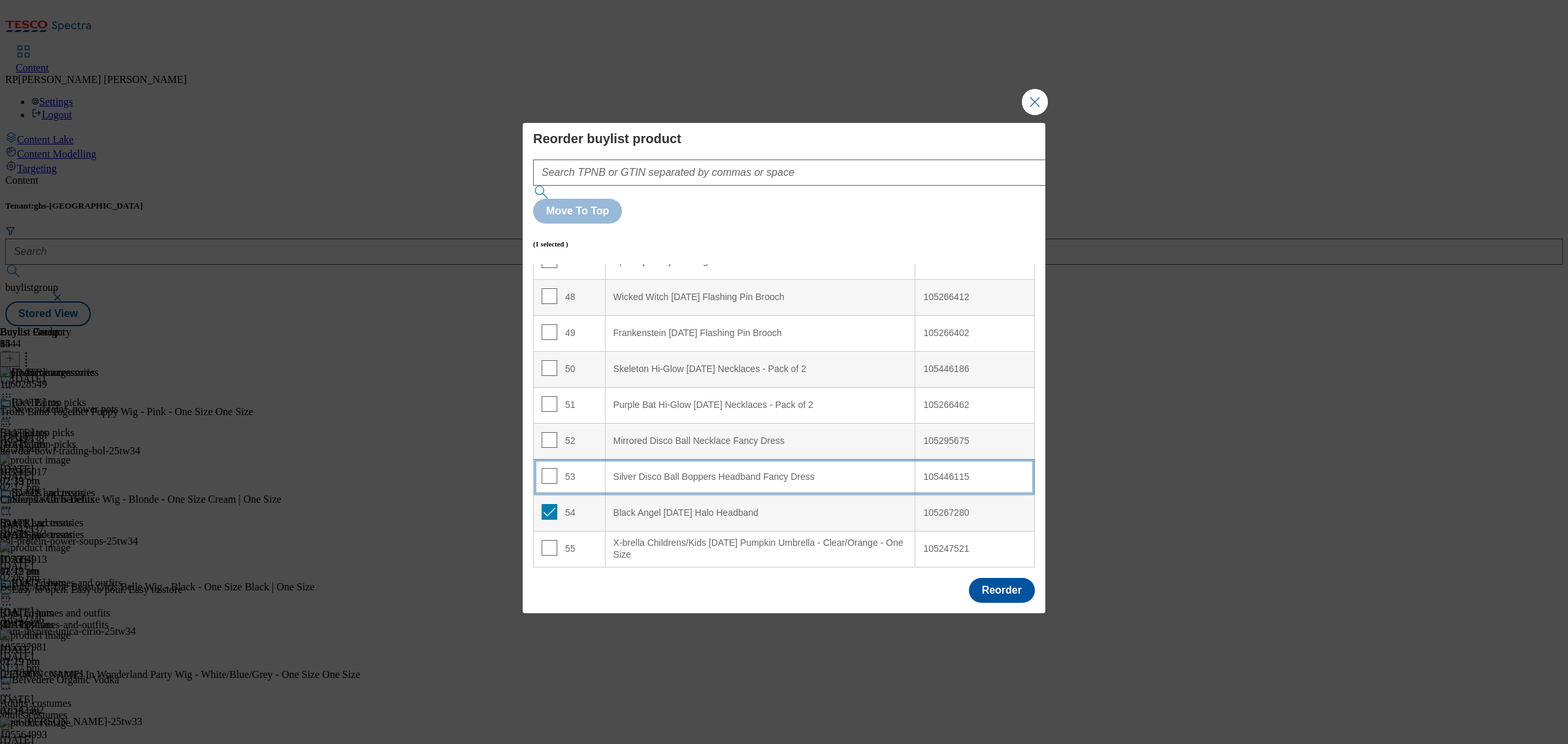
scroll to position [1675, 0]
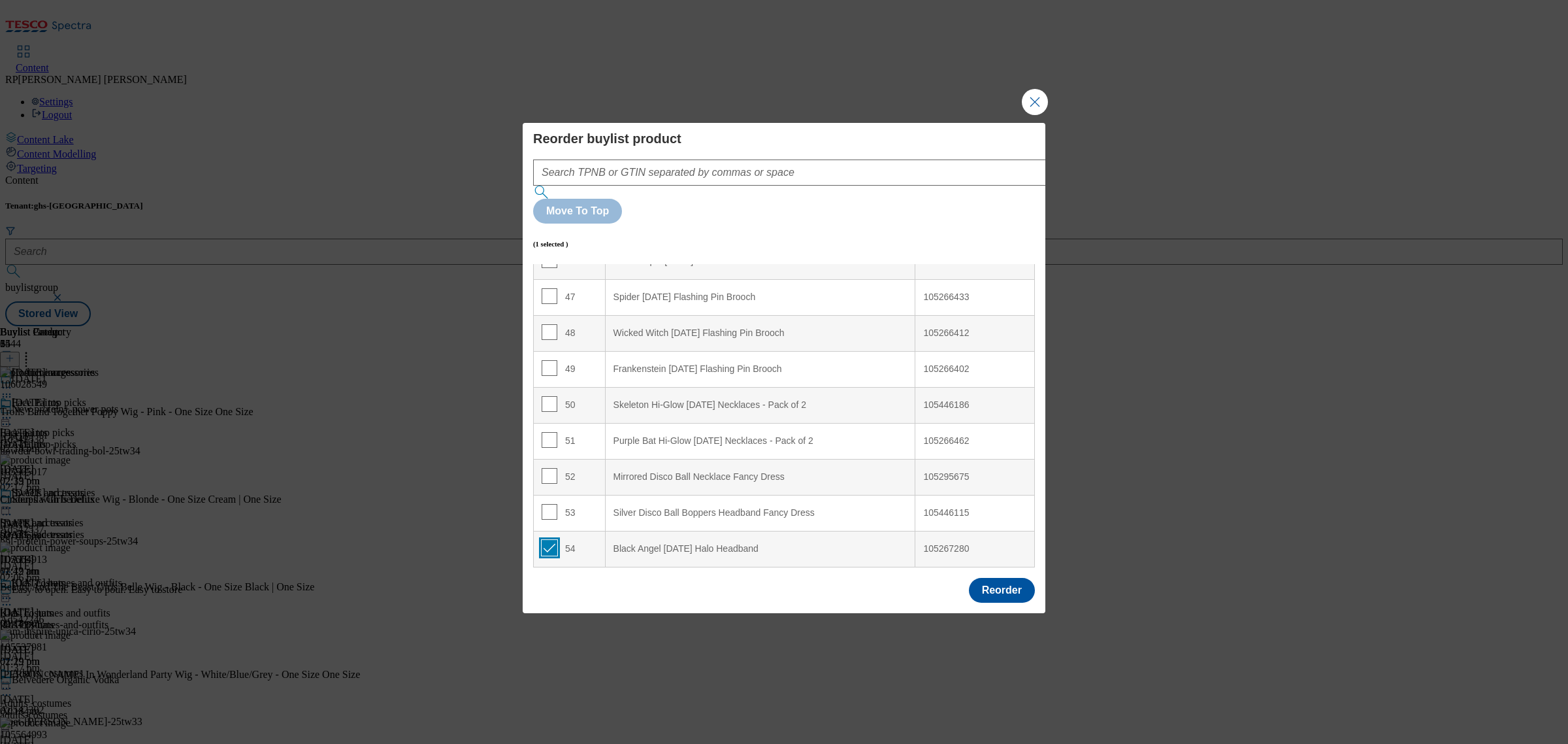
click at [549, 540] on input "Modal" at bounding box center [549, 547] width 15 height 15
checkbox input "false"
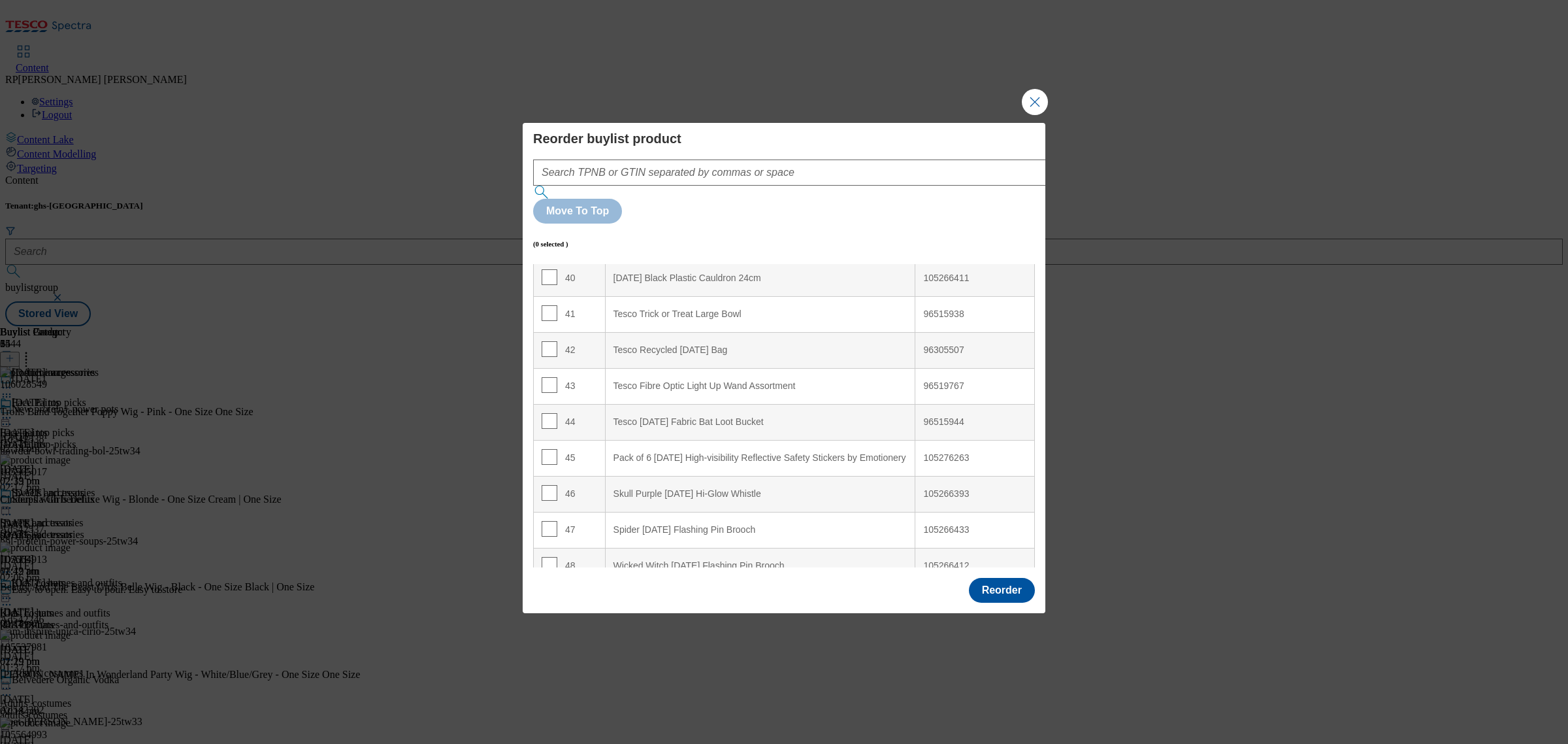
scroll to position [1430, 0]
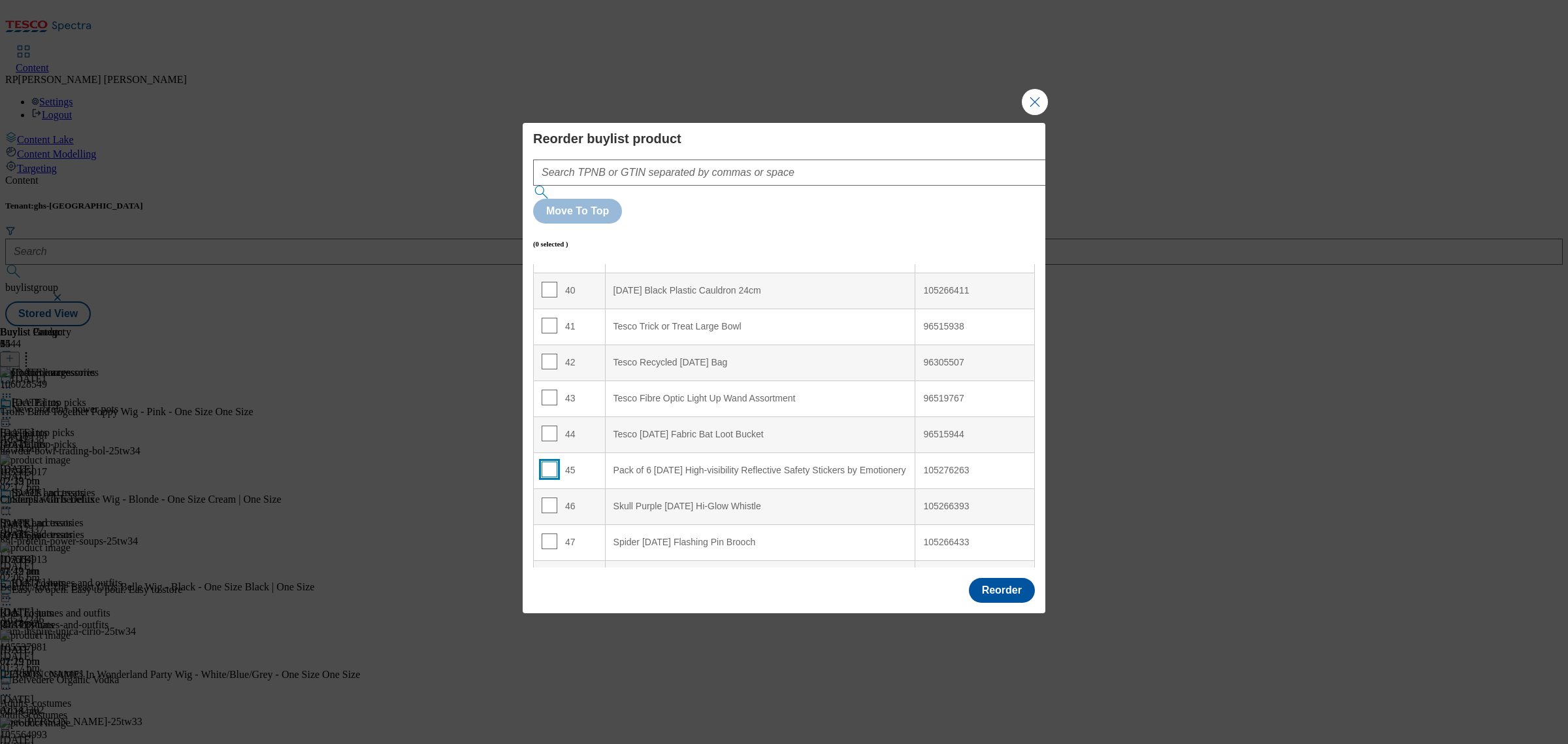
click at [546, 461] on input "Modal" at bounding box center [549, 469] width 15 height 15
checkbox input "true"
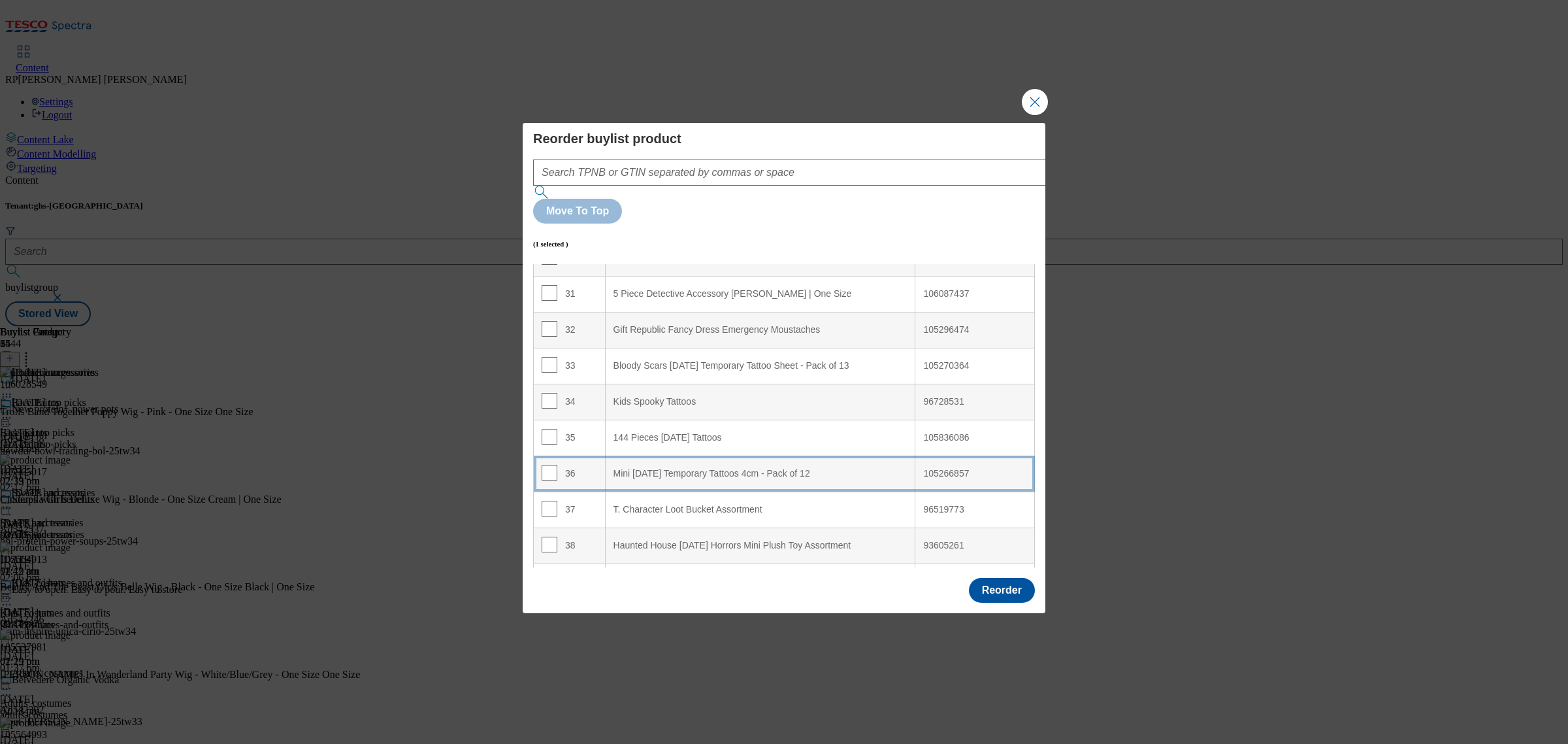
scroll to position [1184, 0]
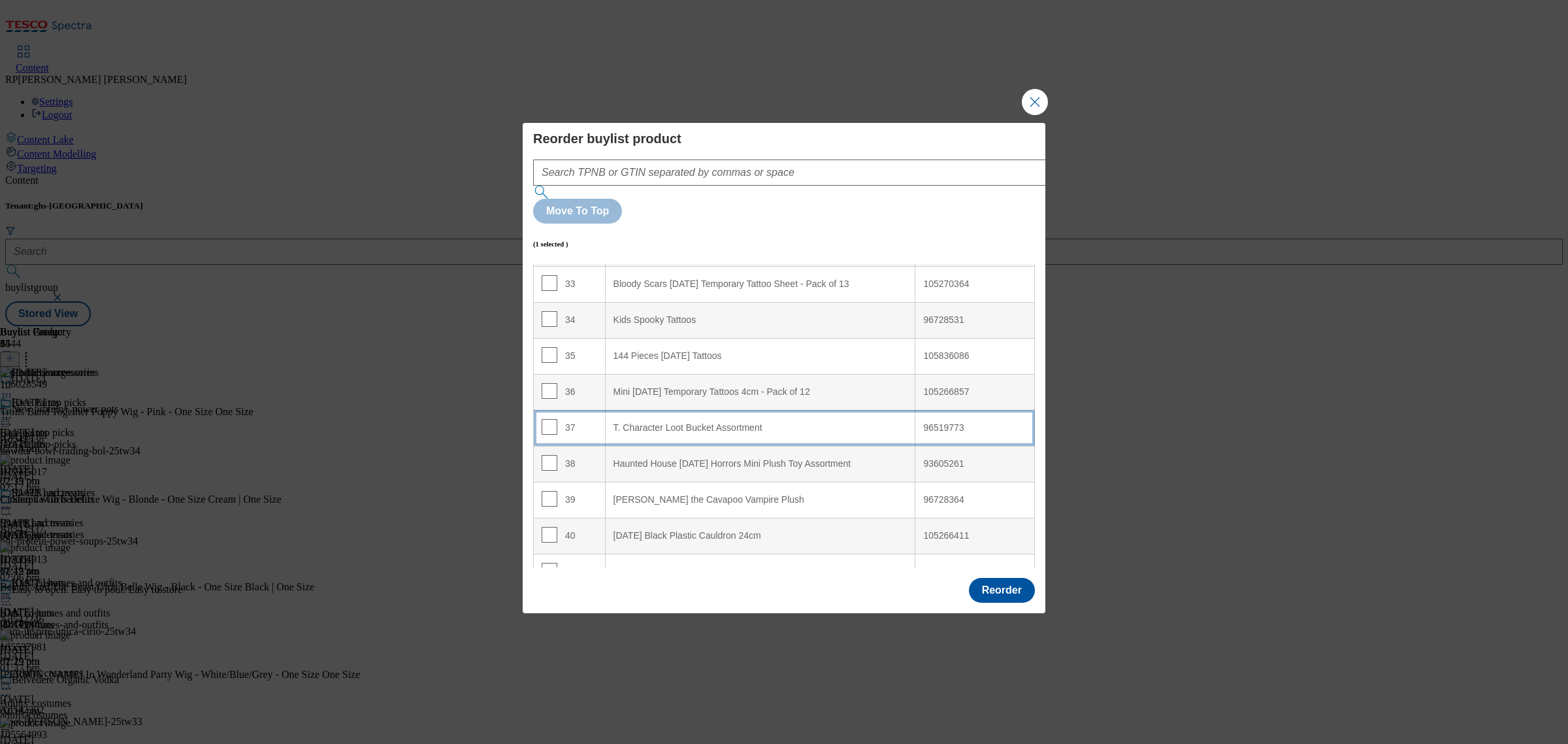
click at [725, 422] on div "T. Character Loot Bucket Assortment" at bounding box center [761, 428] width 294 height 12
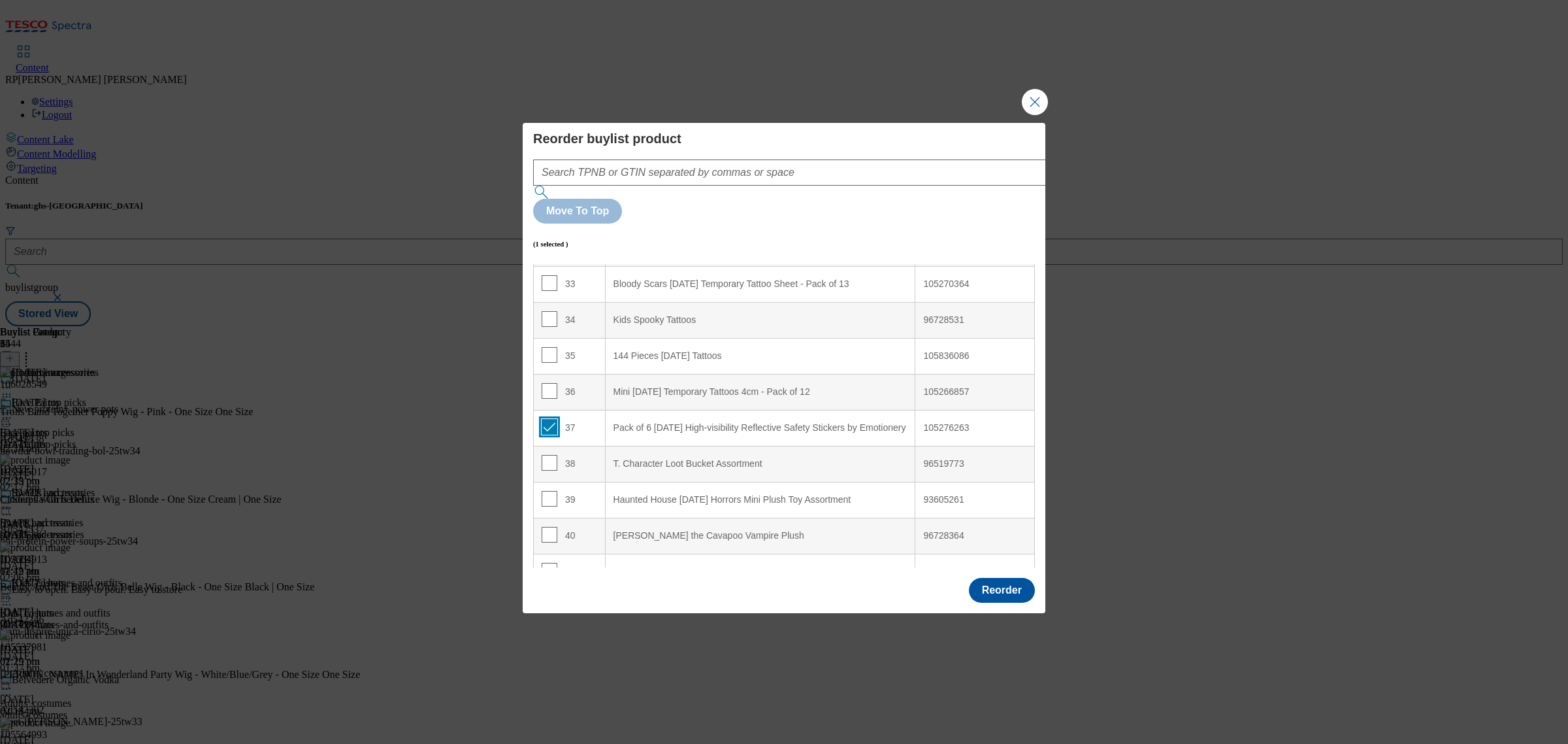
click at [552, 419] on input "Modal" at bounding box center [549, 426] width 15 height 15
checkbox input "false"
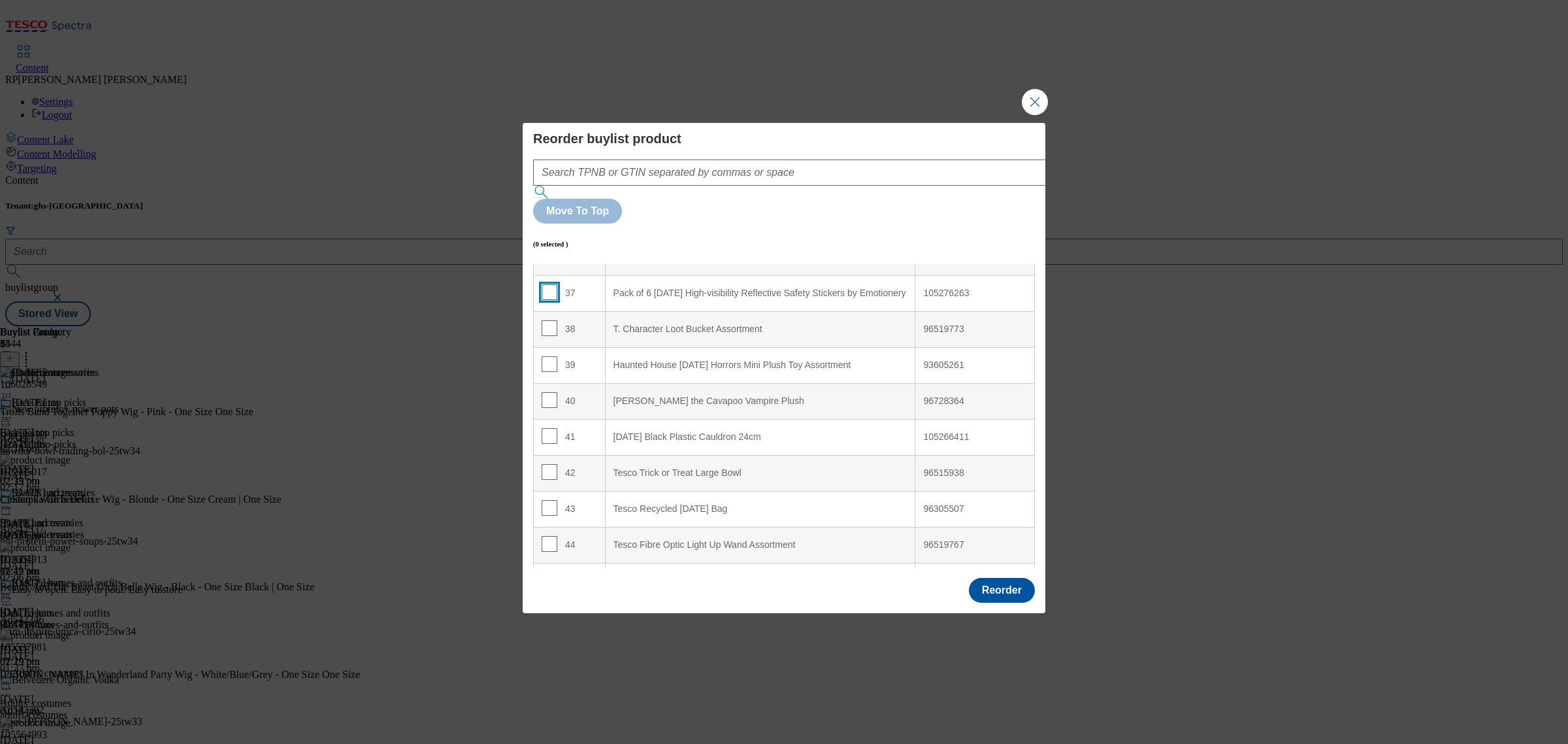
scroll to position [1348, 0]
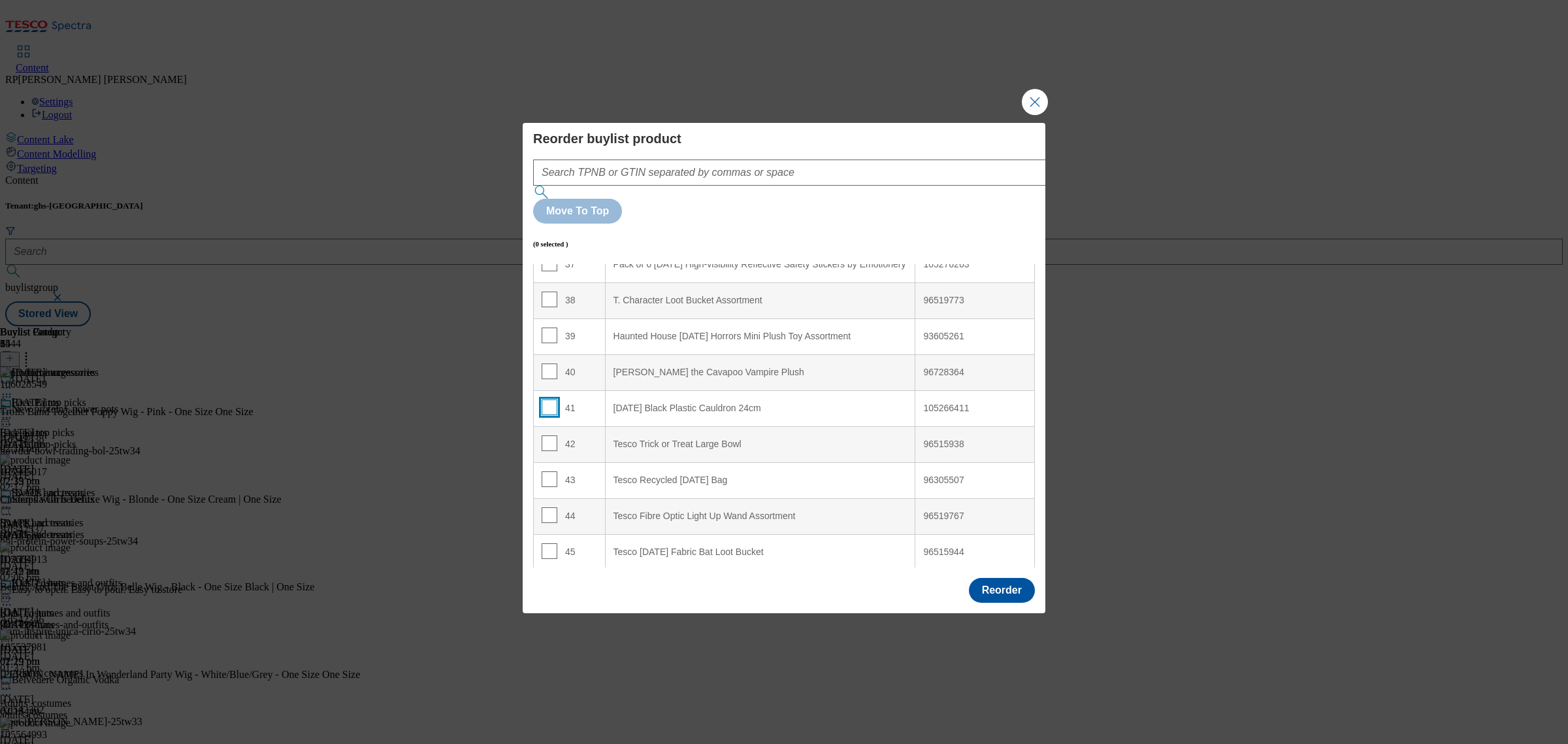
click at [548, 400] on input "Modal" at bounding box center [549, 407] width 15 height 15
checkbox input "true"
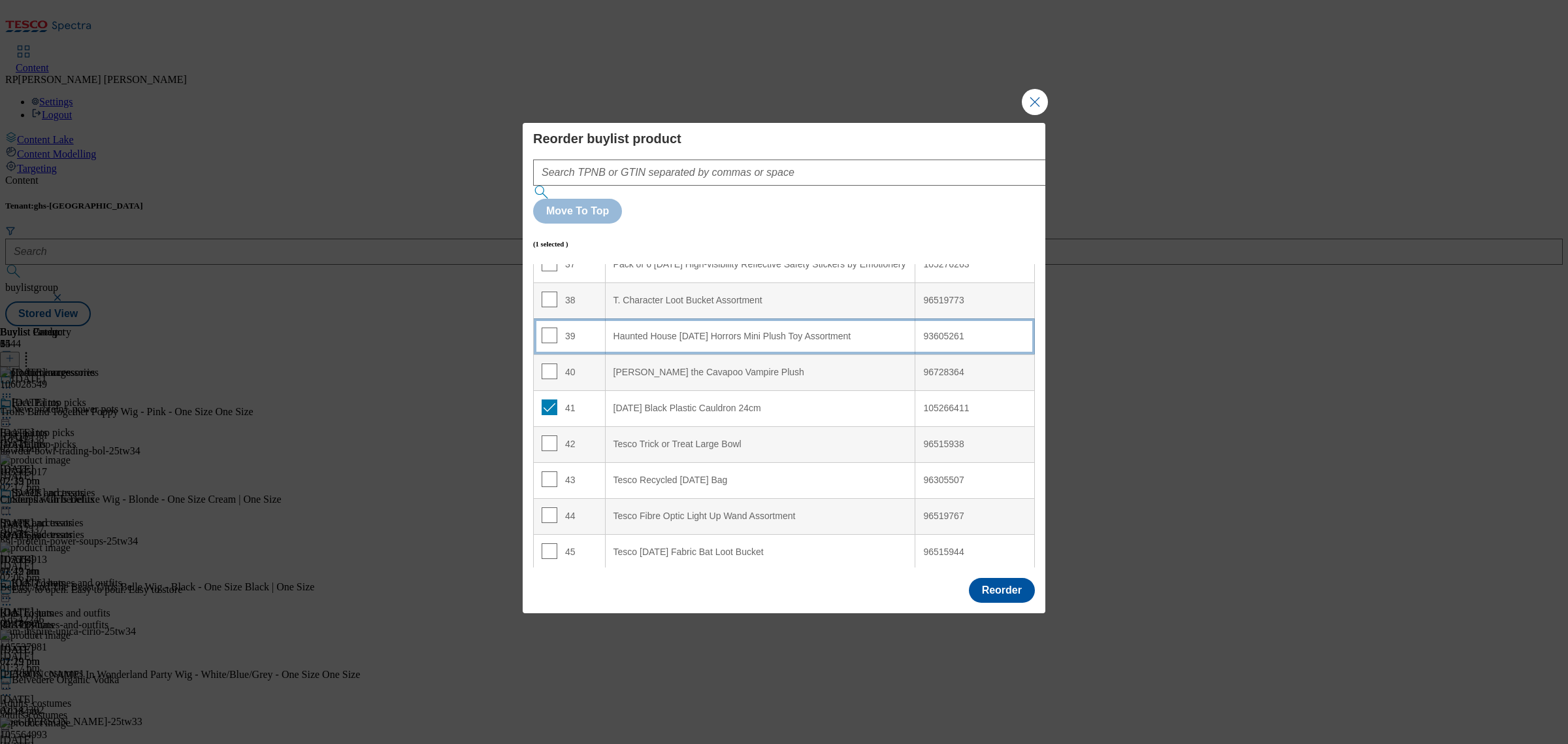
click at [583, 318] on td "39" at bounding box center [569, 336] width 72 height 36
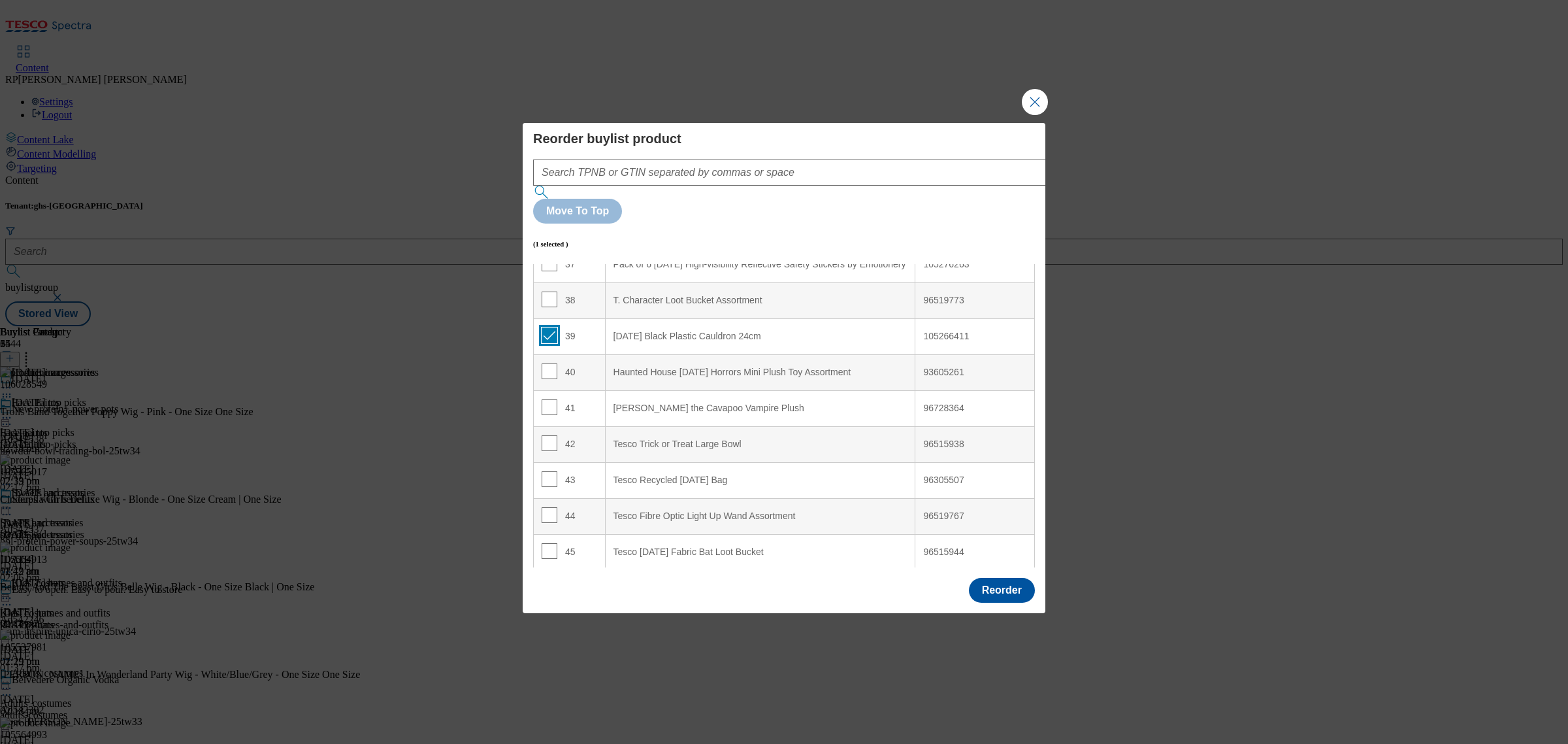
click at [548, 328] on input "Modal" at bounding box center [549, 335] width 15 height 15
checkbox input "false"
click at [548, 471] on input "Modal" at bounding box center [549, 479] width 15 height 15
checkbox input "true"
click at [592, 355] on td "40" at bounding box center [569, 373] width 72 height 36
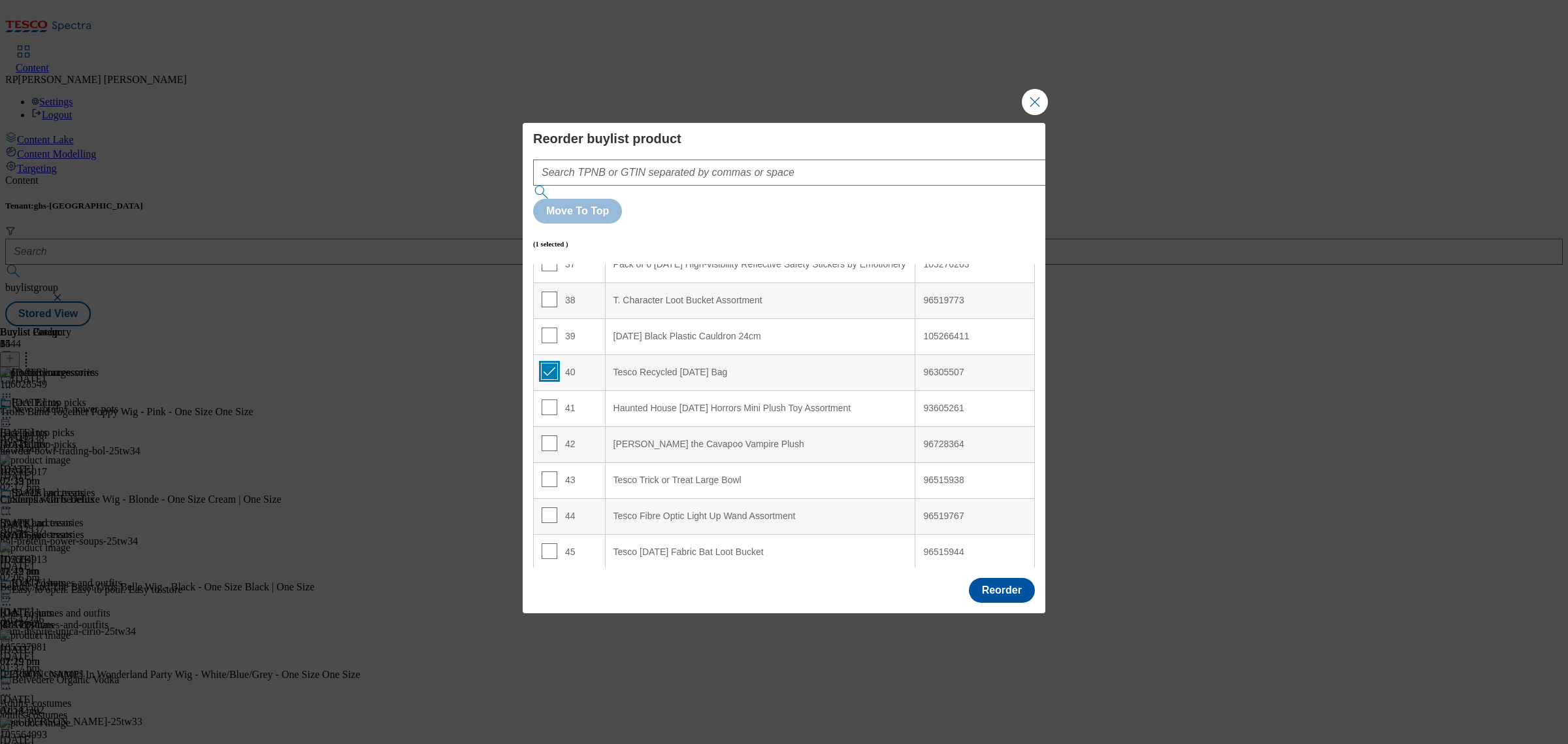
click at [546, 363] on input "Modal" at bounding box center [549, 371] width 15 height 15
checkbox input "false"
click at [549, 471] on input "Modal" at bounding box center [549, 479] width 15 height 15
checkbox input "true"
click at [582, 355] on td "40" at bounding box center [569, 373] width 72 height 36
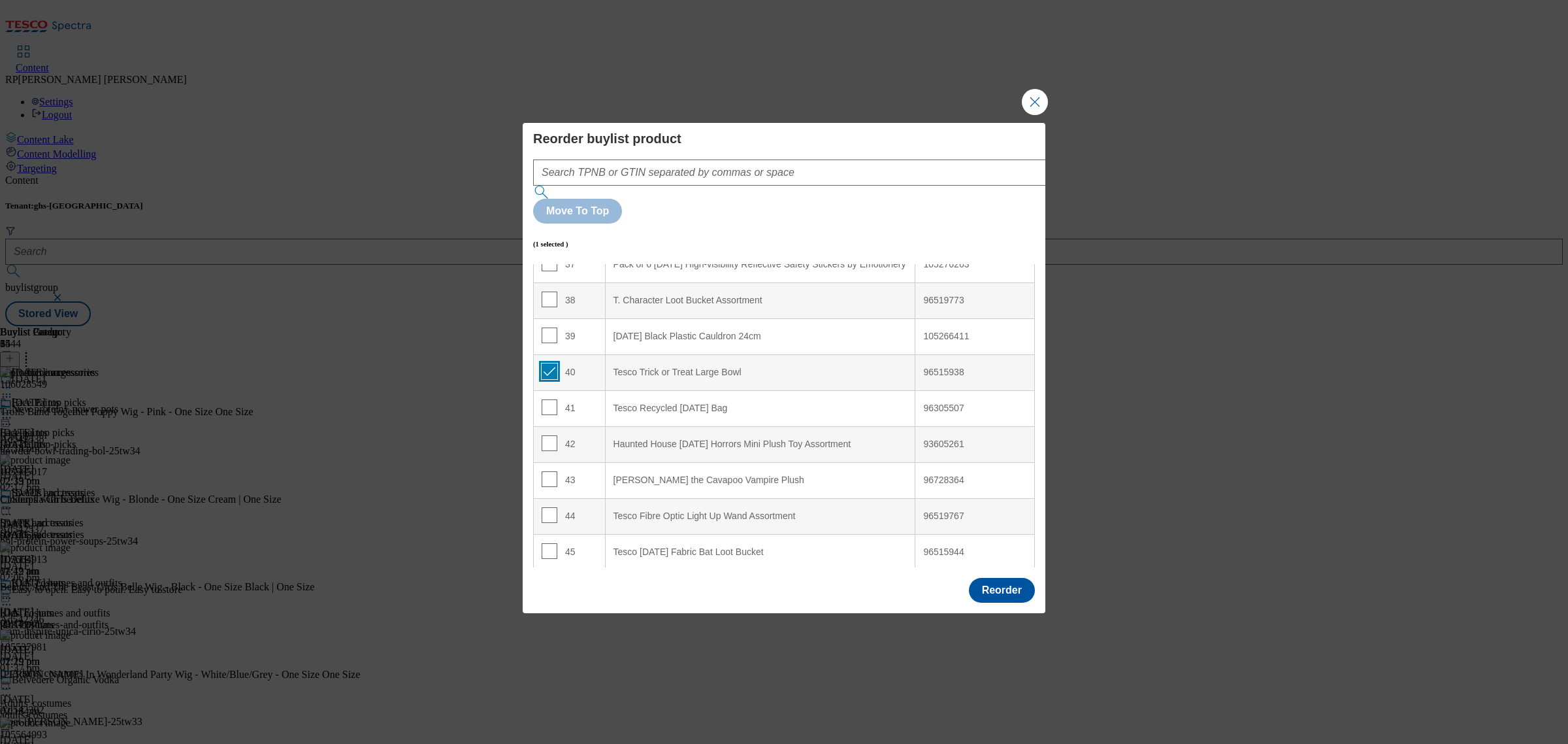
click at [553, 363] on input "Modal" at bounding box center [549, 371] width 15 height 15
checkbox input "false"
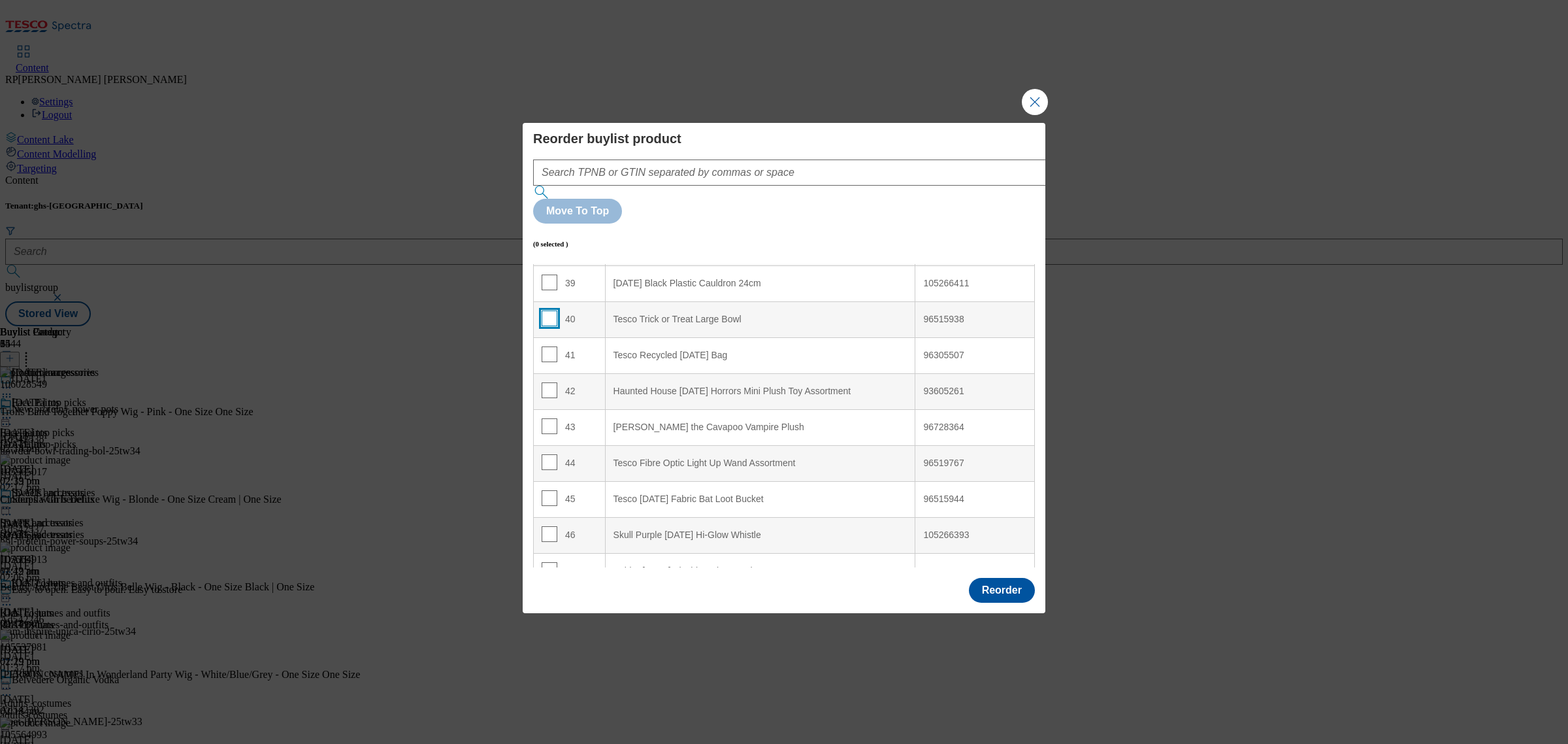
scroll to position [1430, 0]
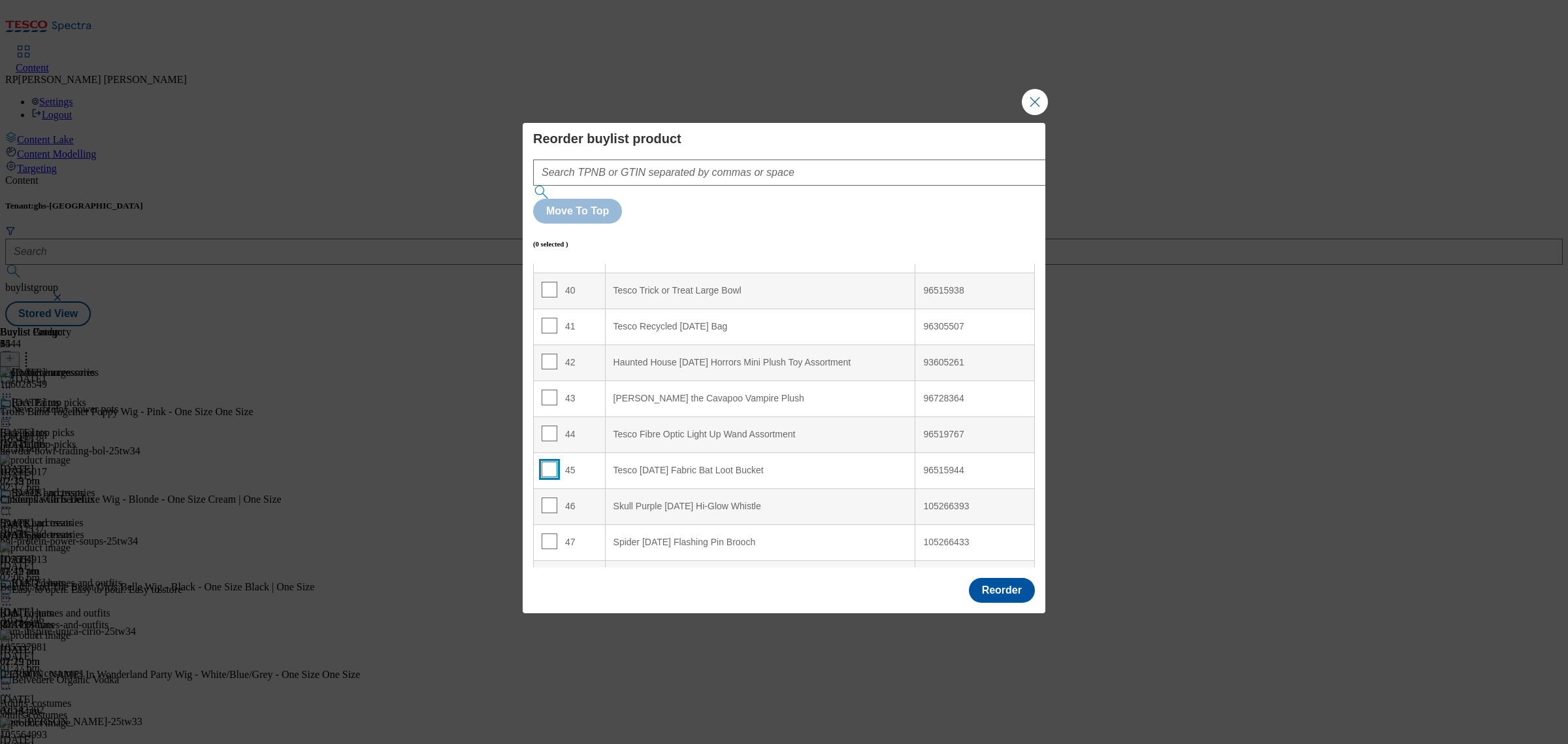
click at [546, 461] on input "Modal" at bounding box center [549, 469] width 15 height 15
checkbox input "true"
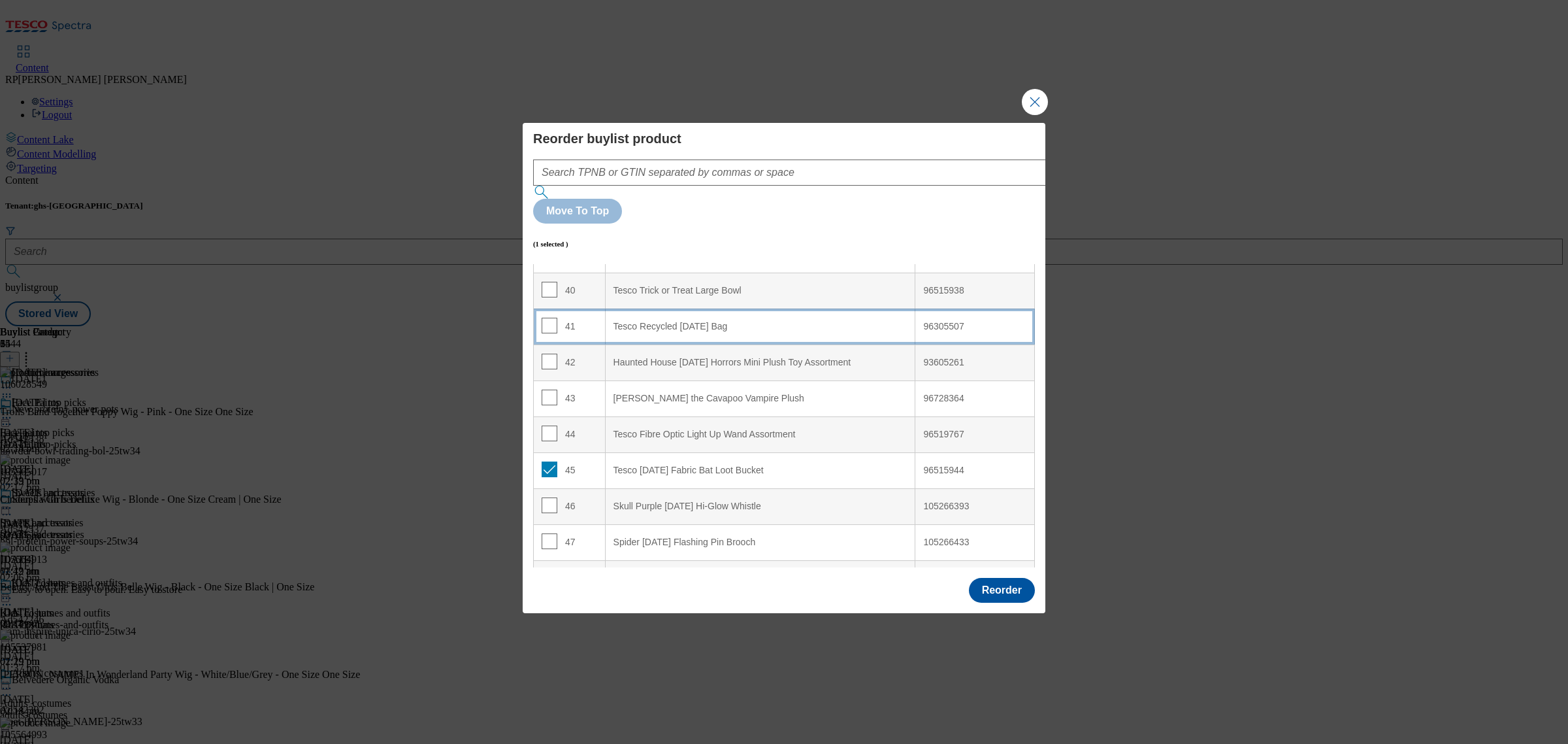
click at [591, 308] on td "41" at bounding box center [569, 326] width 72 height 36
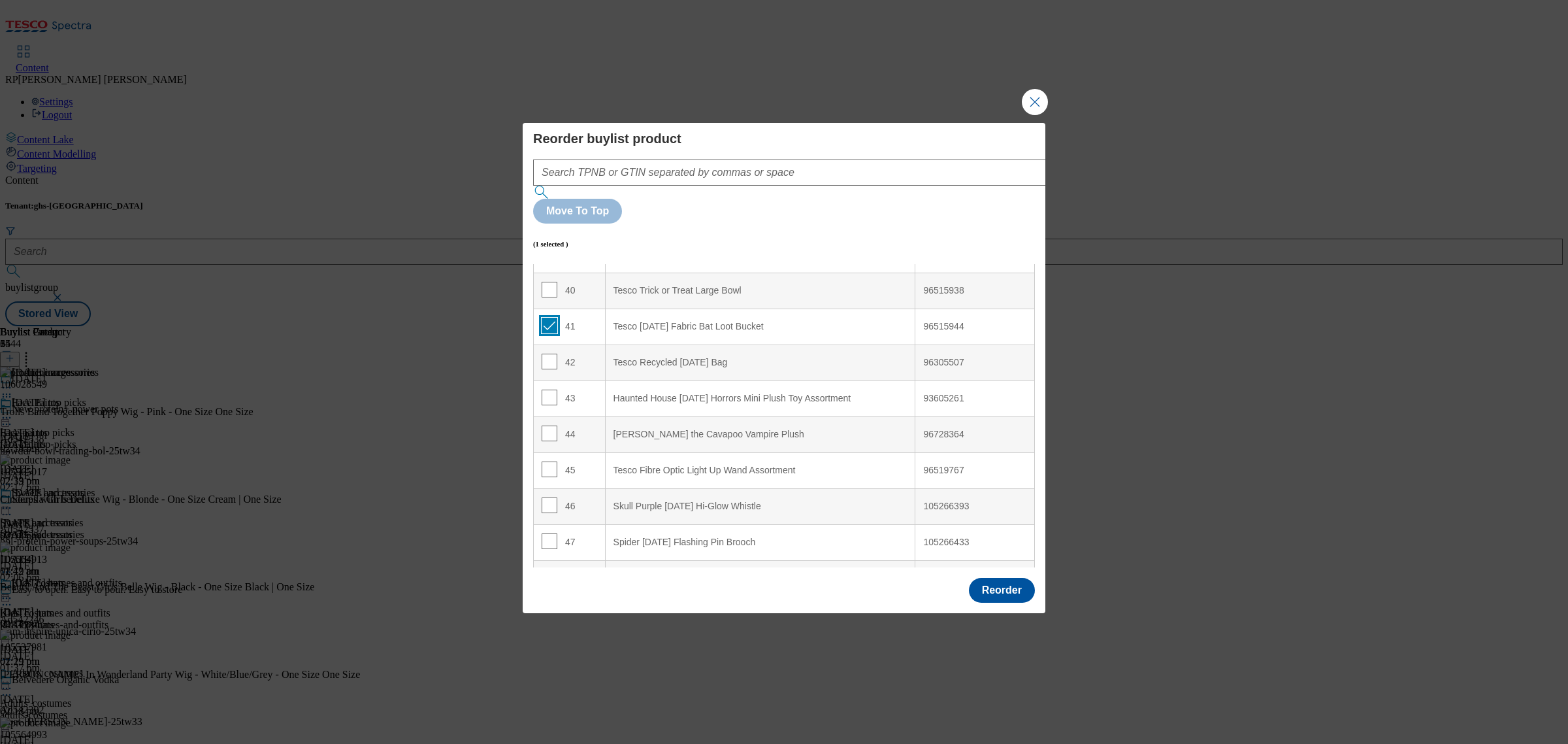
click at [548, 318] on input "Modal" at bounding box center [549, 325] width 15 height 15
checkbox input "false"
click at [1008, 577] on button "Reorder" at bounding box center [1001, 590] width 66 height 25
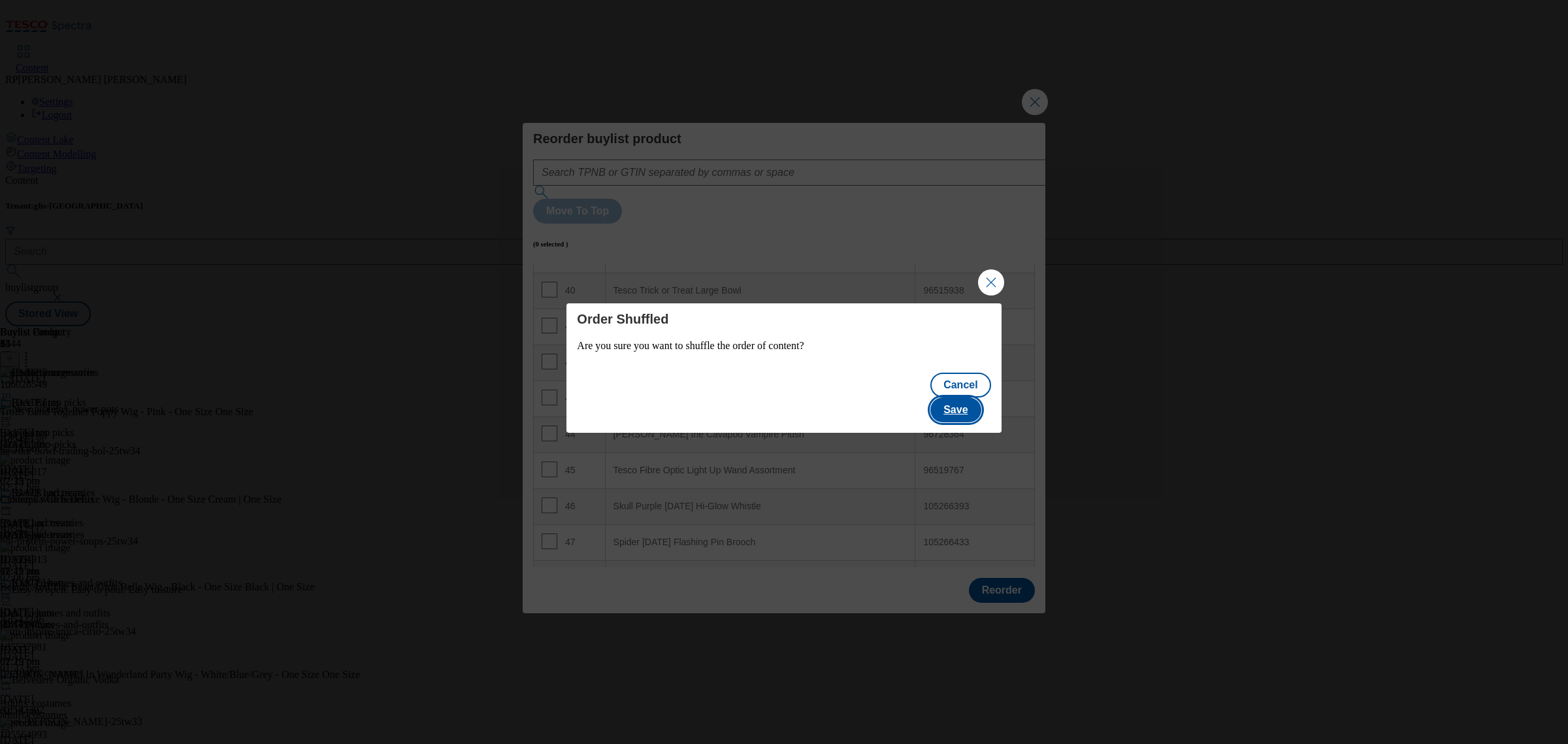
click at [970, 399] on button "Save" at bounding box center [955, 410] width 50 height 25
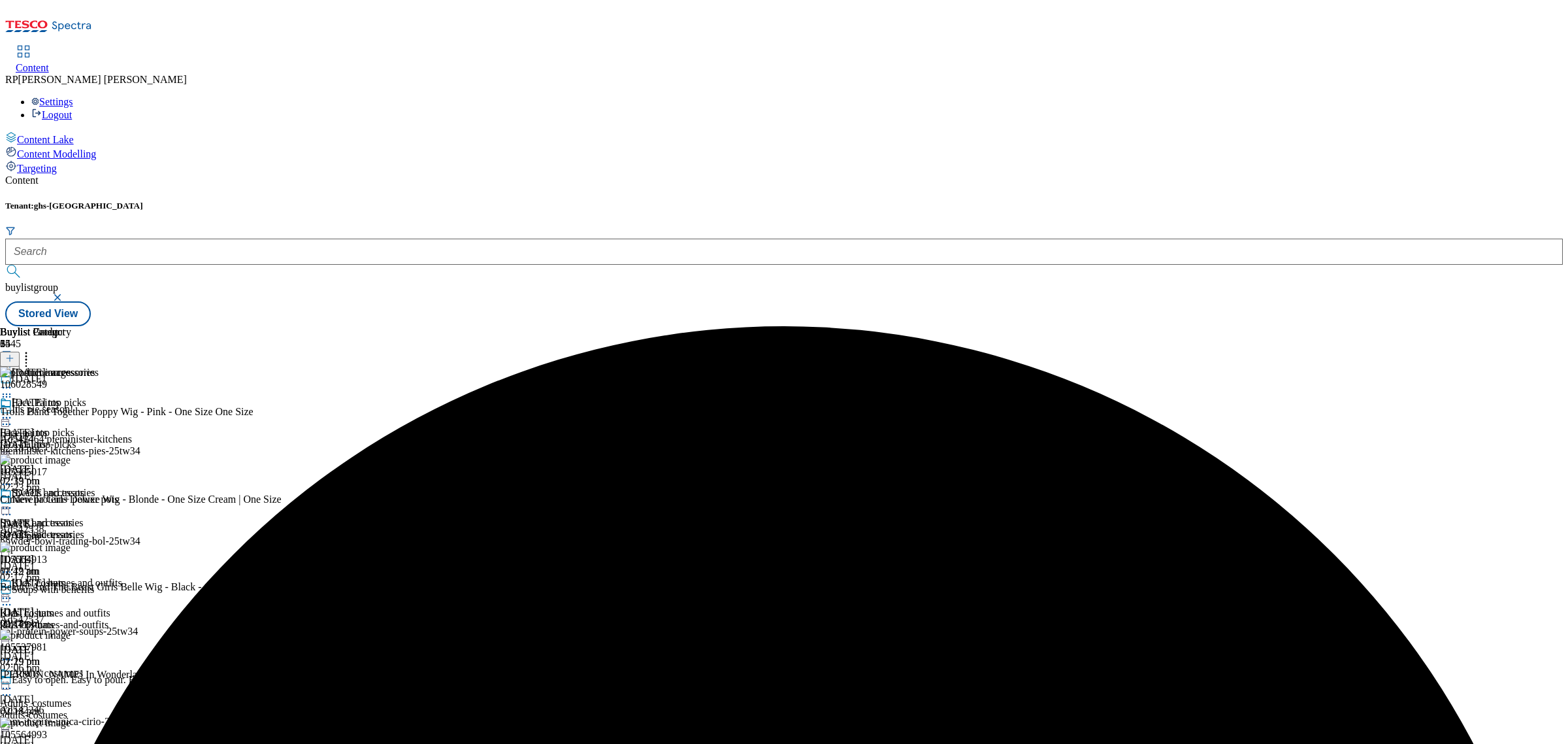
click at [13, 502] on icon at bounding box center [6, 508] width 13 height 13
click at [71, 591] on span "Preview" at bounding box center [56, 596] width 31 height 10
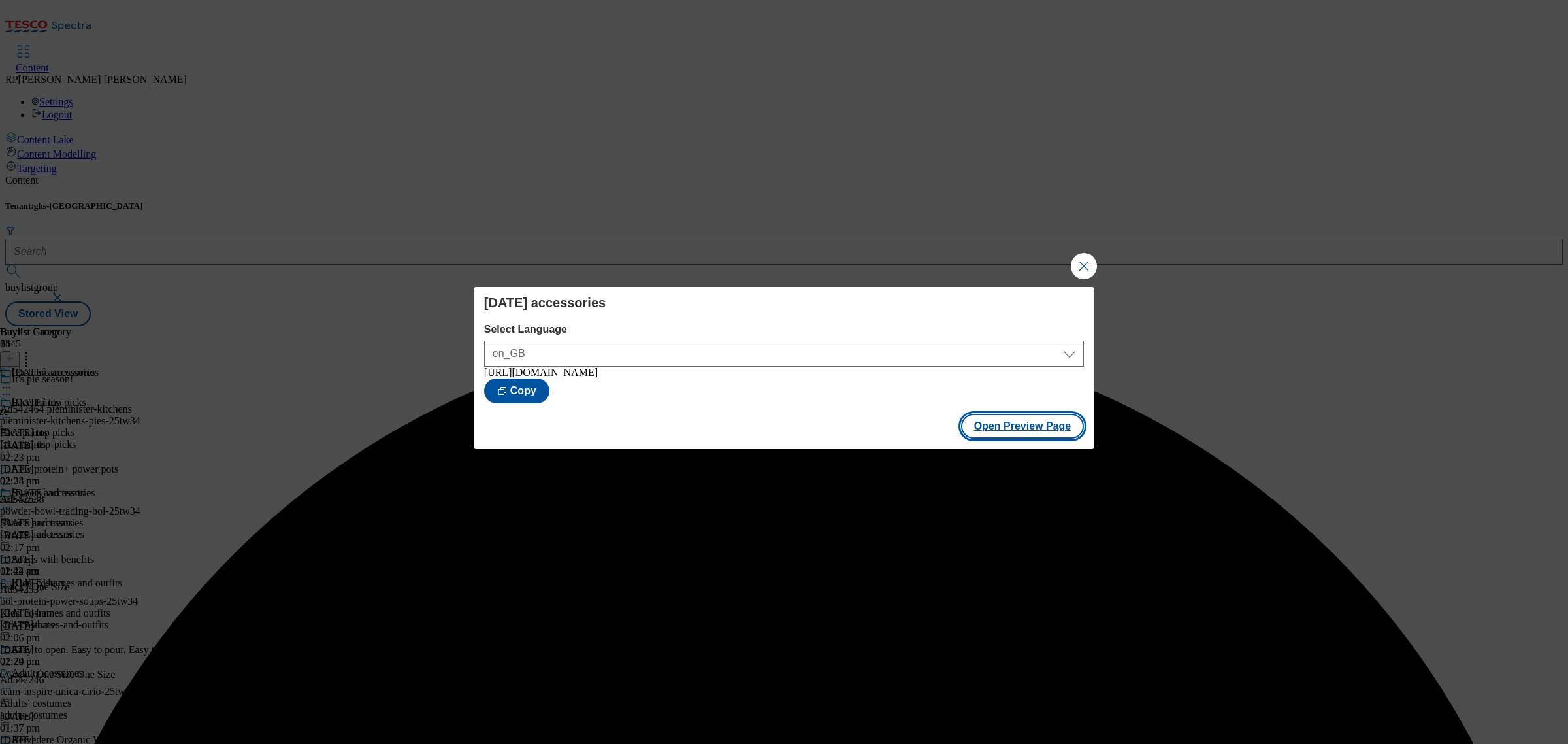
click at [1022, 428] on button "Open Preview Page" at bounding box center [1023, 426] width 124 height 25
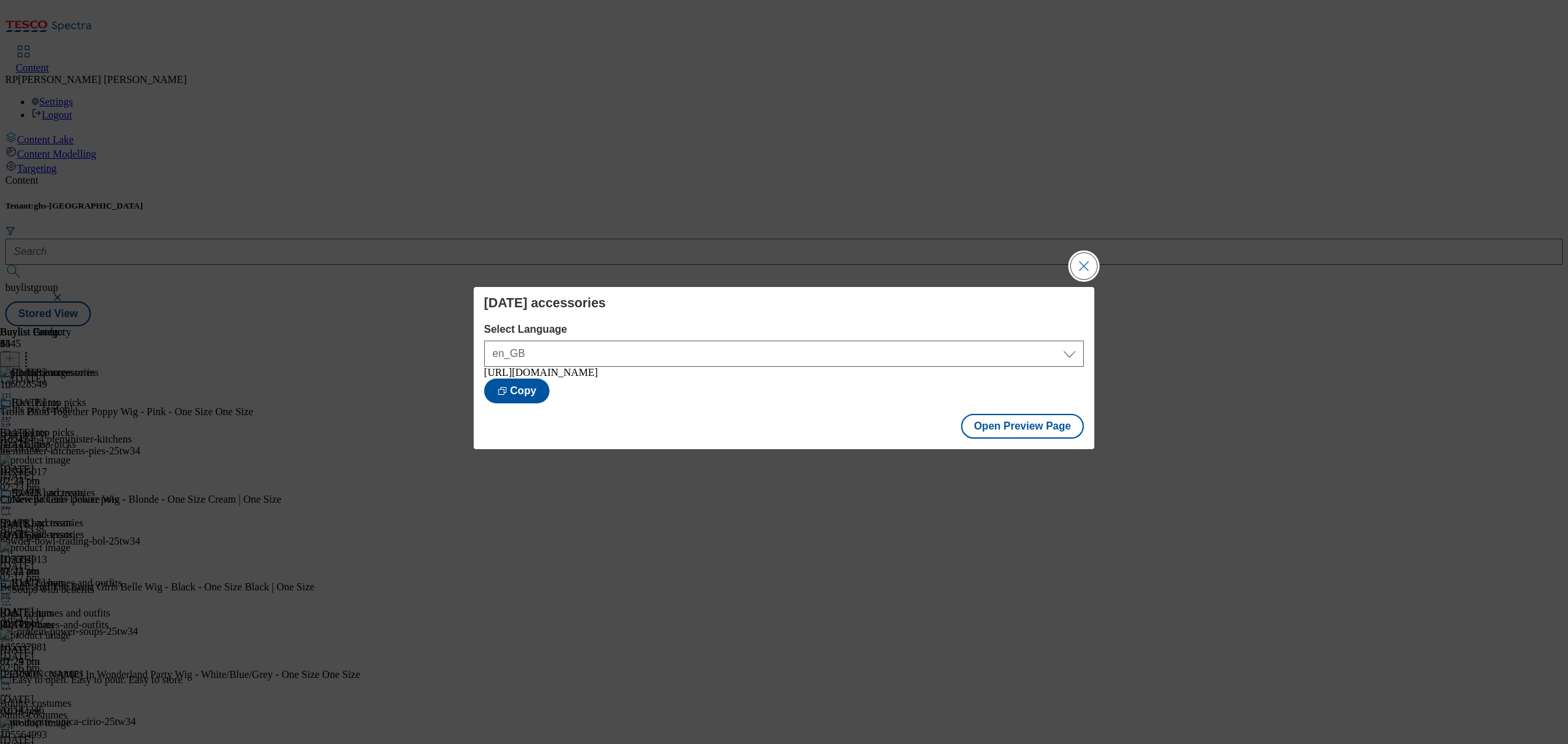
click at [1086, 266] on button "Close Modal" at bounding box center [1083, 266] width 26 height 26
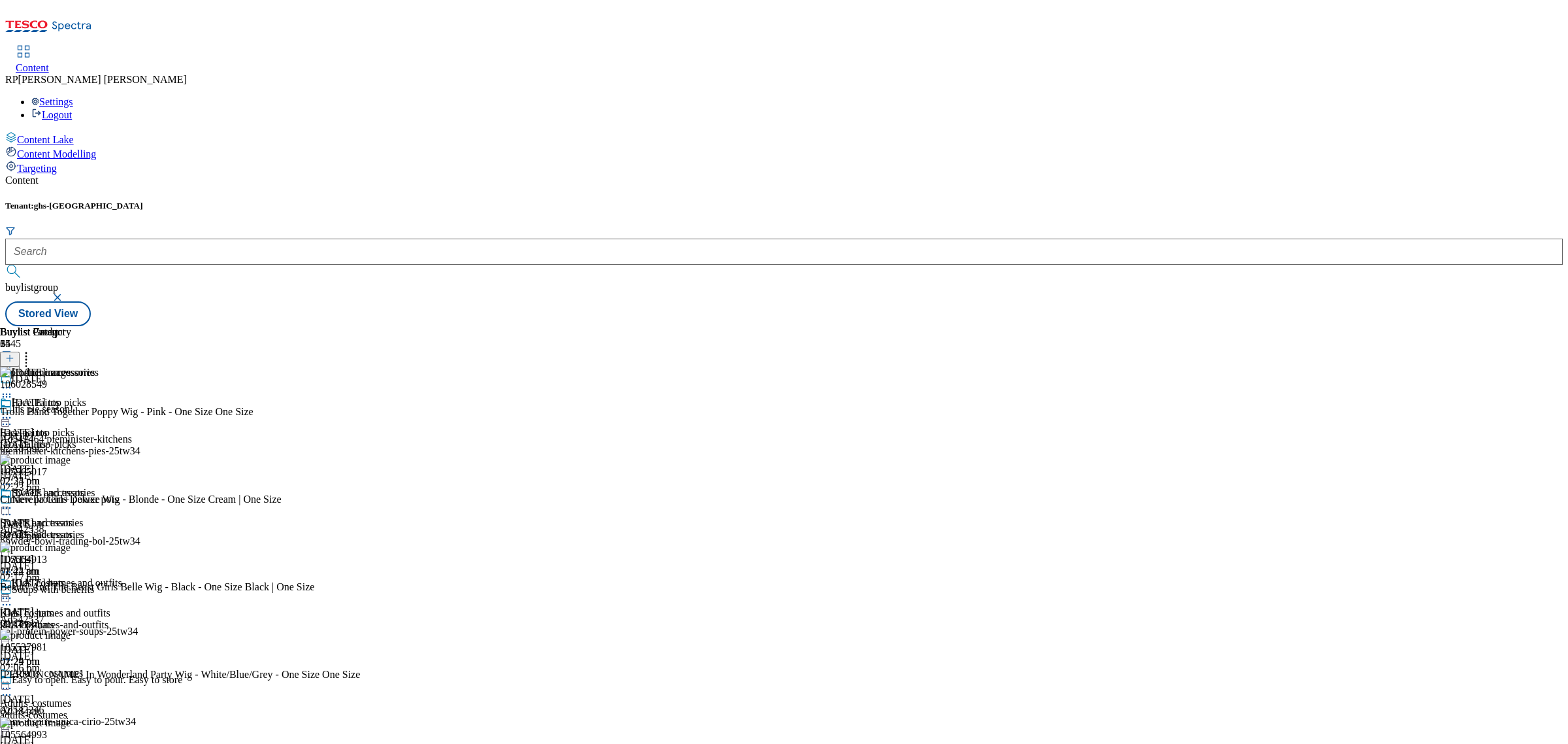
click at [13, 502] on icon at bounding box center [6, 508] width 13 height 13
click at [69, 636] on span "Publish" at bounding box center [54, 641] width 29 height 10
click at [14, 354] on icon at bounding box center [10, 359] width 9 height 9
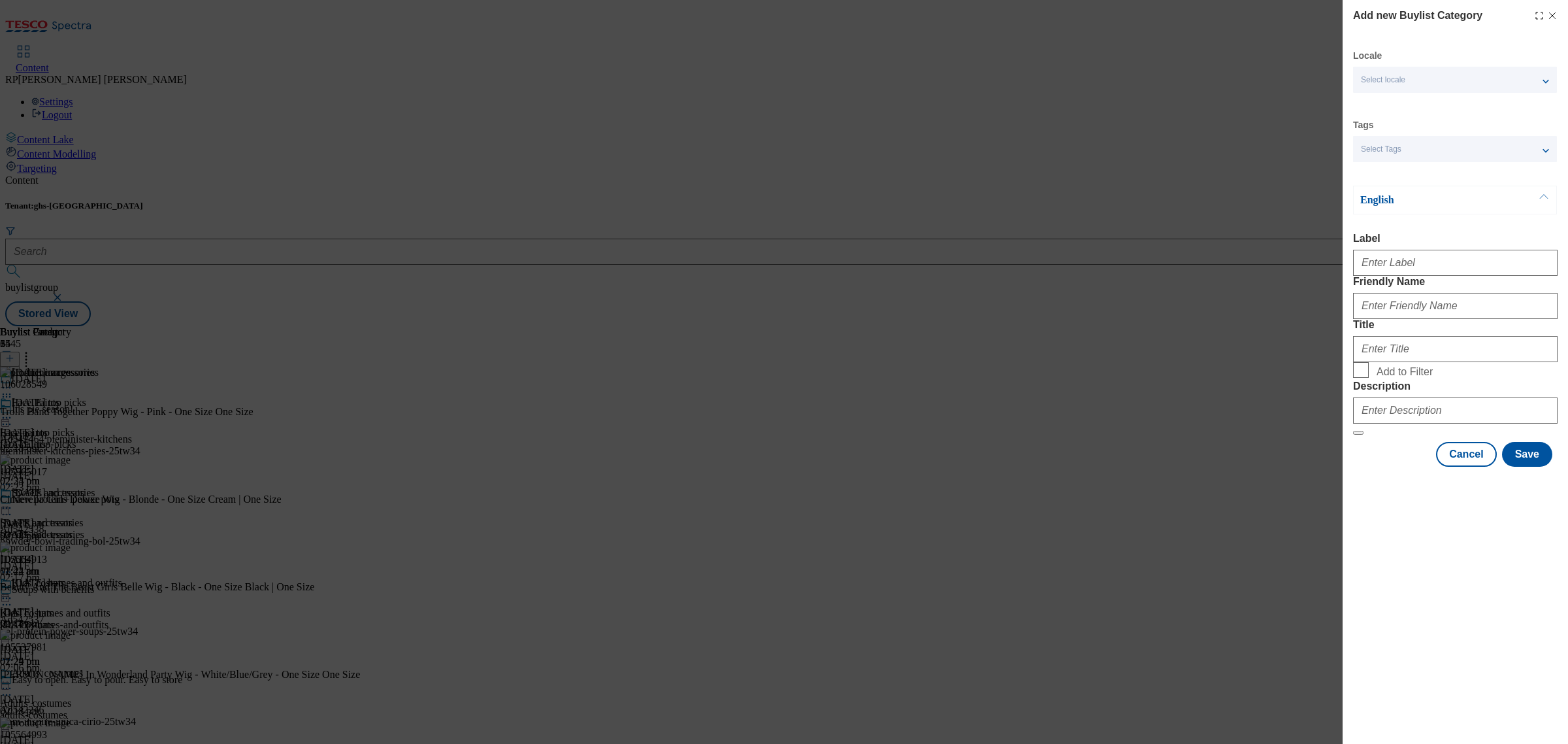
click at [1295, 465] on div "Add new Buylist Category Locale Select locale English Welsh Tags Select Tags fn…" at bounding box center [784, 372] width 1568 height 744
click at [872, 161] on div "Add new Buylist Category Locale Select locale English Welsh Tags Select Tags fn…" at bounding box center [784, 372] width 1568 height 744
drag, startPoint x: 1465, startPoint y: 547, endPoint x: 1138, endPoint y: 392, distance: 361.9
click at [1463, 467] on button "Cancel" at bounding box center [1466, 454] width 60 height 25
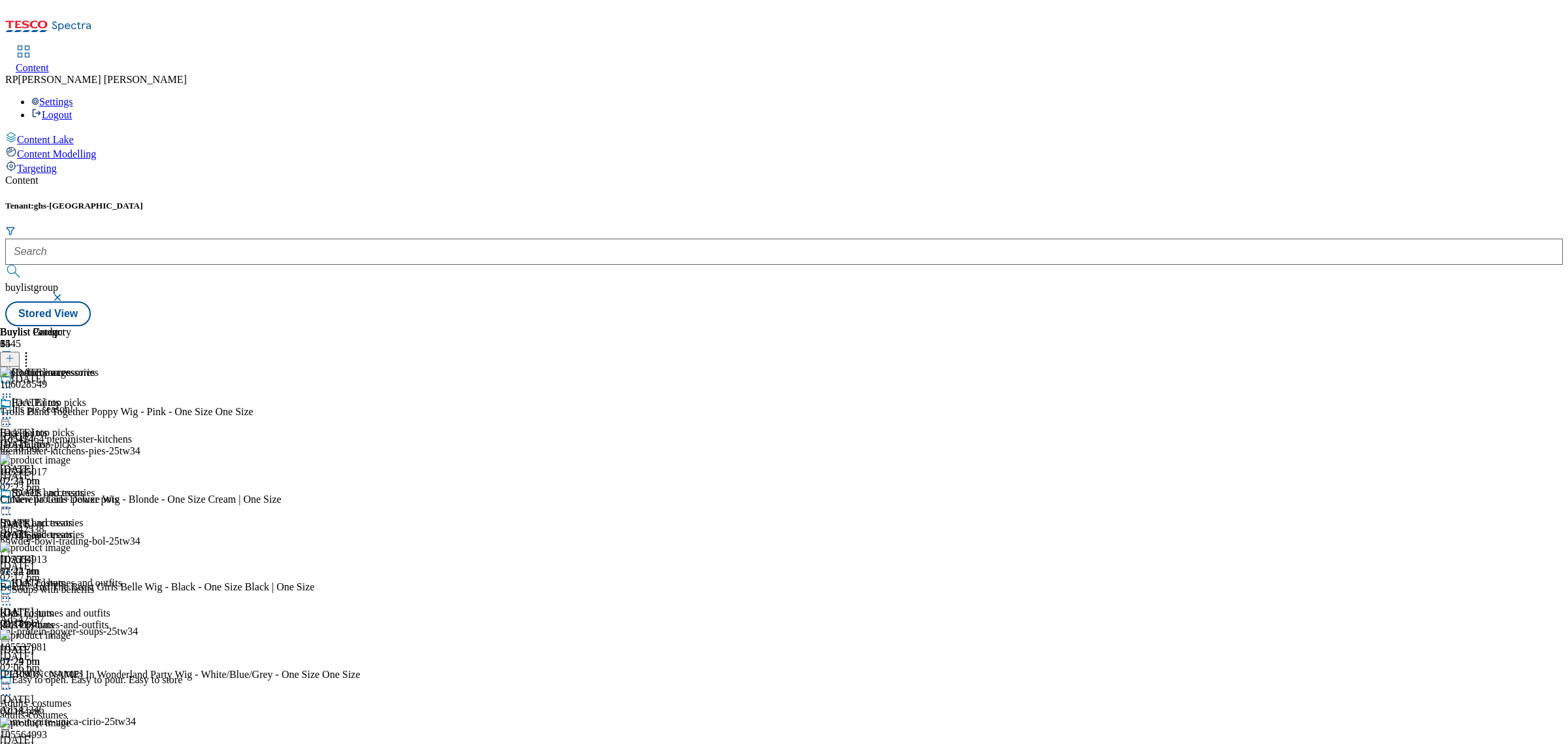
click at [33, 350] on icon at bounding box center [26, 356] width 13 height 13
click at [73, 398] on span "Reorder" at bounding box center [57, 403] width 32 height 10
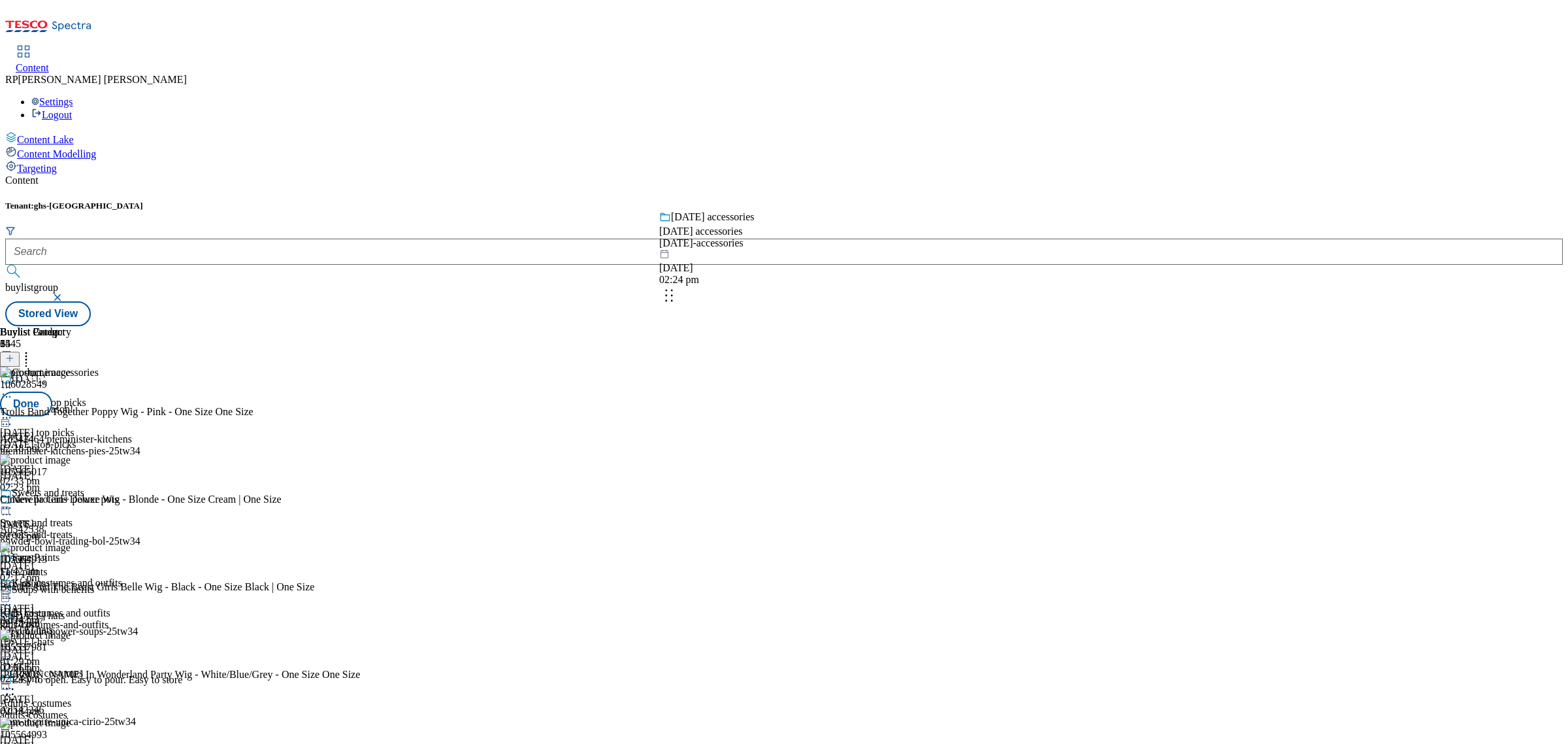
drag, startPoint x: 861, startPoint y: 417, endPoint x: 851, endPoint y: 282, distance: 135.4
click at [851, 282] on body "Icons icon_account icon_add icon_backward_link icon_basket icon_benefits icon_c…" at bounding box center [784, 166] width 1557 height 321
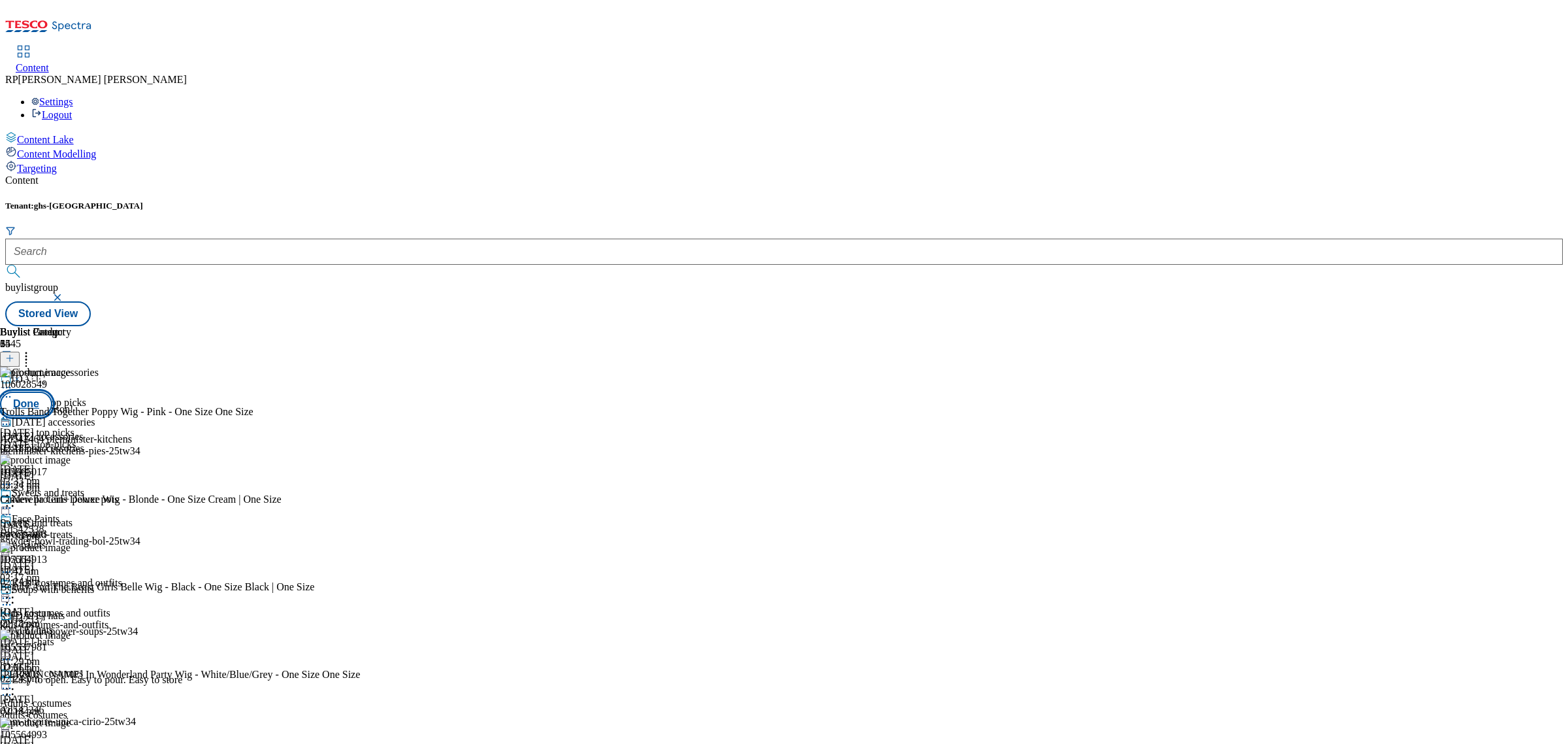
click at [52, 391] on button "Done" at bounding box center [26, 404] width 52 height 25
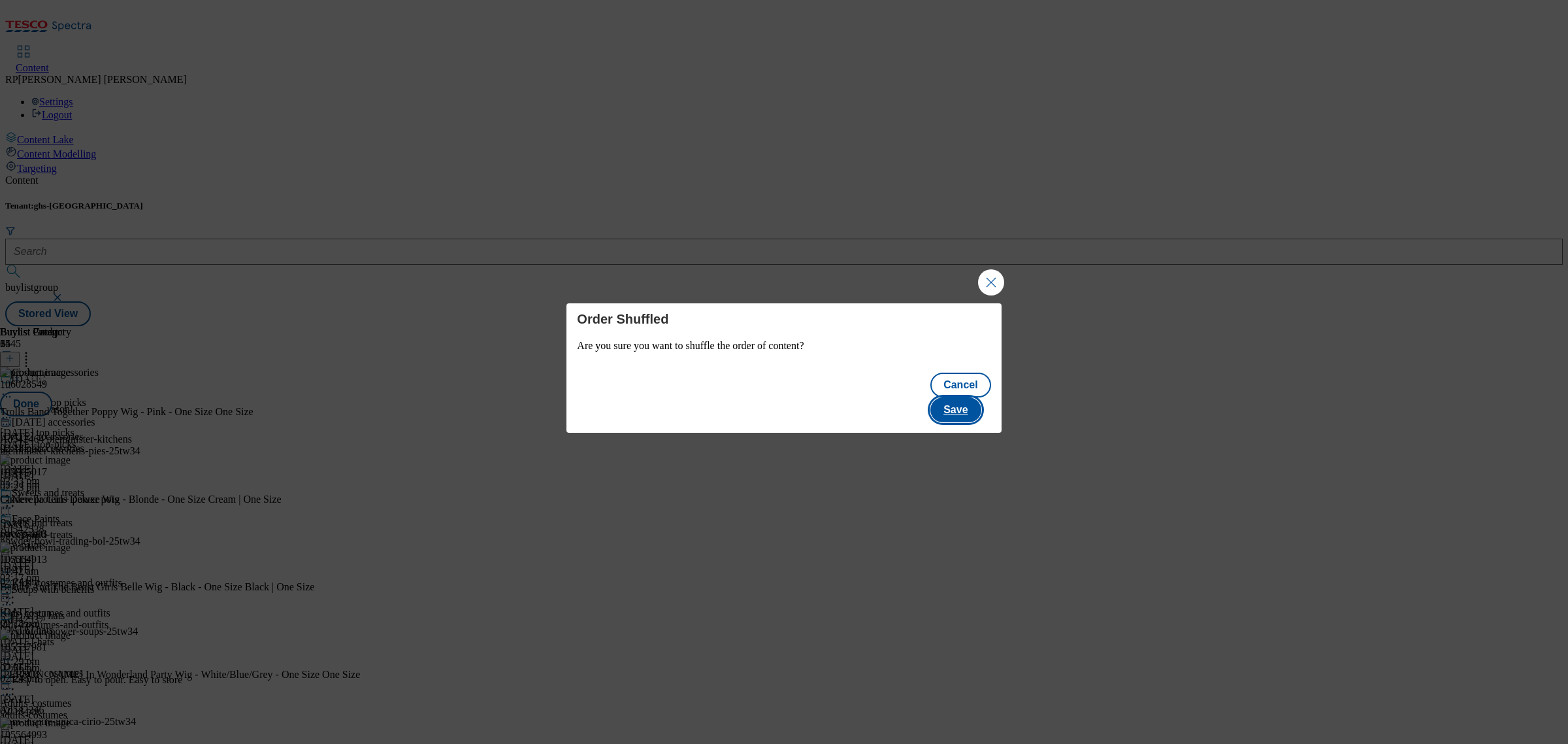
click at [959, 398] on button "Save" at bounding box center [955, 410] width 50 height 25
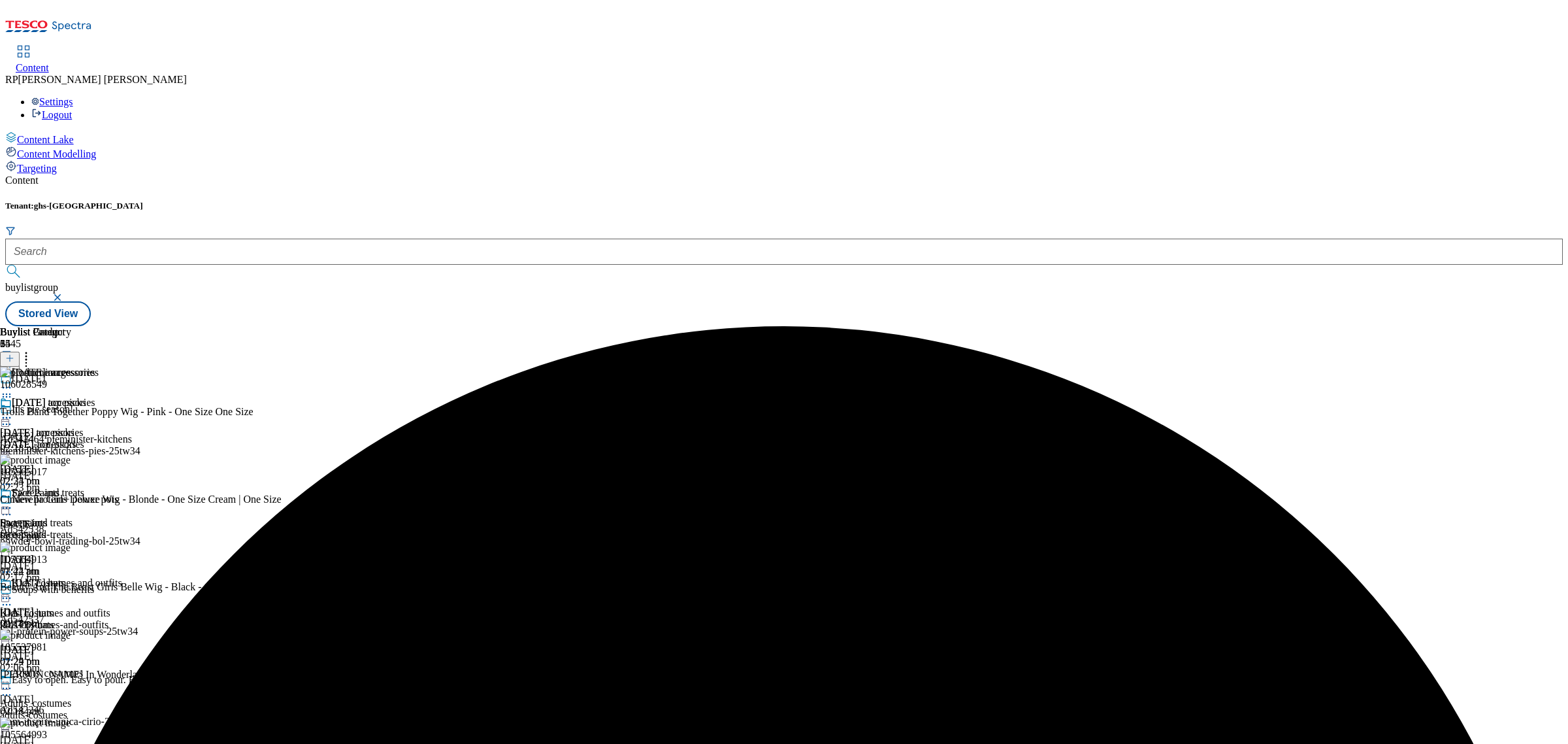
click at [1314, 326] on div "Buylist Group 6445 Halloween It's pie season! Ad542464 pieminister-kitchens pie…" at bounding box center [784, 326] width 1557 height 0
